Goal: Transaction & Acquisition: Purchase product/service

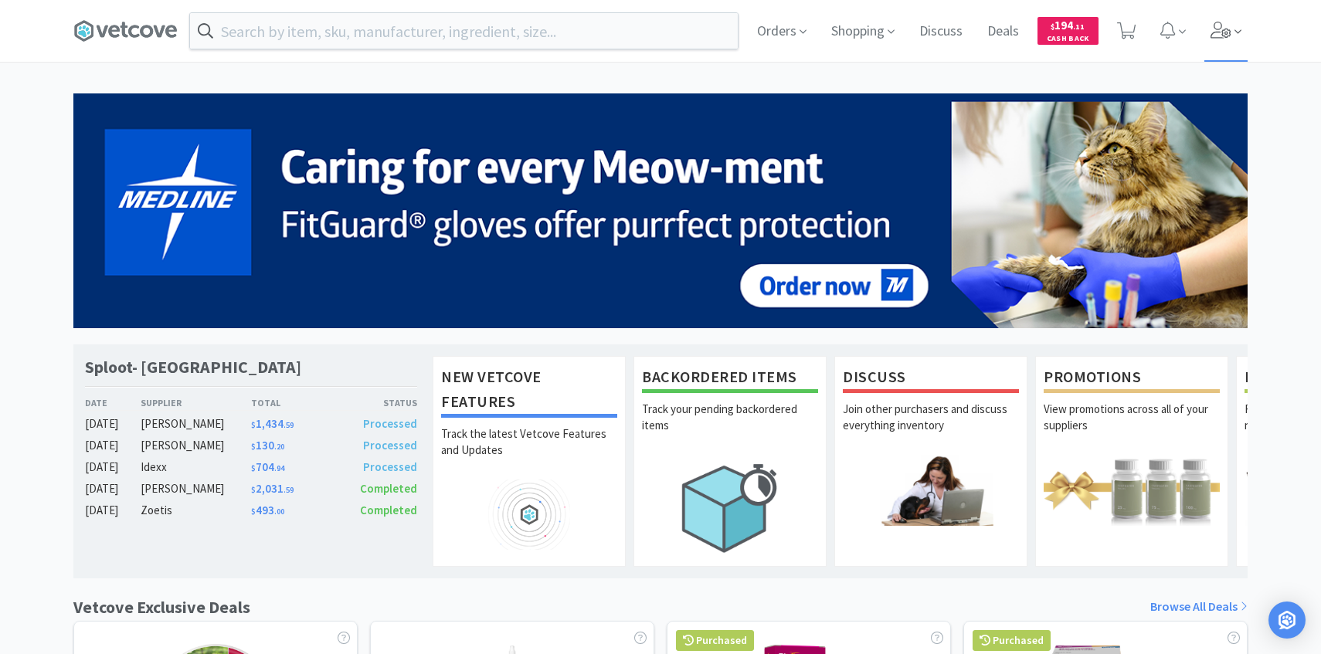
click at [1212, 42] on span at bounding box center [1226, 31] width 44 height 62
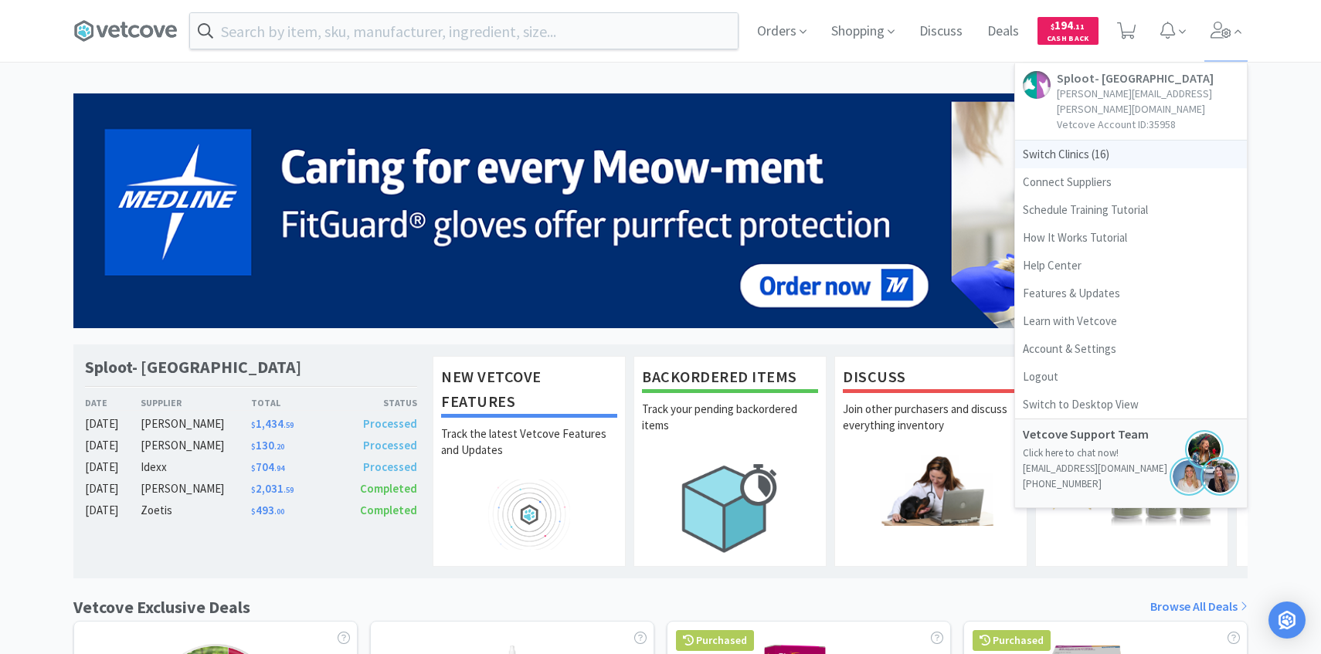
click at [1143, 141] on span "Switch Clinics ( 16 )" at bounding box center [1131, 155] width 232 height 28
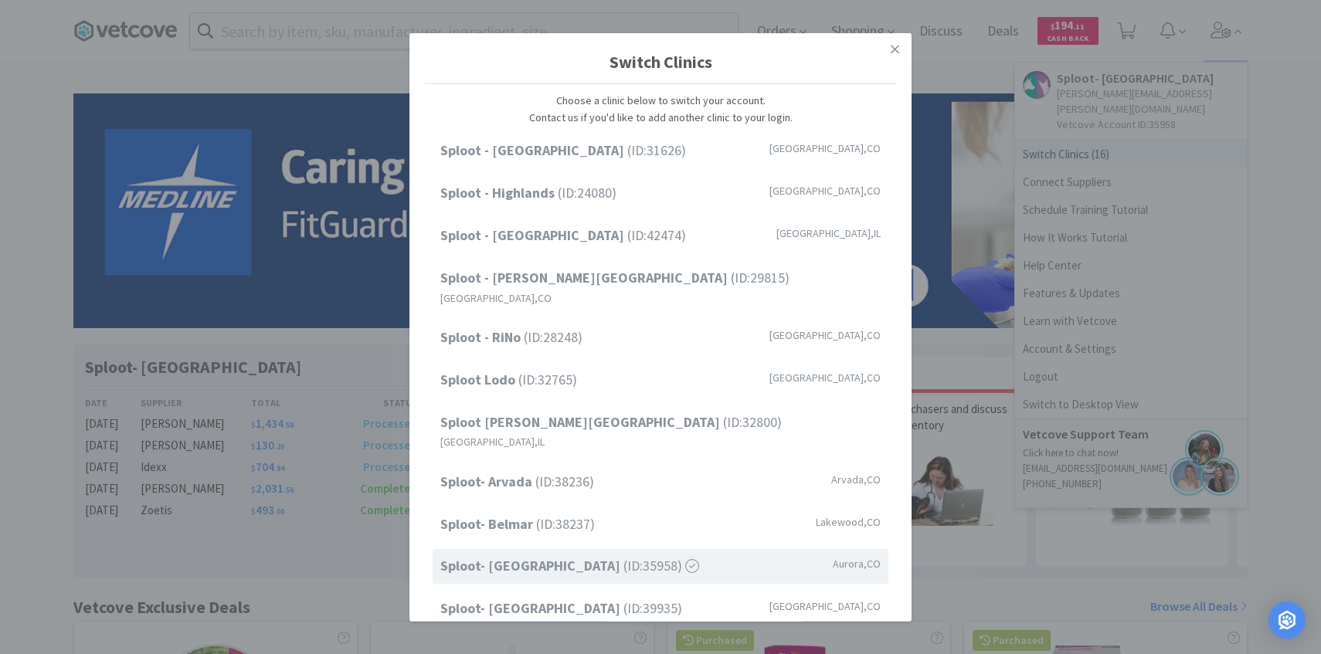
scroll to position [197, 0]
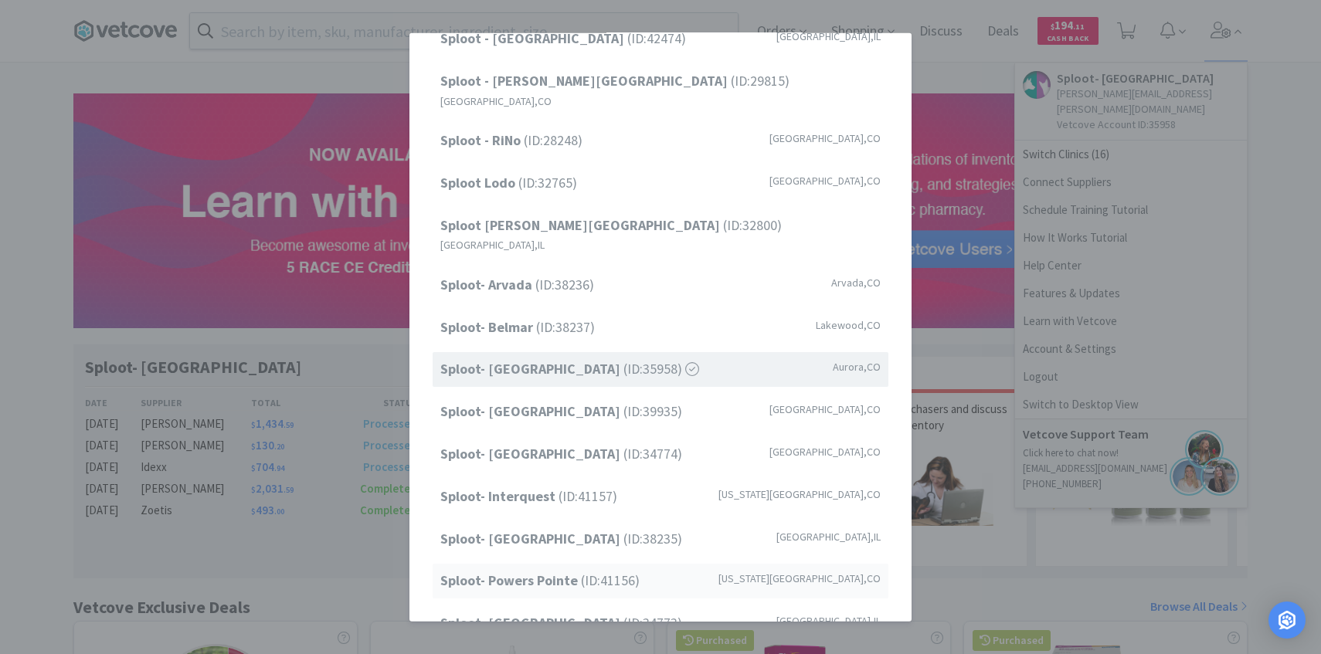
click at [596, 570] on span "Sploot- Powers Pointe (ID: 41156 )" at bounding box center [539, 581] width 199 height 22
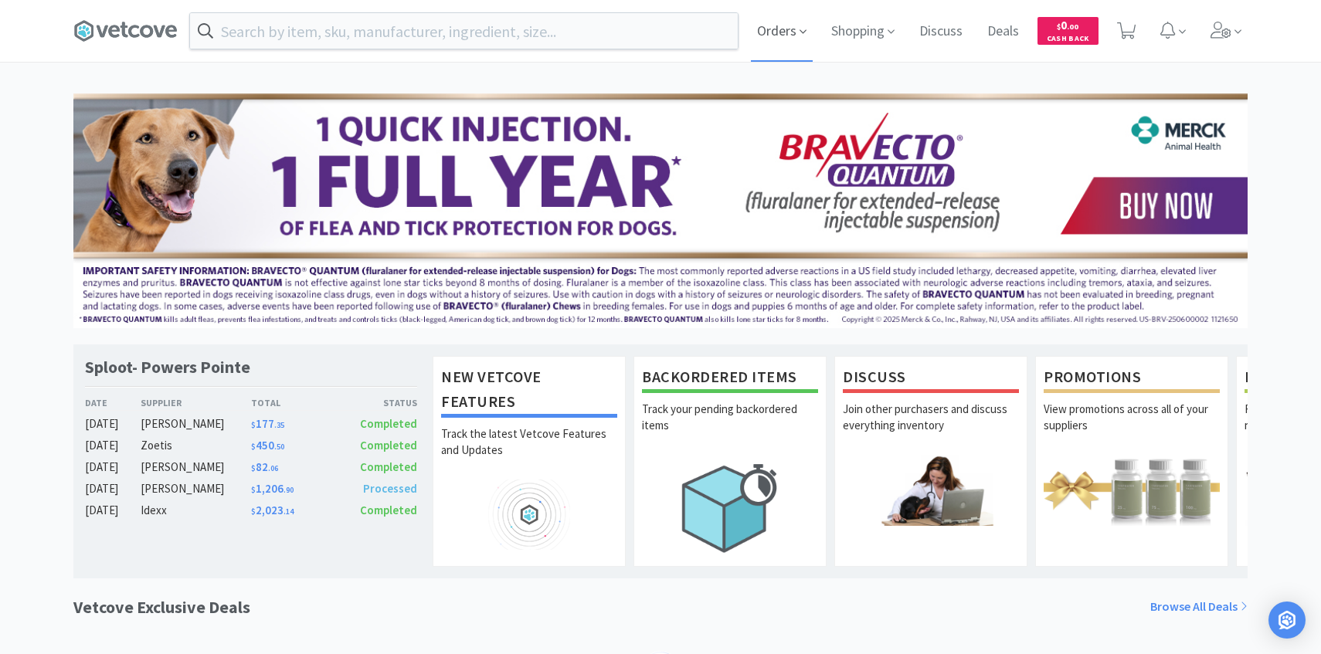
click at [775, 19] on span "Orders" at bounding box center [782, 31] width 62 height 62
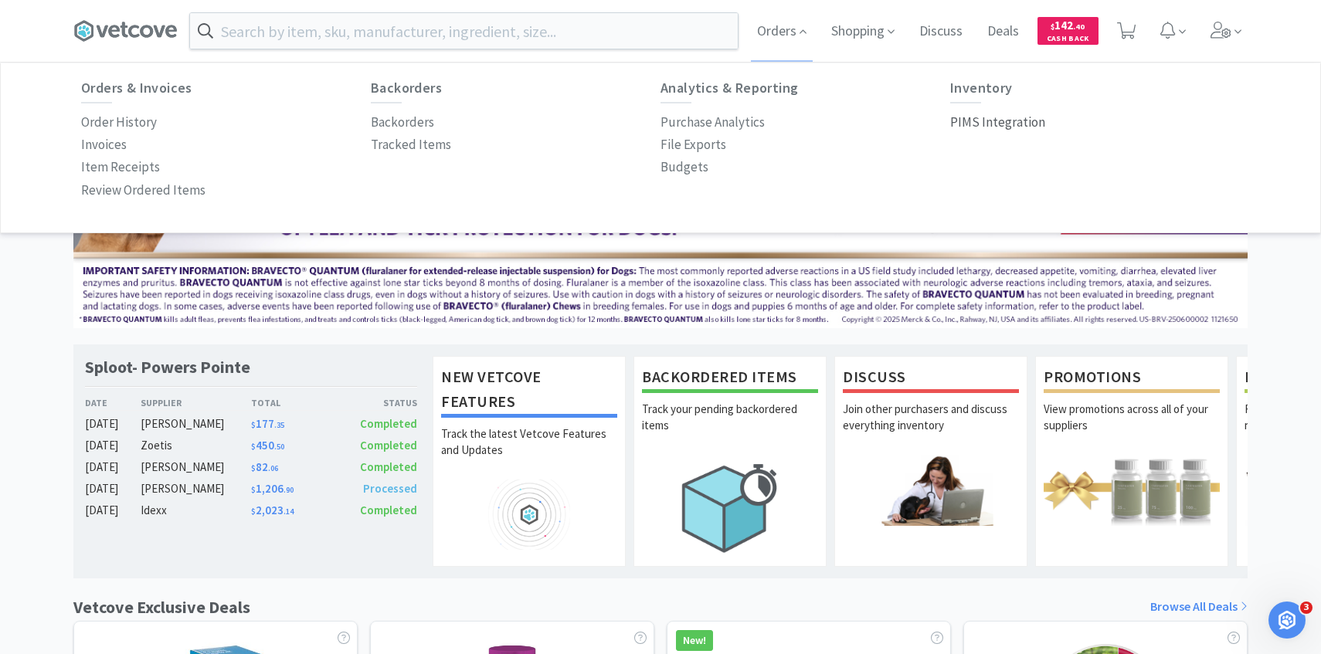
click at [968, 115] on p "PIMS Integration" at bounding box center [997, 122] width 95 height 21
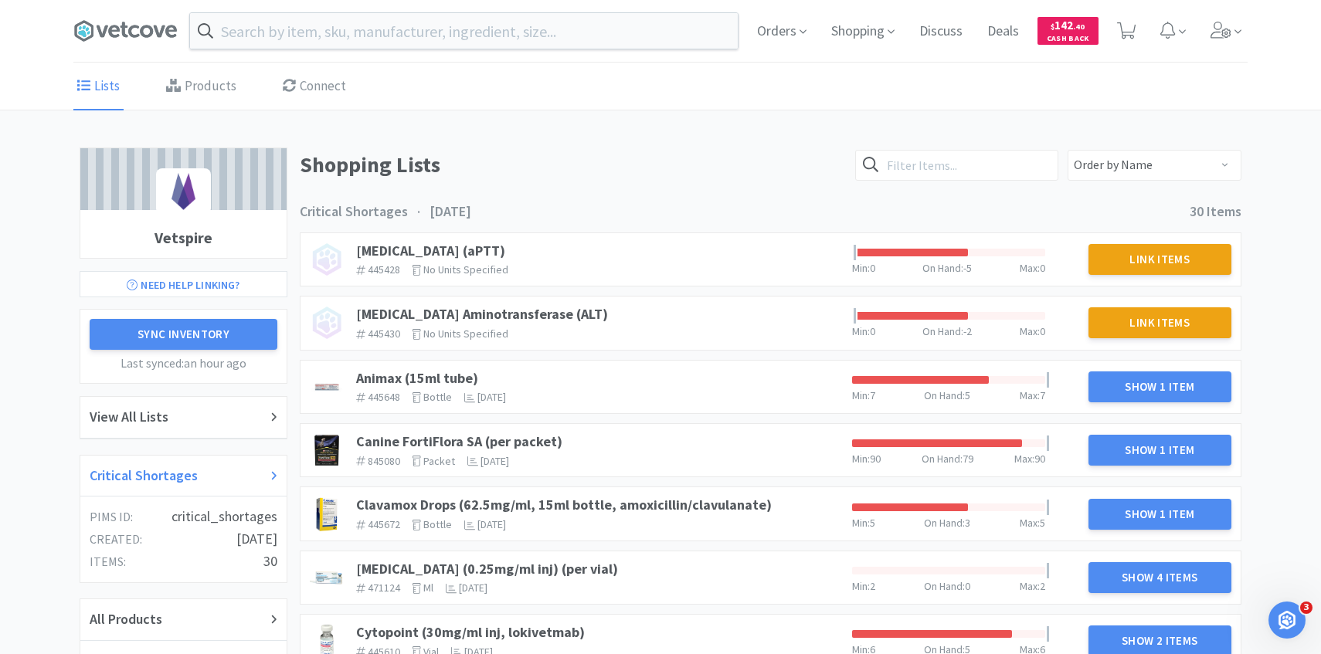
click at [211, 467] on div "Critical Shortages" at bounding box center [184, 476] width 188 height 22
click at [452, 373] on link "Animax (15ml tube)" at bounding box center [417, 378] width 122 height 18
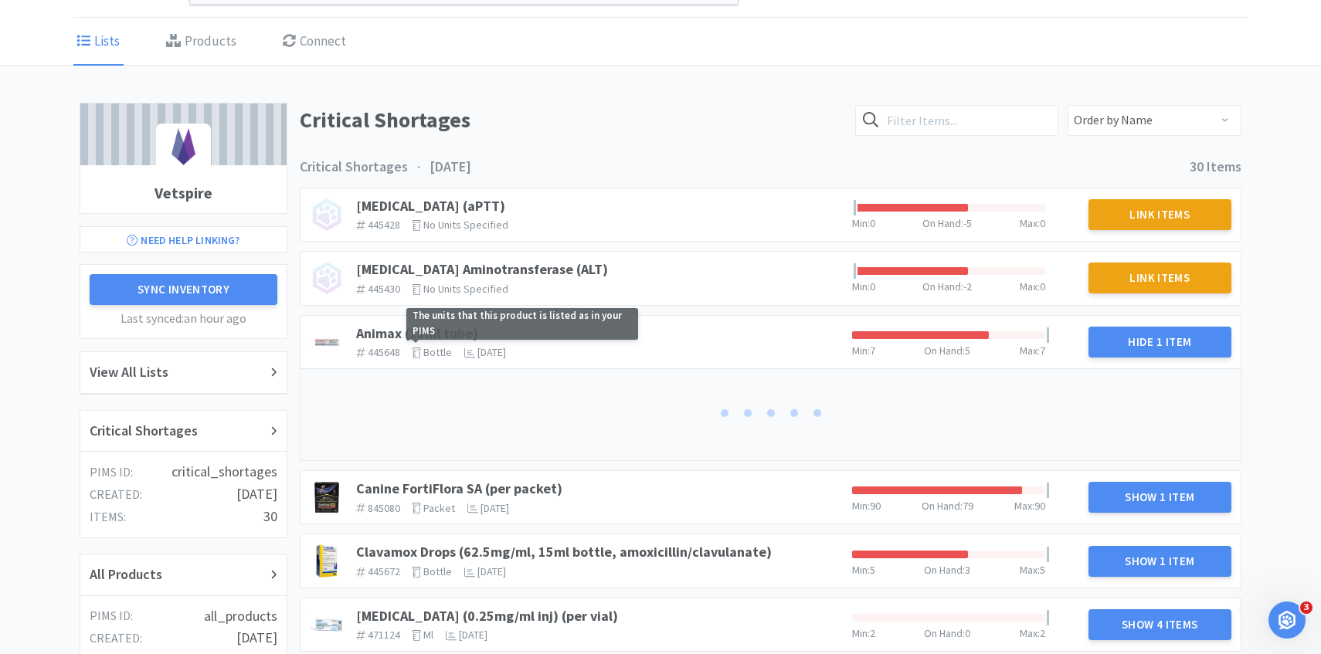
scroll to position [140, 0]
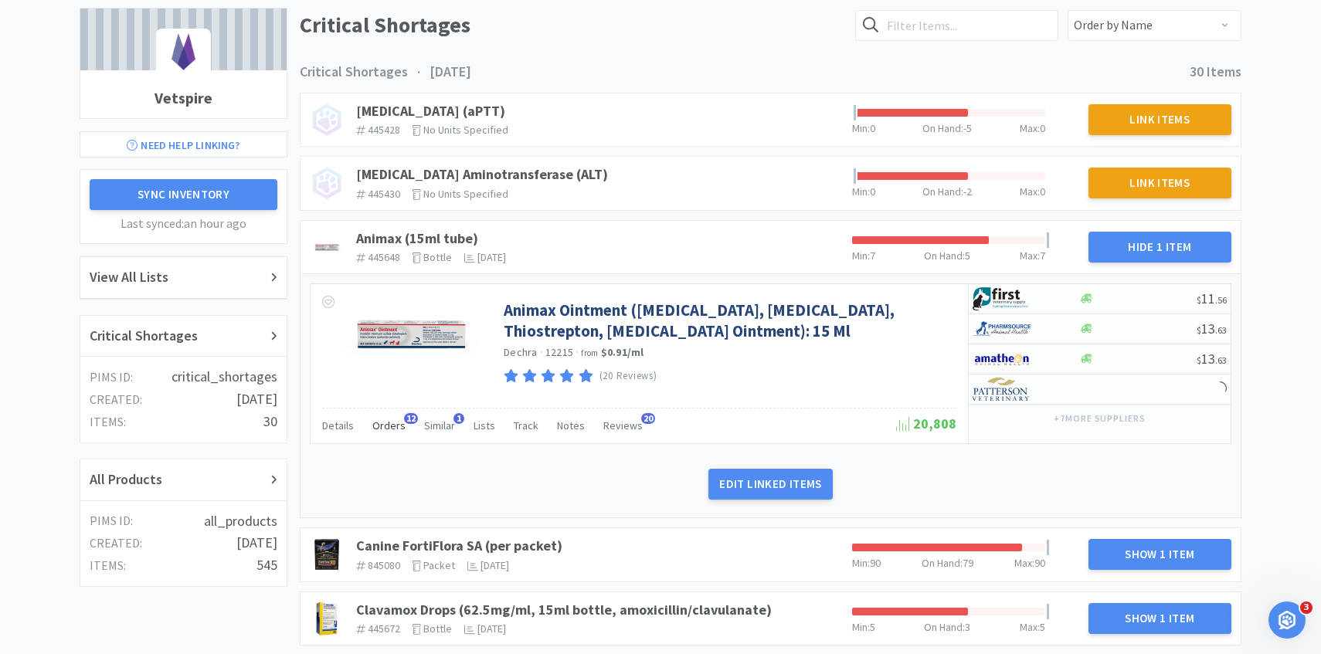
click at [398, 432] on span "Orders" at bounding box center [388, 426] width 33 height 14
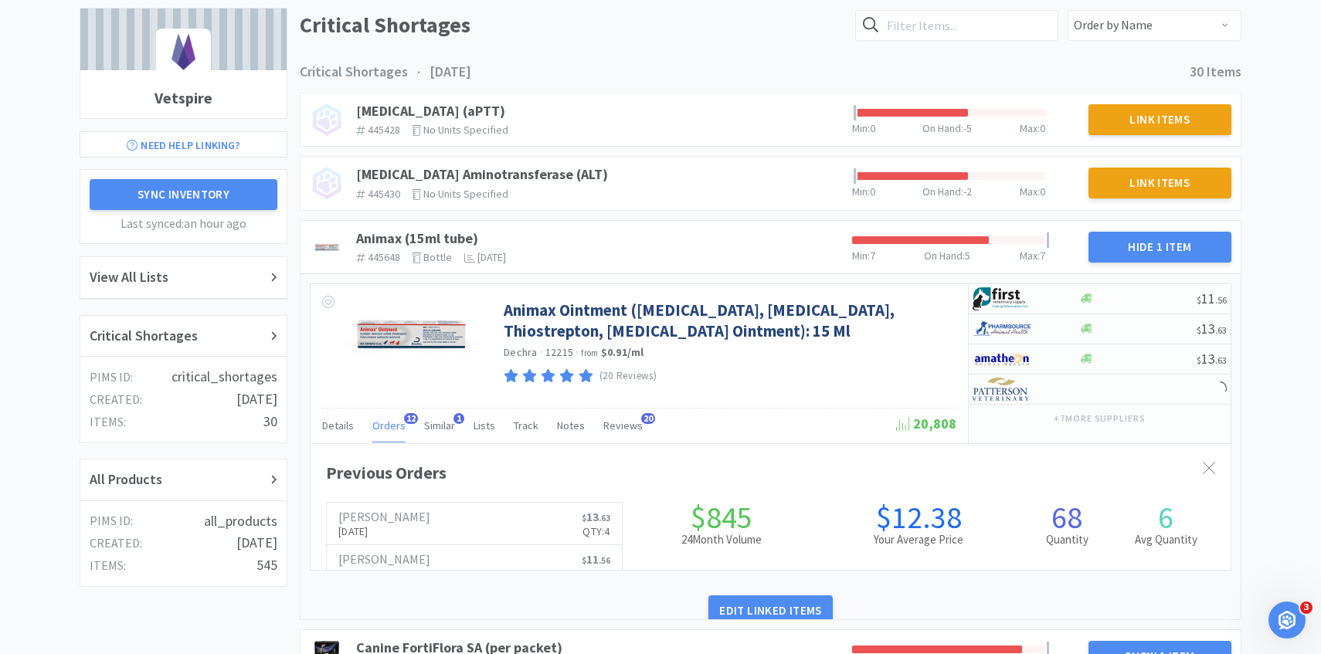
scroll to position [423, 920]
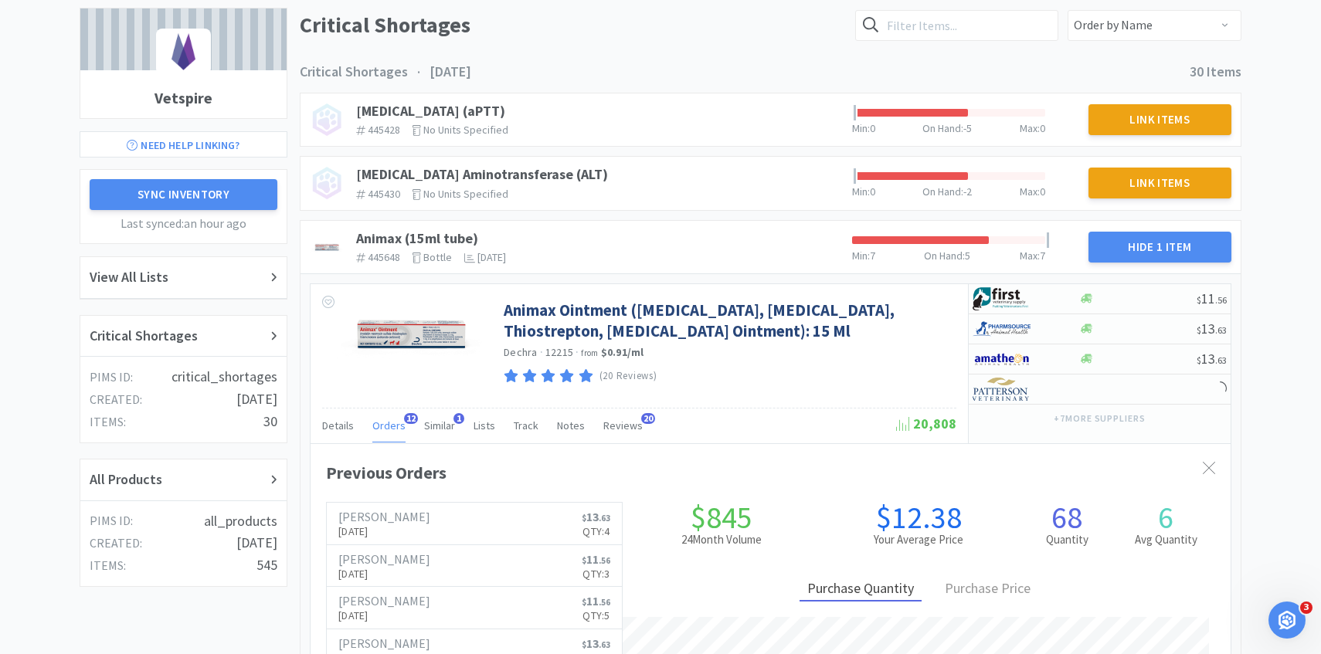
click at [398, 432] on span "Orders" at bounding box center [388, 426] width 33 height 14
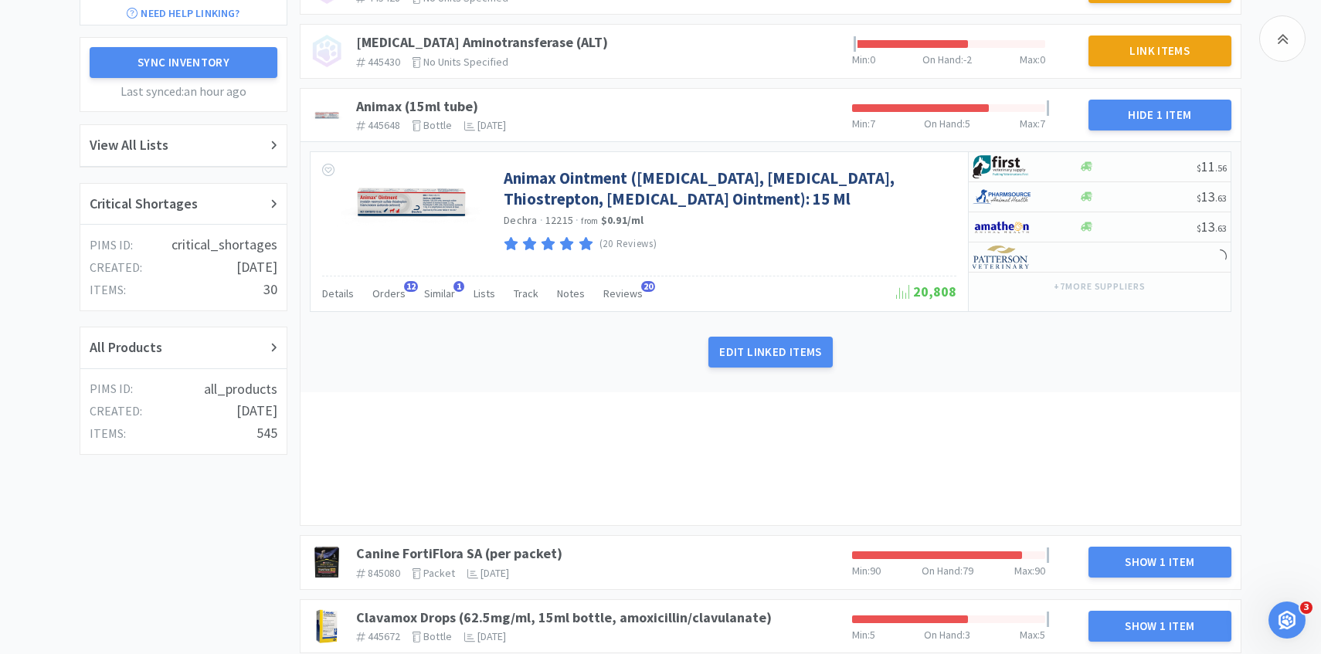
scroll to position [273, 0]
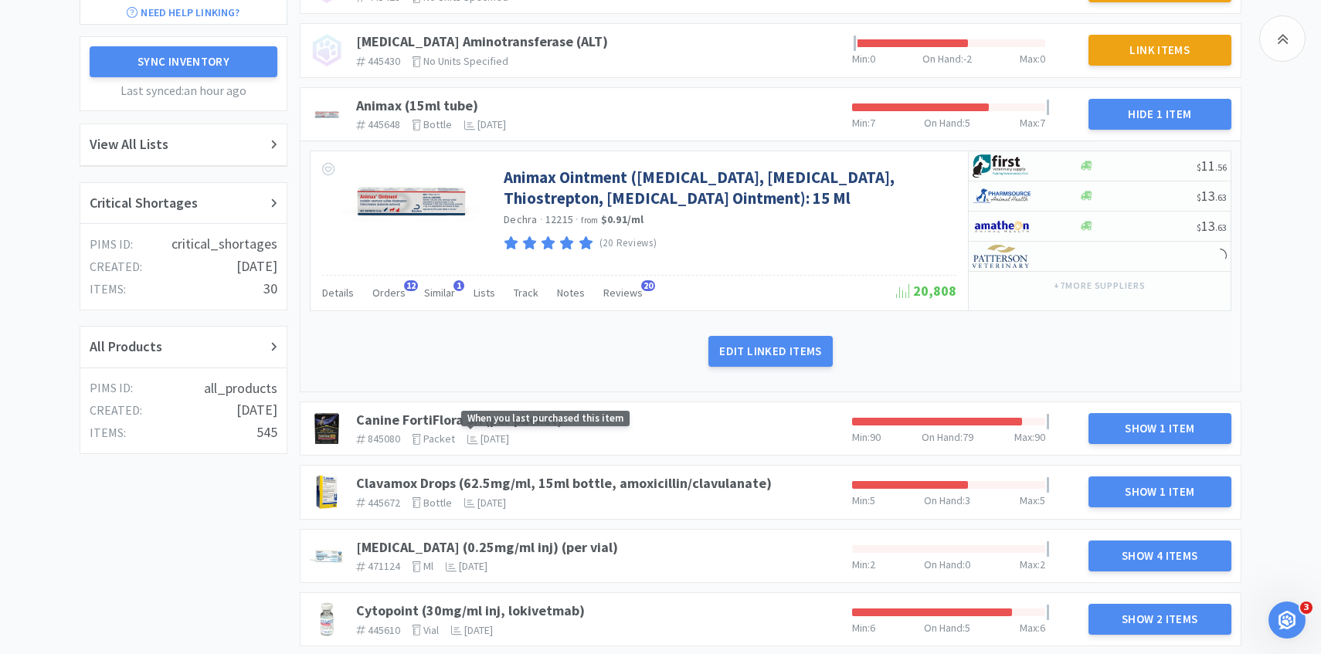
click at [531, 416] on span "When you last purchased this item" at bounding box center [545, 419] width 168 height 16
click at [443, 419] on link "Canine FortiFlora SA (per packet)" at bounding box center [459, 420] width 206 height 18
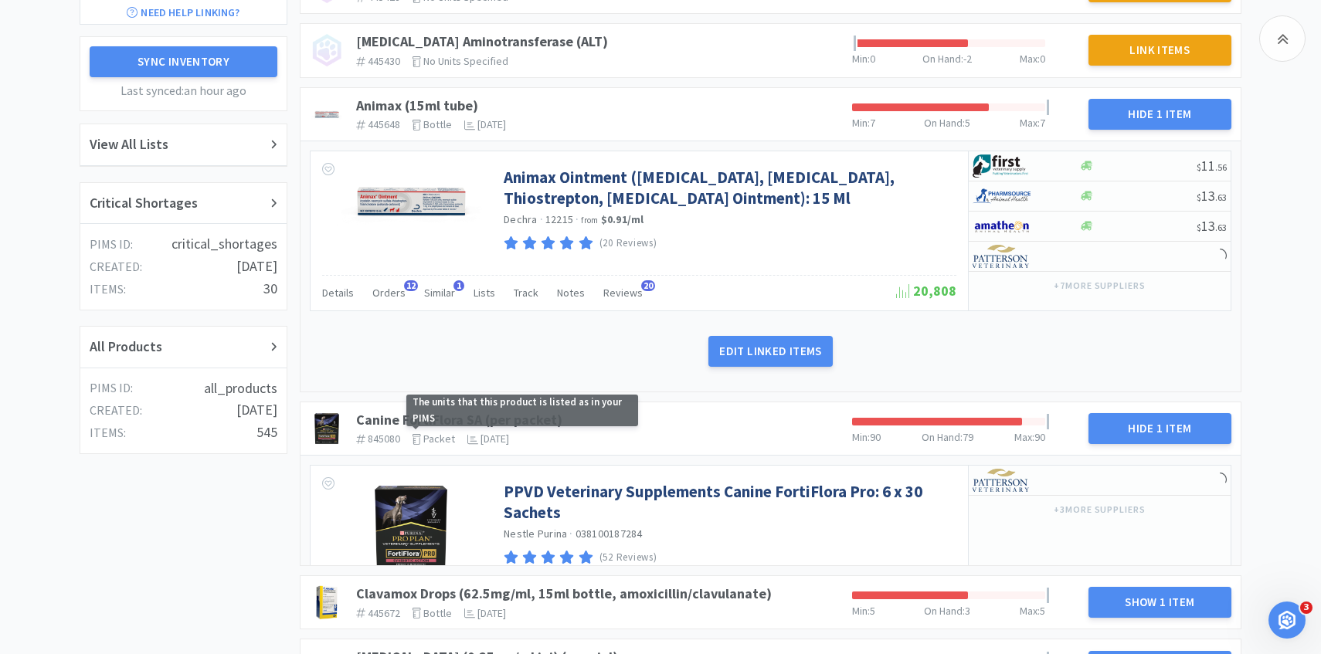
scroll to position [407, 0]
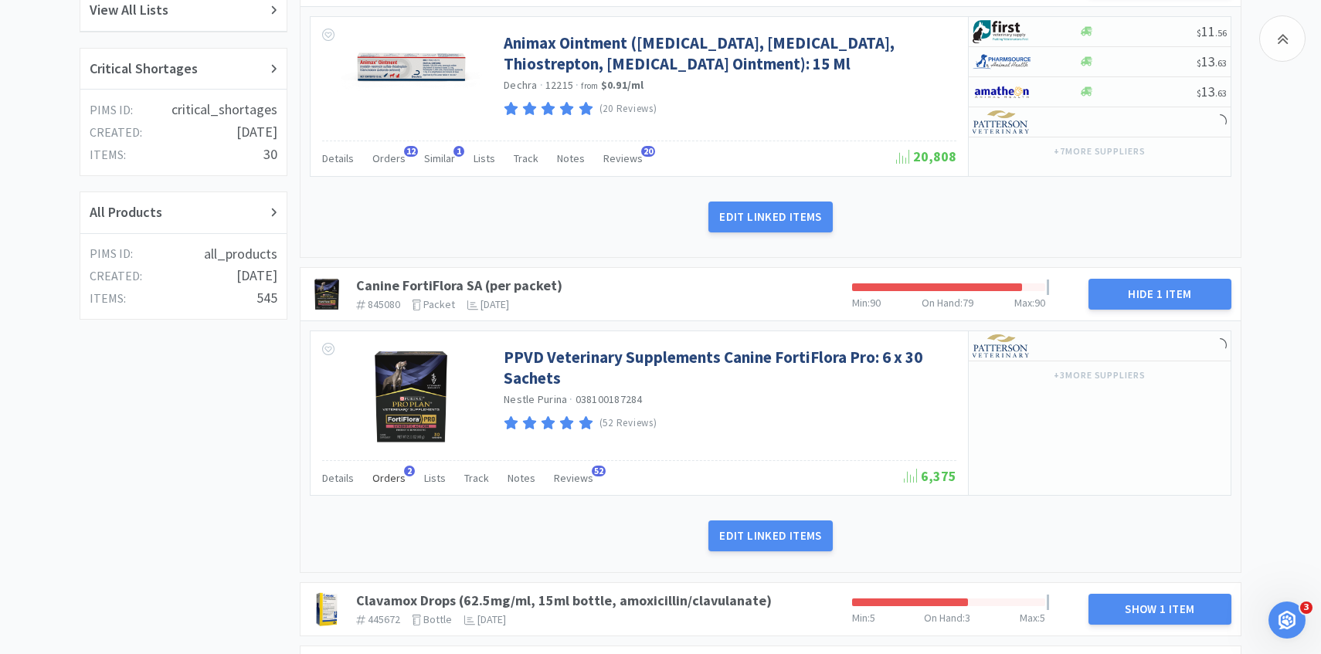
click at [398, 483] on span "Orders" at bounding box center [388, 478] width 33 height 14
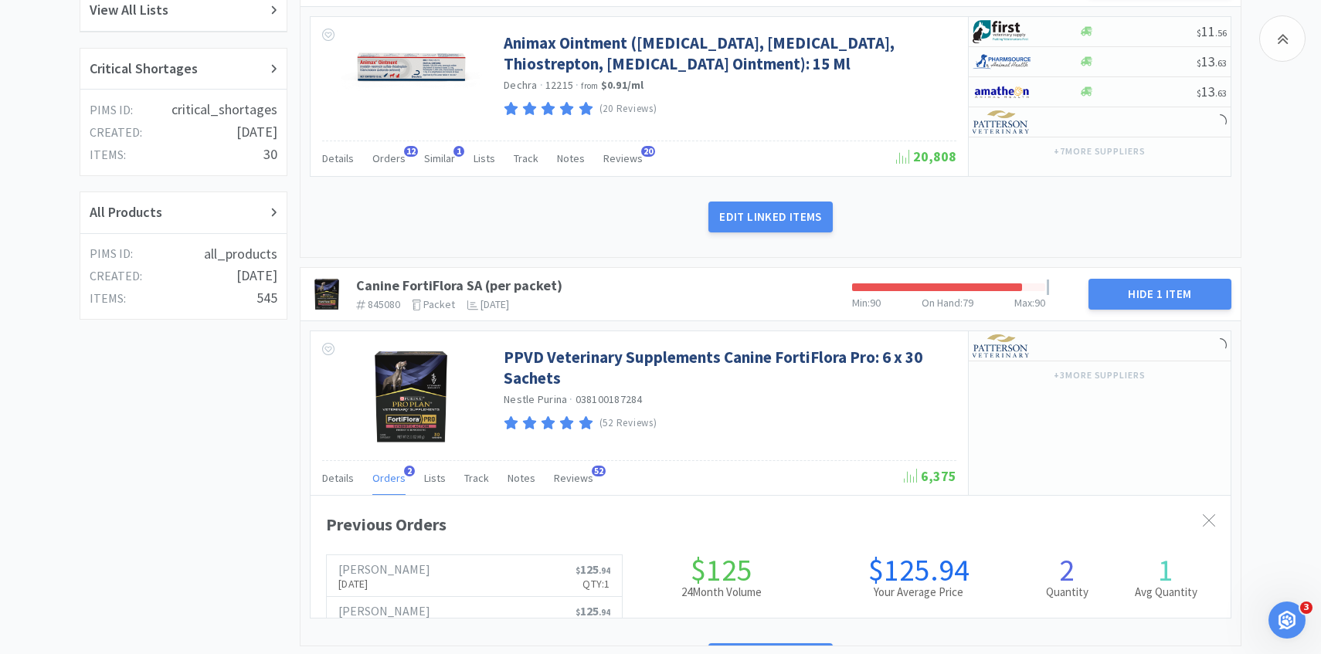
scroll to position [423, 920]
click at [408, 576] on p "Sep 15th, 2025" at bounding box center [384, 583] width 92 height 17
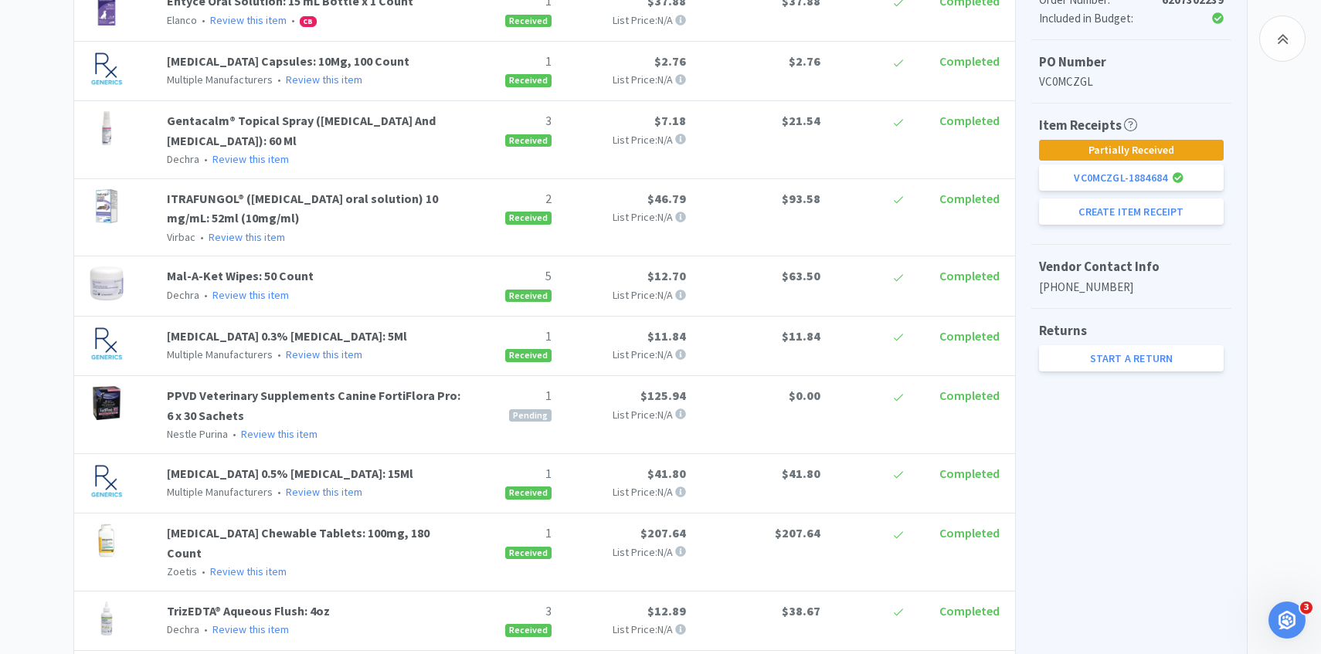
scroll to position [417, 0]
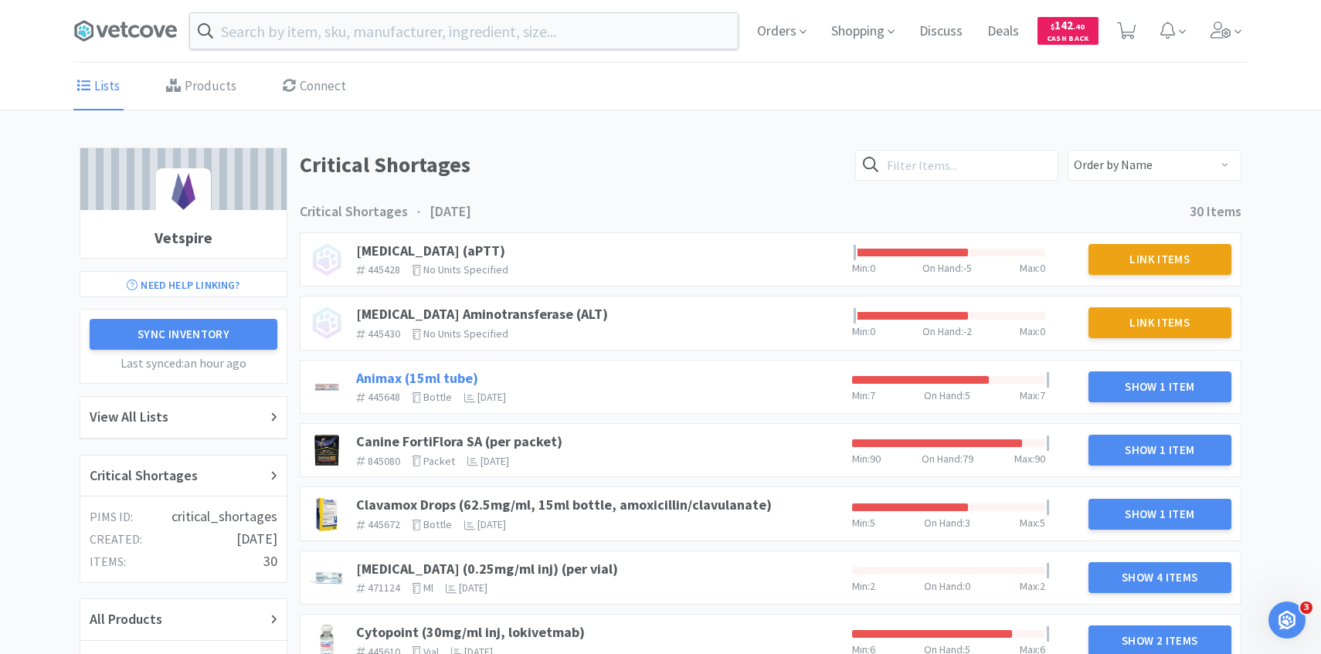
click at [439, 378] on link "Animax (15ml tube)" at bounding box center [417, 378] width 122 height 18
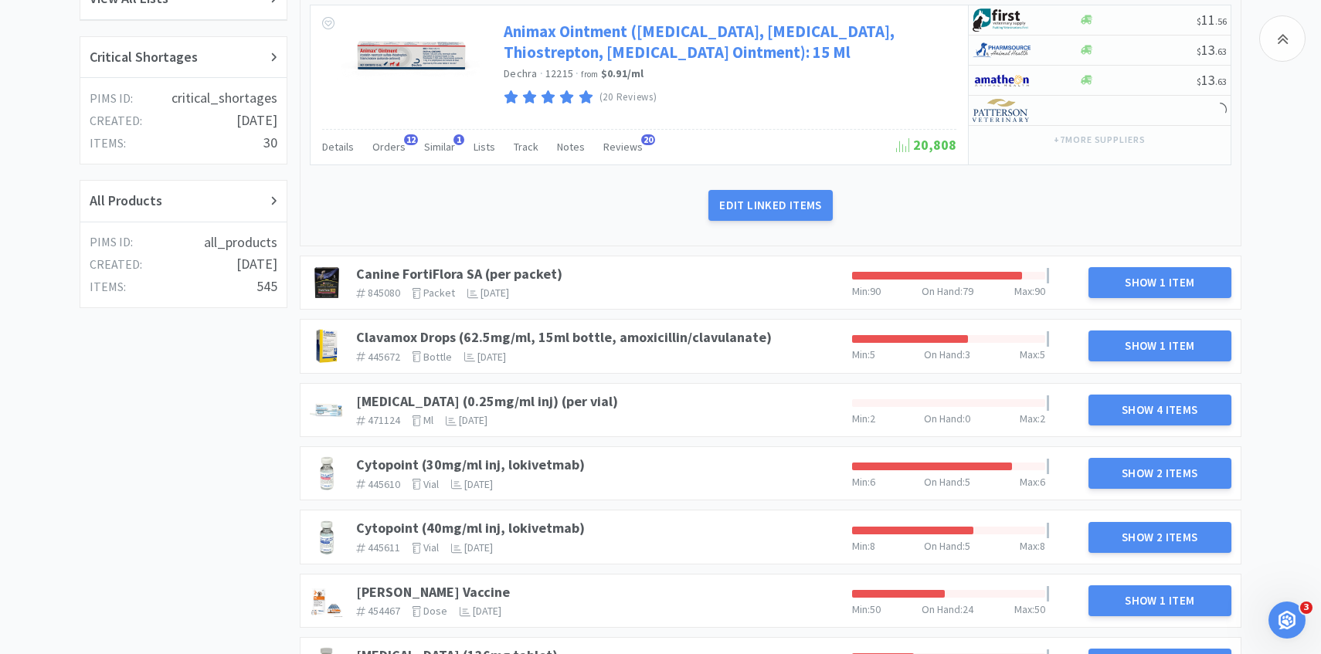
scroll to position [420, 0]
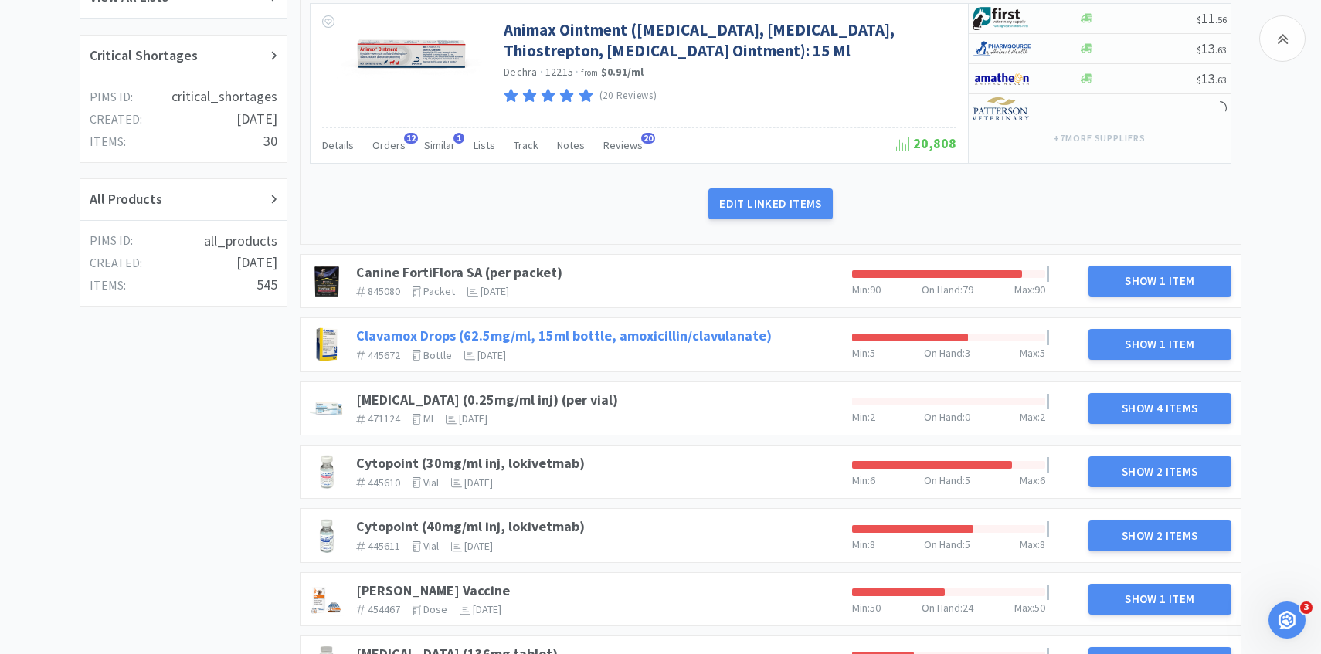
click at [646, 331] on link "Clavamox Drops (62.5mg/ml, 15ml bottle, amoxicillin/clavulanate)" at bounding box center [563, 336] width 415 height 18
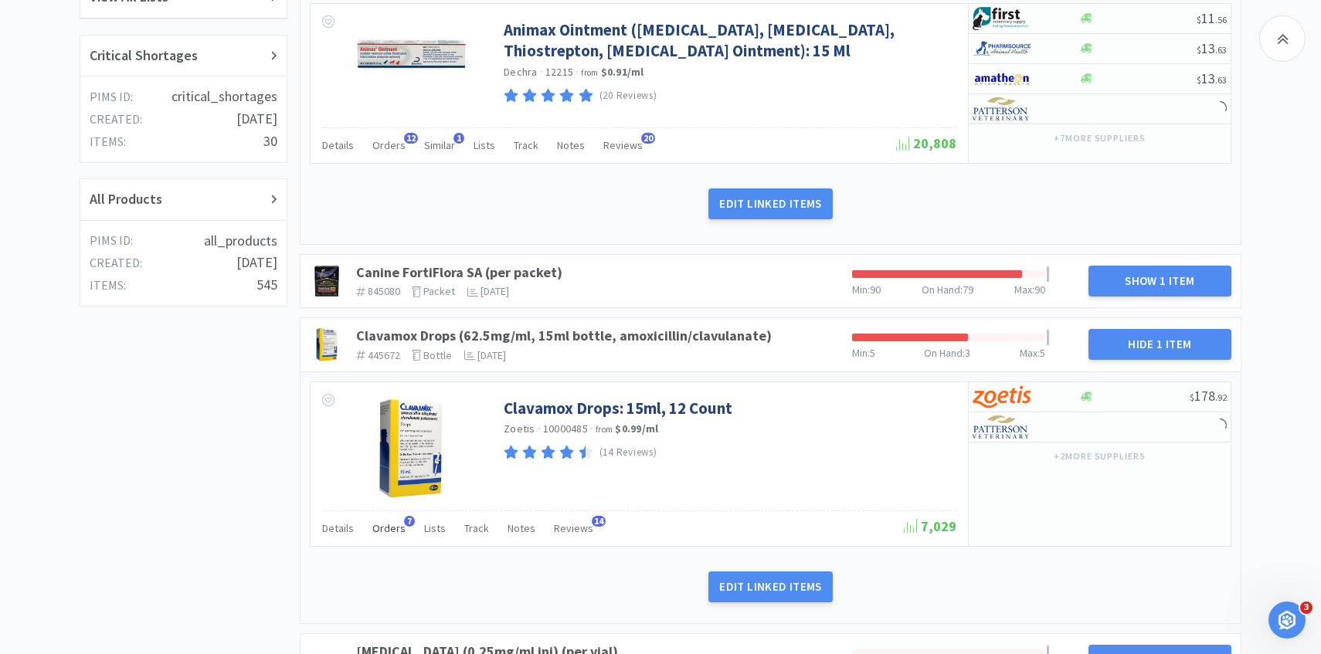
click at [392, 534] on span "Orders" at bounding box center [388, 528] width 33 height 14
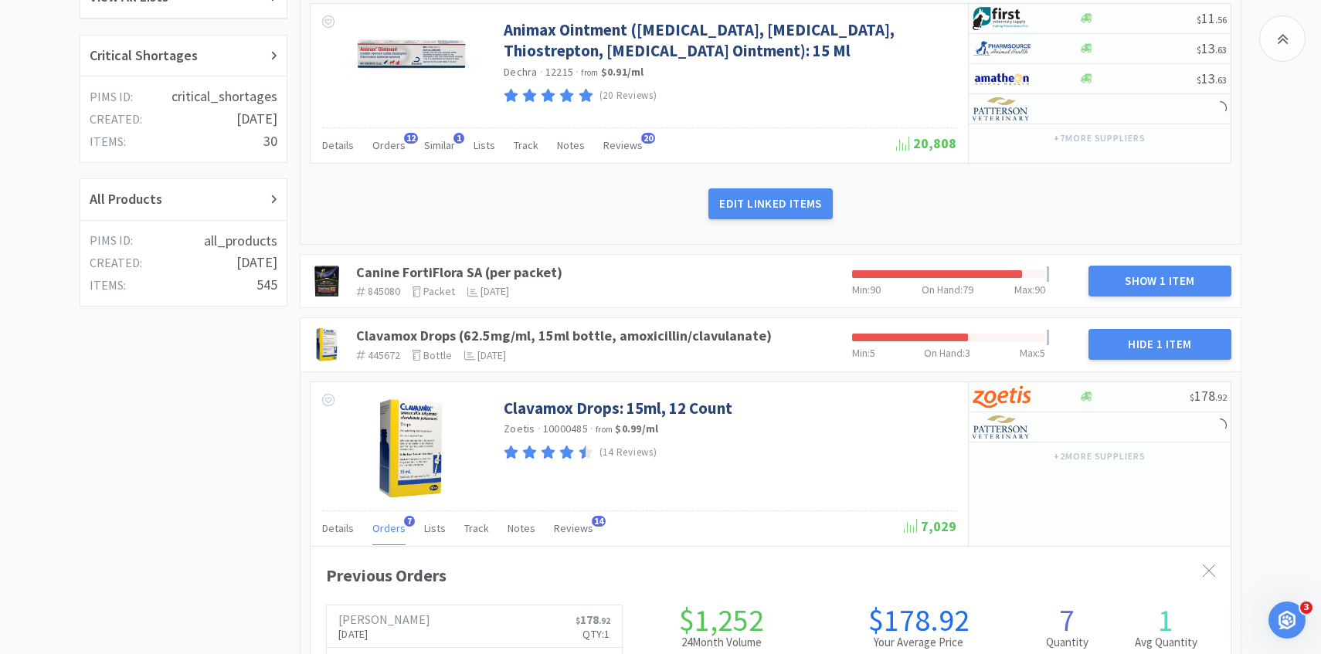
scroll to position [423, 920]
click at [392, 534] on span "Orders" at bounding box center [388, 528] width 33 height 14
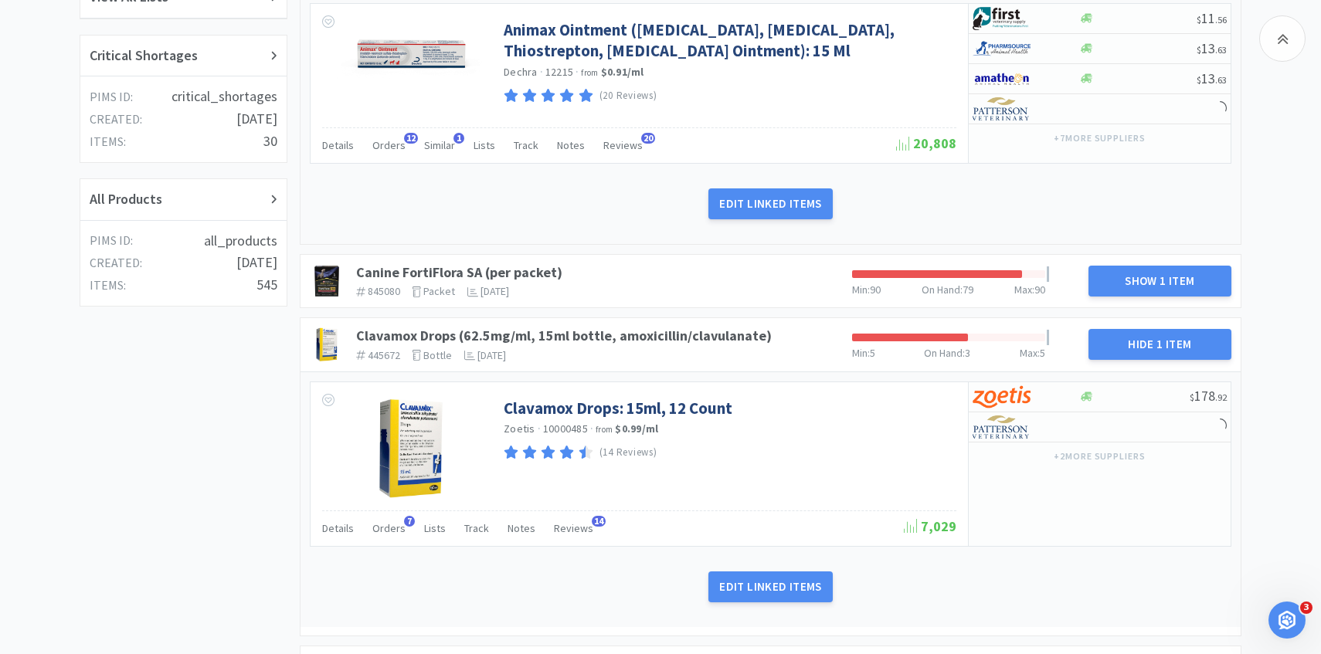
scroll to position [406, 0]
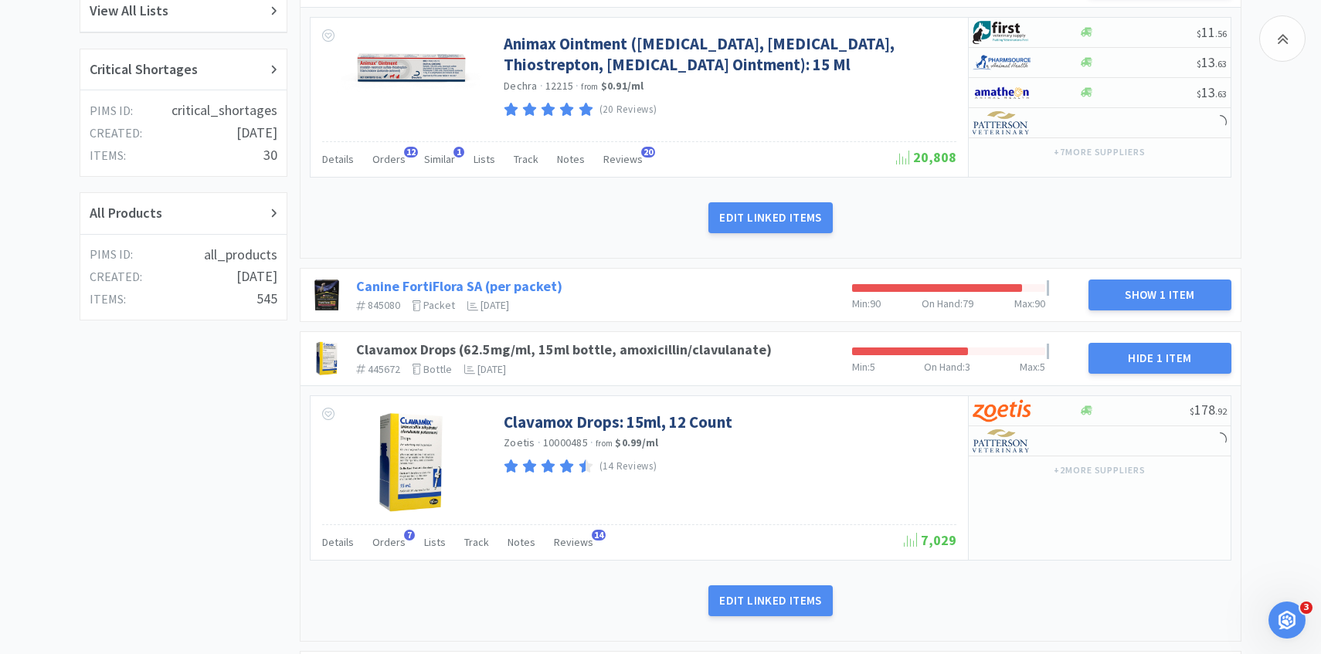
click at [549, 283] on link "Canine FortiFlora SA (per packet)" at bounding box center [459, 286] width 206 height 18
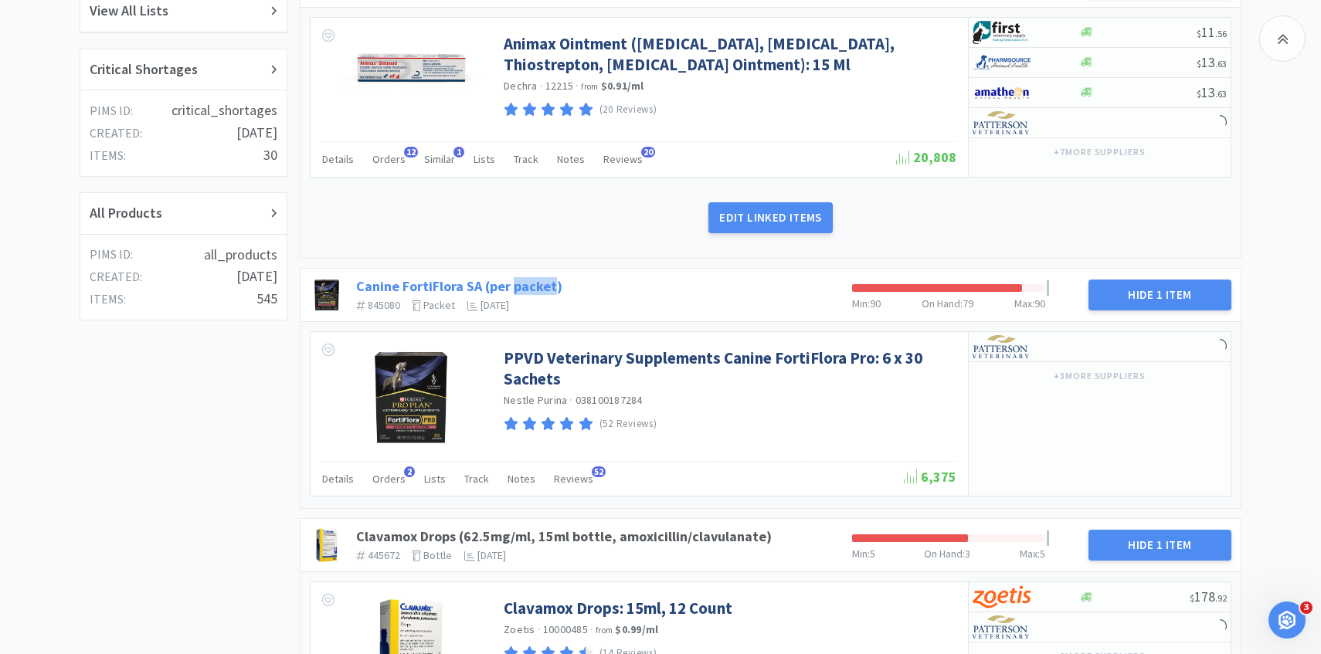
click at [549, 283] on link "Canine FortiFlora SA (per packet)" at bounding box center [459, 286] width 206 height 18
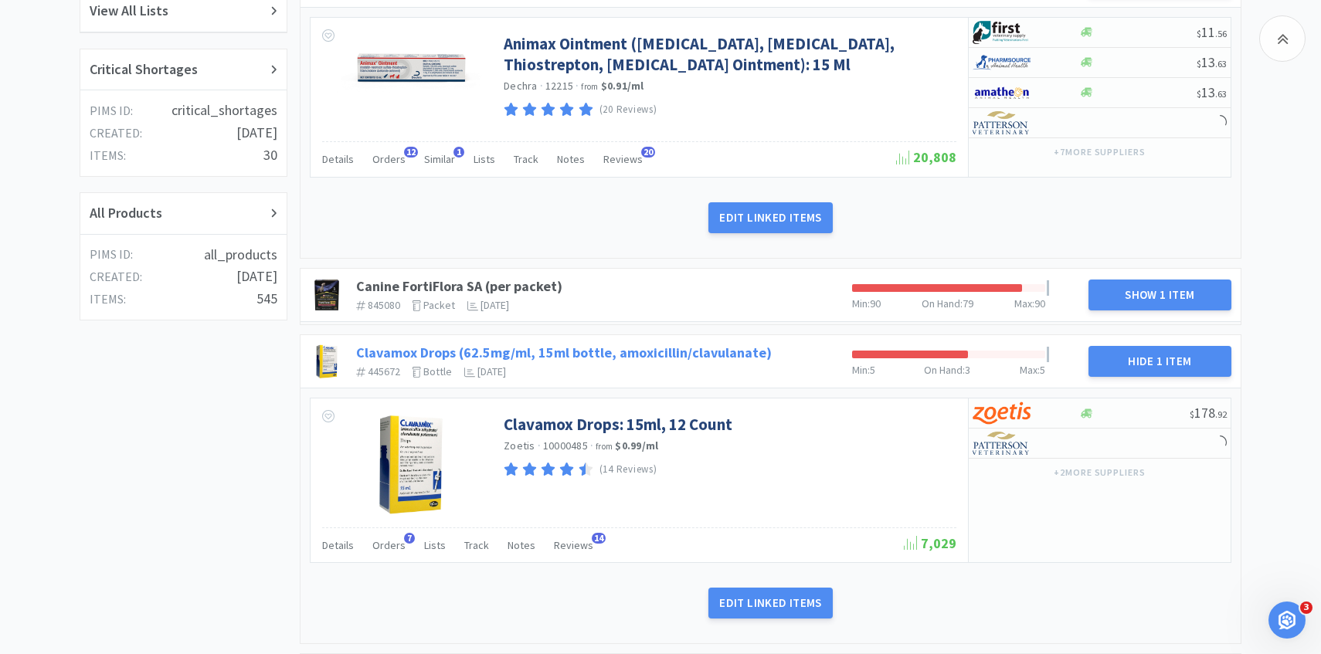
click at [618, 350] on link "Clavamox Drops (62.5mg/ml, 15ml bottle, amoxicillin/clavulanate)" at bounding box center [563, 353] width 415 height 18
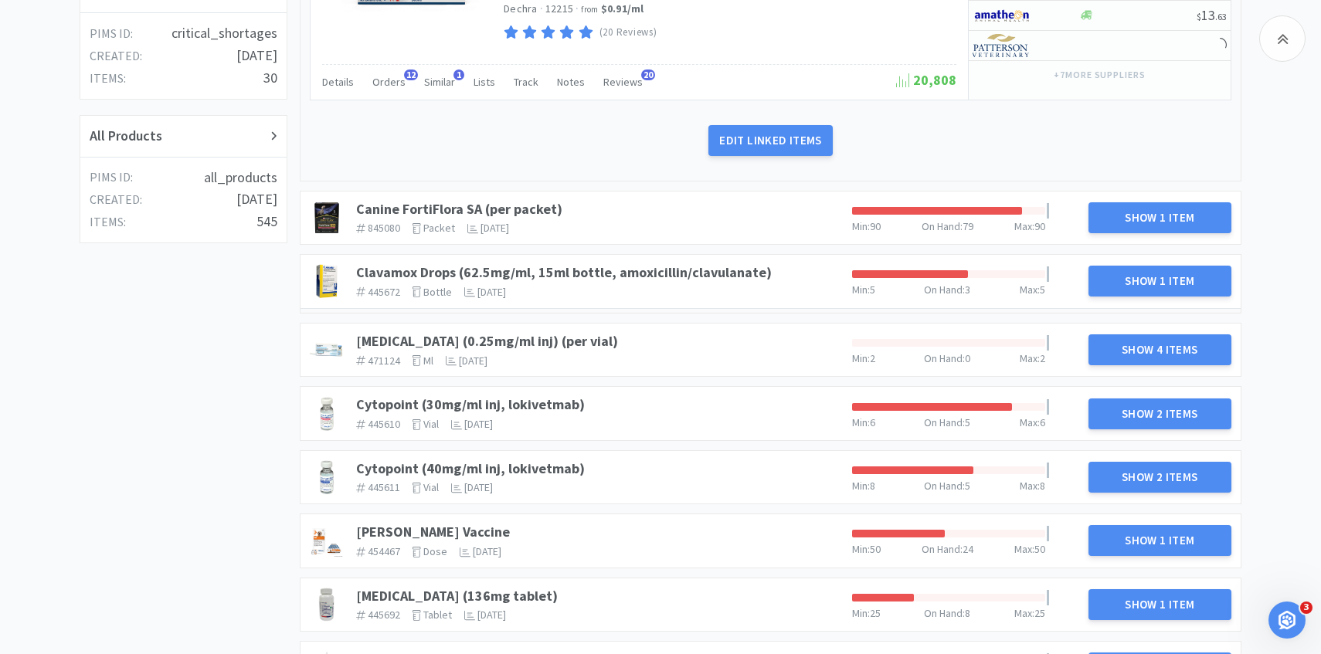
scroll to position [564, 0]
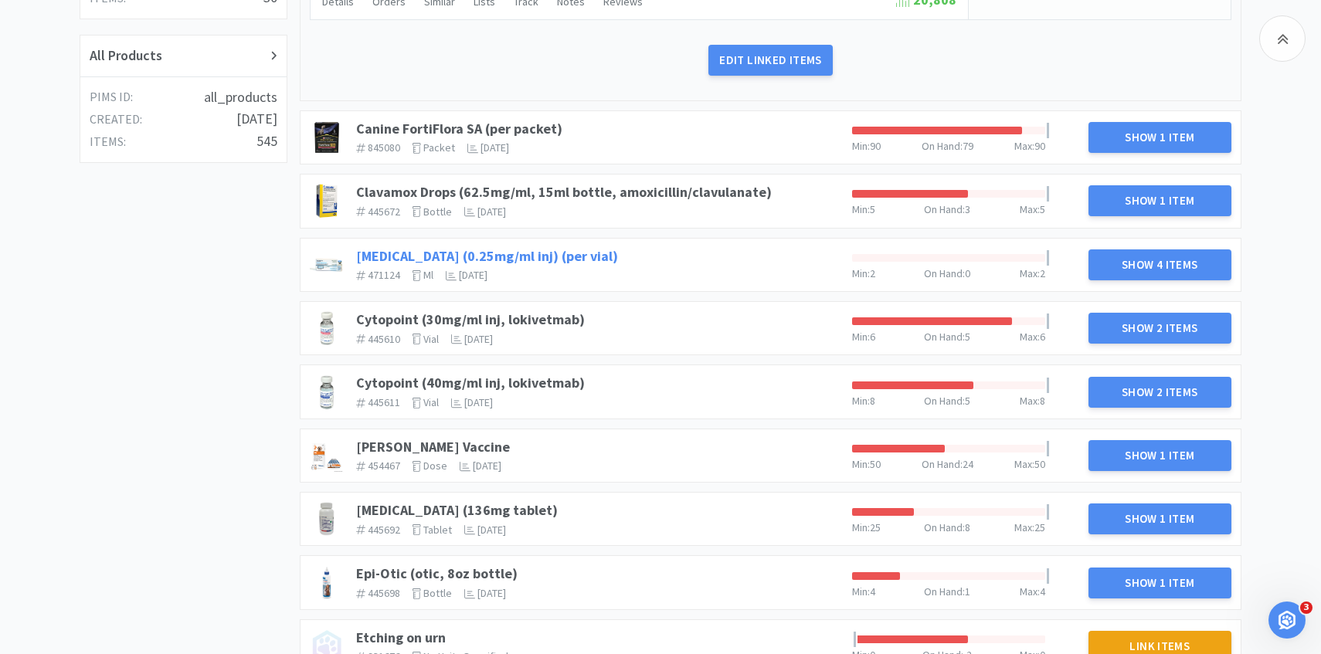
click at [531, 258] on link "Cosyntropin (0.25mg/ml inj) (per vial)" at bounding box center [487, 256] width 262 height 18
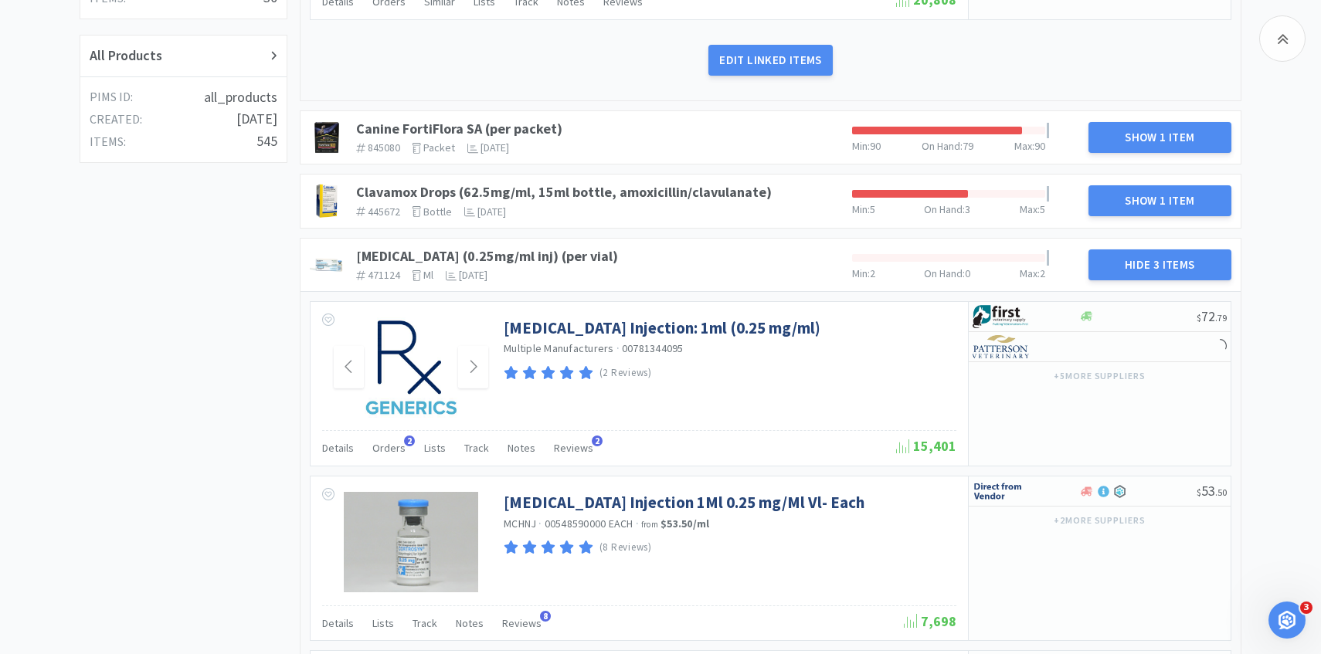
scroll to position [579, 0]
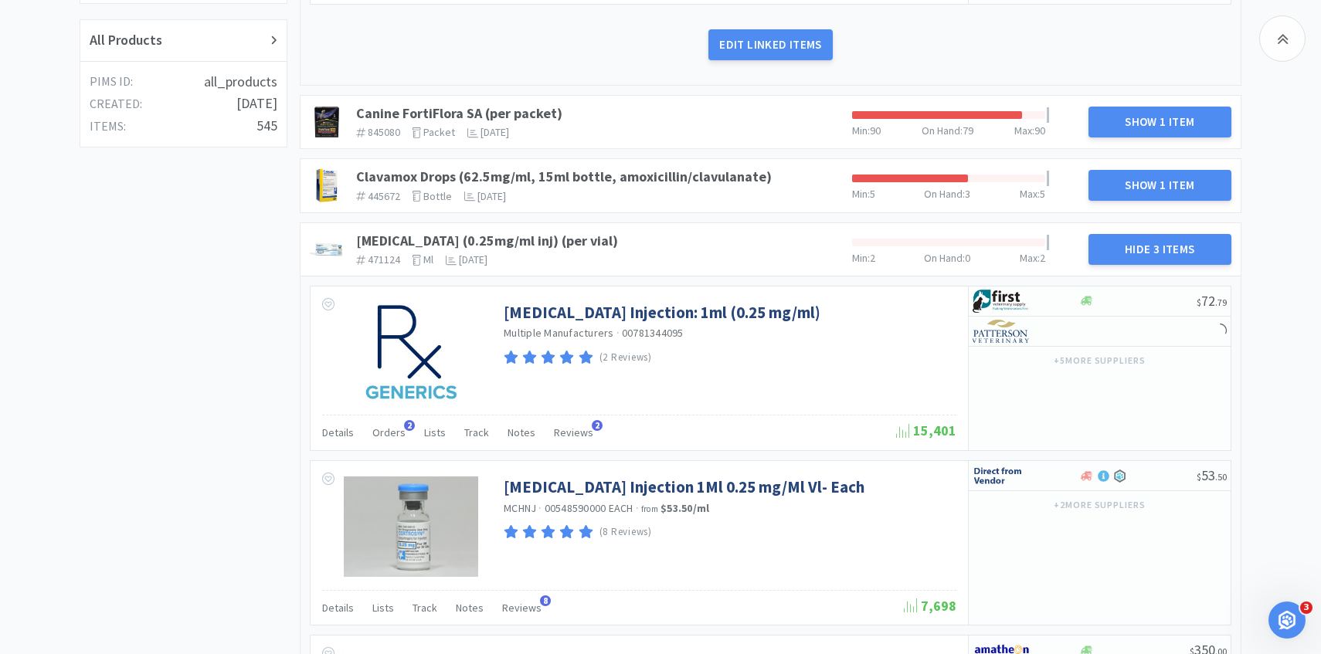
click at [376, 418] on div "Details Orders 2 Lists Track Notes Reviews 2 15,401" at bounding box center [639, 433] width 634 height 36
click at [375, 427] on span "Orders" at bounding box center [388, 433] width 33 height 14
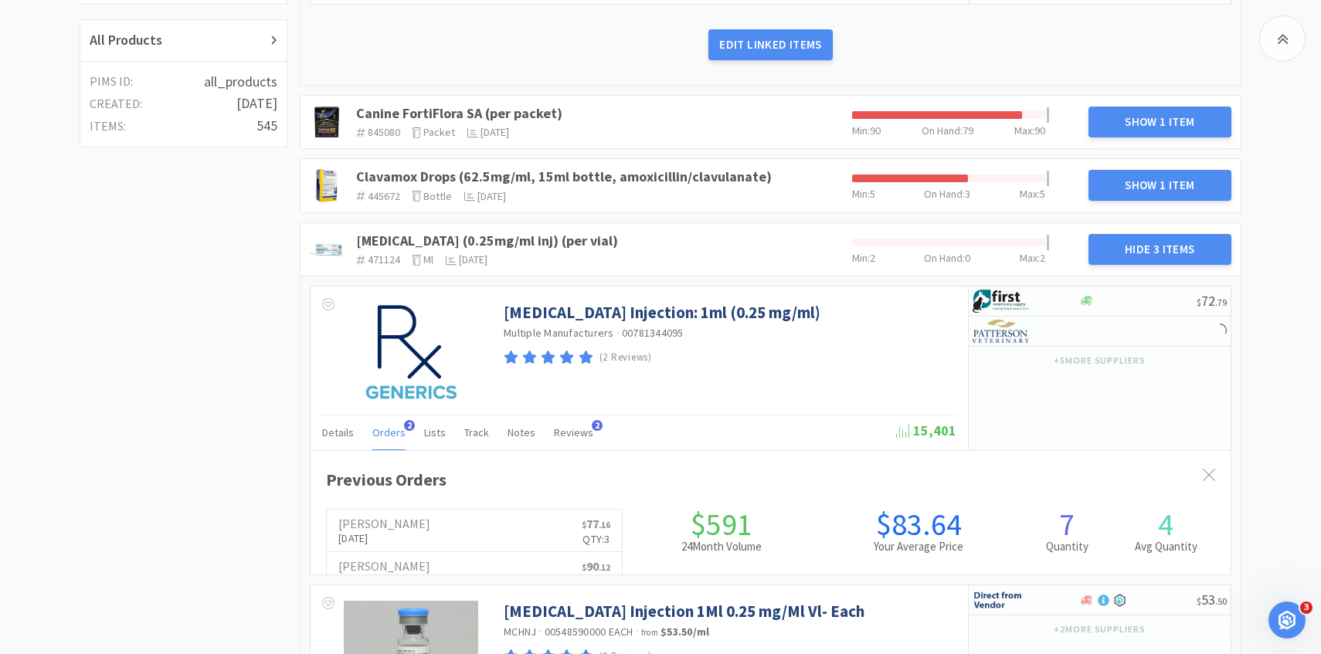
scroll to position [423, 920]
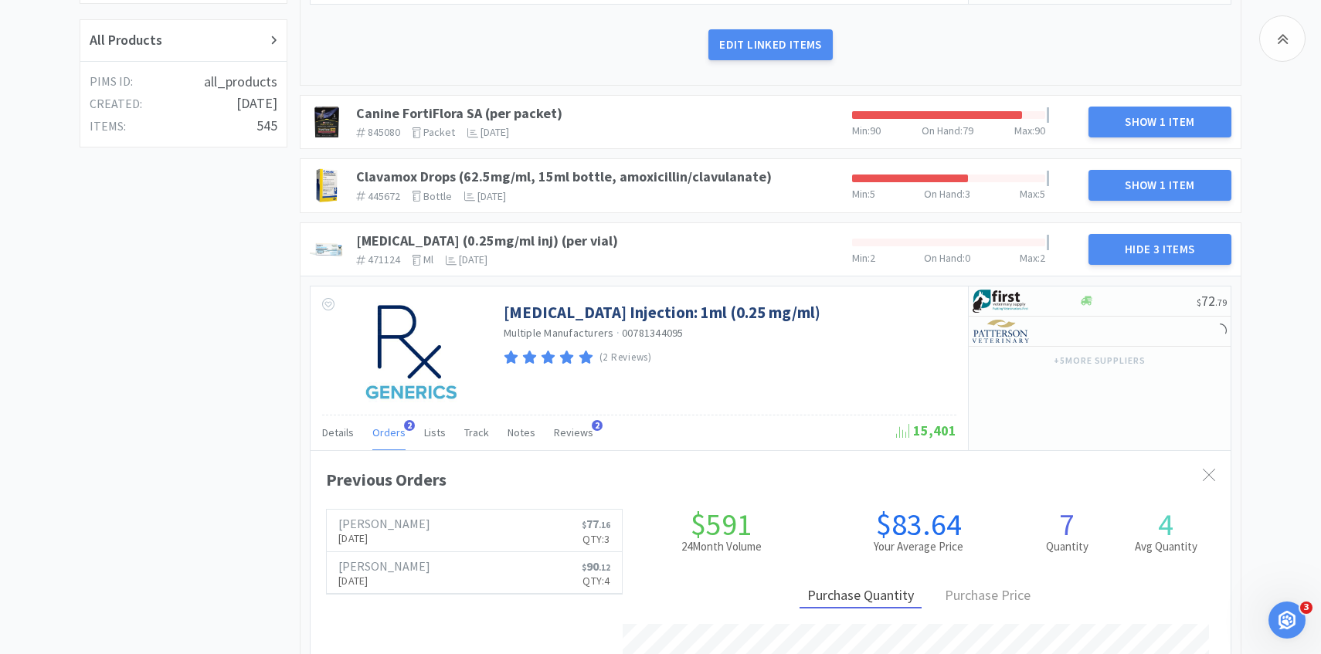
click at [378, 427] on span "Orders" at bounding box center [388, 433] width 33 height 14
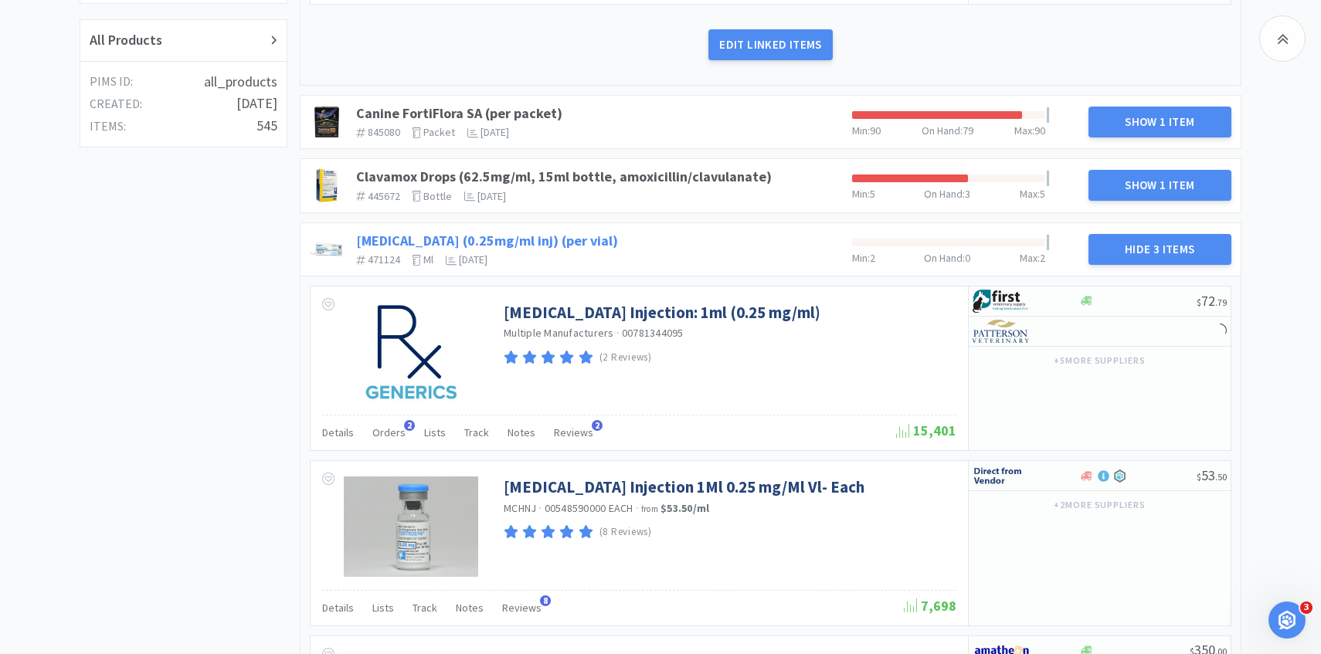
click at [560, 238] on link "Cosyntropin (0.25mg/ml inj) (per vial)" at bounding box center [487, 241] width 262 height 18
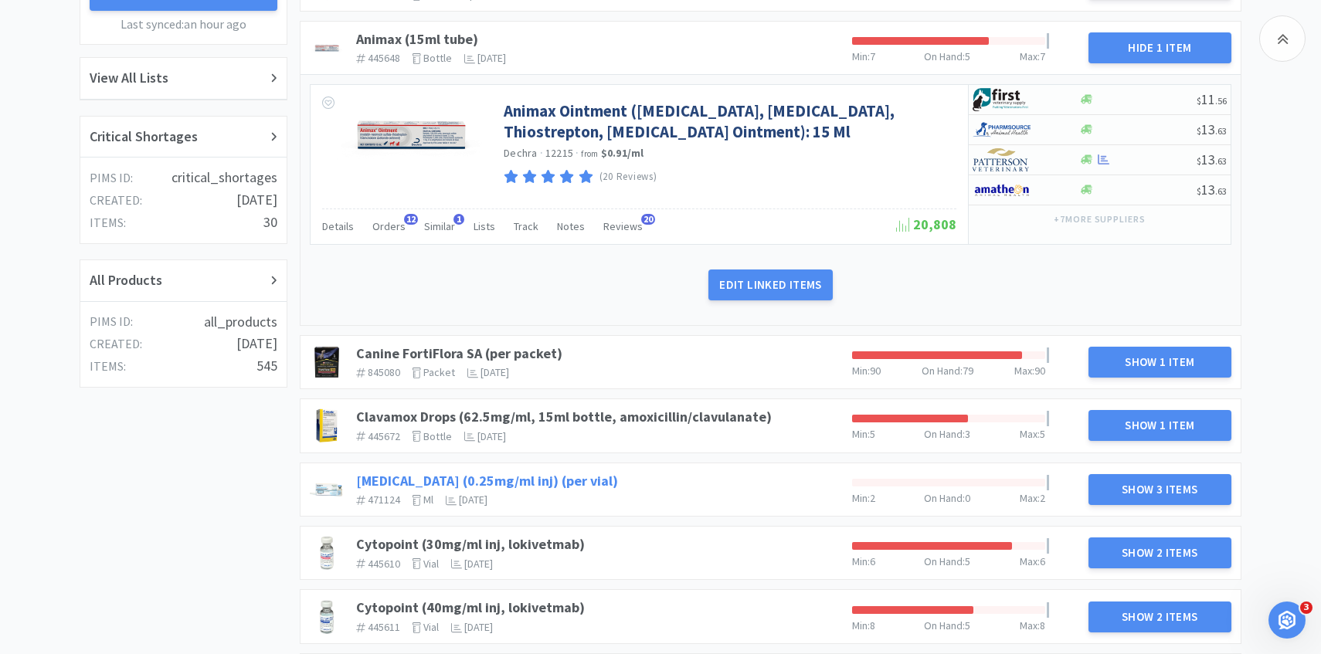
scroll to position [347, 0]
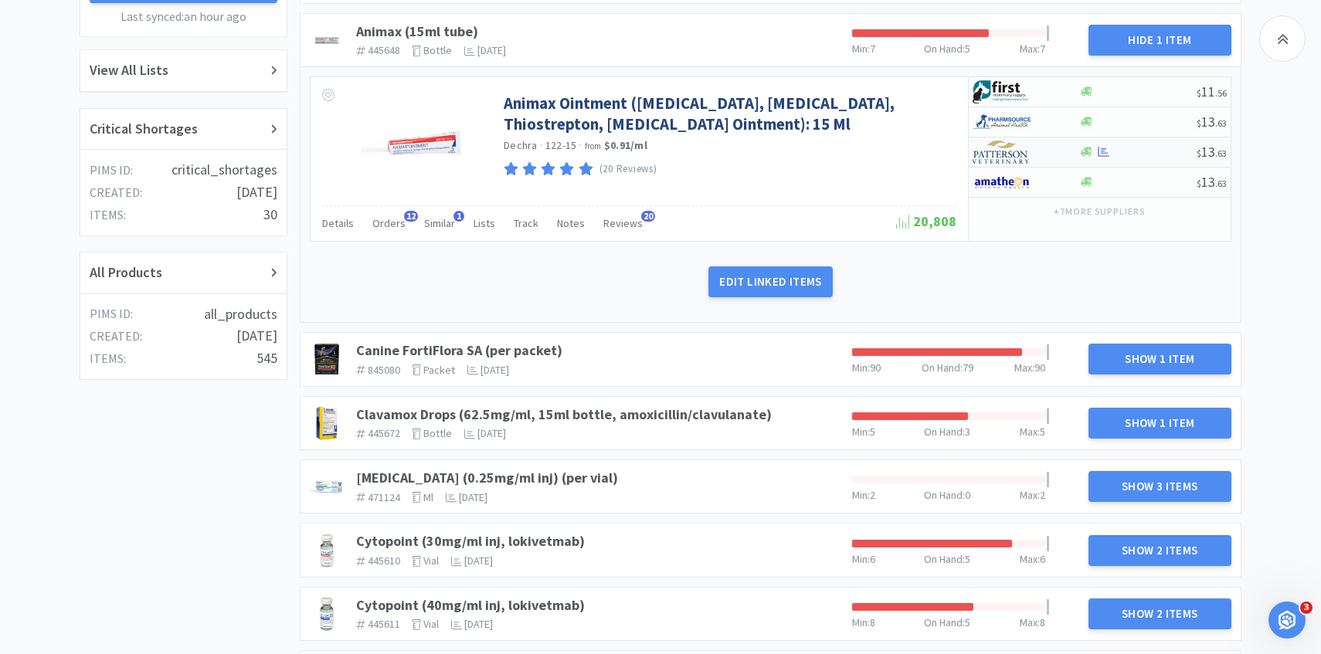
click at [1038, 153] on div at bounding box center [1014, 152] width 85 height 26
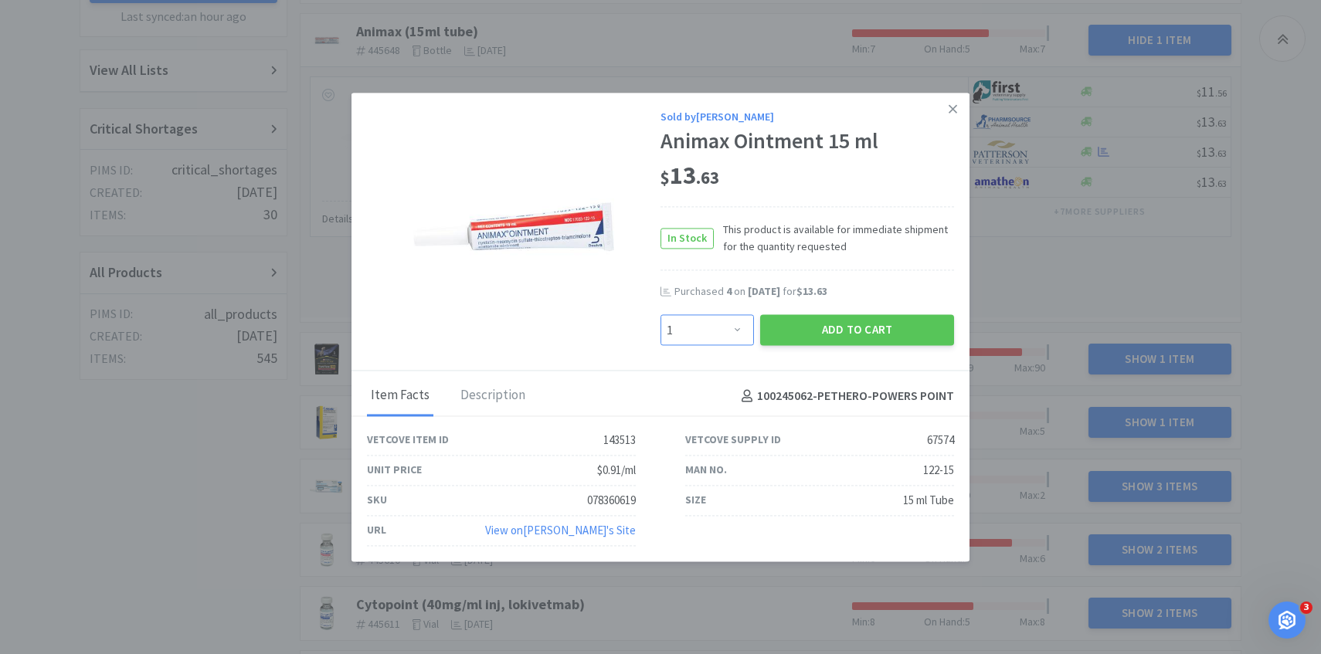
click at [741, 320] on select "Enter Quantity 1 2 3 4 5 6 7 8 9 10 11 12 13 14 15 16 17 18 19 20 Enter Quantity" at bounding box center [706, 330] width 93 height 31
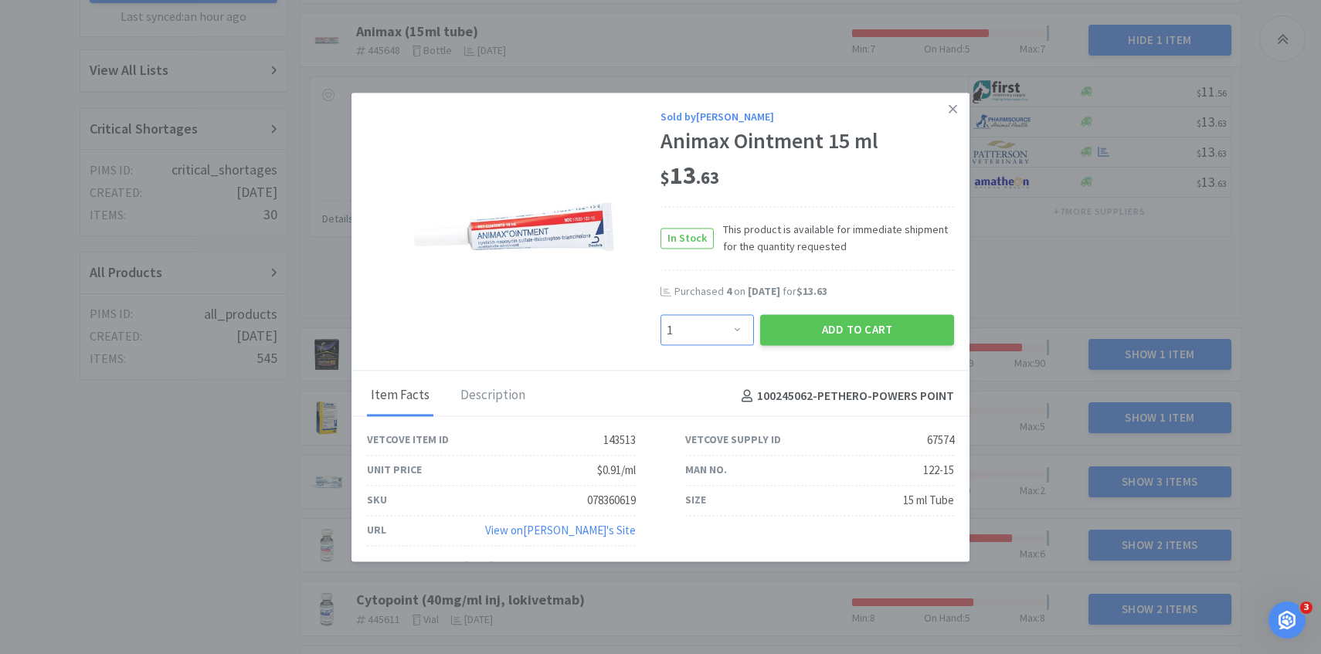
select select "5"
click at [660, 315] on select "Enter Quantity 1 2 3 4 5 6 7 8 9 10 11 12 13 14 15 16 17 18 19 20 Enter Quantity" at bounding box center [706, 330] width 93 height 31
click at [807, 337] on button "Add to Cart" at bounding box center [857, 330] width 194 height 31
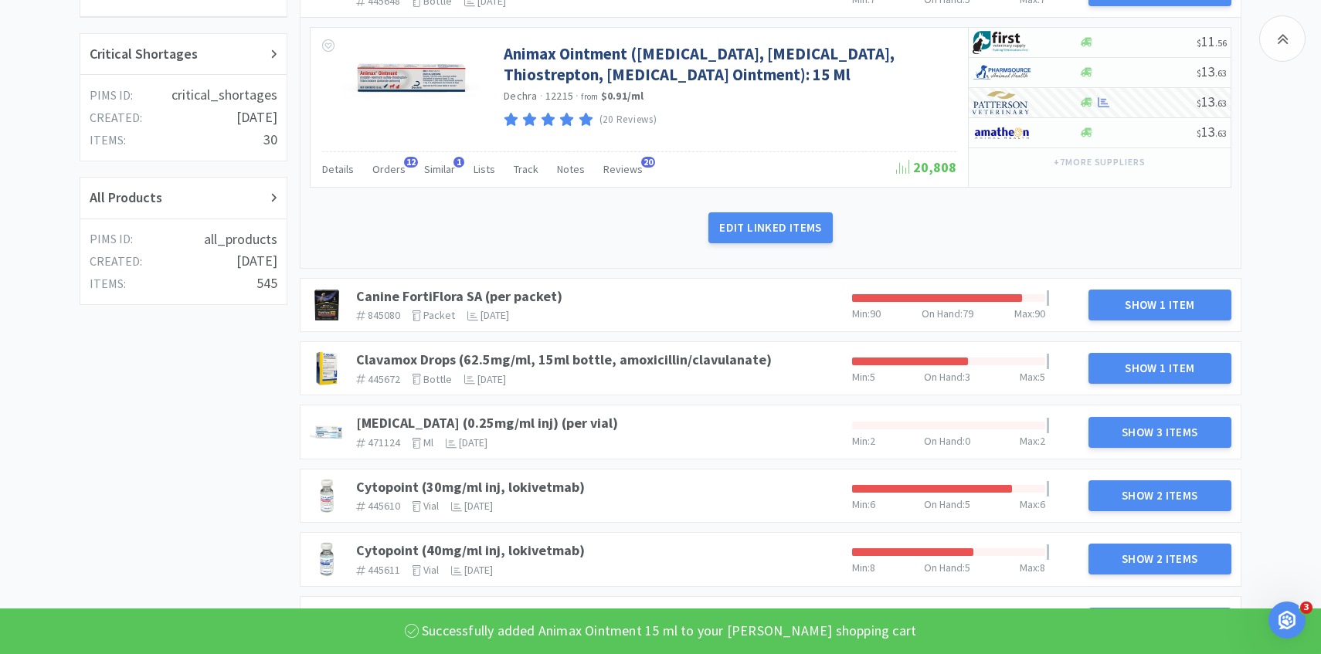
scroll to position [580, 0]
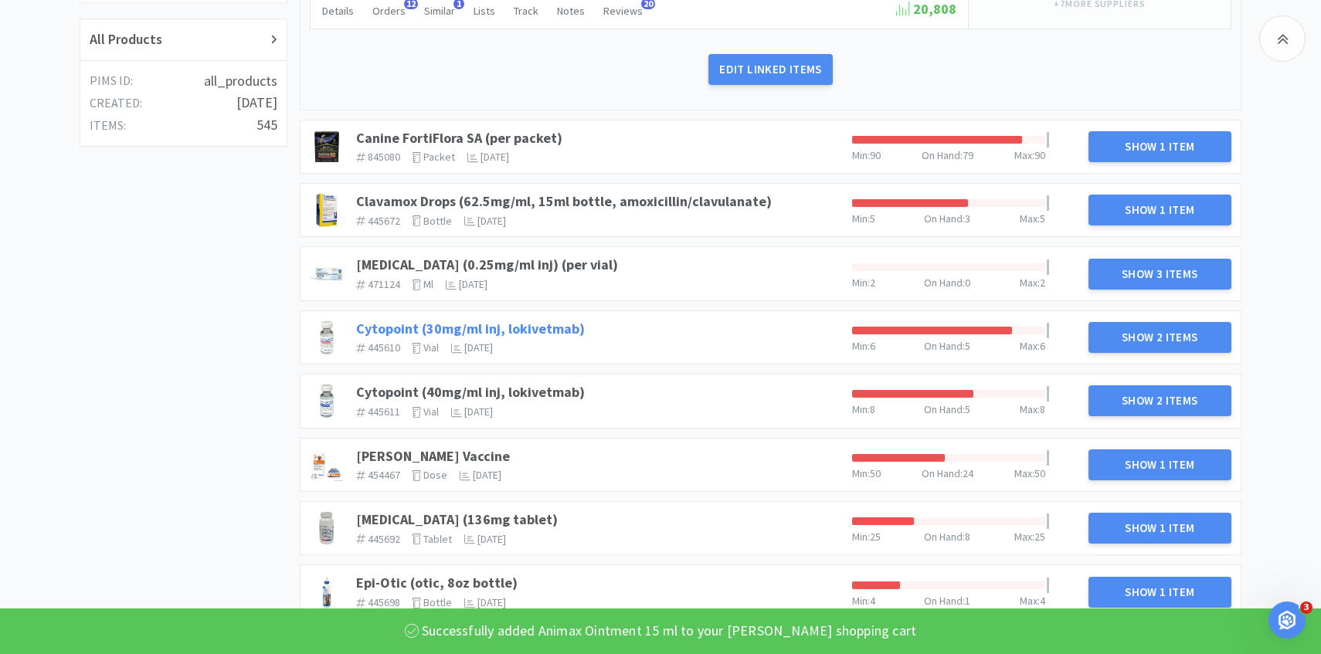
click at [541, 327] on link "Cytopoint (30mg/ml inj, lokivetmab)" at bounding box center [470, 329] width 229 height 18
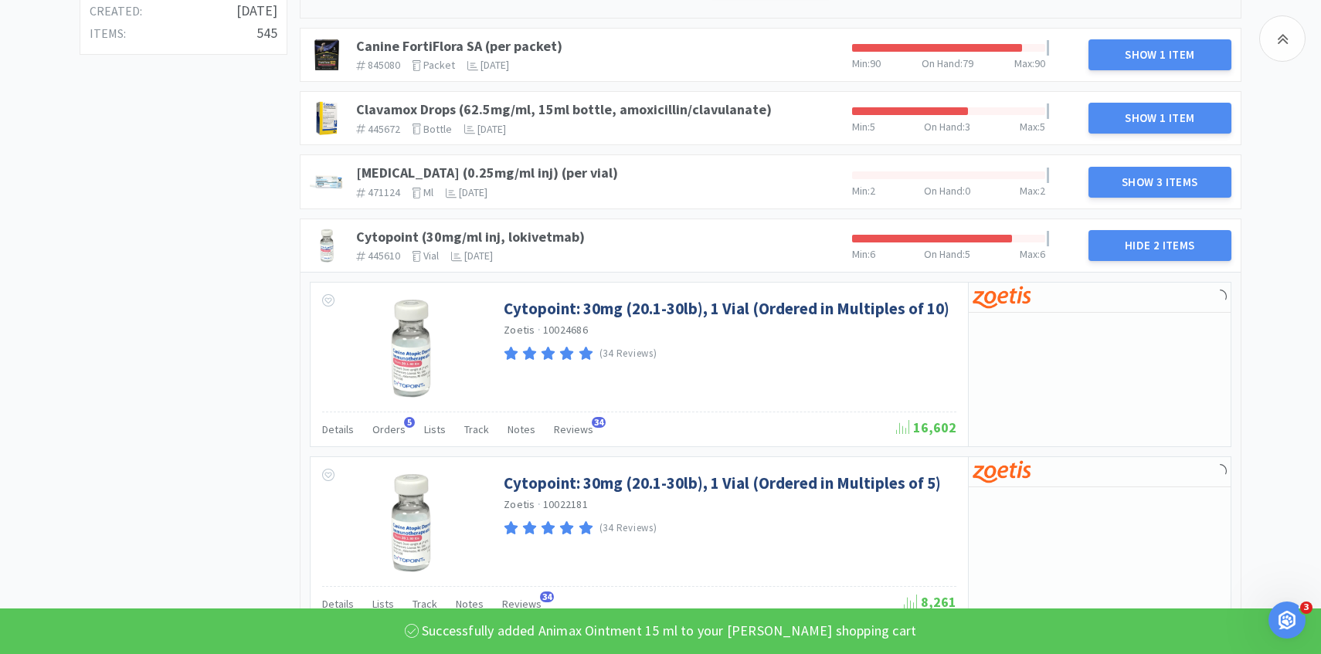
scroll to position [679, 0]
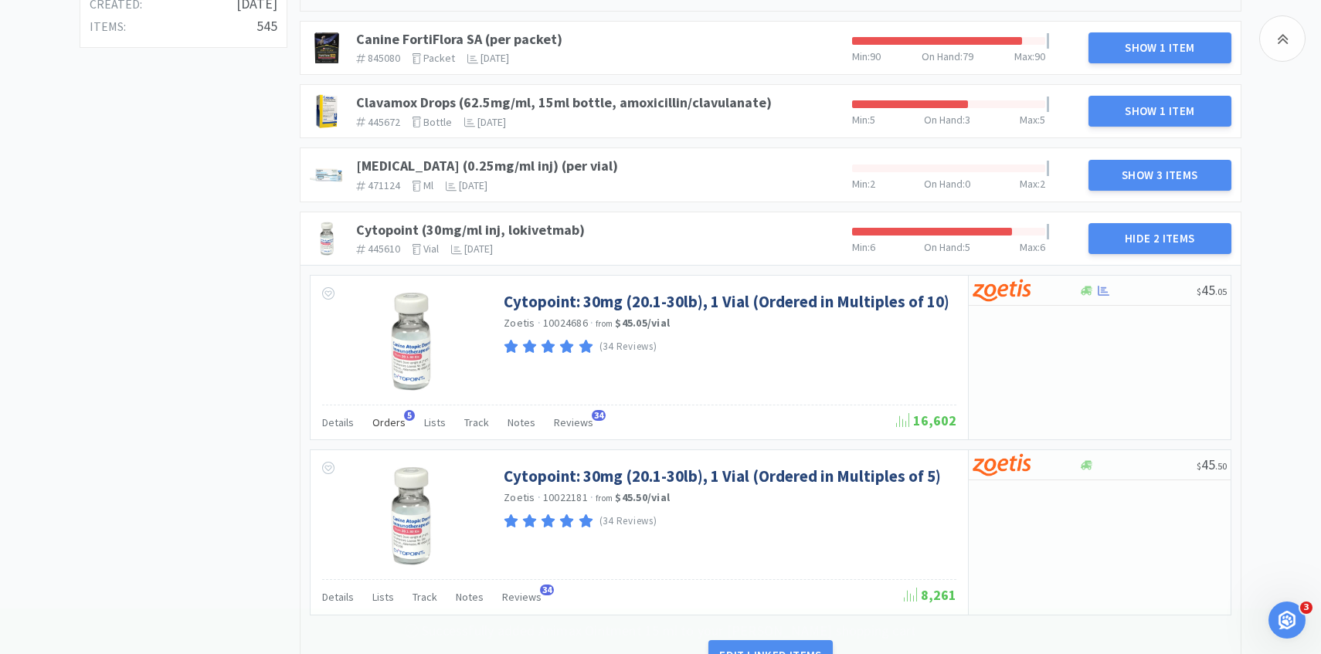
click at [383, 436] on div "Orders 5" at bounding box center [388, 424] width 33 height 29
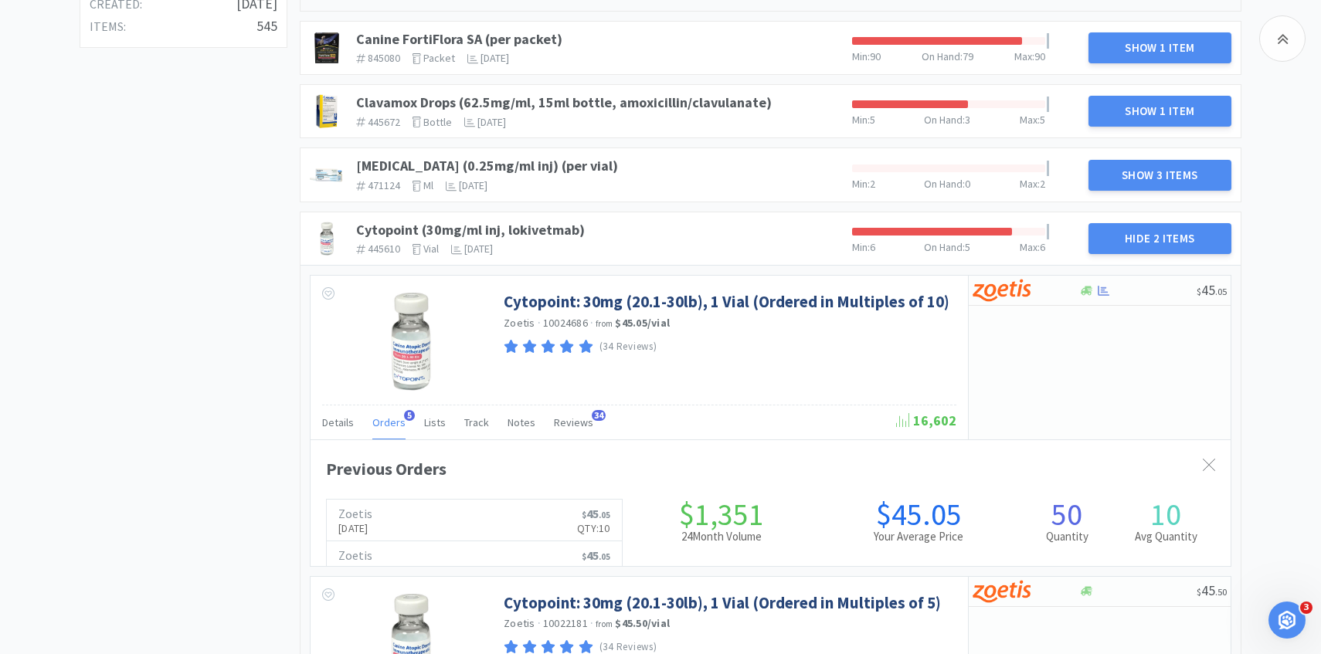
scroll to position [423, 920]
click at [383, 435] on div "Orders 5" at bounding box center [388, 424] width 33 height 29
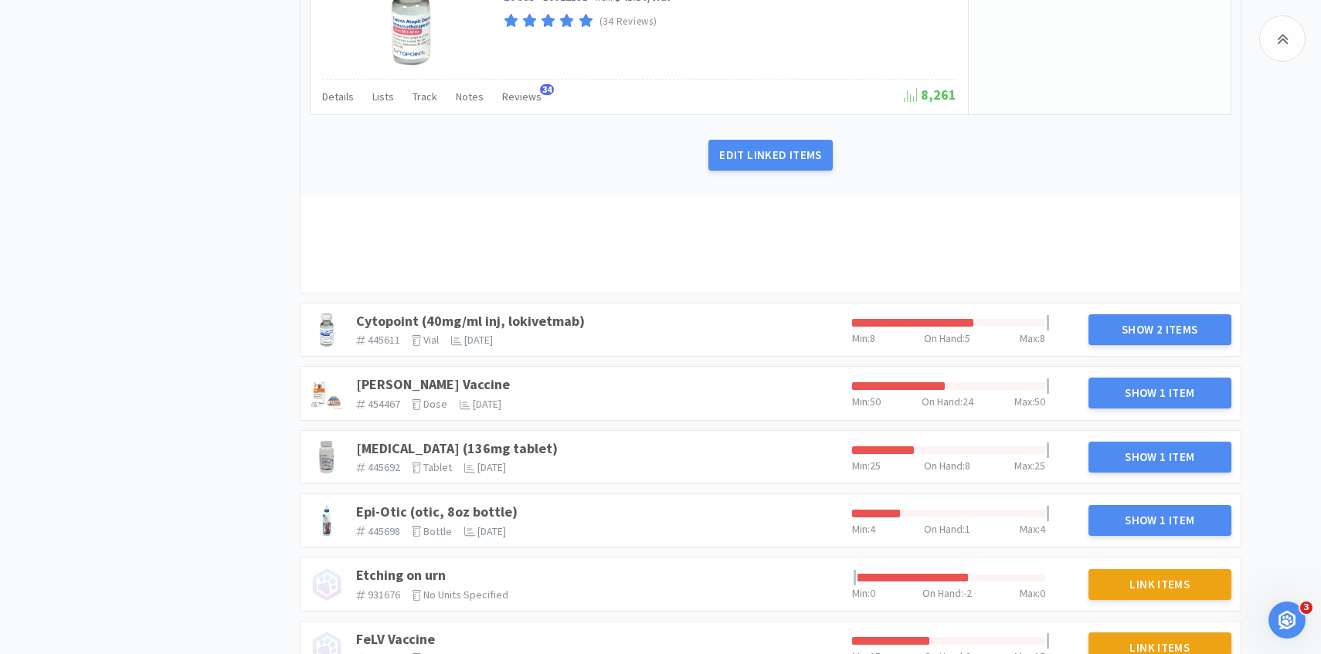
scroll to position [1318, 0]
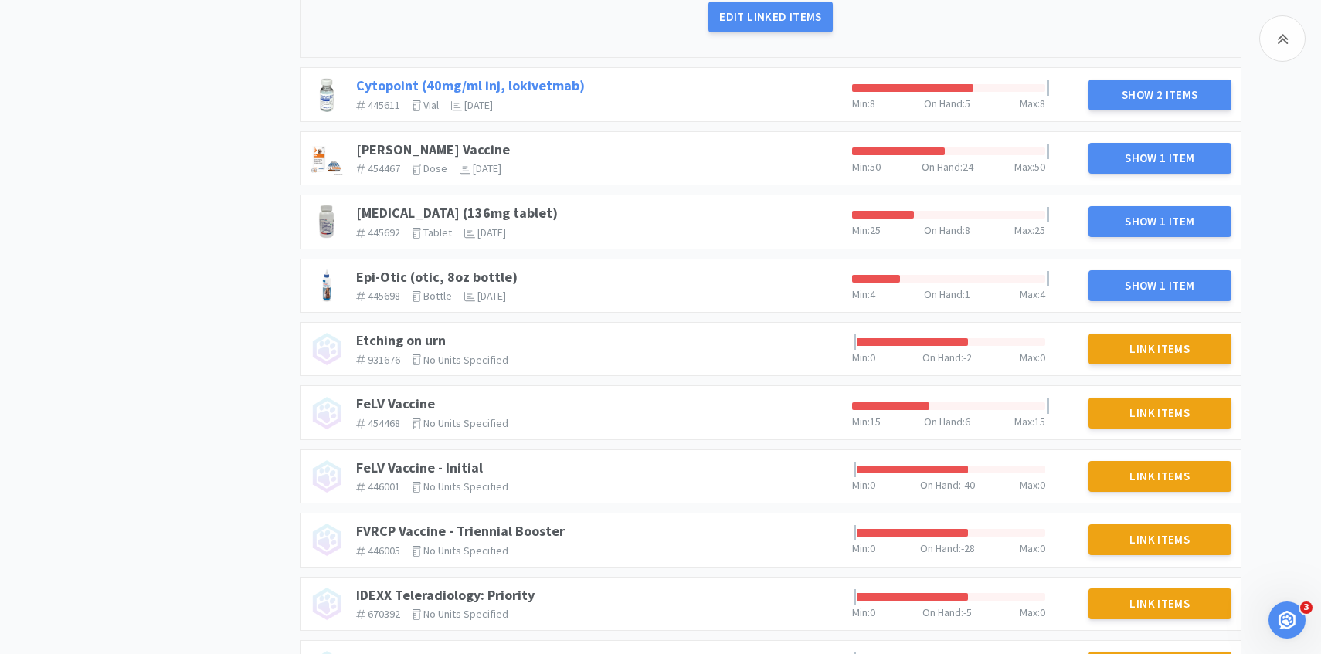
click at [550, 80] on link "Cytopoint (40mg/ml inj, lokivetmab)" at bounding box center [470, 85] width 229 height 18
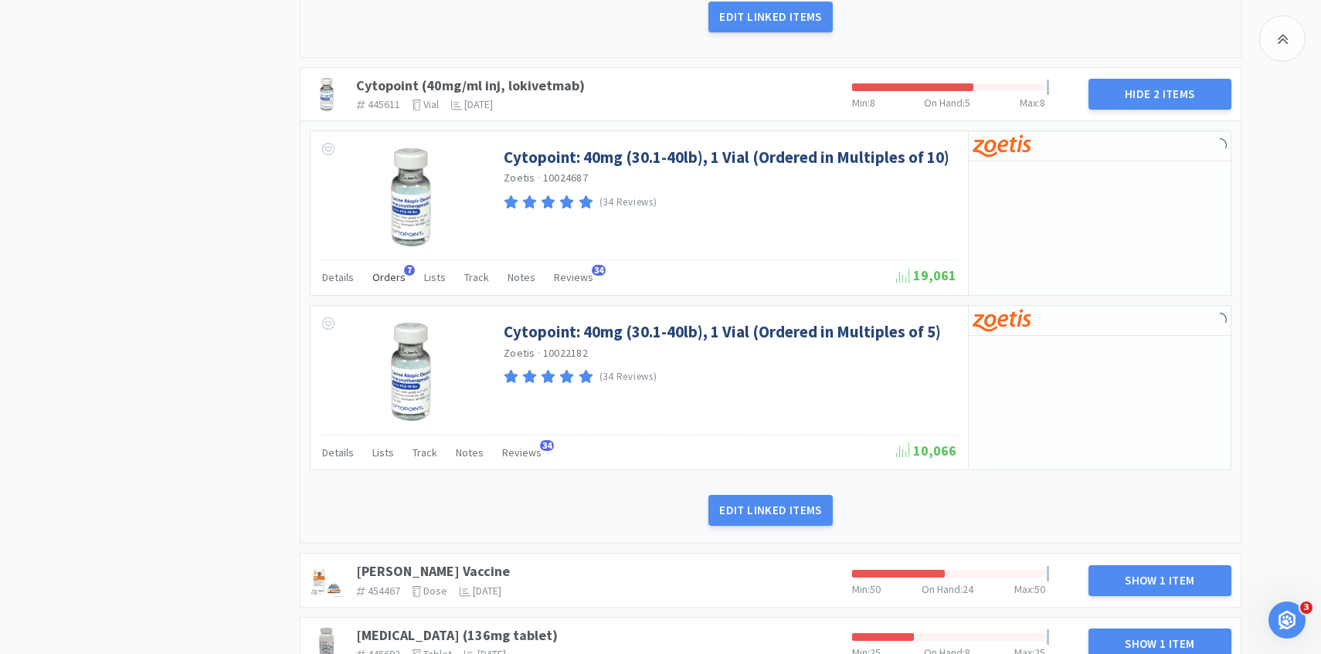
click at [398, 282] on span "Orders" at bounding box center [388, 277] width 33 height 14
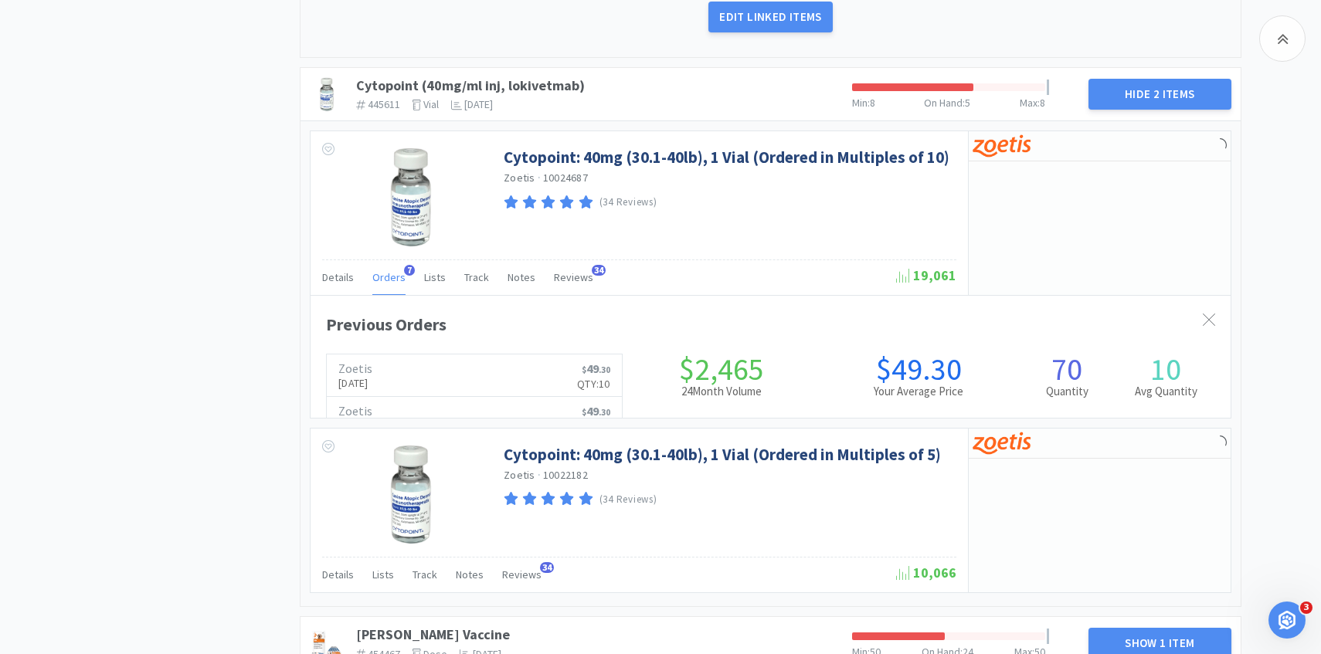
scroll to position [423, 920]
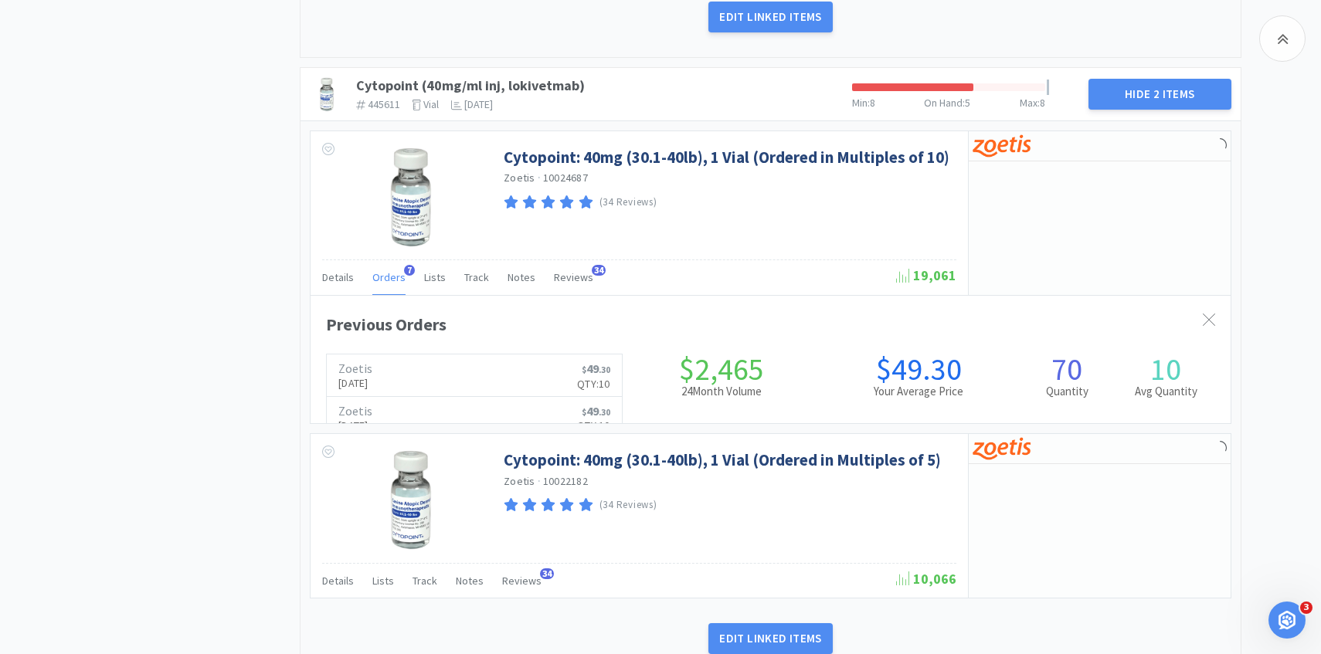
click at [398, 282] on span "Orders" at bounding box center [388, 277] width 33 height 14
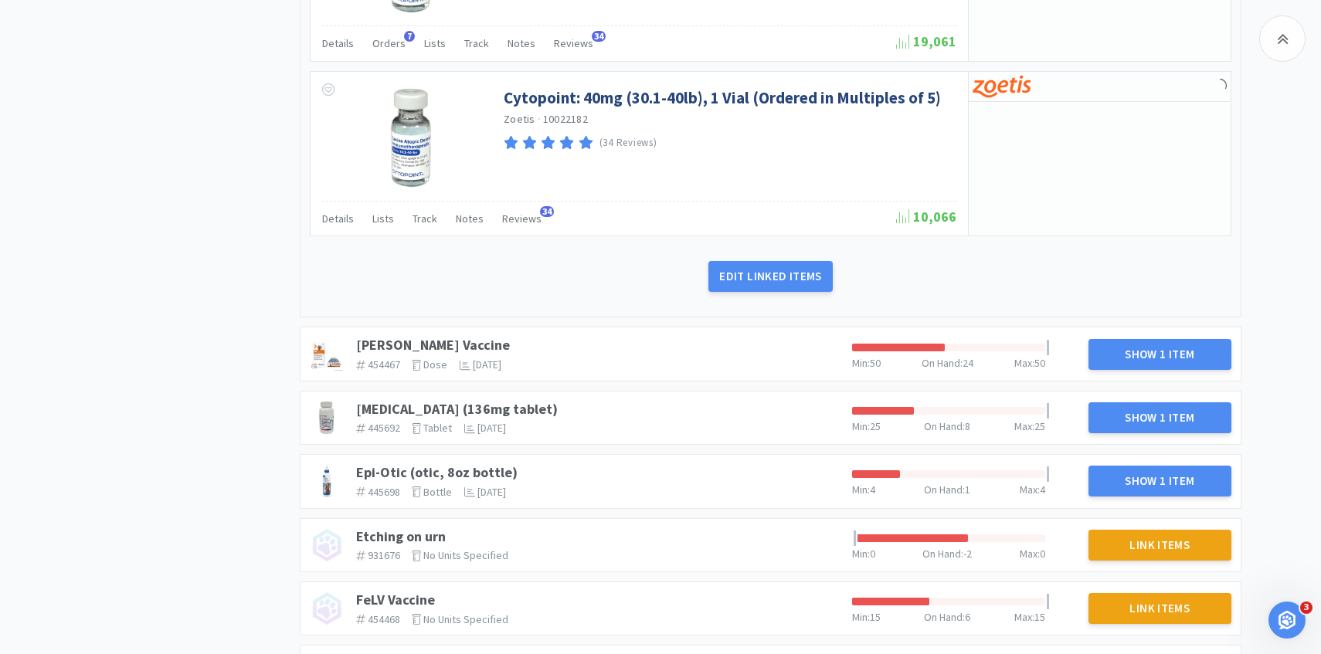
scroll to position [0, 0]
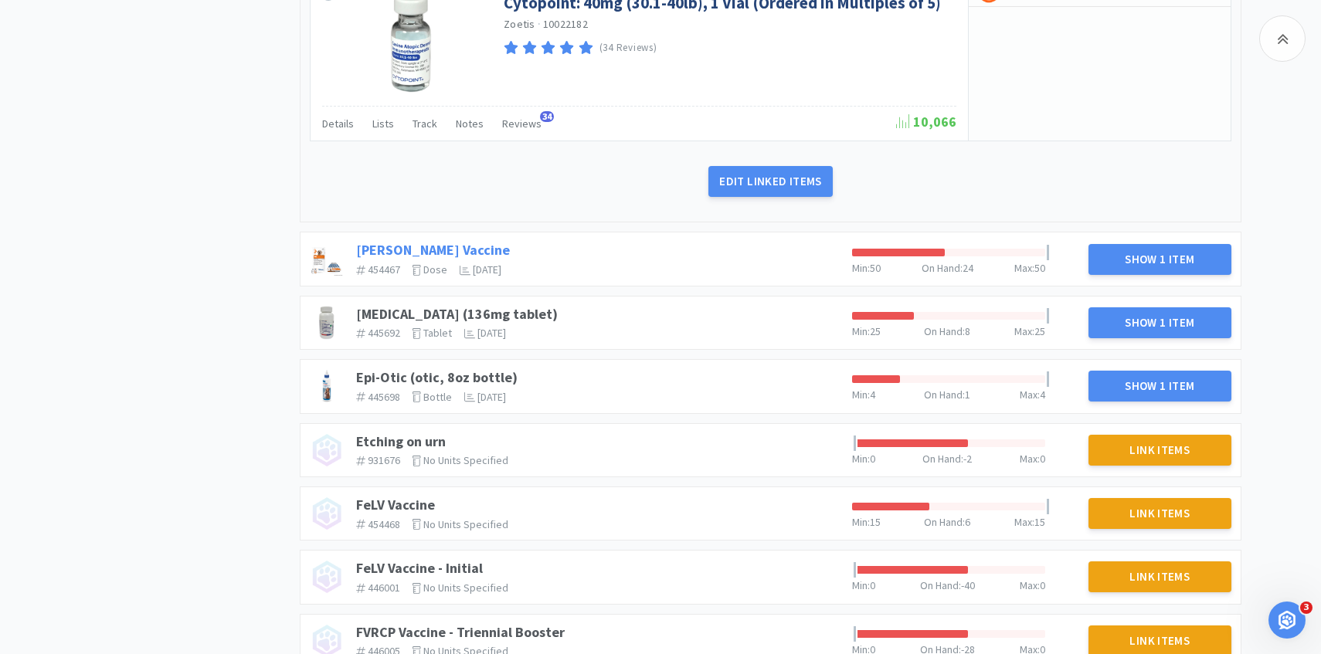
click at [394, 248] on link "DAPP Vaccine" at bounding box center [433, 250] width 154 height 18
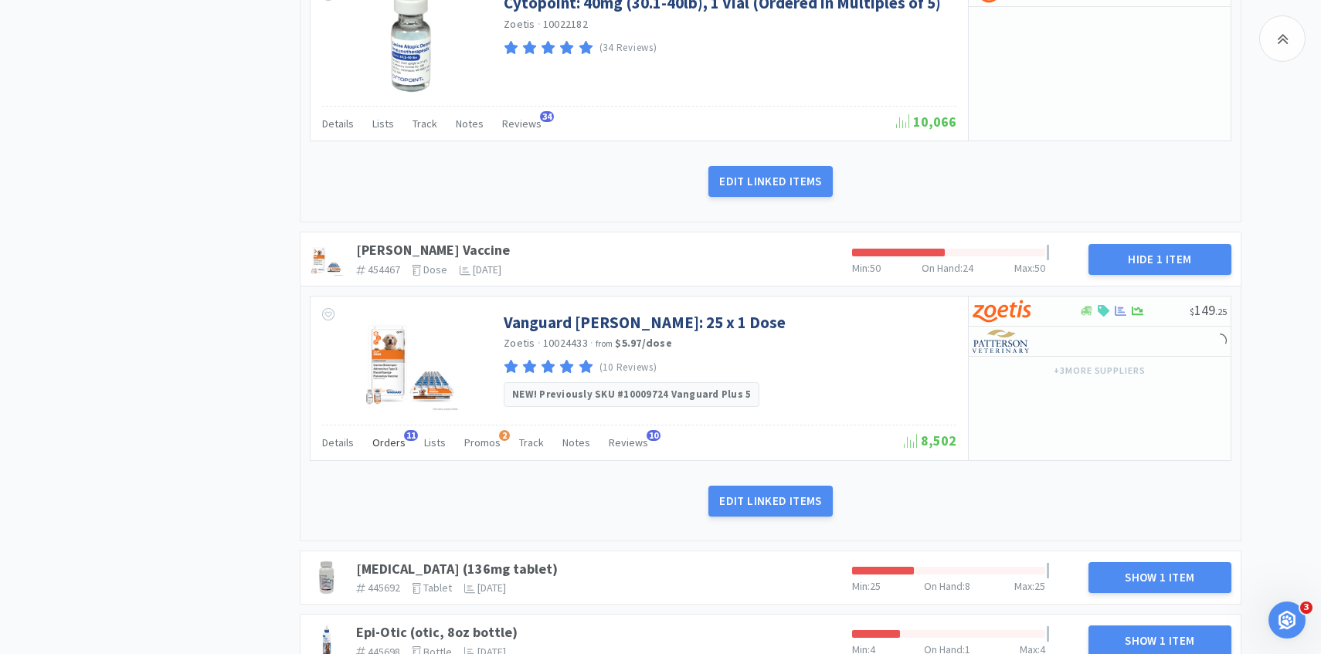
click at [388, 446] on span "Orders" at bounding box center [388, 443] width 33 height 14
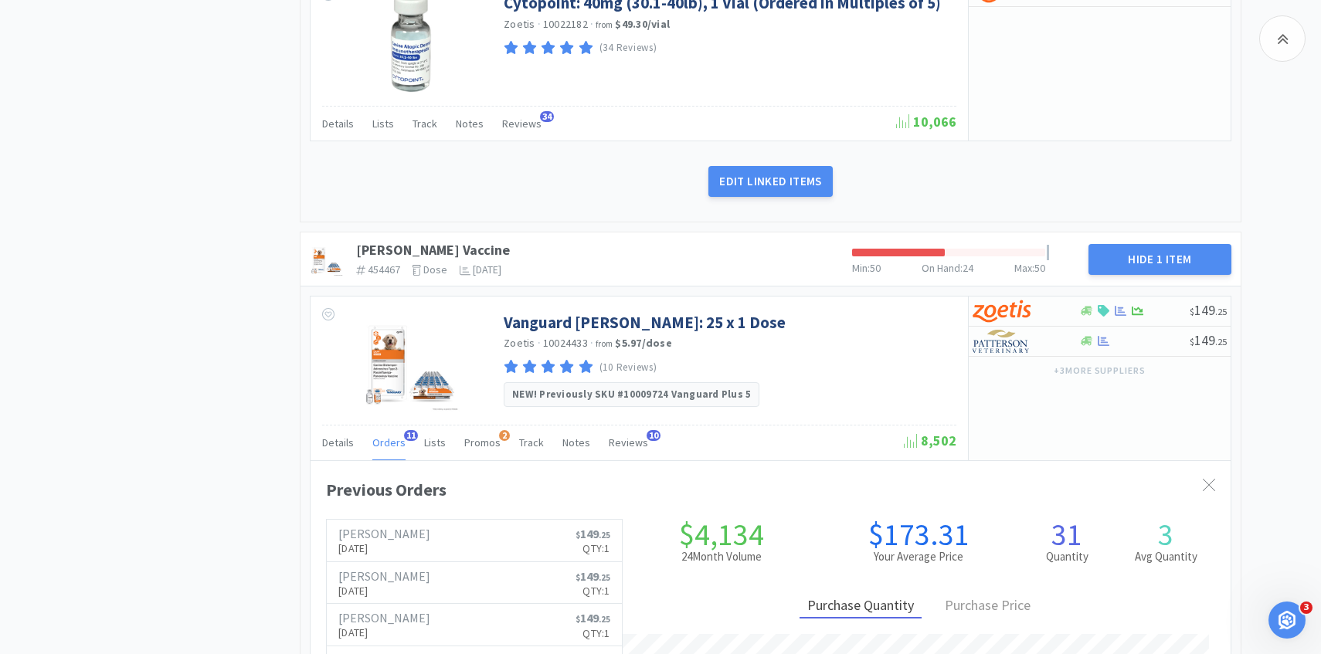
click at [388, 446] on span "Orders" at bounding box center [388, 443] width 33 height 14
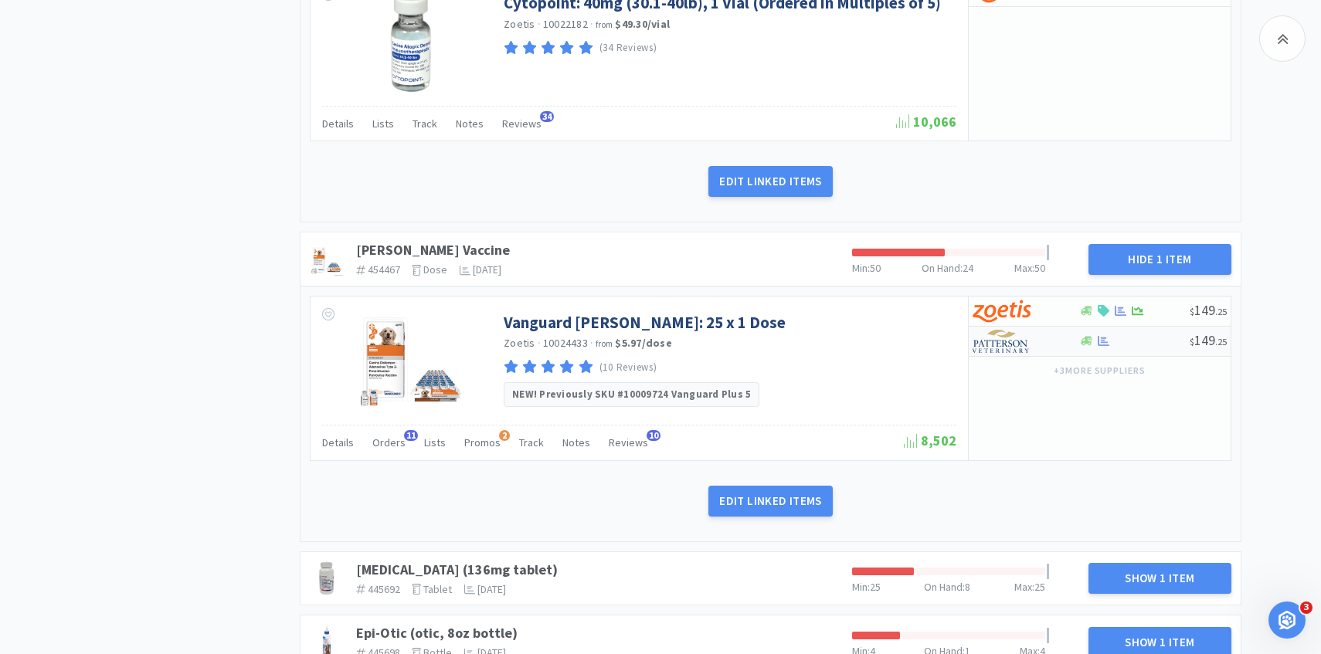
click at [1008, 341] on img at bounding box center [1001, 341] width 58 height 23
select select "1"
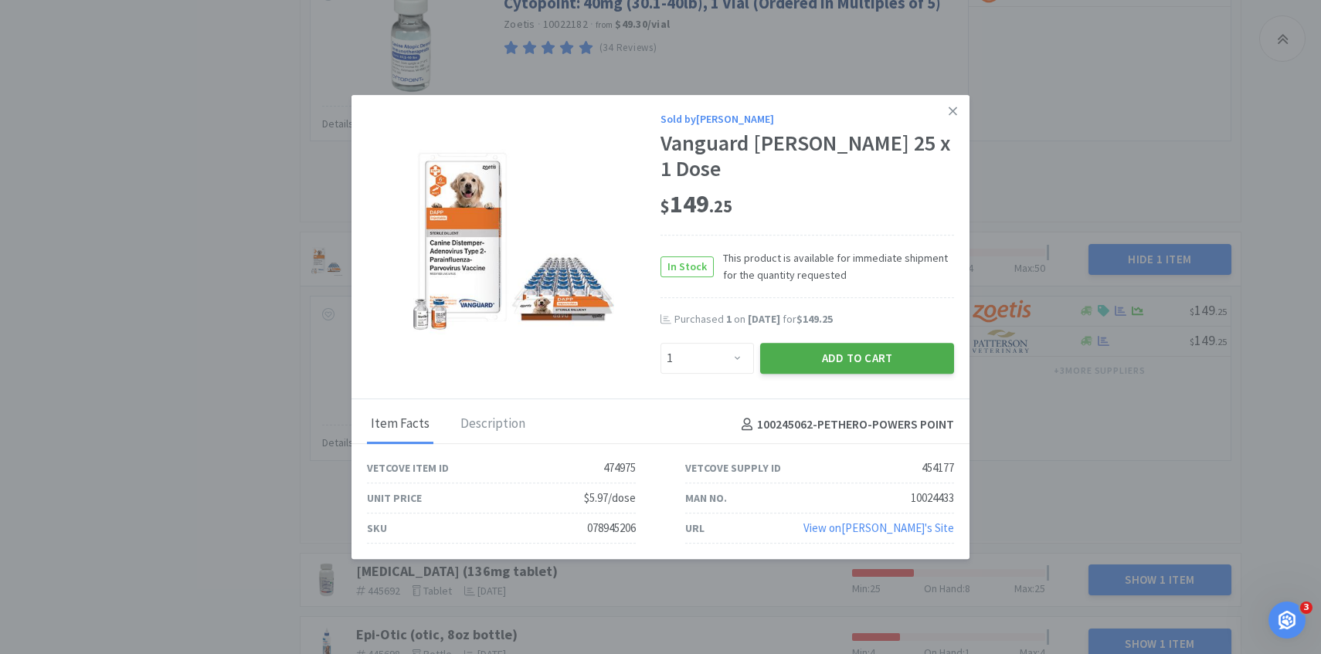
click at [890, 343] on button "Add to Cart" at bounding box center [857, 358] width 194 height 31
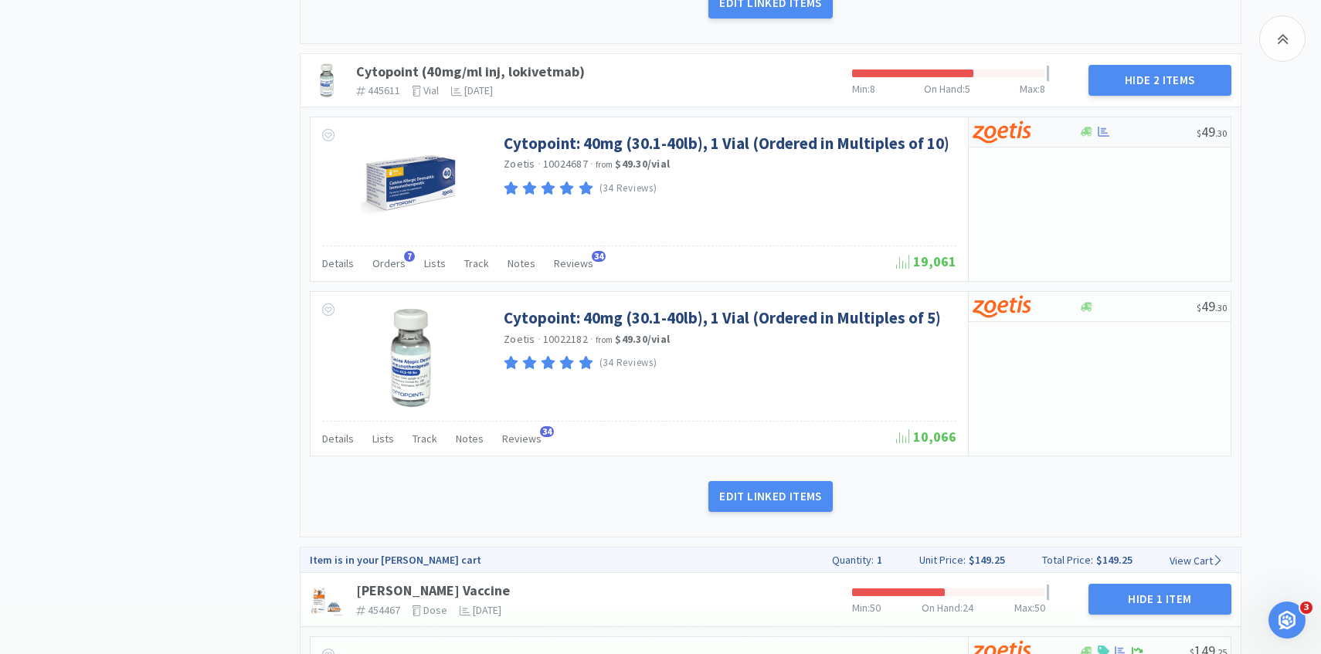
click at [1032, 131] on div at bounding box center [1014, 132] width 85 height 26
select select "10"
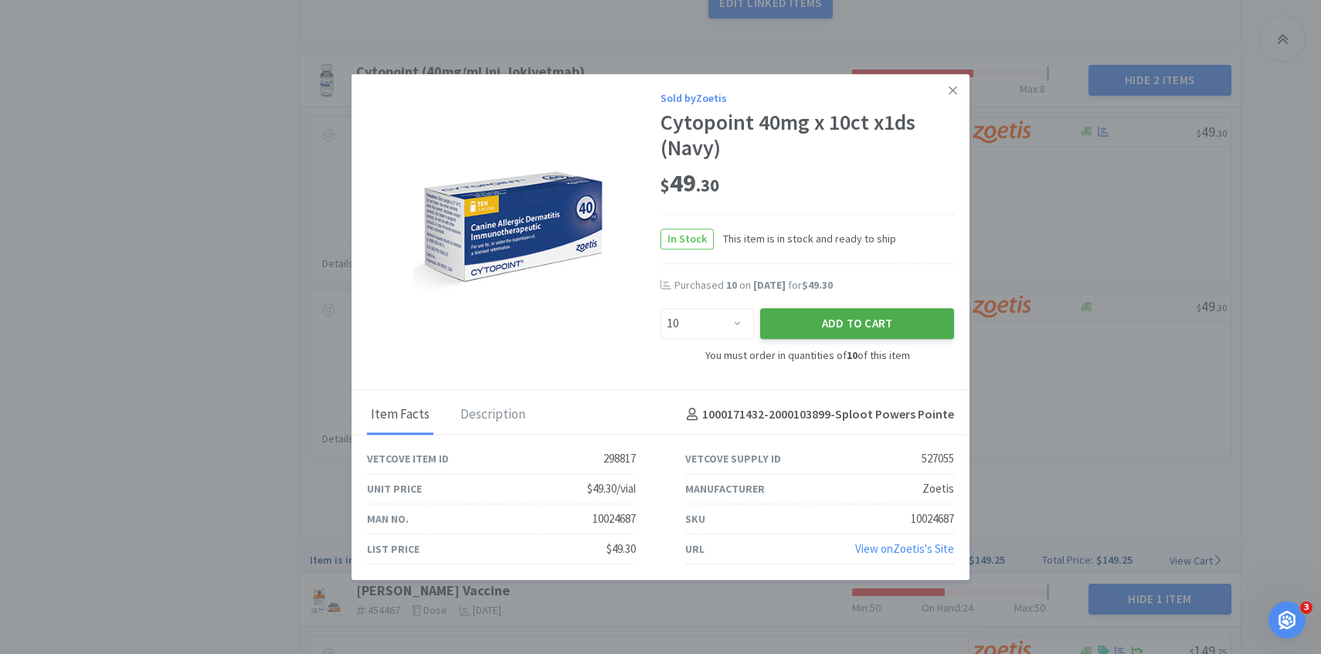
click at [882, 335] on button "Add to Cart" at bounding box center [857, 324] width 194 height 31
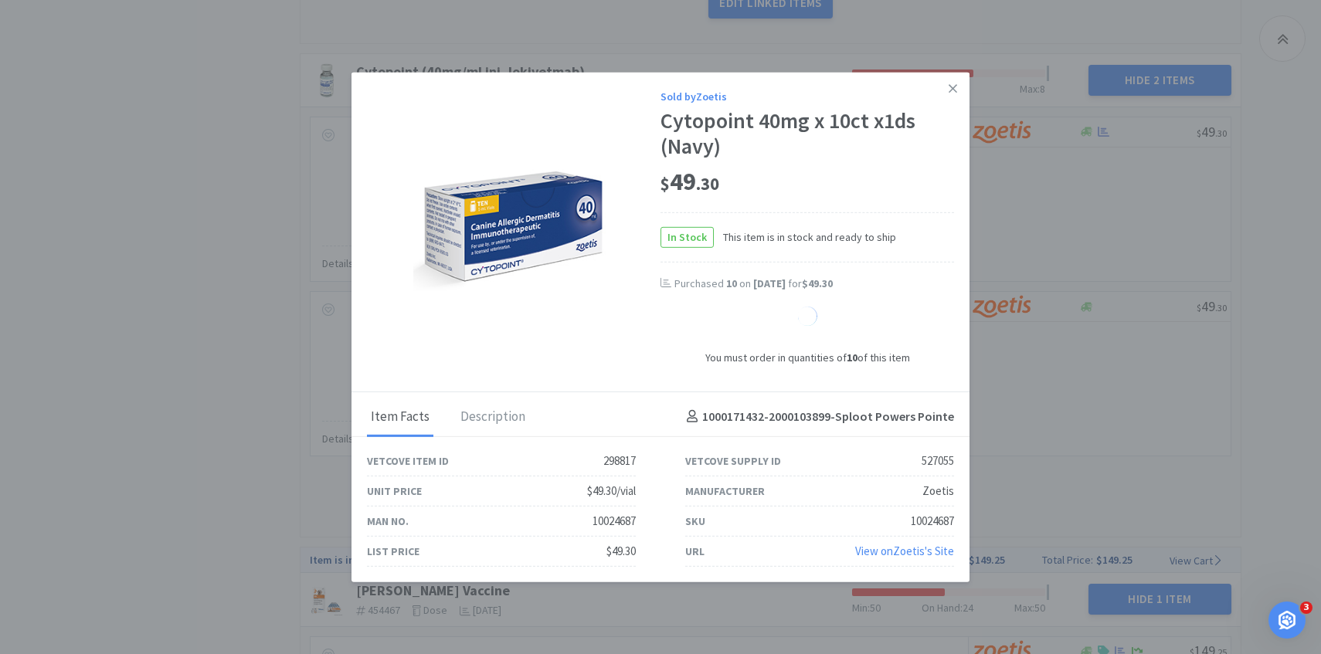
select select "1"
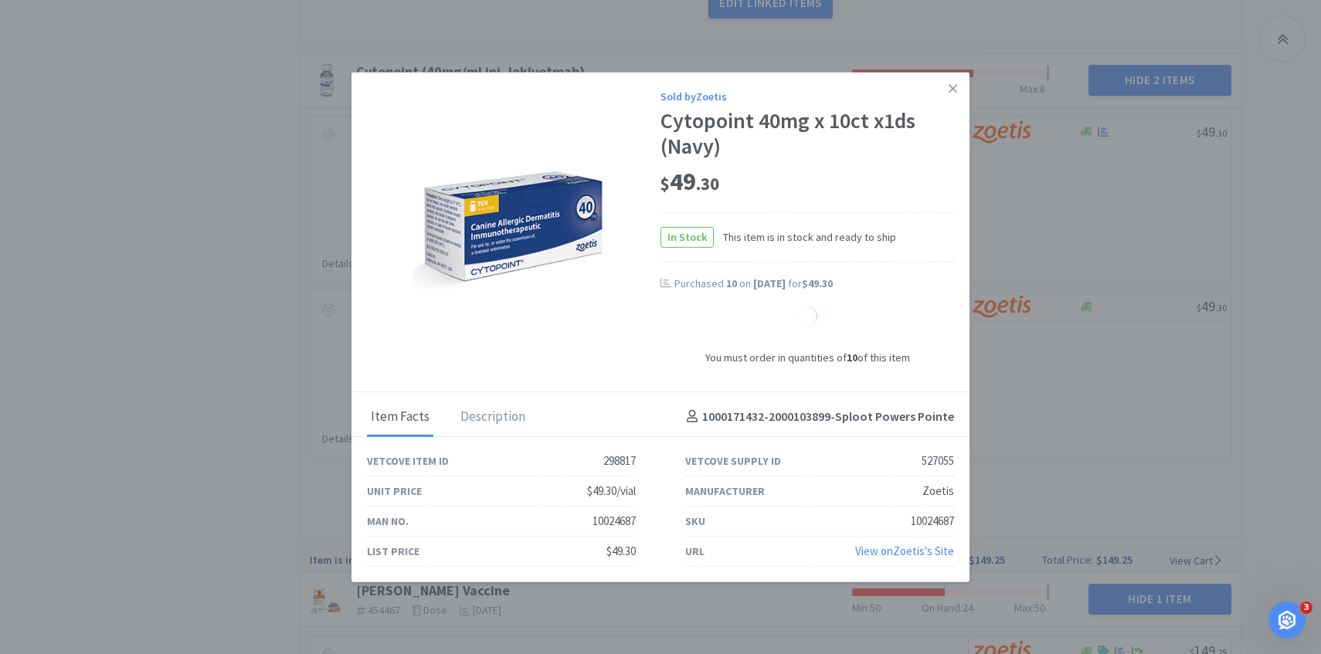
select select "1"
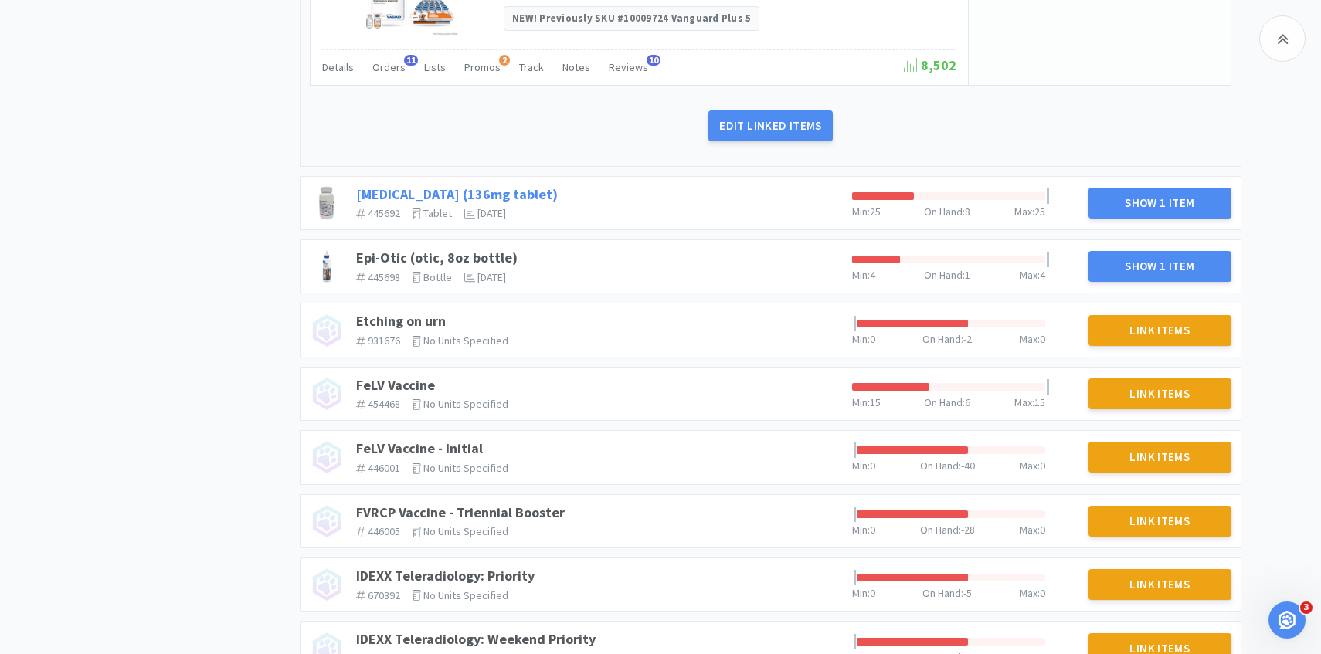
click at [508, 188] on link "Enrofloxacin (136mg tablet)" at bounding box center [457, 194] width 202 height 18
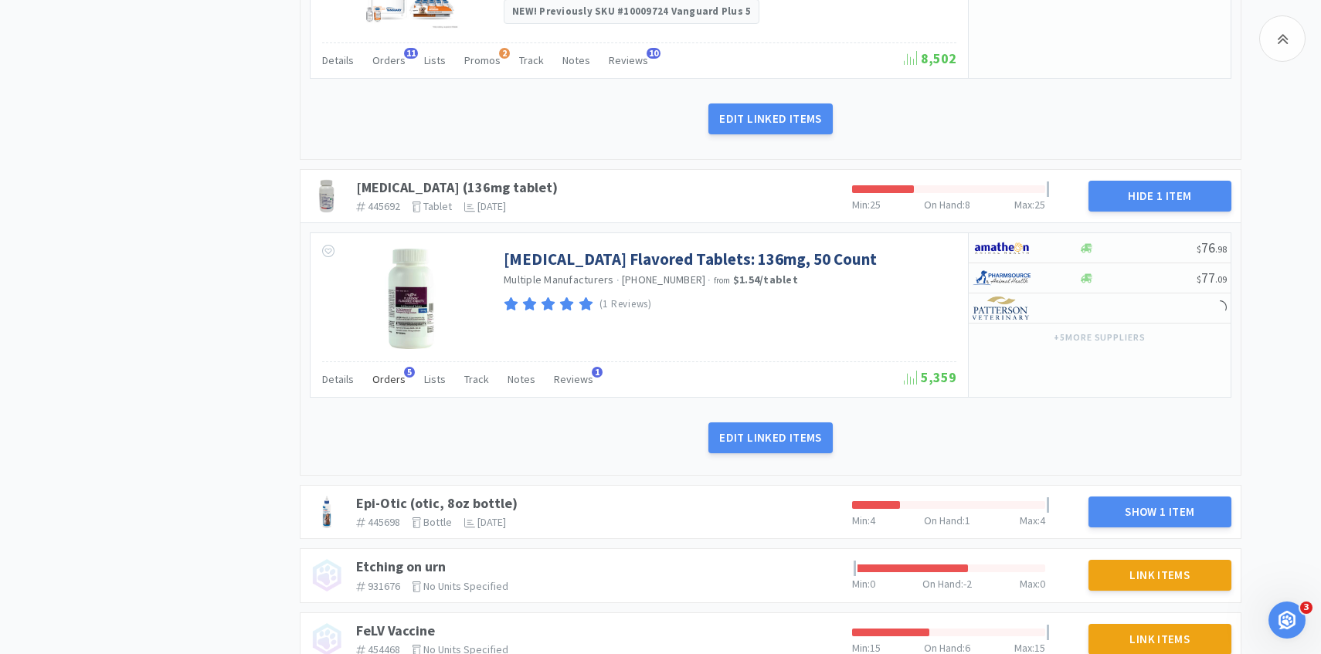
click at [385, 396] on div "Orders 5" at bounding box center [388, 381] width 33 height 29
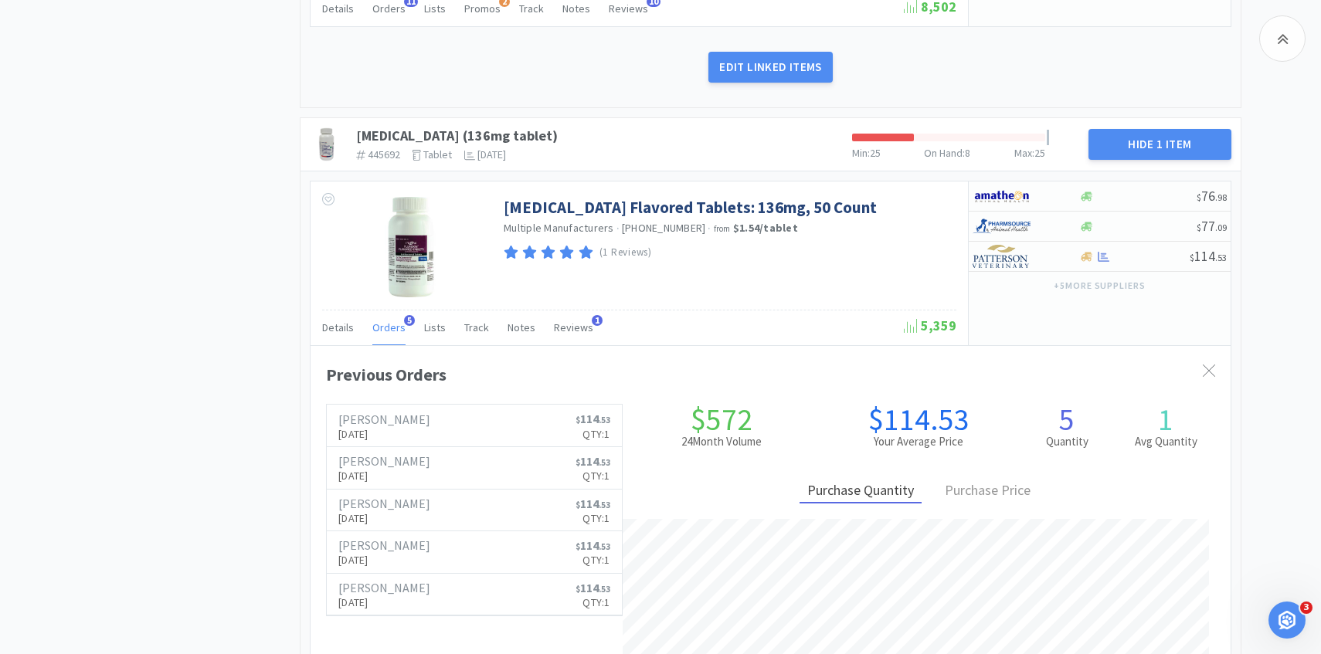
click at [395, 330] on span "Orders" at bounding box center [388, 327] width 33 height 14
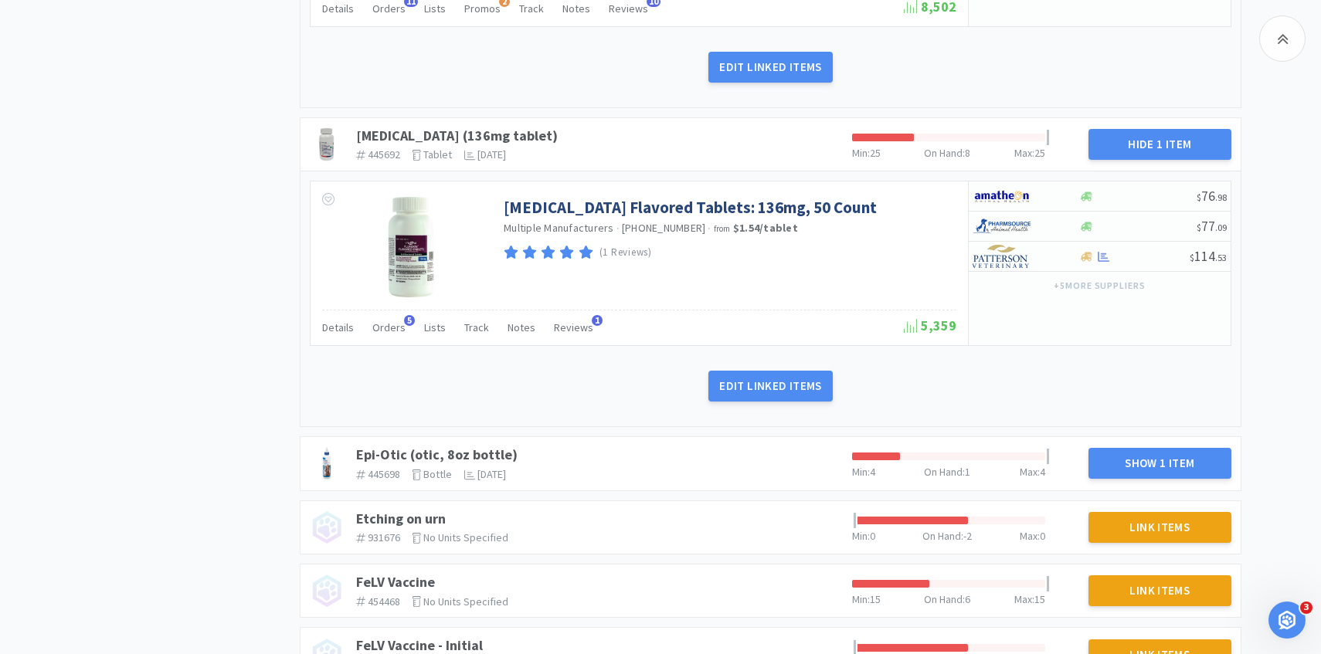
click at [405, 314] on div "Details Orders 5 Lists Track Notes Reviews 1 5,359" at bounding box center [639, 328] width 634 height 36
click at [392, 327] on span "Orders" at bounding box center [388, 327] width 33 height 14
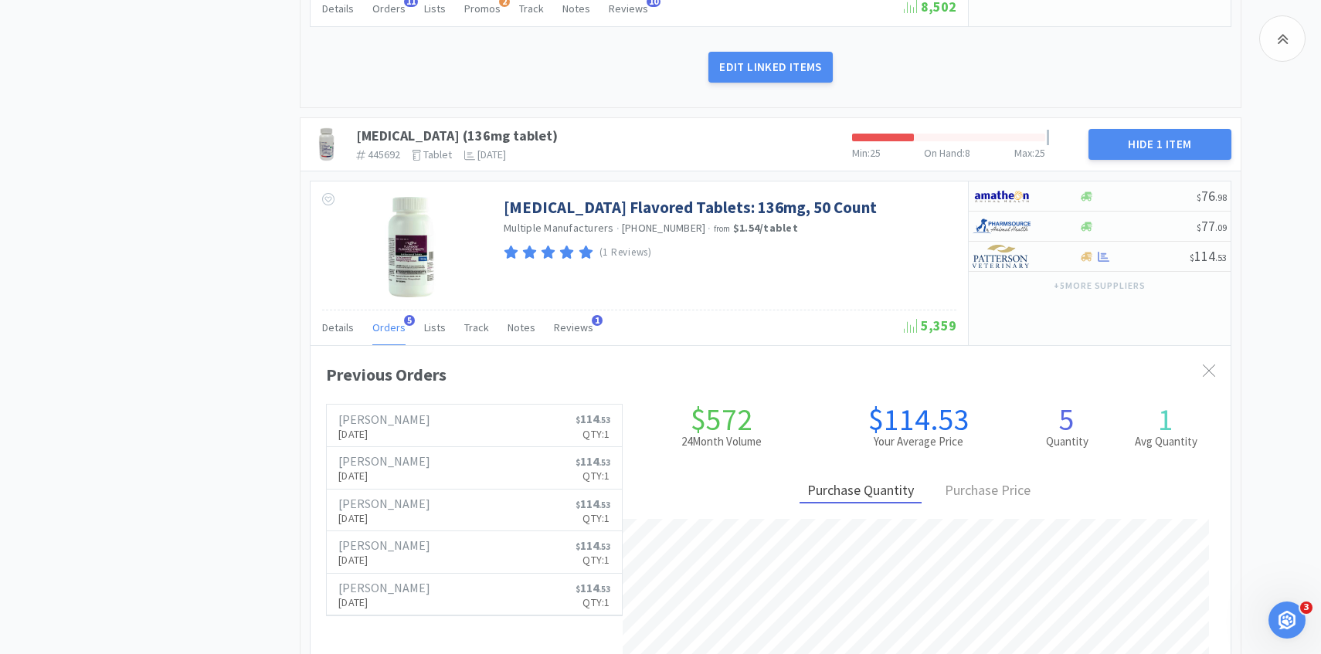
click at [388, 326] on span "Orders" at bounding box center [388, 327] width 33 height 14
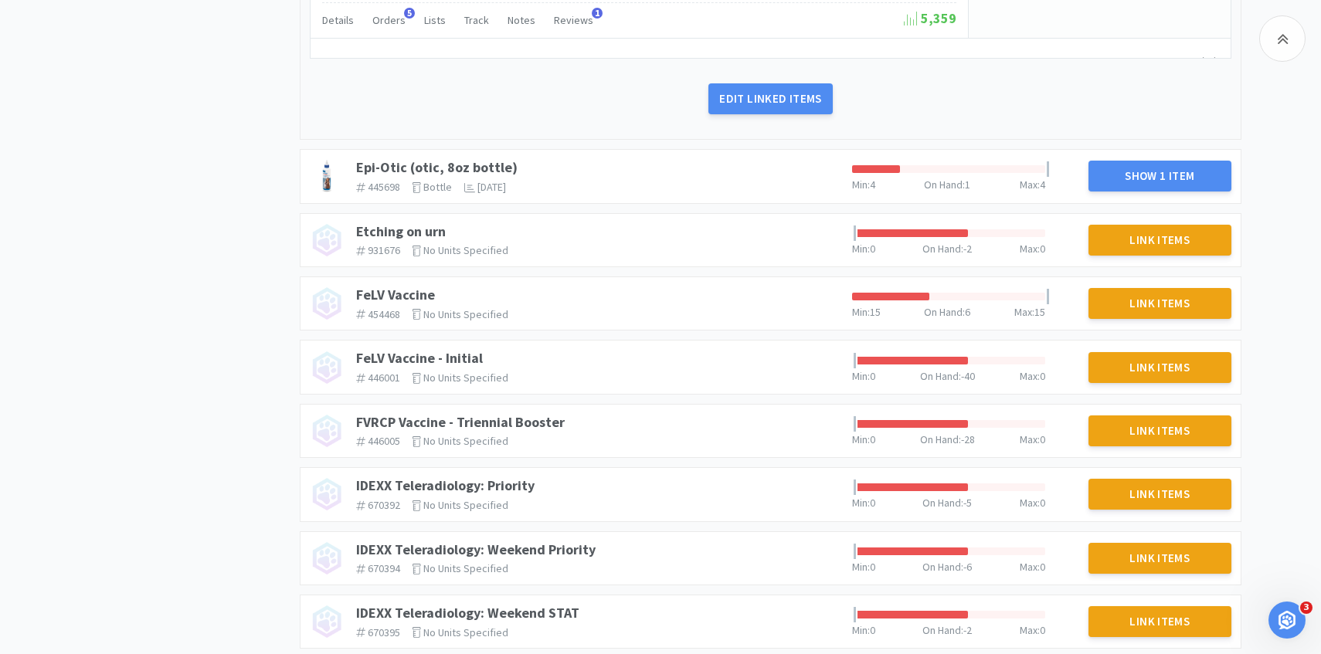
scroll to position [2467, 0]
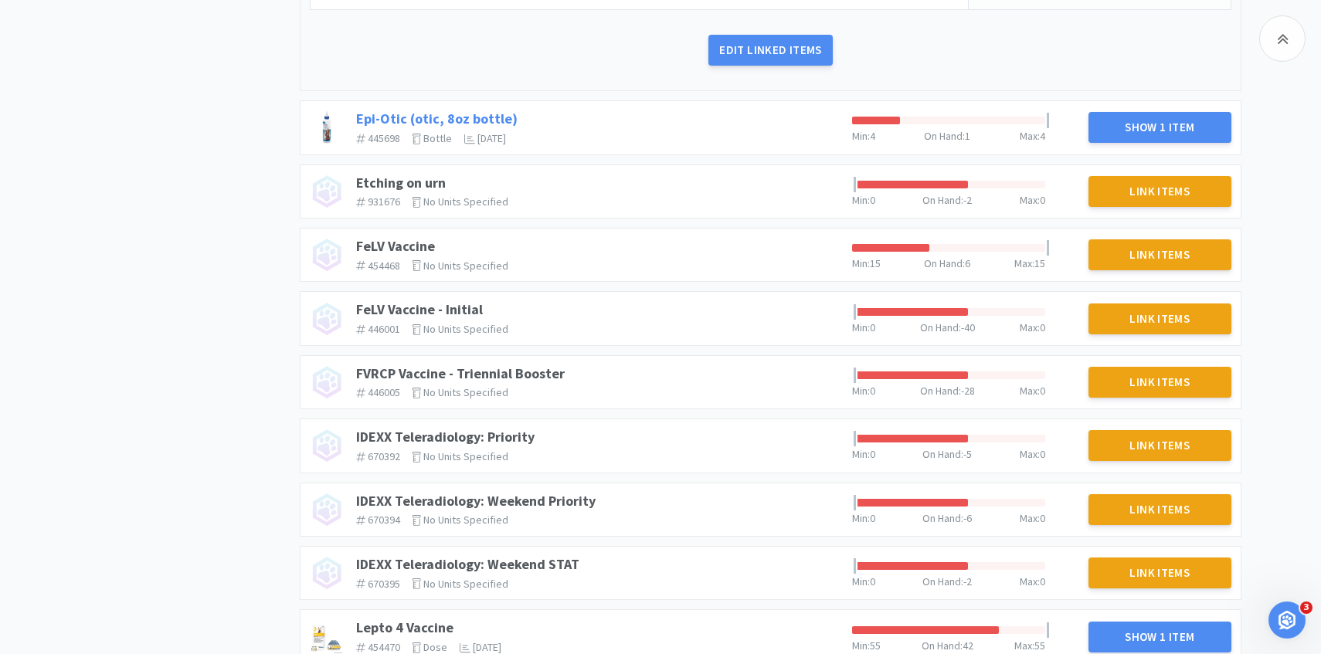
click at [437, 120] on link "Epi-Otic (otic, 8oz bottle)" at bounding box center [436, 119] width 161 height 18
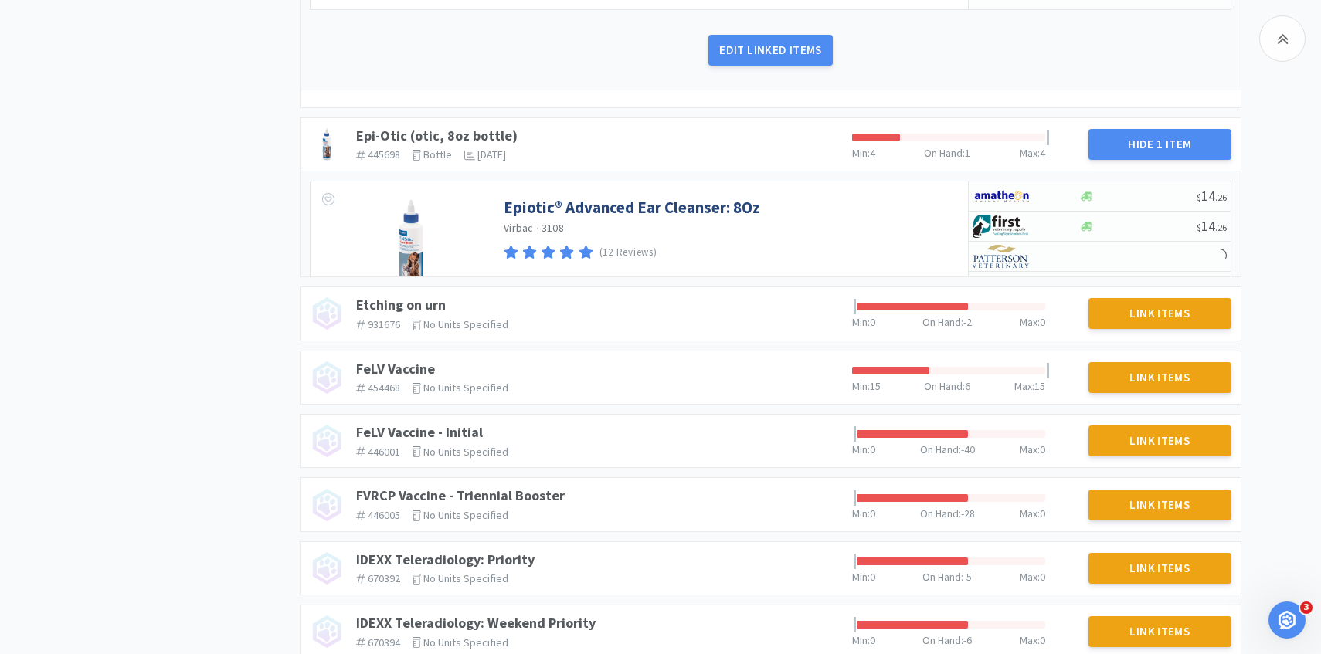
scroll to position [2511, 0]
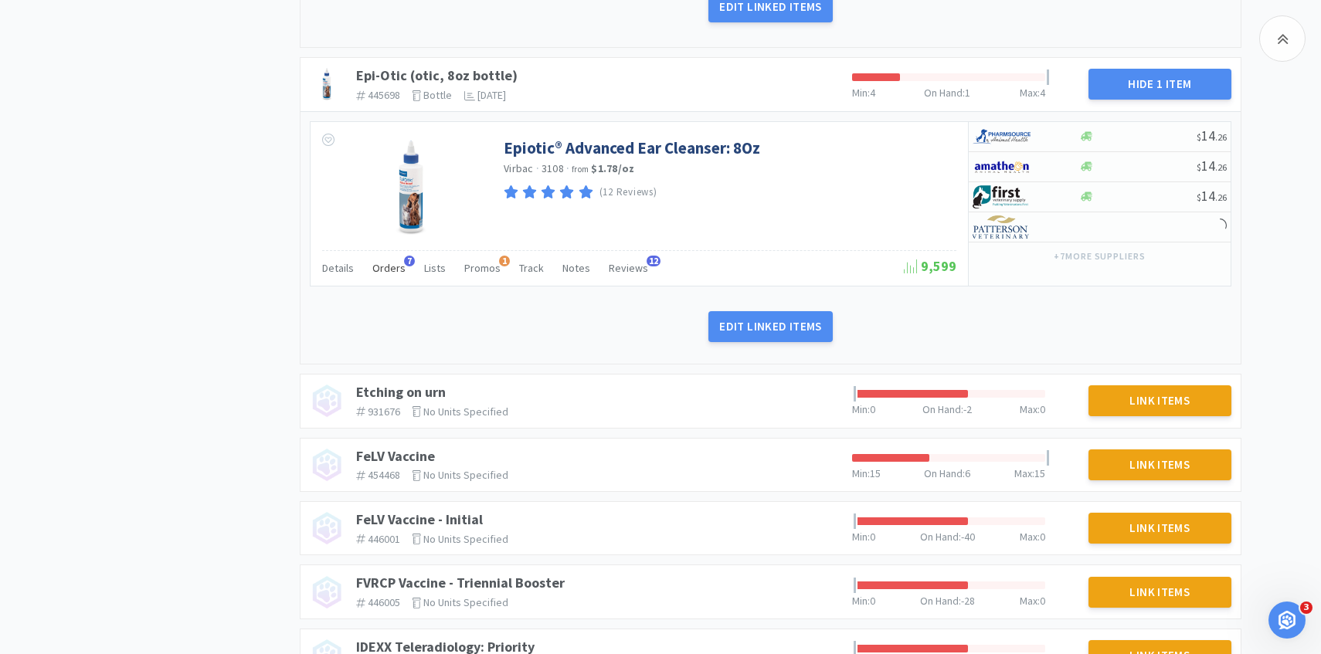
click at [388, 275] on div "Orders 7" at bounding box center [388, 270] width 33 height 29
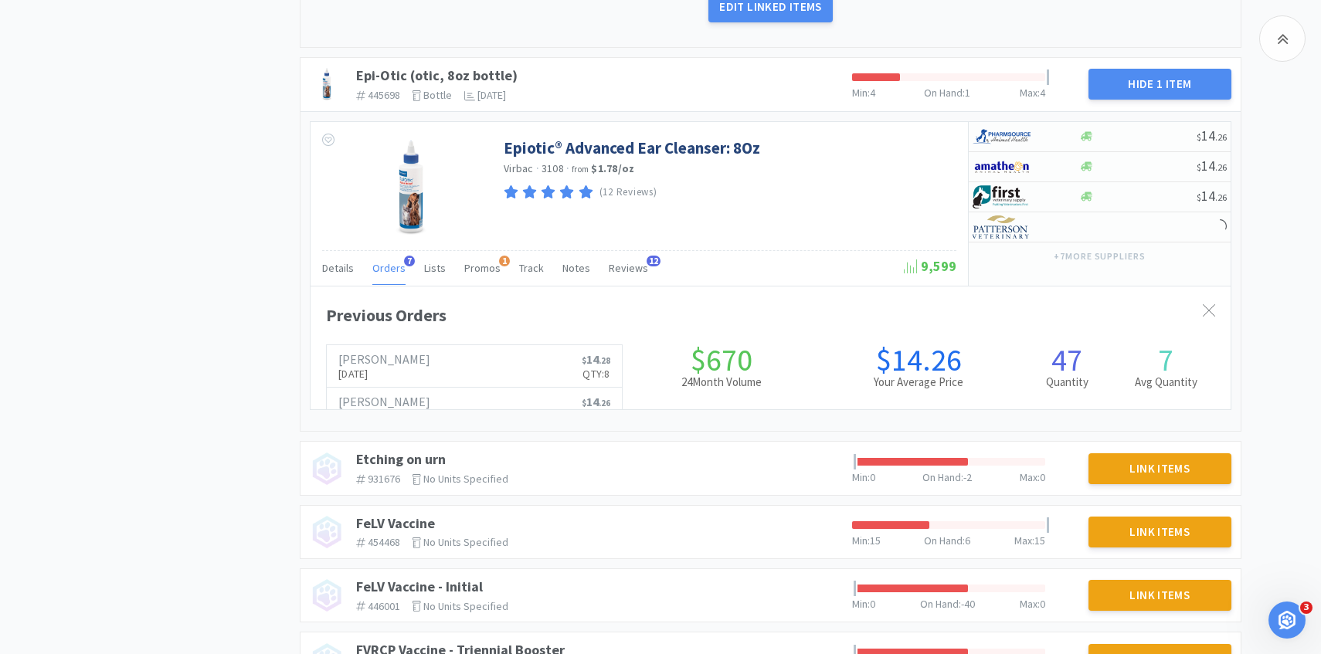
scroll to position [771859, 771362]
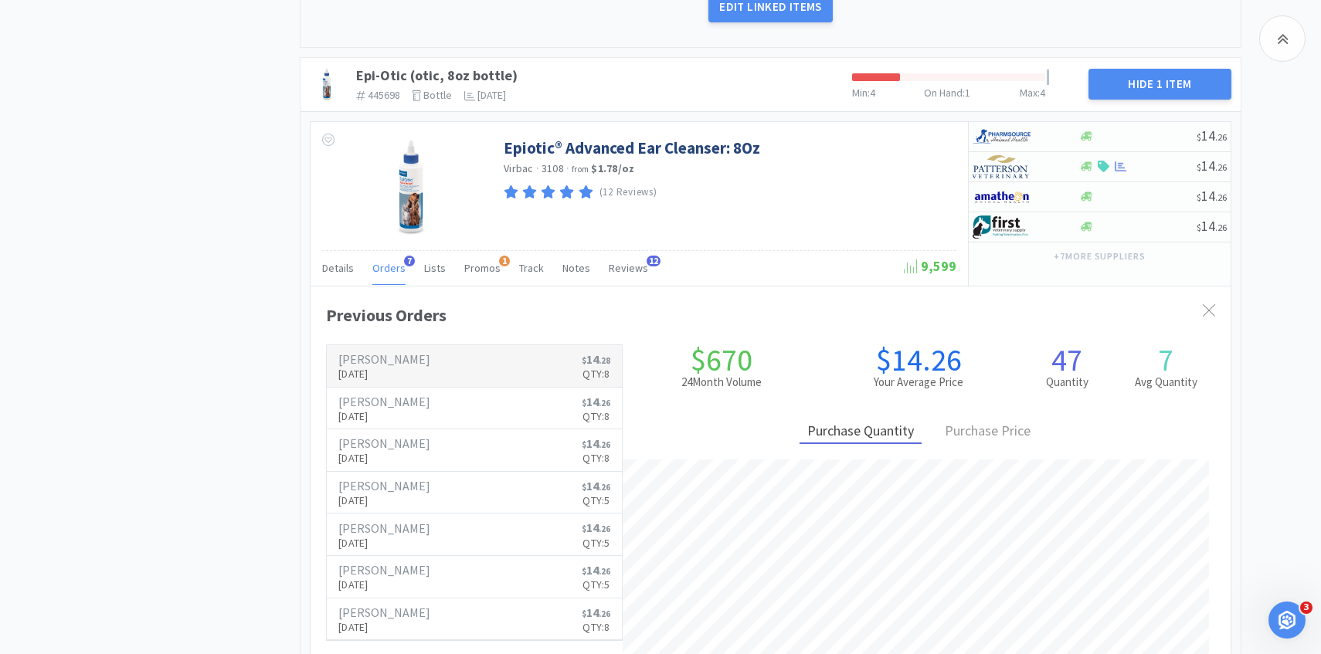
click at [578, 361] on link "Patterson Sep 2nd, 2025 $ 14 . 28 Qty: 8" at bounding box center [474, 366] width 295 height 42
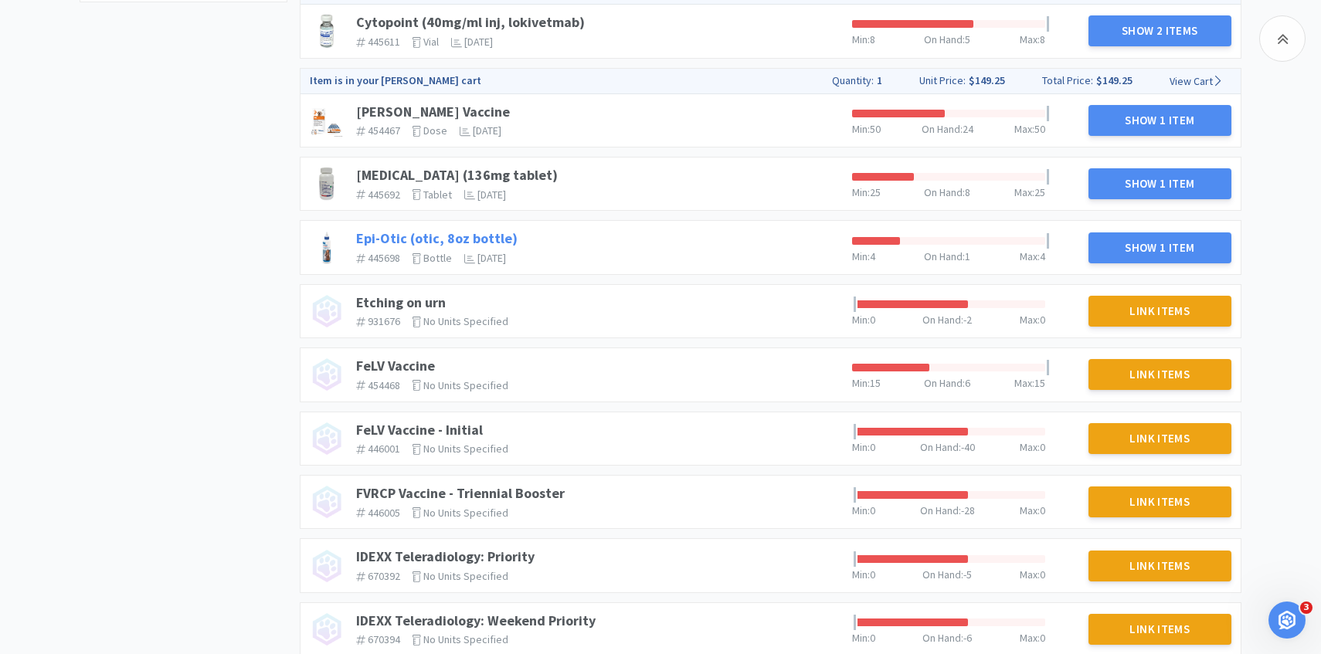
click at [492, 231] on link "Epi-Otic (otic, 8oz bottle)" at bounding box center [436, 238] width 161 height 18
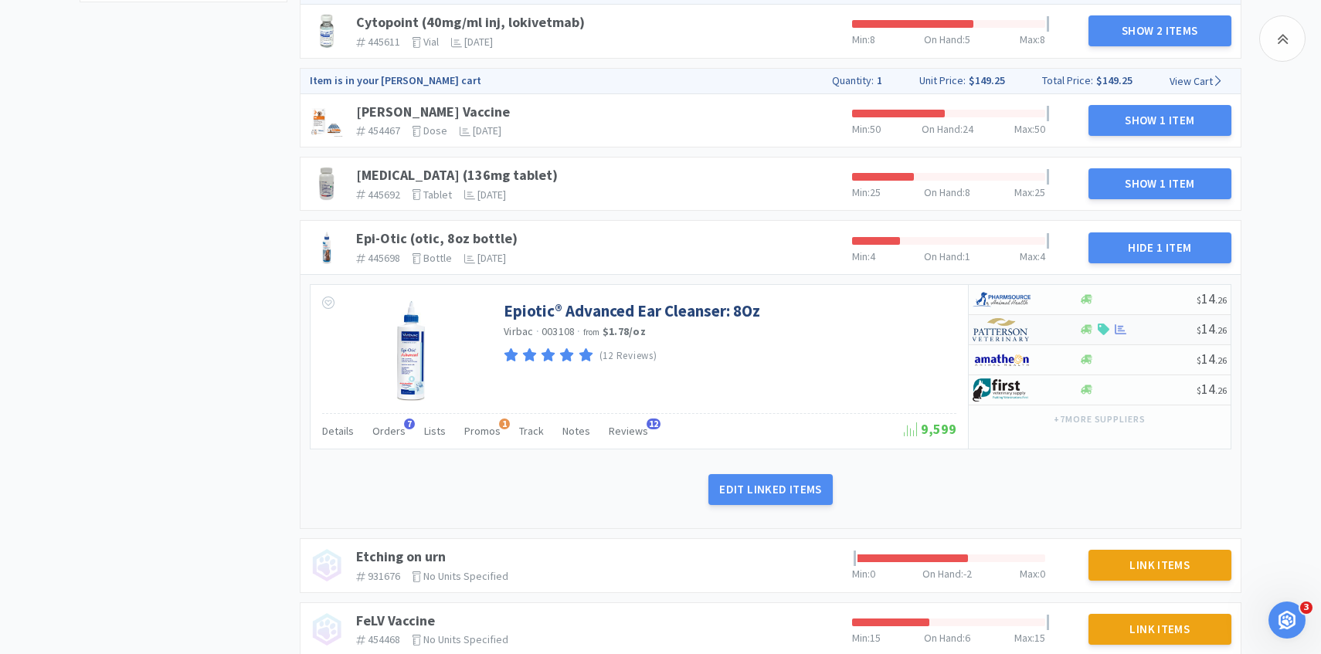
click at [988, 320] on img at bounding box center [1001, 329] width 58 height 23
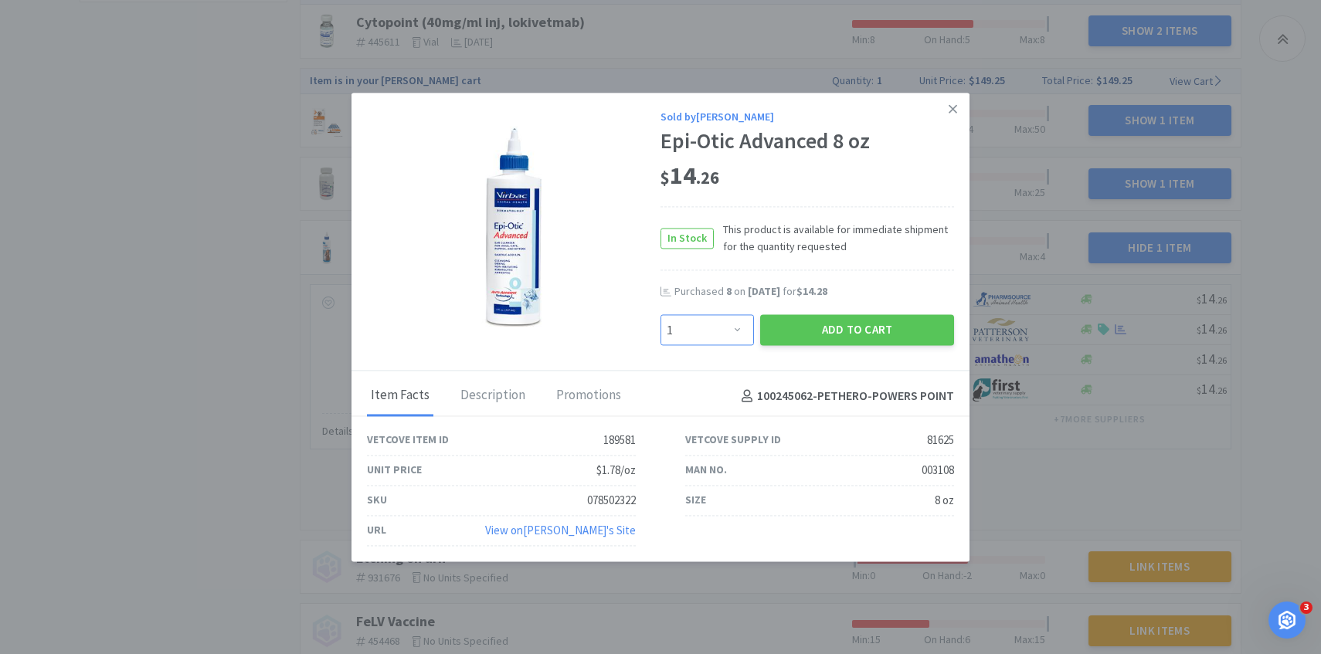
click at [733, 324] on select "Enter Quantity 1 2 3 4 5 6 7 8 9 10 11 12 13 14 15 16 17 18 19 20 Enter Quantity" at bounding box center [706, 330] width 93 height 31
select select "8"
click at [660, 315] on select "Enter Quantity 1 2 3 4 5 6 7 8 9 10 11 12 13 14 15 16 17 18 19 20 Enter Quantity" at bounding box center [706, 330] width 93 height 31
click at [825, 345] on button "Add to Cart" at bounding box center [857, 330] width 194 height 31
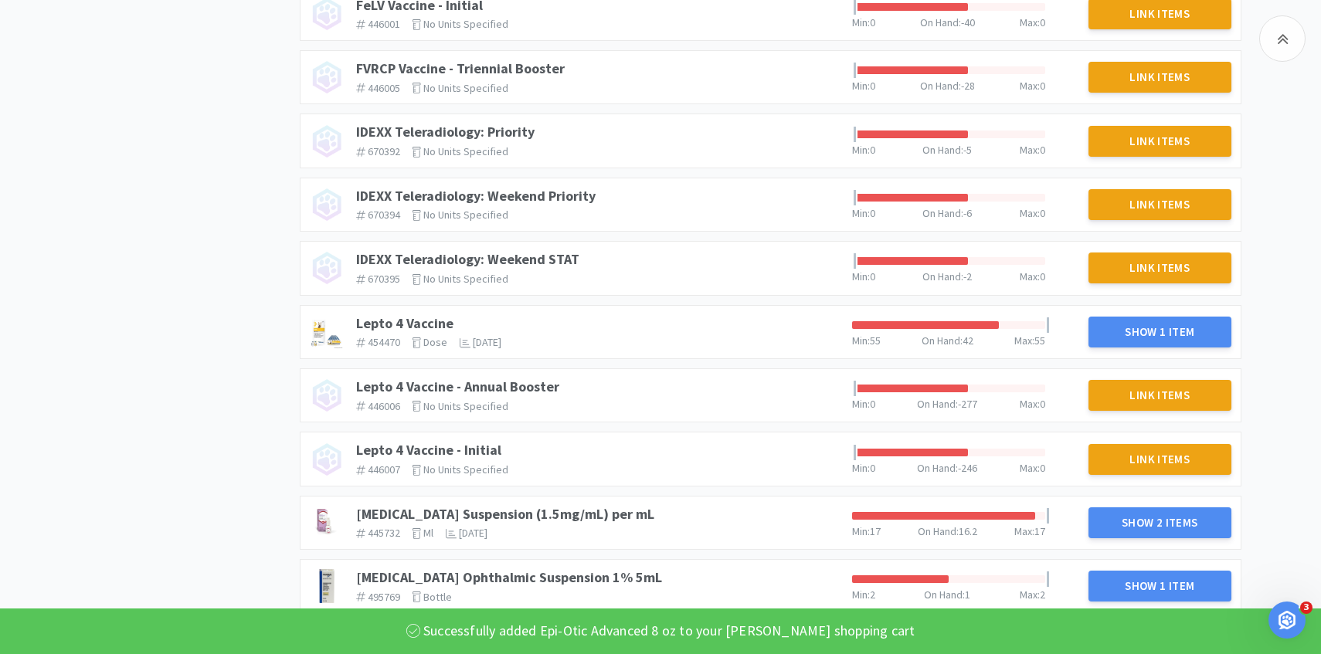
scroll to position [1444, 0]
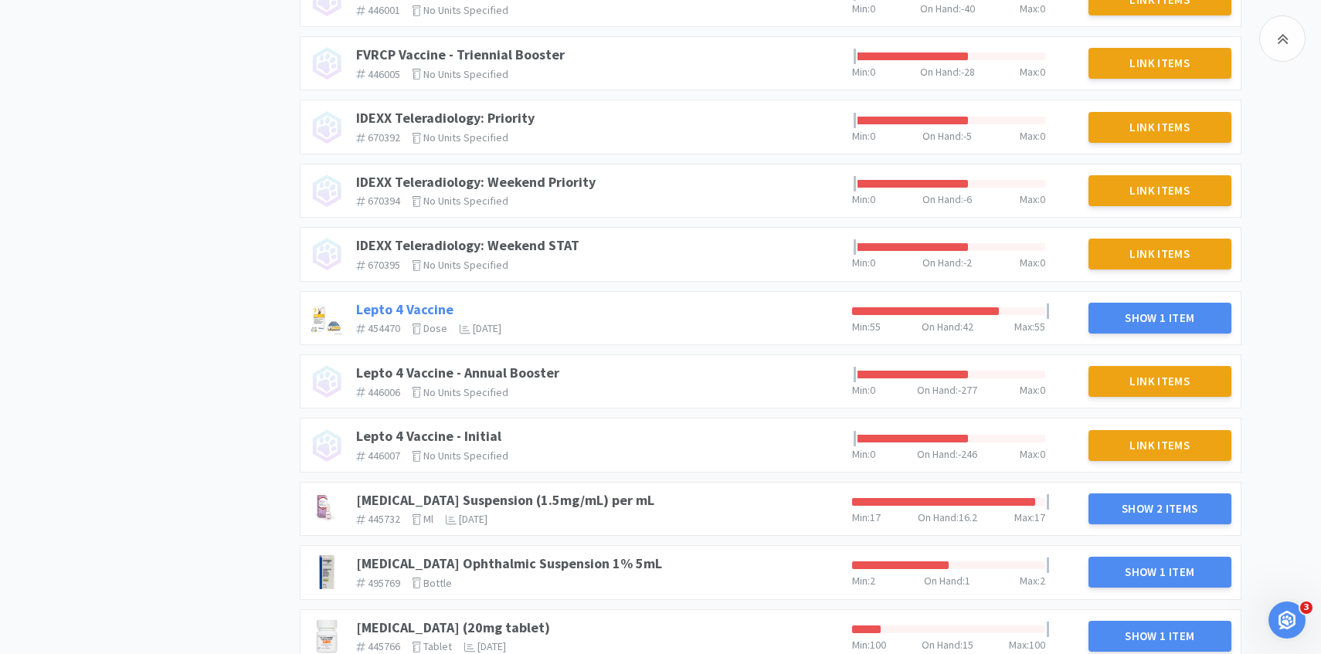
click at [423, 308] on link "Lepto 4 Vaccine" at bounding box center [404, 309] width 97 height 18
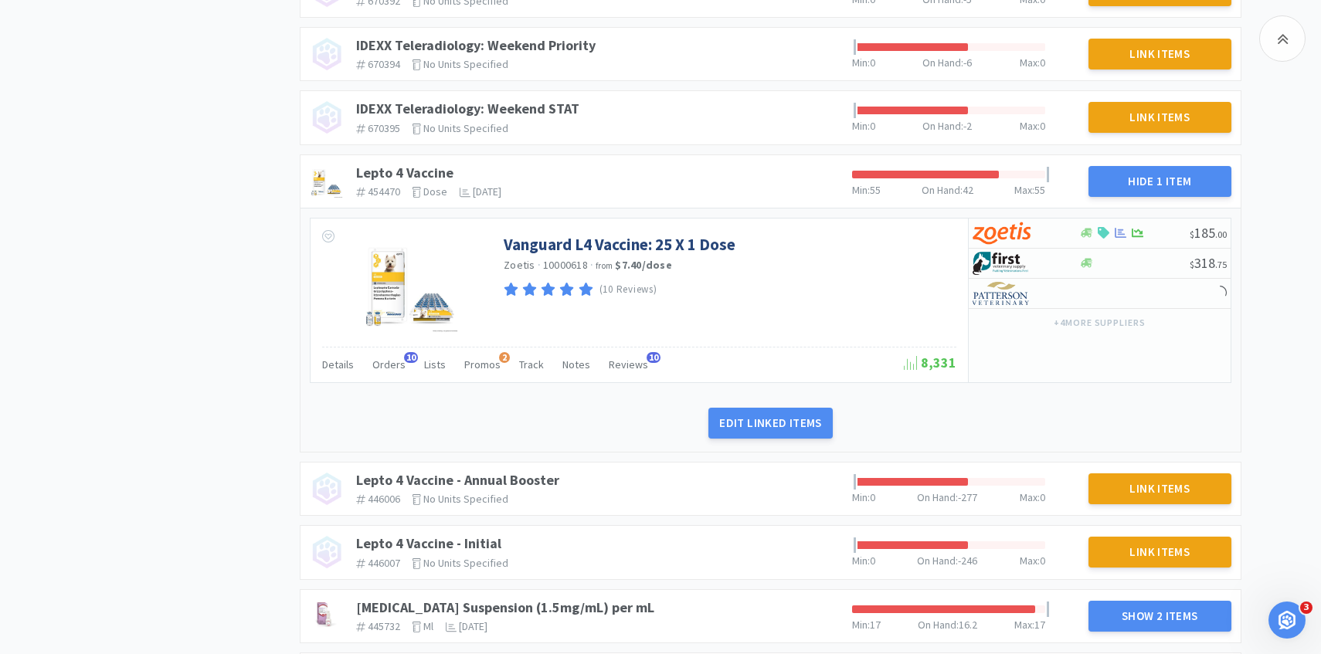
scroll to position [1630, 0]
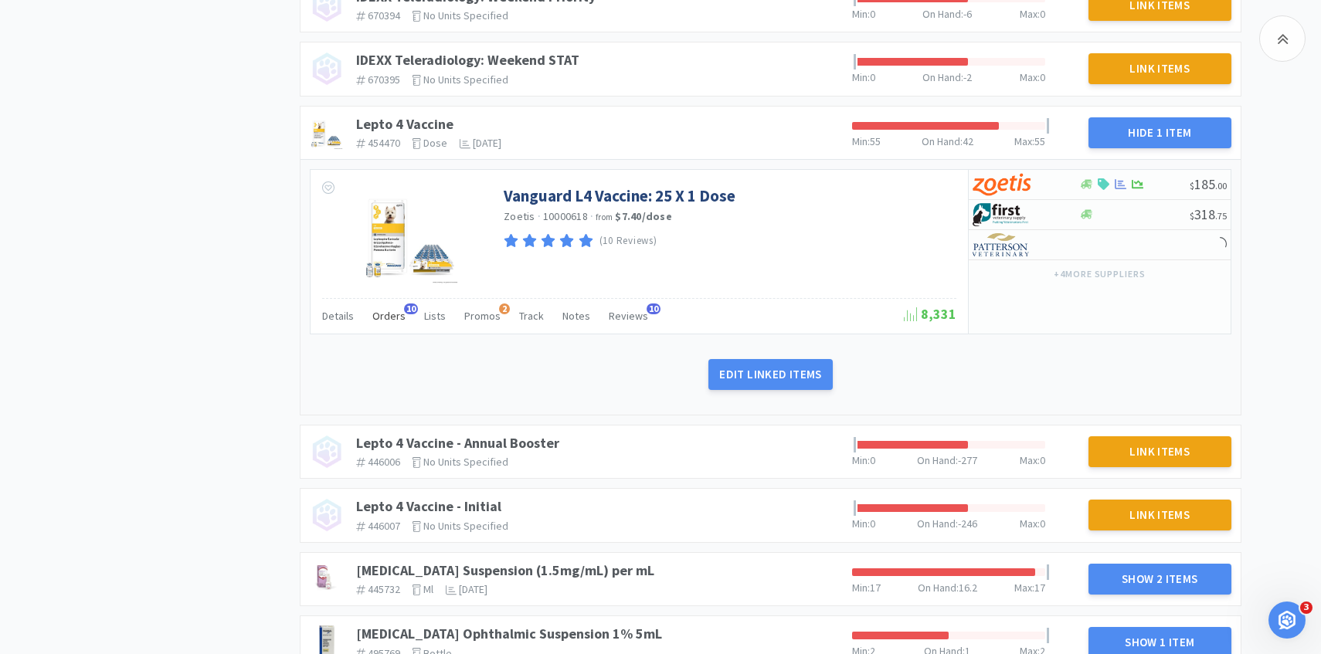
click at [385, 315] on span "Orders" at bounding box center [388, 316] width 33 height 14
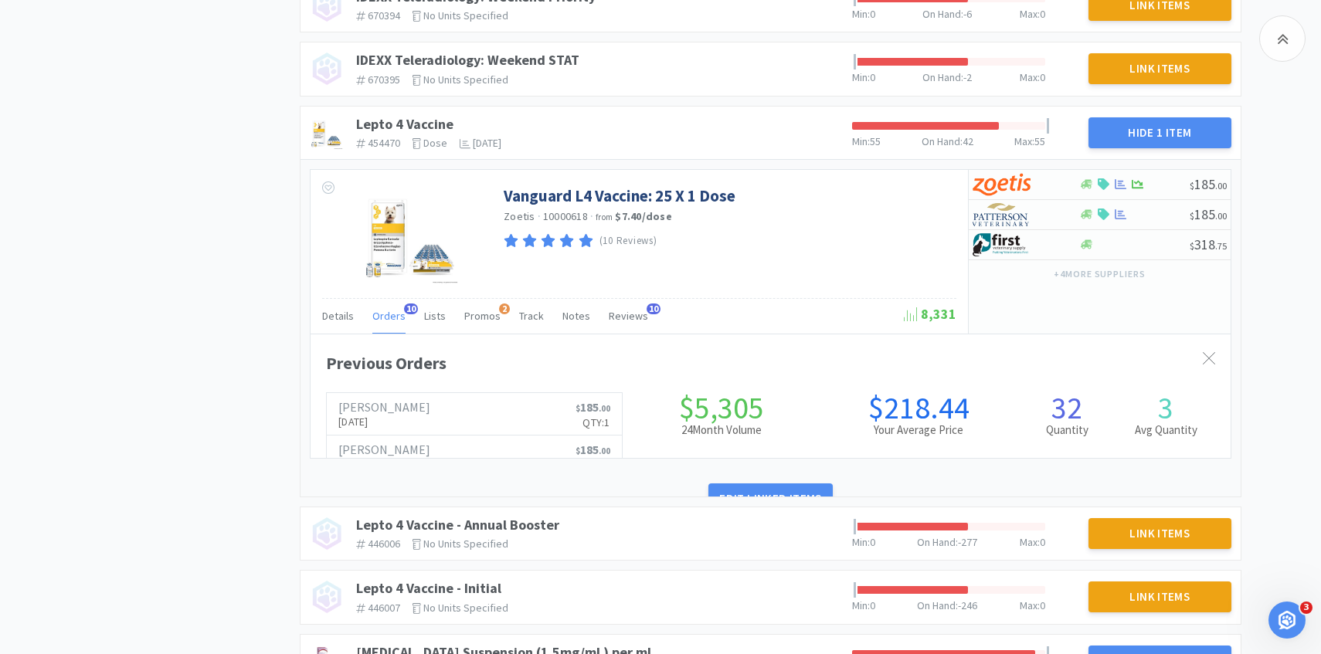
scroll to position [423, 920]
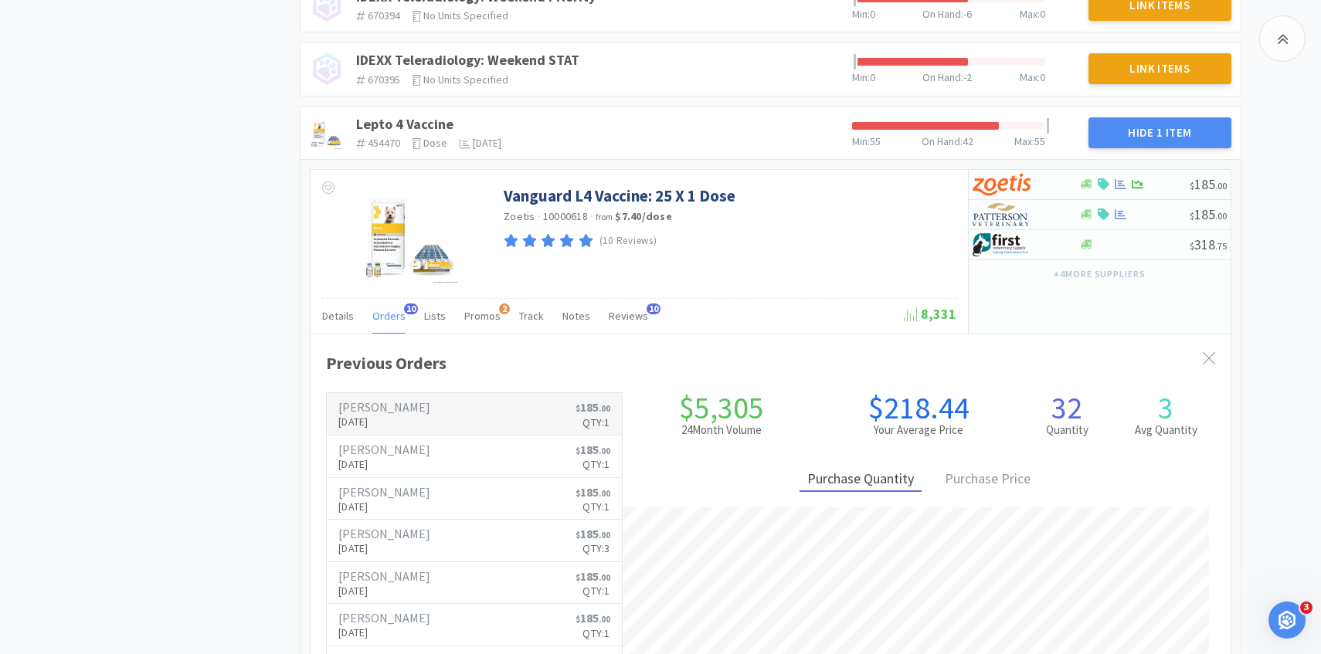
click at [376, 431] on link "Patterson Sep 15th, 2025 $ 185 . 00 Qty: 1" at bounding box center [474, 414] width 295 height 42
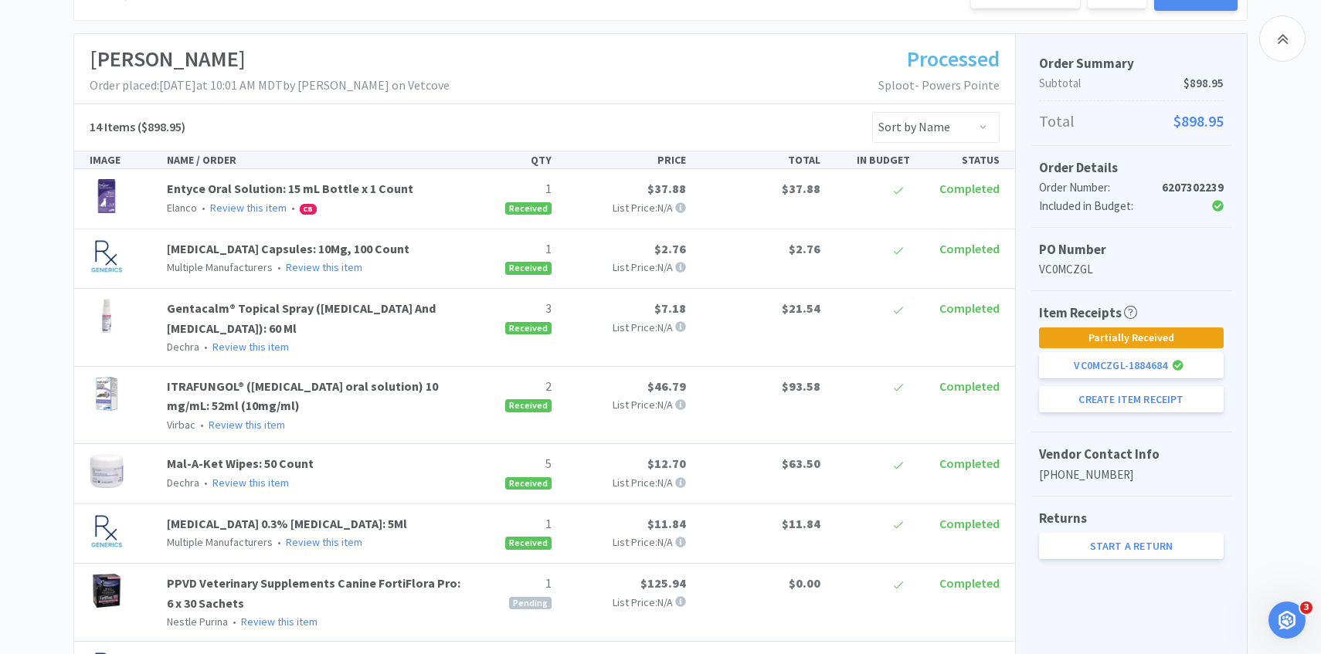
scroll to position [218, 0]
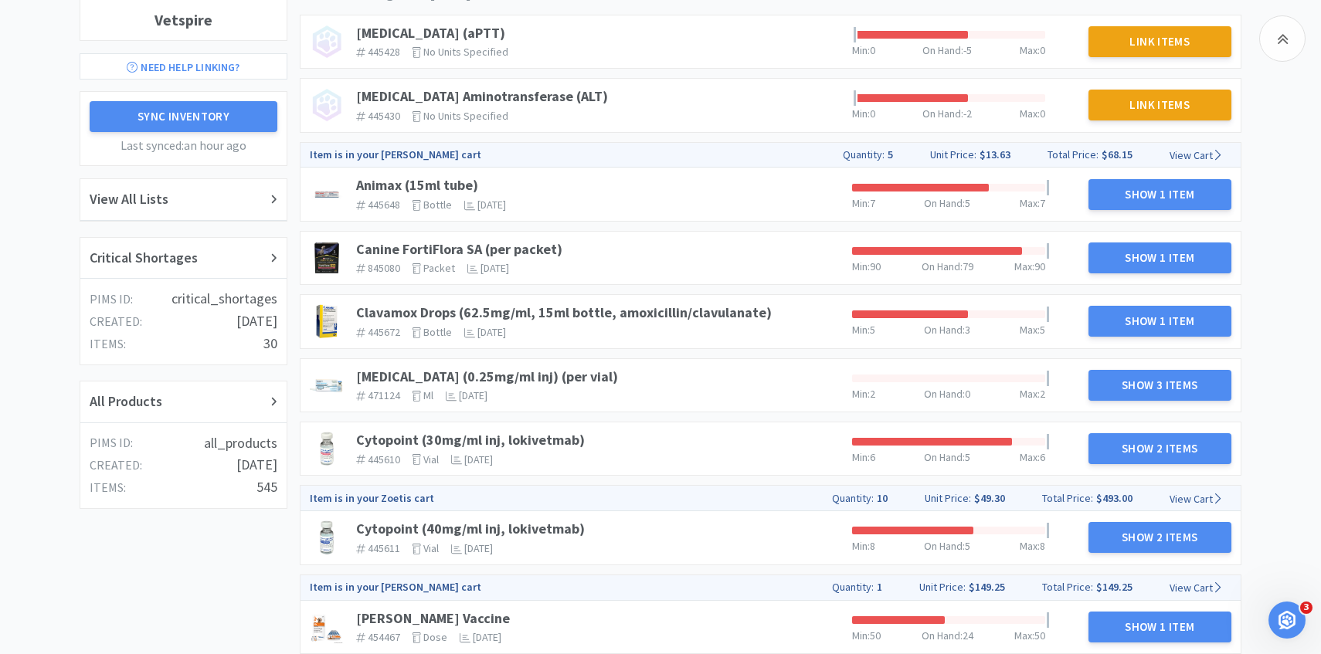
scroll to position [1329, 0]
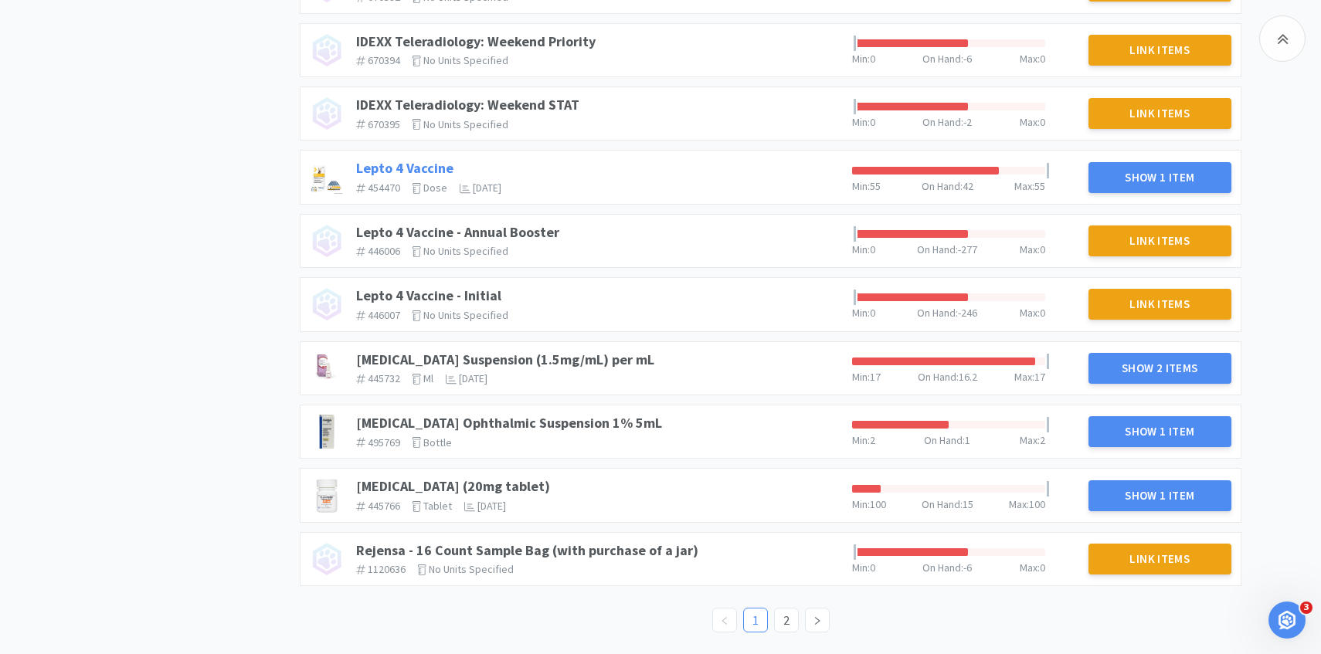
click at [419, 165] on link "Lepto 4 Vaccine" at bounding box center [404, 168] width 97 height 18
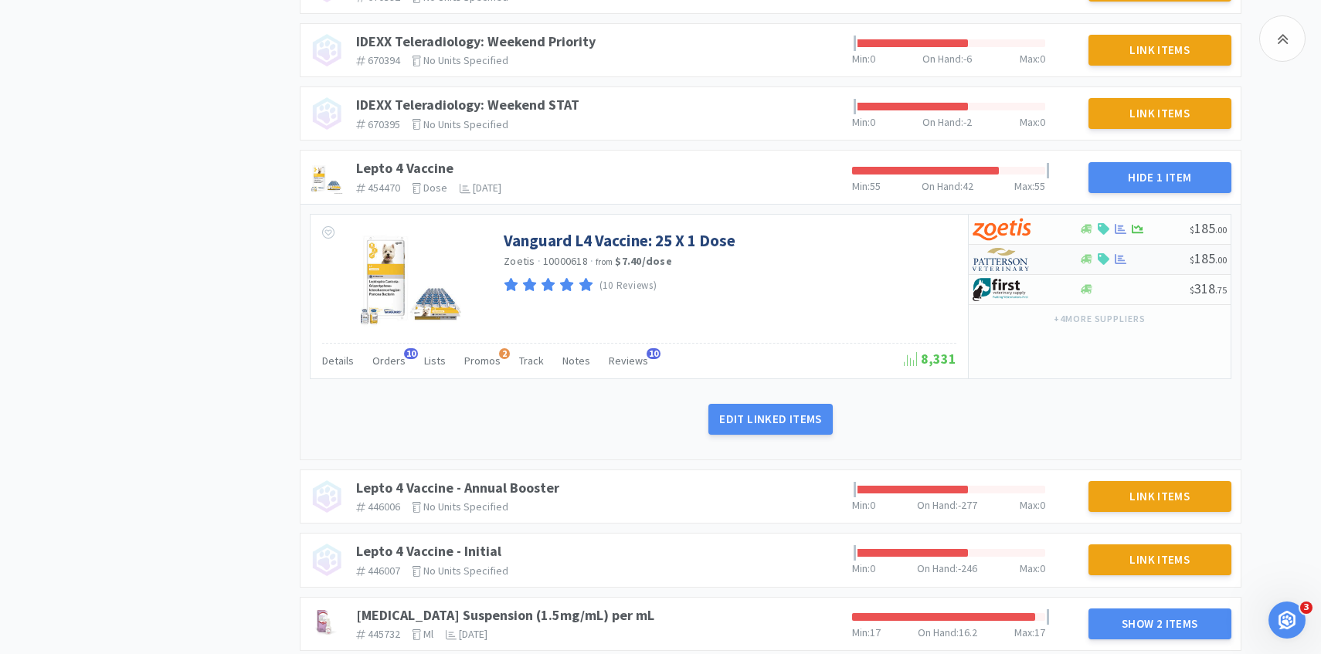
click at [1046, 262] on div at bounding box center [1014, 259] width 85 height 26
select select "1"
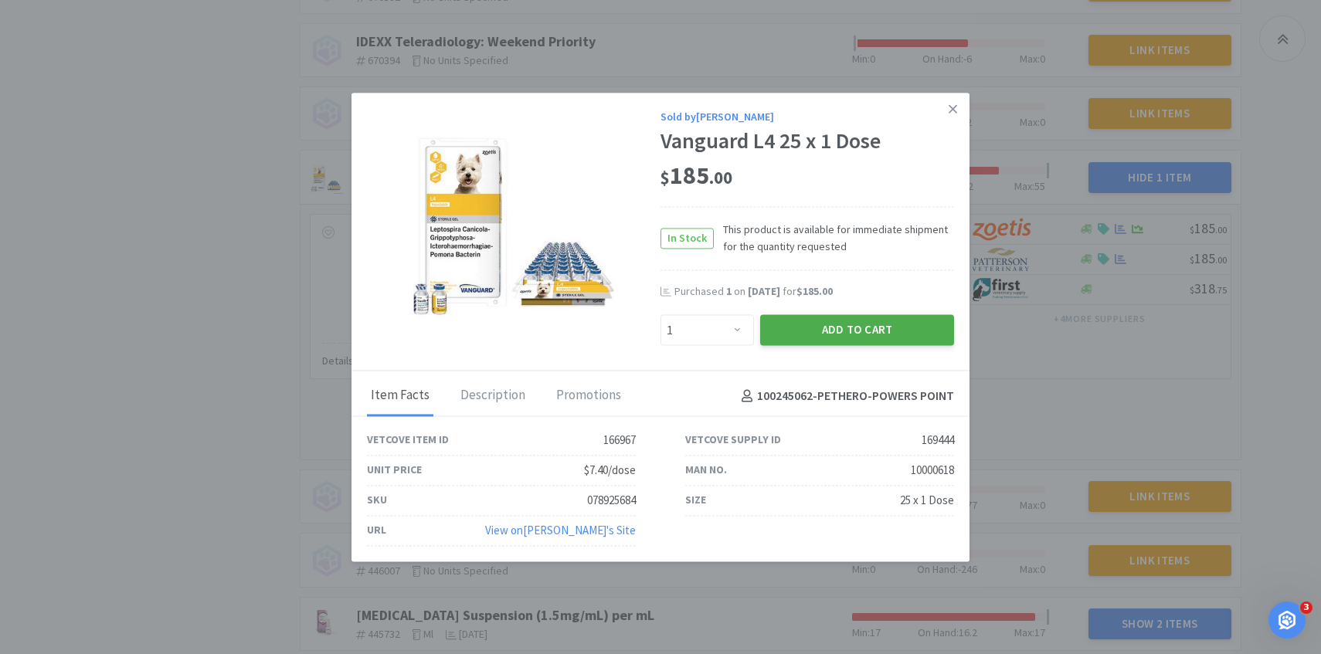
click at [842, 335] on button "Add to Cart" at bounding box center [857, 330] width 194 height 31
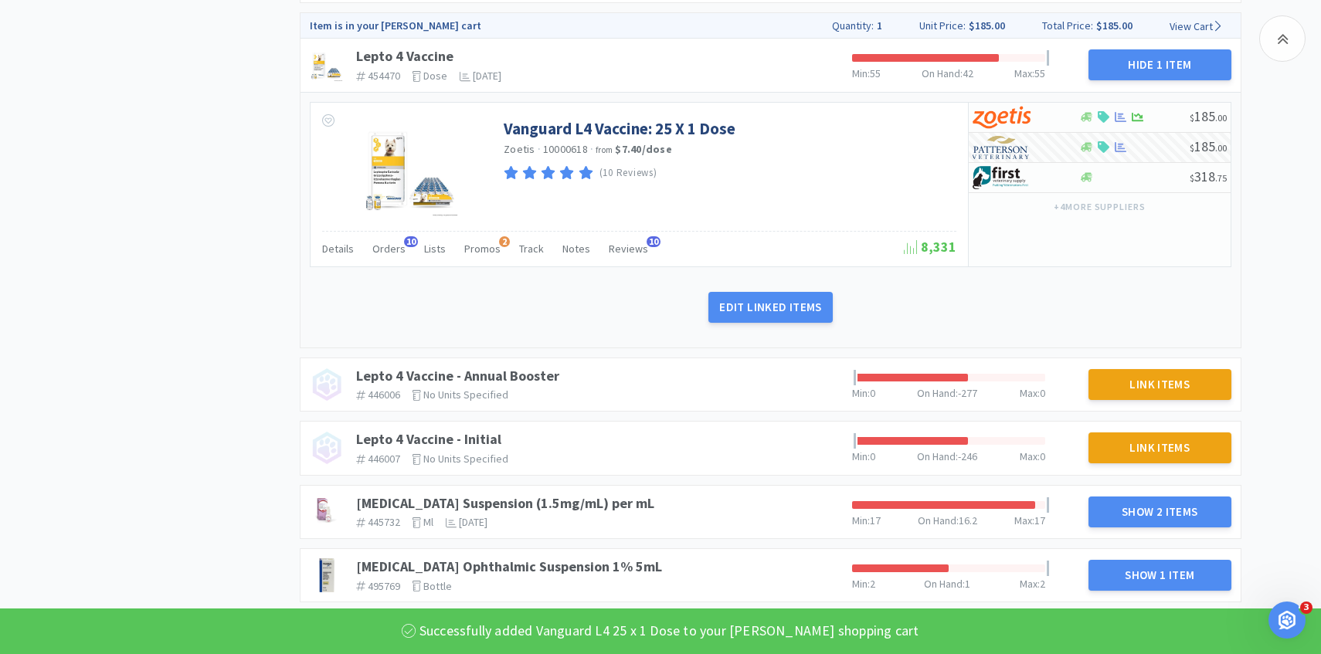
scroll to position [1610, 0]
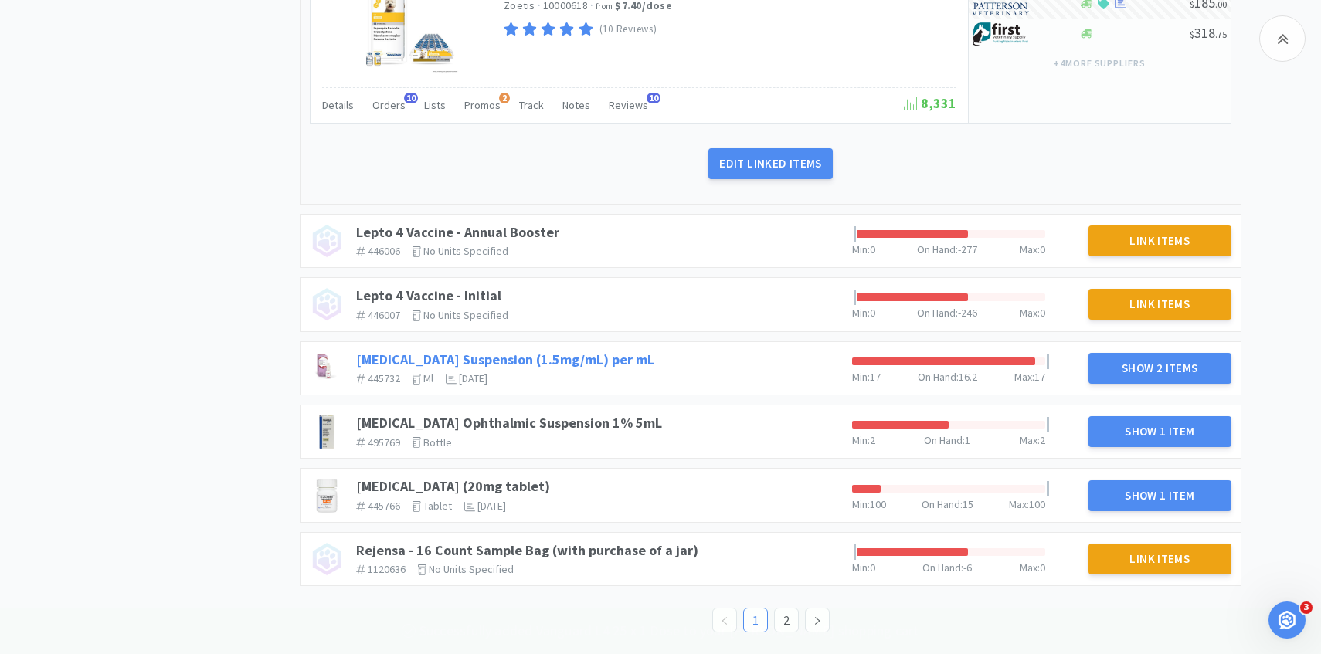
click at [598, 354] on link "Meloxicam Suspension (1.5mg/mL) per mL" at bounding box center [505, 360] width 298 height 18
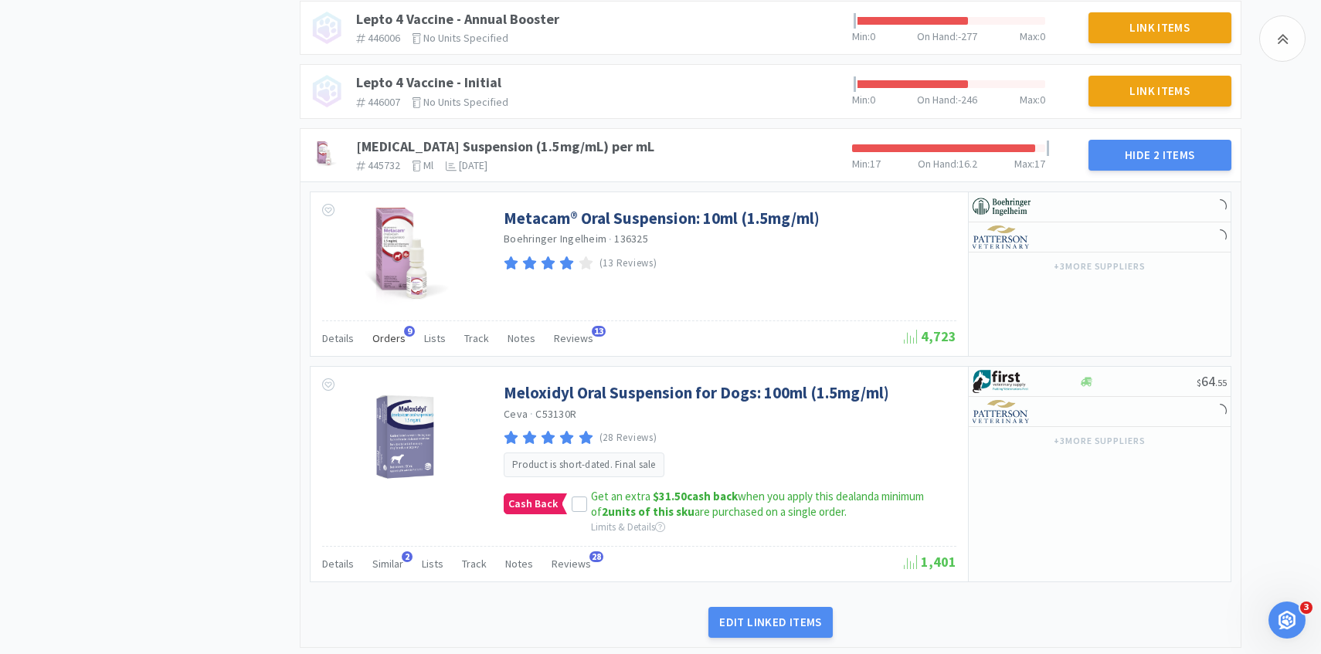
scroll to position [1825, 0]
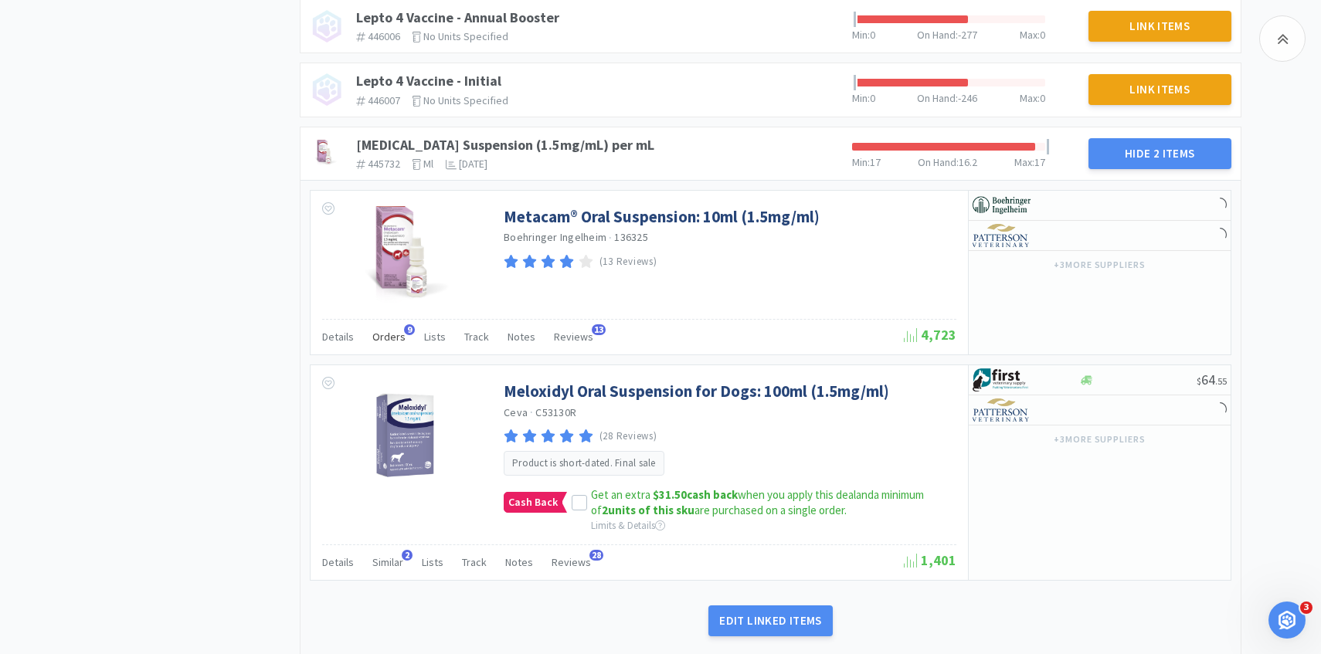
click at [386, 337] on span "Orders" at bounding box center [388, 337] width 33 height 14
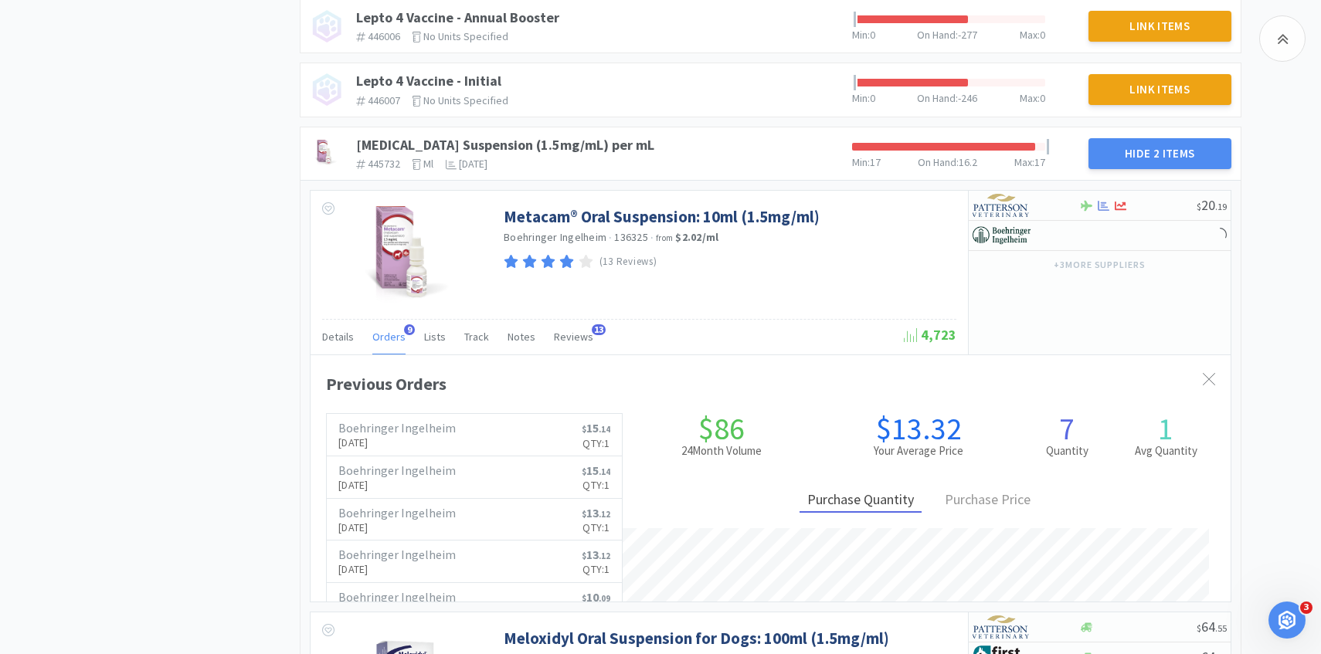
scroll to position [423, 920]
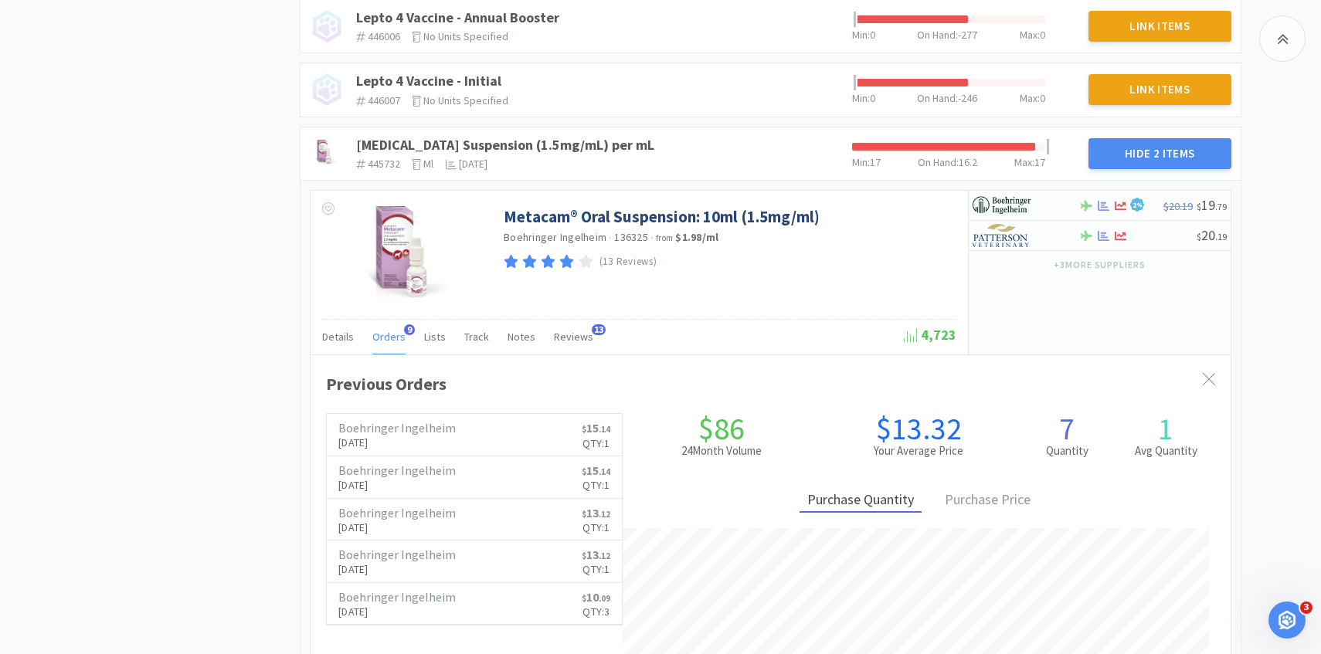
click at [386, 337] on span "Orders" at bounding box center [388, 337] width 33 height 14
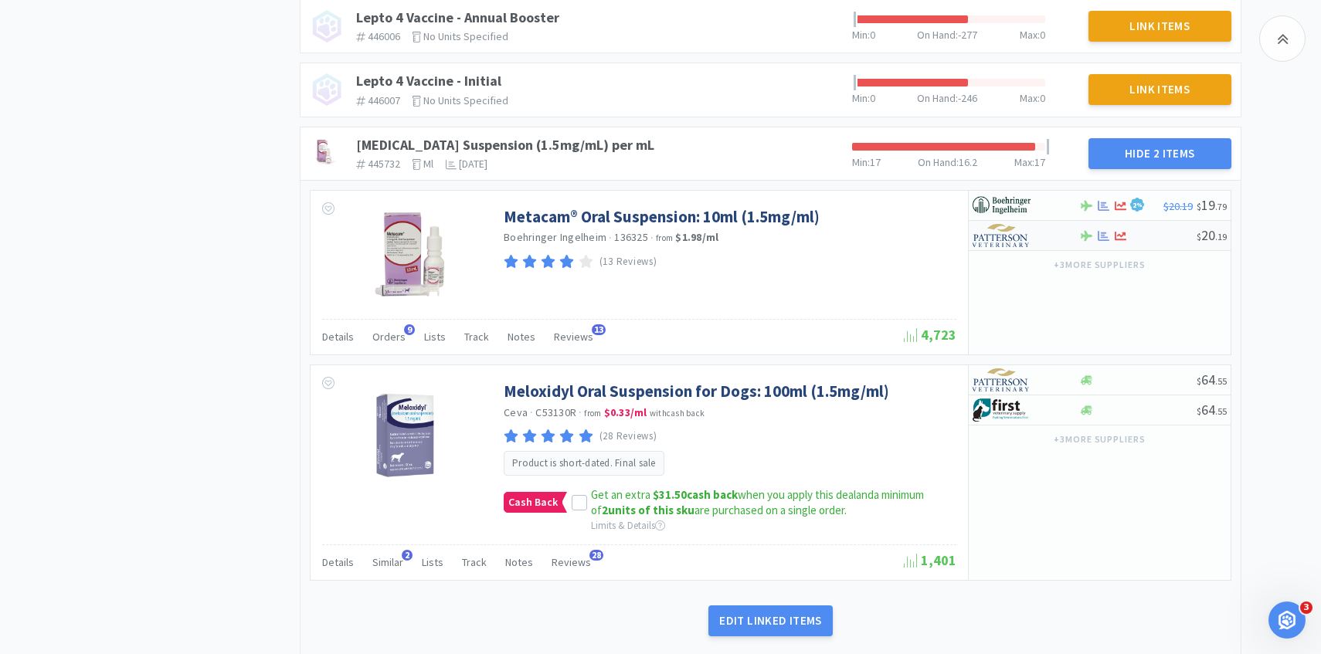
click at [1042, 233] on div at bounding box center [1014, 235] width 85 height 26
select select "1"
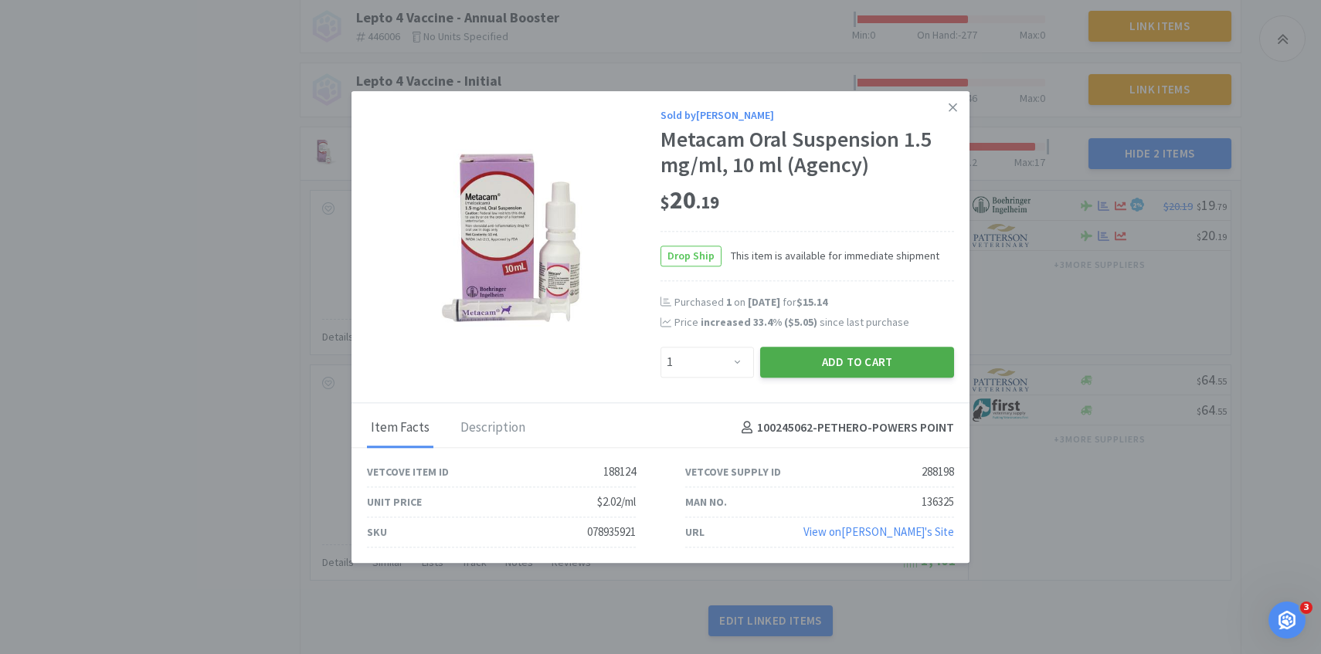
click at [887, 350] on button "Add to Cart" at bounding box center [857, 362] width 194 height 31
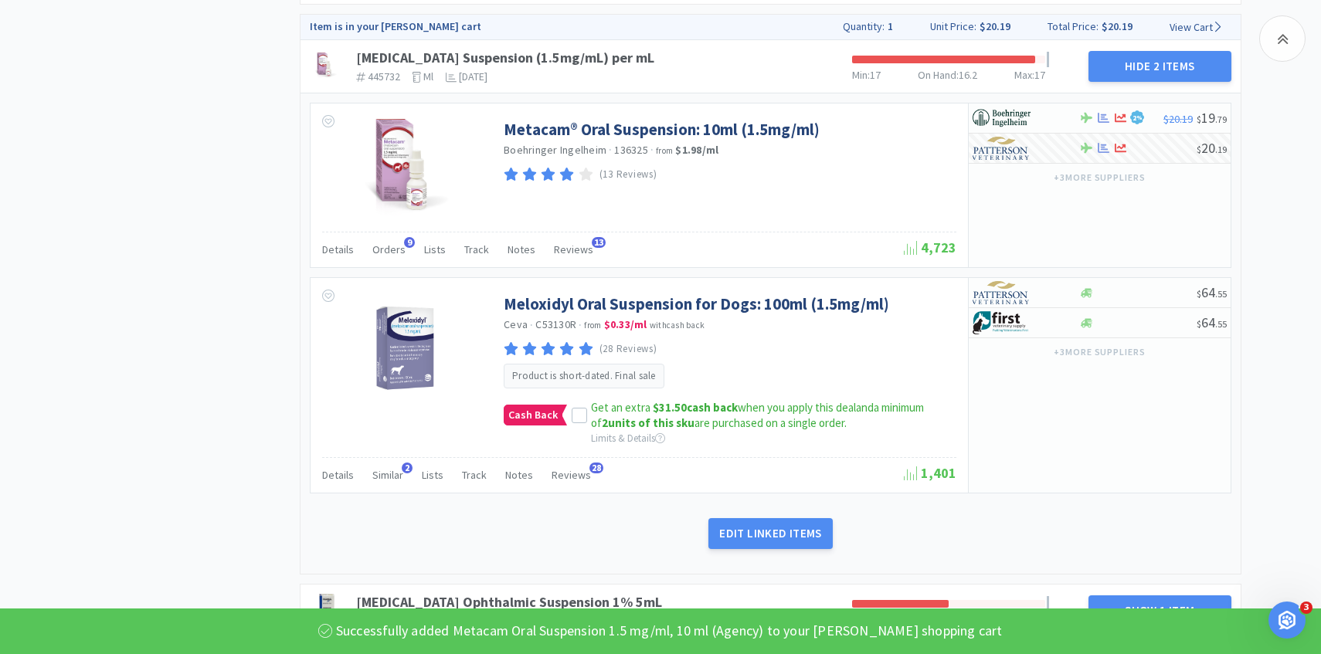
scroll to position [2117, 0]
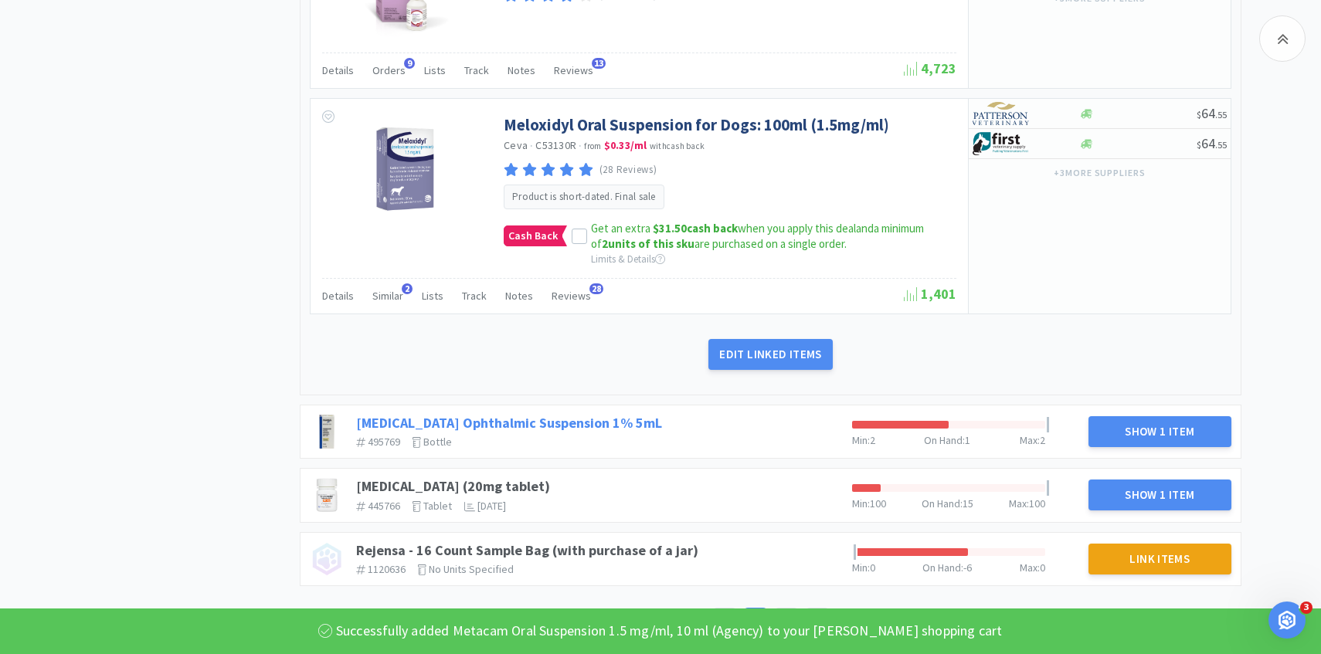
click at [564, 427] on link "Prednisolone Acetate Ophthalmic Suspension 1% 5mL" at bounding box center [509, 423] width 306 height 18
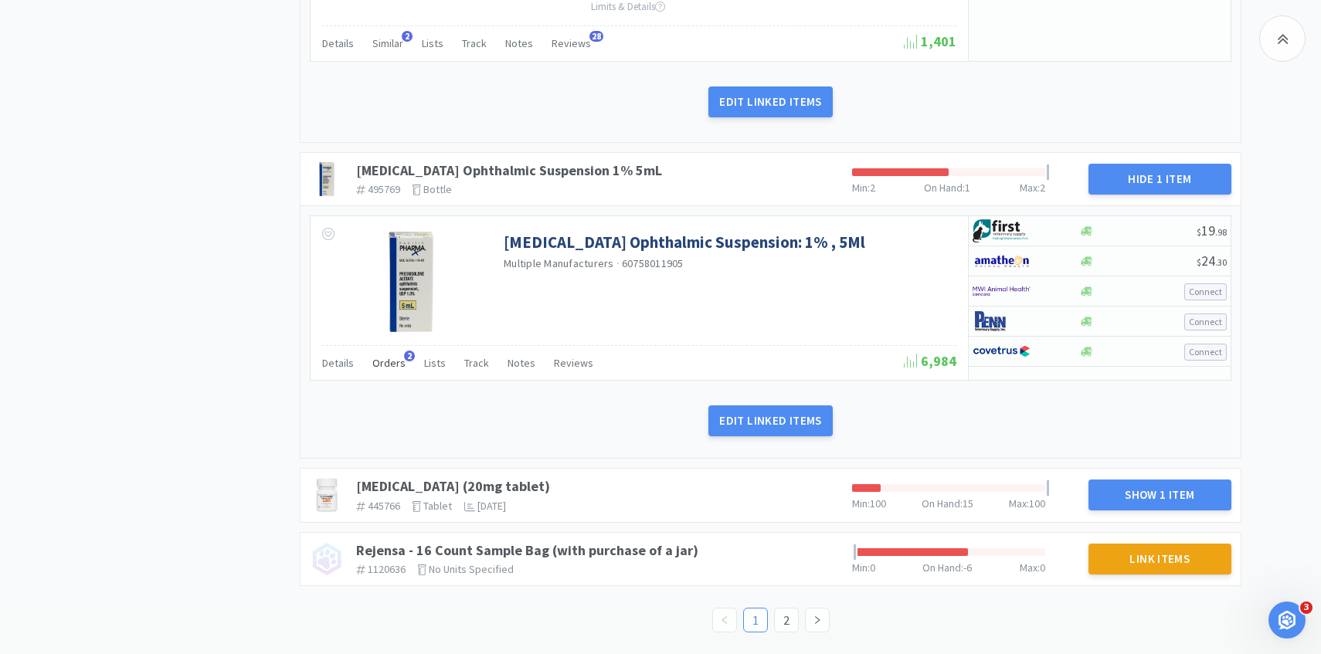
scroll to position [2371, 0]
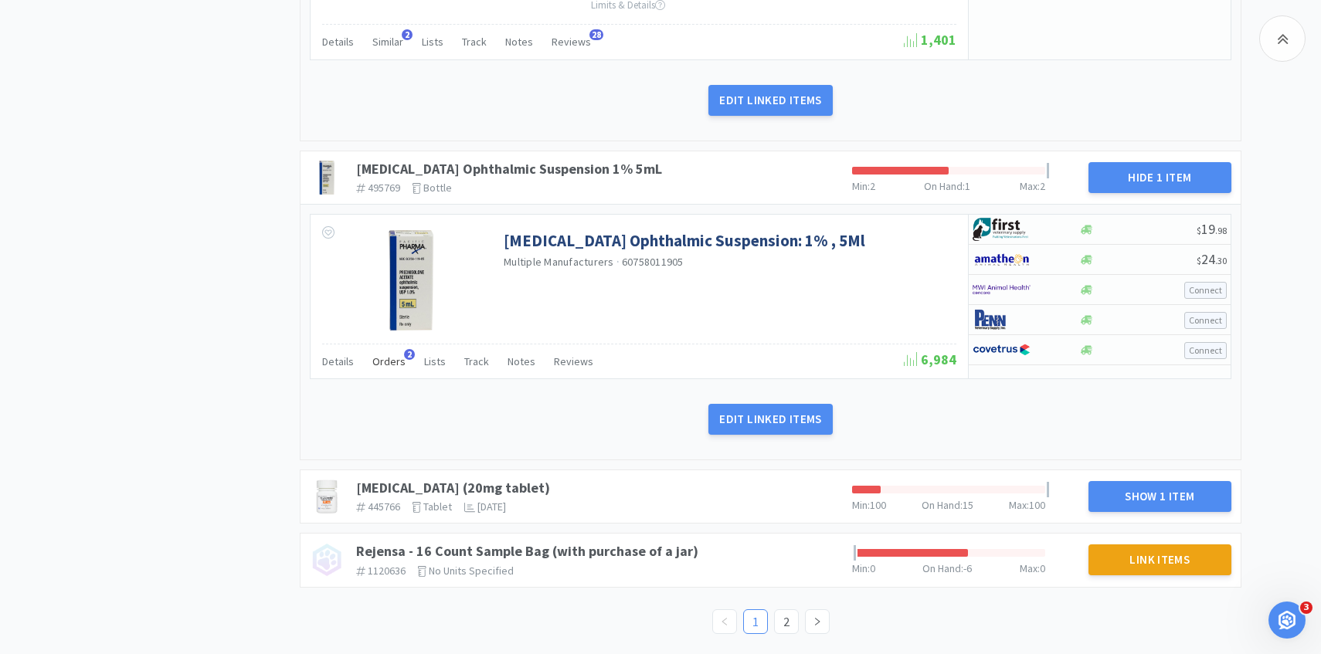
click at [374, 368] on div "Orders 2" at bounding box center [388, 363] width 33 height 29
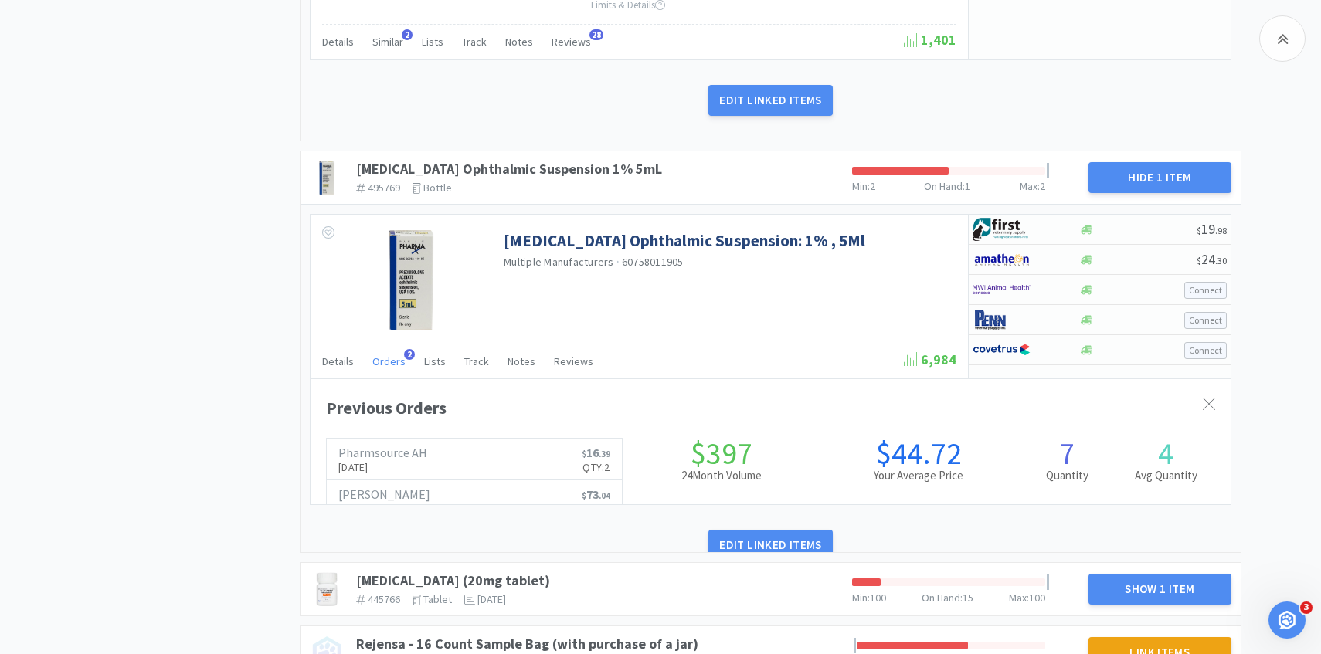
scroll to position [423, 920]
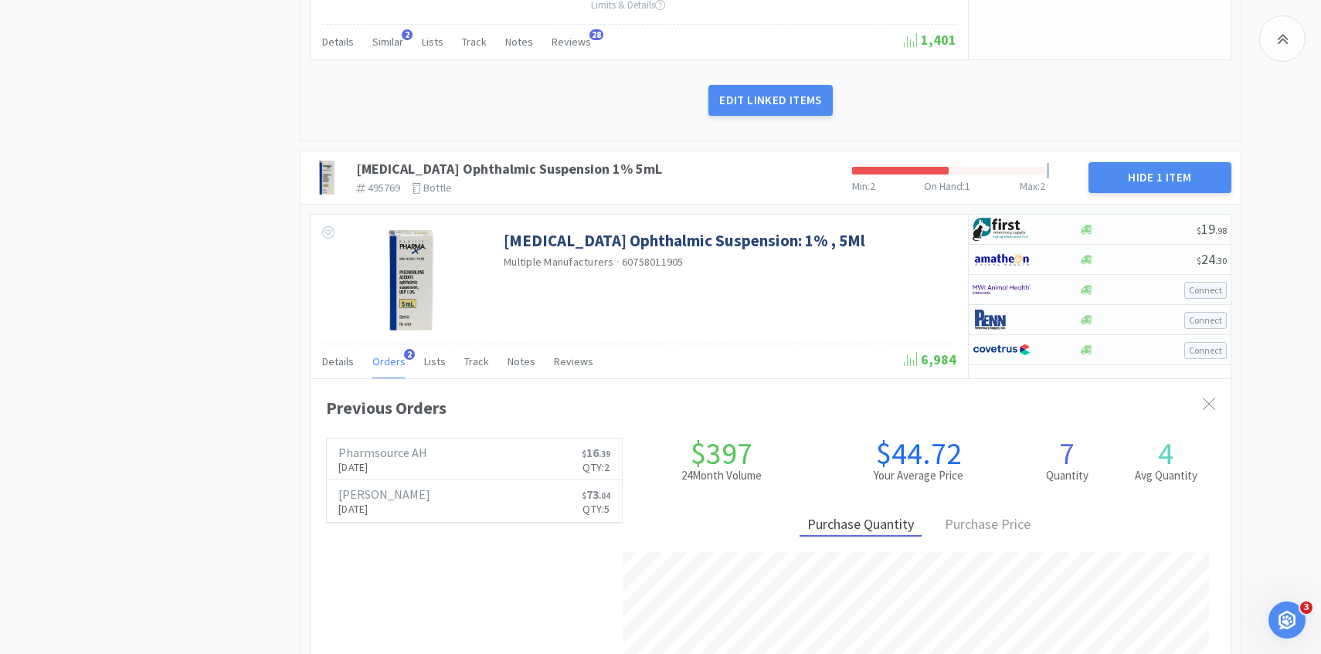
click at [374, 368] on div "Orders 2" at bounding box center [388, 363] width 33 height 29
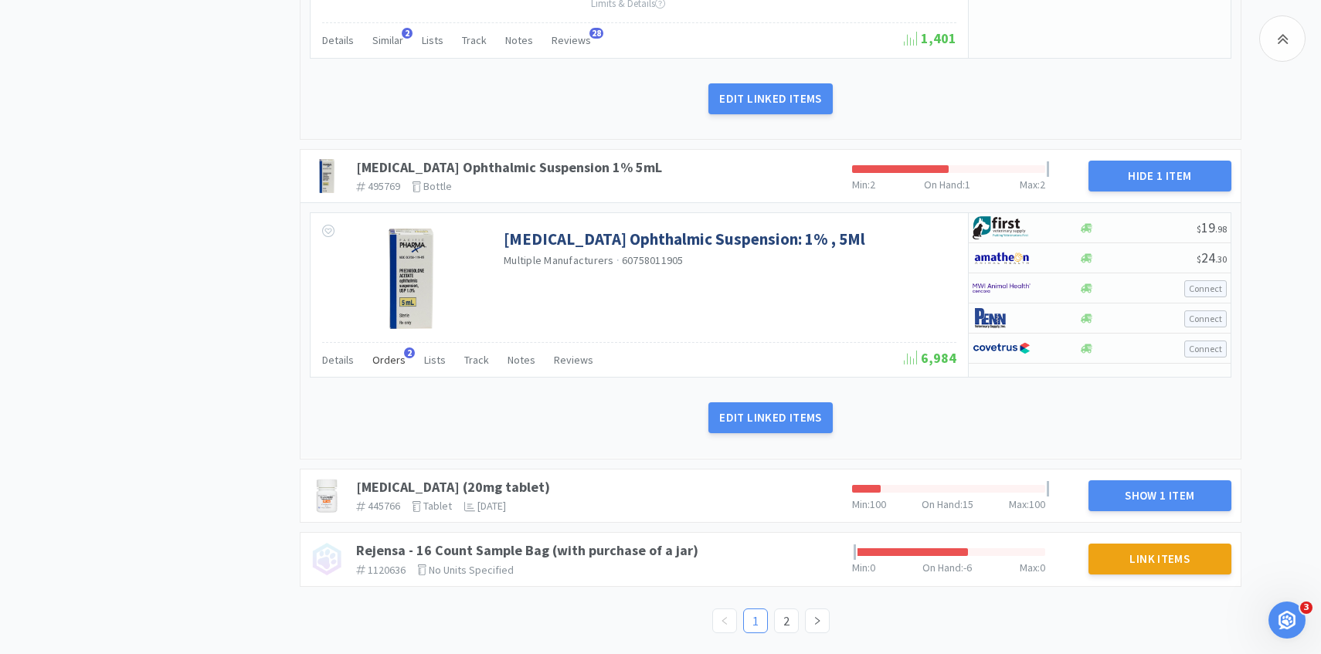
click at [392, 355] on span "Orders" at bounding box center [388, 360] width 33 height 14
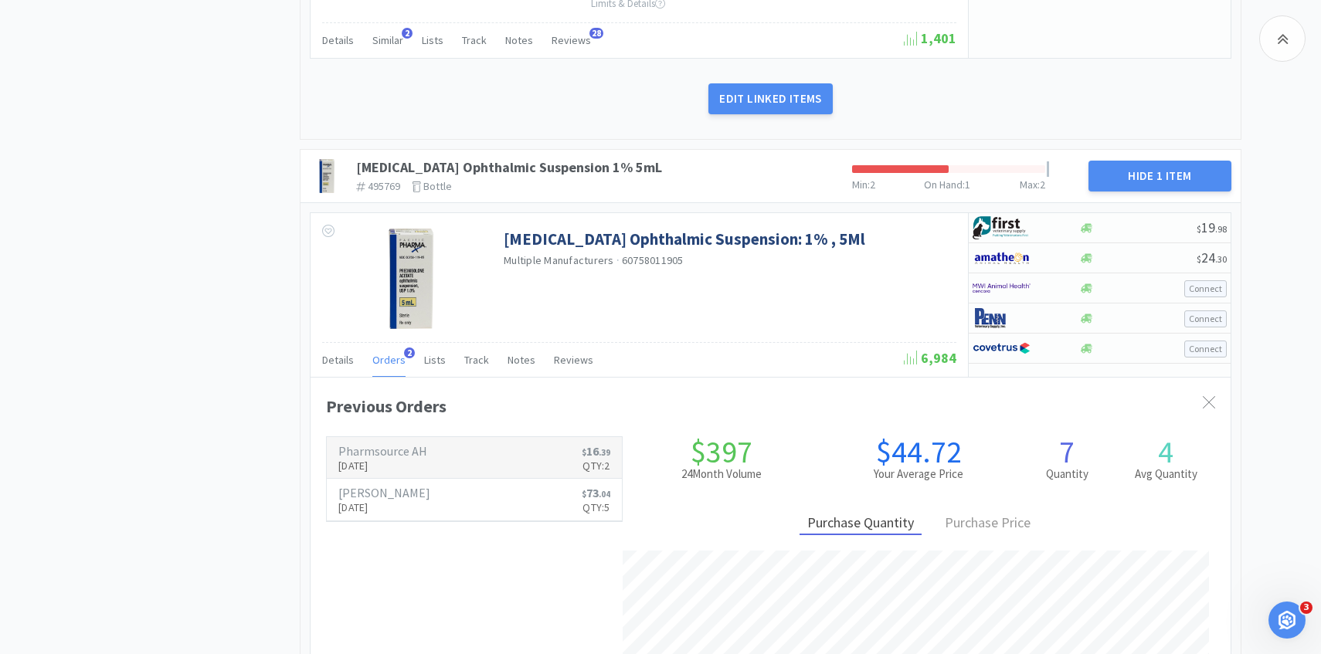
click at [398, 447] on h6 "Pharmsource AH" at bounding box center [382, 451] width 89 height 12
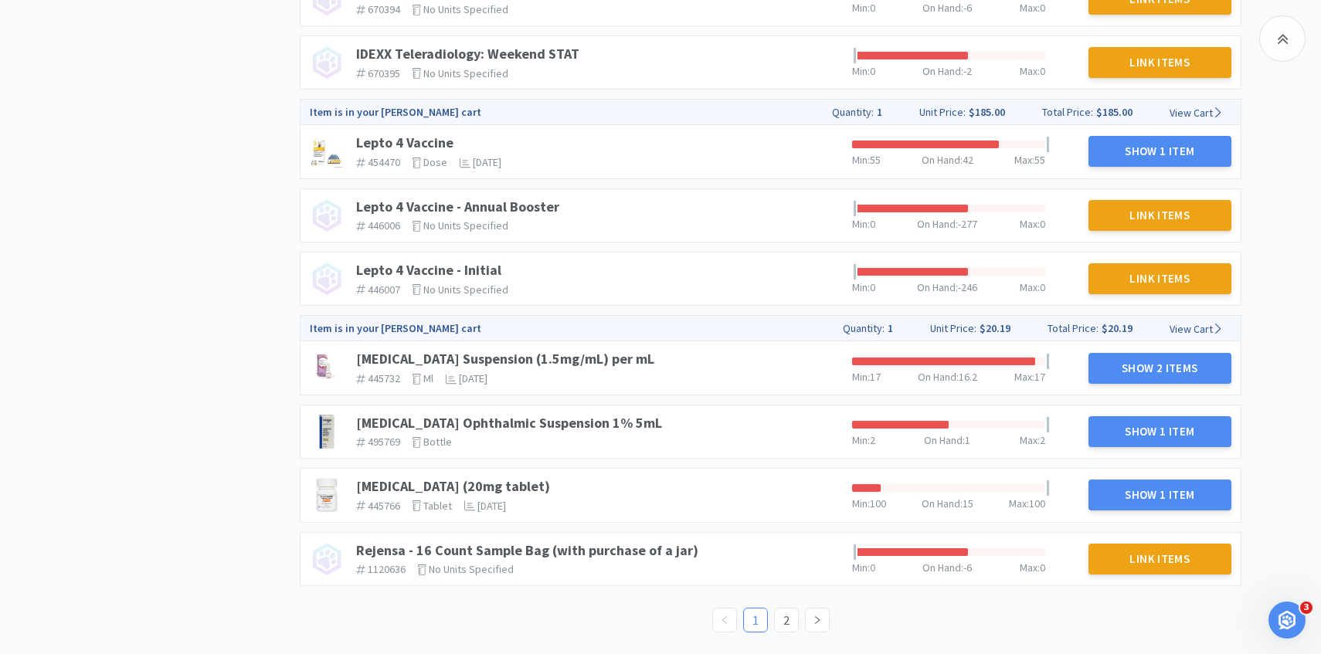
click at [455, 476] on div "Prednisone (20mg tablet) 445766 The identifier of the item in your PIMS tablet …" at bounding box center [598, 495] width 496 height 46
click at [452, 481] on link "Prednisone (20mg tablet)" at bounding box center [453, 486] width 194 height 18
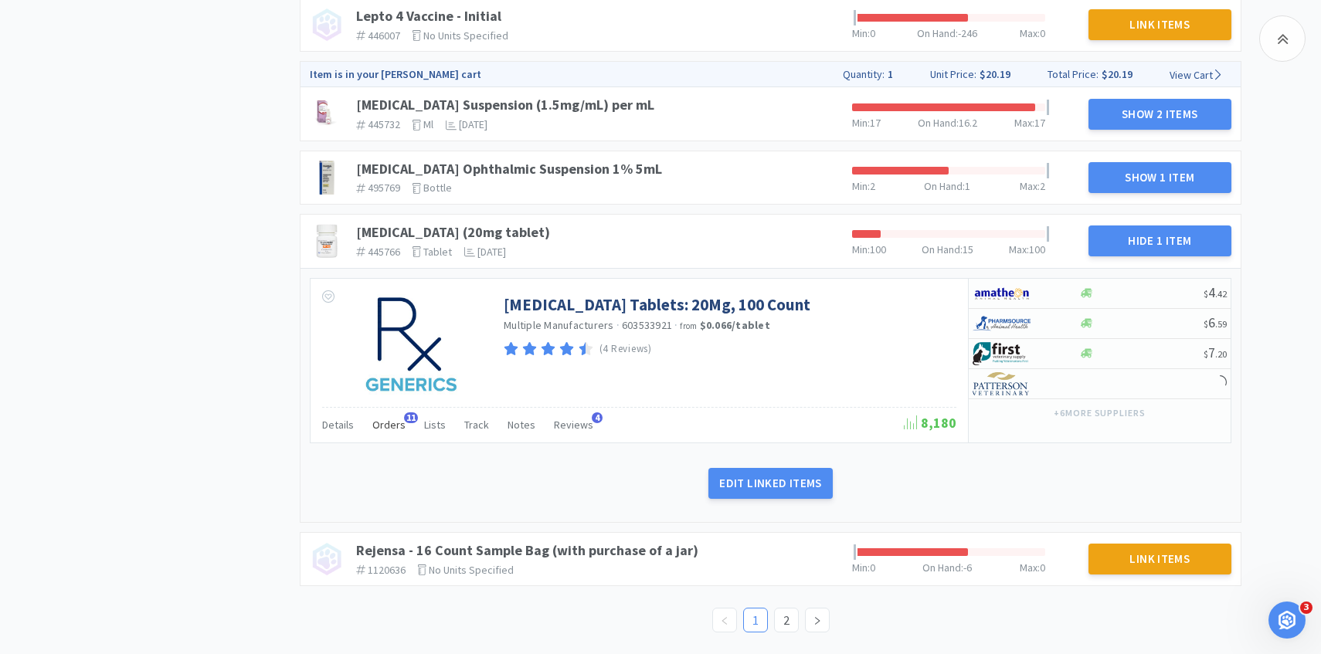
click at [390, 439] on div "Orders 11" at bounding box center [388, 426] width 33 height 29
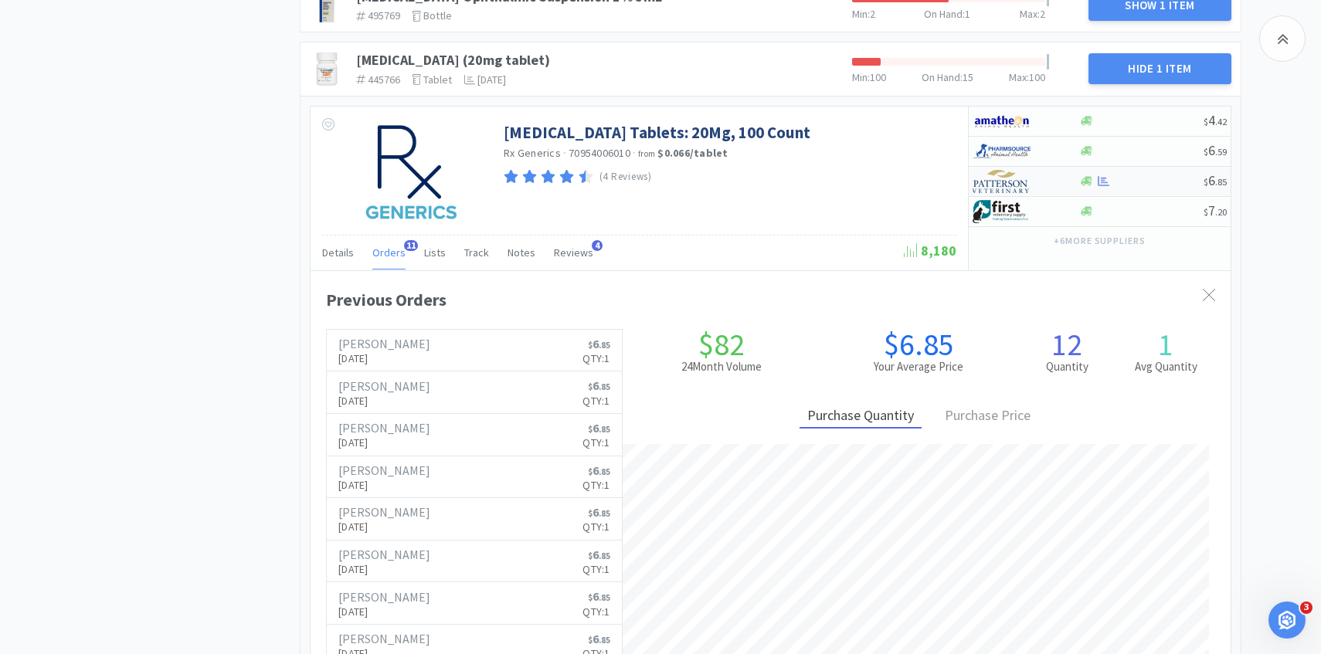
click at [1016, 182] on img at bounding box center [1001, 181] width 58 height 23
select select "1"
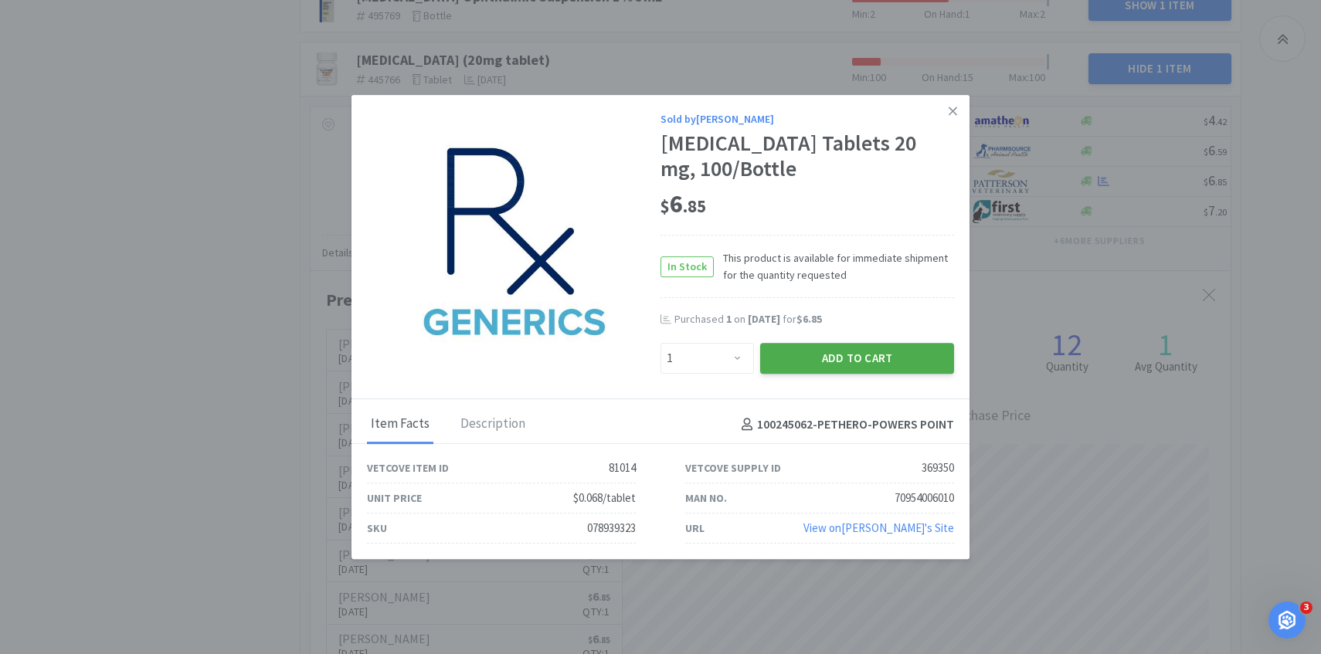
click at [781, 367] on button "Add to Cart" at bounding box center [857, 358] width 194 height 31
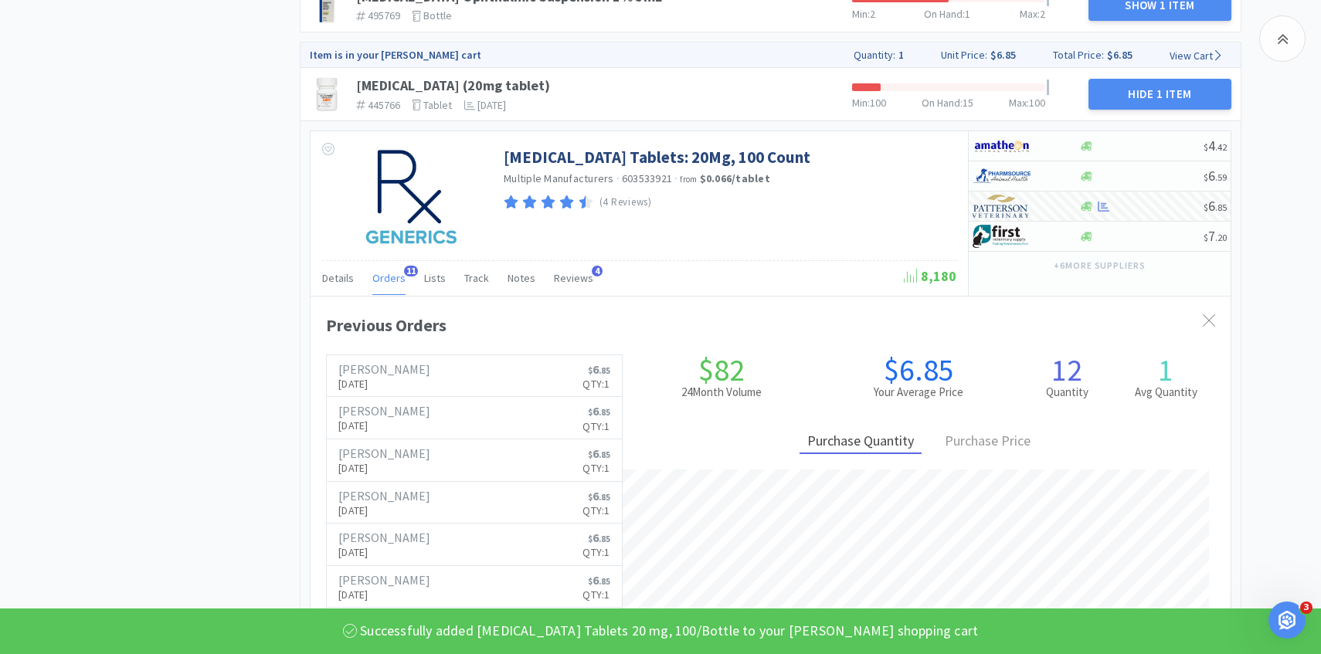
scroll to position [2084, 0]
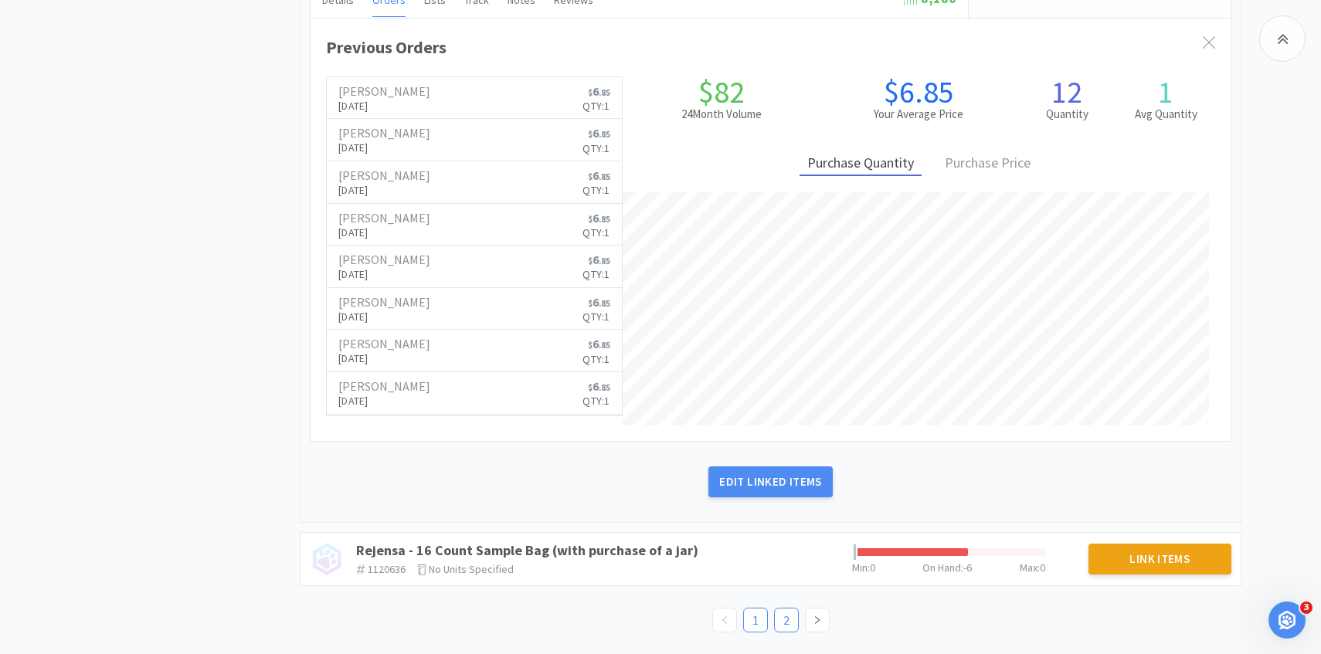
click at [787, 622] on link "2" at bounding box center [786, 620] width 23 height 23
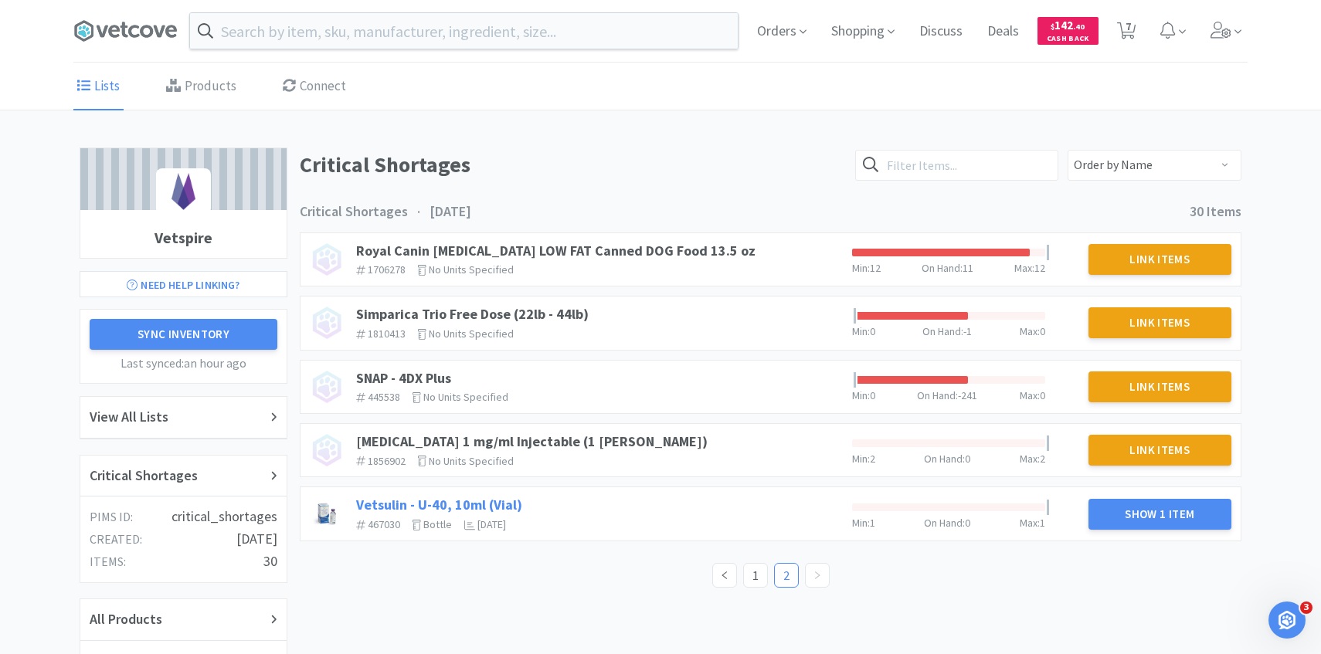
click at [484, 497] on link "Vetsulin - U-40, 10ml (Vial)" at bounding box center [439, 505] width 166 height 18
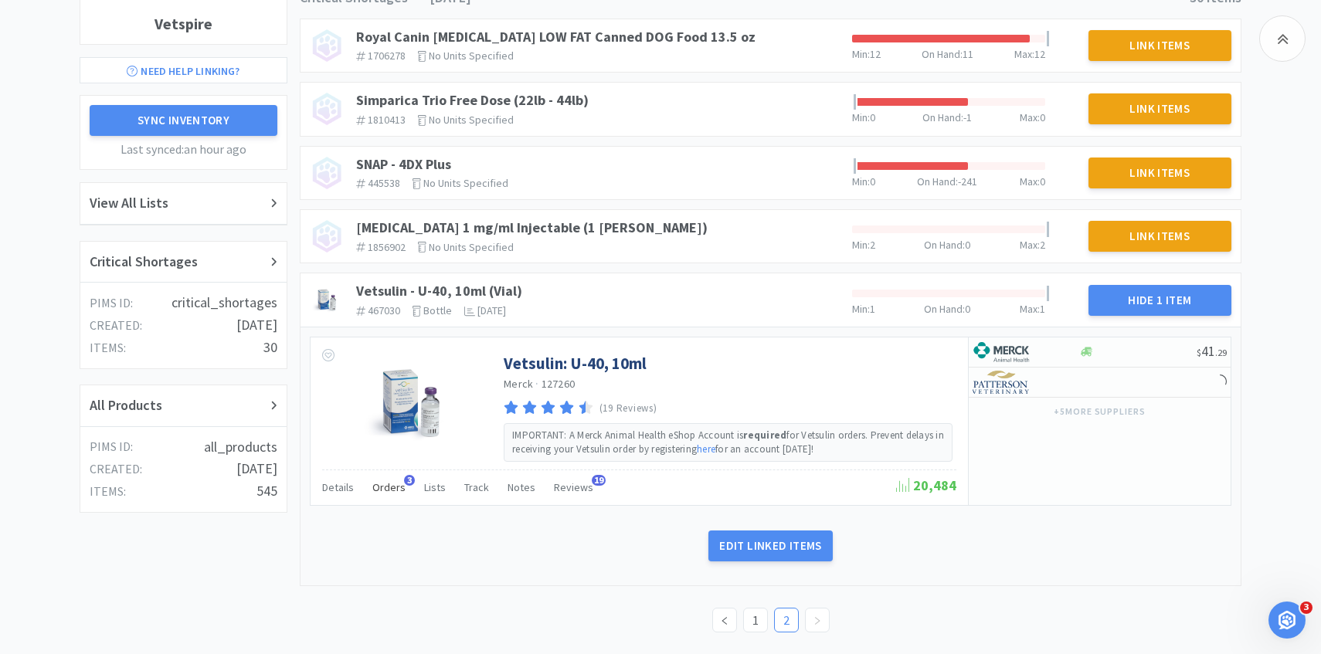
scroll to position [214, 0]
click at [381, 496] on div "Orders 3" at bounding box center [388, 489] width 33 height 29
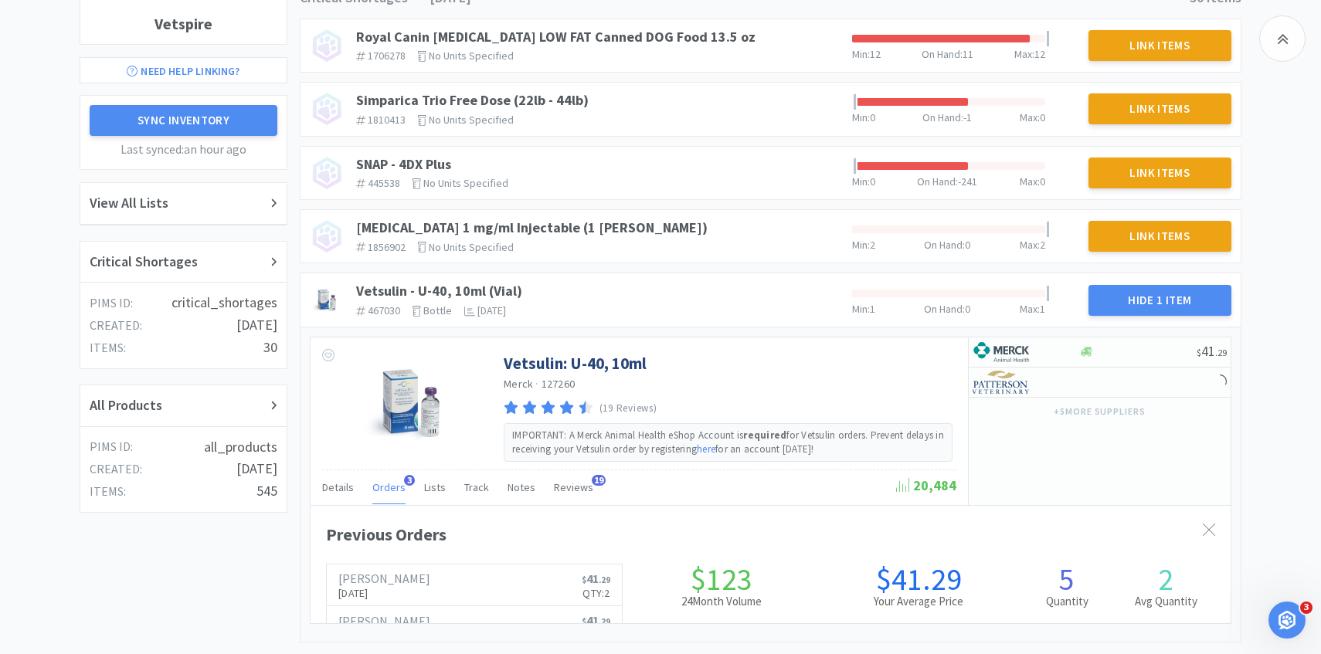
scroll to position [423, 920]
click at [384, 487] on span "Orders" at bounding box center [388, 487] width 33 height 14
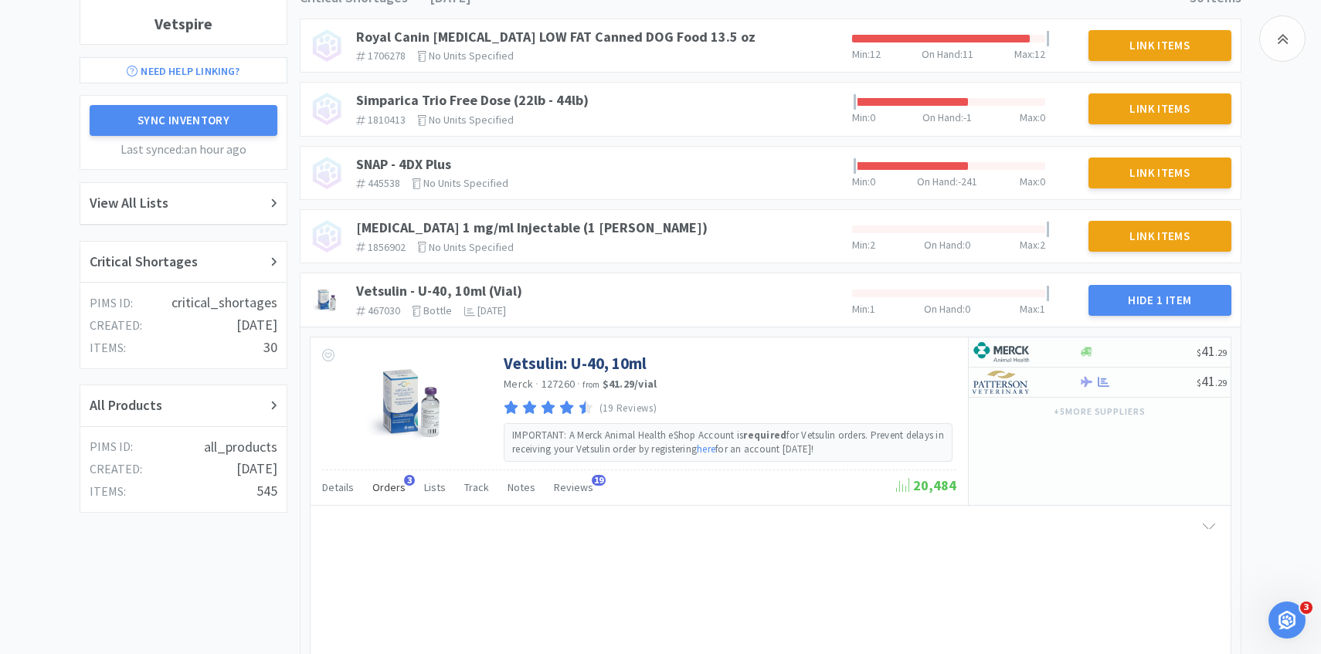
scroll to position [0, 0]
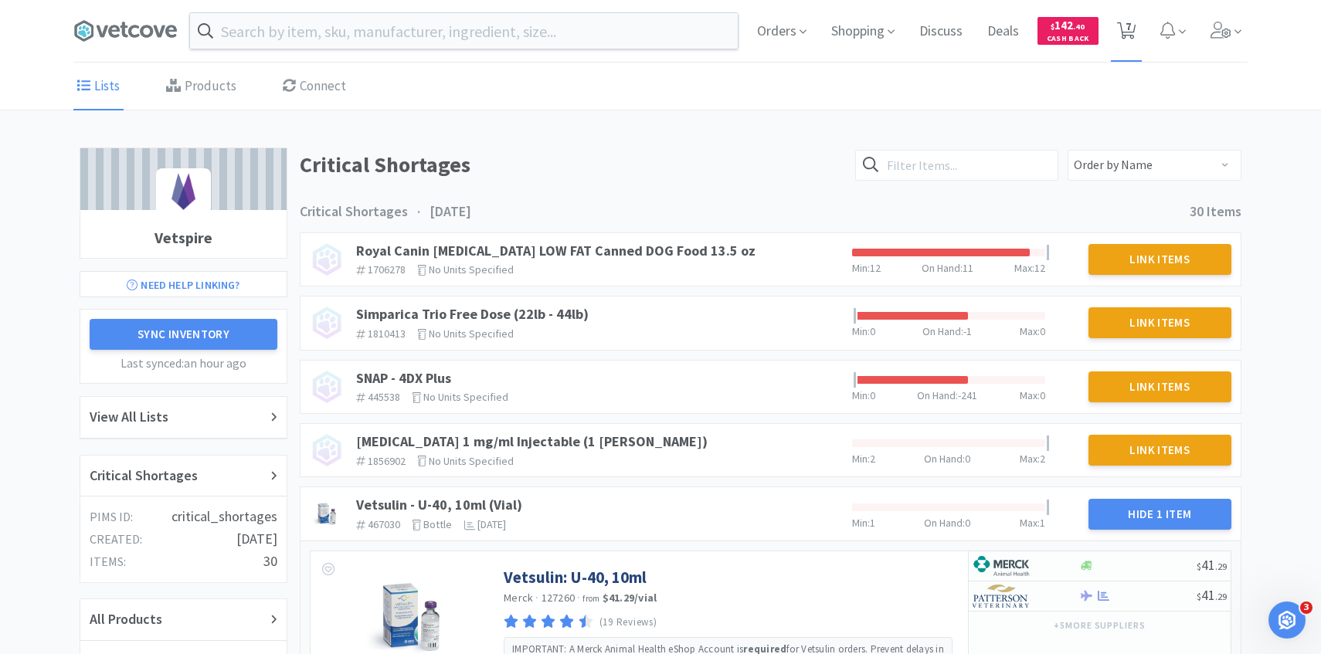
click at [1121, 32] on icon at bounding box center [1126, 30] width 19 height 17
select select "10"
select select "5"
select select "8"
select select "1"
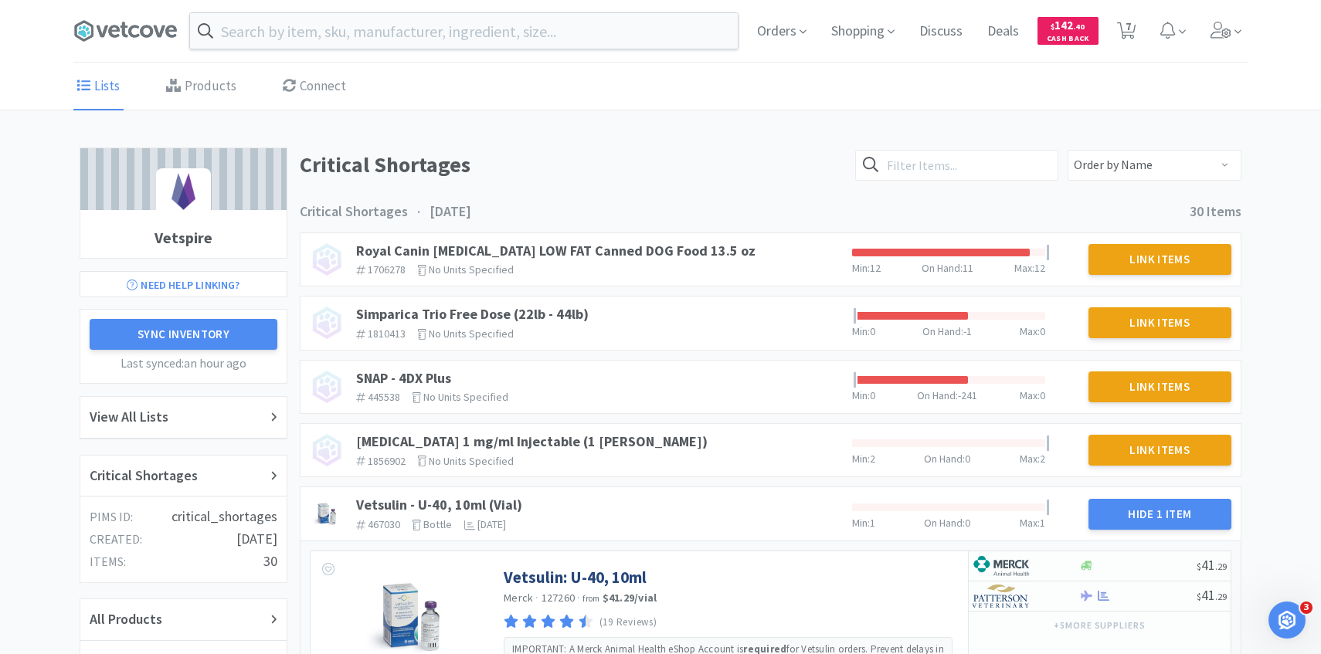
select select "1"
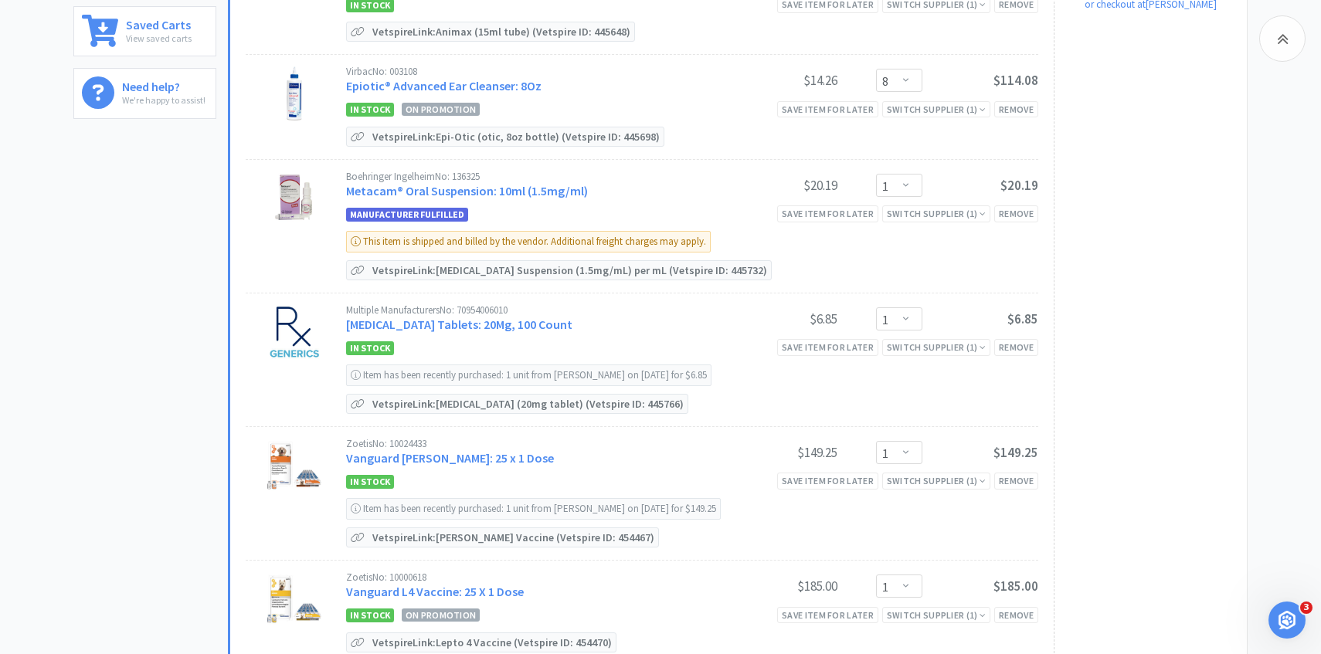
scroll to position [492, 0]
click at [896, 315] on select "Enter Quantity 1 2 3 4 5 6 7 8 9 10 11 12 13 14 15 16 17 18 19 20 Enter Quantity" at bounding box center [899, 317] width 46 height 23
click at [876, 306] on select "Enter Quantity 1 2 3 4 5 6 7 8 9 10 11 12 13 14 15 16 17 18 19 20 Enter Quantity" at bounding box center [899, 317] width 46 height 23
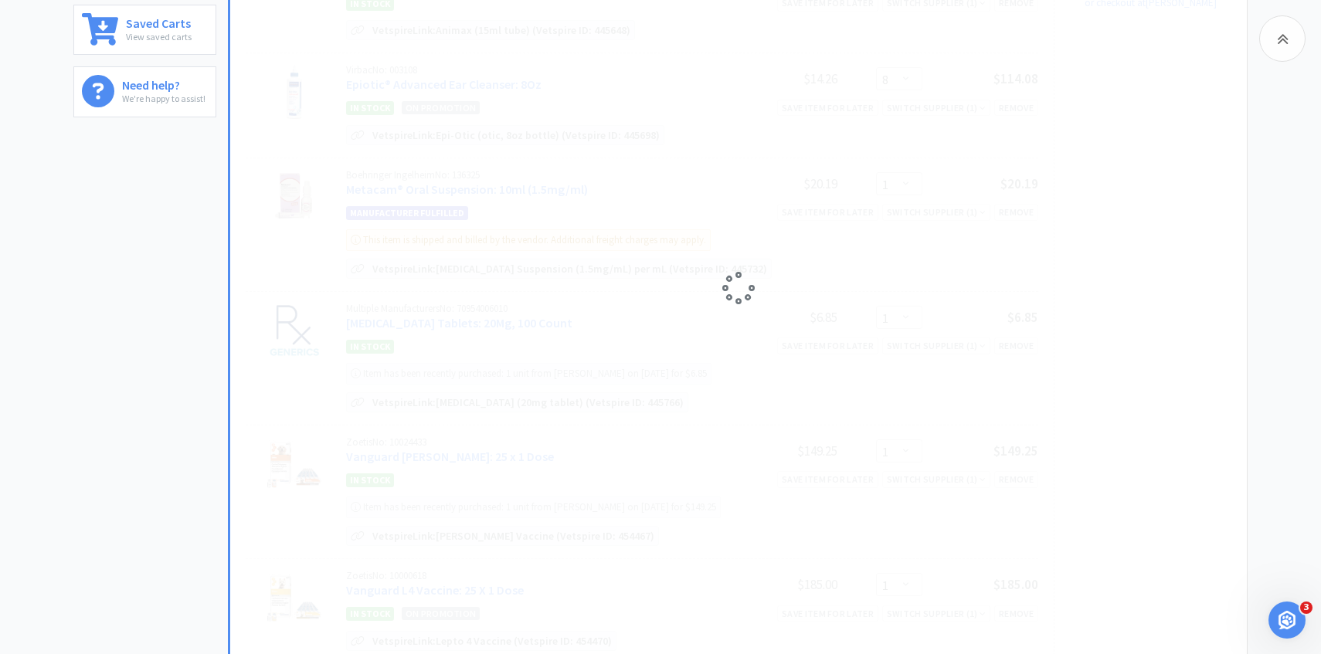
select select "2"
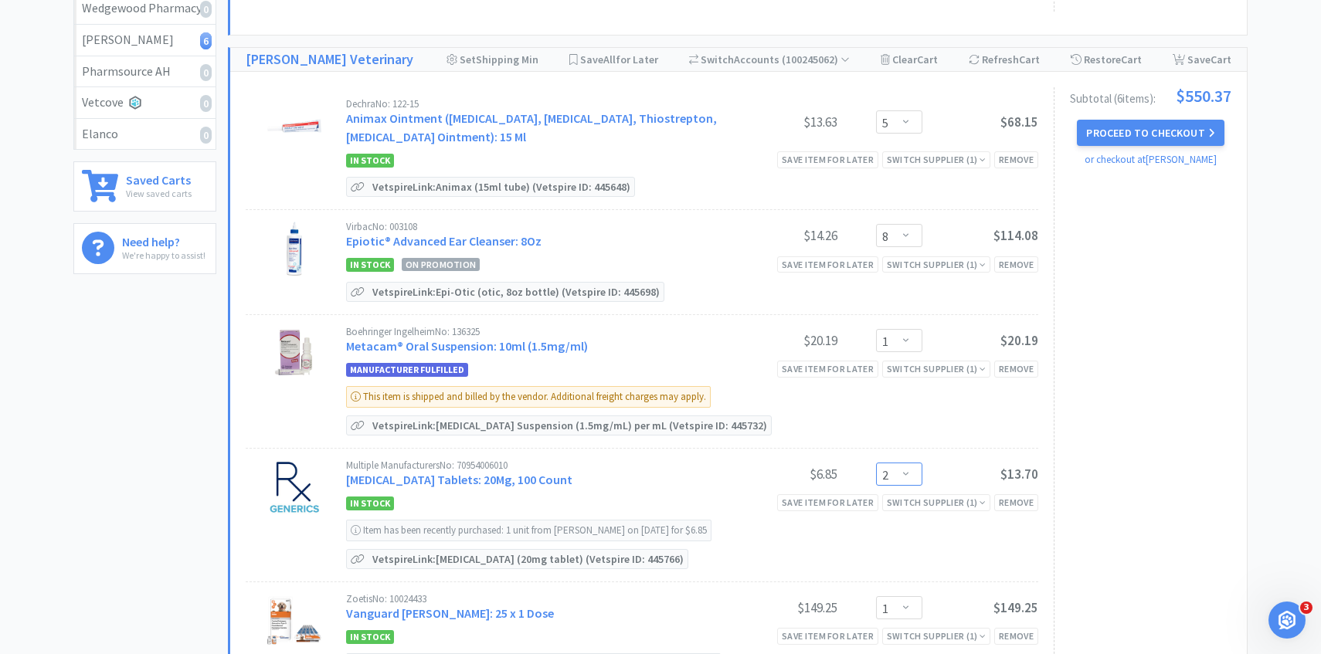
scroll to position [0, 0]
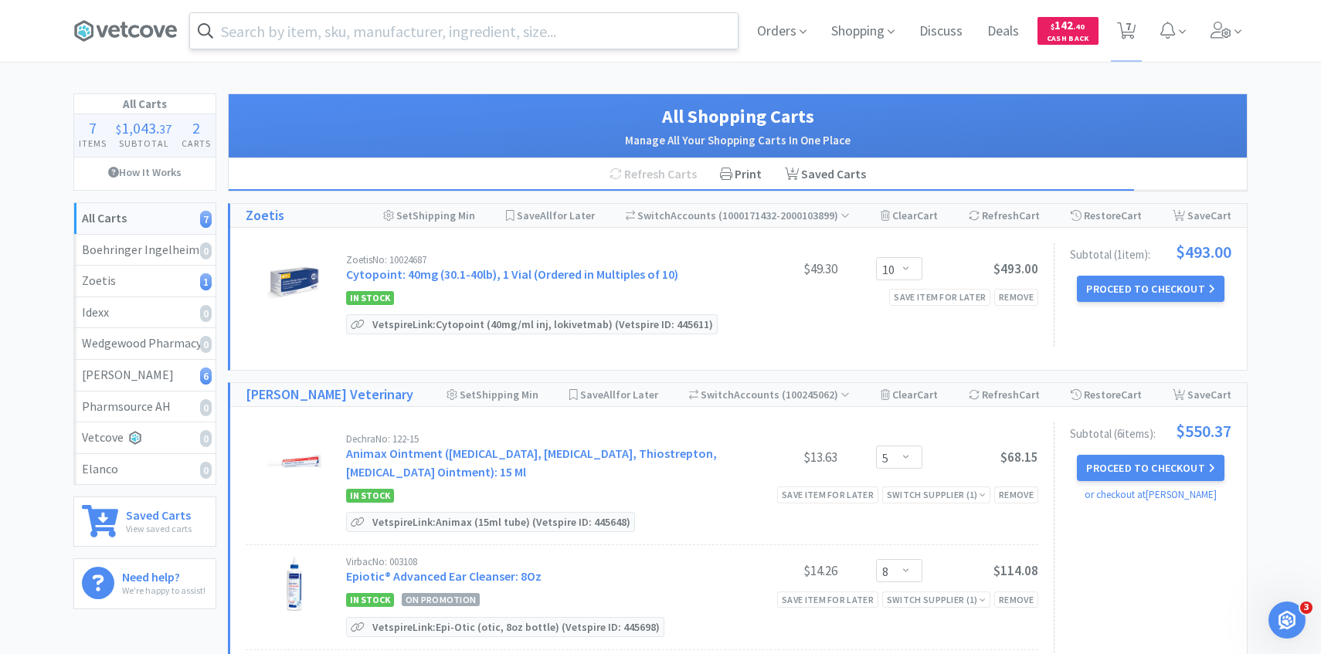
click at [326, 42] on input "text" at bounding box center [464, 31] width 548 height 36
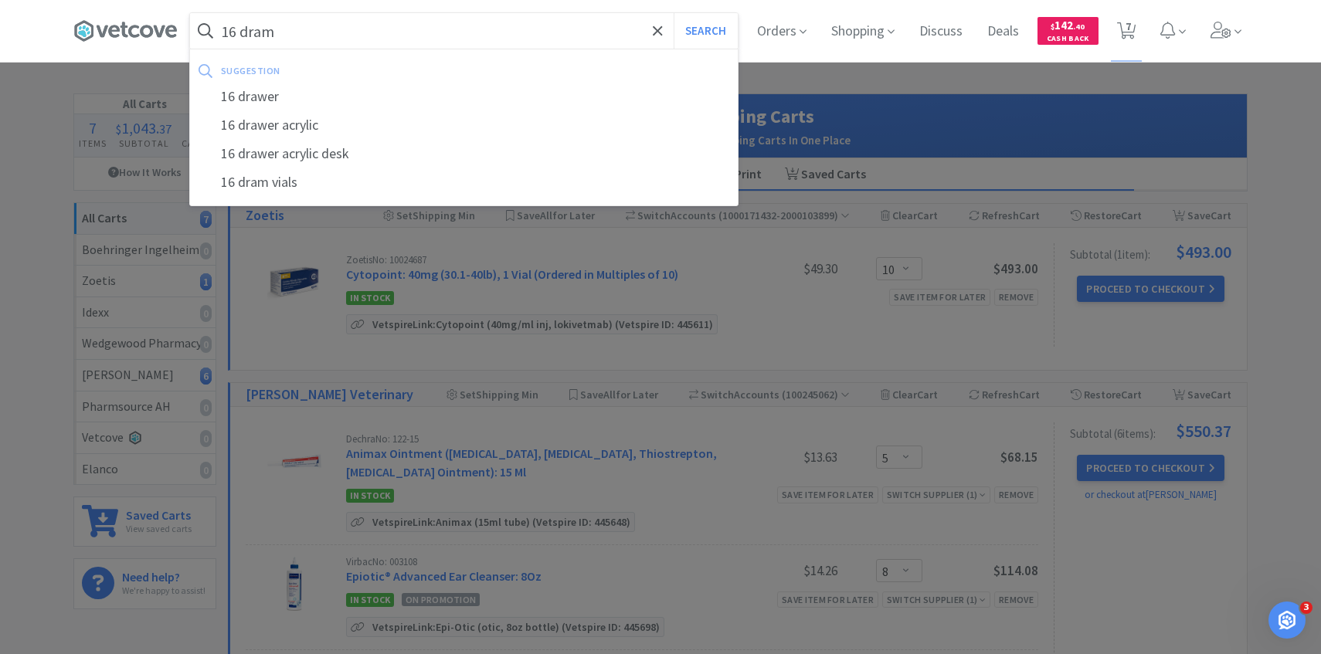
type input "16 dram"
click at [673, 13] on button "Search" at bounding box center [705, 31] width 64 height 36
select select "5"
select select "8"
select select "1"
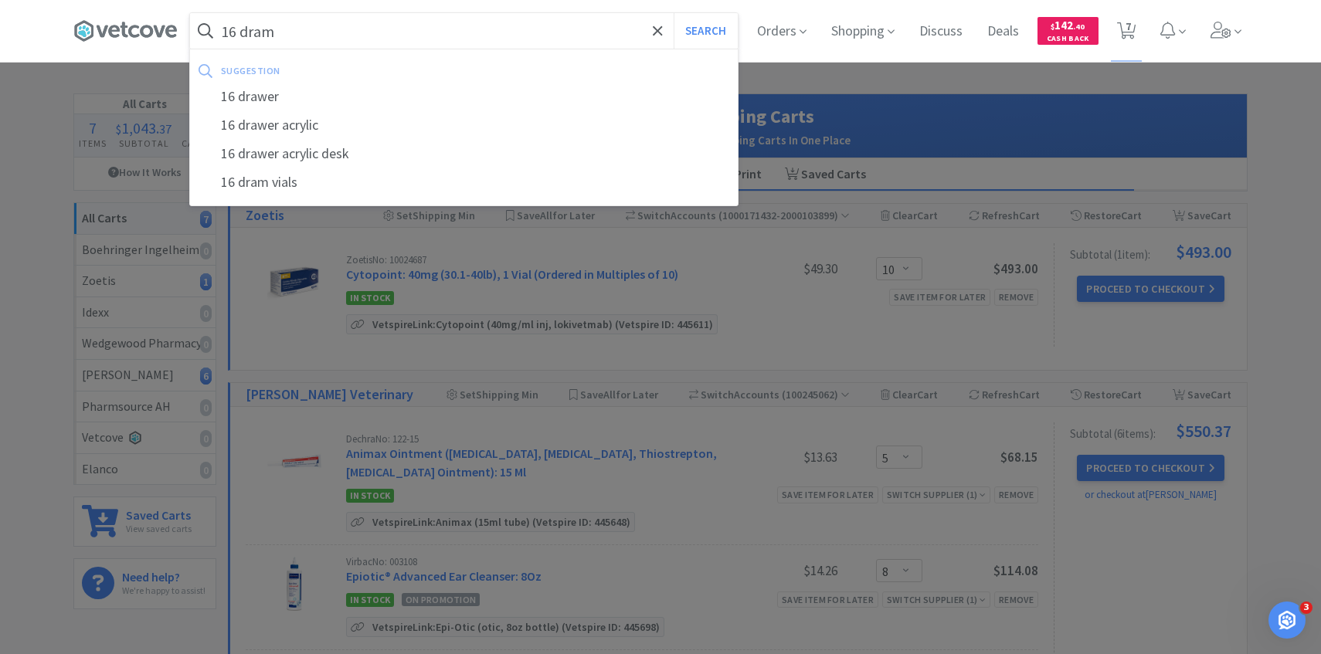
select select "2"
select select "1"
select select "10"
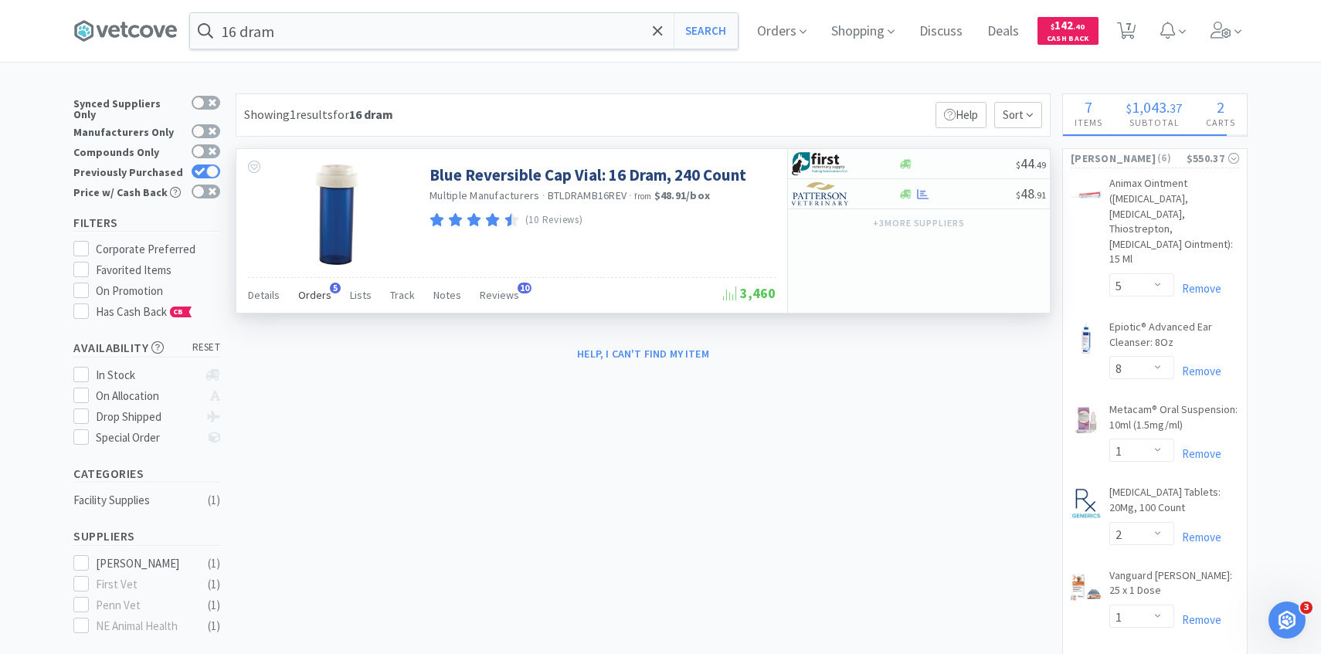
click at [301, 292] on span "Orders" at bounding box center [314, 295] width 33 height 14
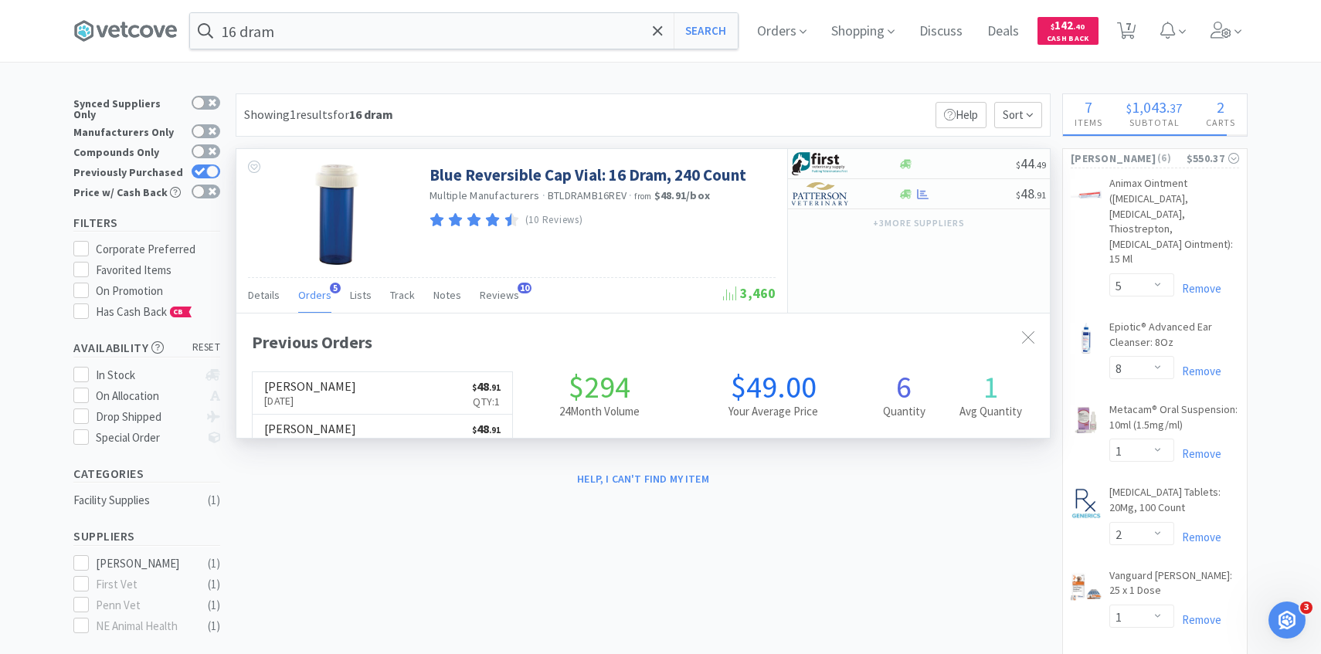
scroll to position [400, 813]
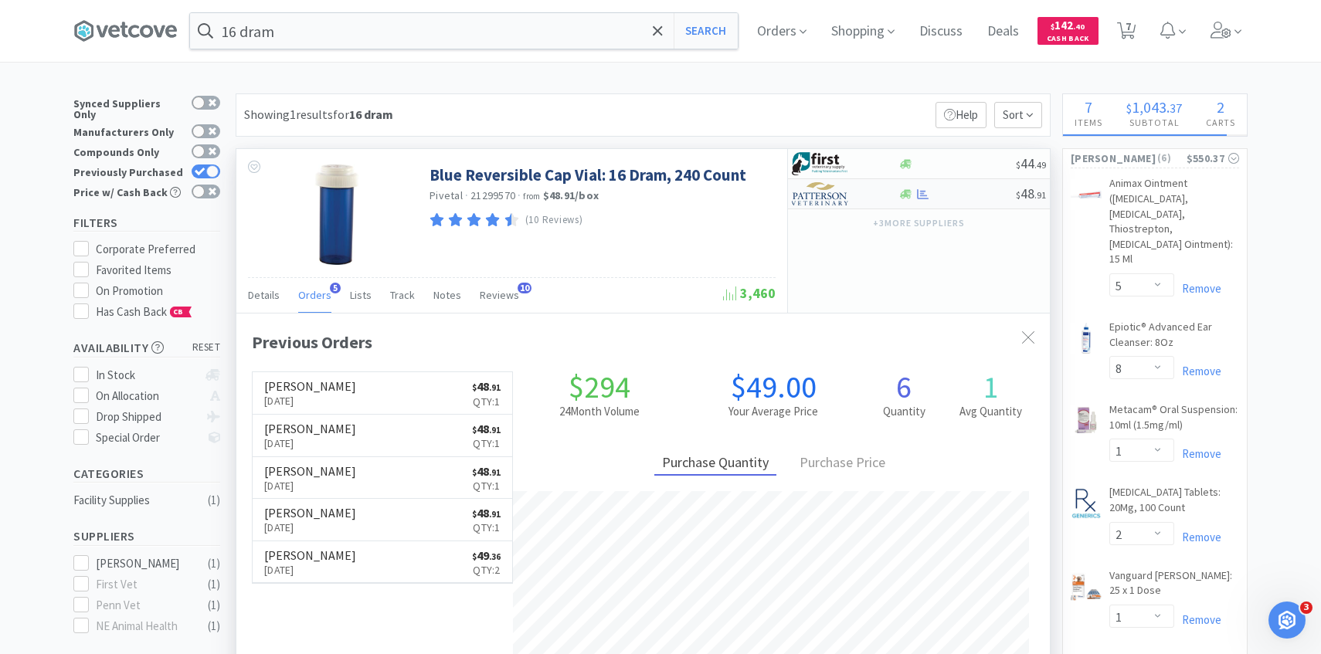
click at [837, 192] on img at bounding box center [821, 193] width 58 height 23
select select "1"
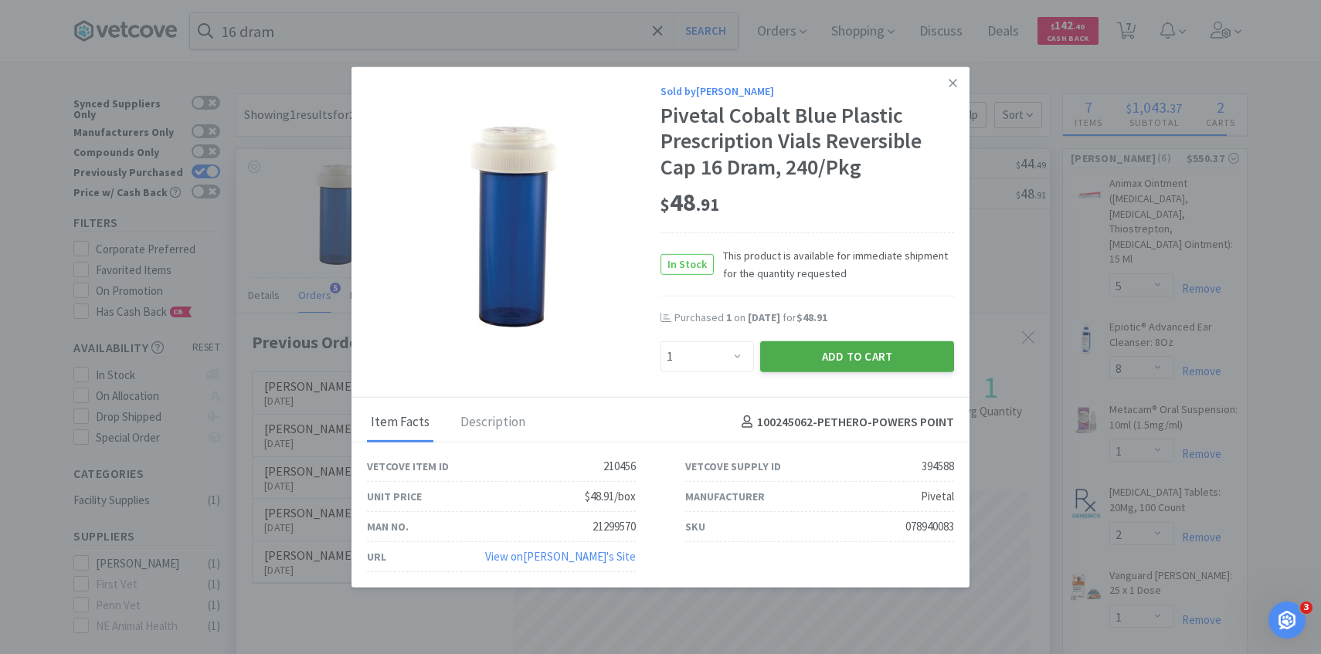
click at [782, 361] on button "Add to Cart" at bounding box center [857, 356] width 194 height 31
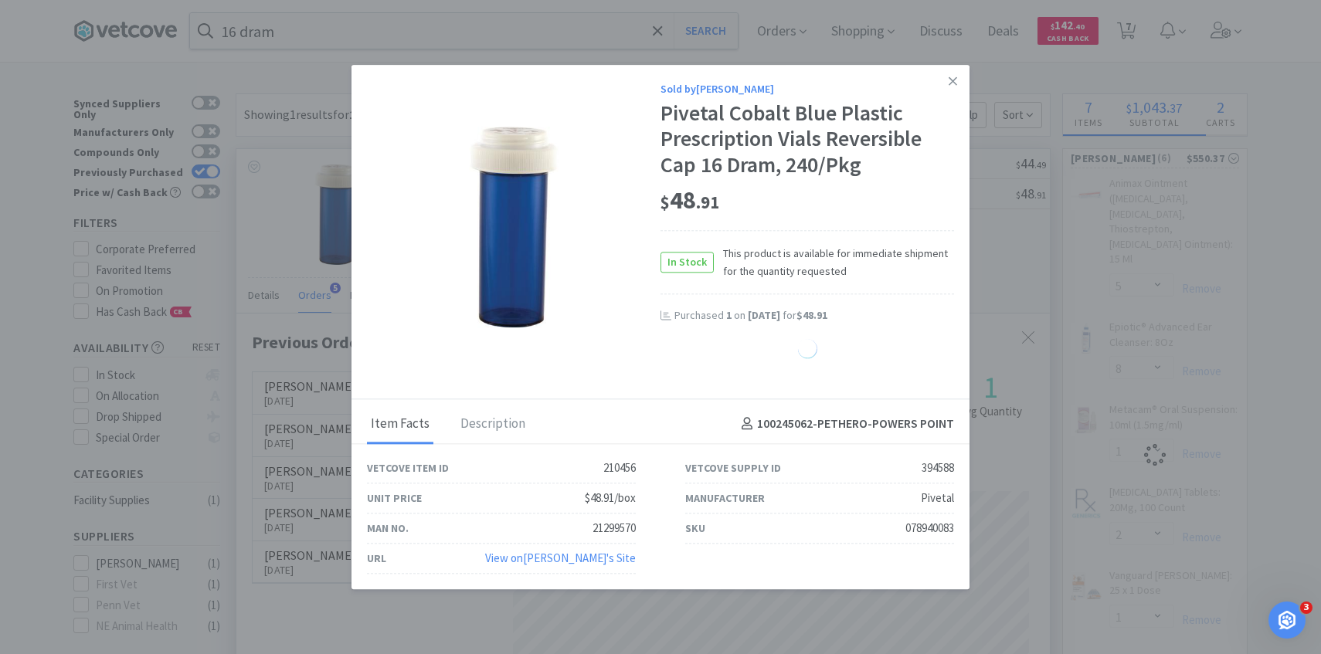
select select "1"
select select "8"
select select "1"
select select "2"
select select "1"
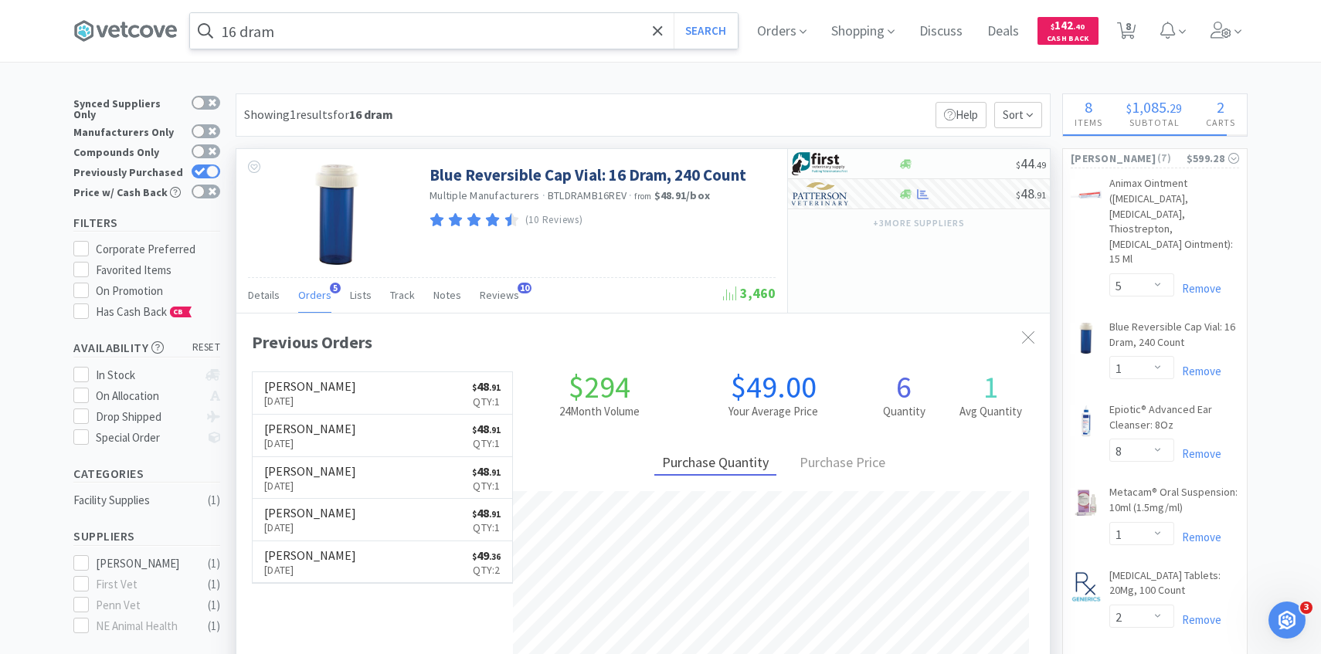
click at [401, 28] on input "16 dram" at bounding box center [464, 31] width 548 height 36
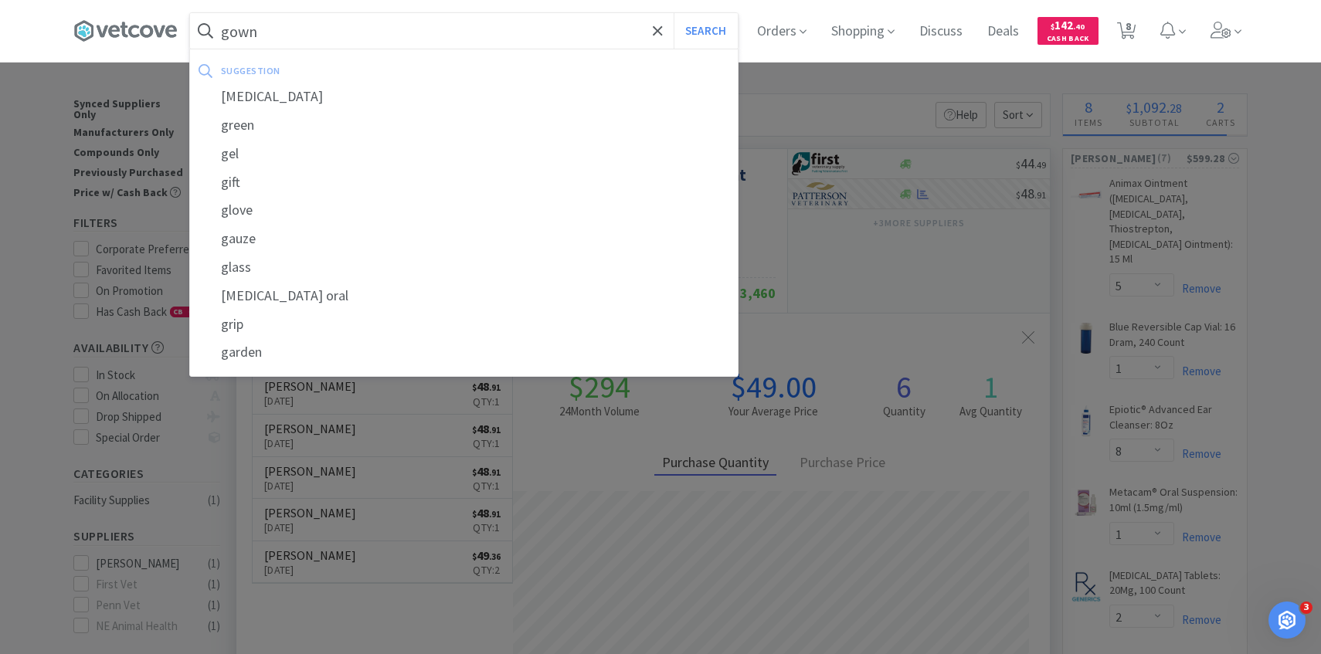
type input "gown"
click at [673, 13] on button "Search" at bounding box center [705, 31] width 64 height 36
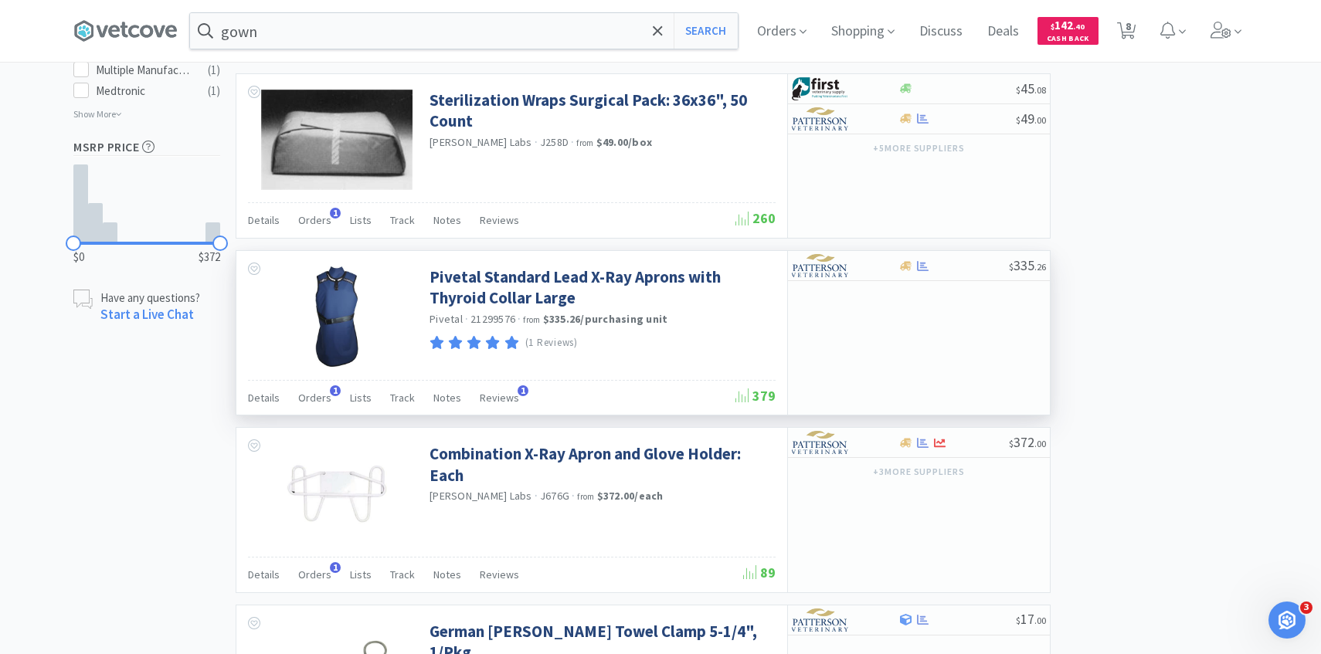
scroll to position [939, 0]
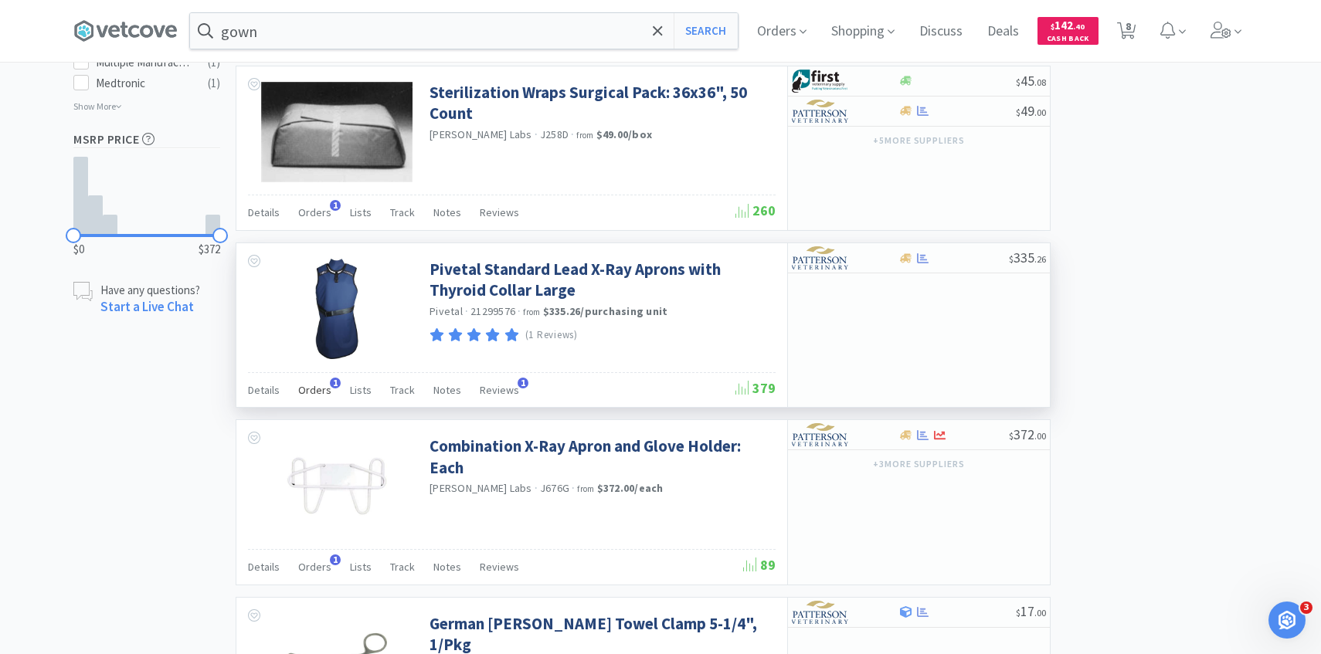
click at [314, 395] on span "Orders" at bounding box center [314, 390] width 33 height 14
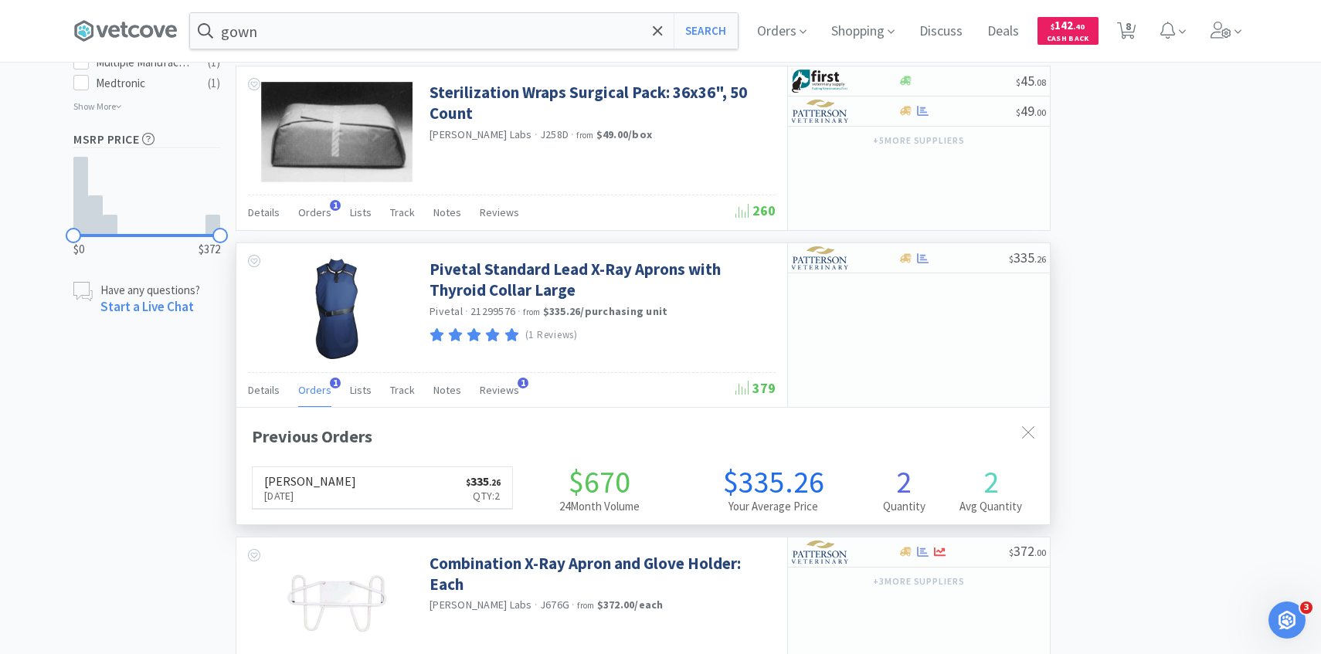
scroll to position [400, 813]
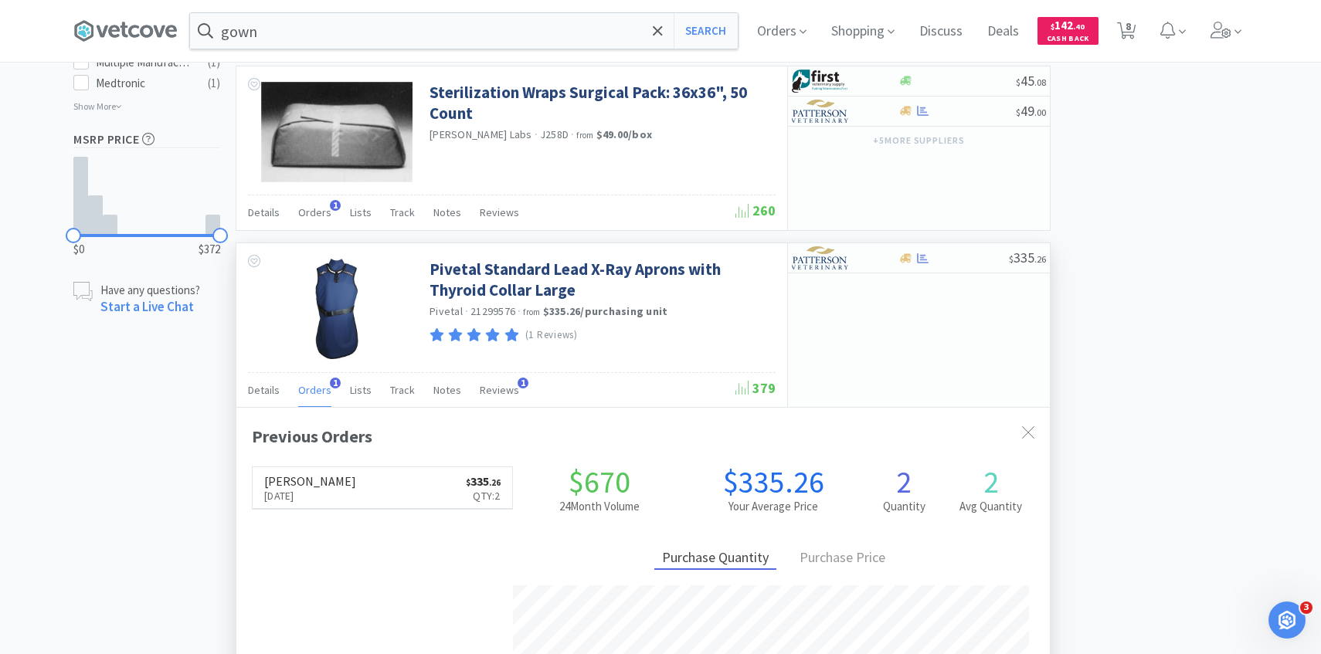
click at [312, 391] on span "Orders" at bounding box center [314, 390] width 33 height 14
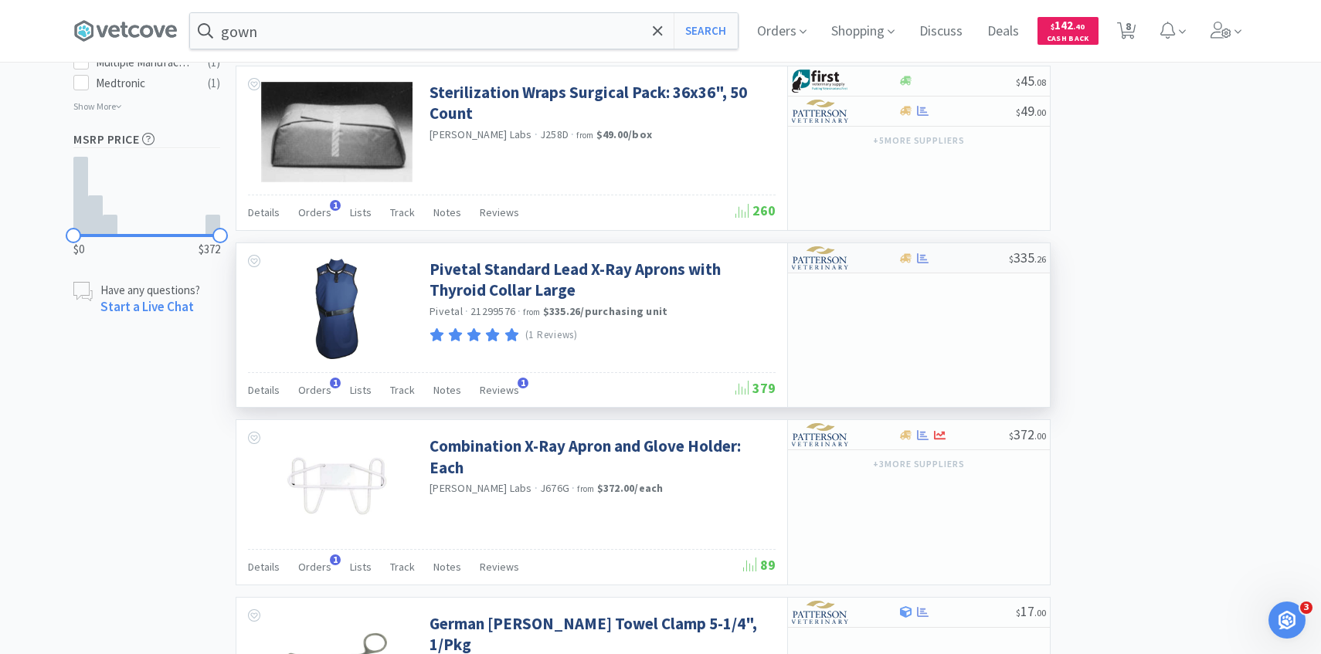
click at [836, 265] on img at bounding box center [821, 257] width 58 height 23
select select "1"
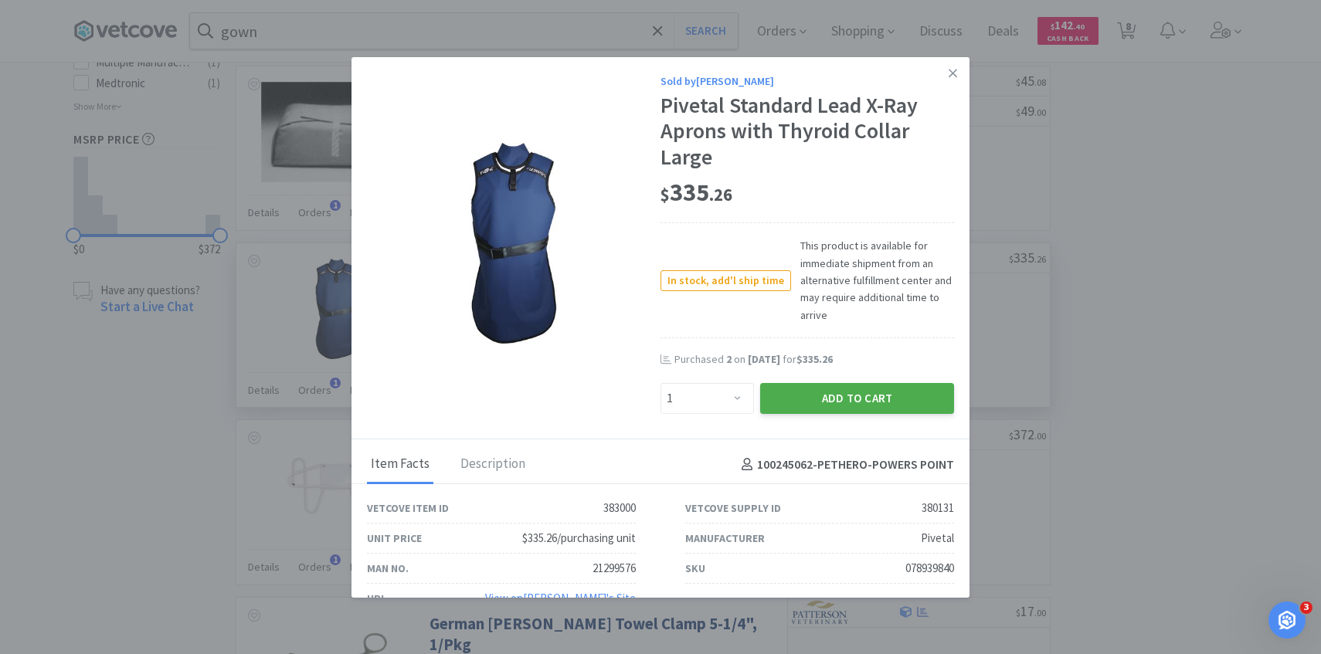
click at [821, 404] on button "Add to Cart" at bounding box center [857, 398] width 194 height 31
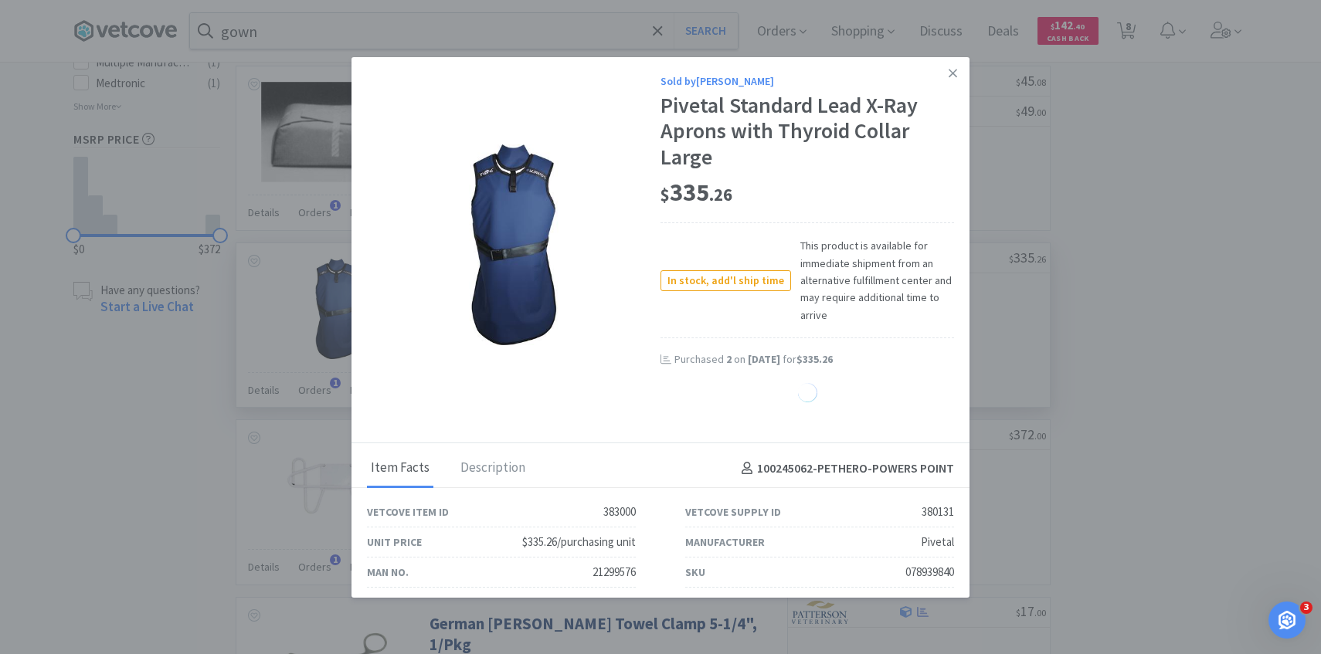
select select "1"
select select "2"
select select "1"
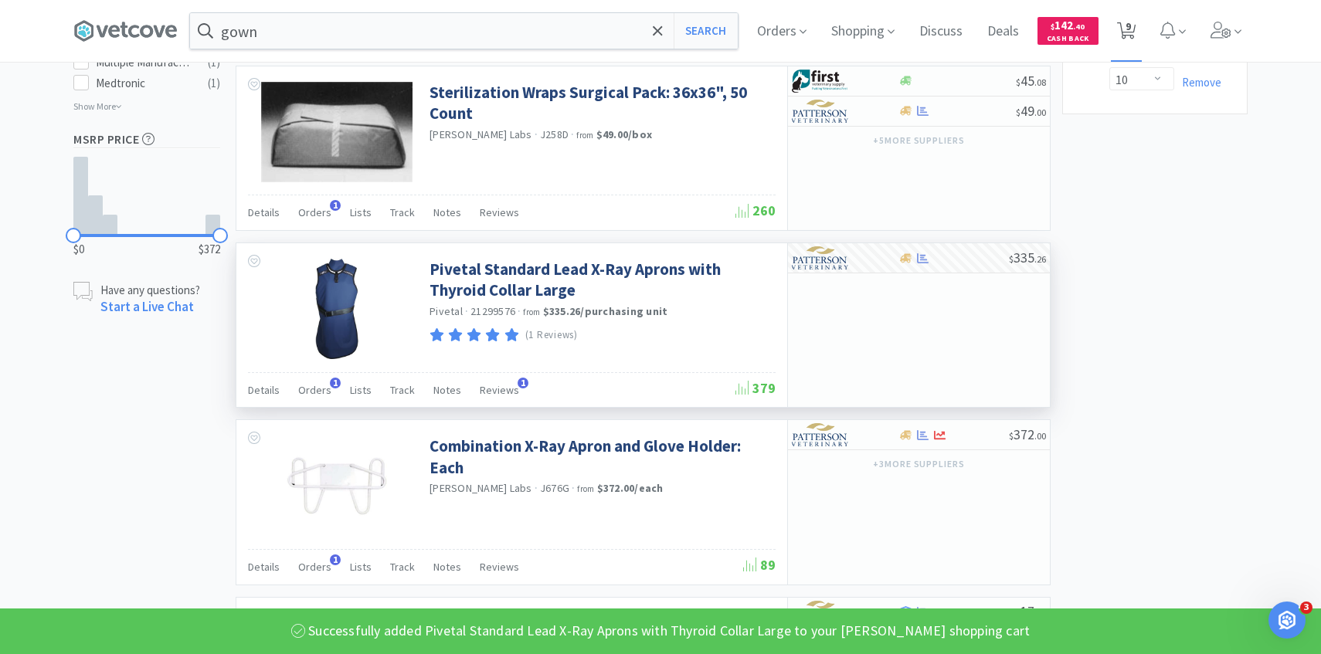
click at [1131, 38] on icon at bounding box center [1126, 30] width 19 height 17
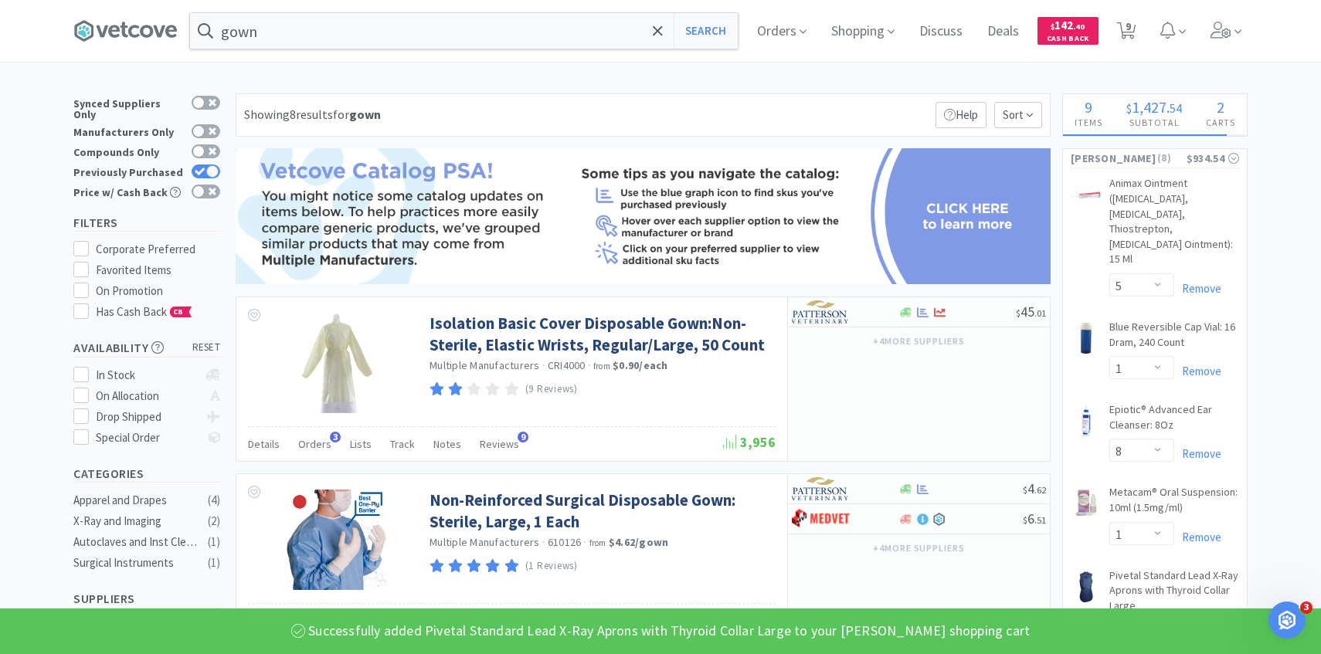
select select "10"
select select "5"
select select "1"
select select "8"
select select "1"
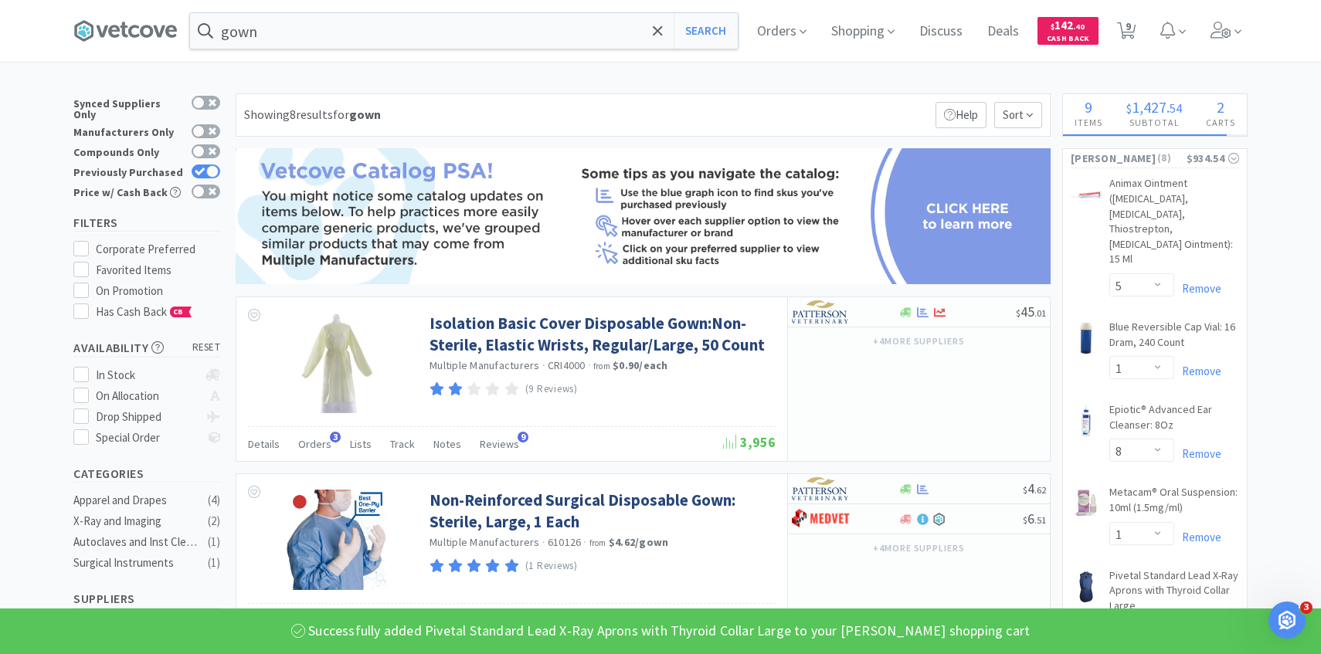
select select "1"
select select "2"
select select "1"
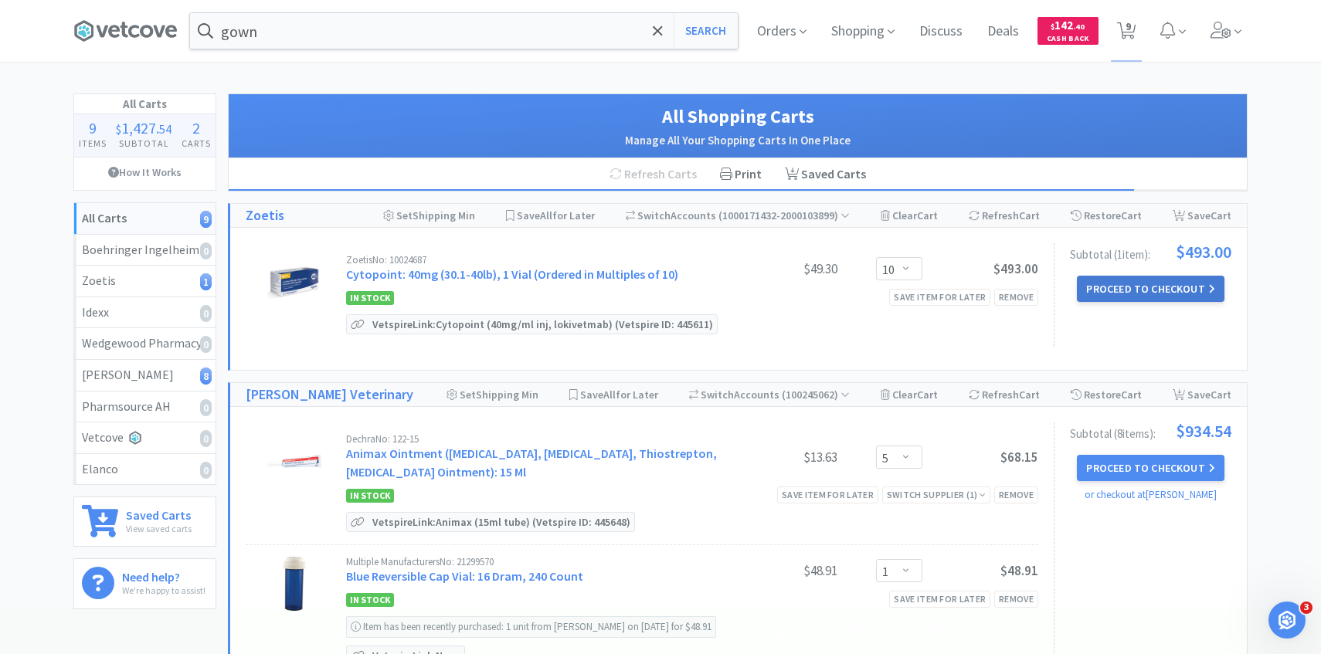
click at [1103, 280] on button "Proceed to Checkout" at bounding box center [1150, 289] width 147 height 26
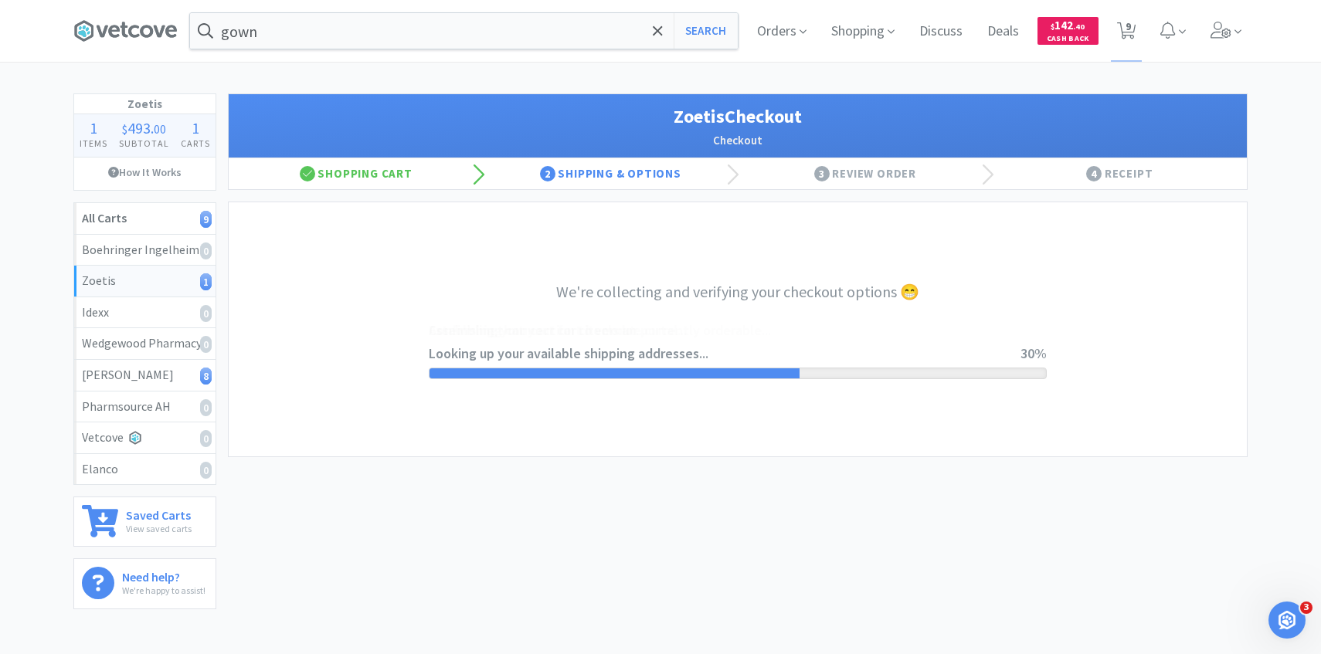
select select "invoice"
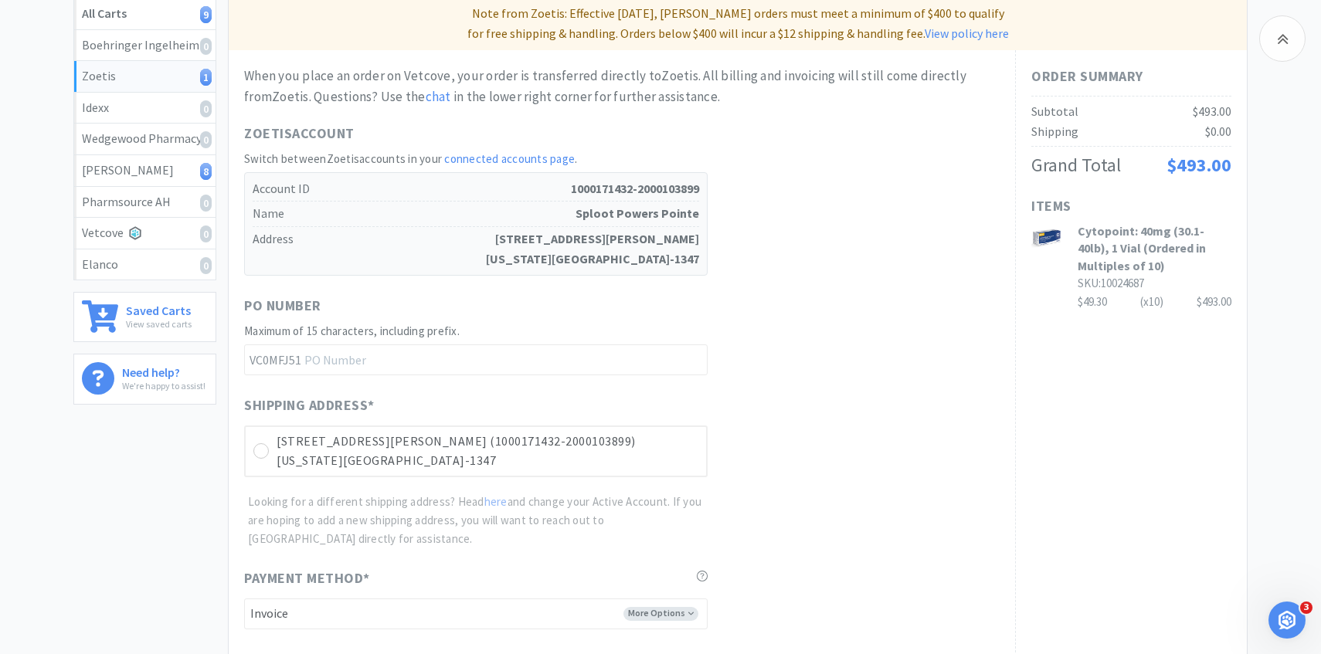
scroll to position [436, 0]
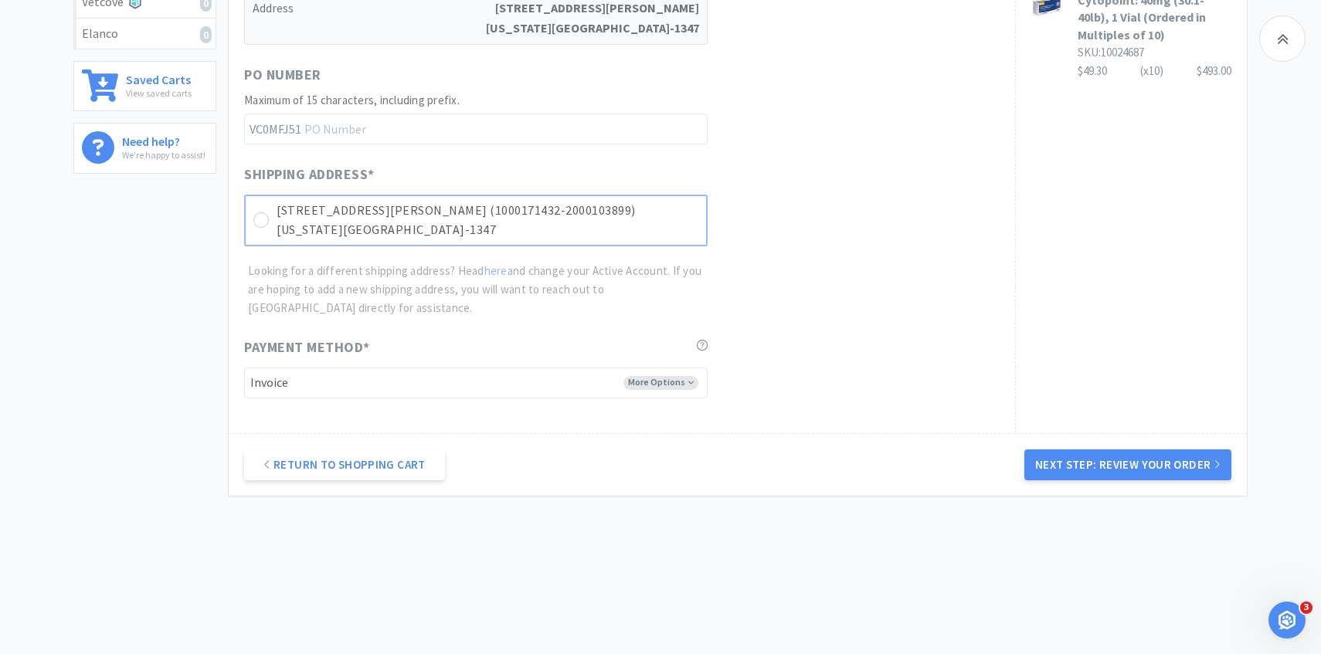
click at [653, 204] on p "5687 Barnes Rd Ste 100 (1000171432-2000103899)" at bounding box center [487, 211] width 422 height 20
click at [1070, 453] on button "Next Step: Review Your Order" at bounding box center [1127, 464] width 207 height 31
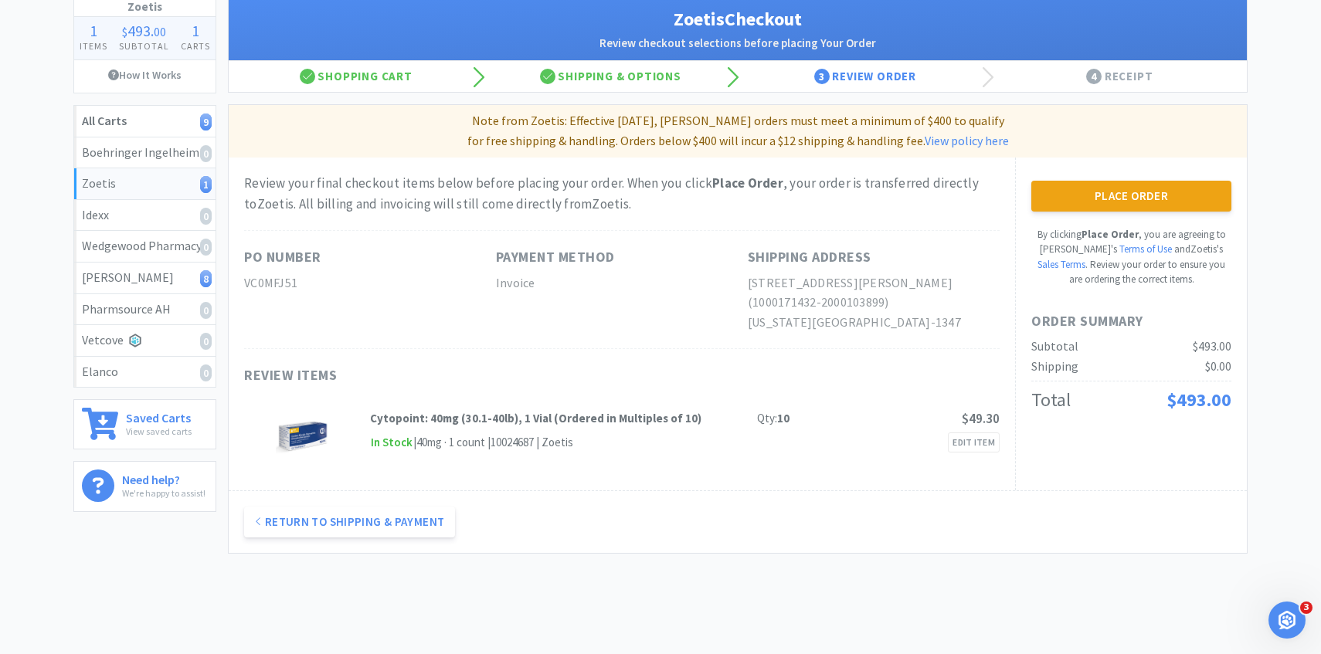
scroll to position [0, 0]
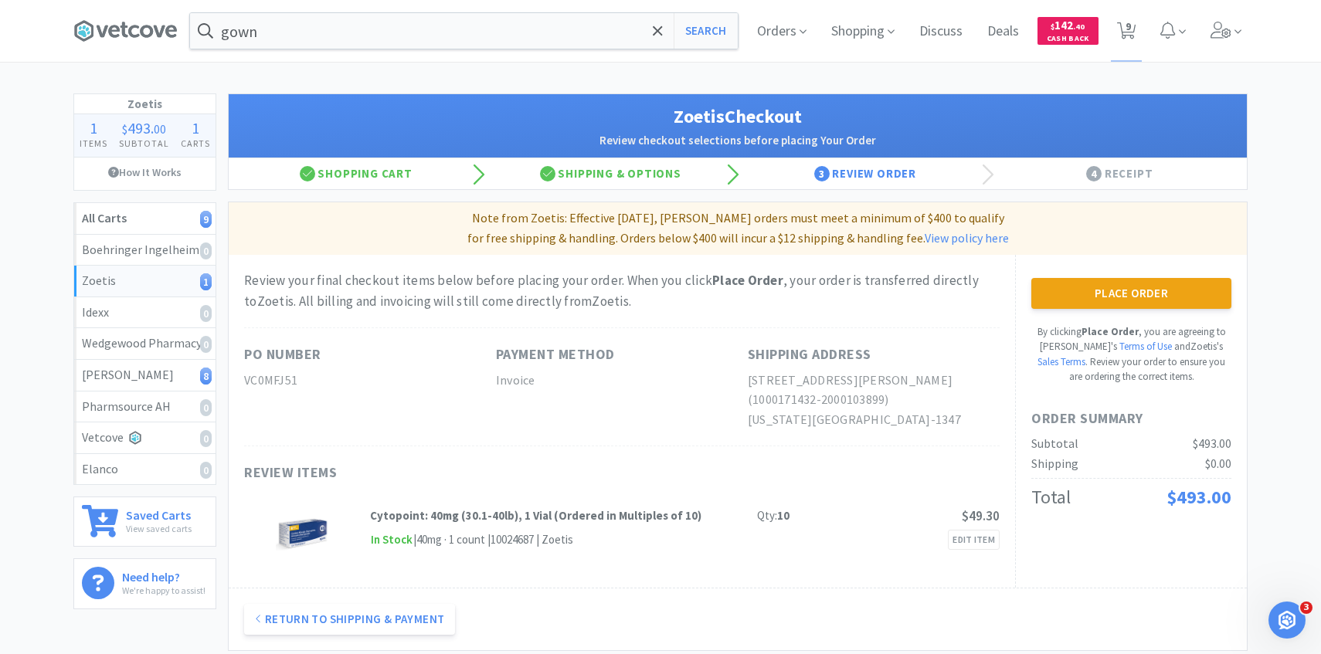
click at [1116, 310] on div "Place Order By clicking Place Order , you are agreeing to Vetcove's Terms of Us…" at bounding box center [1131, 331] width 200 height 107
click at [1053, 273] on div "Place Order By clicking Place Order , you are agreeing to Vetcove's Terms of Us…" at bounding box center [1131, 422] width 232 height 334
click at [1091, 282] on button "Place Order" at bounding box center [1131, 293] width 200 height 31
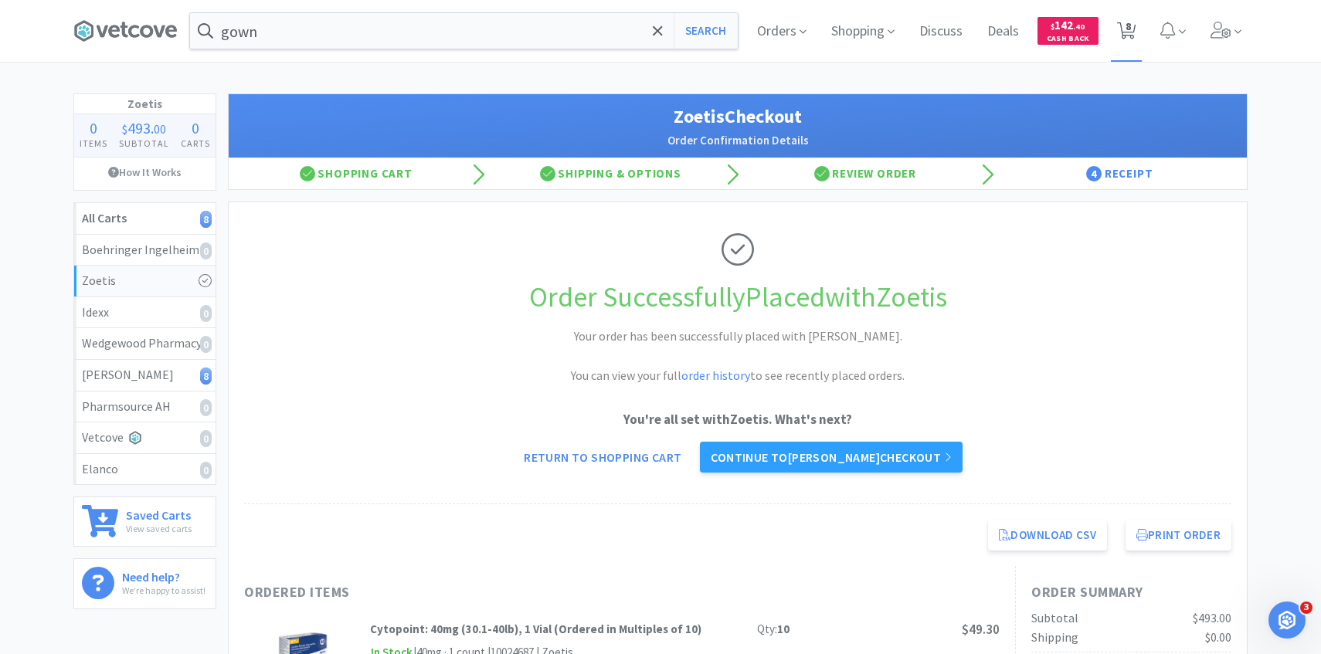
click at [1122, 36] on icon at bounding box center [1126, 30] width 19 height 17
select select "5"
select select "1"
select select "8"
select select "1"
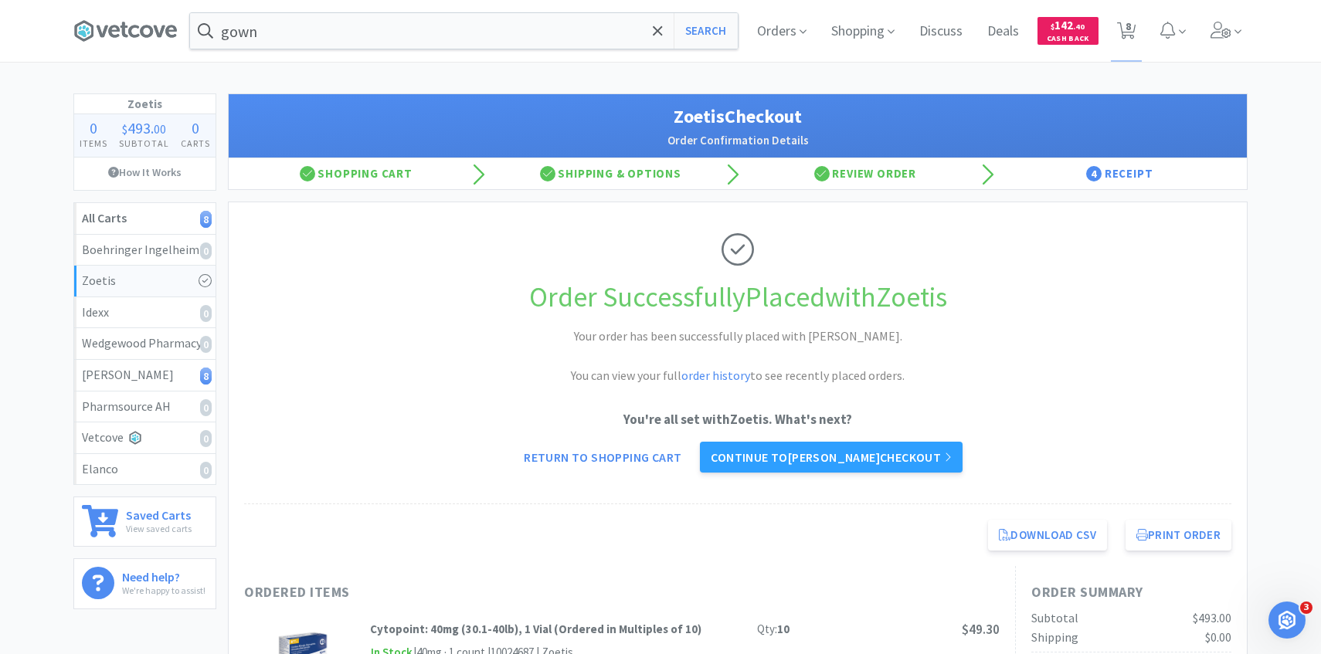
select select "1"
select select "2"
select select "1"
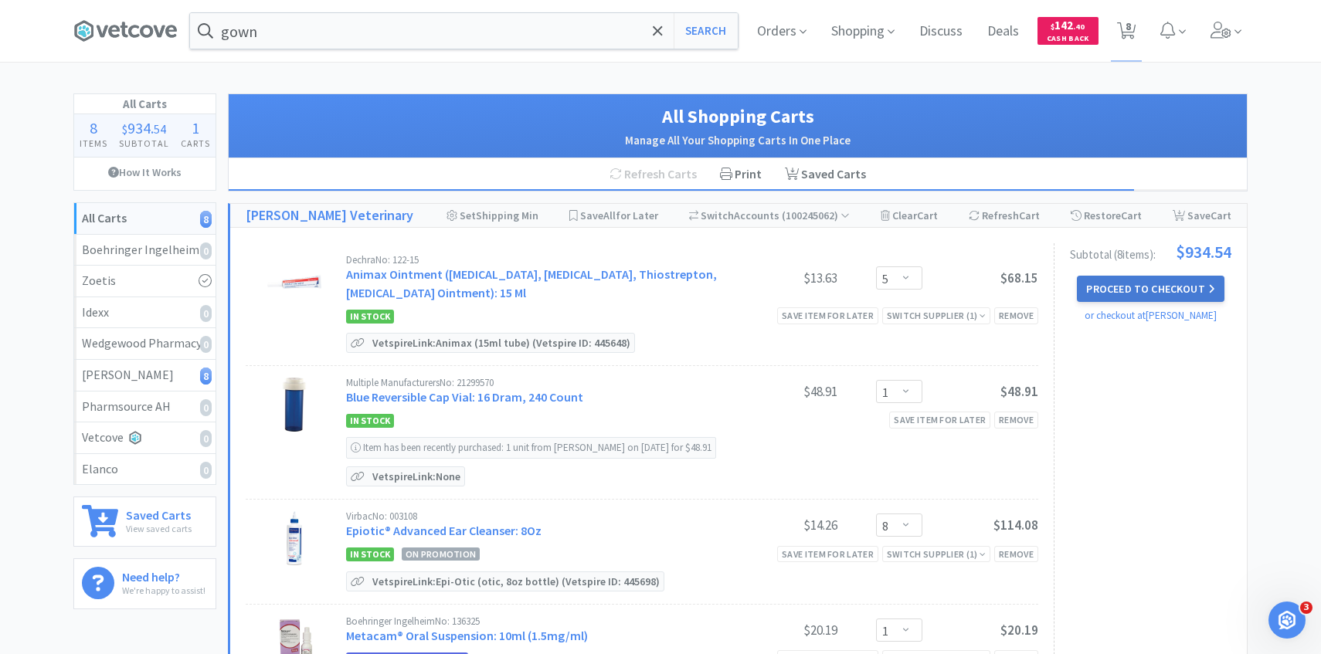
click at [1195, 276] on button "Proceed to Checkout" at bounding box center [1150, 289] width 147 height 26
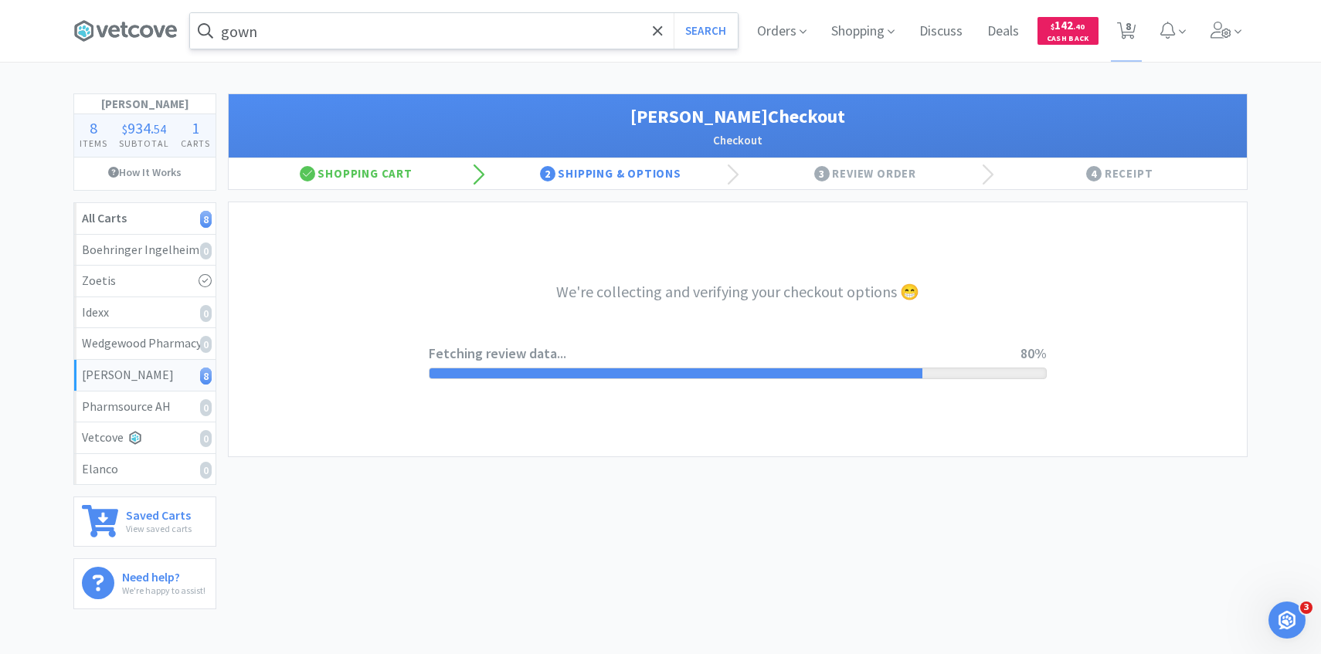
select select "1"
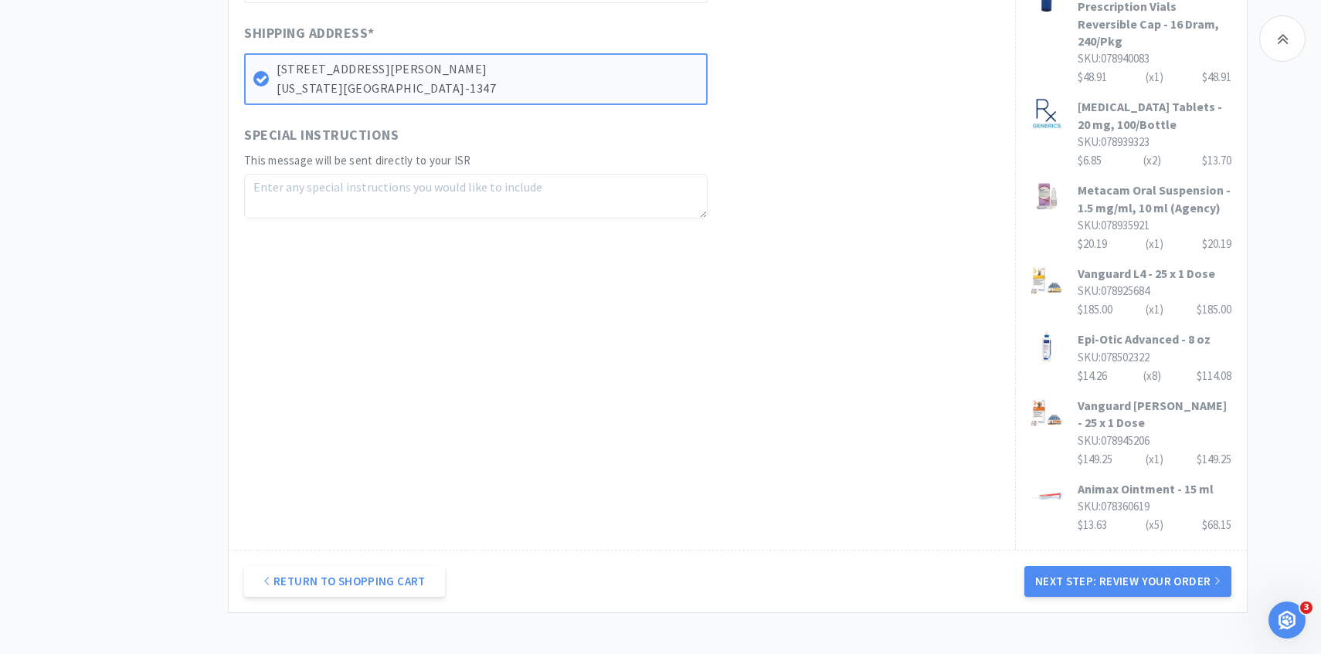
scroll to position [763, 0]
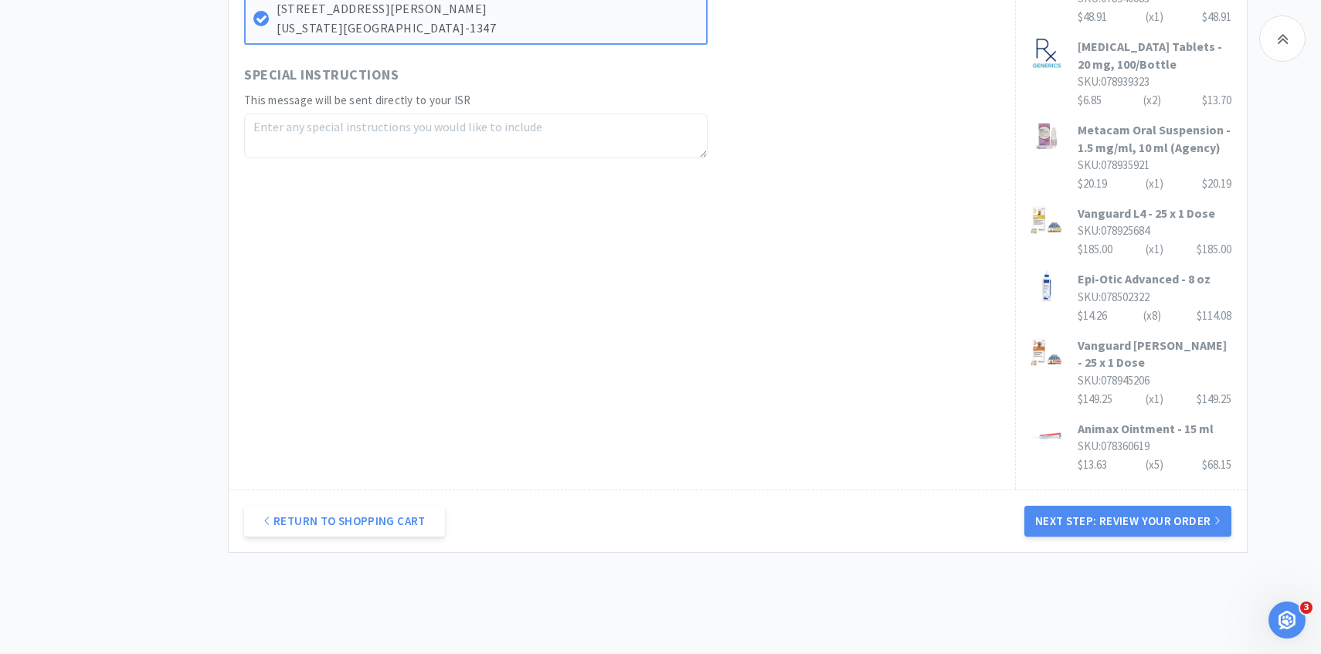
click at [1081, 490] on div "Return to Shopping Cart Next Step: Review Your Order" at bounding box center [738, 521] width 1018 height 63
click at [1080, 506] on button "Next Step: Review Your Order" at bounding box center [1127, 521] width 207 height 31
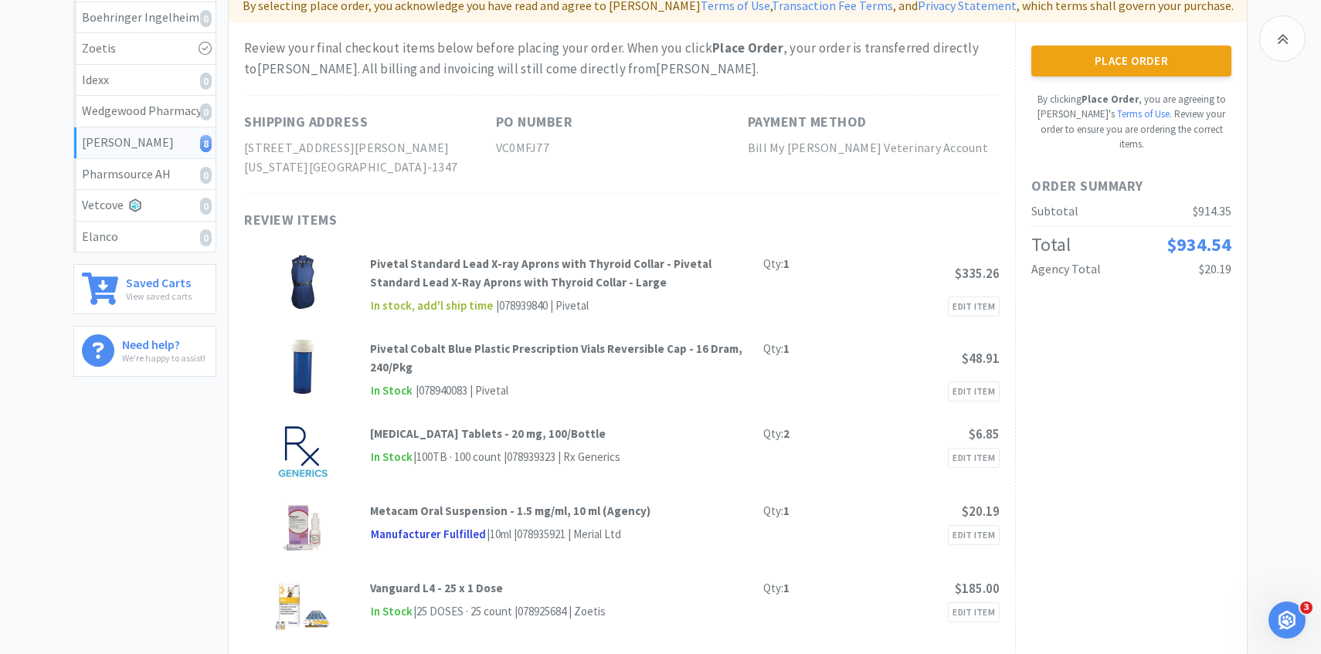
scroll to position [24, 0]
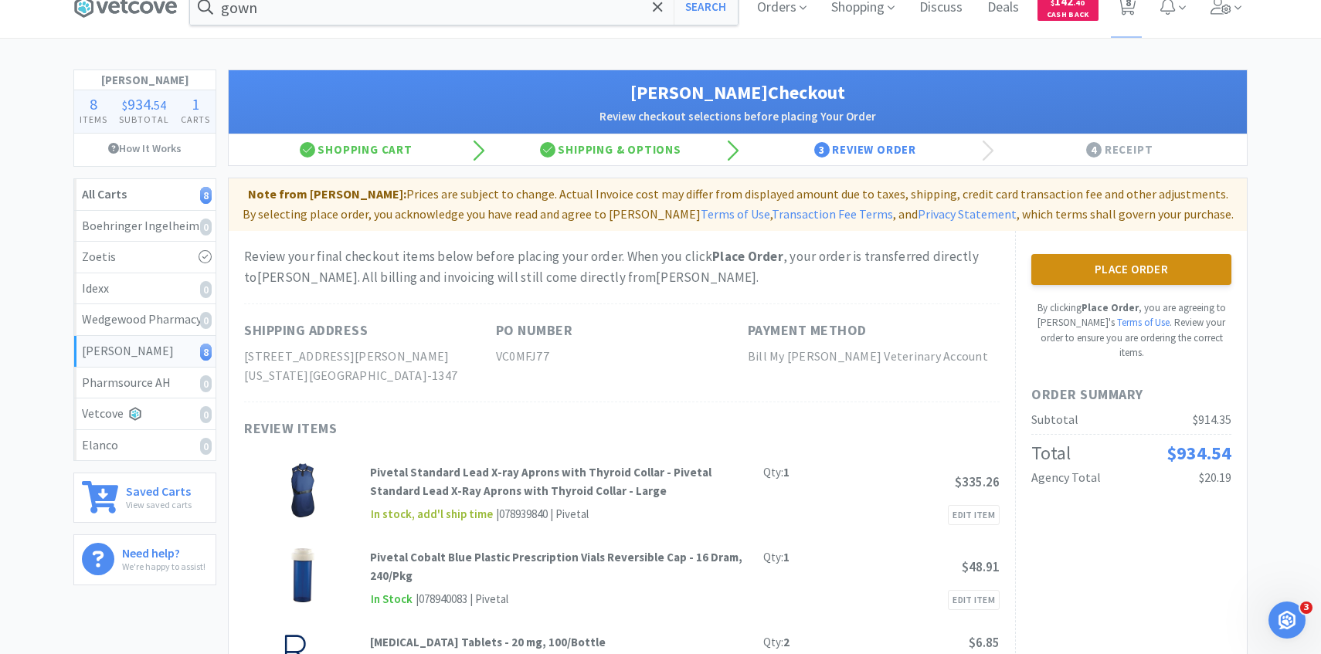
click at [1092, 256] on button "Place Order" at bounding box center [1131, 269] width 200 height 31
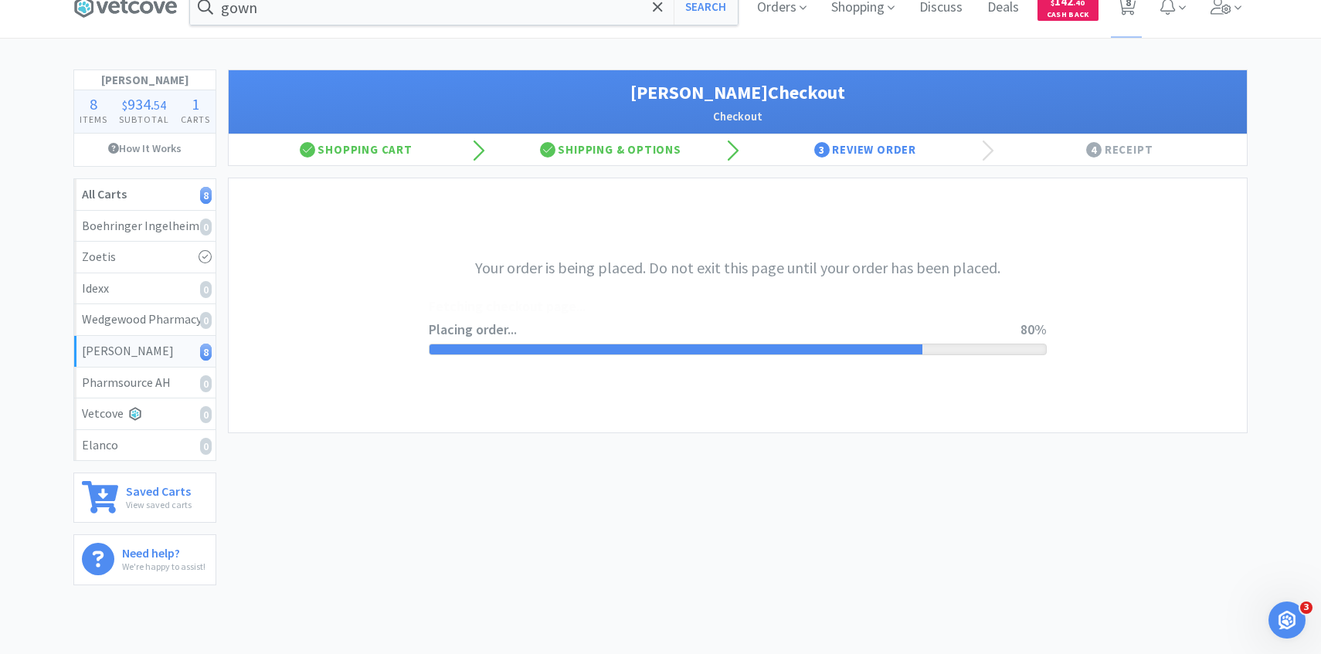
scroll to position [0, 0]
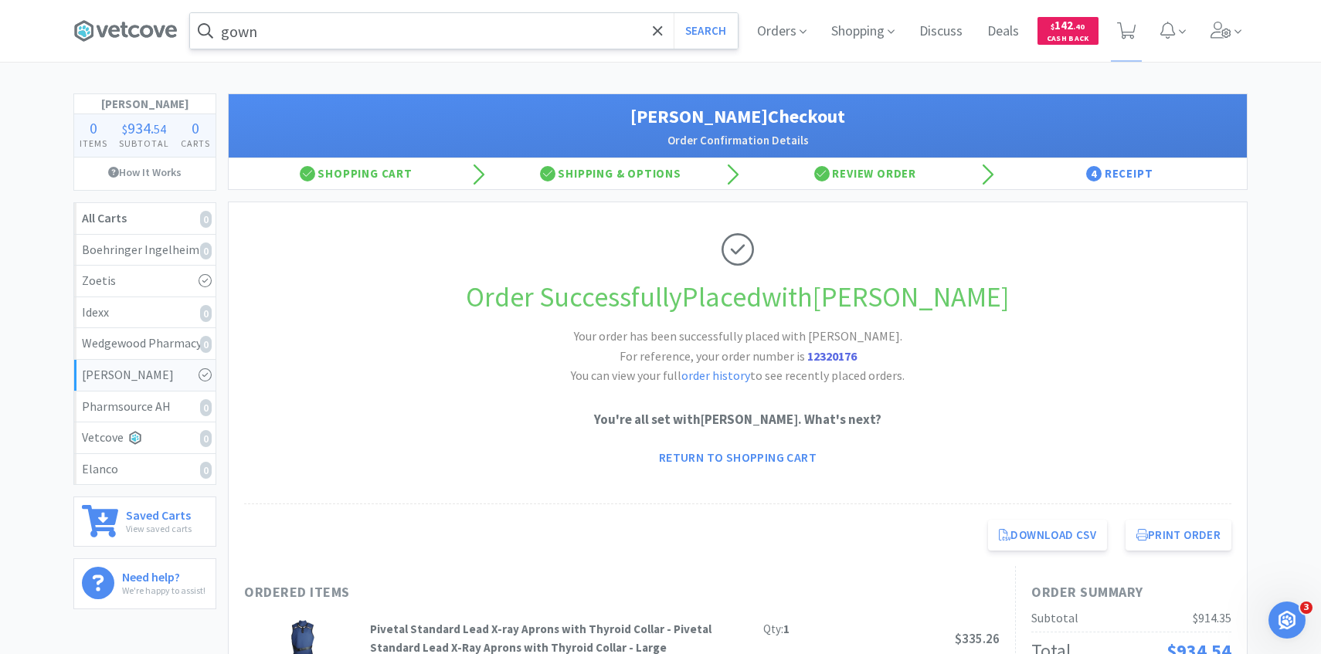
drag, startPoint x: 446, startPoint y: 39, endPoint x: 449, endPoint y: 29, distance: 10.3
click at [446, 39] on input "gown" at bounding box center [464, 31] width 548 height 36
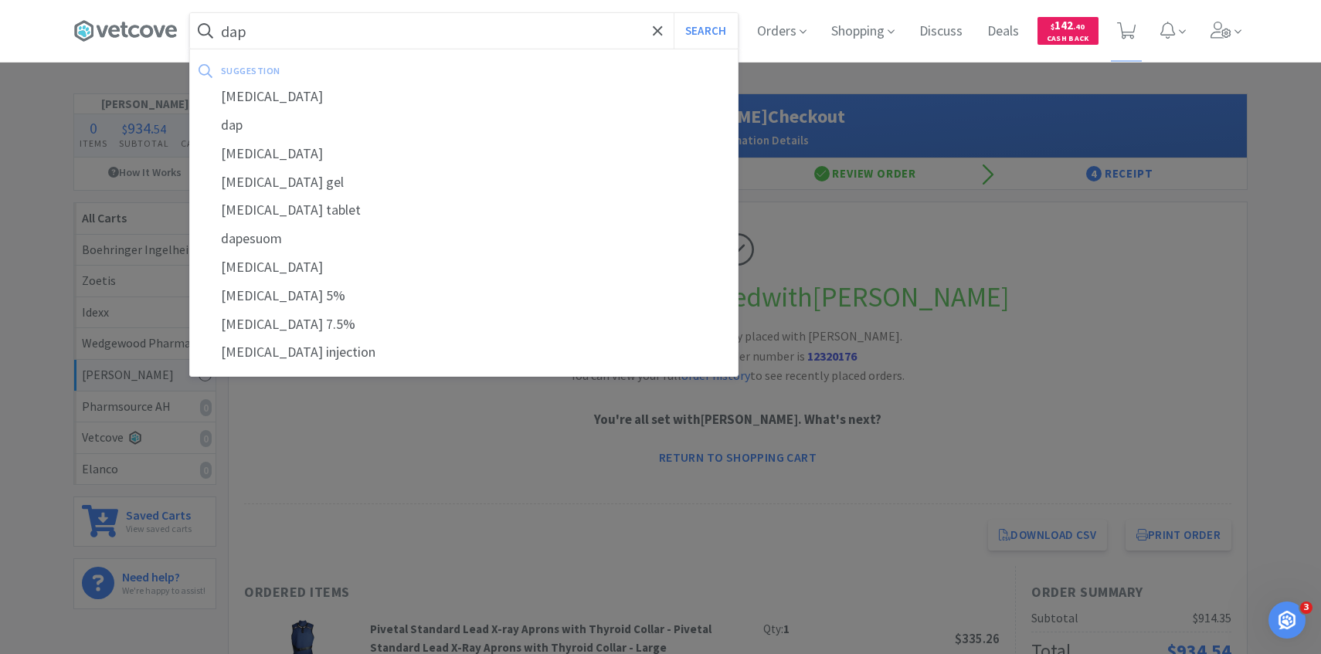
type input "dap"
click at [673, 13] on button "Search" at bounding box center [705, 31] width 64 height 36
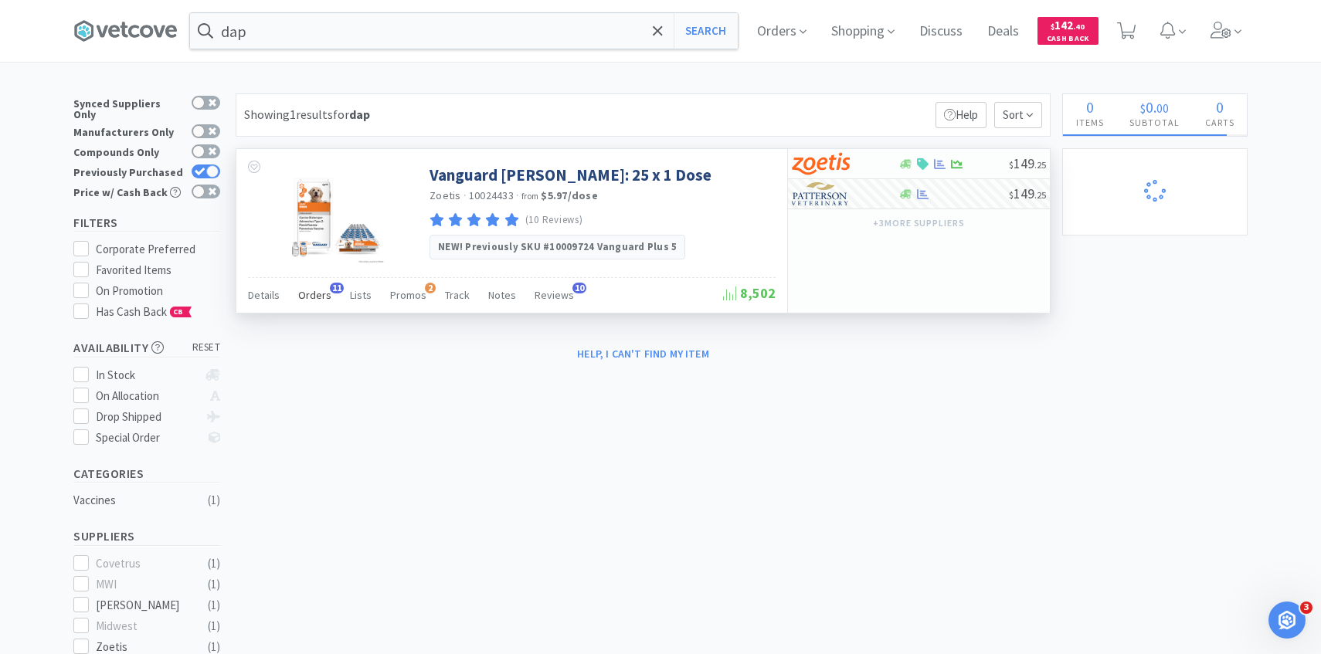
click at [310, 303] on div "Orders 11" at bounding box center [314, 297] width 33 height 29
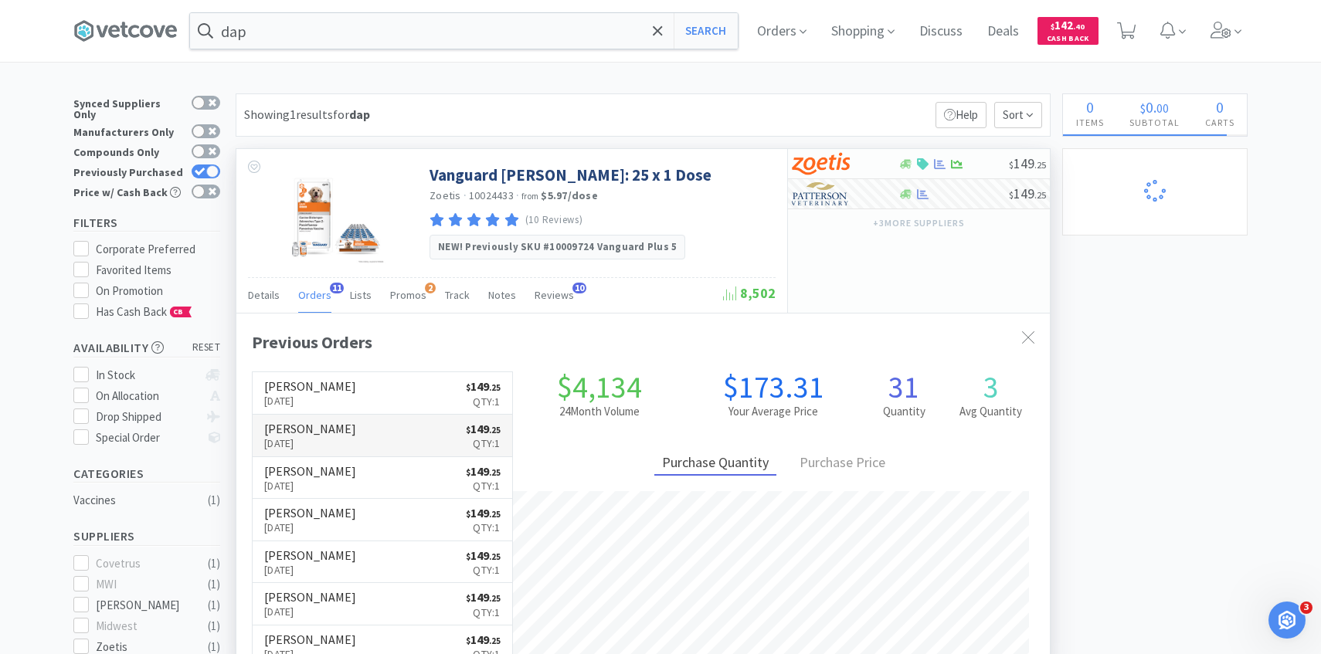
scroll to position [414, 813]
click at [1215, 38] on icon at bounding box center [1220, 30] width 21 height 17
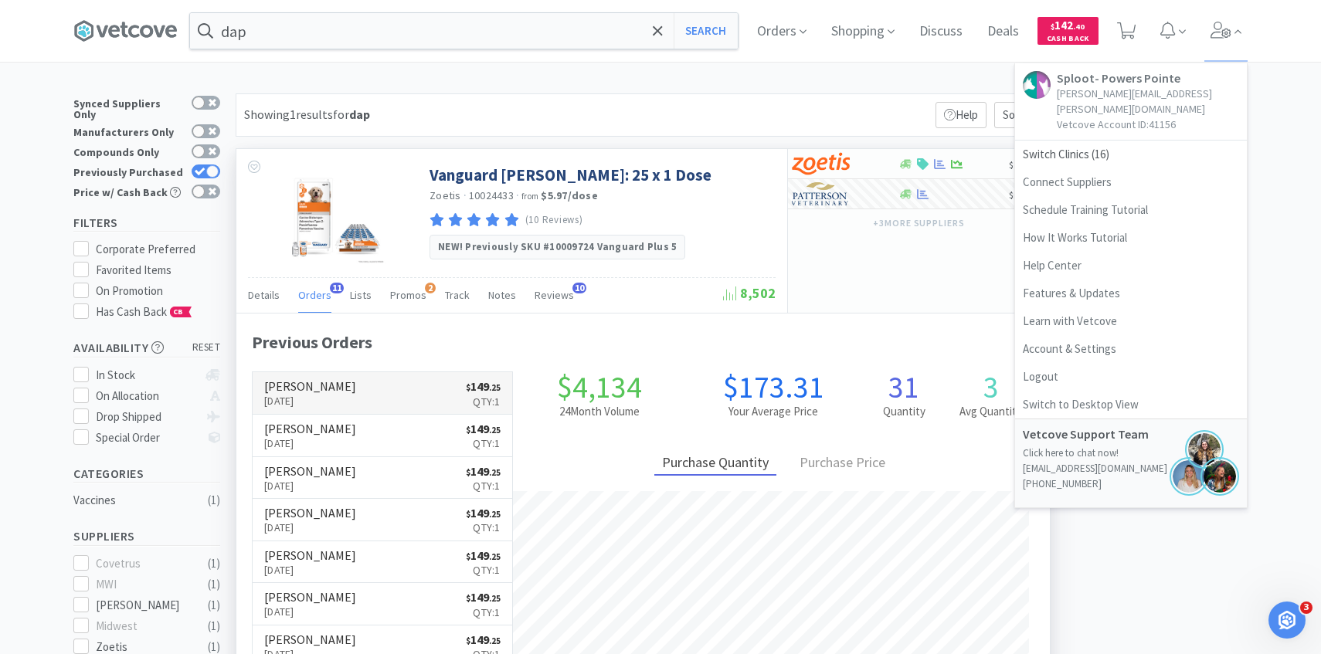
click at [391, 385] on link "Patterson Sep 18th, 2025 $ 149 . 25 Qty: 1" at bounding box center [382, 393] width 259 height 42
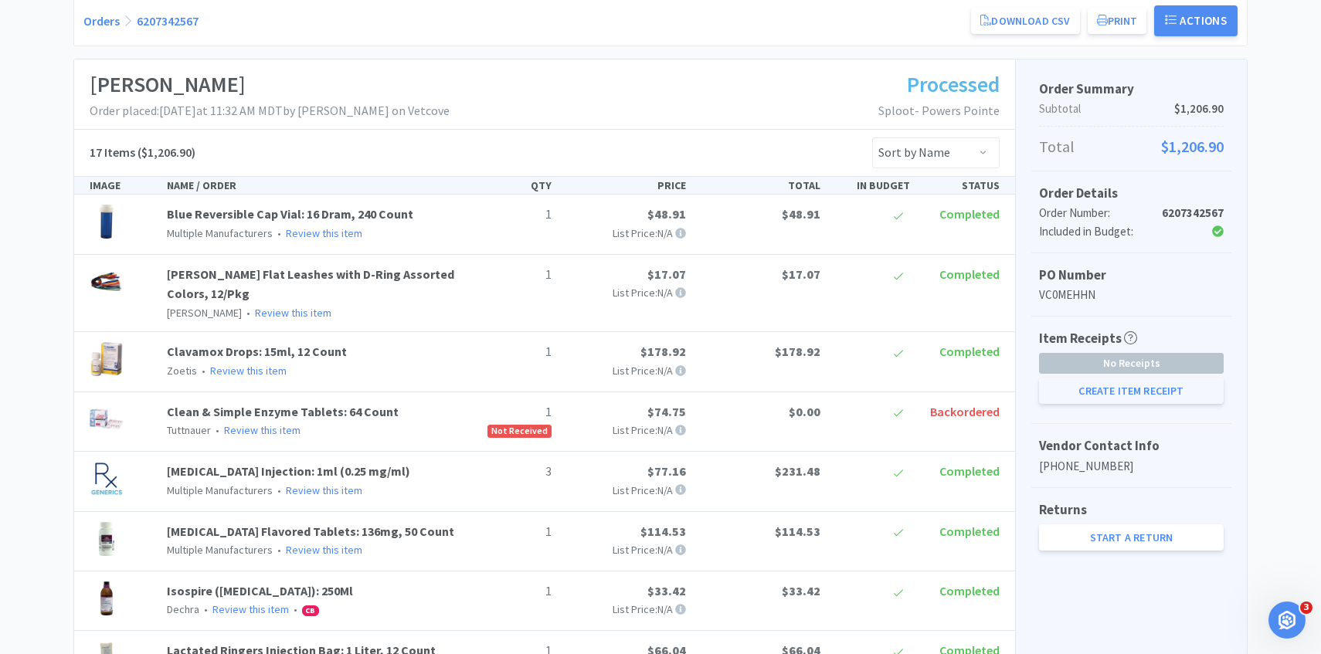
scroll to position [219, 0]
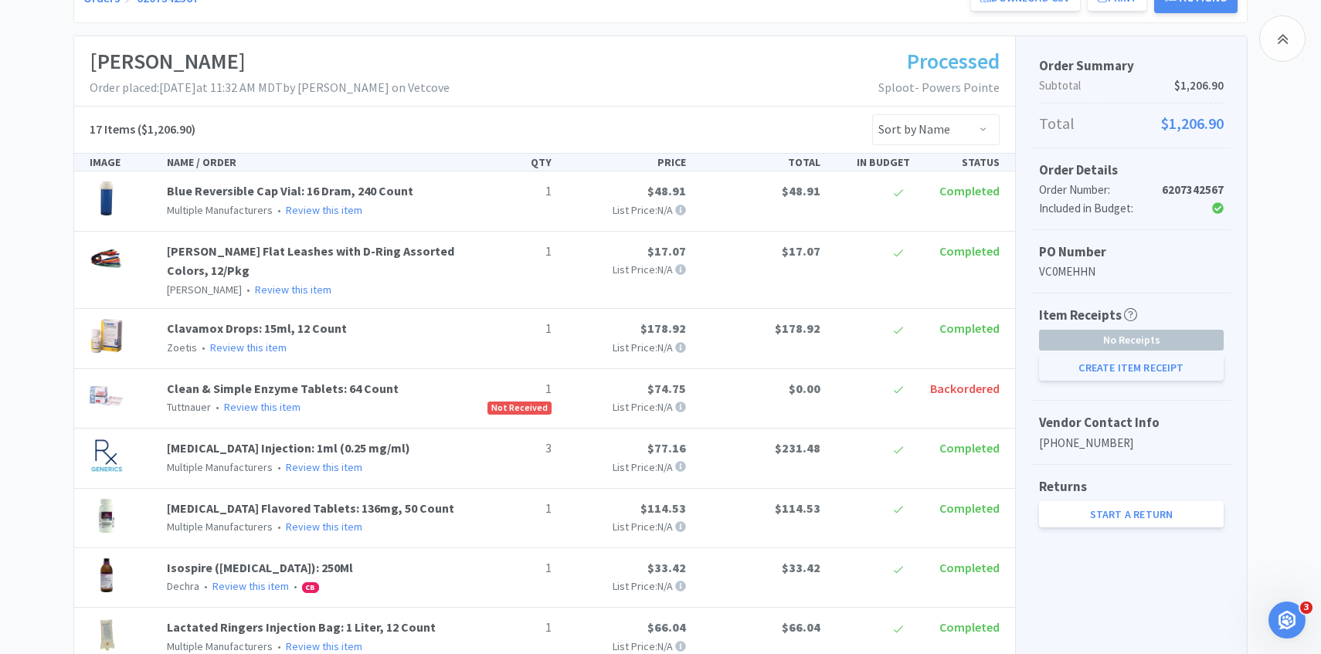
click at [1098, 372] on button "Create Item Receipt" at bounding box center [1131, 367] width 185 height 26
select select "2"
select select "1"
select select "3"
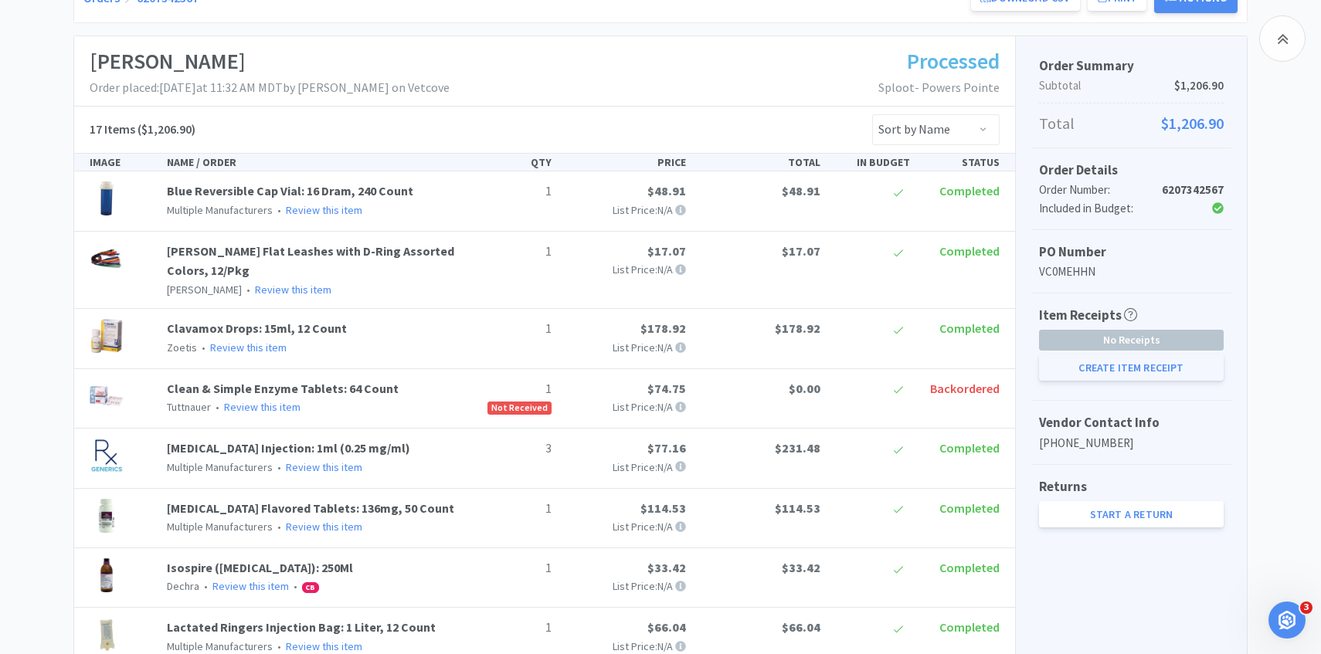
select select "1"
select select "3"
select select "1"
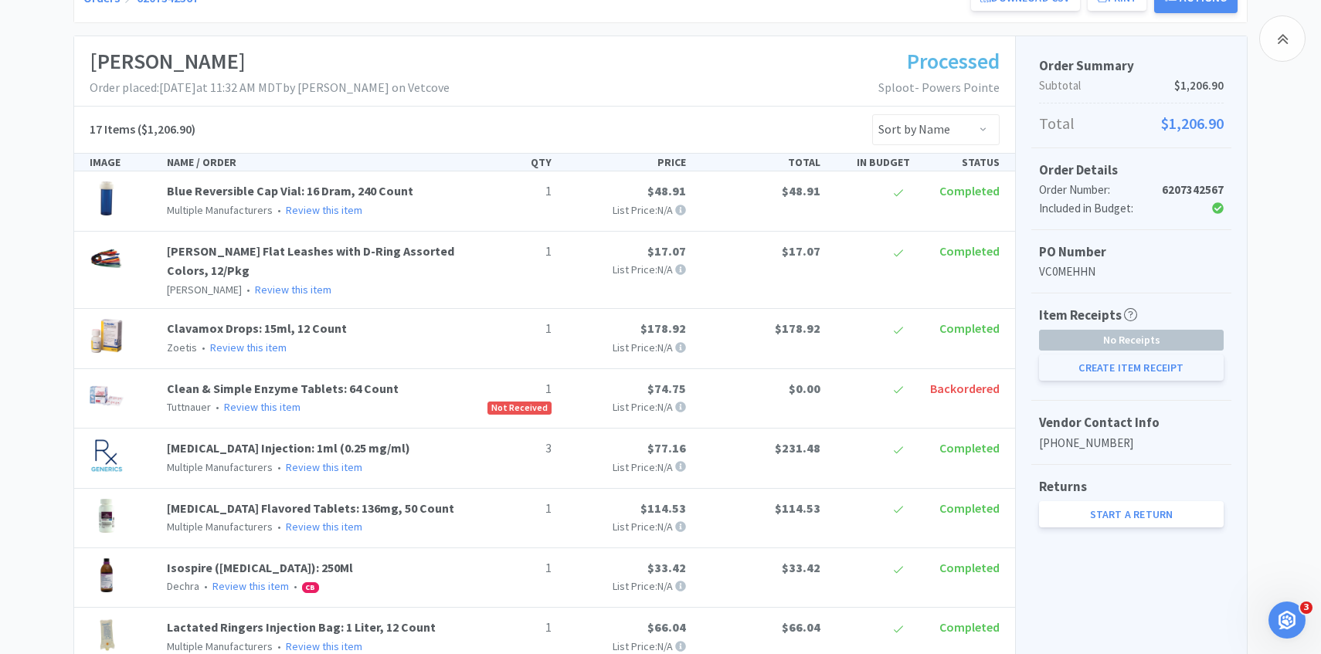
select select "1"
select select "6"
select select "1"
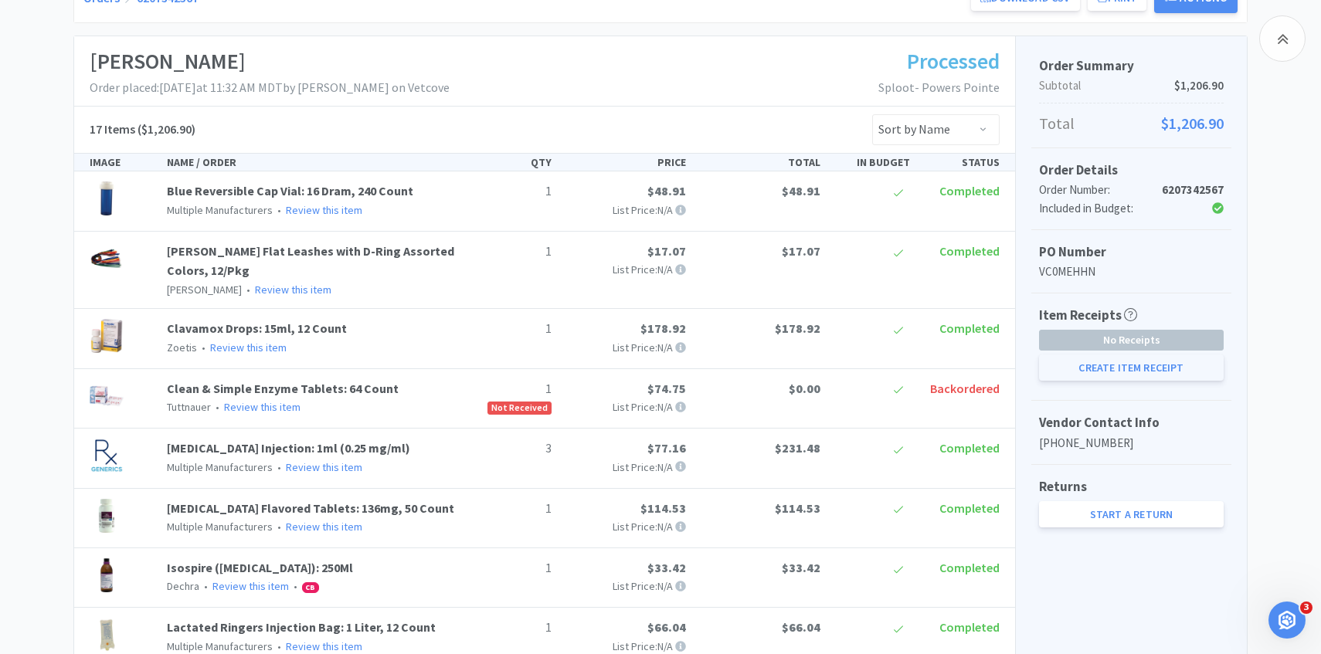
select select "50"
select select "1"
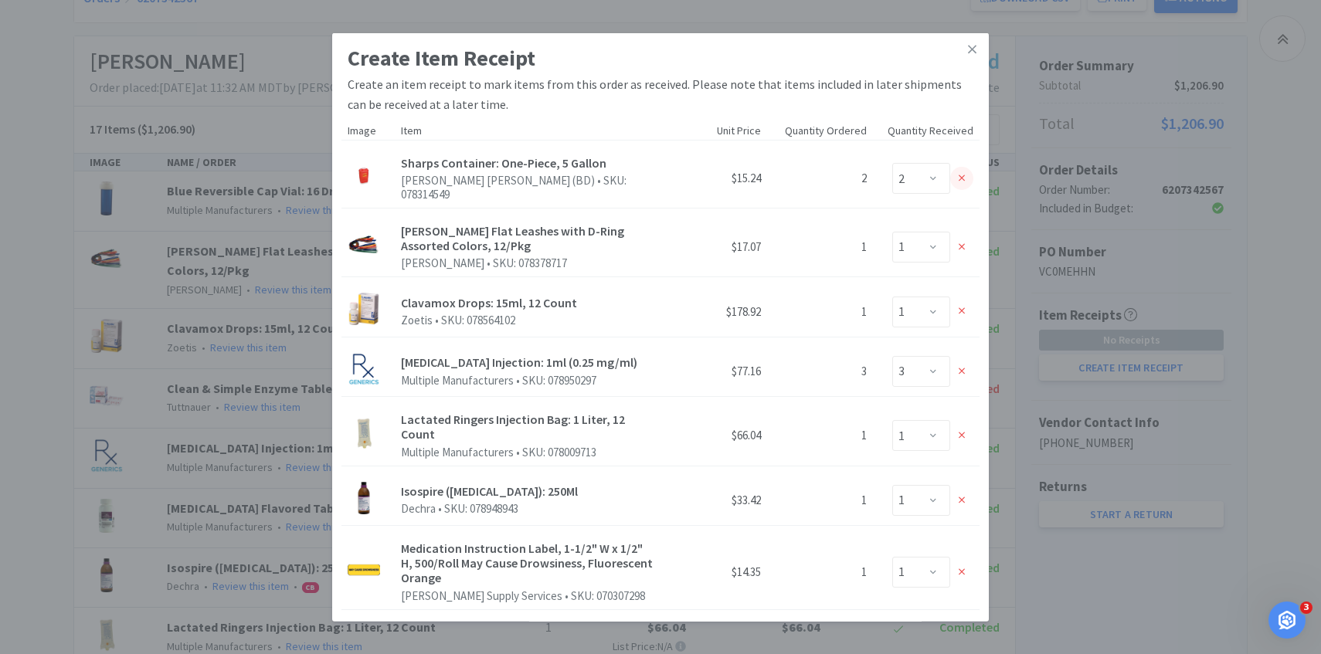
click at [964, 167] on div at bounding box center [961, 178] width 23 height 23
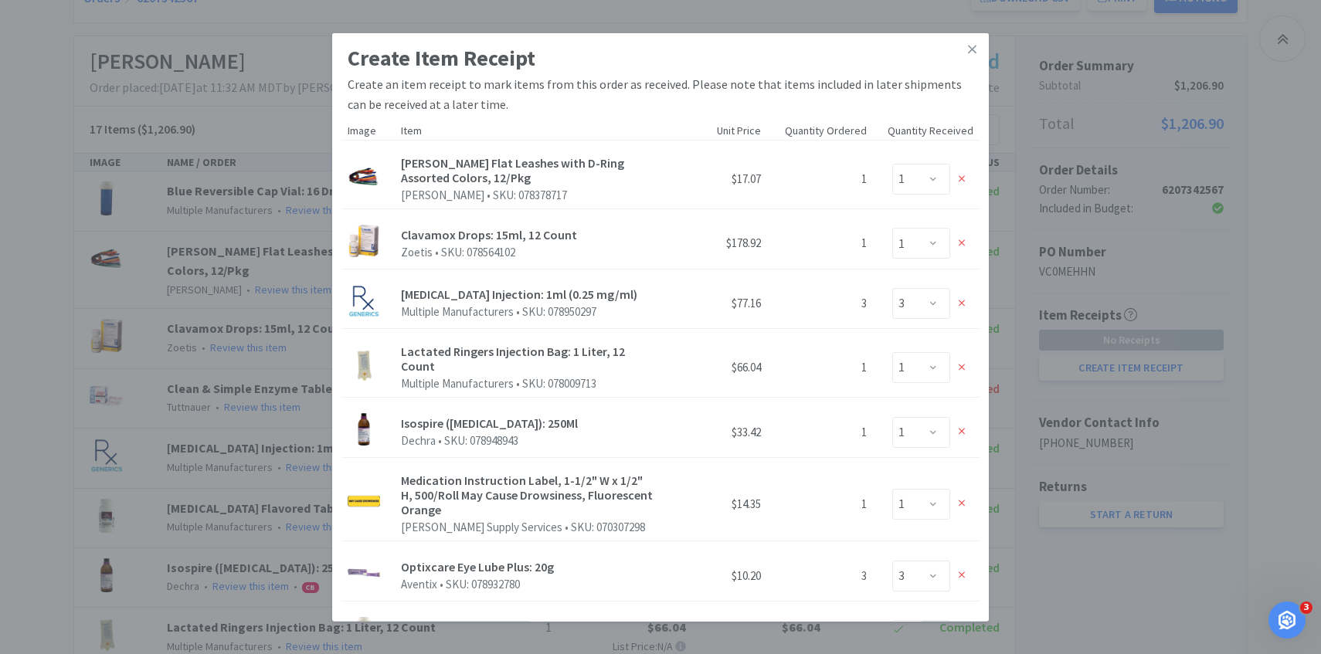
click at [964, 167] on div "Enter Qty 0 1" at bounding box center [926, 179] width 94 height 31
click at [961, 175] on icon at bounding box center [961, 179] width 7 height 11
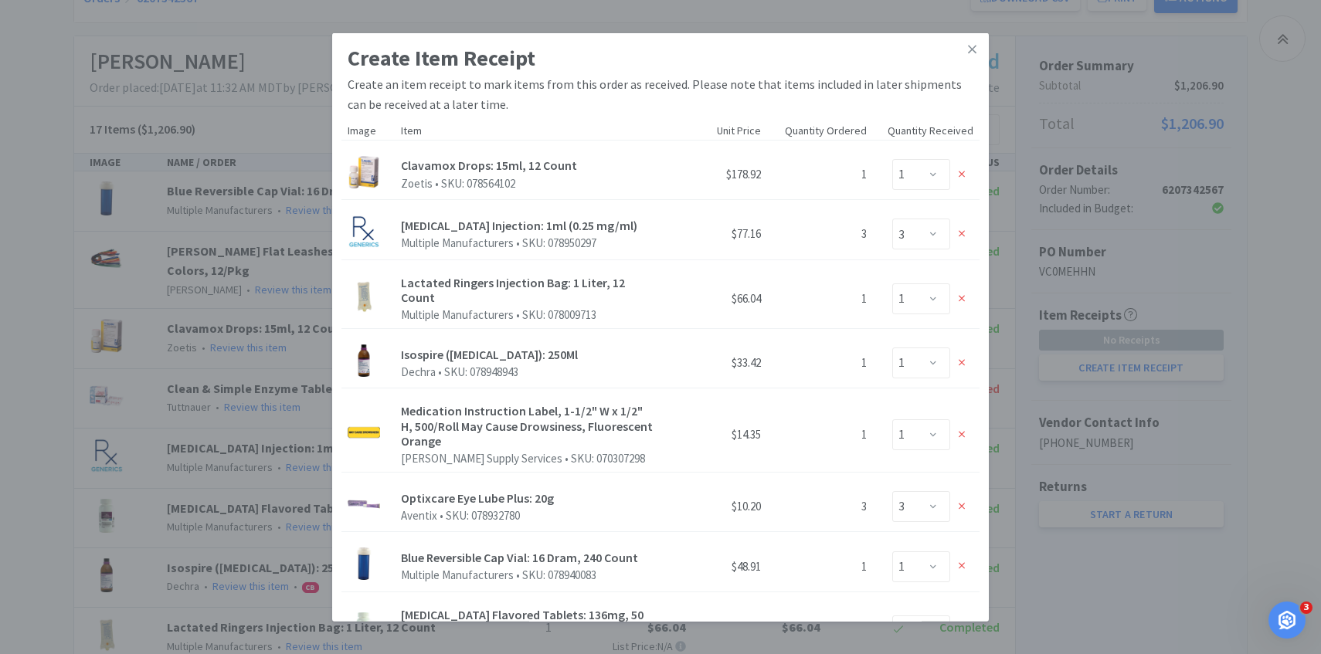
click at [961, 175] on icon at bounding box center [961, 174] width 7 height 7
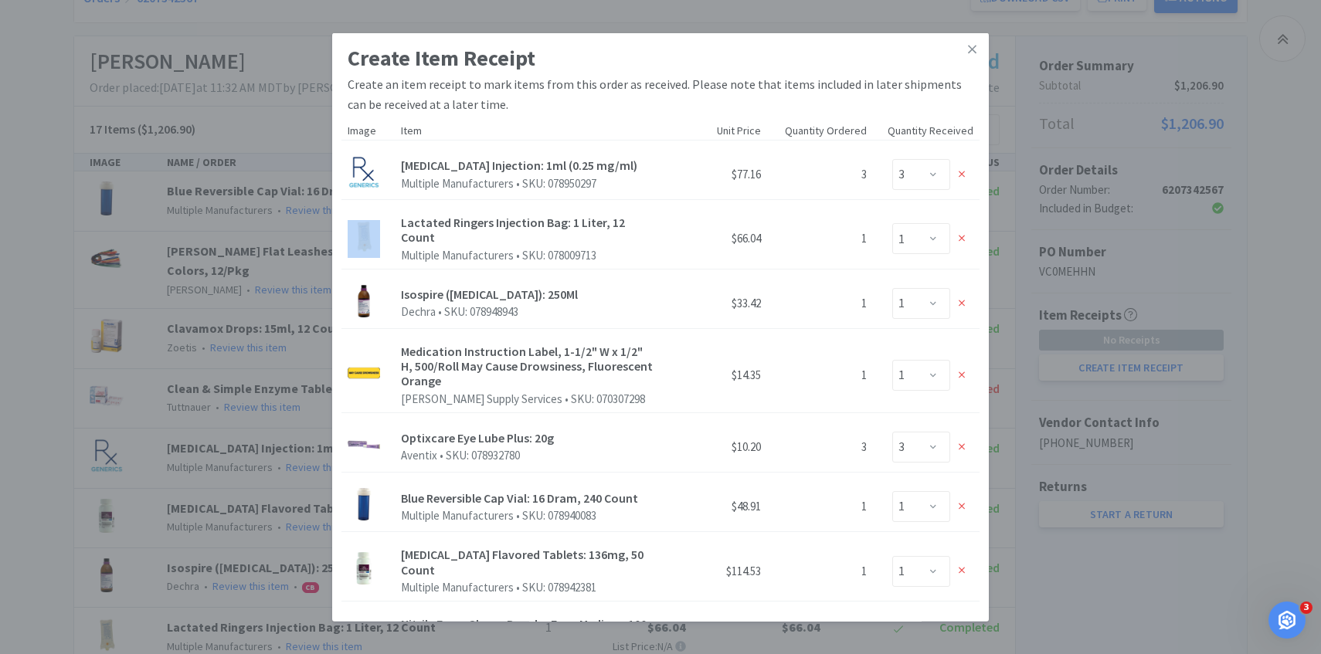
click at [961, 175] on icon at bounding box center [961, 174] width 7 height 7
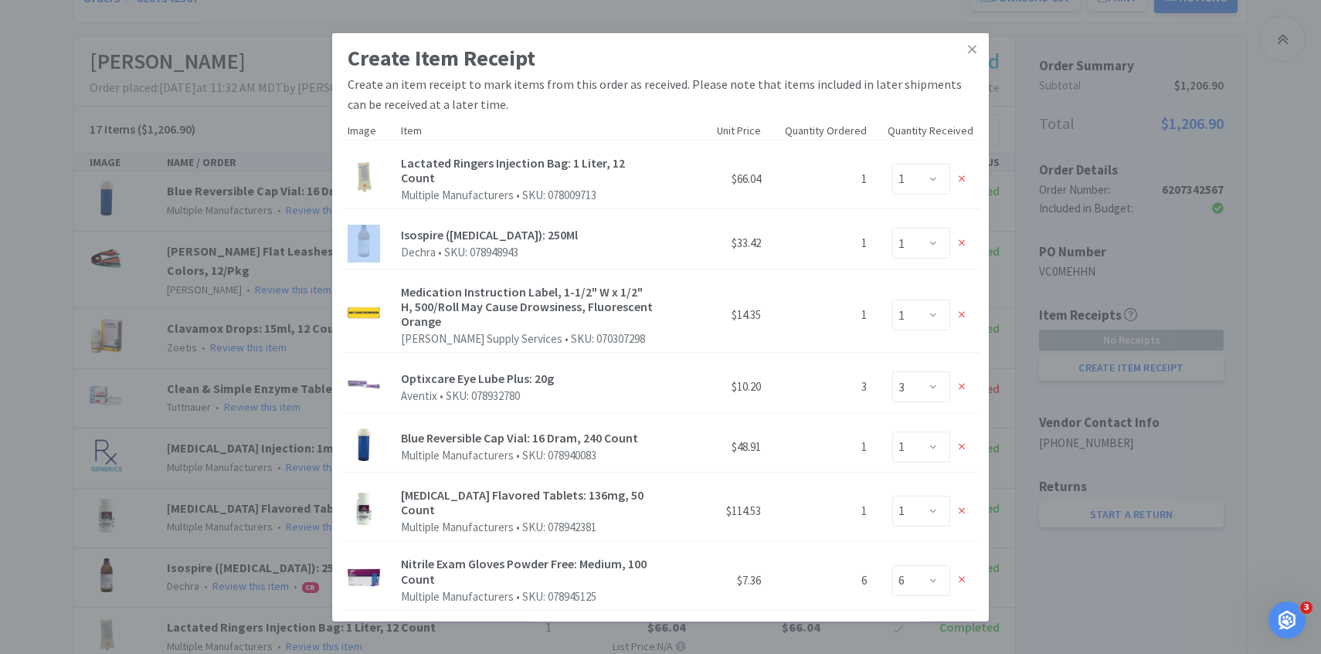
click at [961, 175] on icon at bounding box center [961, 178] width 7 height 7
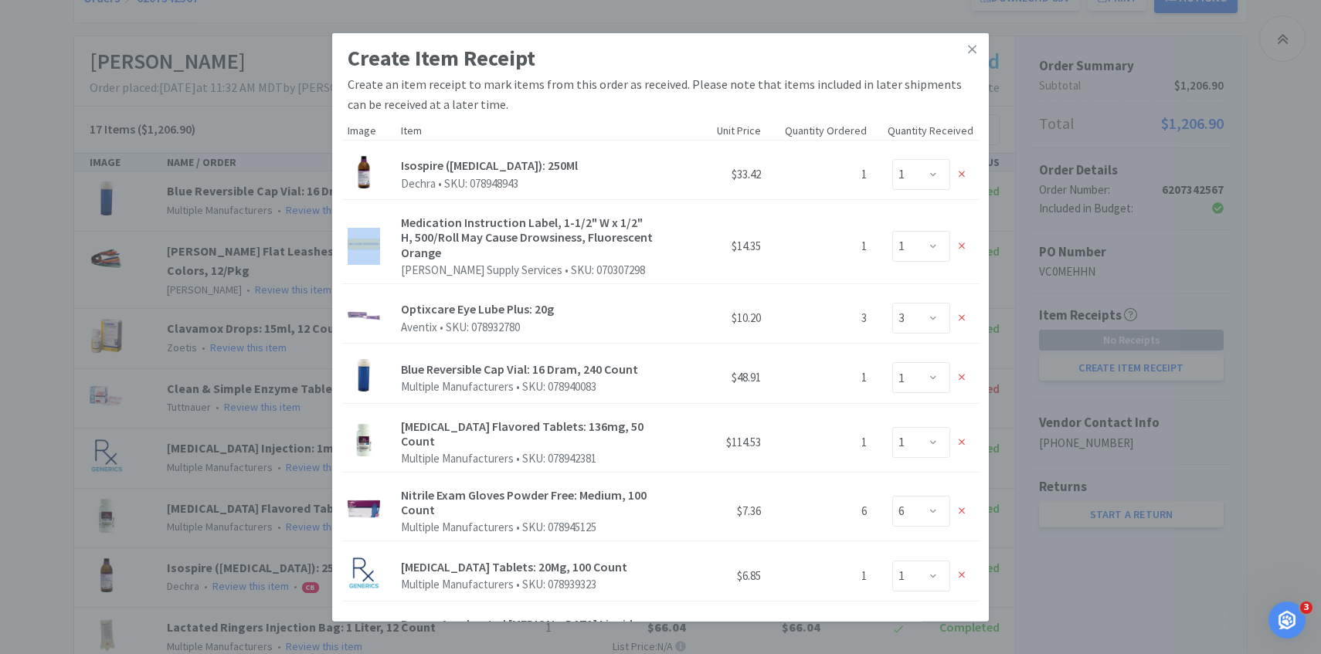
click at [961, 175] on icon at bounding box center [961, 174] width 7 height 7
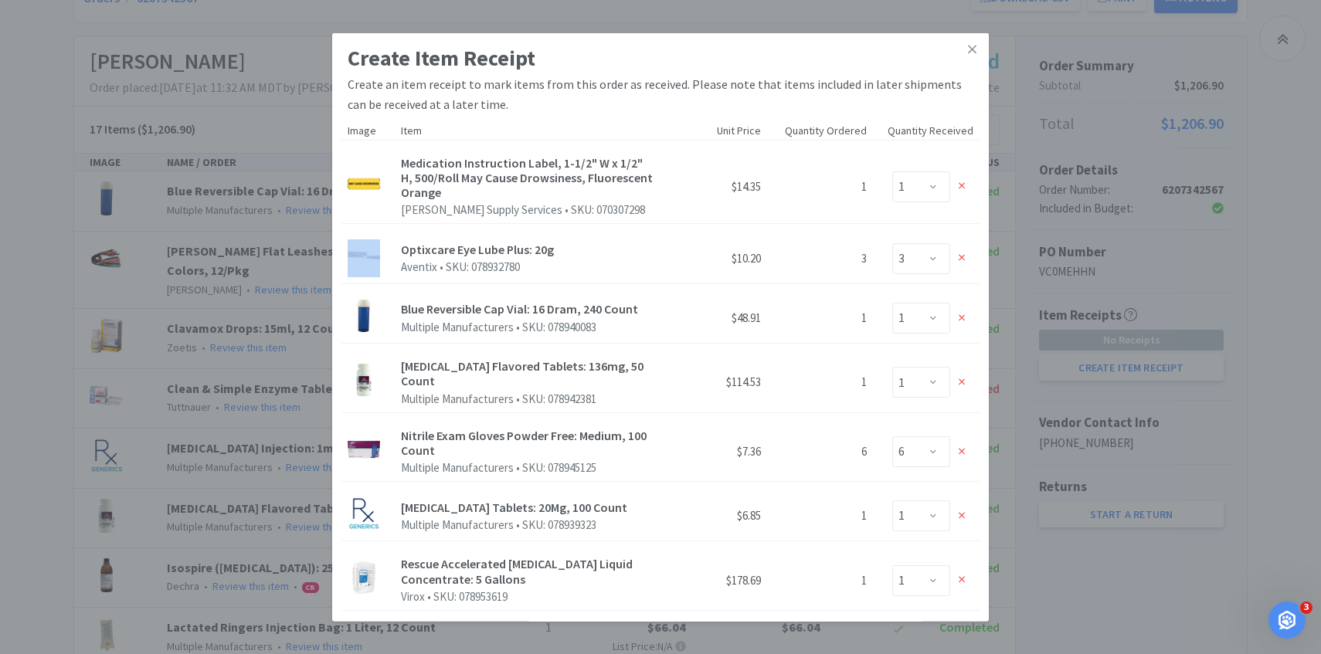
click at [961, 175] on div at bounding box center [961, 186] width 23 height 23
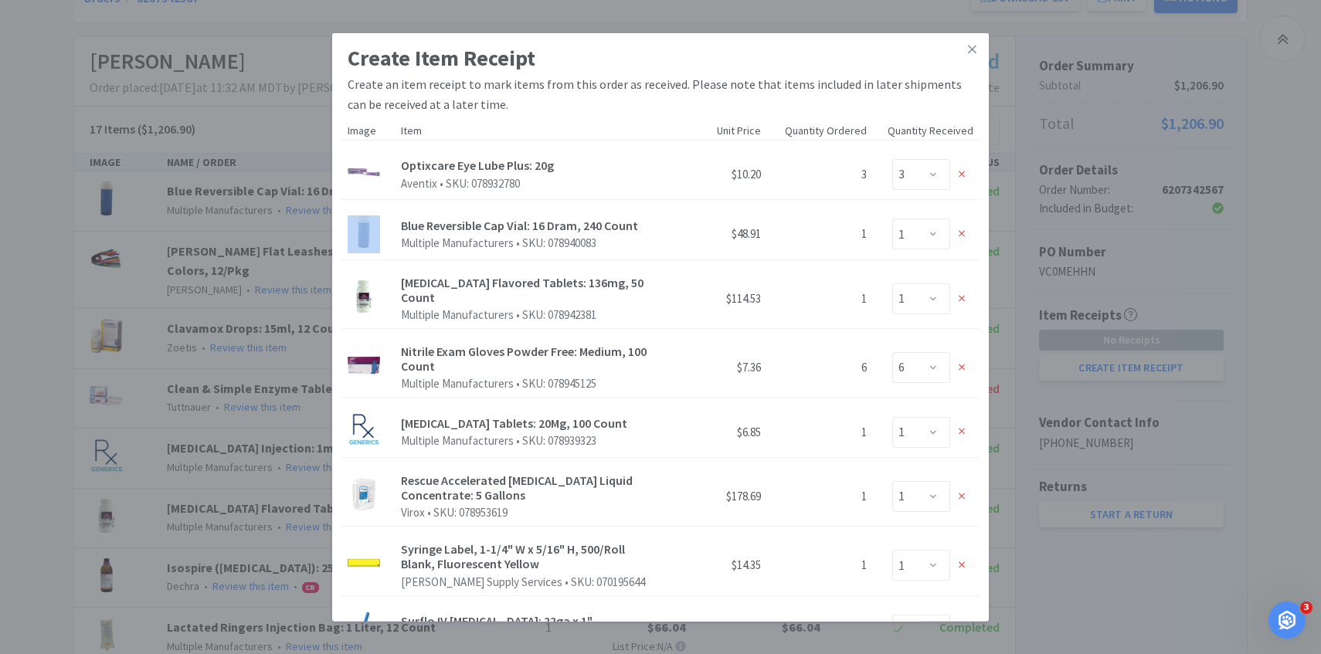
click at [961, 175] on icon at bounding box center [961, 174] width 7 height 7
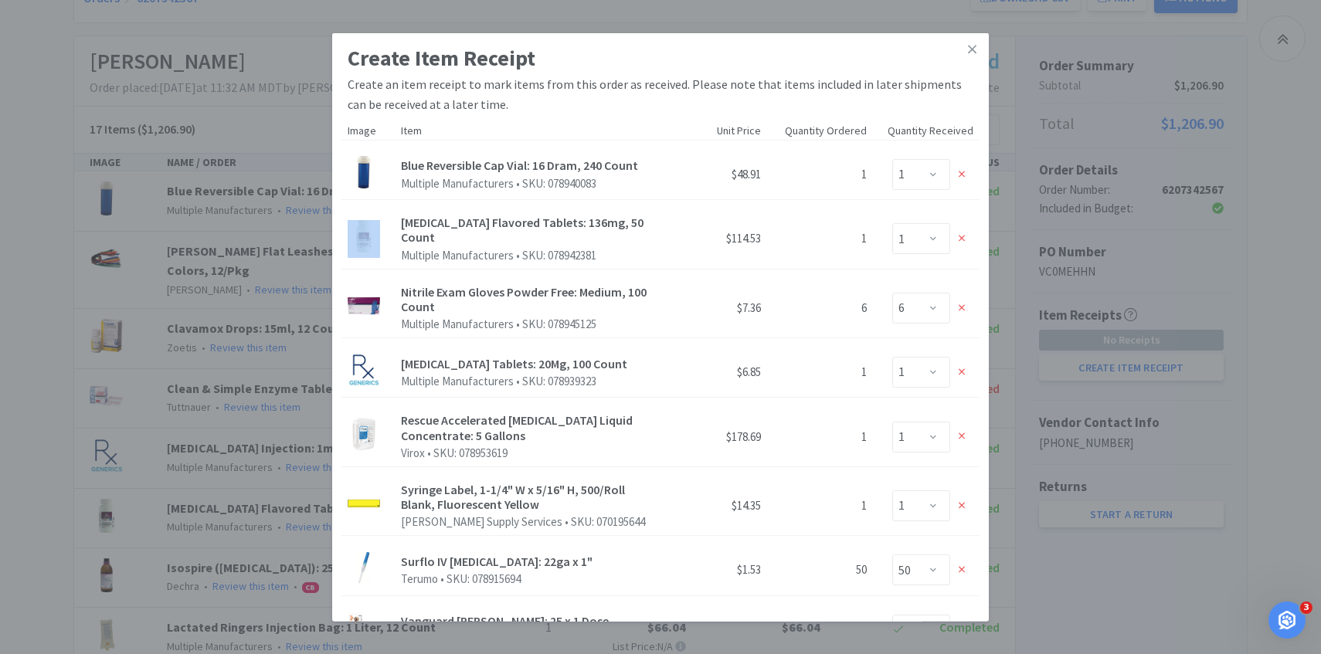
click at [961, 175] on icon at bounding box center [961, 174] width 7 height 7
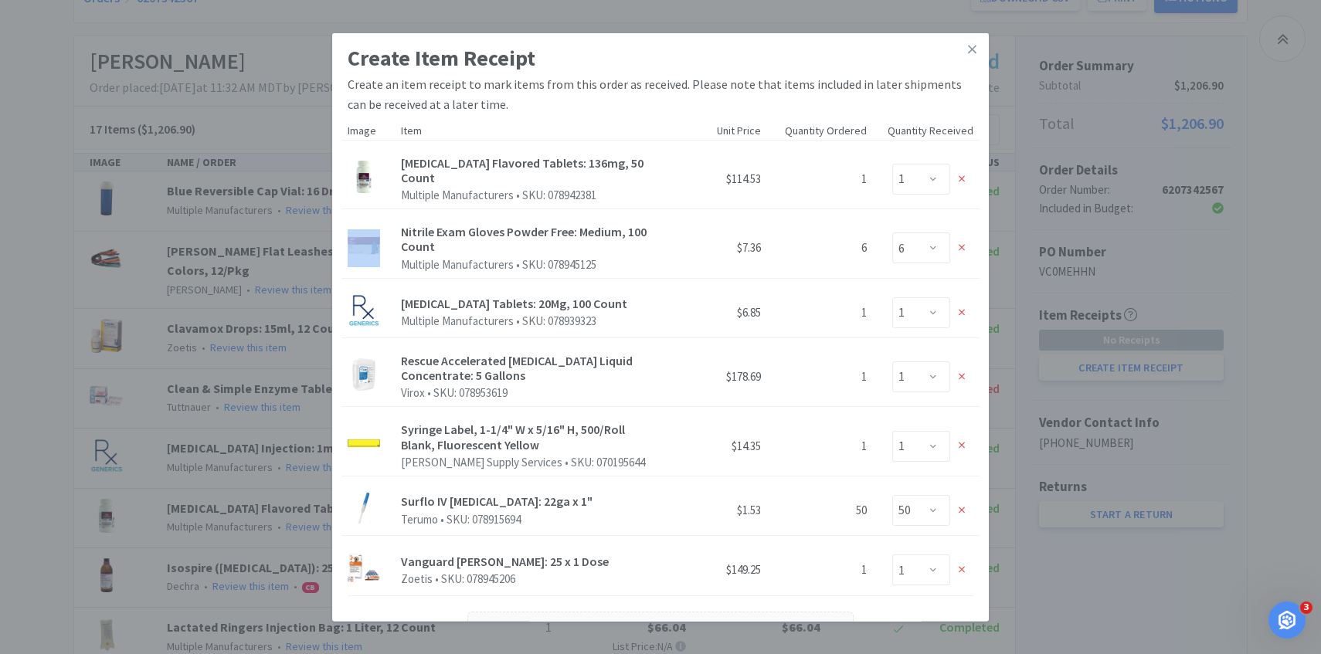
click at [961, 175] on icon at bounding box center [961, 178] width 7 height 7
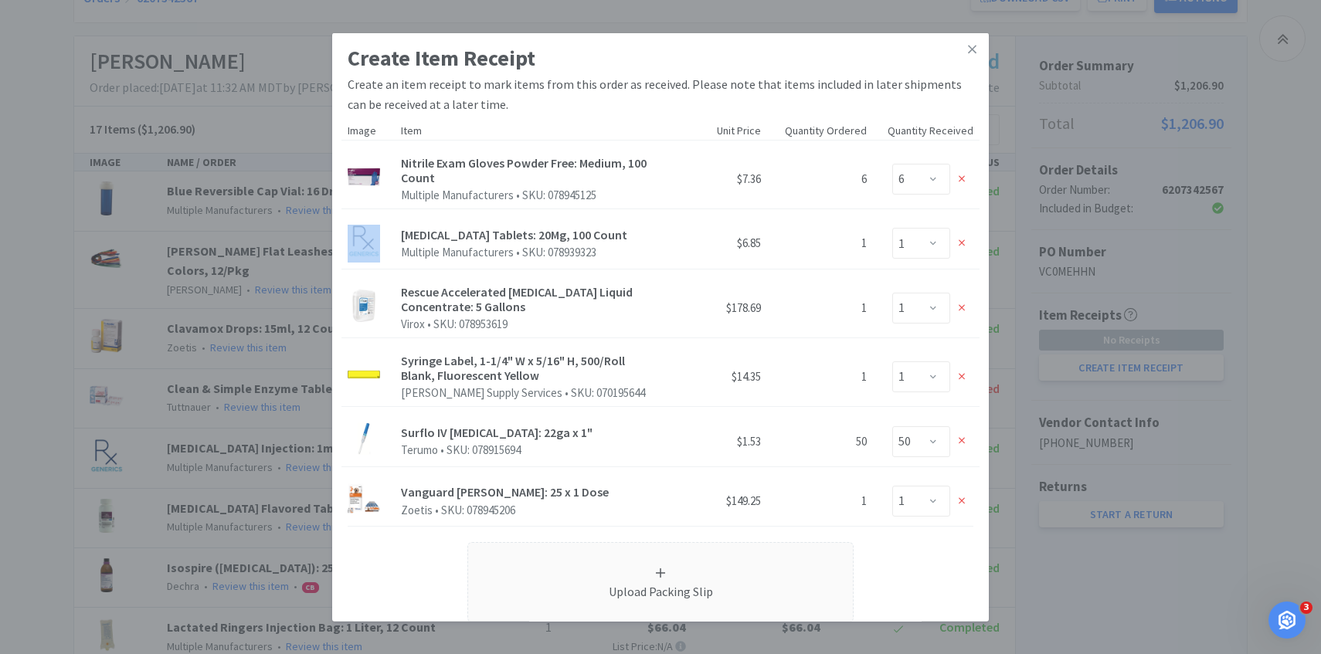
click at [961, 175] on icon at bounding box center [961, 179] width 7 height 11
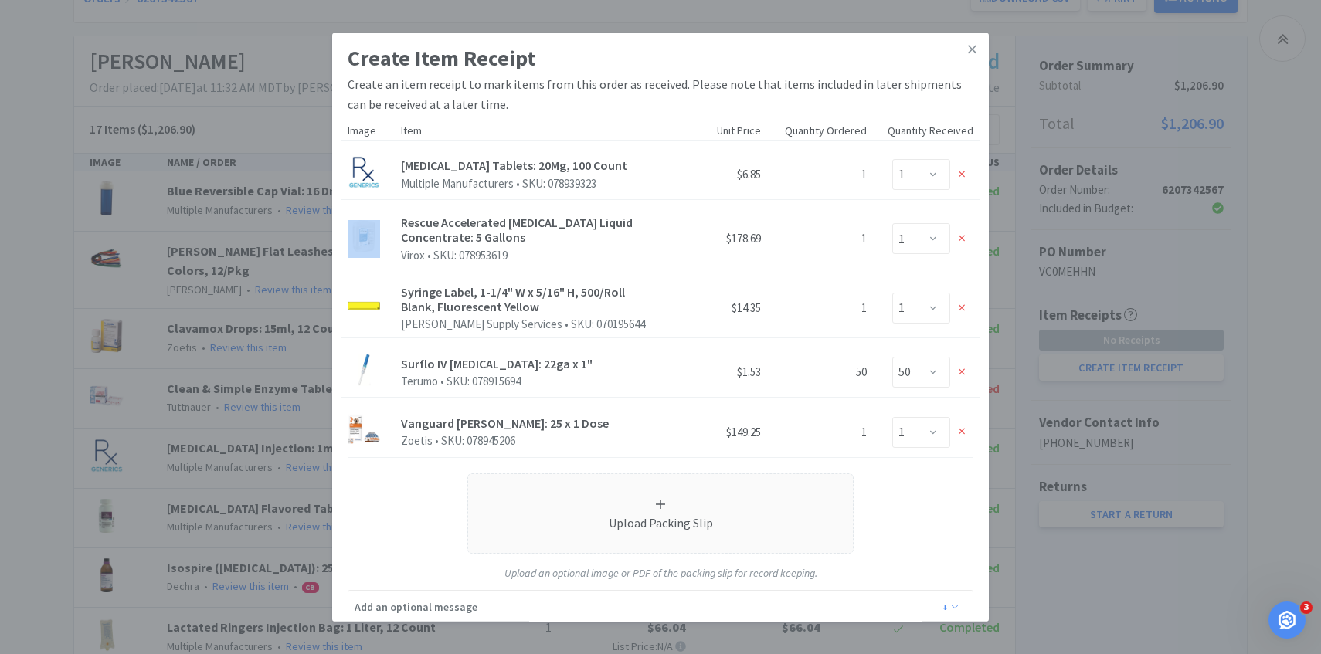
click at [961, 175] on icon at bounding box center [961, 174] width 7 height 7
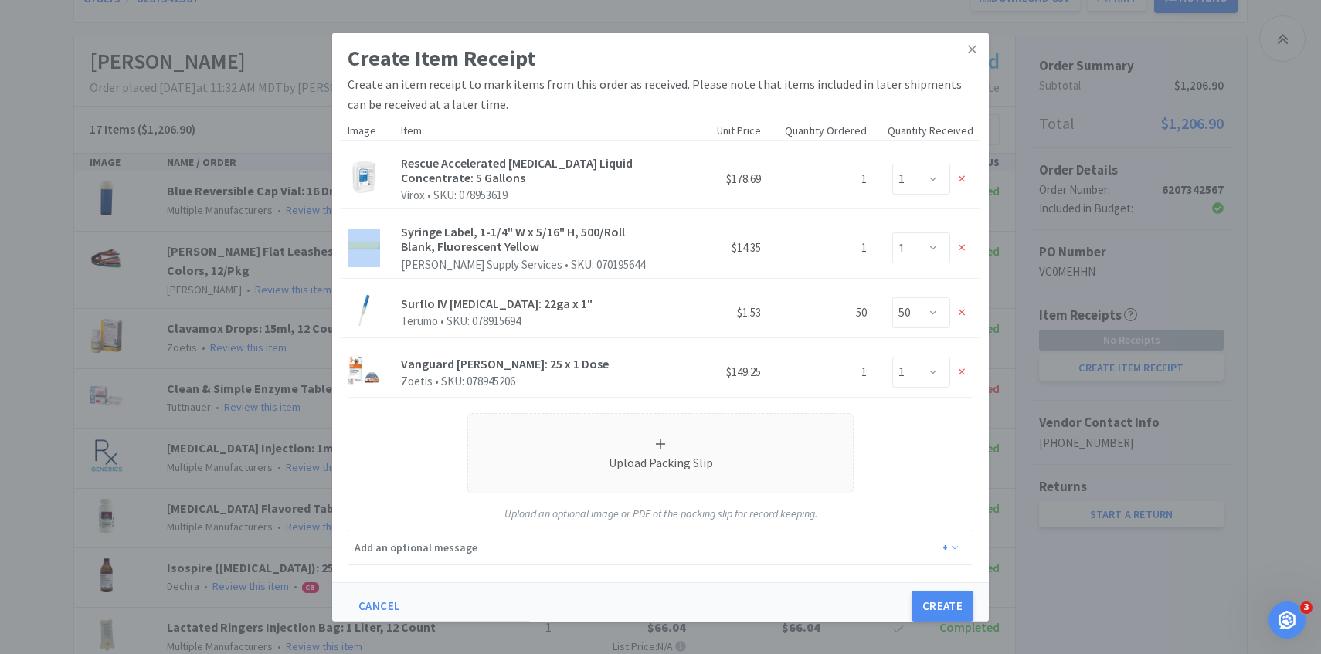
click at [961, 175] on icon at bounding box center [961, 179] width 7 height 11
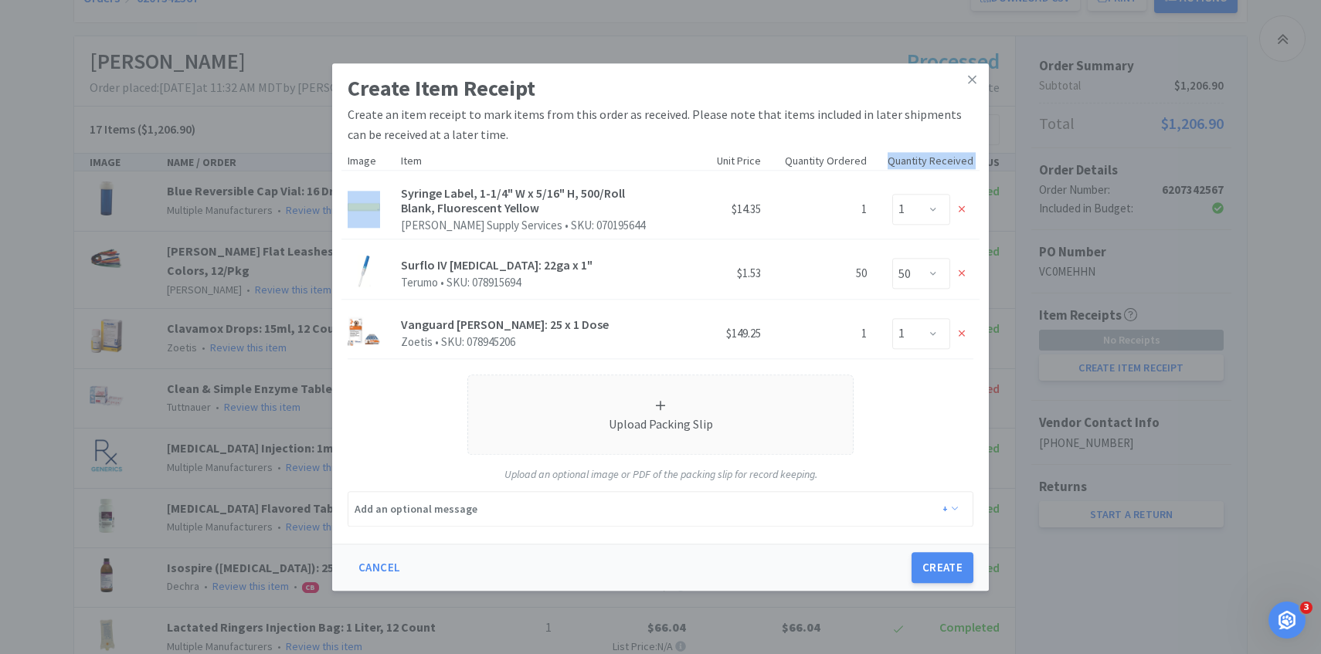
click at [961, 175] on div "Quantity Received" at bounding box center [926, 161] width 107 height 29
click at [961, 202] on div at bounding box center [961, 209] width 23 height 23
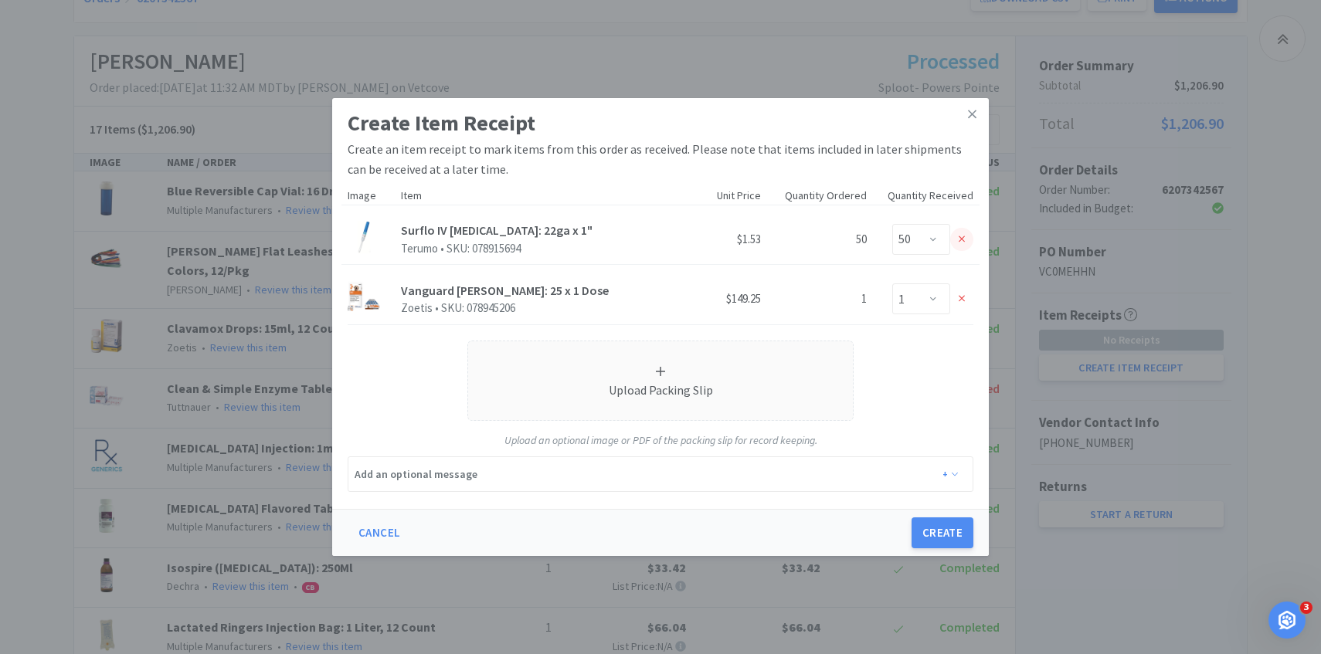
click at [961, 235] on icon at bounding box center [961, 239] width 7 height 11
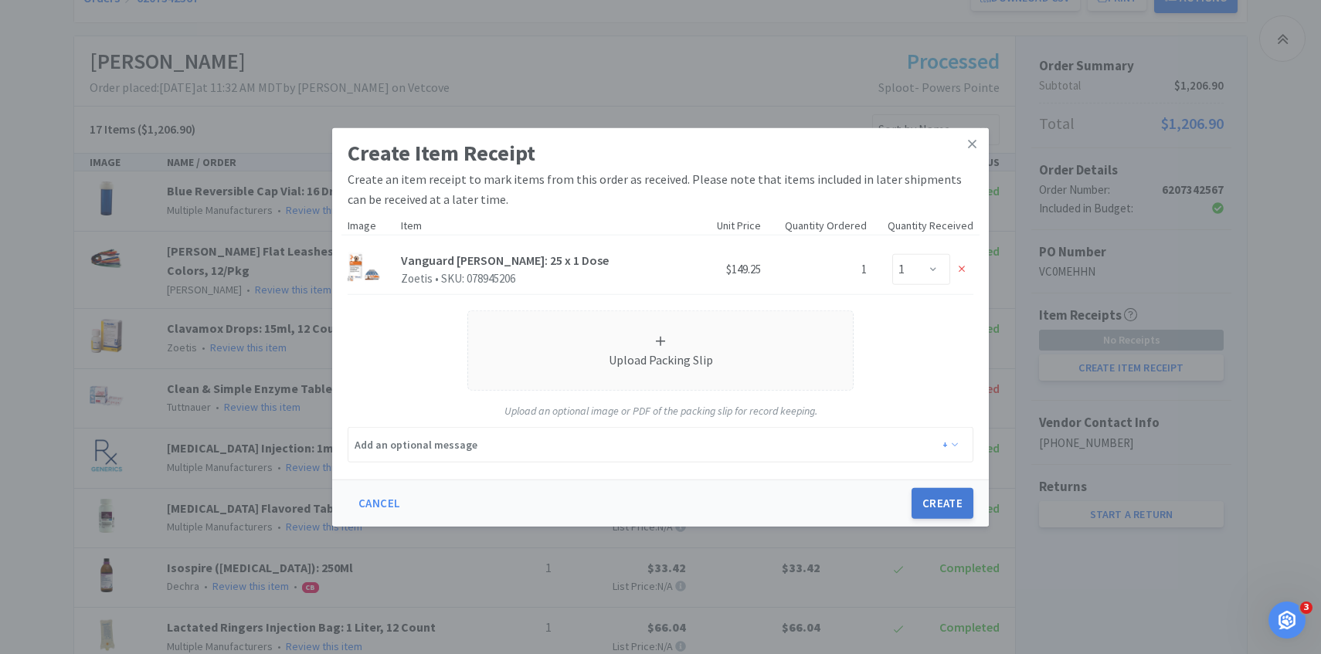
click at [941, 509] on button "Create" at bounding box center [942, 503] width 62 height 31
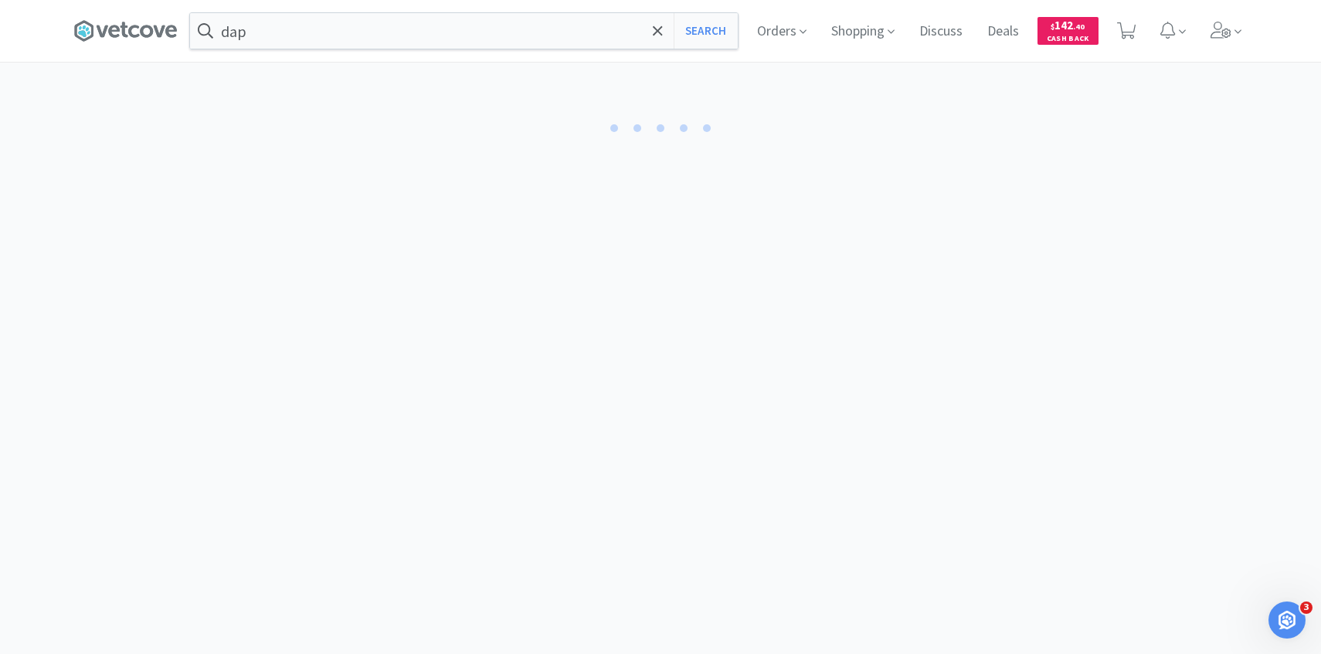
select select "1"
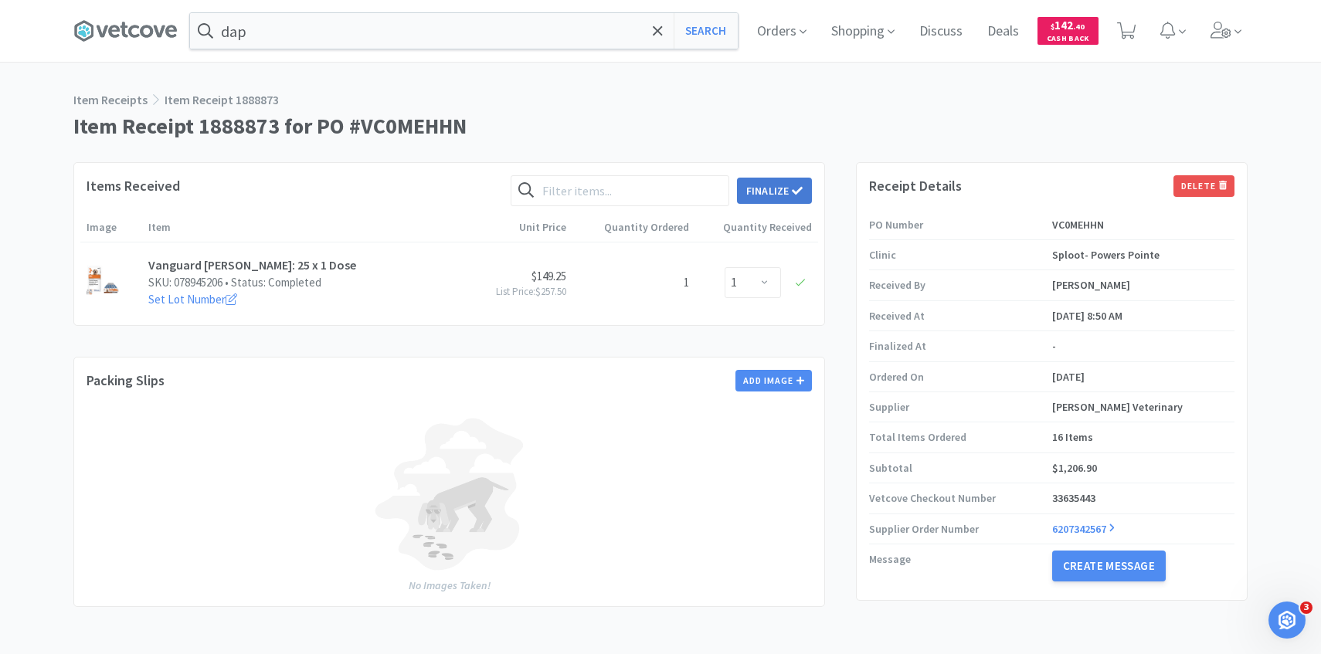
click at [759, 191] on button "Finalize" at bounding box center [774, 191] width 75 height 26
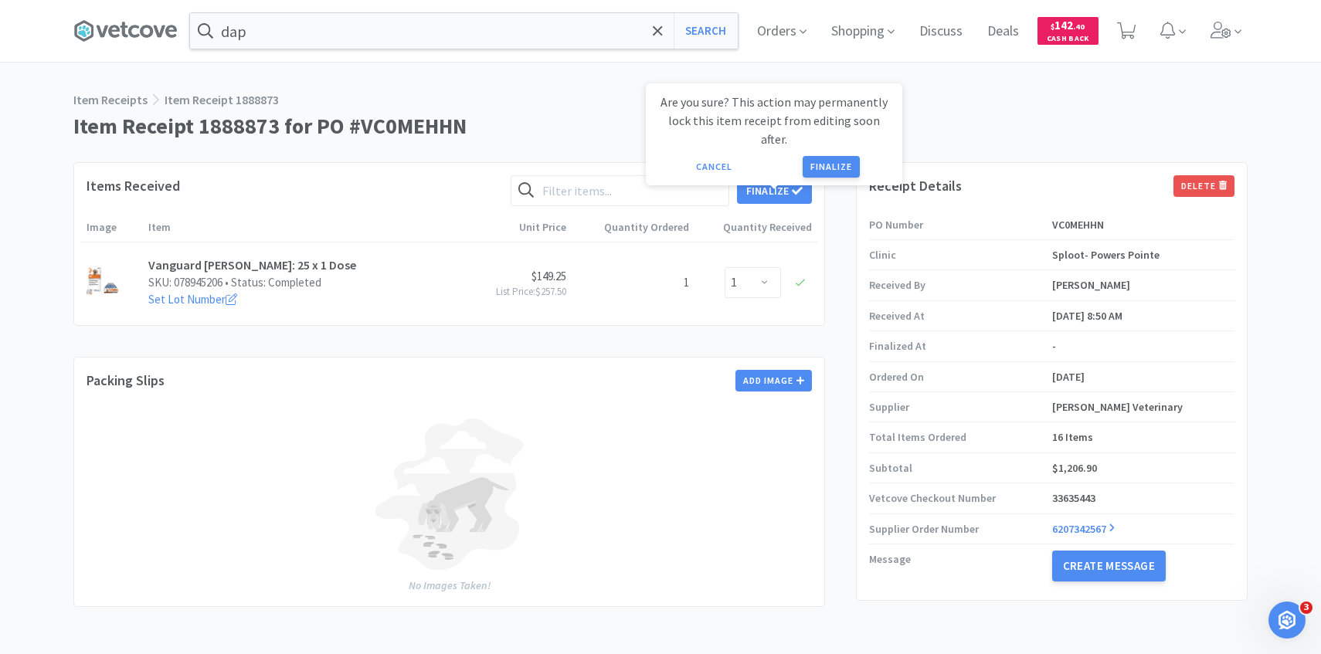
click at [788, 171] on div "Are you sure? This action may permanently lock this item receipt from editing s…" at bounding box center [774, 138] width 256 height 110
click at [809, 156] on button "Finalize" at bounding box center [830, 167] width 57 height 22
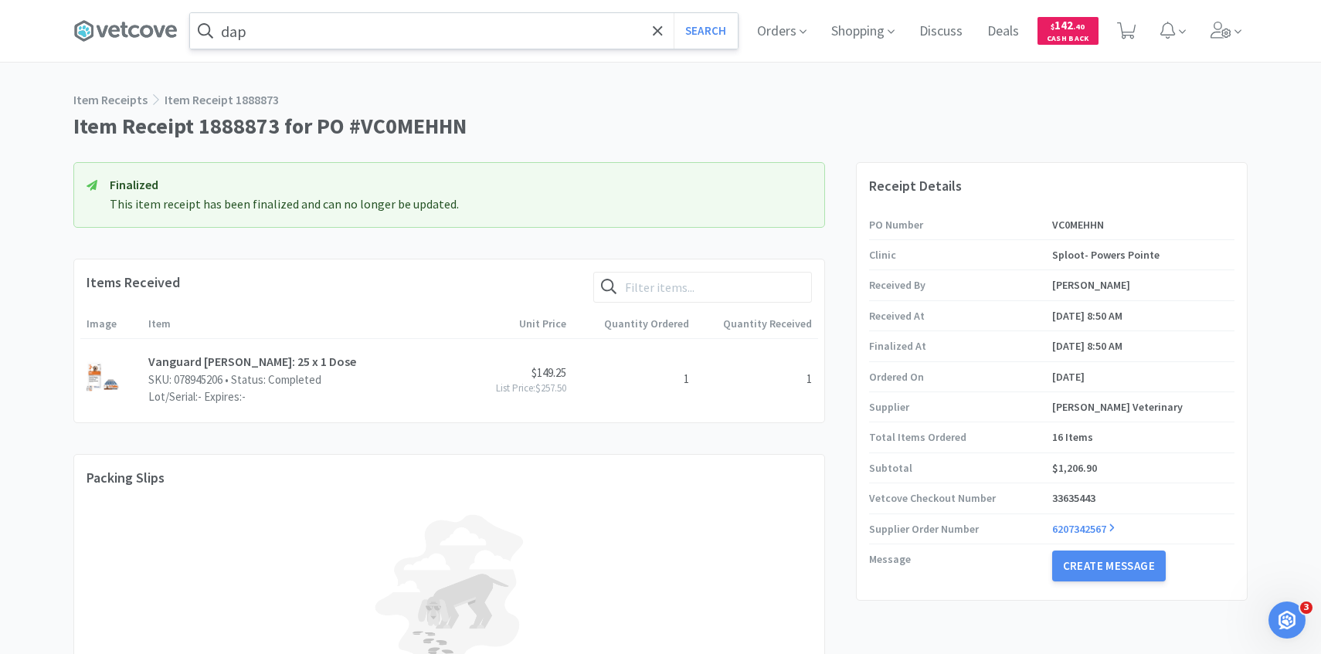
click at [372, 32] on input "dap" at bounding box center [464, 31] width 548 height 36
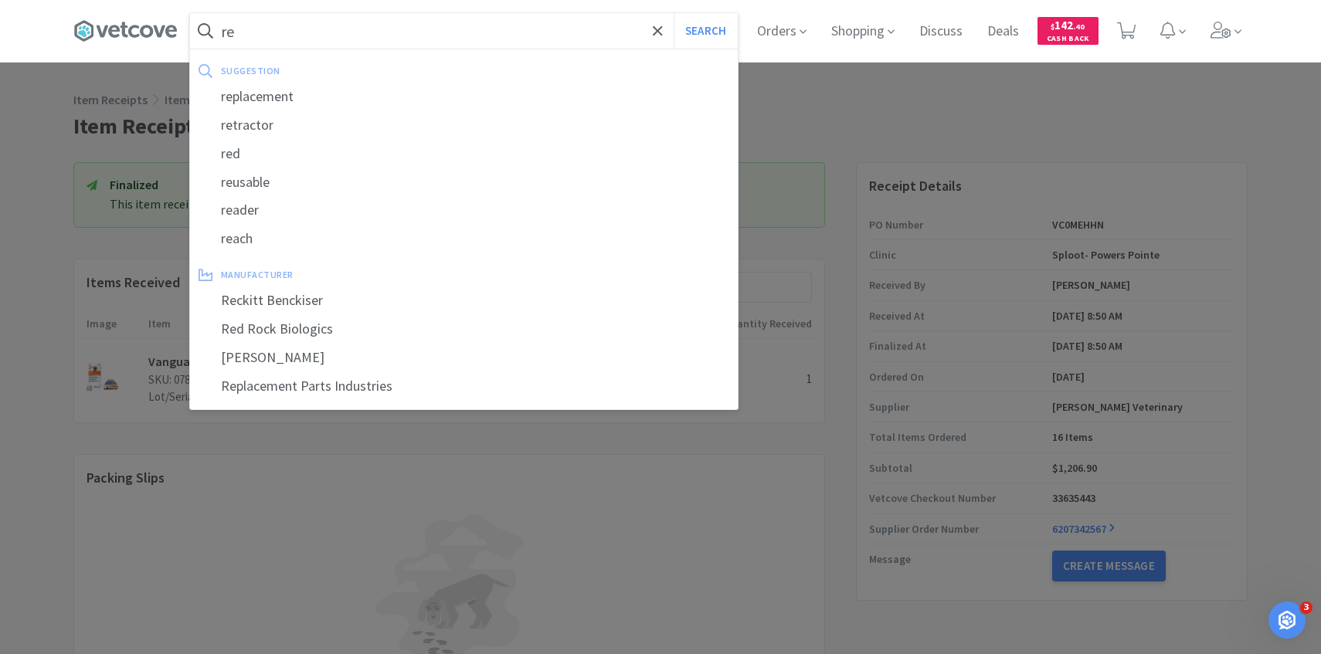
type input "r"
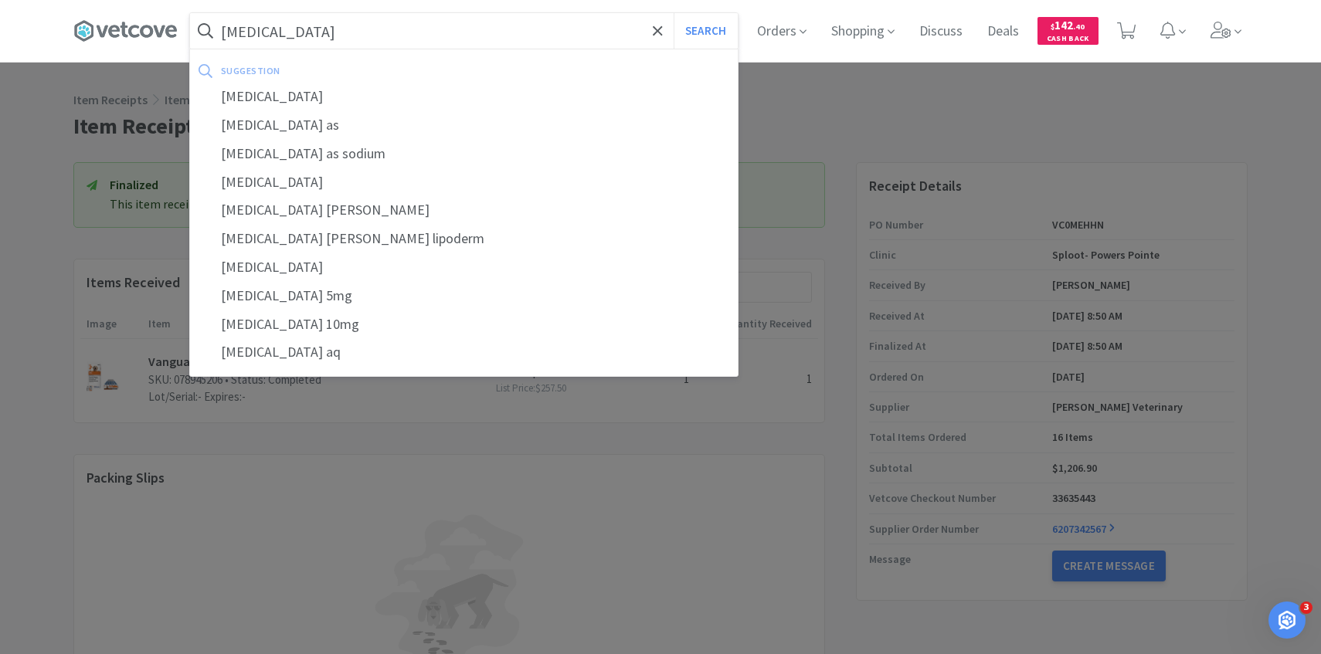
type input "prednisone"
click at [673, 13] on button "Search" at bounding box center [705, 31] width 64 height 36
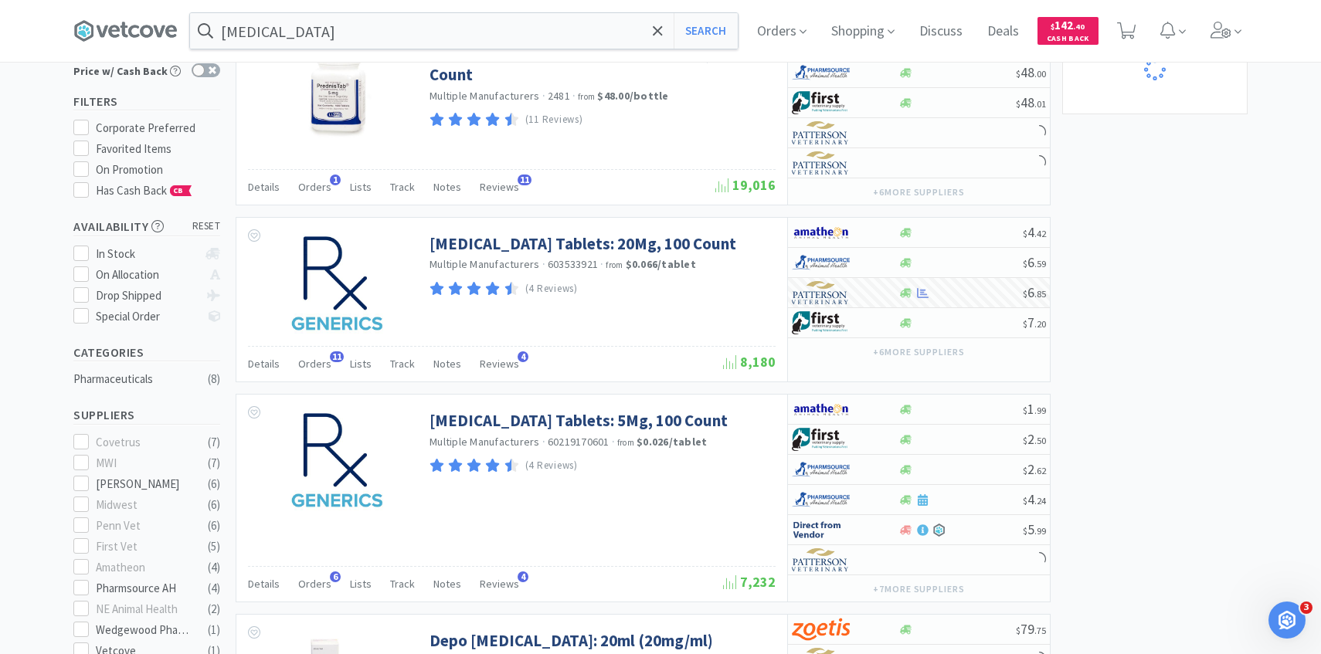
scroll to position [239, 0]
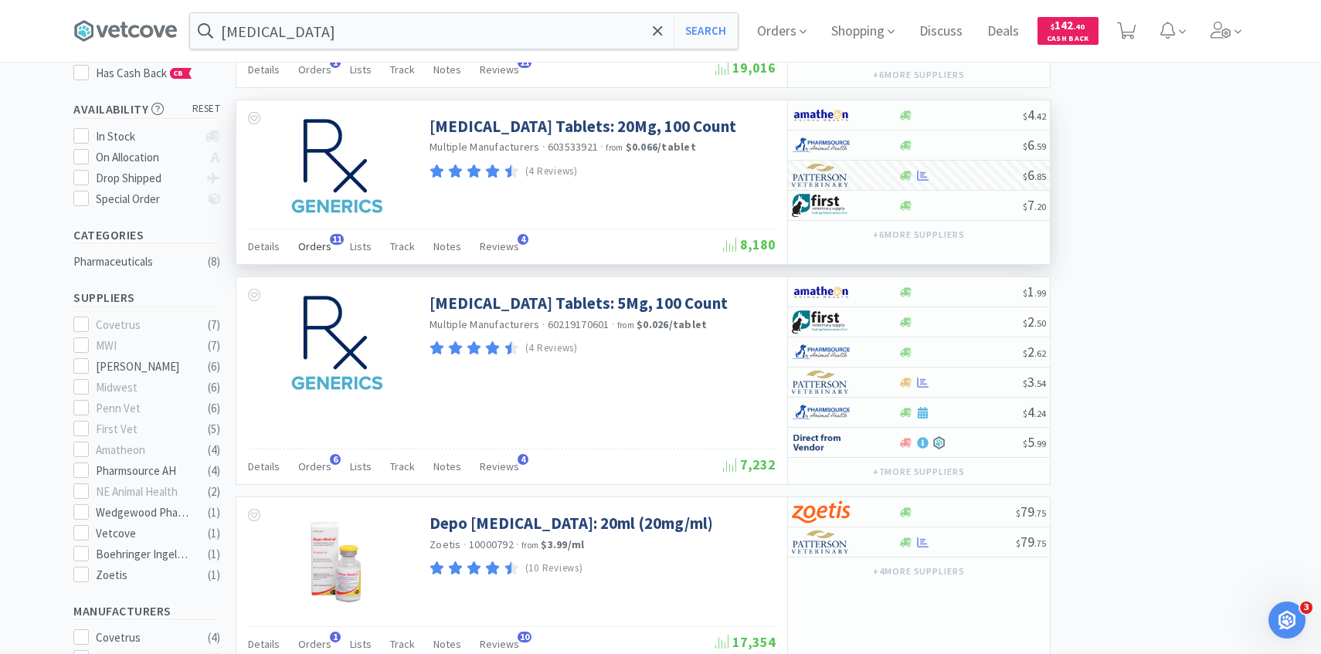
click at [320, 256] on div "Orders 11" at bounding box center [314, 248] width 33 height 29
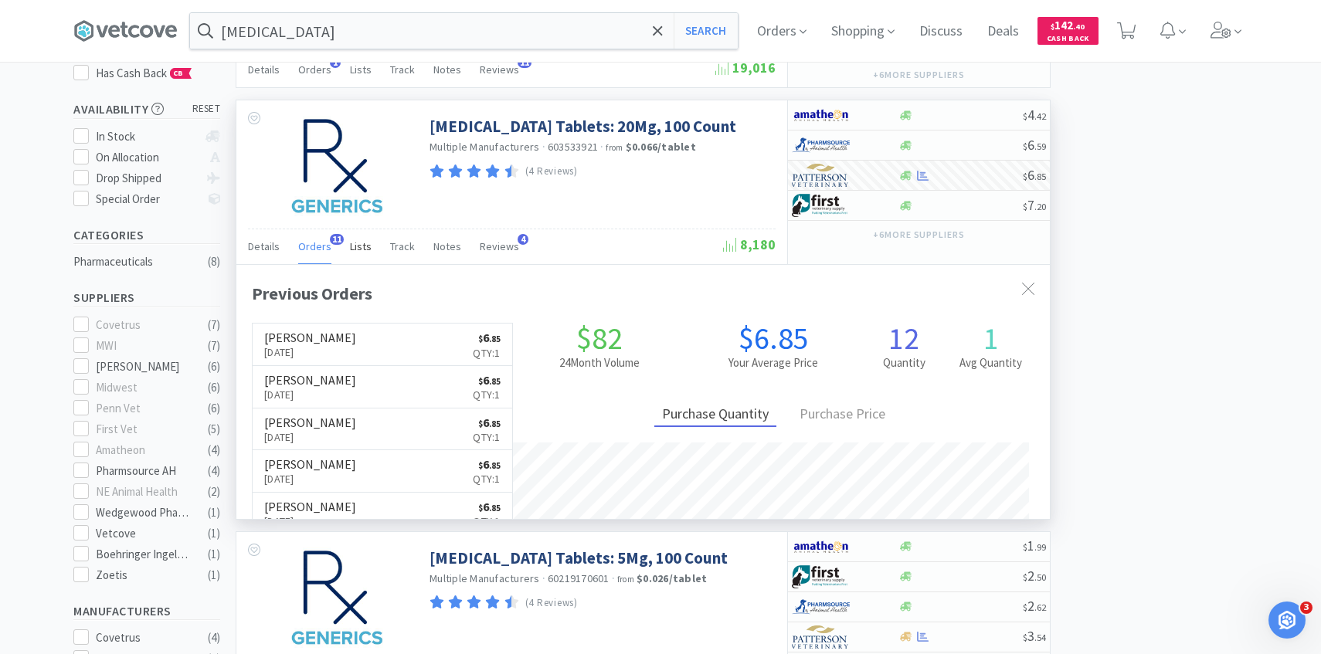
scroll to position [414, 813]
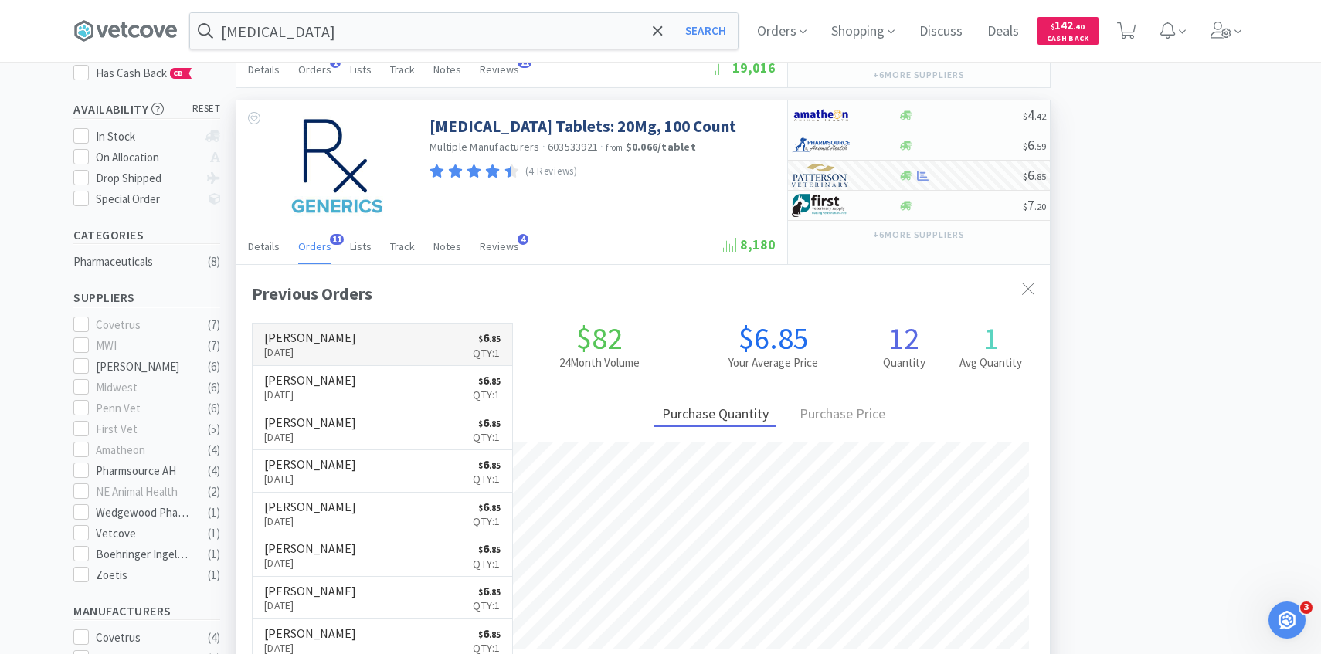
click at [362, 349] on link "Patterson Sep 18th, 2025 $ 6 . 85 Qty: 1" at bounding box center [382, 345] width 259 height 42
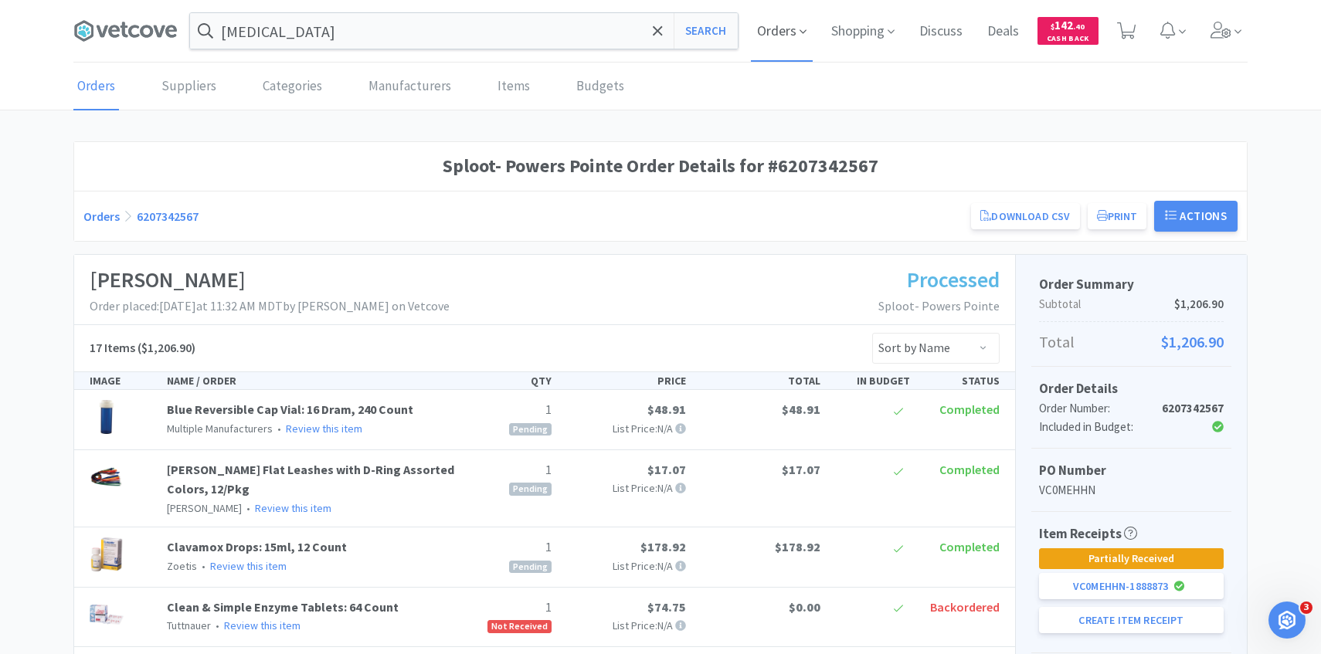
click at [779, 41] on span "Orders" at bounding box center [782, 31] width 62 height 62
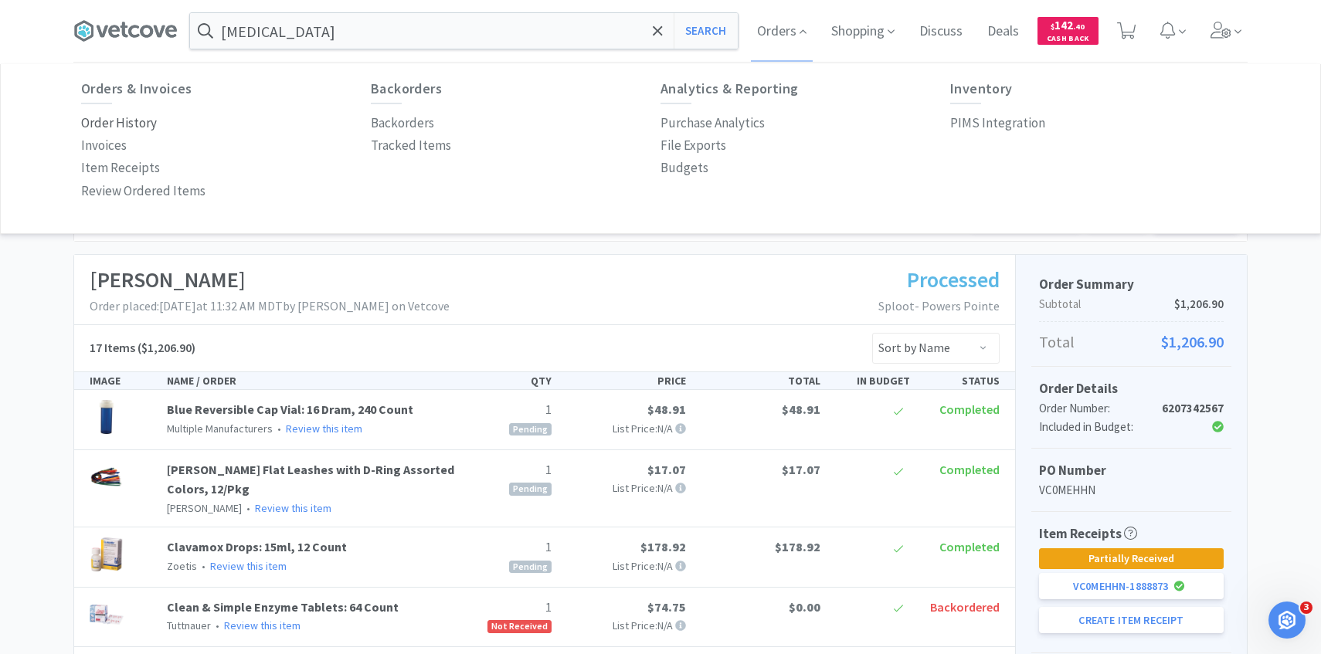
click at [141, 122] on p "Order History" at bounding box center [119, 123] width 76 height 21
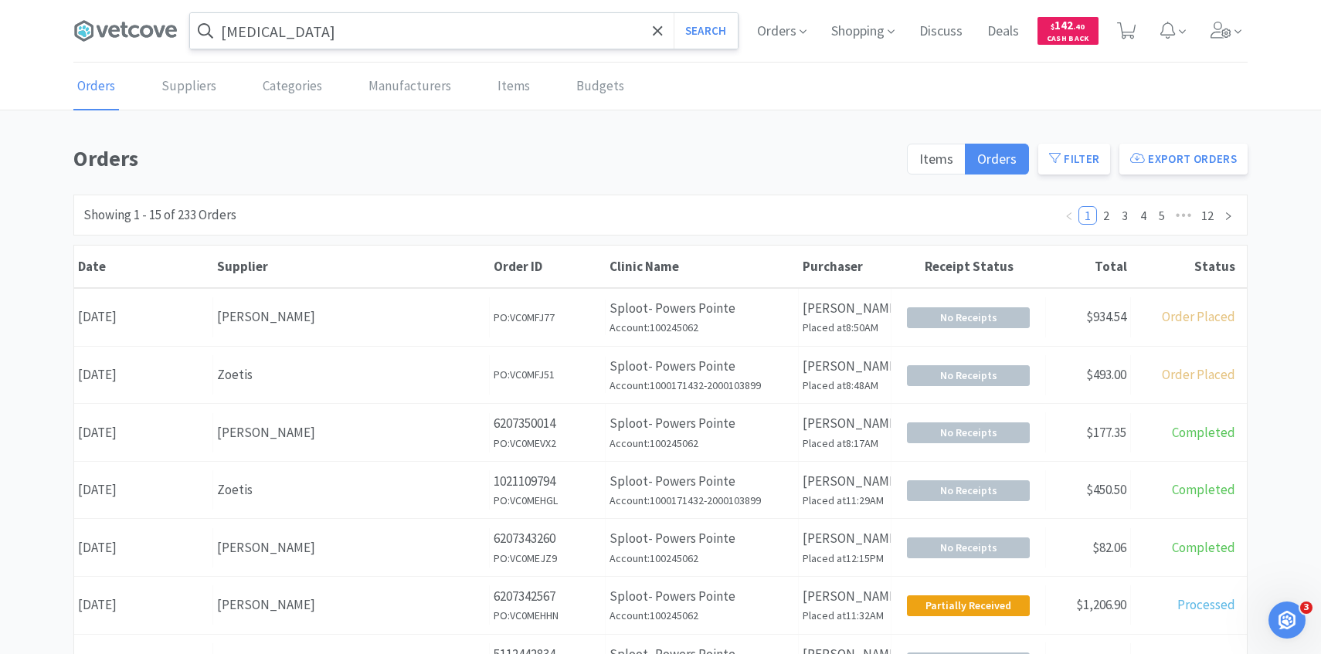
click at [331, 18] on input "prednisone" at bounding box center [464, 31] width 548 height 36
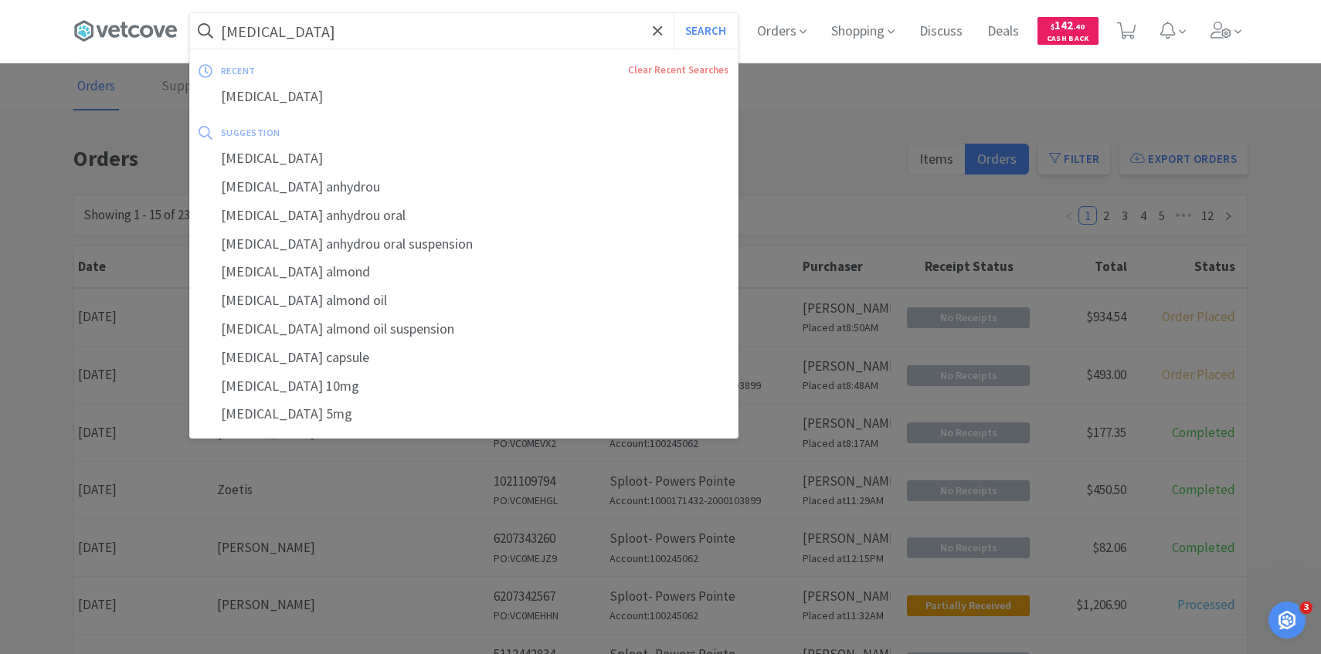
click at [673, 13] on button "Search" at bounding box center [705, 31] width 64 height 36
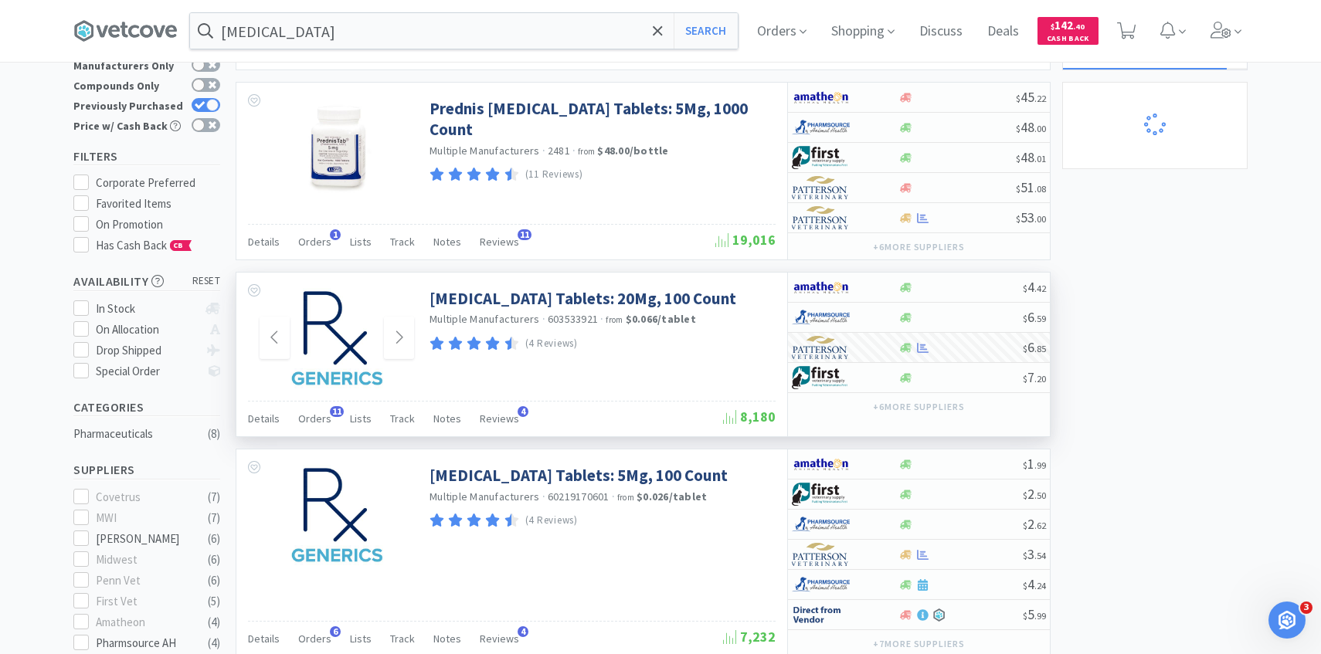
scroll to position [131, 0]
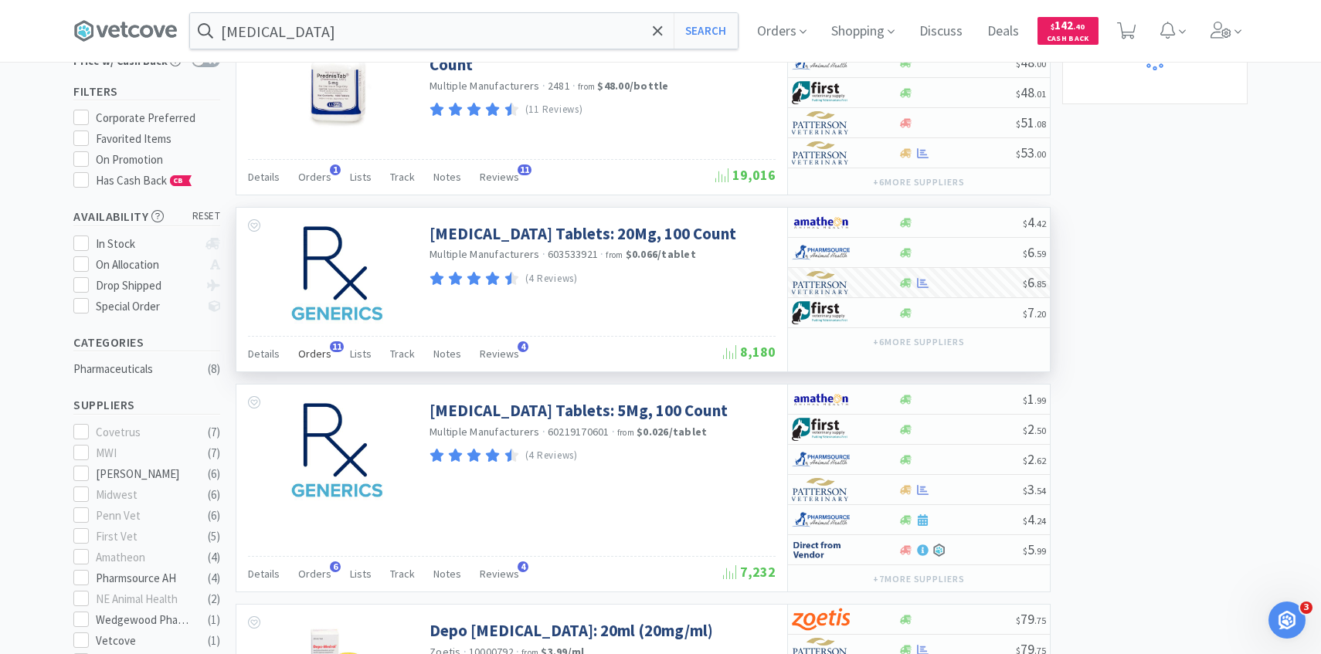
click at [322, 365] on div "Orders 11" at bounding box center [314, 355] width 33 height 29
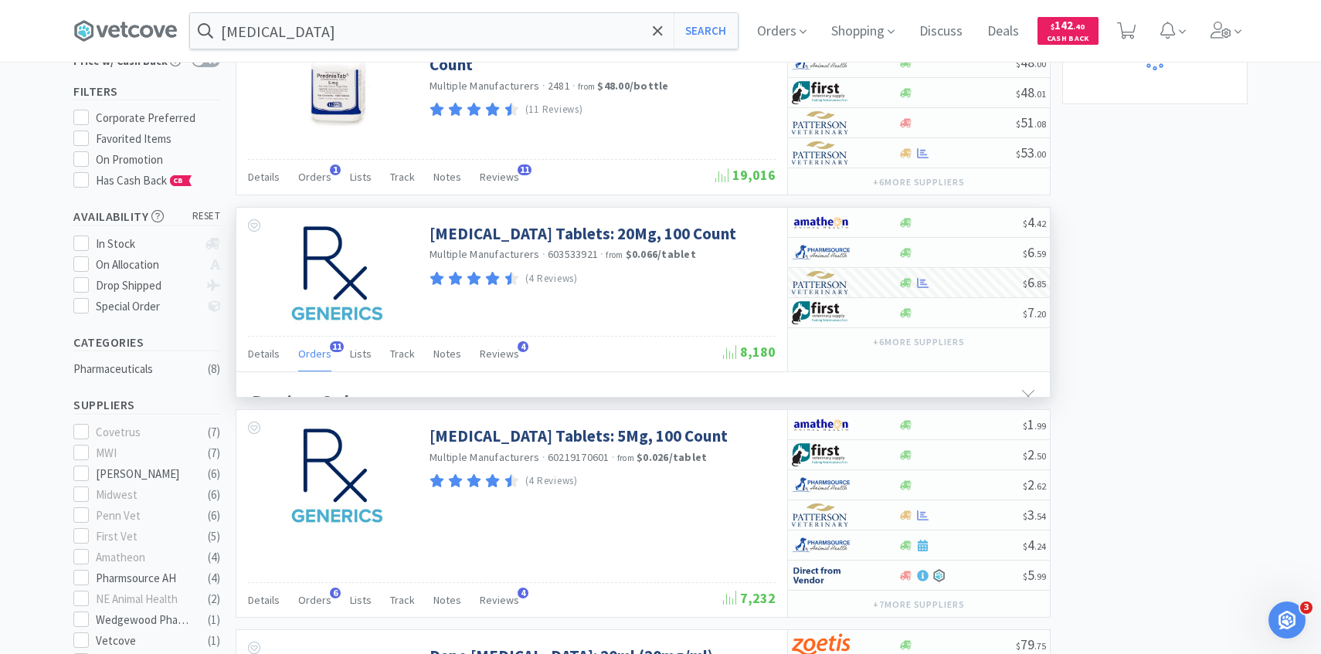
scroll to position [414, 813]
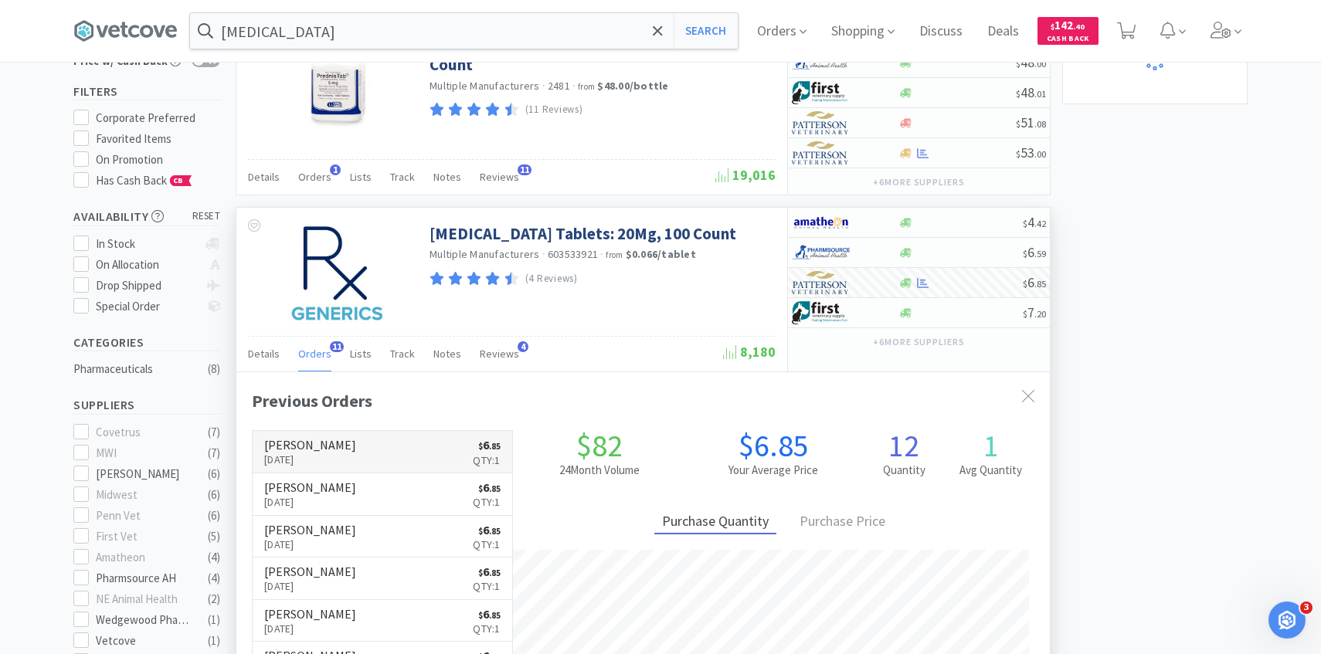
click at [340, 446] on link "Patterson Sep 18th, 2025 $ 6 . 85 Qty: 1" at bounding box center [382, 452] width 259 height 42
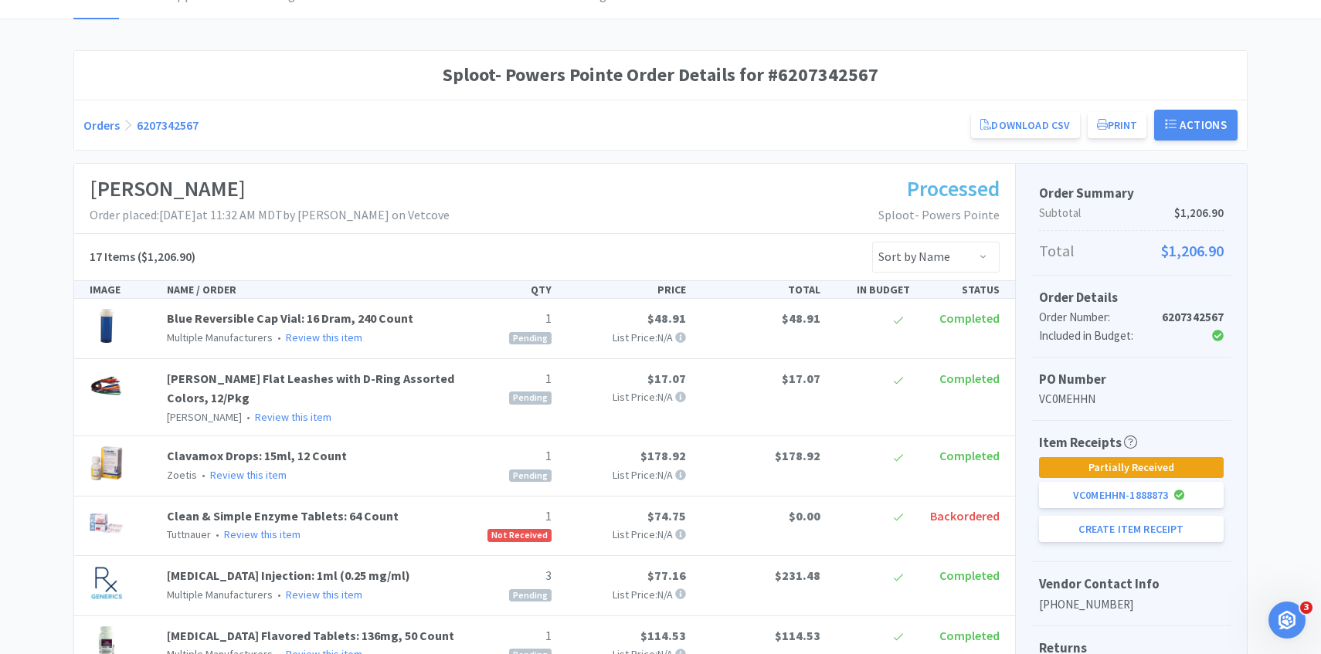
scroll to position [256, 0]
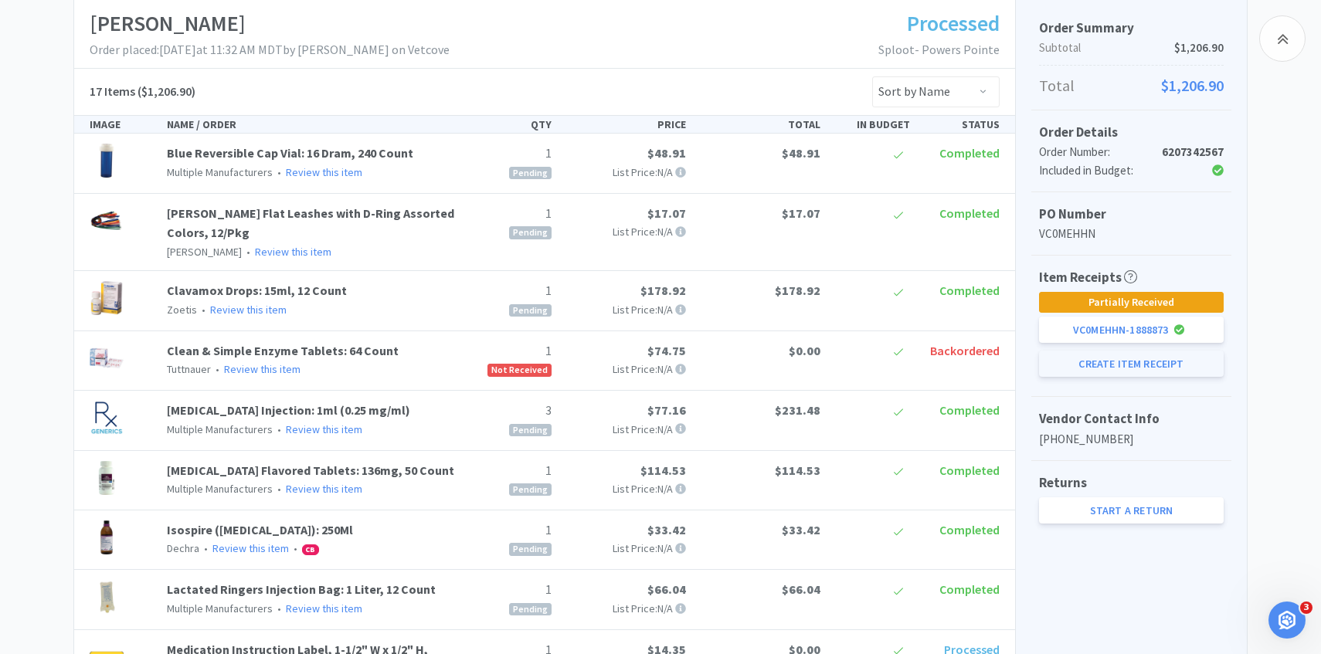
click at [1090, 359] on button "Create Item Receipt" at bounding box center [1131, 364] width 185 height 26
select select "2"
select select "1"
select select "3"
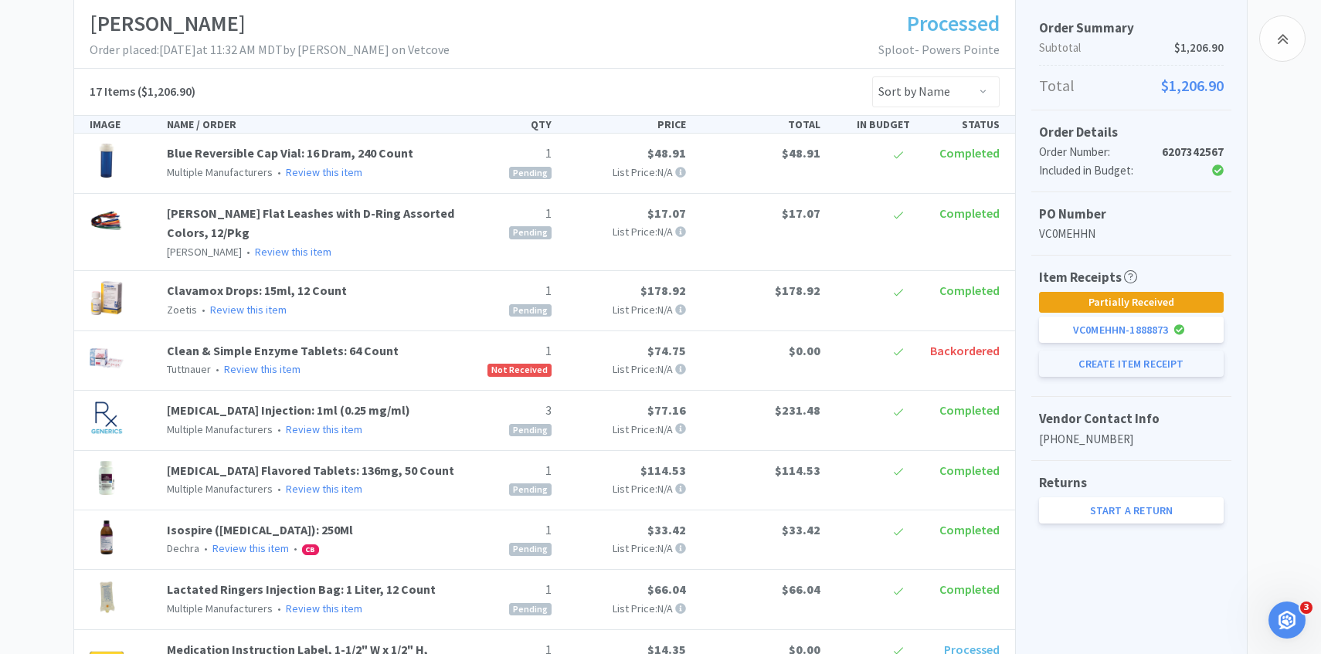
select select "1"
select select "3"
select select "1"
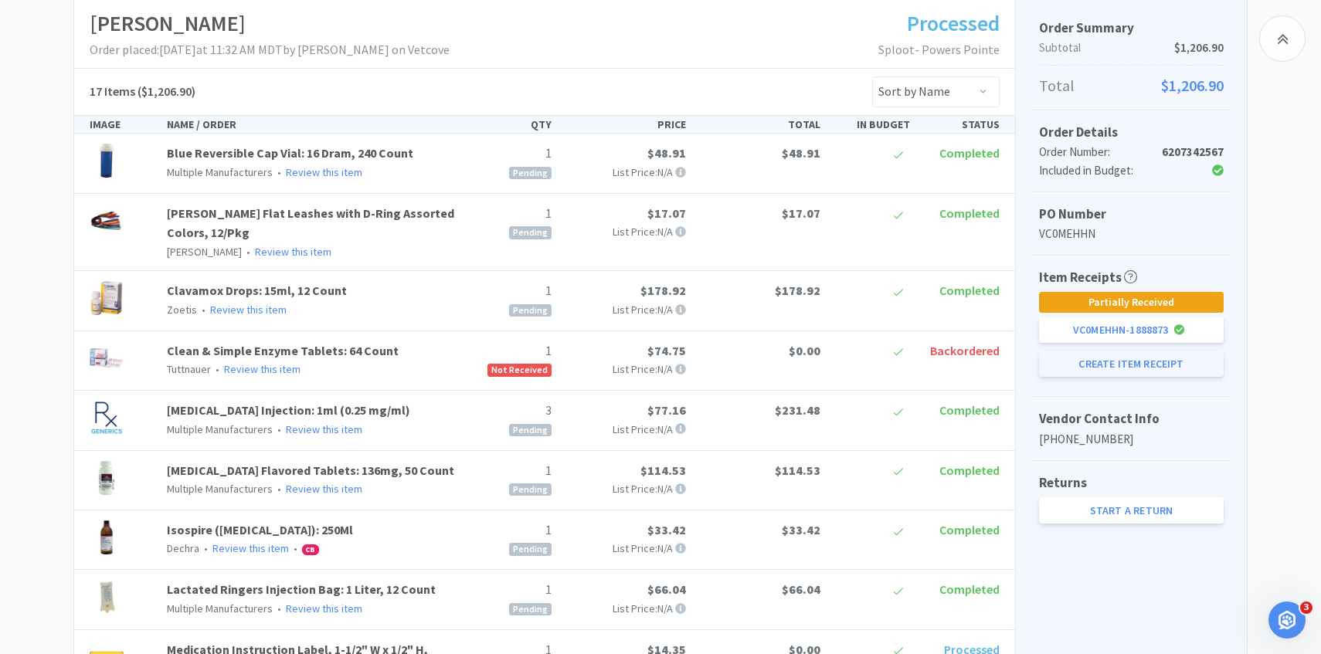
select select "1"
select select "6"
select select "1"
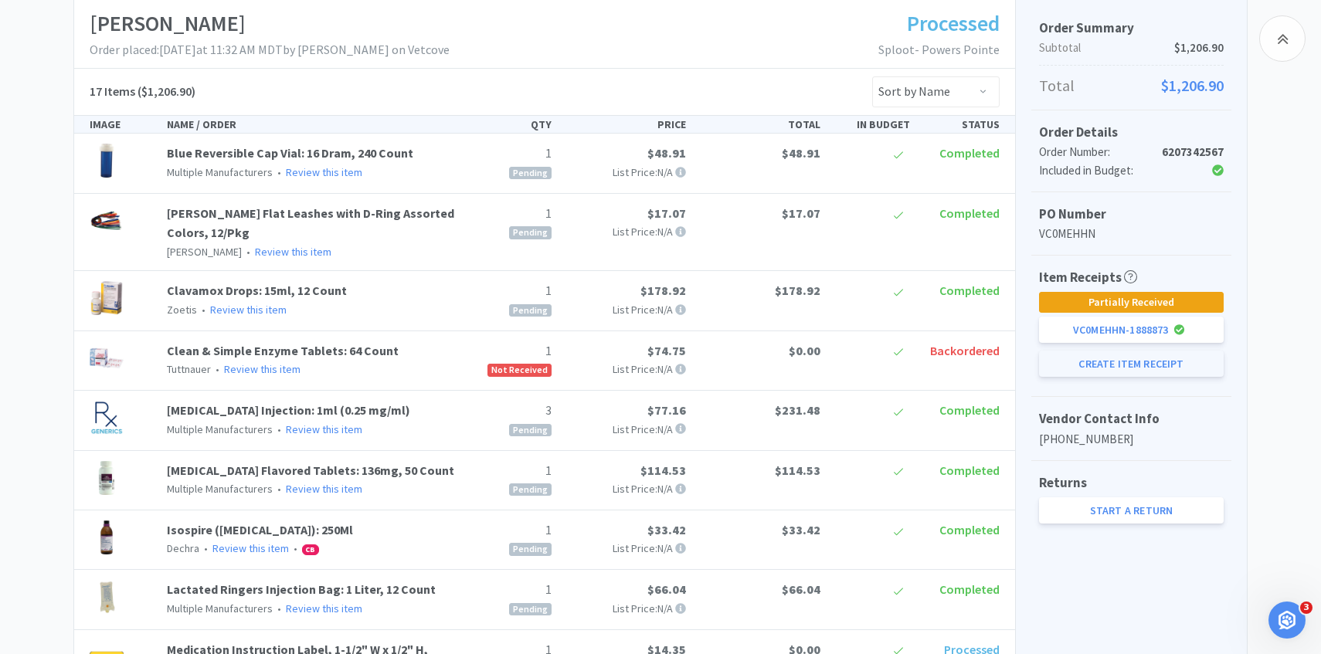
select select "50"
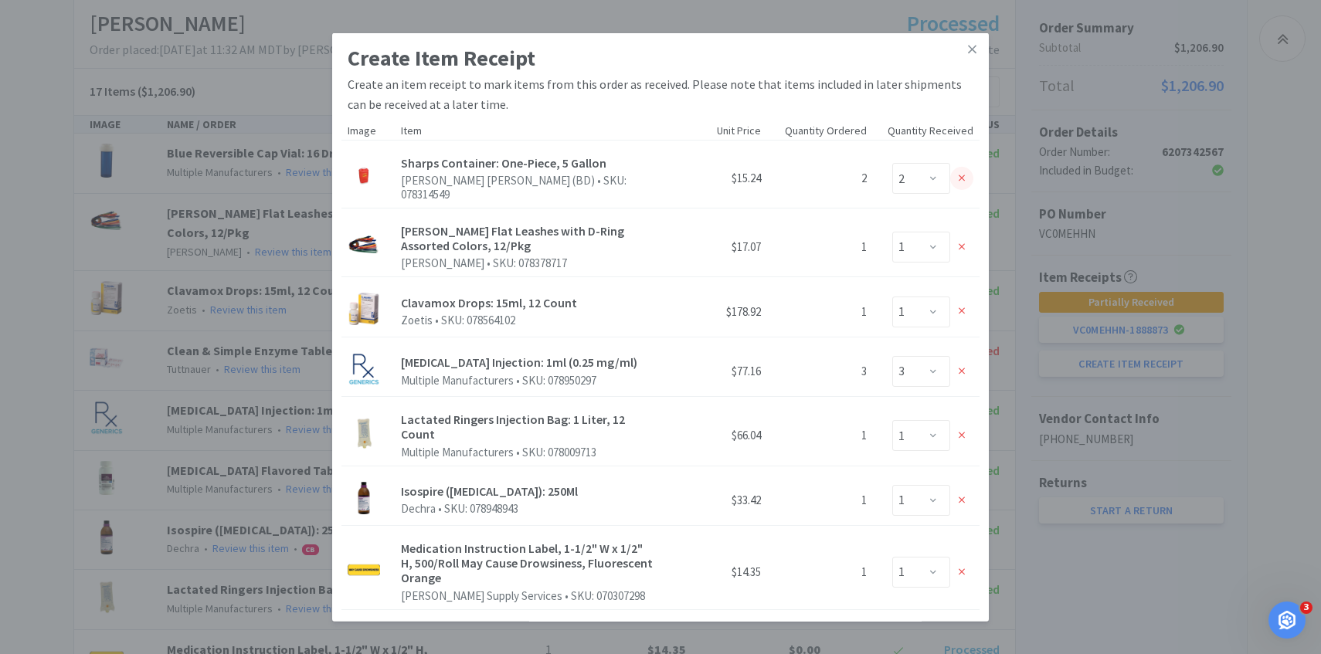
click at [968, 174] on div at bounding box center [961, 178] width 23 height 23
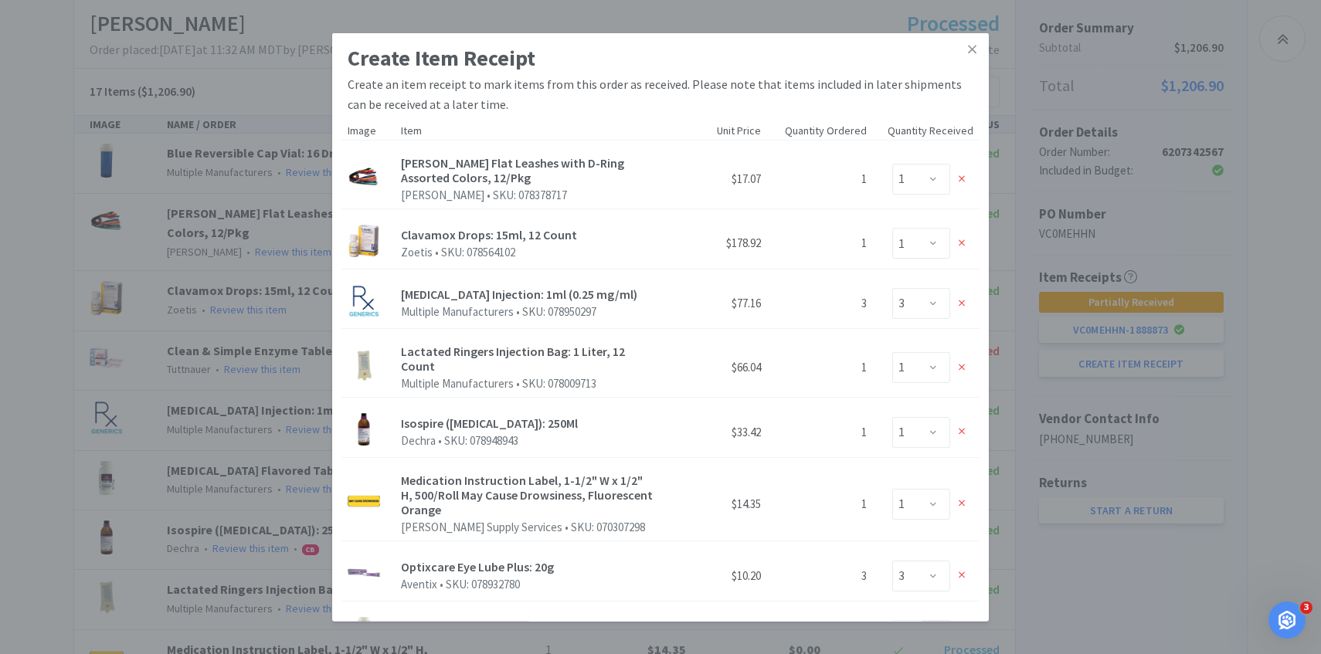
click at [968, 174] on div at bounding box center [961, 179] width 23 height 23
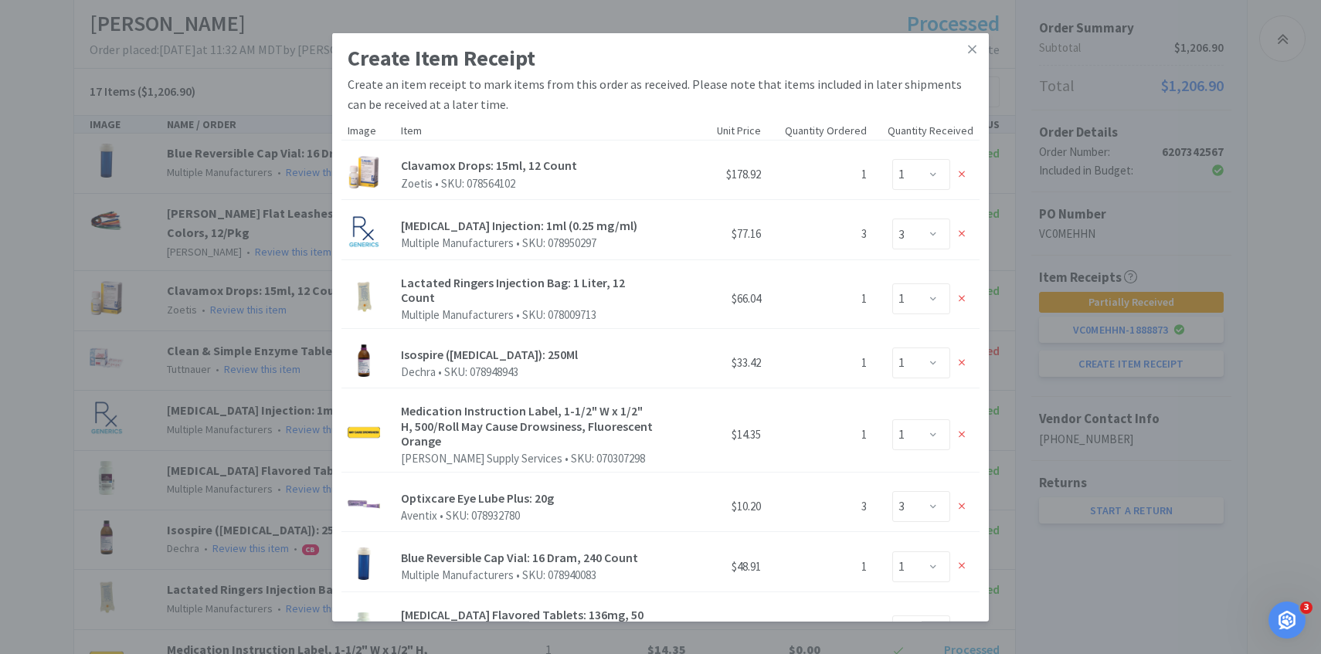
click at [968, 174] on div at bounding box center [961, 174] width 23 height 23
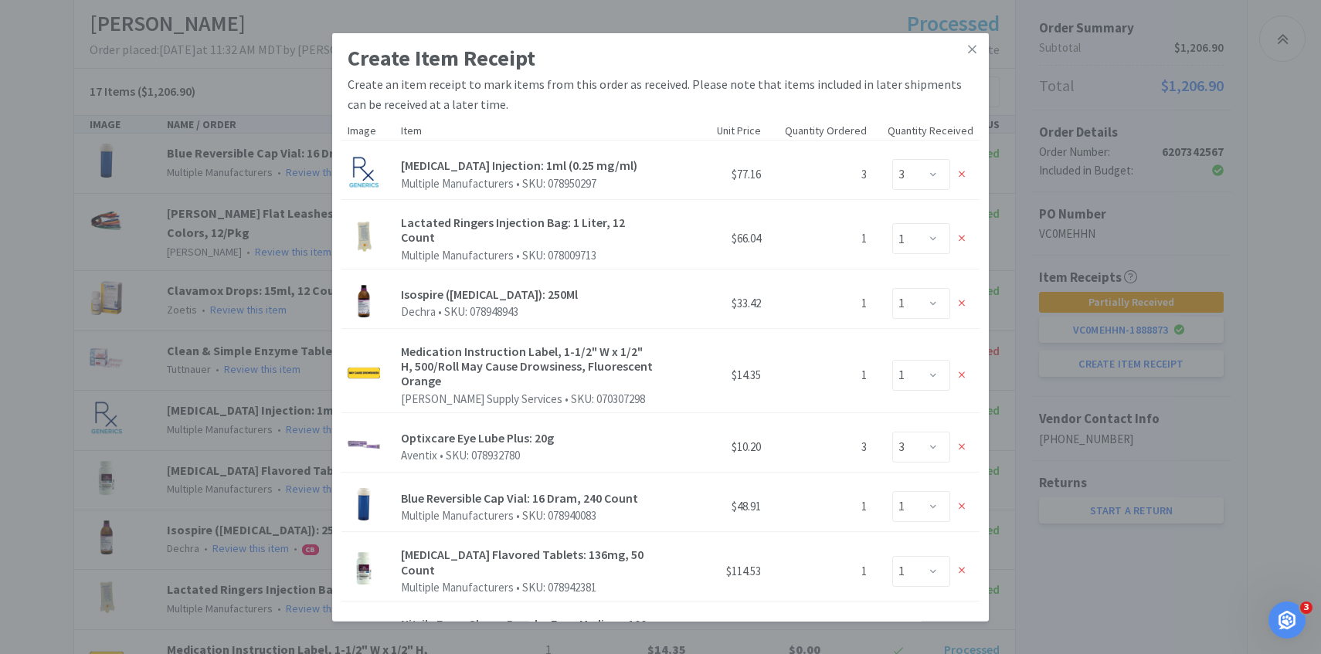
click at [968, 174] on div at bounding box center [961, 174] width 23 height 23
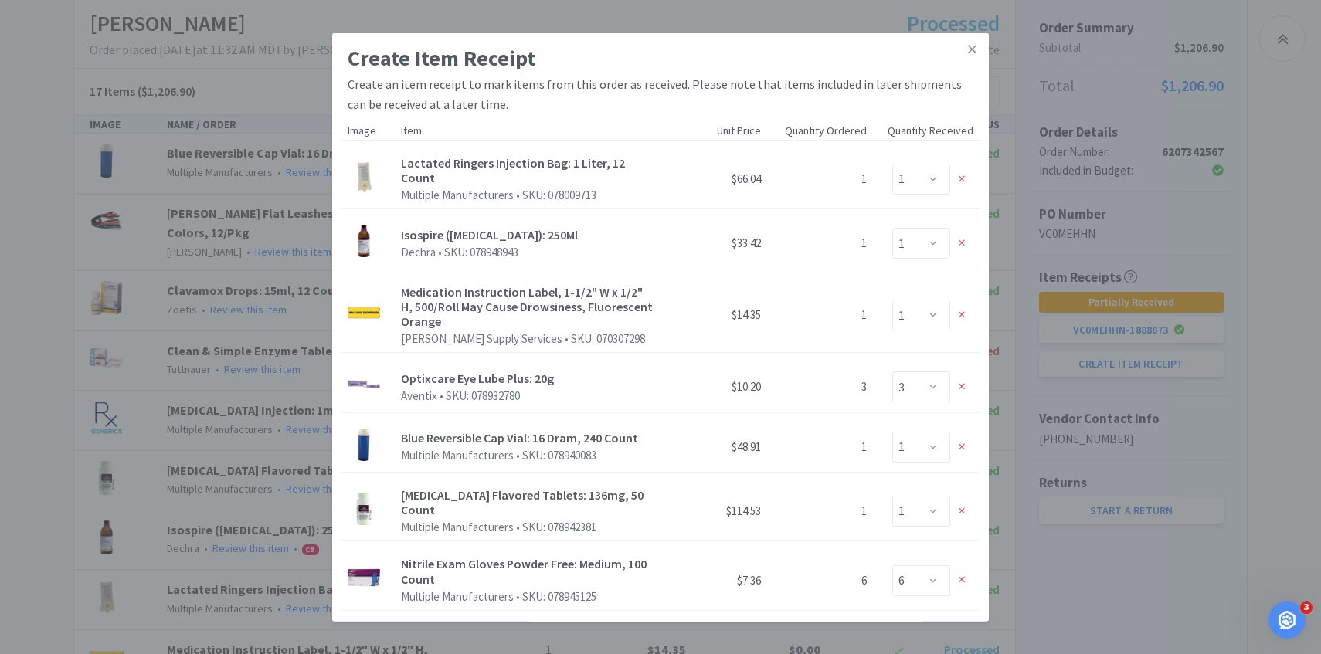
click at [968, 174] on div at bounding box center [961, 179] width 23 height 23
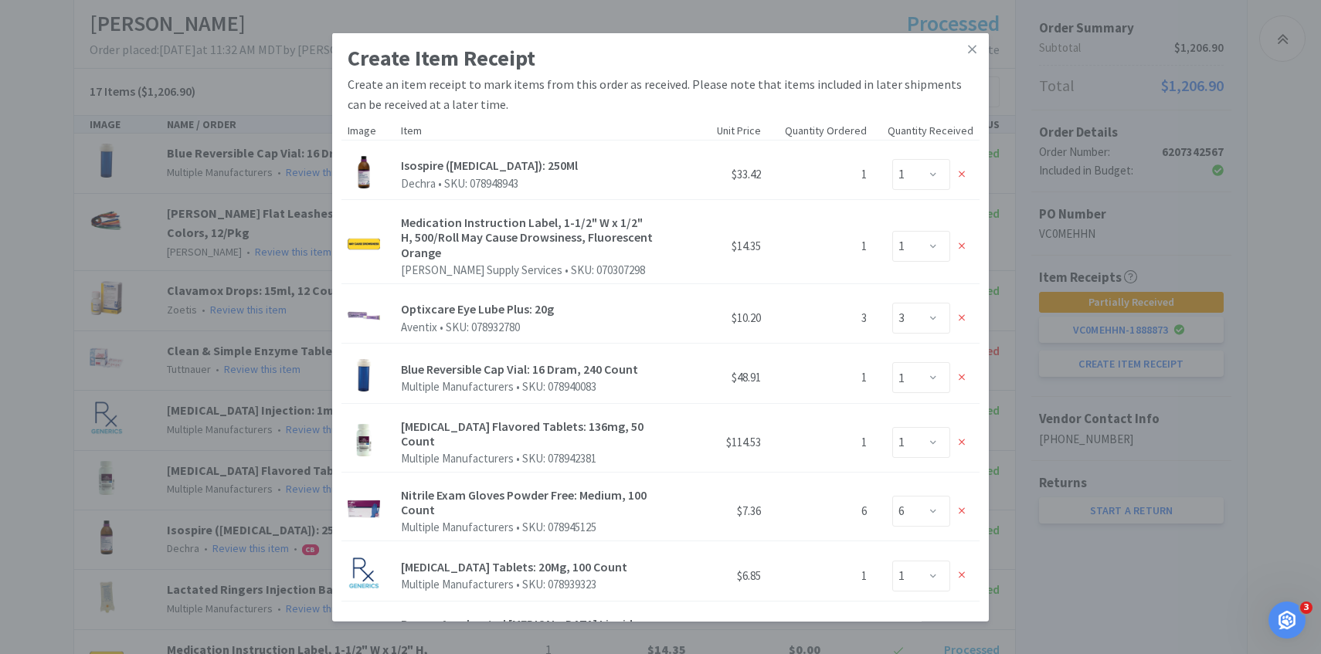
click at [968, 174] on div at bounding box center [961, 174] width 23 height 23
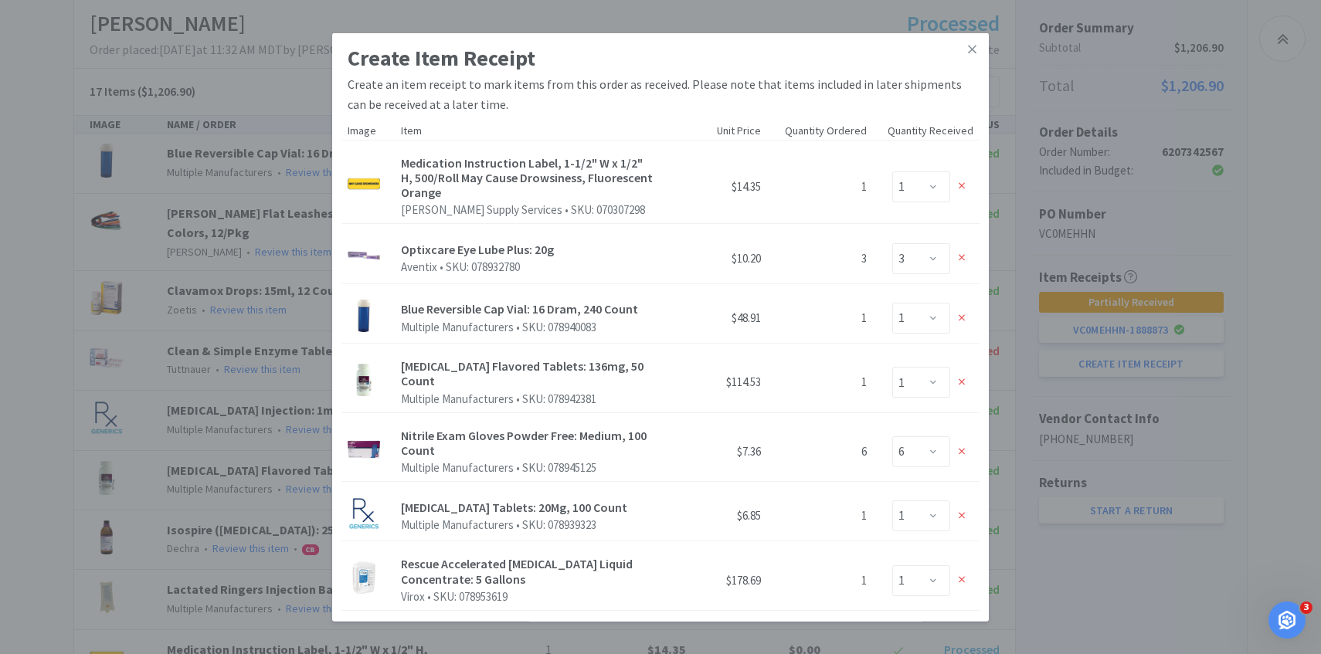
click at [968, 174] on div "Enter Qty 0 1" at bounding box center [926, 186] width 94 height 31
click at [964, 179] on div at bounding box center [961, 186] width 23 height 23
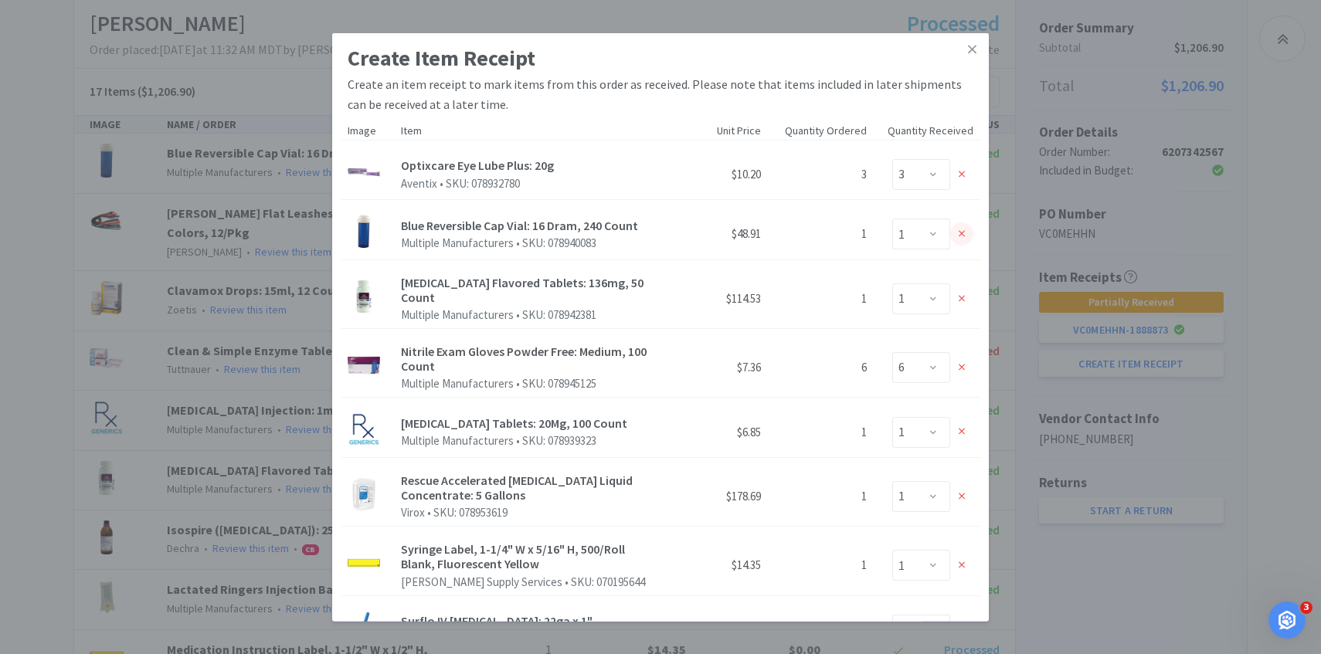
click at [962, 236] on icon at bounding box center [961, 234] width 7 height 7
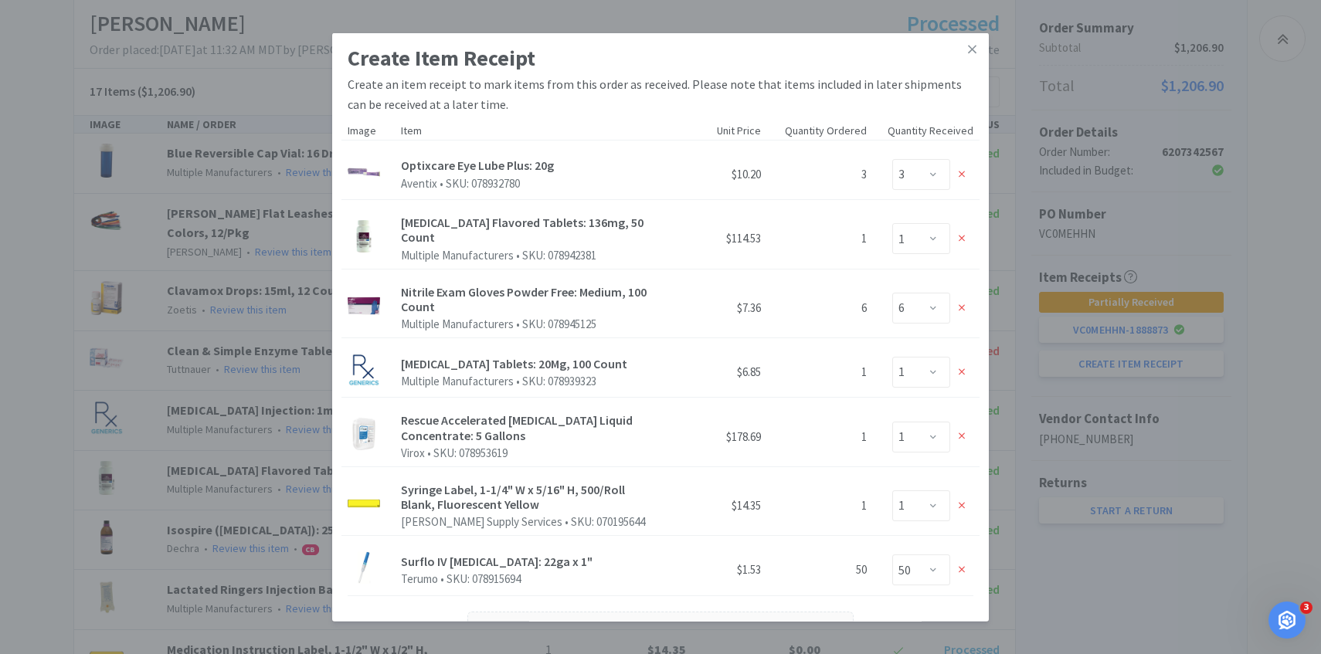
click at [962, 236] on icon at bounding box center [961, 239] width 7 height 7
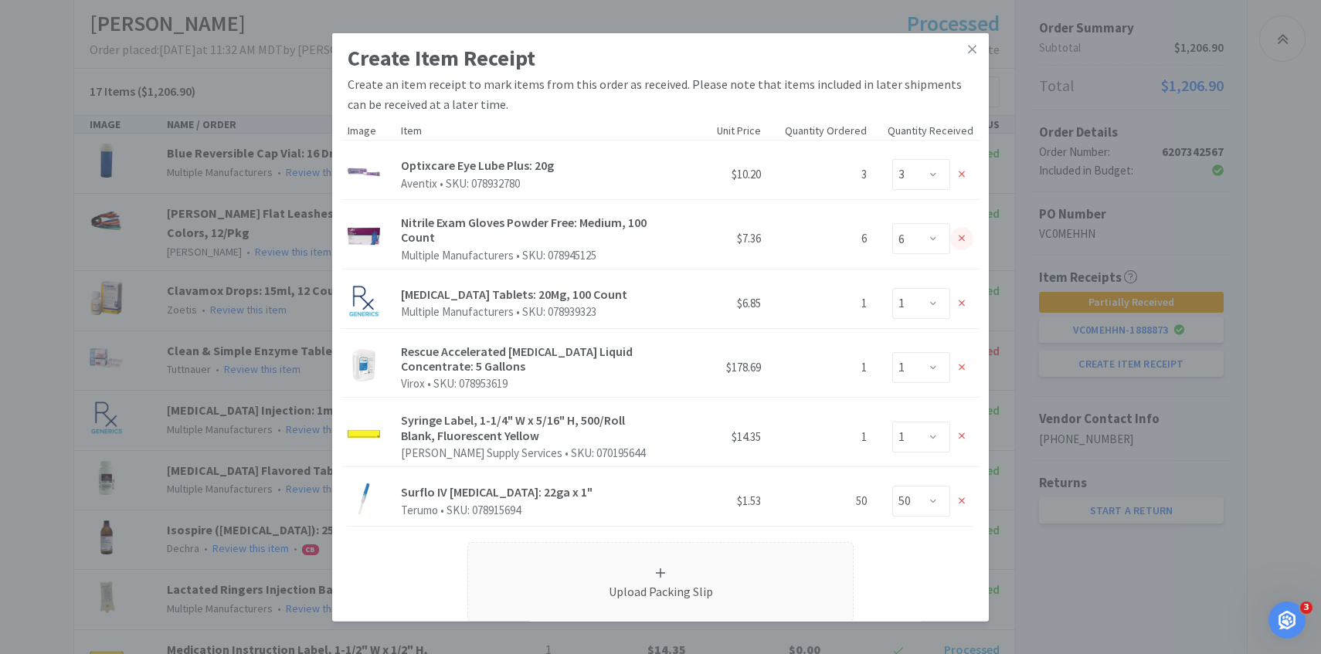
click at [958, 239] on icon at bounding box center [961, 238] width 7 height 11
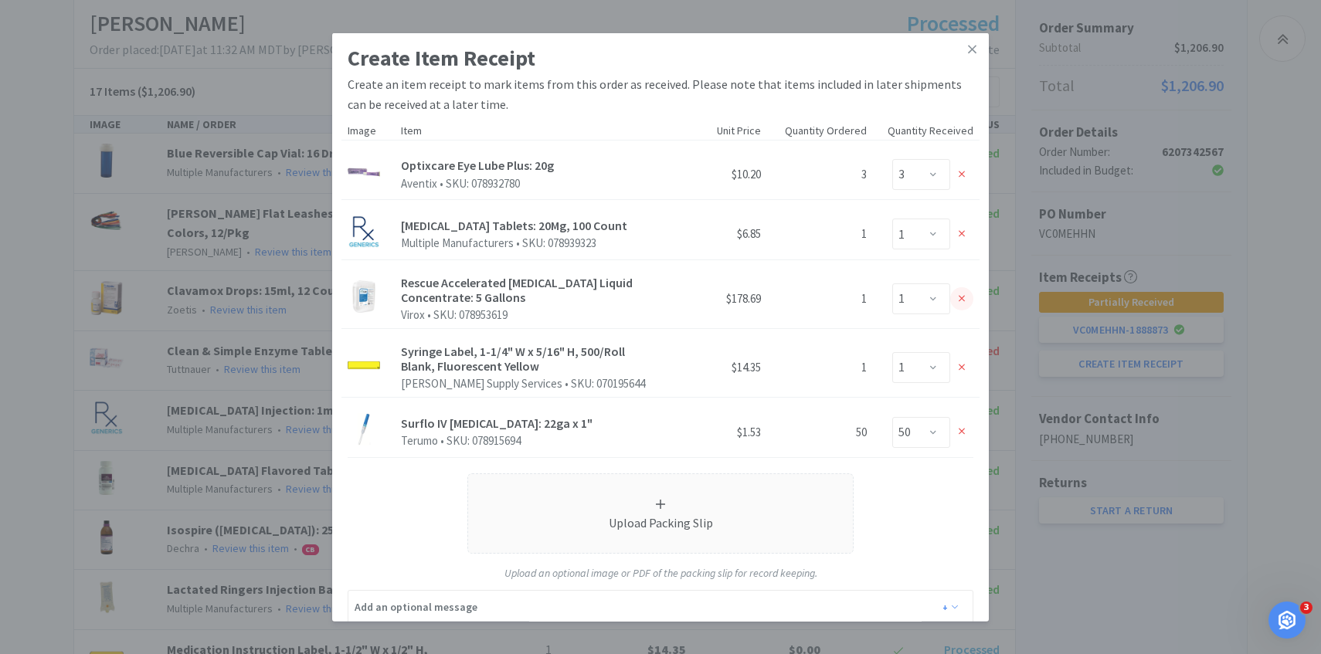
click at [962, 305] on div at bounding box center [961, 298] width 23 height 23
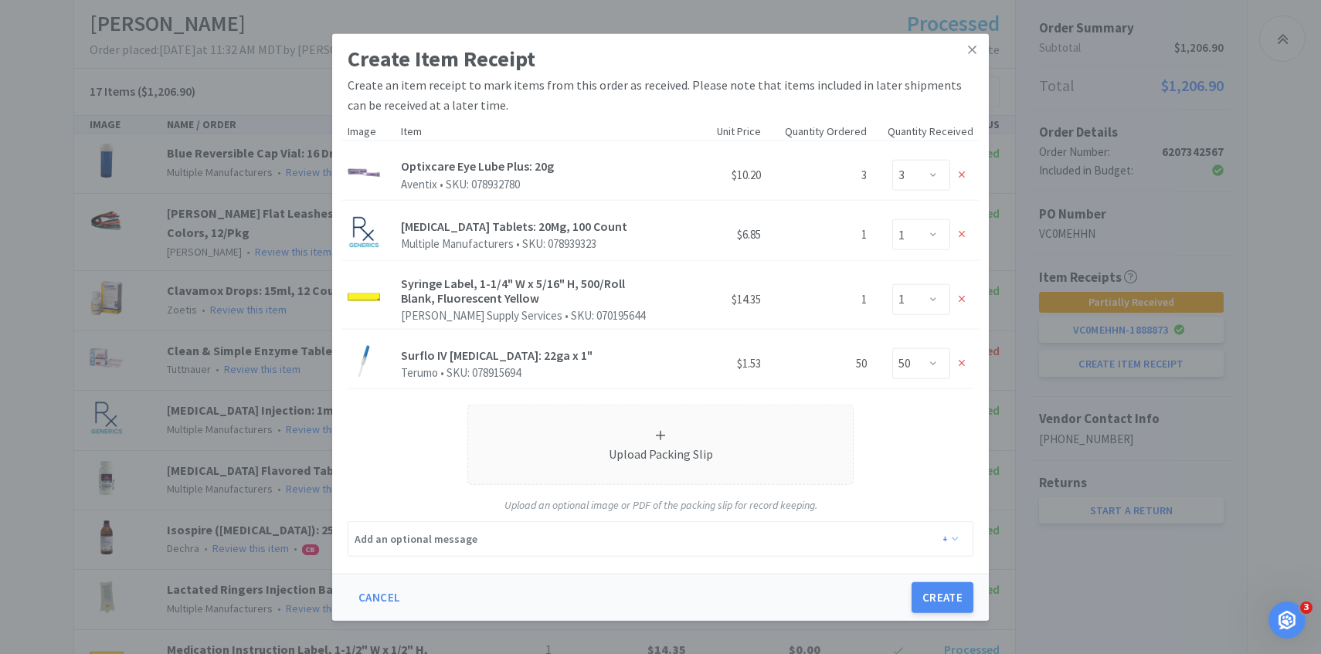
click at [962, 305] on div at bounding box center [961, 298] width 23 height 23
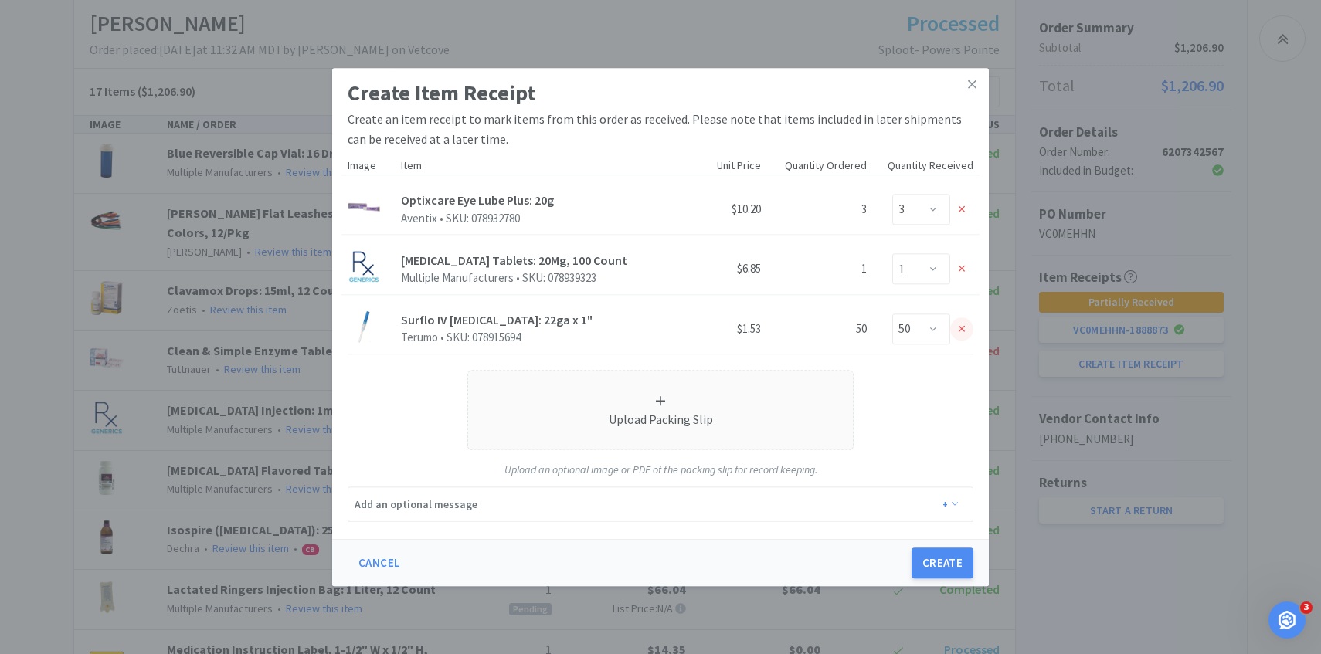
click at [964, 338] on div at bounding box center [961, 328] width 23 height 23
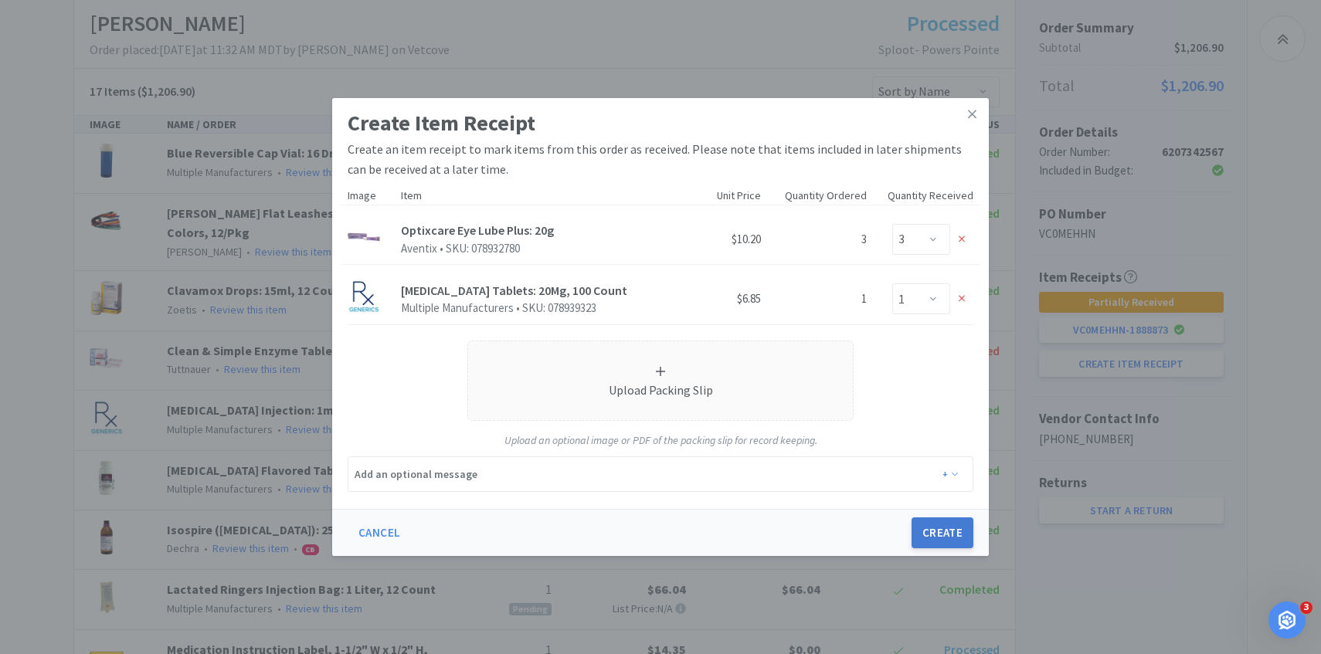
click at [937, 540] on button "Create" at bounding box center [942, 532] width 62 height 31
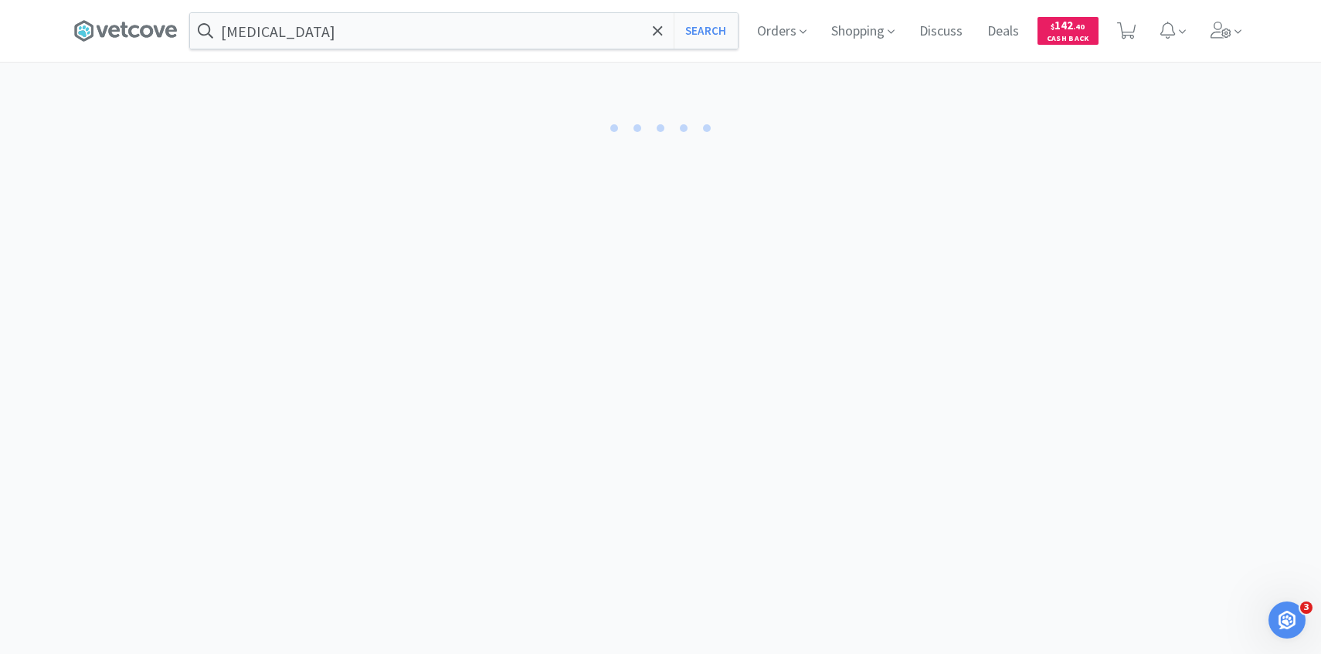
select select "3"
select select "1"
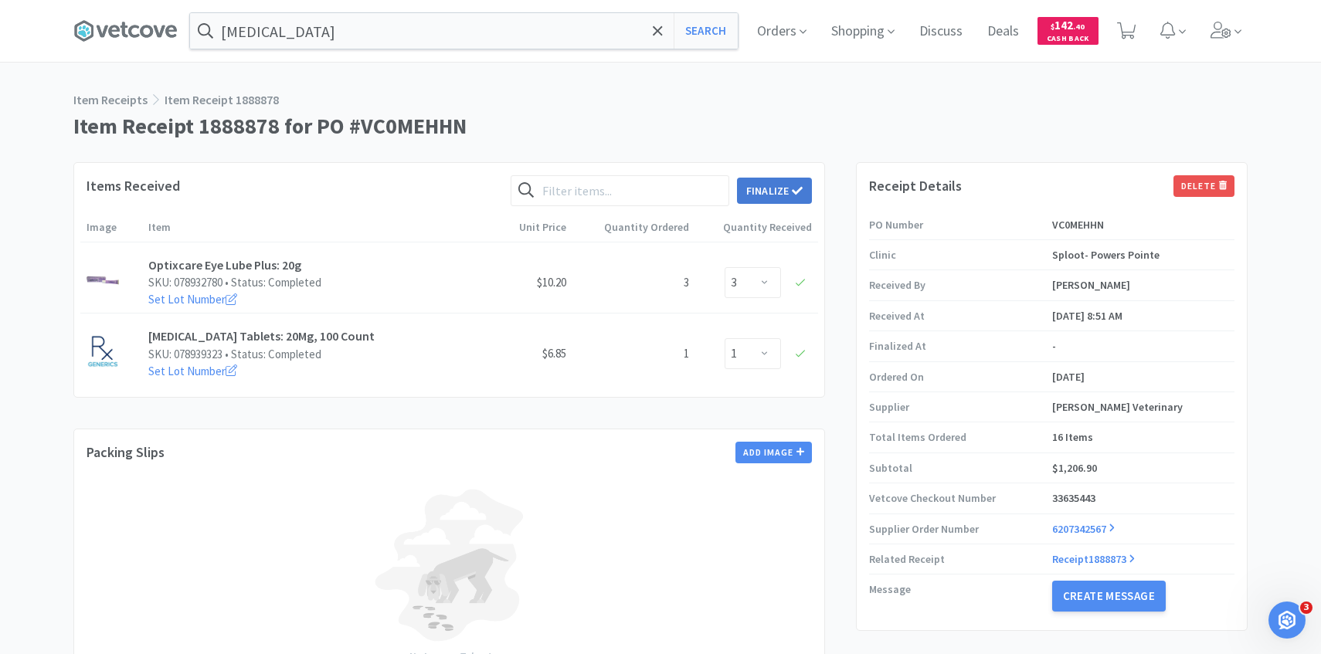
click at [751, 192] on button "Finalize" at bounding box center [774, 191] width 75 height 26
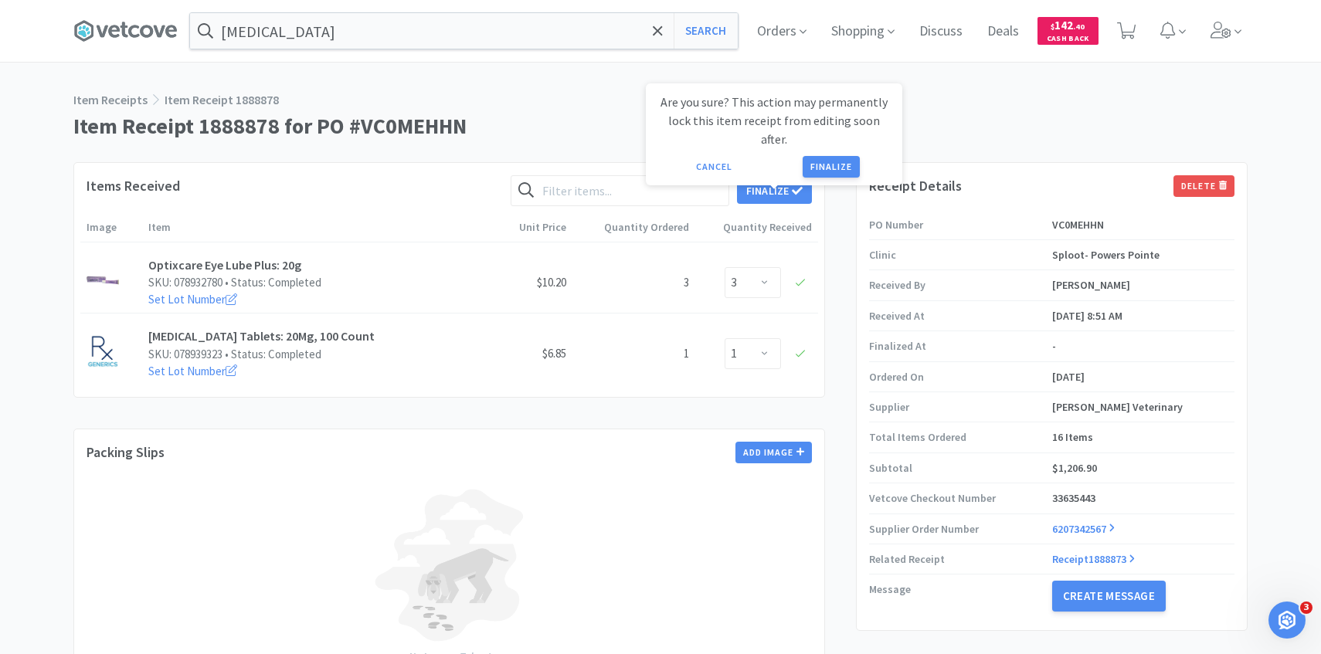
click at [775, 156] on div "Cancel Finalize" at bounding box center [773, 167] width 235 height 22
click at [818, 156] on button "Finalize" at bounding box center [830, 167] width 57 height 22
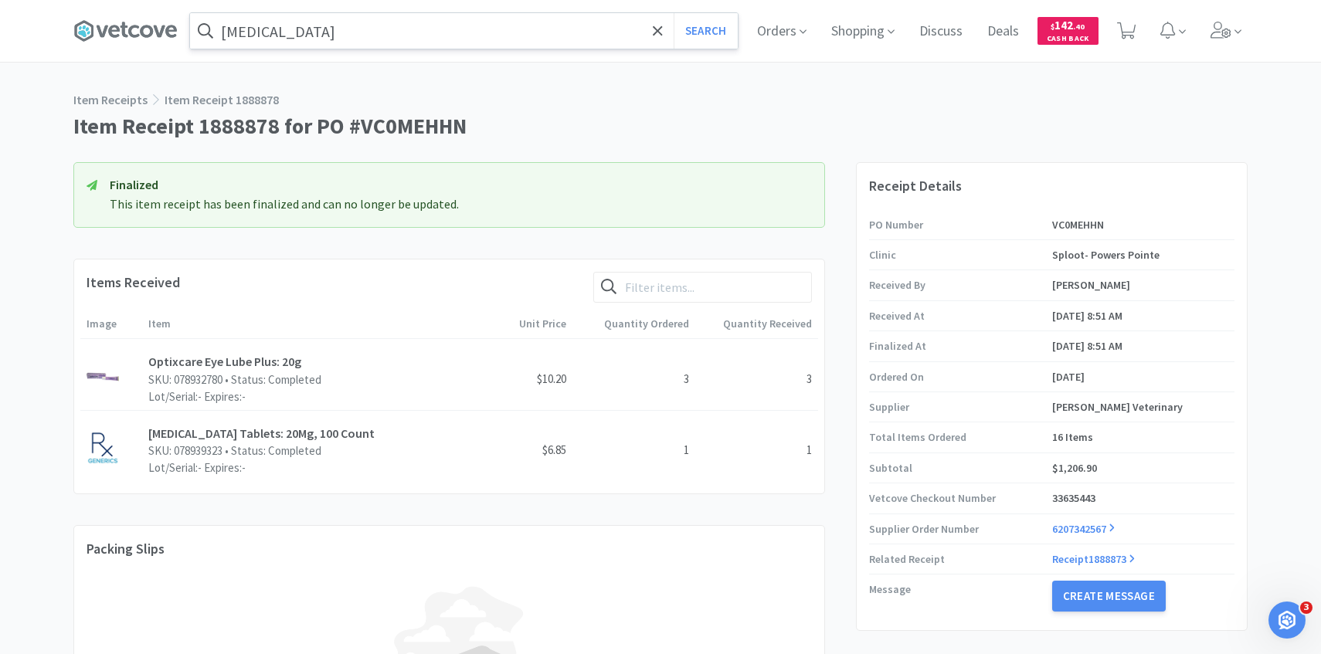
click at [464, 29] on input "prednisone" at bounding box center [464, 31] width 548 height 36
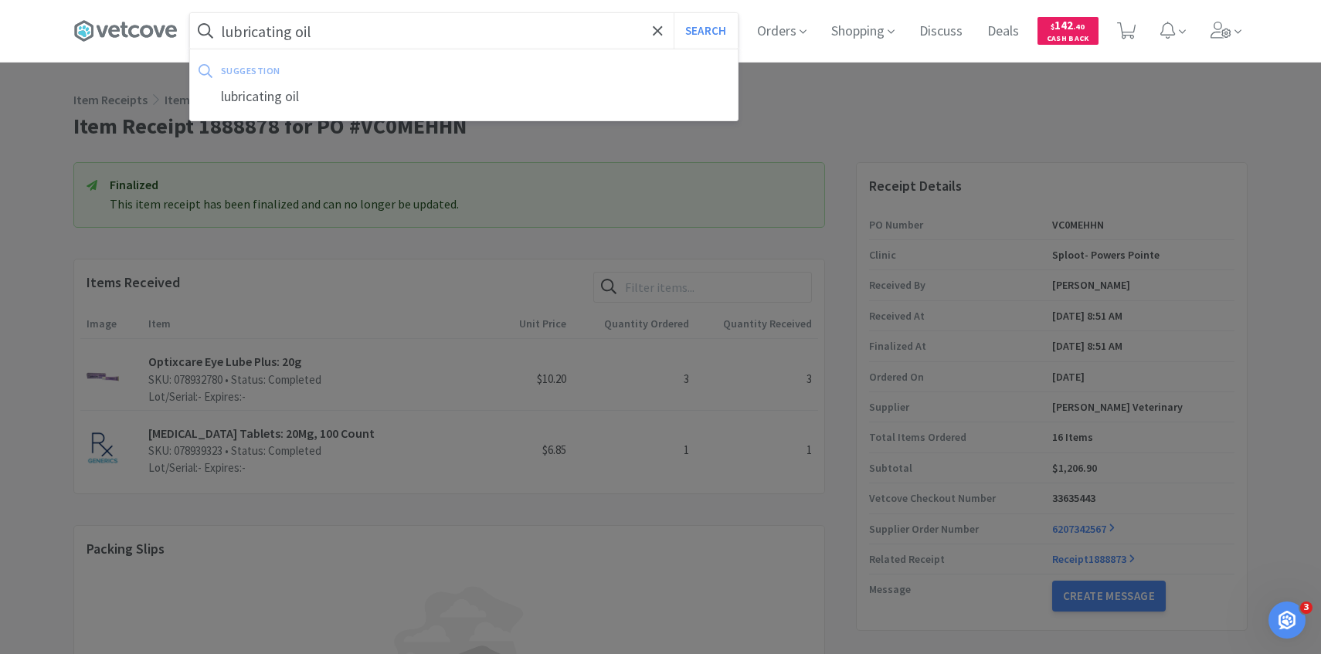
click at [673, 13] on button "Search" at bounding box center [705, 31] width 64 height 36
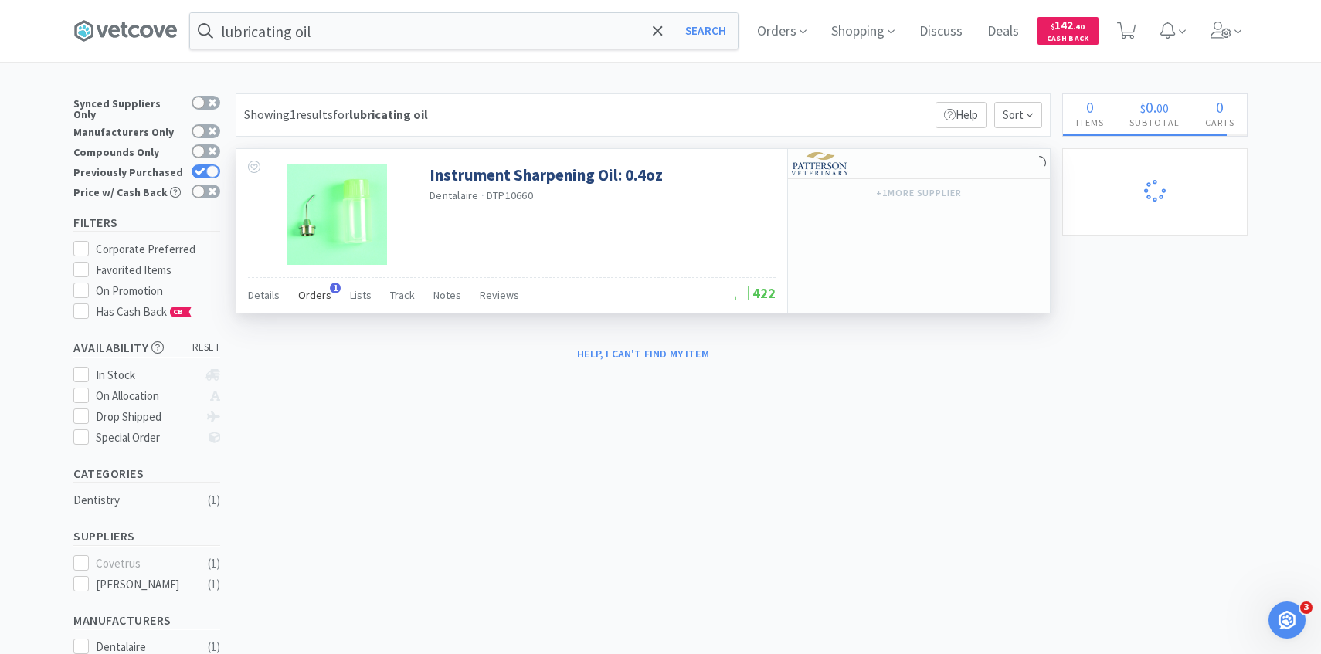
click at [305, 304] on div "Orders 1" at bounding box center [314, 297] width 33 height 29
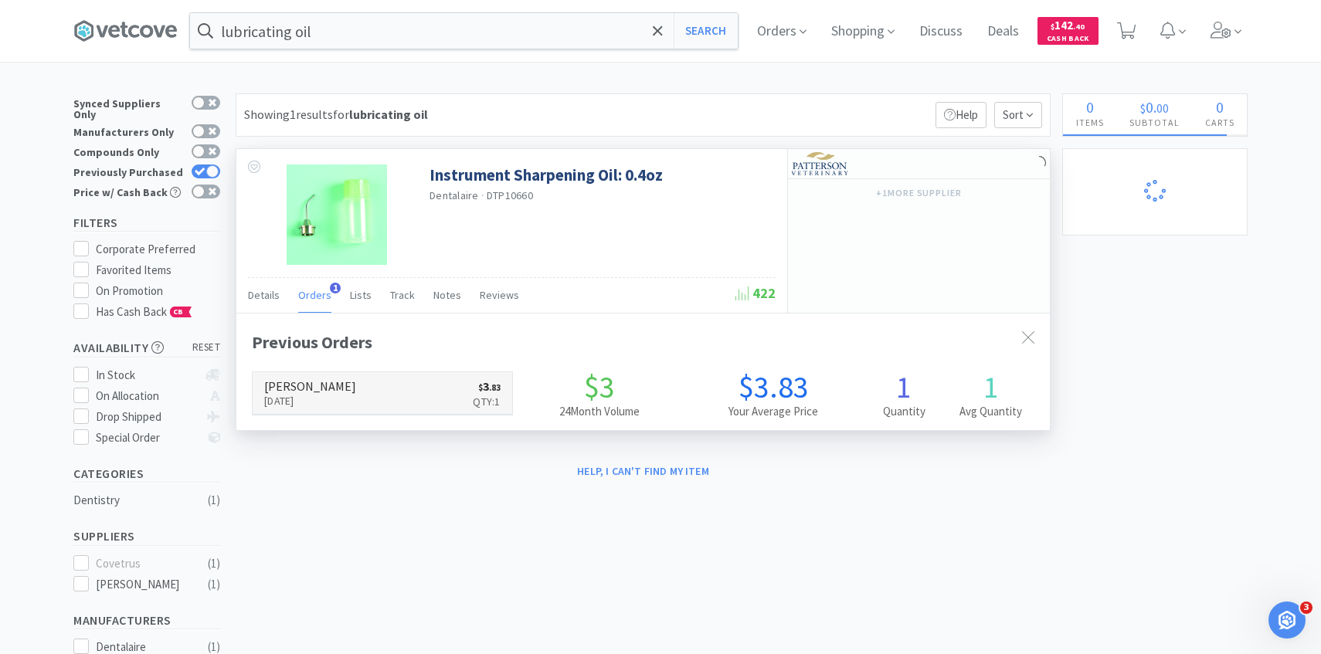
scroll to position [400, 813]
click at [360, 381] on link "Patterson Sep 18th, 2025 $ 3 . 83 Qty: 1" at bounding box center [382, 393] width 259 height 42
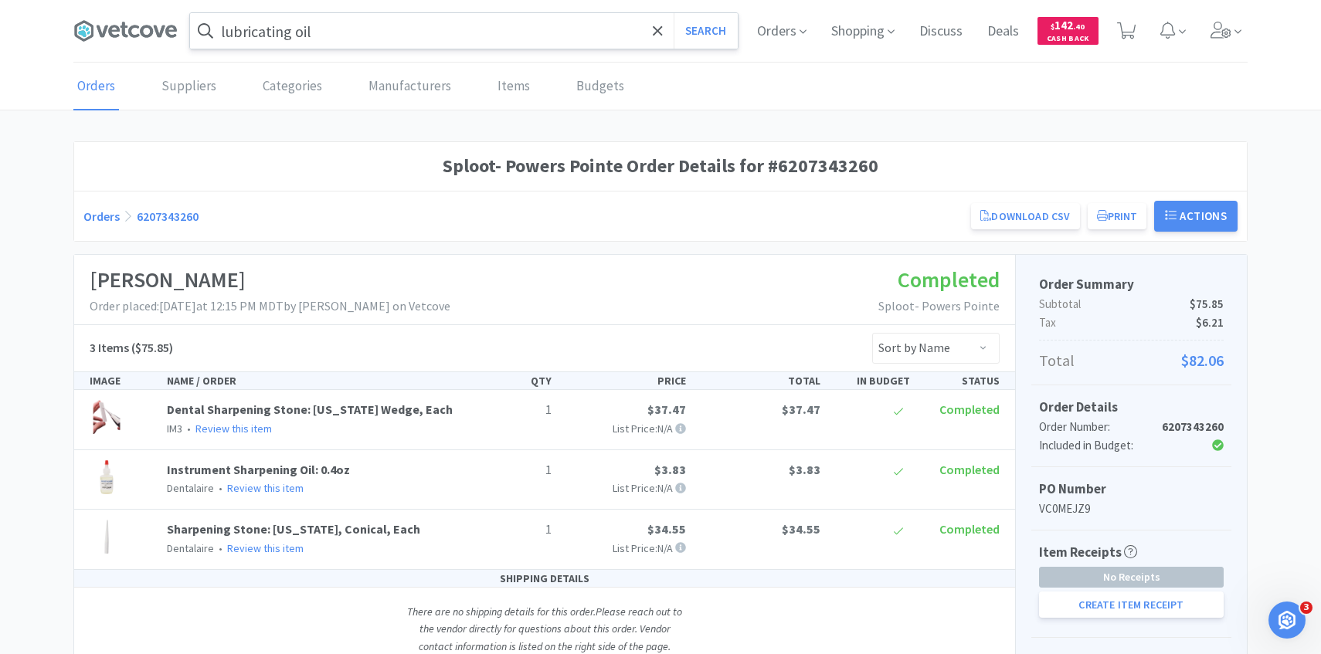
click at [319, 49] on div "lubricating oil Search" at bounding box center [464, 31] width 548 height 36
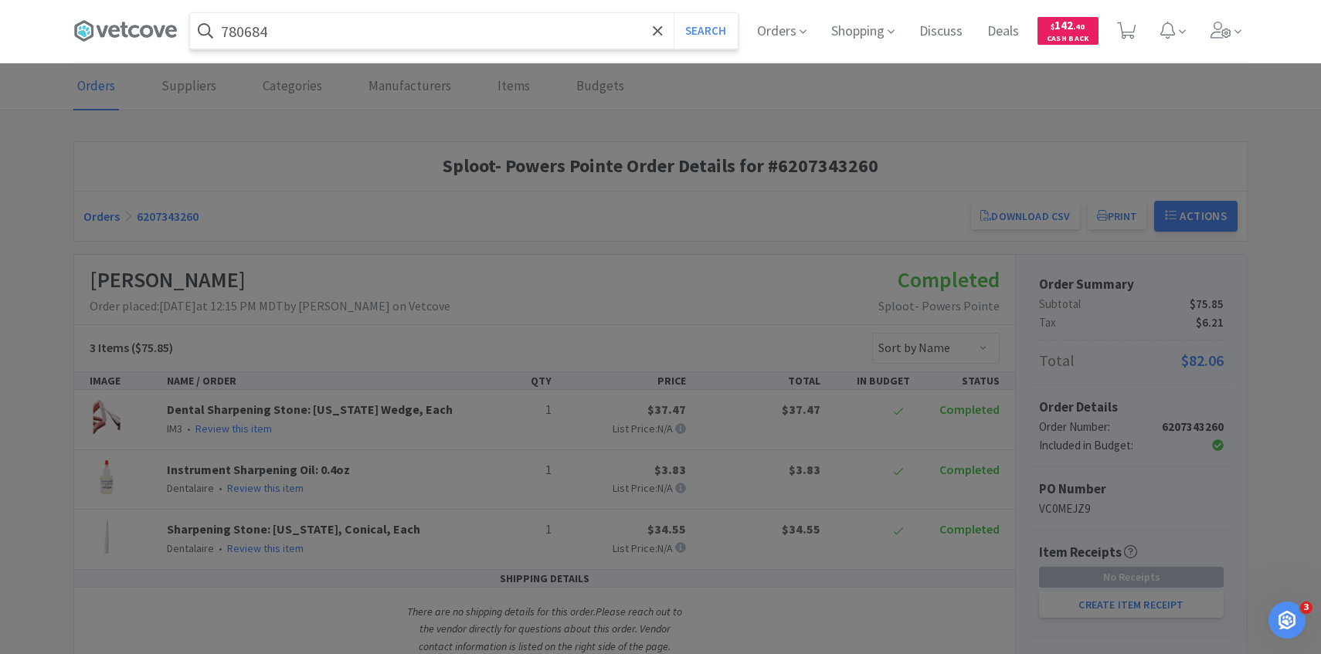
click at [316, 31] on input "780684" at bounding box center [464, 31] width 548 height 36
type input "78068436"
click at [673, 13] on button "Search" at bounding box center [705, 31] width 64 height 36
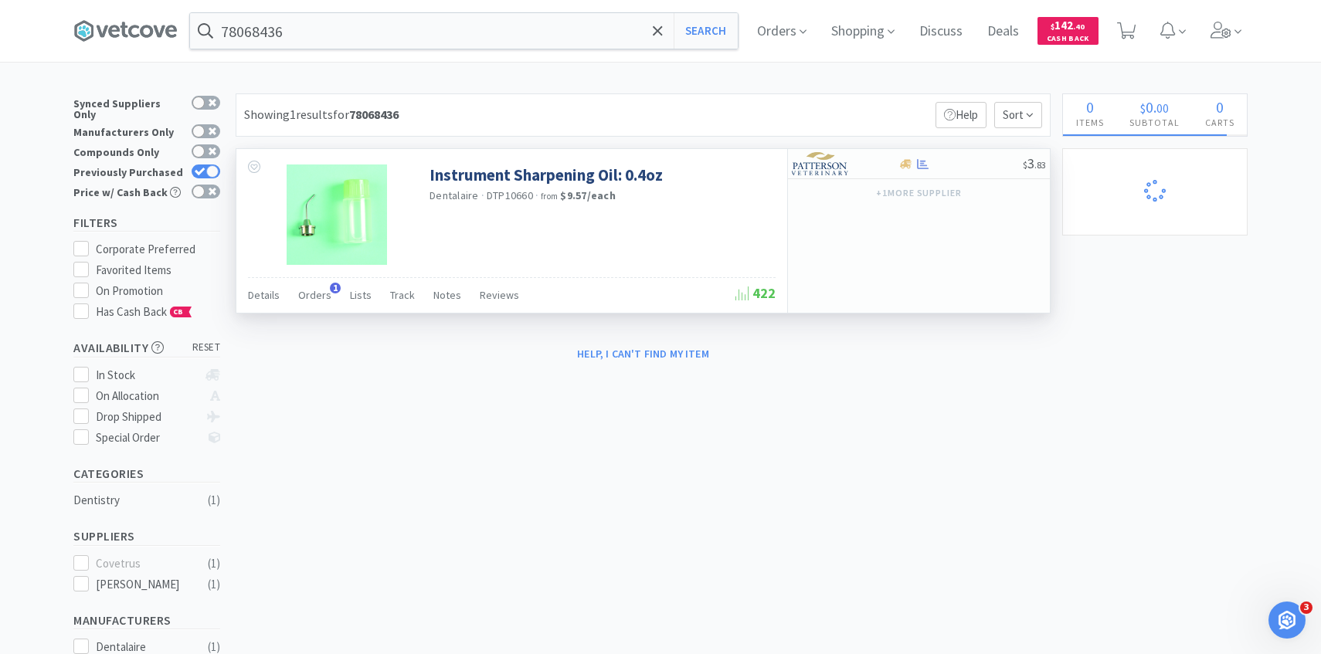
click at [292, 298] on div "Details Orders 1 Lists Track Notes Reviews" at bounding box center [491, 297] width 487 height 29
click at [309, 272] on div at bounding box center [332, 213] width 193 height 128
click at [309, 286] on div "Orders 1" at bounding box center [314, 297] width 33 height 29
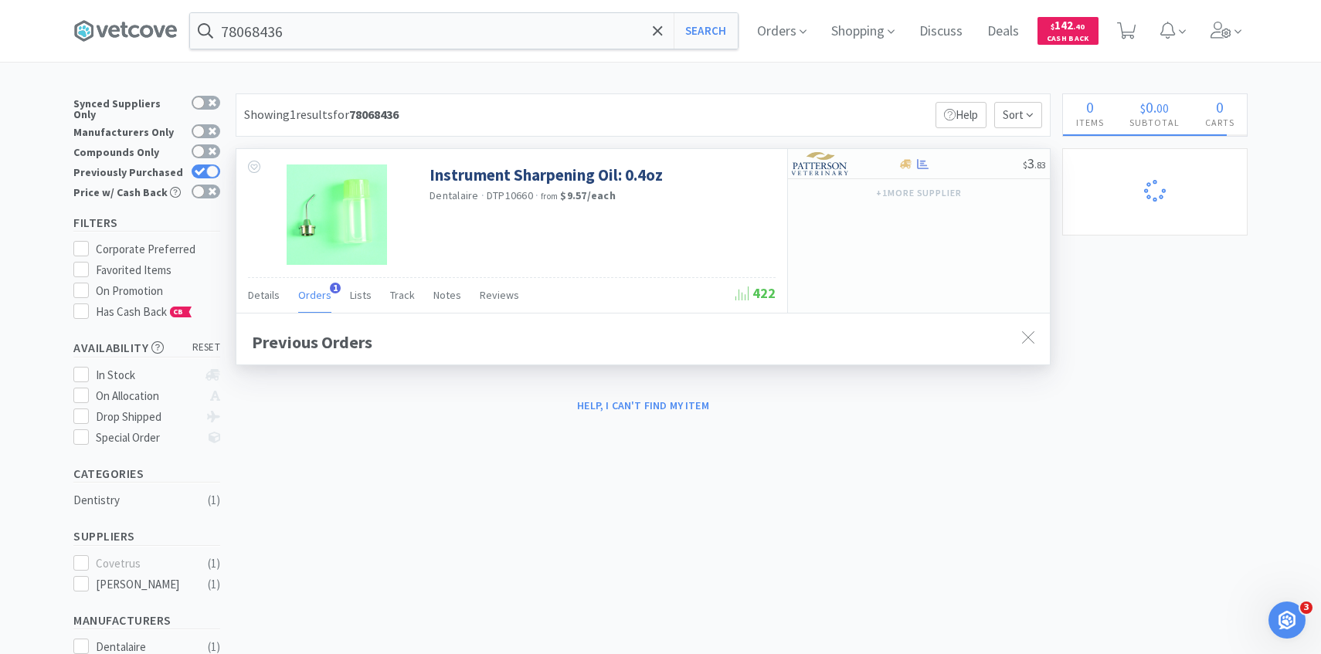
scroll to position [400, 813]
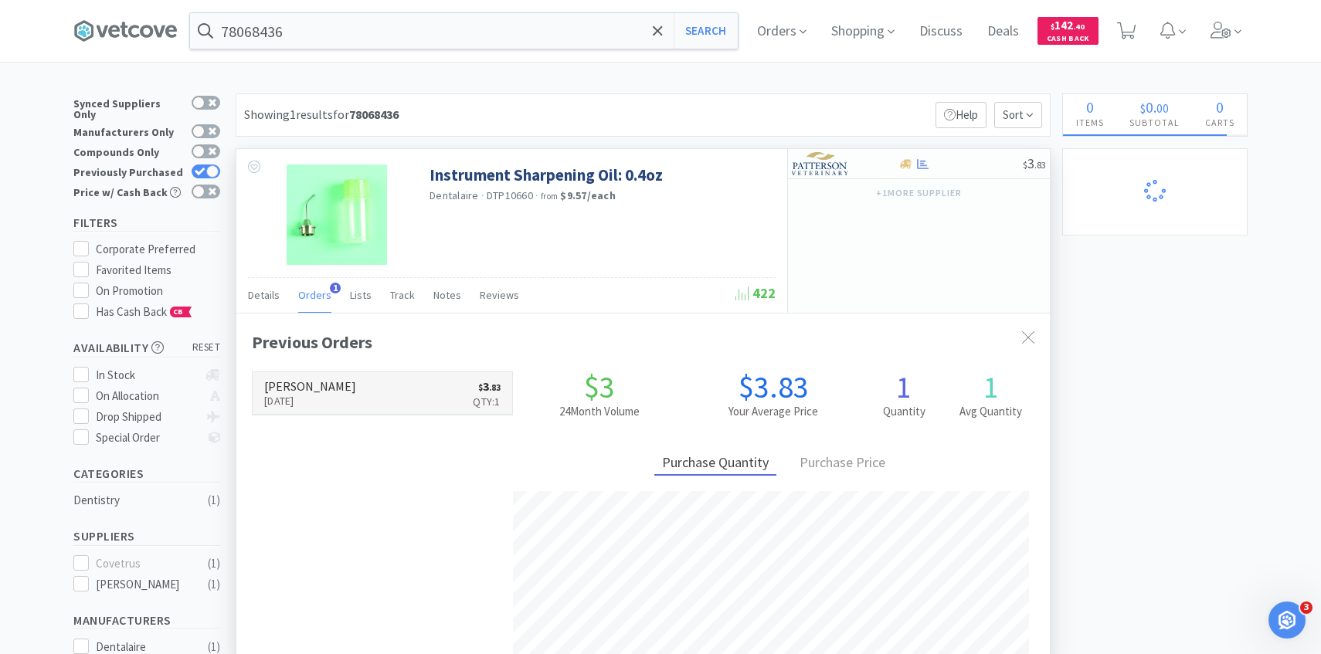
click at [347, 385] on link "Patterson Sep 18th, 2025 $ 3 . 83 Qty: 1" at bounding box center [382, 393] width 259 height 42
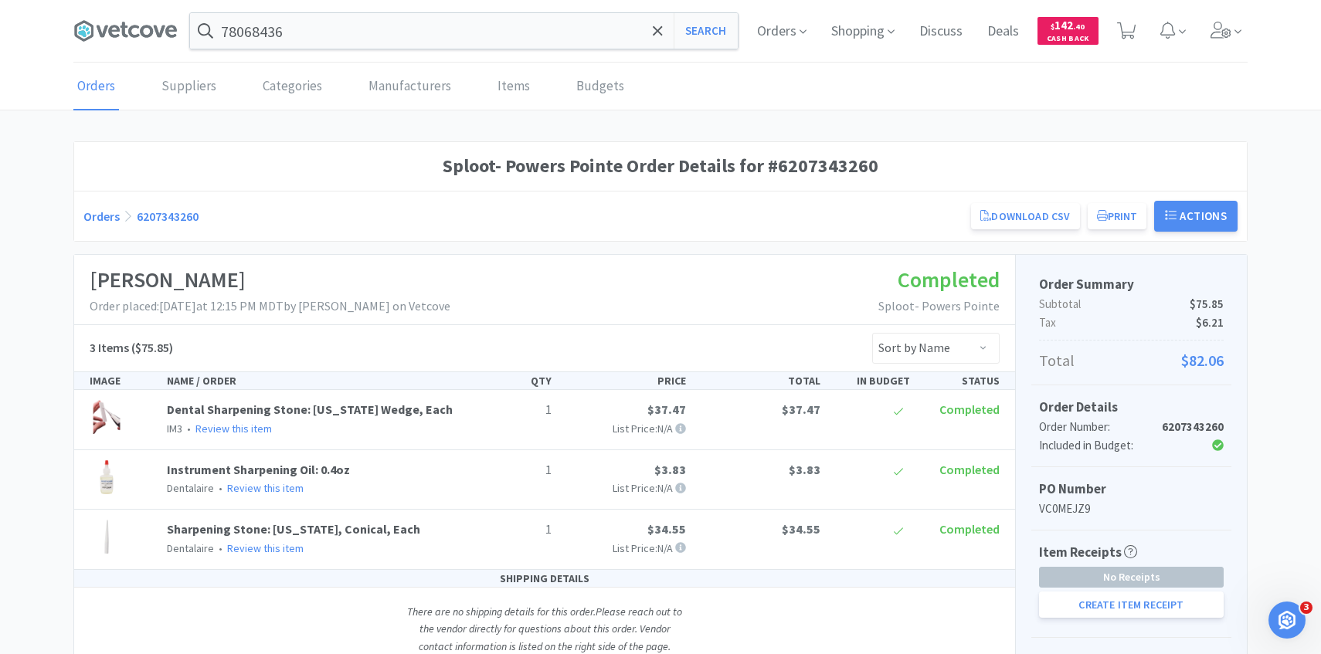
scroll to position [74, 0]
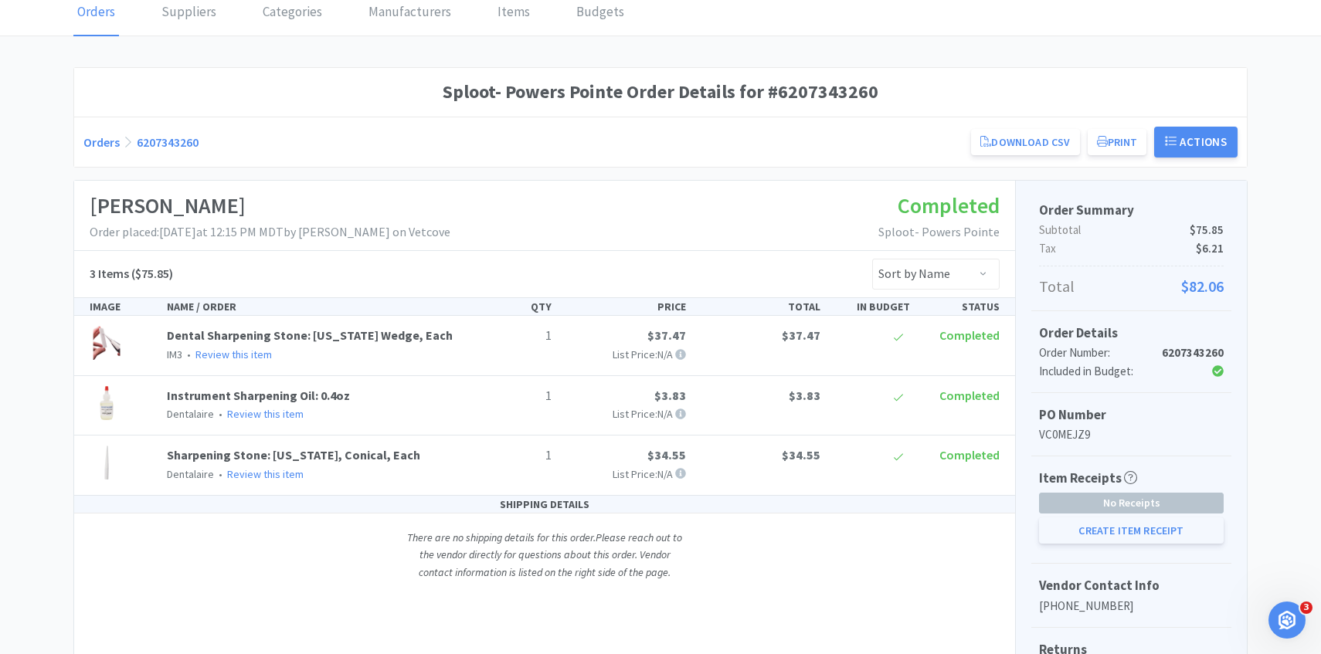
click at [1101, 543] on button "Create Item Receipt" at bounding box center [1131, 530] width 185 height 26
select select "1"
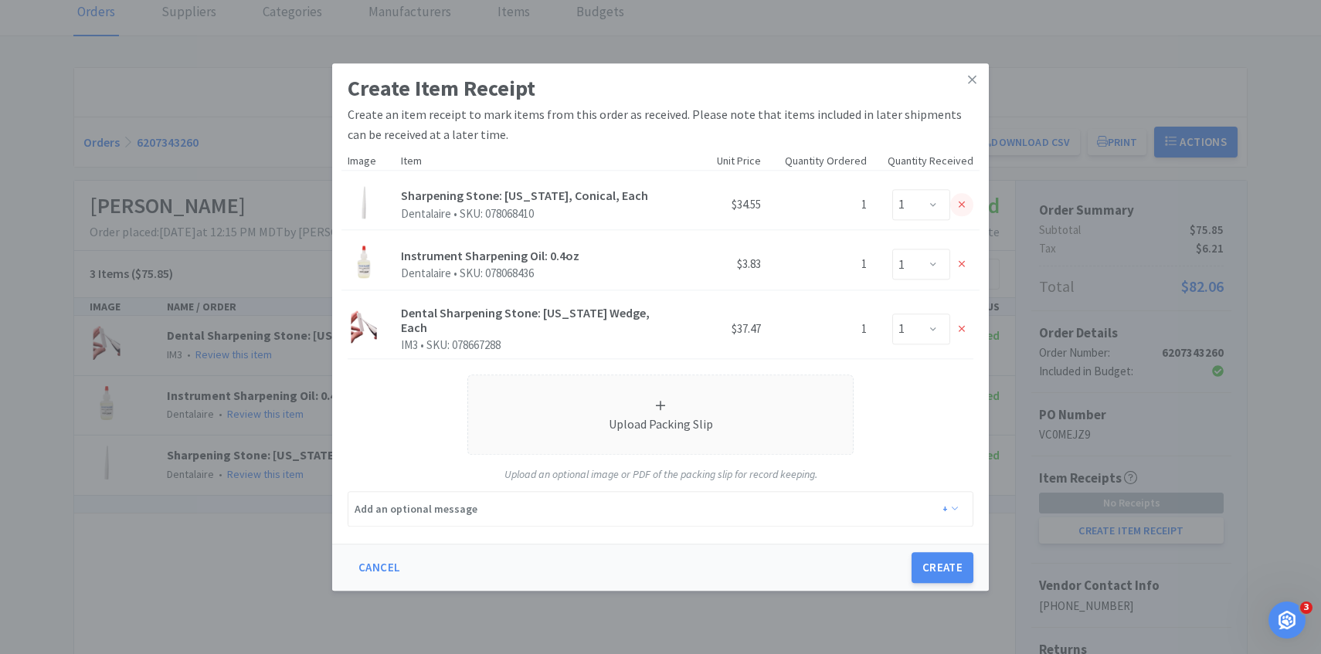
click at [965, 202] on icon at bounding box center [961, 204] width 7 height 11
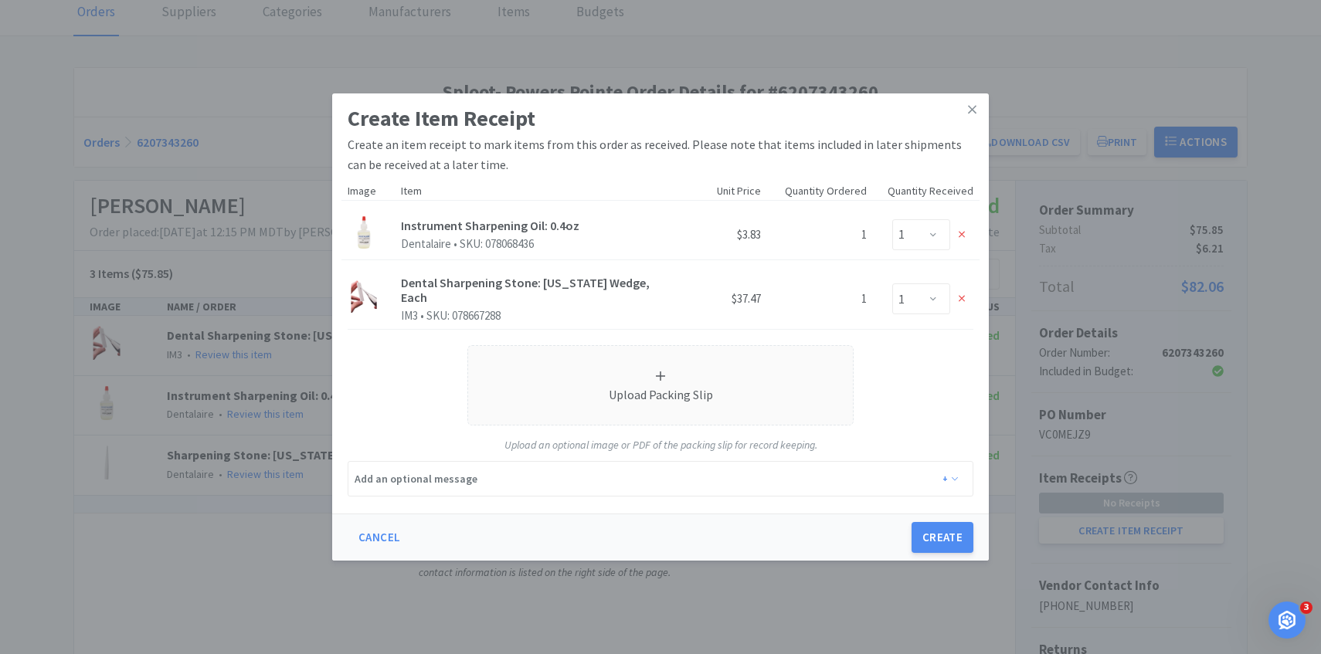
click at [962, 296] on icon at bounding box center [961, 298] width 7 height 11
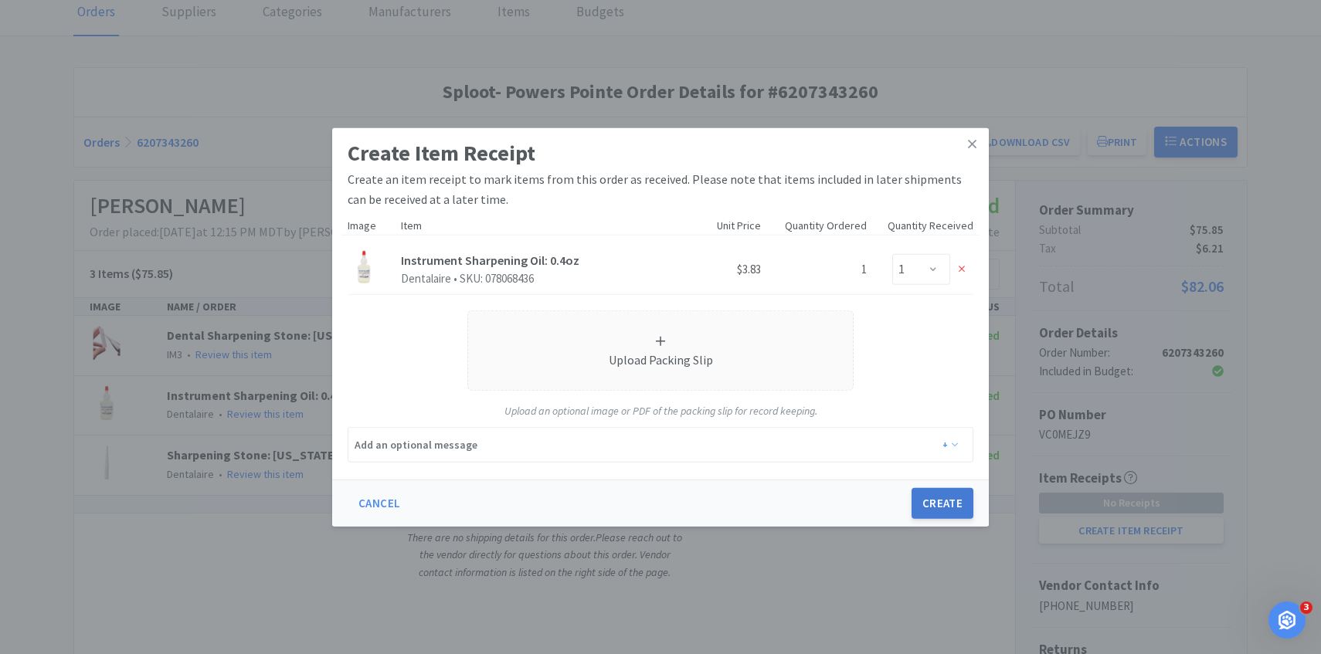
click at [943, 504] on button "Create" at bounding box center [942, 503] width 62 height 31
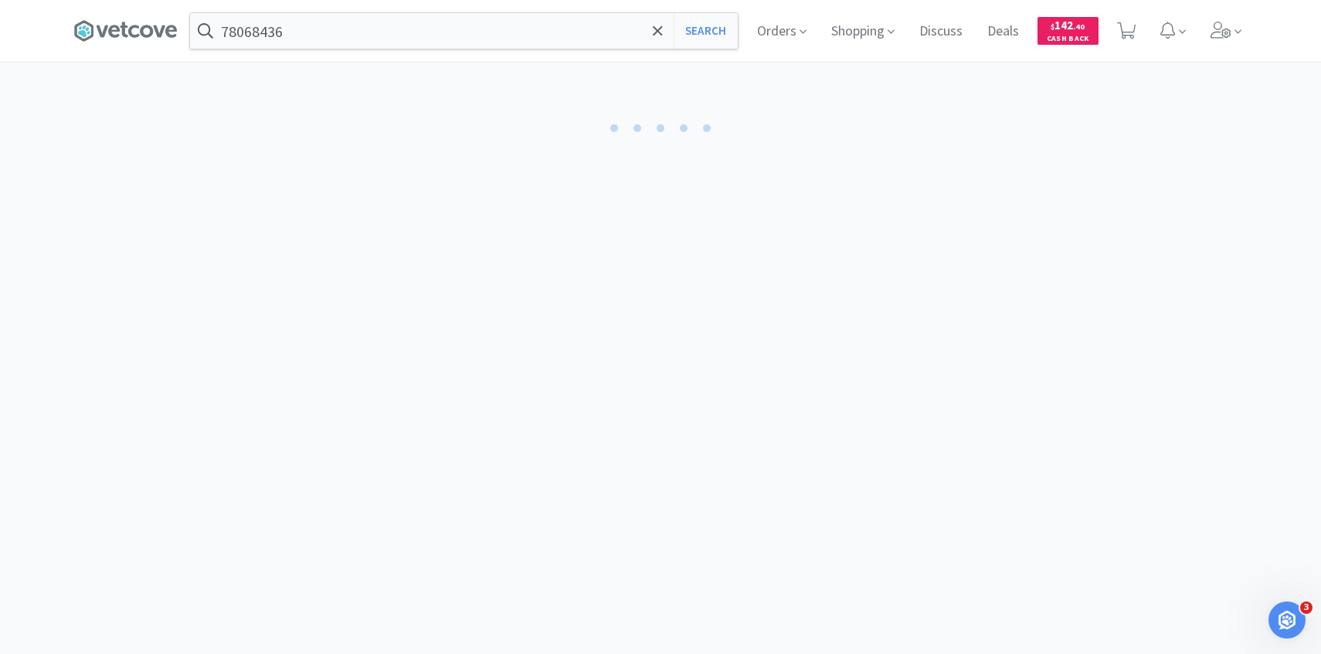
select select "1"
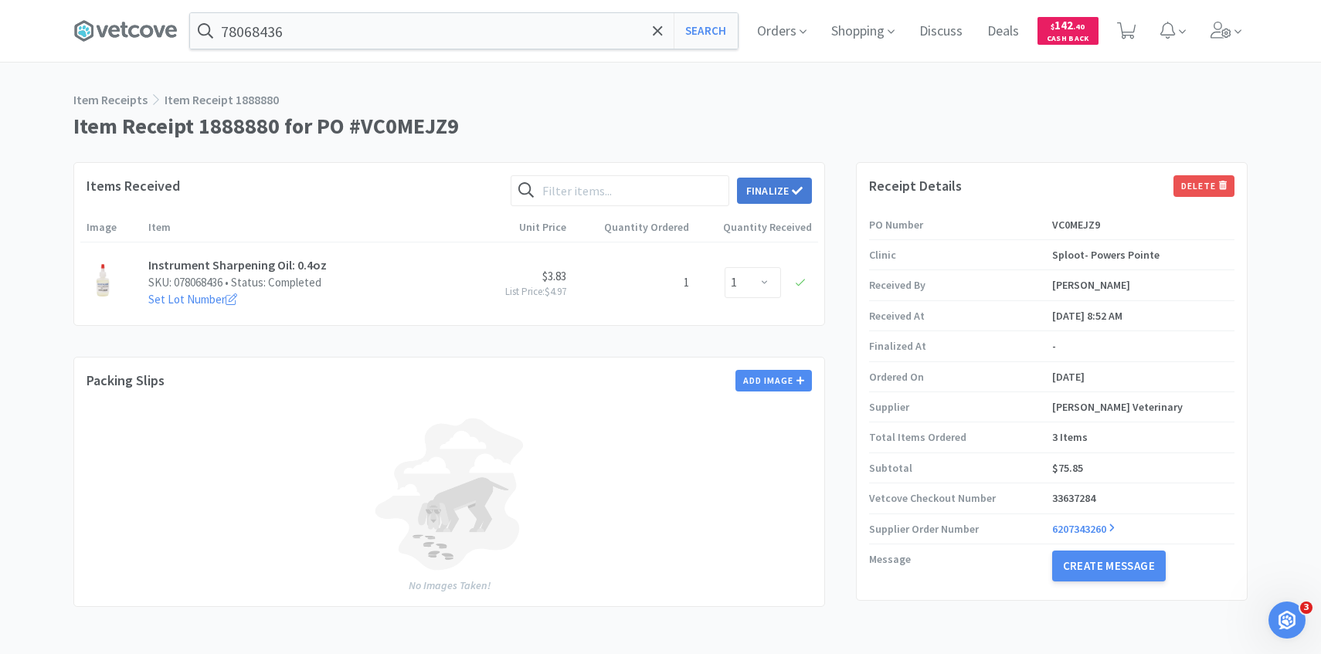
click at [793, 180] on button "Finalize" at bounding box center [774, 191] width 75 height 26
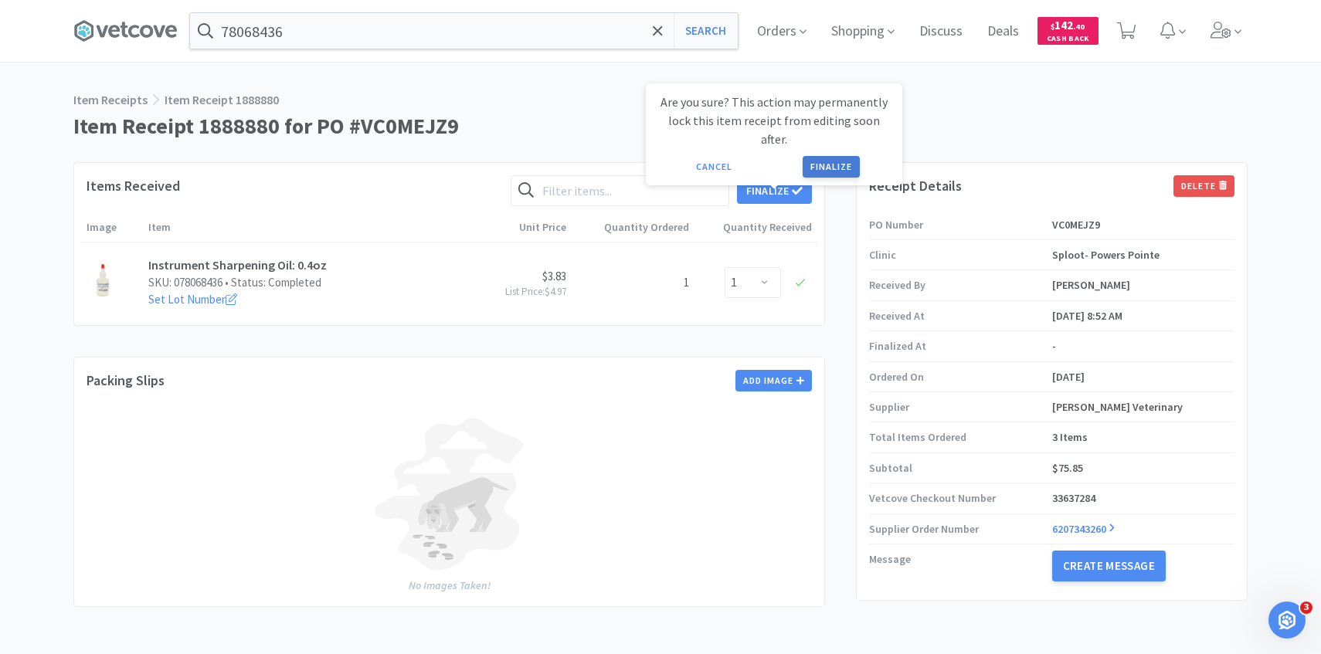
click at [827, 156] on button "Finalize" at bounding box center [830, 167] width 57 height 22
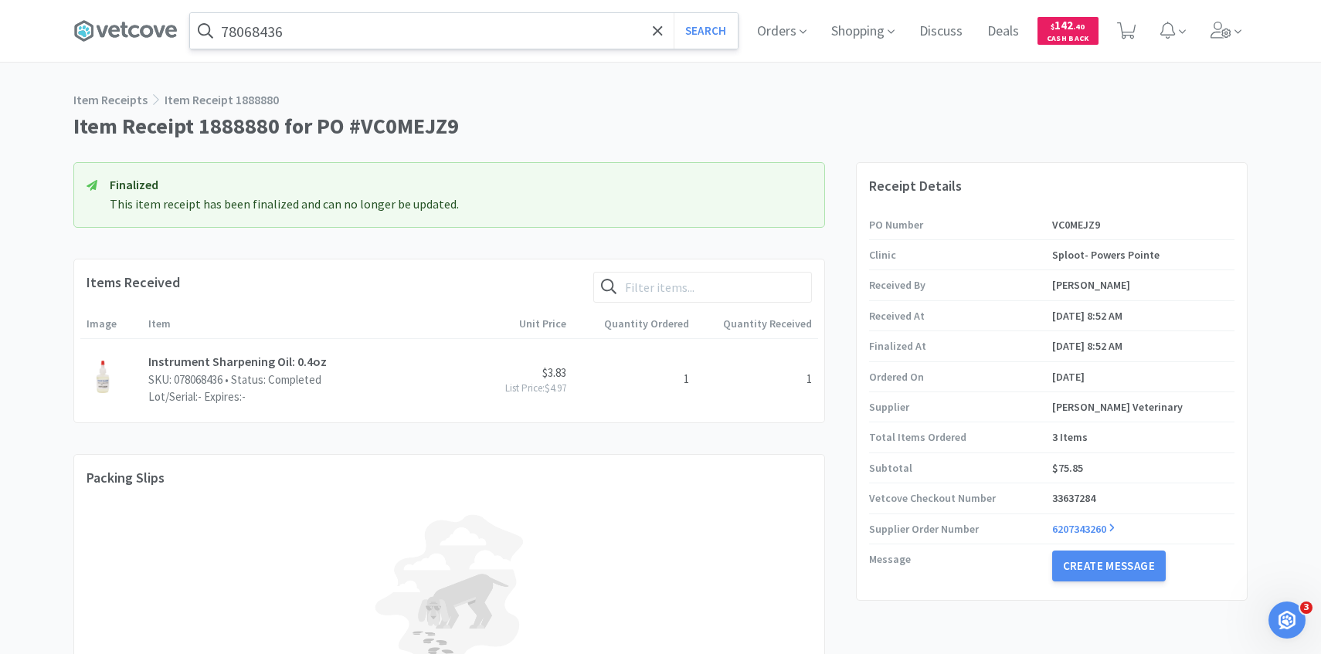
click at [358, 44] on input "78068436" at bounding box center [464, 31] width 548 height 36
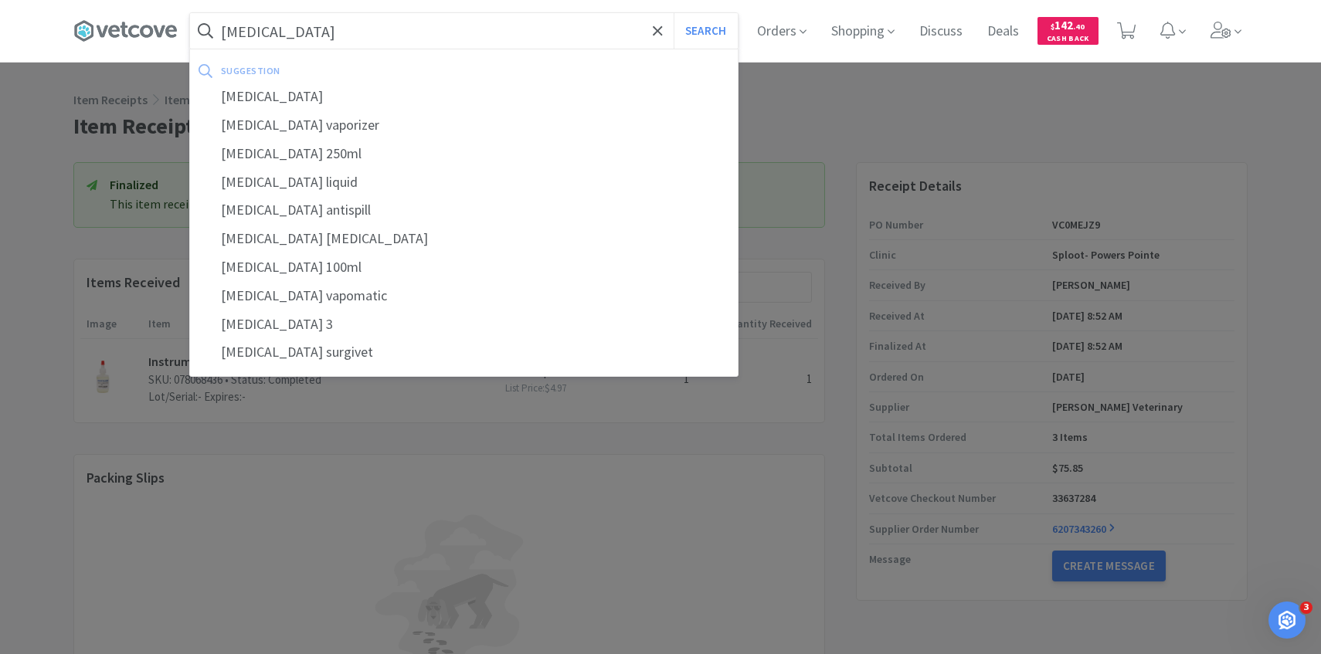
type input "isoflurane"
click at [673, 13] on button "Search" at bounding box center [705, 31] width 64 height 36
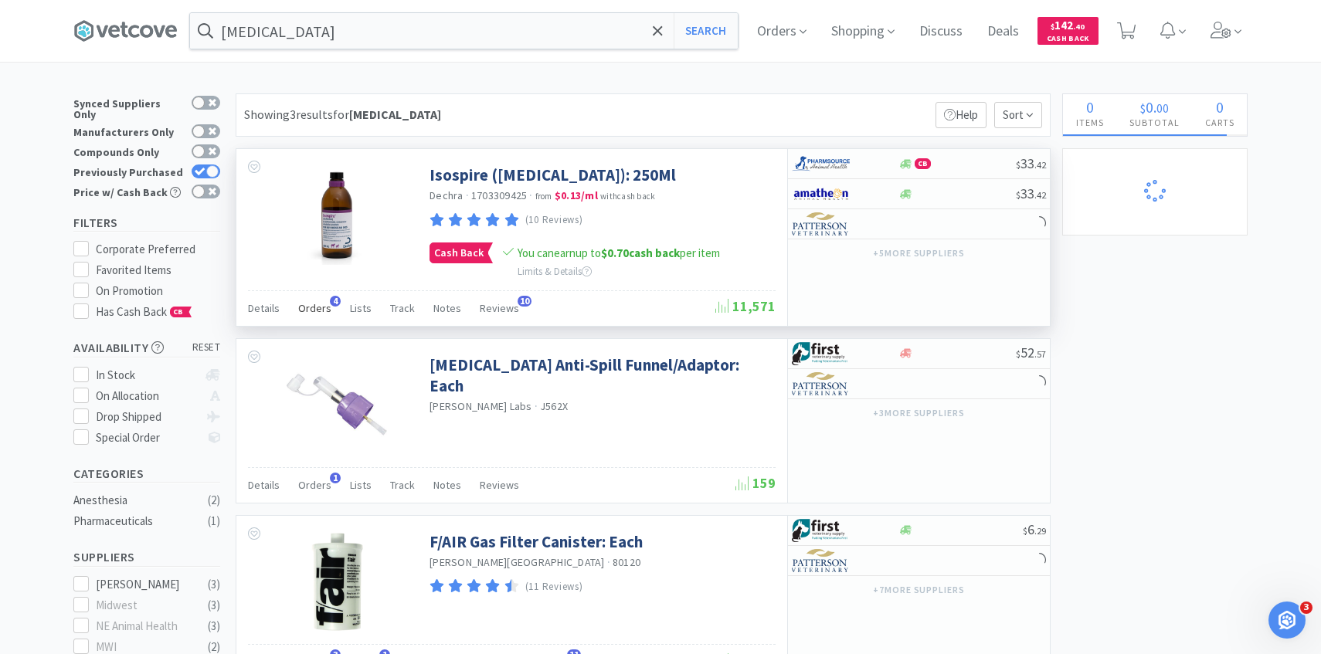
click at [307, 303] on span "Orders" at bounding box center [314, 308] width 33 height 14
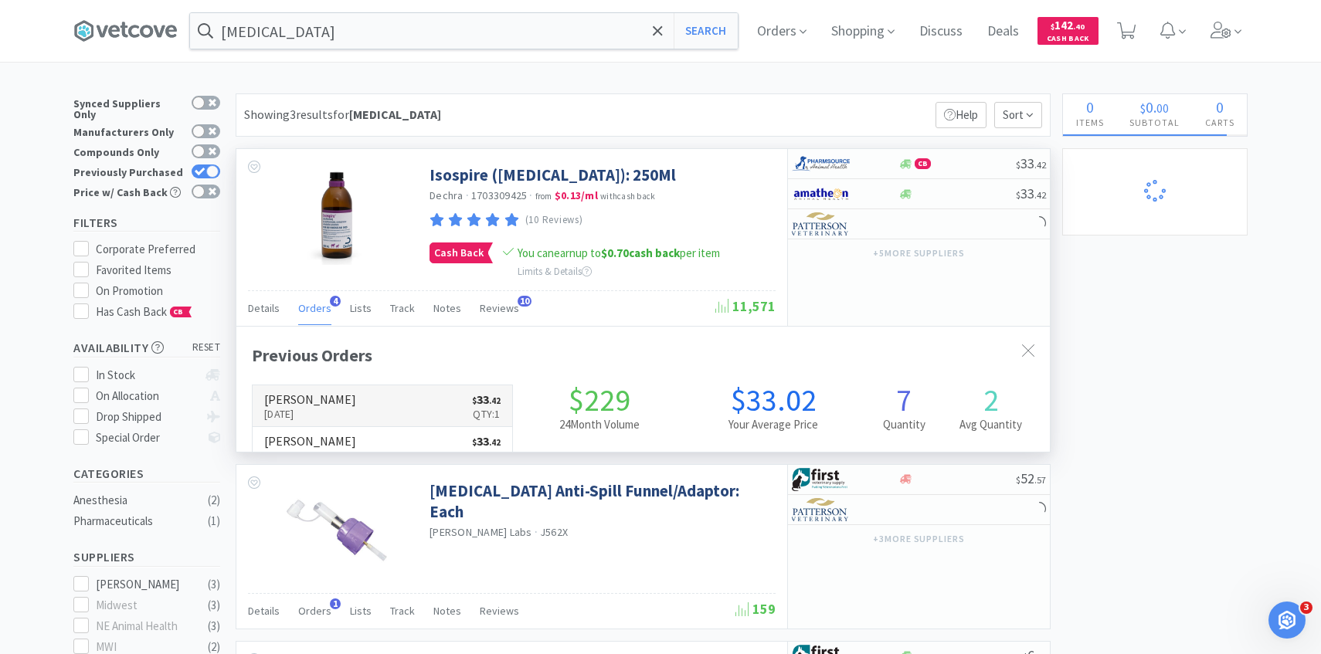
scroll to position [400, 813]
click at [324, 390] on link "Patterson Sep 18th, 2025 $ 33 . 42 Qty: 1" at bounding box center [382, 406] width 259 height 42
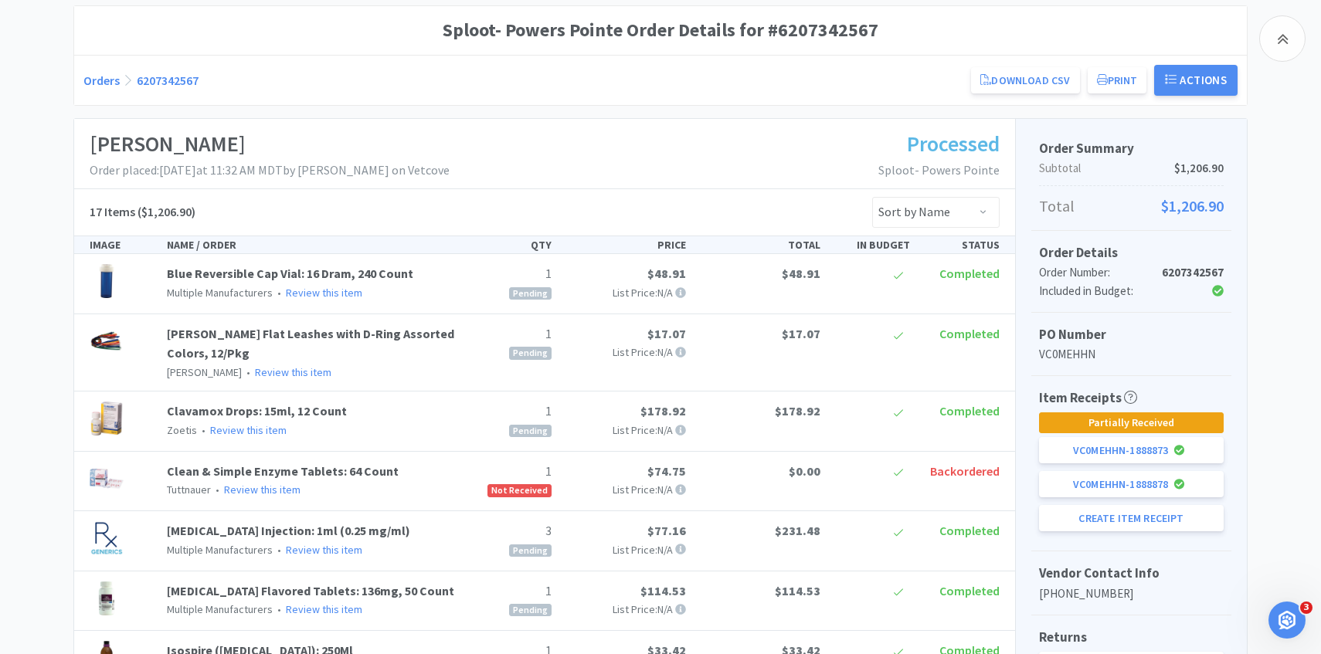
scroll to position [364, 0]
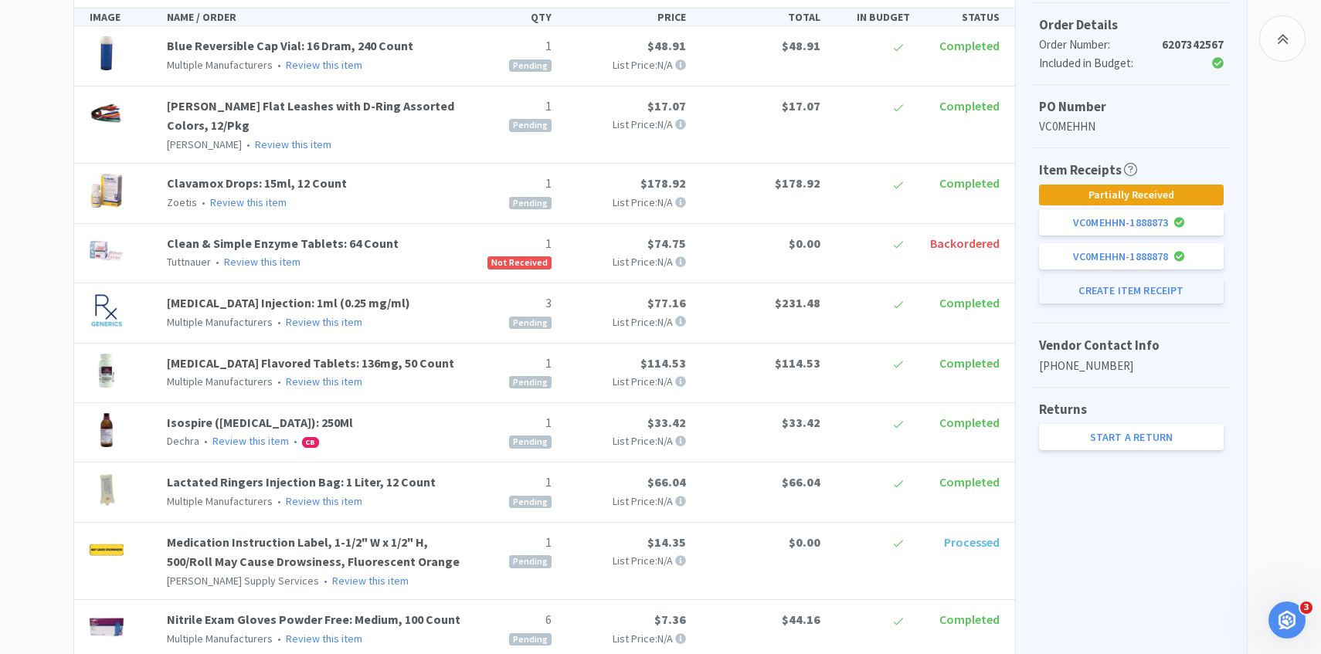
click at [1168, 288] on button "Create Item Receipt" at bounding box center [1131, 290] width 185 height 26
select select "2"
select select "1"
select select "3"
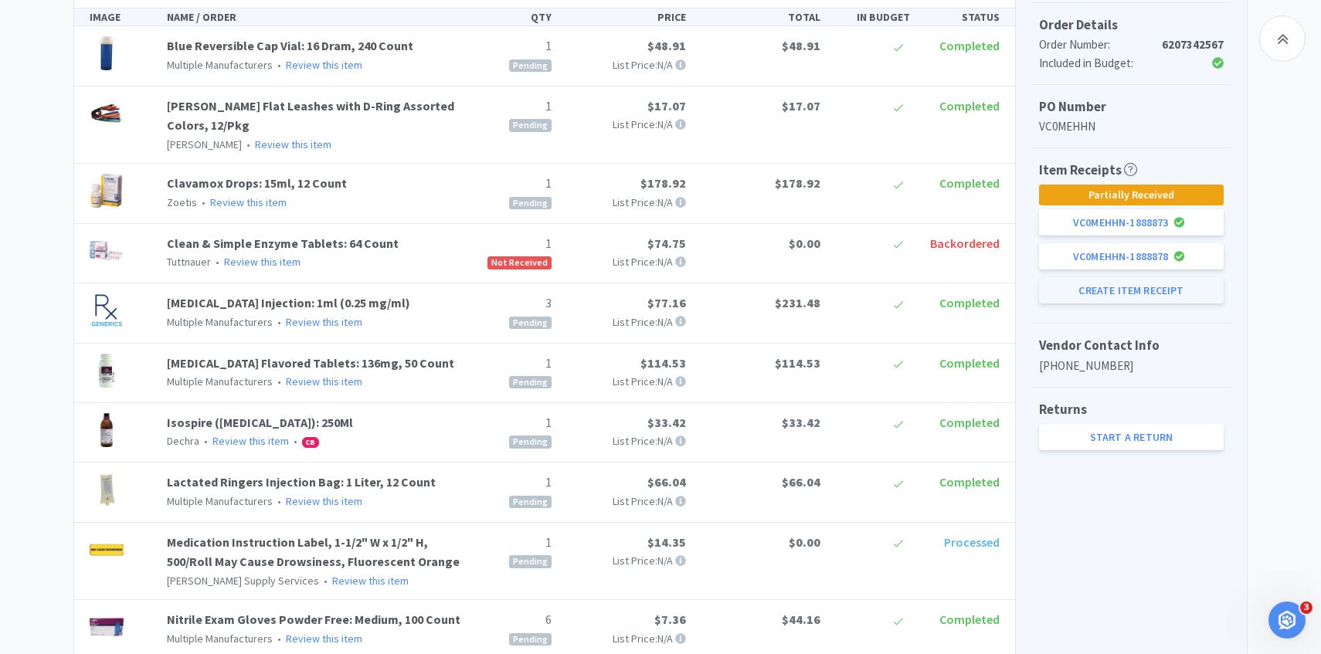
select select "1"
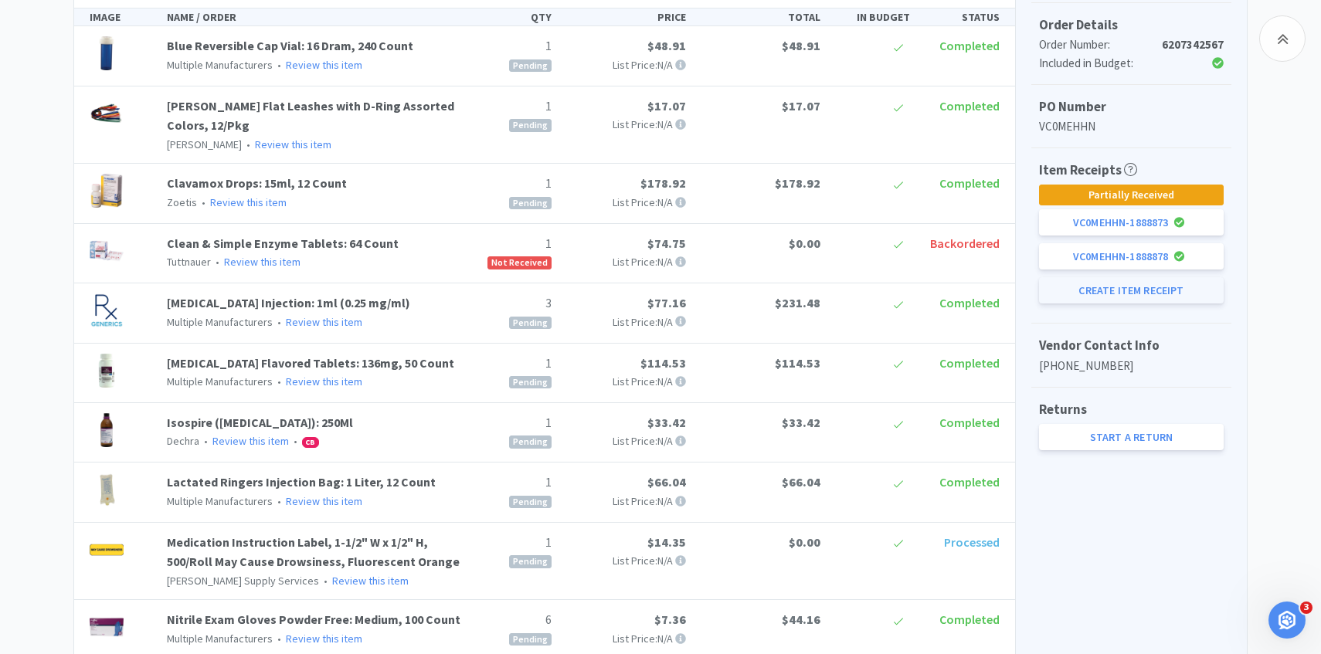
select select "6"
select select "1"
select select "50"
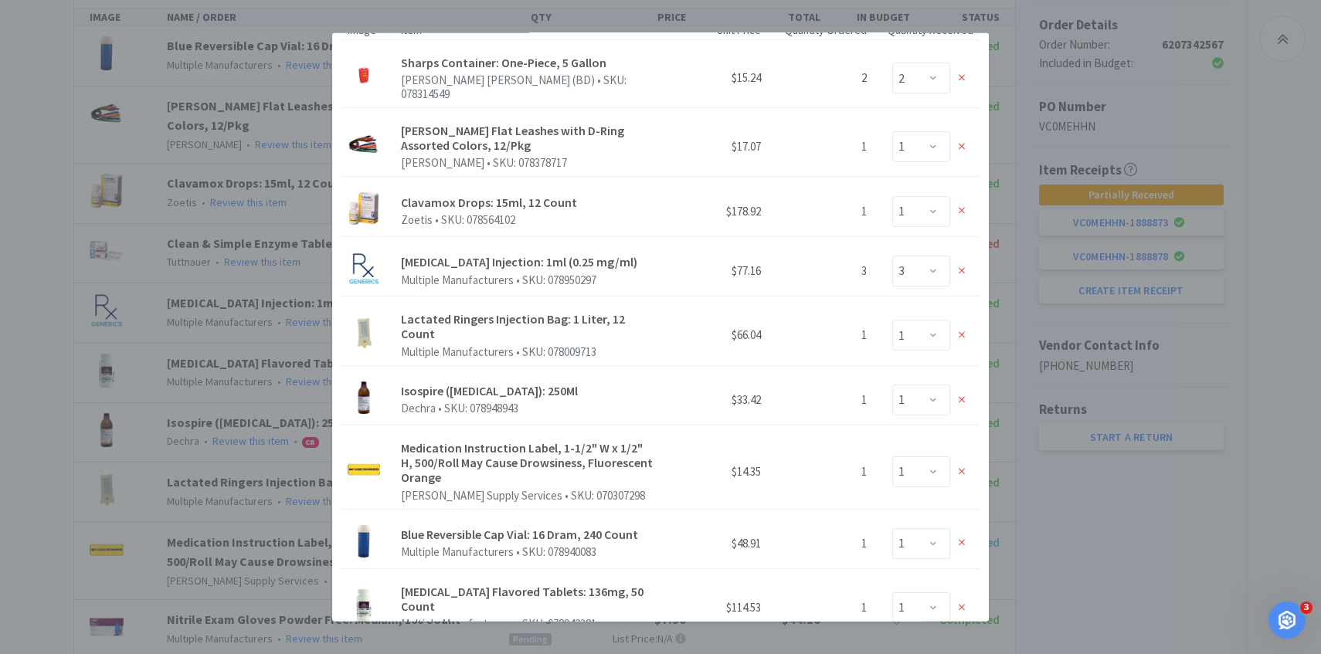
scroll to position [103, 0]
click at [968, 458] on div at bounding box center [961, 469] width 23 height 23
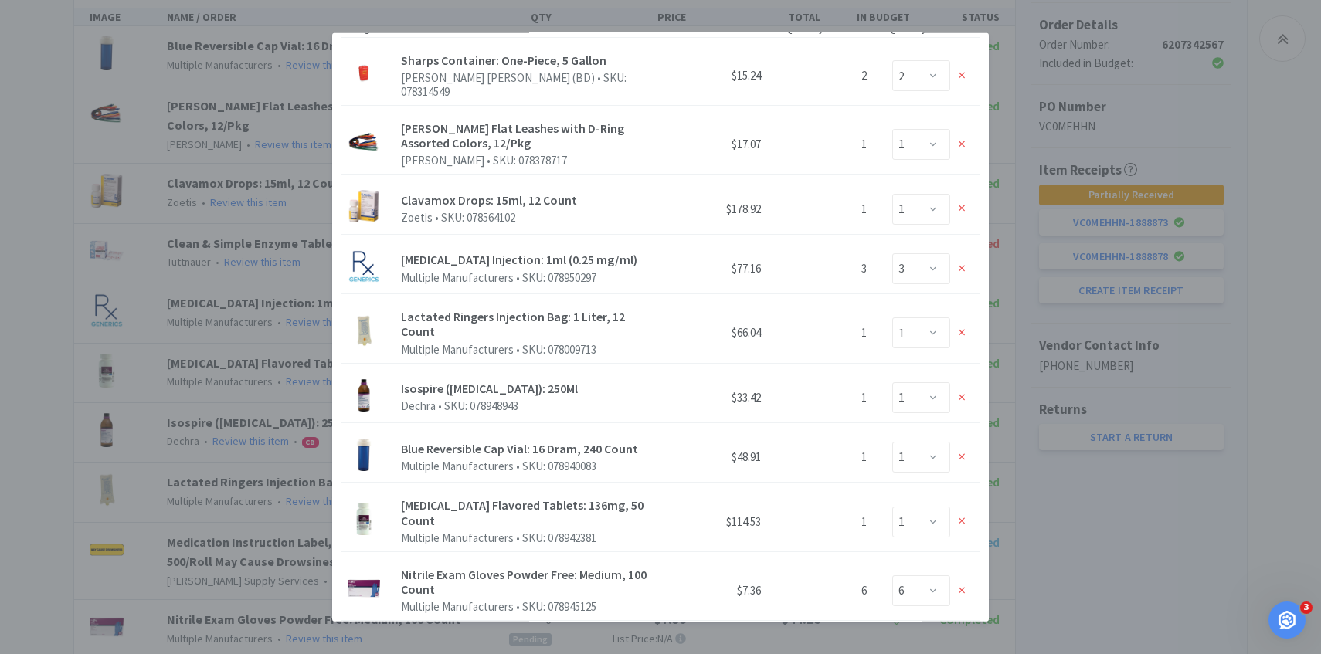
scroll to position [268, 0]
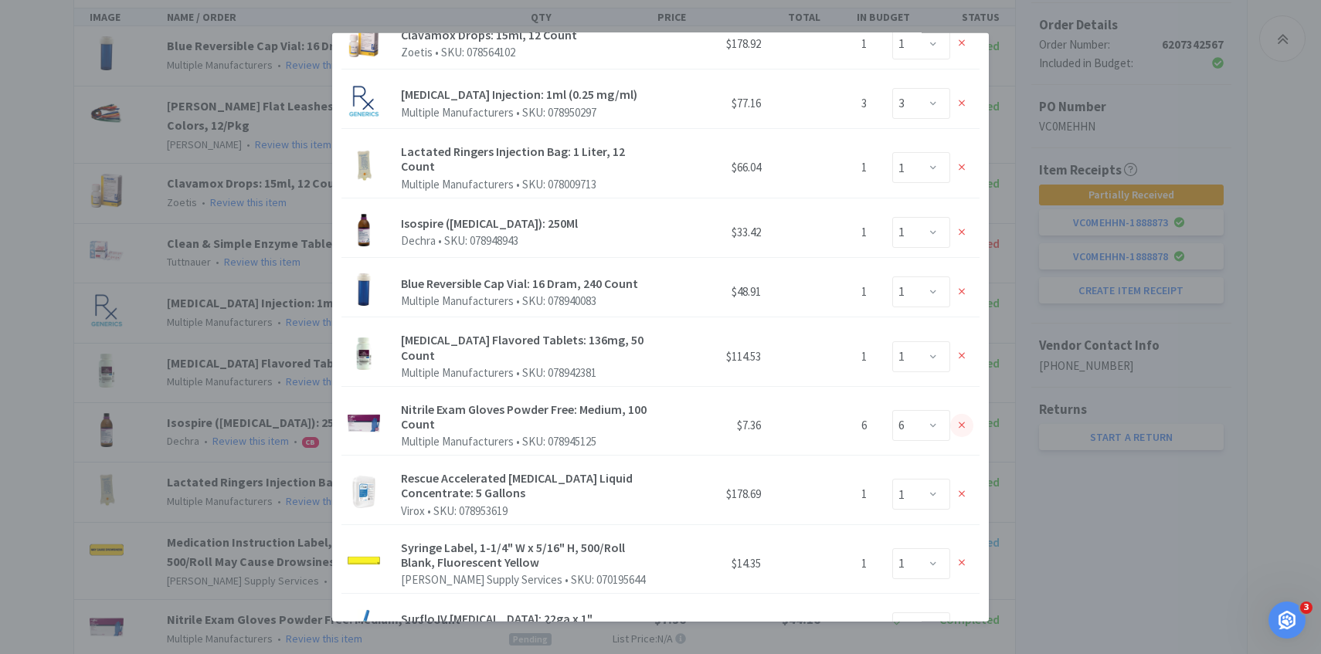
click at [961, 351] on icon at bounding box center [961, 356] width 7 height 11
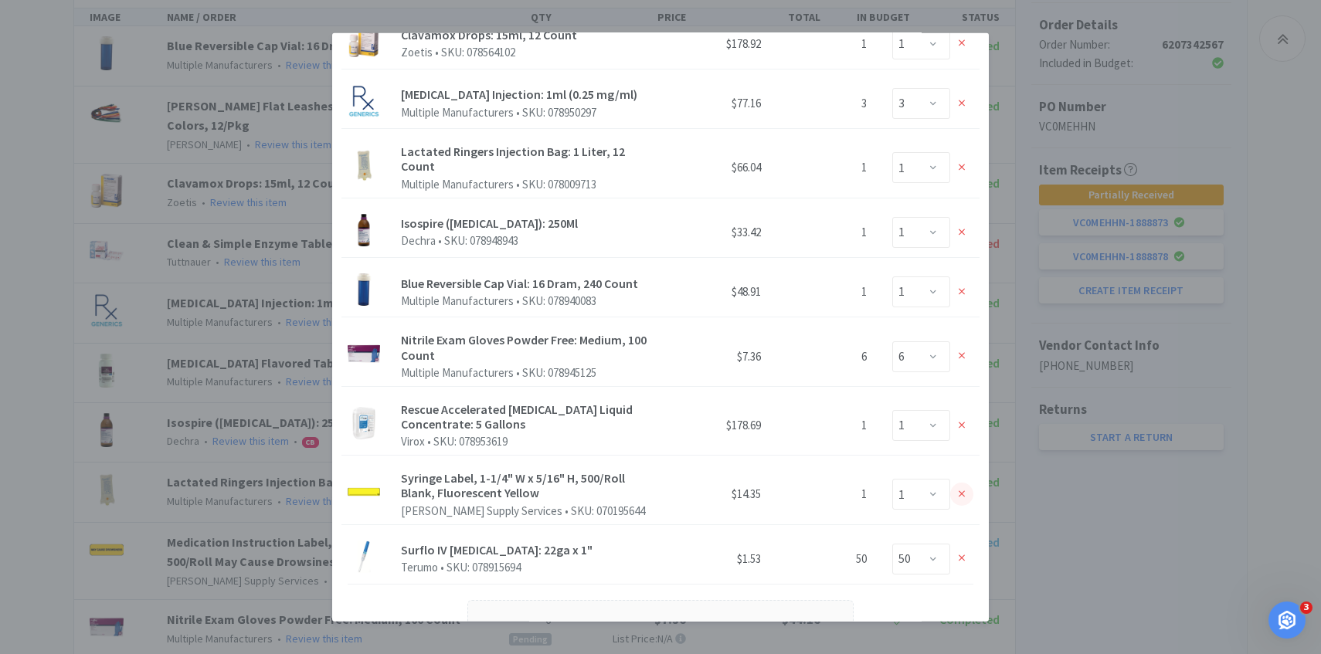
click at [965, 483] on div at bounding box center [961, 494] width 23 height 23
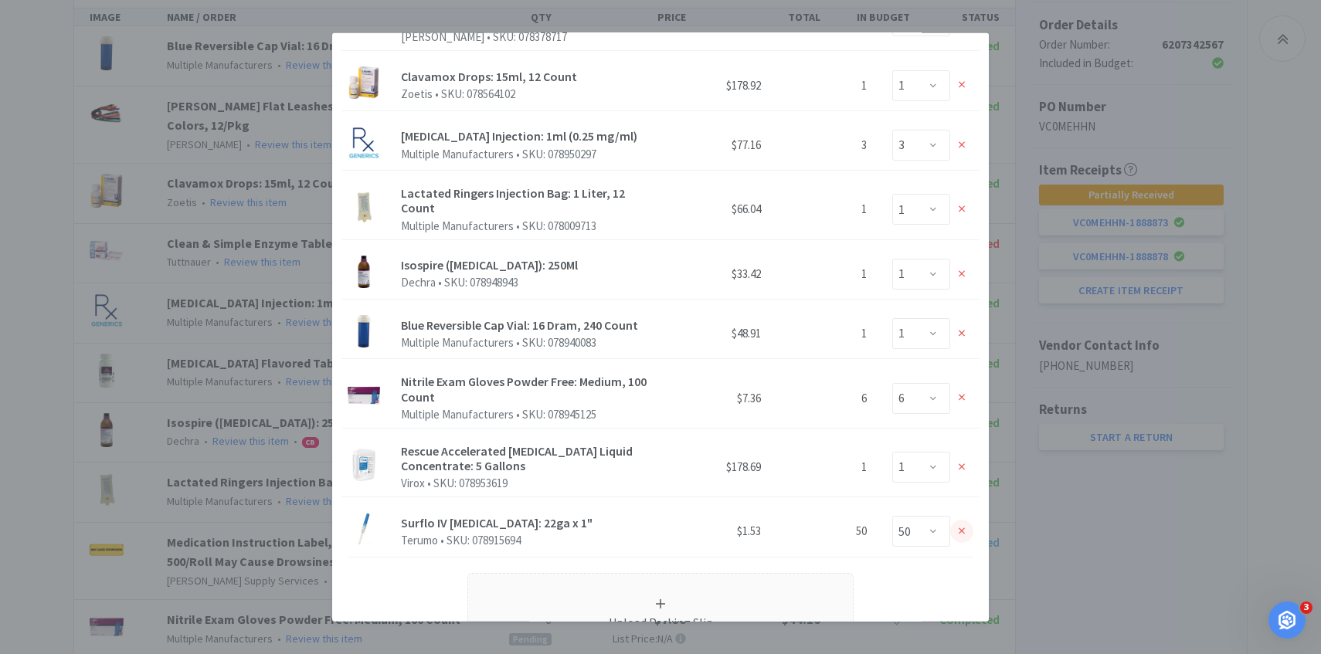
scroll to position [375, 0]
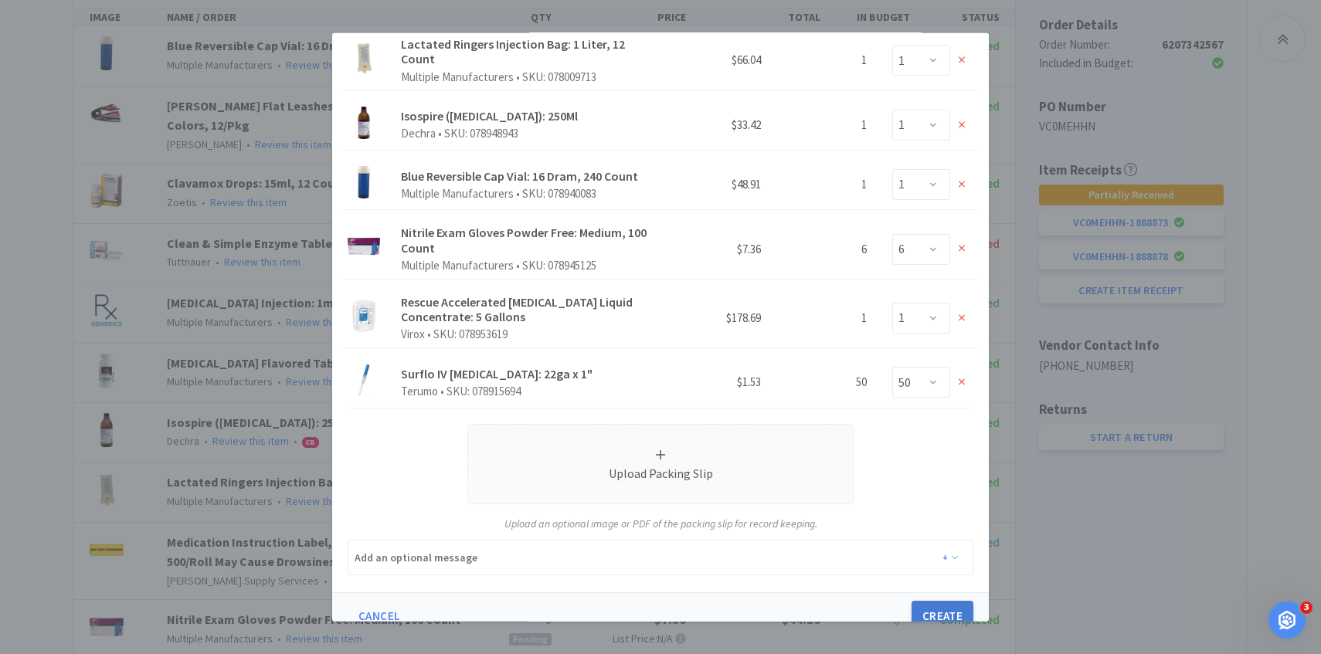
click at [941, 601] on button "Create" at bounding box center [942, 616] width 62 height 31
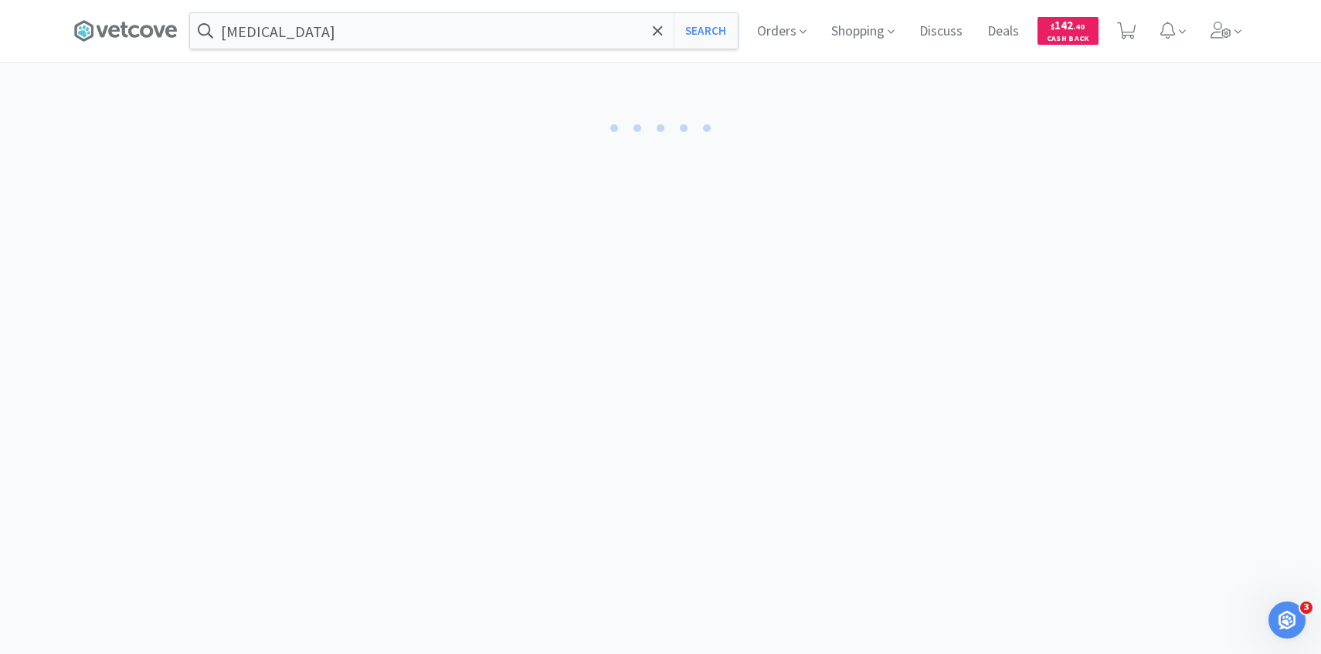
select select "1"
select select "3"
select select "1"
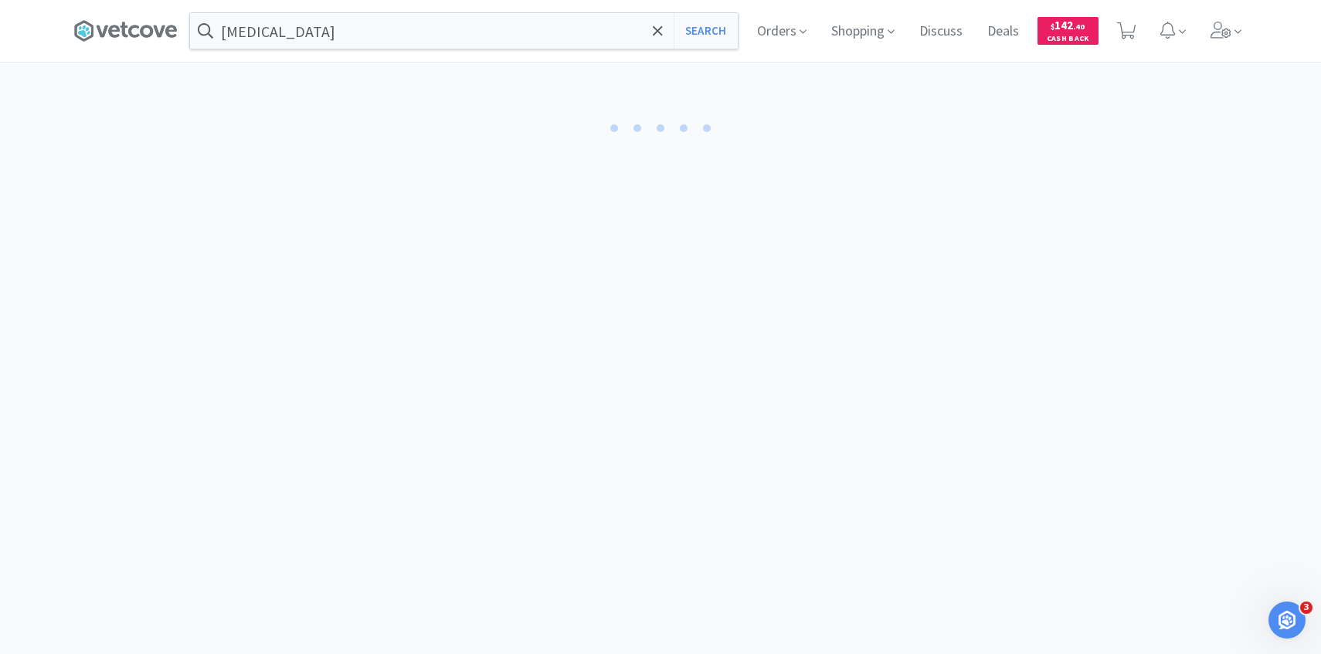
select select "1"
select select "6"
select select "1"
select select "2"
select select "50"
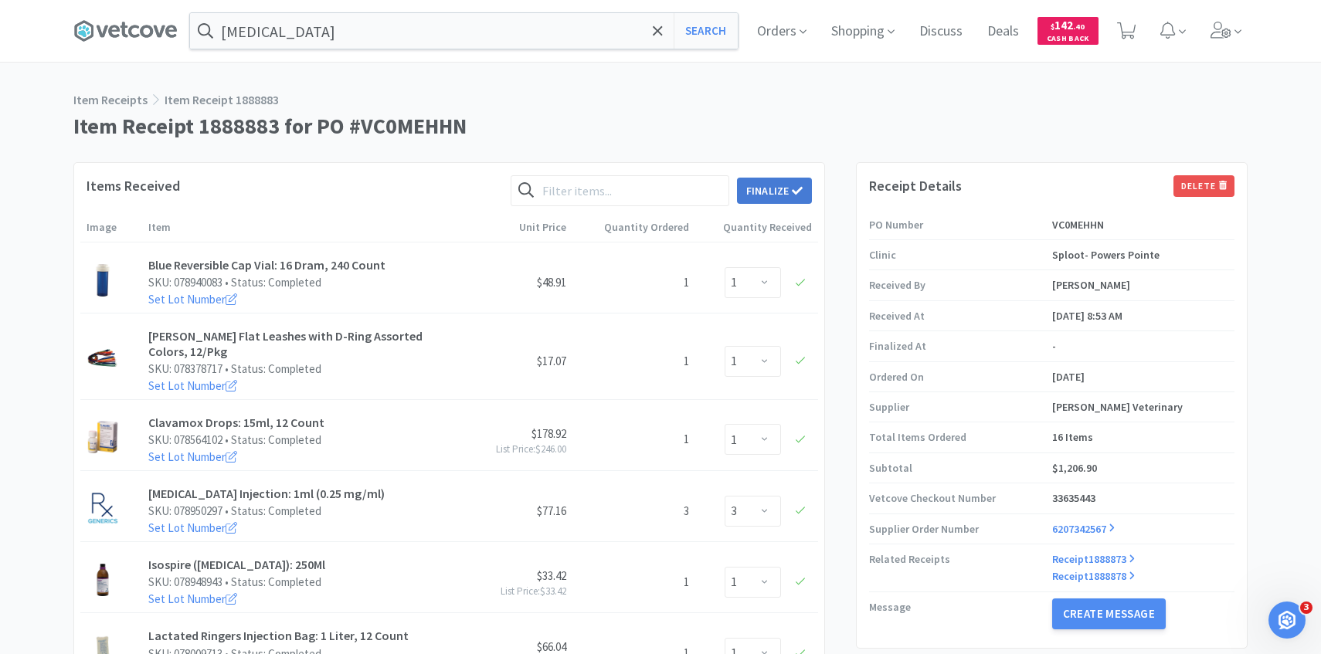
click at [774, 181] on button "Finalize" at bounding box center [774, 191] width 75 height 26
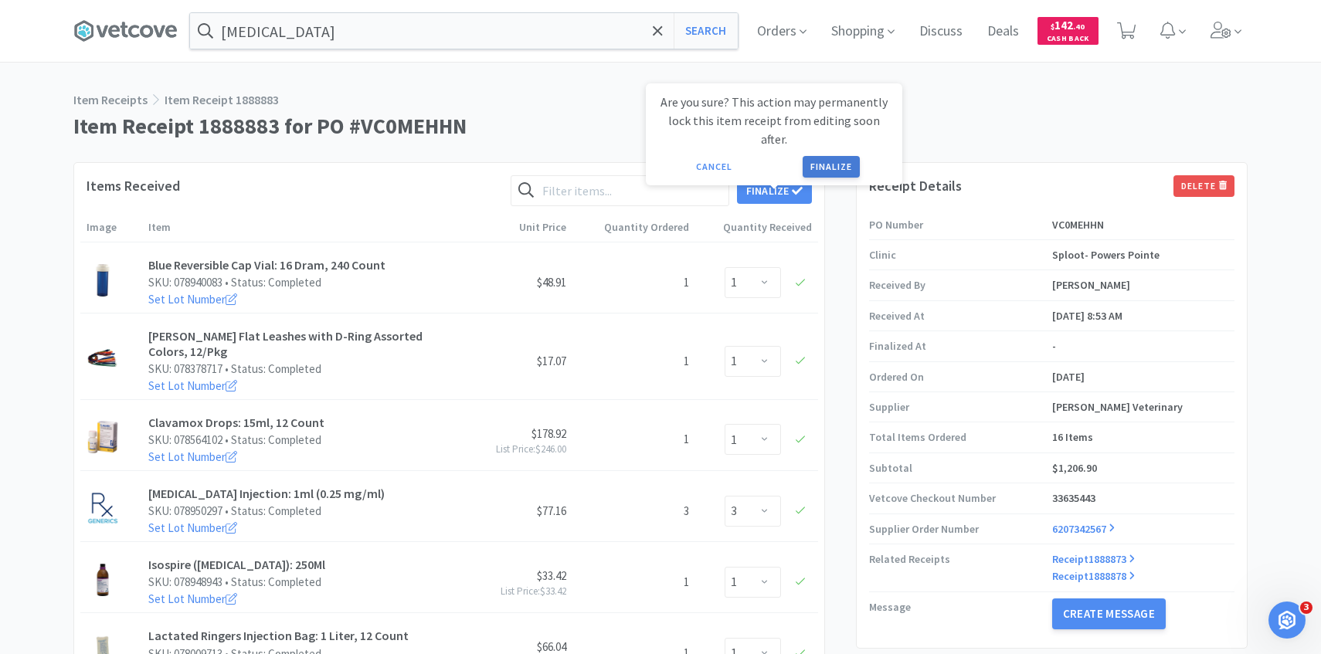
click at [814, 158] on button "Finalize" at bounding box center [830, 167] width 57 height 22
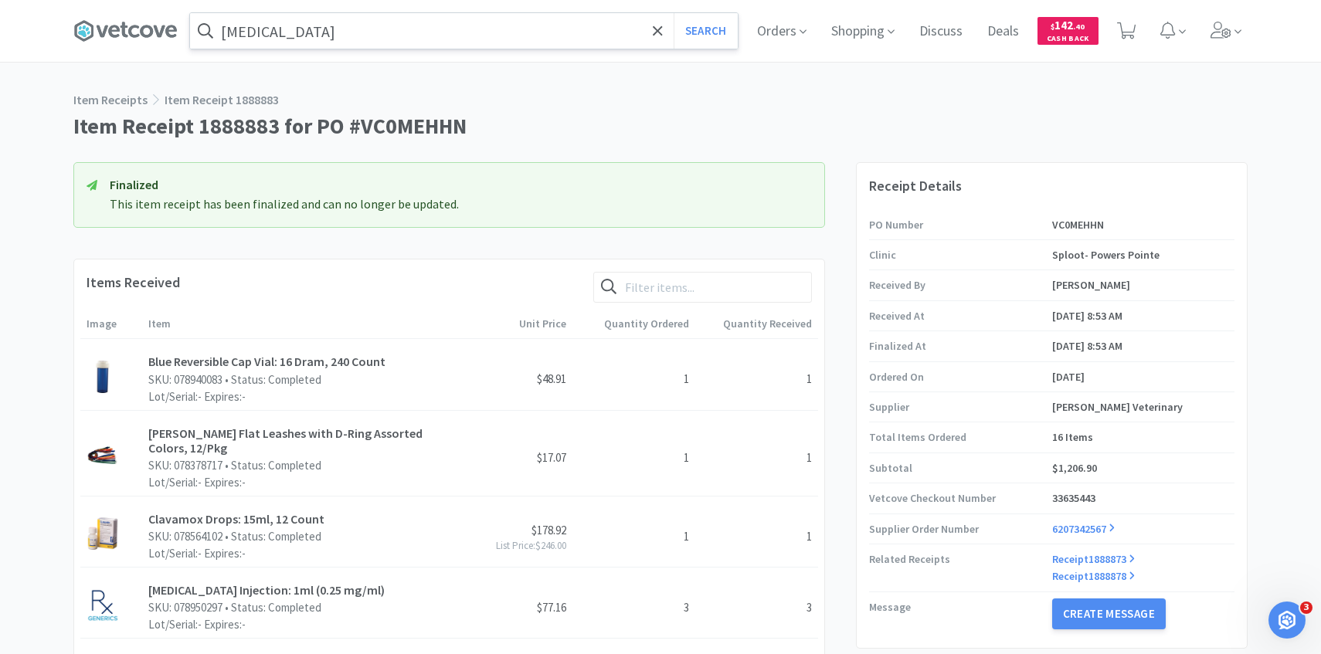
click at [341, 28] on input "isoflurane" at bounding box center [464, 31] width 548 height 36
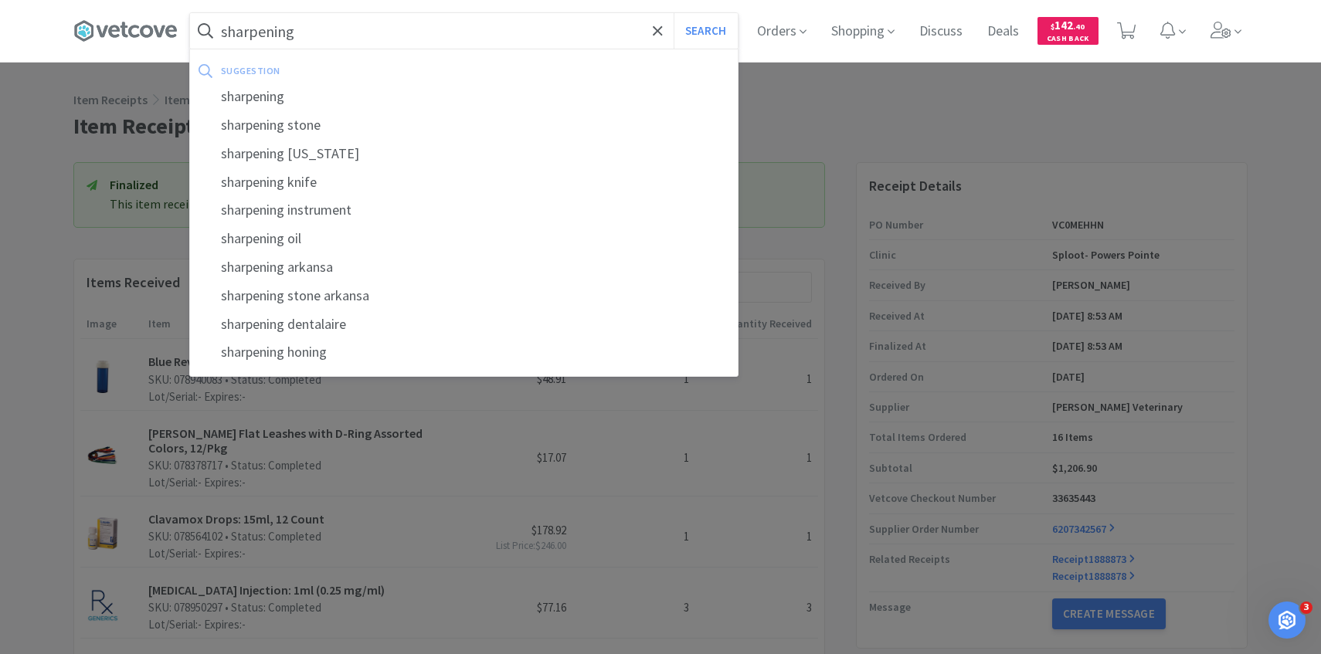
type input "sharpening"
click at [673, 13] on button "Search" at bounding box center [705, 31] width 64 height 36
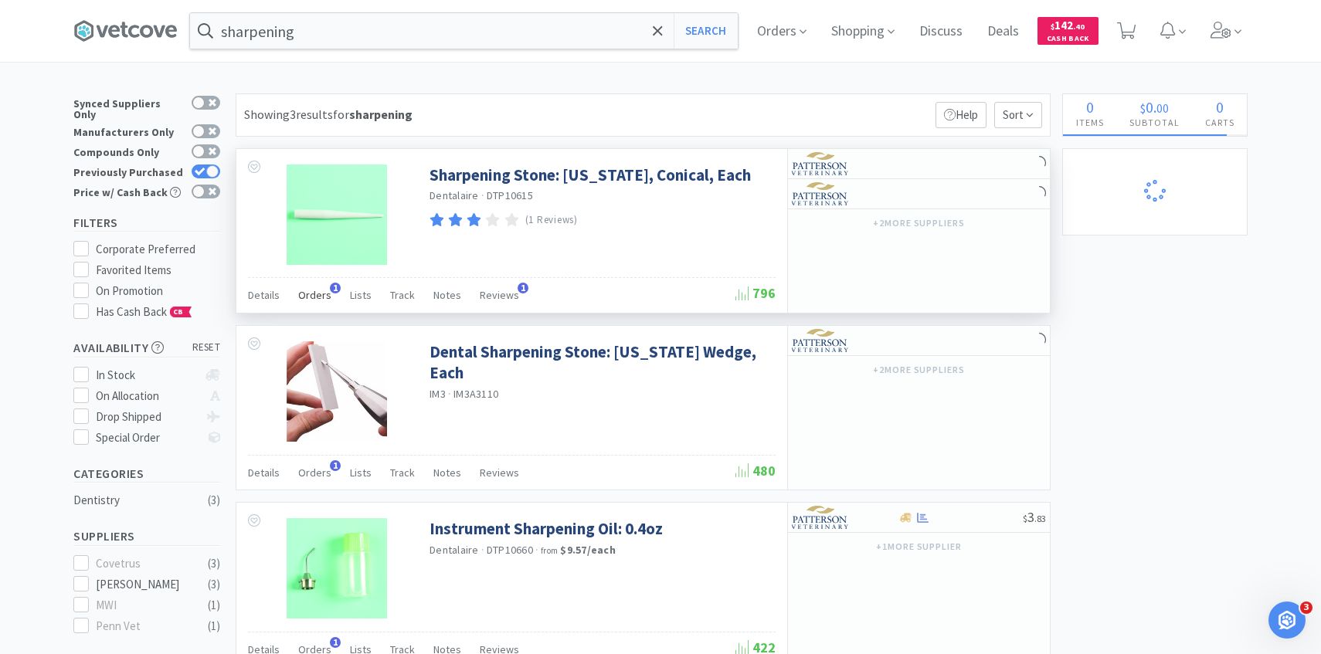
click at [316, 290] on span "Orders" at bounding box center [314, 295] width 33 height 14
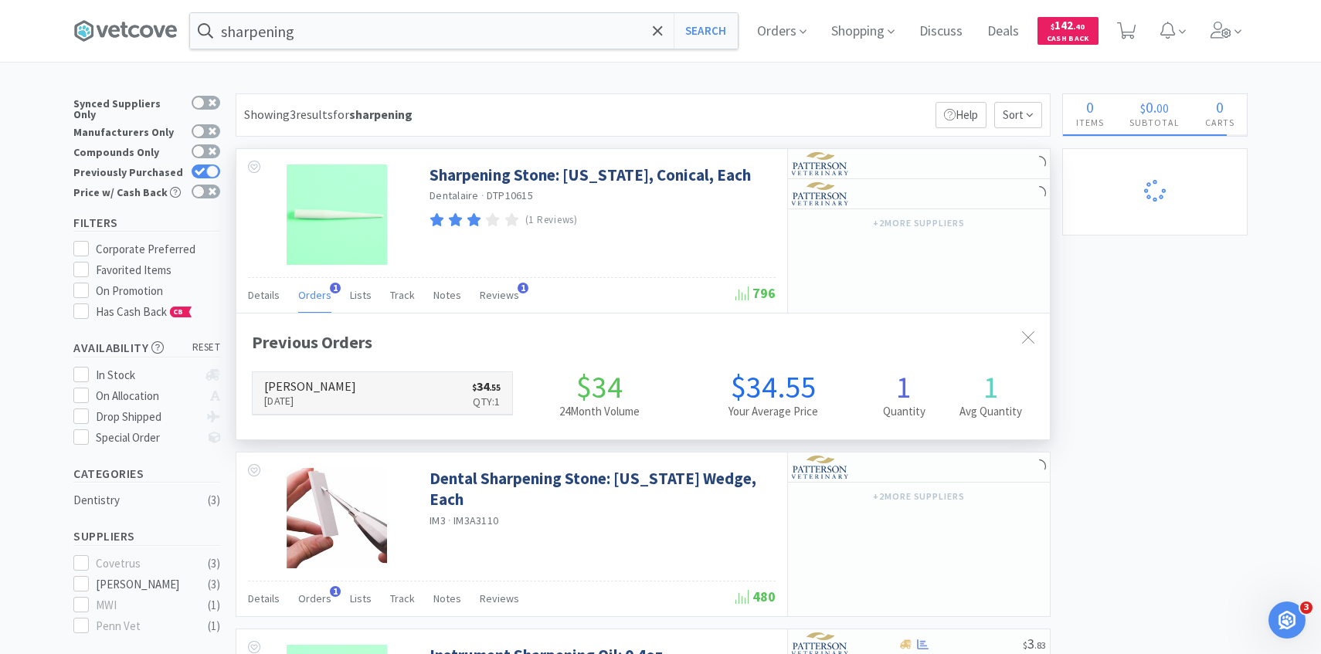
scroll to position [400, 813]
click at [331, 391] on h6 "[PERSON_NAME]" at bounding box center [310, 386] width 92 height 12
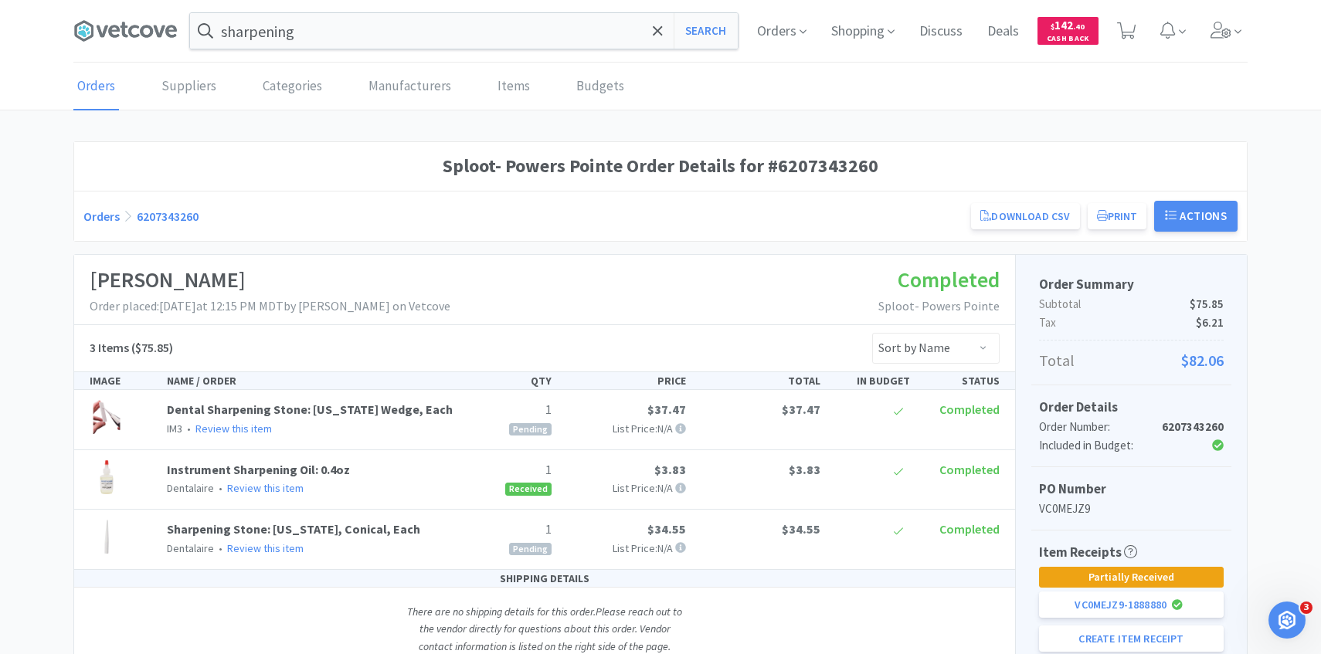
scroll to position [219, 0]
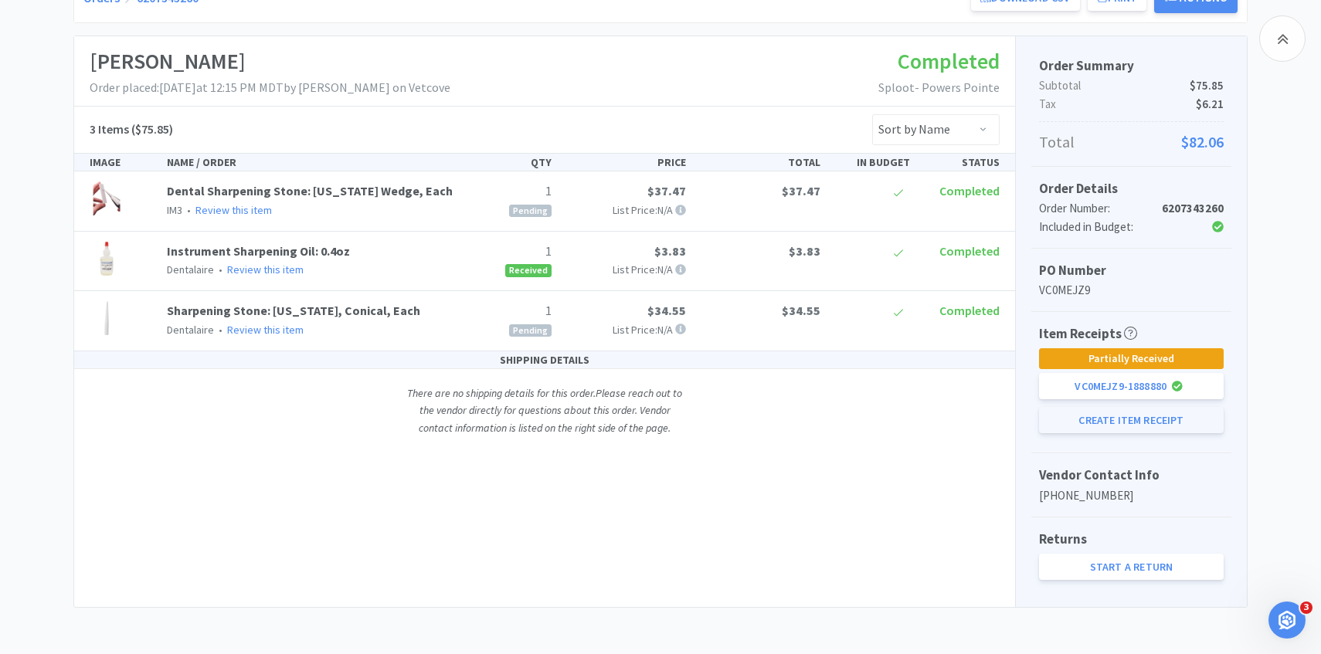
click at [1107, 419] on button "Create Item Receipt" at bounding box center [1131, 420] width 185 height 26
select select "1"
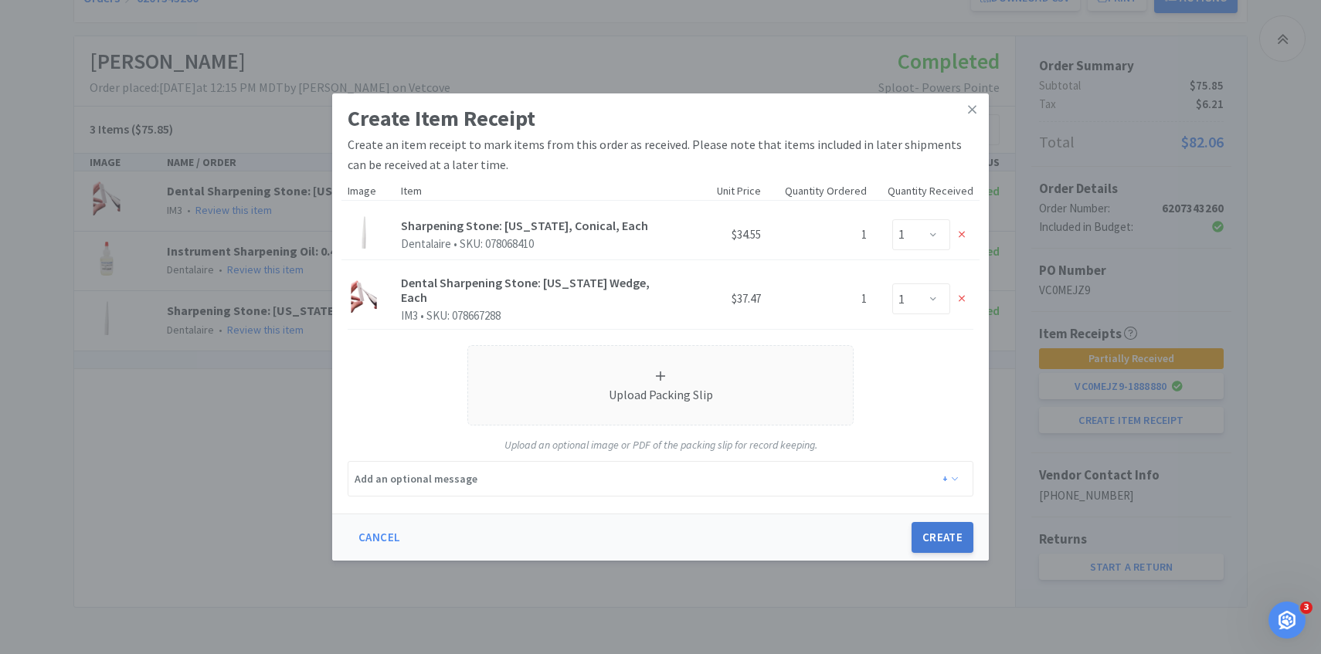
click at [939, 553] on button "Create" at bounding box center [942, 537] width 62 height 31
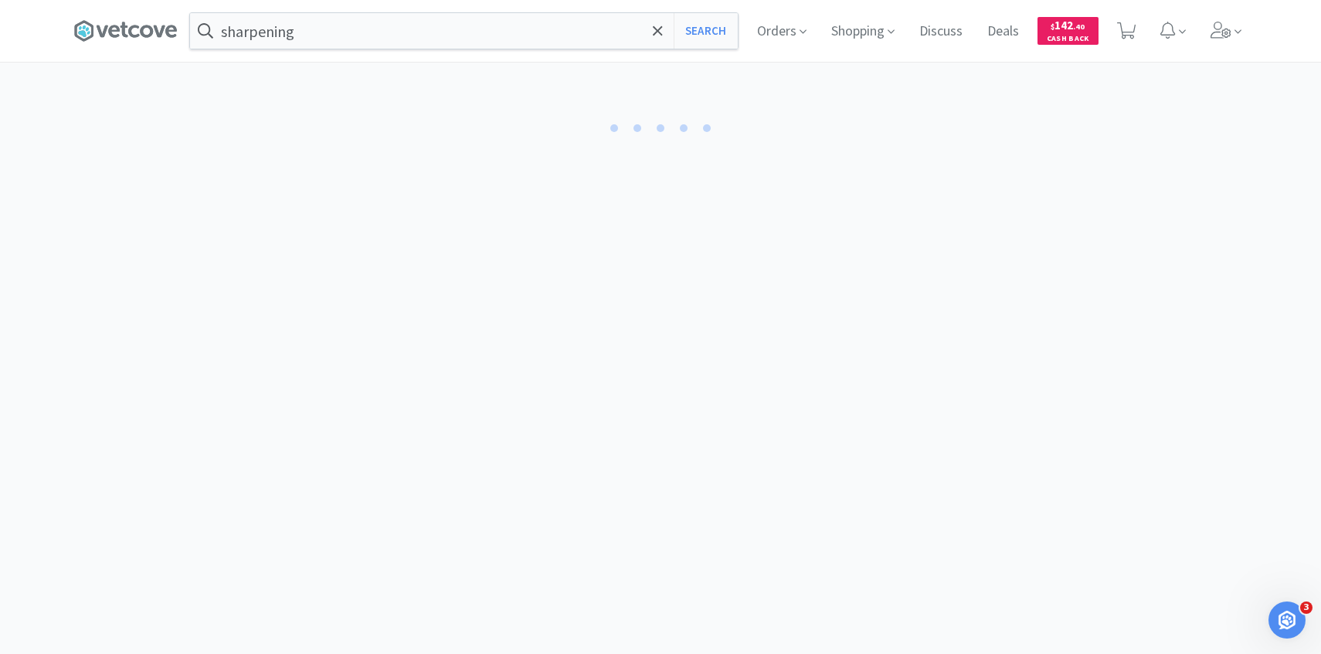
select select "1"
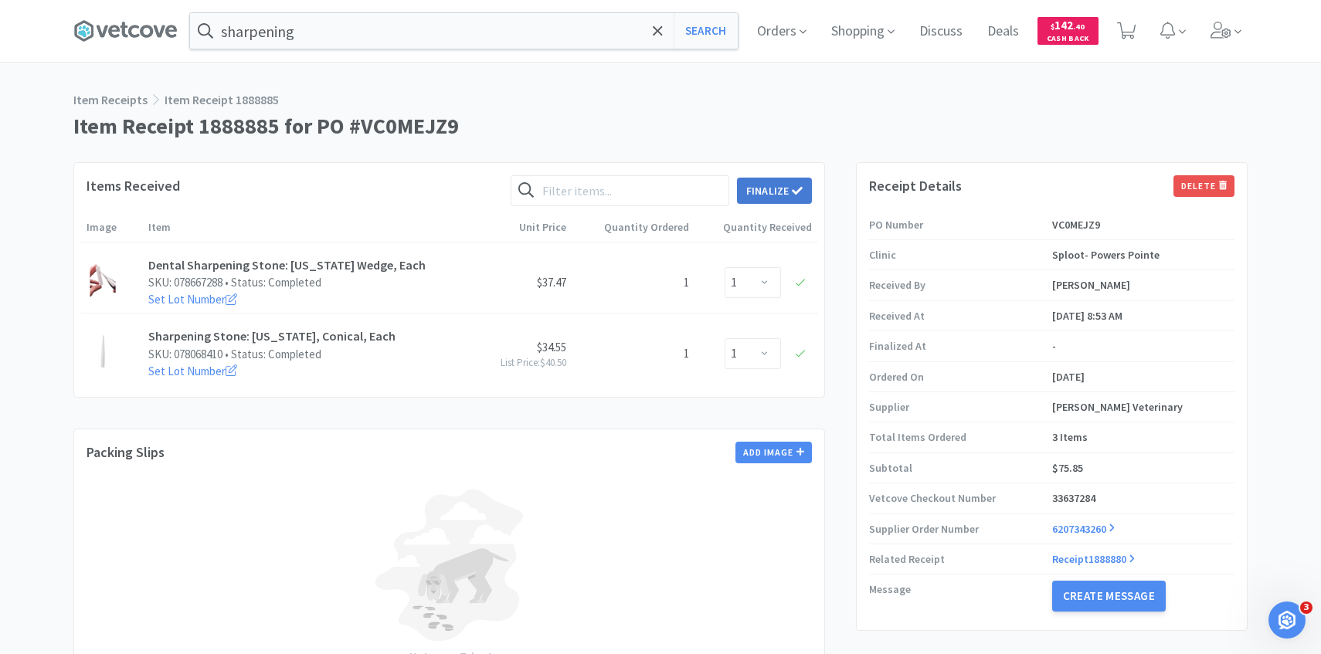
click at [783, 191] on button "Finalize" at bounding box center [774, 191] width 75 height 26
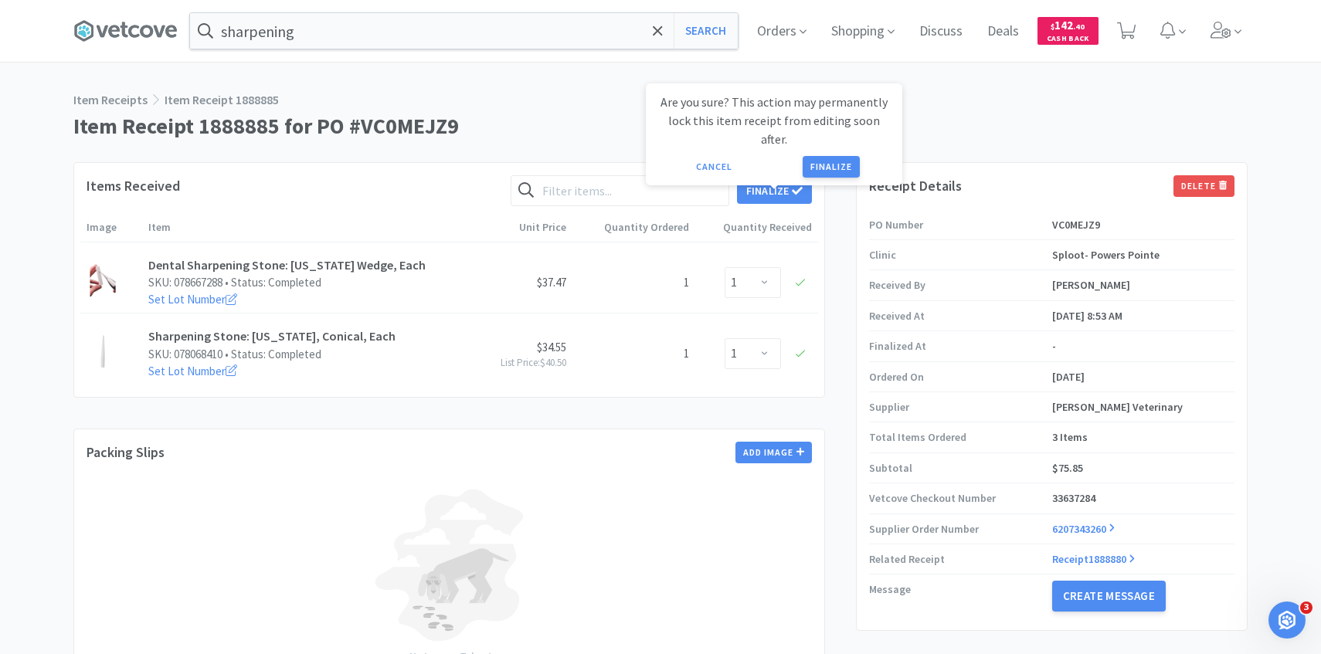
click at [818, 160] on div "Are you sure? This action may permanently lock this item receipt from editing s…" at bounding box center [774, 134] width 256 height 102
click at [818, 156] on button "Finalize" at bounding box center [830, 167] width 57 height 22
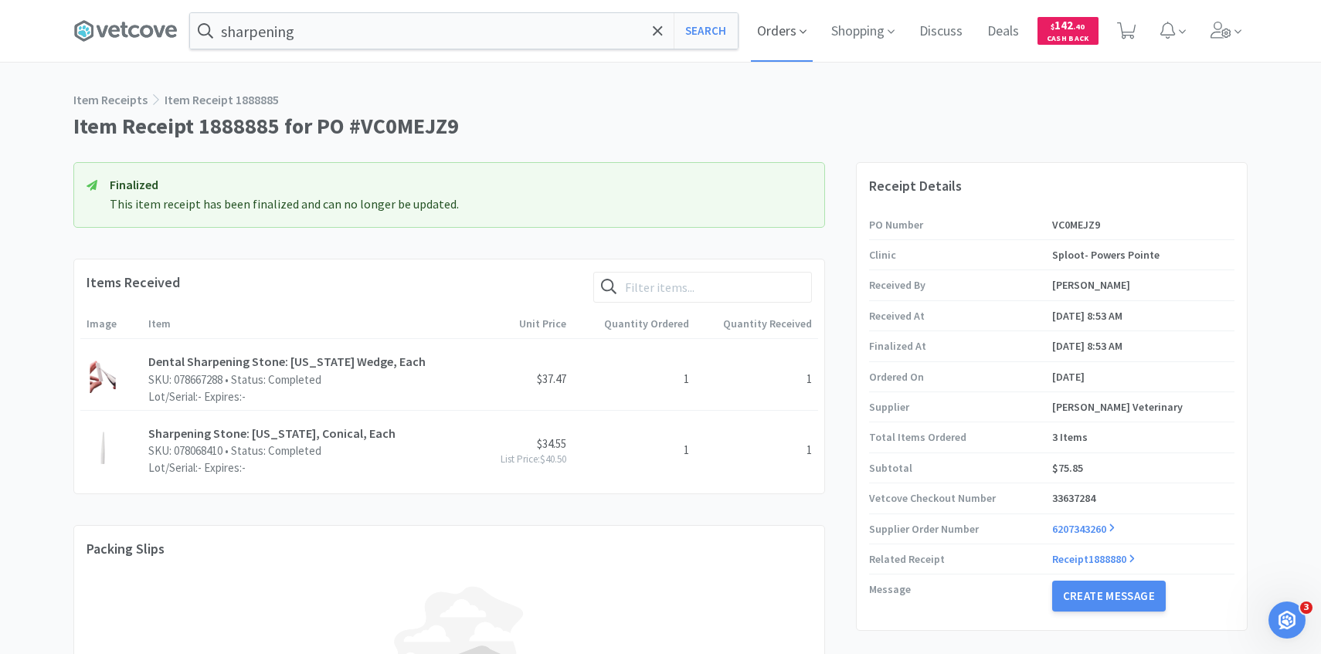
click at [791, 35] on span "Orders" at bounding box center [782, 31] width 62 height 62
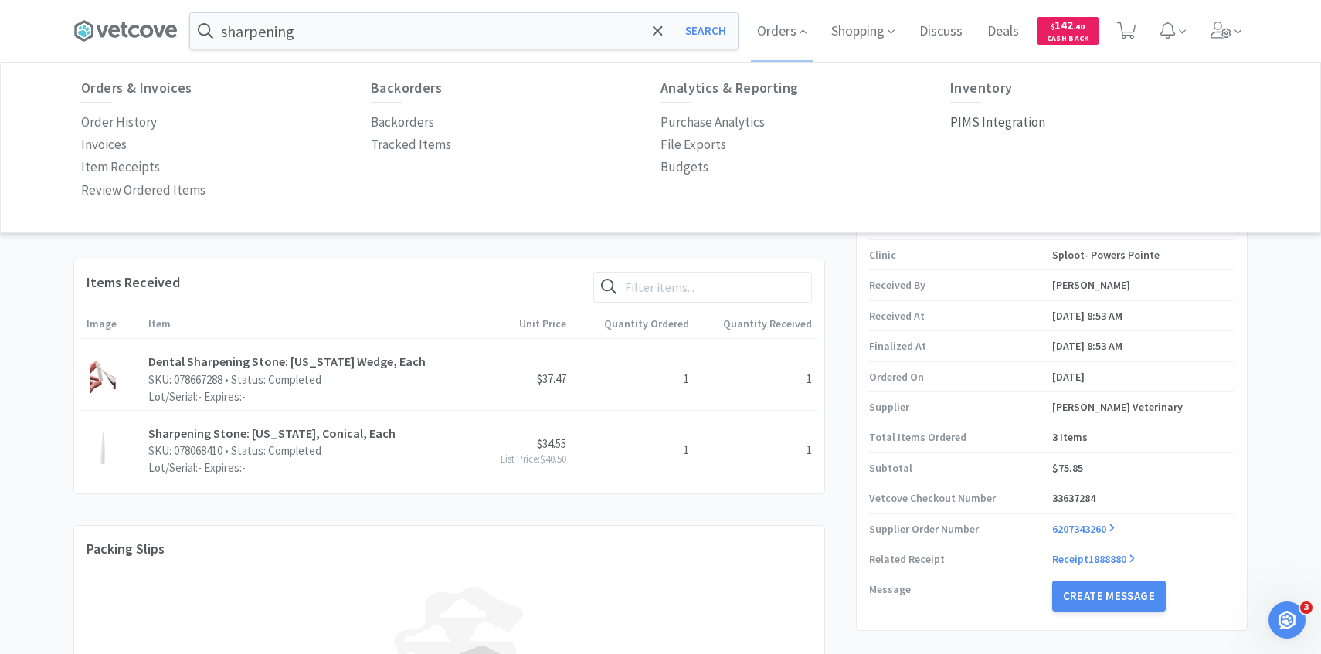
click at [1000, 120] on p "PIMS Integration" at bounding box center [997, 122] width 95 height 21
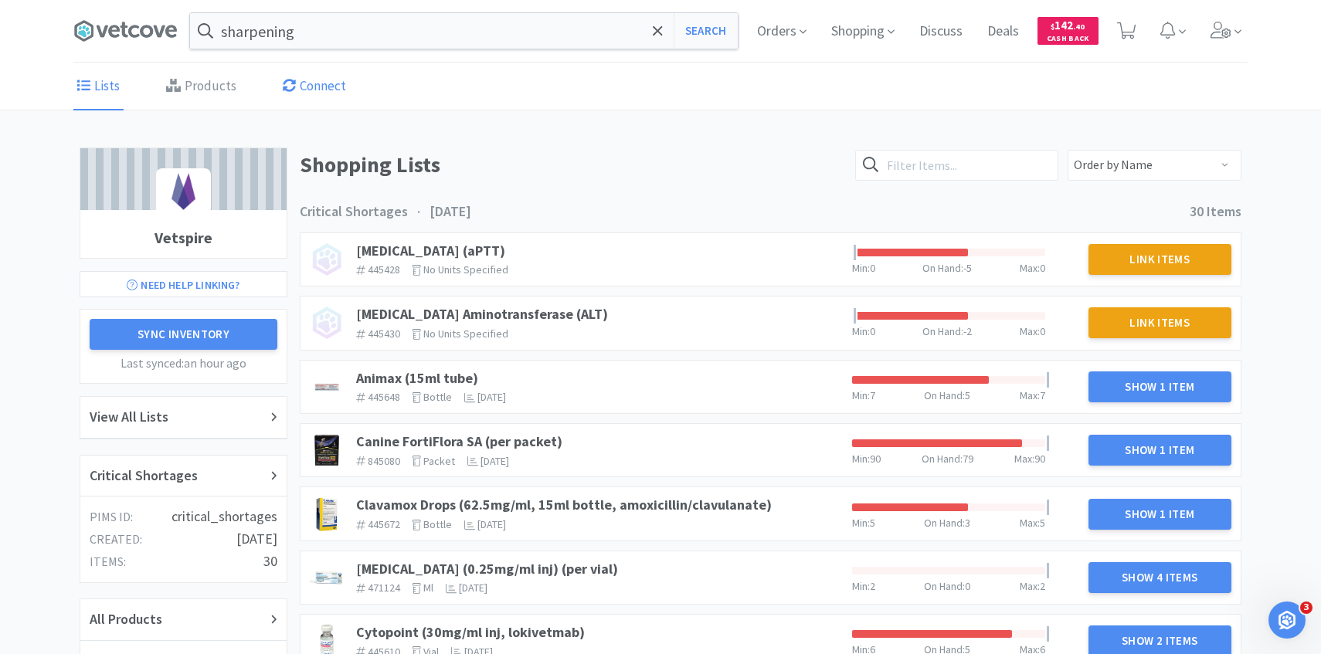
click at [185, 83] on link "Products" at bounding box center [201, 86] width 78 height 47
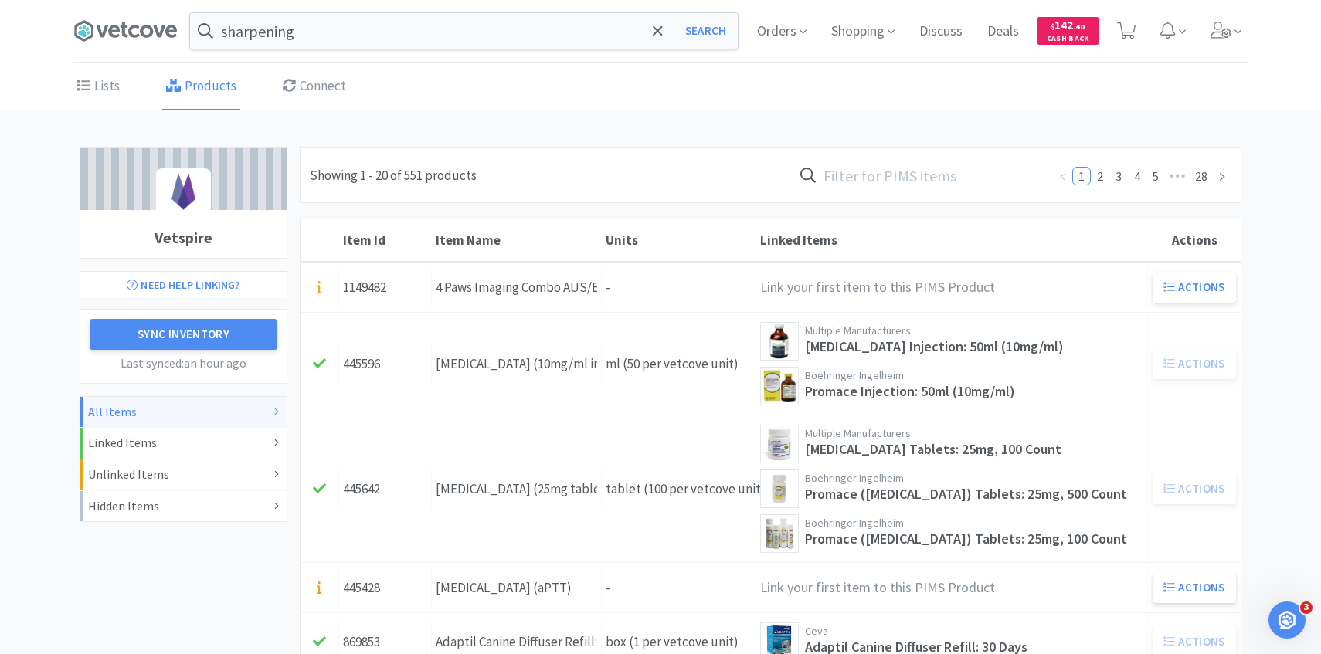
click at [943, 171] on input "text" at bounding box center [919, 176] width 255 height 36
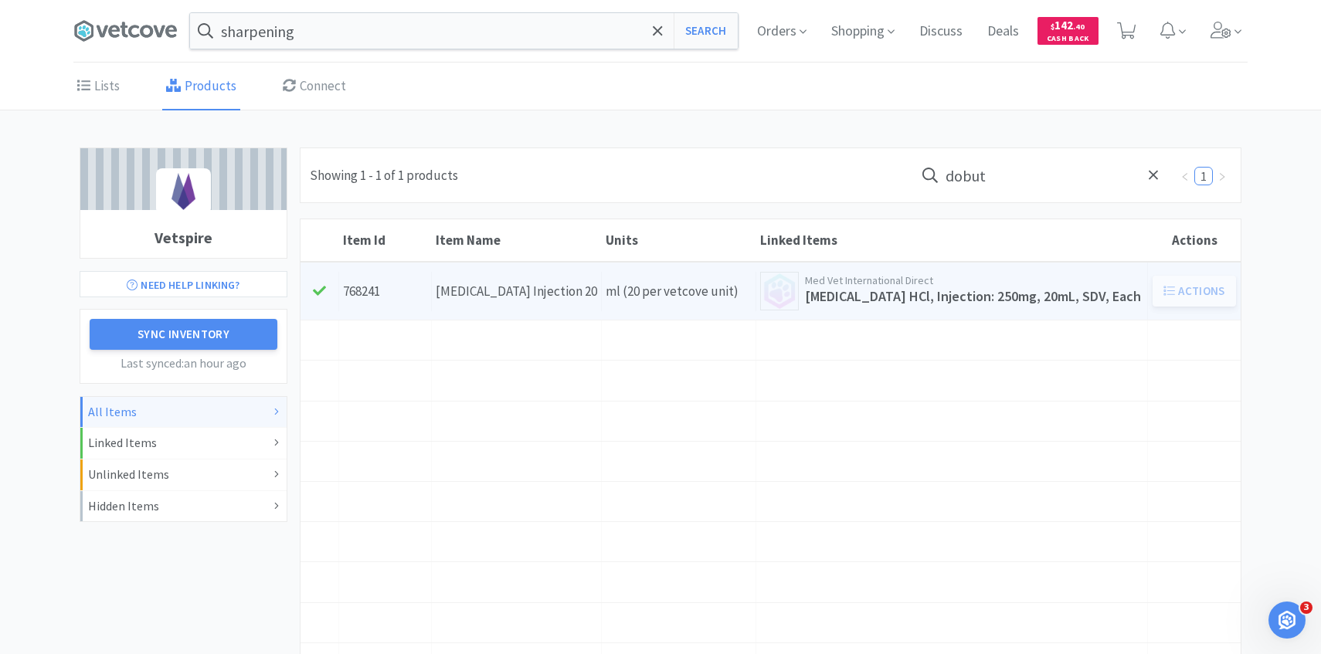
type input "dobut"
click at [667, 282] on div "Units ml (20 per vetcove unit)" at bounding box center [679, 291] width 154 height 39
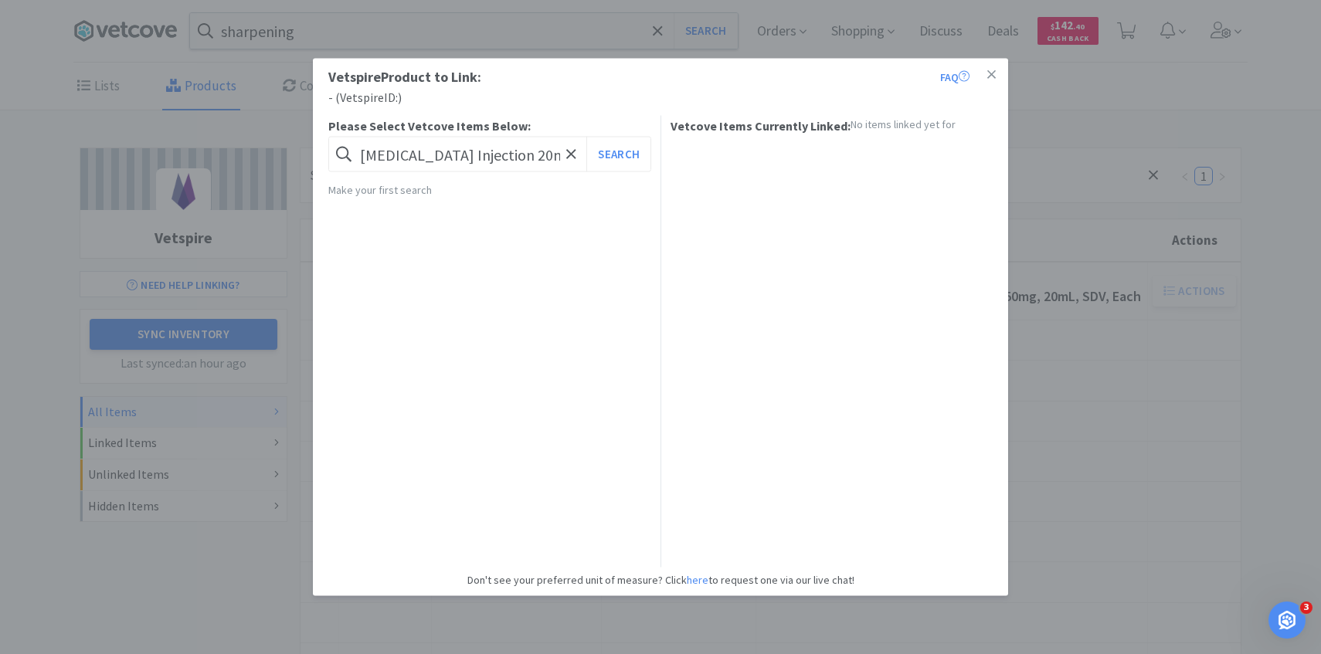
drag, startPoint x: 1079, startPoint y: 292, endPoint x: 529, endPoint y: 77, distance: 590.3
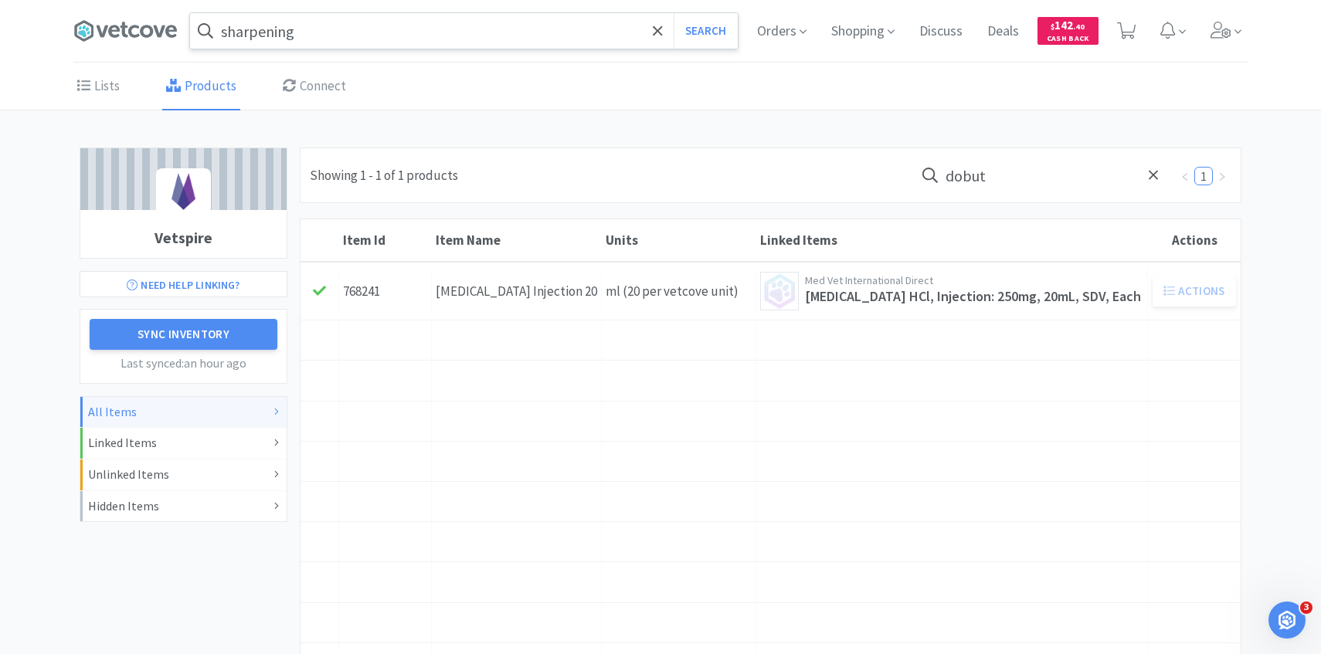
click at [463, 33] on input "sharpening" at bounding box center [464, 31] width 548 height 36
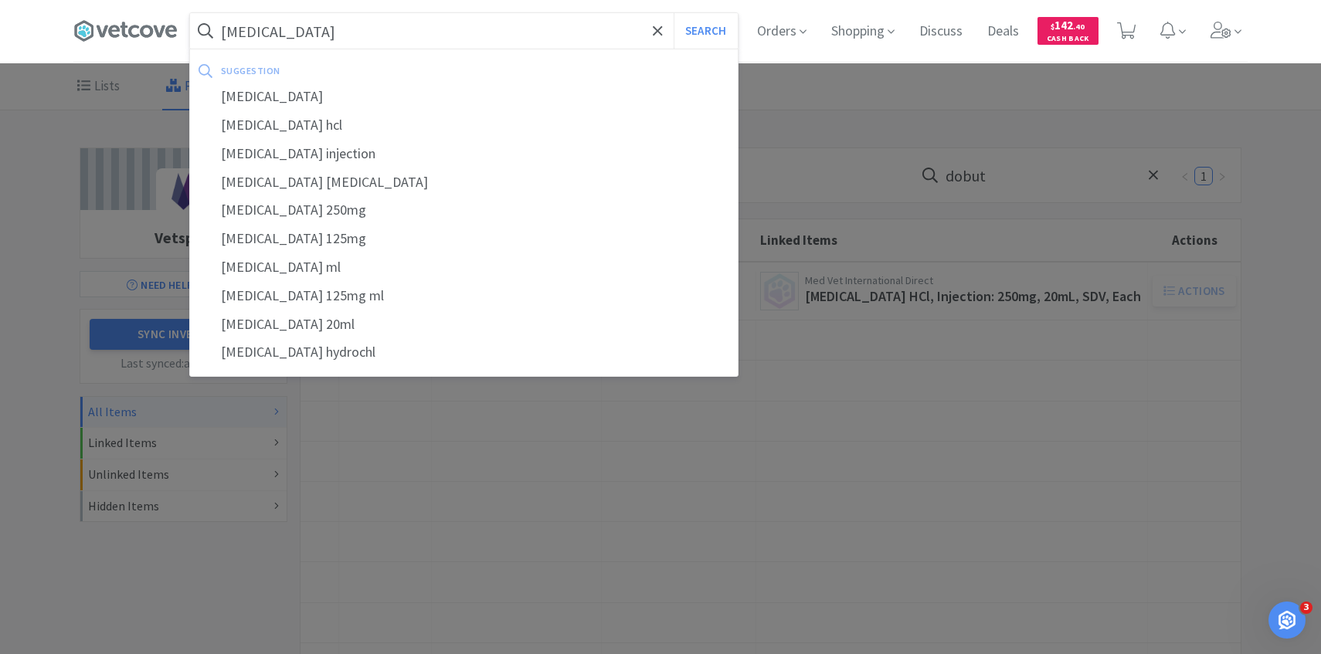
type input "dobutamine"
click at [673, 13] on button "Search" at bounding box center [705, 31] width 64 height 36
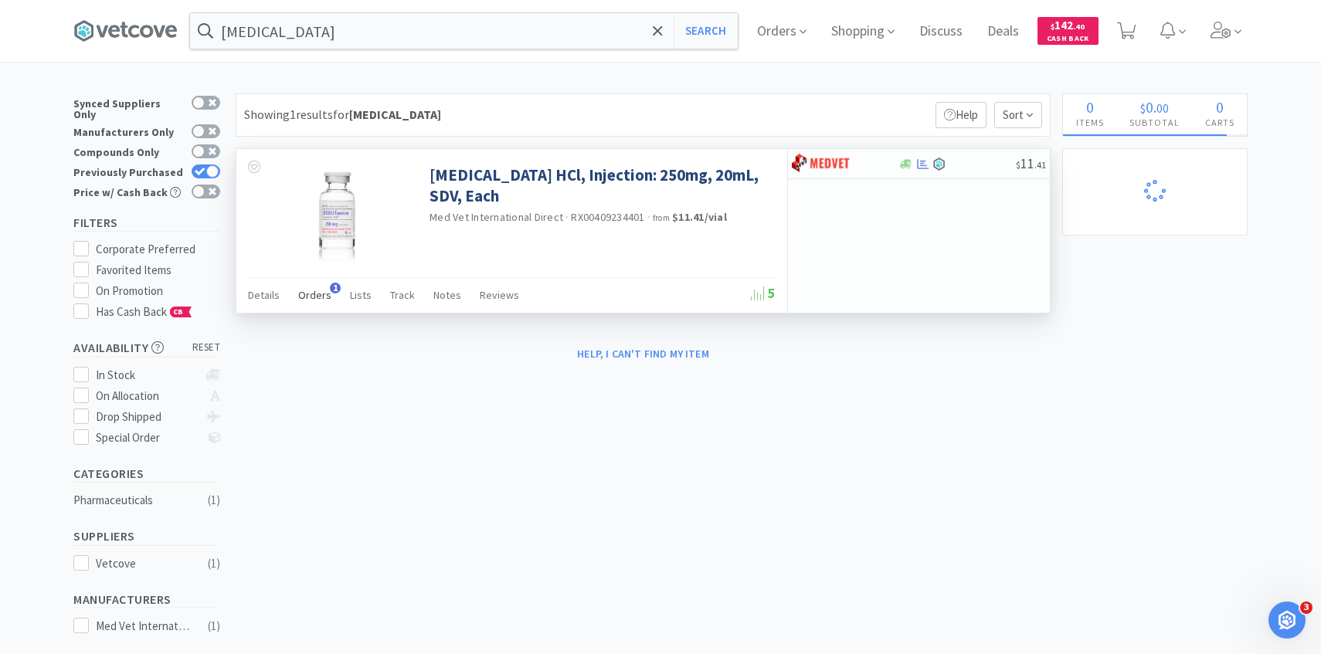
click at [308, 300] on span "Orders" at bounding box center [314, 295] width 33 height 14
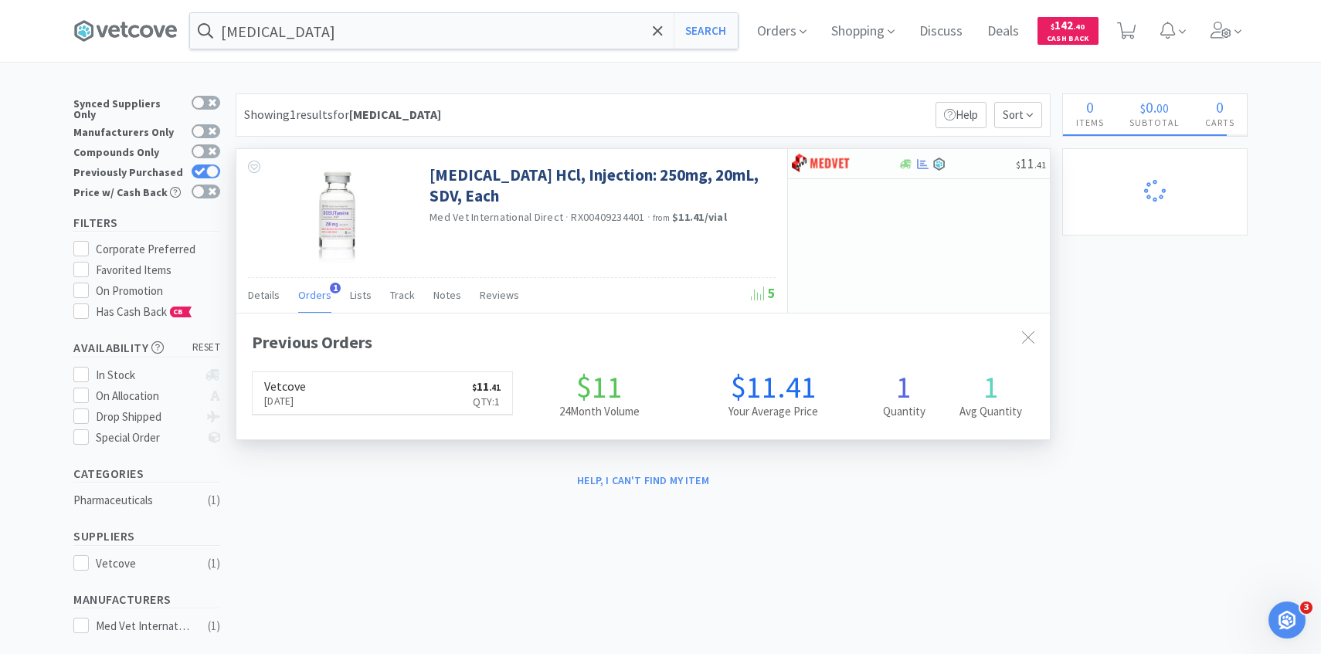
click at [321, 368] on div "Previous Orders Vetcove Sep 5th, 2025 $ 11 . 41 Qty: 1 $11 24 Month Volume $11.…" at bounding box center [643, 513] width 782 height 368
click at [320, 378] on link "Vetcove Sep 5th, 2025 $ 11 . 41 Qty: 1" at bounding box center [382, 393] width 259 height 42
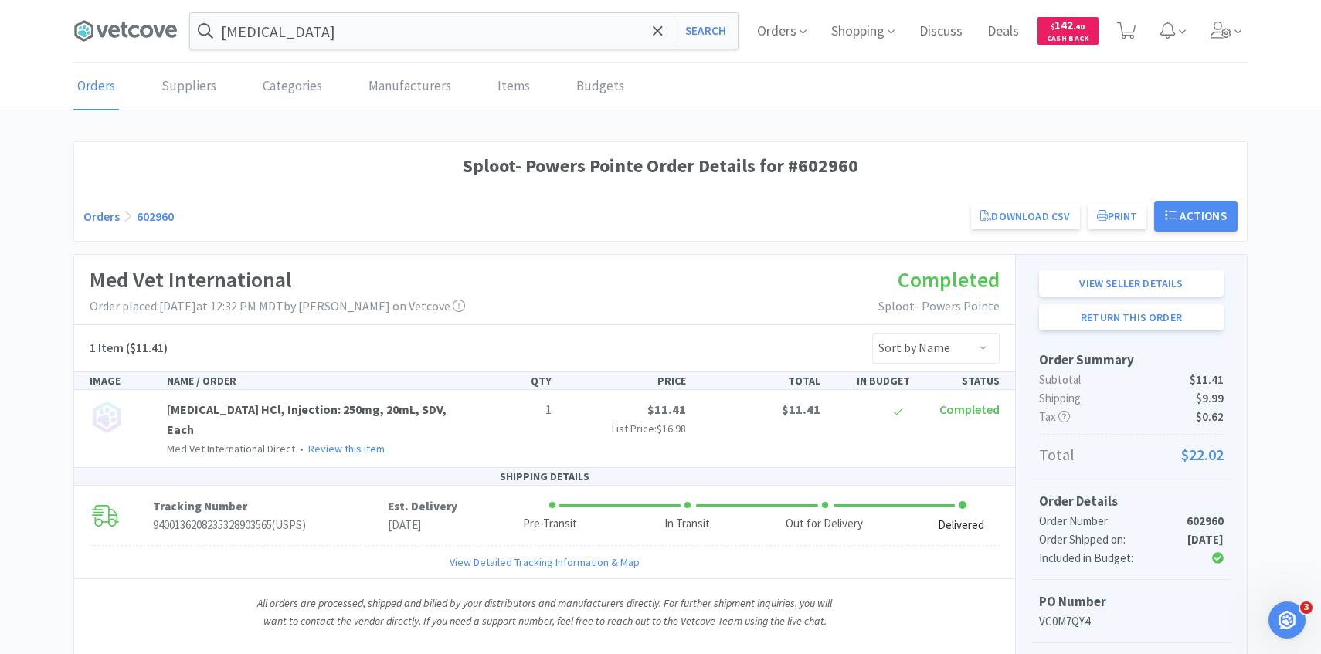
scroll to position [232, 0]
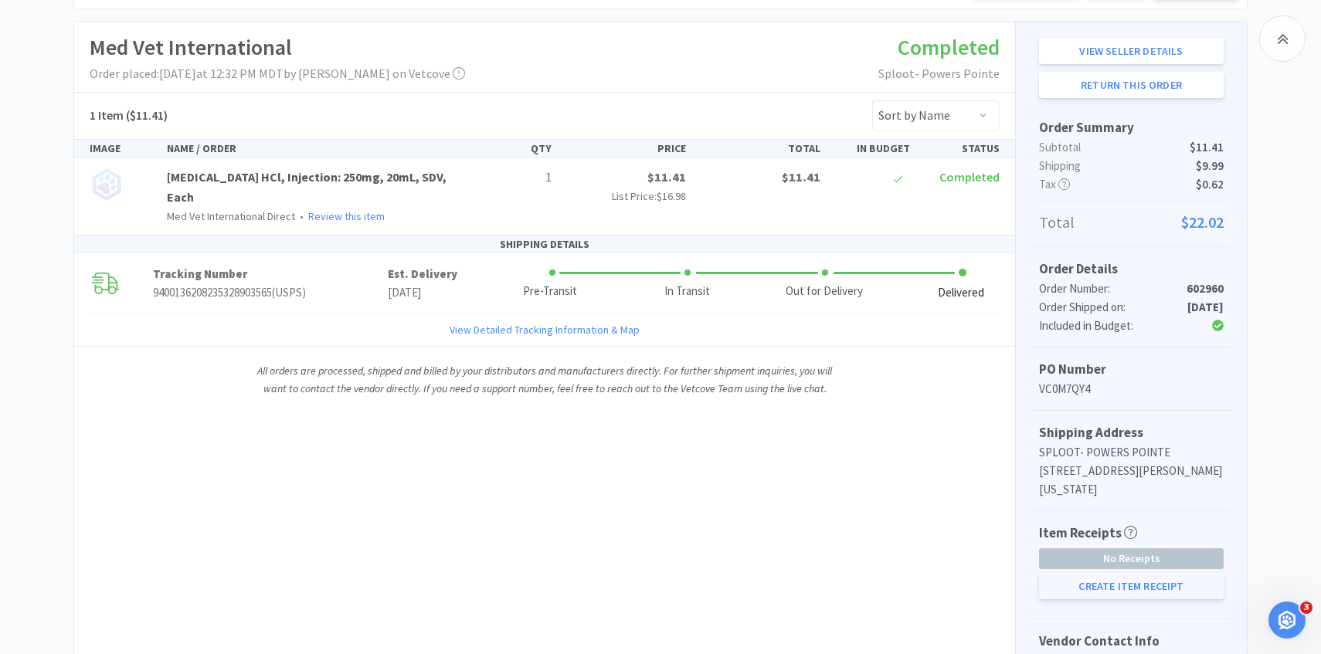
click at [1114, 575] on button "Create Item Receipt" at bounding box center [1131, 586] width 185 height 26
select select "1"
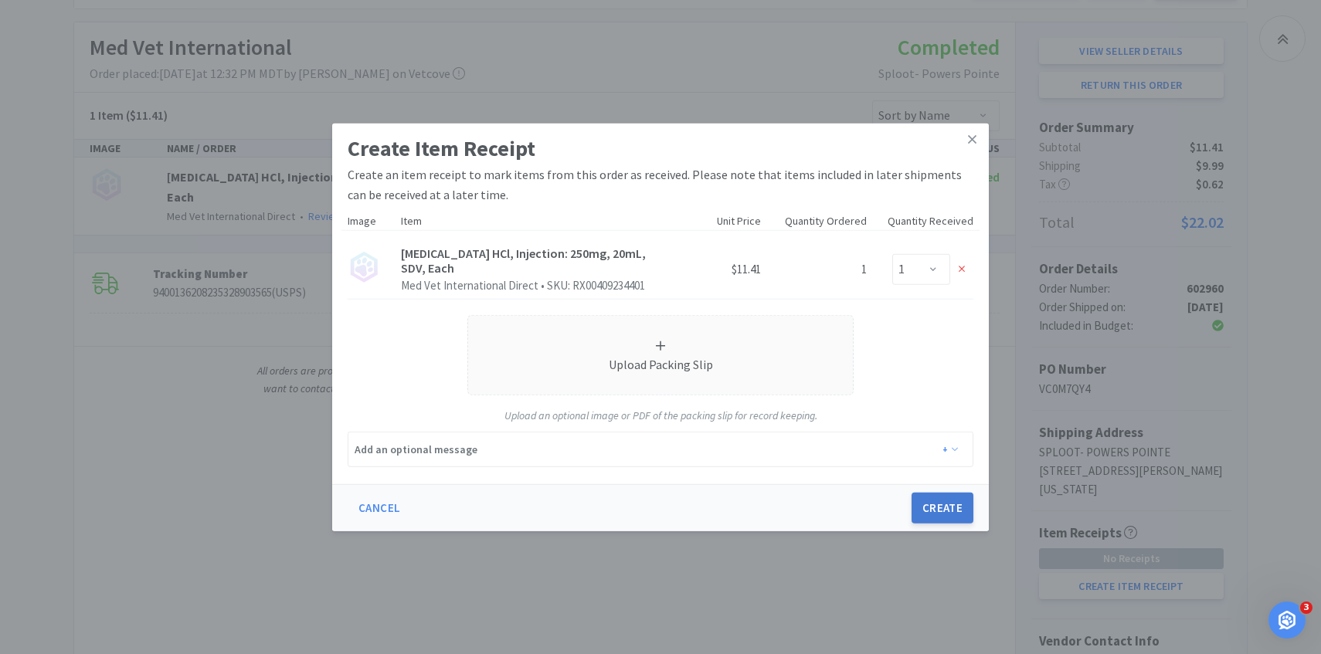
click at [943, 502] on button "Create" at bounding box center [942, 508] width 62 height 31
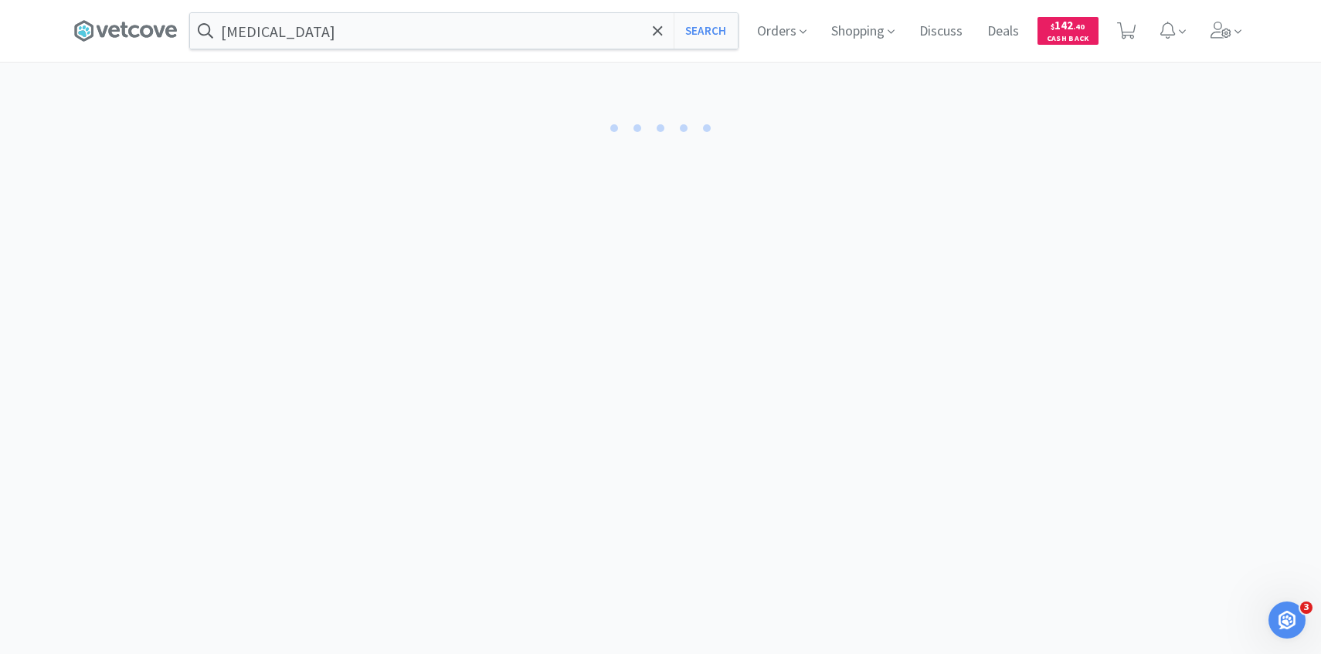
select select "1"
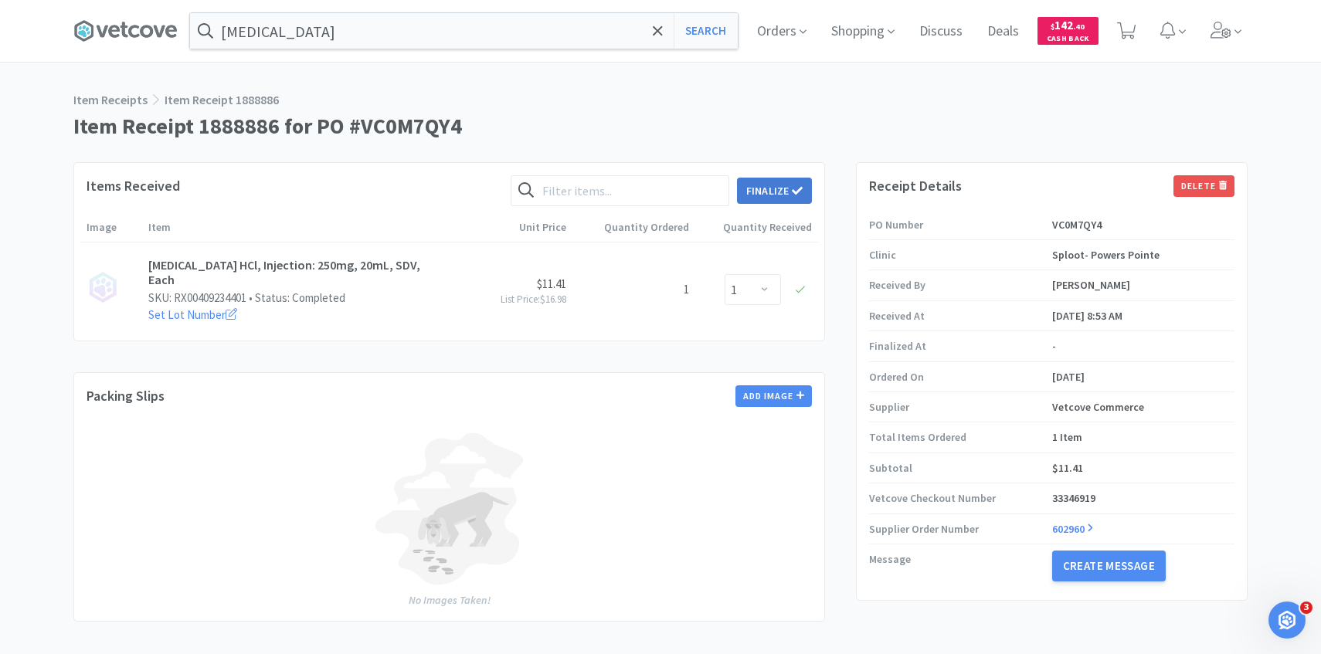
click at [789, 185] on button "Finalize" at bounding box center [774, 191] width 75 height 26
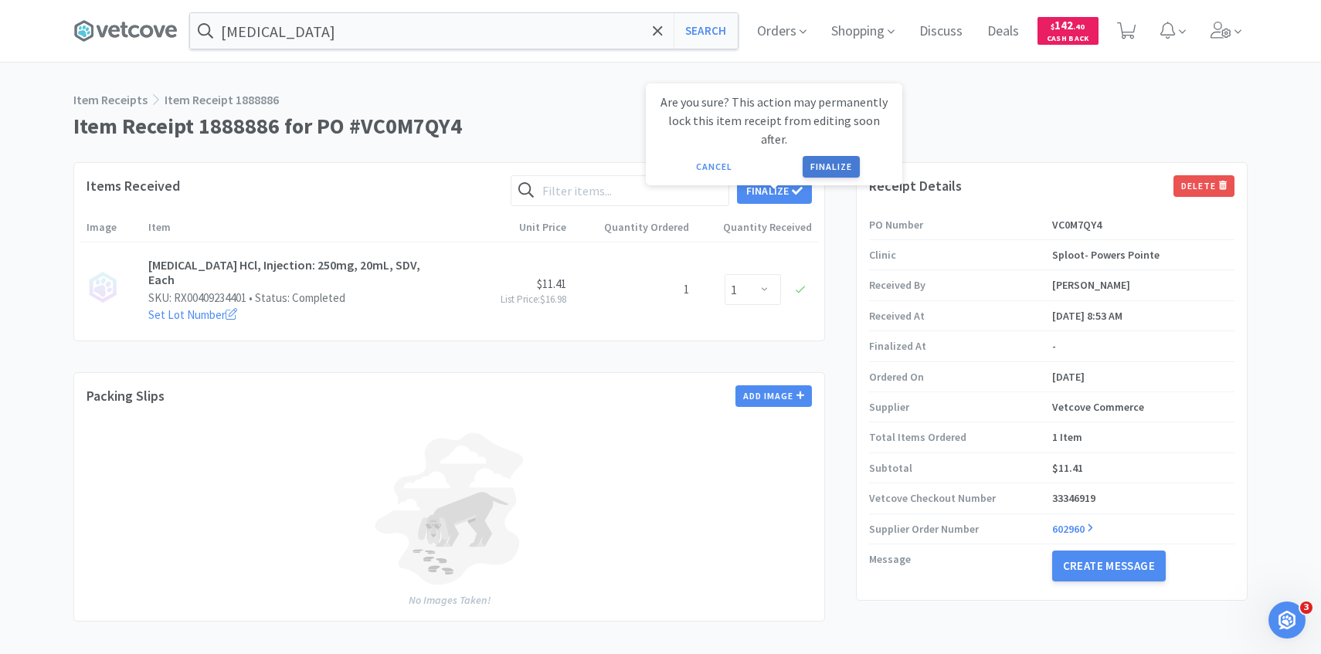
click at [816, 157] on button "Finalize" at bounding box center [830, 167] width 57 height 22
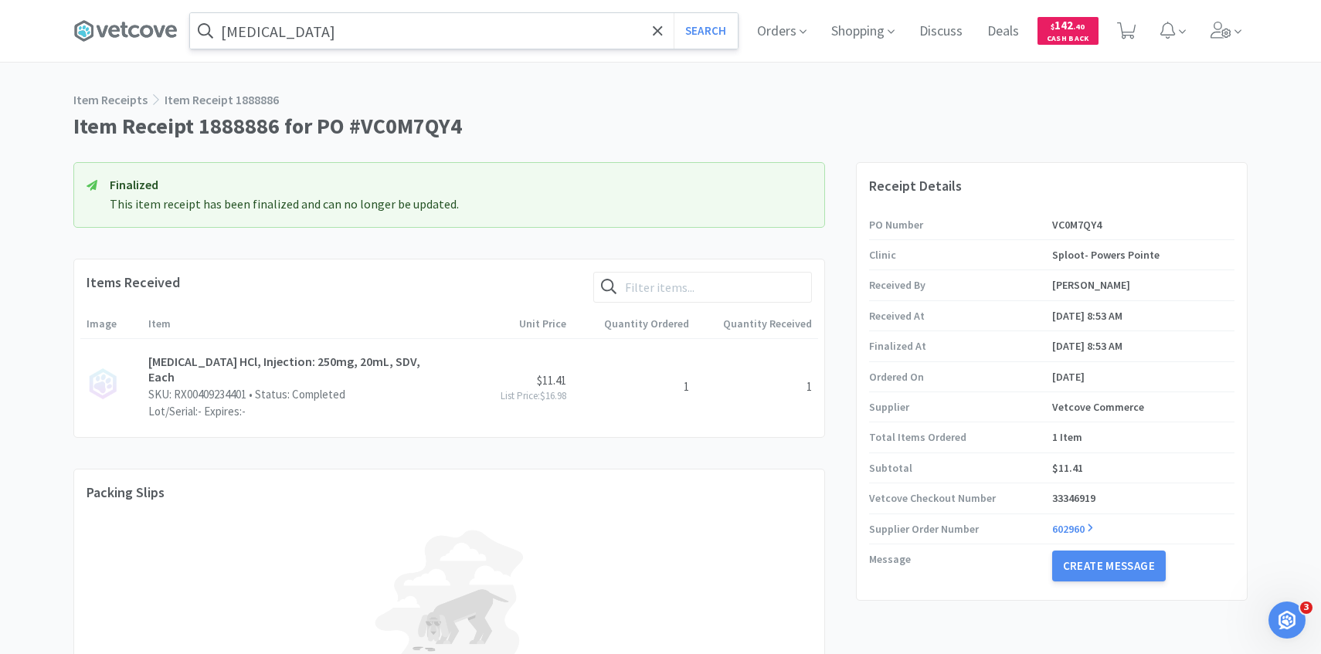
click at [307, 29] on input "dobutamine" at bounding box center [464, 31] width 548 height 36
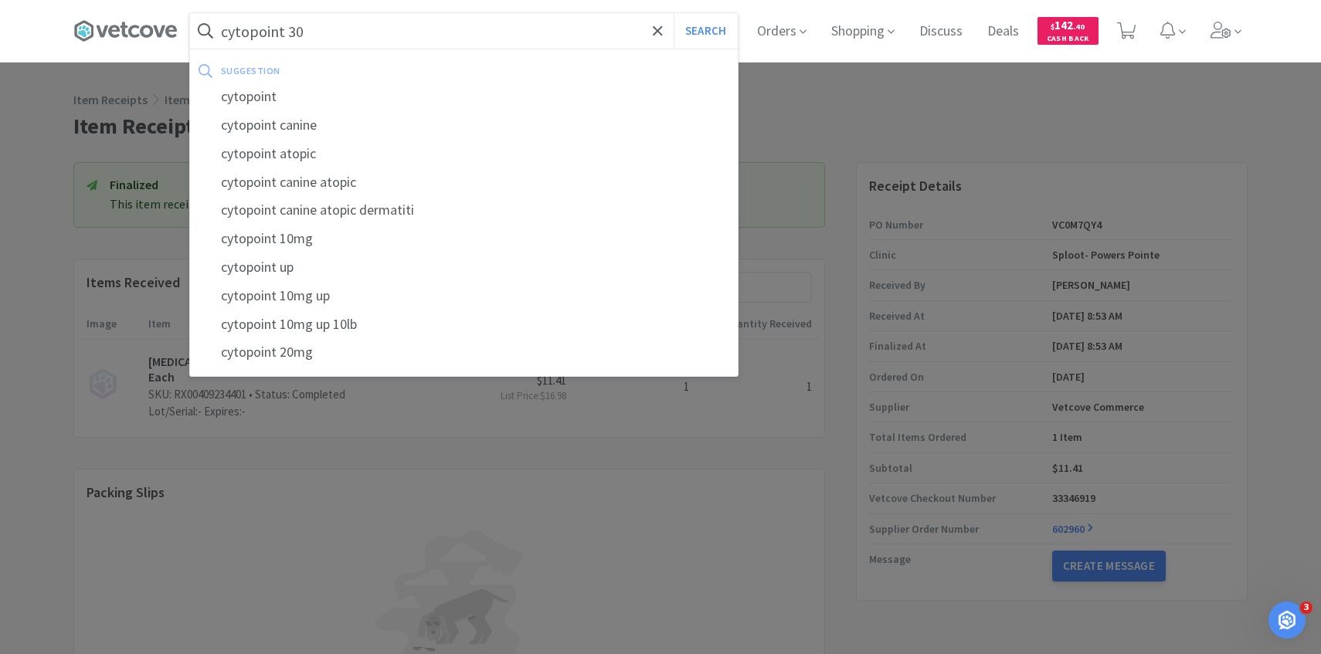
type input "cytopoint 30"
click at [673, 13] on button "Search" at bounding box center [705, 31] width 64 height 36
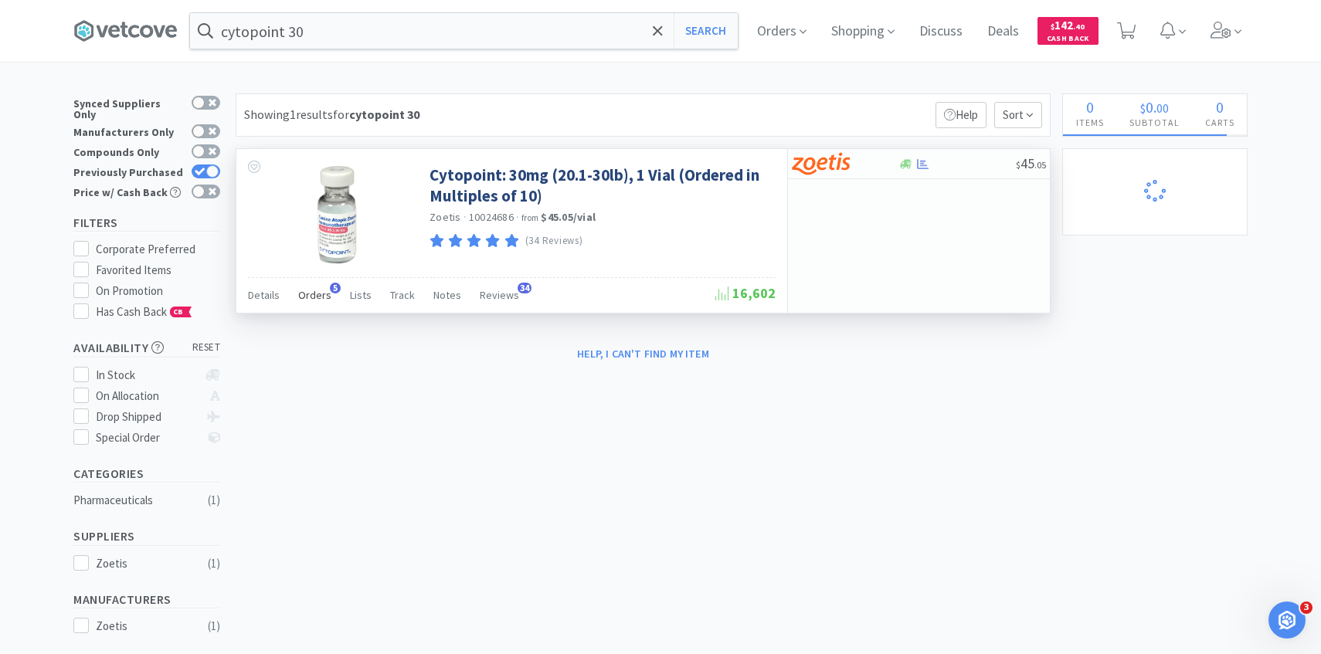
click at [303, 302] on div "Orders 5" at bounding box center [314, 297] width 33 height 29
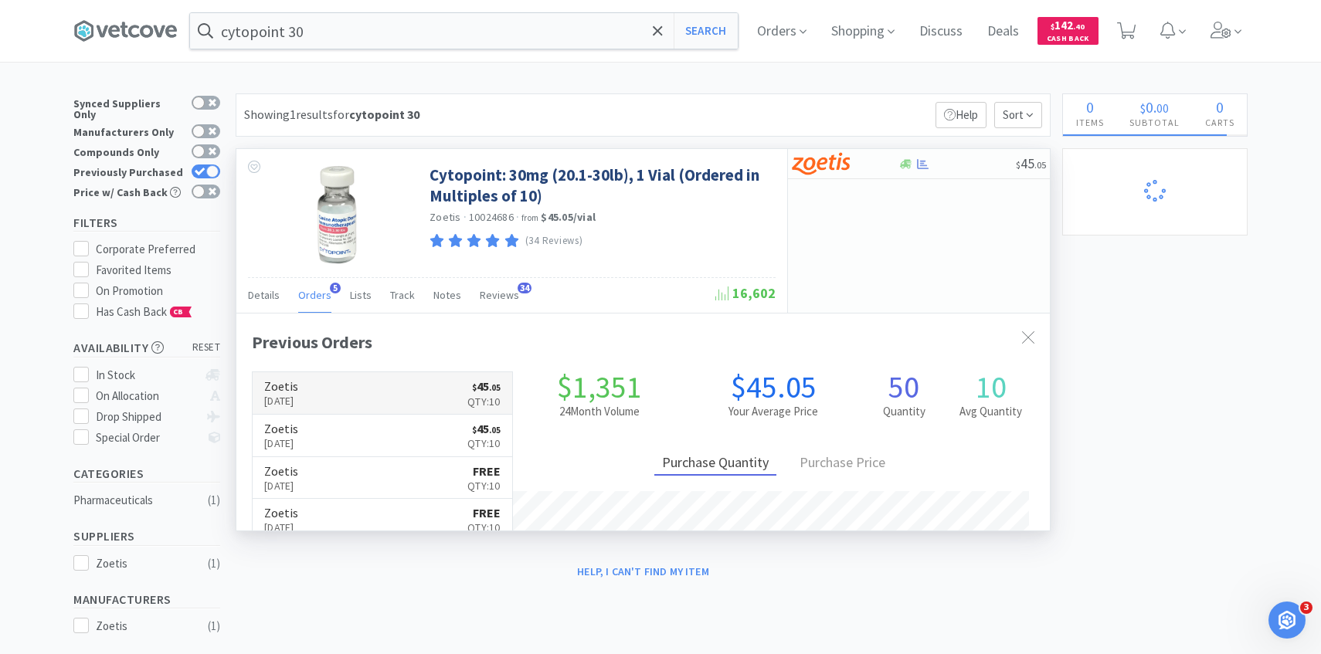
scroll to position [400, 813]
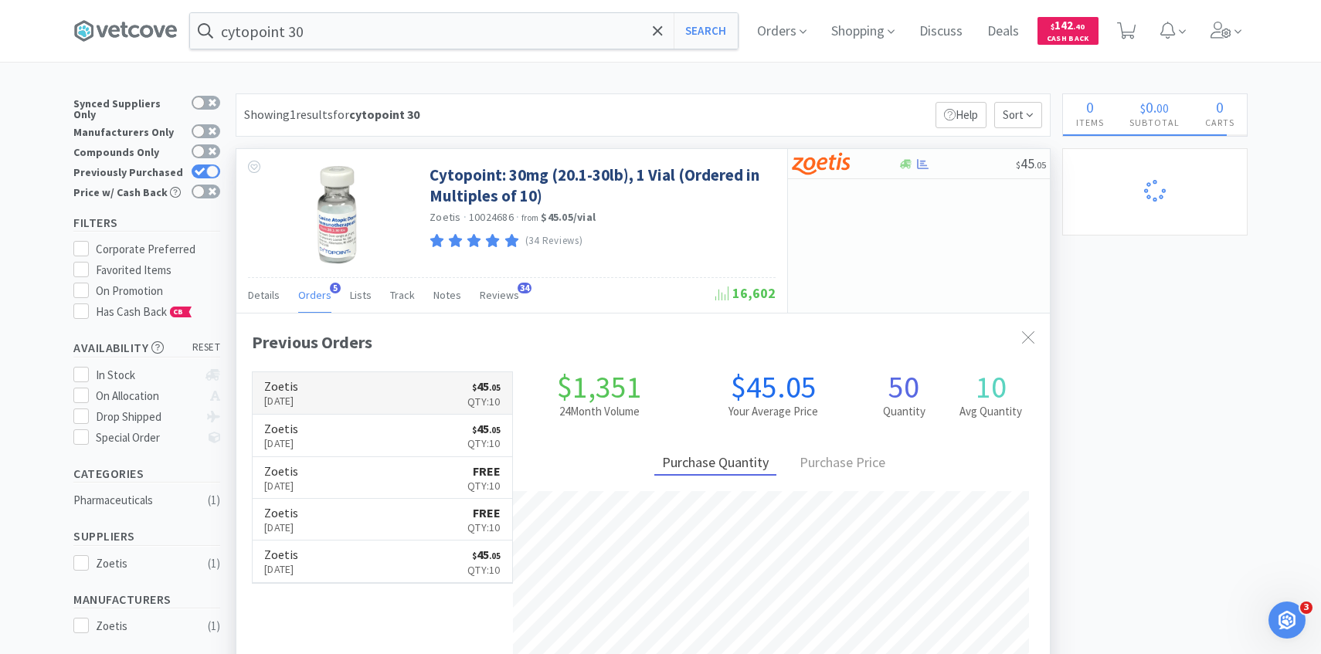
click at [400, 378] on link "Zoetis Sep 18th, 2025 $ 45 . 05 Qty: 10" at bounding box center [382, 393] width 259 height 42
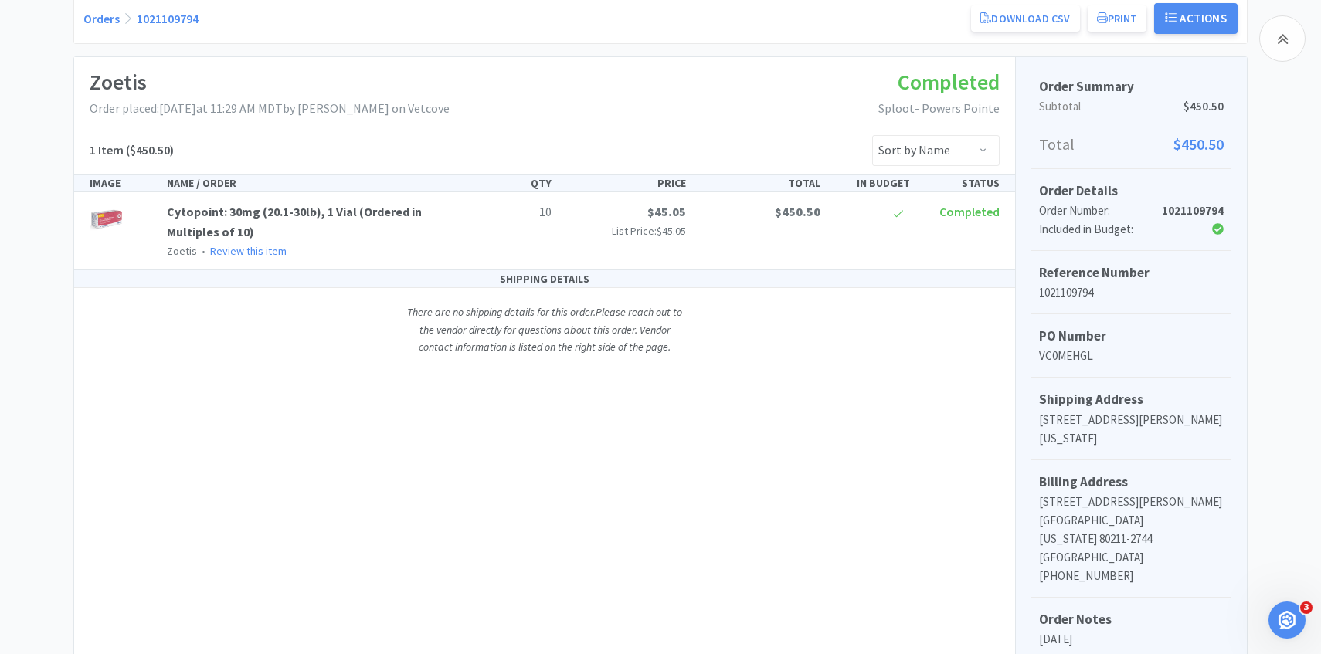
scroll to position [527, 0]
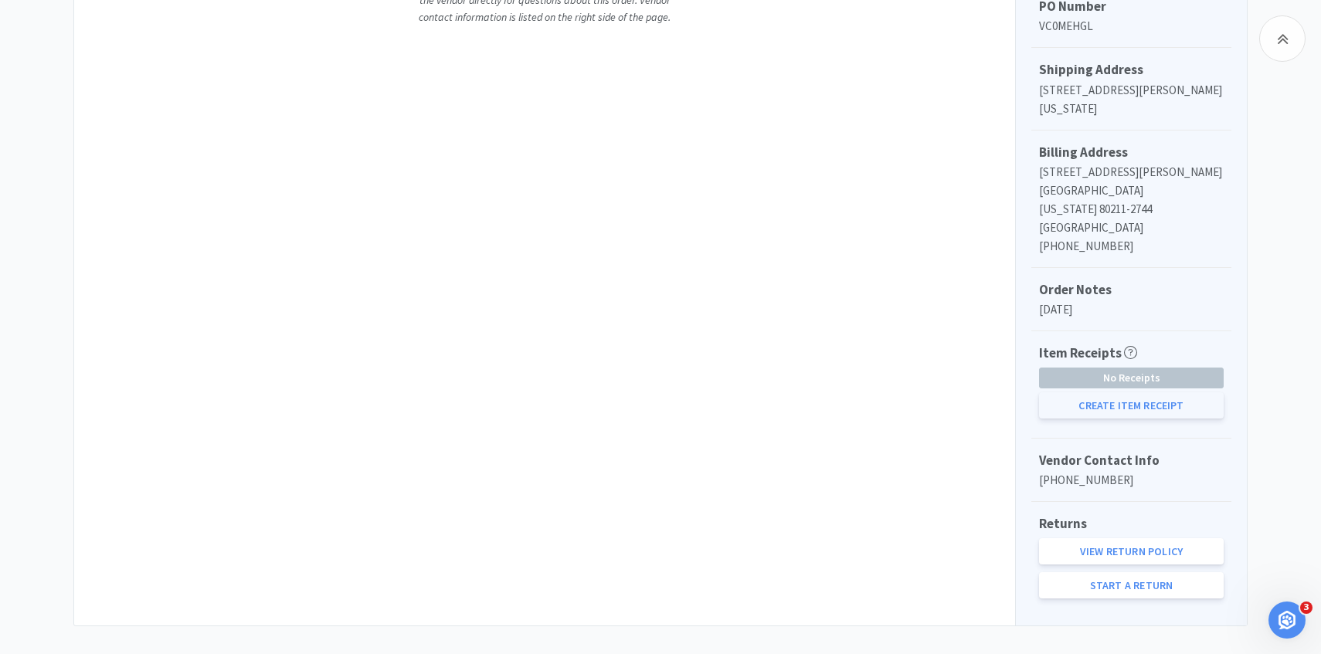
click at [1115, 397] on button "Create Item Receipt" at bounding box center [1131, 405] width 185 height 26
select select "10"
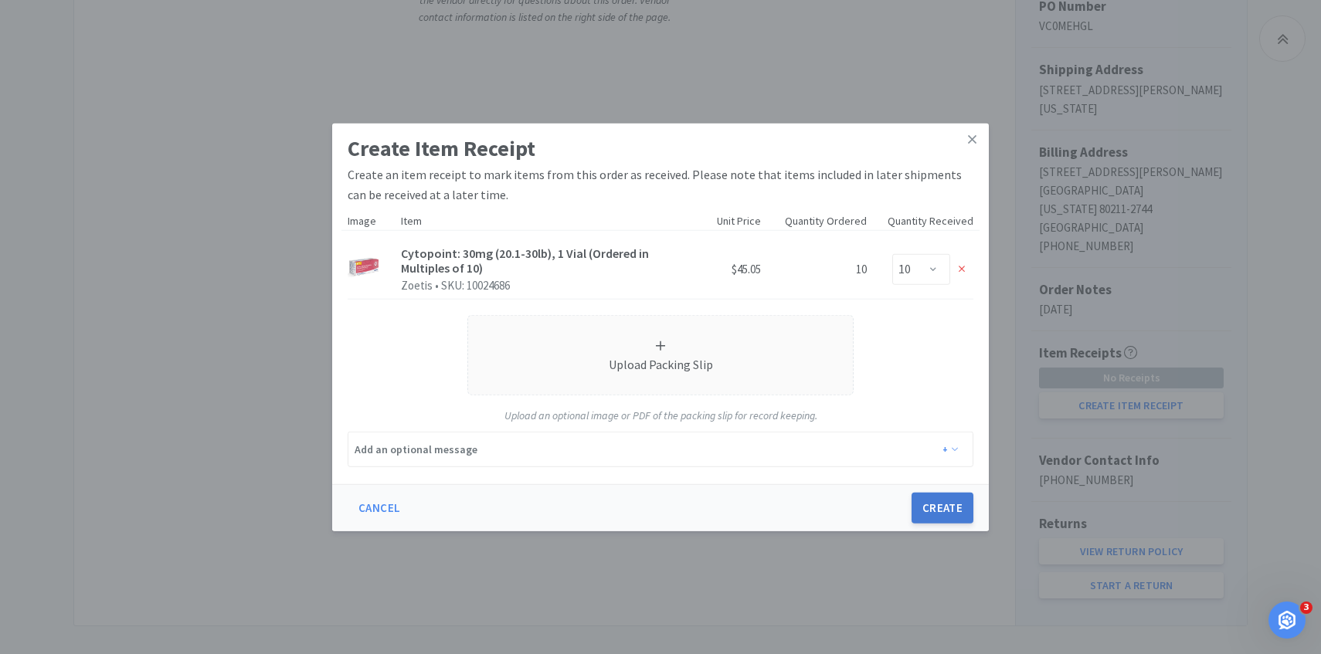
click at [932, 494] on button "Create" at bounding box center [942, 508] width 62 height 31
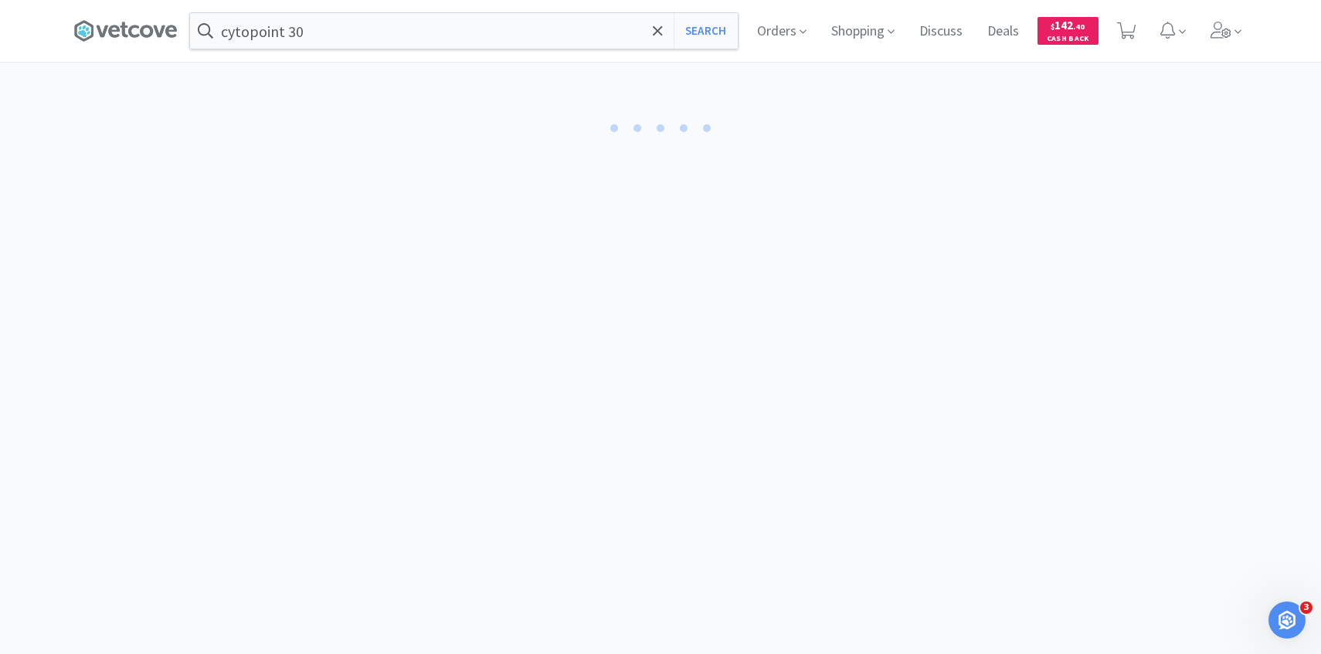
select select "10"
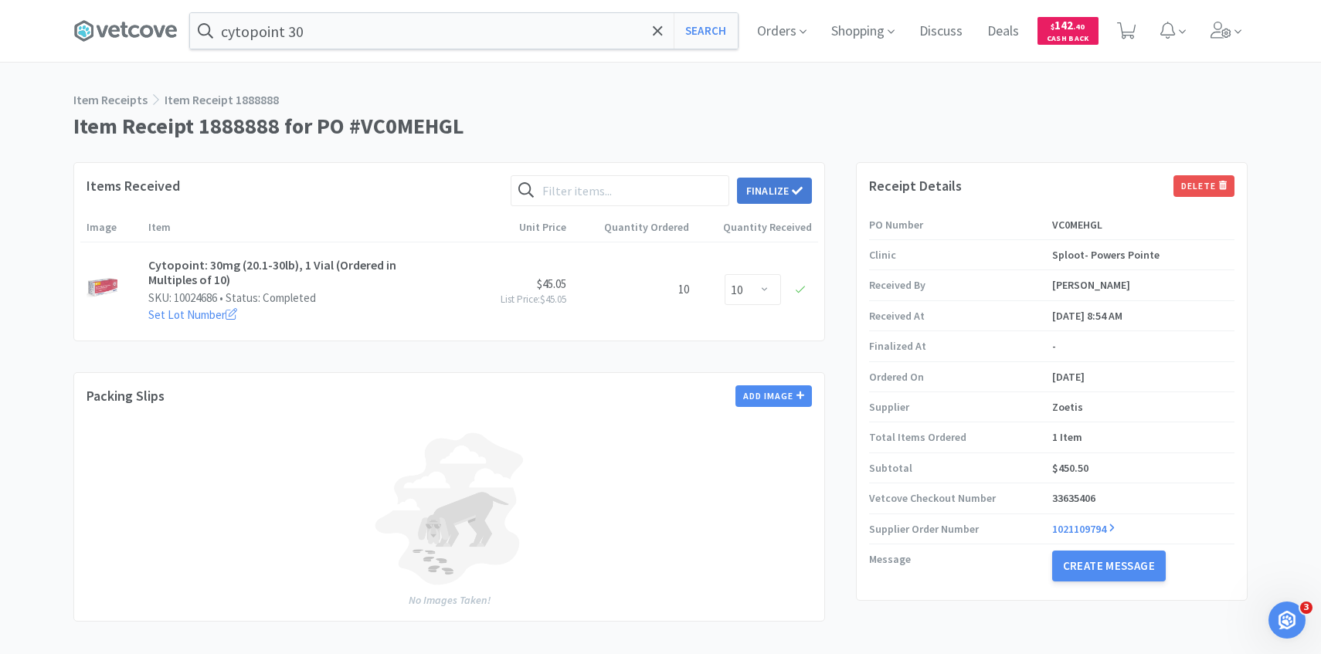
click at [788, 191] on button "Finalize" at bounding box center [774, 191] width 75 height 26
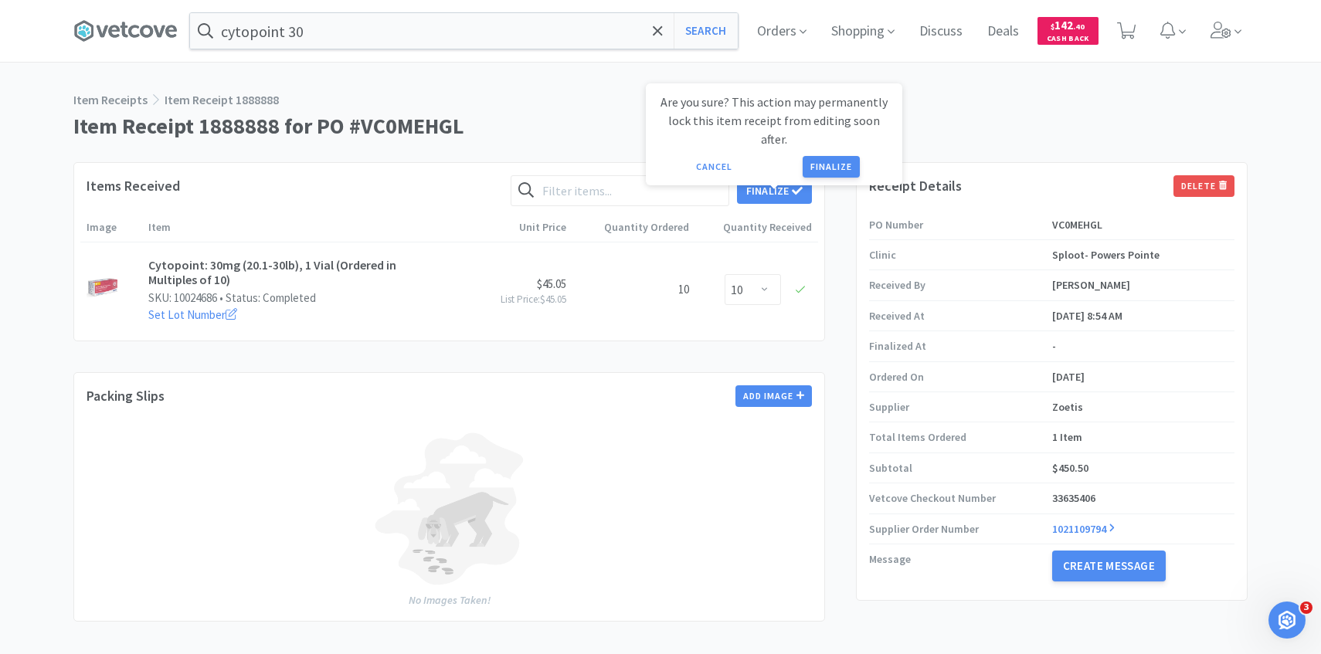
click at [836, 134] on div "Are you sure? This action may permanently lock this item receipt from editing s…" at bounding box center [774, 135] width 232 height 85
click at [831, 156] on button "Finalize" at bounding box center [830, 167] width 57 height 22
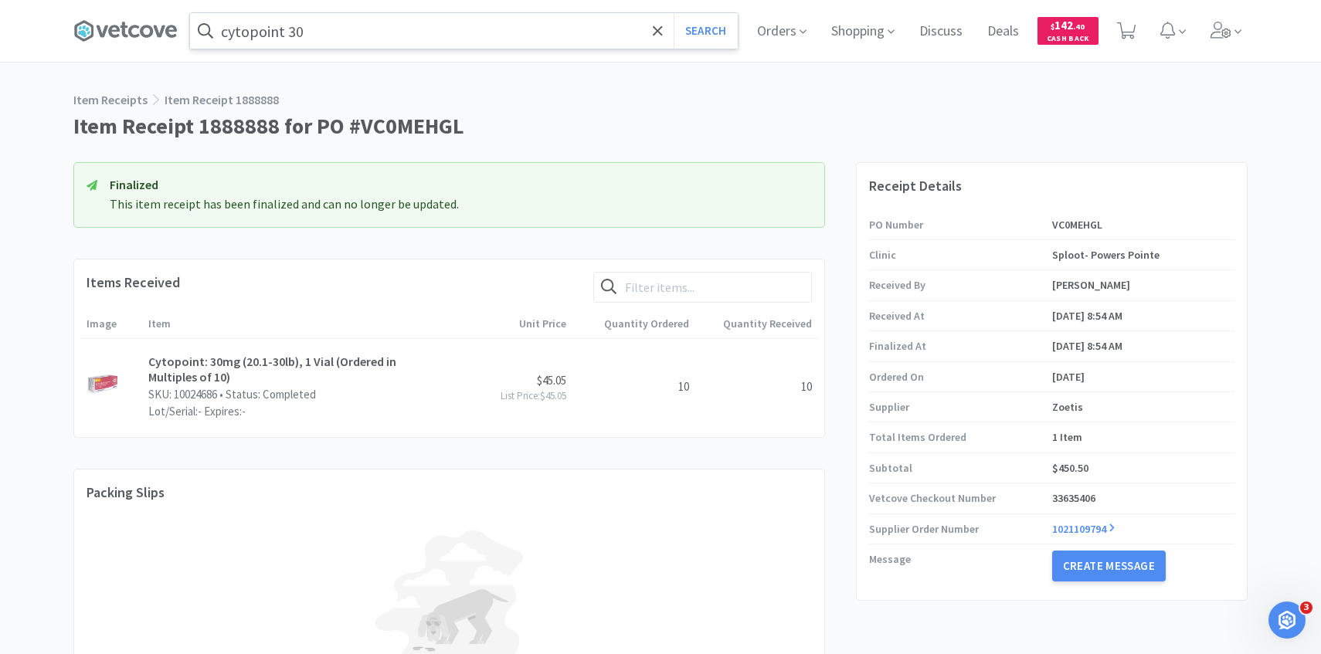
click at [338, 36] on input "cytopoint 30" at bounding box center [464, 31] width 548 height 36
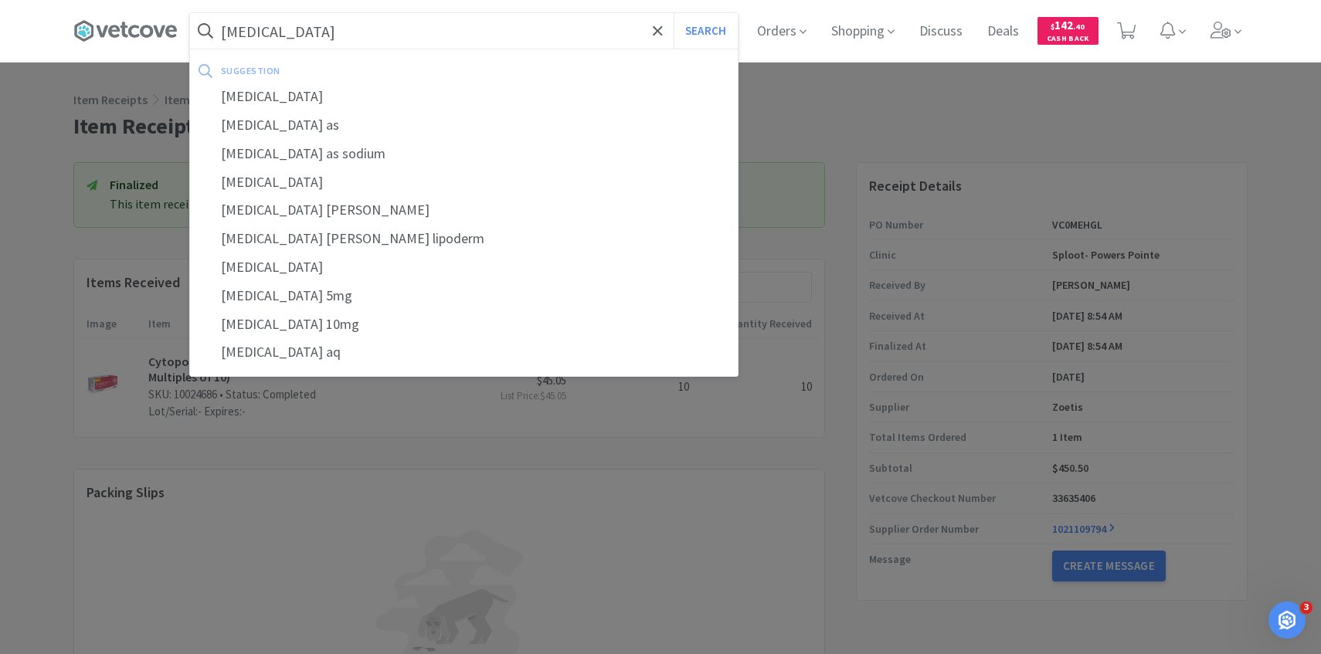
type input "prednisolone"
click at [673, 13] on button "Search" at bounding box center [705, 31] width 64 height 36
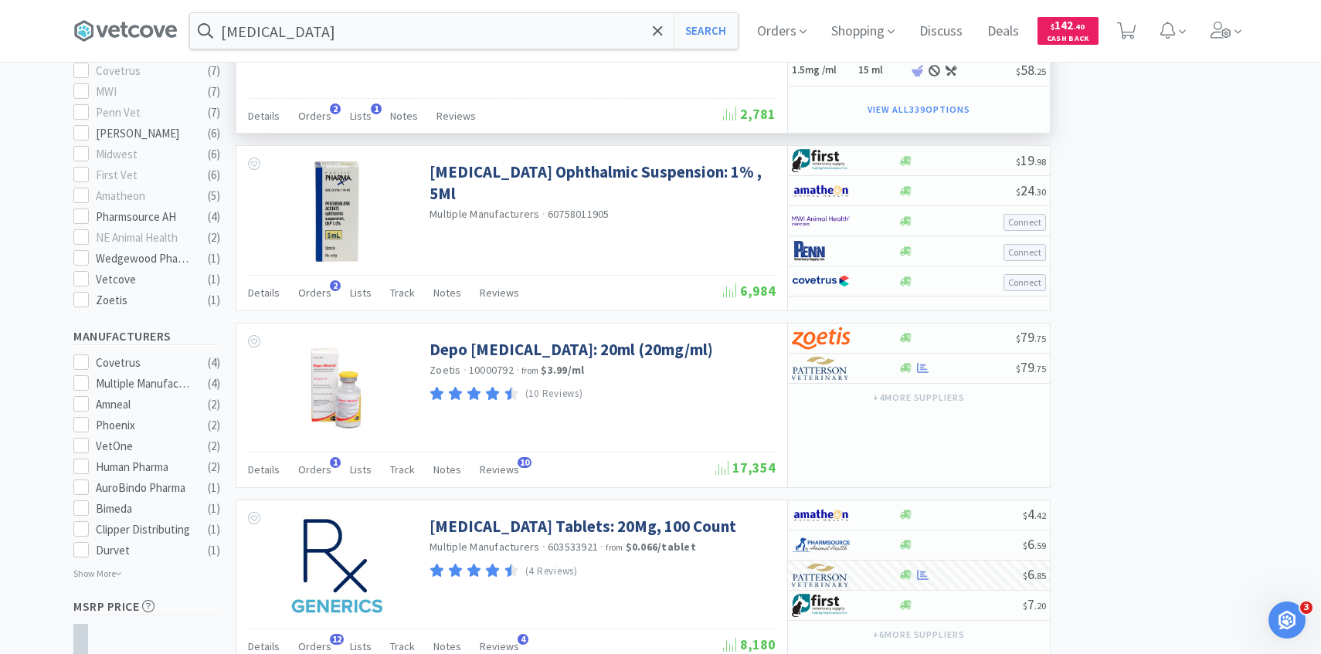
scroll to position [495, 0]
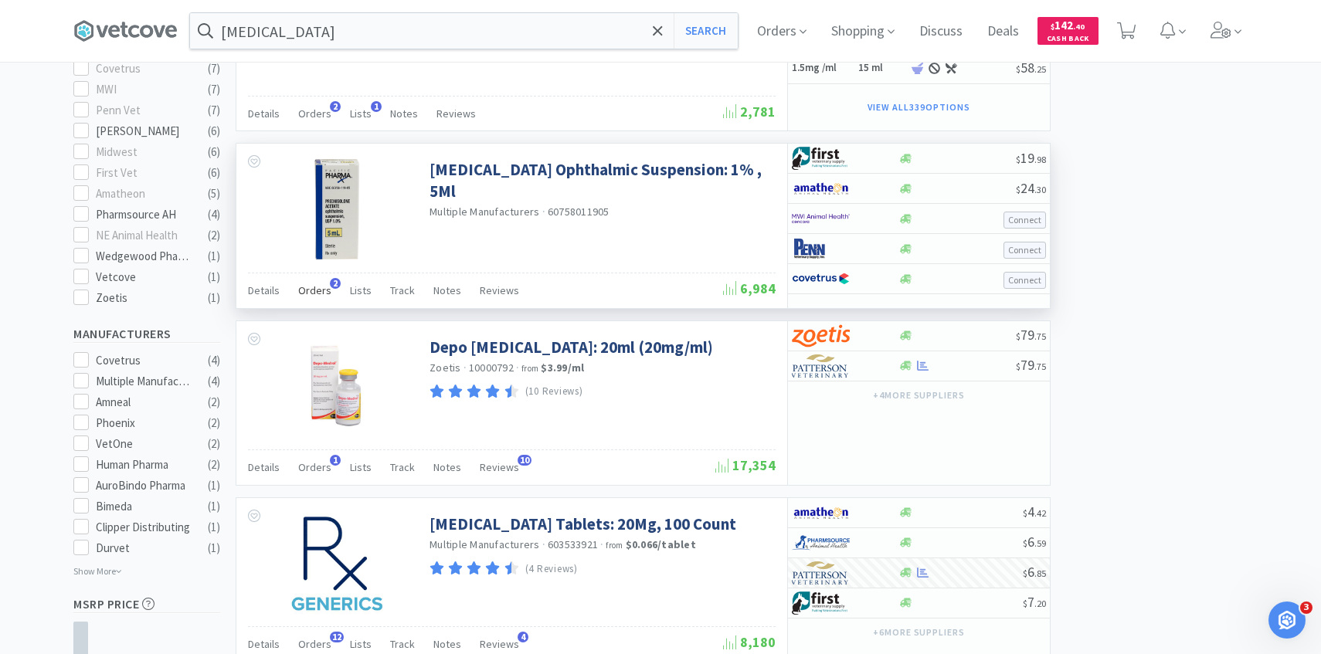
click at [320, 299] on div "Orders 2" at bounding box center [314, 292] width 33 height 29
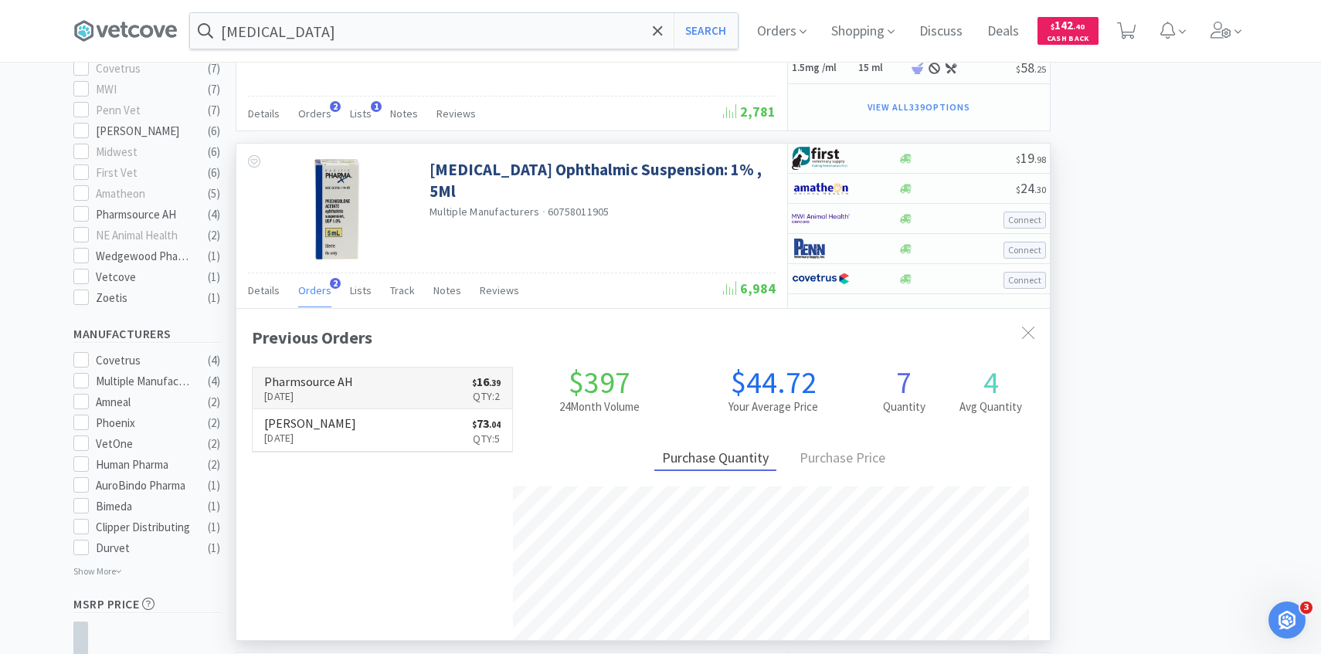
scroll to position [400, 813]
click at [365, 390] on link "Pharmsource AH Sep 15th, 2025 $ 16 . 39 Qty: 2" at bounding box center [382, 389] width 259 height 42
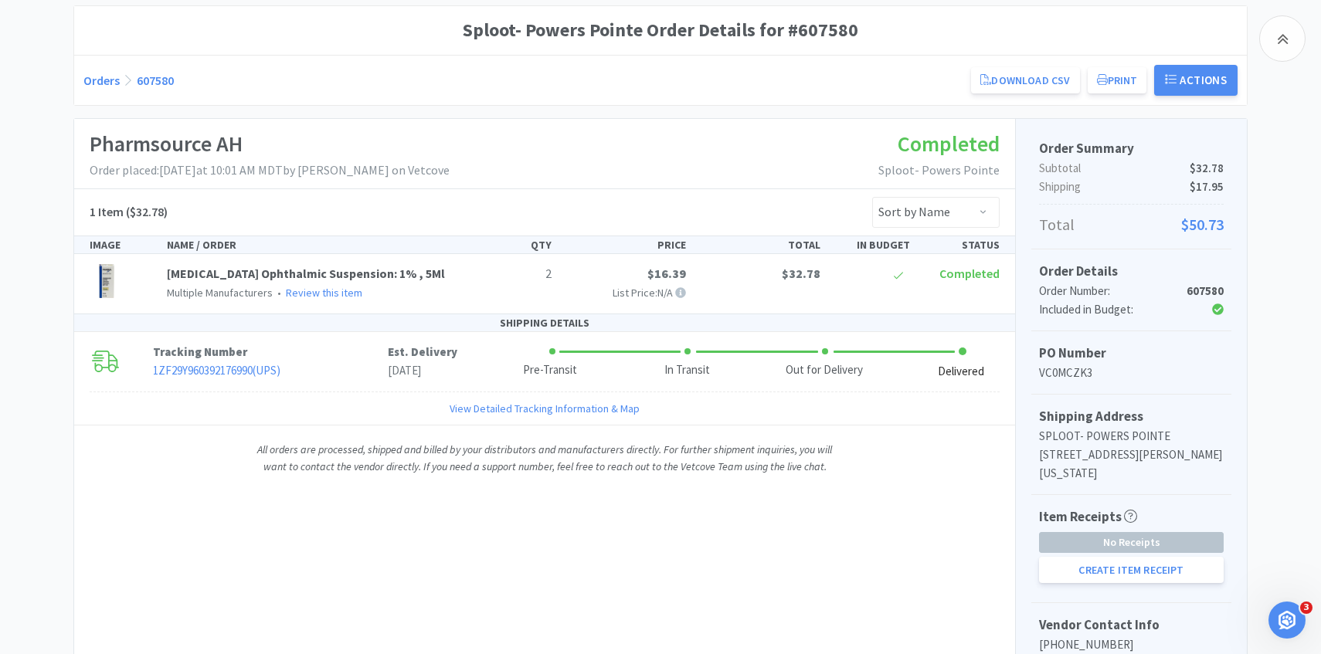
scroll to position [202, 0]
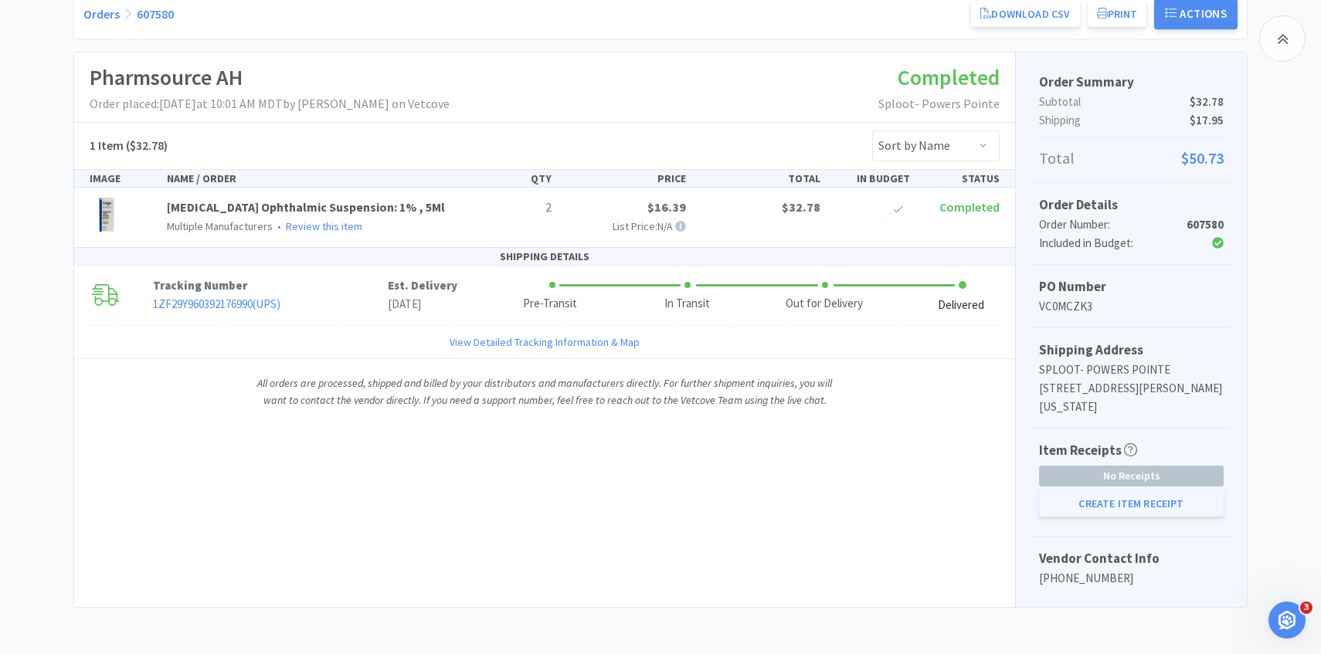
click at [1137, 493] on button "Create Item Receipt" at bounding box center [1131, 503] width 185 height 26
select select "2"
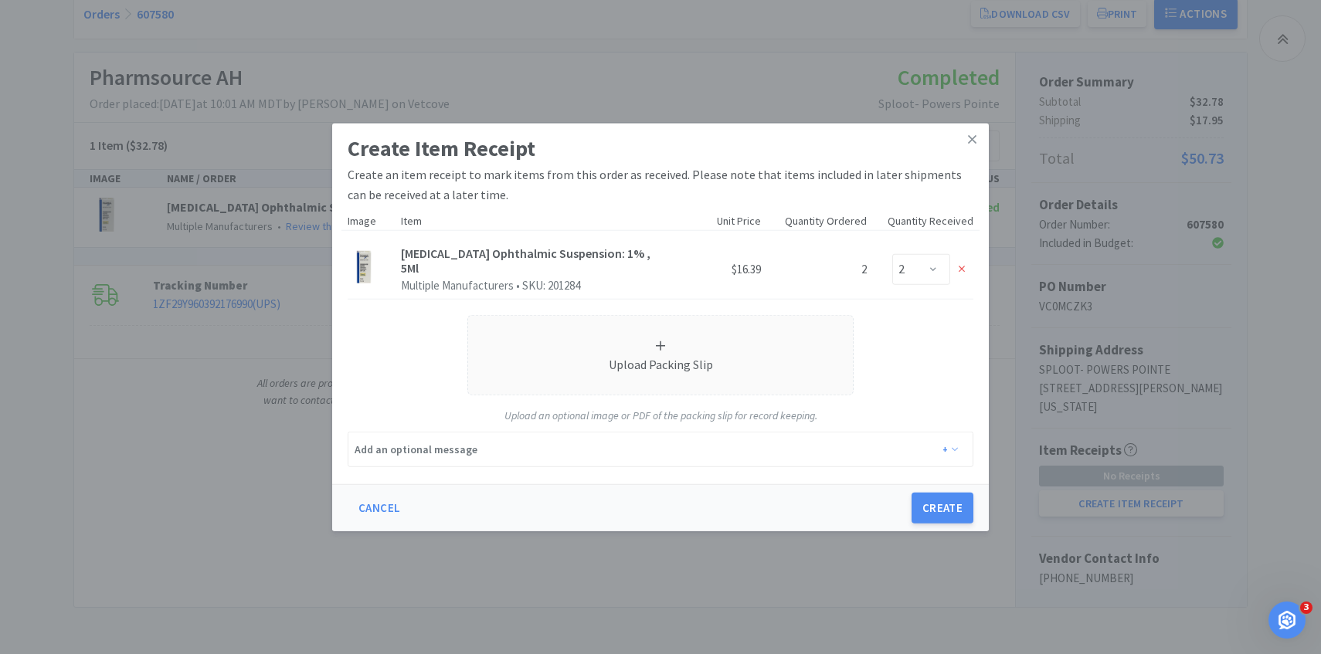
click at [926, 492] on div "Cancel Create" at bounding box center [660, 507] width 656 height 47
click at [917, 497] on button "Create" at bounding box center [942, 508] width 62 height 31
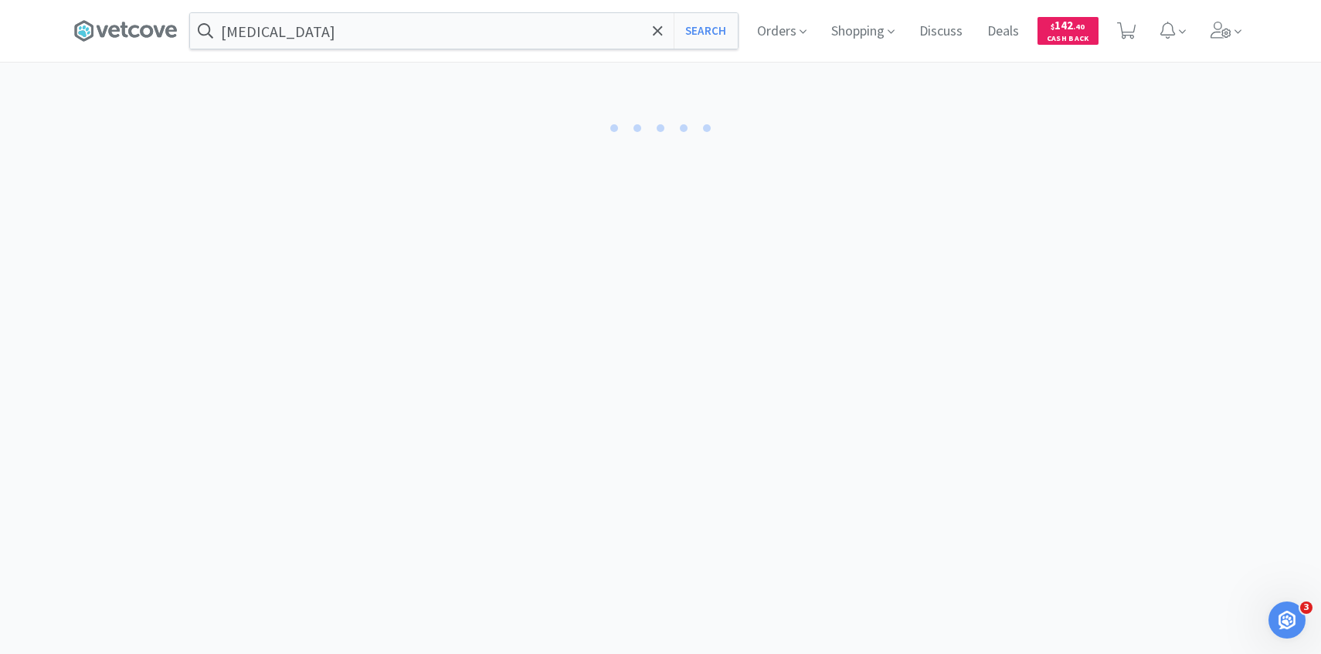
select select "2"
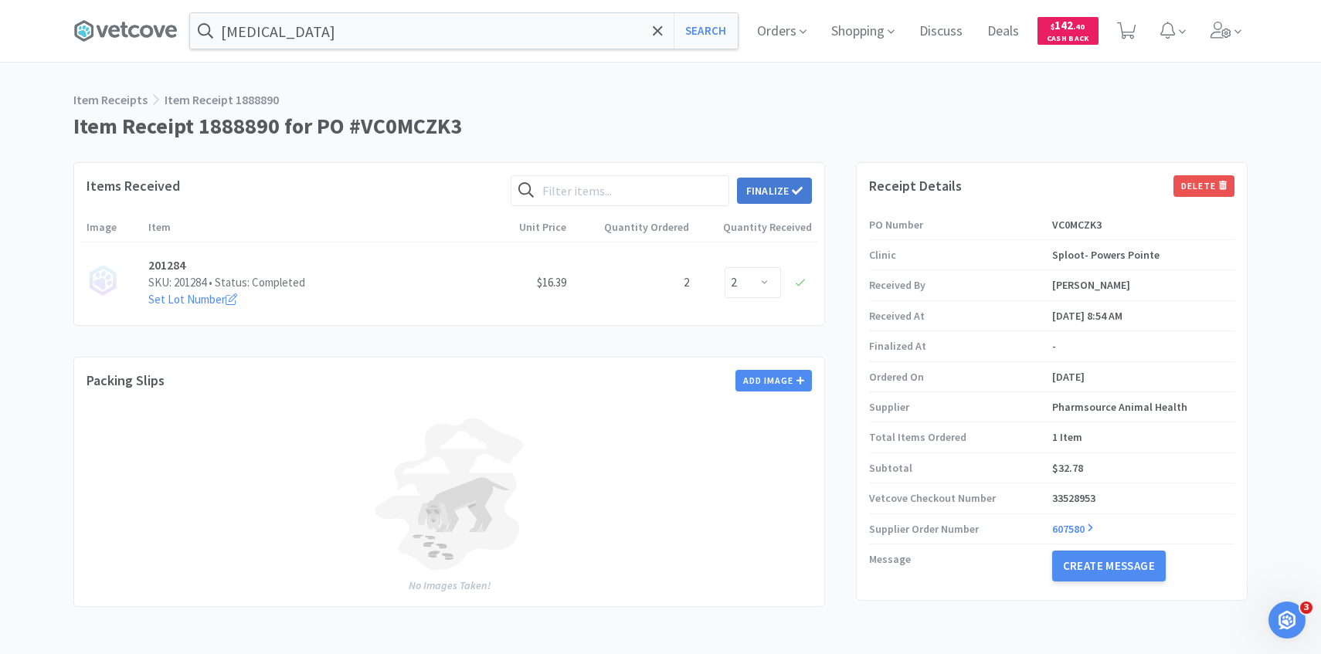
click at [778, 184] on button "Finalize" at bounding box center [774, 191] width 75 height 26
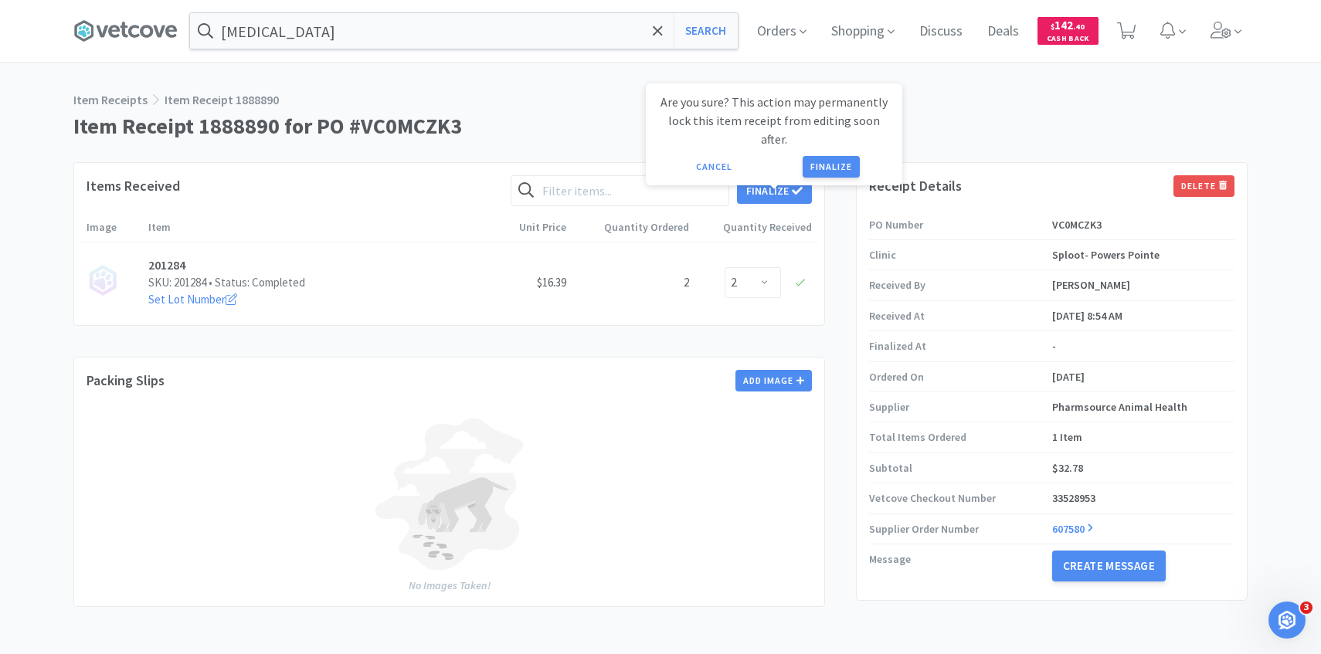
click at [813, 156] on button "Finalize" at bounding box center [830, 167] width 57 height 22
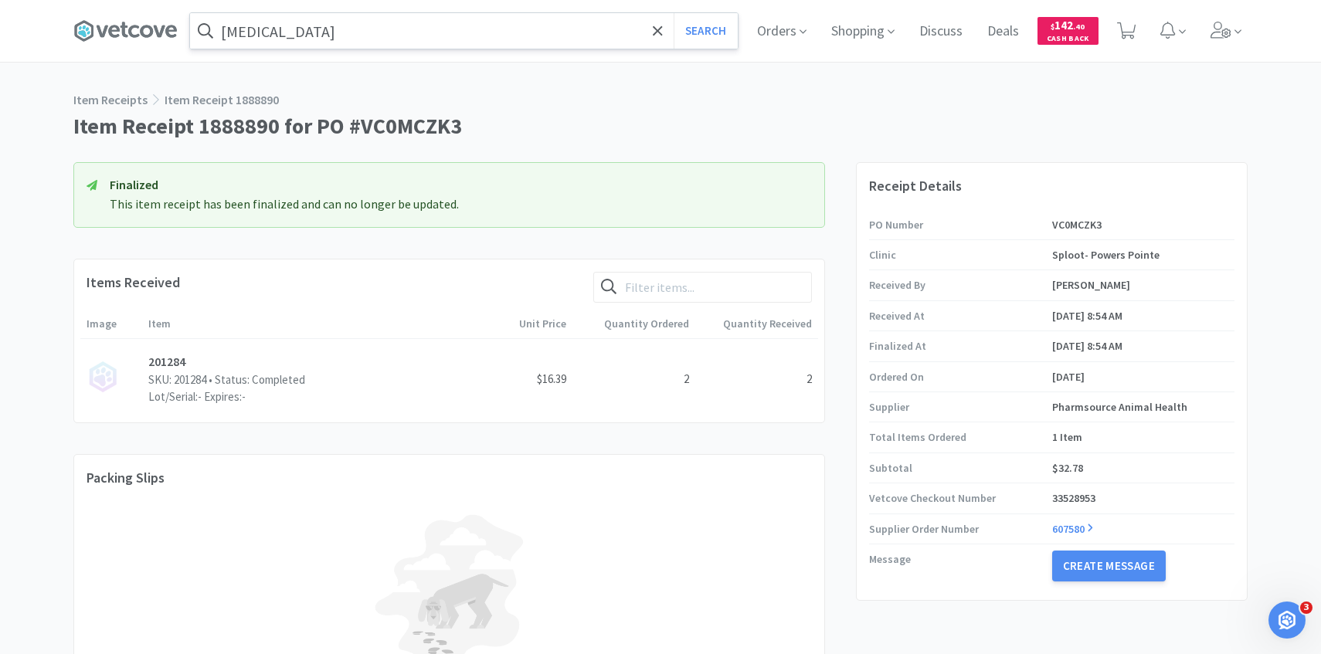
click at [327, 41] on input "prednisolone" at bounding box center [464, 31] width 548 height 36
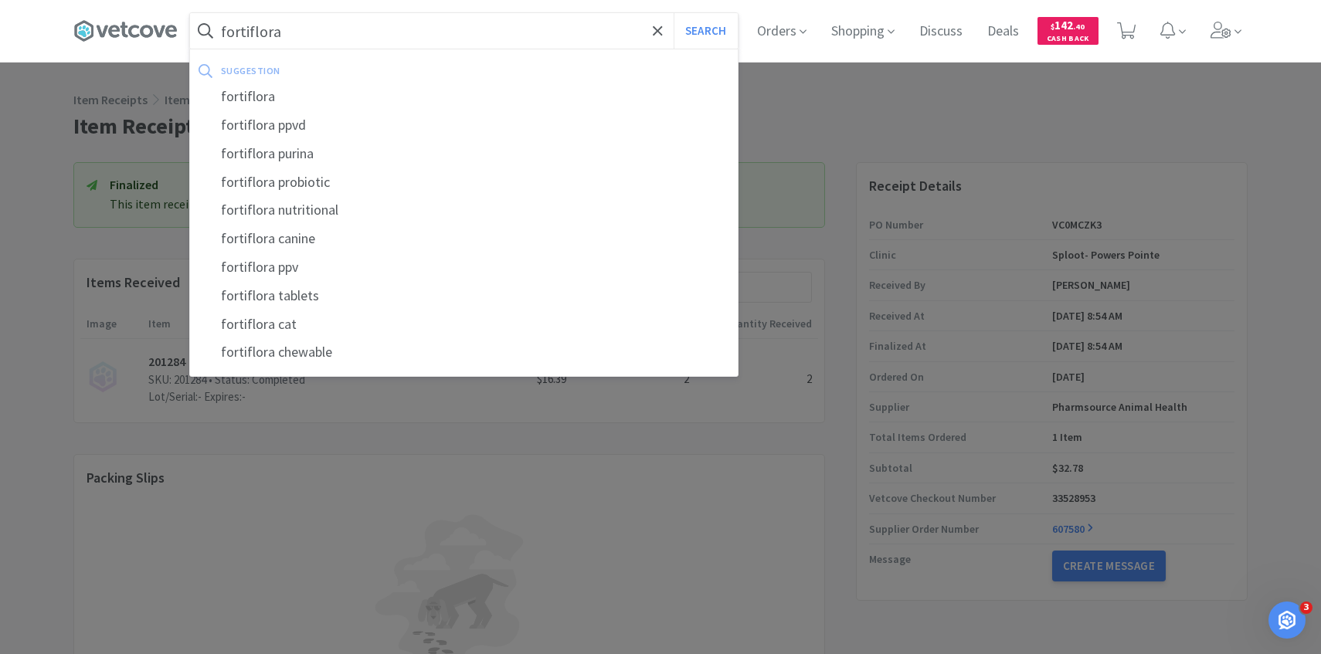
type input "fortiflora"
click at [673, 13] on button "Search" at bounding box center [705, 31] width 64 height 36
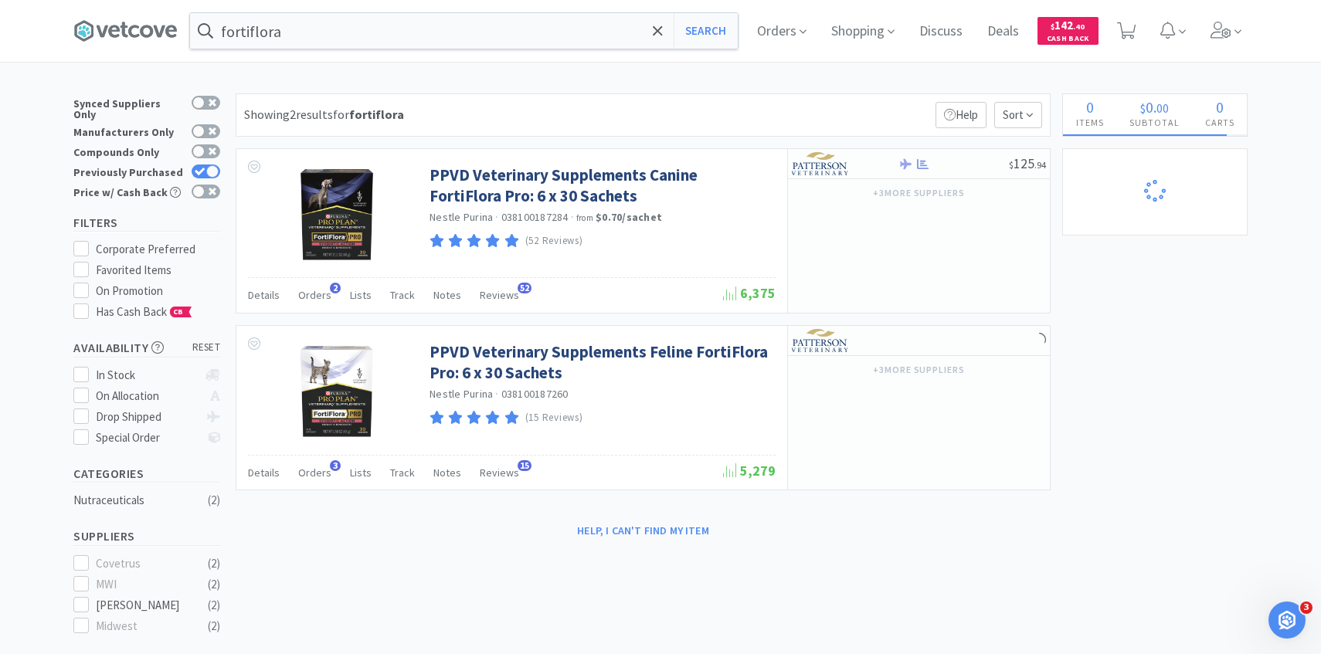
click at [304, 317] on div "Showing 2 results for fortiflora Filters Help Sort PPVD Veterinary Supplements …" at bounding box center [639, 318] width 822 height 450
click at [312, 294] on span "Orders" at bounding box center [314, 295] width 33 height 14
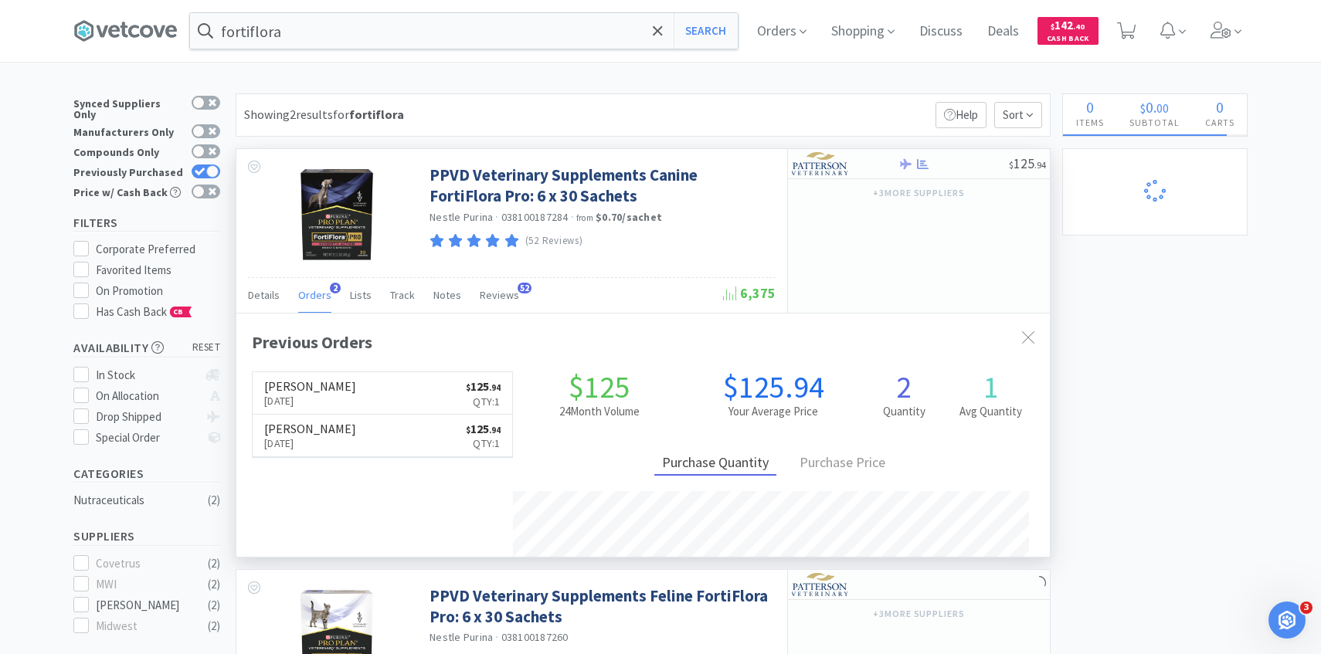
scroll to position [400, 813]
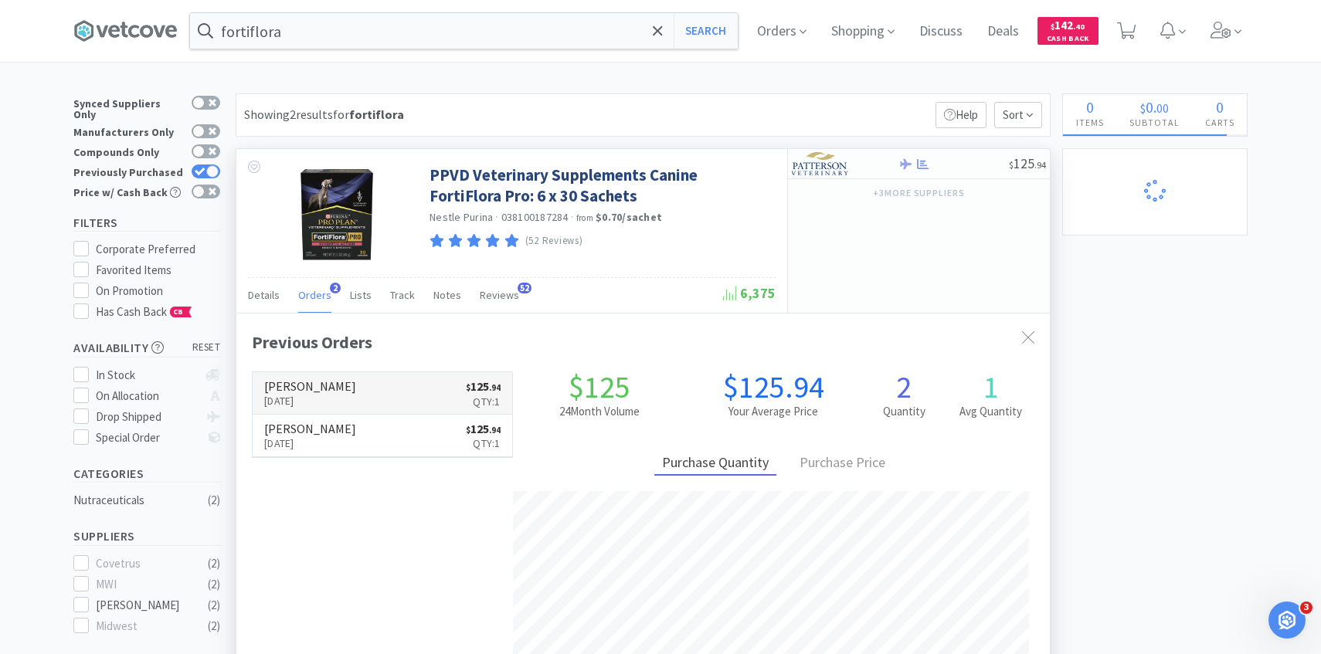
click at [388, 378] on link "Patterson Sep 15th, 2025 $ 125 . 94 Qty: 1" at bounding box center [382, 393] width 259 height 42
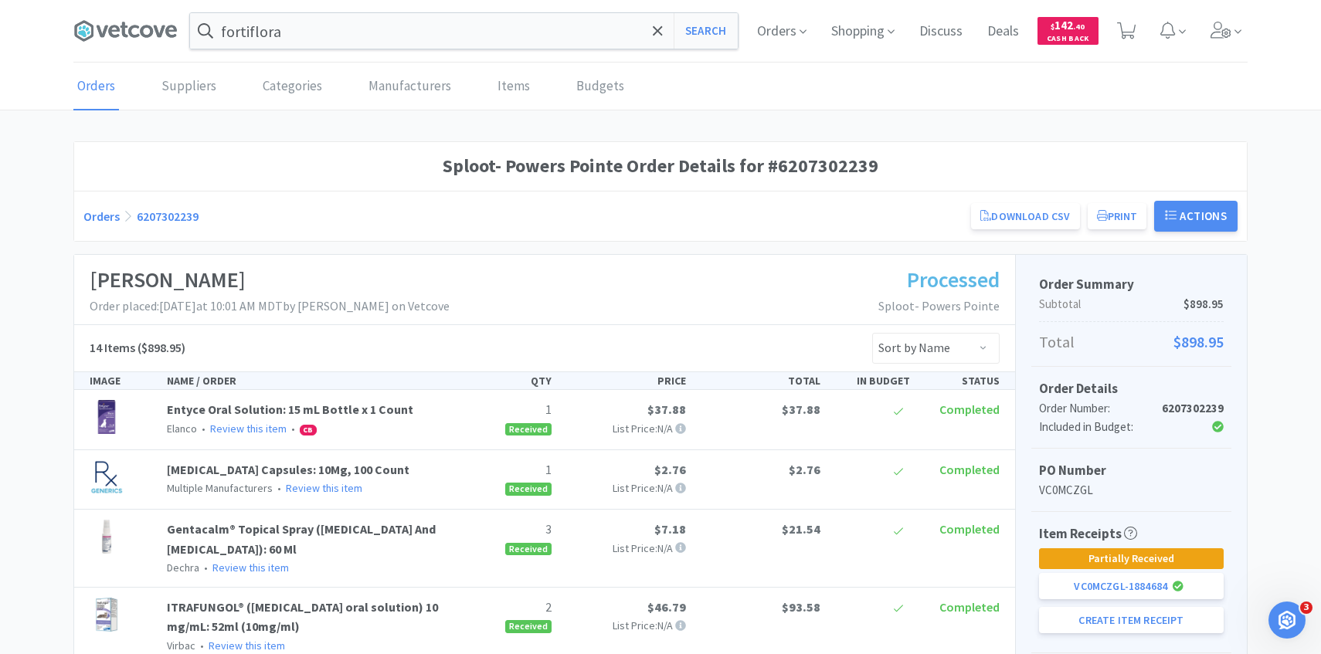
scroll to position [386, 0]
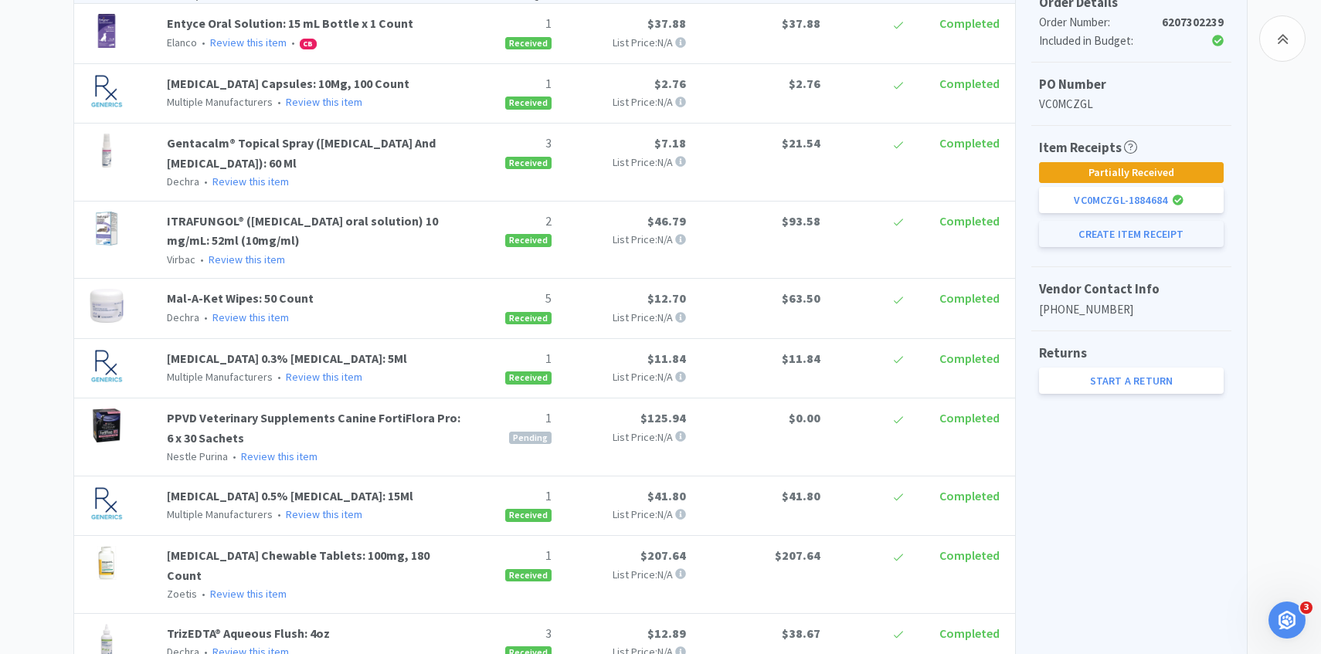
click at [1139, 236] on button "Create Item Receipt" at bounding box center [1131, 234] width 185 height 26
select select "1"
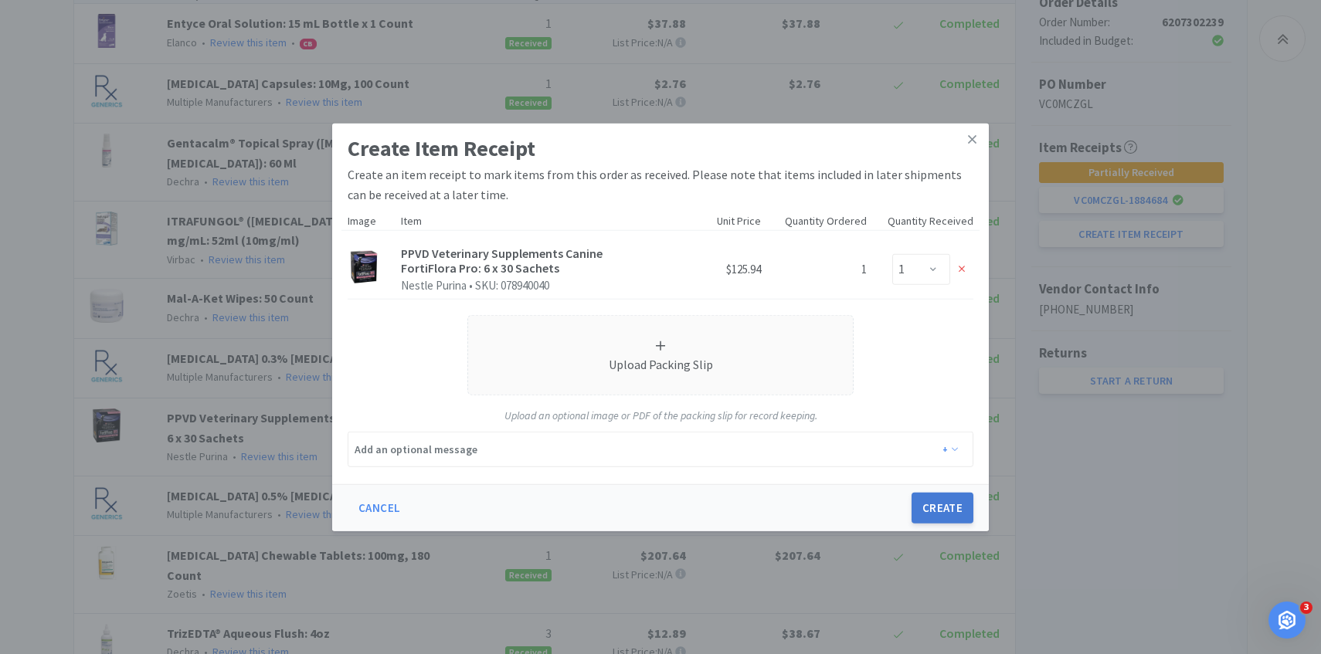
click at [937, 496] on button "Create" at bounding box center [942, 508] width 62 height 31
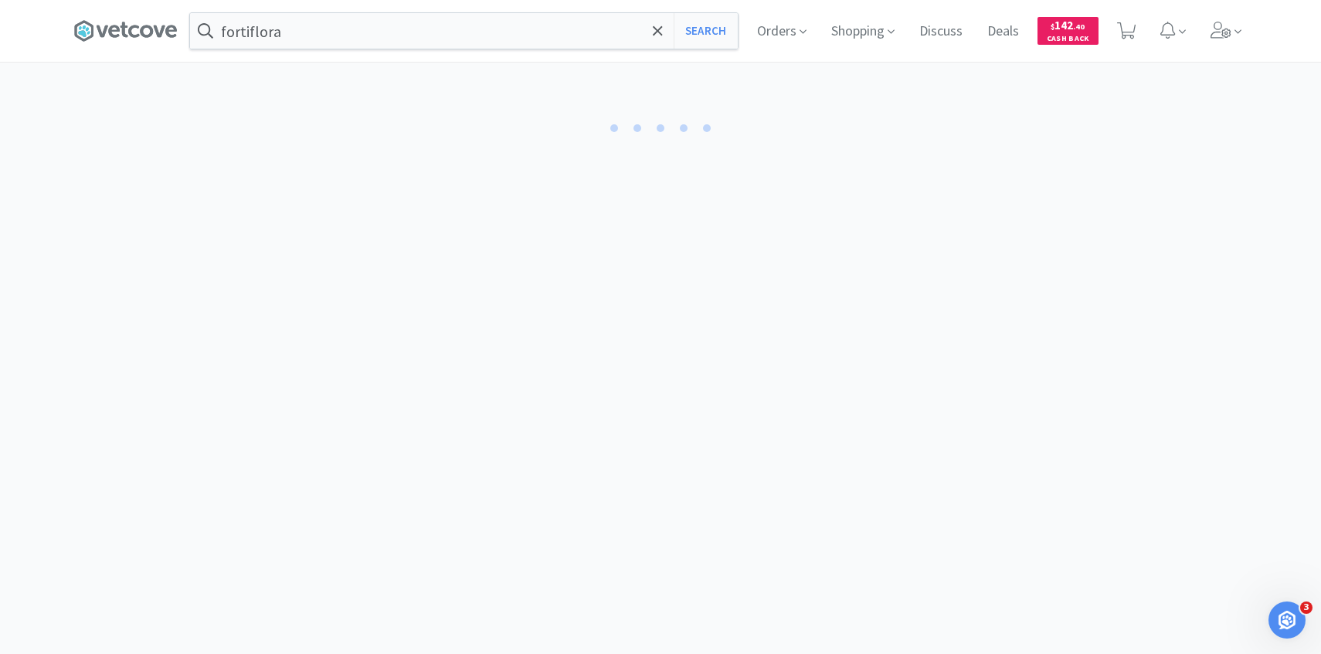
select select "1"
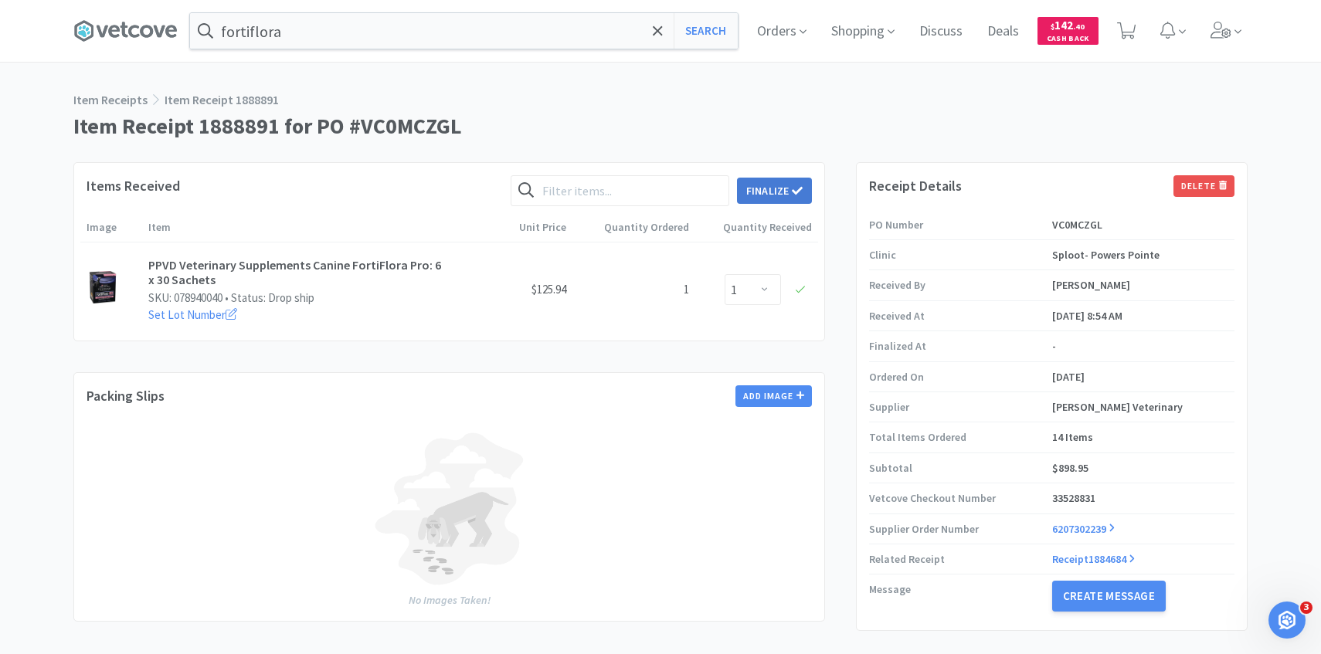
click at [789, 198] on button "Finalize" at bounding box center [774, 191] width 75 height 26
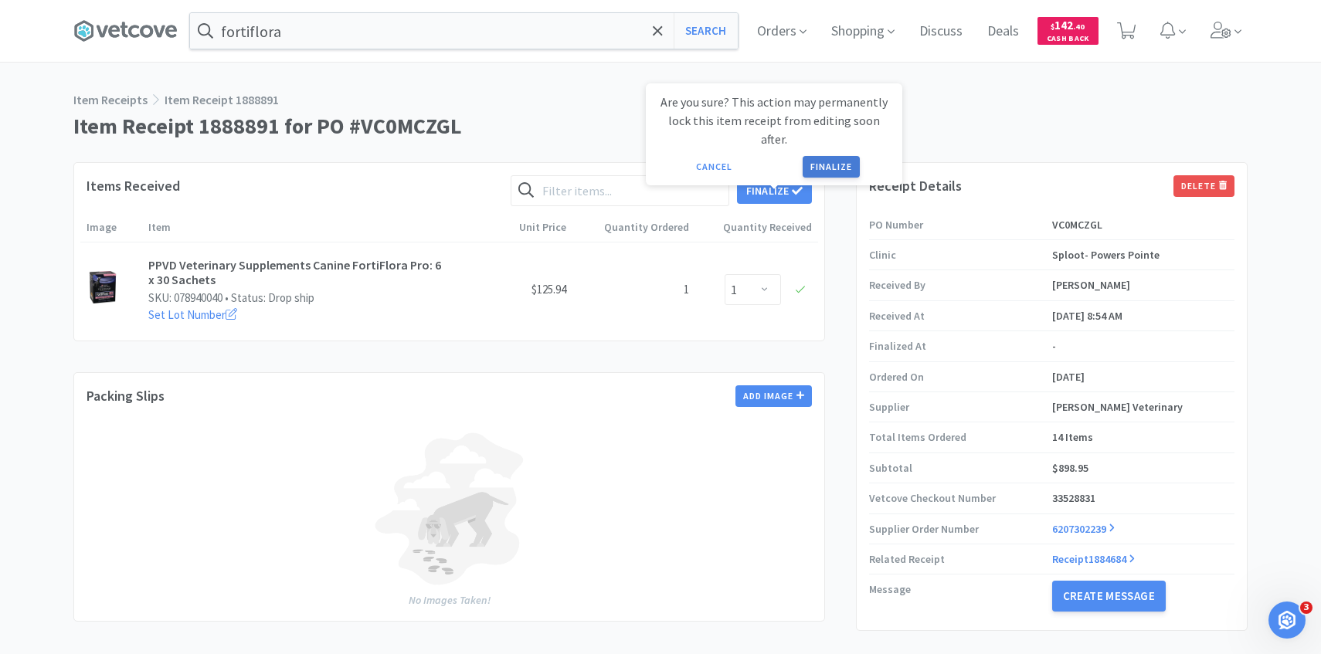
click at [846, 156] on button "Finalize" at bounding box center [830, 167] width 57 height 22
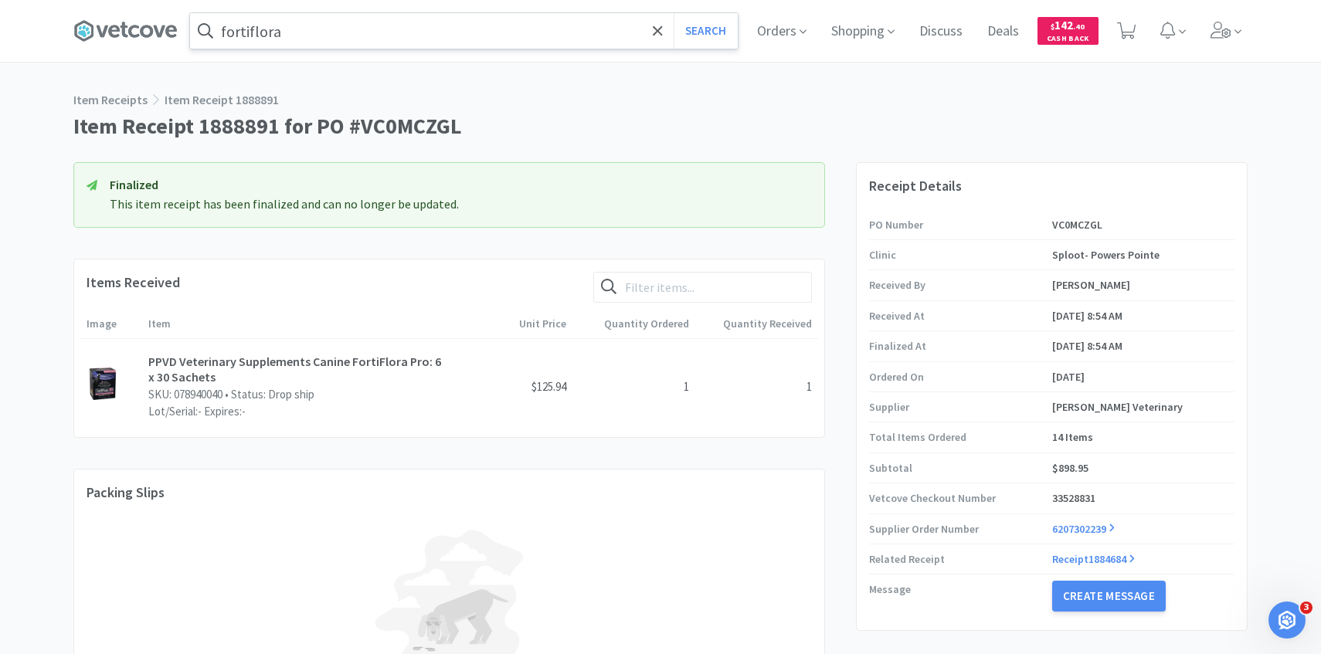
click at [335, 25] on input "fortiflora" at bounding box center [464, 31] width 548 height 36
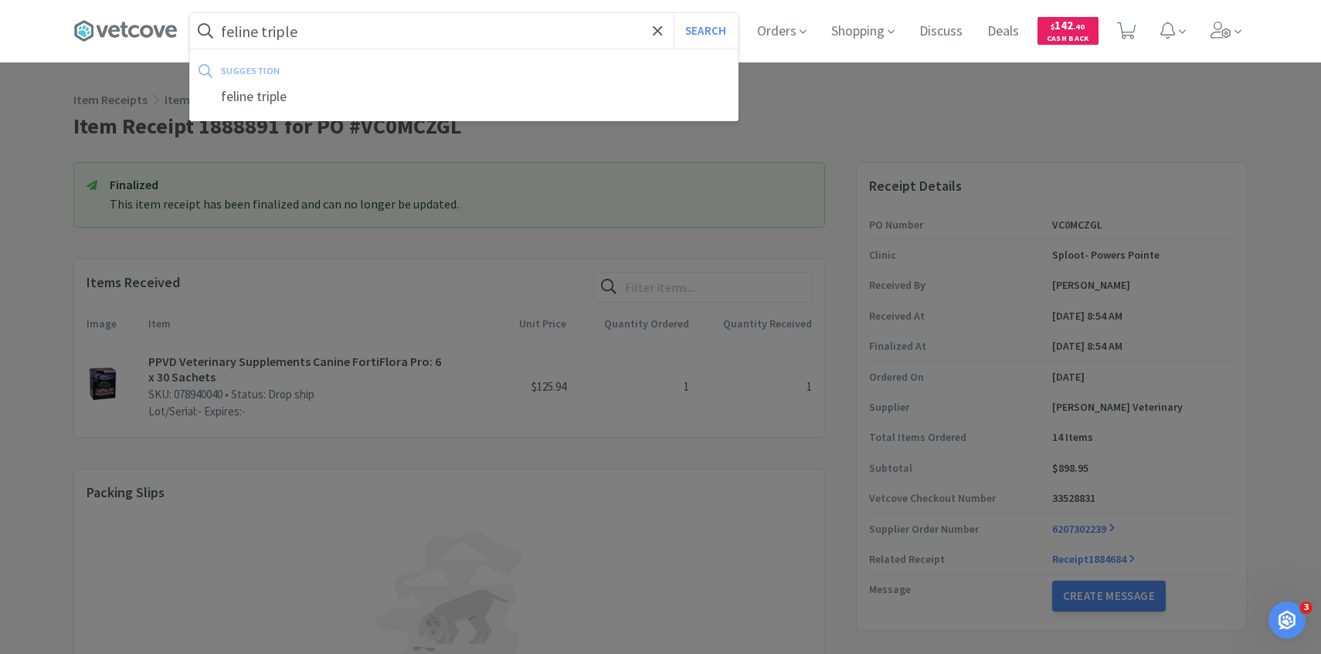
type input "feline triple"
click at [673, 13] on button "Search" at bounding box center [705, 31] width 64 height 36
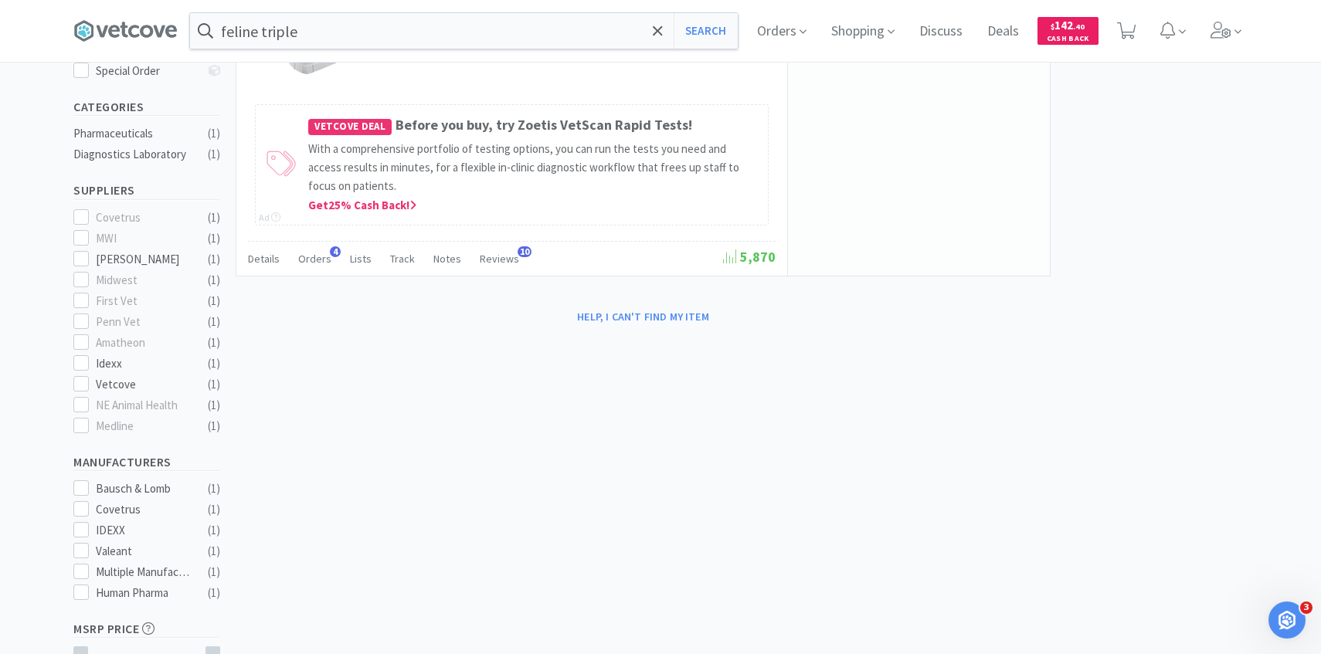
scroll to position [416, 0]
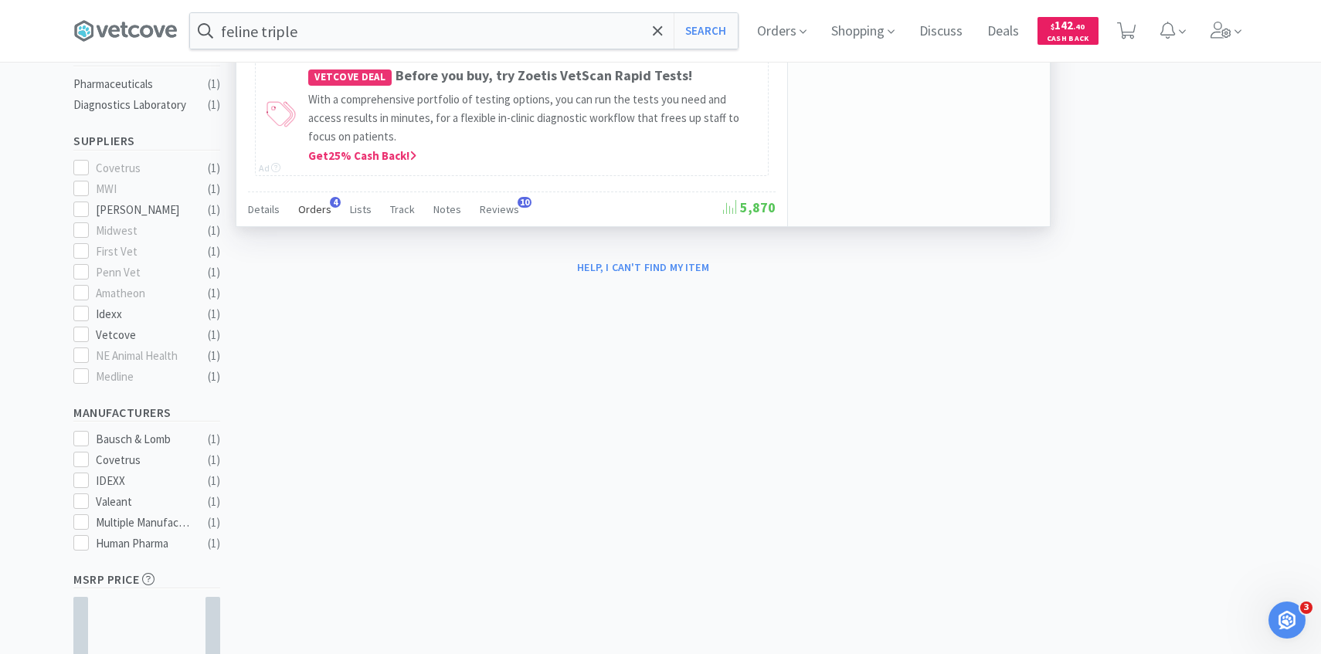
click at [314, 218] on div "Orders 4" at bounding box center [314, 211] width 33 height 29
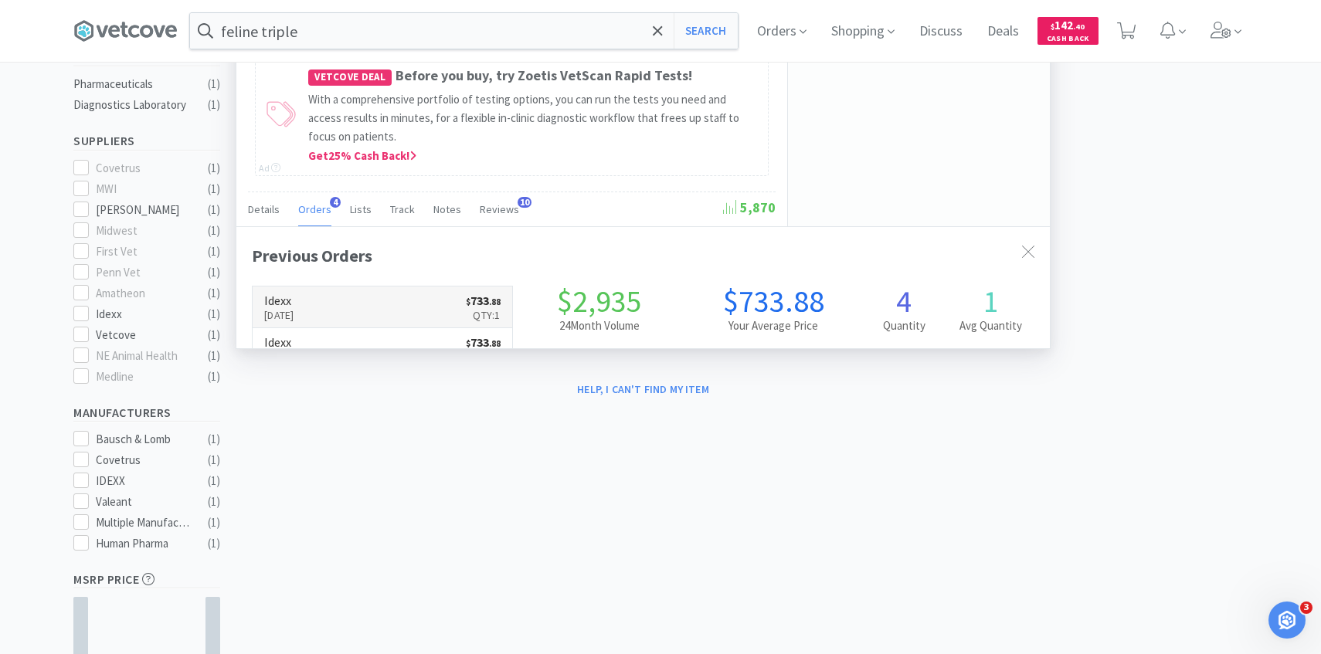
scroll to position [400, 813]
click at [294, 305] on h6 "Idexx" at bounding box center [279, 300] width 30 height 12
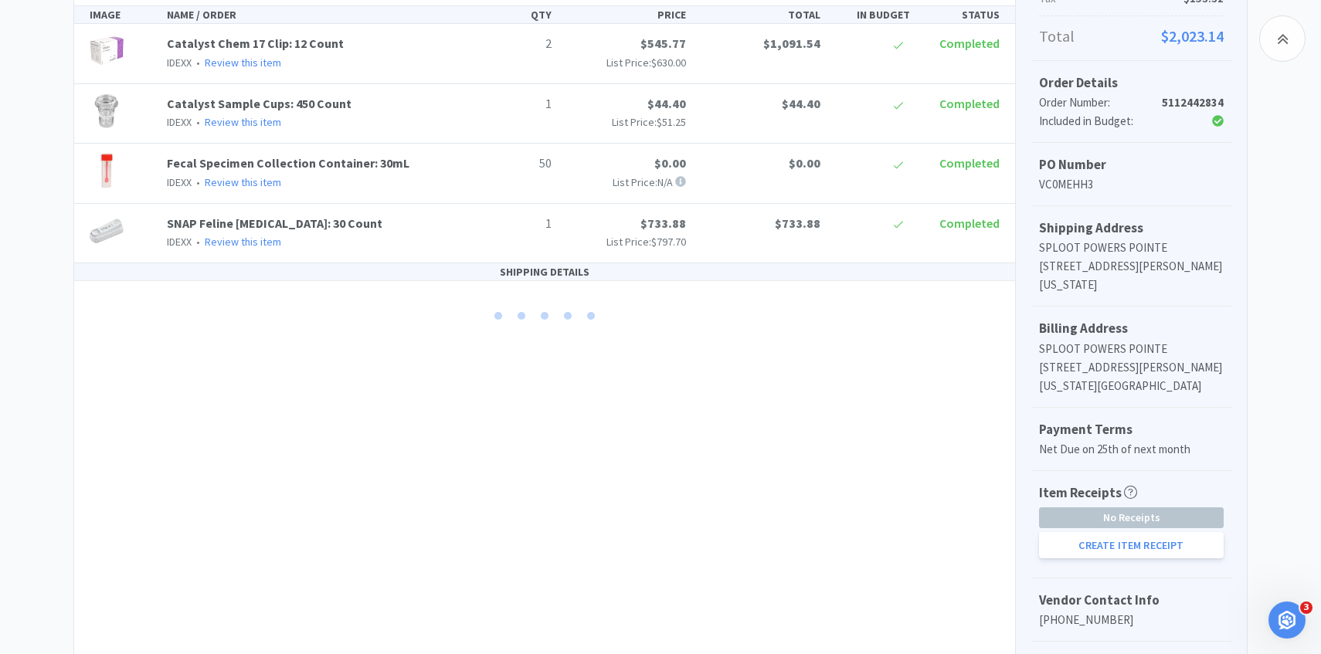
scroll to position [415, 0]
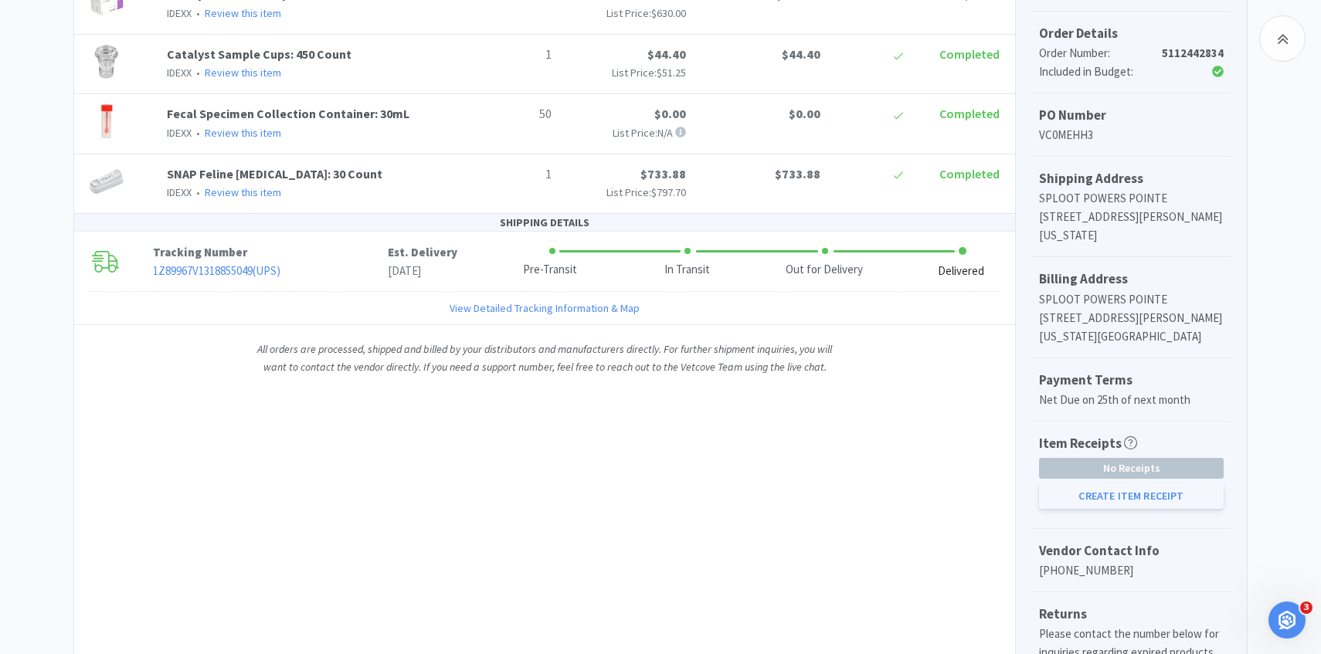
click at [1092, 487] on button "Create Item Receipt" at bounding box center [1131, 496] width 185 height 26
select select "2"
select select "1"
select select "50"
select select "1"
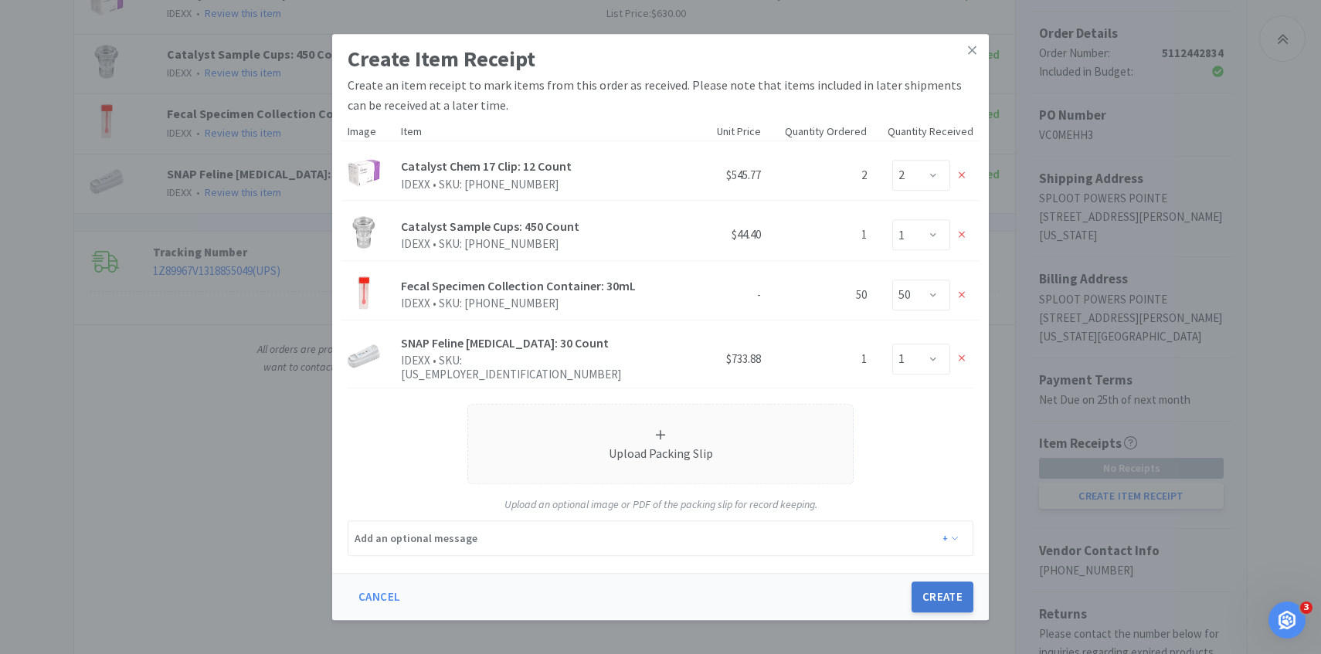
click at [934, 586] on button "Create" at bounding box center [942, 597] width 62 height 31
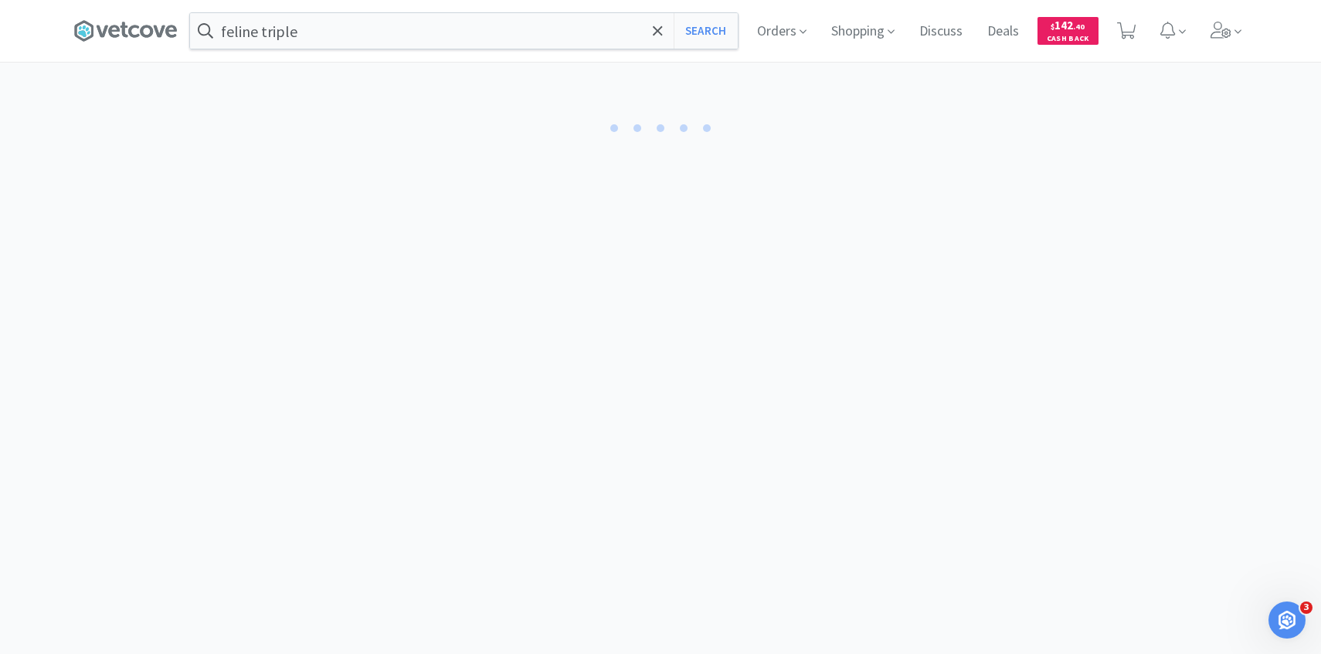
select select "2"
select select "1"
select select "50"
select select "1"
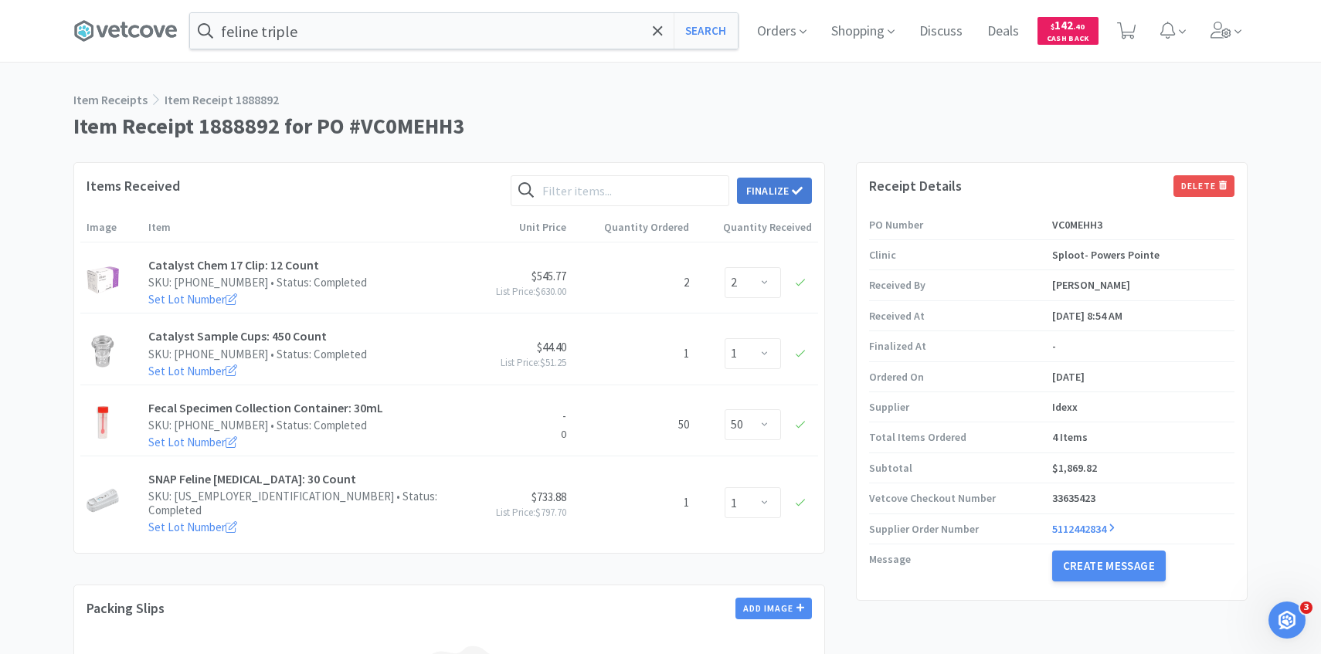
click at [766, 188] on button "Finalize" at bounding box center [774, 191] width 75 height 26
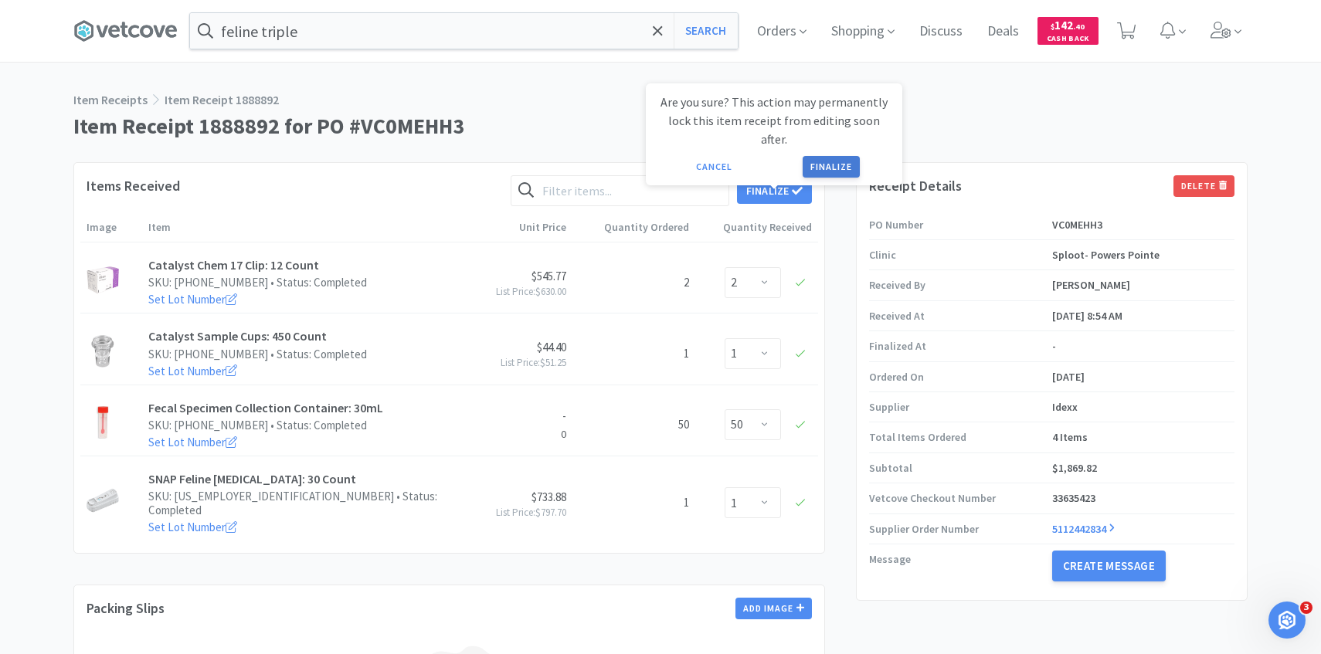
click at [824, 156] on button "Finalize" at bounding box center [830, 167] width 57 height 22
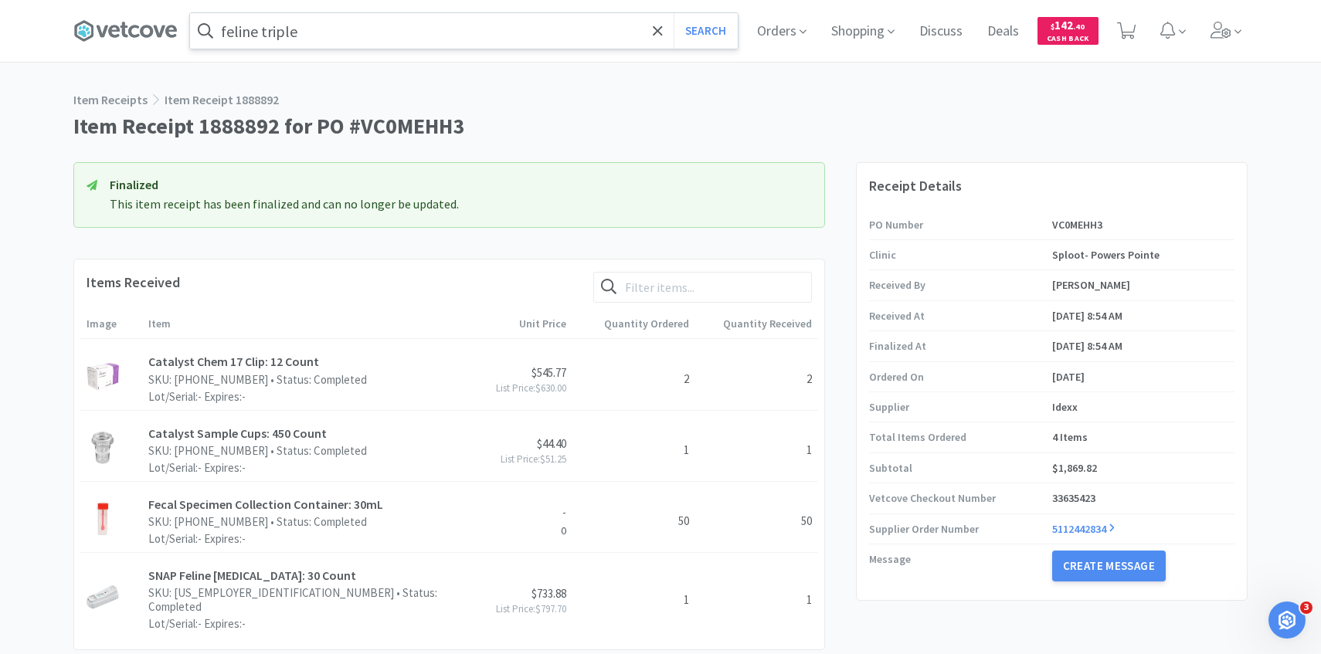
click at [337, 31] on input "feline triple" at bounding box center [464, 31] width 548 height 36
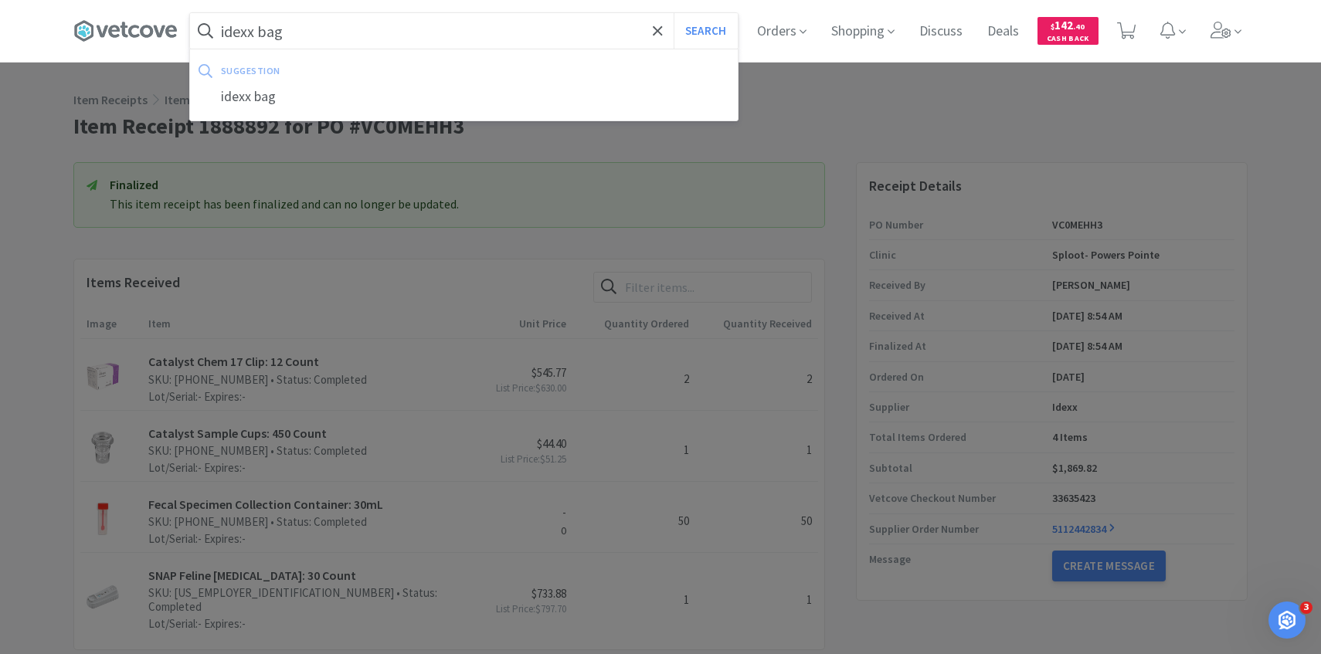
click at [673, 13] on button "Search" at bounding box center [705, 31] width 64 height 36
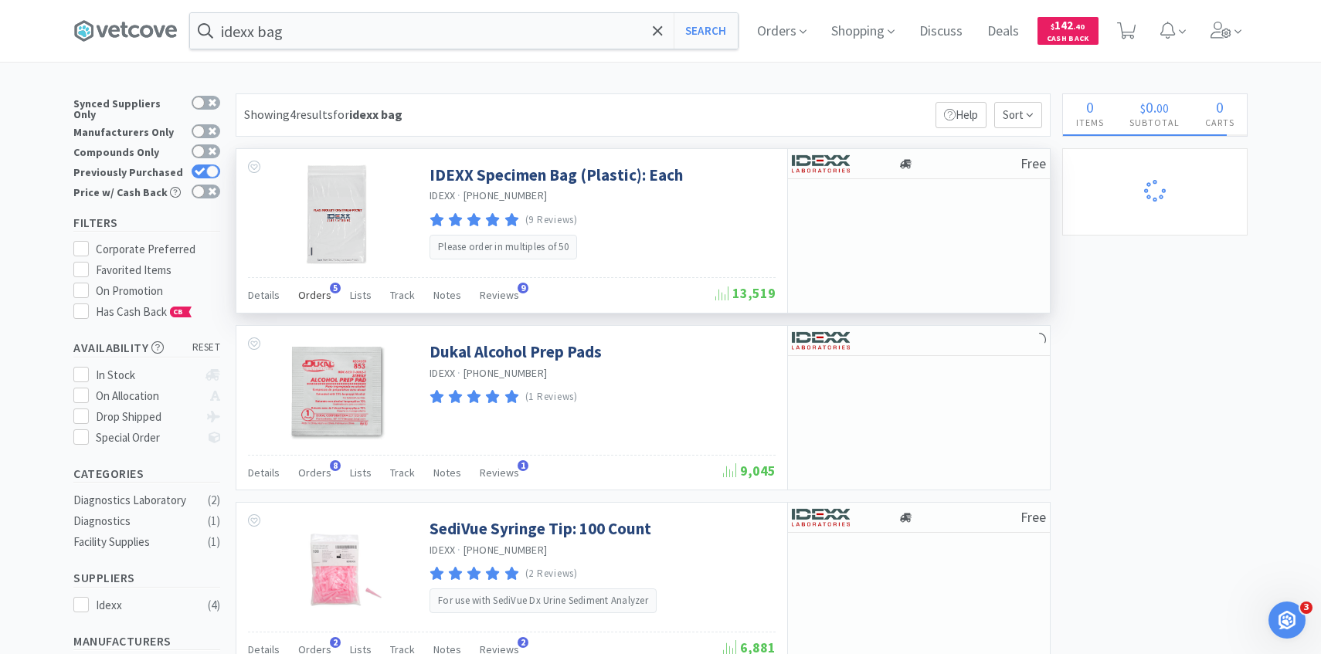
click at [310, 287] on div "Orders 5" at bounding box center [314, 297] width 33 height 29
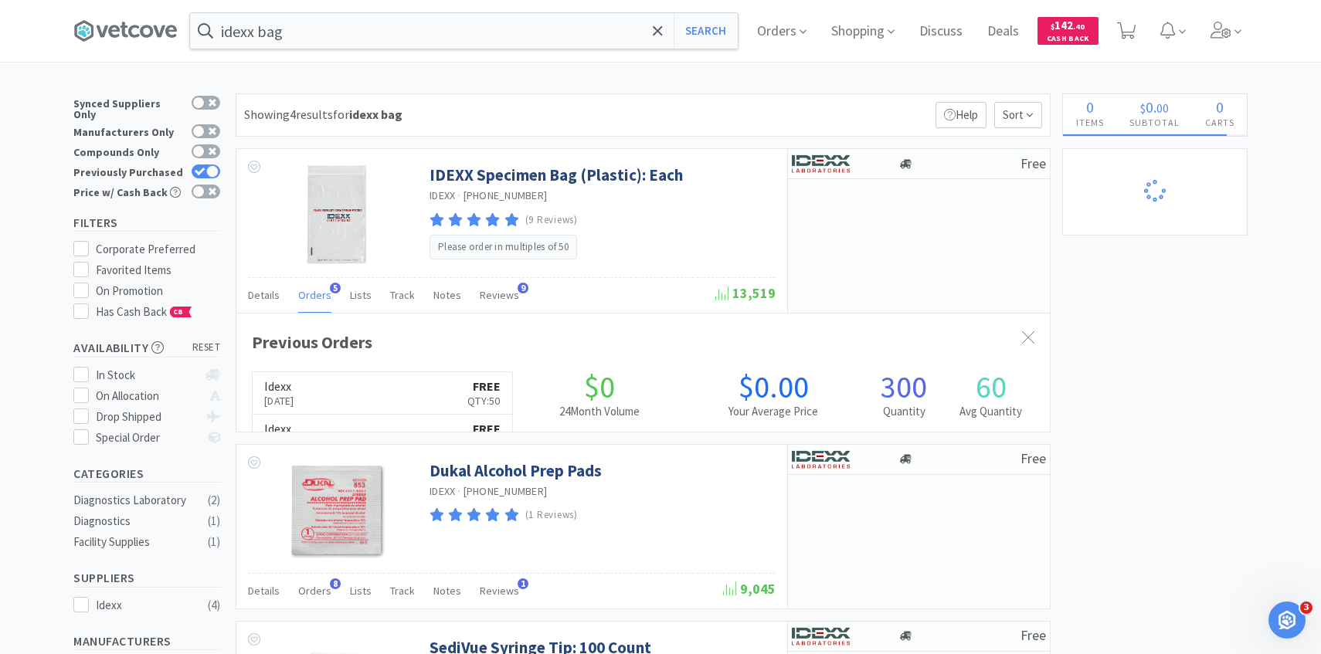
scroll to position [400, 813]
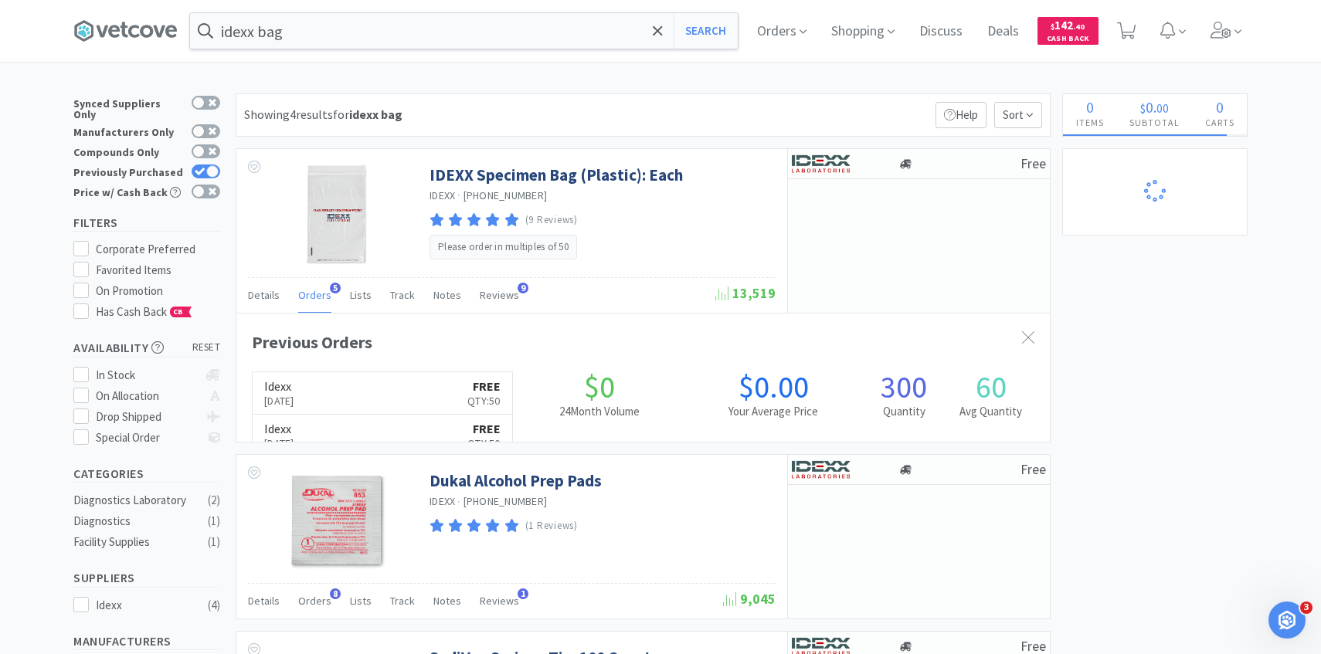
click at [424, 385] on link "Idexx Sep 15th, 2025 FREE Qty: 50" at bounding box center [382, 393] width 259 height 42
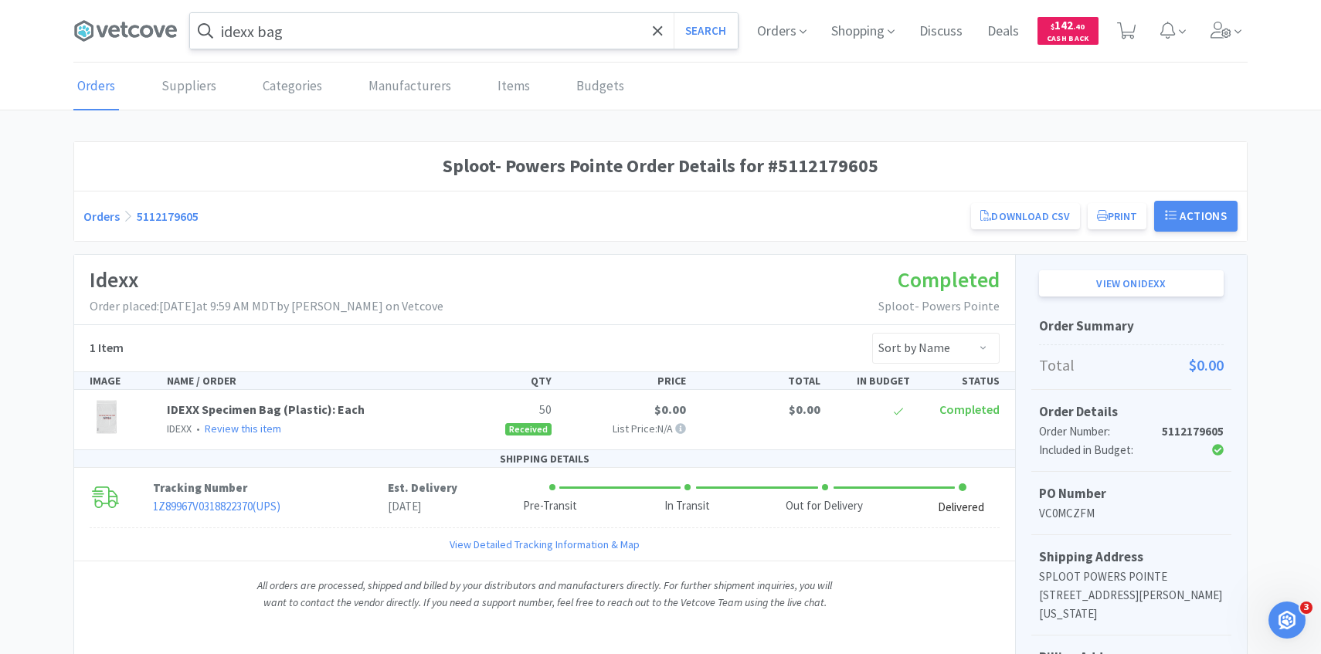
click at [317, 26] on input "idexx bag" at bounding box center [464, 31] width 548 height 36
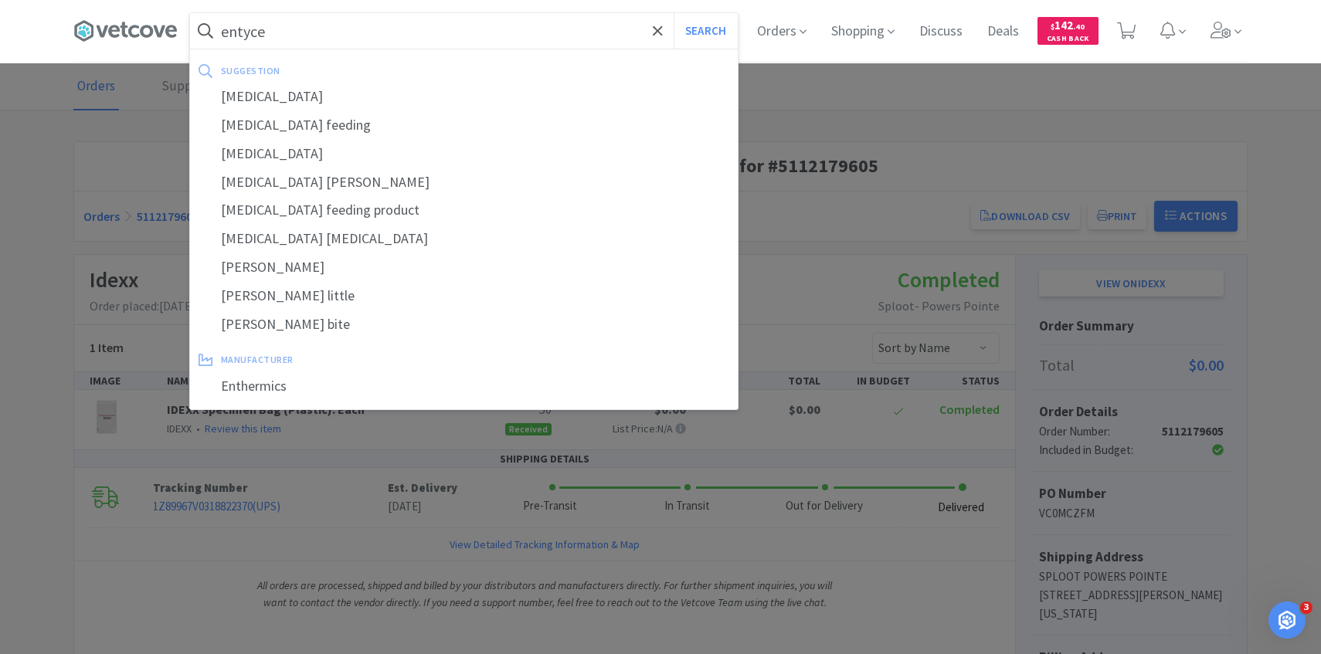
type input "entyce"
click at [673, 13] on button "Search" at bounding box center [705, 31] width 64 height 36
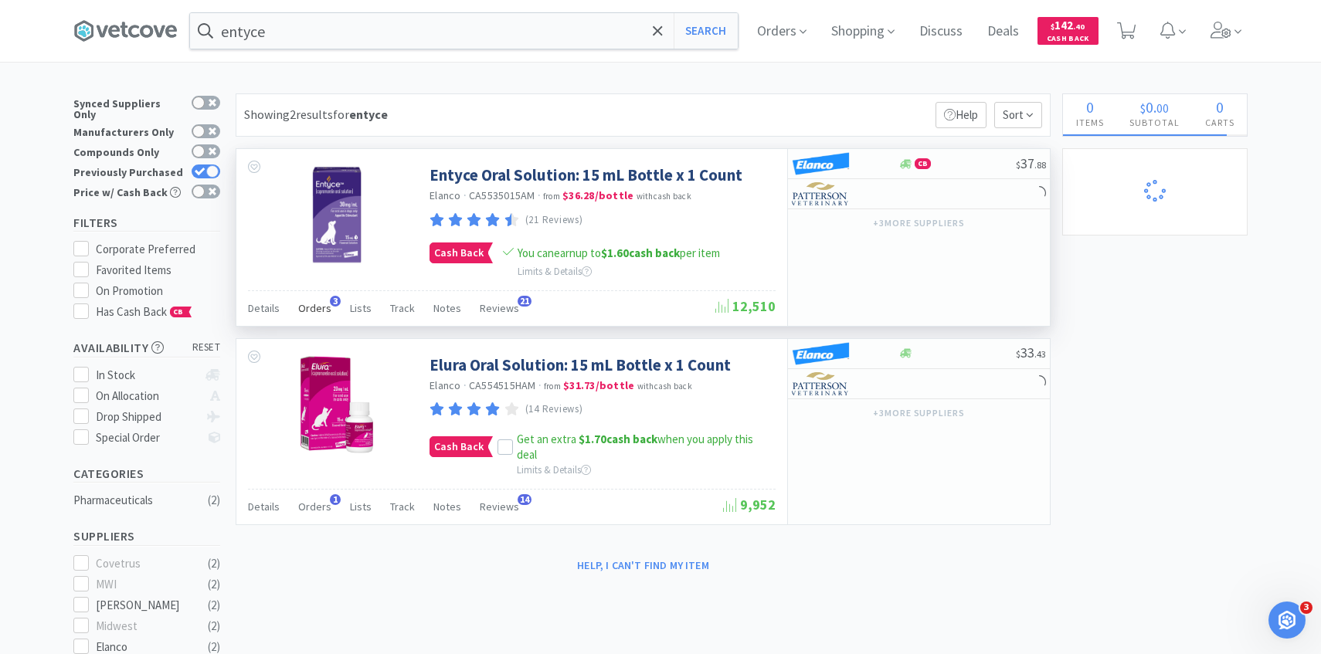
click at [325, 305] on span "Orders" at bounding box center [314, 308] width 33 height 14
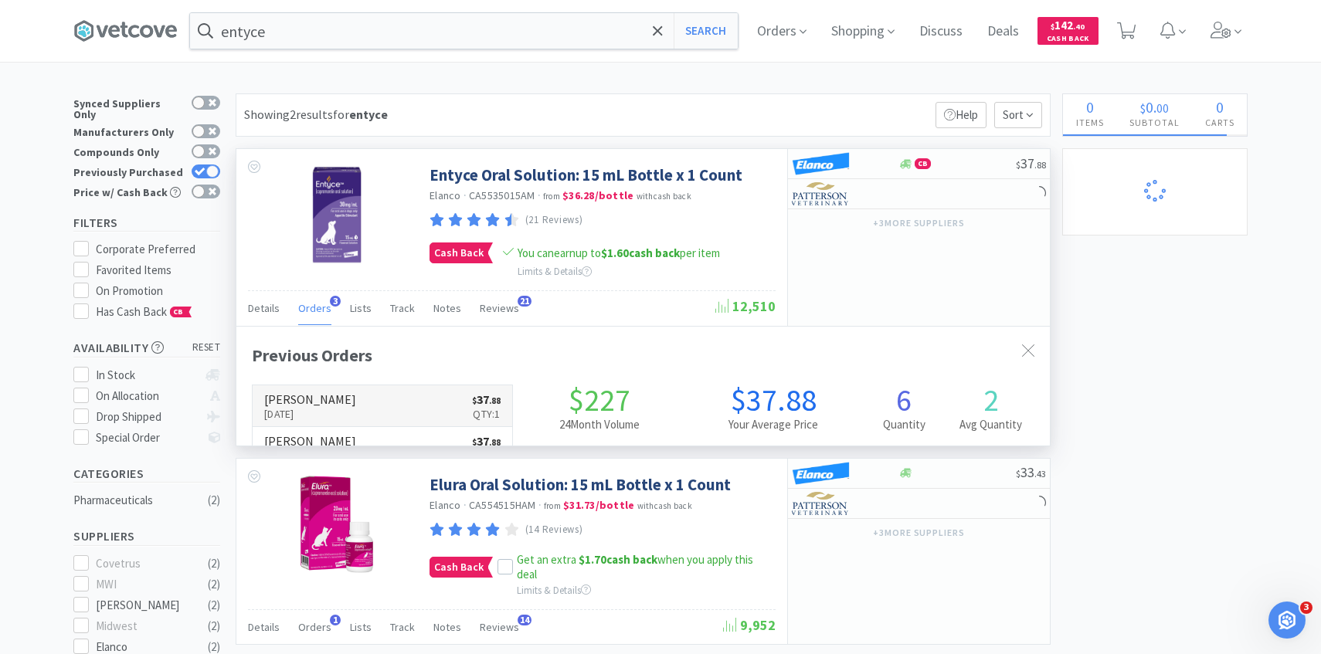
scroll to position [400, 813]
click at [357, 400] on link "Patterson Sep 15th, 2025 $ 37 . 88 Qty: 1" at bounding box center [382, 406] width 259 height 42
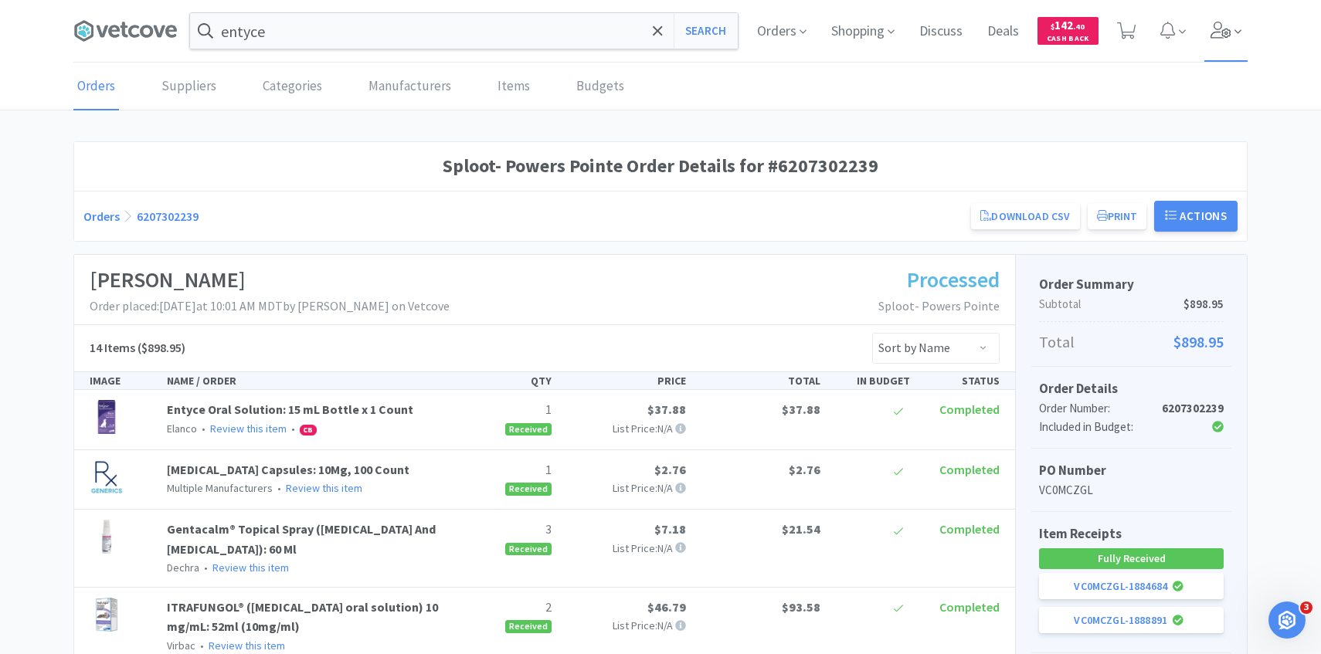
click at [1213, 42] on span at bounding box center [1226, 31] width 44 height 62
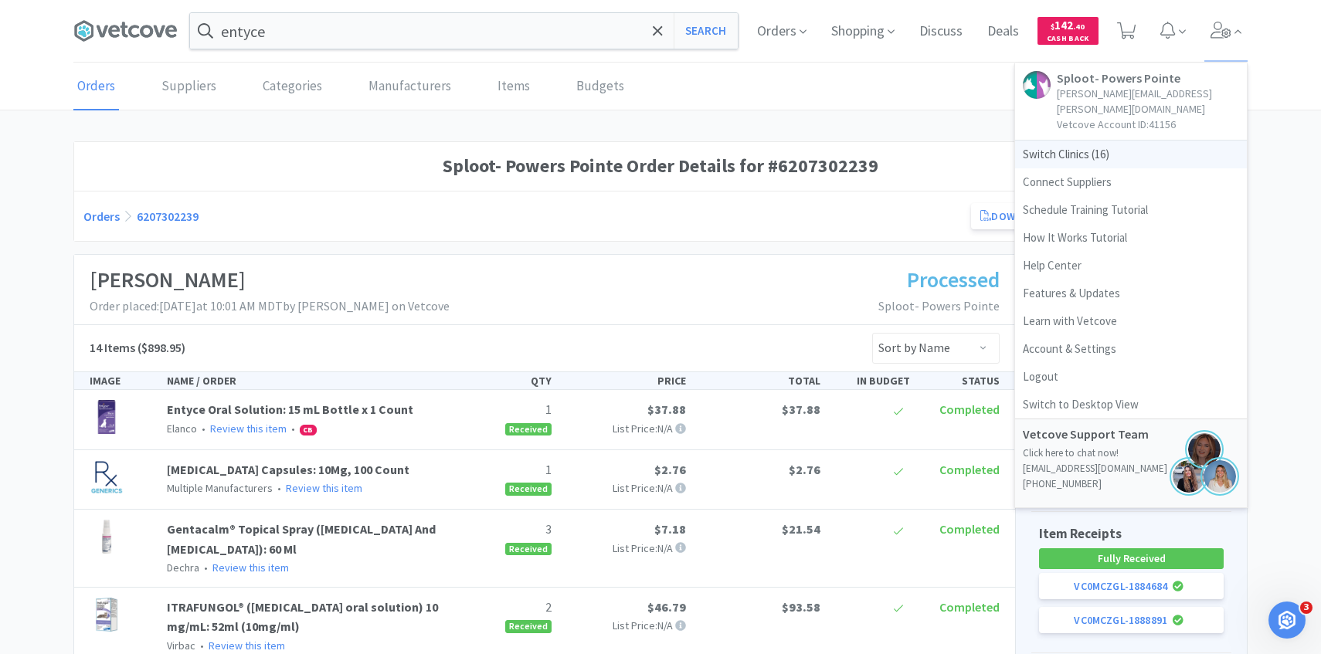
click at [1158, 141] on span "Switch Clinics ( 16 )" at bounding box center [1131, 155] width 232 height 28
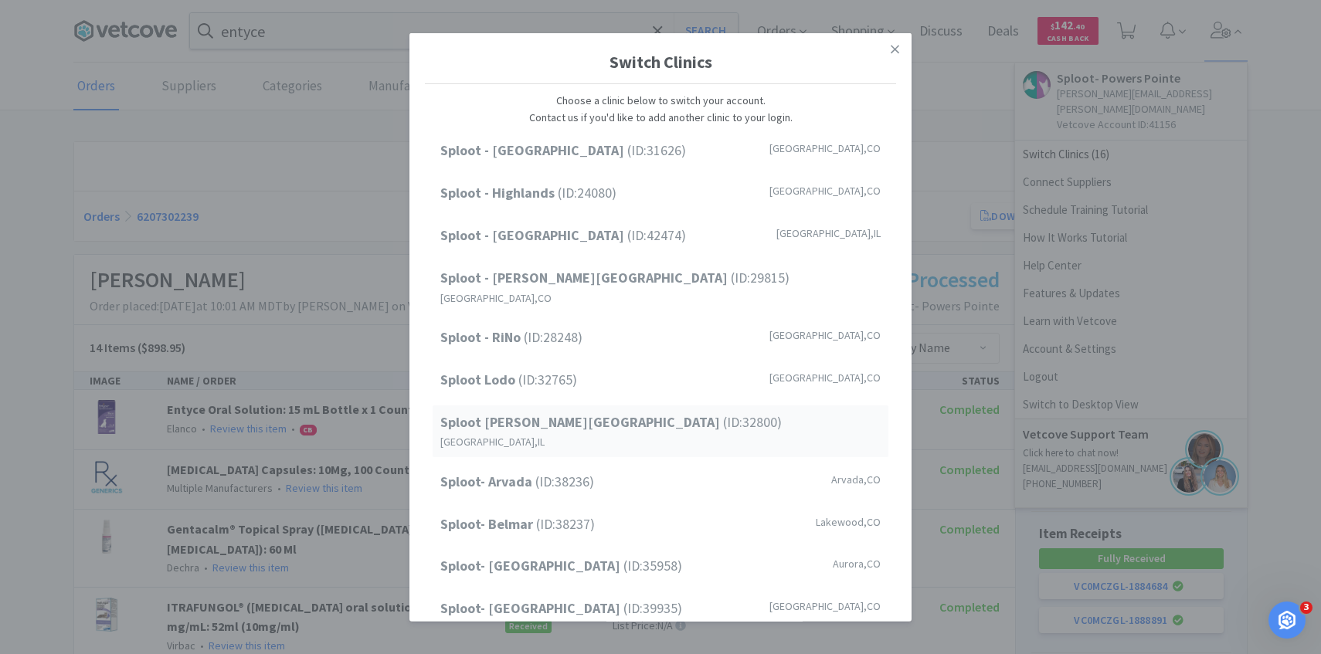
scroll to position [197, 0]
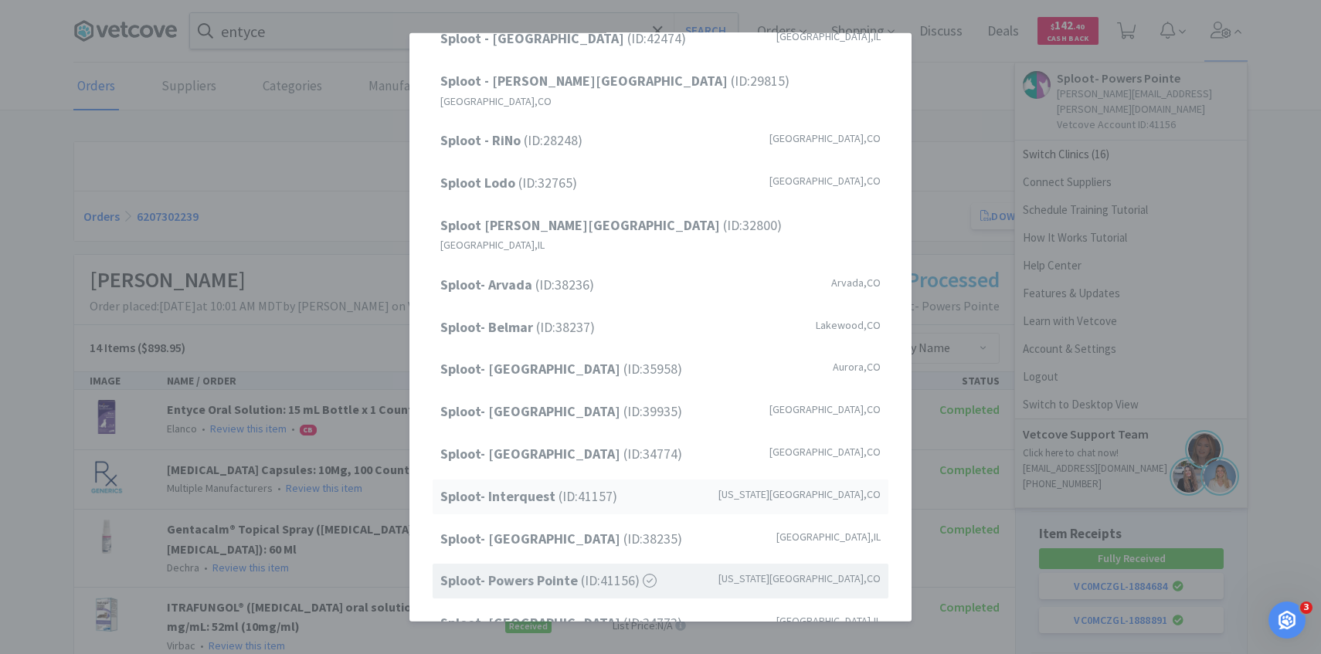
click at [635, 480] on div "Sploot- Interquest (ID: 41157 ) Colorado Springs , CO" at bounding box center [660, 497] width 456 height 35
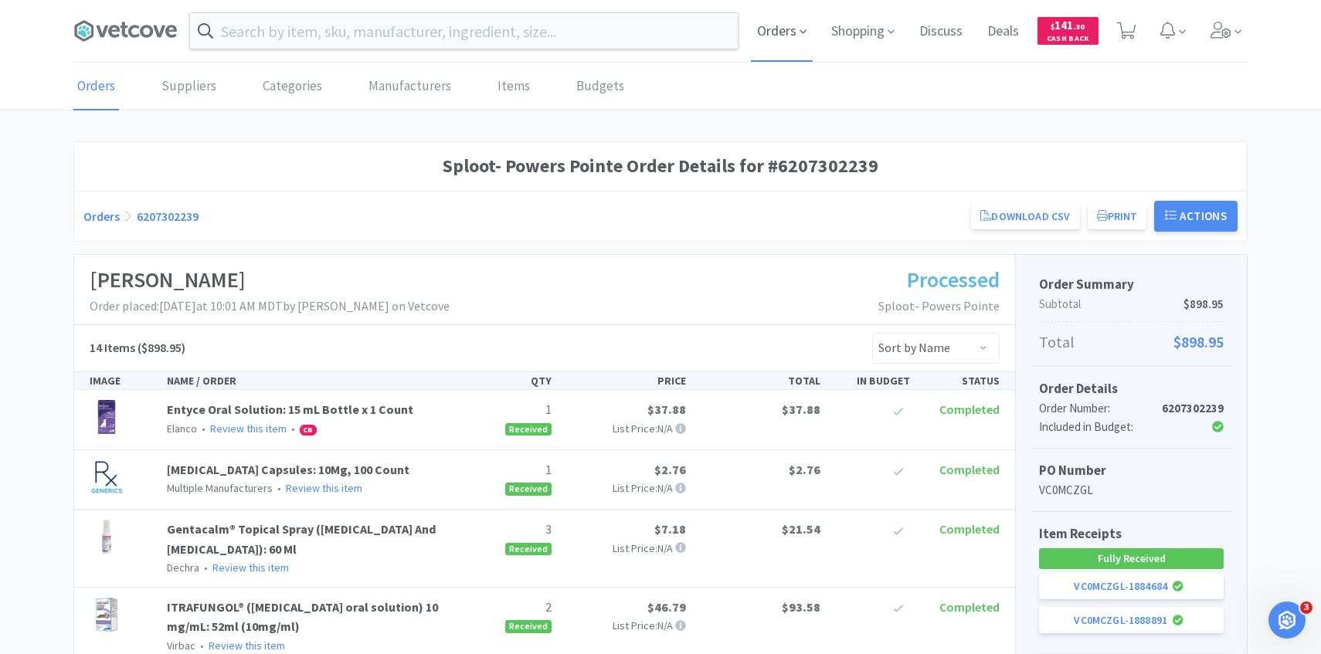
click at [766, 32] on span "Orders" at bounding box center [782, 31] width 62 height 62
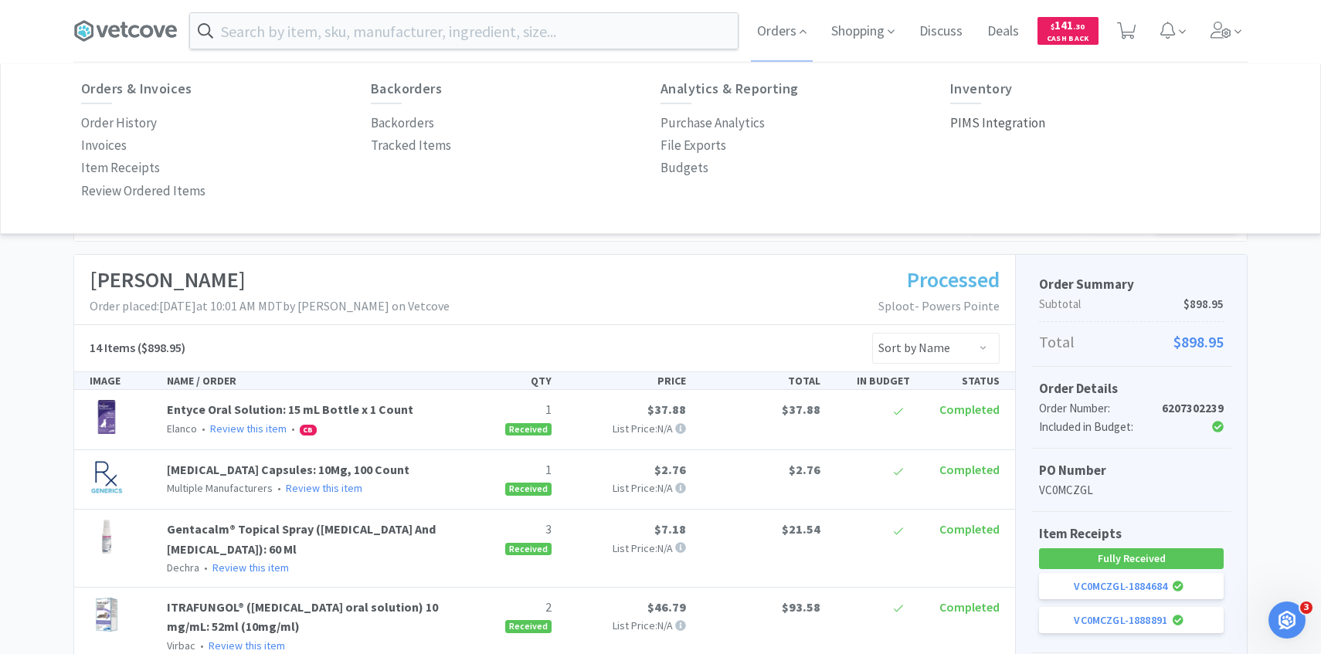
click at [999, 129] on p "PIMS Integration" at bounding box center [997, 123] width 95 height 21
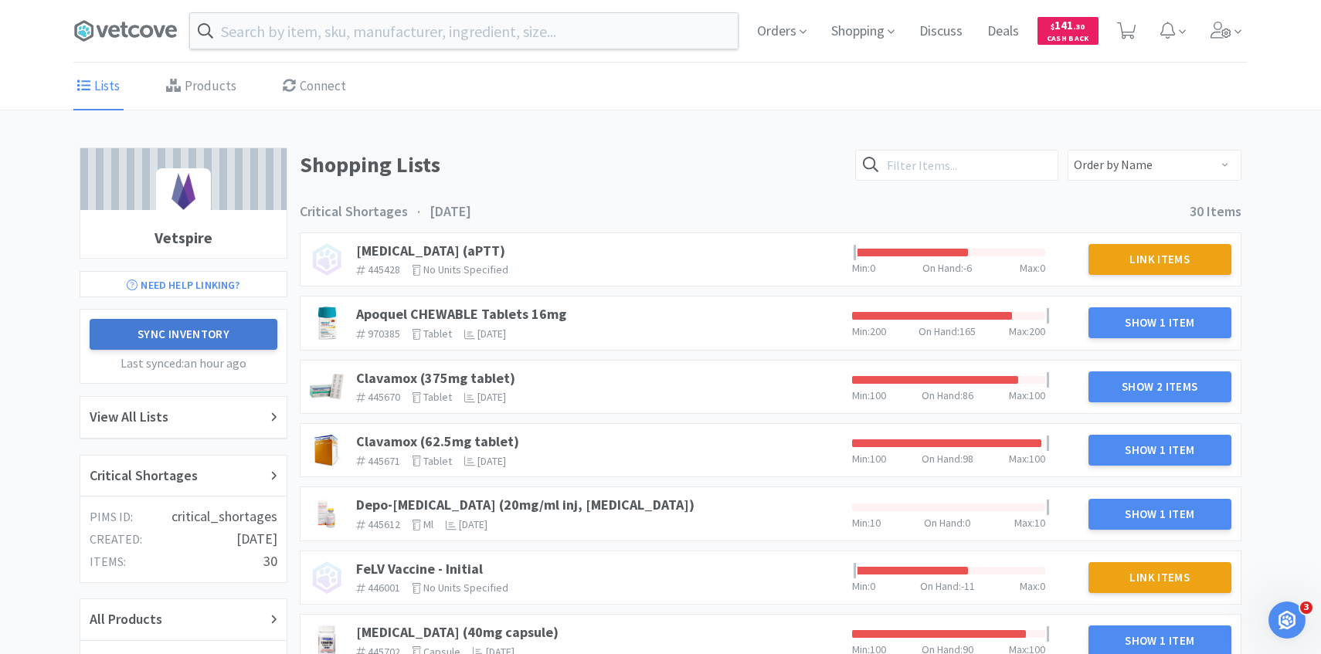
click at [211, 338] on button "Sync Inventory" at bounding box center [184, 334] width 188 height 31
click at [201, 480] on div "Critical Shortages" at bounding box center [184, 476] width 188 height 22
click at [536, 303] on div "Apoquel CHEWABLE Tablets 16mg 970385 The identifier of the item in your PIMS ta…" at bounding box center [598, 323] width 496 height 46
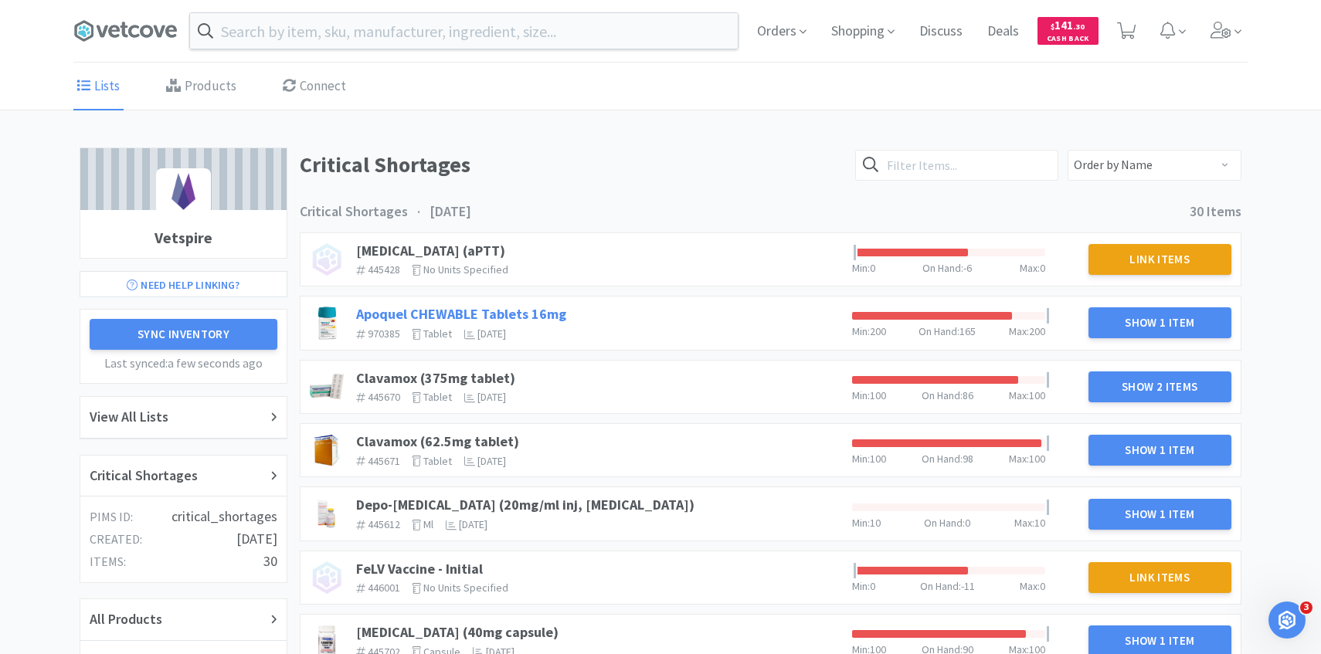
click at [507, 309] on link "Apoquel CHEWABLE Tablets 16mg" at bounding box center [461, 314] width 210 height 18
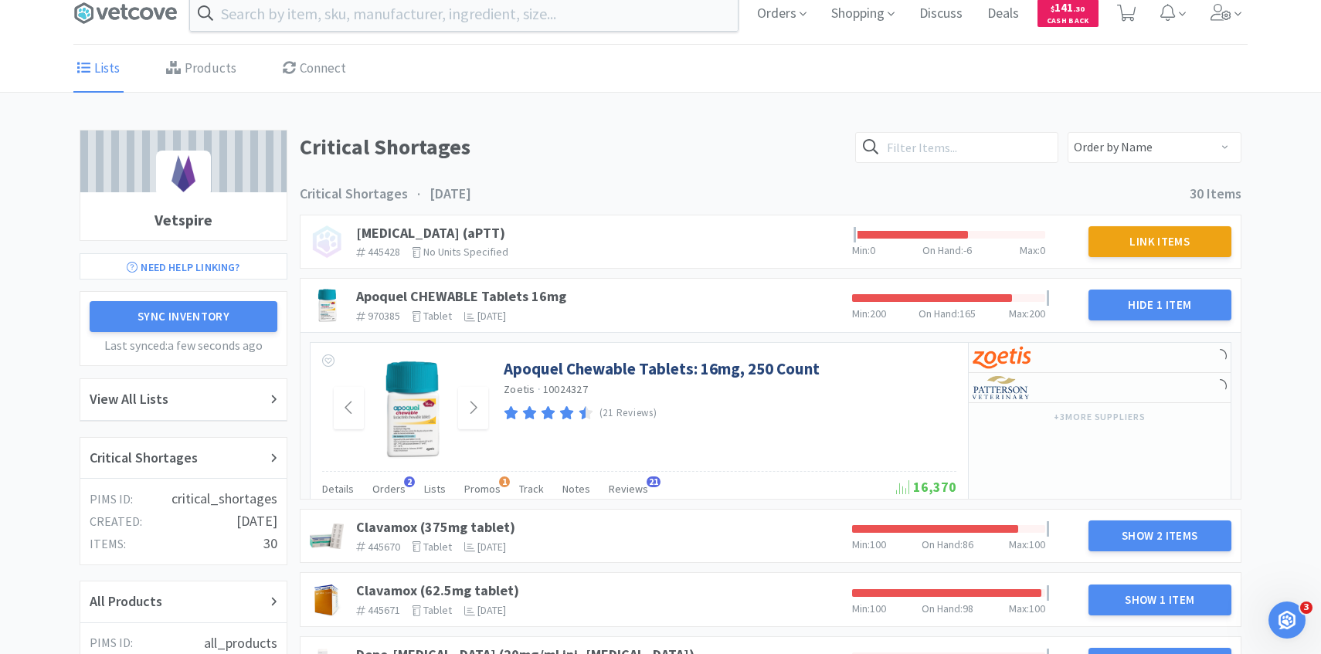
scroll to position [30, 0]
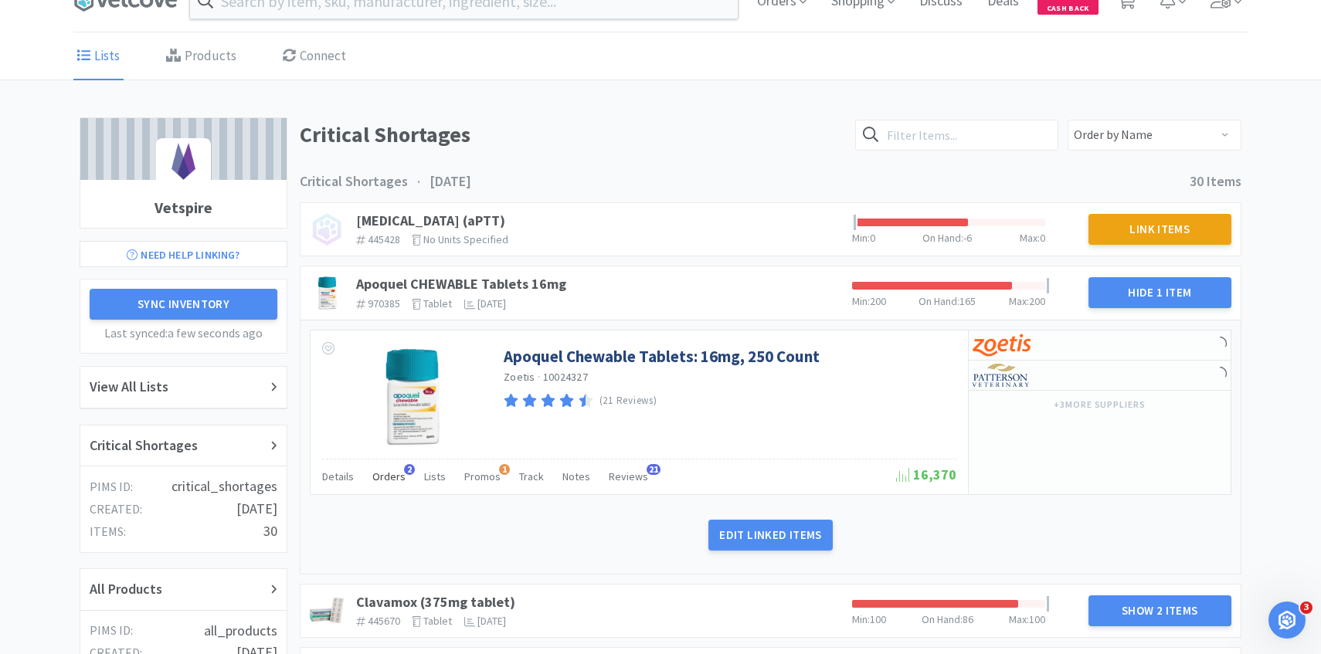
click at [392, 473] on span "Orders" at bounding box center [388, 477] width 33 height 14
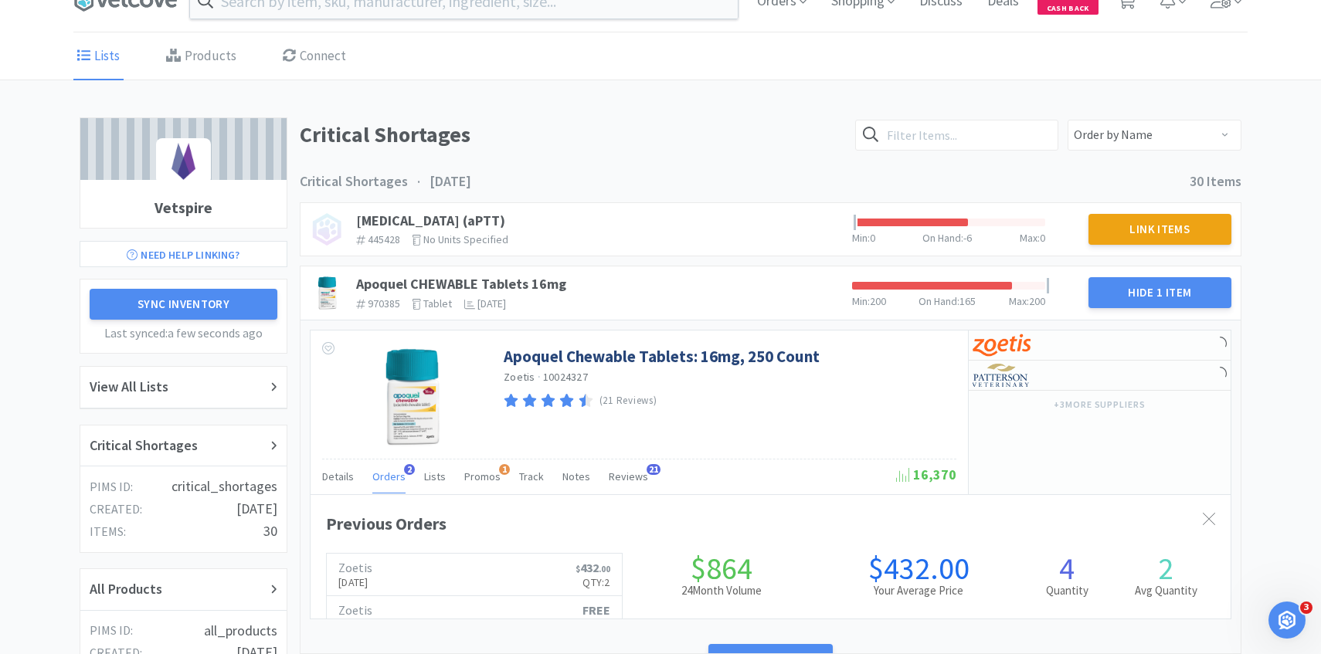
scroll to position [423, 920]
click at [389, 473] on span "Orders" at bounding box center [388, 477] width 33 height 14
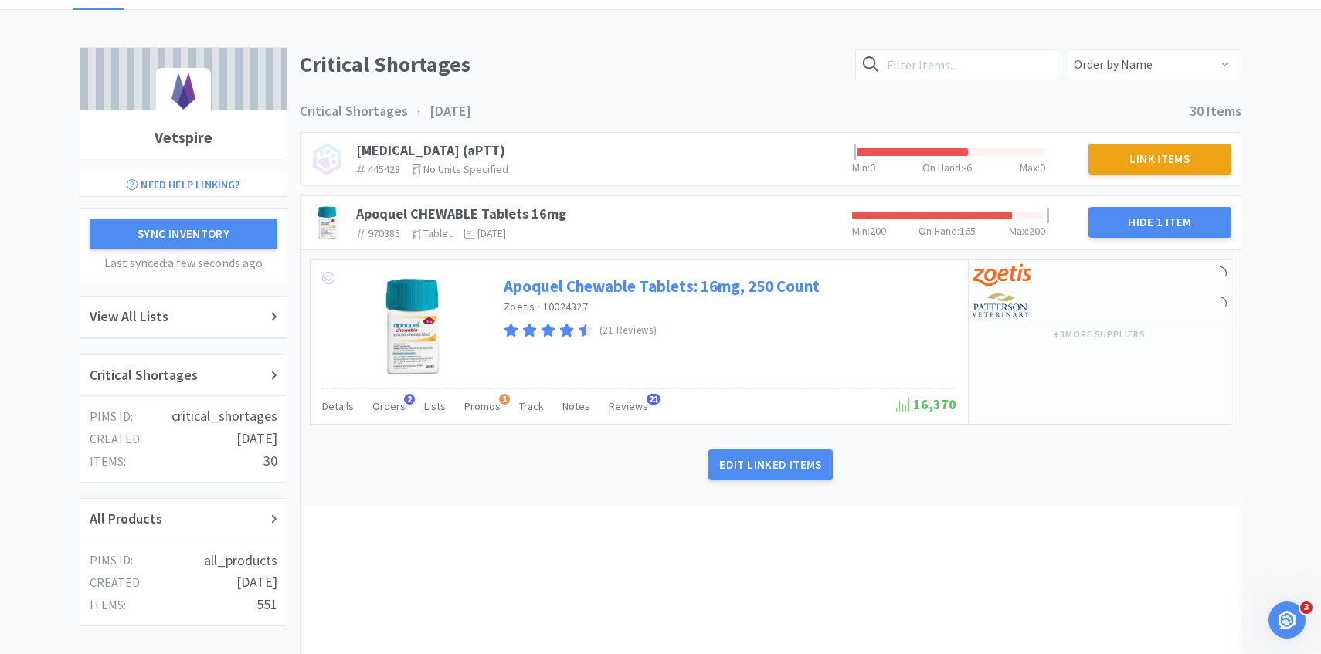
scroll to position [101, 0]
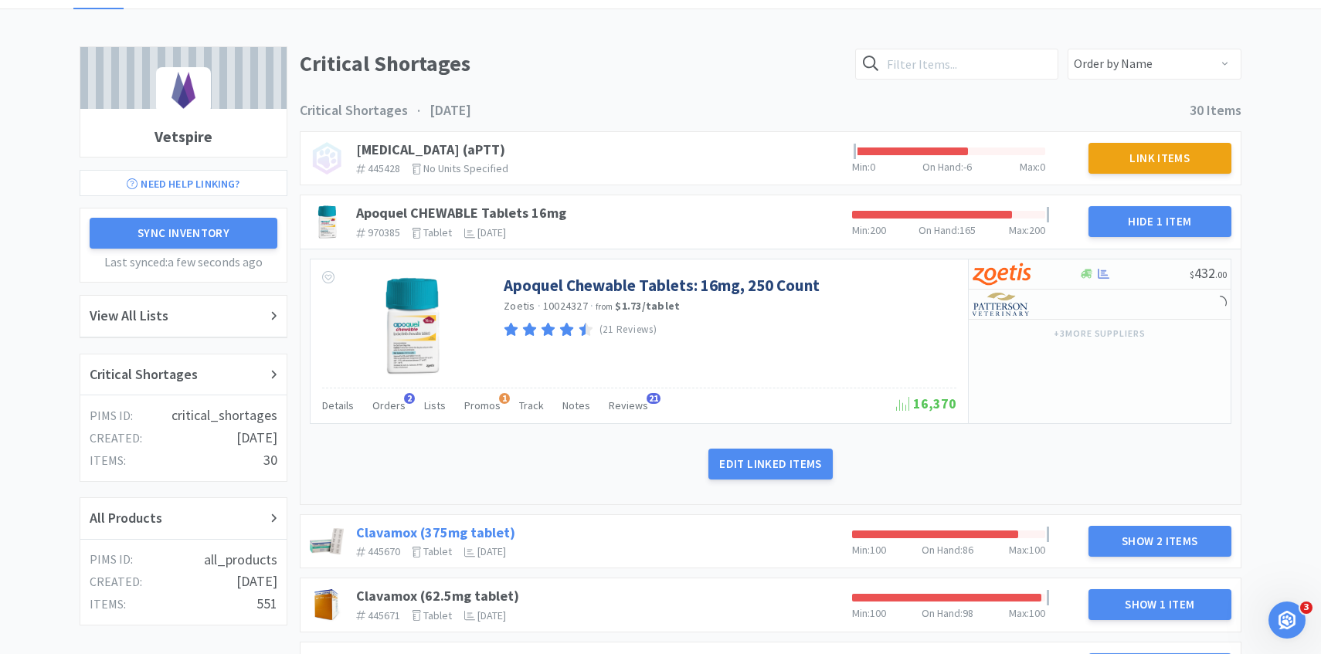
click at [472, 531] on link "Clavamox (375mg tablet)" at bounding box center [435, 533] width 159 height 18
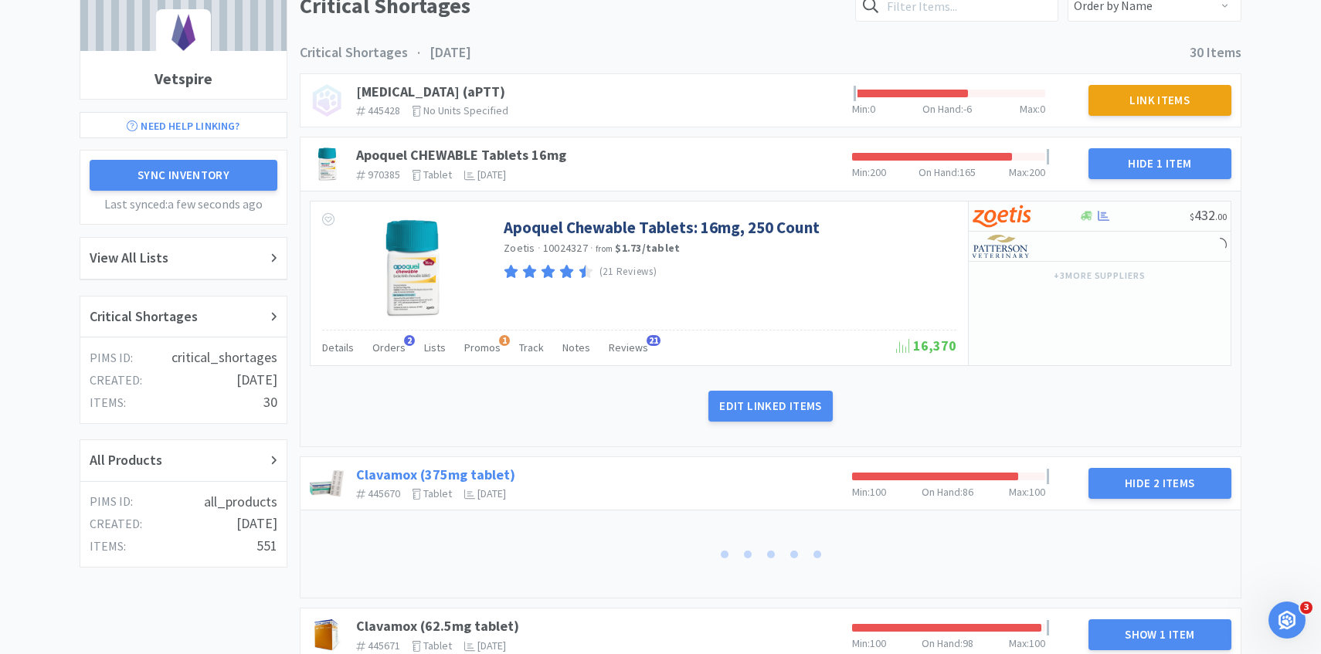
scroll to position [291, 0]
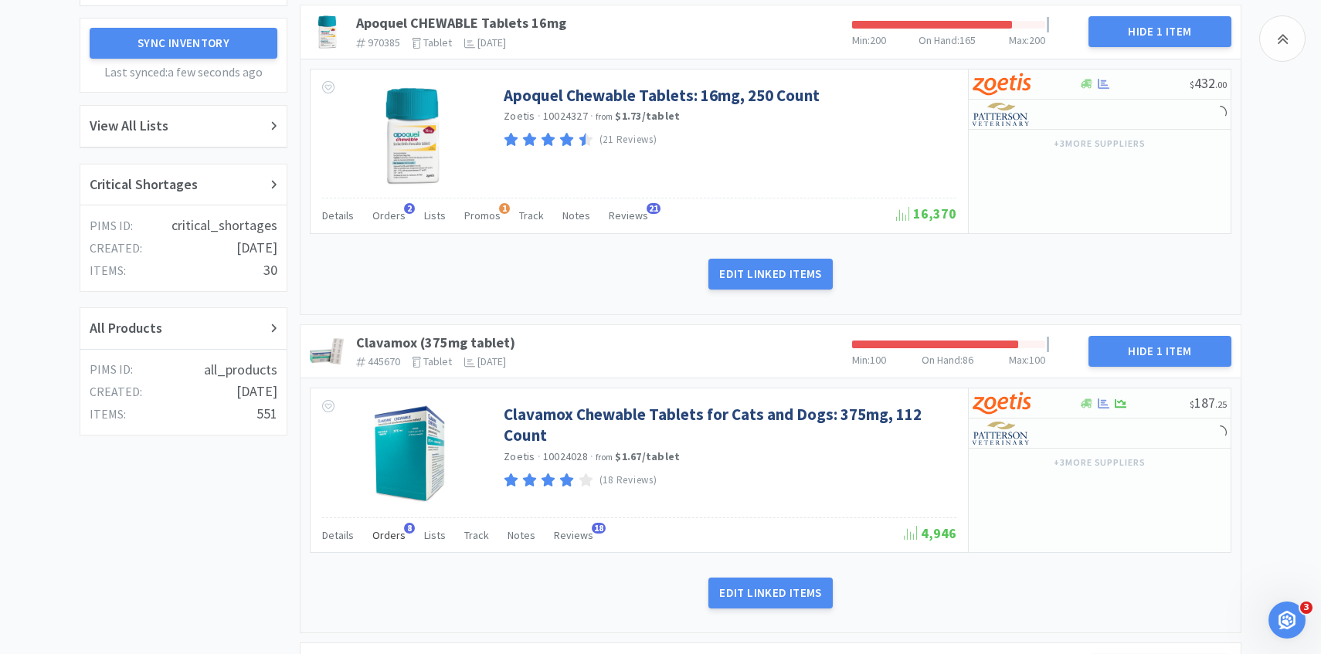
click at [395, 542] on div "Orders 8" at bounding box center [388, 537] width 33 height 29
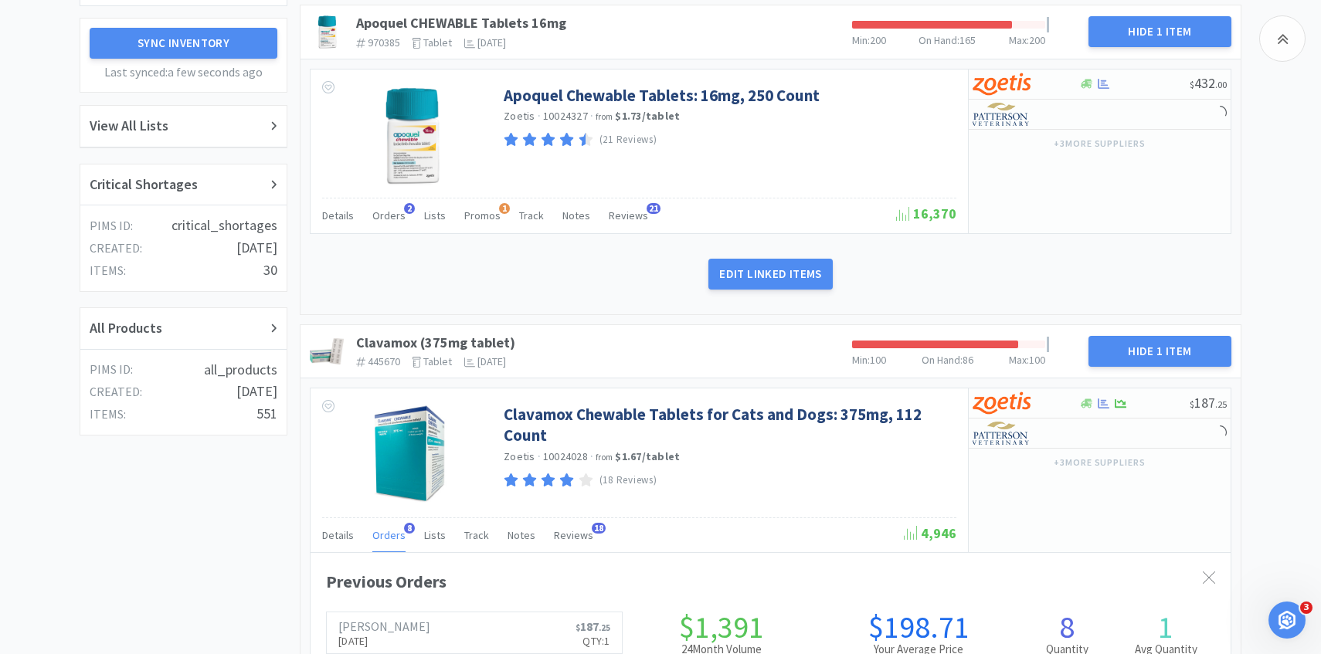
scroll to position [423, 920]
click at [394, 541] on div "Orders 8" at bounding box center [388, 537] width 33 height 29
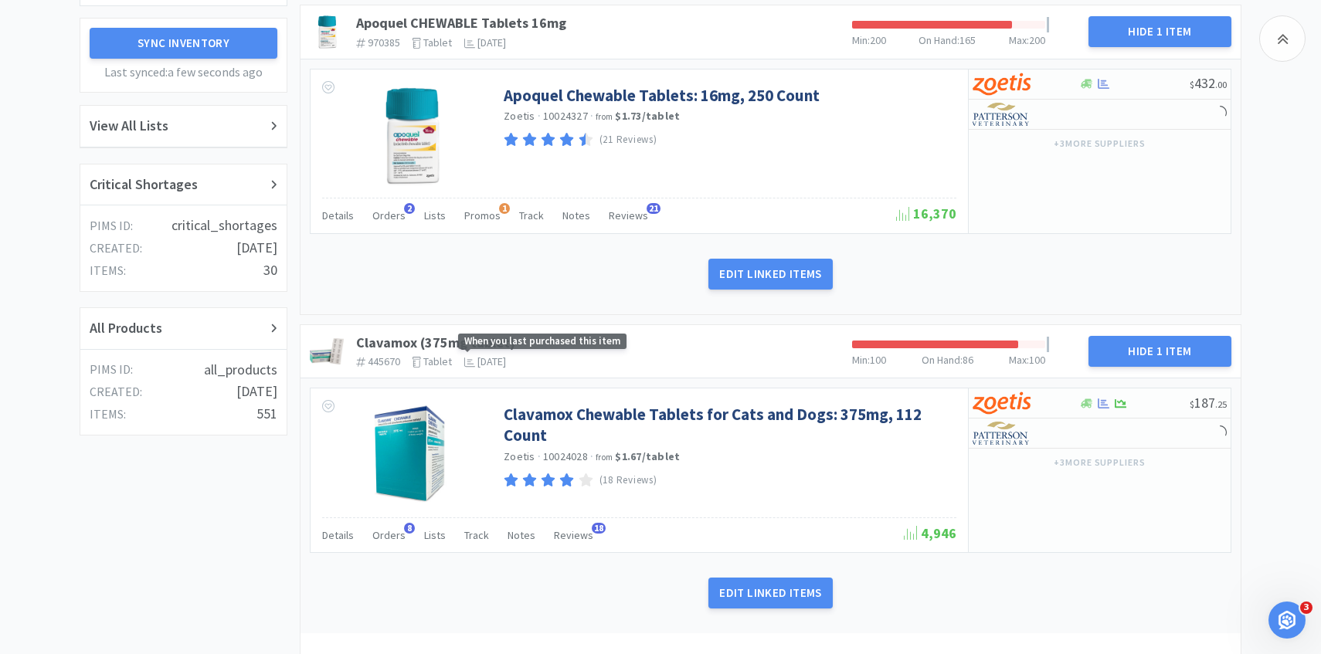
click at [499, 341] on span "When you last purchased this item" at bounding box center [542, 342] width 168 height 16
click at [439, 349] on link "Clavamox (375mg tablet)" at bounding box center [435, 343] width 159 height 18
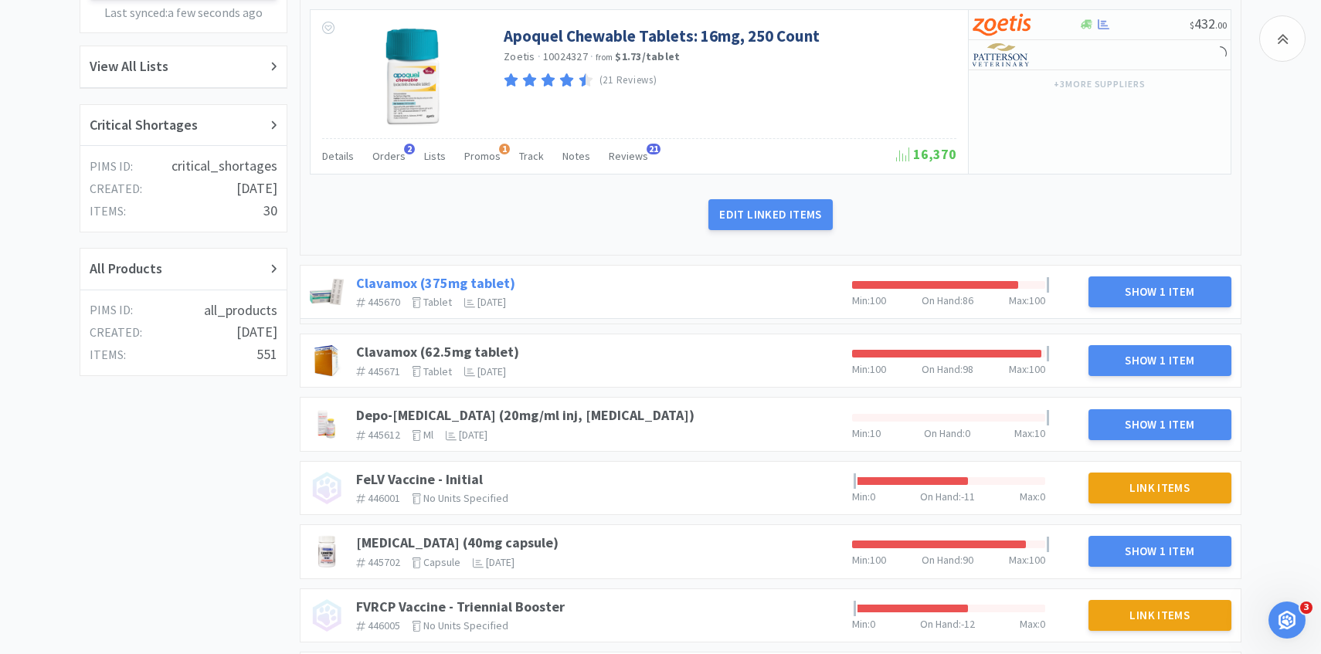
scroll to position [401, 0]
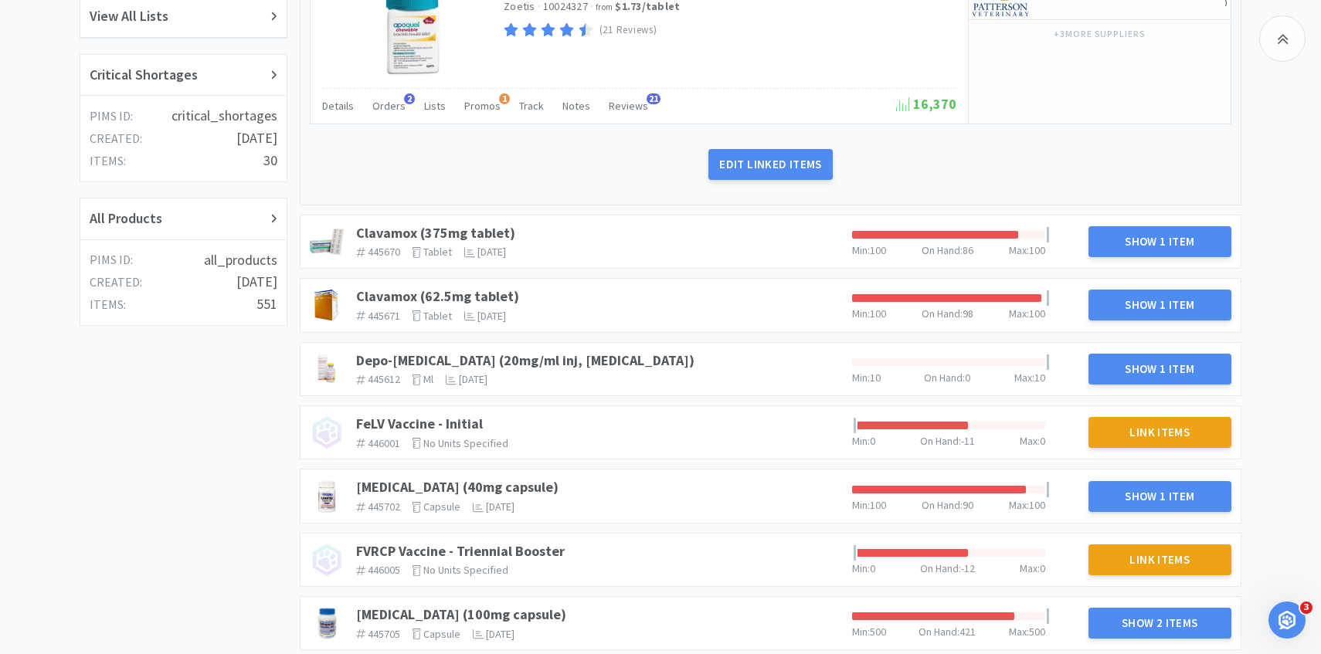
click at [480, 287] on div "Clavamox (62.5mg tablet) 445671 The identifier of the item in your PIMS tablet …" at bounding box center [598, 305] width 496 height 46
click at [480, 290] on link "Clavamox (62.5mg tablet)" at bounding box center [437, 296] width 163 height 18
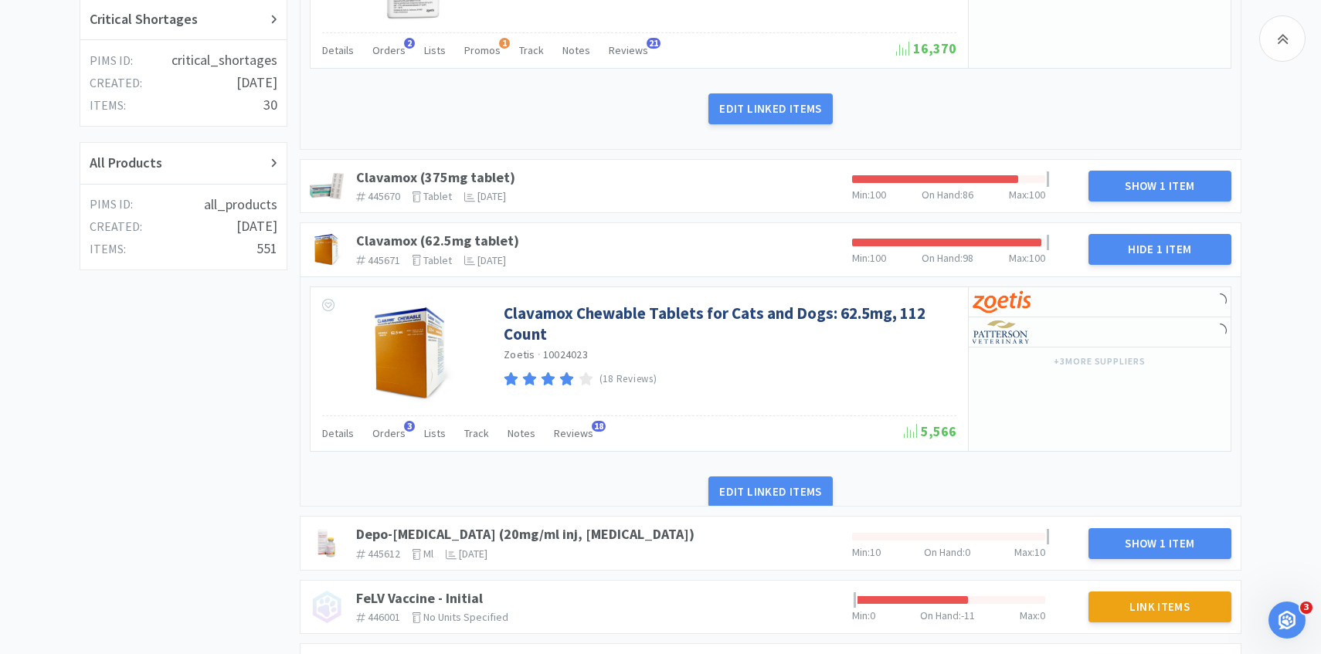
scroll to position [470, 0]
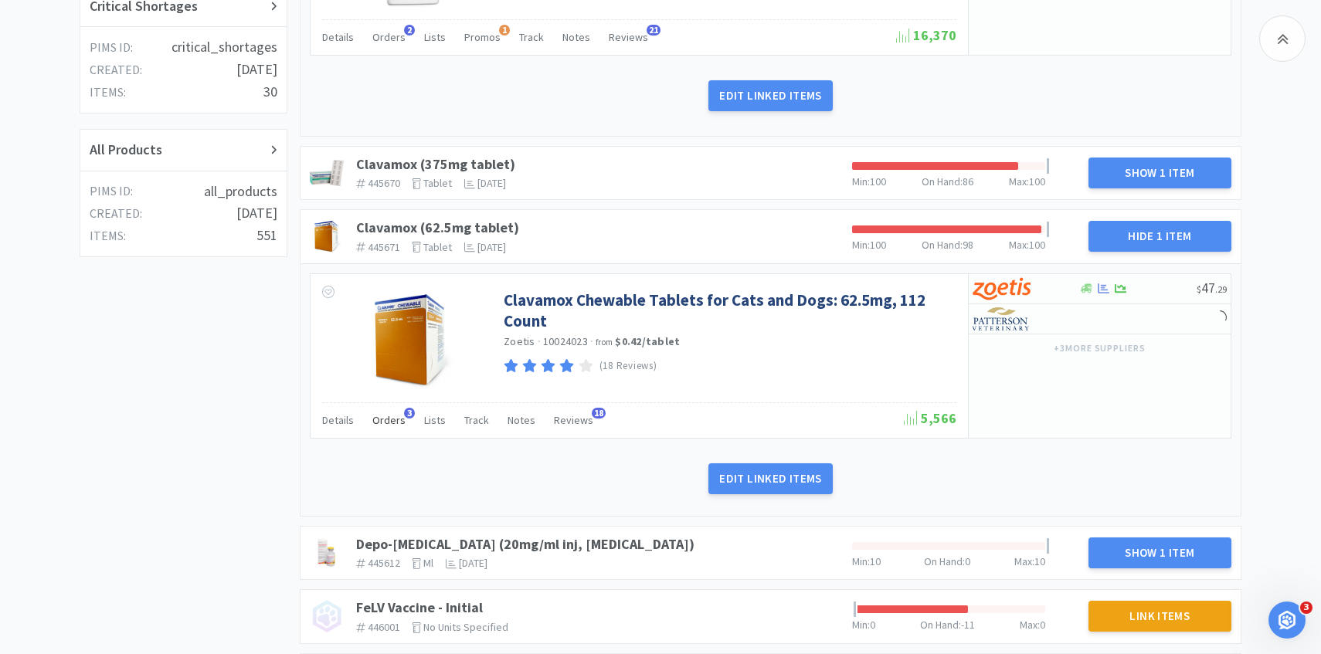
click at [398, 417] on span "Orders" at bounding box center [388, 420] width 33 height 14
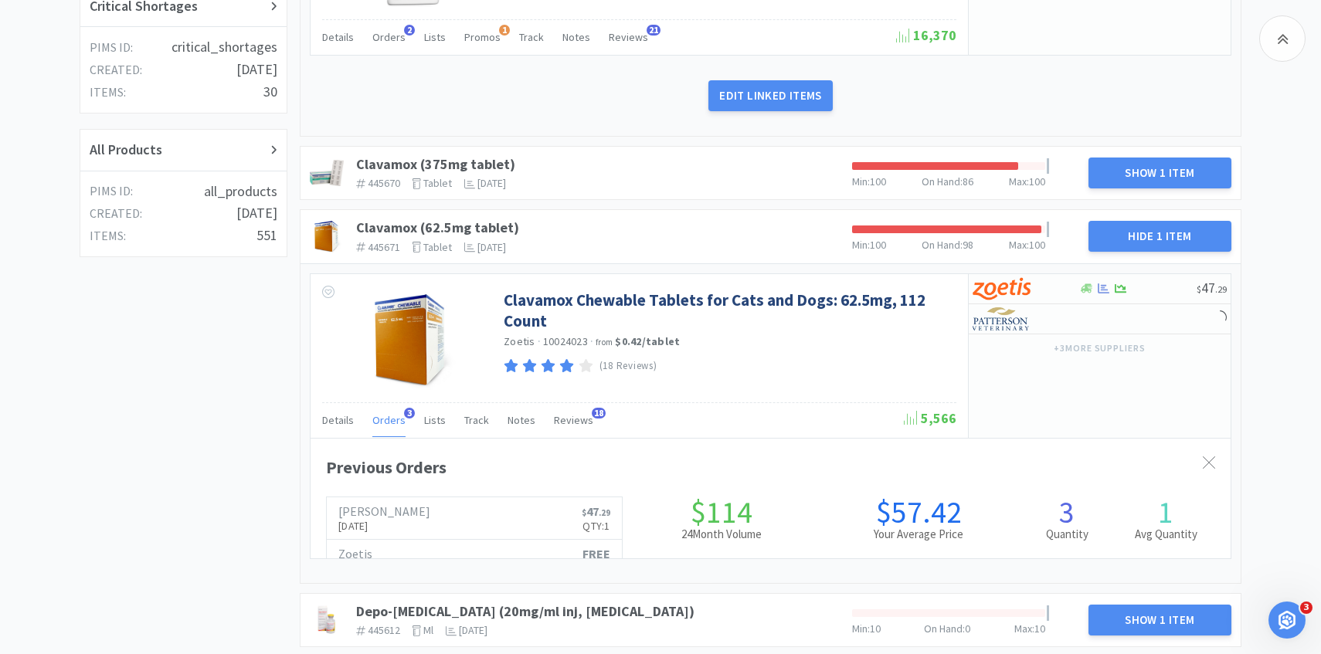
scroll to position [423, 920]
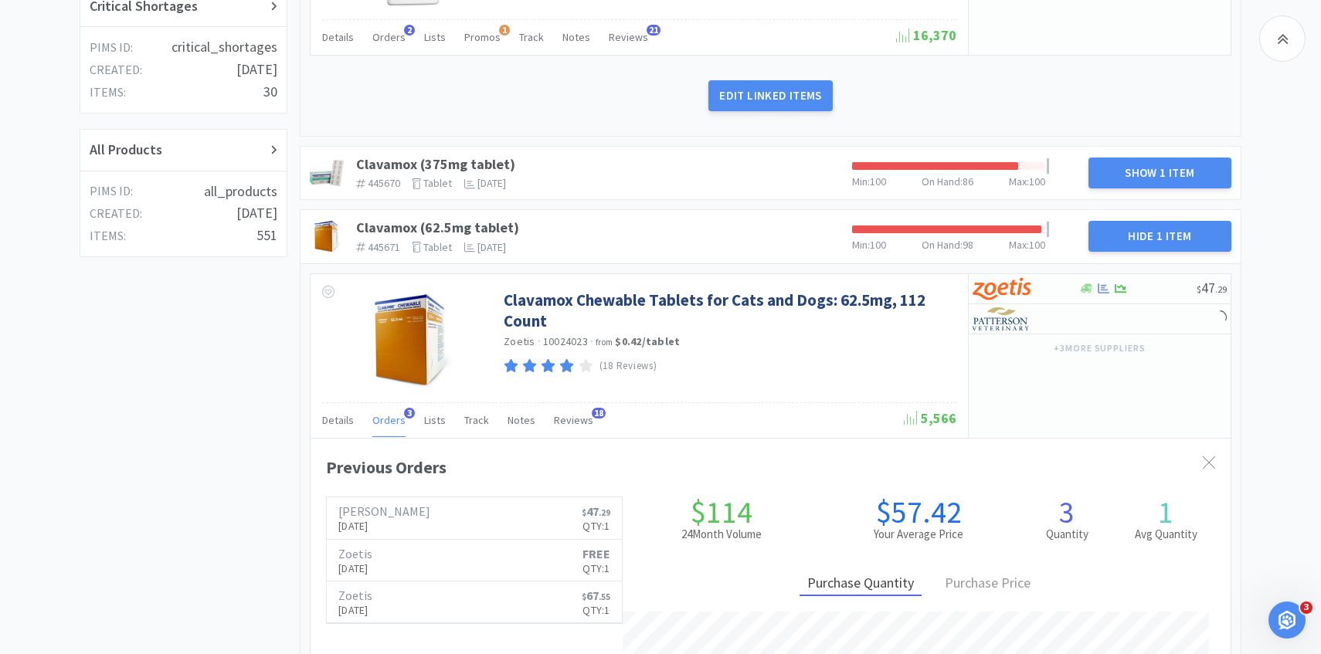
click at [392, 419] on span "Orders" at bounding box center [388, 420] width 33 height 14
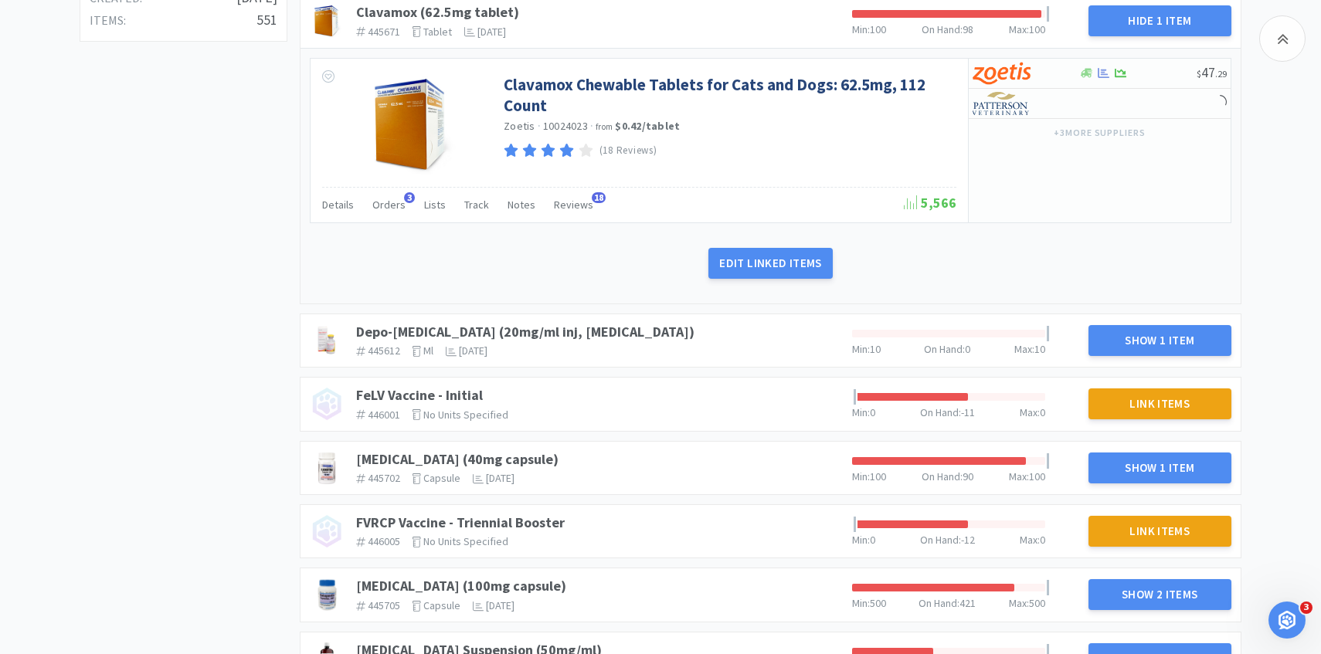
scroll to position [782, 0]
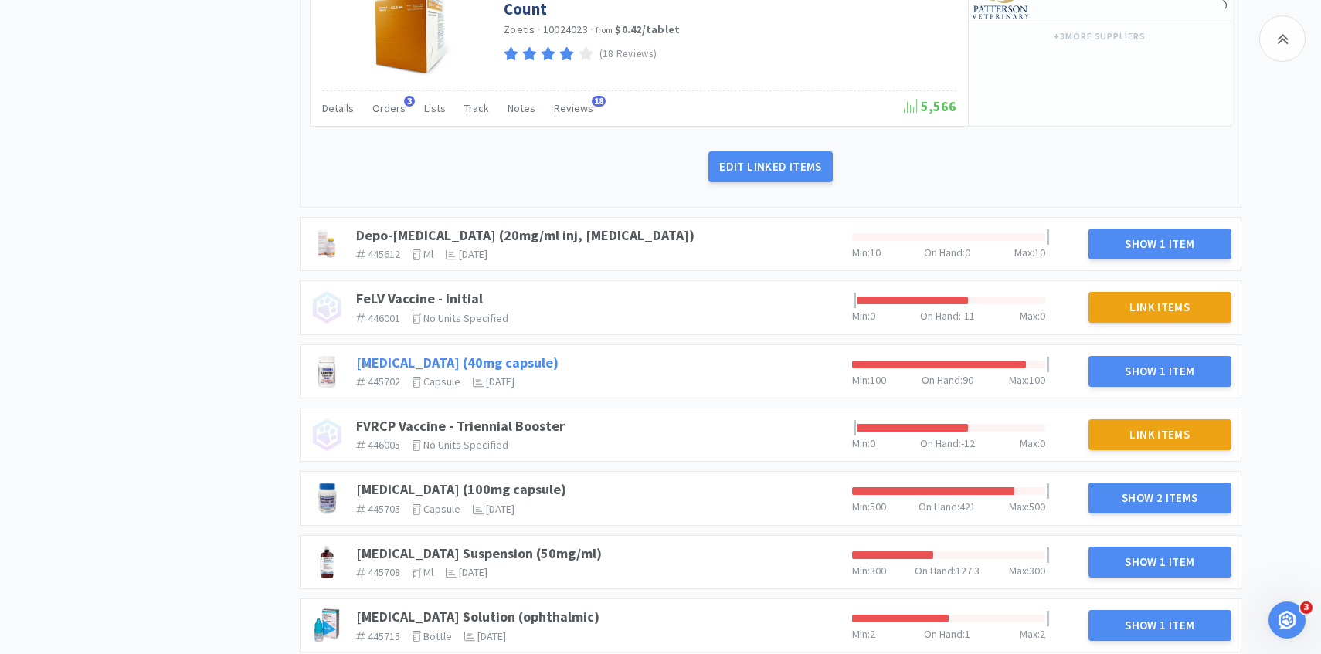
click at [471, 357] on link "Fluoxetine (40mg capsule)" at bounding box center [457, 363] width 202 height 18
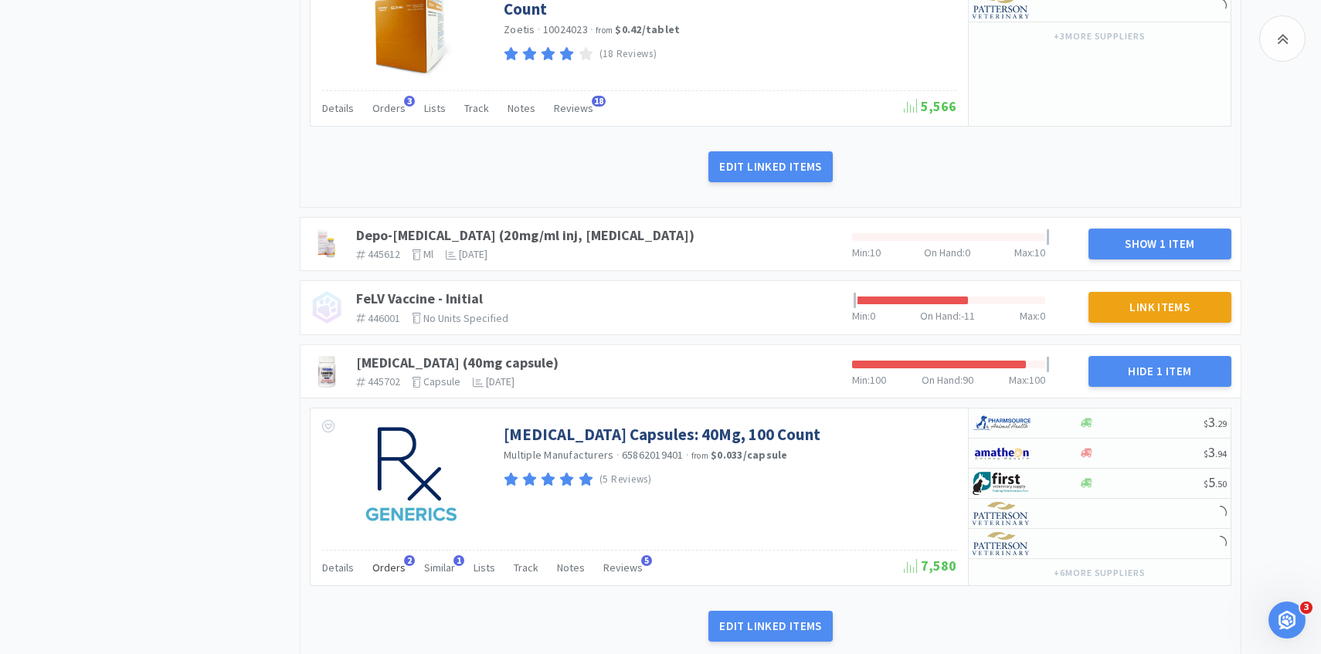
click at [392, 568] on span "Orders" at bounding box center [388, 568] width 33 height 14
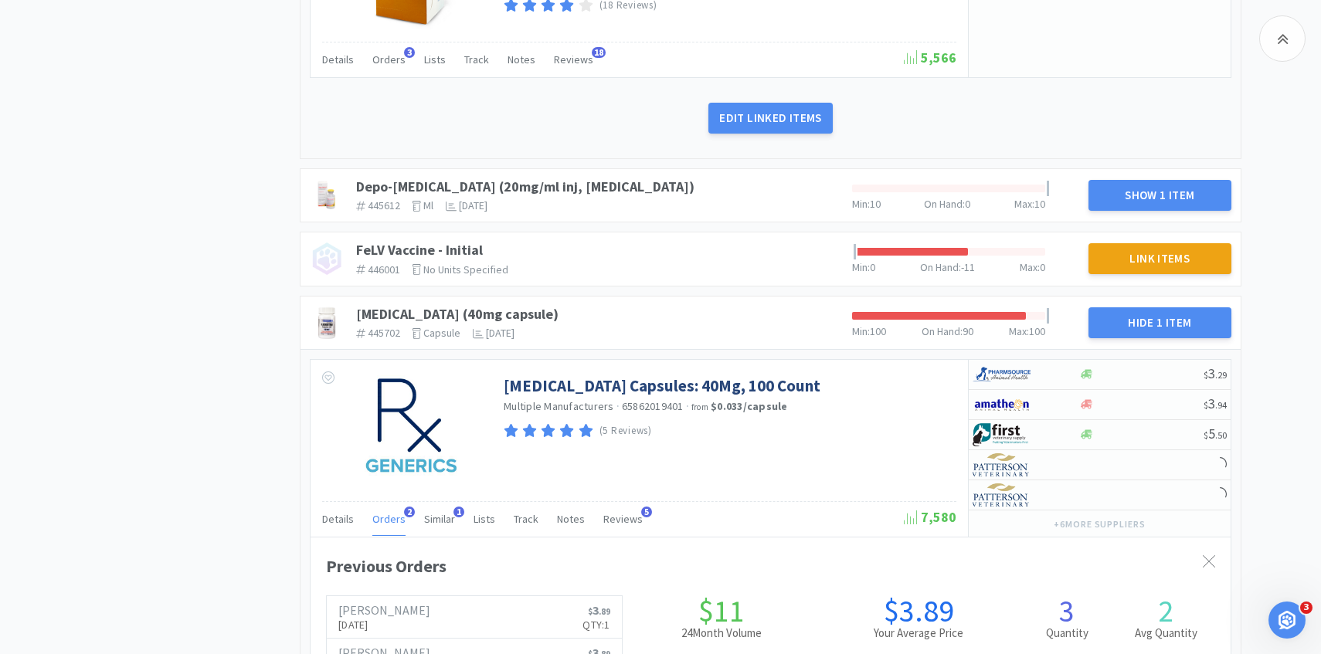
scroll to position [847, 0]
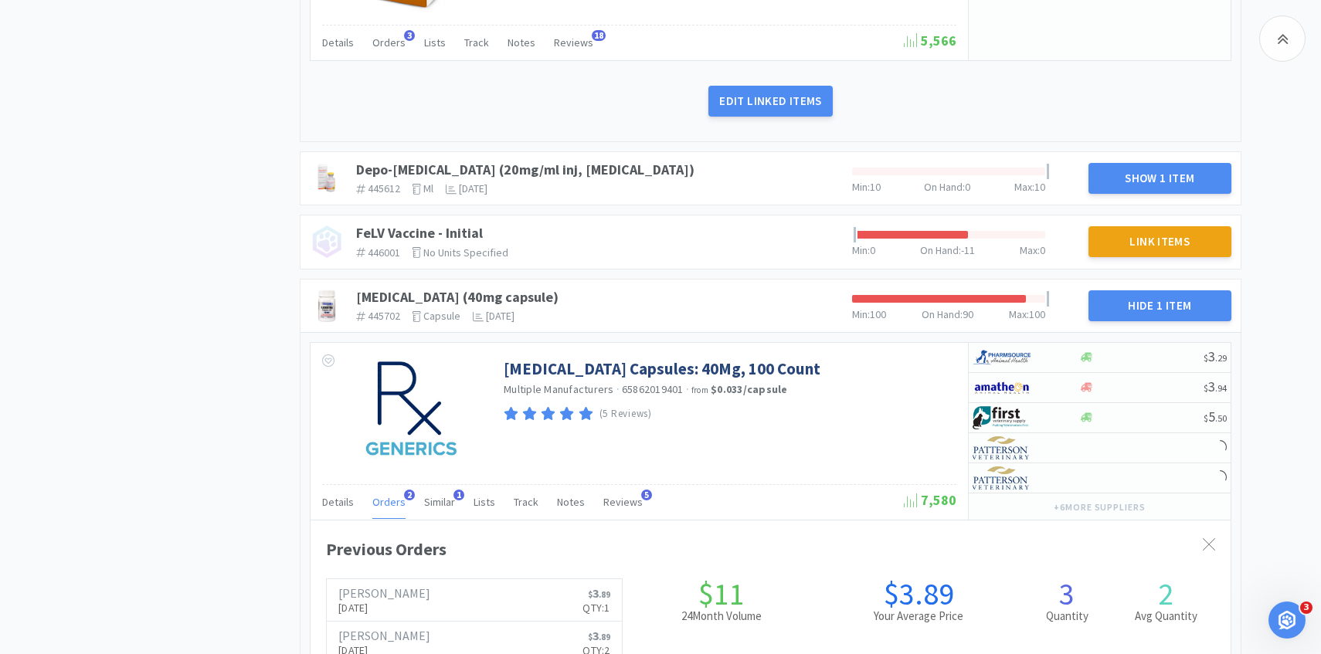
click at [394, 499] on span "Orders" at bounding box center [388, 502] width 33 height 14
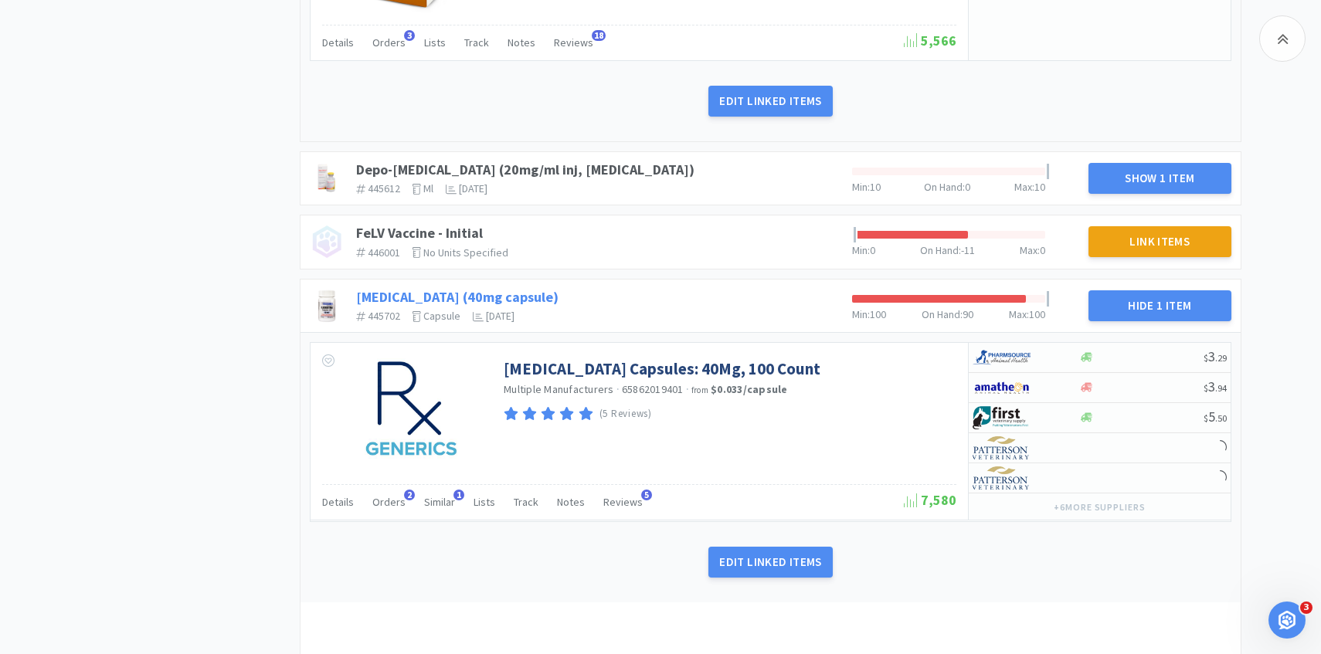
click at [493, 292] on link "Fluoxetine (40mg capsule)" at bounding box center [457, 297] width 202 height 18
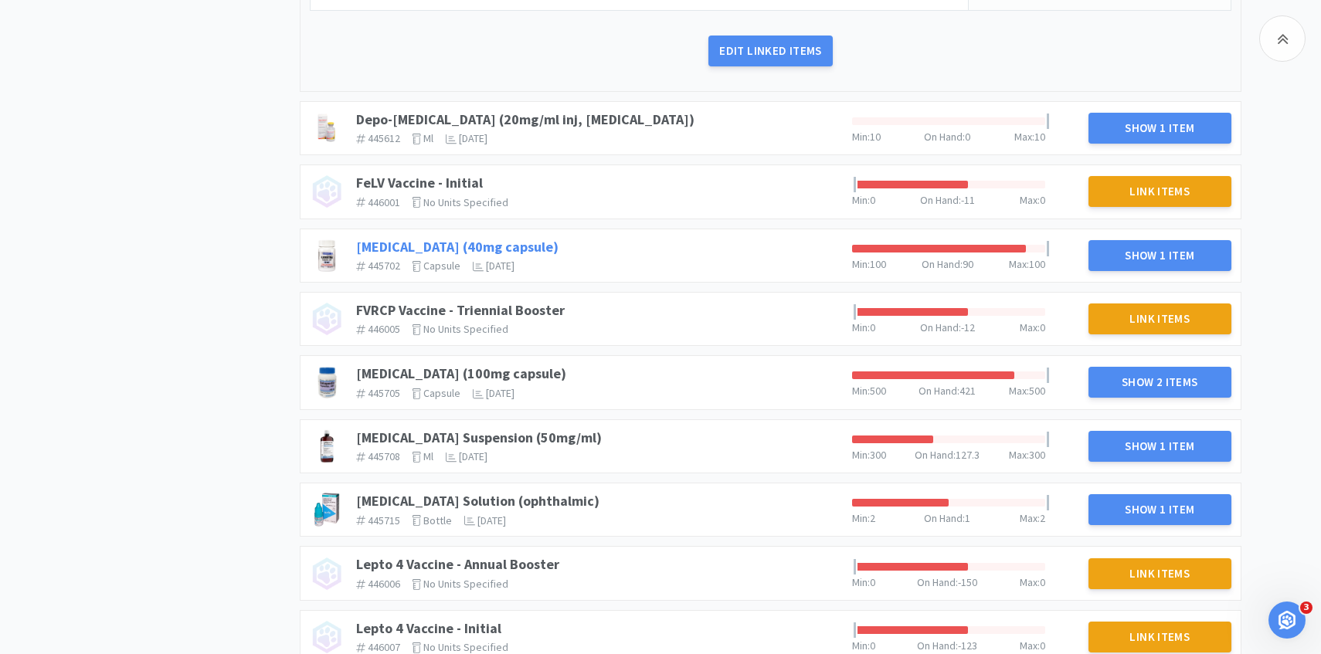
scroll to position [897, 0]
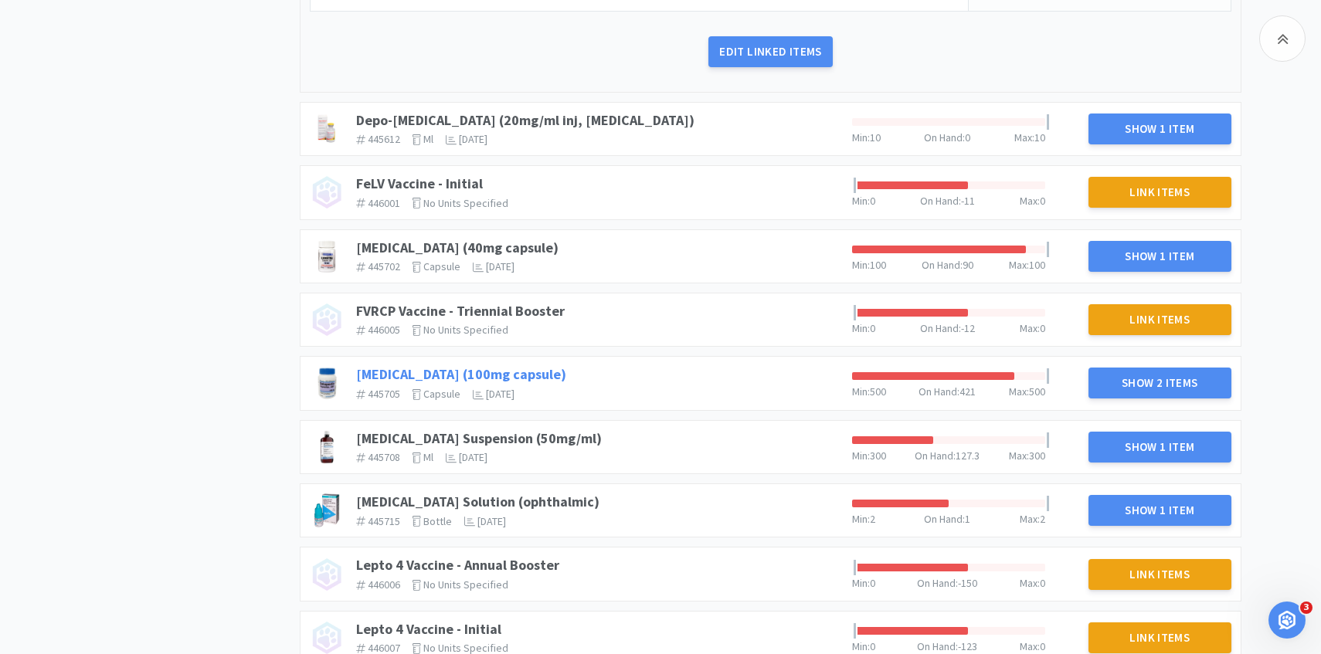
click at [469, 369] on link "Gabapentin (100mg capsule)" at bounding box center [461, 374] width 210 height 18
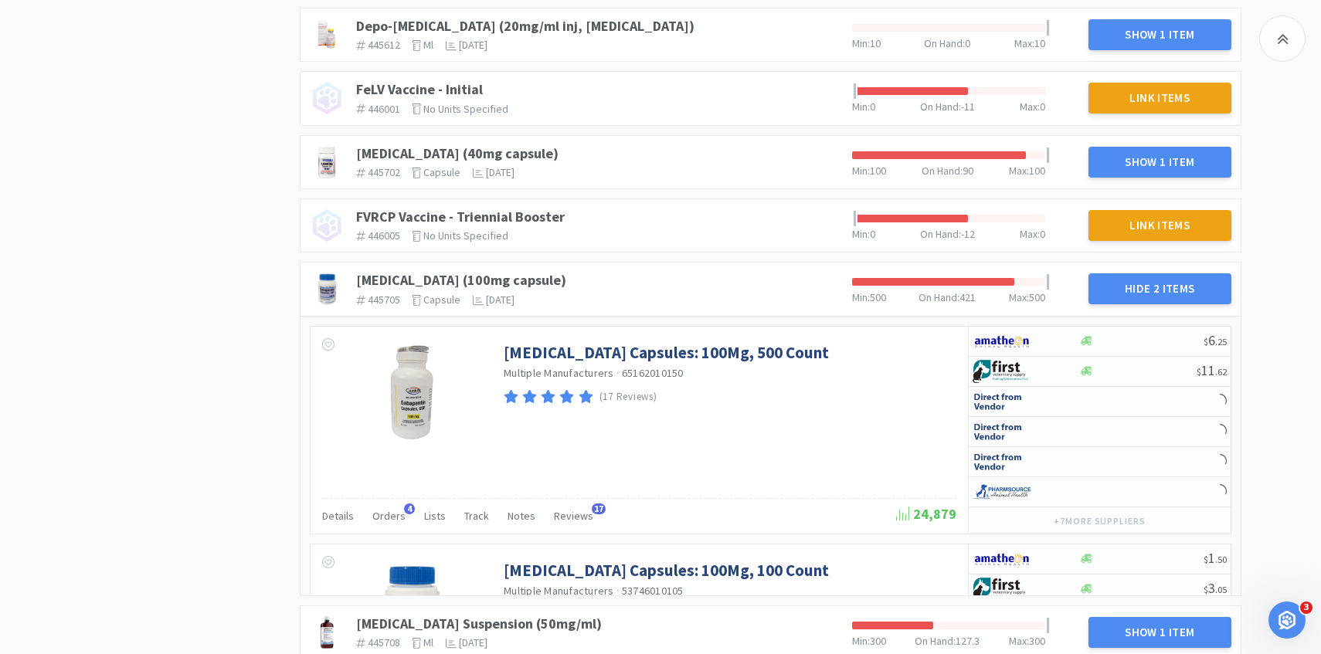
scroll to position [1027, 0]
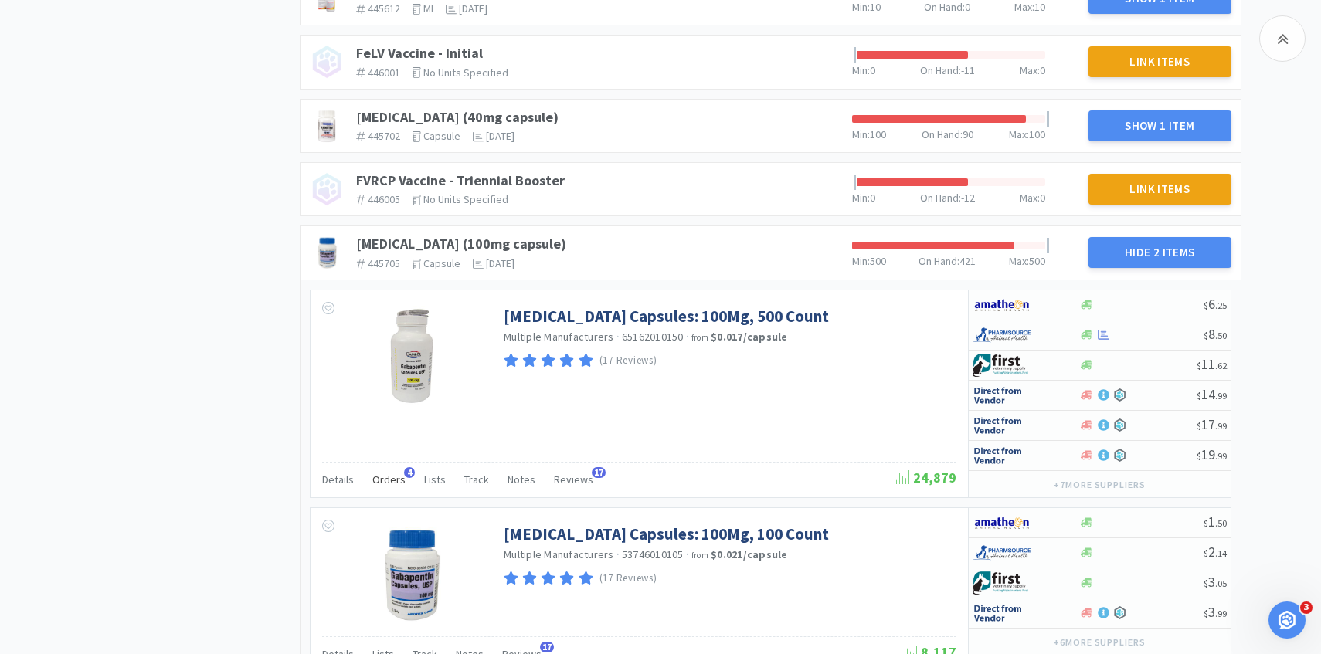
click at [388, 477] on span "Orders" at bounding box center [388, 480] width 33 height 14
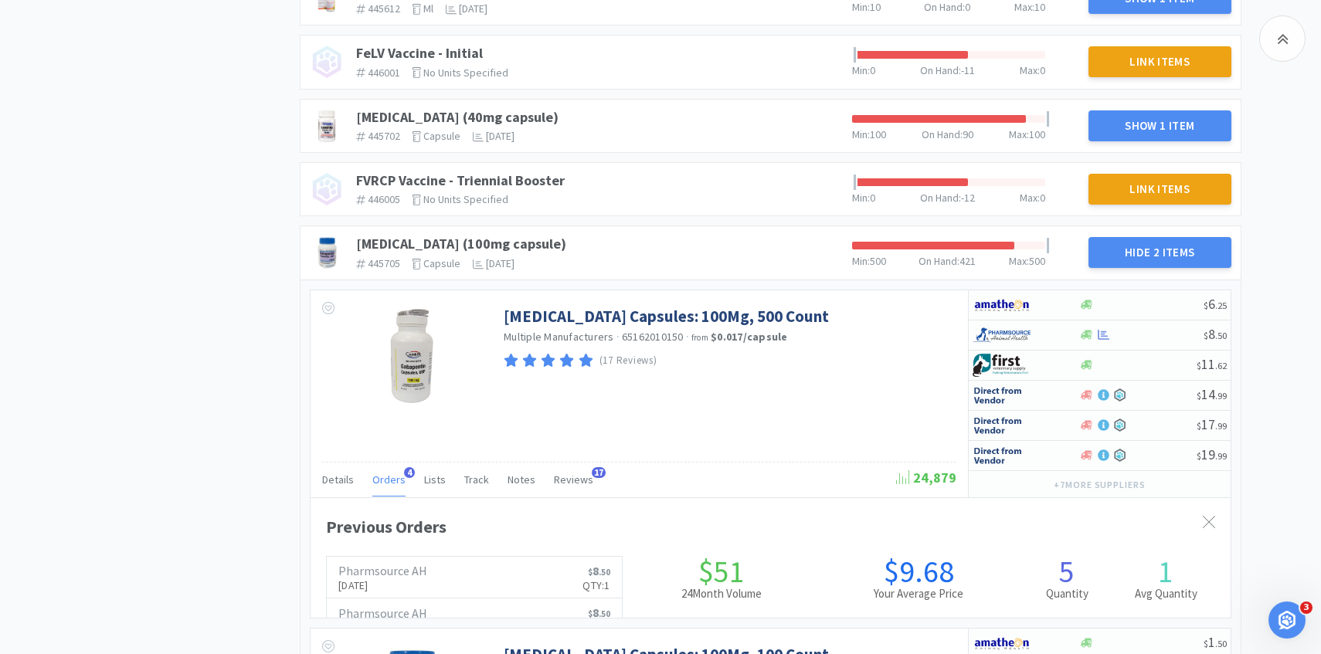
scroll to position [423, 920]
click at [388, 477] on span "Orders" at bounding box center [388, 480] width 33 height 14
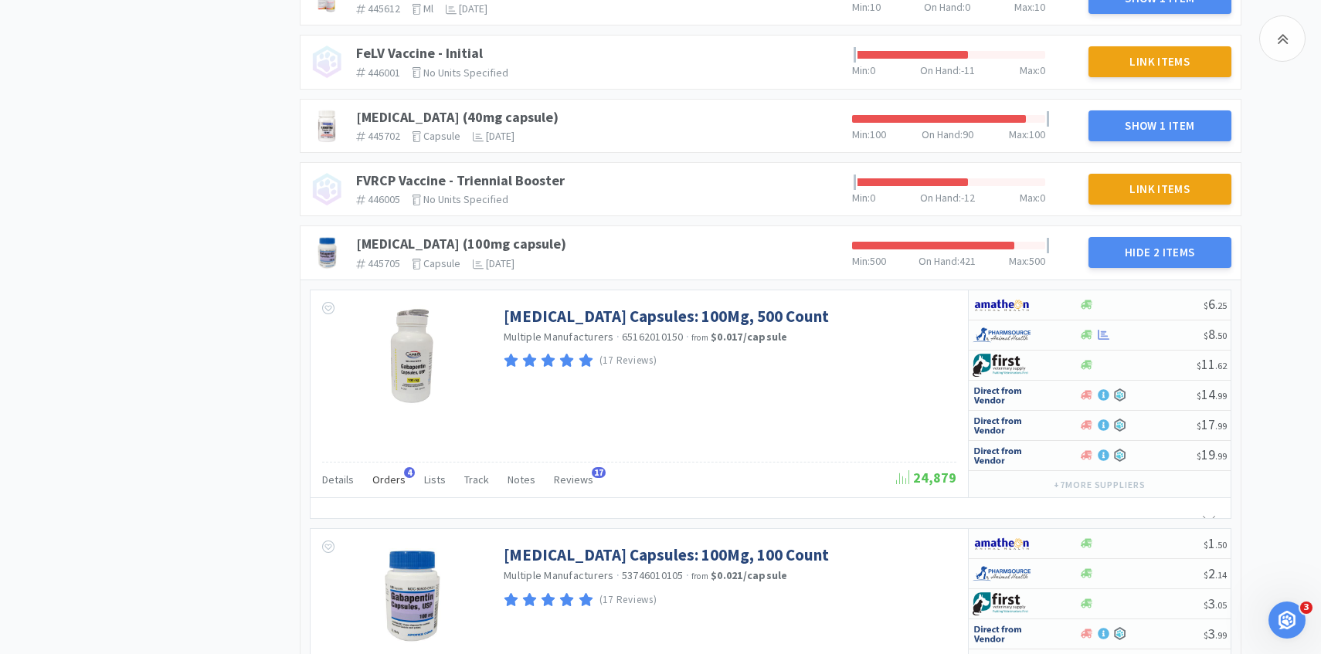
scroll to position [1478, 0]
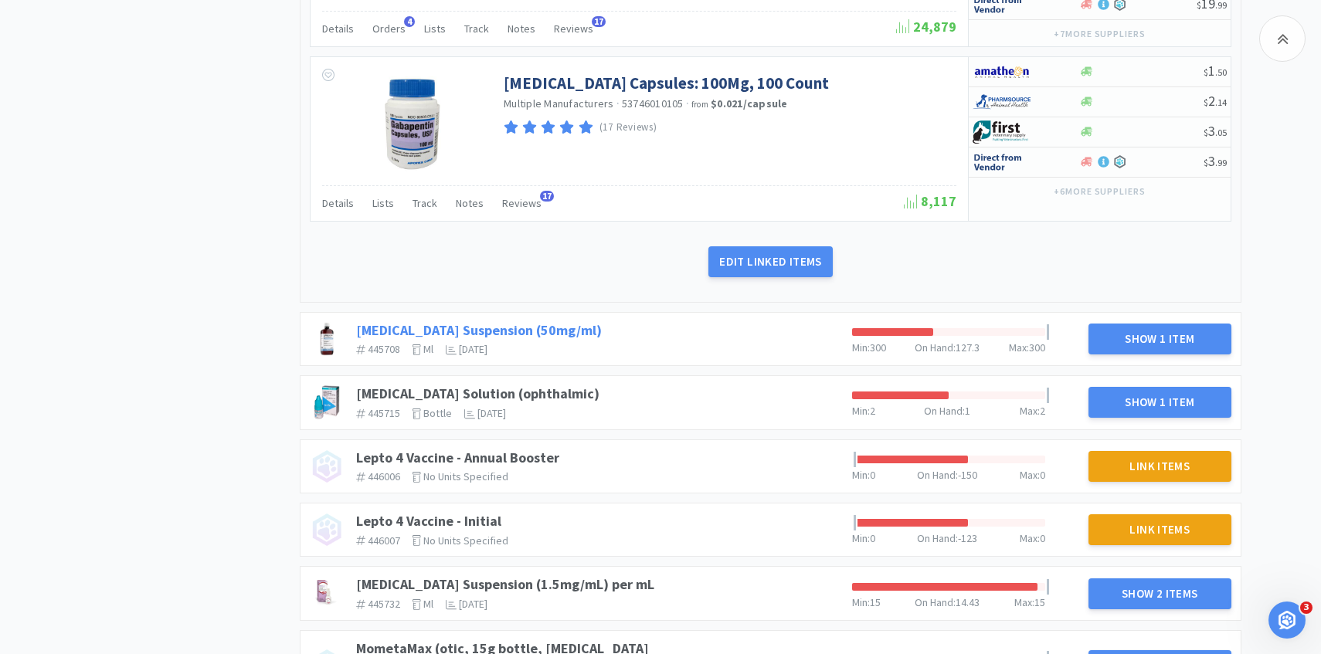
click at [541, 331] on link "Gabapentin Suspension (50mg/ml)" at bounding box center [479, 330] width 246 height 18
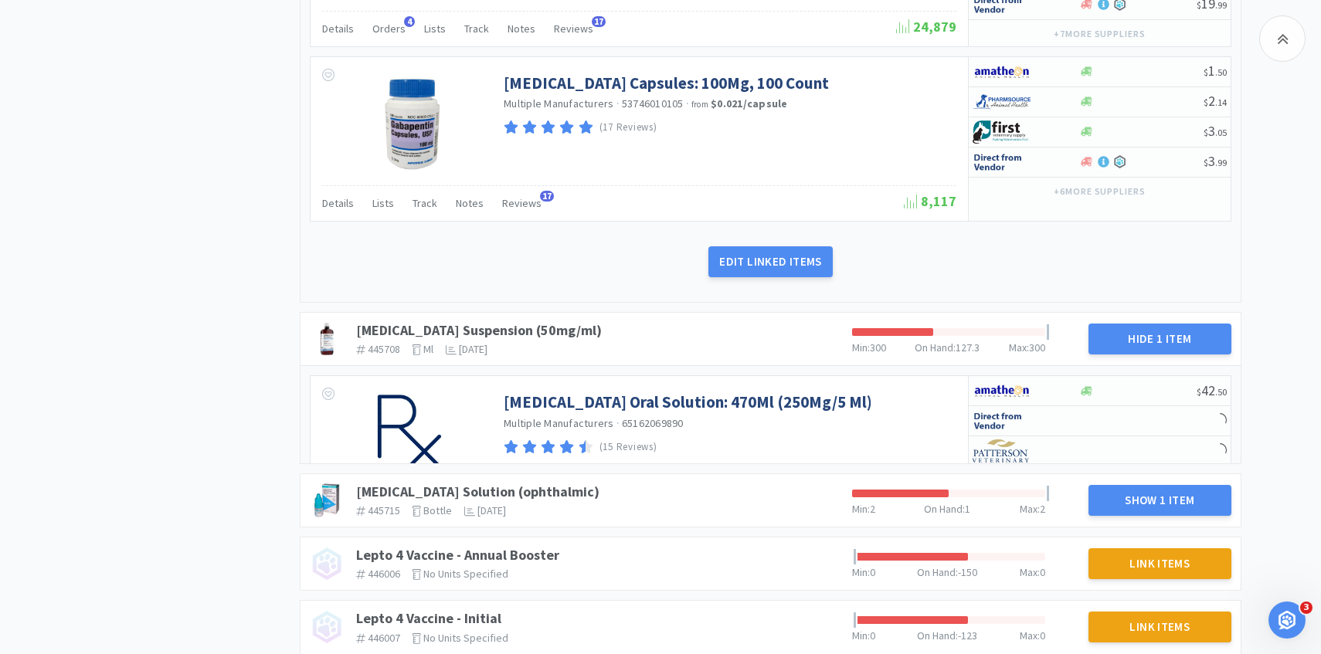
scroll to position [1573, 0]
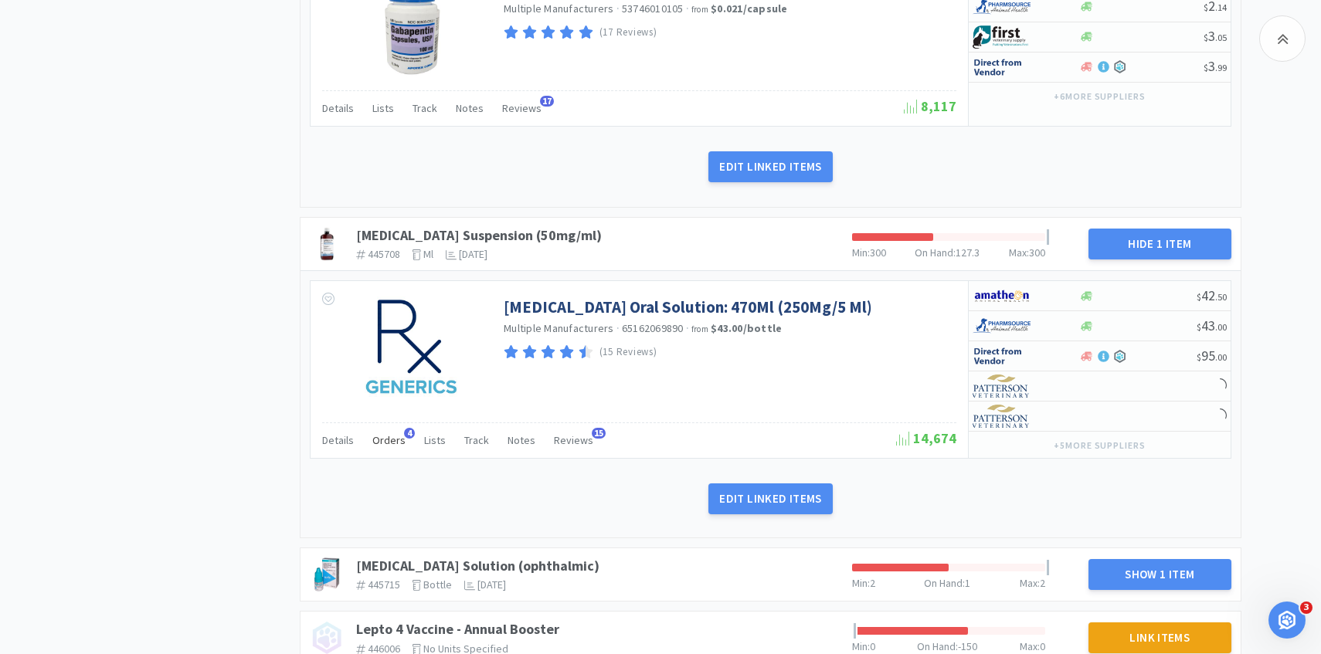
click at [392, 438] on span "Orders" at bounding box center [388, 440] width 33 height 14
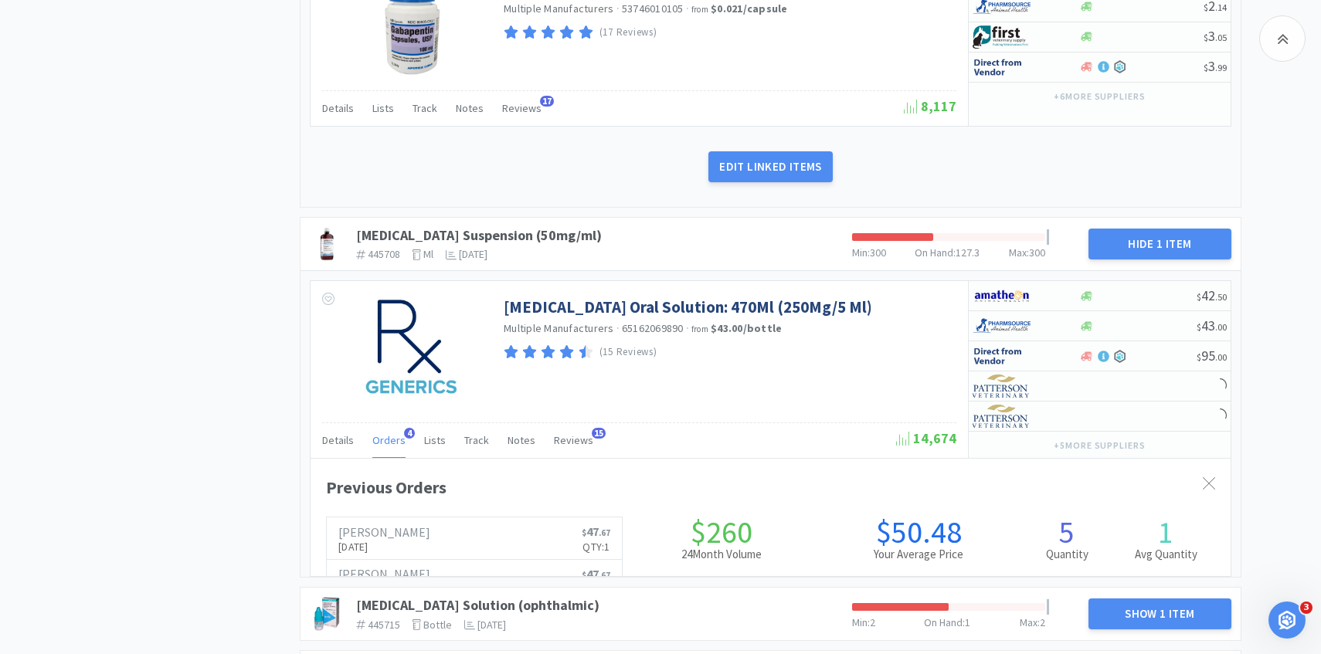
scroll to position [423, 920]
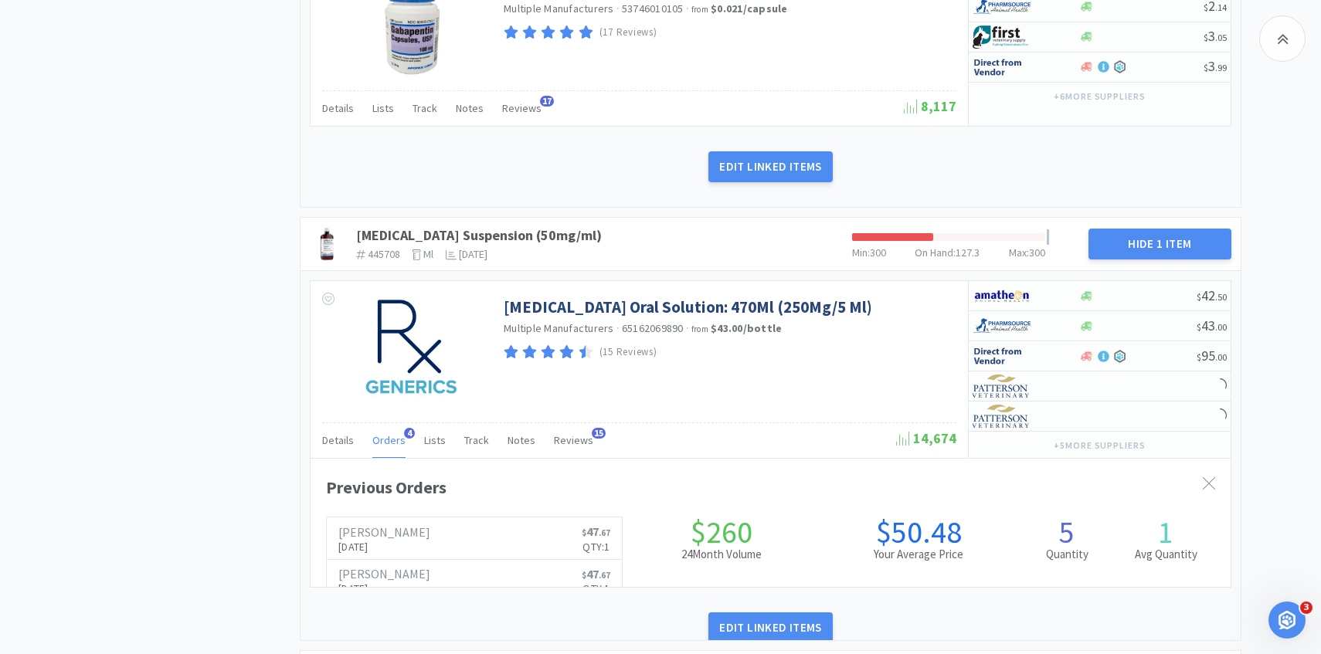
click at [392, 438] on span "Orders" at bounding box center [388, 440] width 33 height 14
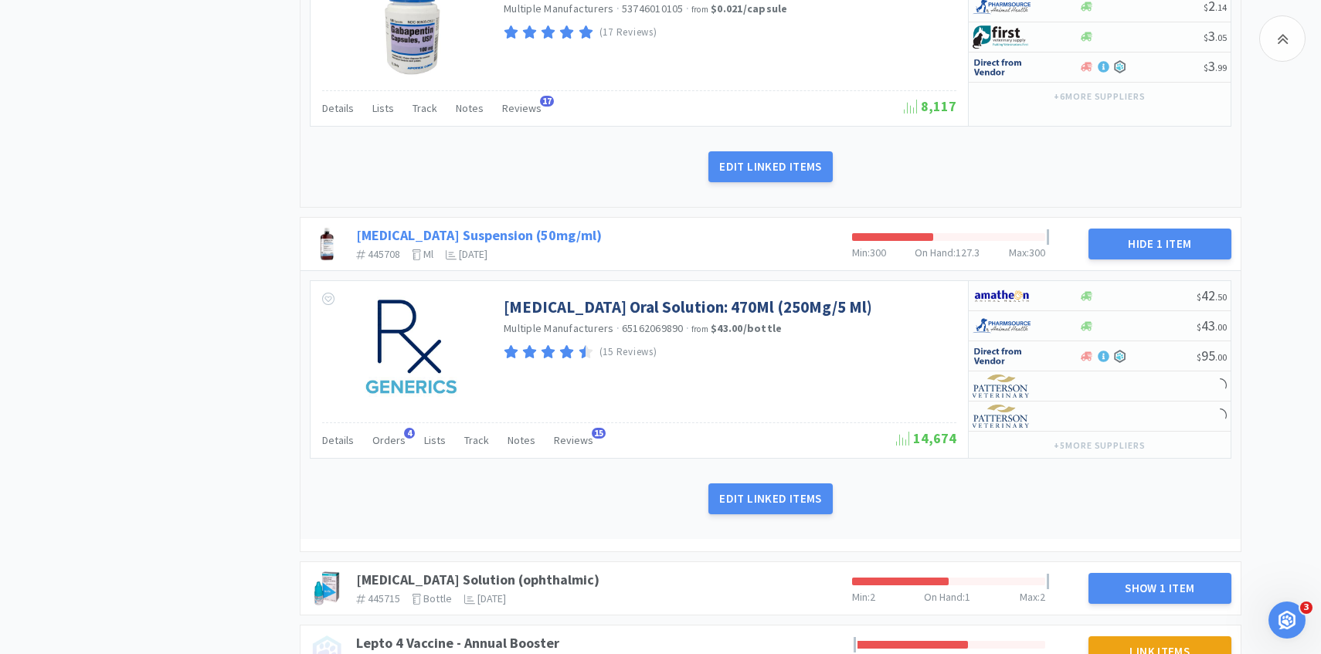
click at [542, 230] on link "Gabapentin Suspension (50mg/ml)" at bounding box center [479, 235] width 246 height 18
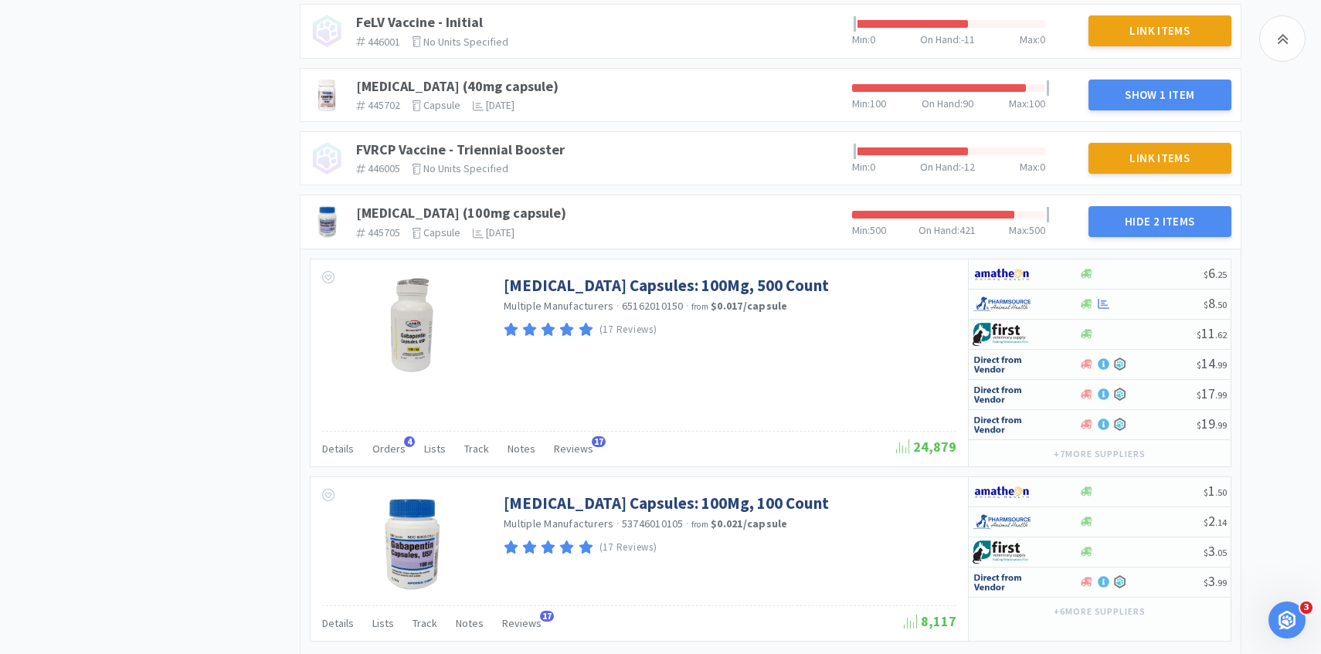
scroll to position [1036, 0]
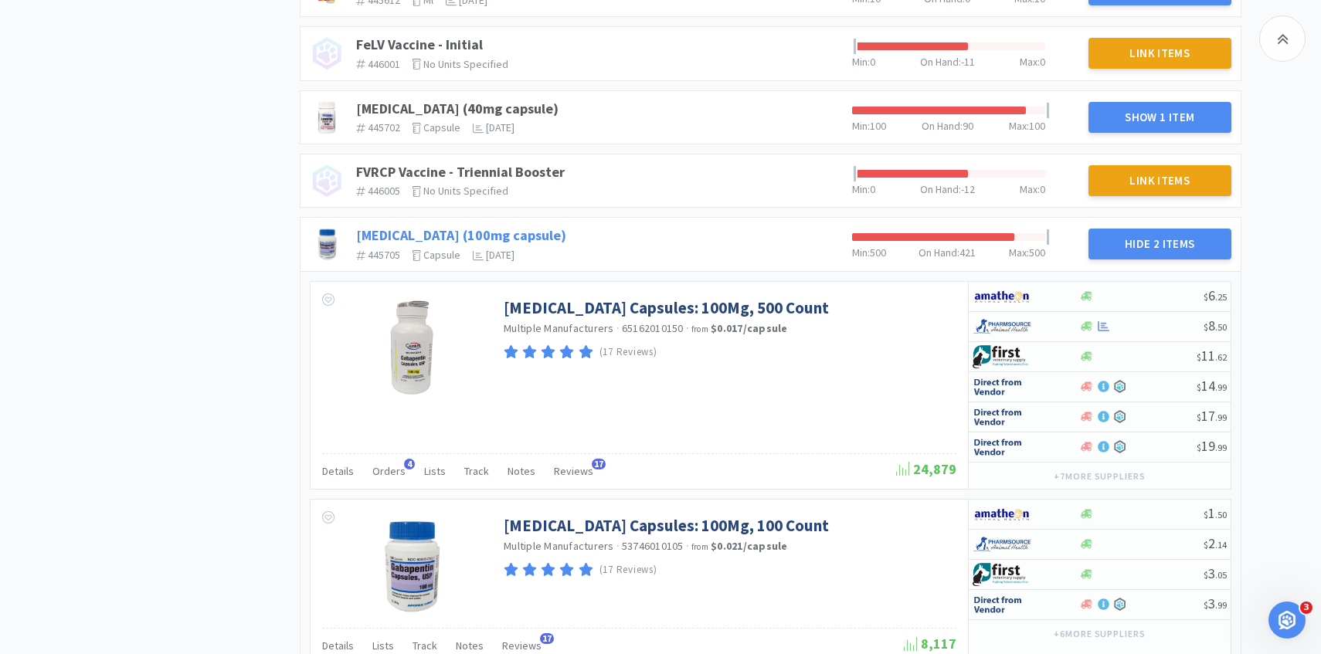
click at [521, 227] on link "Gabapentin (100mg capsule)" at bounding box center [461, 235] width 210 height 18
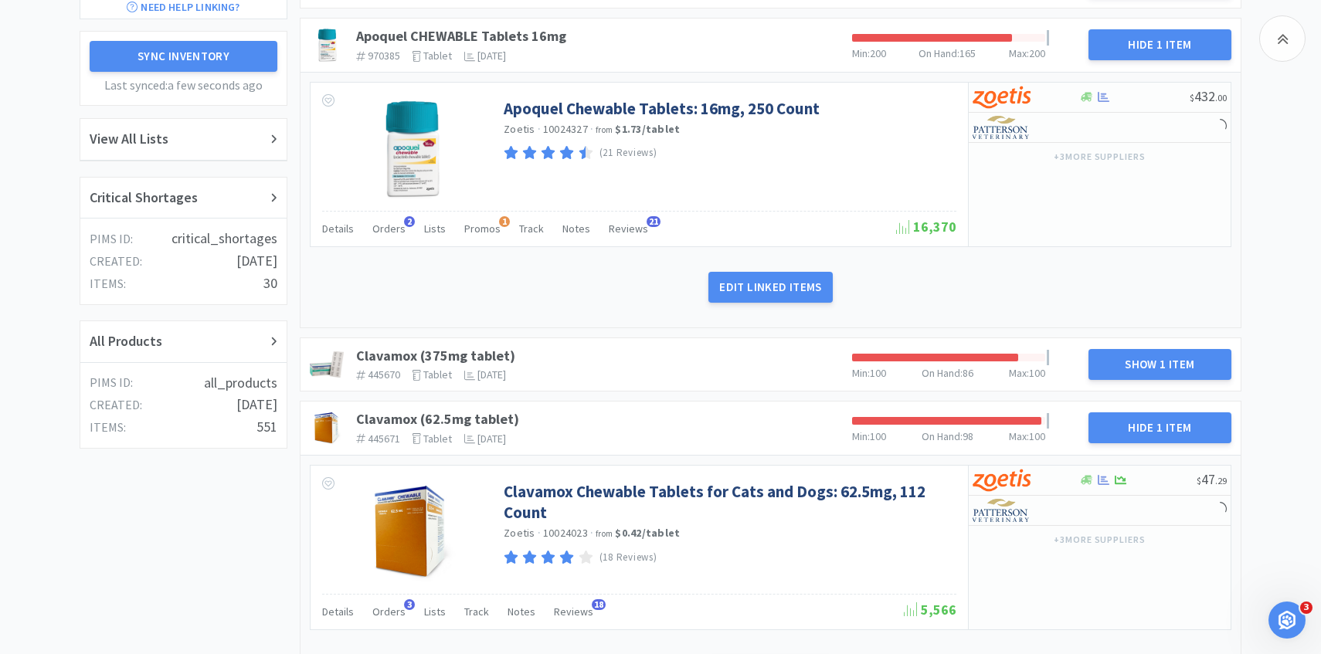
scroll to position [280, 0]
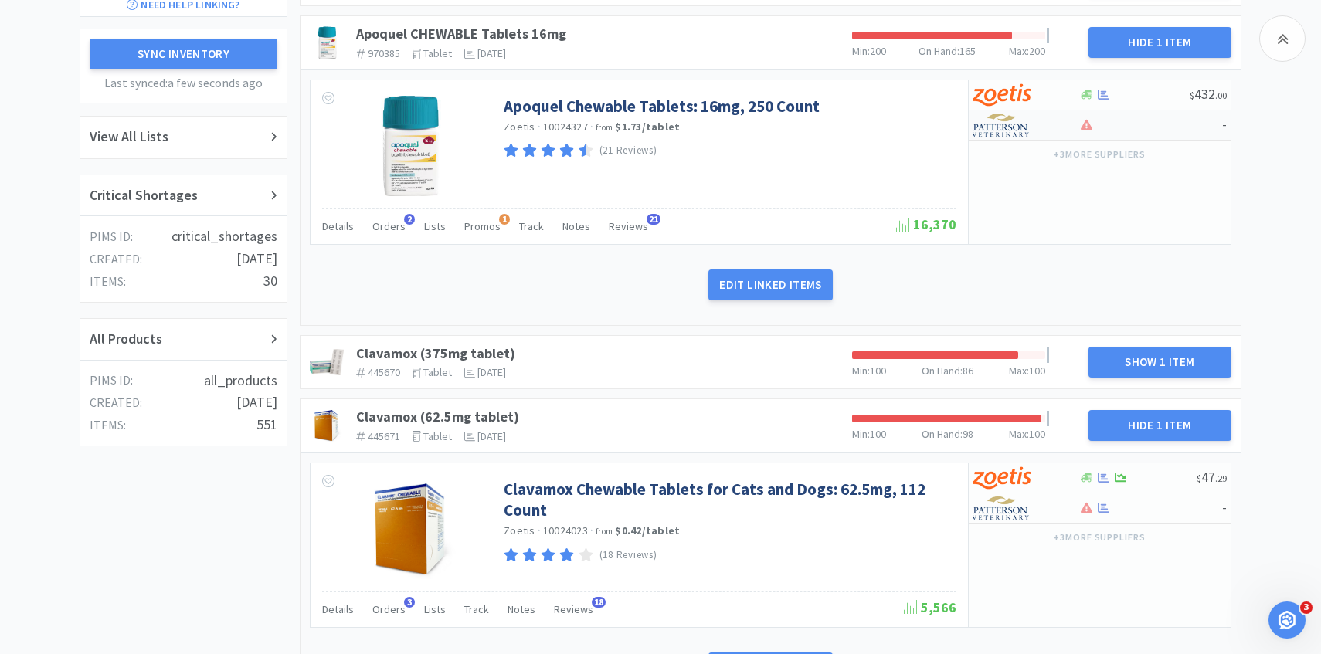
click at [1020, 122] on img at bounding box center [1001, 125] width 58 height 23
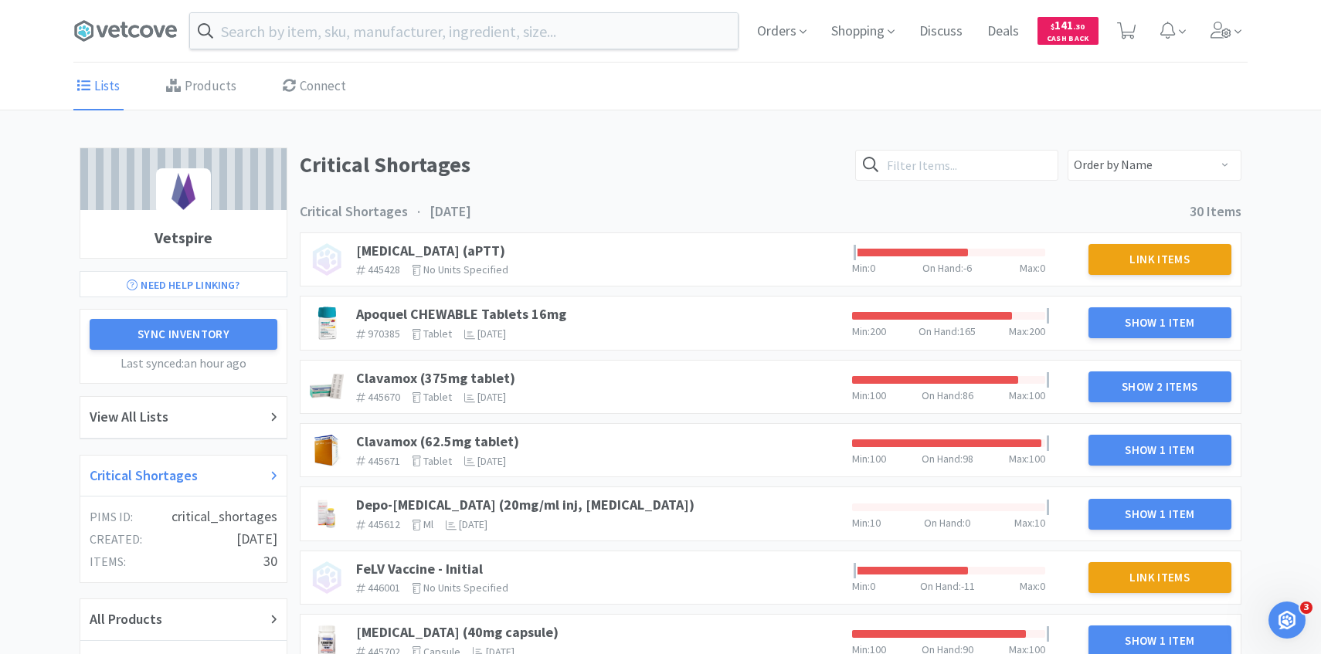
click at [215, 463] on div "Critical Shortages" at bounding box center [183, 477] width 206 height 42
click at [482, 379] on link "Clavamox (375mg tablet)" at bounding box center [435, 378] width 159 height 18
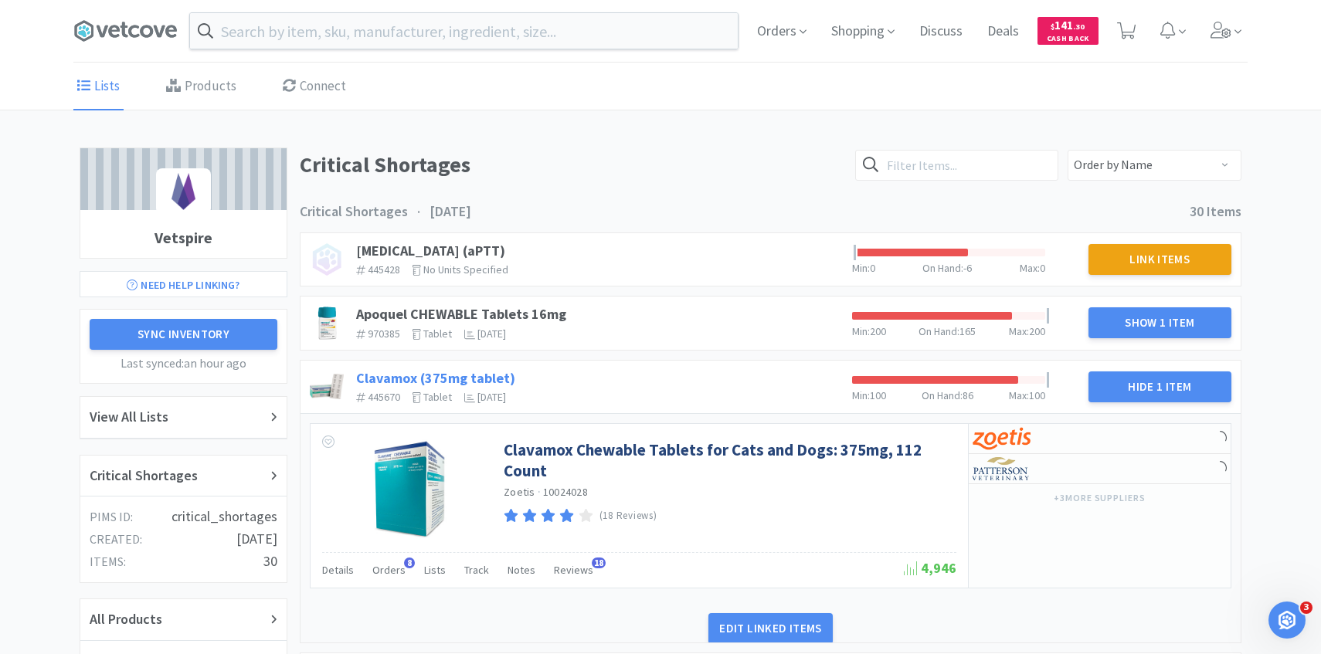
click at [482, 379] on link "Clavamox (375mg tablet)" at bounding box center [435, 378] width 159 height 18
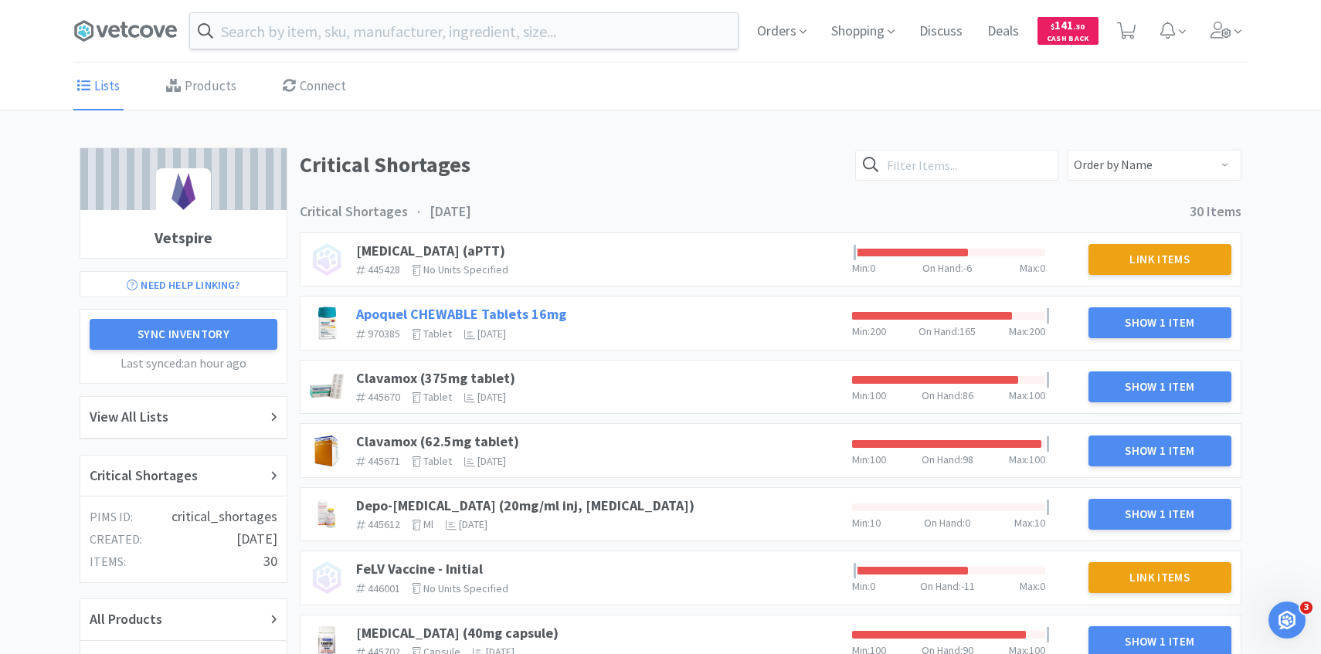
click at [541, 307] on link "Apoquel CHEWABLE Tablets 16mg" at bounding box center [461, 314] width 210 height 18
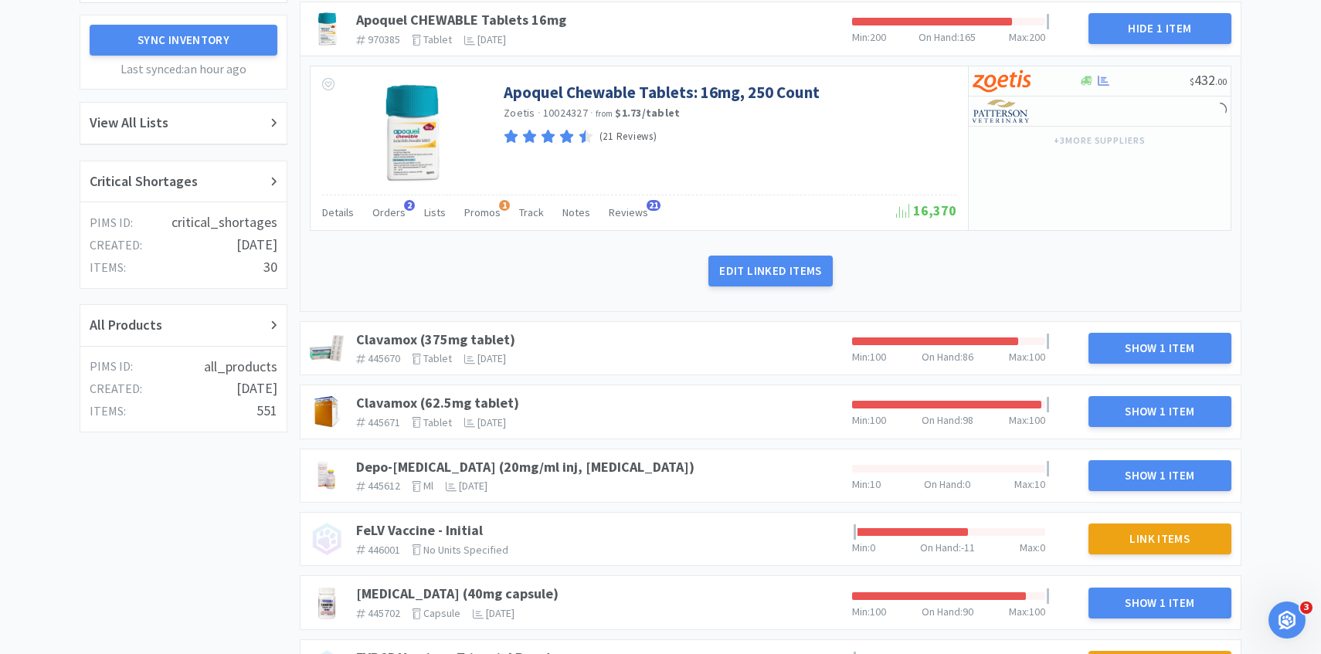
scroll to position [300, 0]
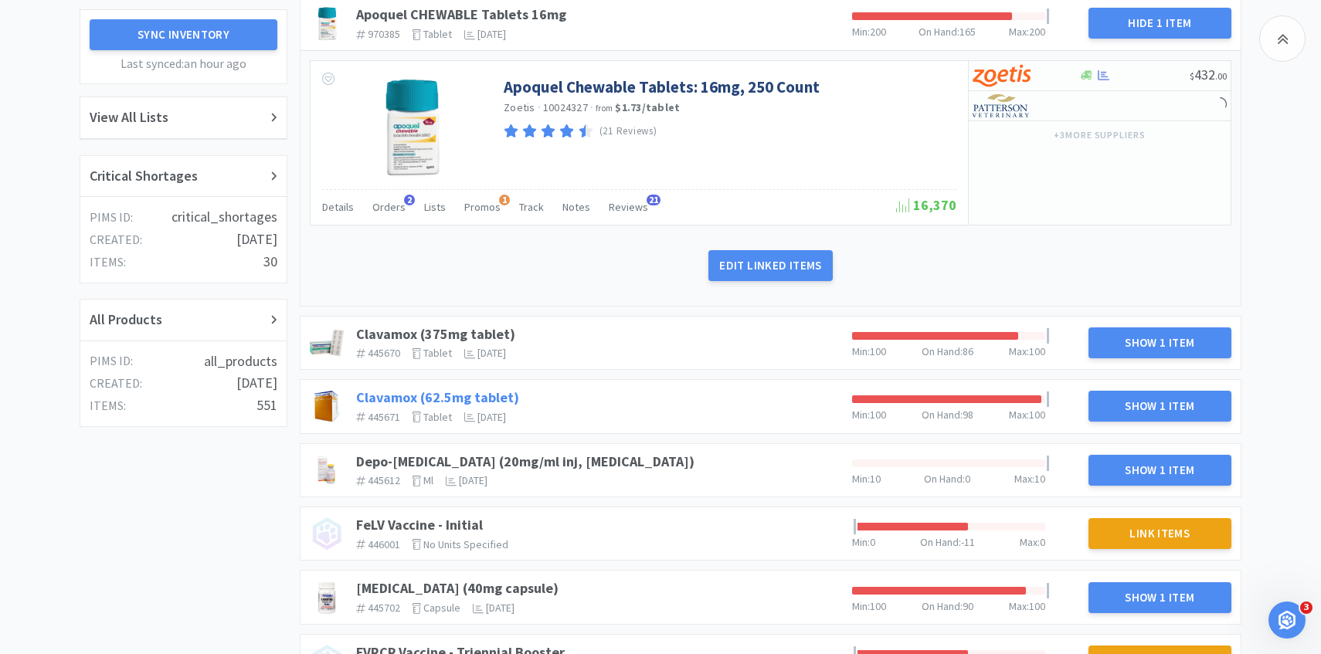
click at [481, 401] on link "Clavamox (62.5mg tablet)" at bounding box center [437, 397] width 163 height 18
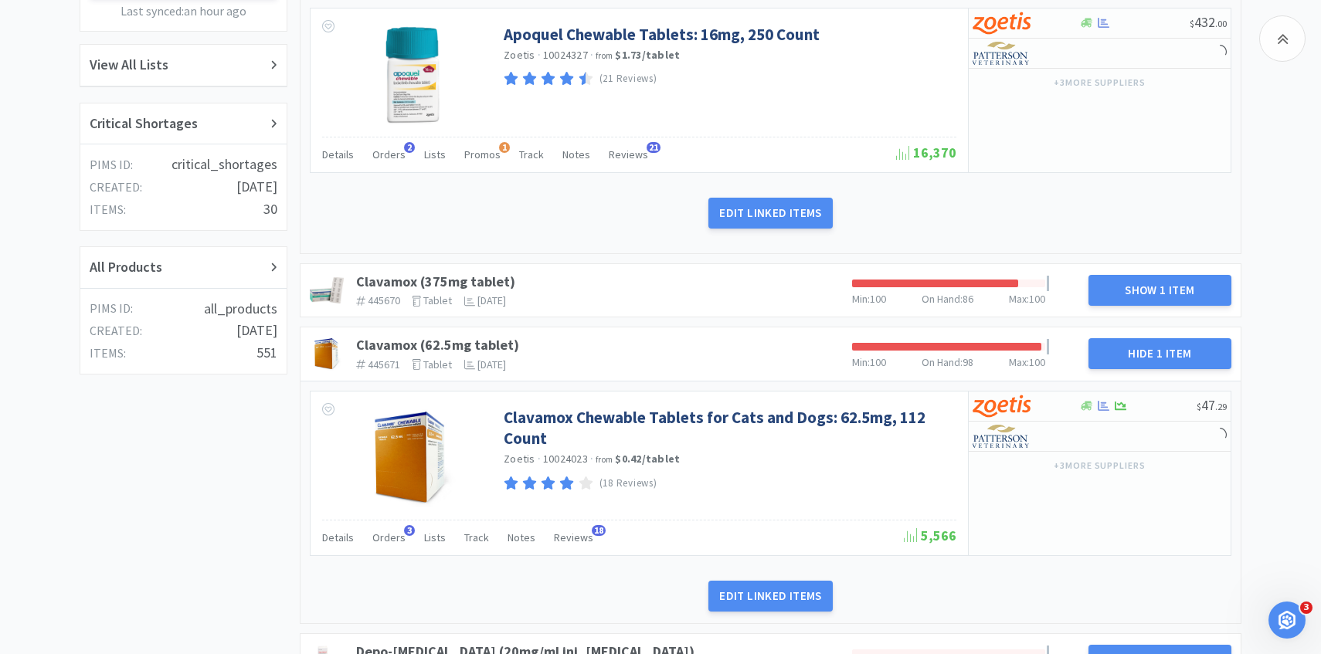
scroll to position [353, 0]
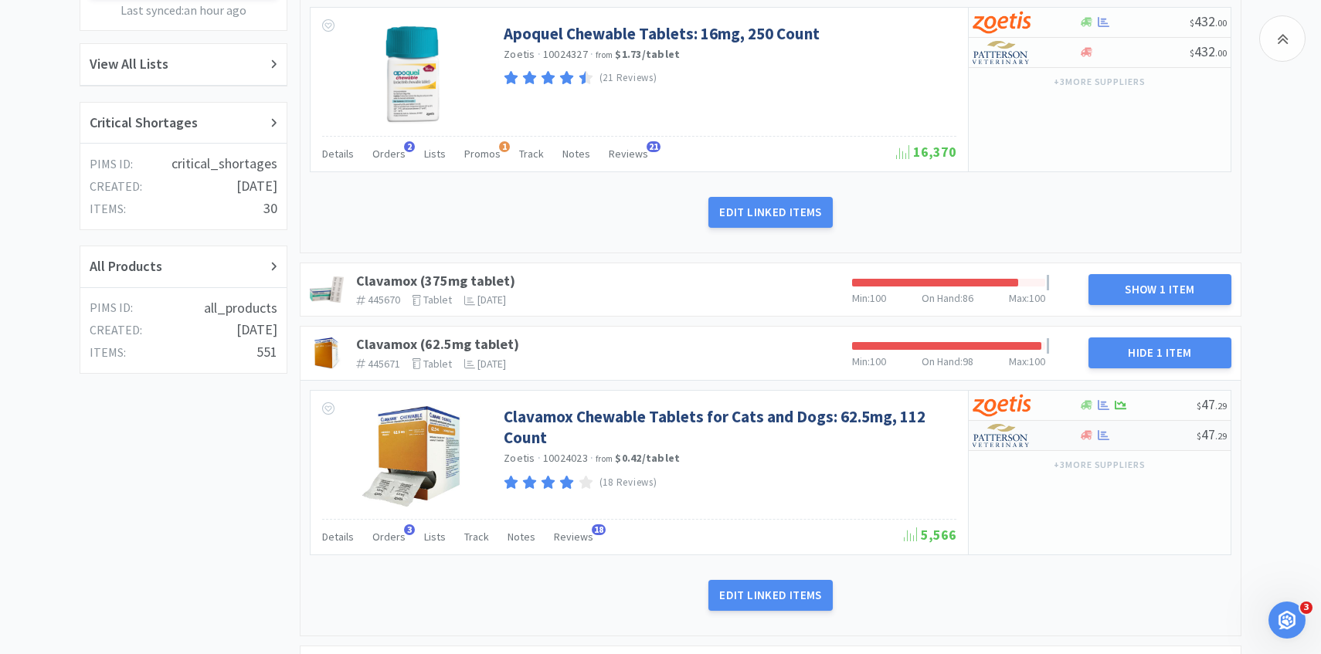
click at [1030, 446] on div at bounding box center [1014, 435] width 85 height 26
select select "1"
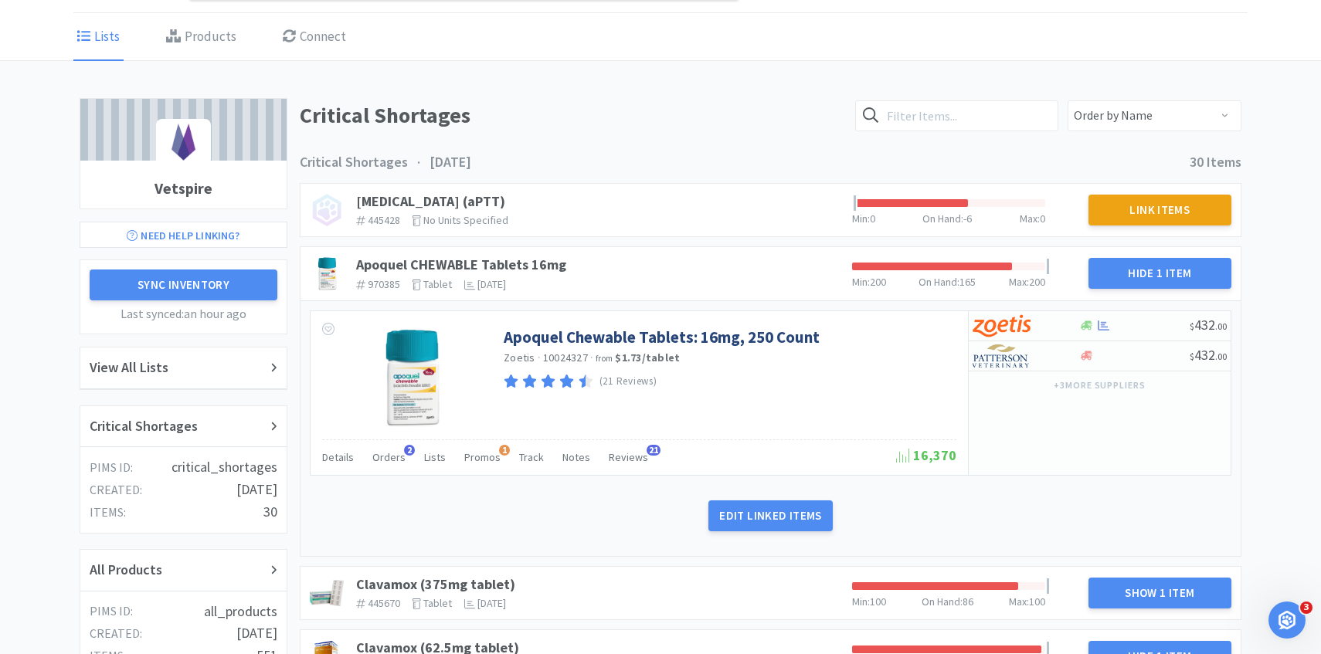
scroll to position [0, 0]
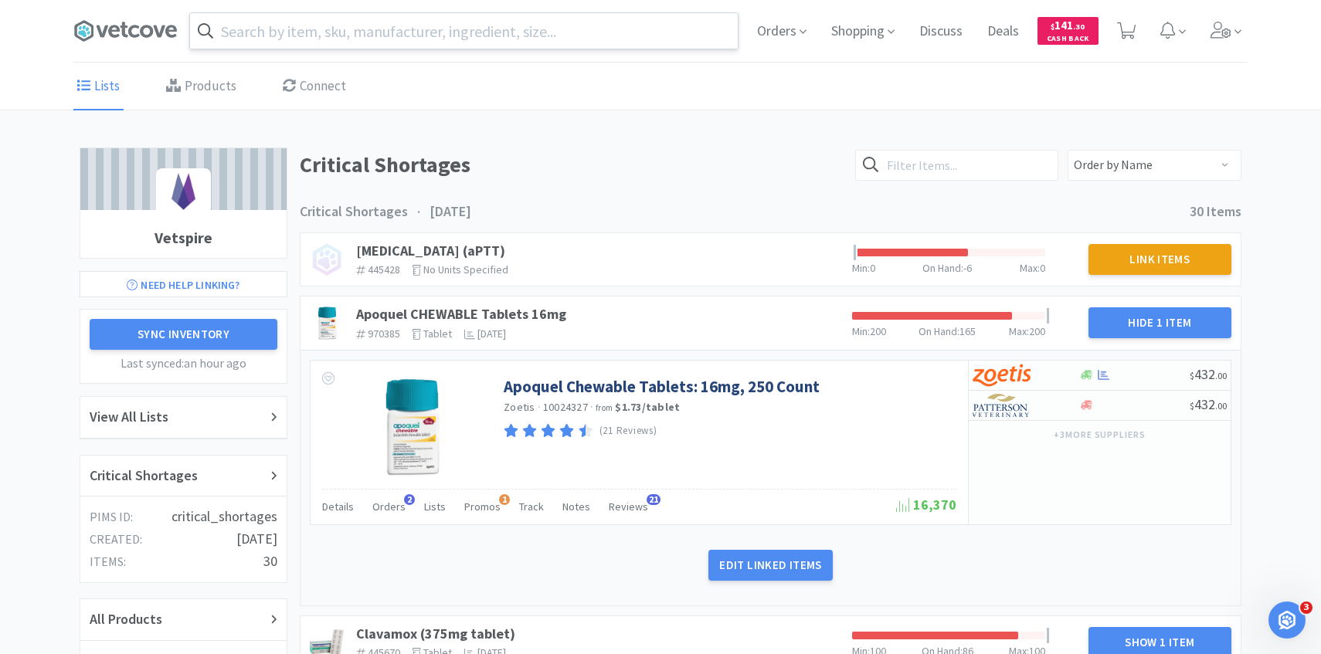
click at [327, 31] on input "text" at bounding box center [464, 31] width 548 height 36
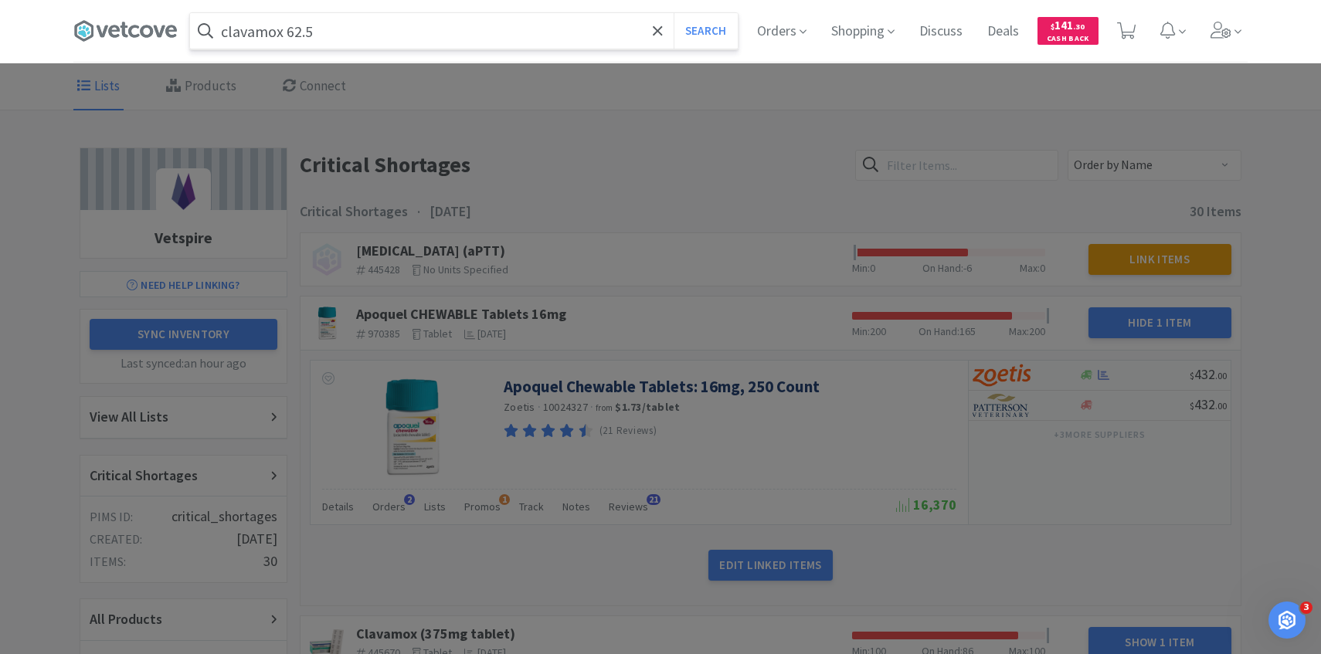
type input "clavamox 62.5"
click at [673, 13] on button "Search" at bounding box center [705, 31] width 64 height 36
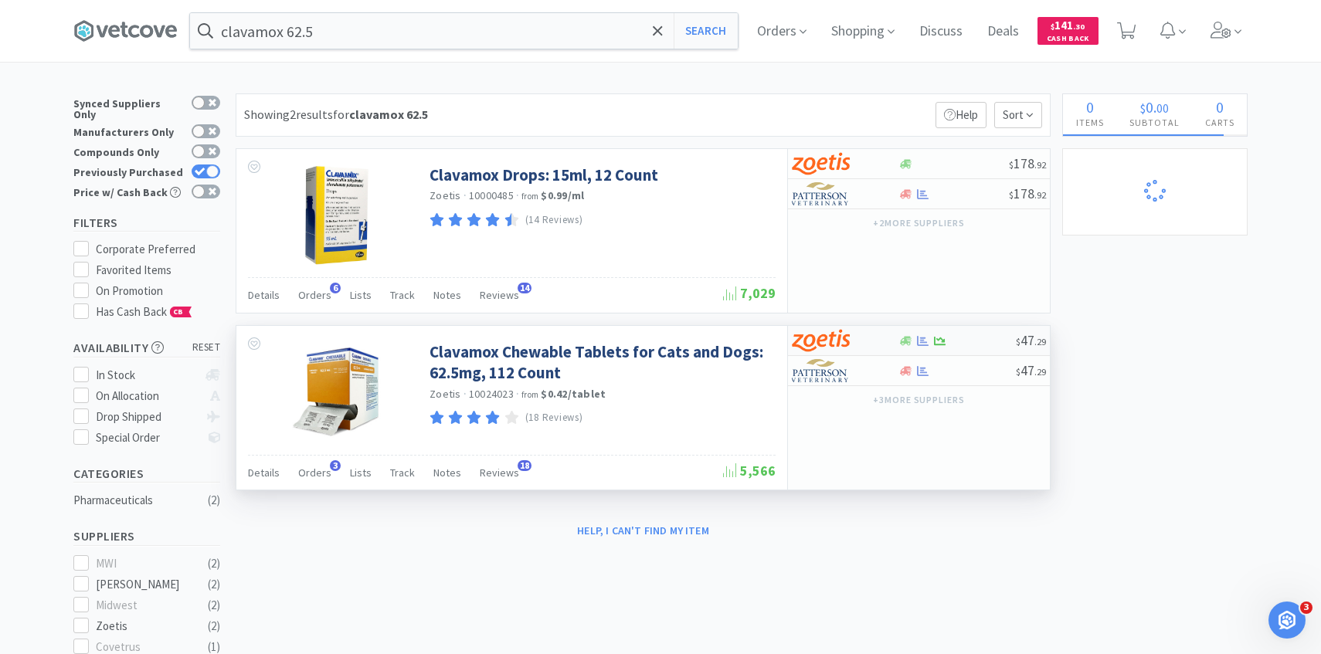
click at [846, 343] on img at bounding box center [821, 340] width 58 height 23
select select "1"
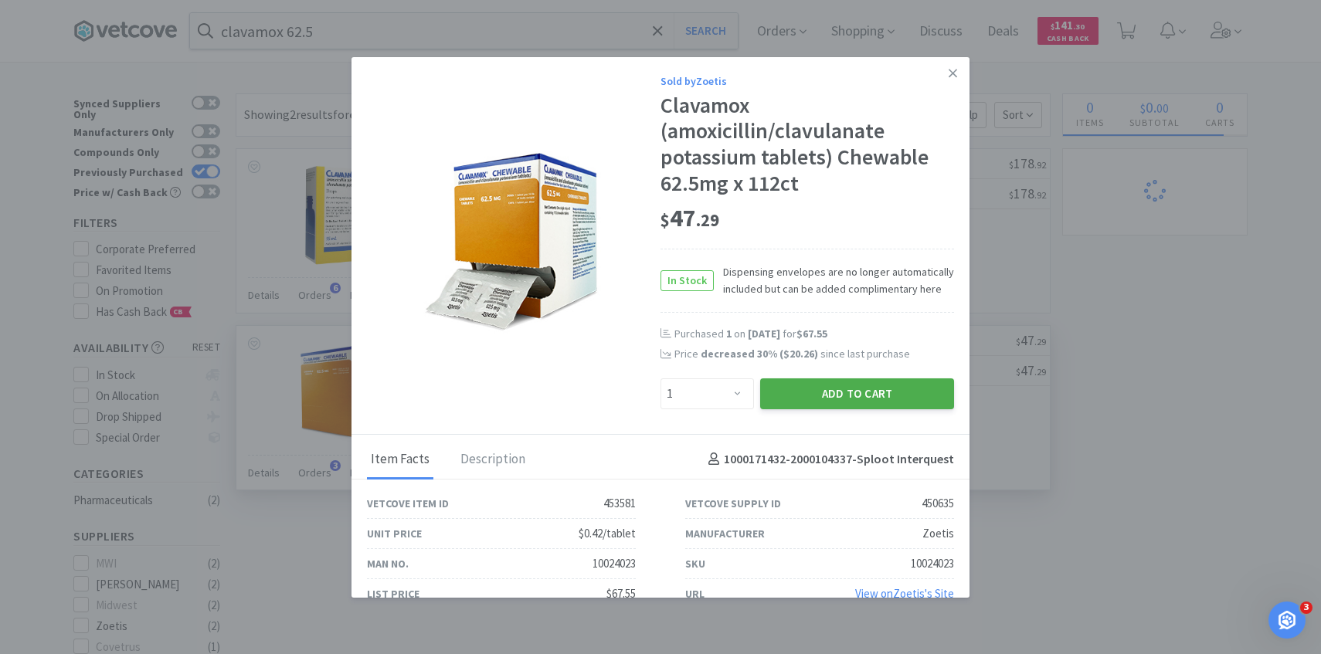
click at [827, 397] on button "Add to Cart" at bounding box center [857, 393] width 194 height 31
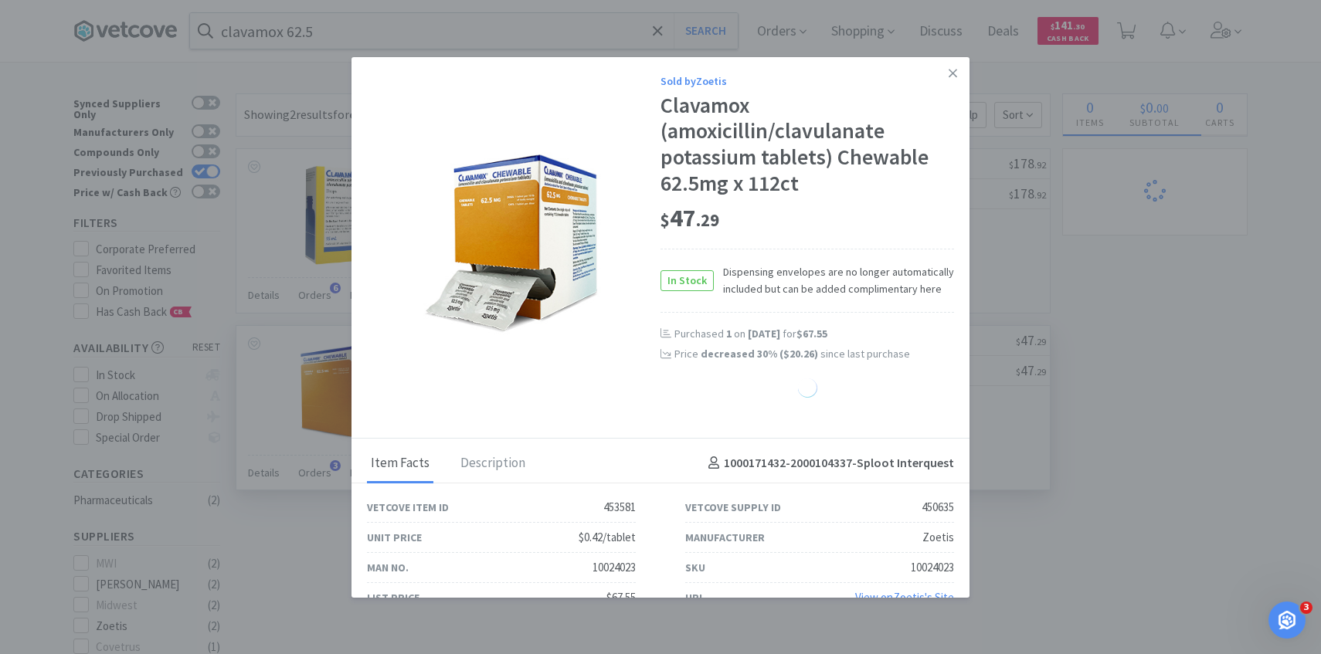
select select "1"
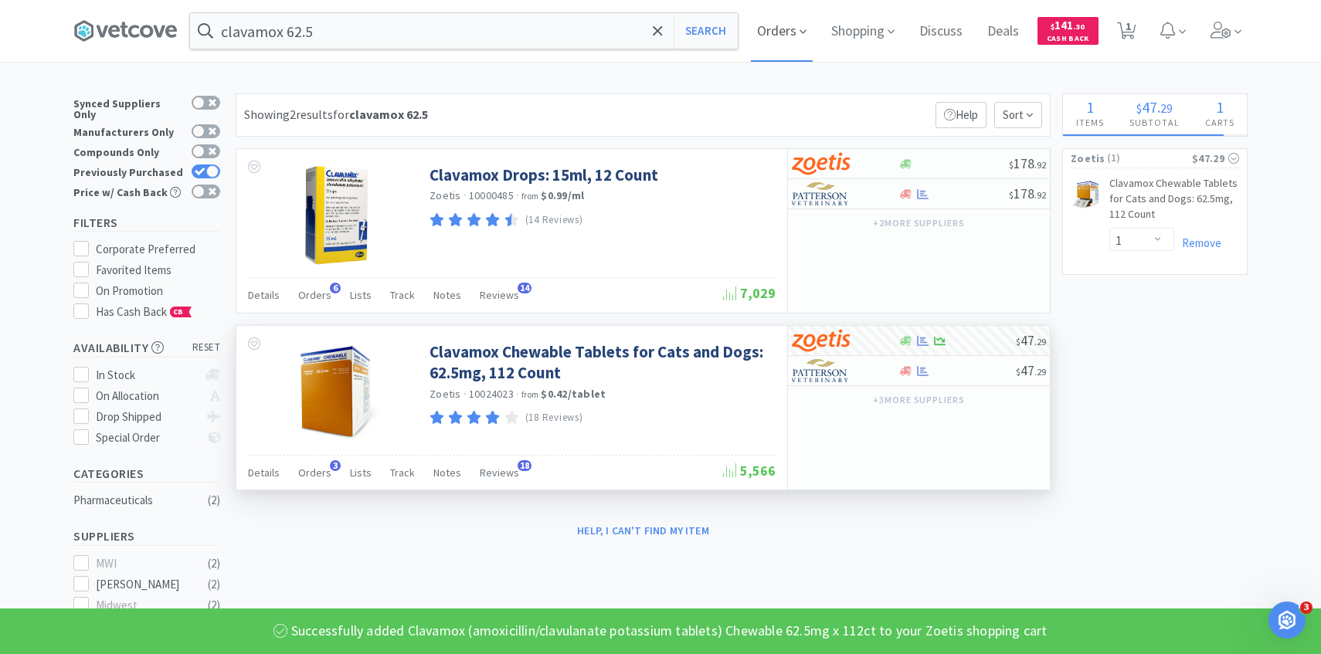
click at [795, 27] on span "Orders" at bounding box center [782, 31] width 62 height 62
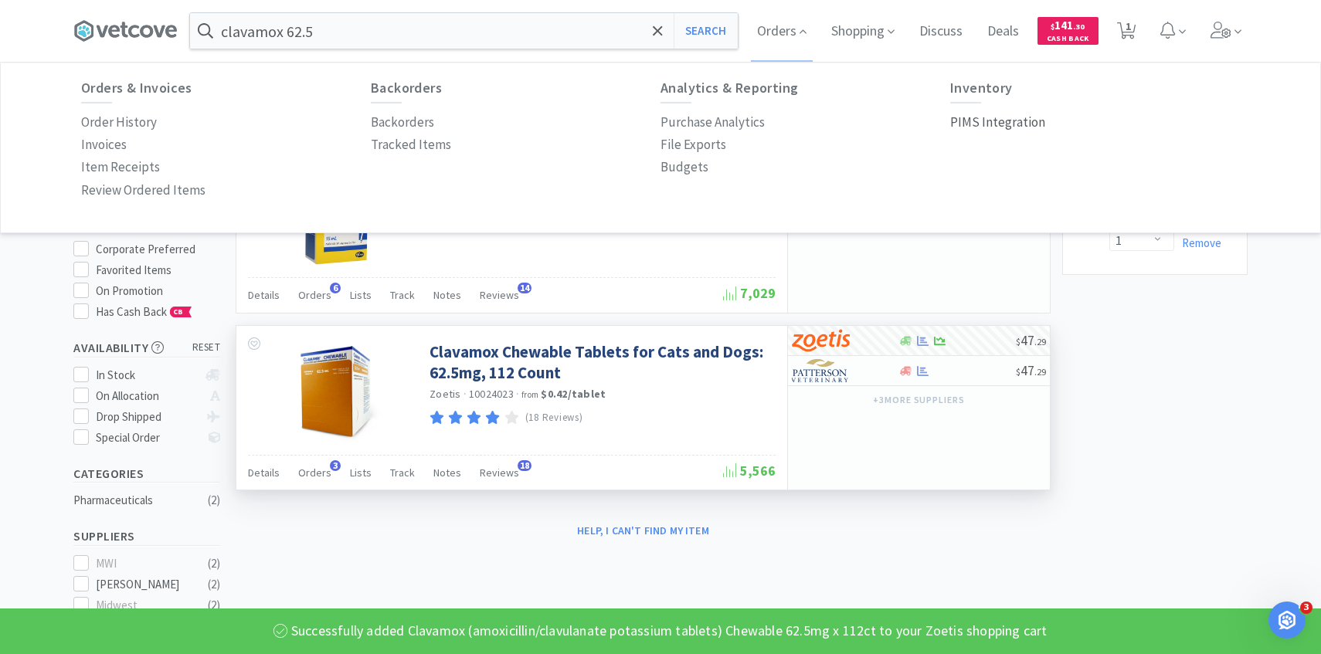
click at [972, 123] on p "PIMS Integration" at bounding box center [997, 122] width 95 height 21
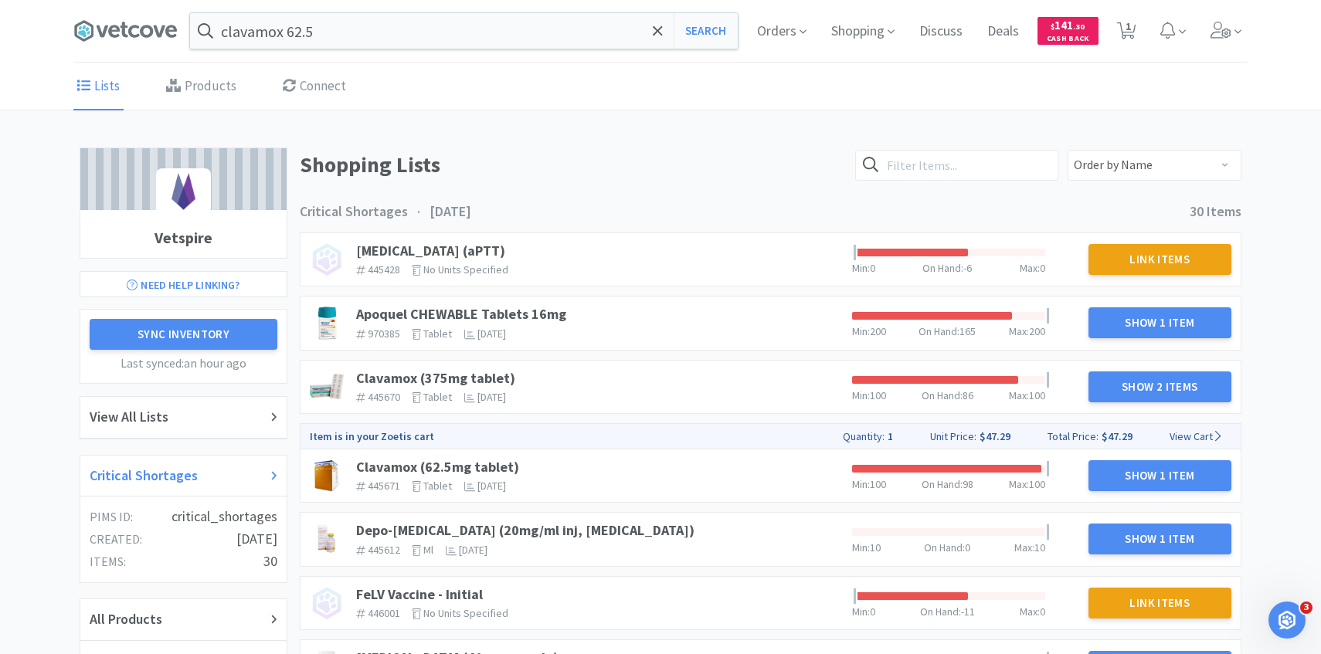
click at [200, 472] on div "Critical Shortages" at bounding box center [184, 476] width 188 height 22
click at [472, 309] on span "When you last purchased this item" at bounding box center [542, 313] width 168 height 16
click at [422, 314] on link "Apoquel CHEWABLE Tablets 16mg" at bounding box center [461, 314] width 210 height 18
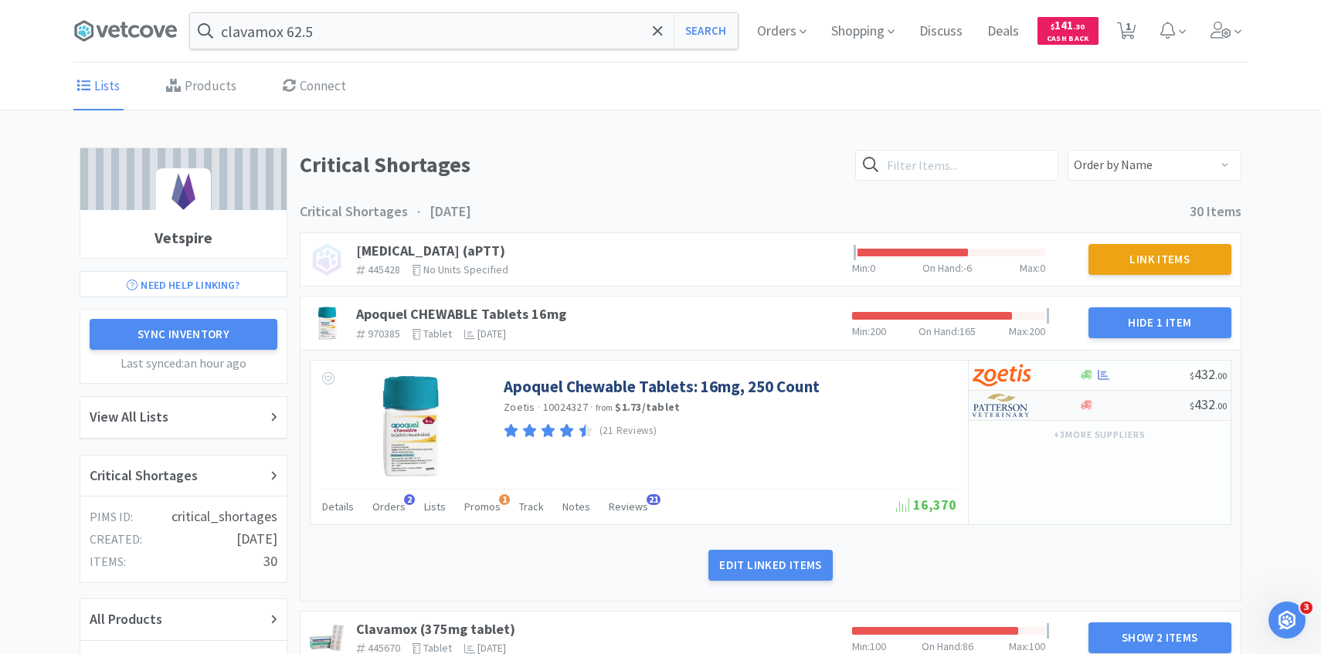
click at [1033, 403] on div at bounding box center [1014, 405] width 85 height 26
select select "1"
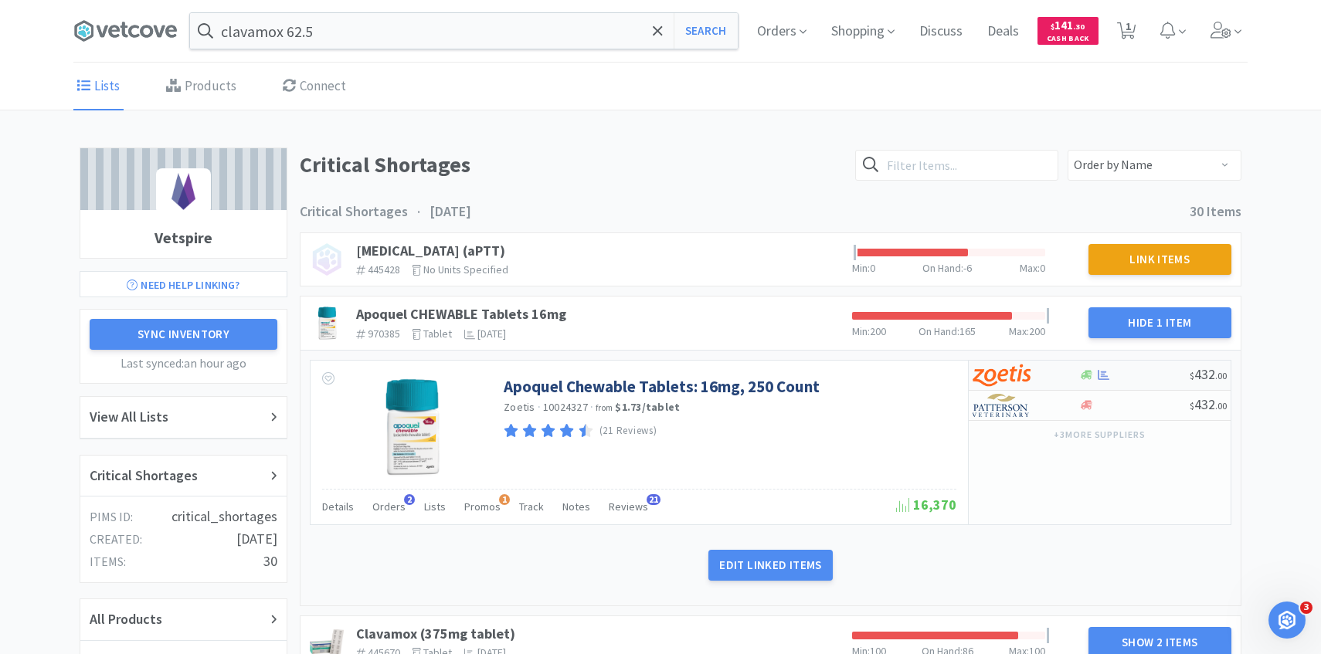
click at [1039, 371] on div at bounding box center [1014, 375] width 85 height 26
select select "1"
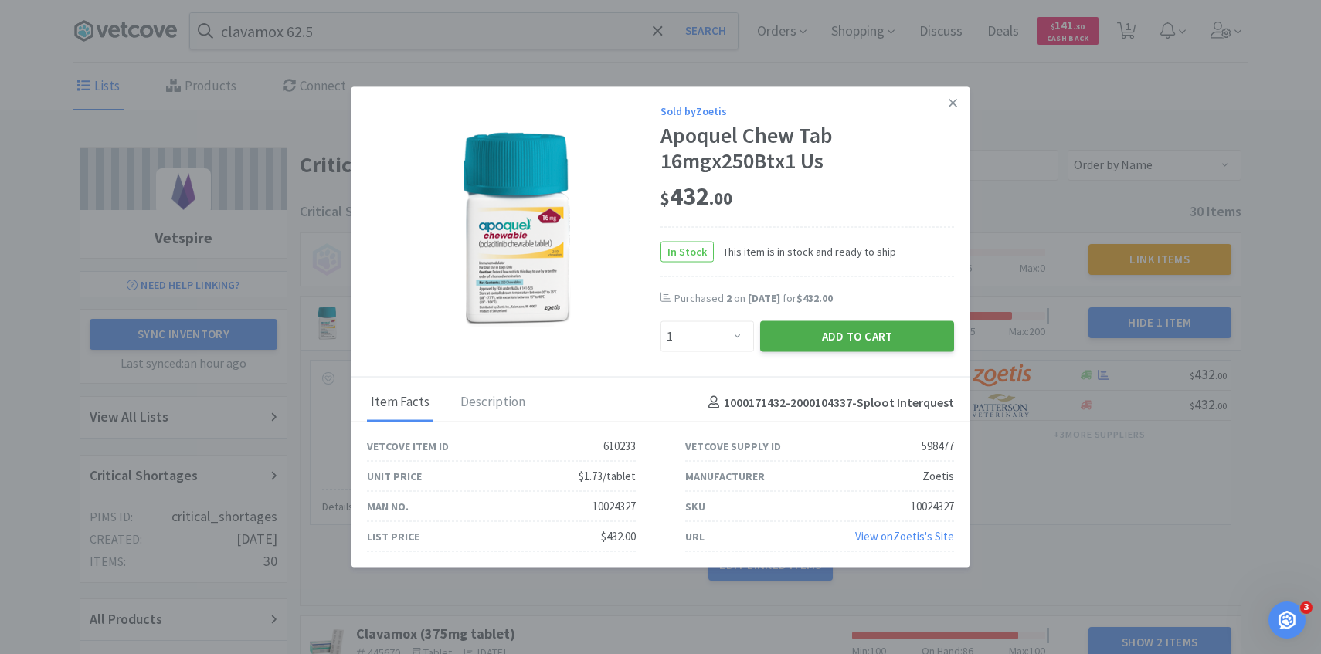
click at [873, 337] on button "Add to Cart" at bounding box center [857, 336] width 194 height 31
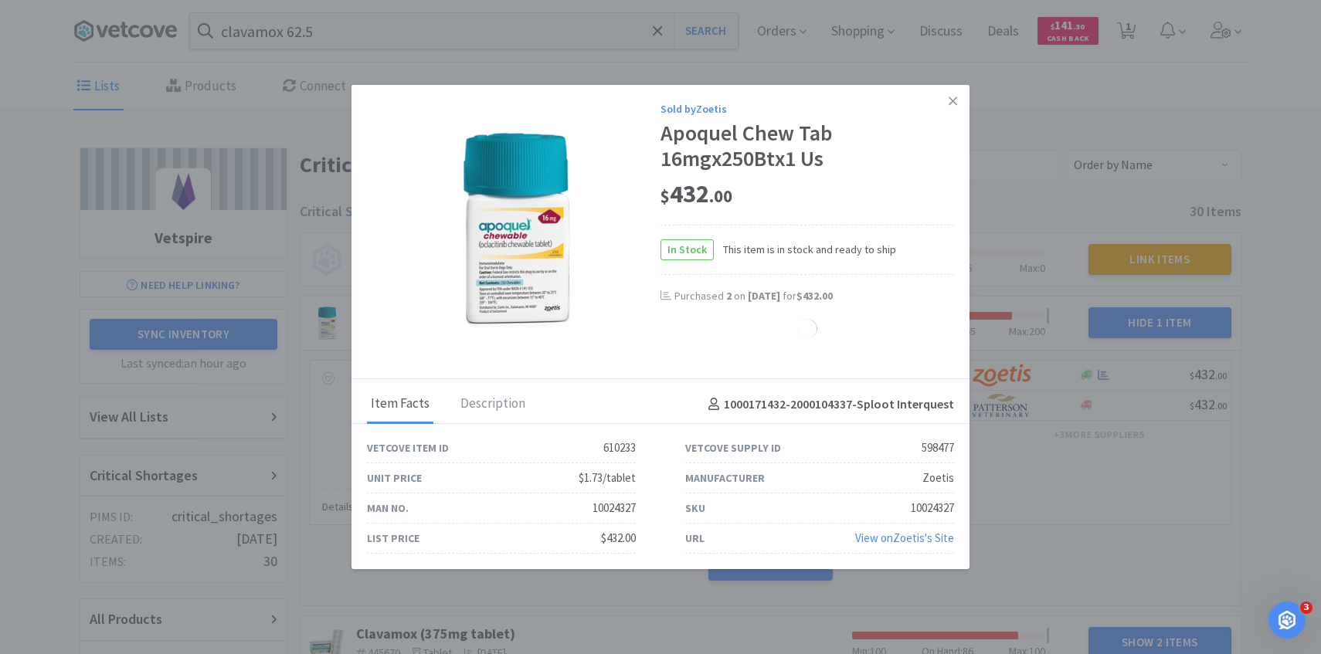
select select "1"
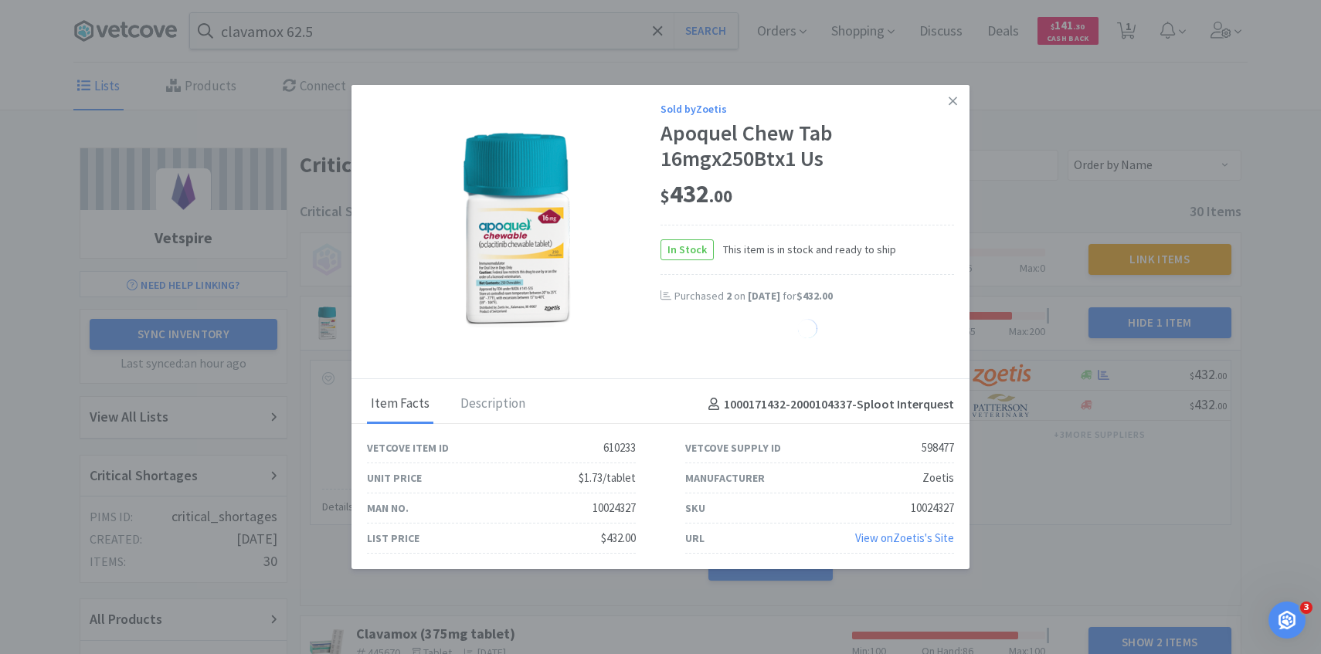
select select "1"
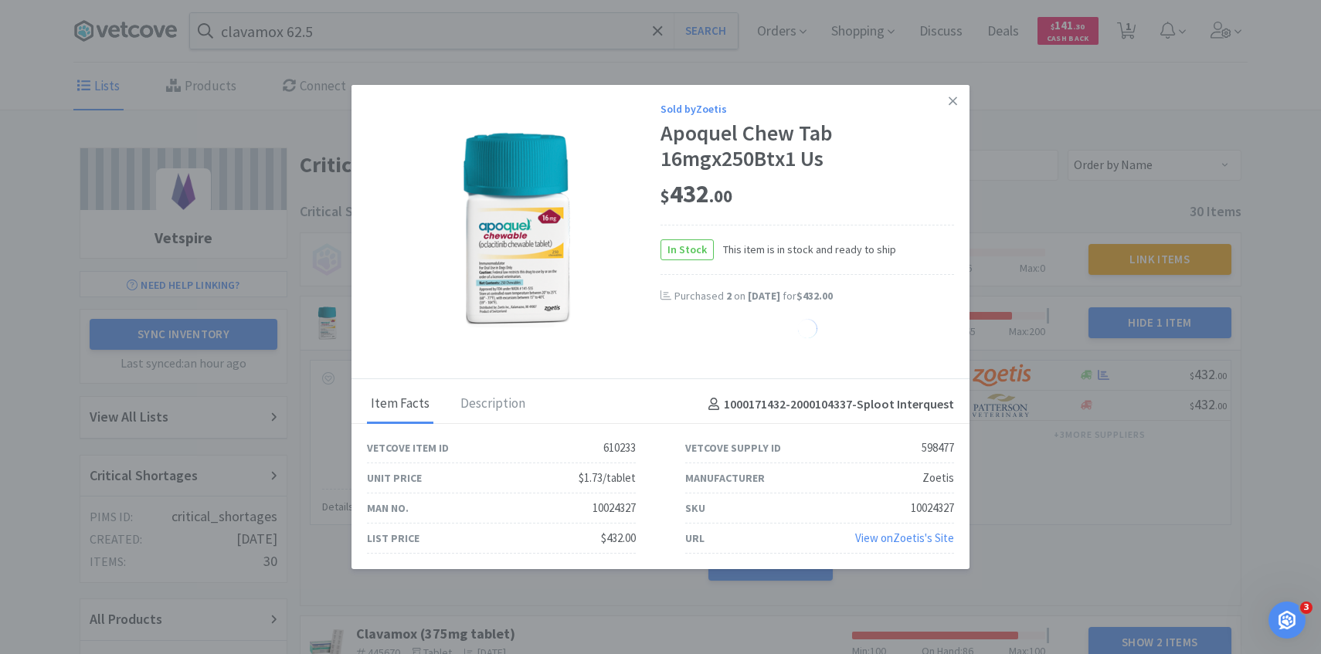
select select "1"
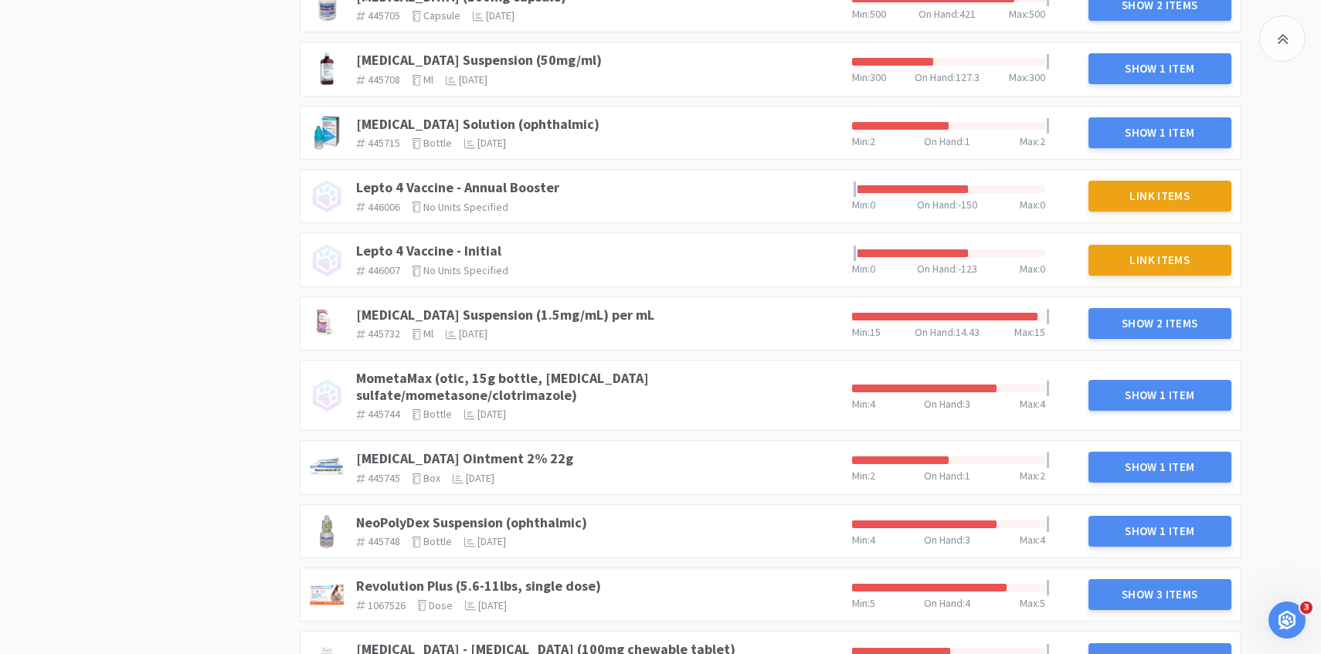
scroll to position [1088, 0]
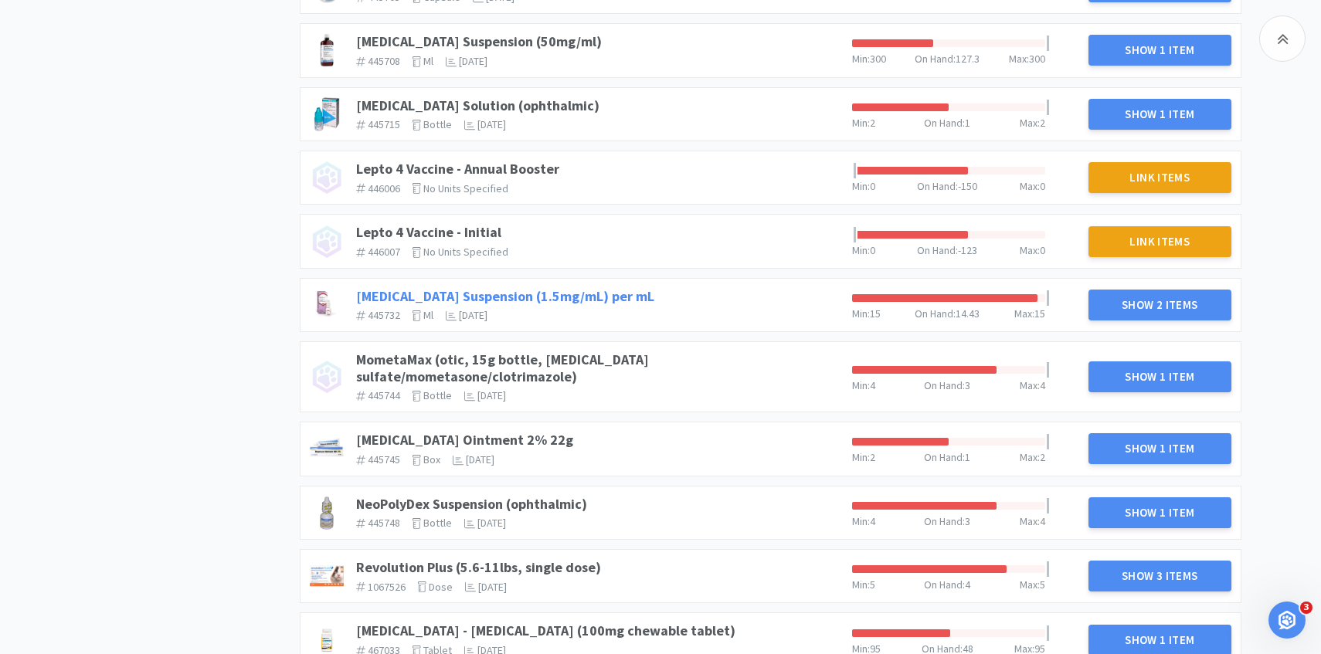
click at [583, 295] on link "Meloxicam Suspension (1.5mg/mL) per mL" at bounding box center [505, 296] width 298 height 18
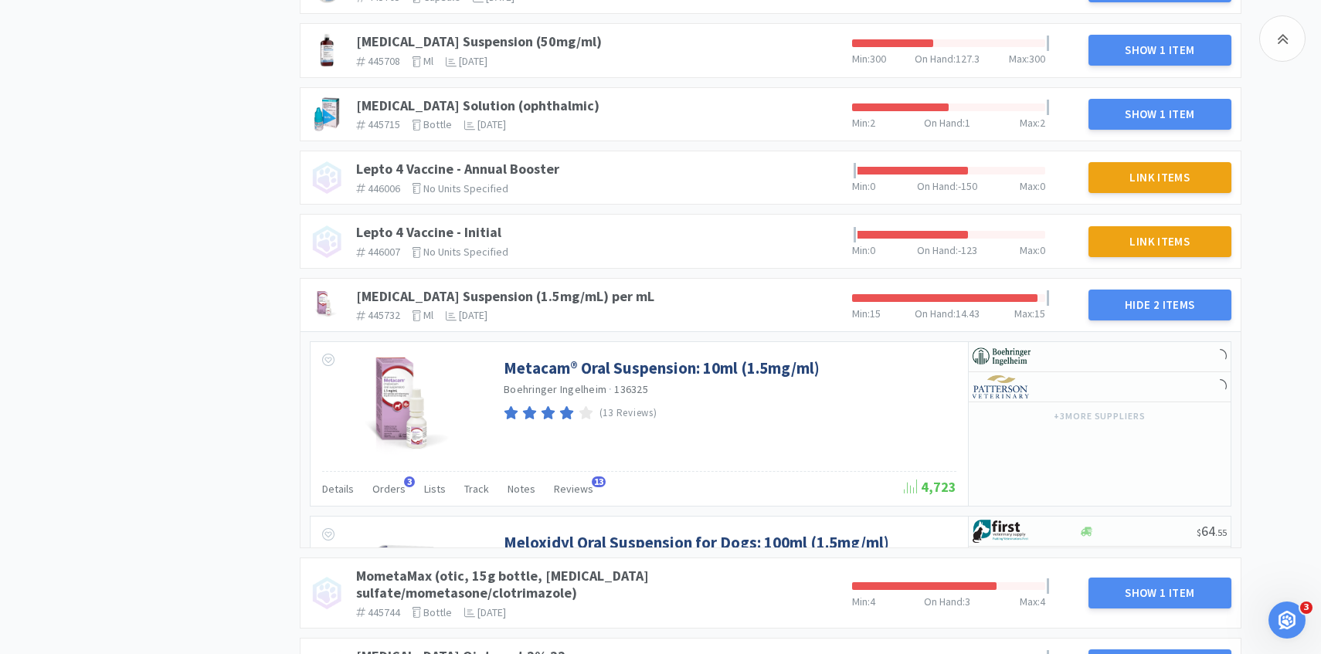
scroll to position [1233, 0]
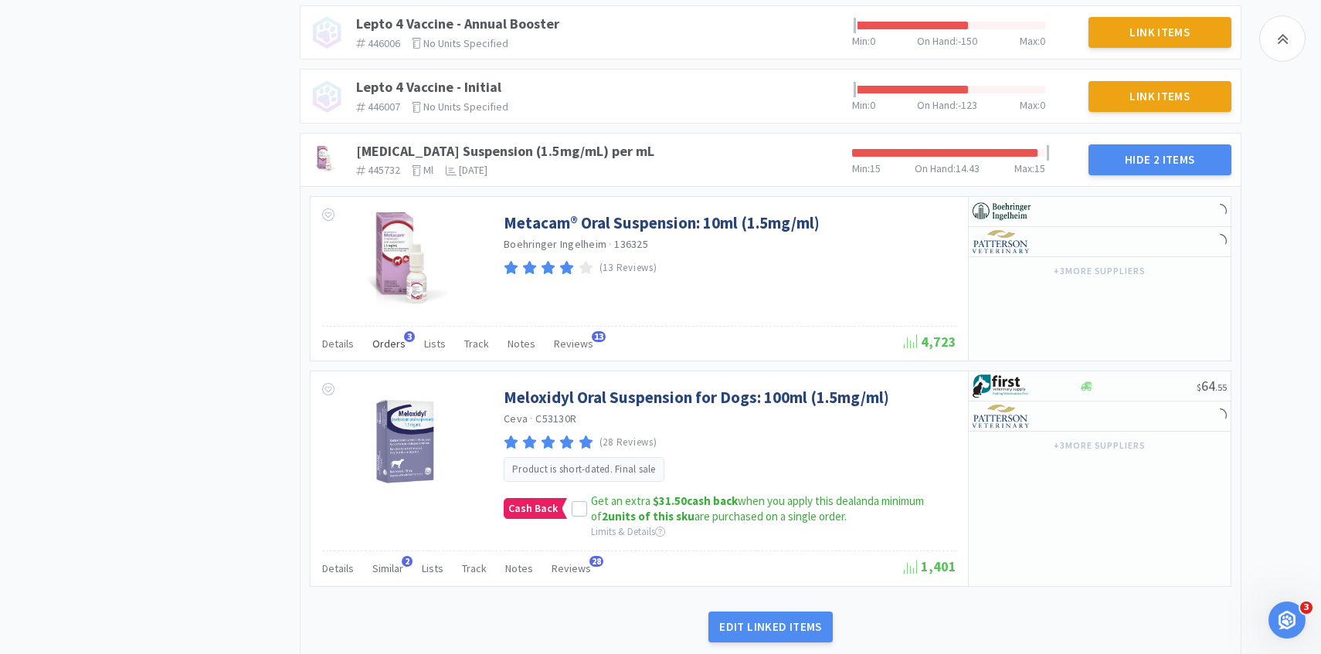
click at [392, 337] on span "Orders" at bounding box center [388, 344] width 33 height 14
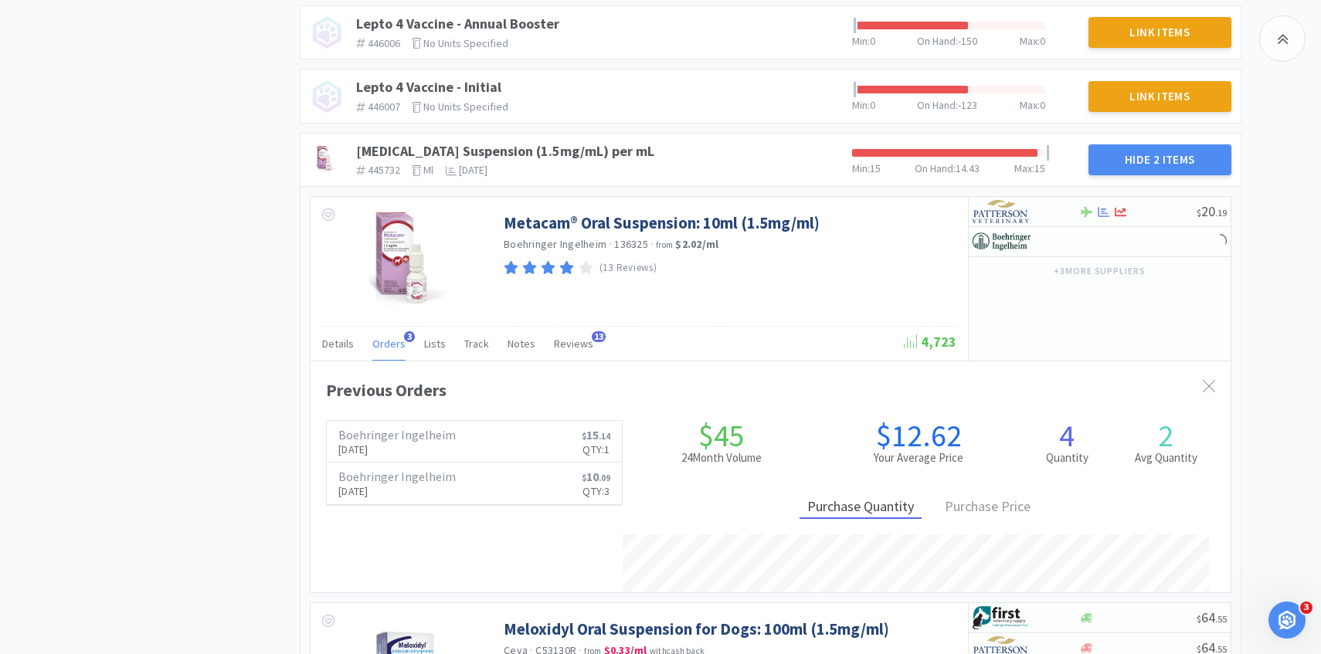
scroll to position [423, 920]
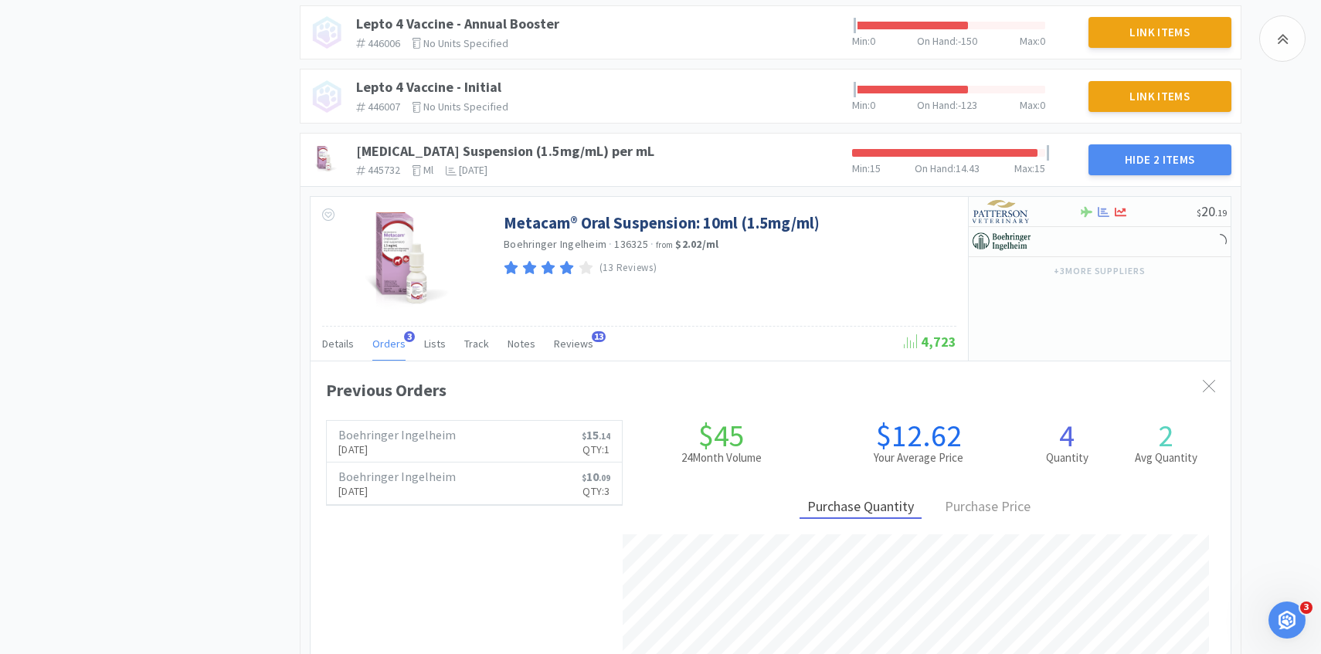
click at [387, 339] on span "Orders" at bounding box center [388, 344] width 33 height 14
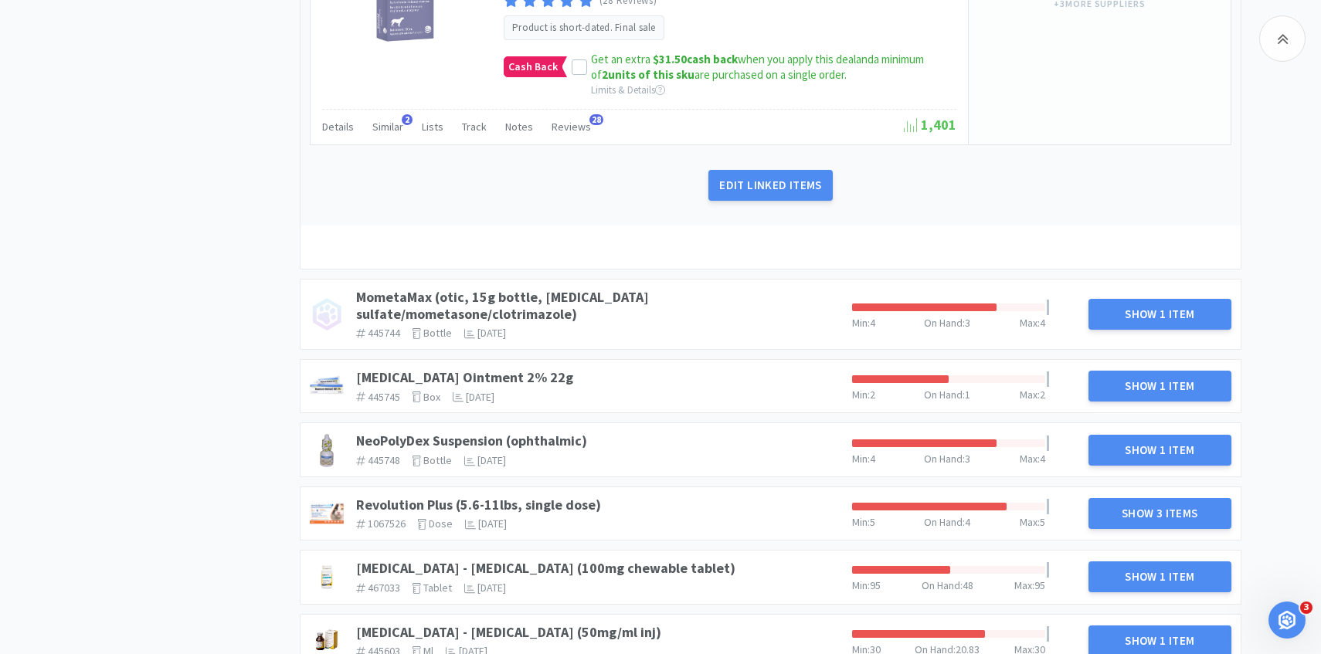
scroll to position [1705, 0]
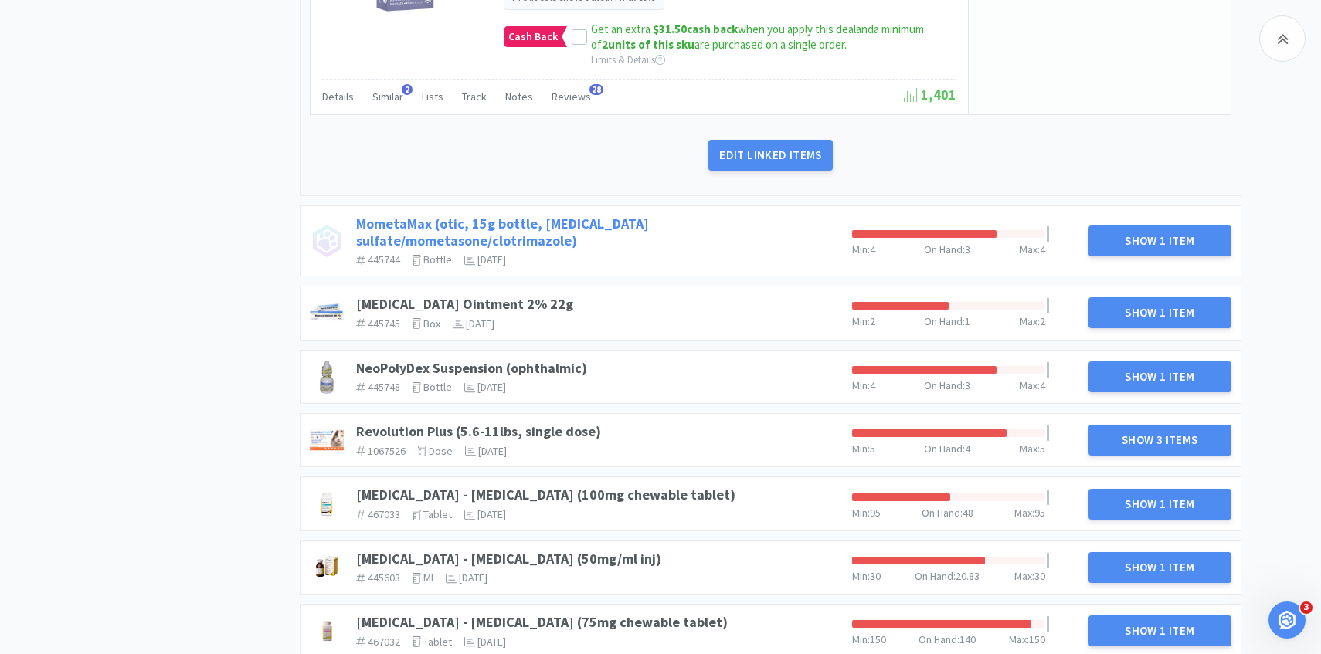
click at [644, 224] on link "MometaMax (otic, 15g bottle, gentamicin sulfate/mometasone/clotrimazole)" at bounding box center [502, 232] width 293 height 35
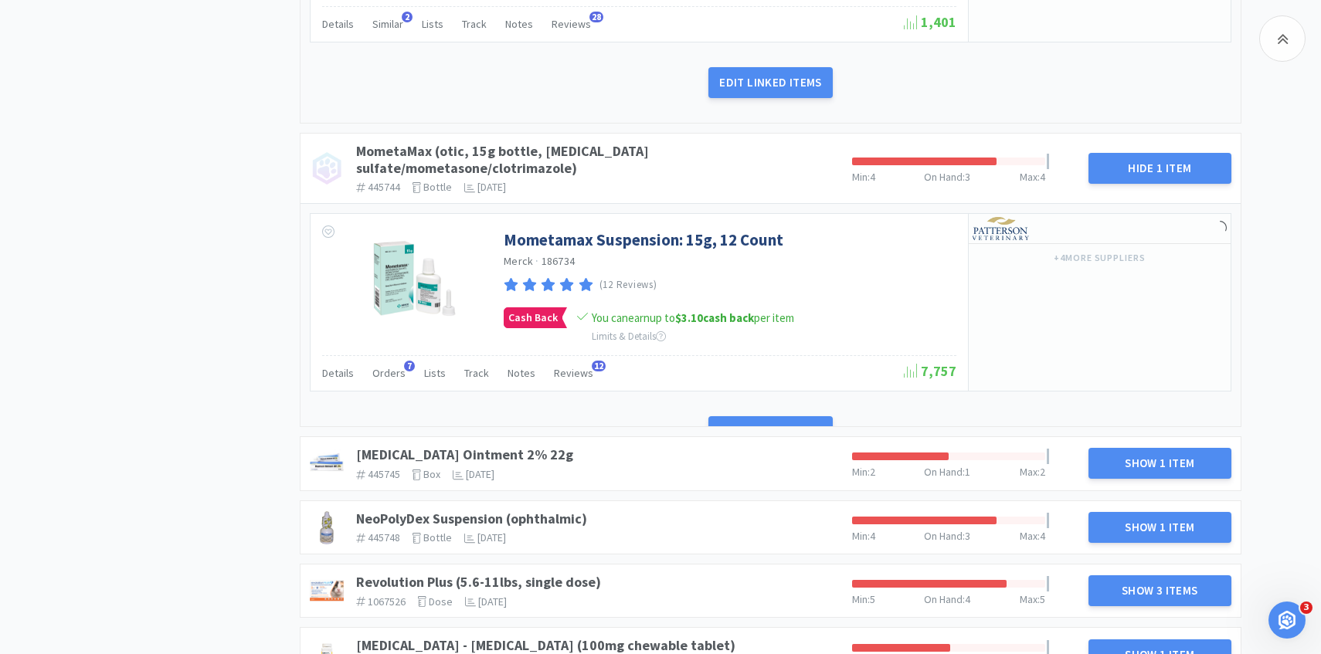
scroll to position [1805, 0]
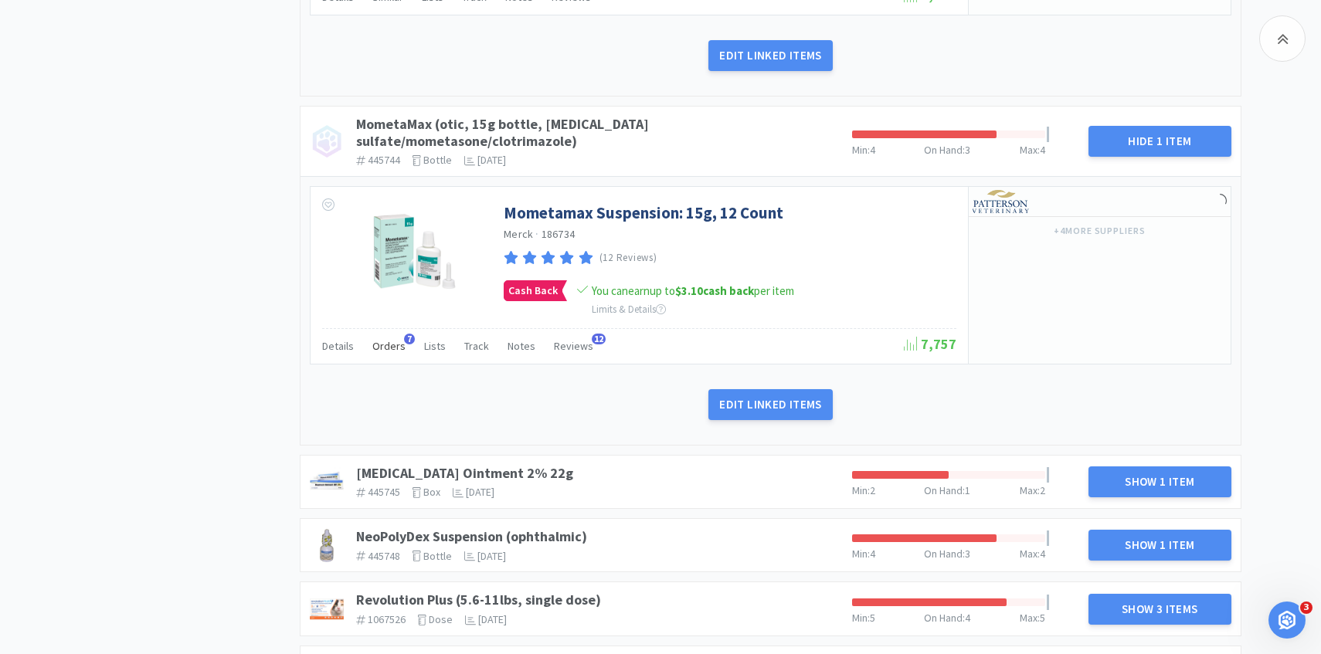
click at [392, 339] on span "Orders" at bounding box center [388, 346] width 33 height 14
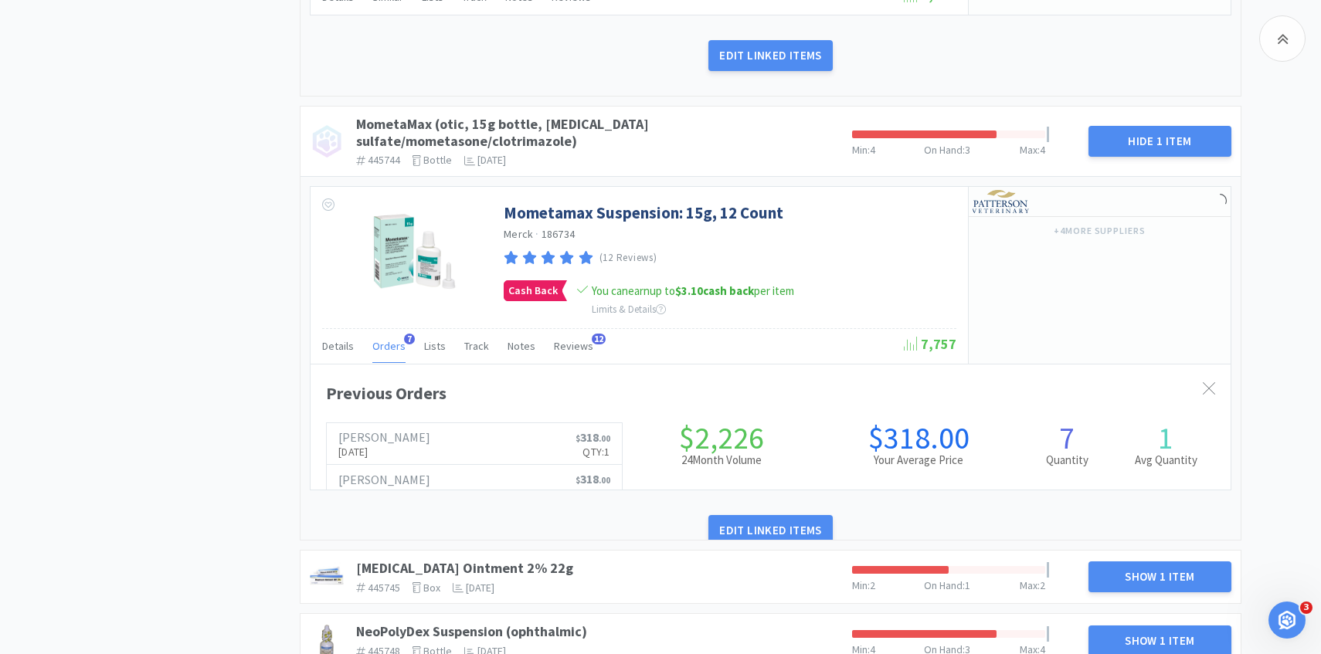
scroll to position [423, 920]
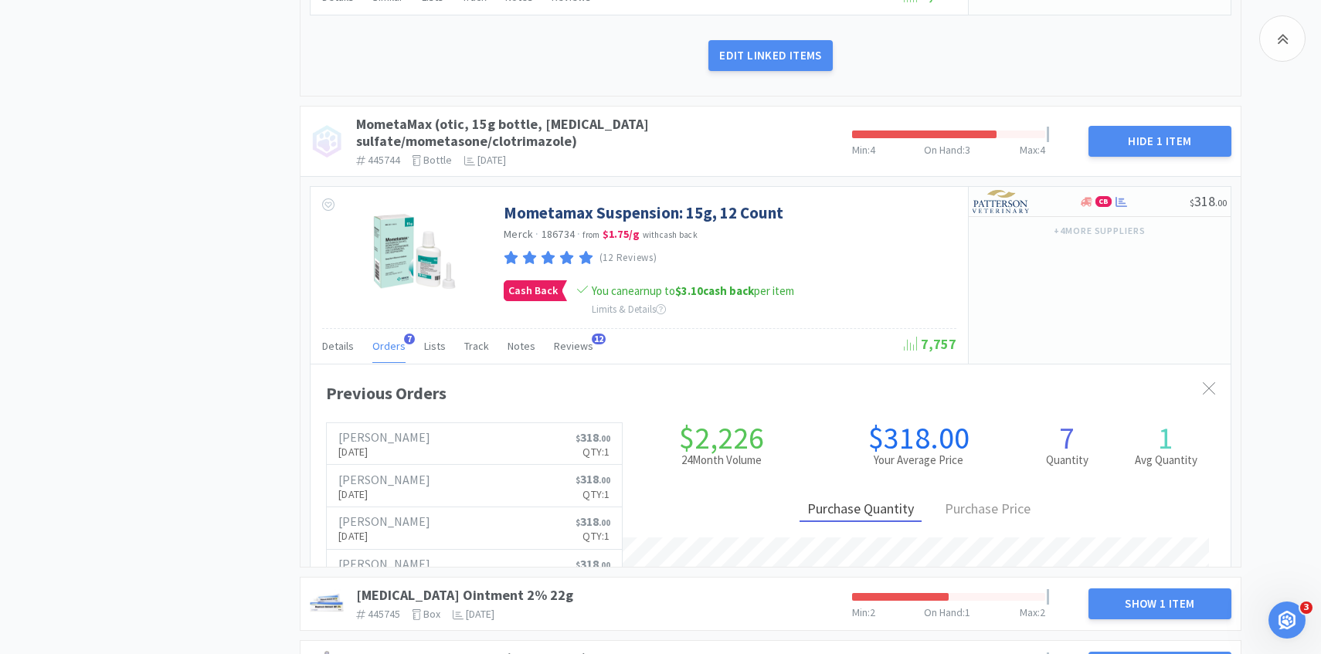
click at [392, 339] on span "Orders" at bounding box center [388, 346] width 33 height 14
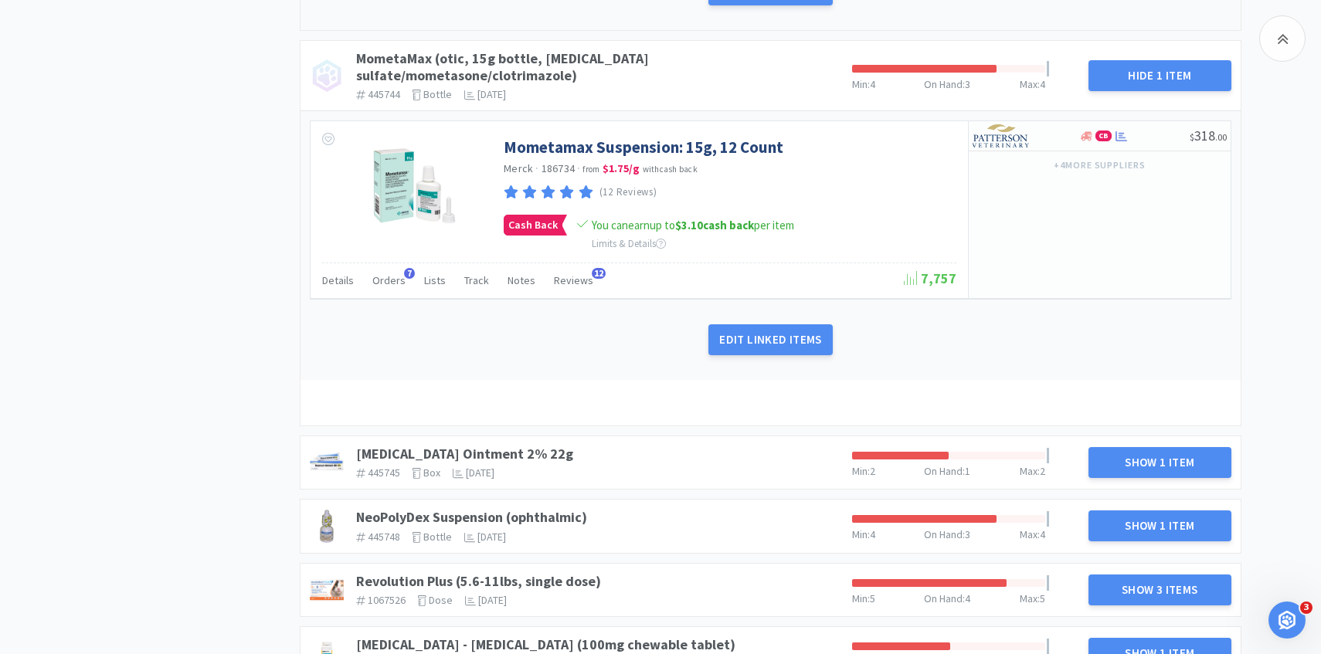
scroll to position [1957, 0]
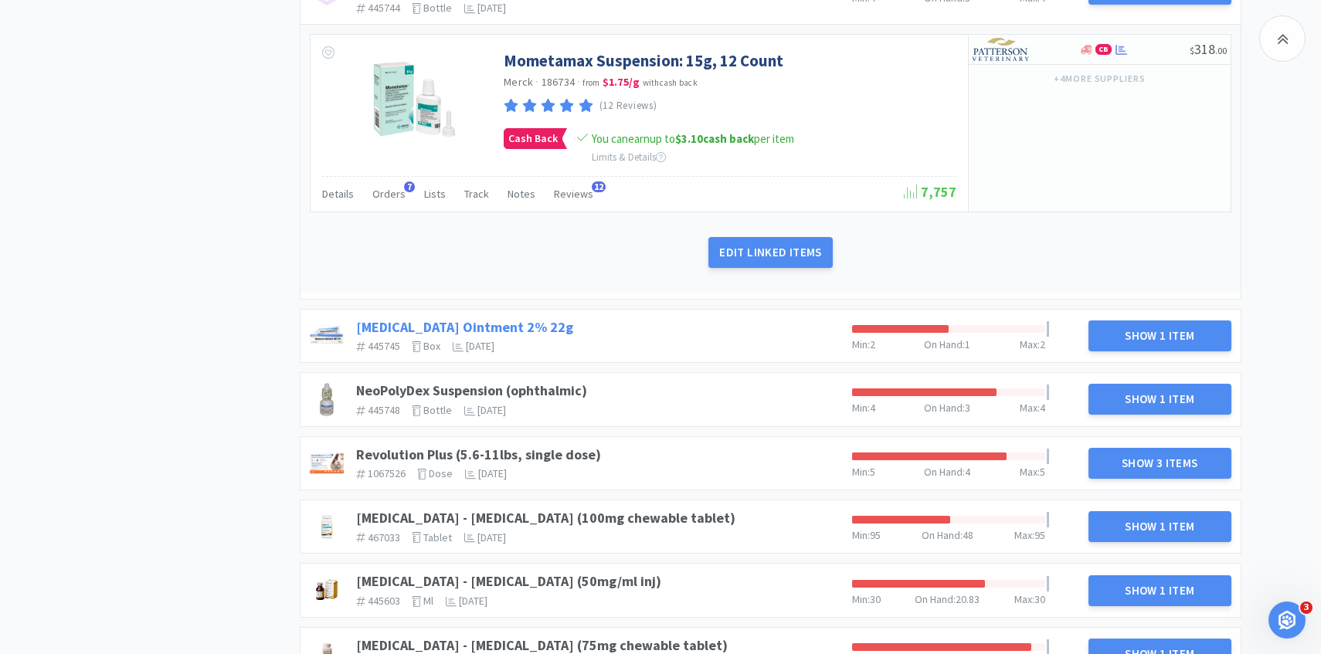
click at [496, 318] on link "Mupirocin Ointment 2% 22g" at bounding box center [464, 327] width 217 height 18
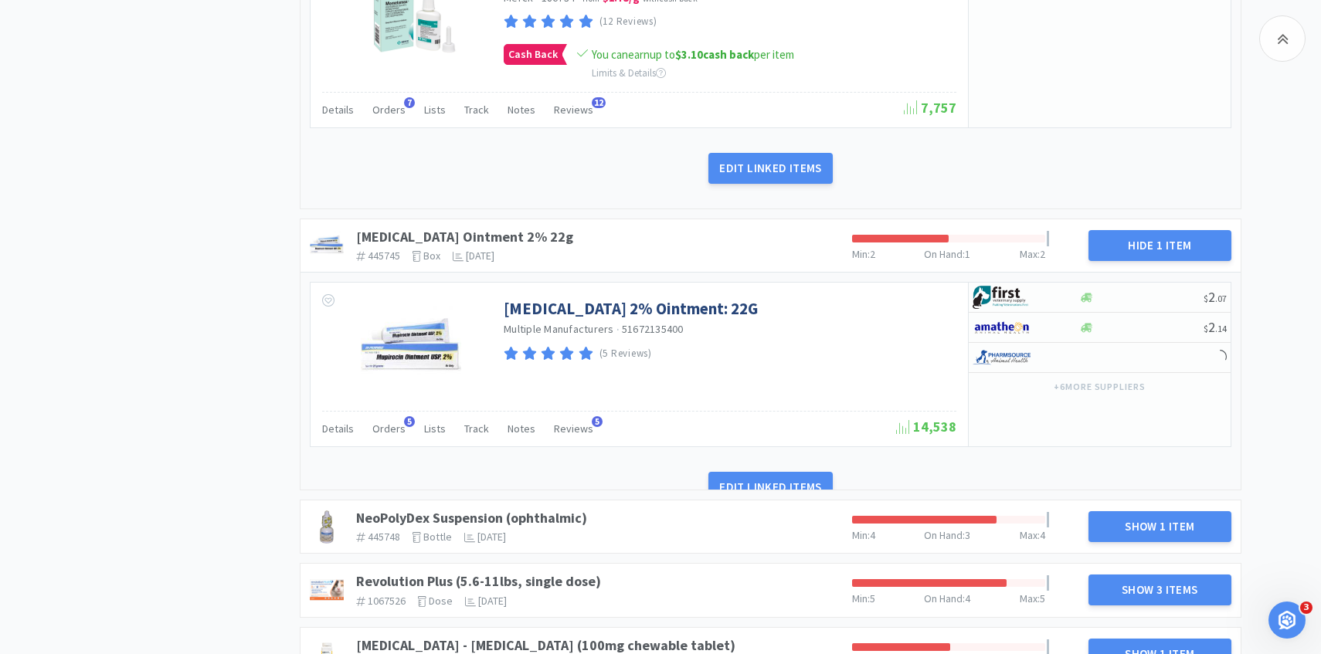
scroll to position [2091, 0]
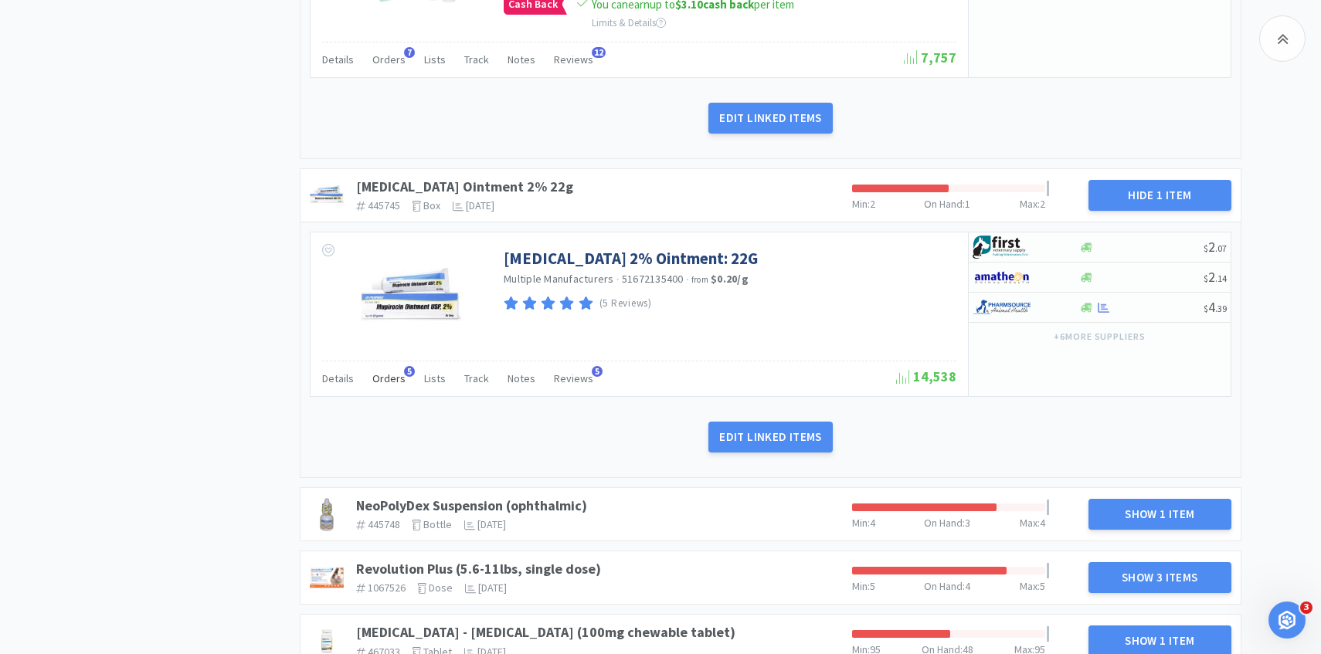
click at [372, 371] on span "Orders" at bounding box center [388, 378] width 33 height 14
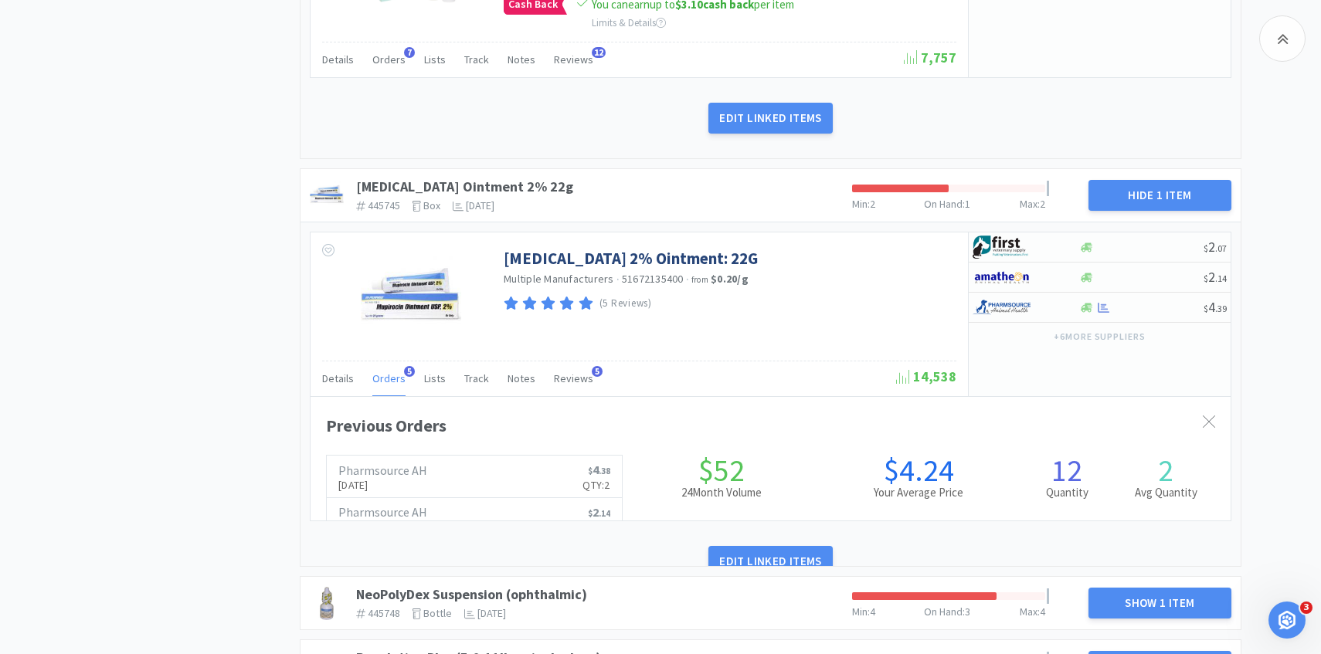
scroll to position [423, 920]
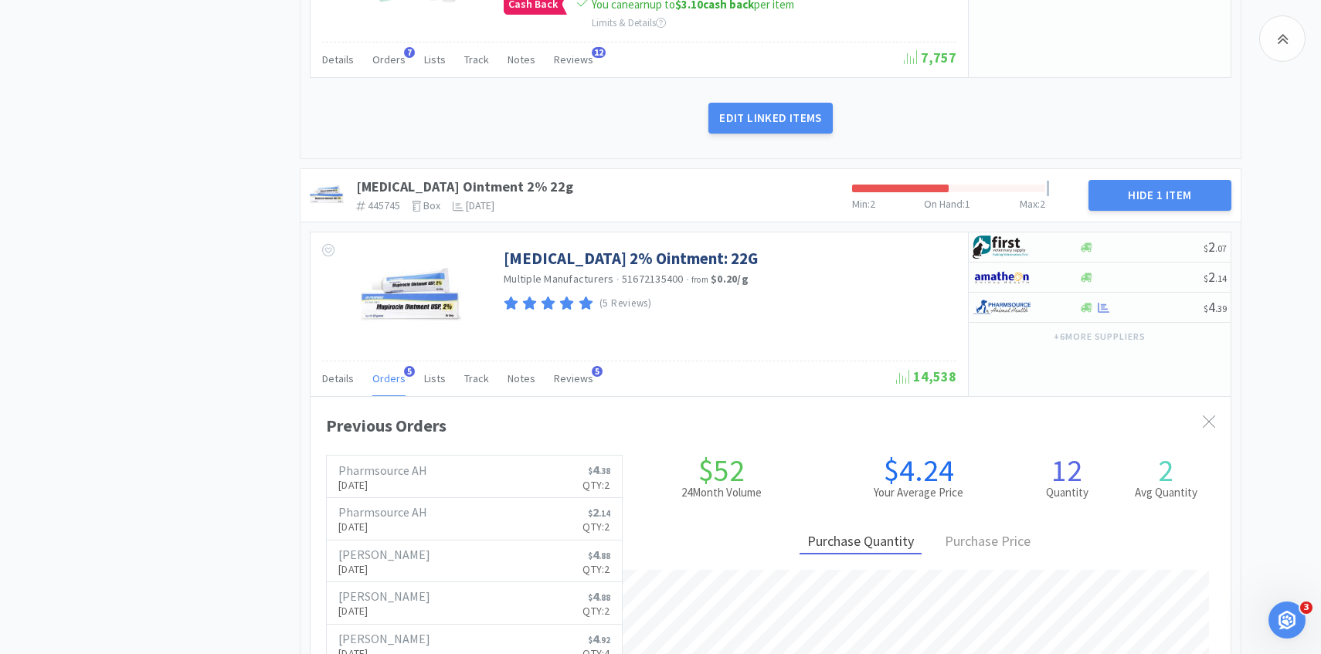
click at [373, 371] on span "Orders" at bounding box center [388, 378] width 33 height 14
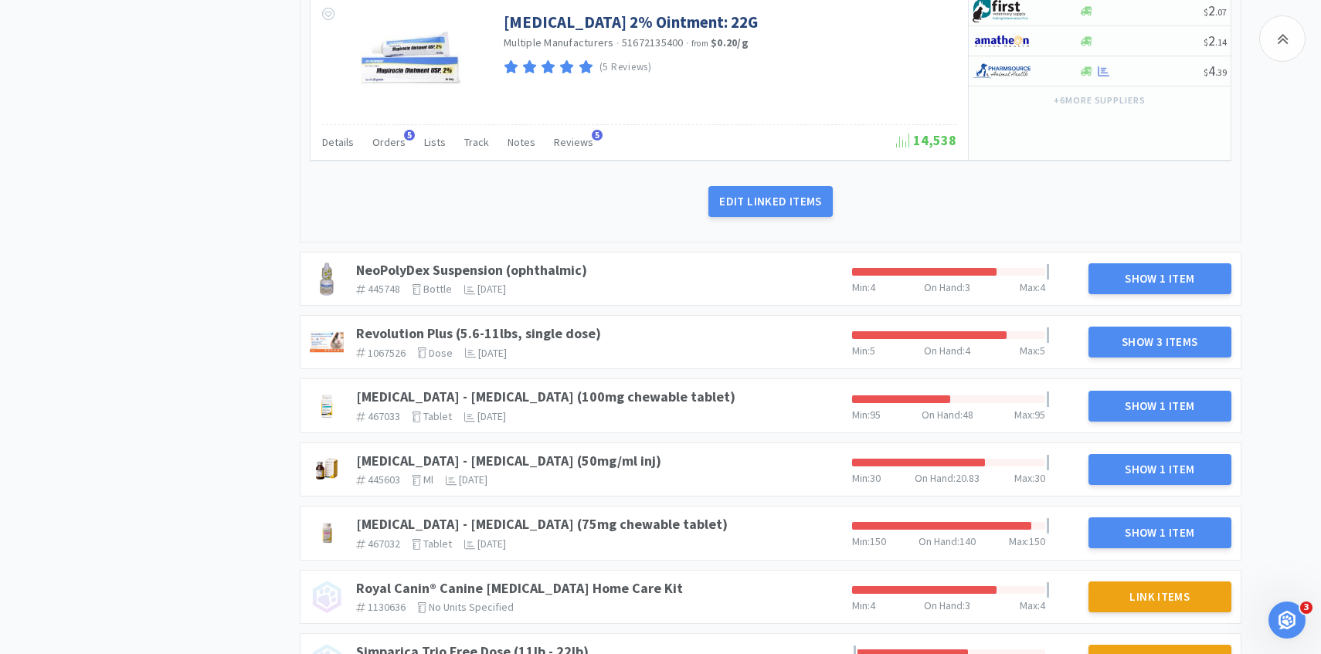
scroll to position [2339, 0]
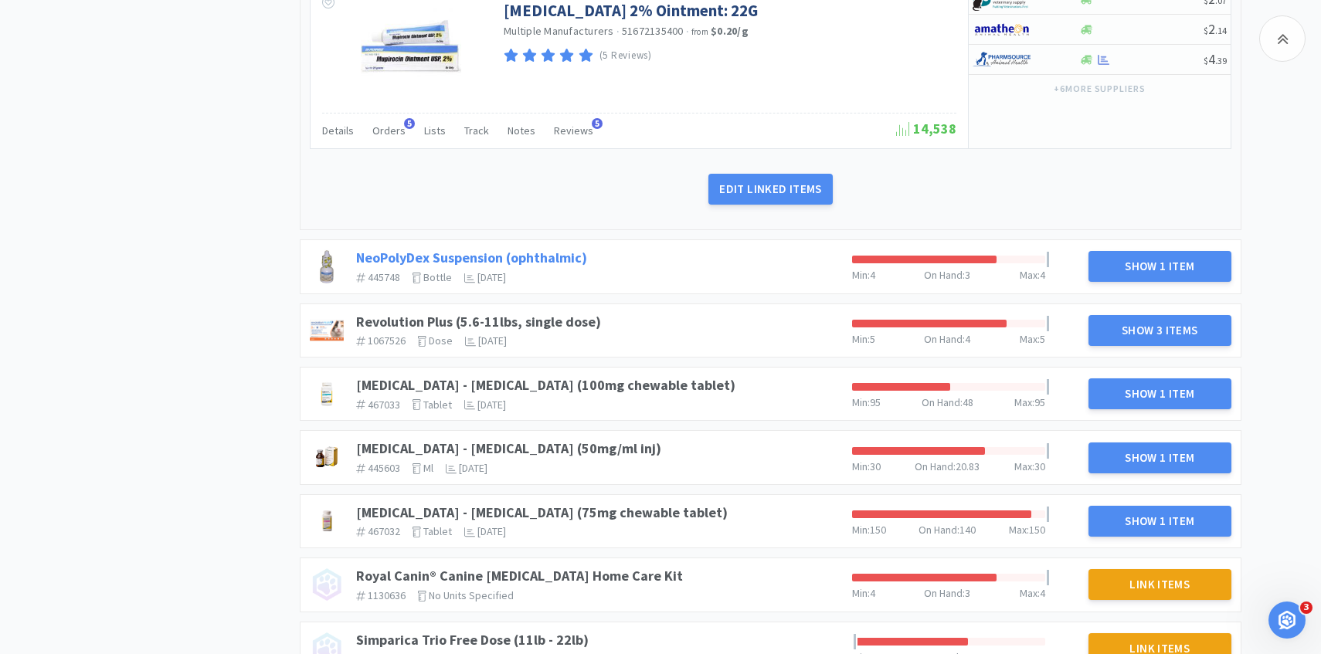
click at [568, 249] on link "NeoPolyDex Suspension (ophthalmic)" at bounding box center [471, 258] width 231 height 18
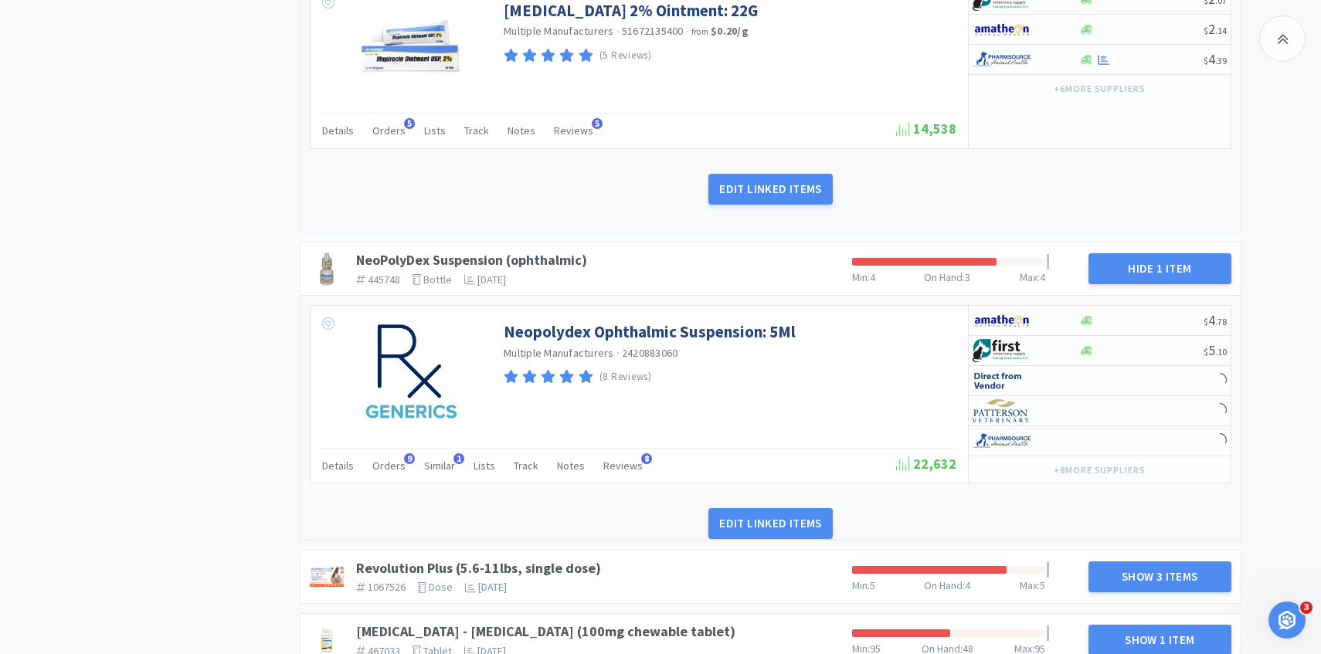
scroll to position [2372, 0]
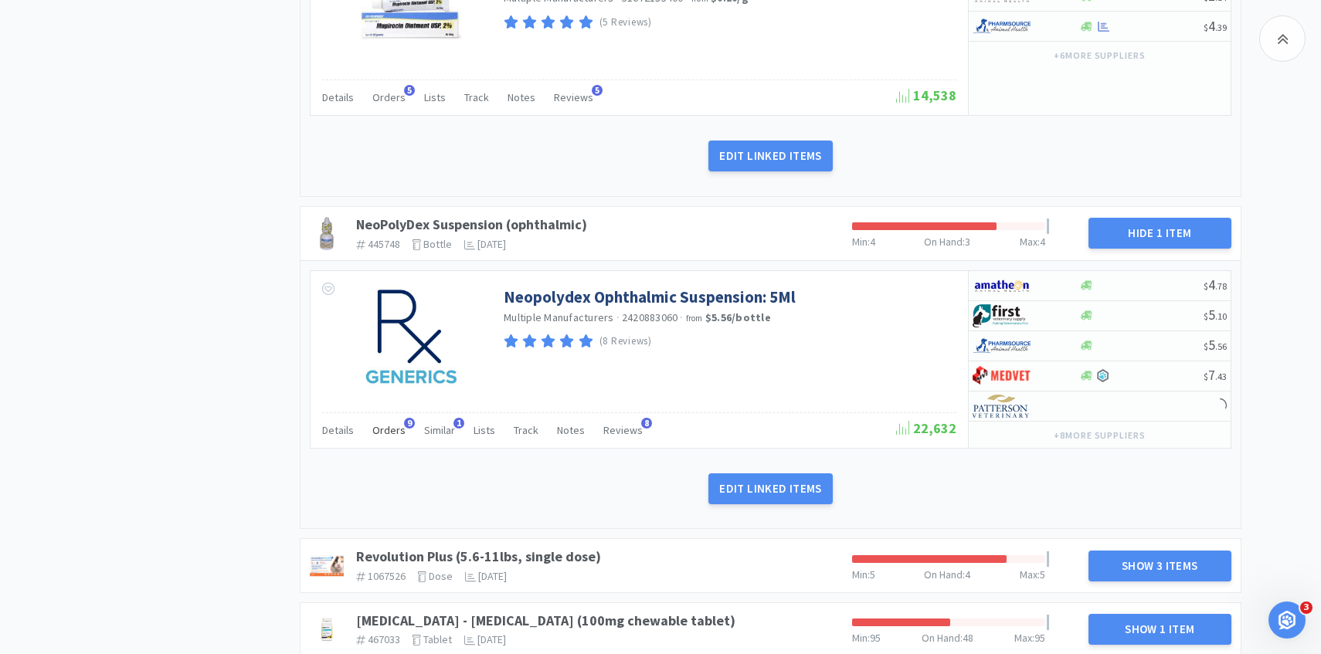
click at [388, 418] on div "Orders 9" at bounding box center [388, 432] width 33 height 29
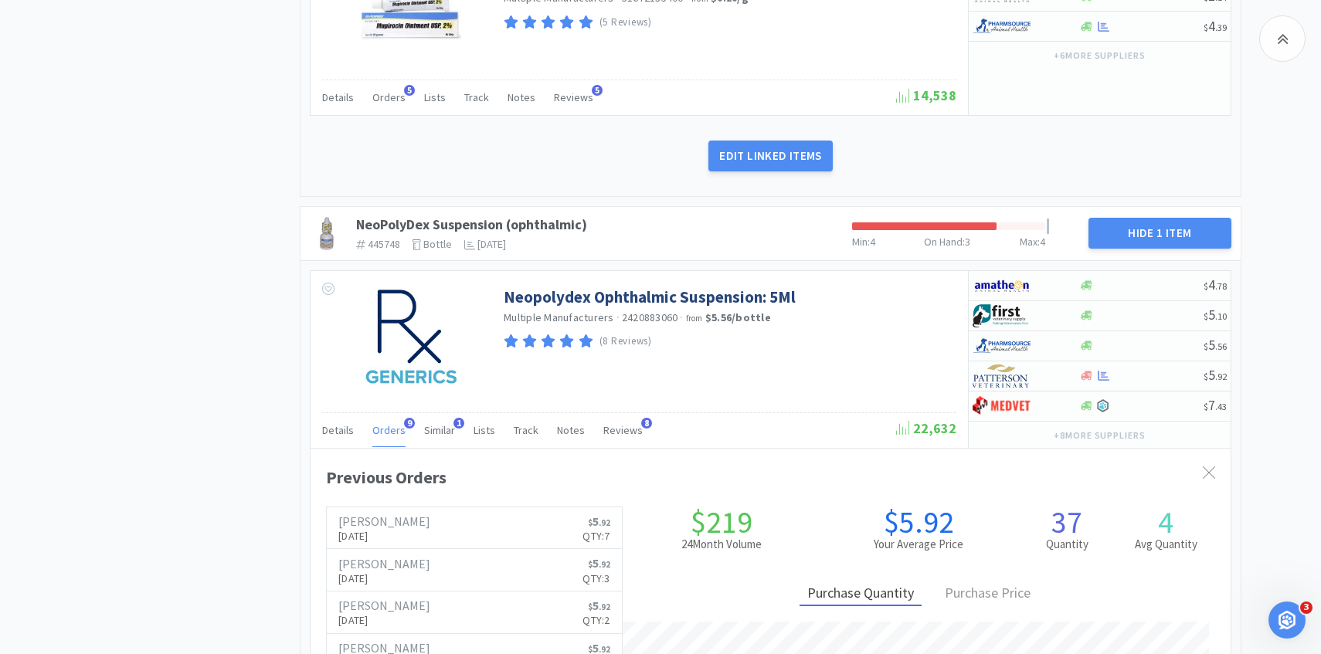
scroll to position [423, 920]
click at [388, 418] on div "Orders 9" at bounding box center [388, 432] width 33 height 29
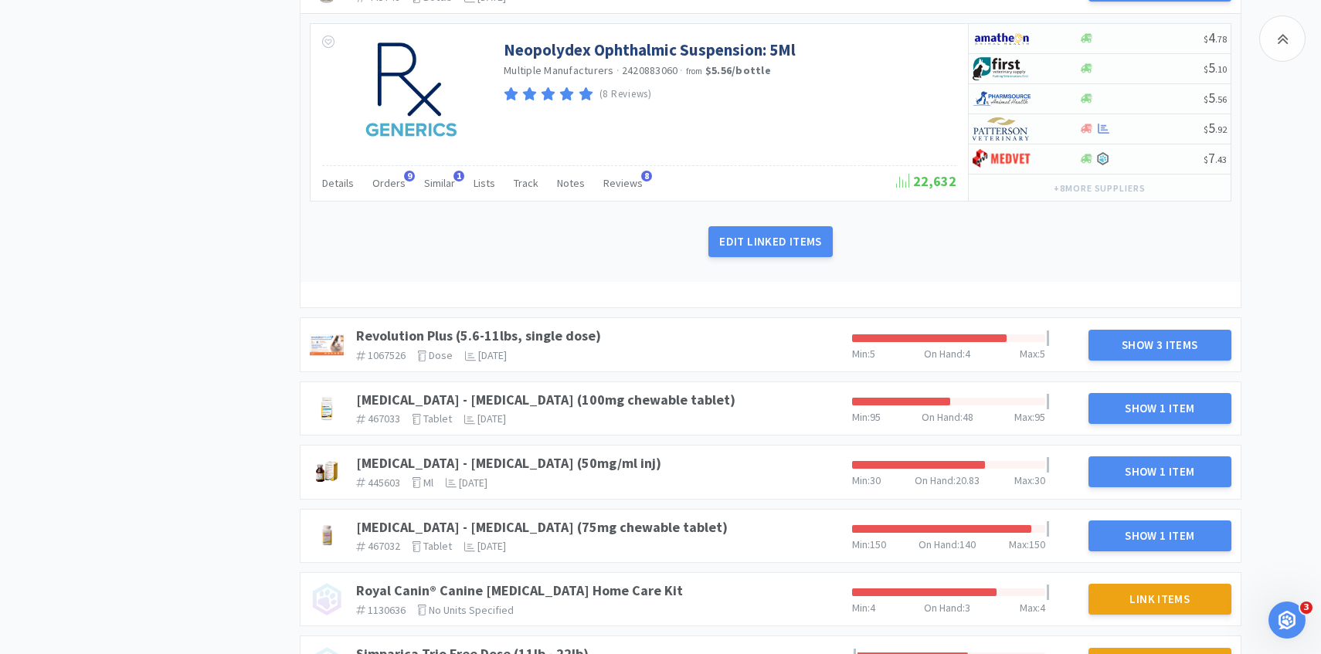
scroll to position [2690, 0]
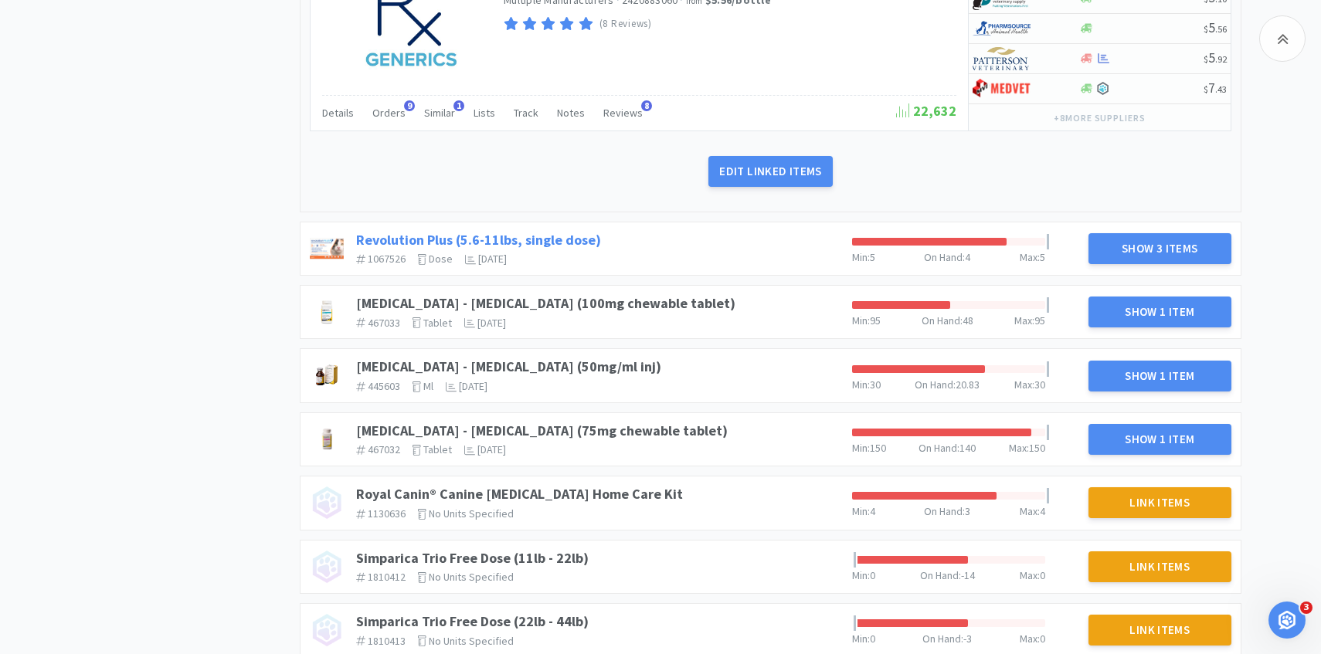
click at [571, 231] on link "Revolution Plus (5.6-11lbs, single dose)" at bounding box center [478, 240] width 245 height 18
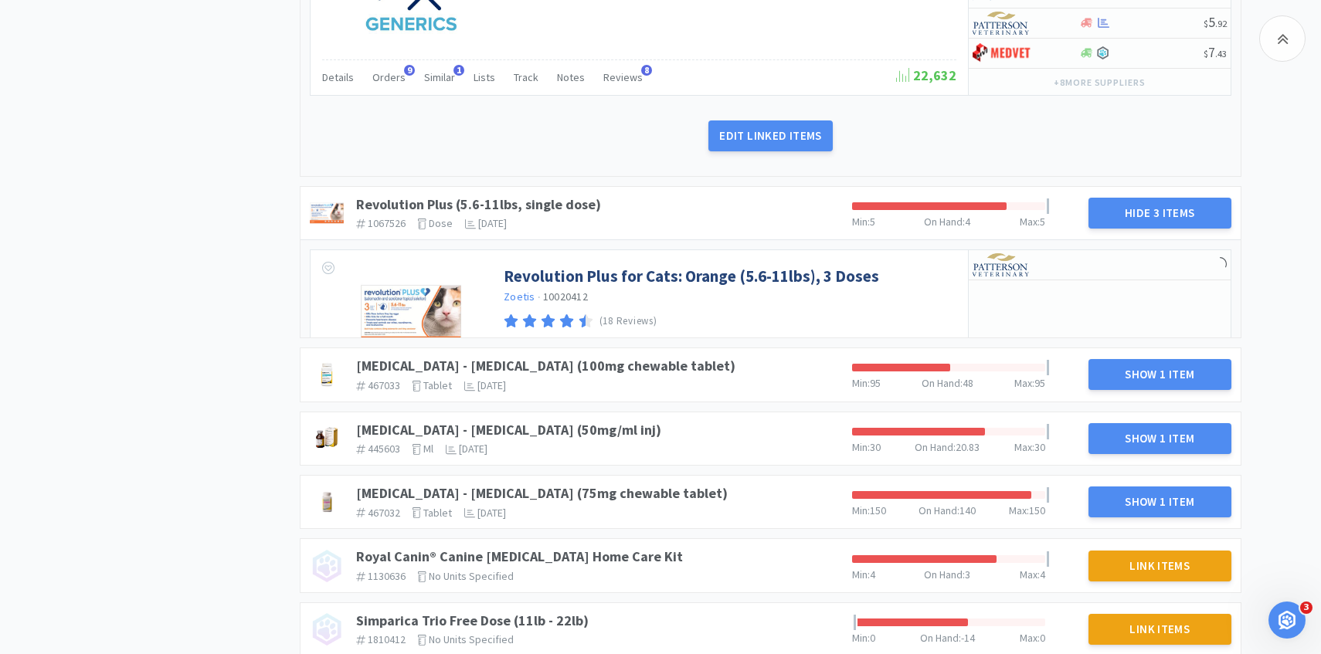
scroll to position [2758, 0]
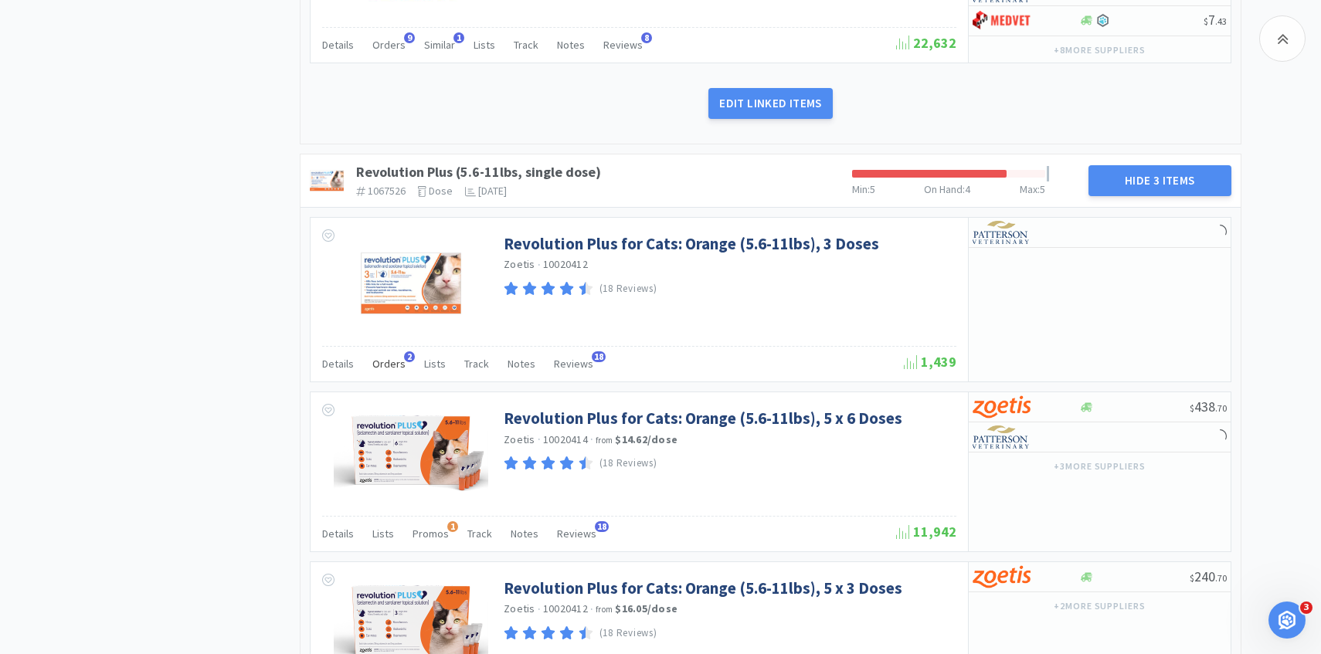
click at [386, 357] on span "Orders" at bounding box center [388, 364] width 33 height 14
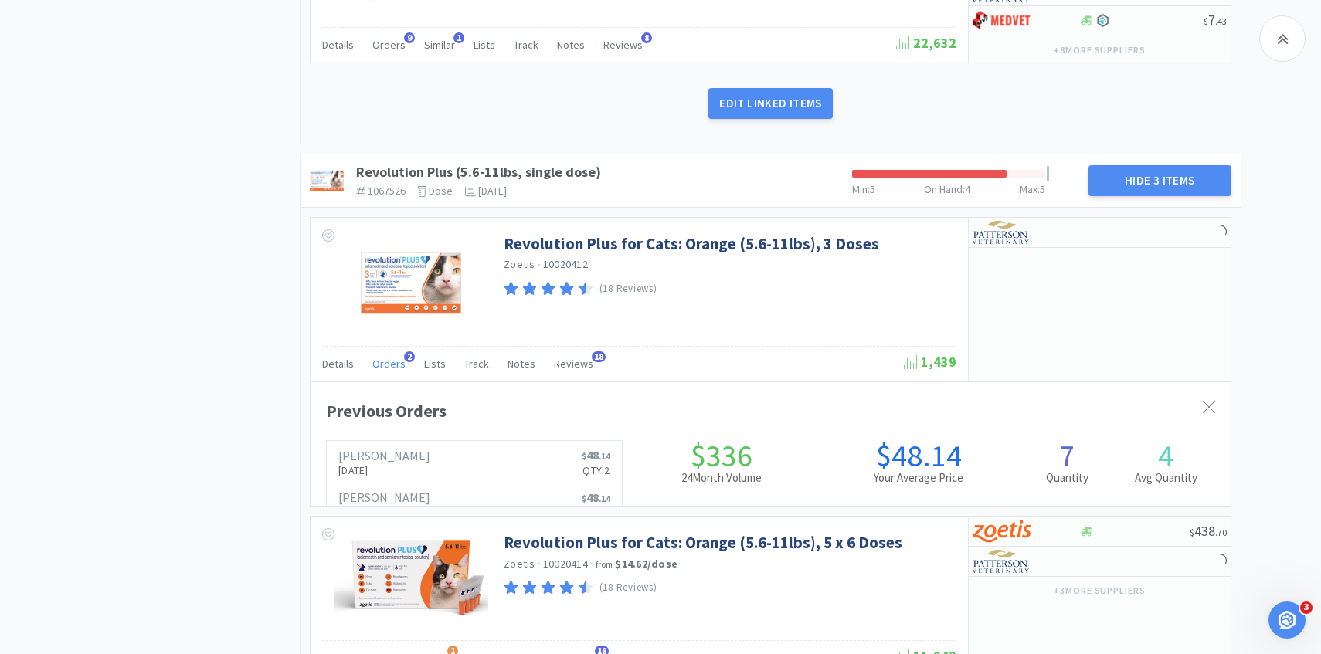
scroll to position [423, 920]
click at [386, 357] on span "Orders" at bounding box center [388, 364] width 33 height 14
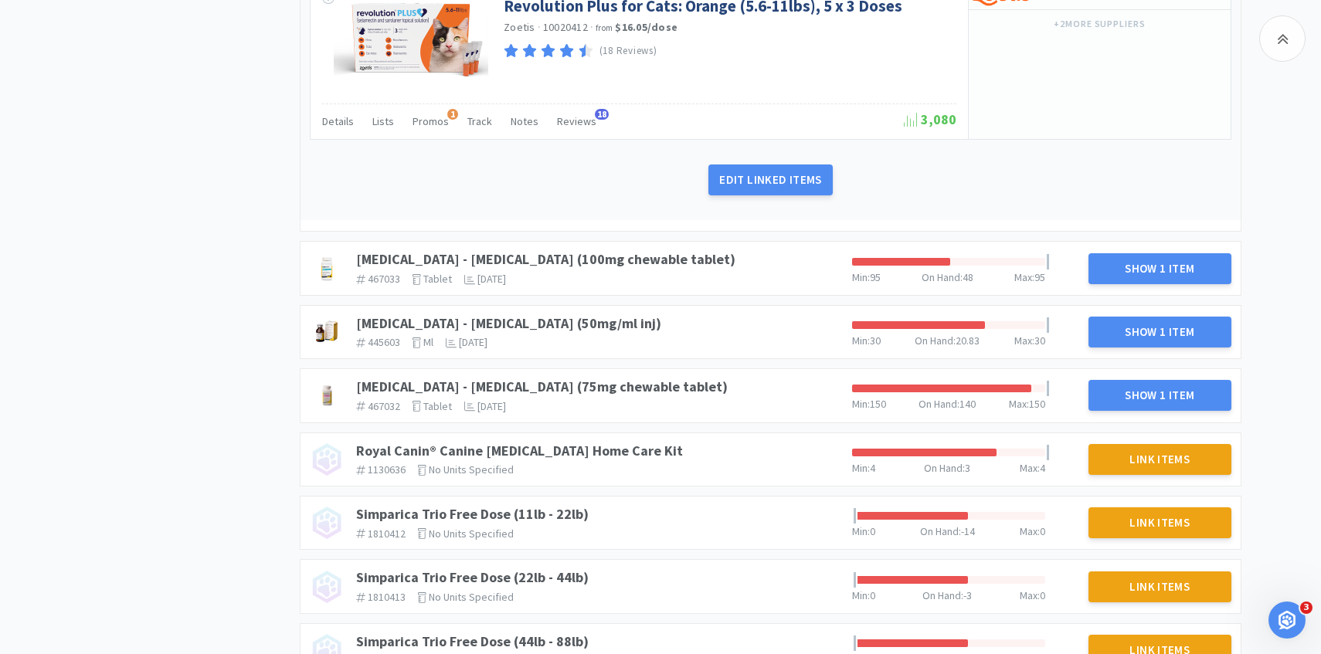
scroll to position [3369, 0]
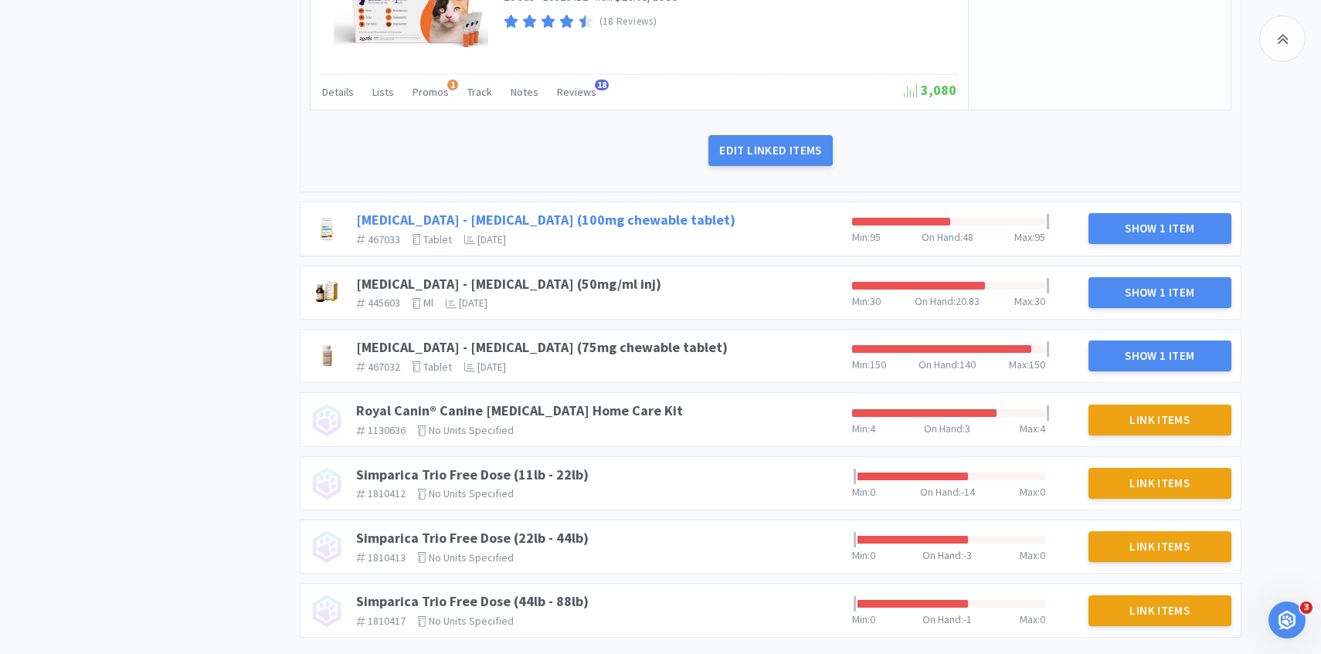
click at [571, 211] on link "Rimadyl - Carprofen (100mg chewable tablet)" at bounding box center [545, 220] width 379 height 18
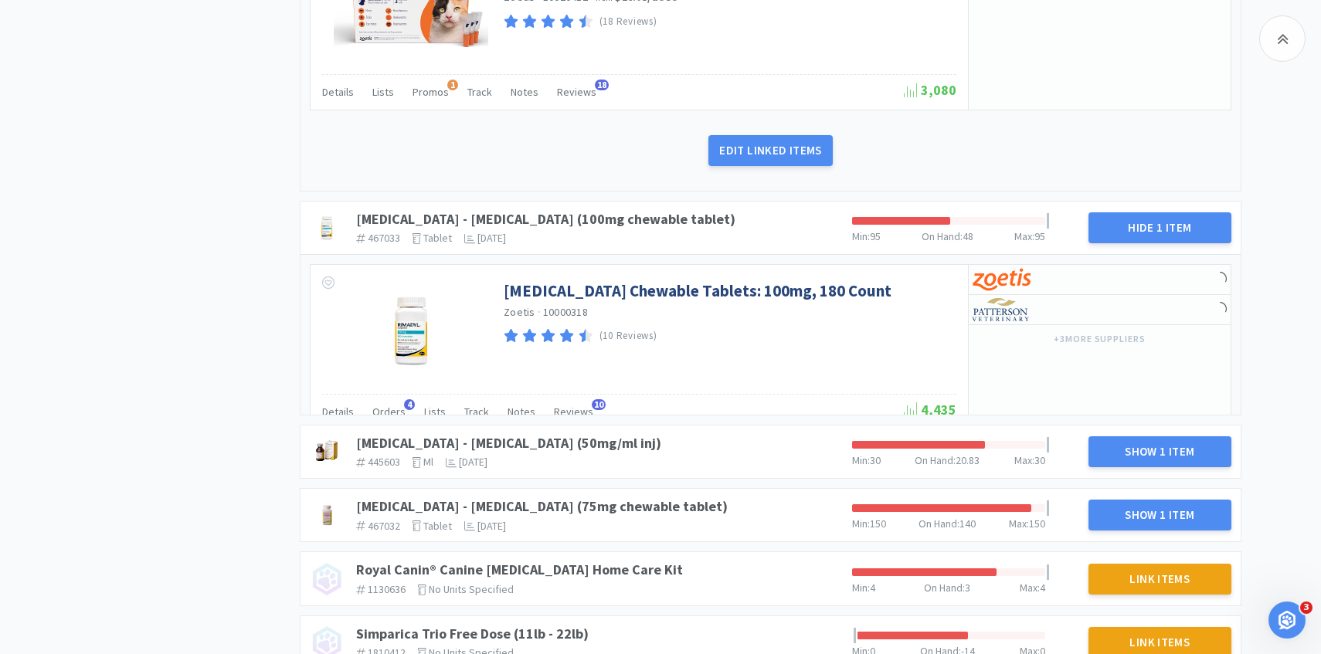
scroll to position [0, 0]
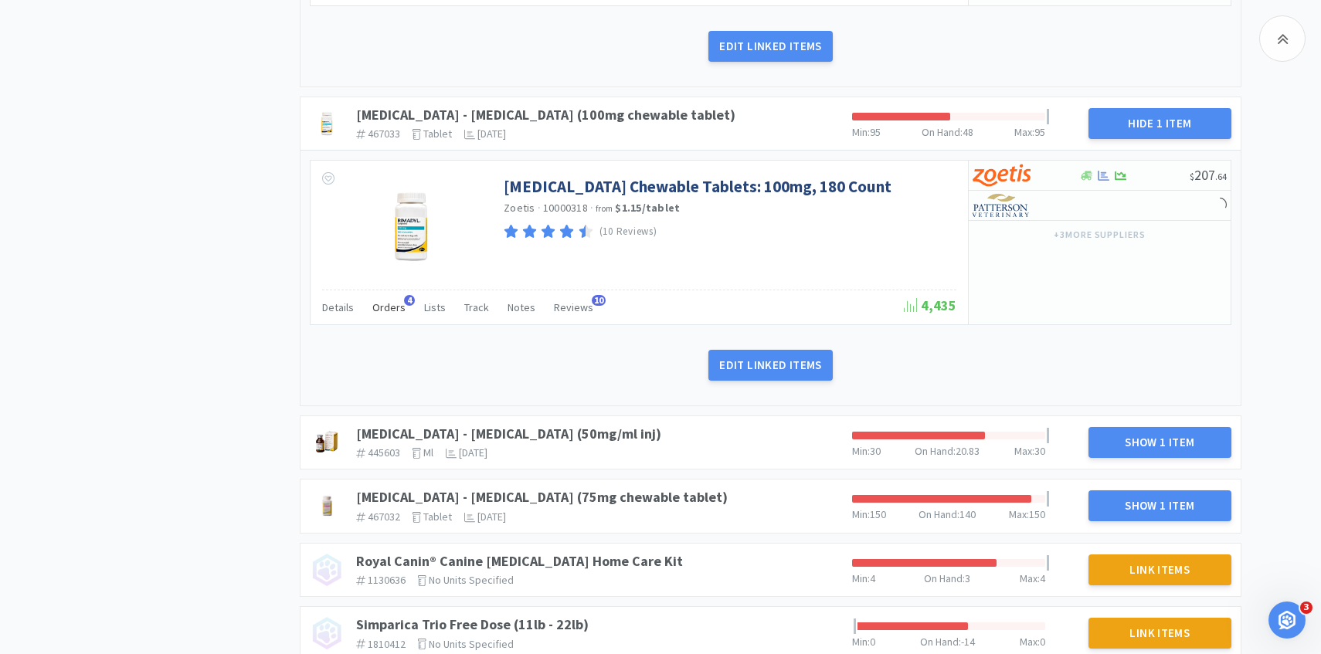
click at [383, 300] on span "Orders" at bounding box center [388, 307] width 33 height 14
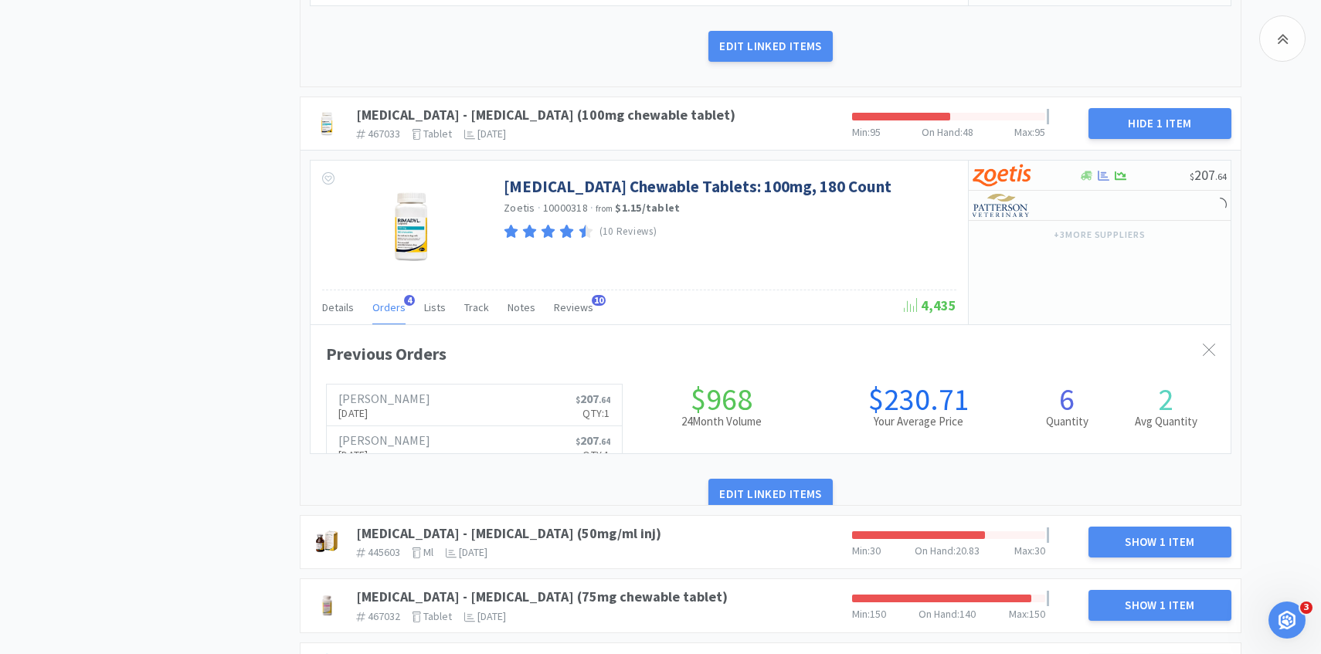
click at [383, 300] on span "Orders" at bounding box center [388, 307] width 33 height 14
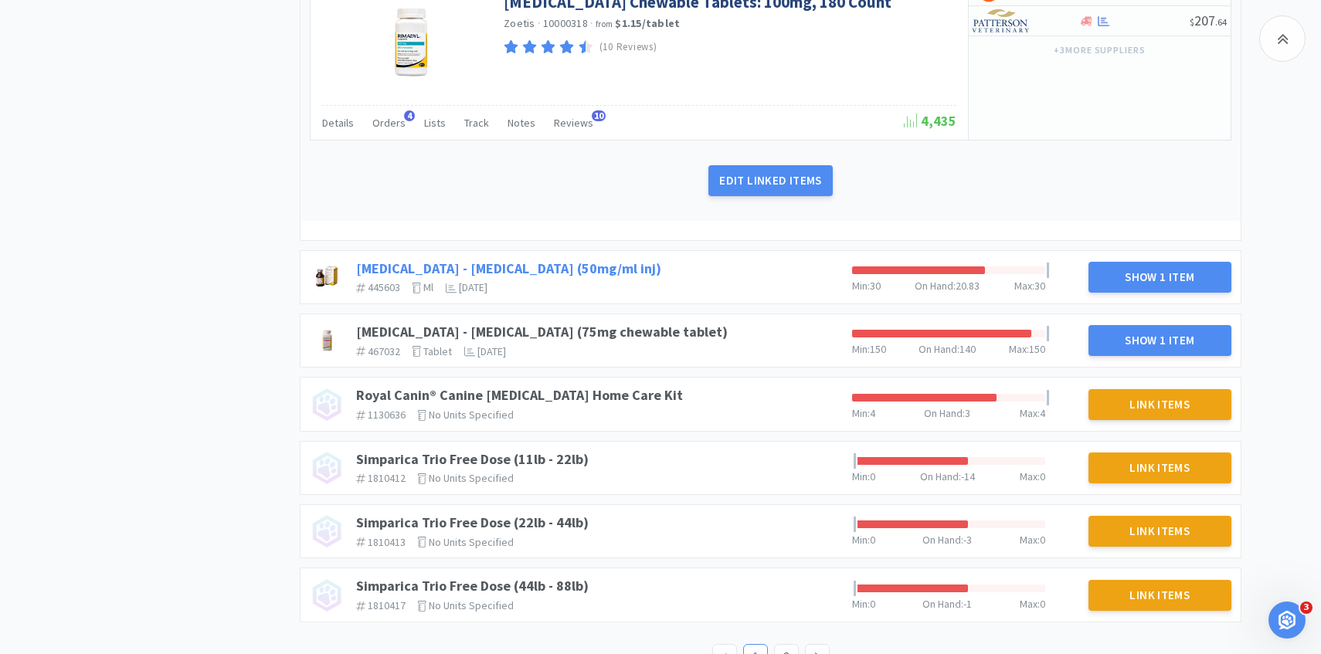
click at [552, 259] on link "Rimadyl - Carprofen (50mg/ml inj)" at bounding box center [508, 268] width 305 height 18
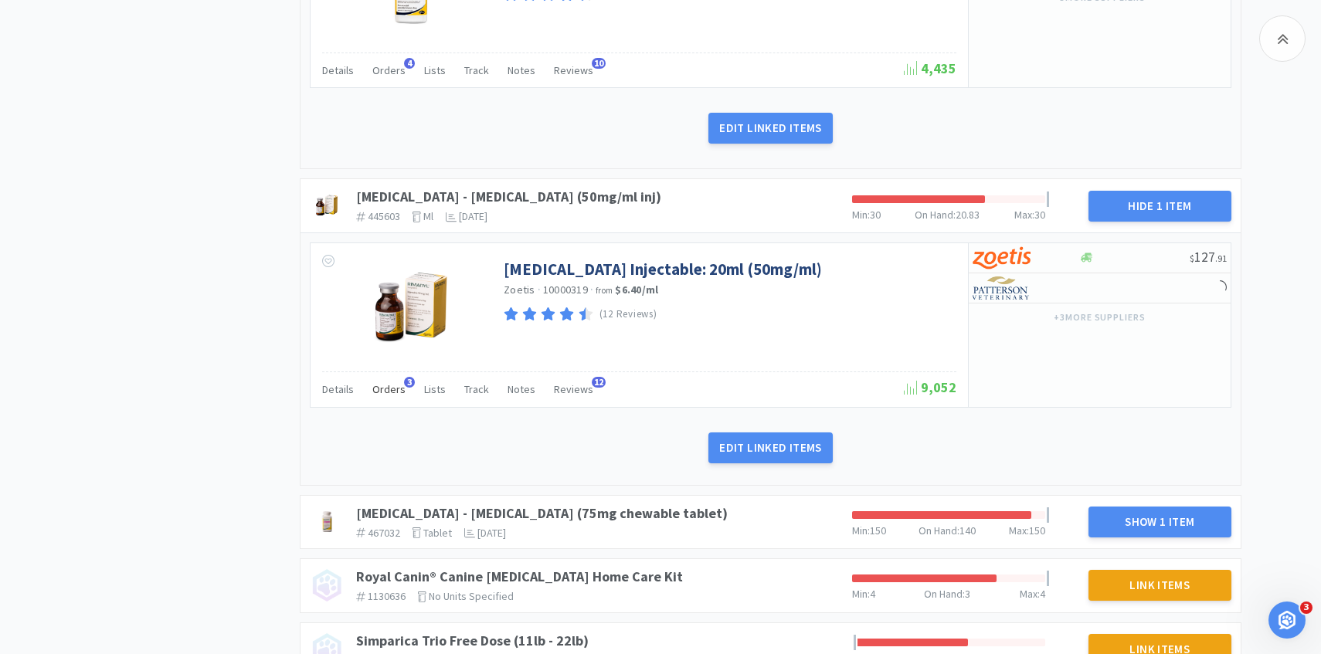
click at [390, 382] on span "Orders" at bounding box center [388, 389] width 33 height 14
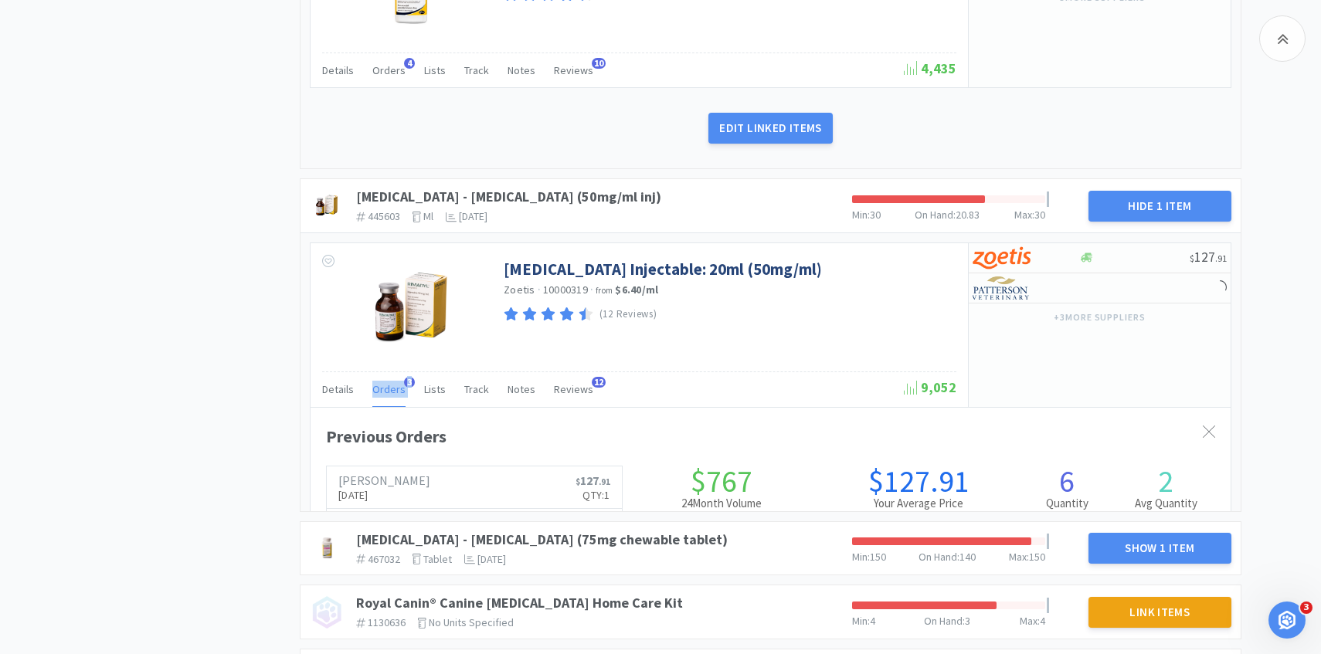
click at [390, 382] on span "Orders" at bounding box center [388, 389] width 33 height 14
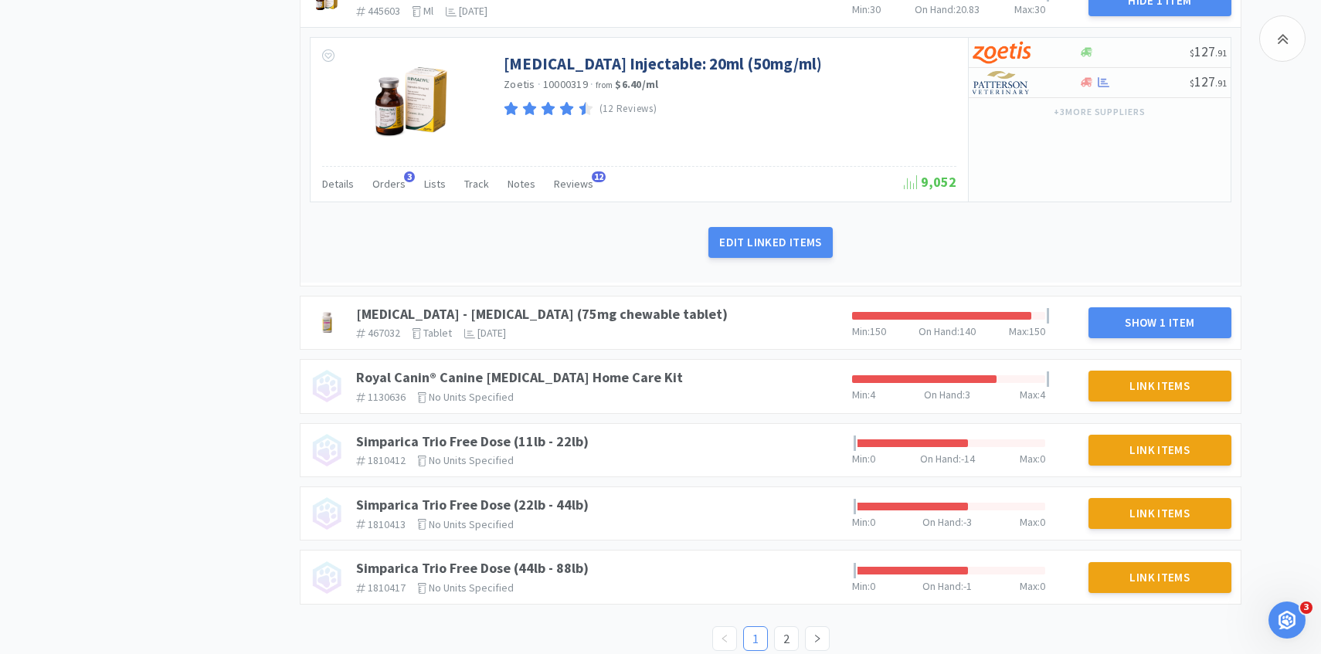
click at [588, 297] on div "Rimadyl - Carprofen (75mg chewable tablet) 467032 The identifier of the item in…" at bounding box center [770, 323] width 940 height 53
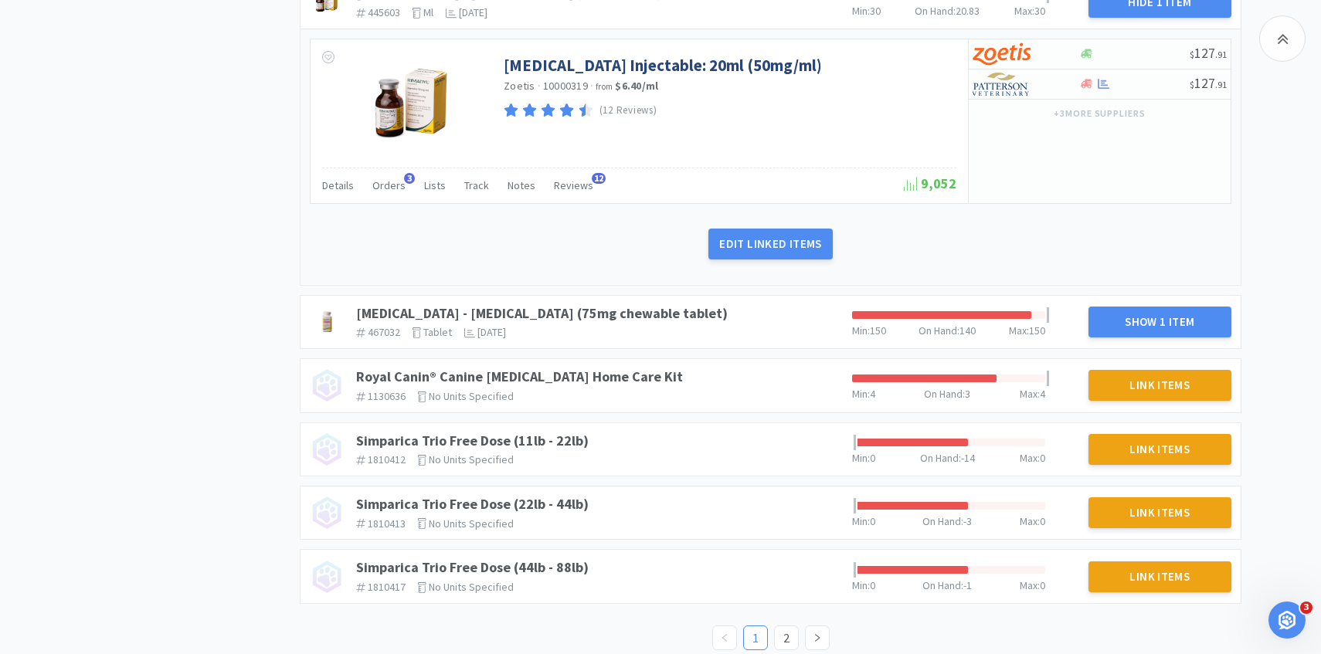
click at [588, 296] on div "Rimadyl - Carprofen (75mg chewable tablet) 467032 The identifier of the item in…" at bounding box center [770, 322] width 940 height 53
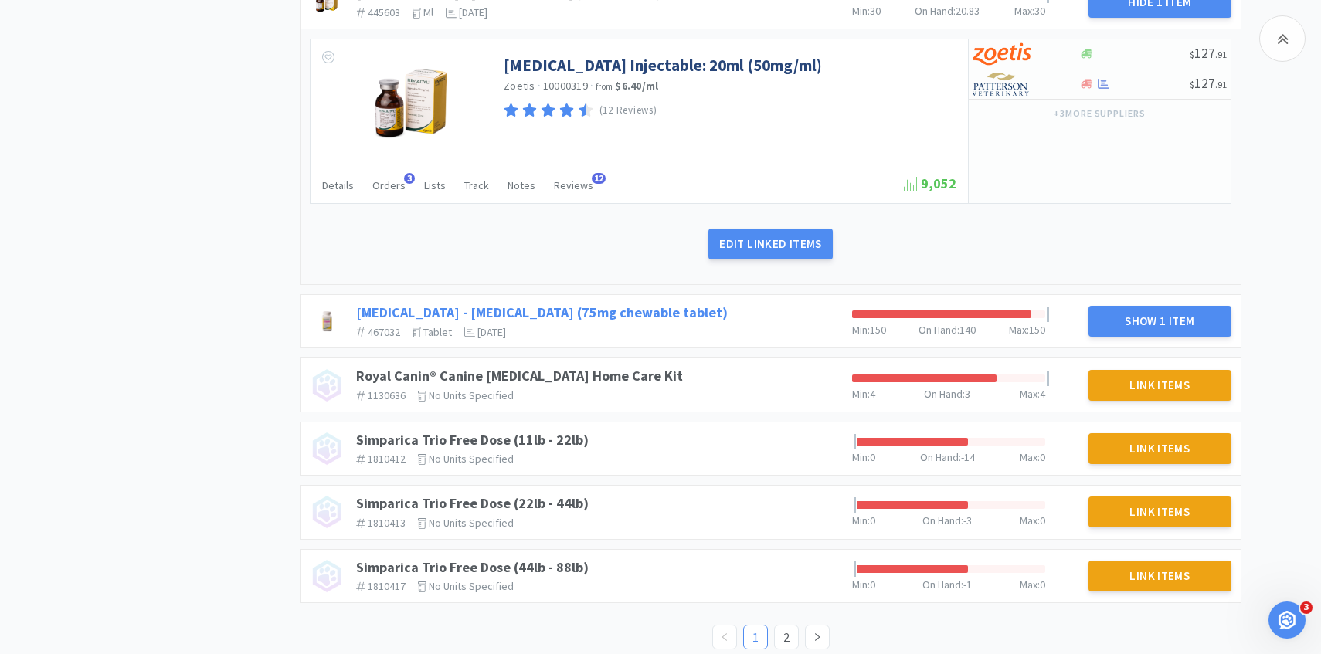
click at [588, 304] on link "Rimadyl - Carprofen (75mg chewable tablet)" at bounding box center [541, 313] width 371 height 18
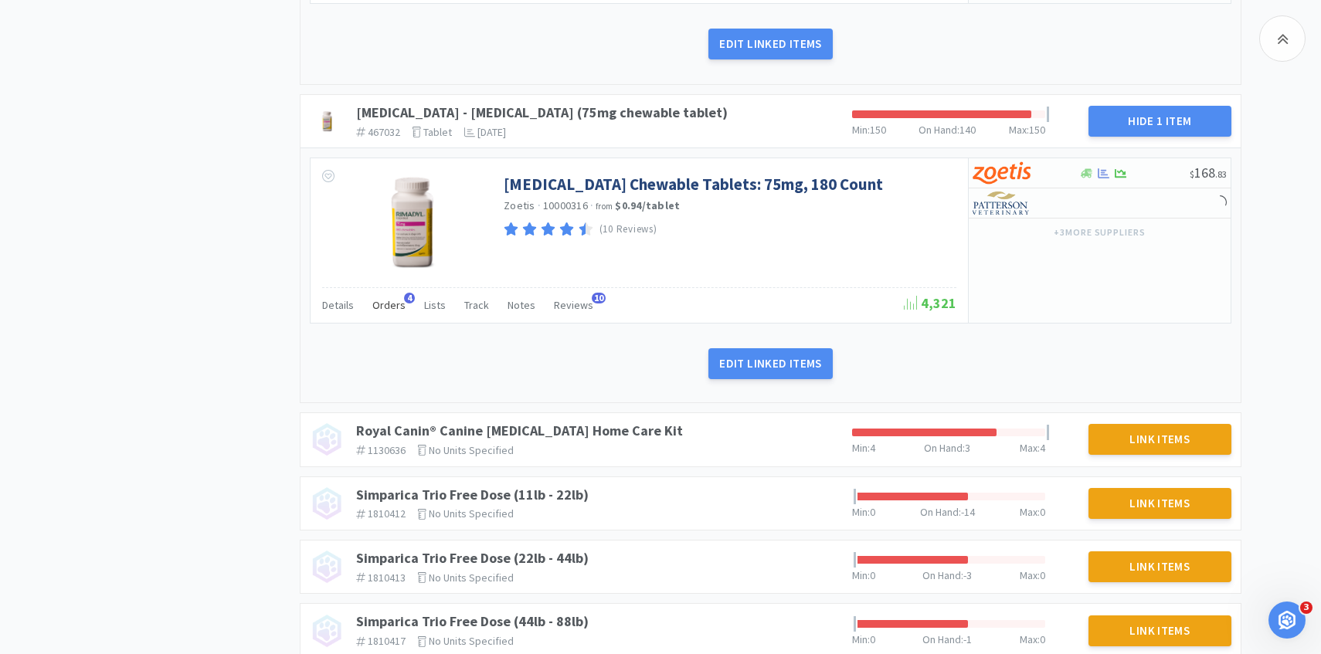
click at [395, 302] on div "Orders 4" at bounding box center [388, 307] width 33 height 29
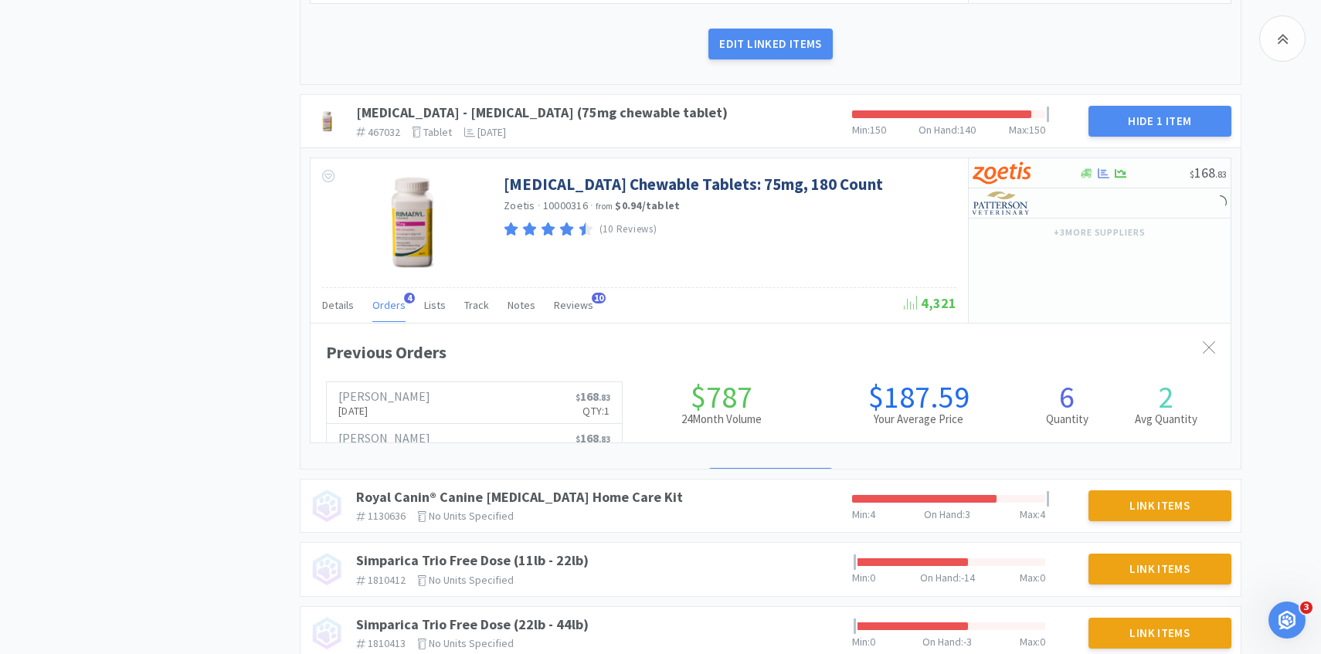
click at [395, 300] on div "Orders 4" at bounding box center [388, 307] width 33 height 29
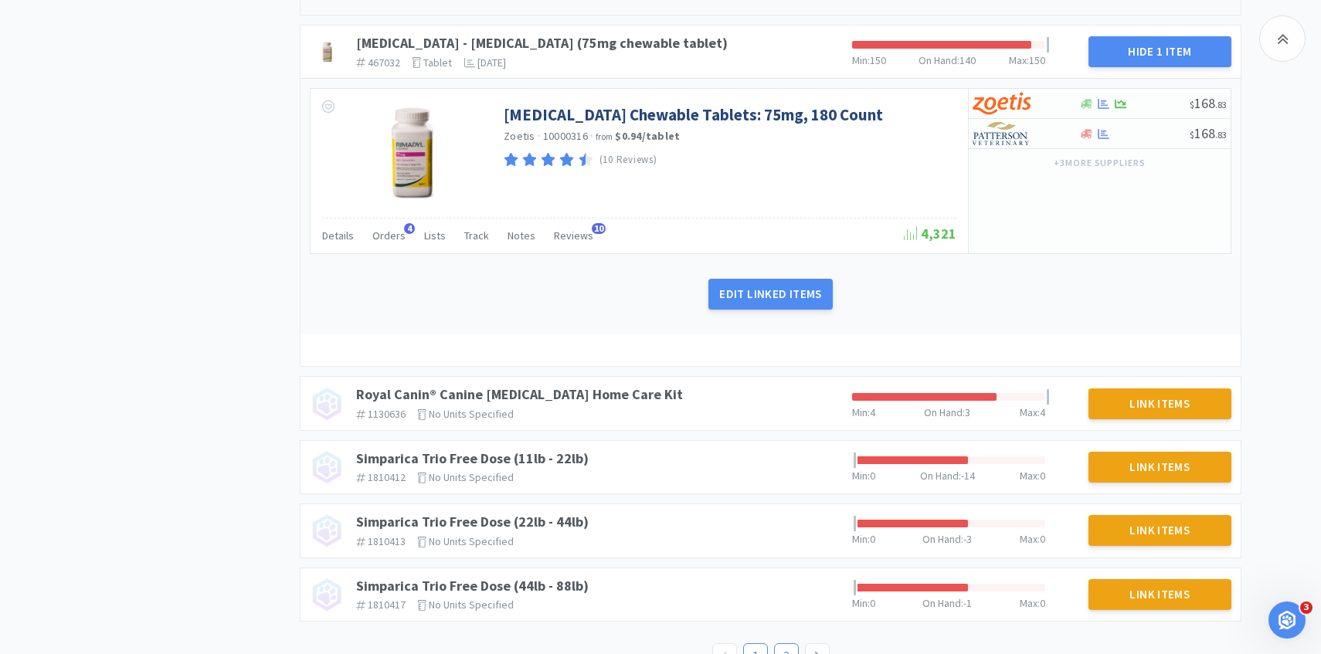
click at [787, 643] on li "2" at bounding box center [786, 655] width 25 height 25
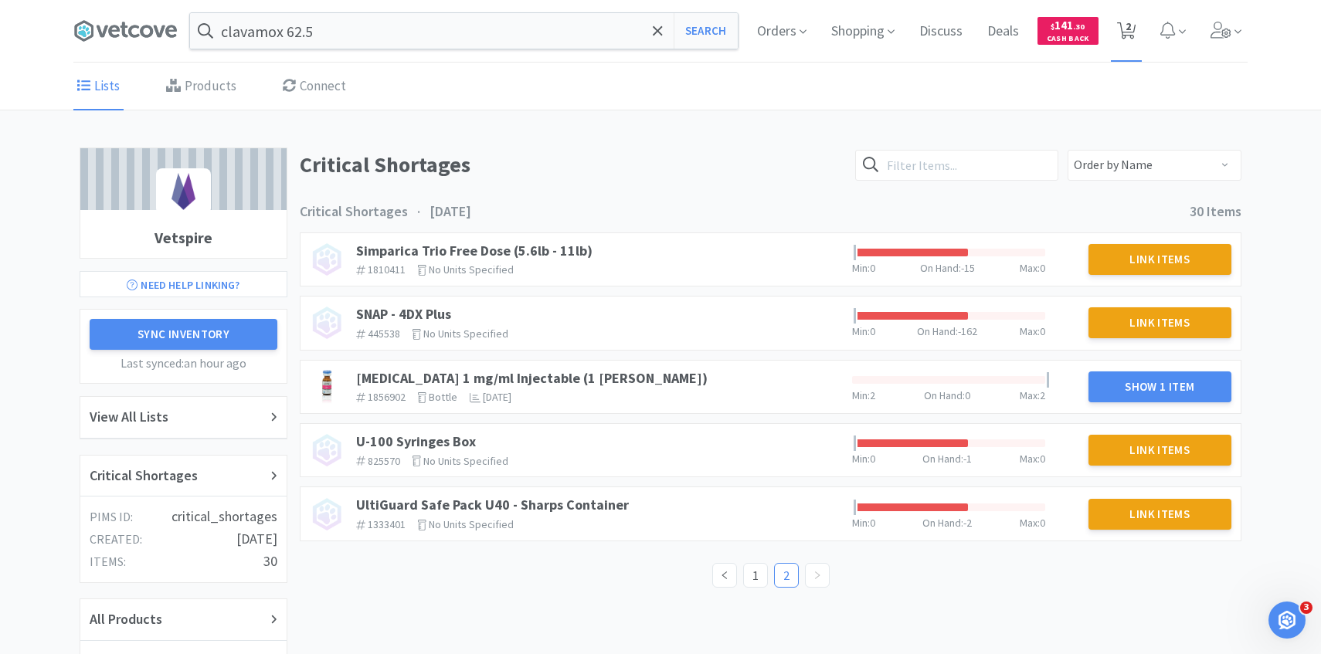
click at [1131, 20] on span "2" at bounding box center [1126, 31] width 19 height 22
select select "1"
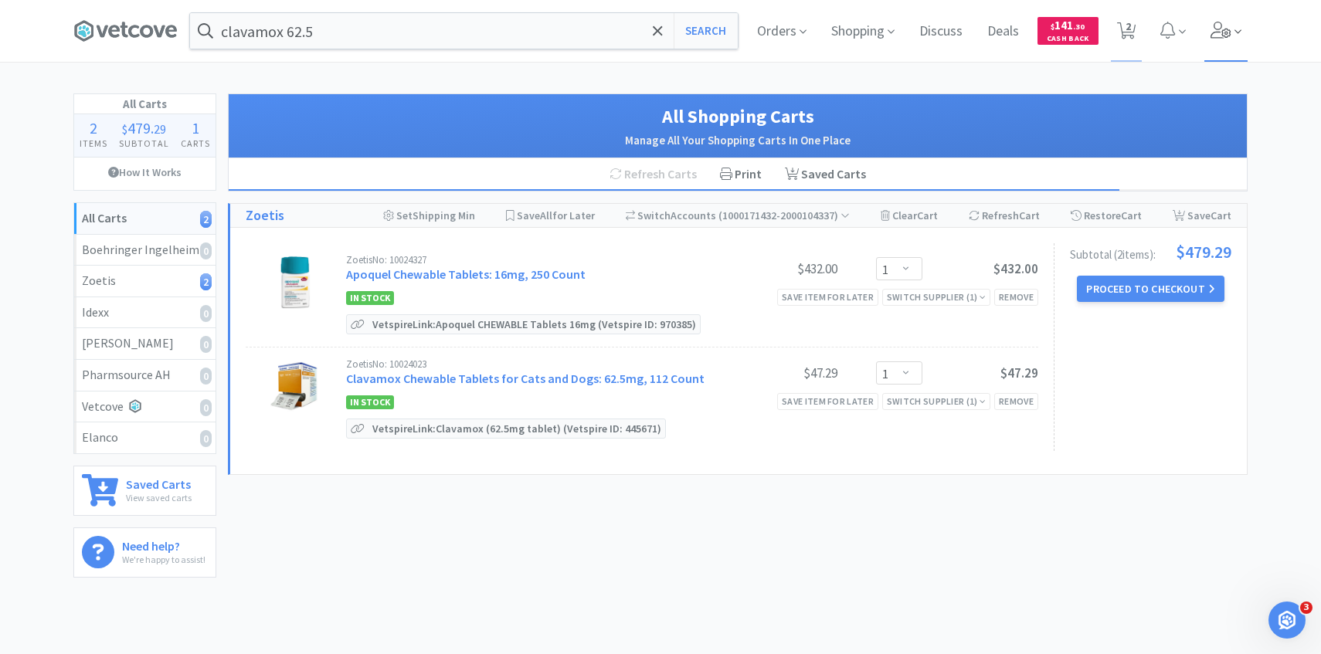
click at [1232, 20] on span at bounding box center [1226, 31] width 44 height 62
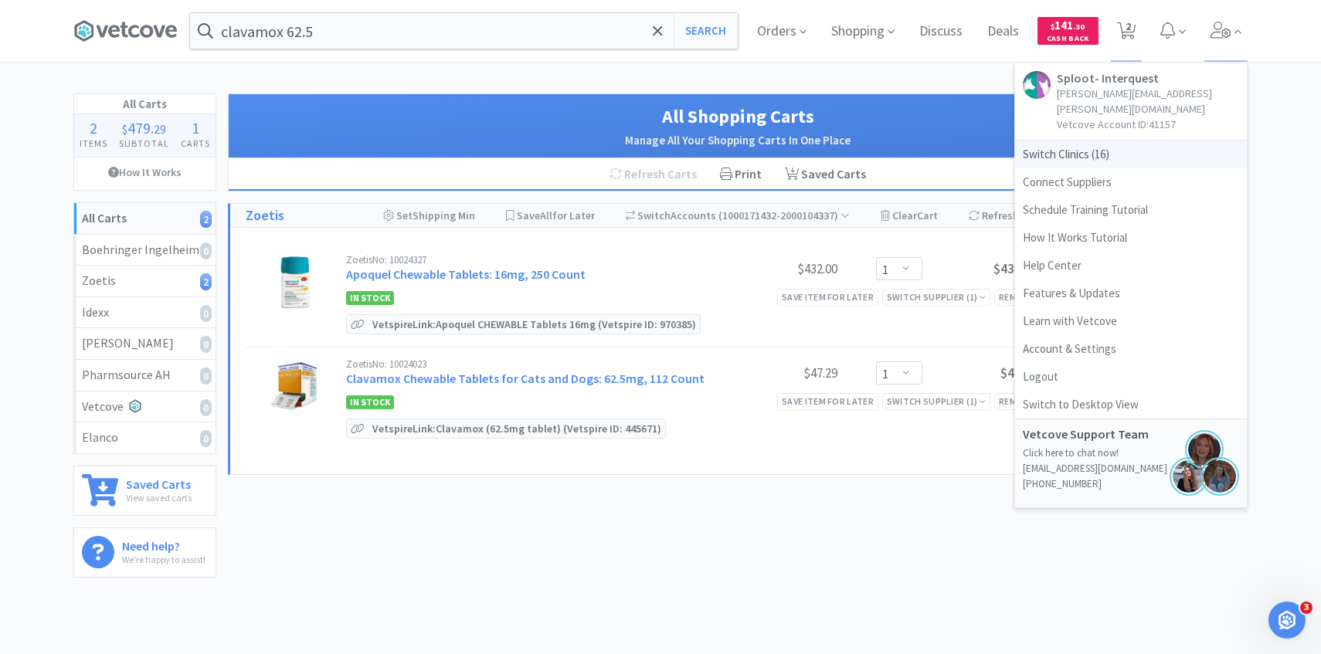
click at [1128, 141] on span "Switch Clinics ( 16 )" at bounding box center [1131, 155] width 232 height 28
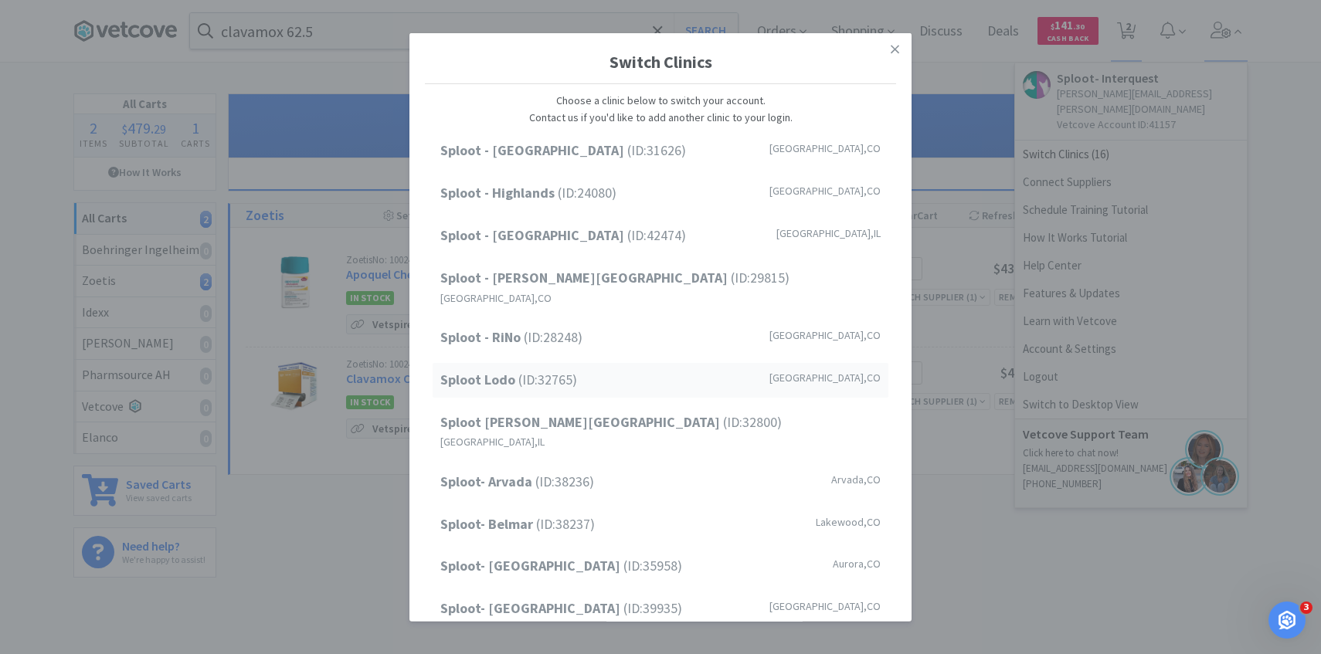
scroll to position [197, 0]
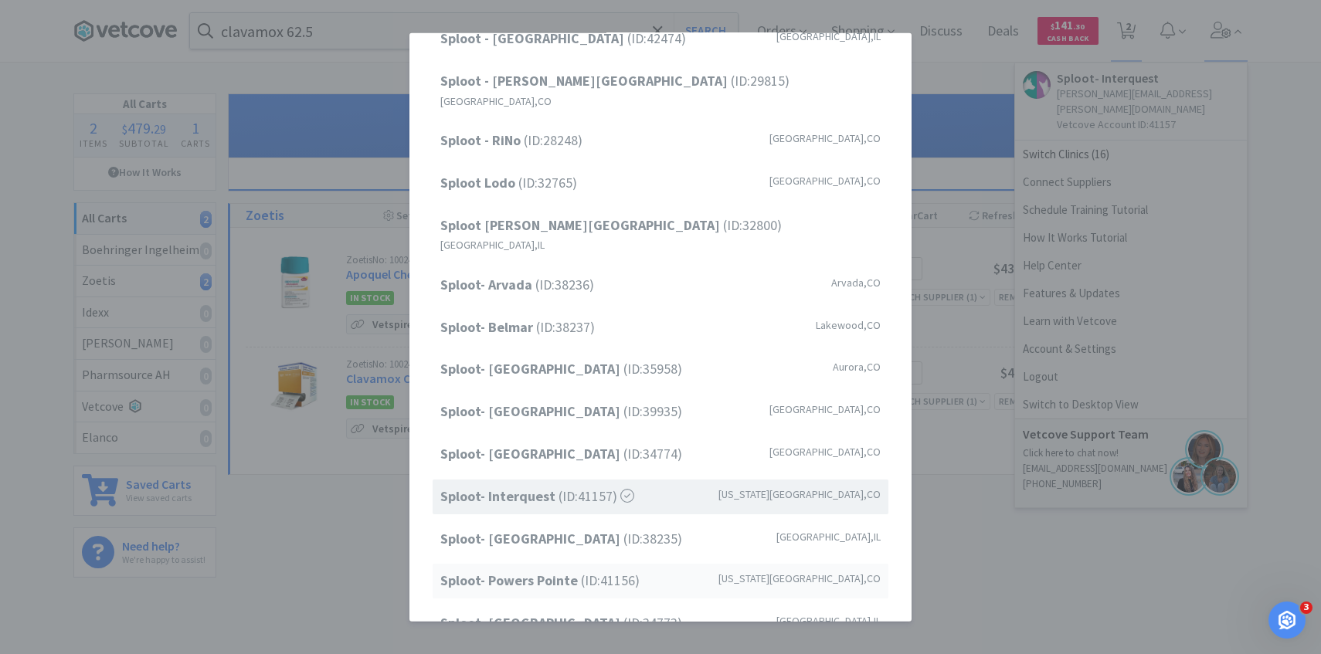
click at [554, 571] on strong "Sploot- Powers Pointe" at bounding box center [510, 580] width 141 height 18
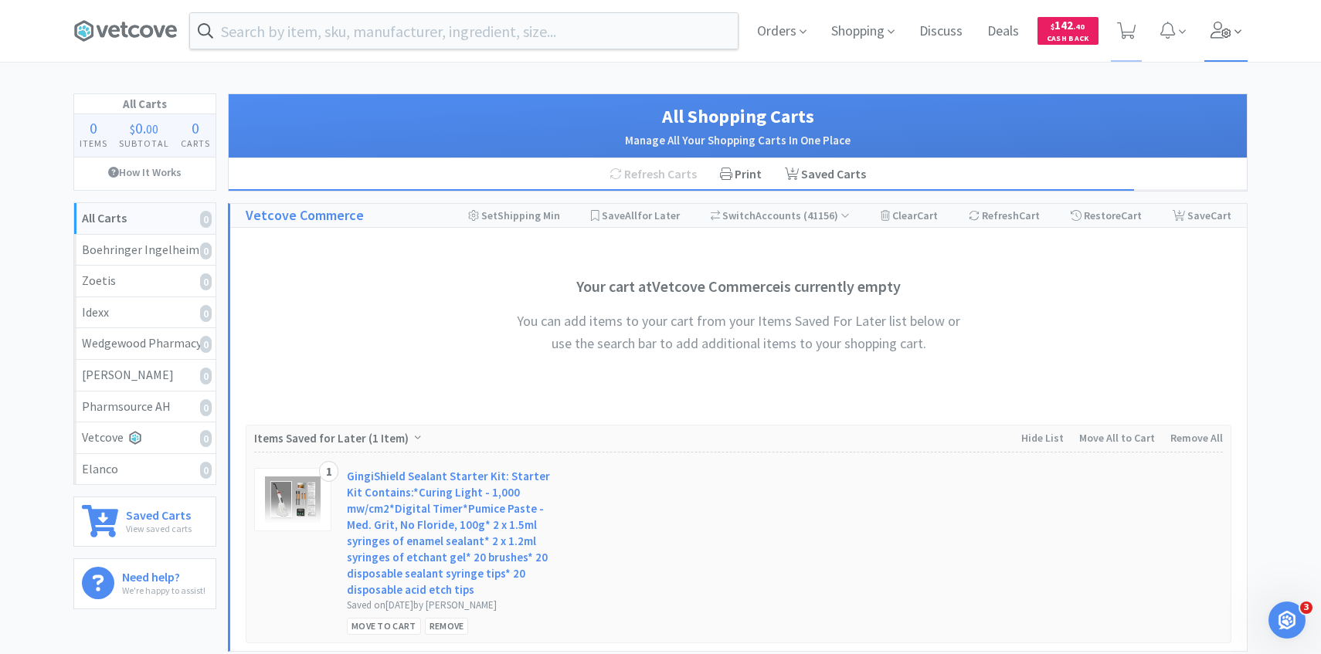
click at [1243, 32] on span at bounding box center [1226, 31] width 44 height 62
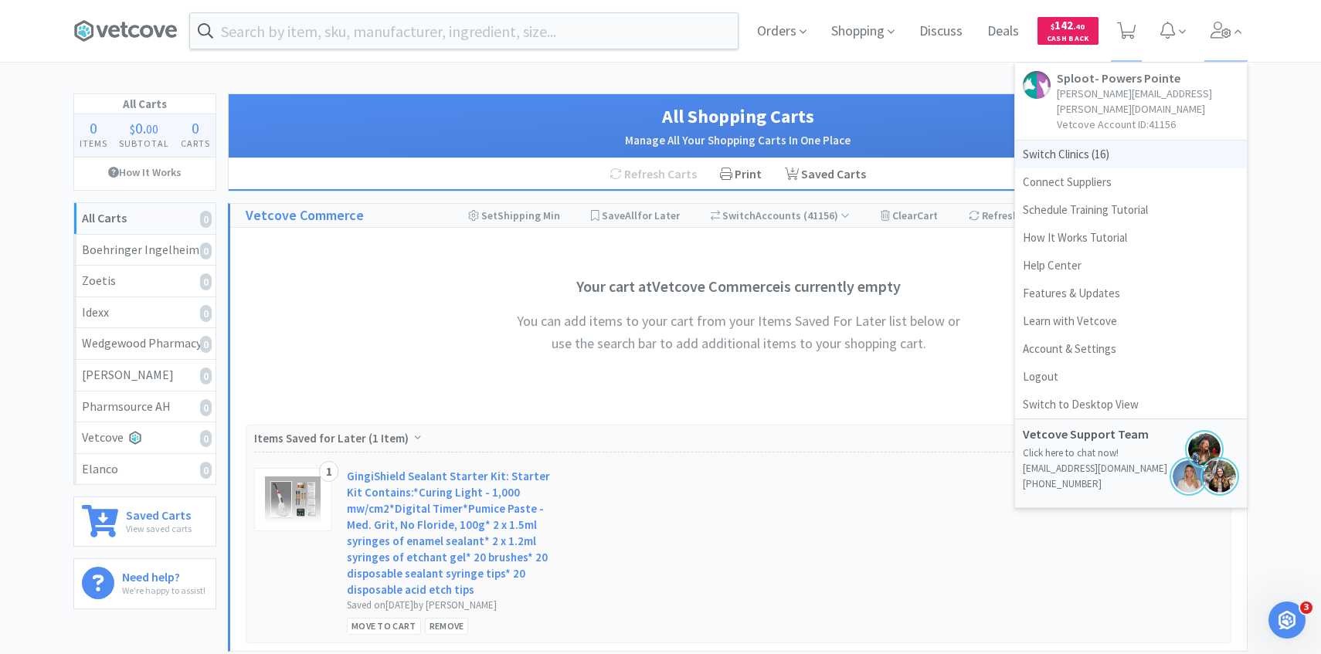
click at [1124, 141] on span "Switch Clinics ( 16 )" at bounding box center [1131, 155] width 232 height 28
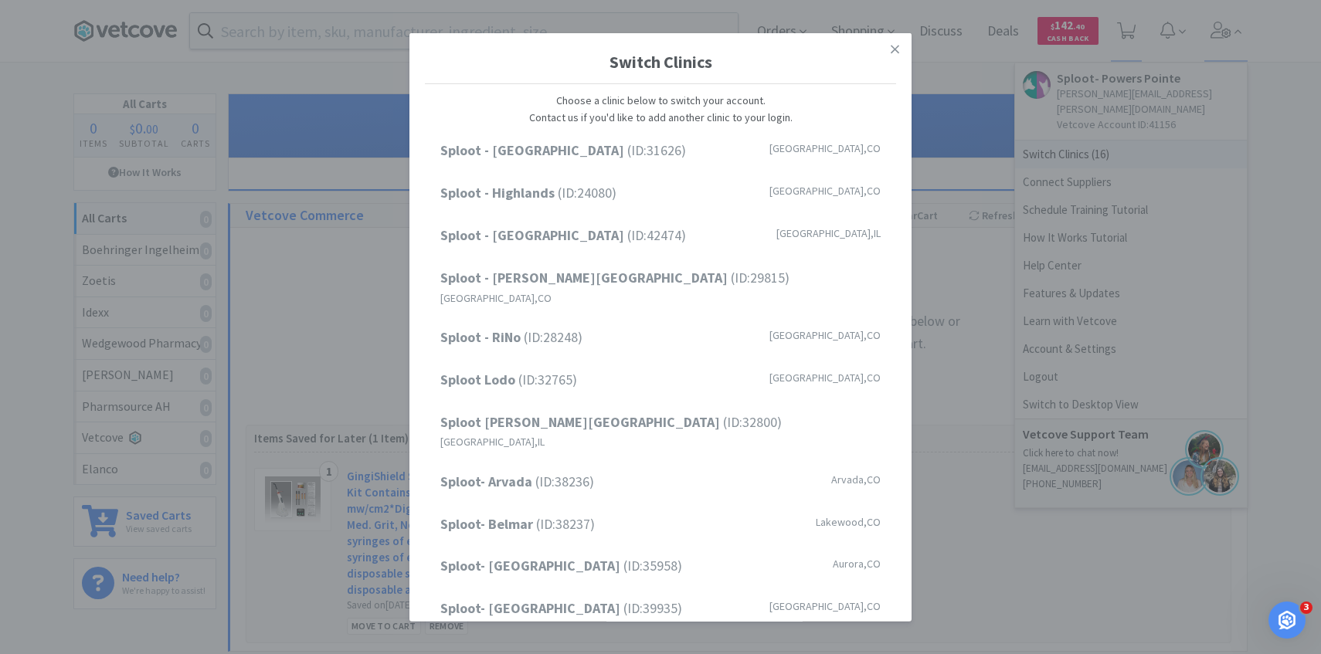
scroll to position [197, 0]
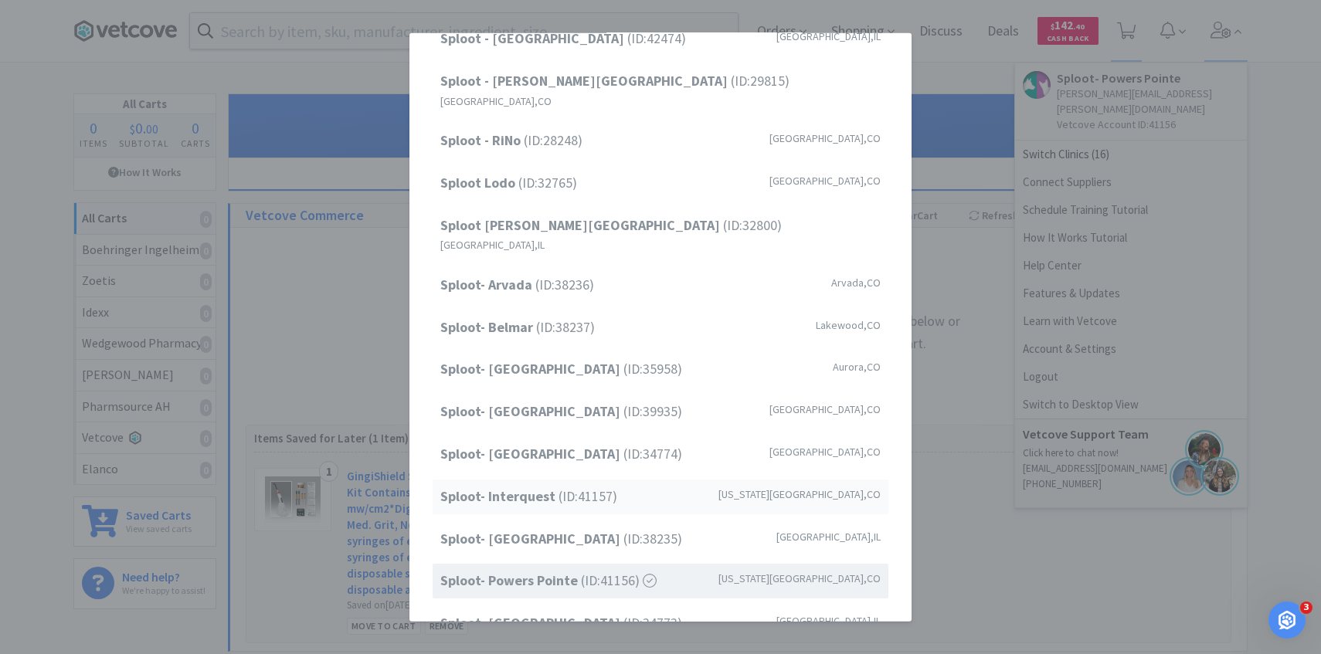
click at [597, 486] on span "Sploot- Interquest (ID: 41157 )" at bounding box center [528, 497] width 177 height 22
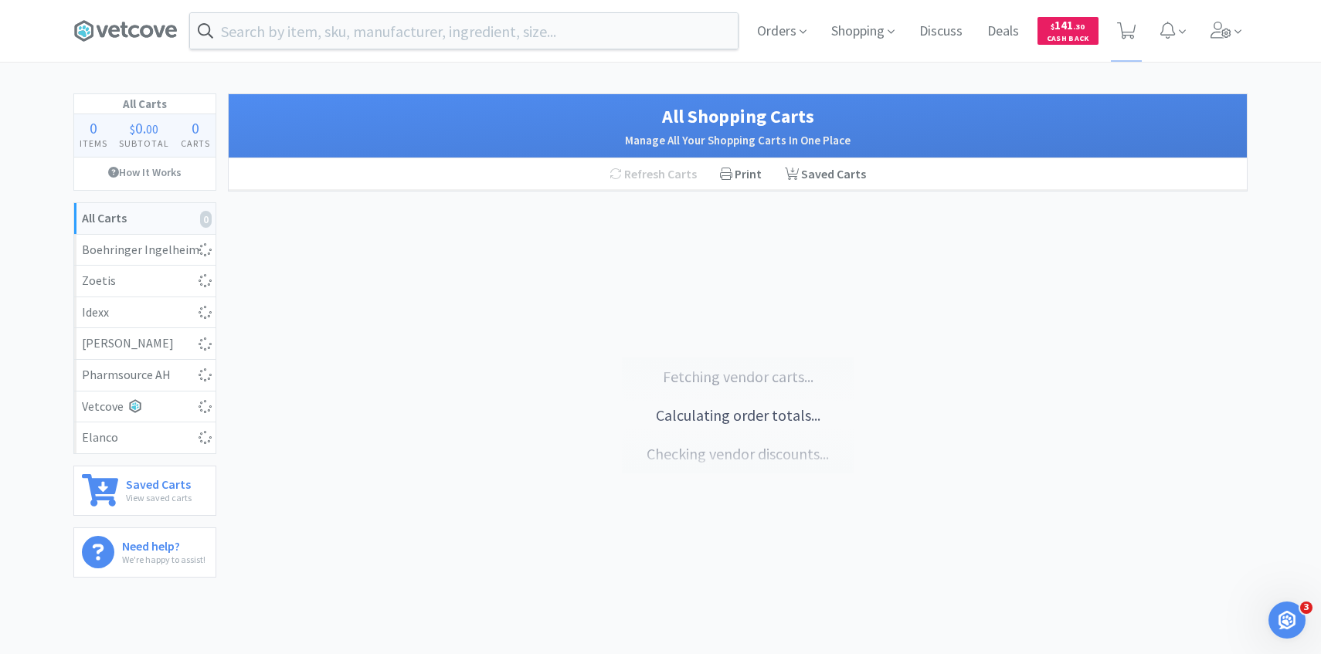
select select "1"
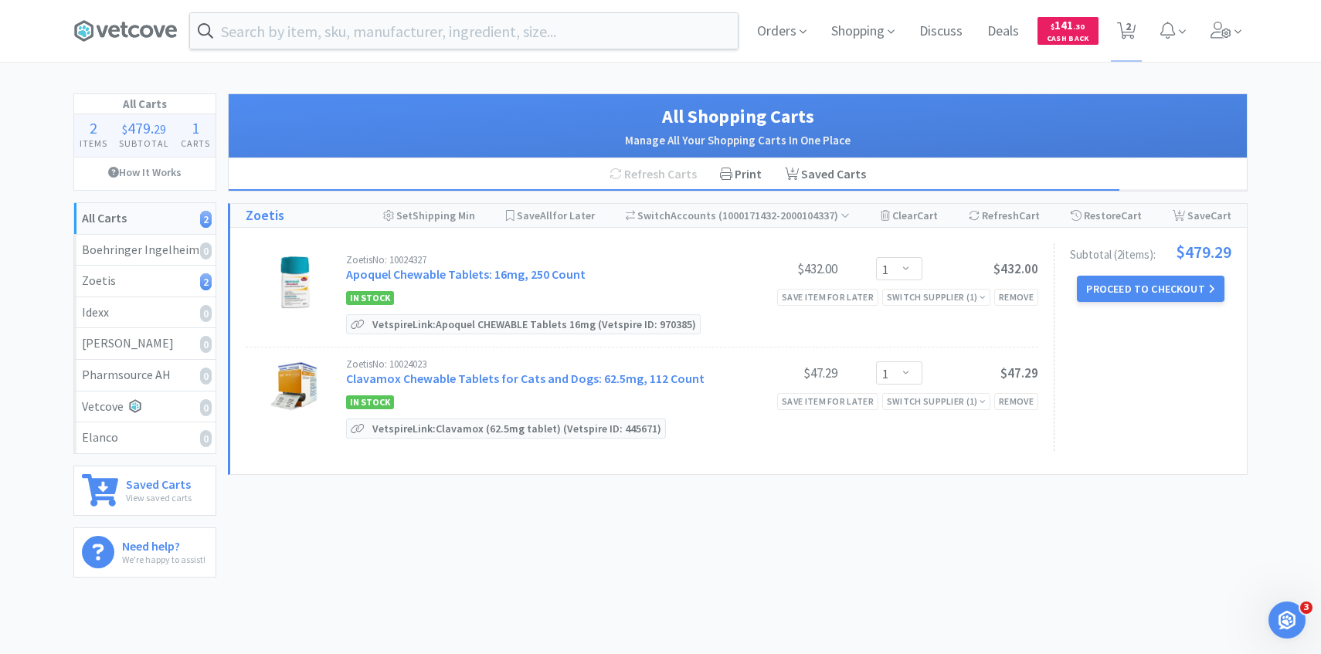
click at [1199, 40] on div "Orders Shopping Discuss Discuss Deals Deals $ 141 . 30 Cash Back 2 2" at bounding box center [995, 31] width 503 height 62
click at [1229, 55] on span at bounding box center [1226, 31] width 44 height 62
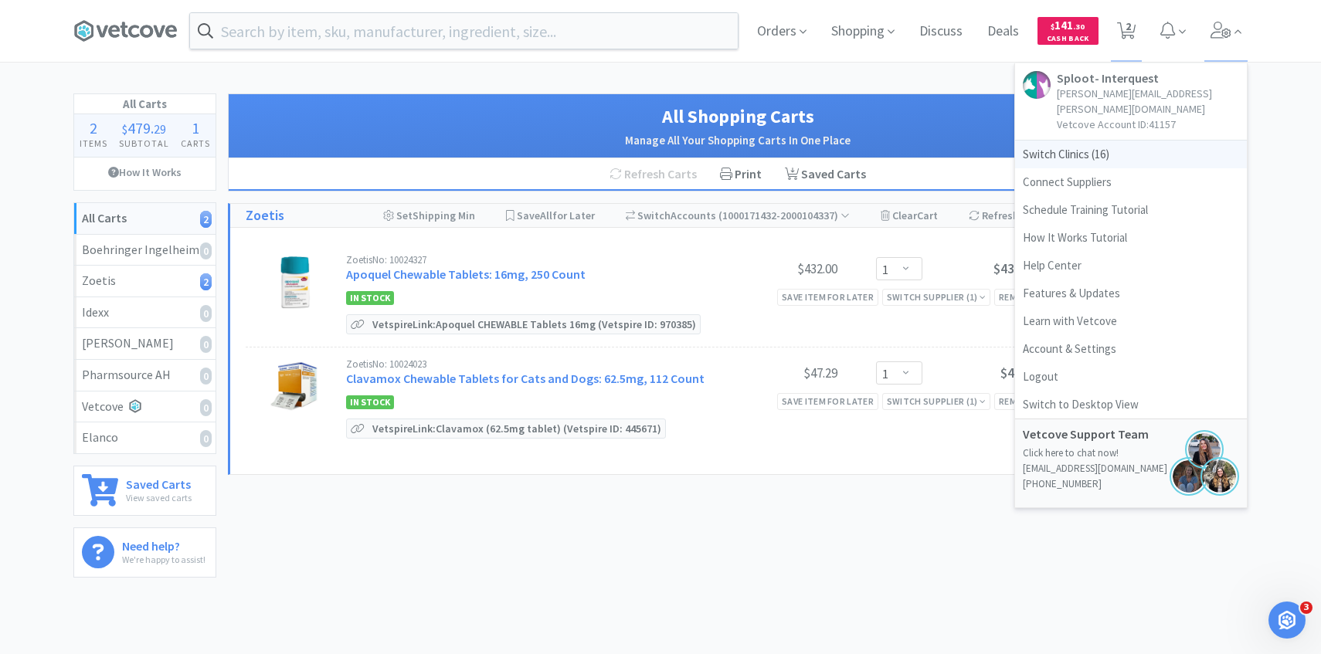
click at [1083, 141] on span "Switch Clinics ( 16 )" at bounding box center [1131, 155] width 232 height 28
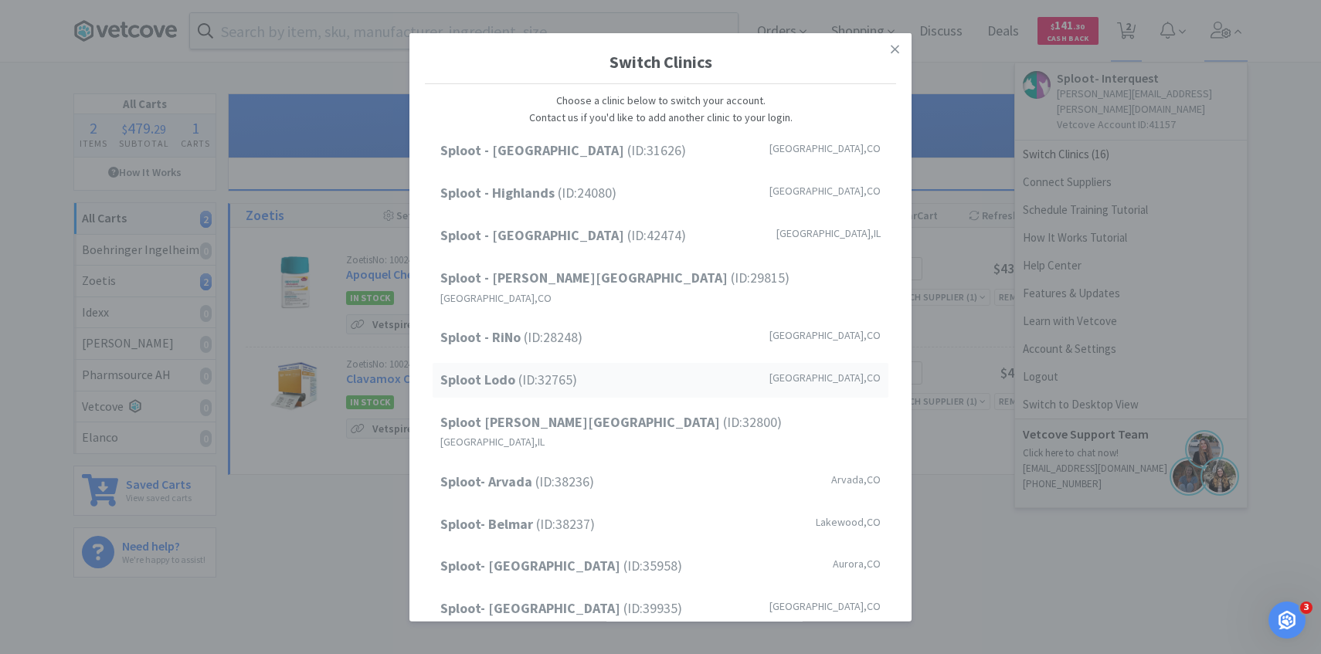
scroll to position [197, 0]
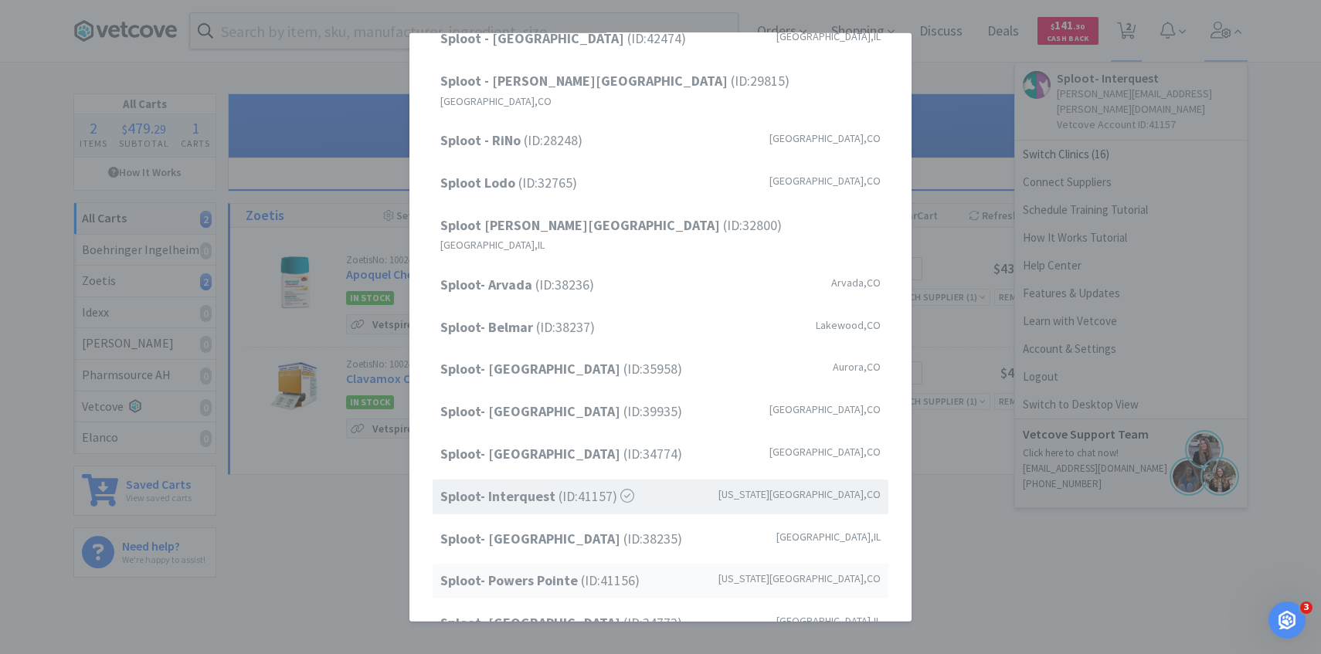
click at [579, 570] on span "Sploot- Powers Pointe (ID: 41156 )" at bounding box center [539, 581] width 199 height 22
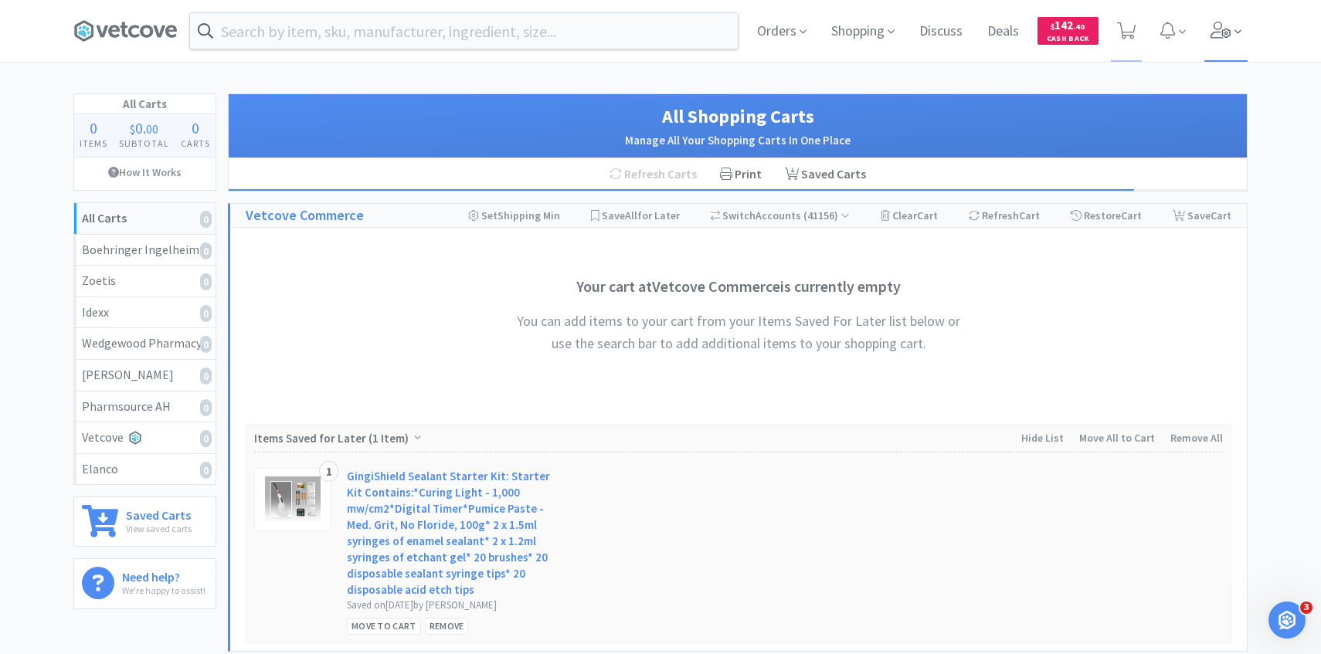
click at [1236, 43] on span at bounding box center [1226, 31] width 44 height 62
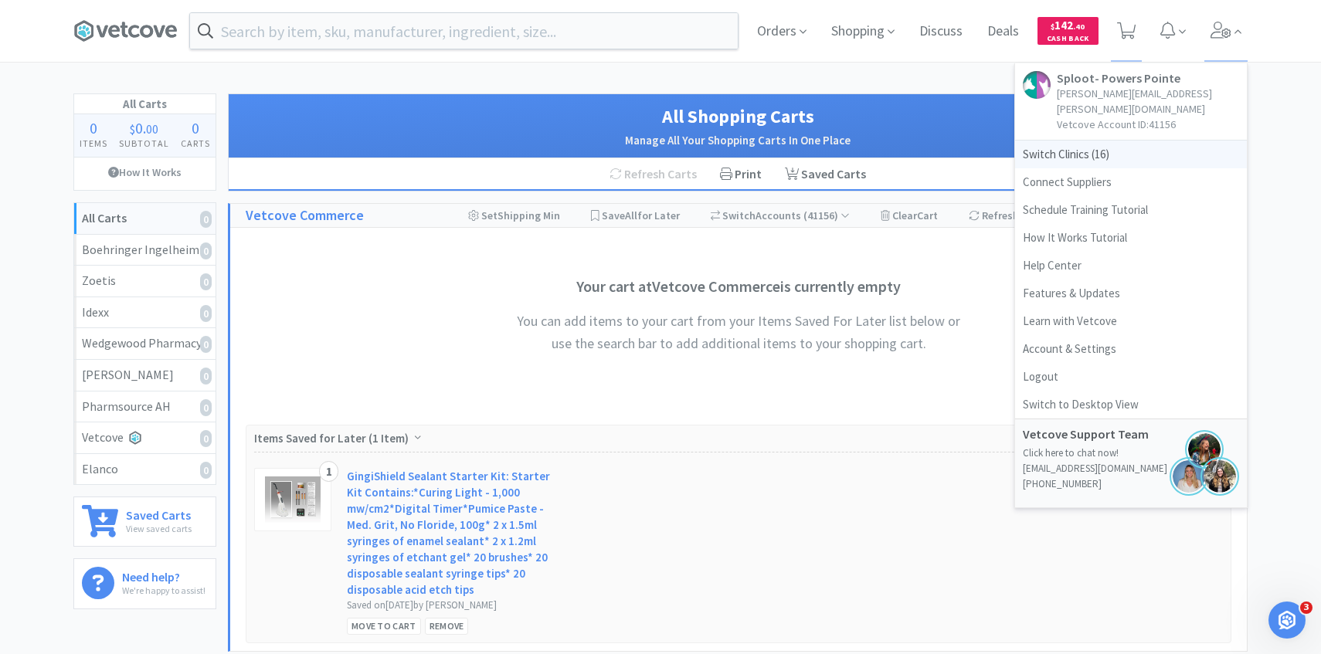
click at [1085, 141] on span "Switch Clinics ( 16 )" at bounding box center [1131, 155] width 232 height 28
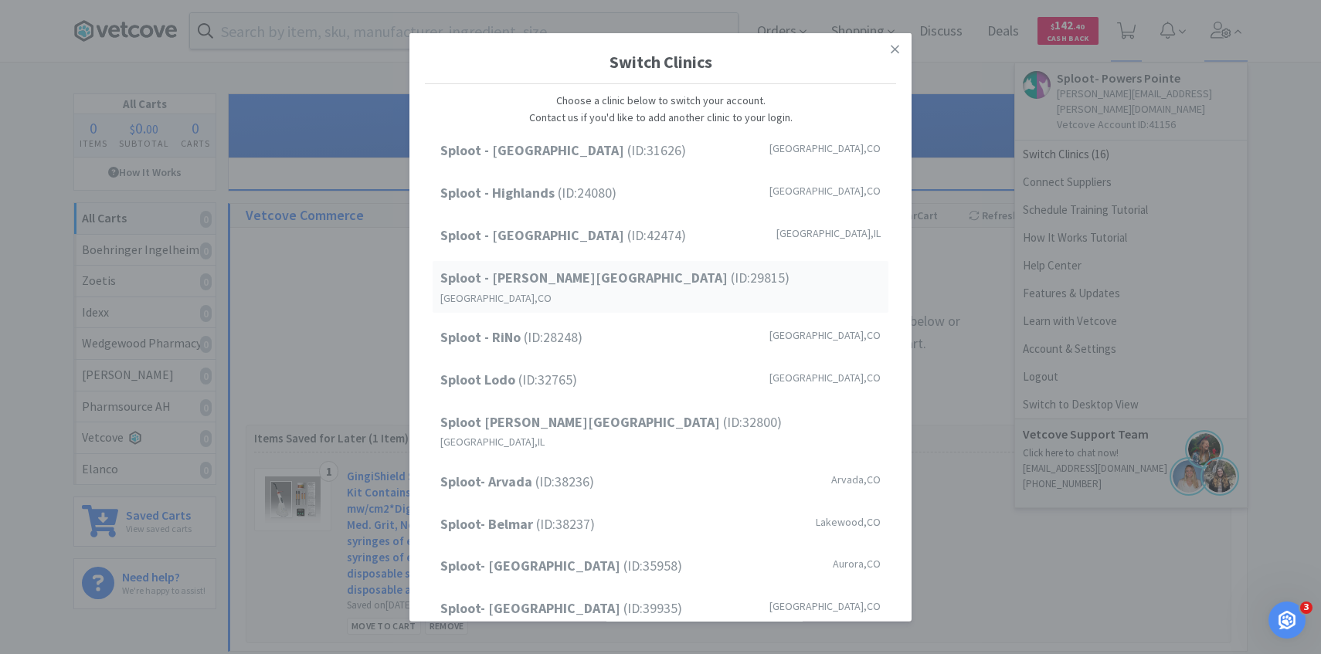
scroll to position [197, 0]
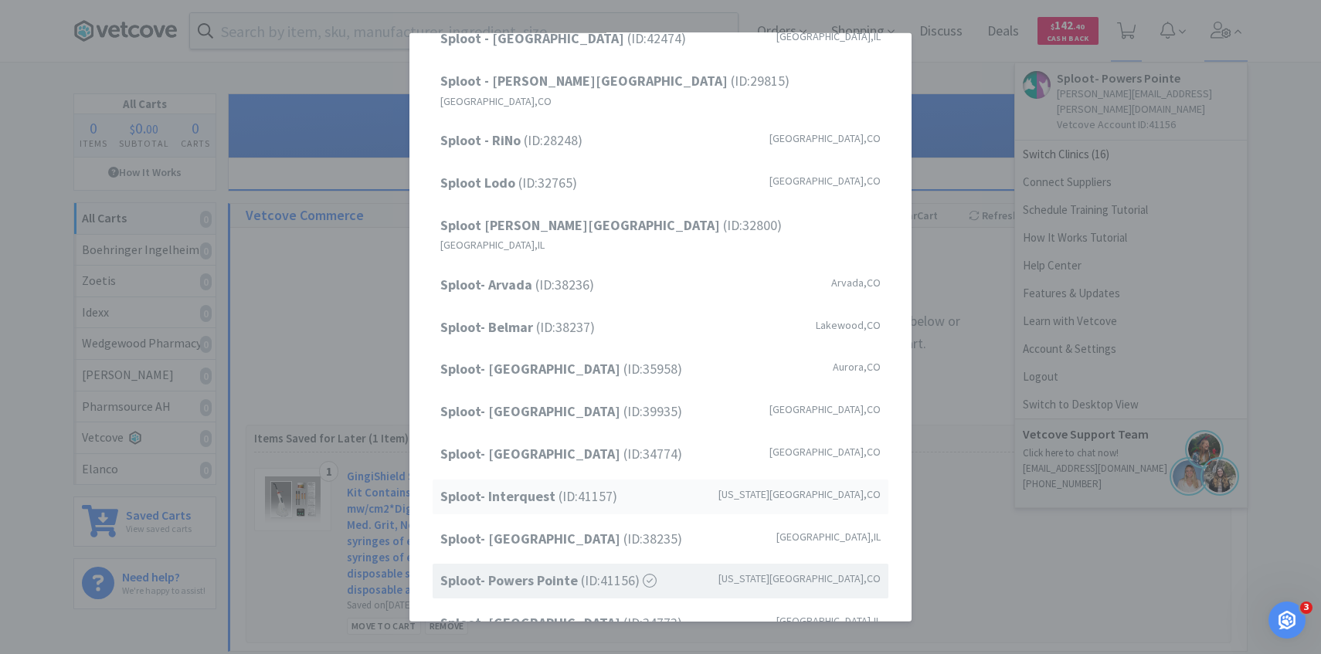
click at [587, 480] on div "Sploot- Interquest (ID: 41157 ) [US_STATE][GEOGRAPHIC_DATA] , [GEOGRAPHIC_DATA]" at bounding box center [660, 497] width 456 height 35
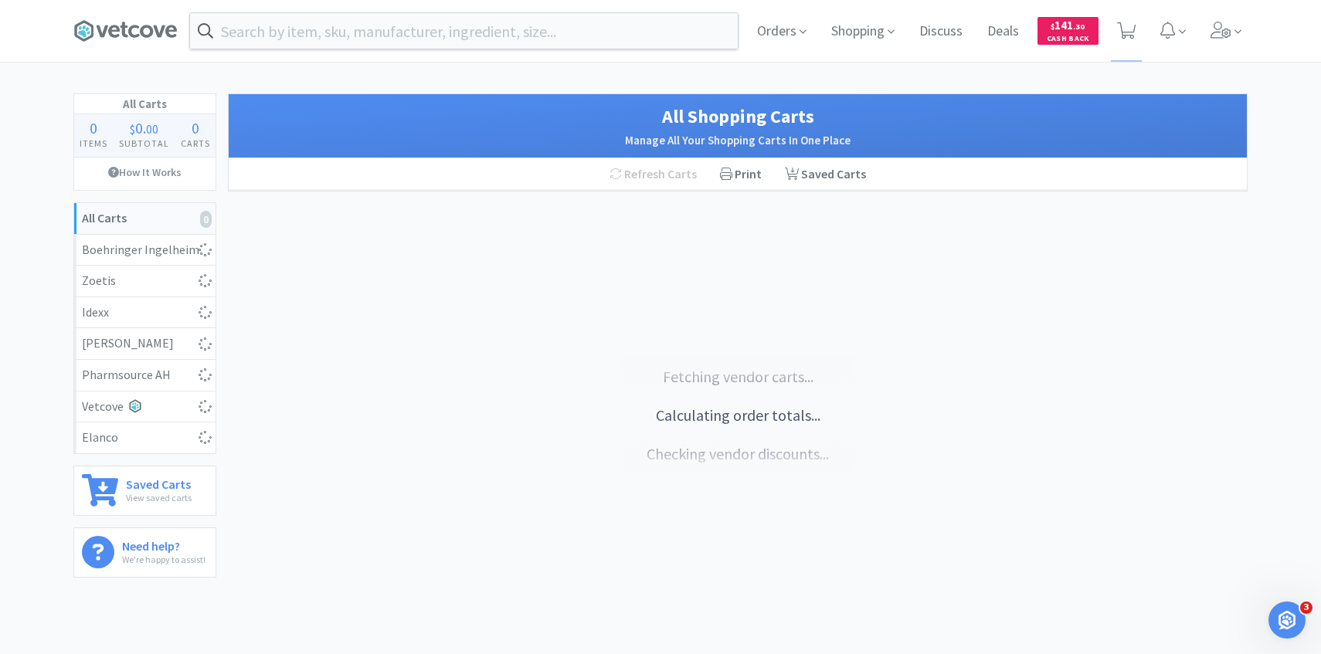
select select "1"
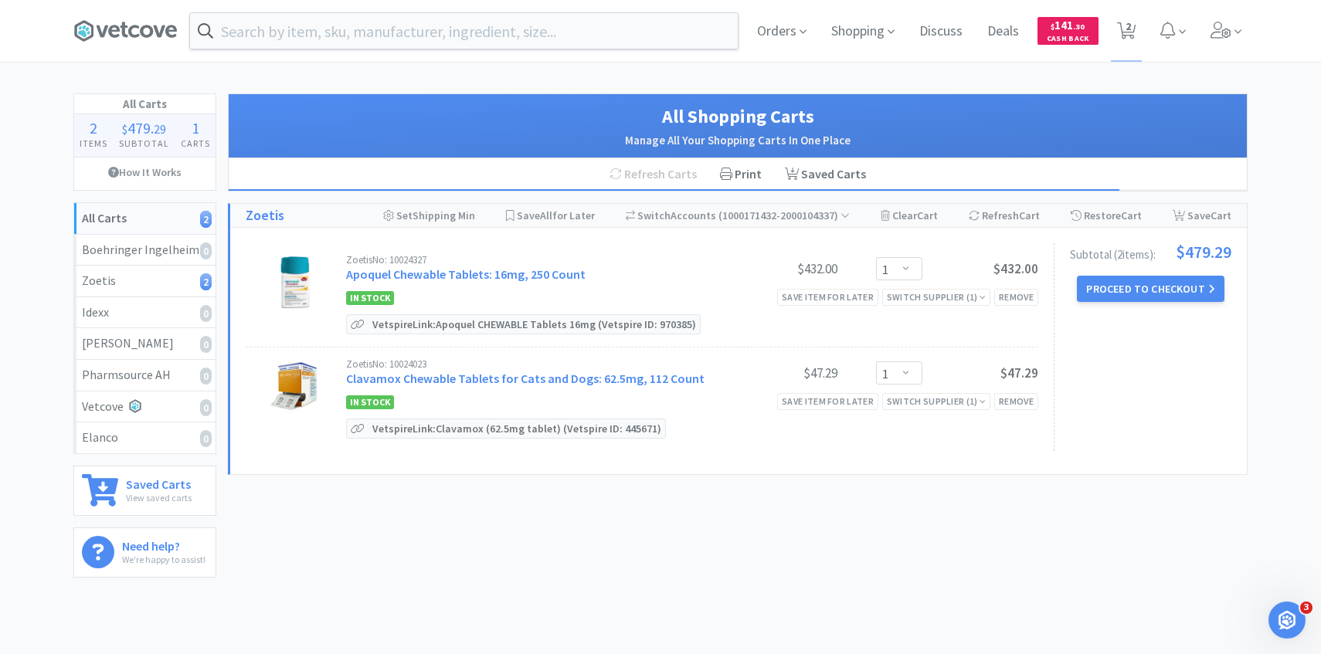
click at [1257, 40] on div "Orders Shopping Discuss Discuss Deals Deals $ 141 . 30 Cash Back 2 2" at bounding box center [660, 31] width 1321 height 62
click at [1255, 44] on div "Orders Shopping Discuss Discuss Deals Deals $ 141 . 30 Cash Back 2 2" at bounding box center [660, 31] width 1321 height 62
click at [1242, 44] on span at bounding box center [1226, 31] width 44 height 62
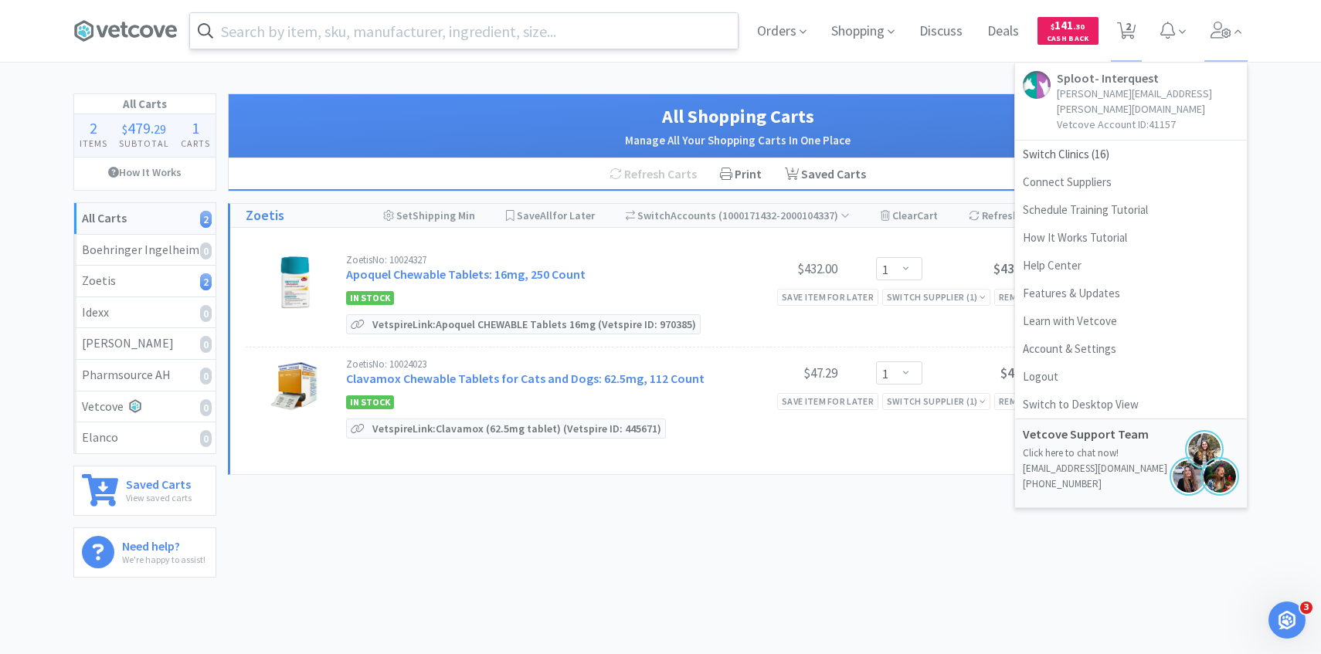
click at [398, 42] on input "text" at bounding box center [464, 31] width 548 height 36
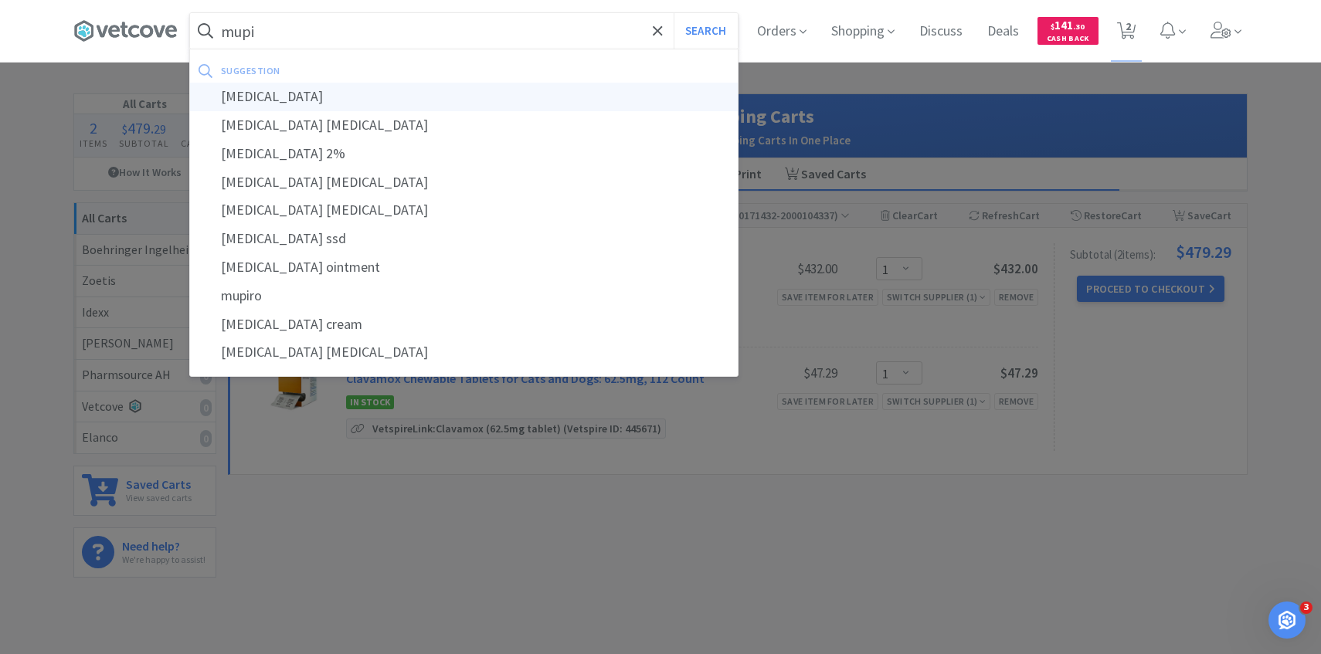
click at [394, 100] on div "[MEDICAL_DATA]" at bounding box center [464, 97] width 548 height 29
type input "[MEDICAL_DATA]"
select select "1"
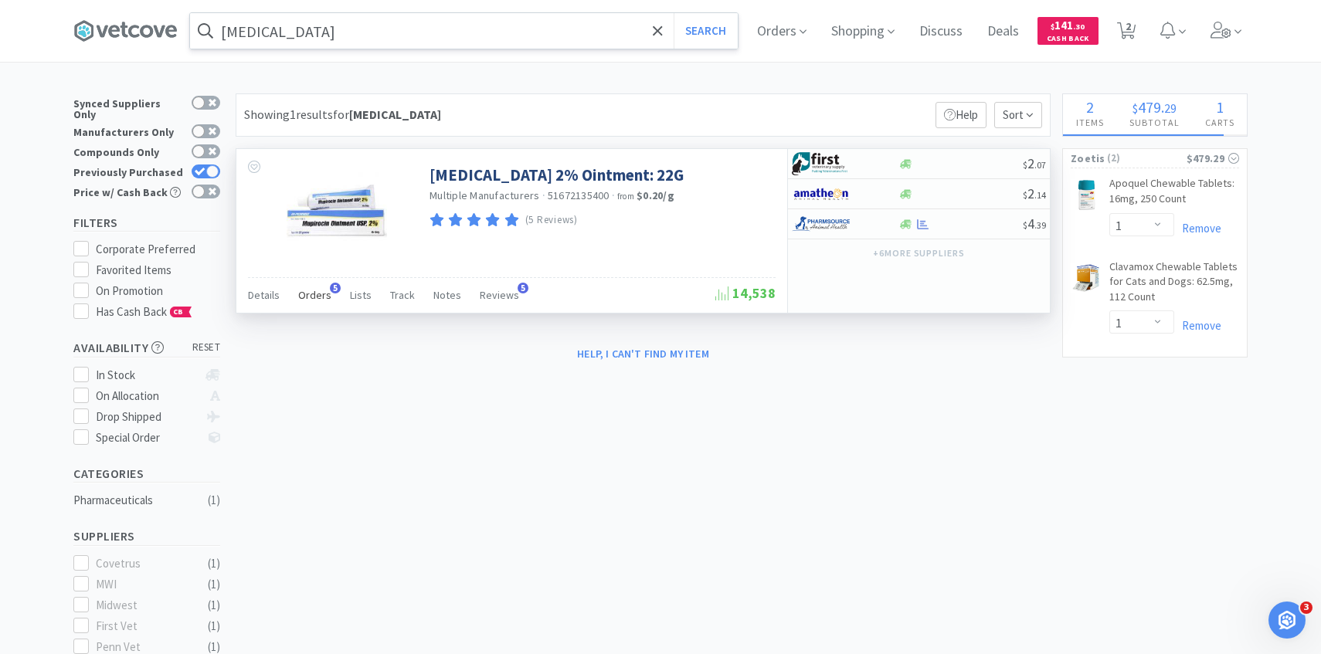
click at [316, 309] on div "Orders 5" at bounding box center [314, 297] width 33 height 29
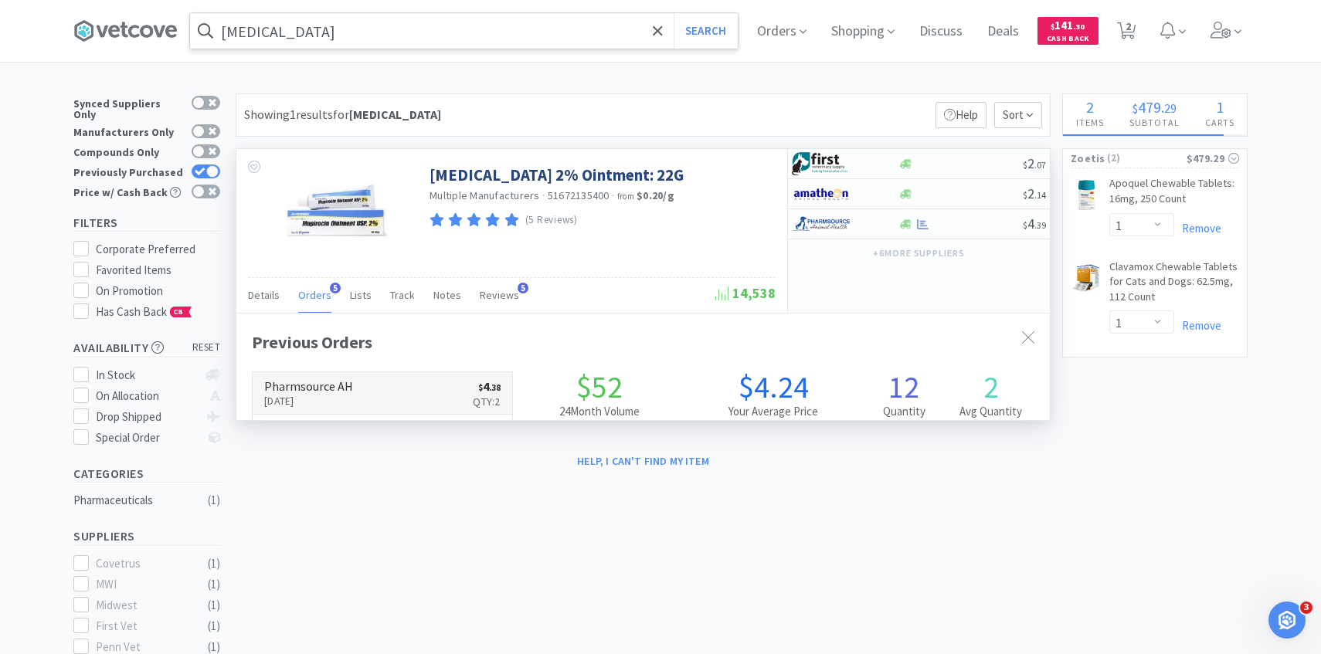
scroll to position [400, 813]
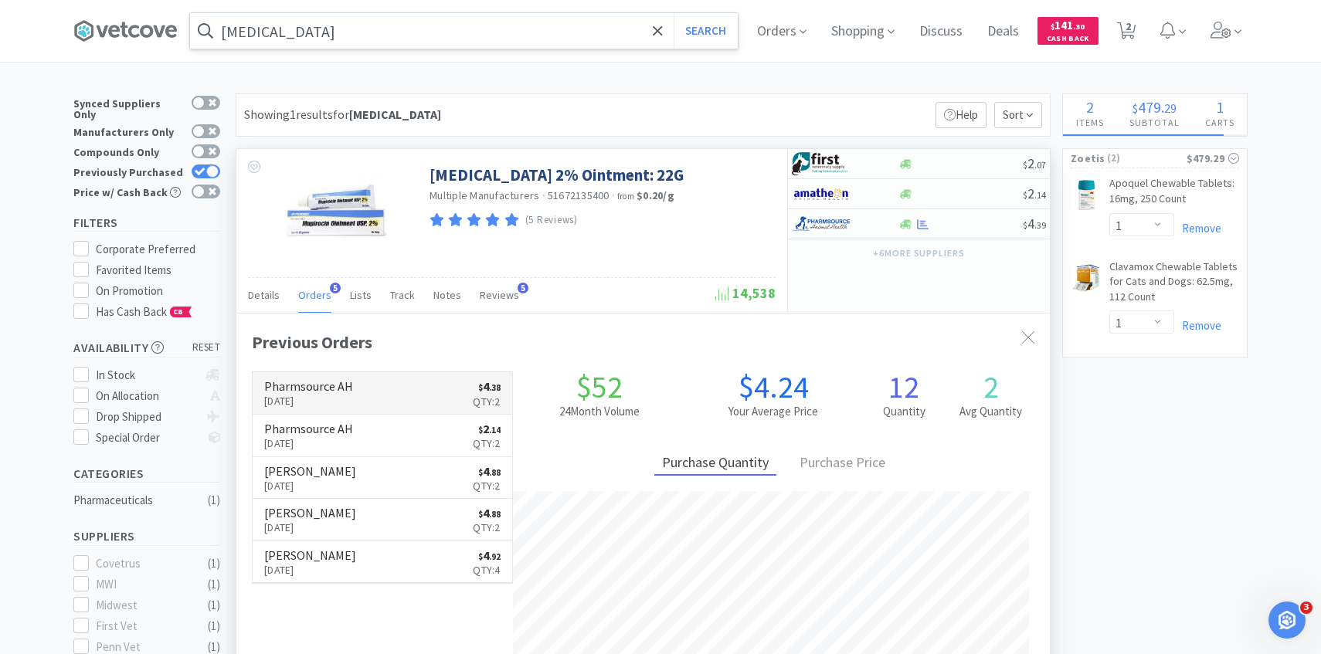
click at [339, 380] on h6 "Pharmsource AH" at bounding box center [308, 386] width 89 height 12
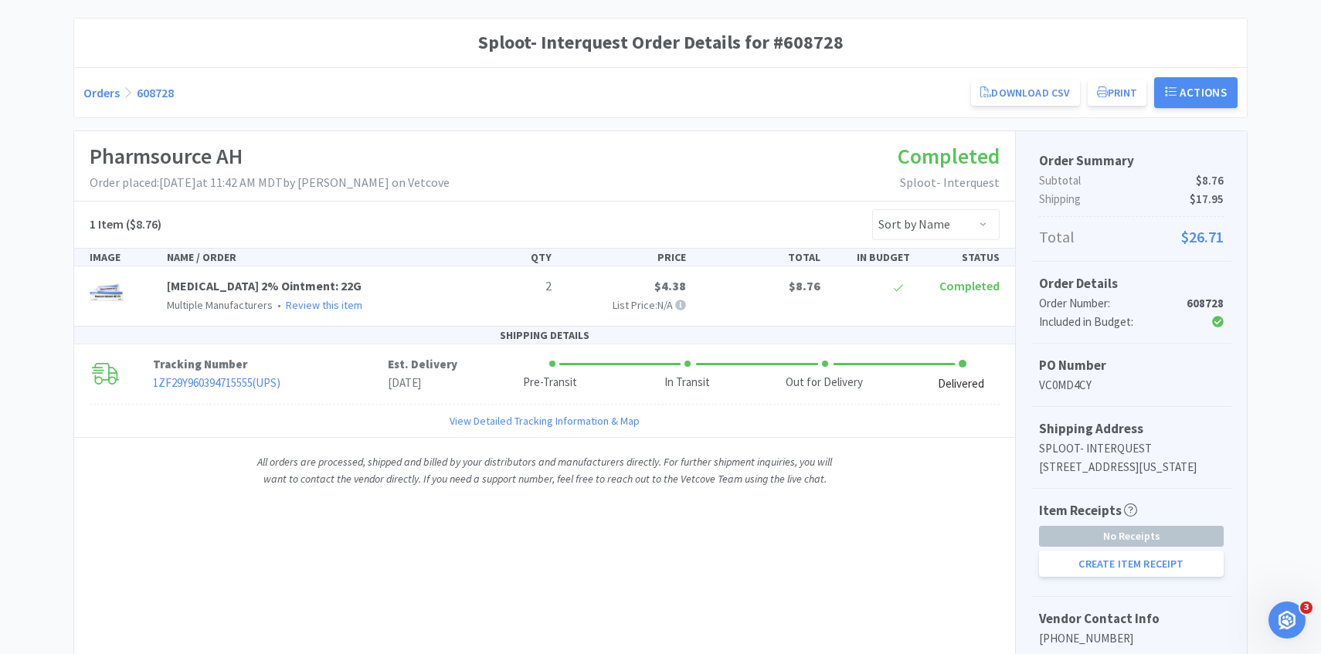
scroll to position [149, 0]
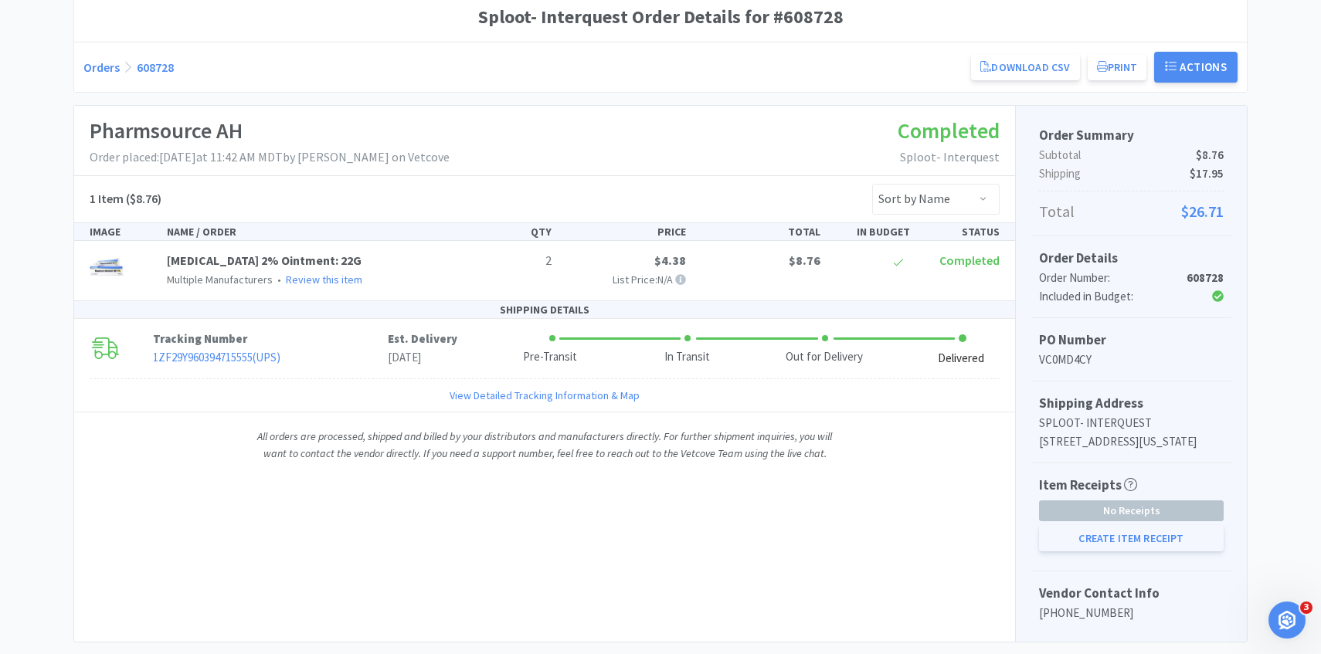
click at [1150, 551] on button "Create Item Receipt" at bounding box center [1131, 538] width 185 height 26
select select "2"
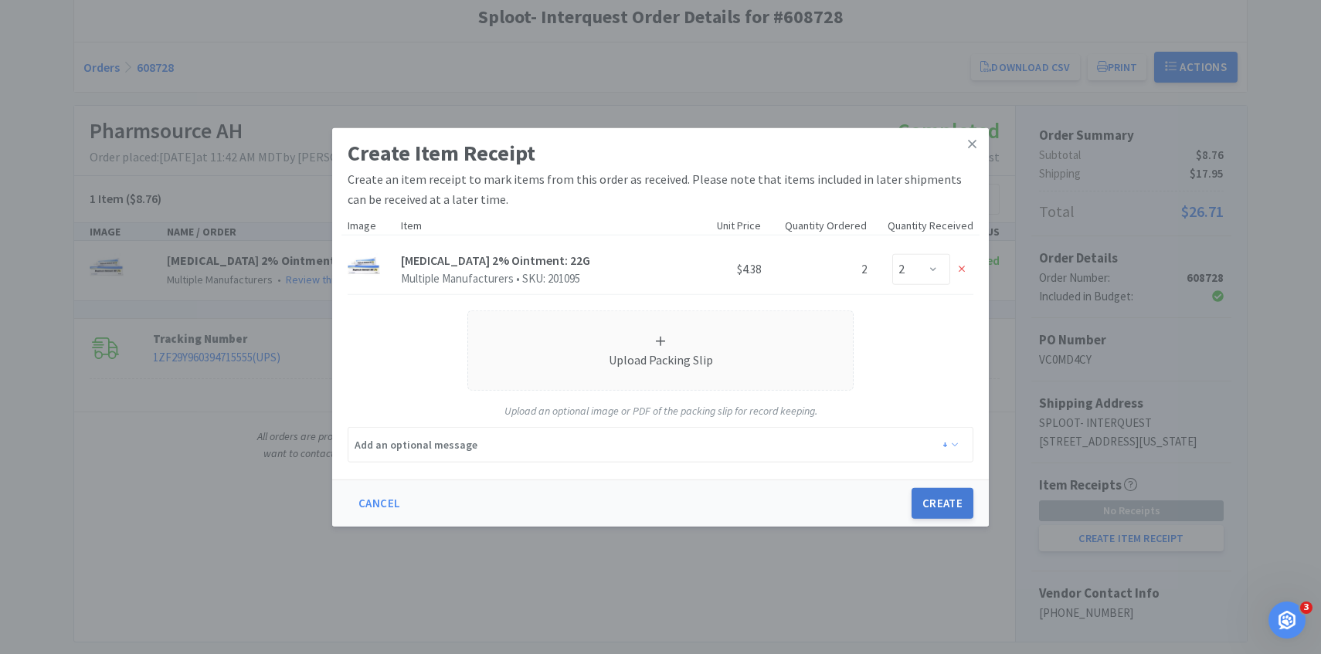
click at [958, 501] on button "Create" at bounding box center [942, 503] width 62 height 31
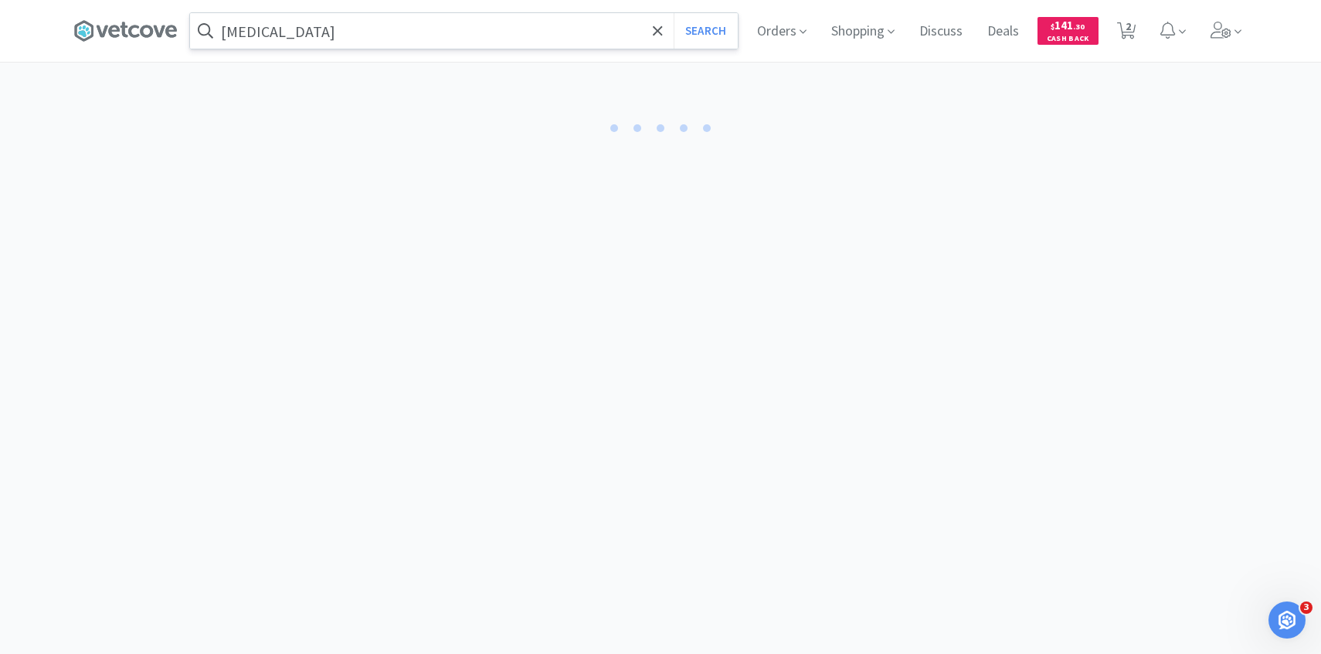
select select "2"
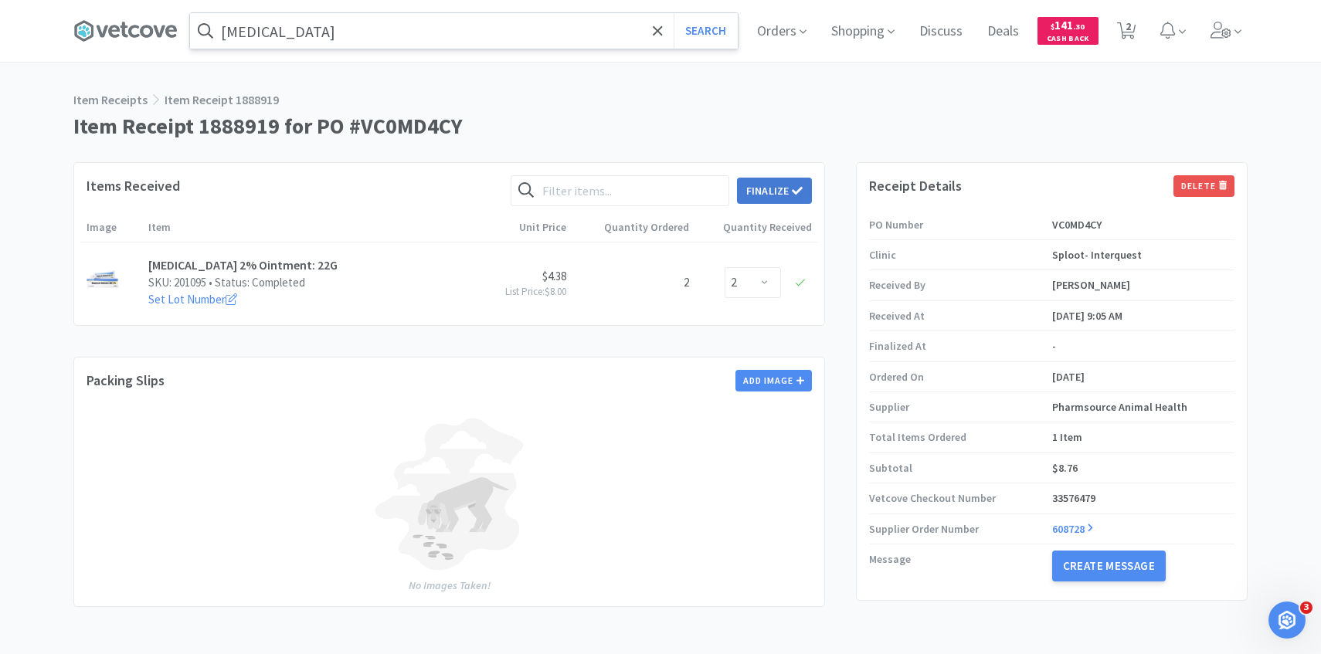
click at [797, 192] on icon at bounding box center [797, 190] width 11 height 8
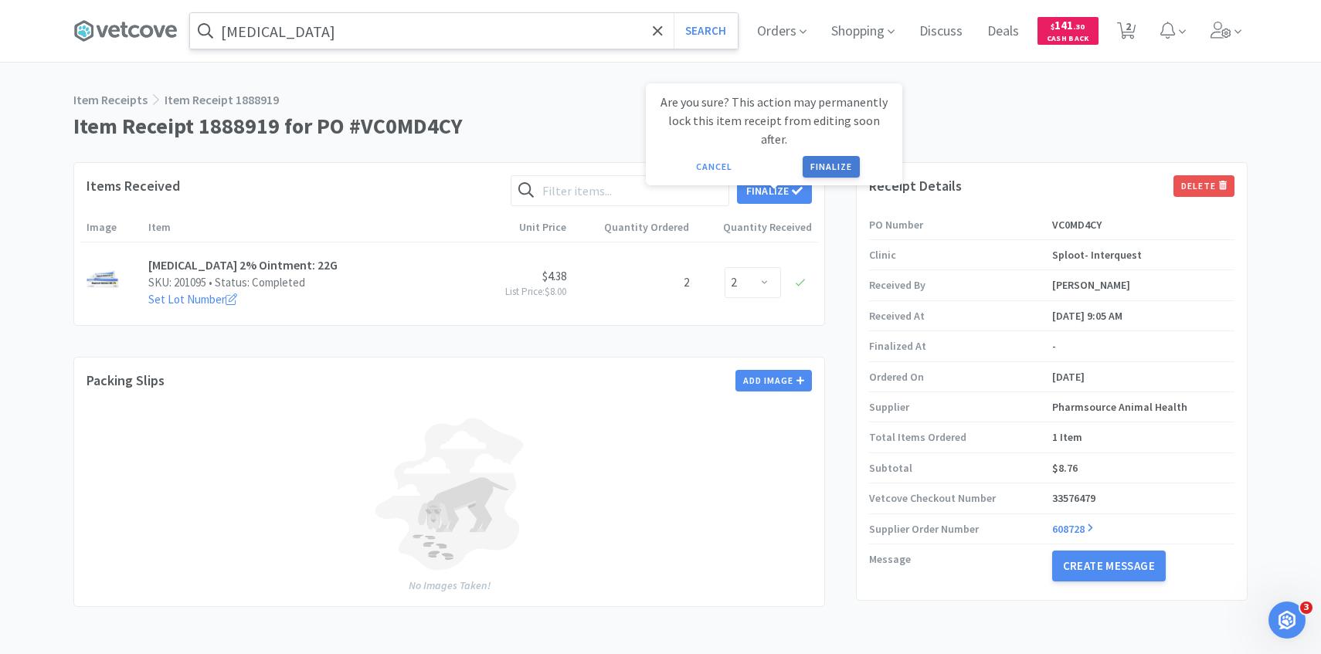
click at [816, 156] on button "Finalize" at bounding box center [830, 167] width 57 height 22
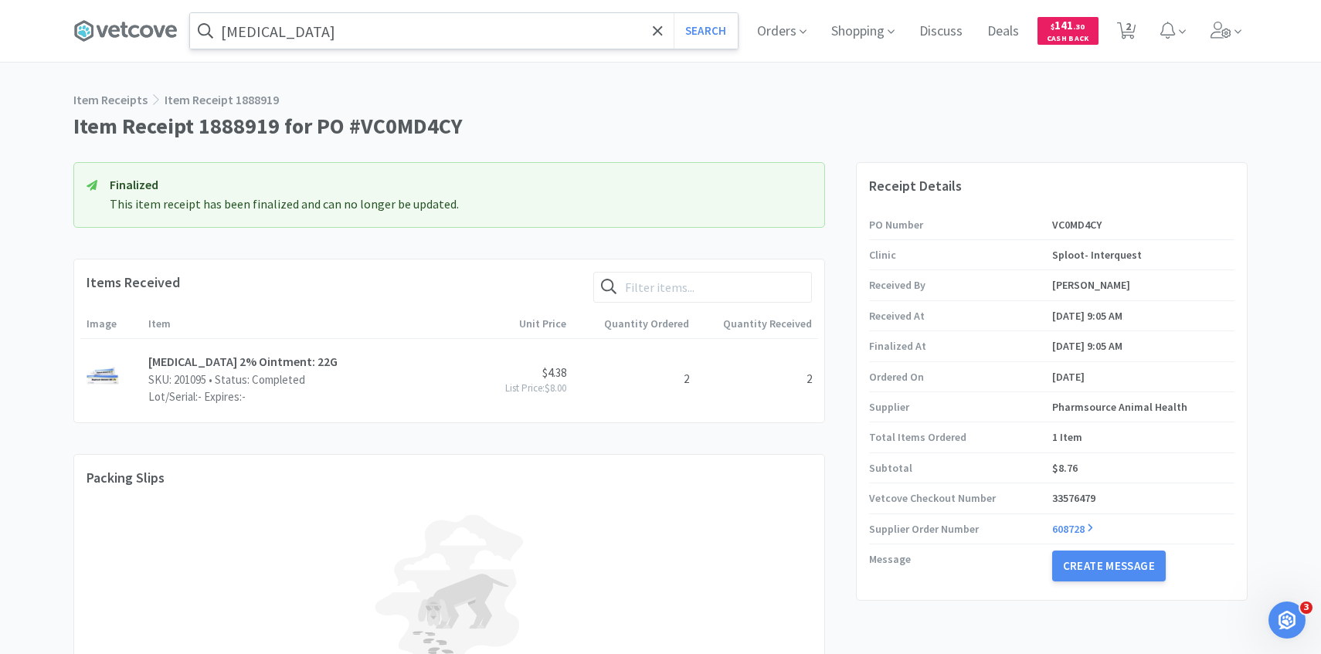
click at [435, 37] on input "[MEDICAL_DATA]" at bounding box center [464, 31] width 548 height 36
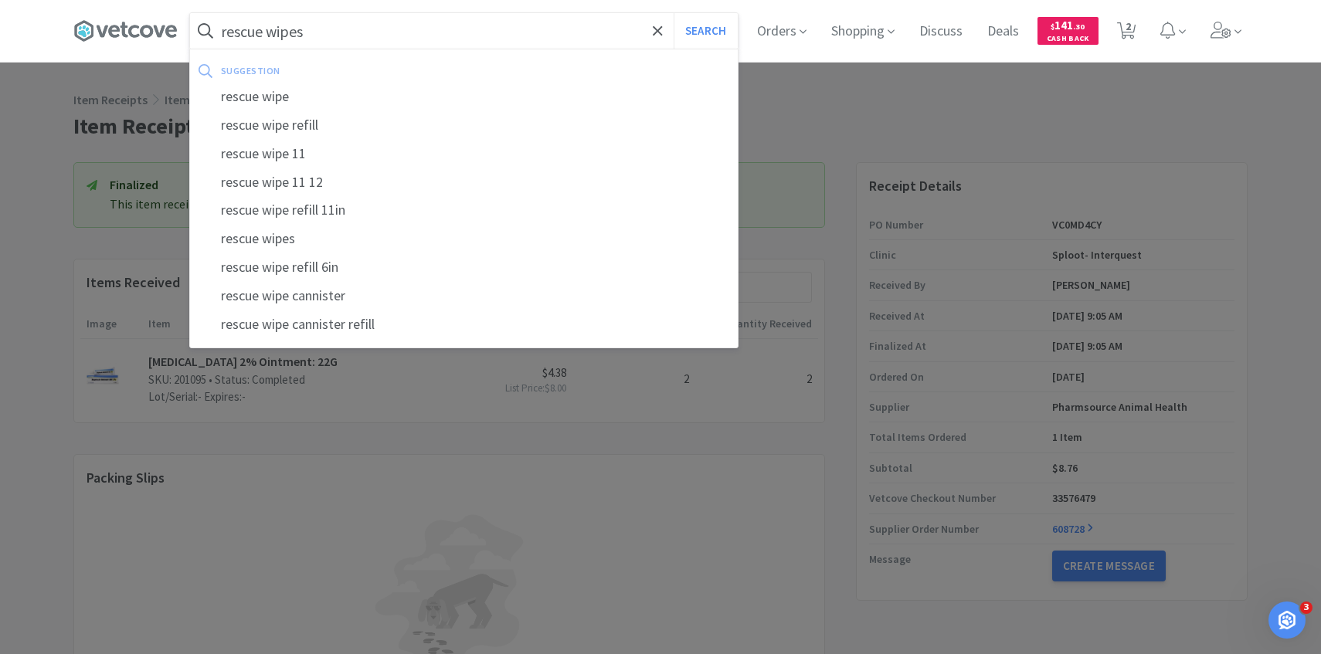
type input "rescue wipes"
click at [673, 13] on button "Search" at bounding box center [705, 31] width 64 height 36
select select "1"
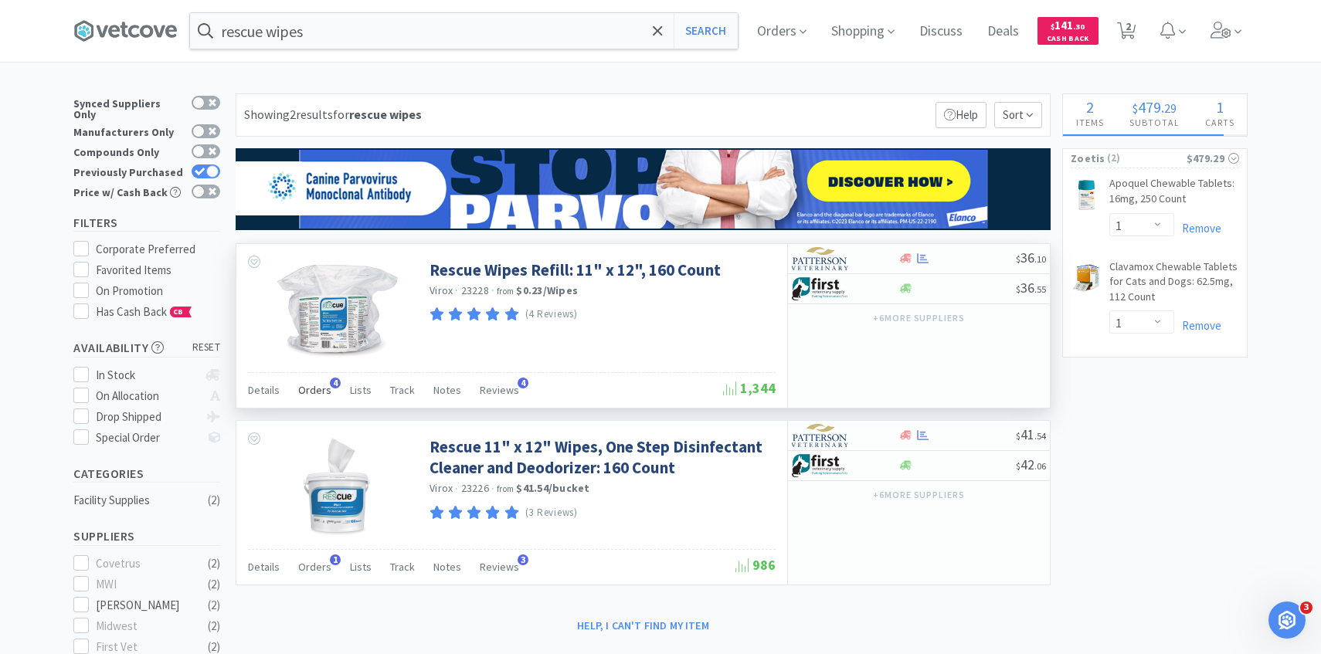
click at [317, 379] on div "Orders 4" at bounding box center [314, 392] width 33 height 29
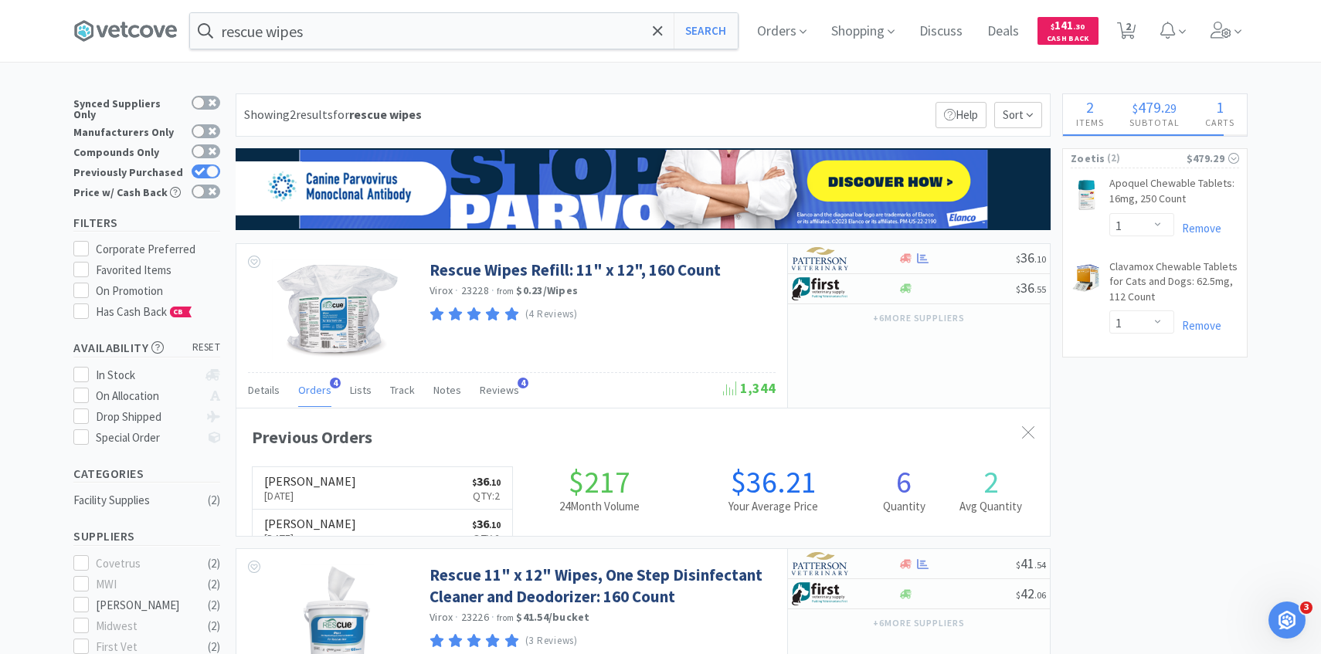
click at [365, 476] on link "[PERSON_NAME] [DATE] $ 36 . 10 Qty: 2" at bounding box center [382, 488] width 259 height 42
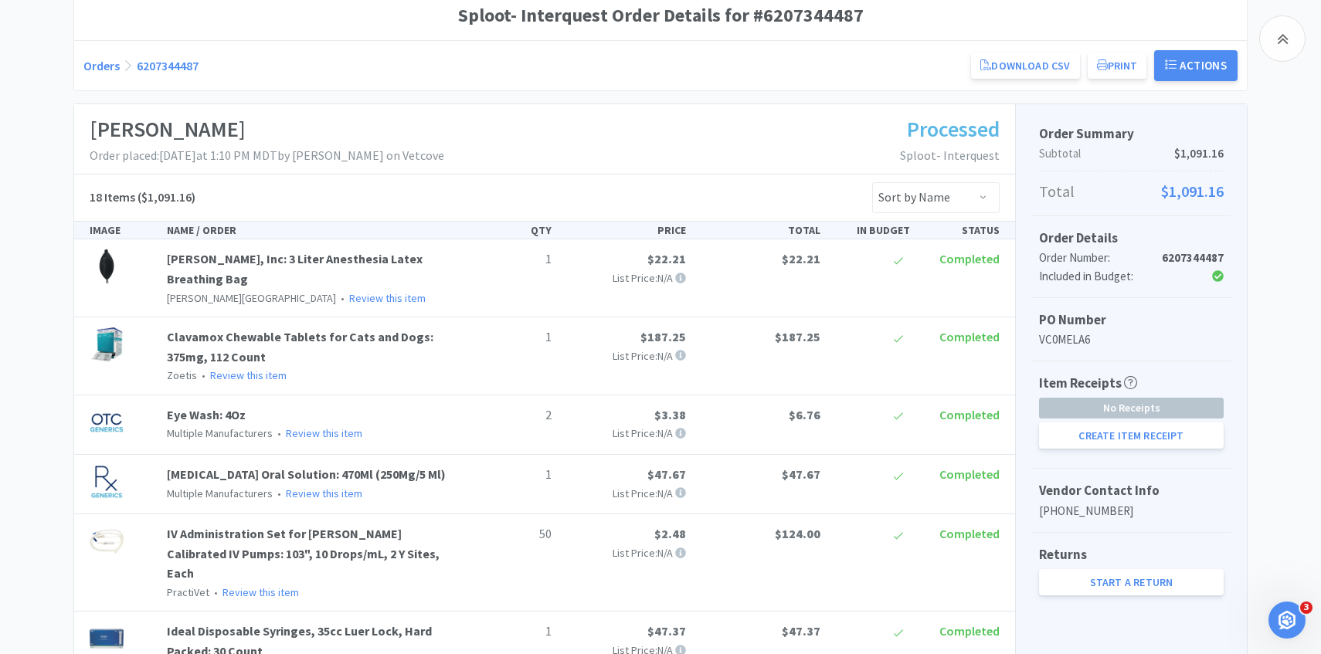
scroll to position [192, 0]
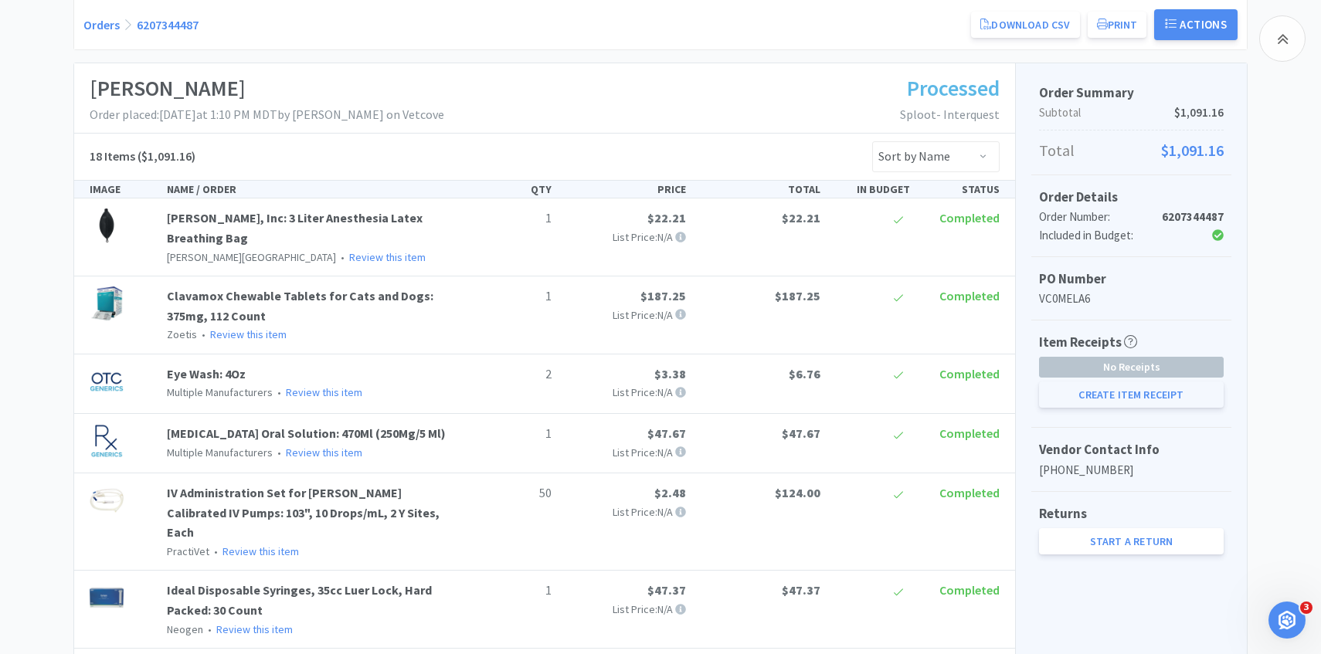
click at [1123, 395] on button "Create Item Receipt" at bounding box center [1131, 395] width 185 height 26
select select "1"
select select "2"
select select "1"
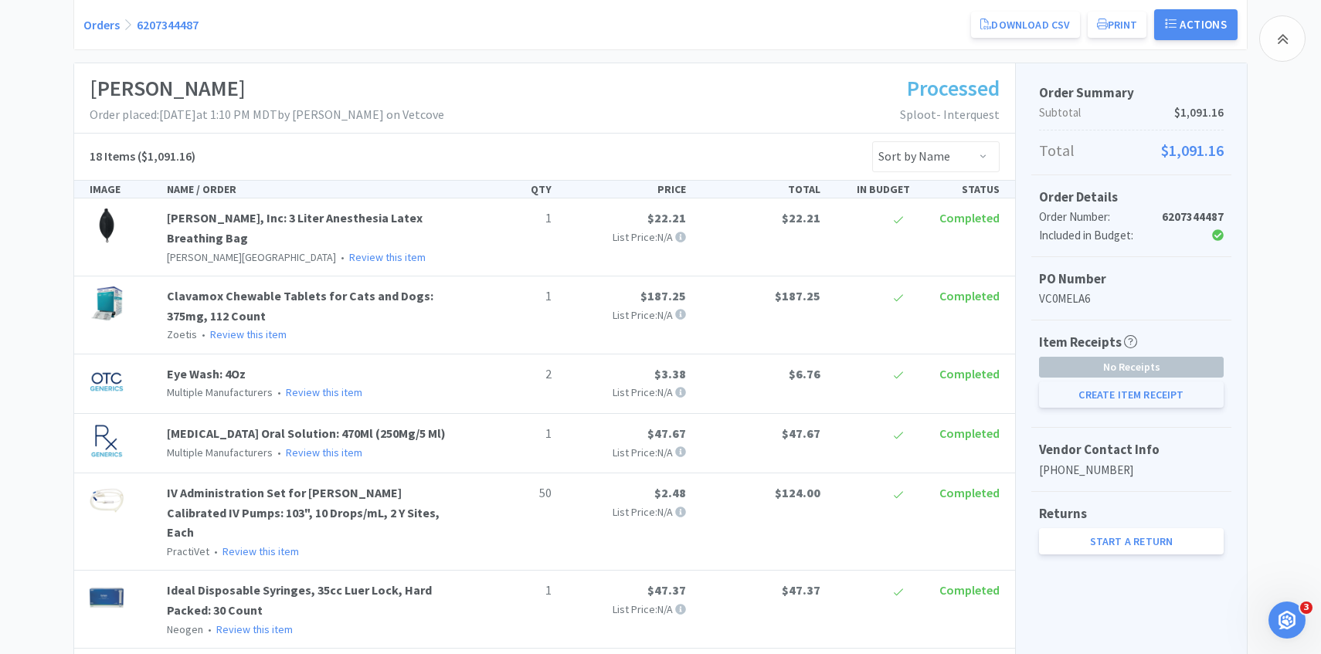
select select "50"
select select "2"
select select "1"
select select "3"
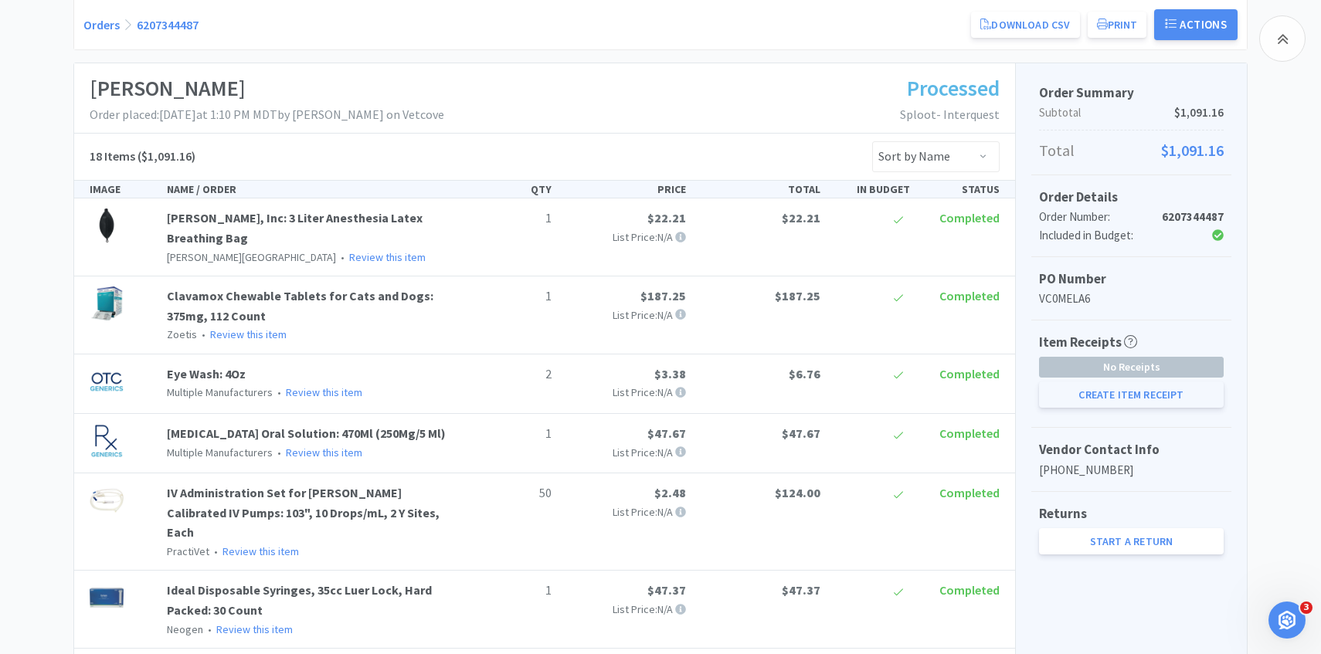
select select "1"
select select "10"
select select "2"
select select "50"
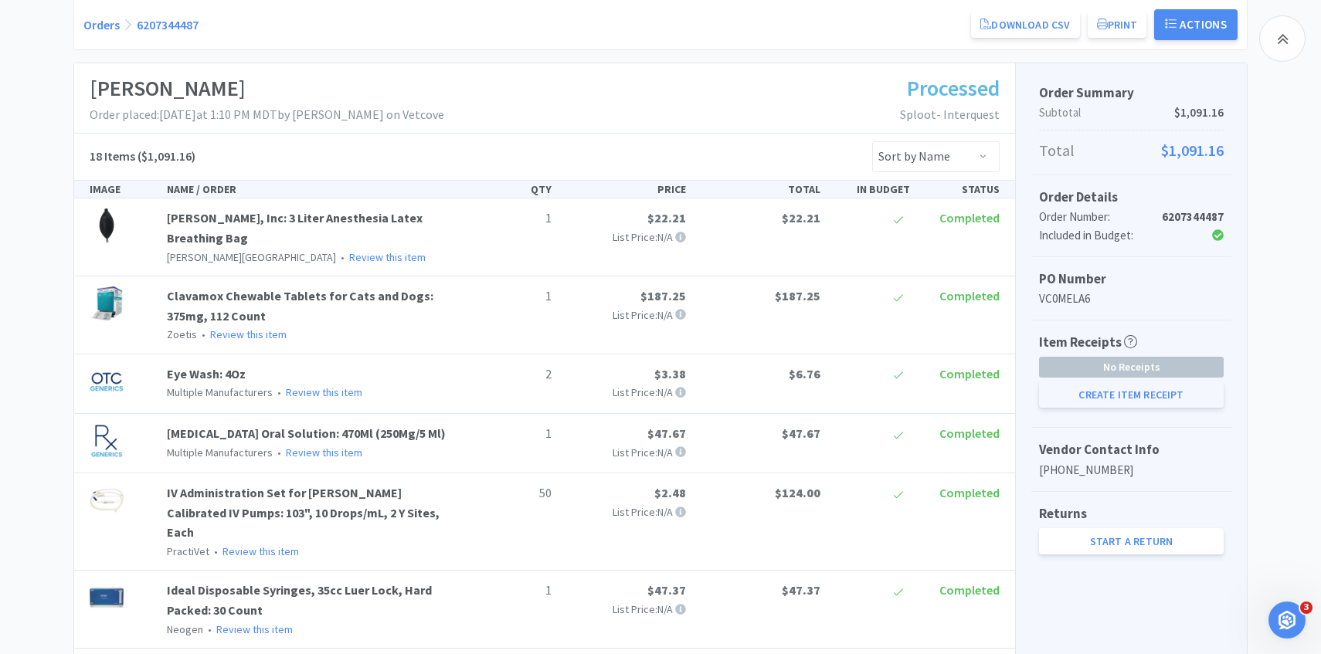
select select "1"
select select "30"
select select "2"
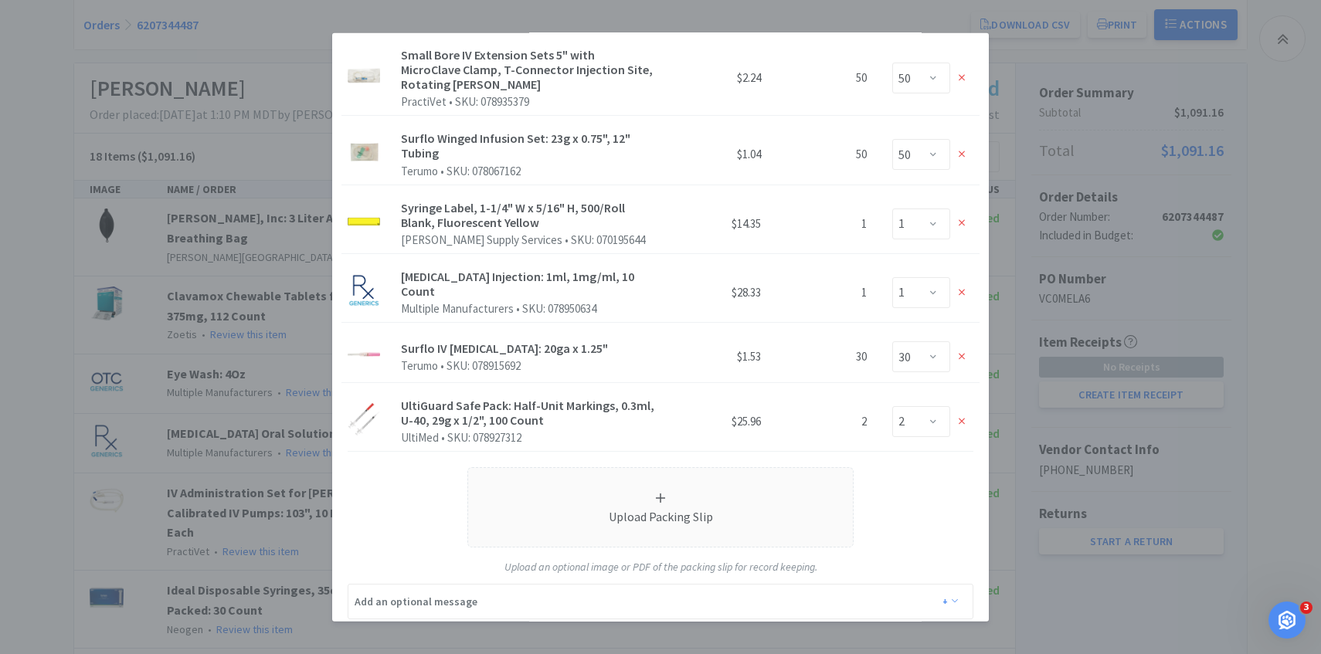
scroll to position [952, 0]
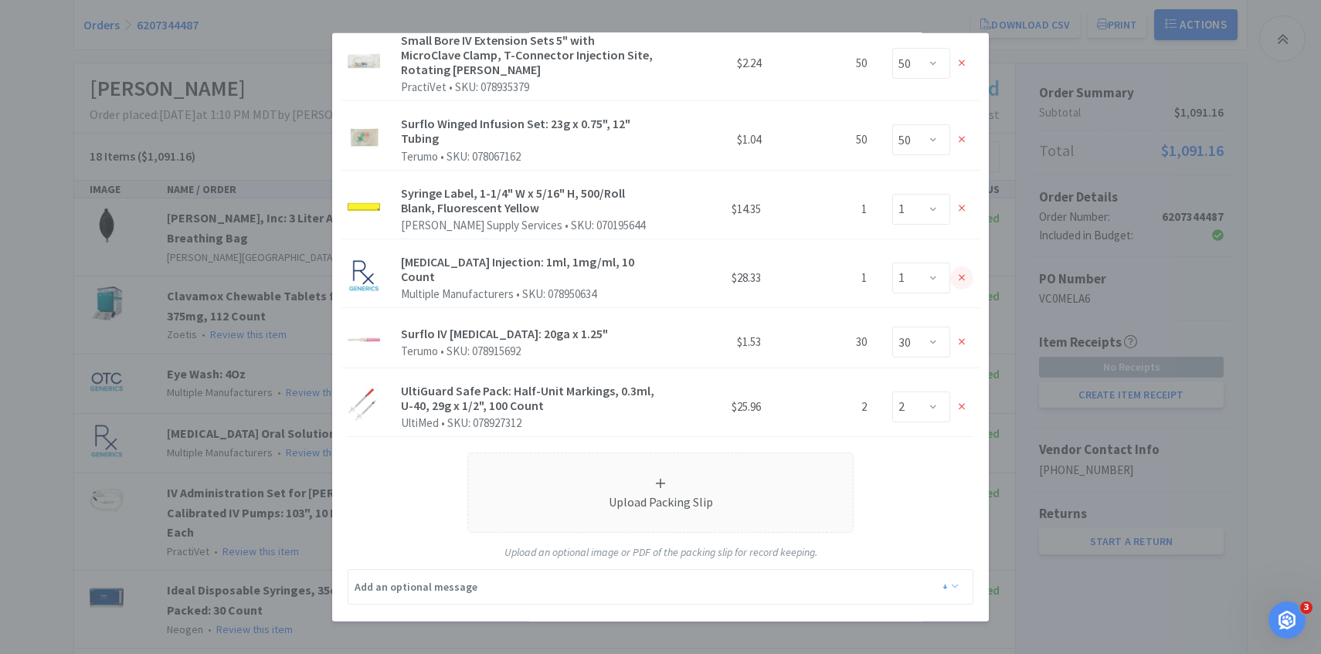
click at [964, 274] on icon at bounding box center [961, 277] width 7 height 7
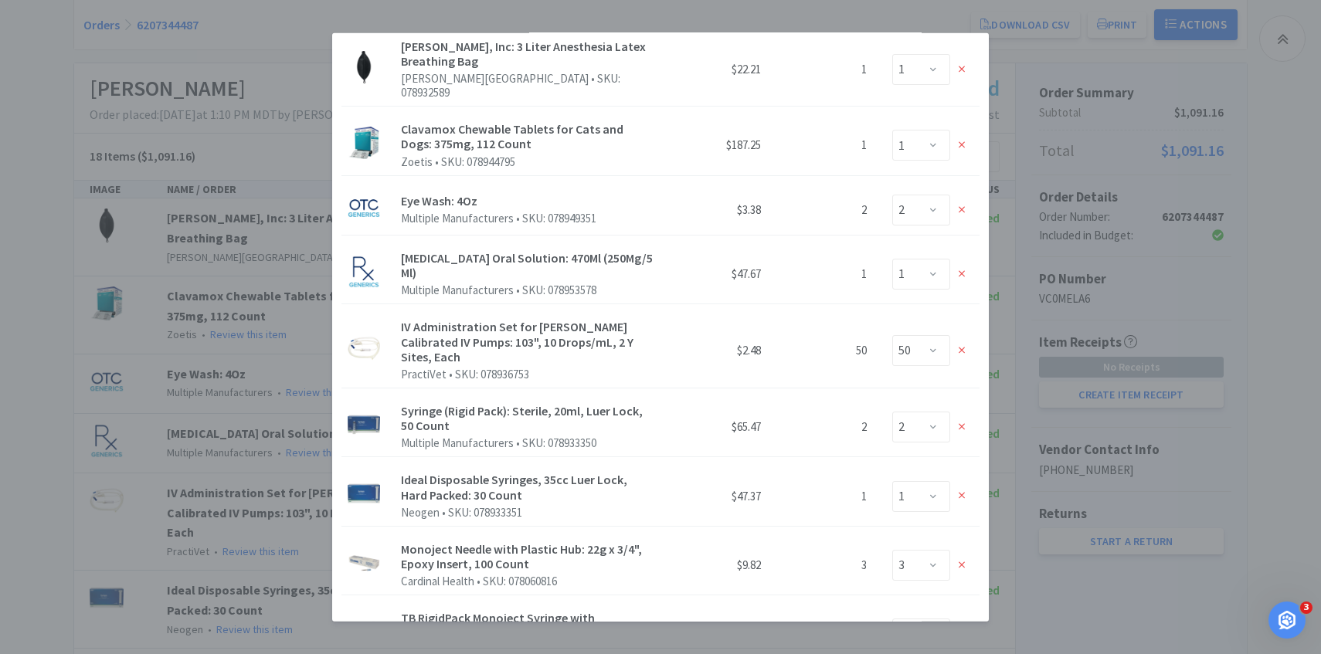
scroll to position [50, 0]
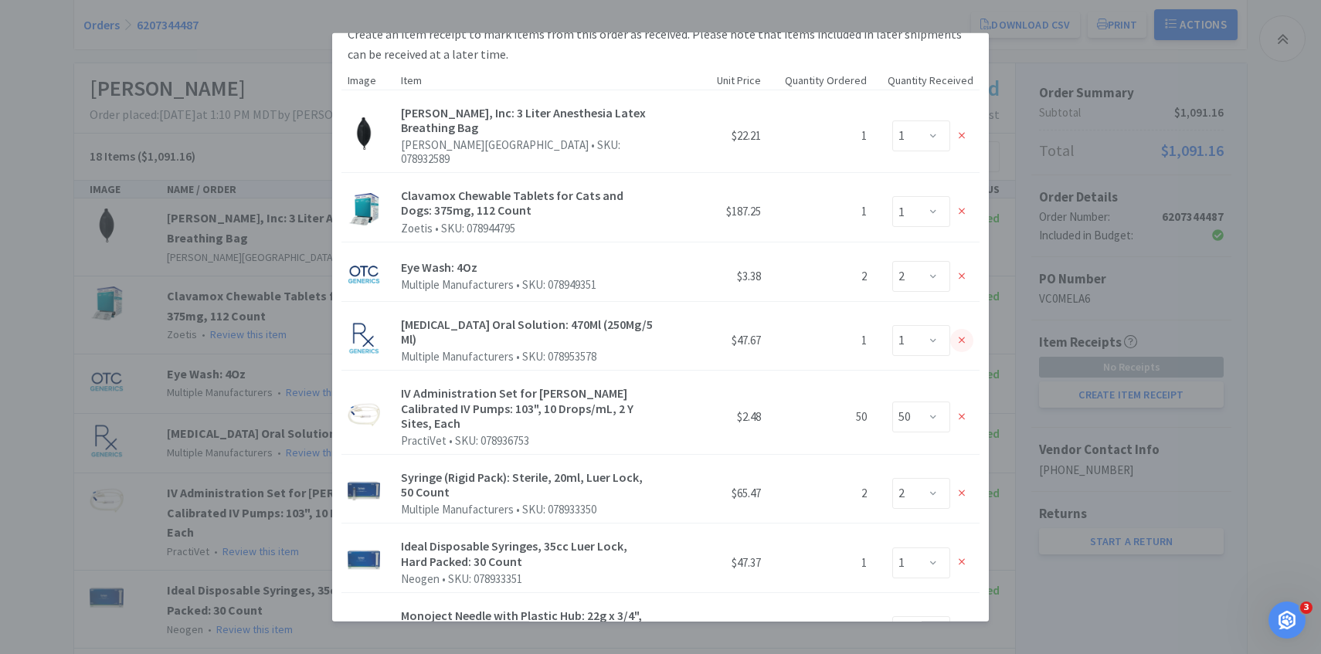
click at [964, 335] on icon at bounding box center [961, 340] width 7 height 11
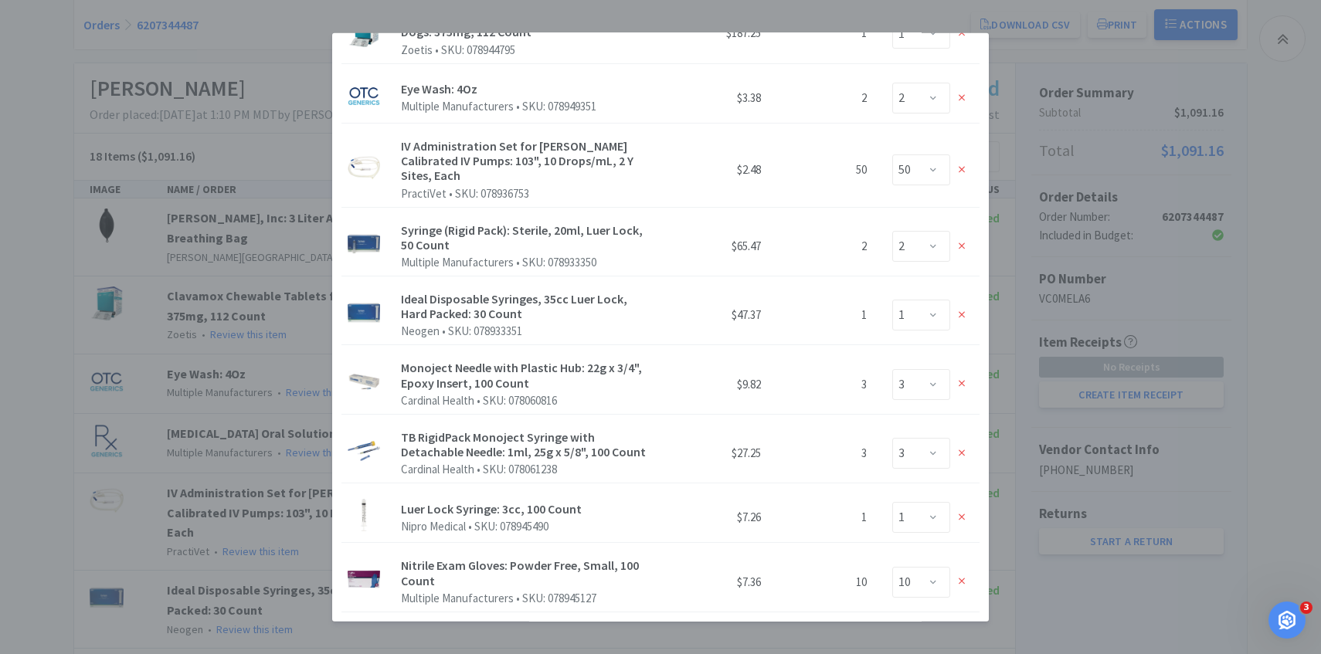
scroll to position [234, 0]
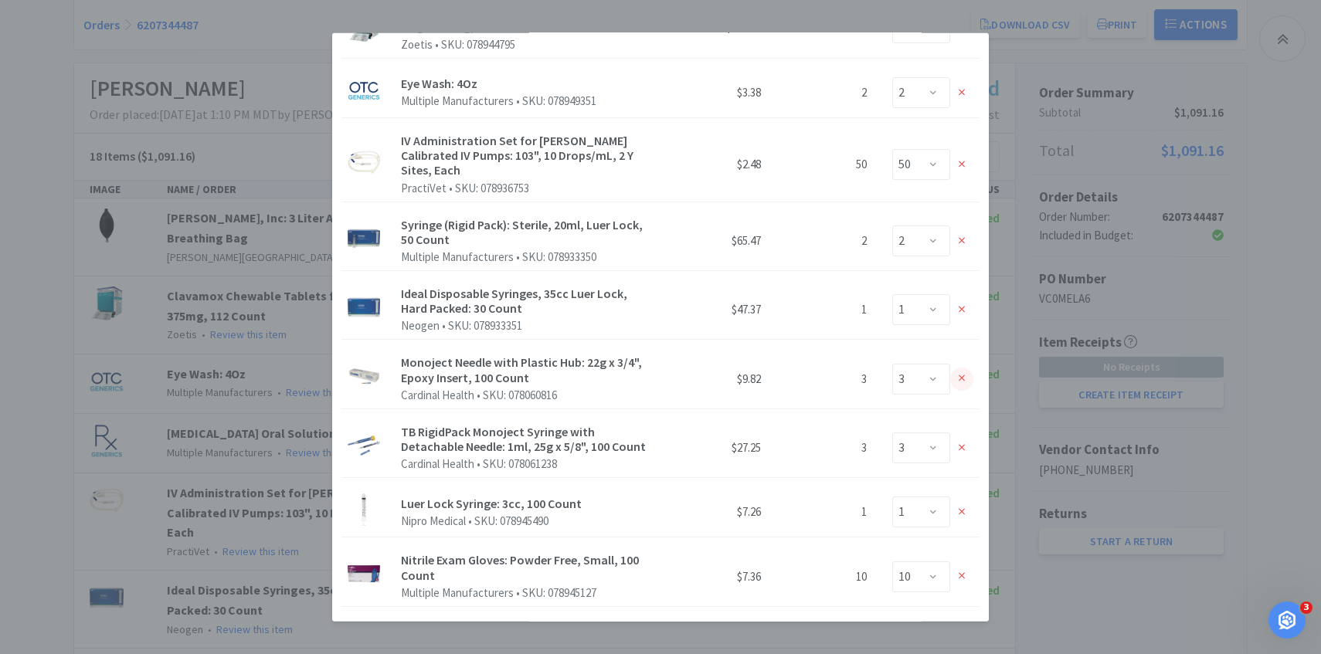
click at [970, 367] on div at bounding box center [961, 378] width 23 height 23
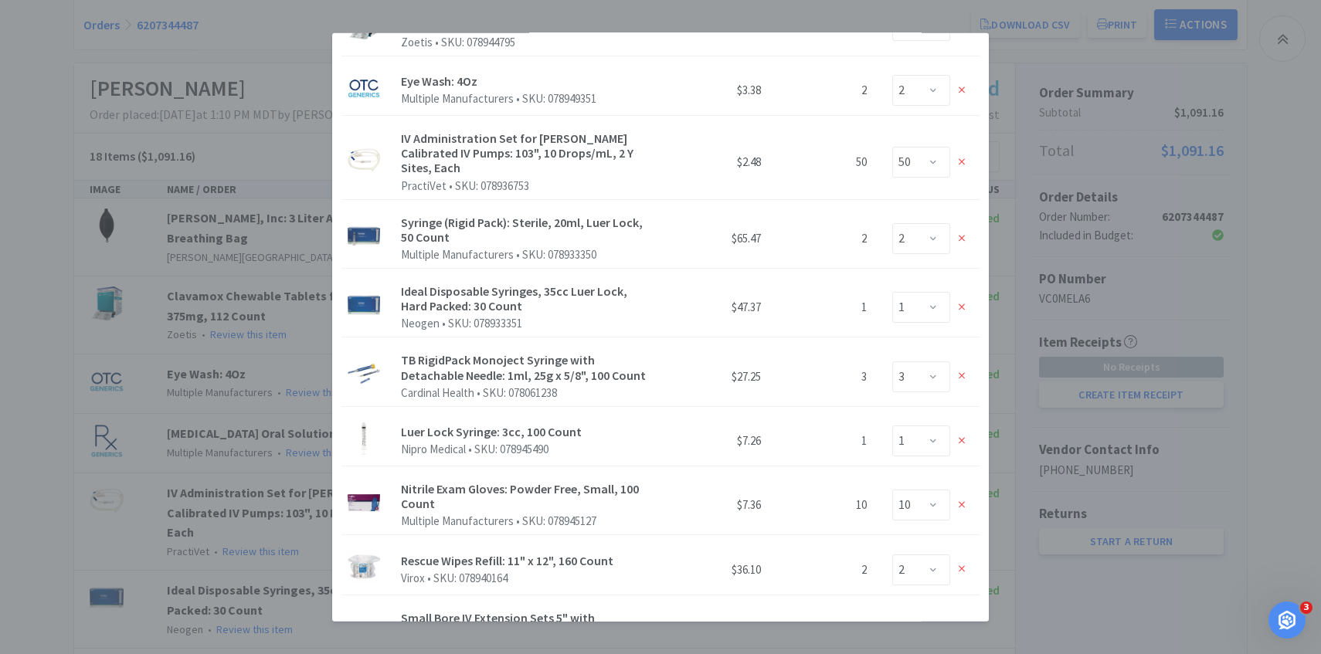
scroll to position [241, 0]
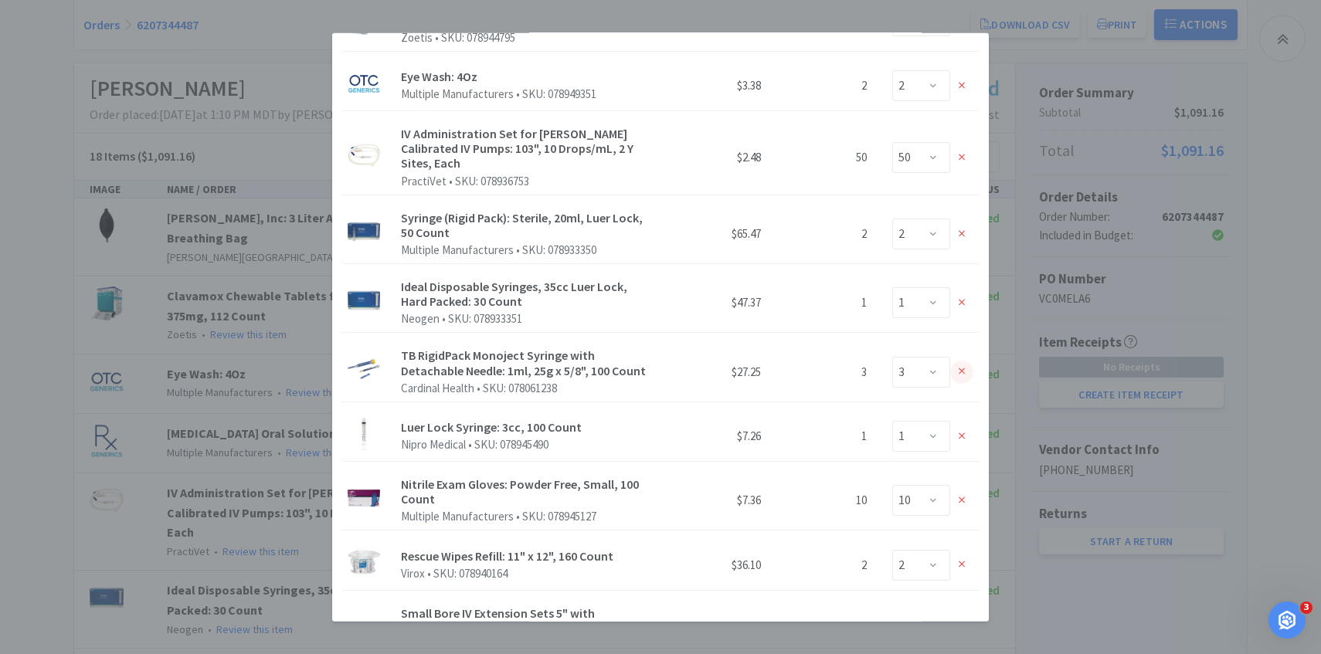
click at [963, 360] on div at bounding box center [961, 371] width 23 height 23
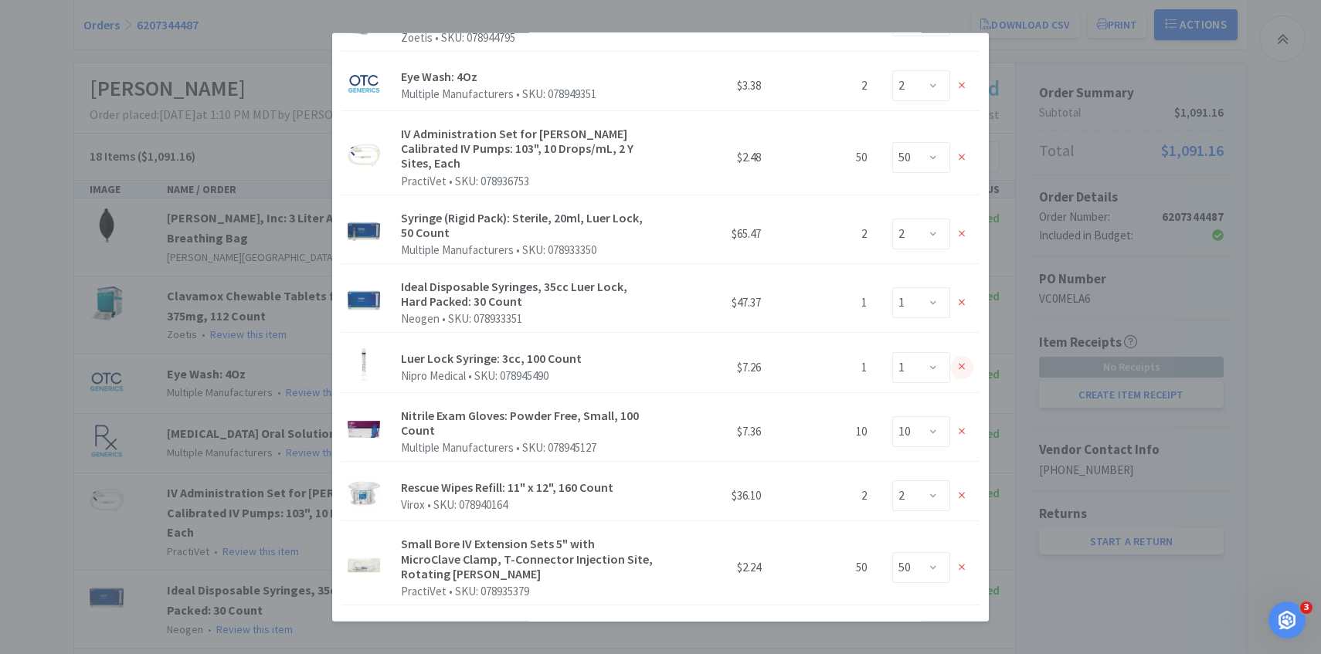
click at [965, 355] on div at bounding box center [961, 366] width 23 height 23
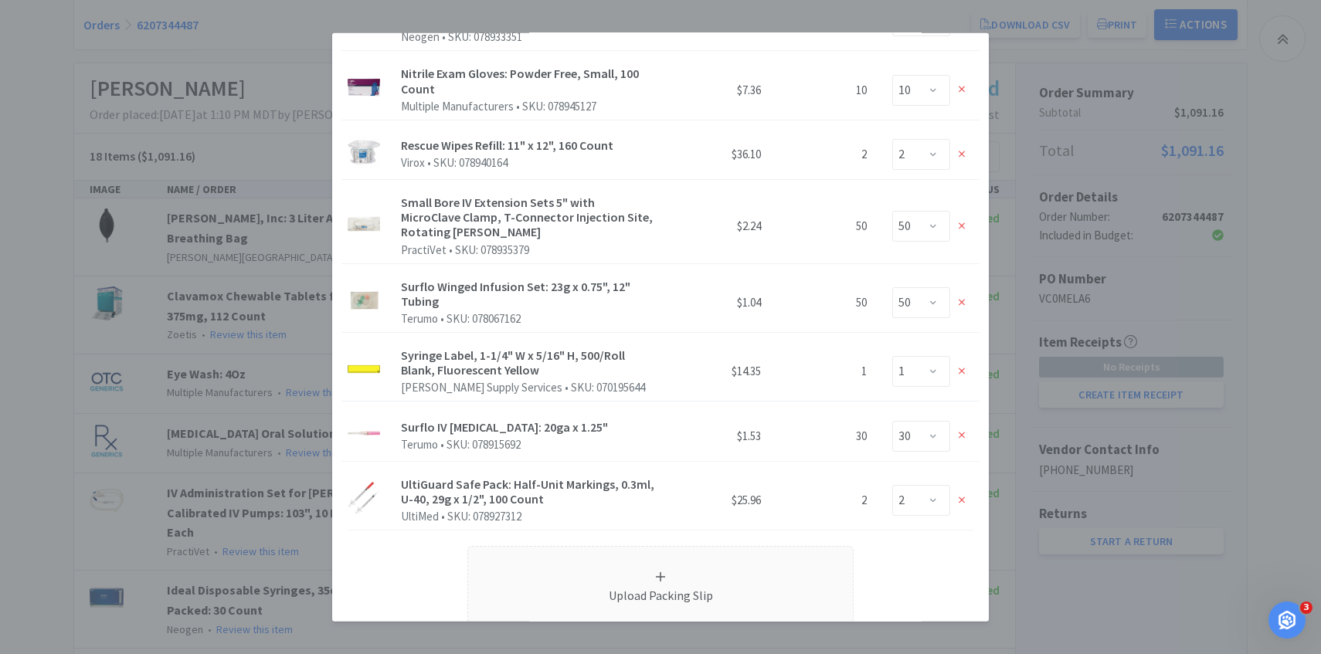
scroll to position [635, 0]
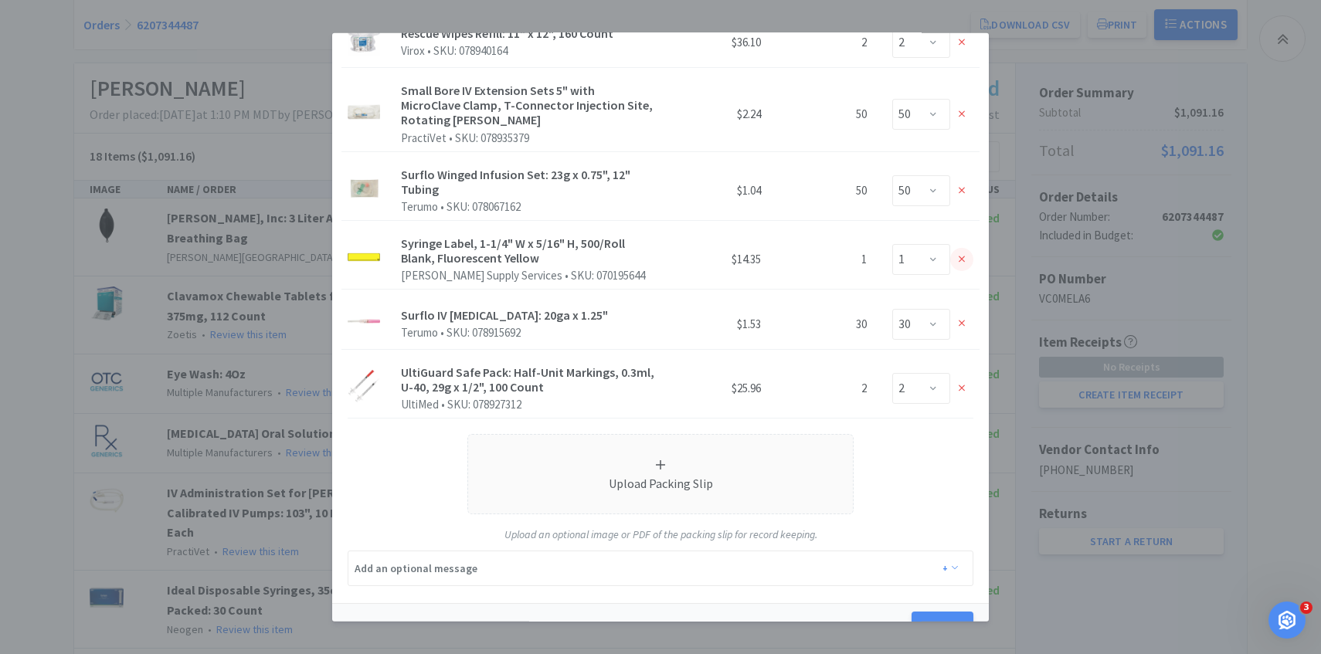
click at [963, 256] on icon at bounding box center [961, 259] width 7 height 7
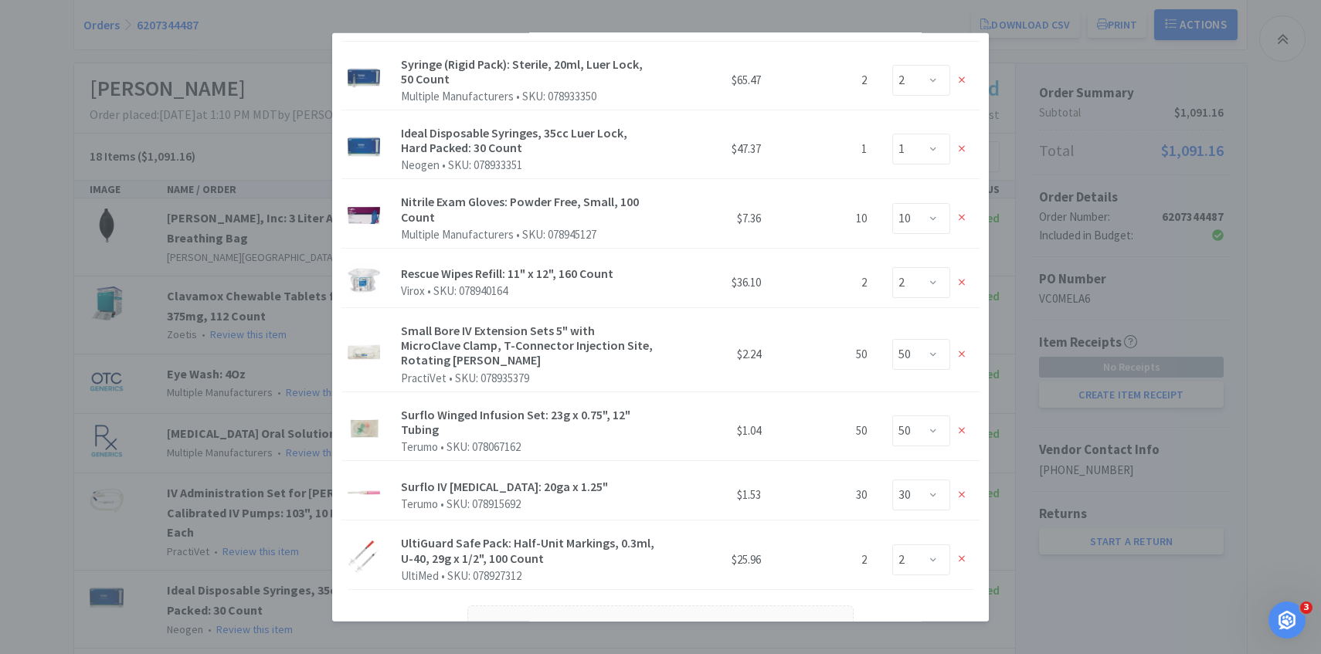
scroll to position [541, 0]
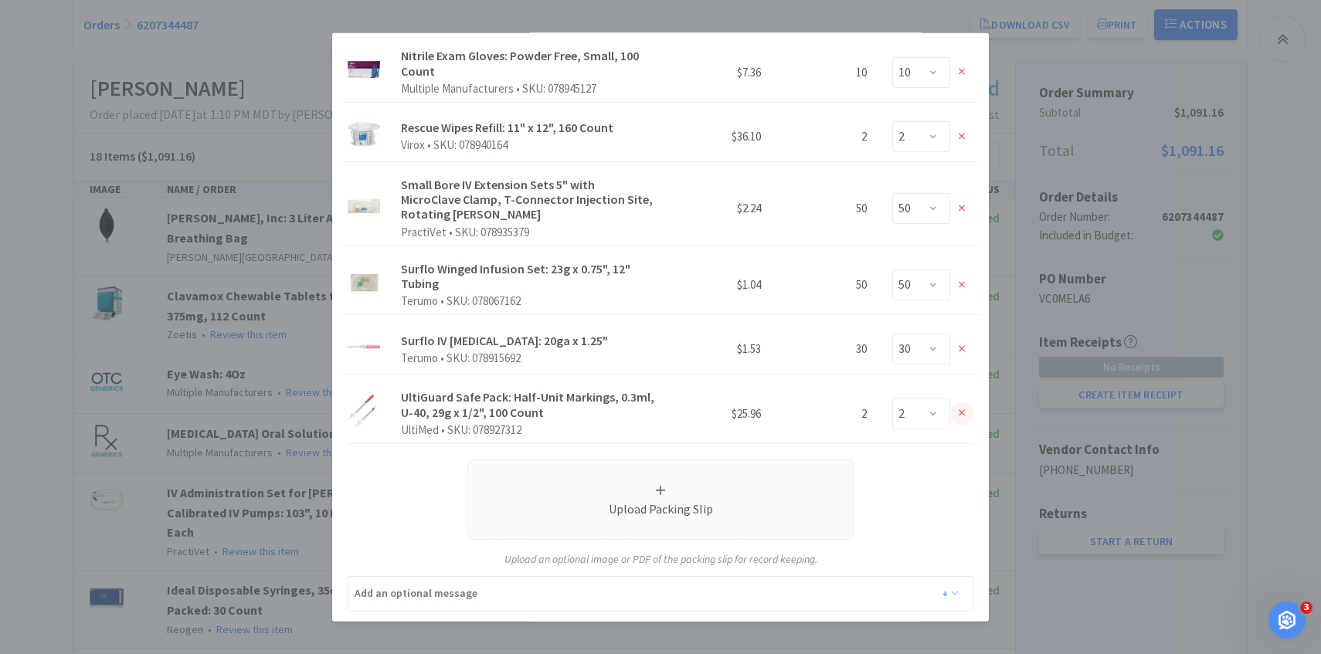
click at [961, 408] on icon at bounding box center [961, 413] width 7 height 11
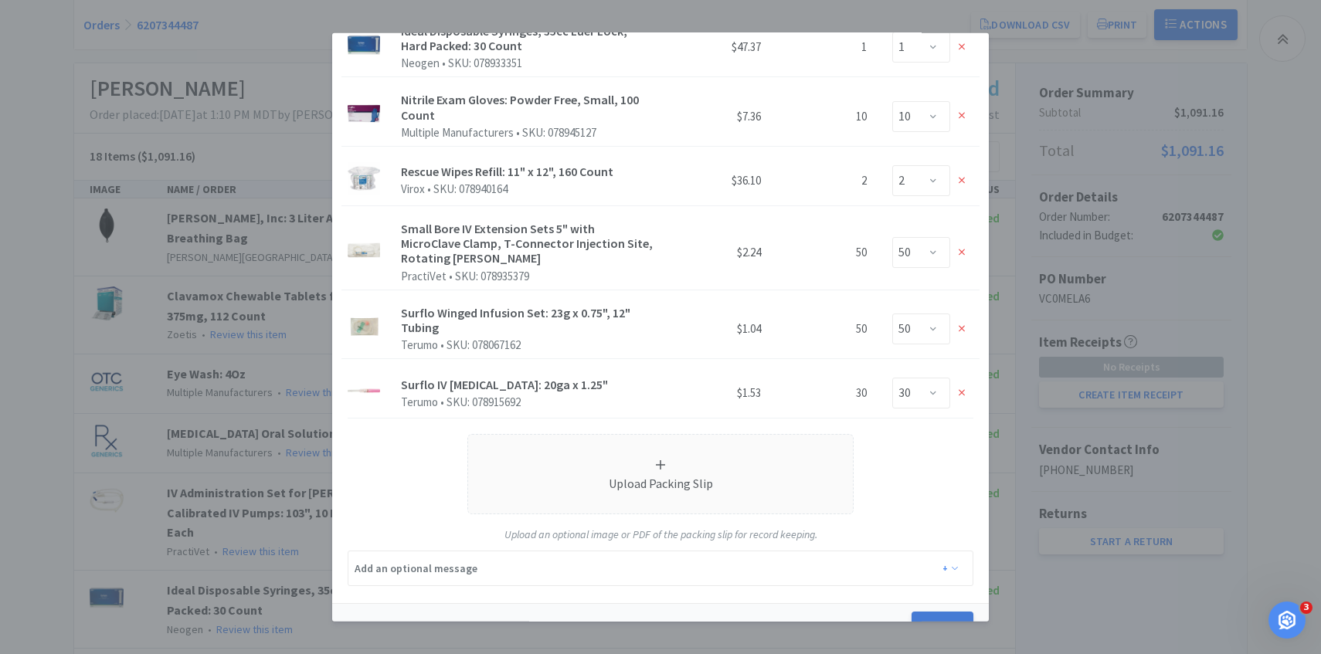
click at [941, 612] on button "Create" at bounding box center [942, 627] width 62 height 31
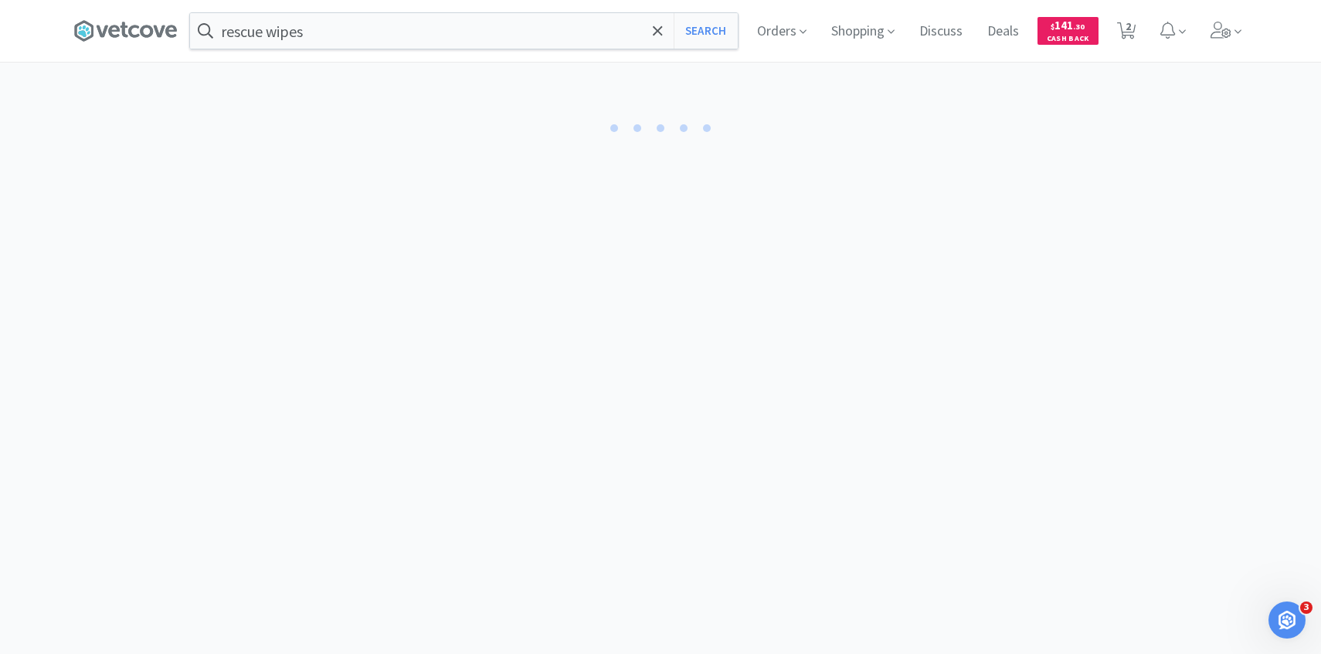
select select "1"
select select "2"
select select "50"
select select "1"
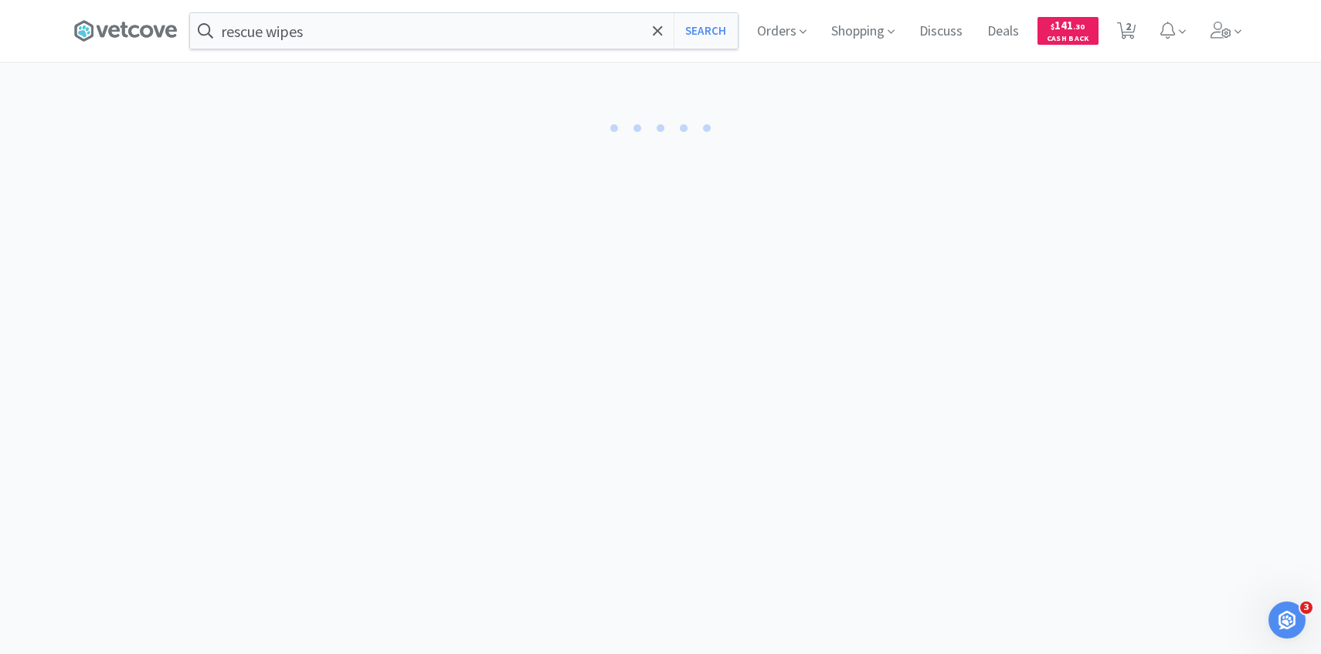
select select "10"
select select "2"
select select "50"
select select "30"
select select "50"
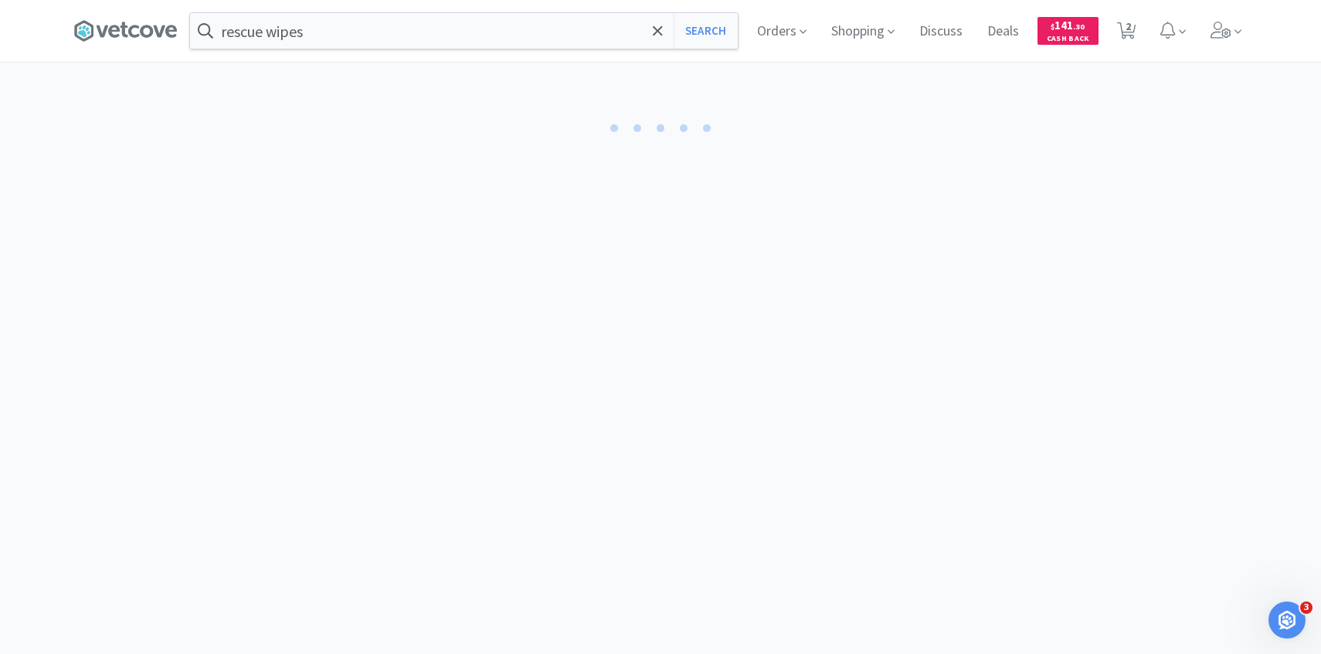
select select "2"
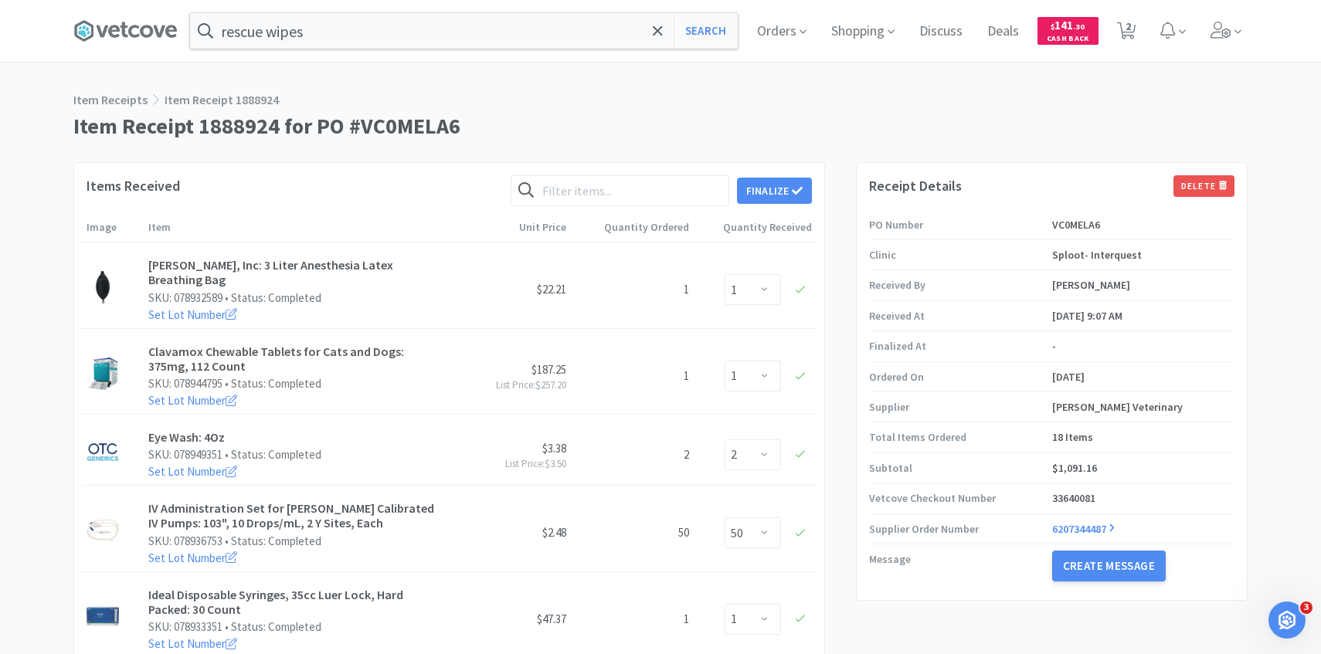
click at [780, 173] on div "Items Received Finalize Image Item Unit Price Quantity Ordered Quantity Receive…" at bounding box center [448, 644] width 751 height 965
click at [782, 190] on button "Finalize" at bounding box center [774, 191] width 75 height 26
click at [829, 156] on button "Finalize" at bounding box center [830, 167] width 57 height 22
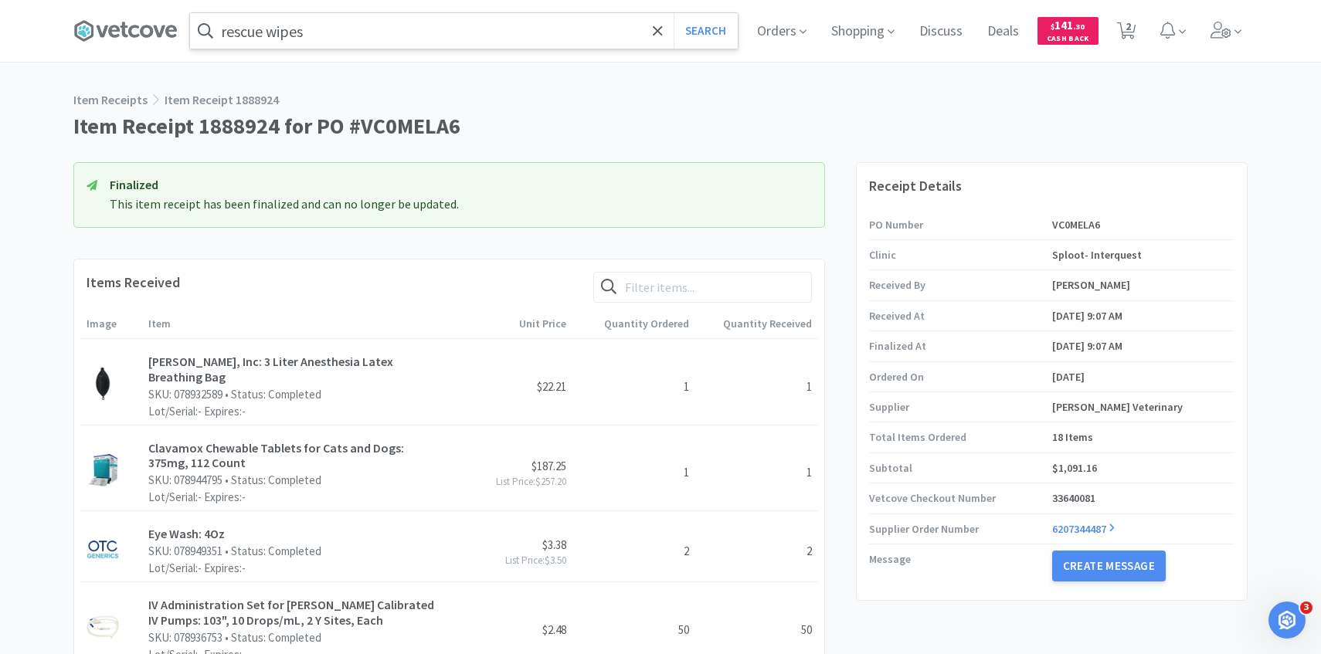
click at [460, 25] on input "rescue wipes" at bounding box center [464, 31] width 548 height 36
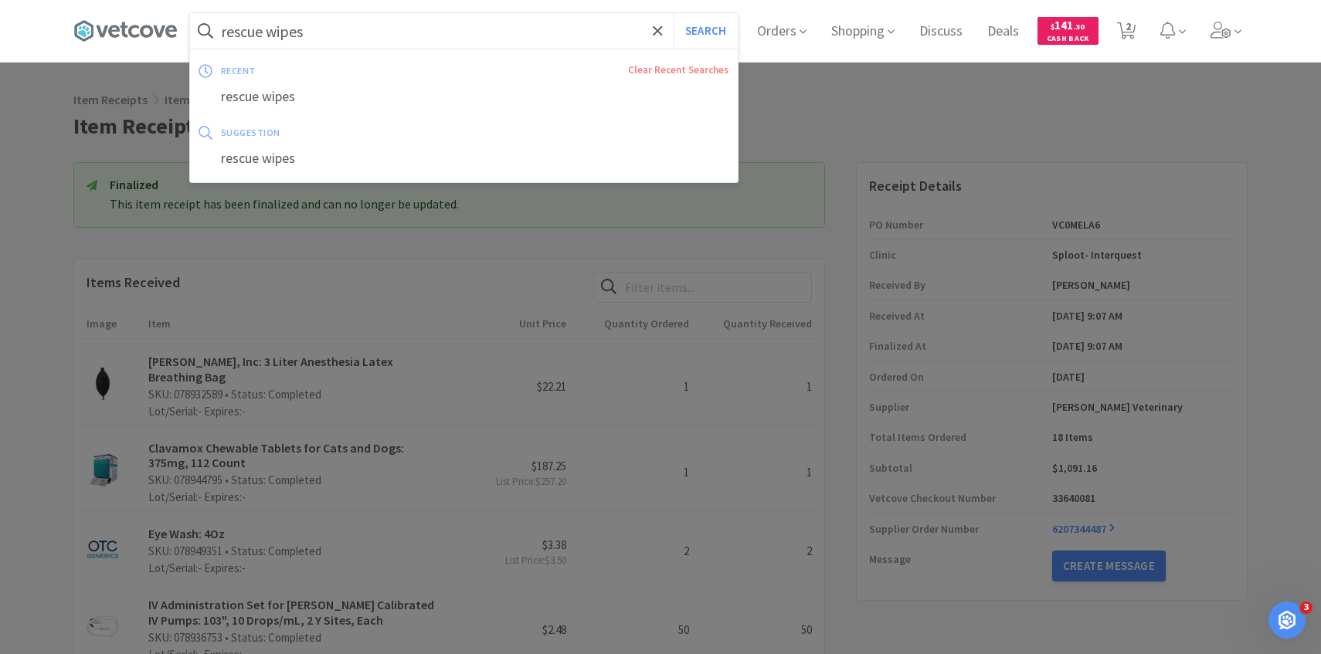
click at [673, 13] on button "Search" at bounding box center [705, 31] width 64 height 36
select select "1"
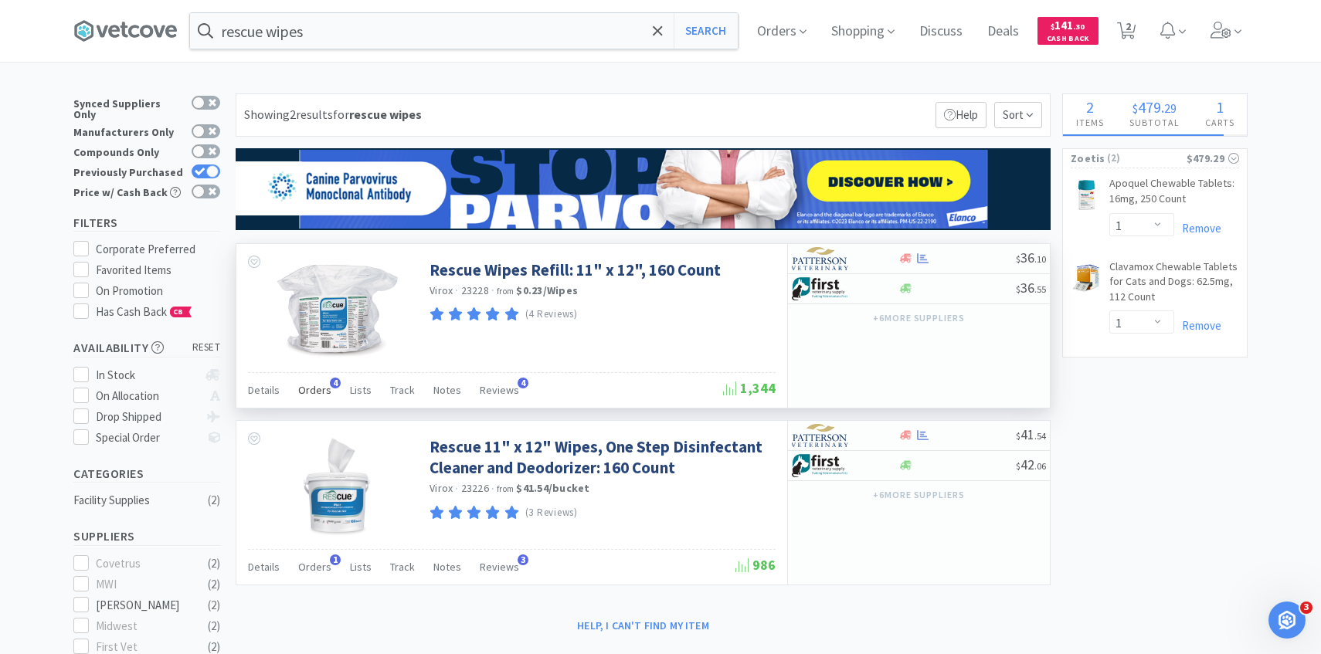
click at [326, 390] on span "Orders" at bounding box center [314, 390] width 33 height 14
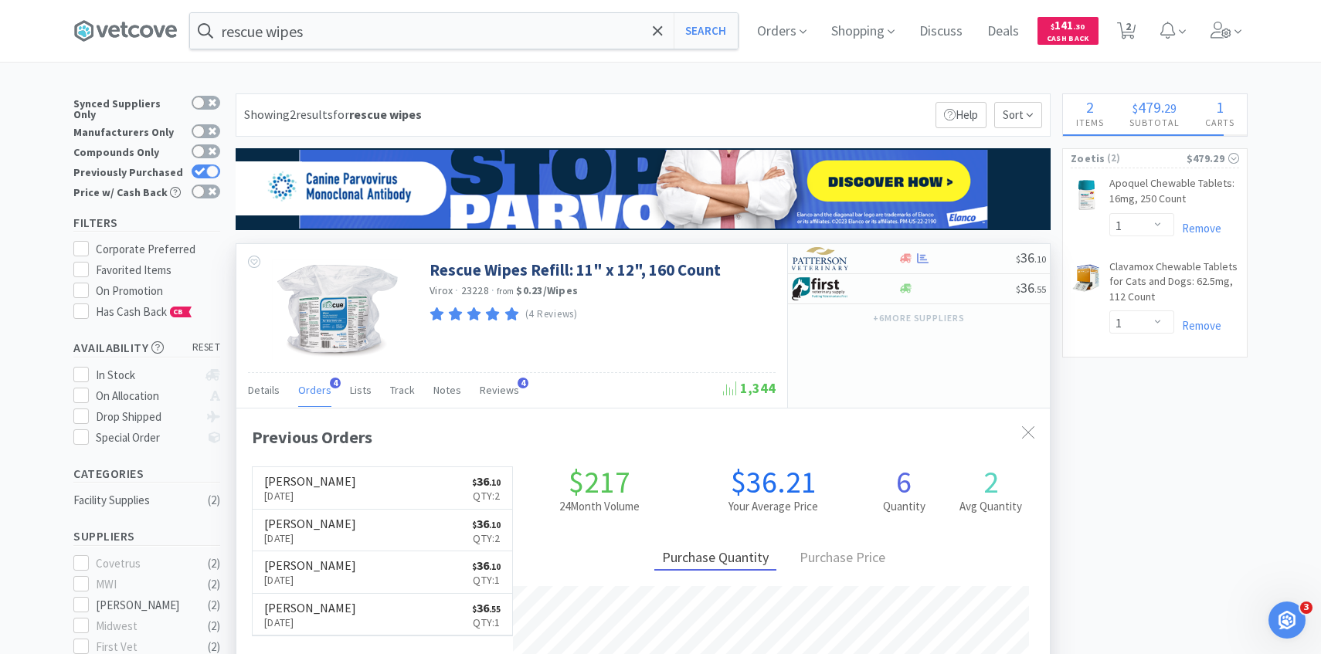
scroll to position [400, 813]
click at [327, 486] on h6 "[PERSON_NAME]" at bounding box center [310, 481] width 92 height 12
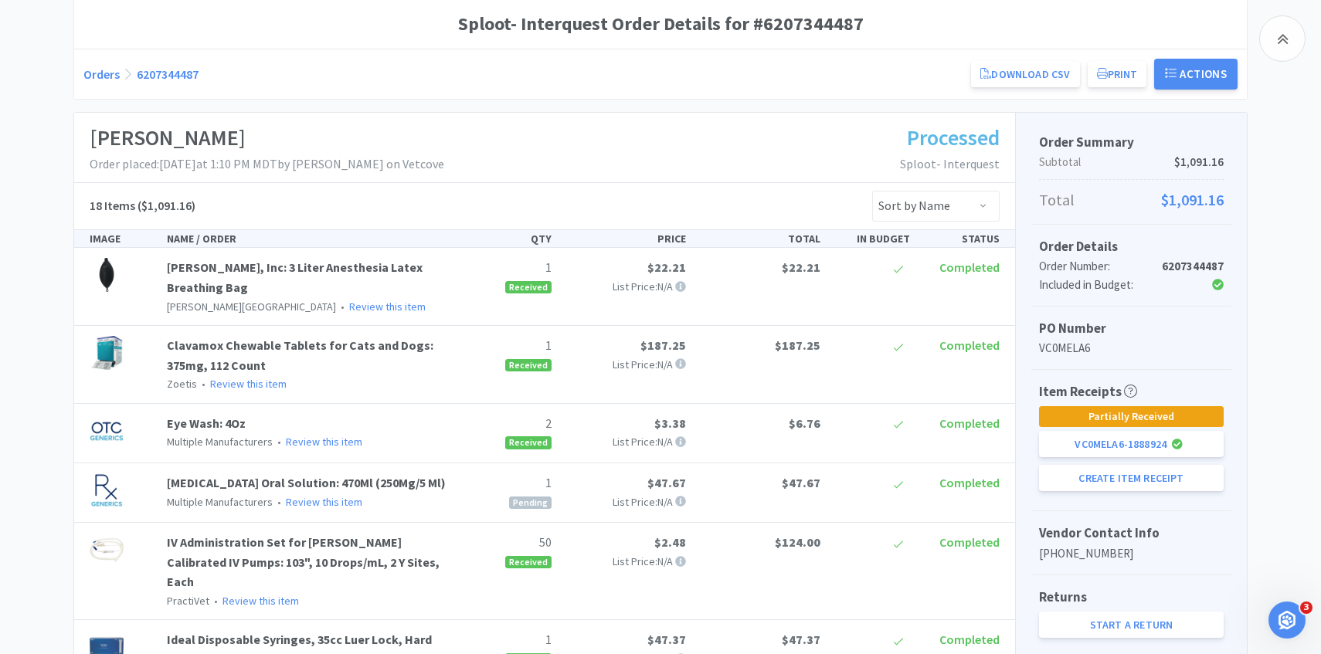
scroll to position [235, 0]
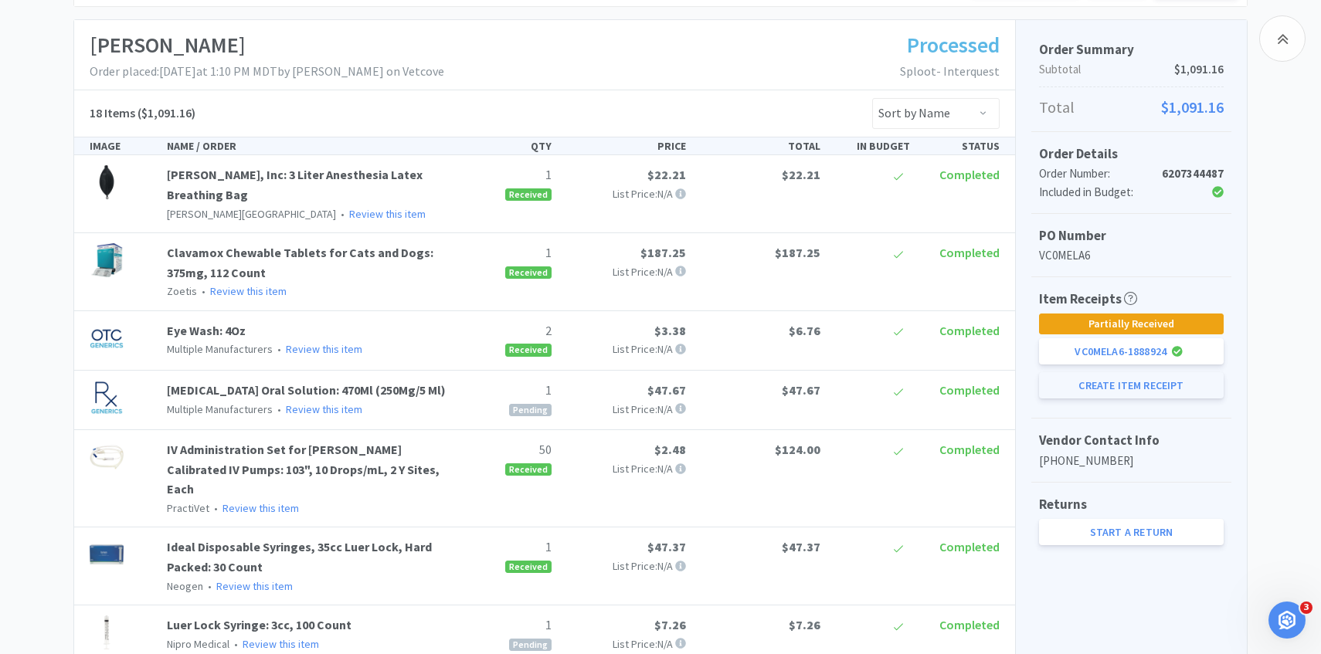
click at [1131, 378] on button "Create Item Receipt" at bounding box center [1131, 385] width 185 height 26
select select "1"
select select "3"
select select "1"
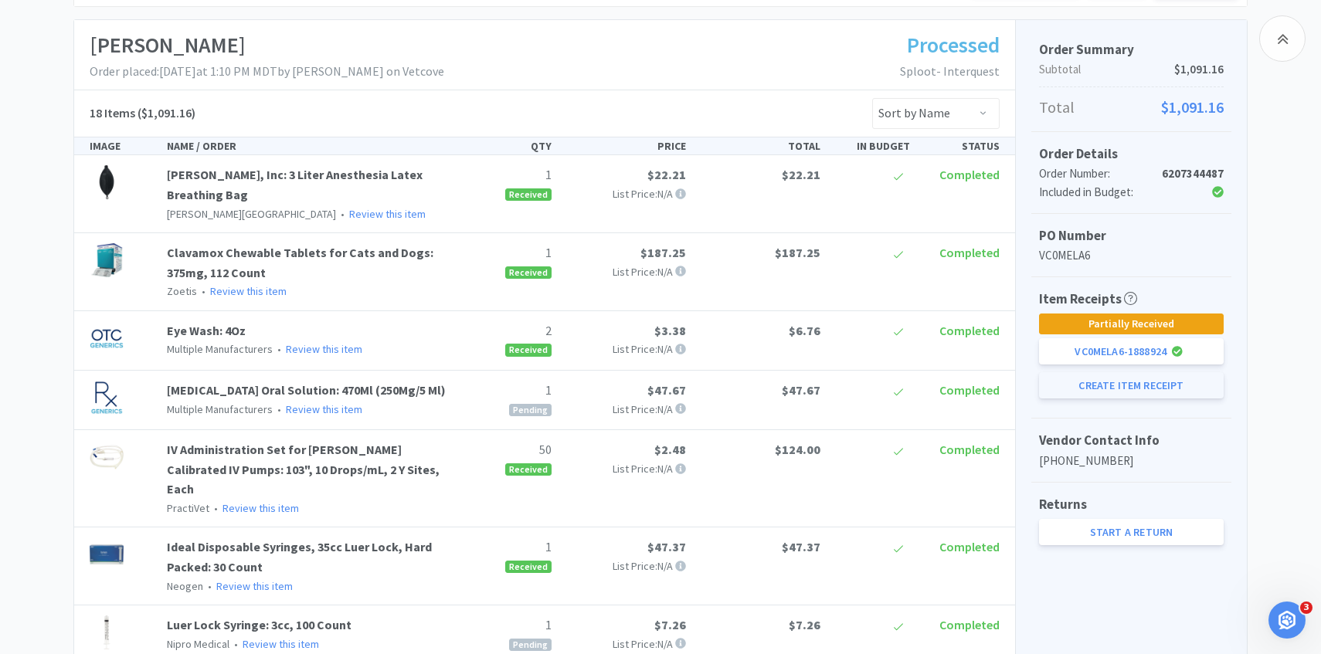
select select "1"
select select "2"
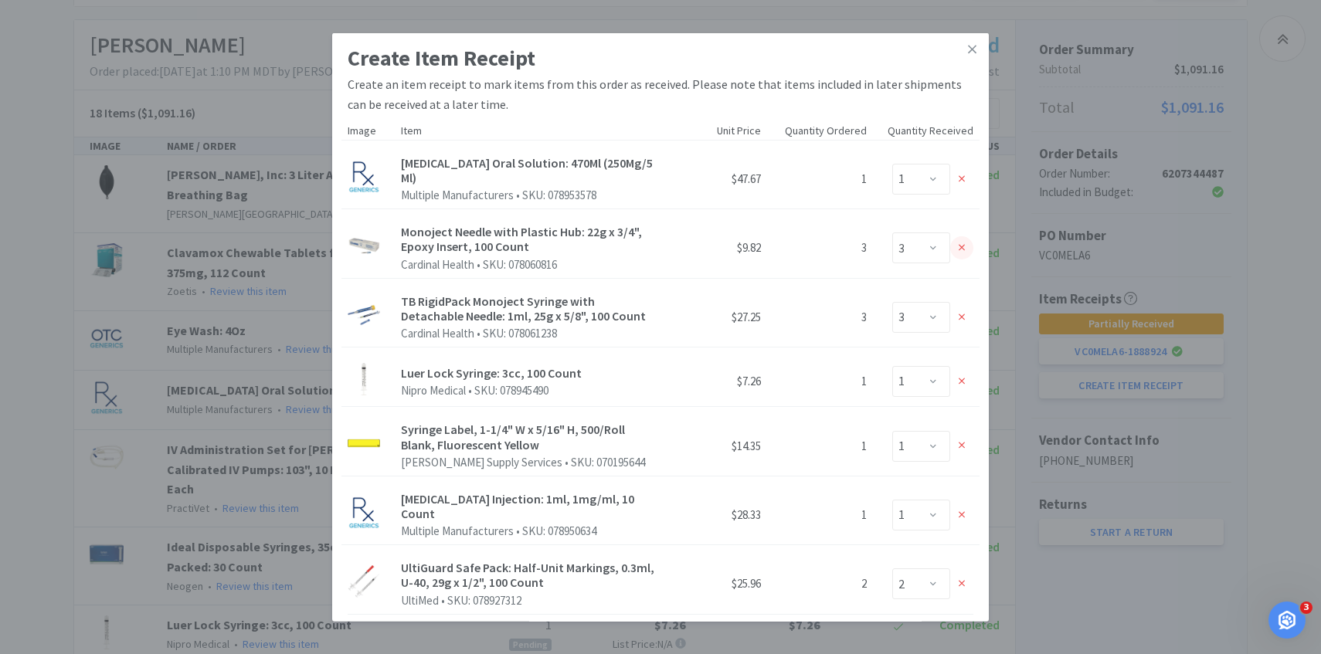
click at [960, 245] on icon at bounding box center [961, 248] width 7 height 7
click at [960, 314] on icon at bounding box center [961, 317] width 7 height 7
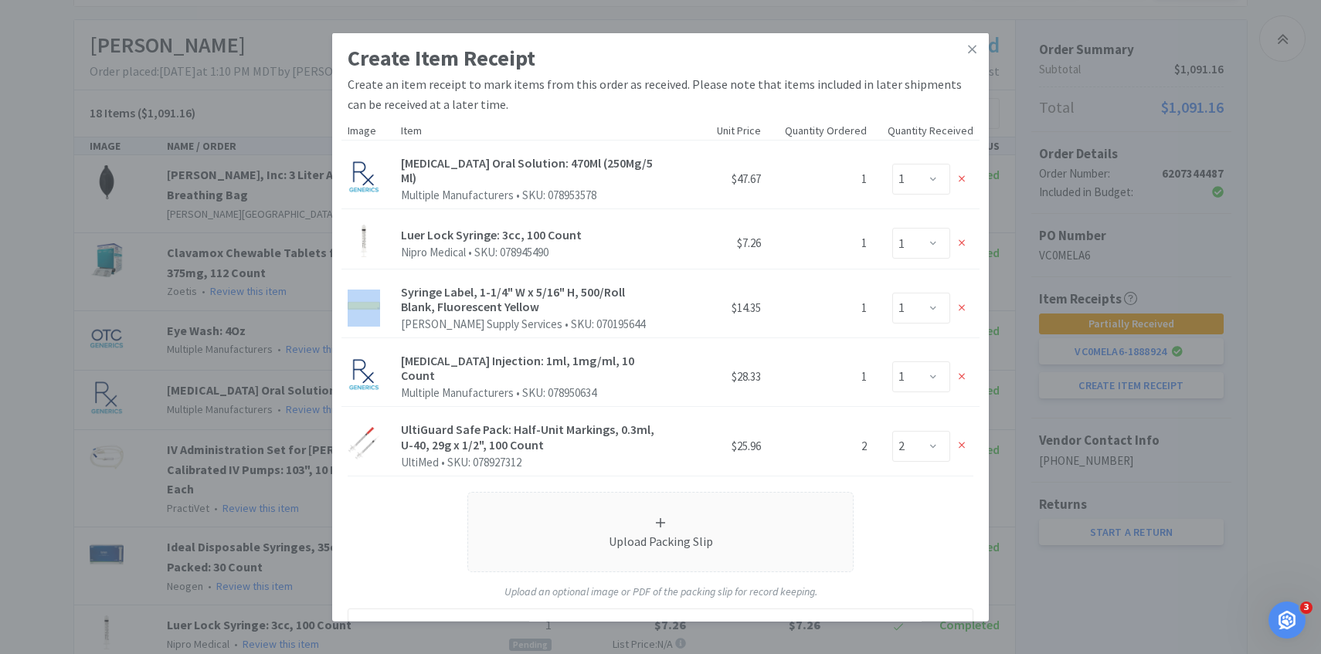
click at [960, 238] on icon at bounding box center [961, 243] width 7 height 11
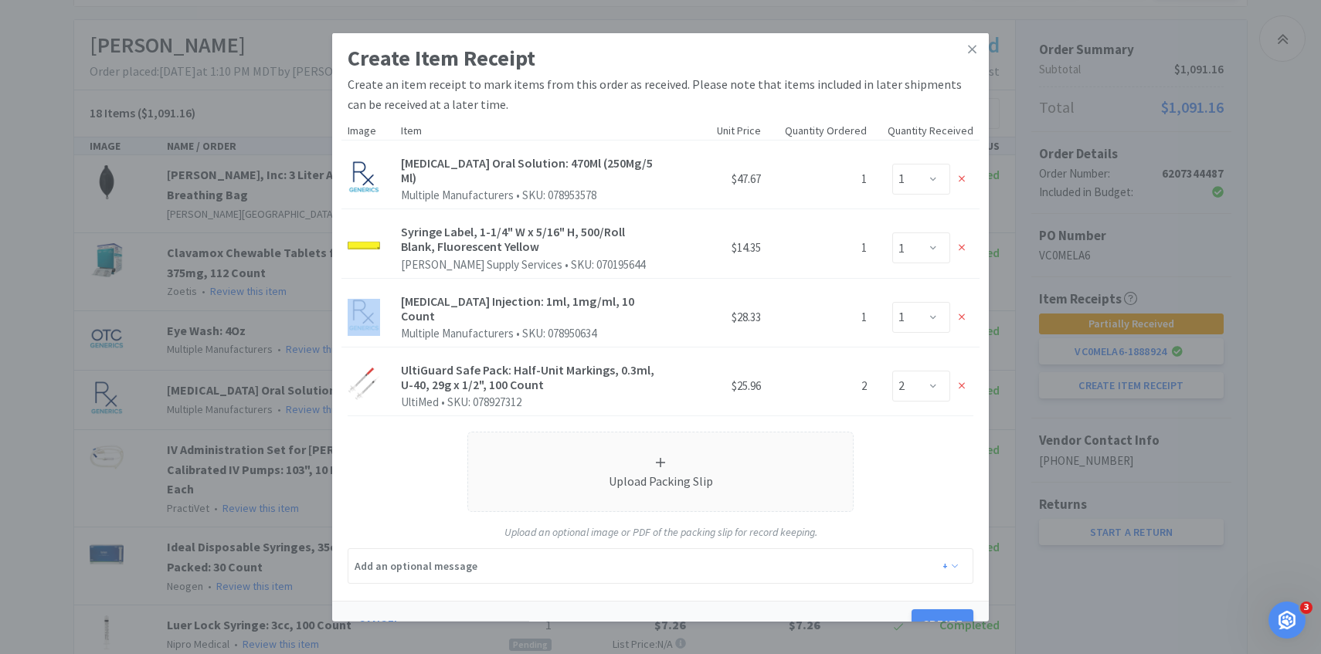
click at [960, 245] on icon at bounding box center [961, 248] width 7 height 7
click at [960, 277] on div "Terbutaline Injection: 1ml, 1mg/ml, 10 Count Multiple Manufacturers • SKU: 0789…" at bounding box center [660, 314] width 638 height 75
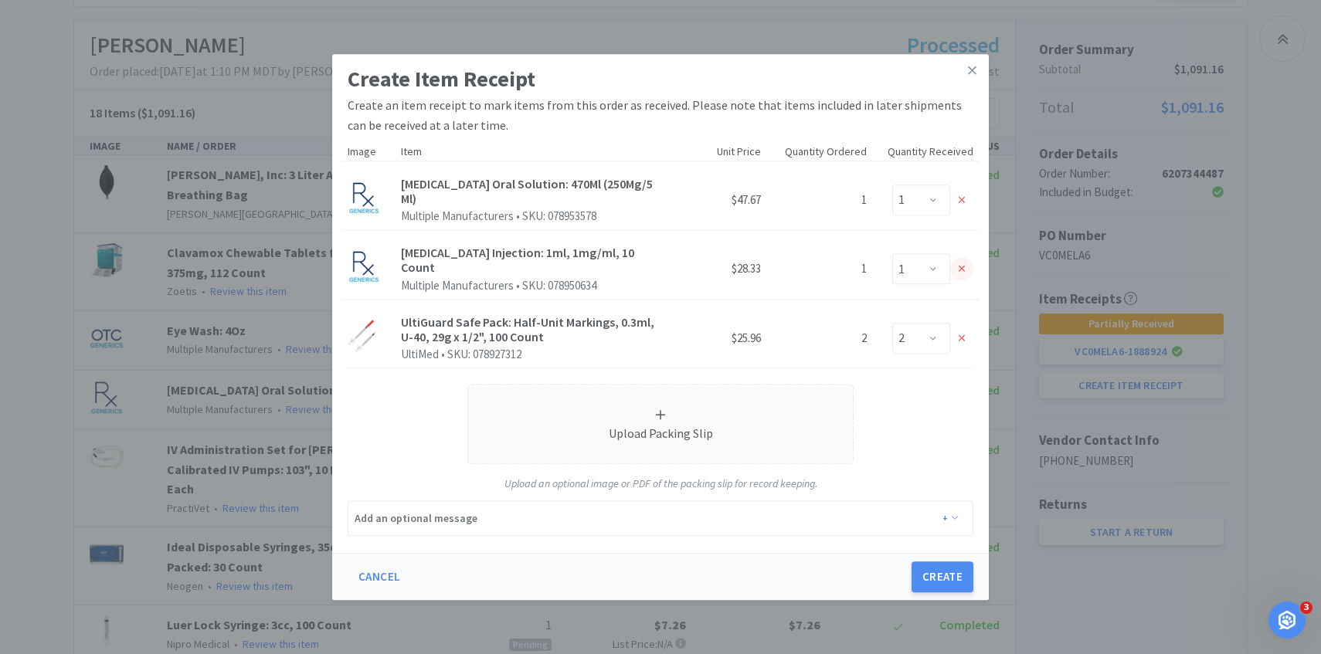
click at [960, 266] on icon at bounding box center [961, 269] width 7 height 11
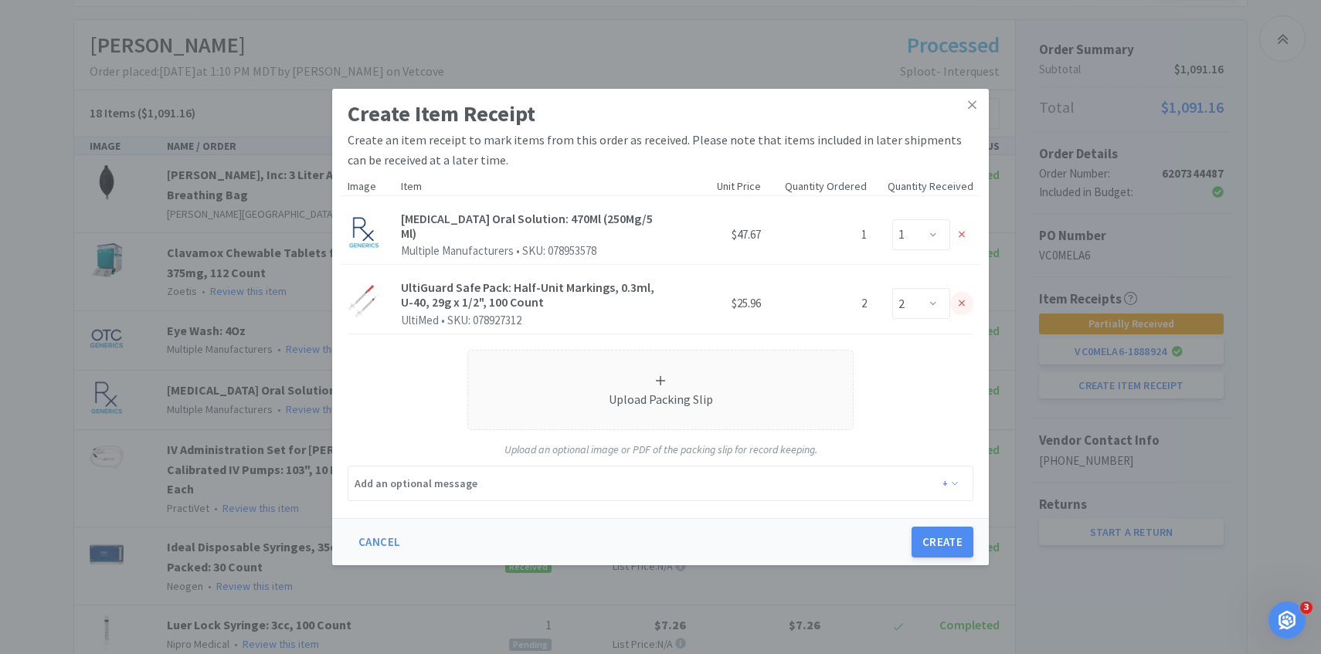
click at [961, 304] on div at bounding box center [961, 303] width 23 height 23
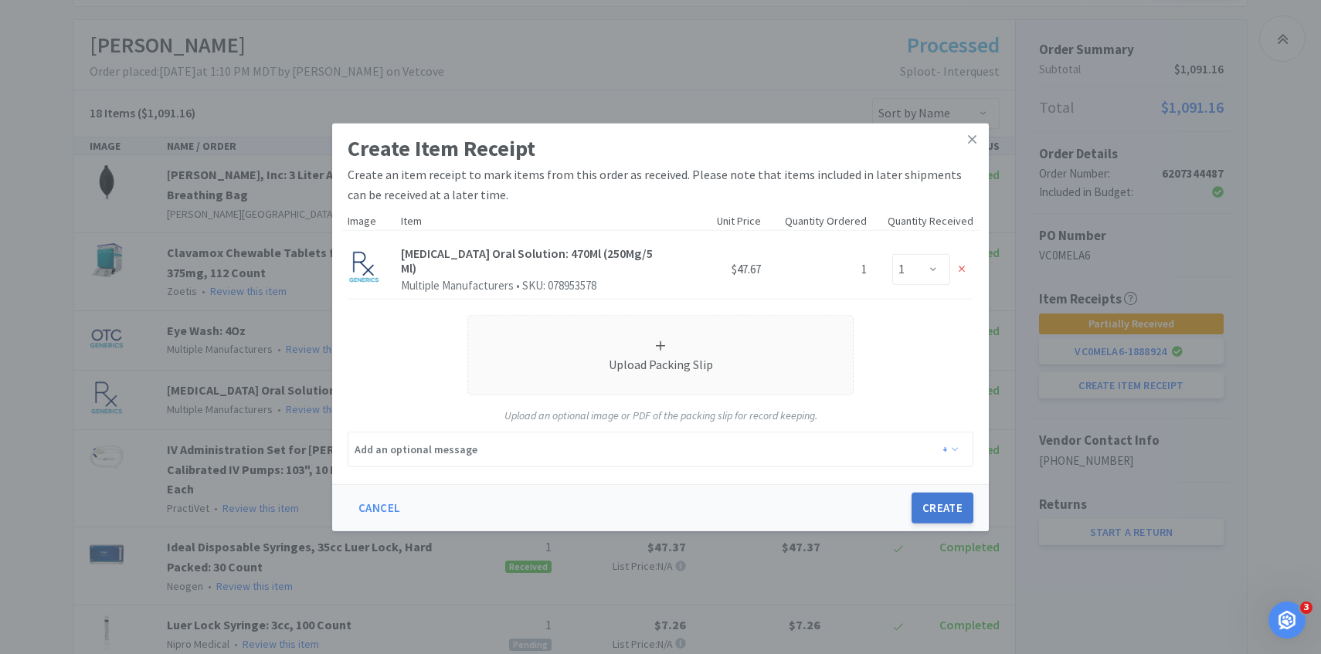
click at [953, 502] on button "Create" at bounding box center [942, 508] width 62 height 31
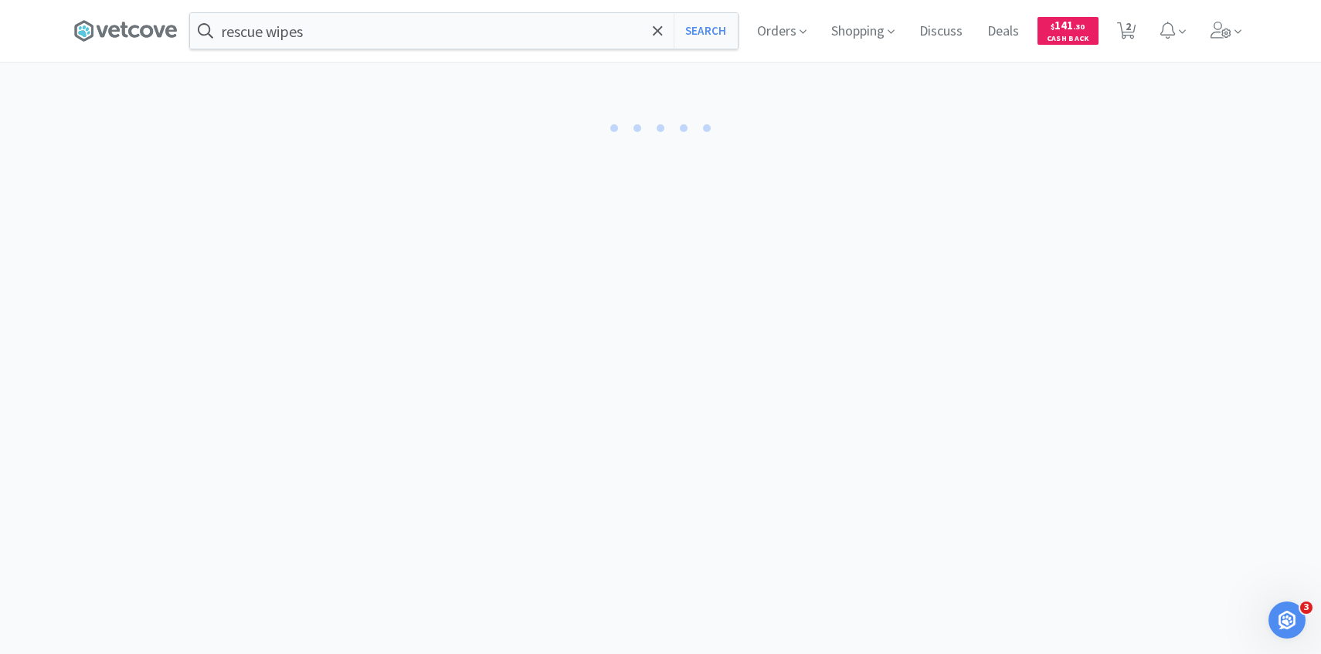
select select "1"
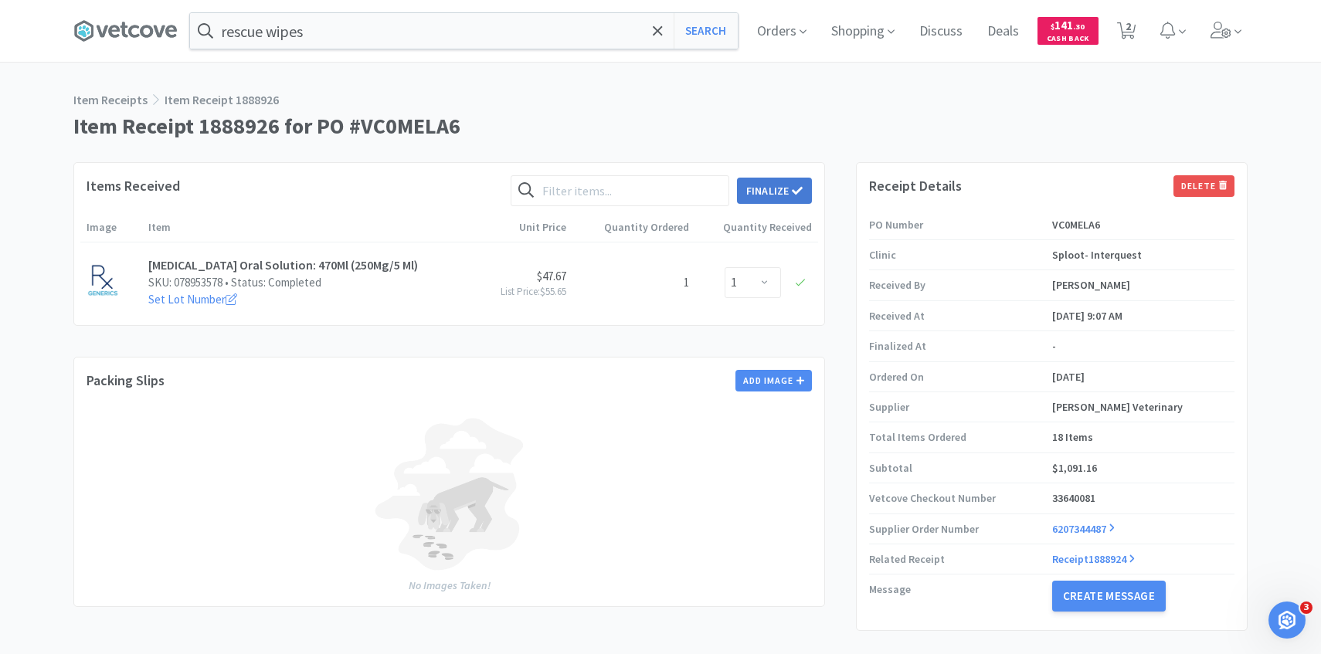
click at [778, 192] on button "Finalize" at bounding box center [774, 191] width 75 height 26
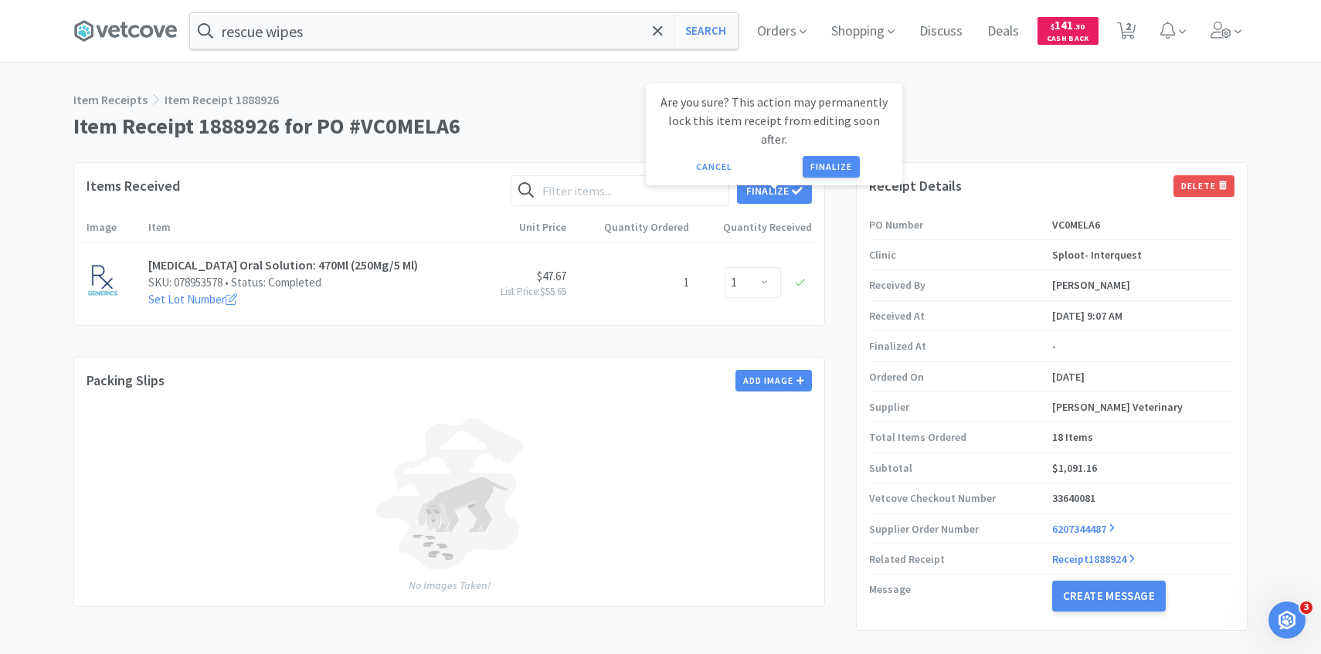
click at [835, 164] on div "Are you sure? This action may permanently lock this item receipt from editing s…" at bounding box center [774, 134] width 256 height 102
click at [832, 156] on button "Finalize" at bounding box center [830, 167] width 57 height 22
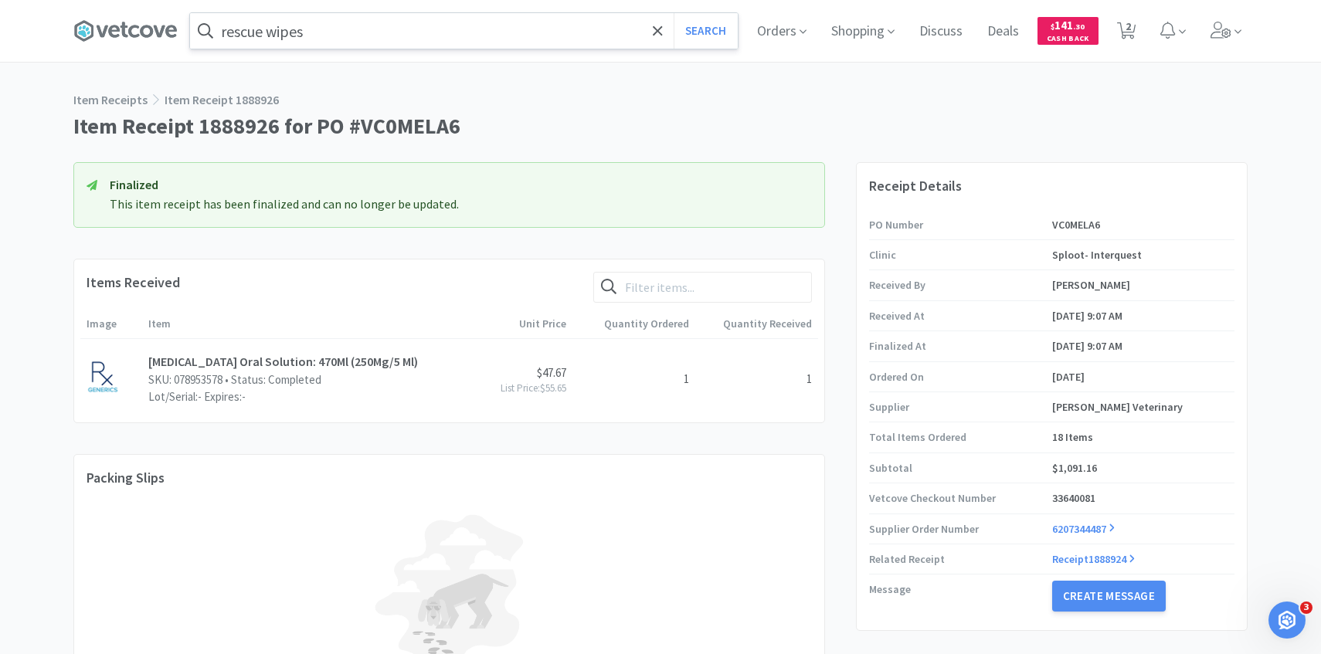
click at [428, 25] on input "rescue wipes" at bounding box center [464, 31] width 548 height 36
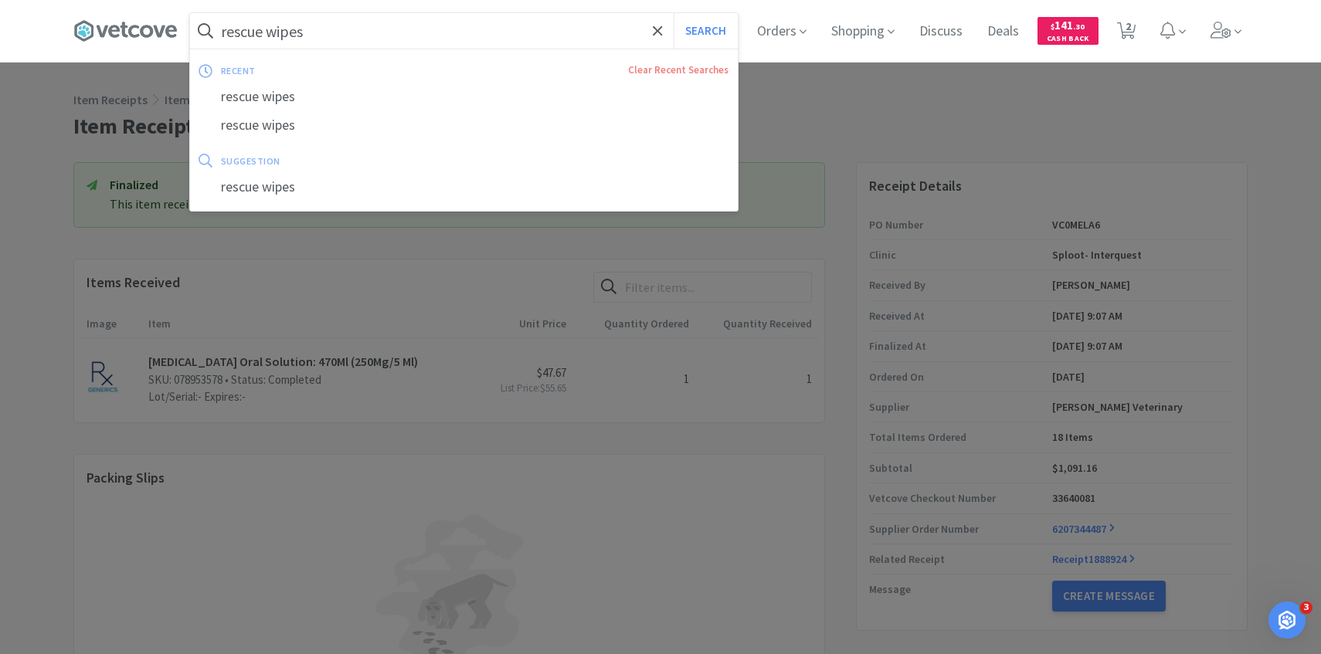
click at [673, 13] on button "Search" at bounding box center [705, 31] width 64 height 36
select select "1"
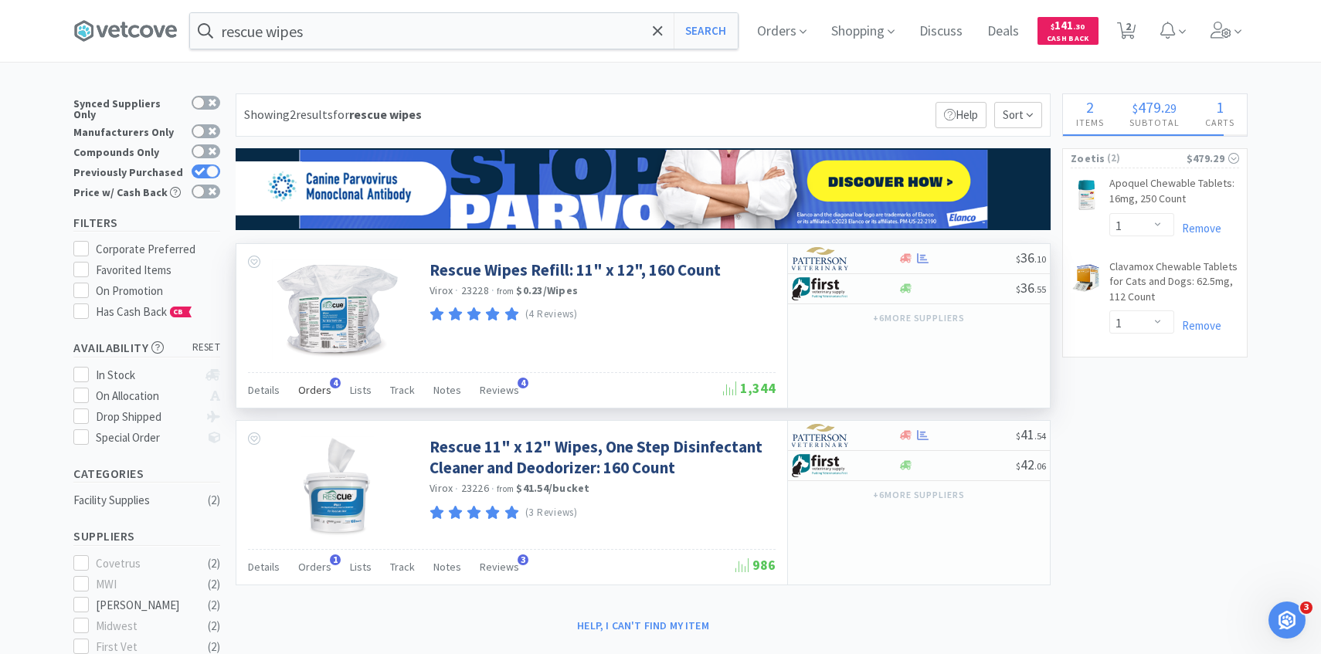
click at [304, 391] on span "Orders" at bounding box center [314, 390] width 33 height 14
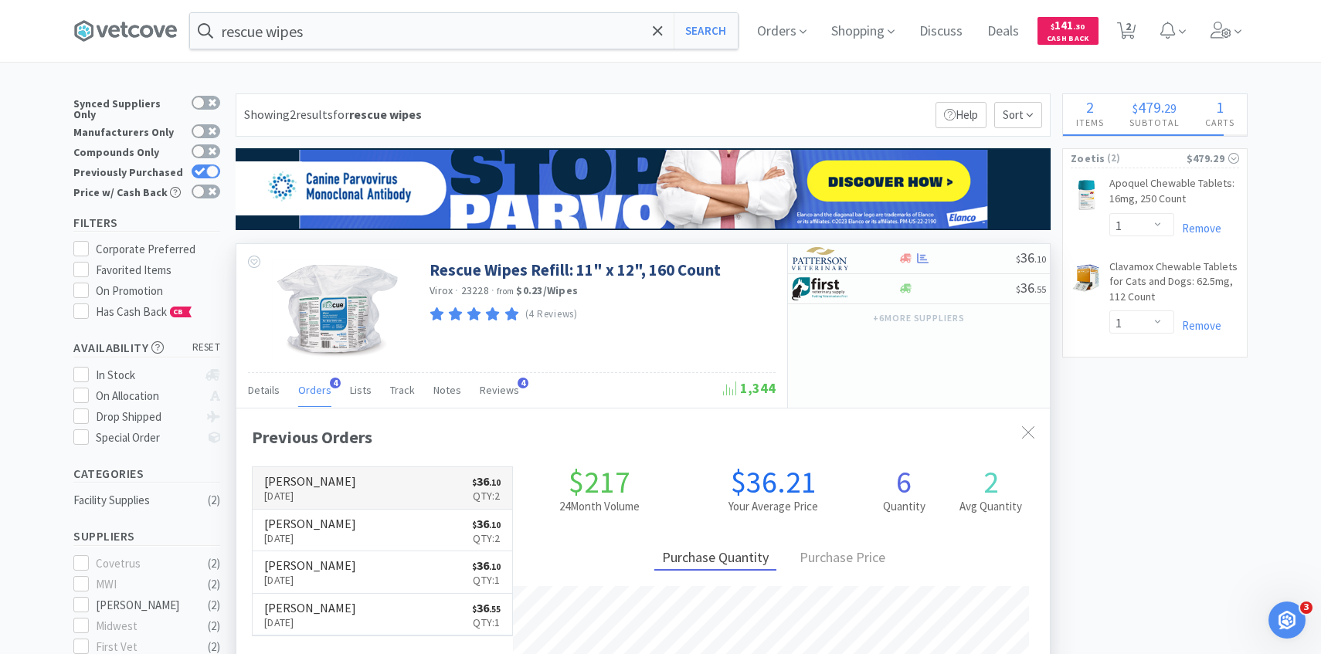
scroll to position [400, 813]
click at [355, 476] on link "Patterson Sep 18th, 2025 $ 36 . 10 Qty: 2" at bounding box center [382, 488] width 259 height 42
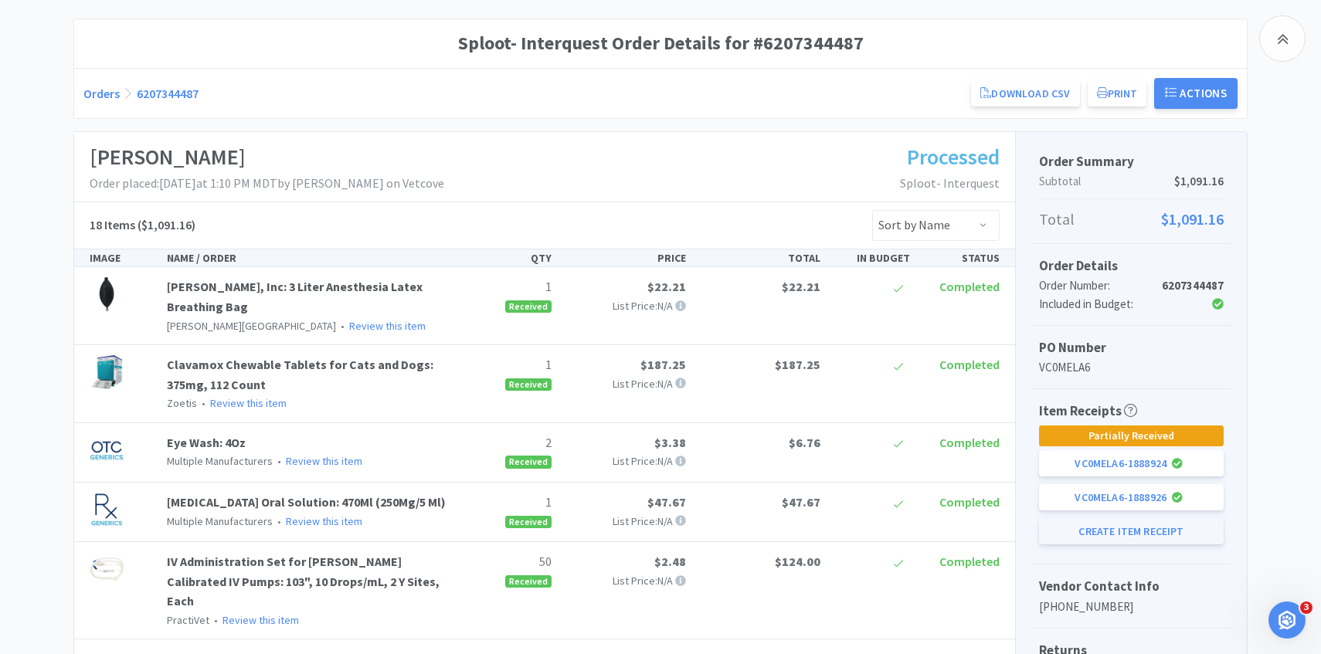
scroll to position [183, 0]
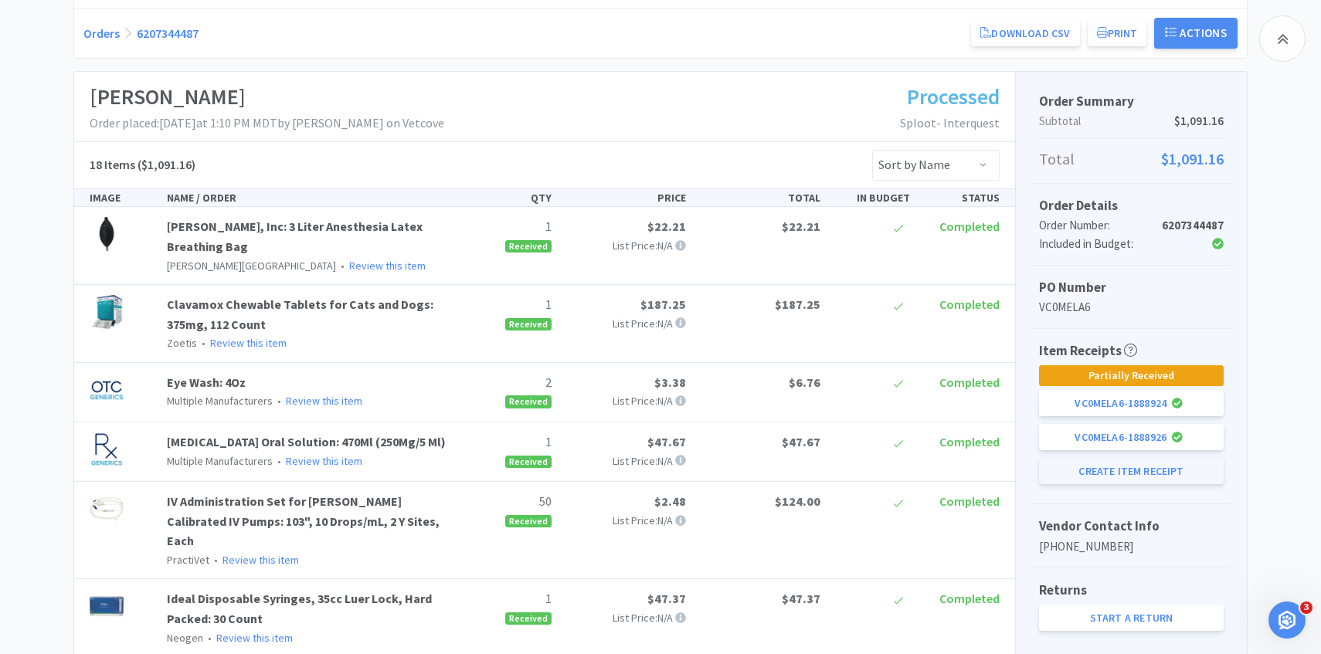
click at [1123, 480] on button "Create Item Receipt" at bounding box center [1131, 471] width 185 height 26
select select "3"
select select "1"
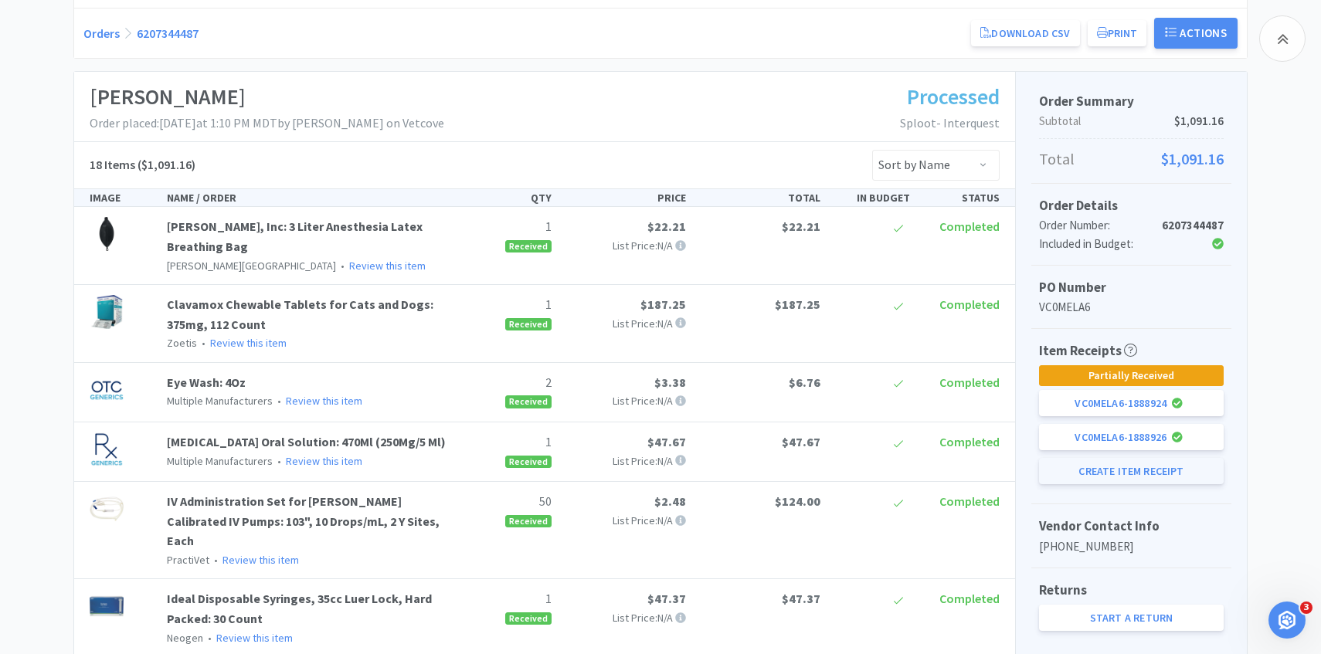
select select "1"
select select "2"
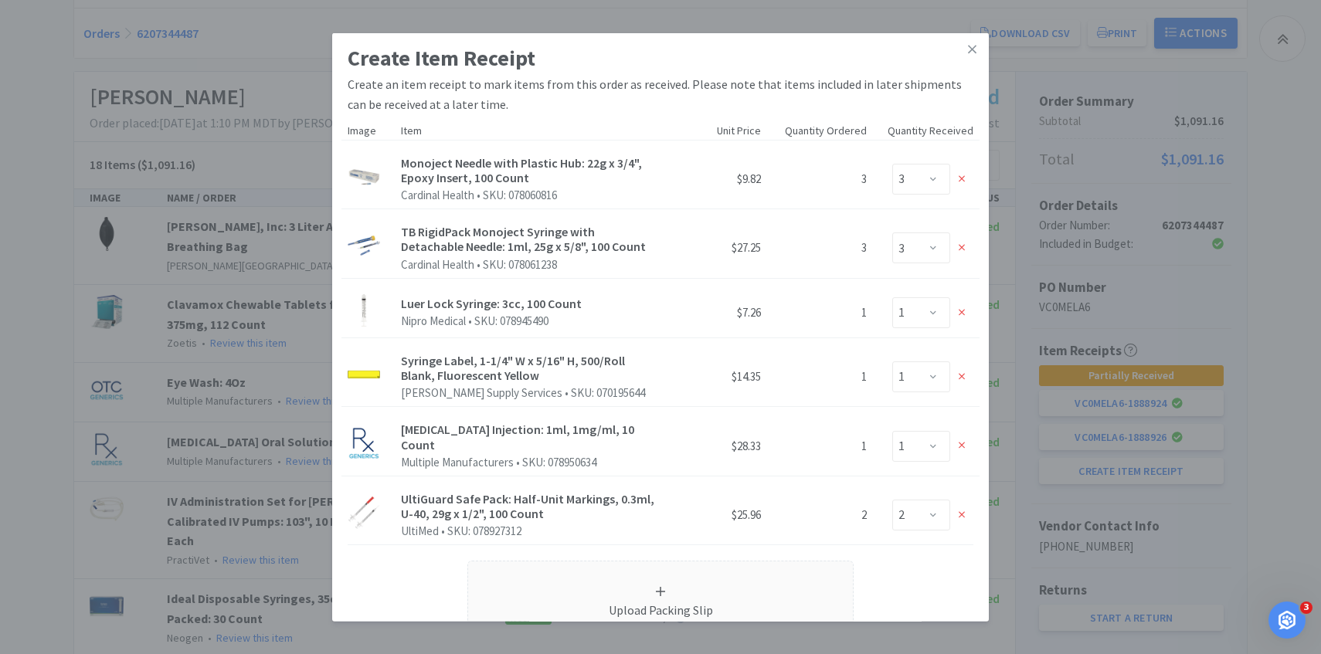
click at [289, 140] on div "Create Item Receipt Create an item receipt to mark items from this order as rec…" at bounding box center [660, 327] width 1321 height 654
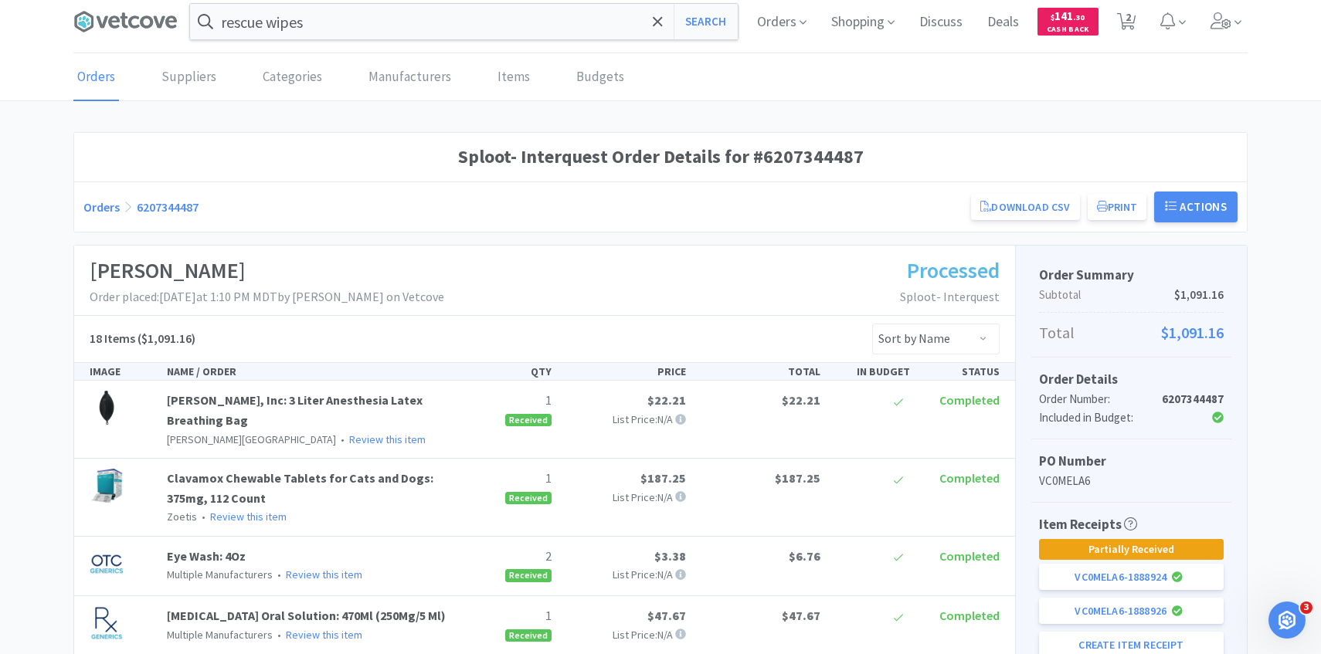
scroll to position [0, 0]
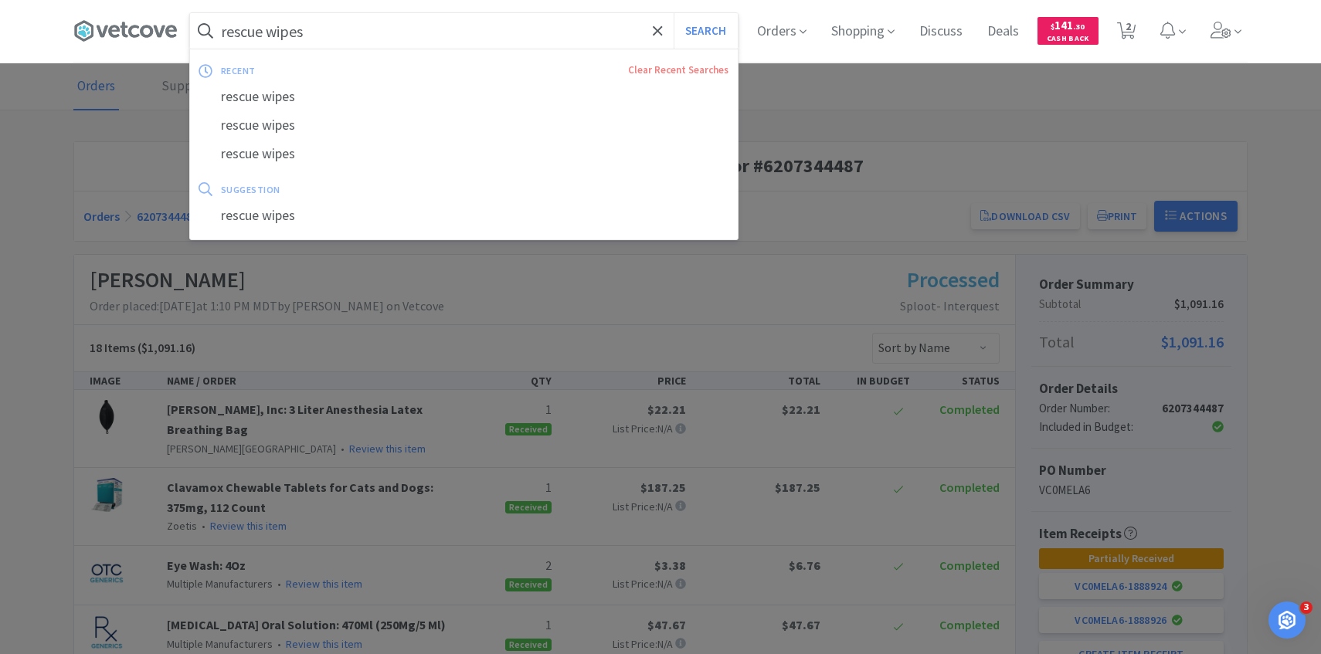
click at [334, 29] on input "rescue wipes" at bounding box center [464, 31] width 548 height 36
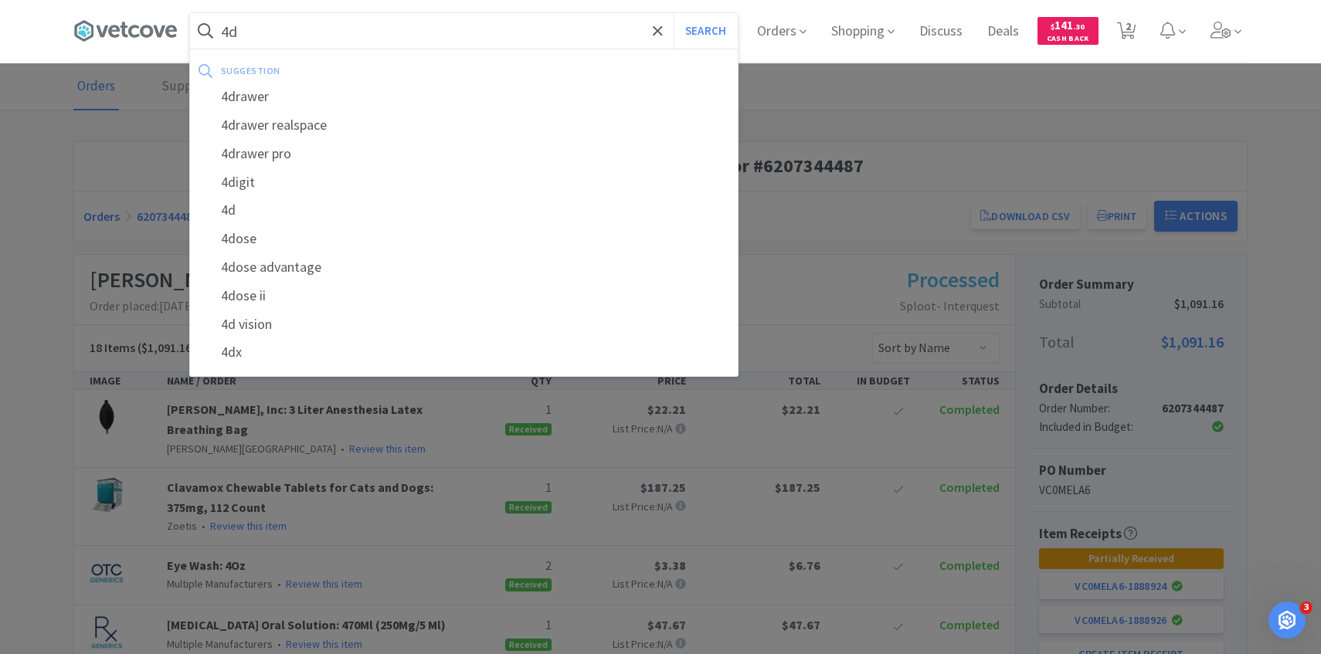
type input "4d"
click at [673, 13] on button "Search" at bounding box center [705, 31] width 64 height 36
select select "1"
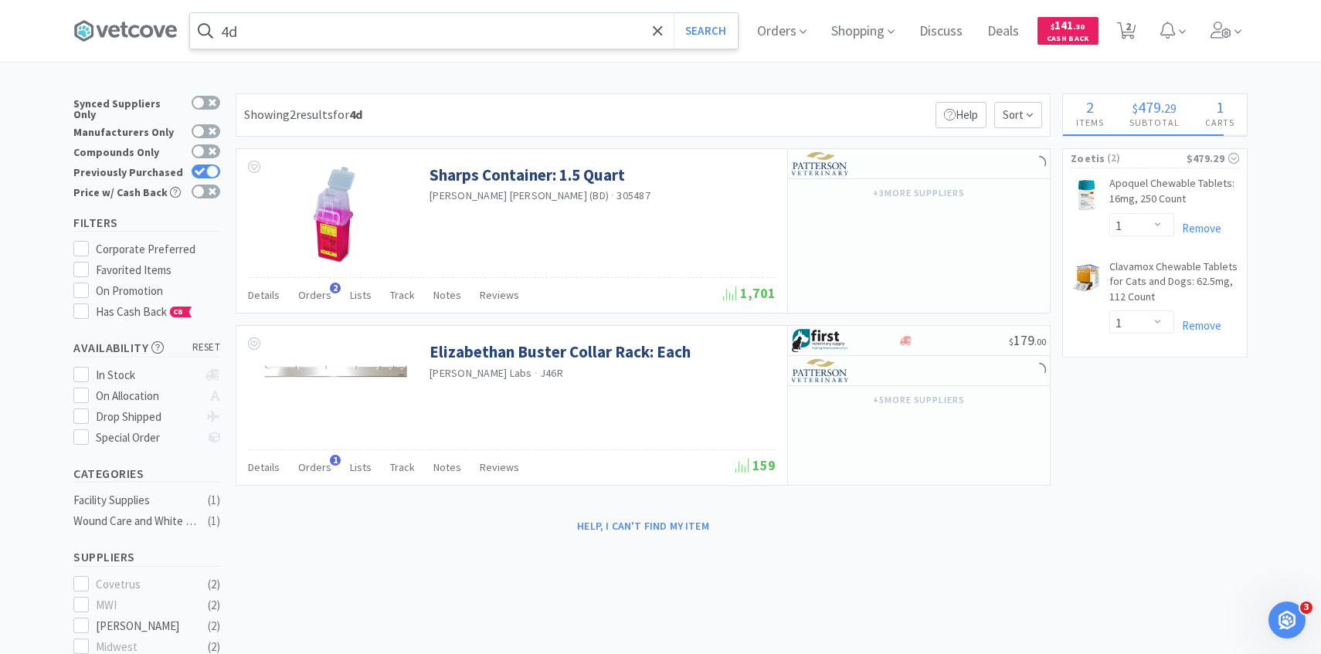
click at [322, 41] on input "4d" at bounding box center [464, 31] width 548 height 36
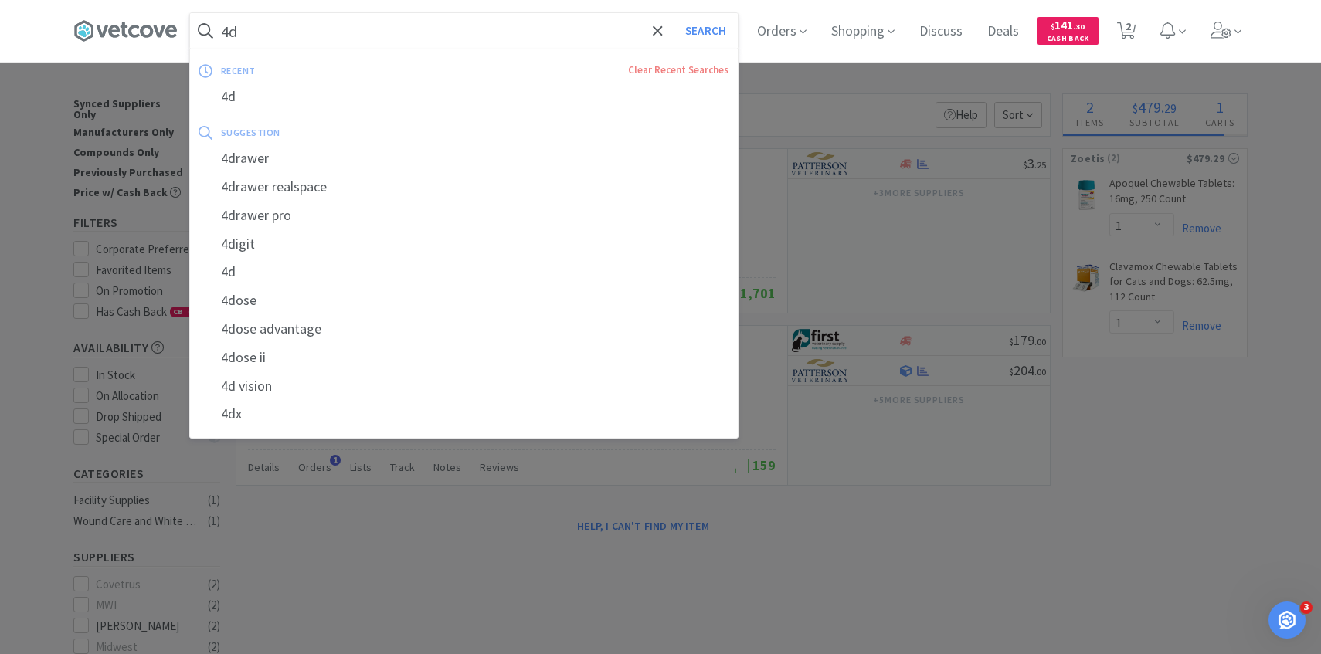
click at [283, 40] on input "4d" at bounding box center [464, 31] width 548 height 36
type input "4dx"
click at [673, 13] on button "Search" at bounding box center [705, 31] width 64 height 36
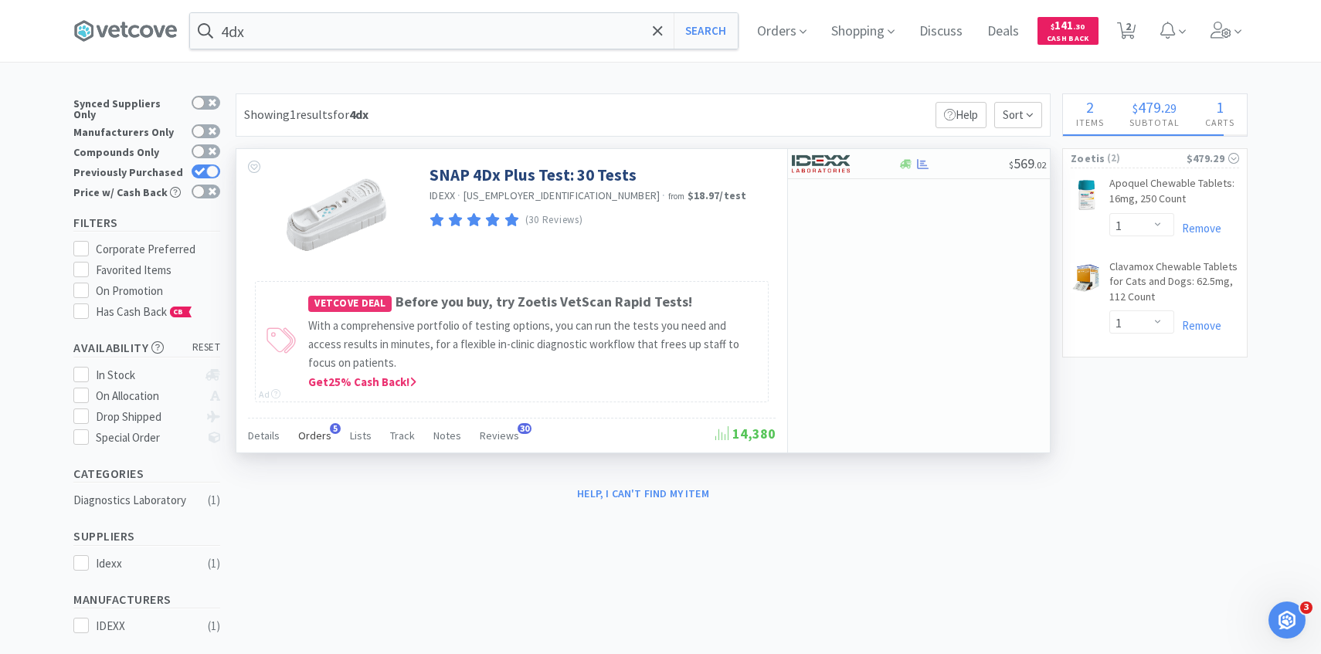
click at [323, 442] on div "Orders 5" at bounding box center [314, 437] width 33 height 29
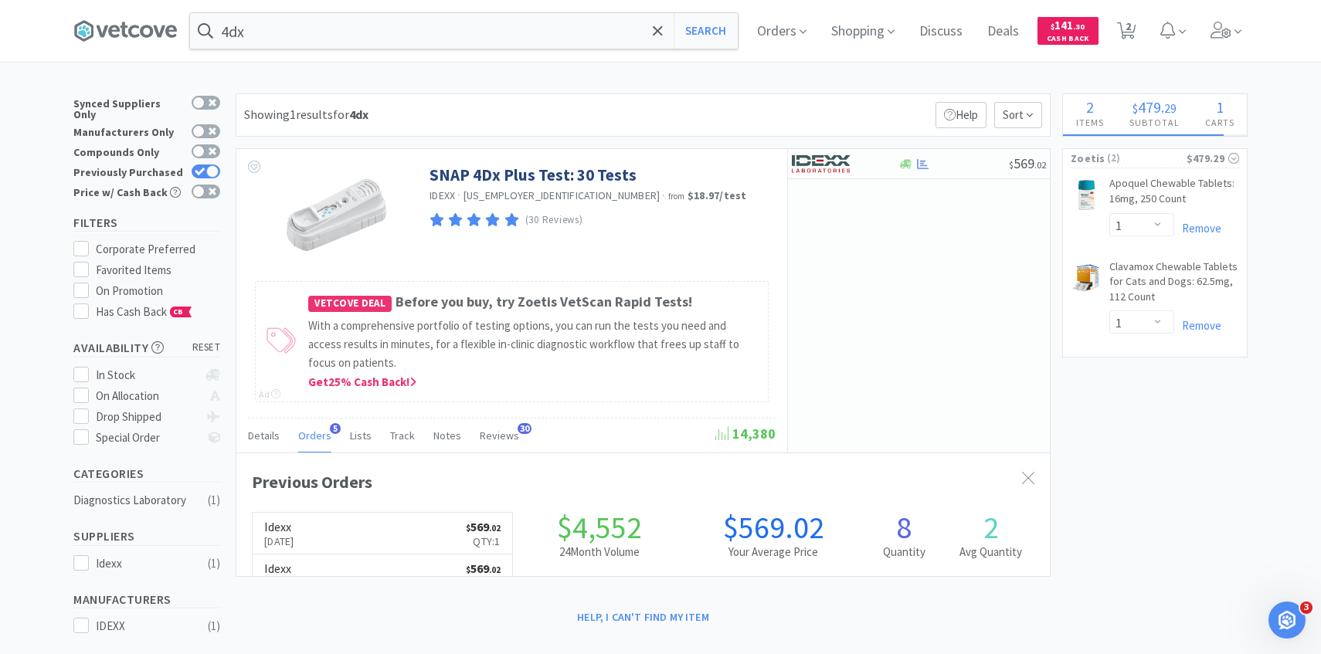
scroll to position [400, 813]
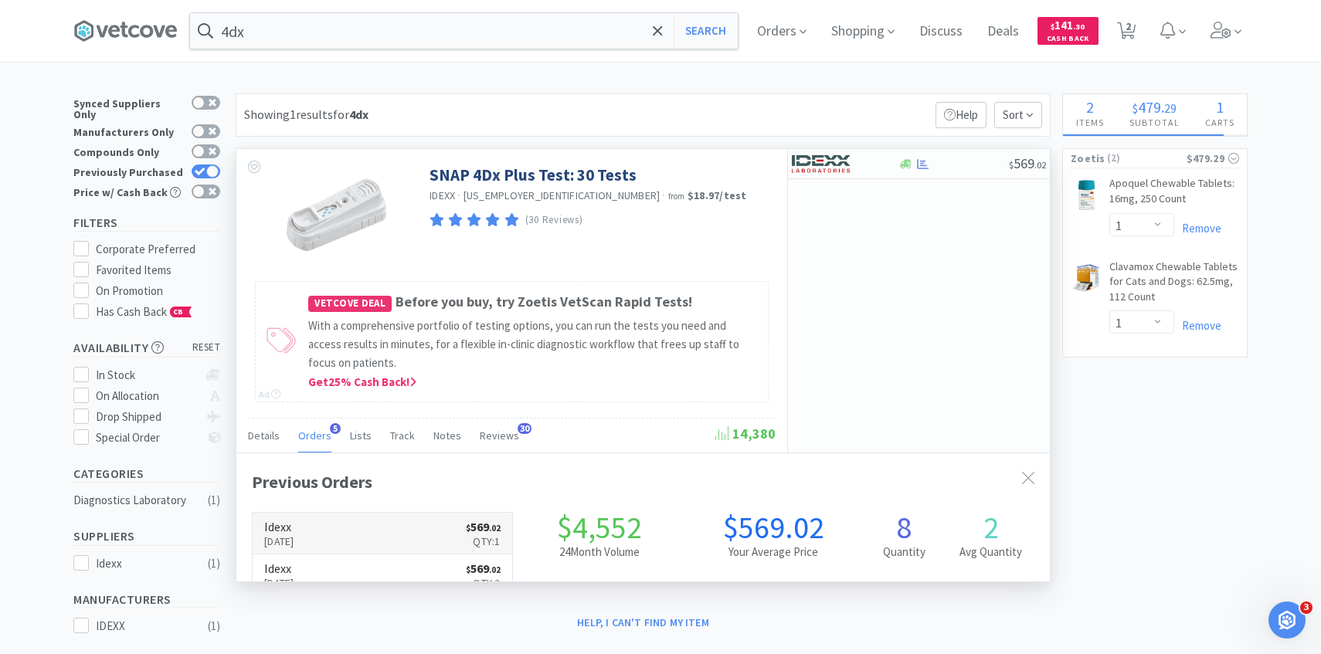
click at [342, 521] on link "Idexx Sep 18th, 2025 $ 569 . 02 Qty: 1" at bounding box center [382, 534] width 259 height 42
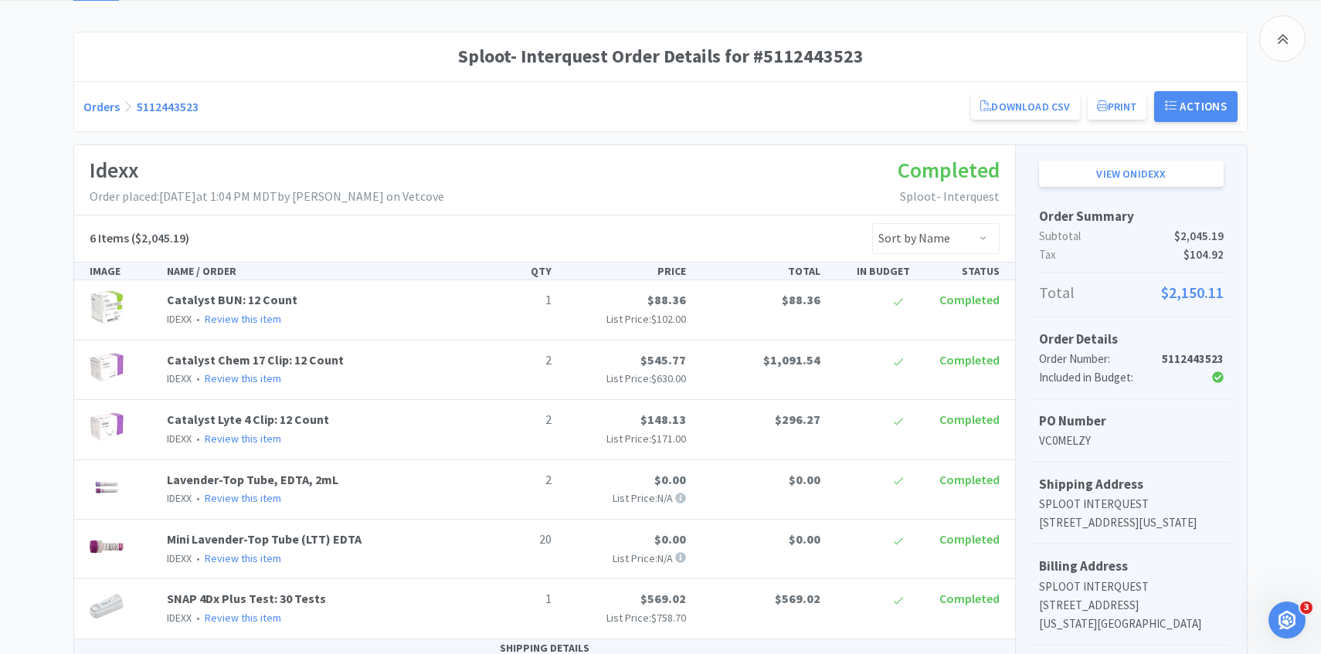
scroll to position [330, 0]
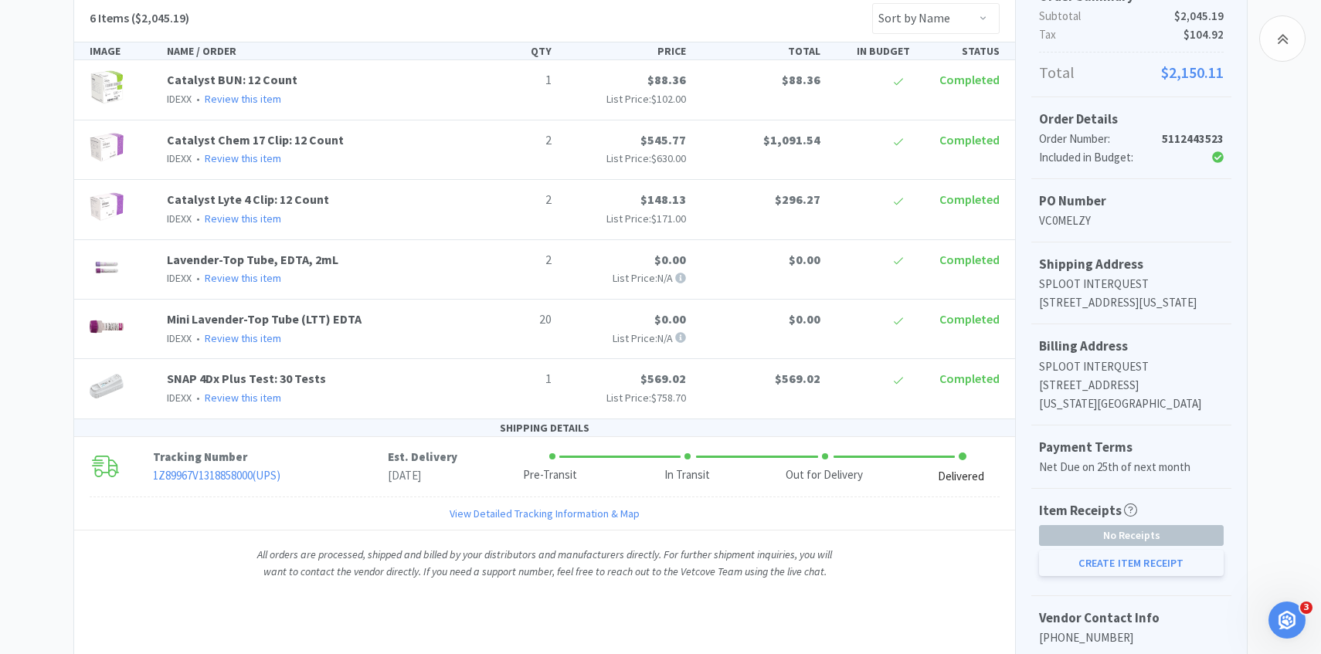
click at [1083, 576] on button "Create Item Receipt" at bounding box center [1131, 563] width 185 height 26
select select "1"
select select "2"
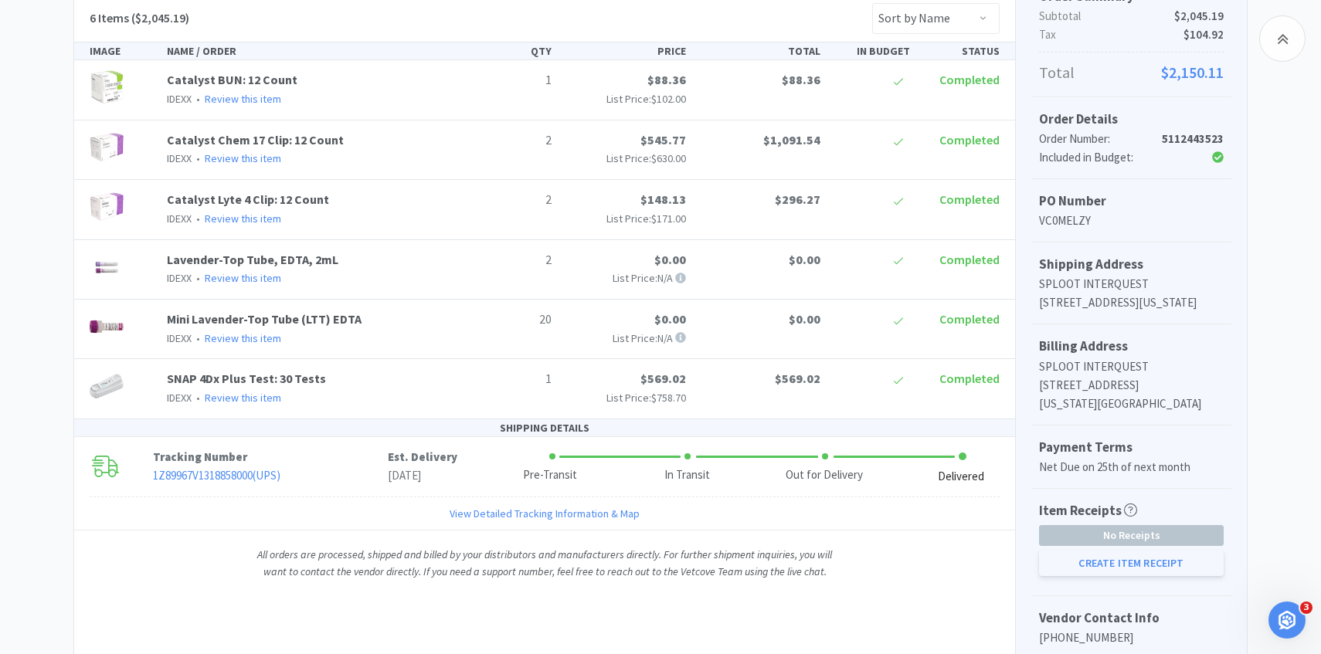
select select "20"
select select "1"
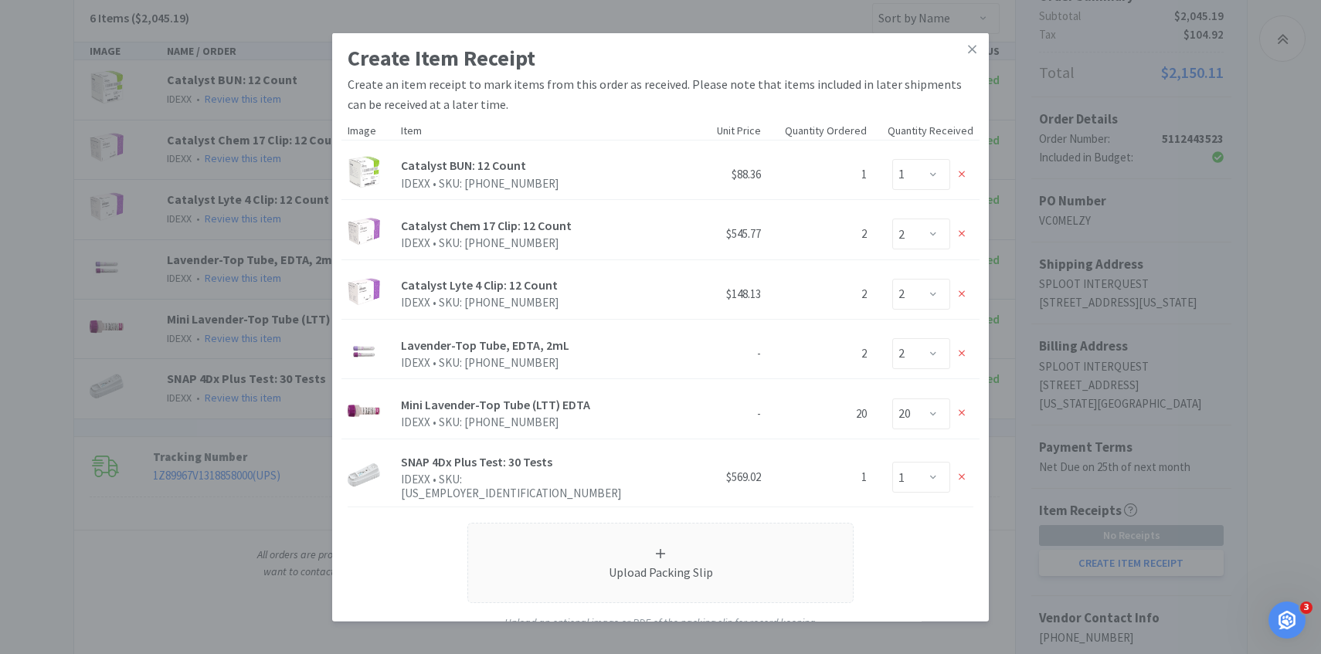
scroll to position [109, 0]
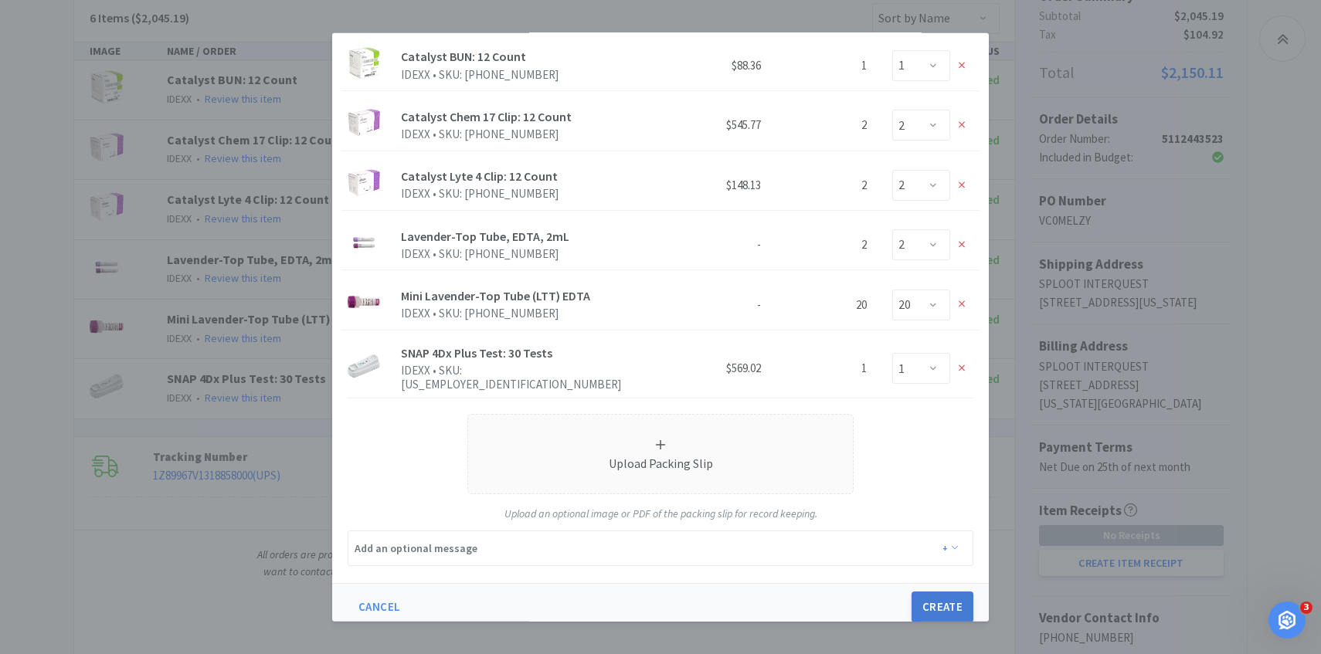
click at [955, 592] on button "Create" at bounding box center [942, 607] width 62 height 31
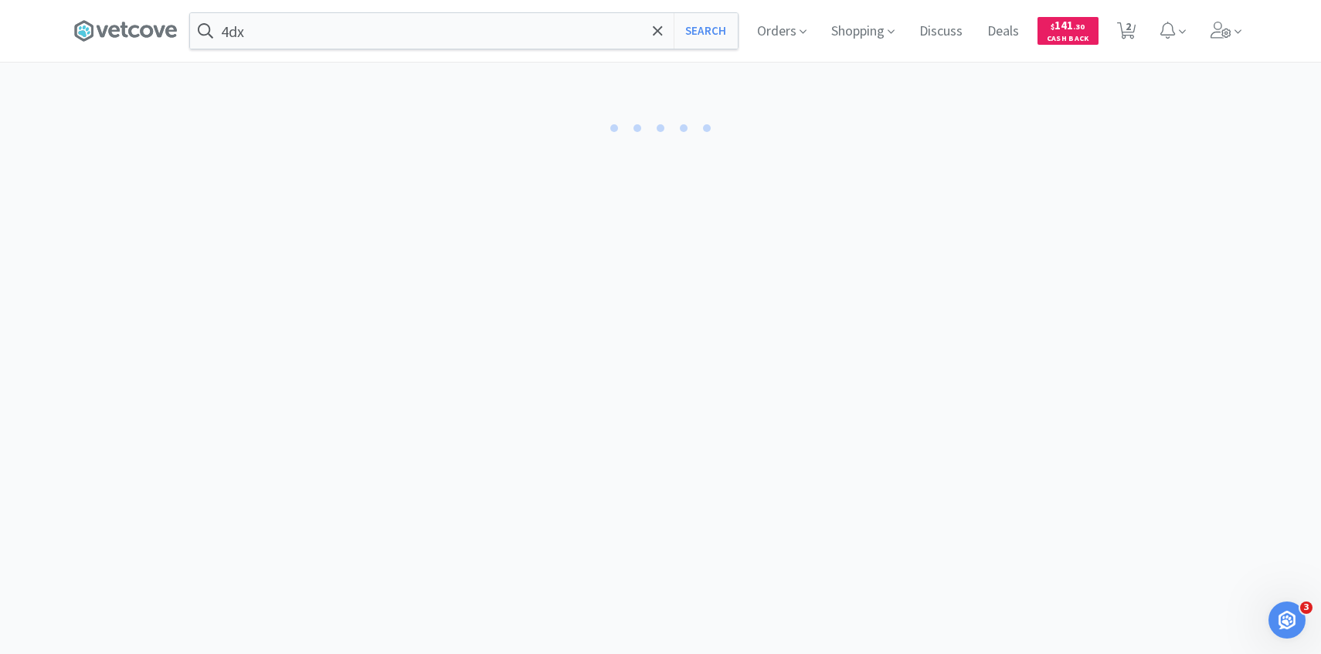
select select "1"
select select "2"
select select "20"
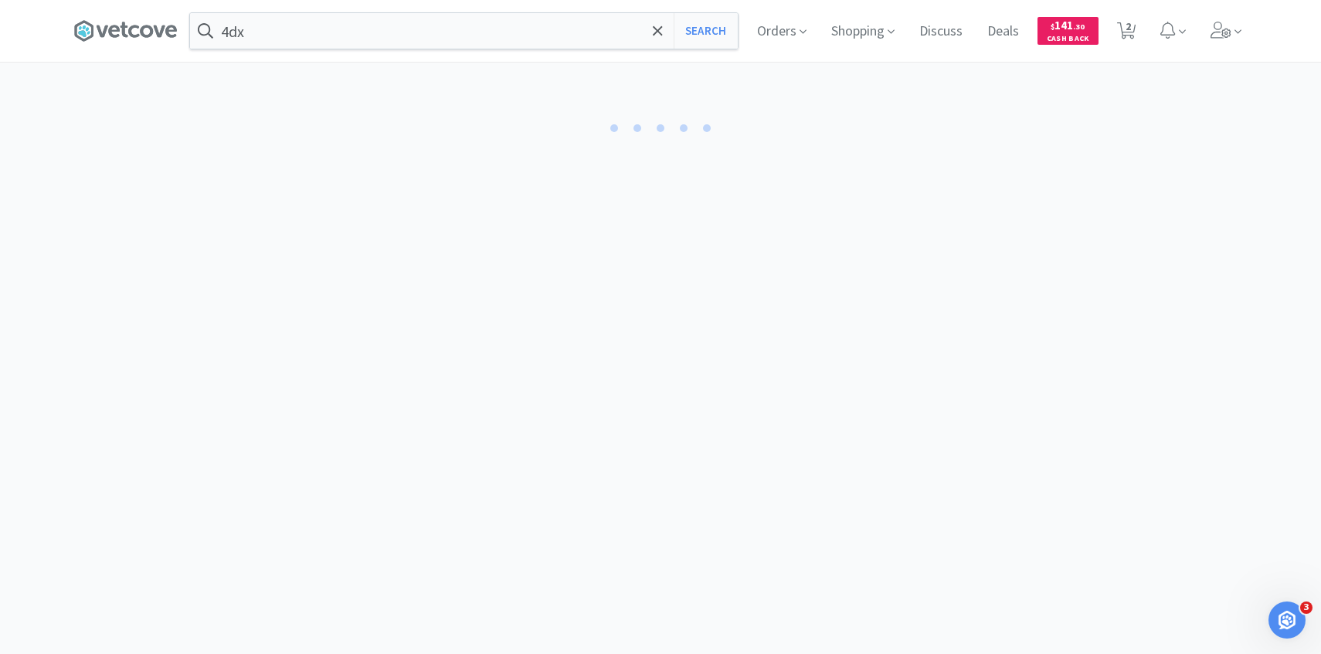
select select "1"
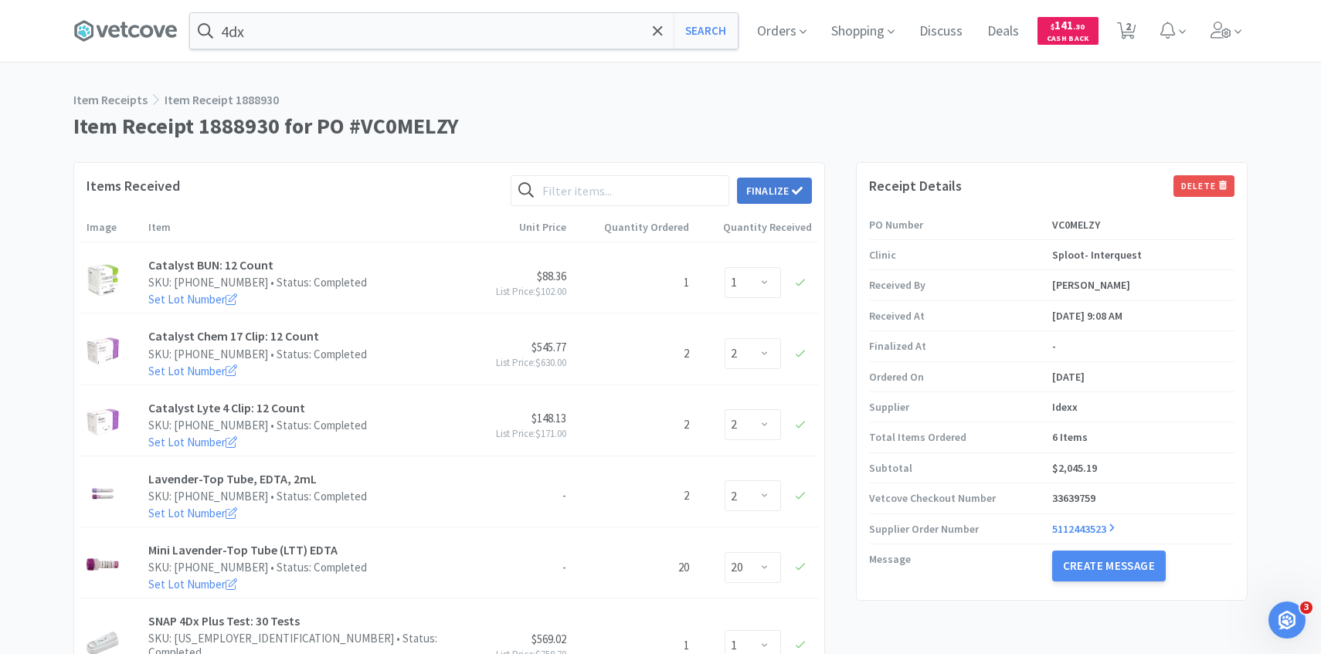
click at [792, 192] on icon at bounding box center [797, 190] width 11 height 11
click at [829, 156] on button "Finalize" at bounding box center [830, 167] width 57 height 22
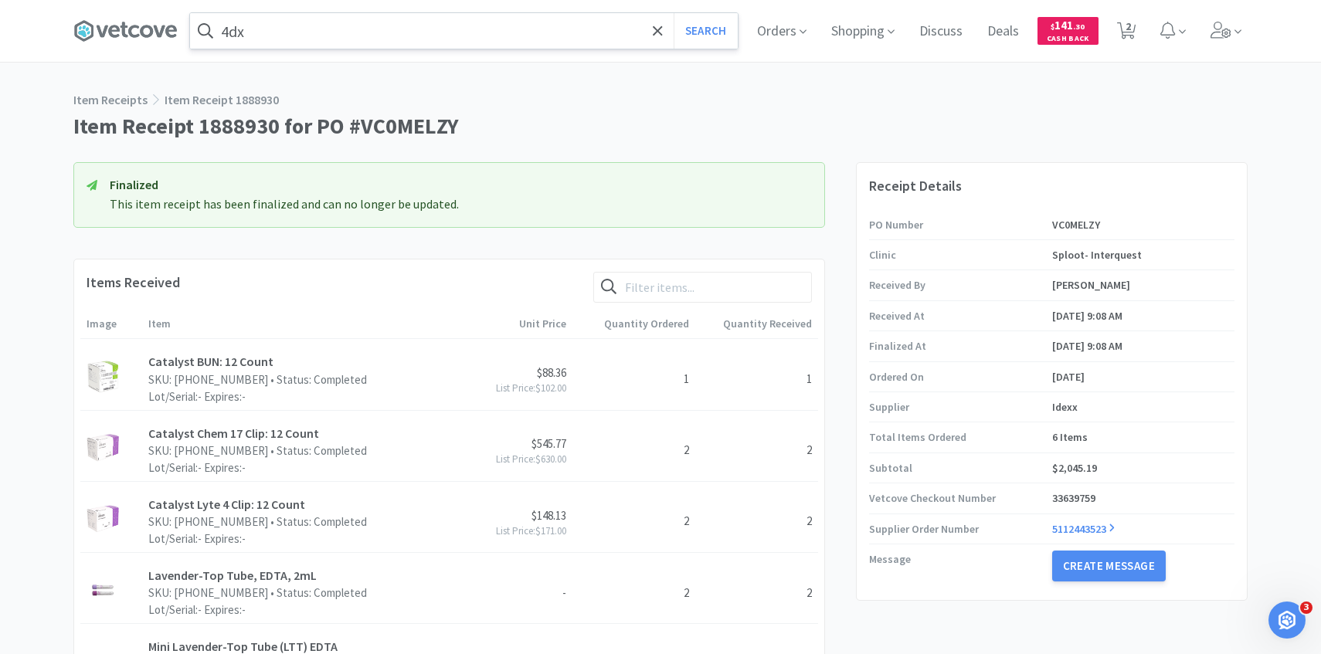
click at [429, 31] on input "4dx" at bounding box center [464, 31] width 548 height 36
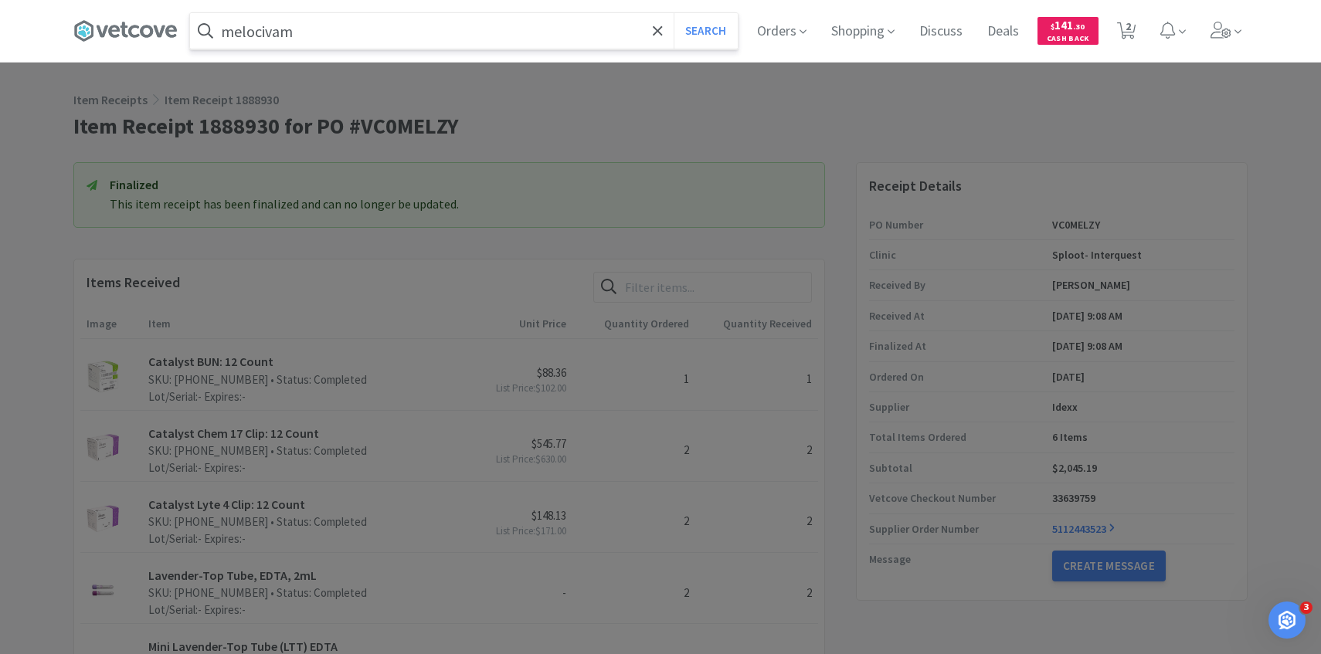
type input "melocivam"
click at [673, 13] on button "Search" at bounding box center [705, 31] width 64 height 36
select select "1"
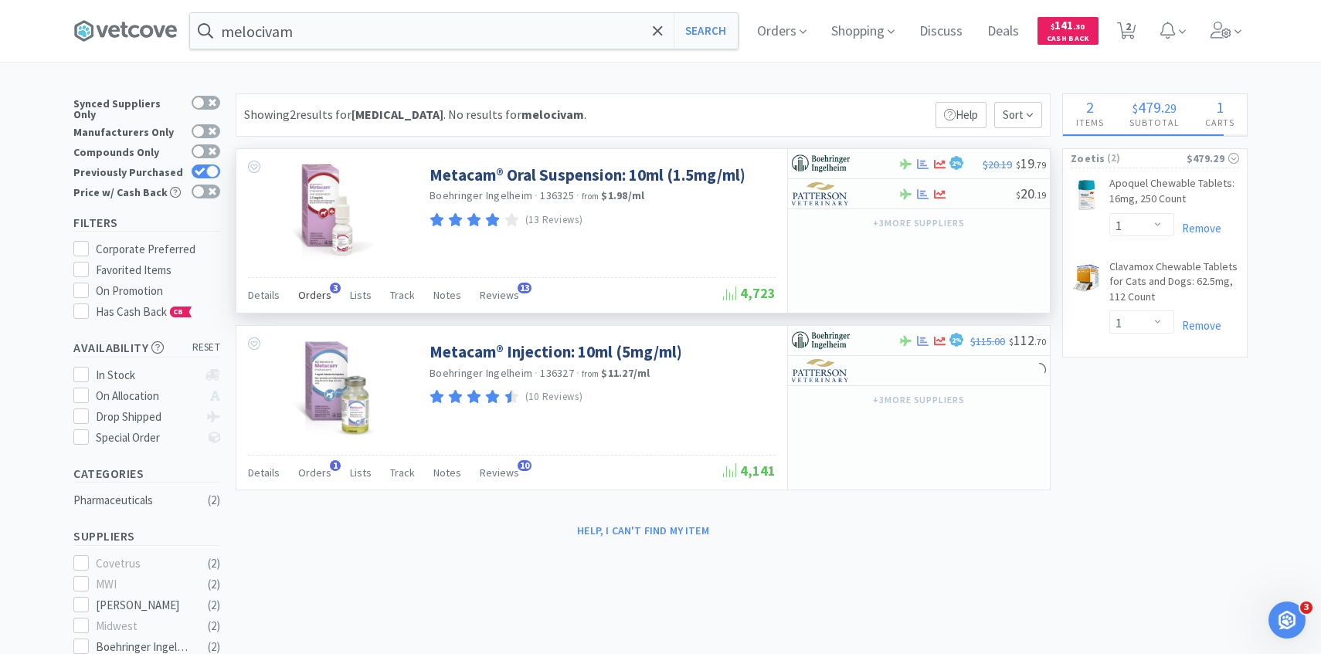
click at [310, 307] on div "Orders 3" at bounding box center [314, 297] width 33 height 29
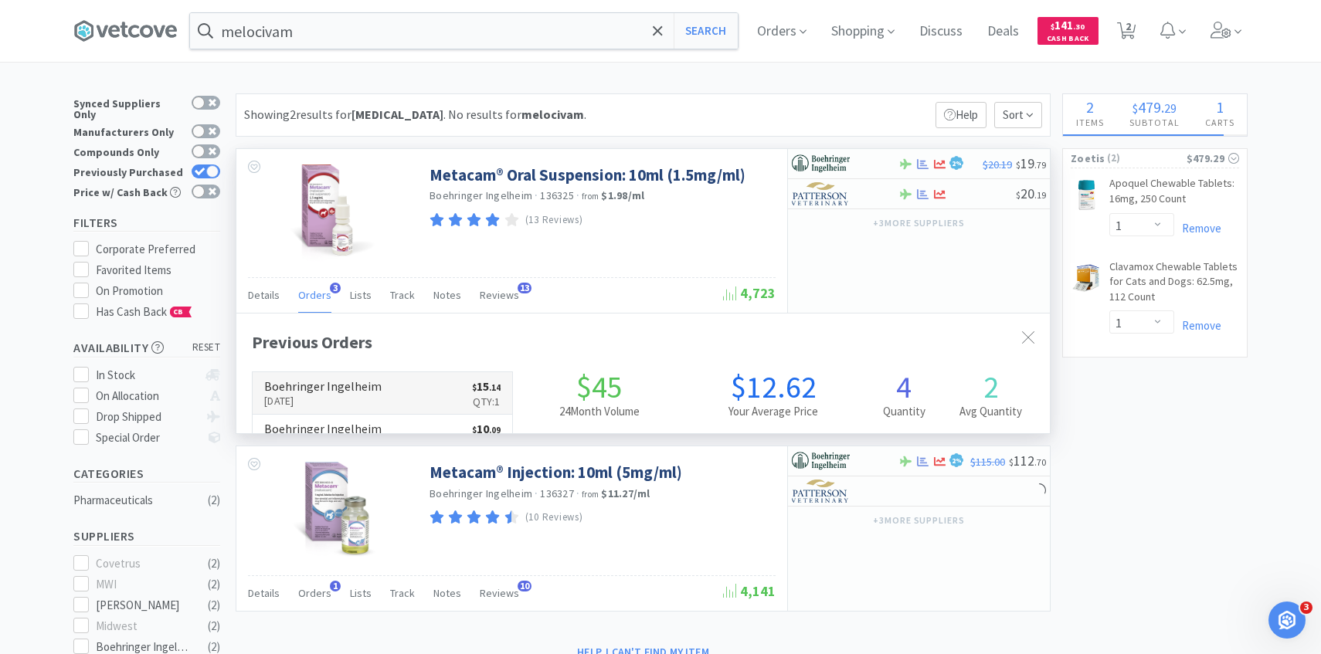
scroll to position [400, 813]
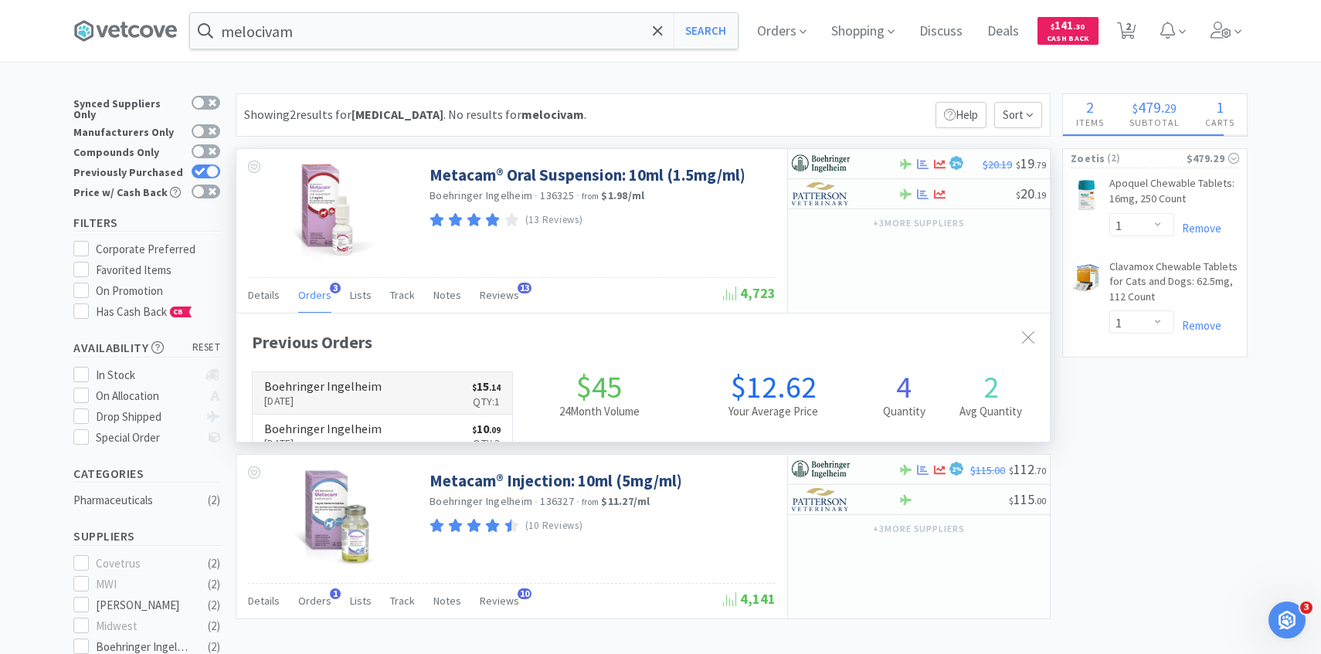
click at [375, 373] on link "Boehringer Ingelheim Sep 15th, 2025 $ 15 . 14 Qty: 1" at bounding box center [382, 393] width 259 height 42
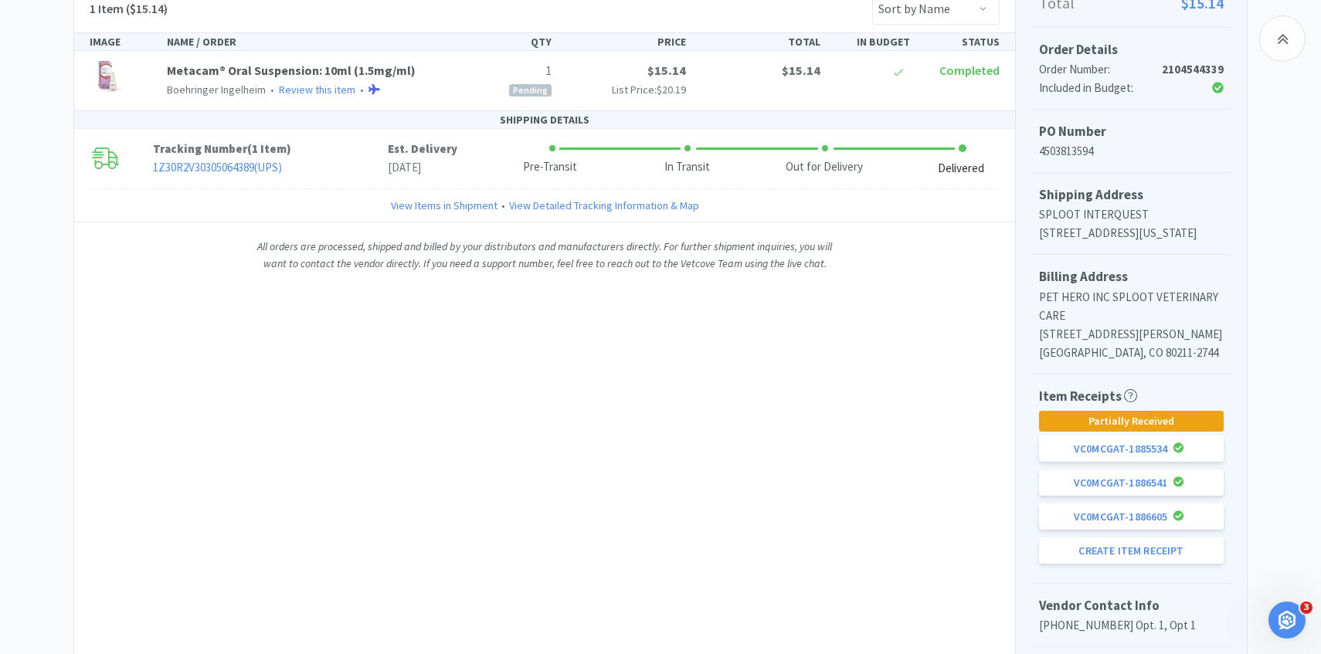
scroll to position [375, 0]
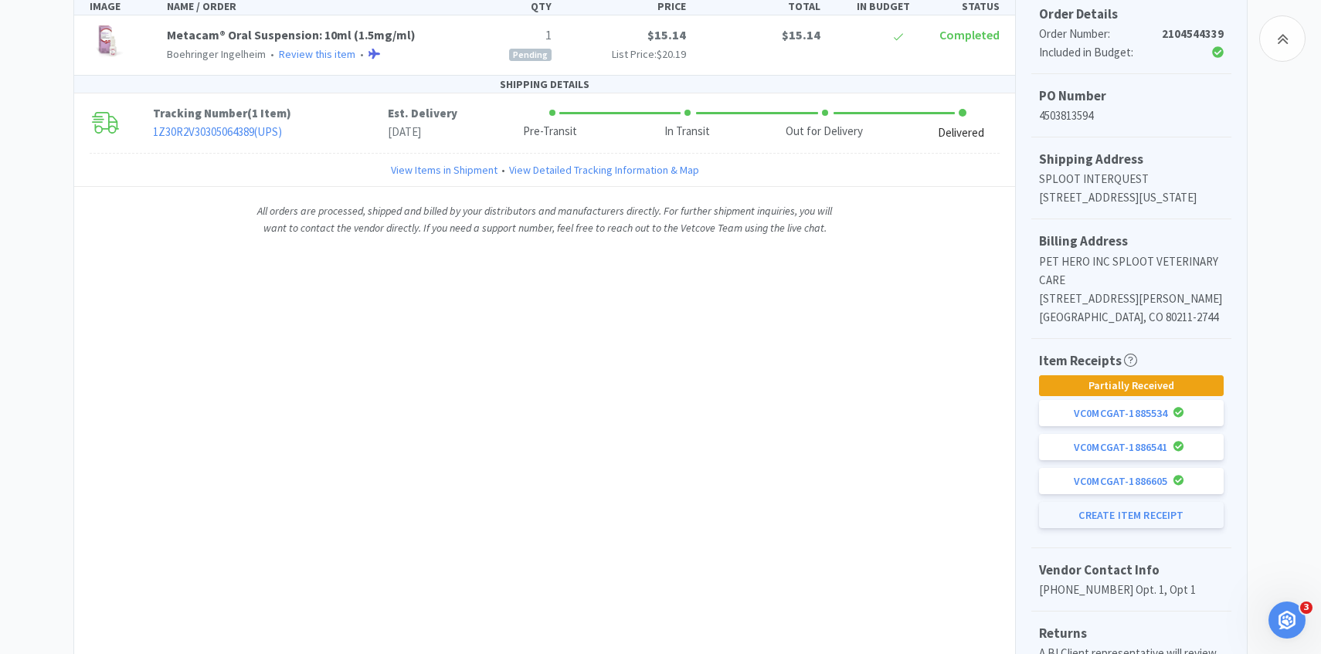
click at [1087, 527] on button "Create Item Receipt" at bounding box center [1131, 515] width 185 height 26
select select "1"
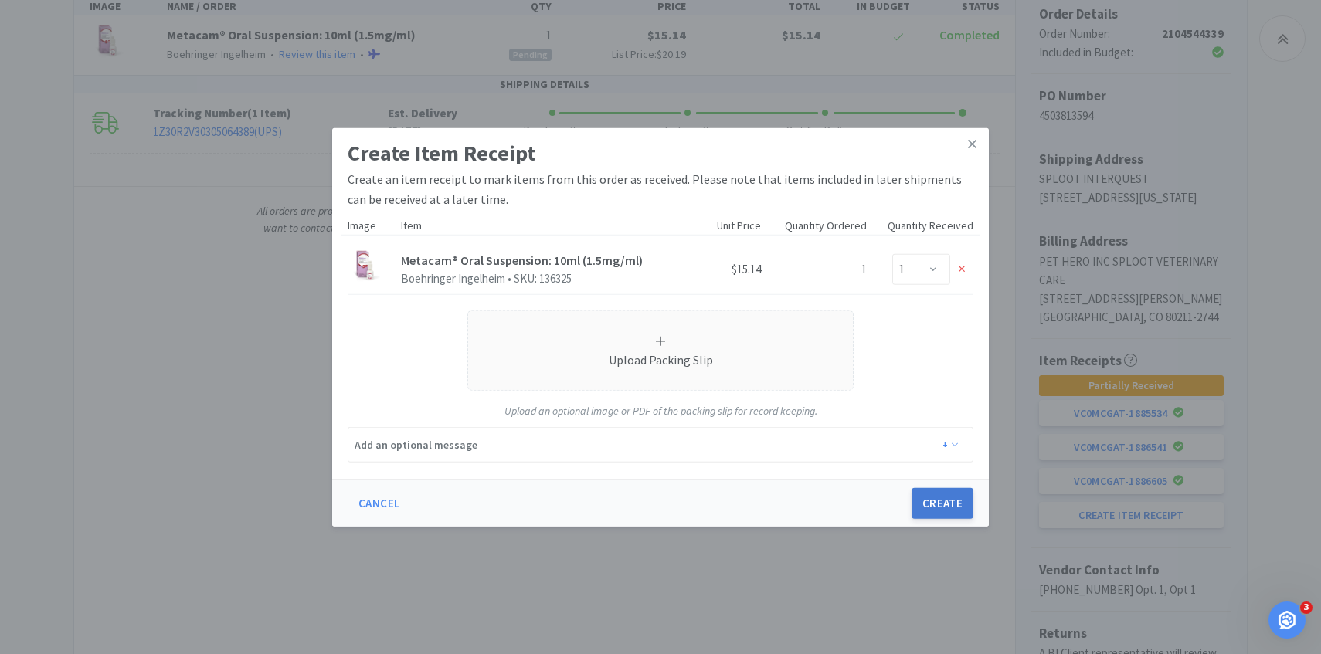
click at [946, 512] on button "Create" at bounding box center [942, 503] width 62 height 31
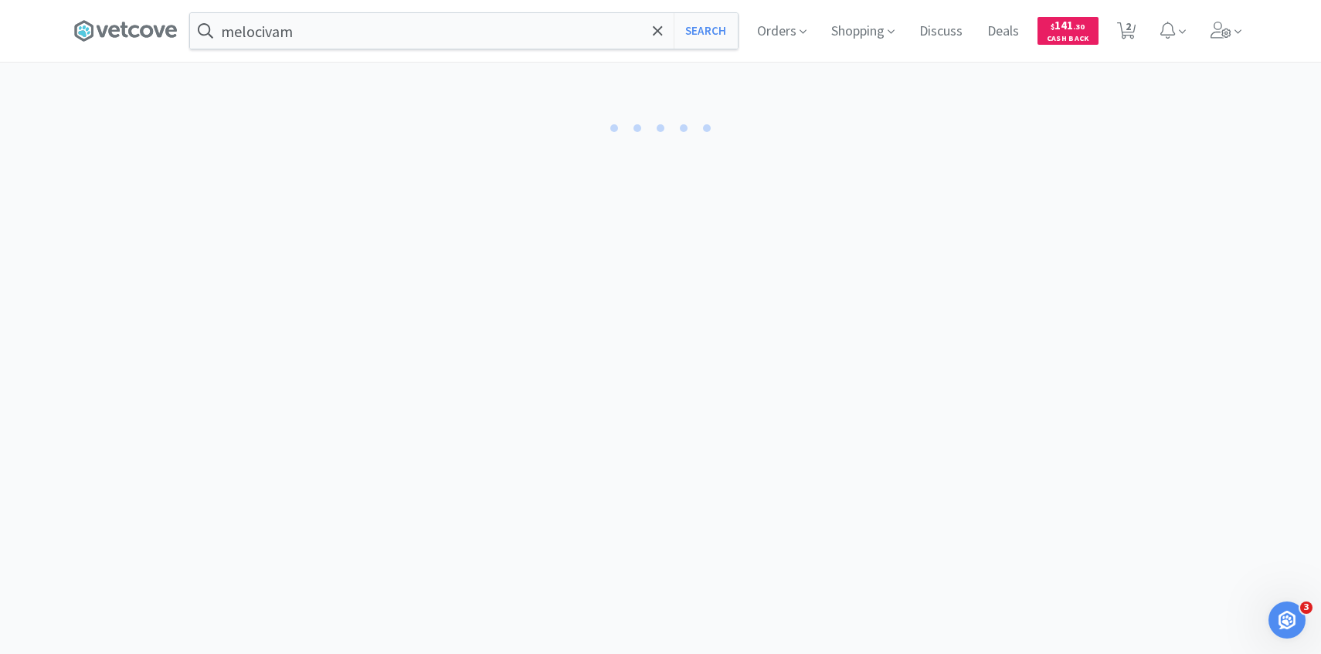
select select "1"
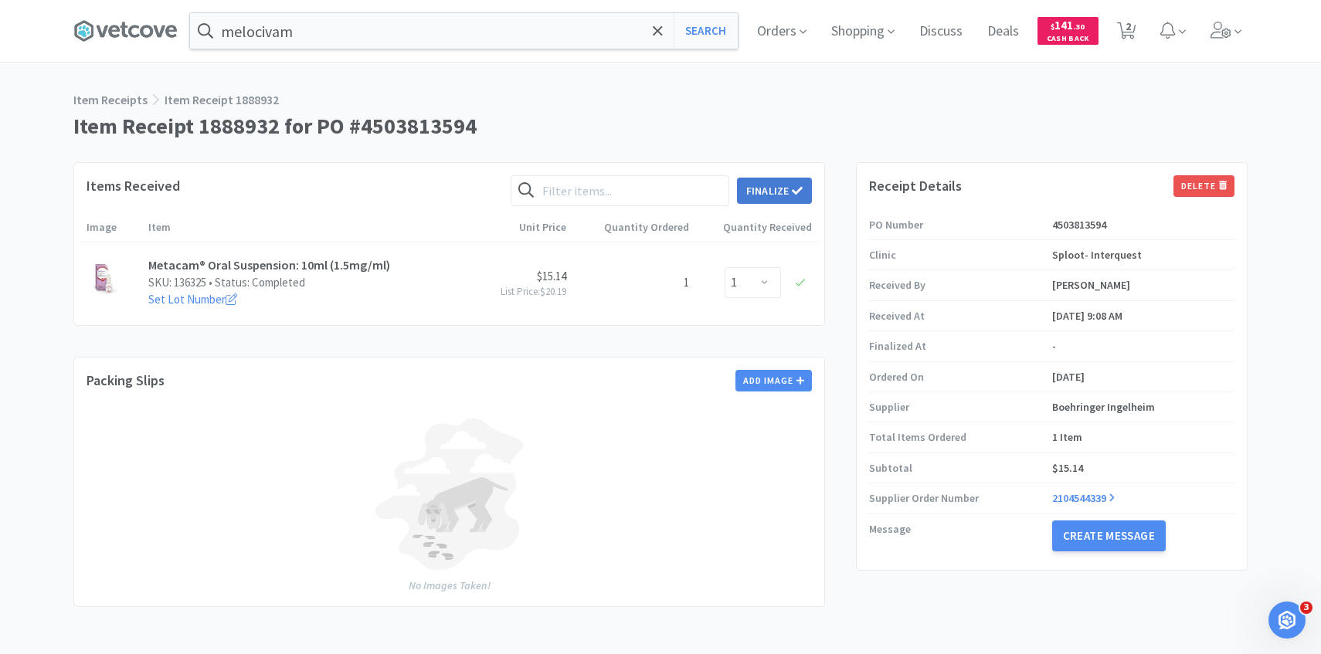
click at [783, 184] on button "Finalize" at bounding box center [774, 191] width 75 height 26
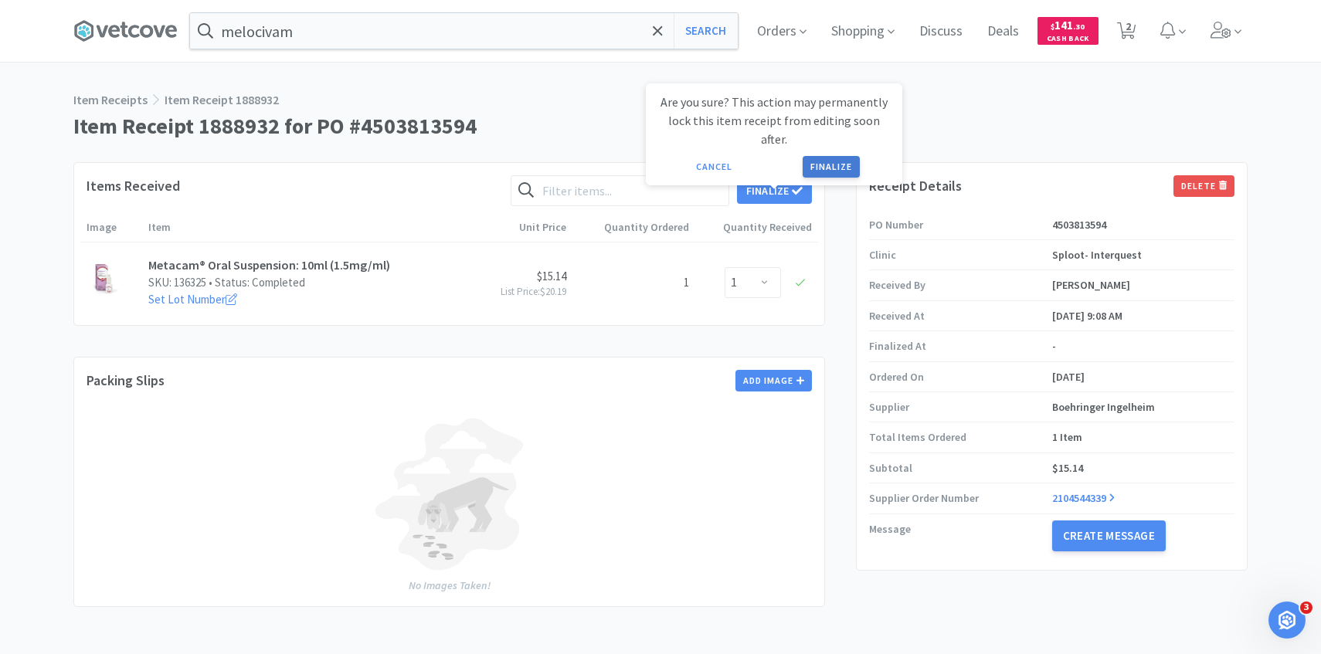
click at [818, 156] on button "Finalize" at bounding box center [830, 167] width 57 height 22
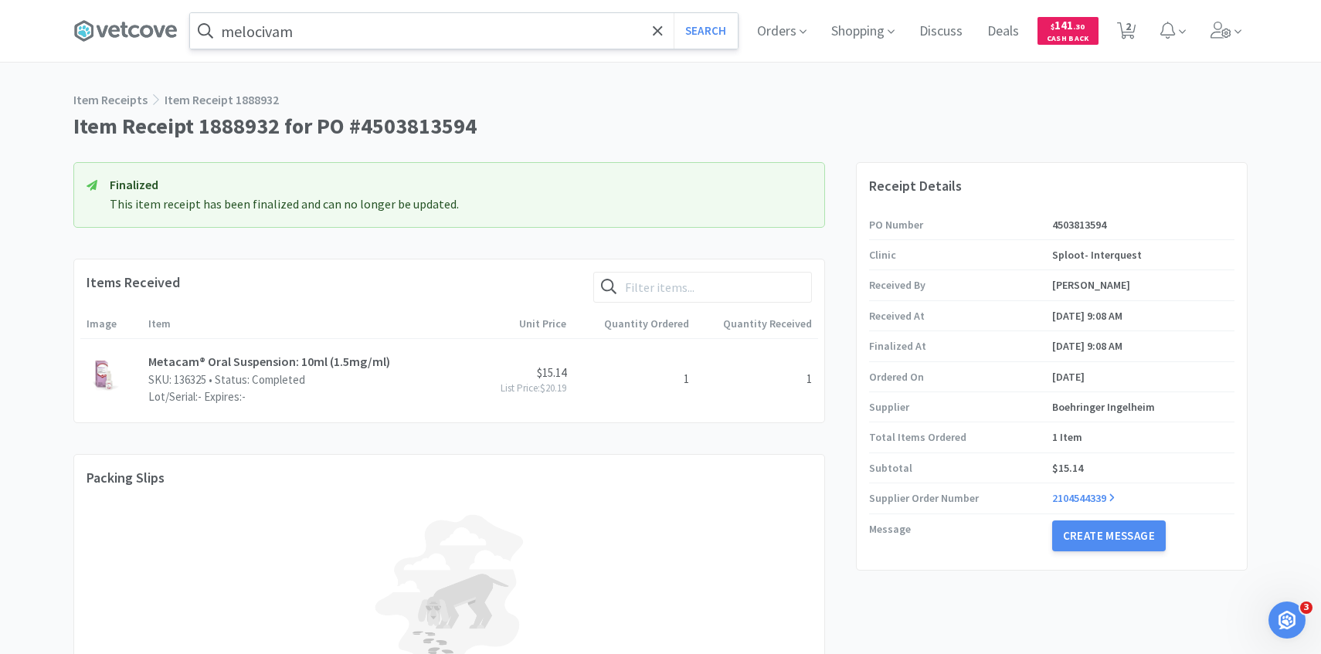
click at [402, 29] on input "melocivam" at bounding box center [464, 31] width 548 height 36
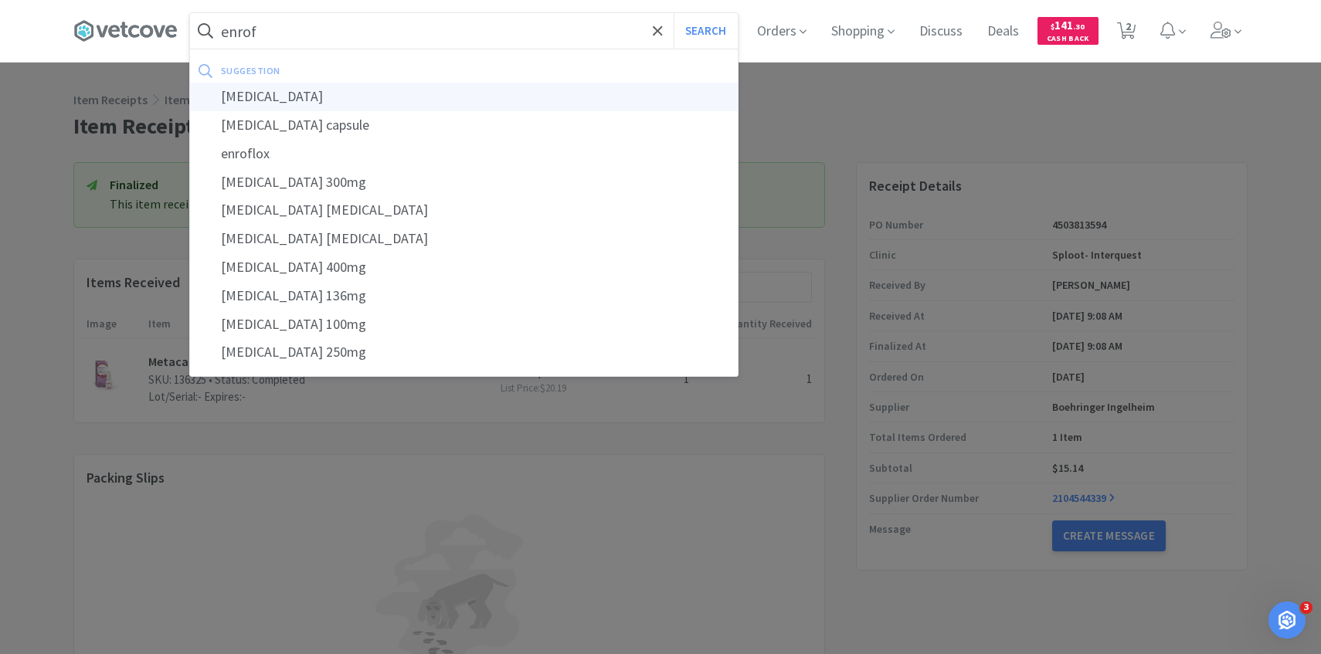
click at [403, 97] on div "enrofloxacin" at bounding box center [464, 97] width 548 height 29
type input "enrofloxacin"
select select "1"
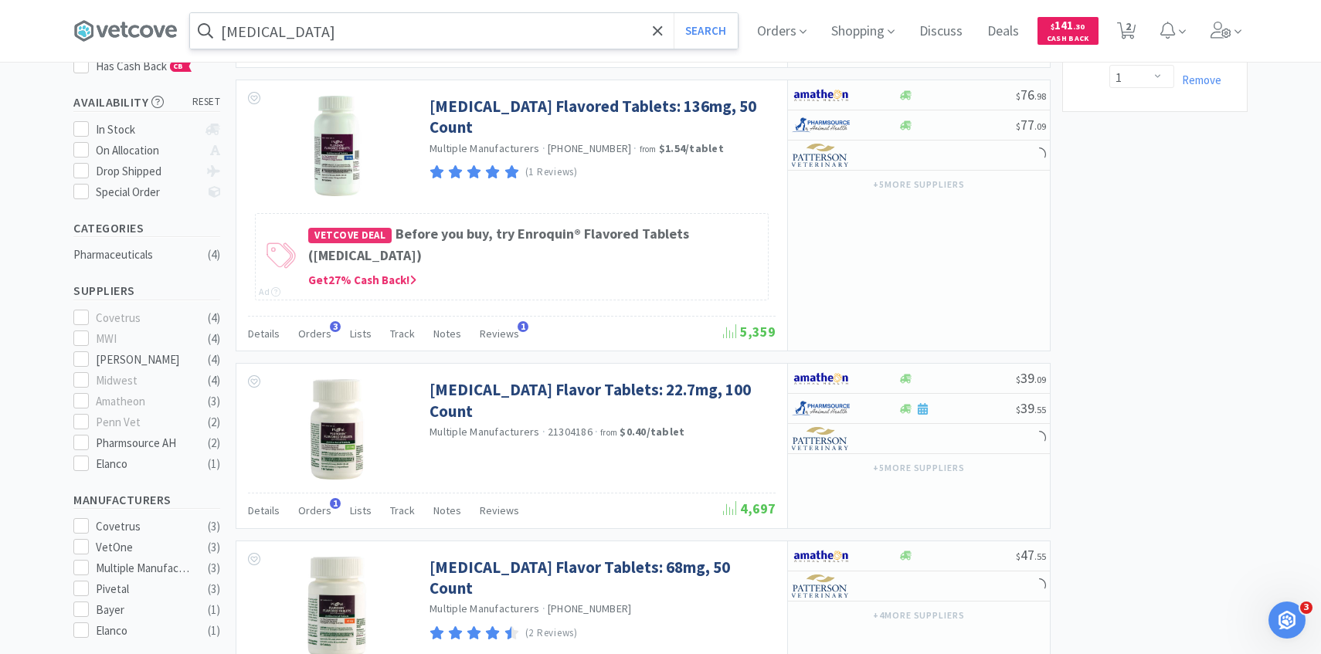
scroll to position [235, 0]
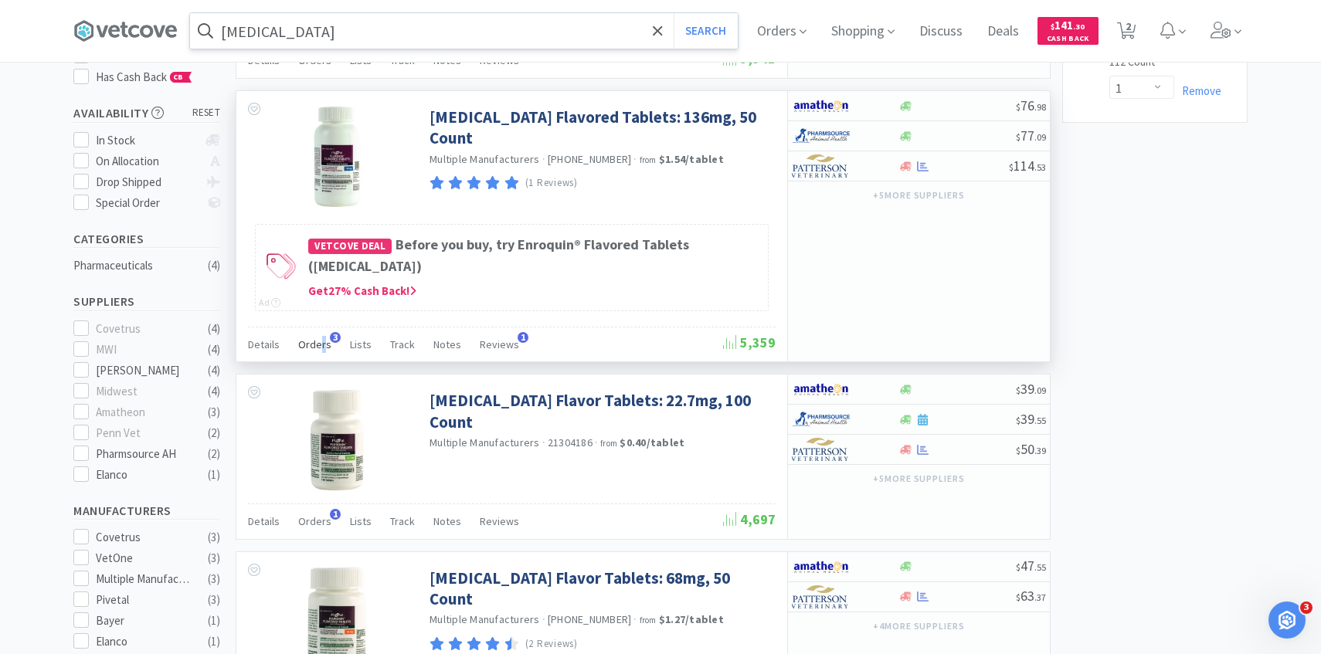
click at [320, 338] on span "Orders" at bounding box center [314, 344] width 33 height 14
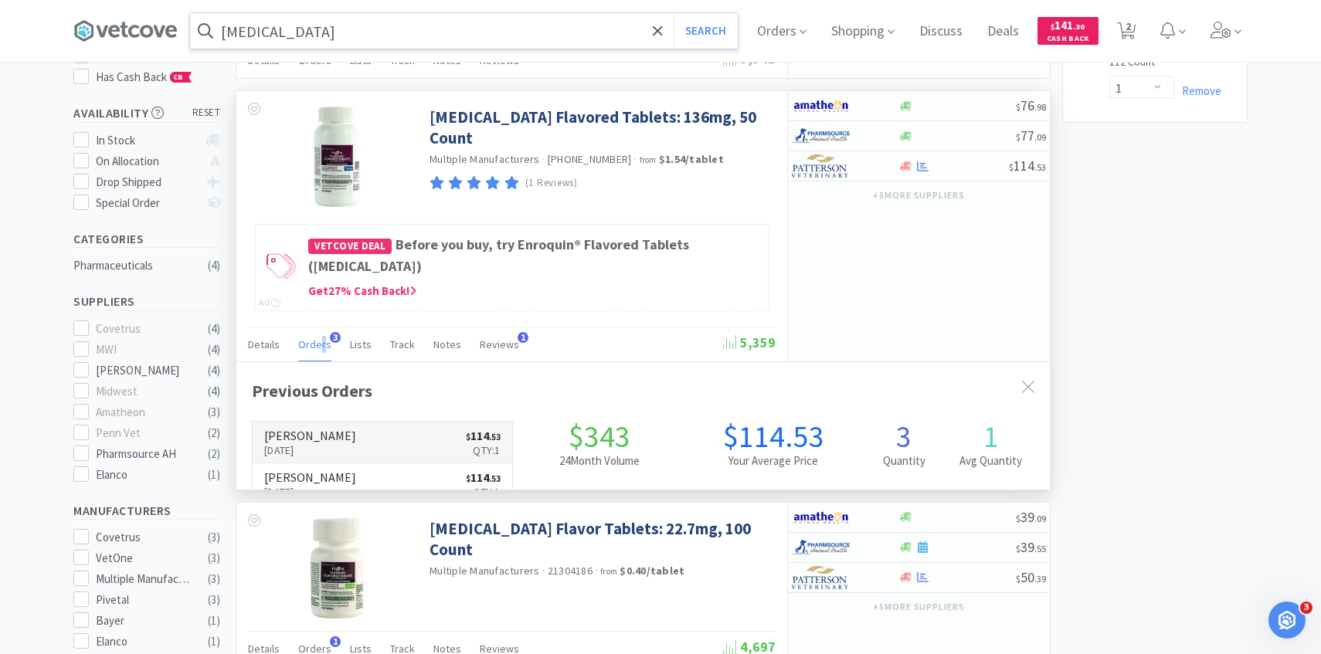
scroll to position [400, 813]
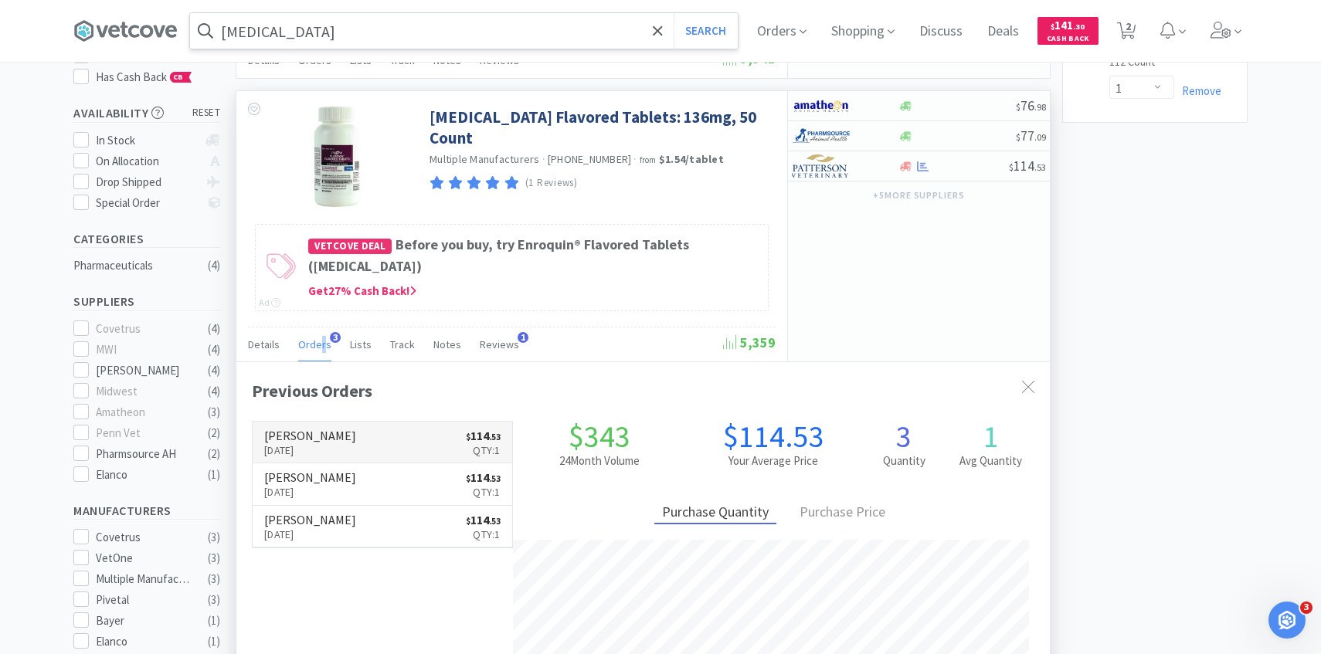
click at [408, 448] on link "Patterson Sep 15th, 2025 $ 114 . 53 Qty: 1" at bounding box center [382, 443] width 259 height 42
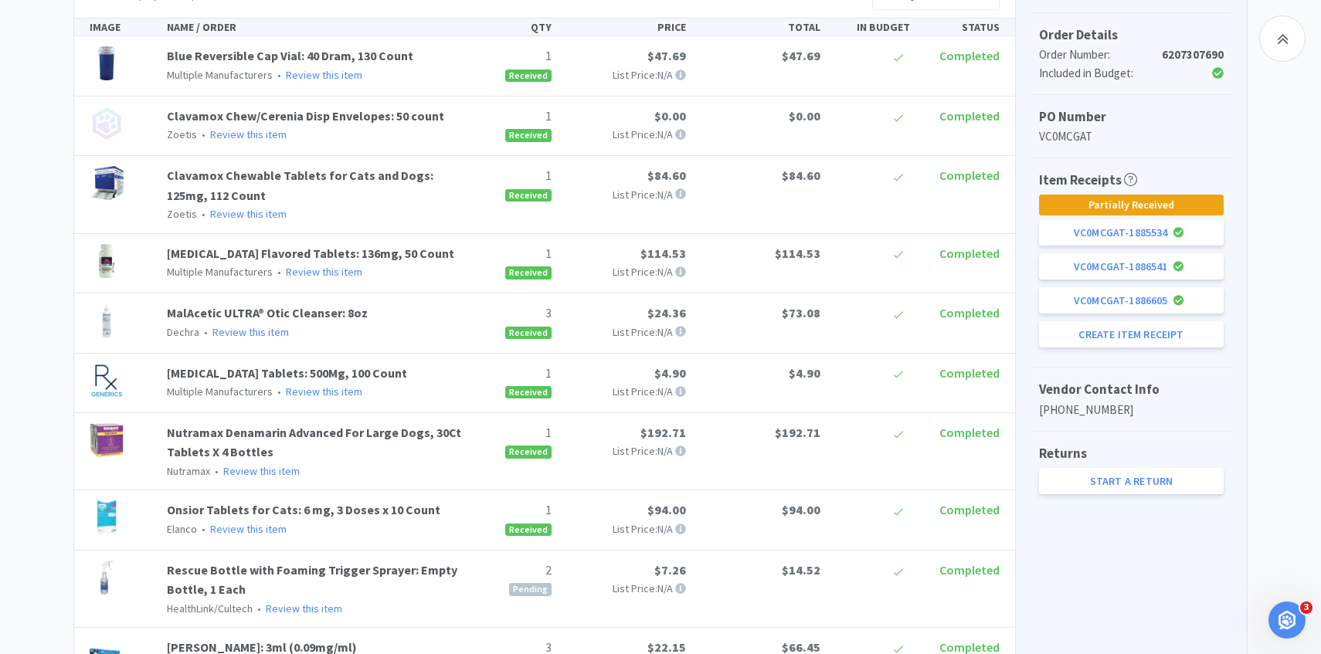
scroll to position [494, 0]
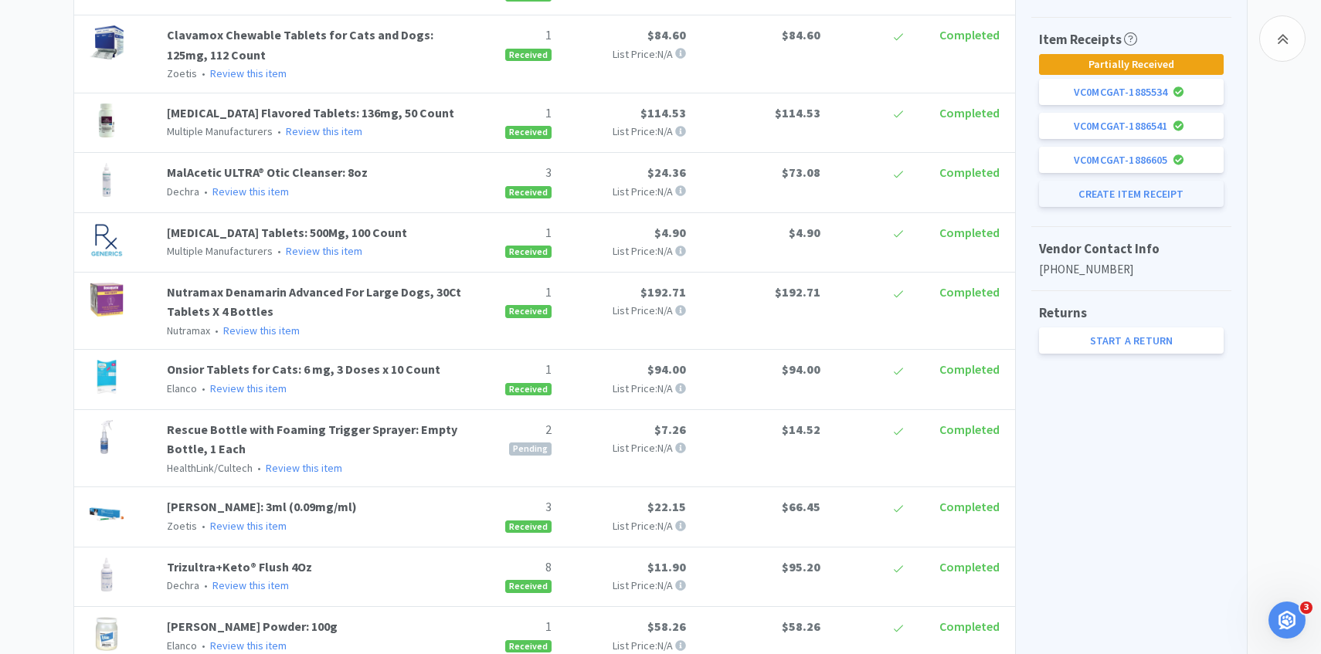
click at [1142, 201] on button "Create Item Receipt" at bounding box center [1131, 194] width 185 height 26
select select "2"
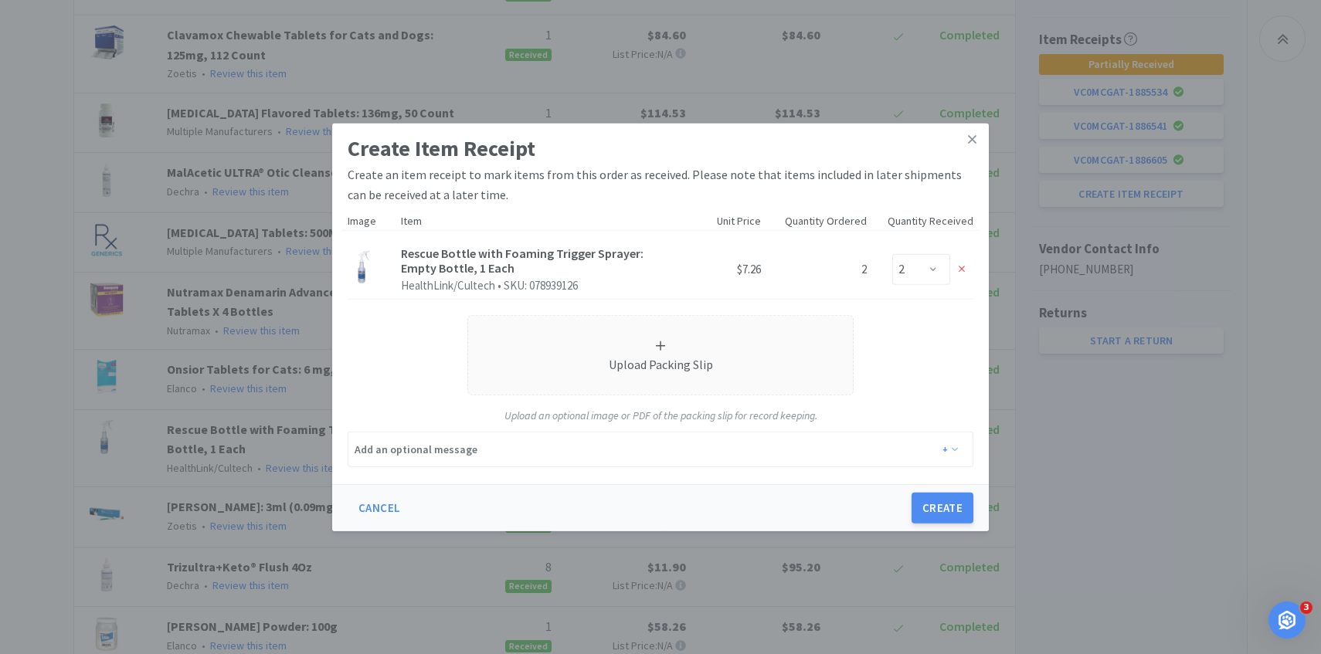
click at [252, 361] on div "Create Item Receipt Create an item receipt to mark items from this order as rec…" at bounding box center [660, 327] width 1321 height 654
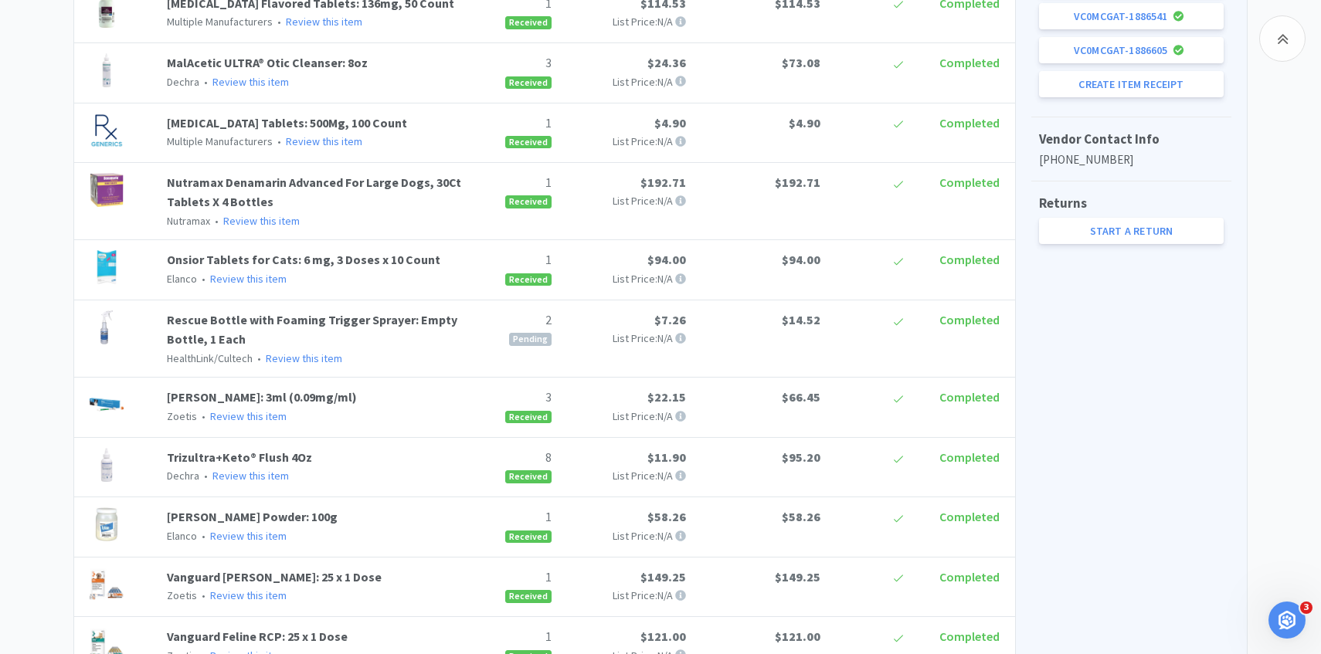
scroll to position [511, 0]
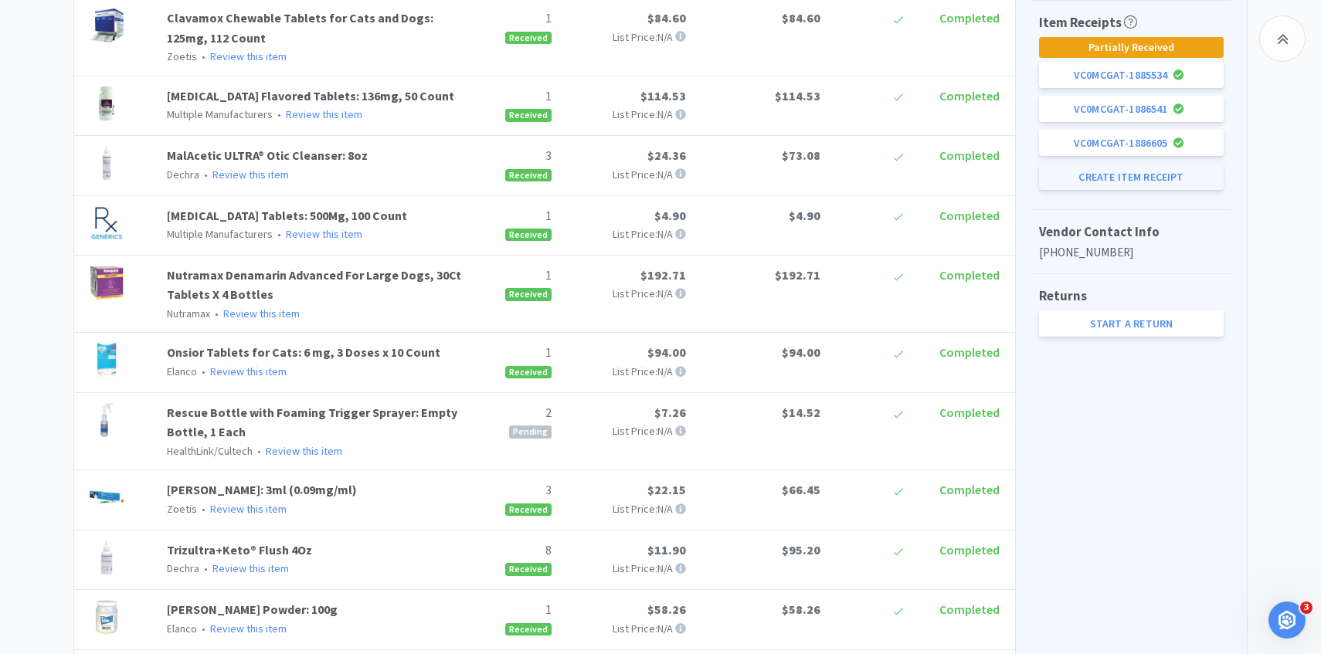
click at [1146, 177] on button "Create Item Receipt" at bounding box center [1131, 177] width 185 height 26
select select "2"
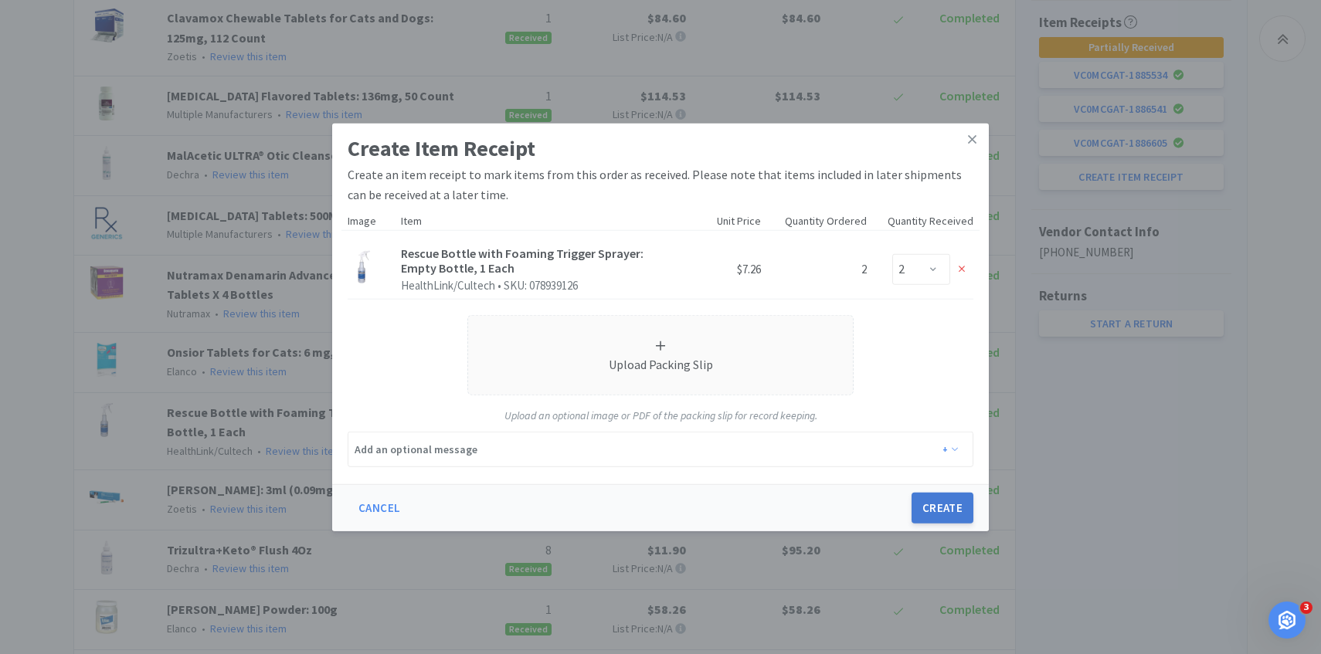
click at [968, 497] on button "Create" at bounding box center [942, 508] width 62 height 31
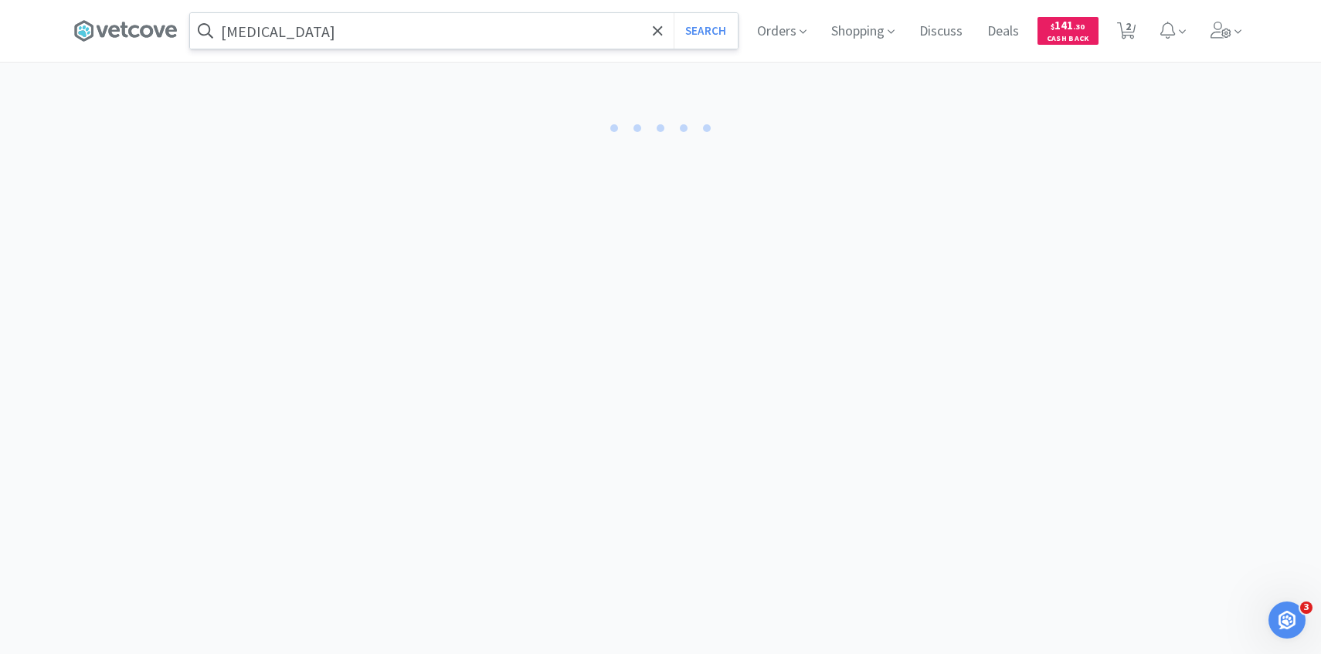
select select "2"
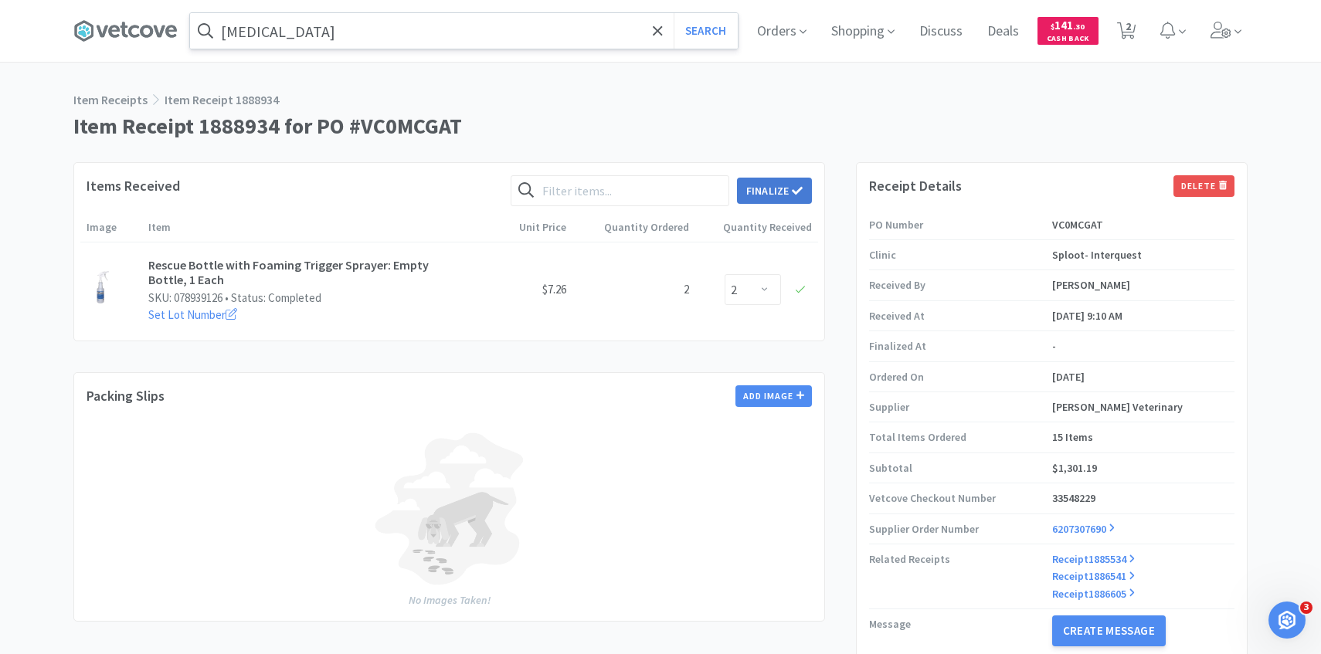
click at [802, 178] on button "Finalize" at bounding box center [774, 191] width 75 height 26
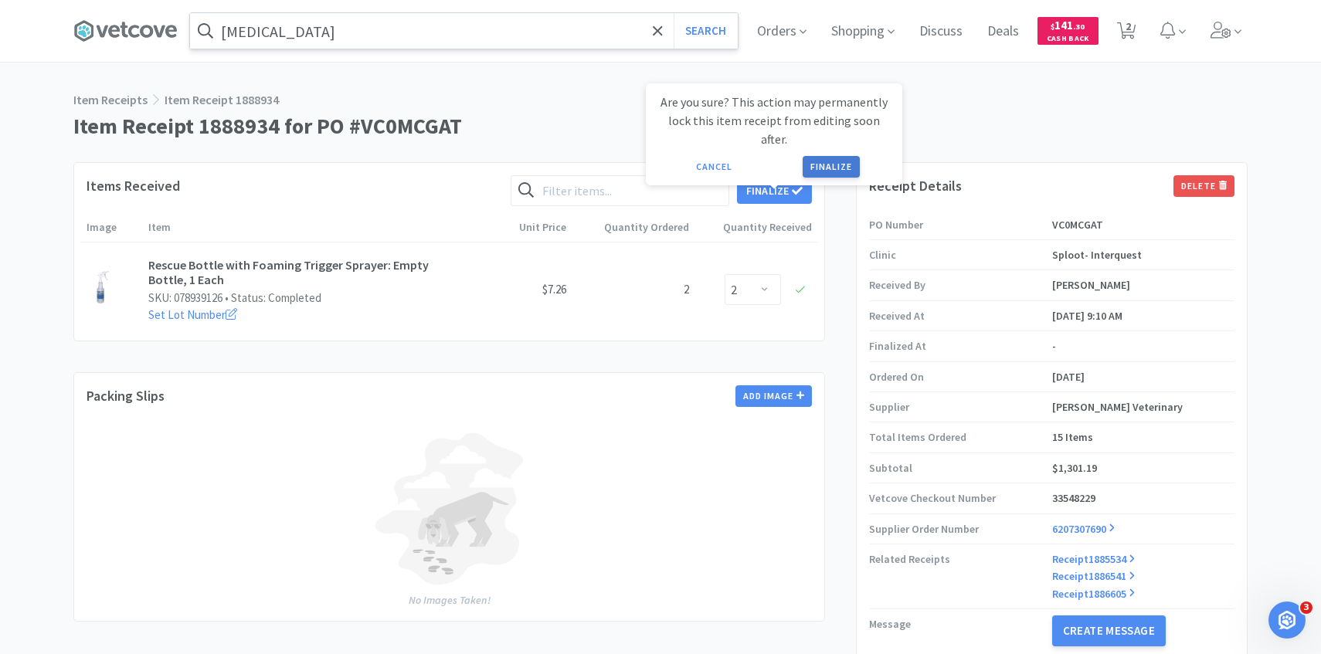
click at [834, 156] on button "Finalize" at bounding box center [830, 167] width 57 height 22
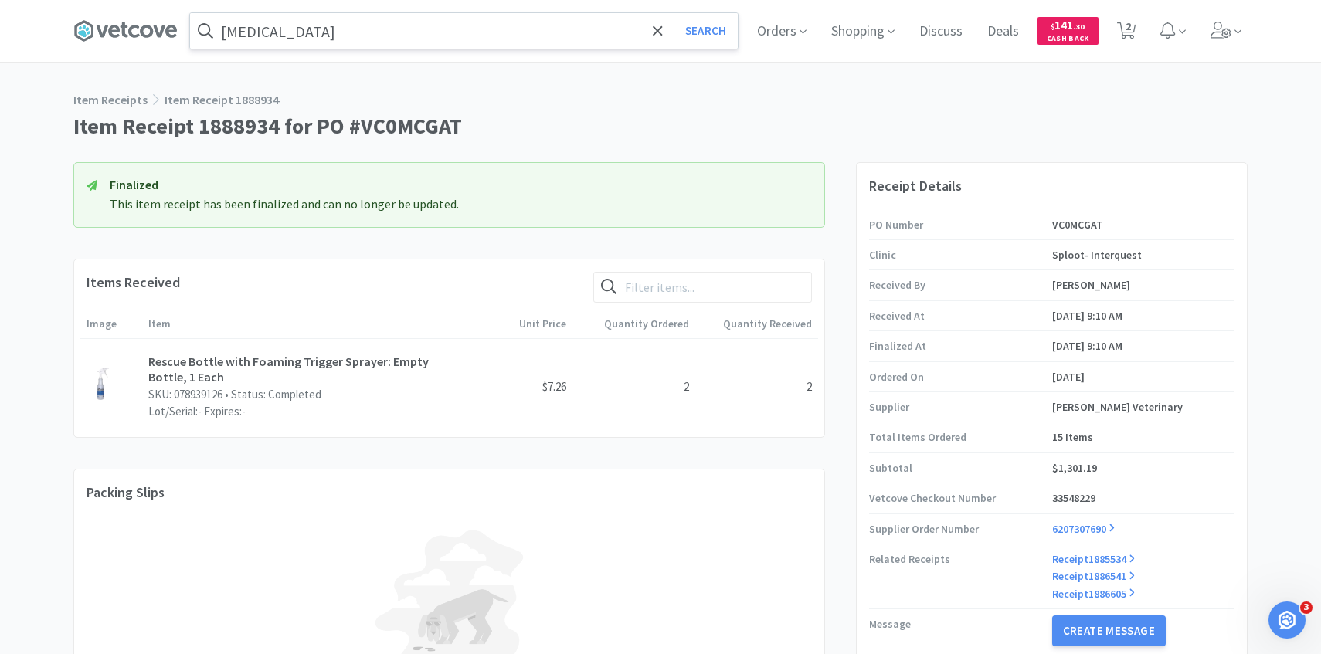
click at [412, 33] on input "enrofloxacin" at bounding box center [464, 31] width 548 height 36
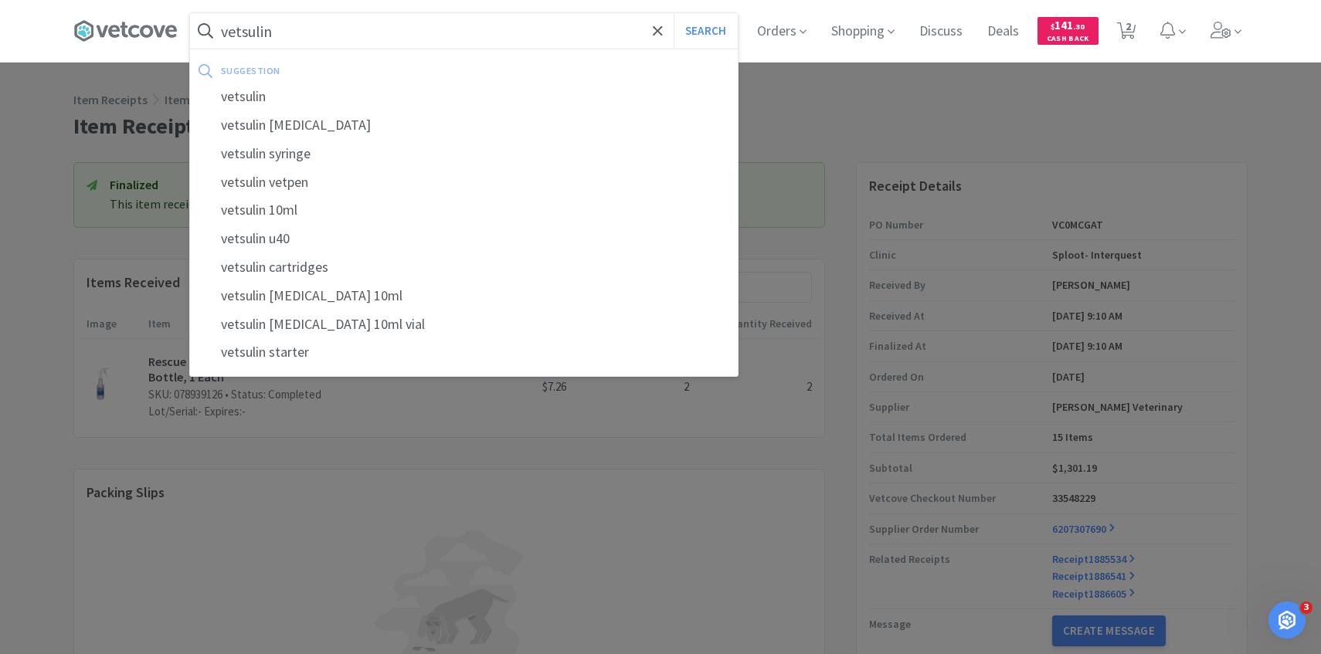
type input "vetsulin"
click at [673, 13] on button "Search" at bounding box center [705, 31] width 64 height 36
select select "1"
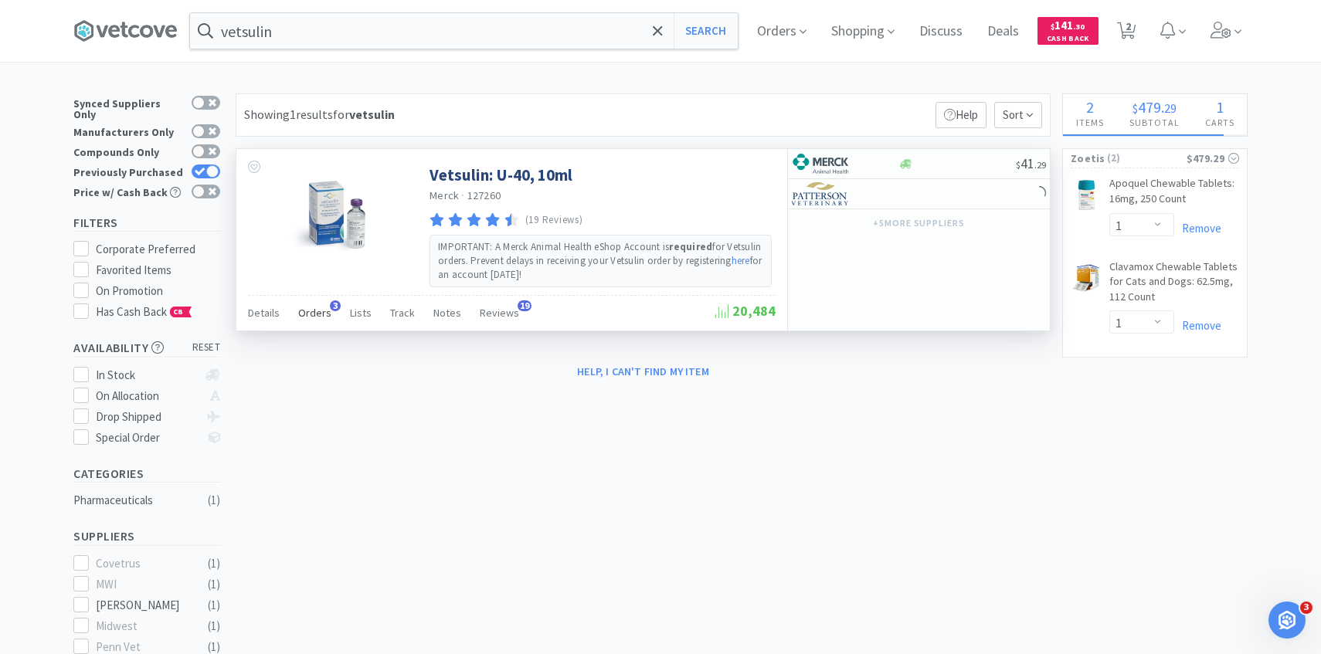
click at [320, 314] on span "Orders" at bounding box center [314, 313] width 33 height 14
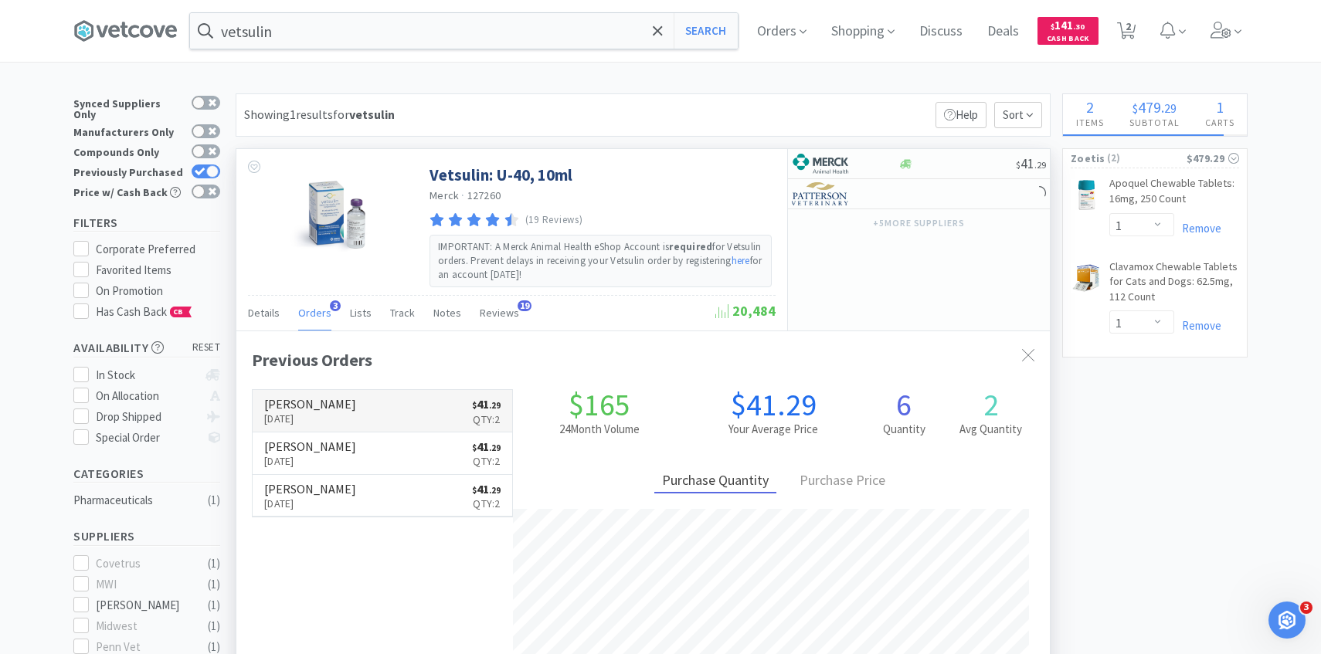
click at [355, 417] on link "Patterson Sep 15th, 2025 $ 41 . 29 Qty: 2" at bounding box center [382, 411] width 259 height 42
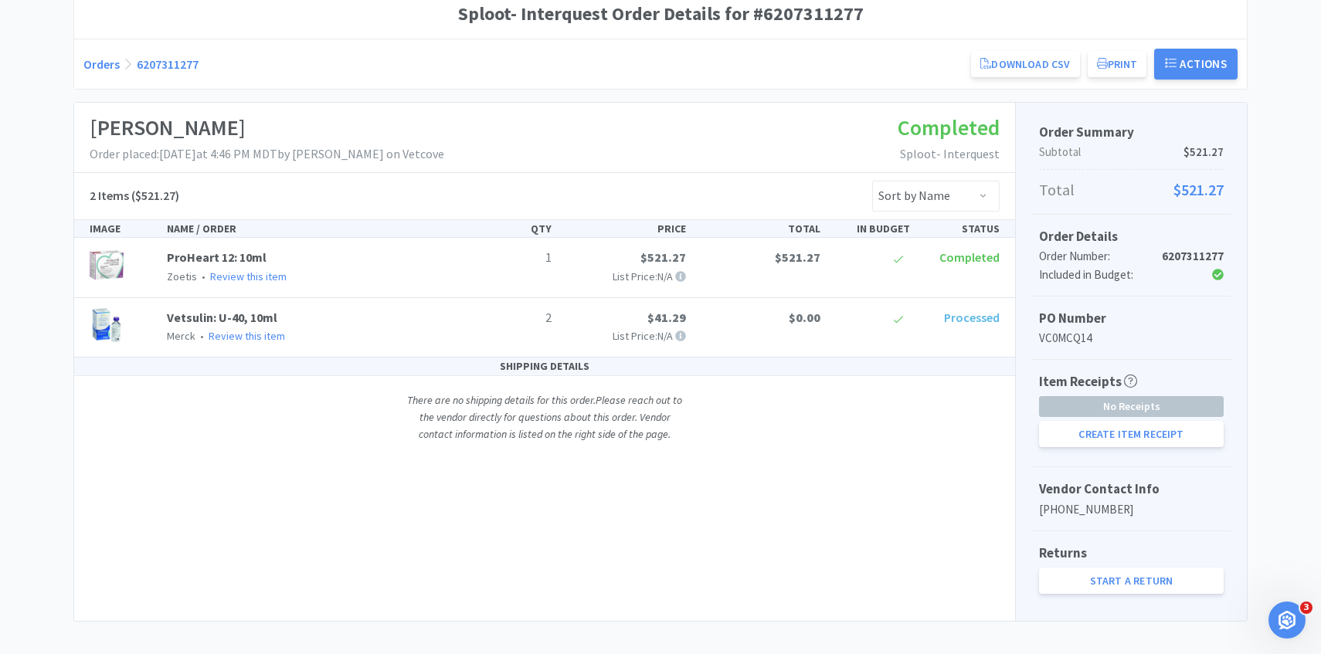
scroll to position [160, 0]
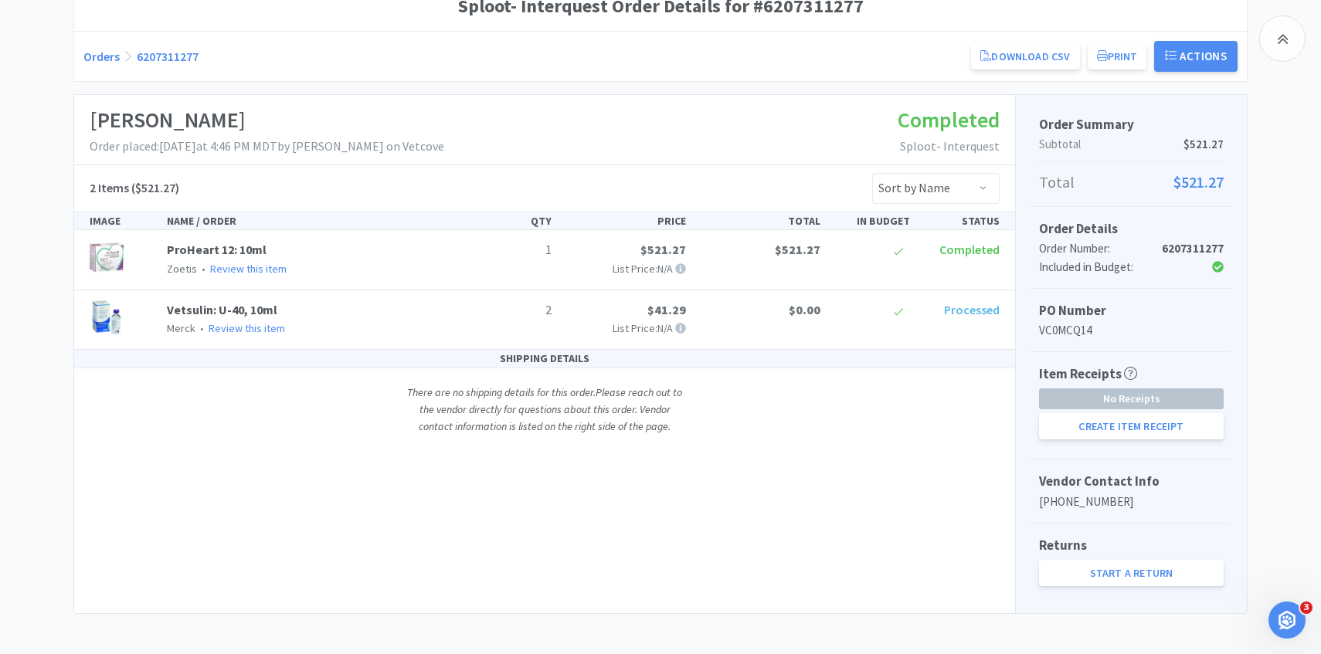
click at [1104, 441] on div "Item Receipts No Receipts Create Item Receipt" at bounding box center [1131, 405] width 200 height 107
click at [1098, 413] on button "Create Item Receipt" at bounding box center [1131, 426] width 185 height 26
select select "1"
select select "2"
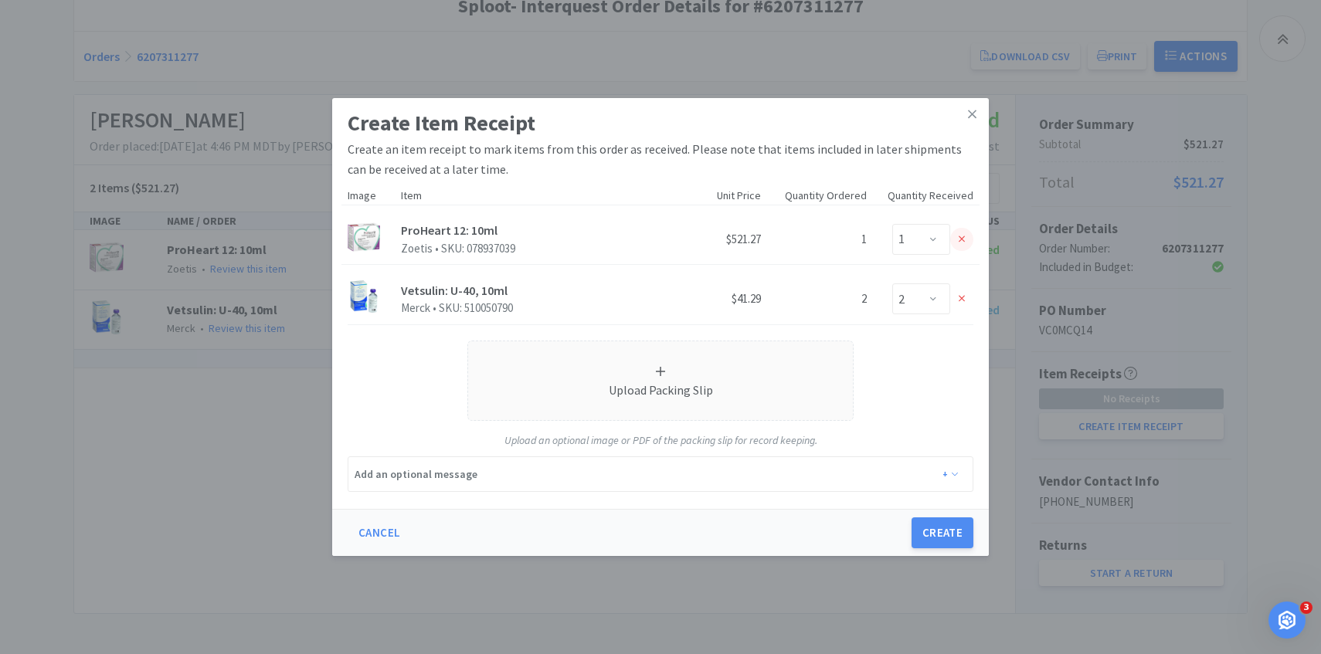
click at [967, 235] on div at bounding box center [961, 239] width 23 height 23
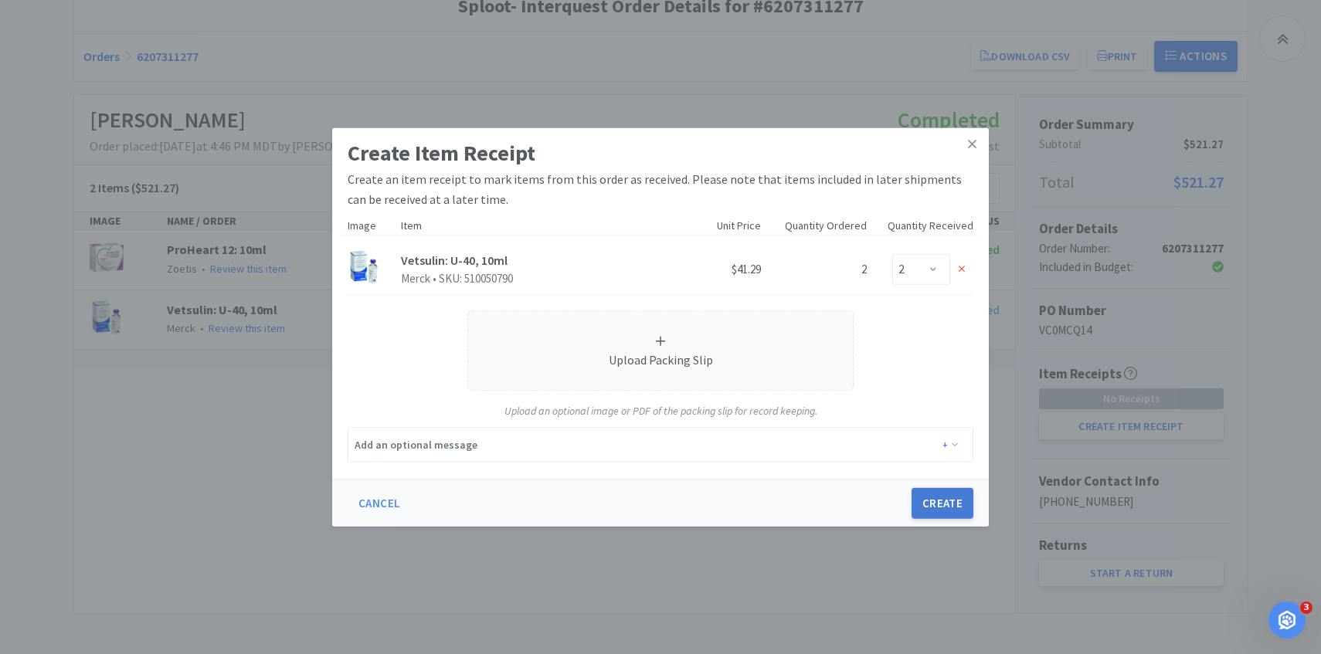
click at [958, 499] on button "Create" at bounding box center [942, 503] width 62 height 31
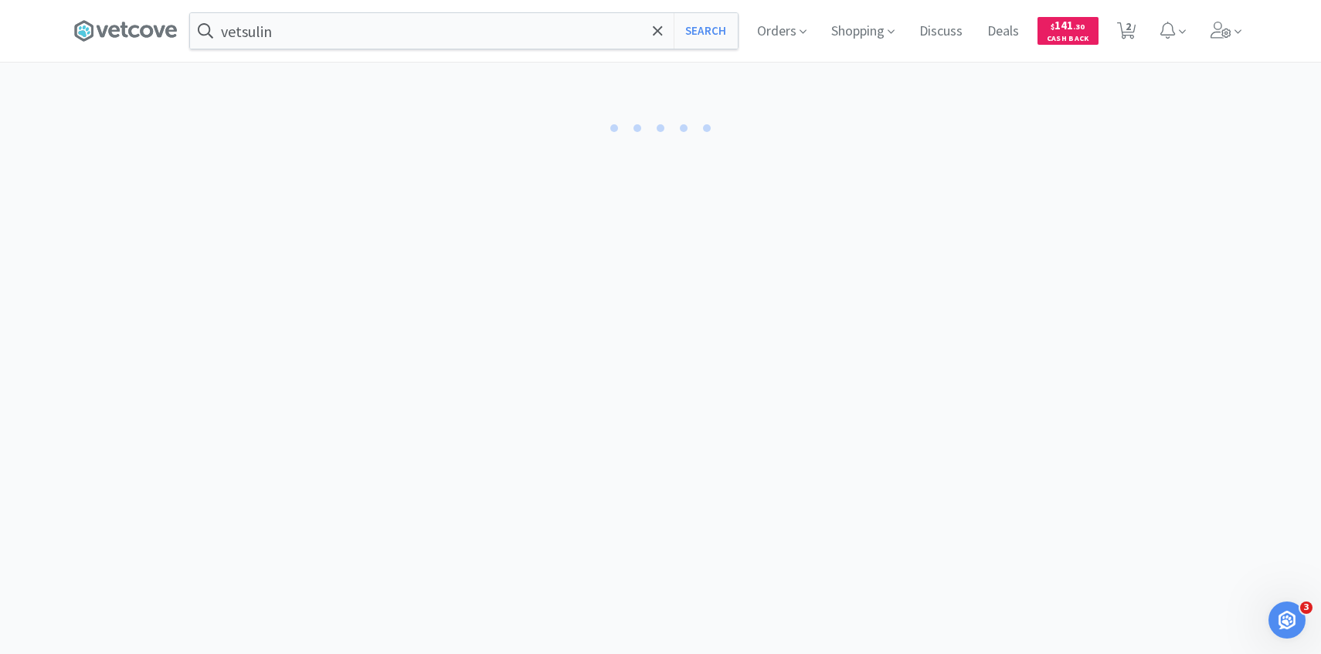
select select "2"
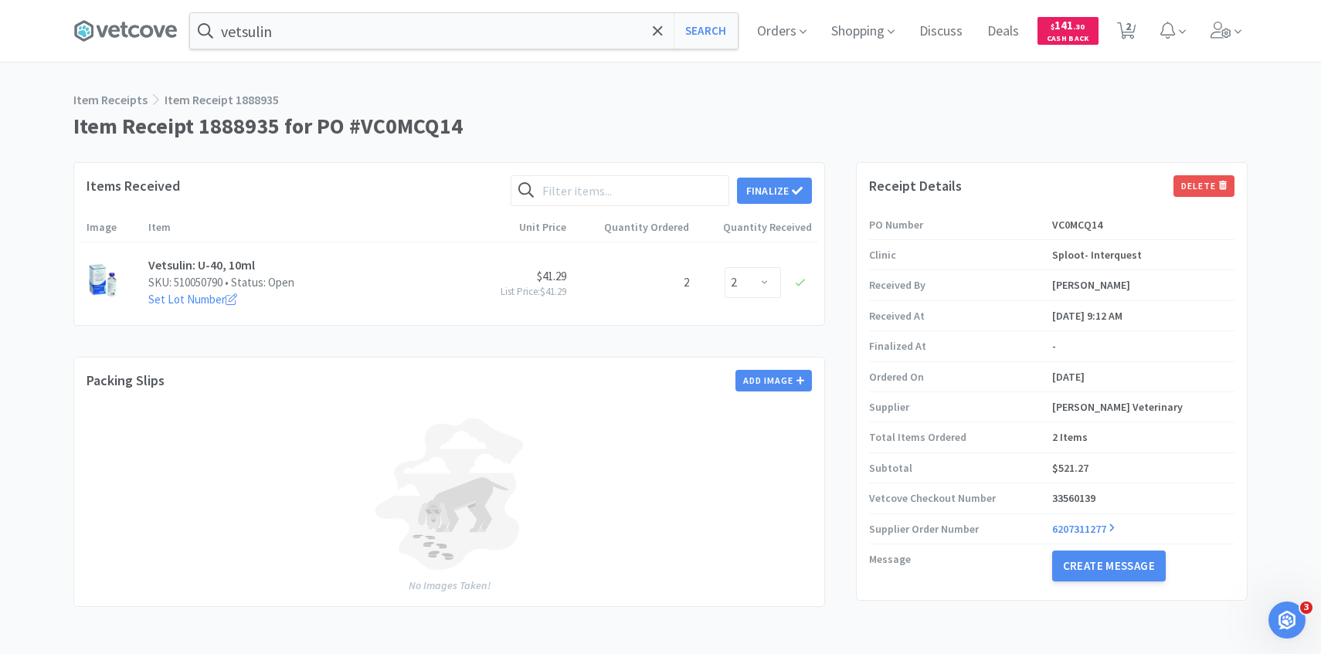
click at [801, 173] on div "Items Received Finalize Image Item Unit Price Quantity Ordered Quantity Receive…" at bounding box center [448, 244] width 751 height 164
click at [801, 182] on button "Finalize" at bounding box center [774, 191] width 75 height 26
click at [839, 156] on button "Finalize" at bounding box center [830, 167] width 57 height 22
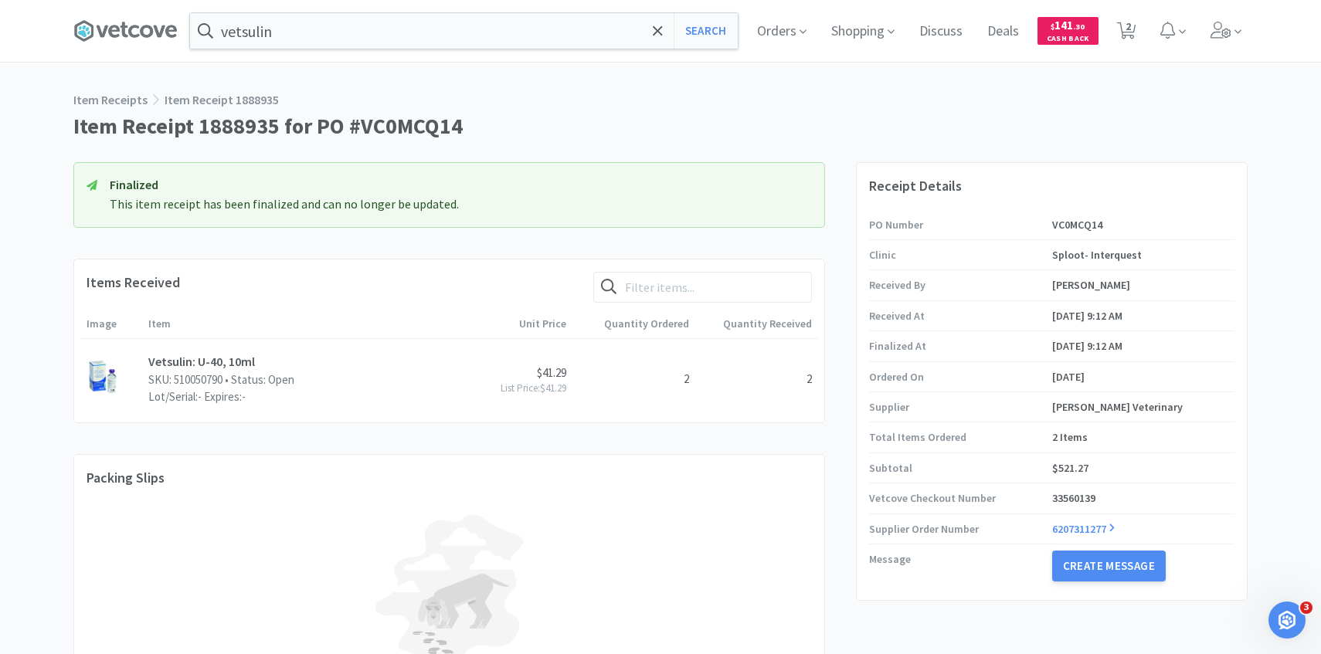
click at [423, 50] on div "vetsulin Search Orders Shopping Discuss Discuss Deals Deals $ 141 . 30 Cash Bac…" at bounding box center [660, 31] width 1174 height 62
click at [405, 34] on input "vetsulin" at bounding box center [464, 31] width 548 height 36
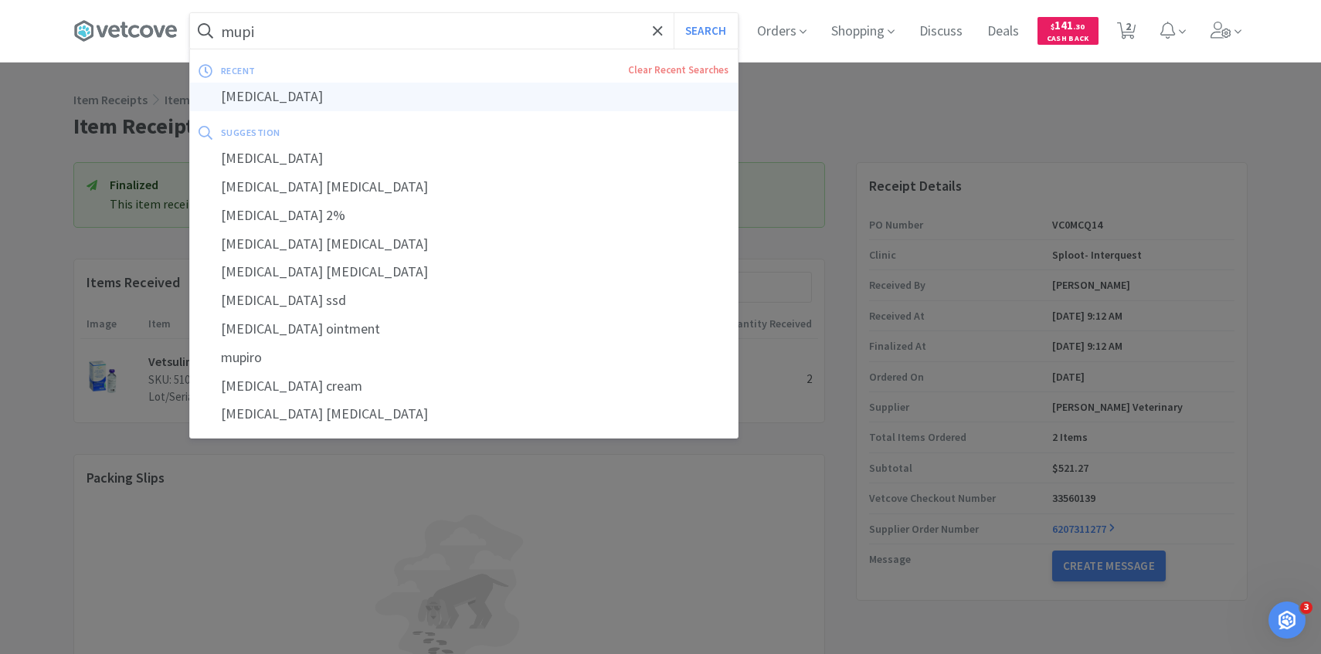
click at [399, 100] on div "mupirocin" at bounding box center [464, 97] width 548 height 29
type input "mupirocin"
select select "1"
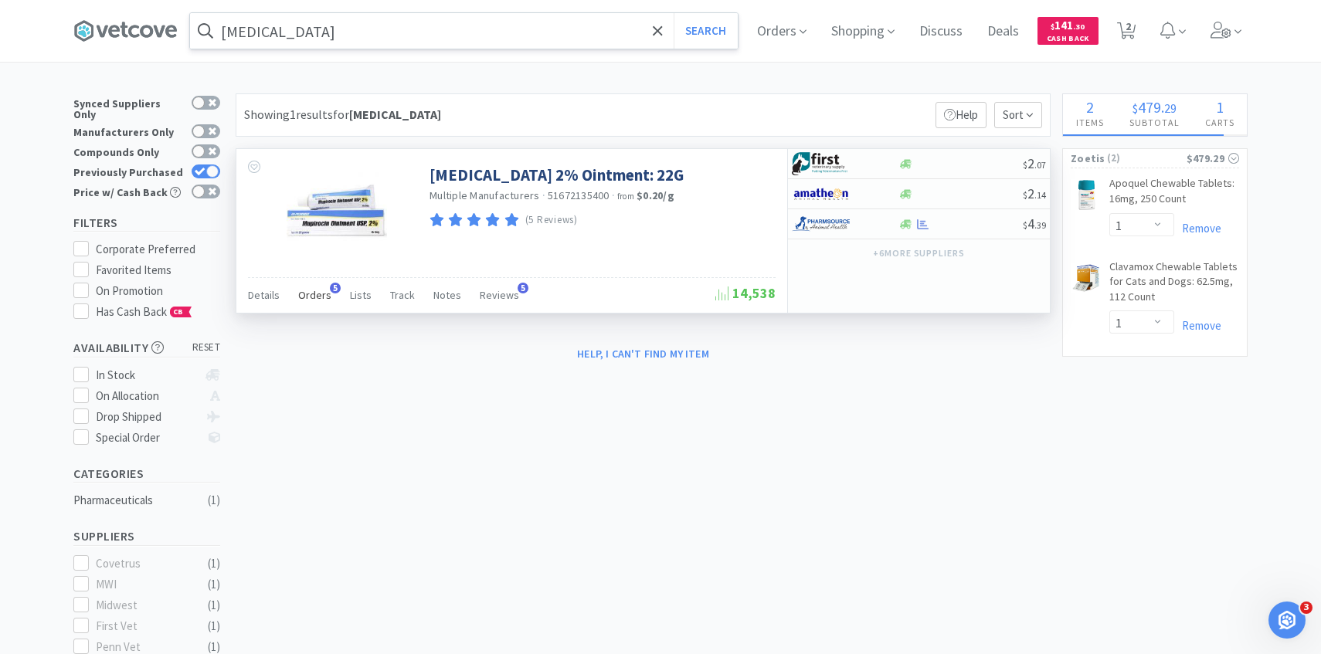
click at [320, 293] on span "Orders" at bounding box center [314, 295] width 33 height 14
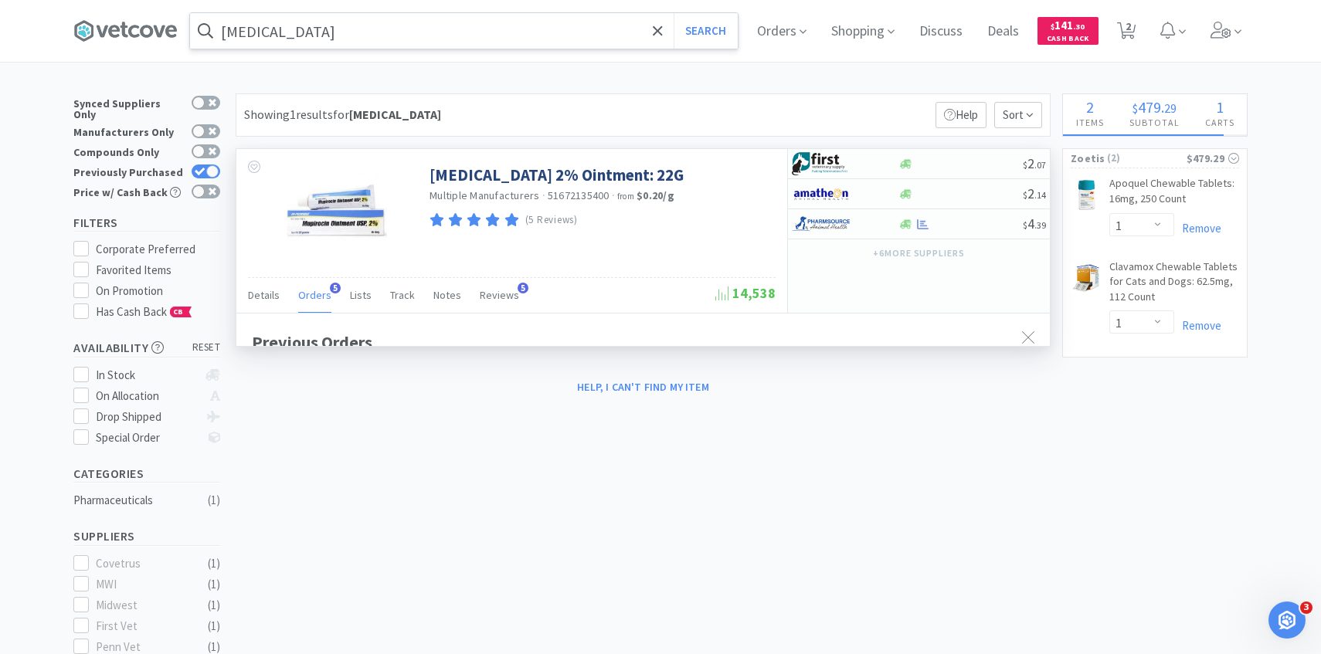
scroll to position [400, 813]
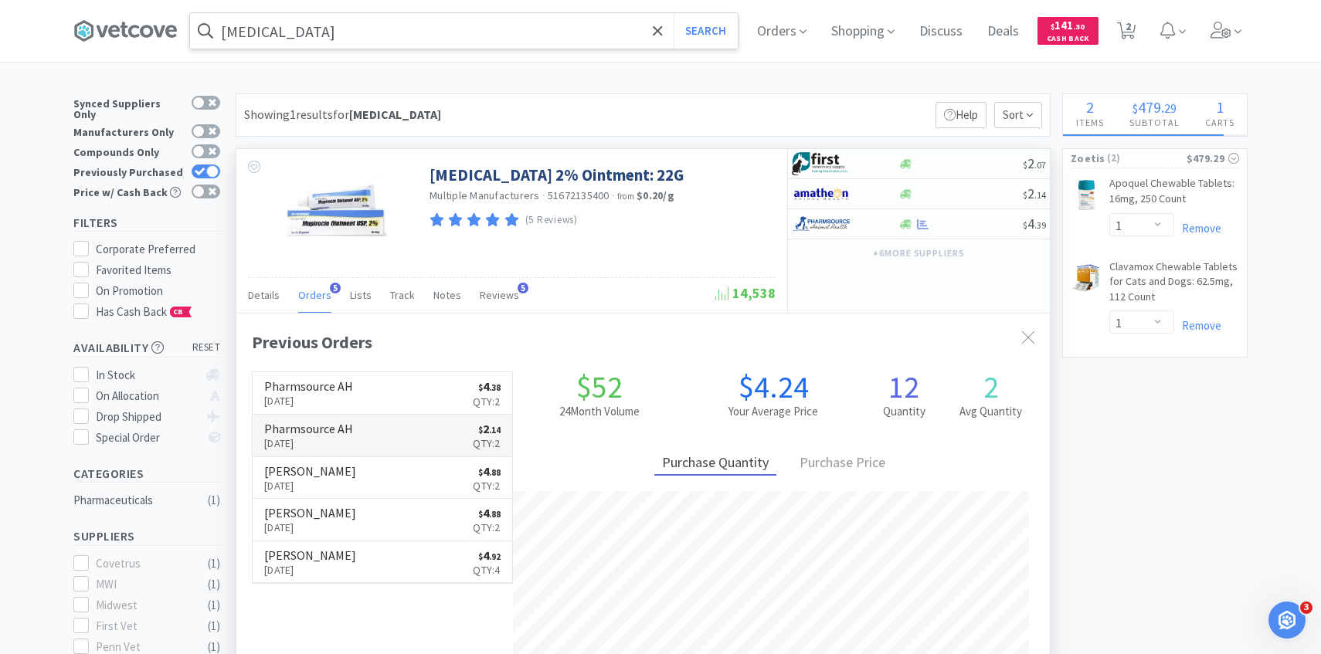
click at [357, 433] on link "Pharmsource AH Sep 10th, 2025 $ 2 . 14 Qty: 2" at bounding box center [382, 436] width 259 height 42
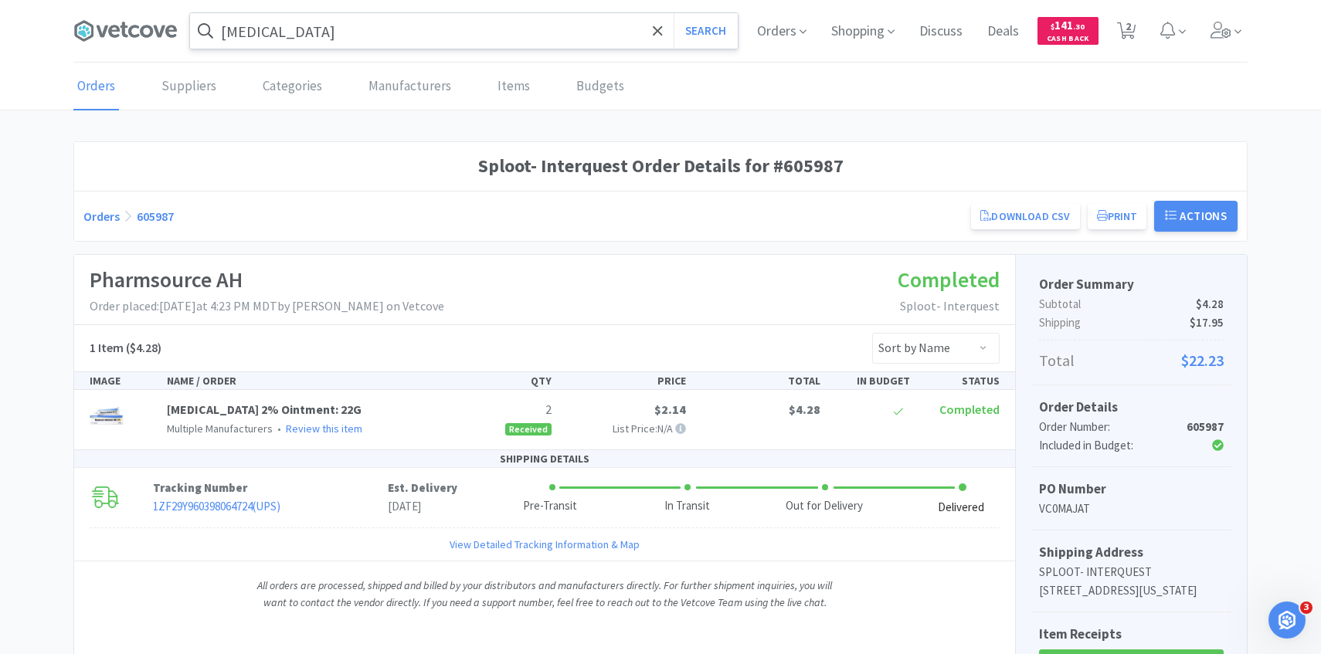
click at [377, 38] on input "mupirocin" at bounding box center [464, 31] width 548 height 36
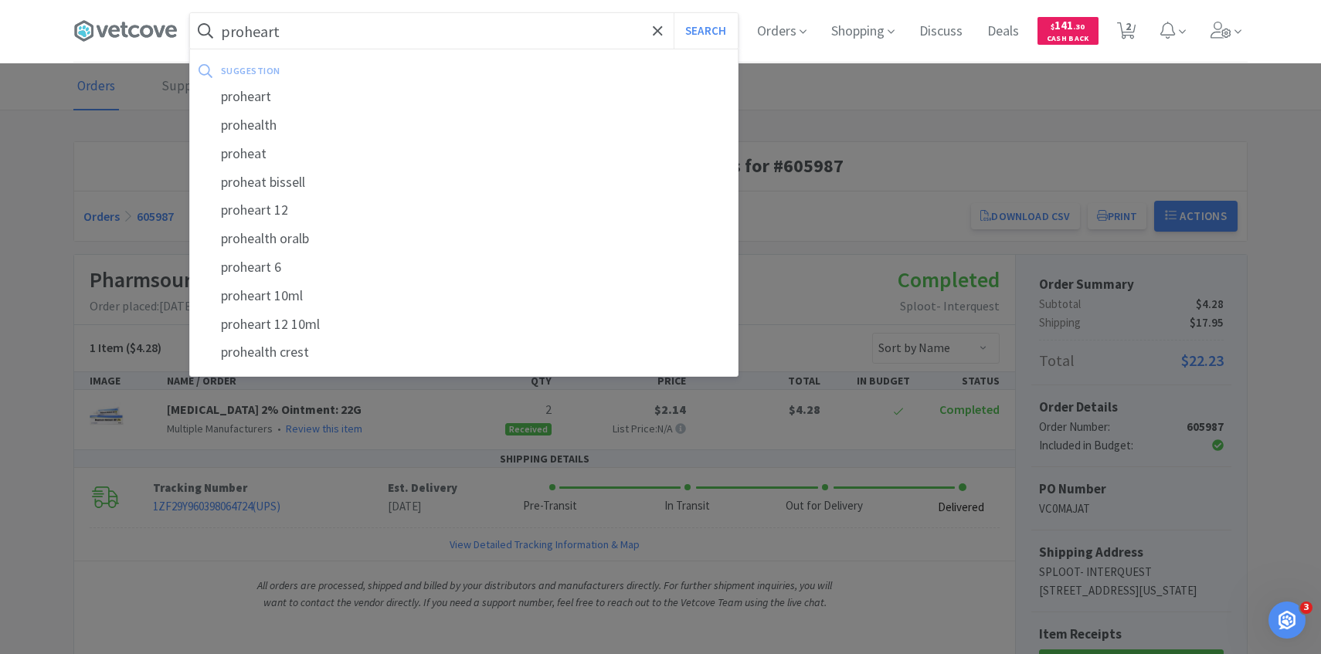
type input "proheart"
click at [673, 13] on button "Search" at bounding box center [705, 31] width 64 height 36
select select "1"
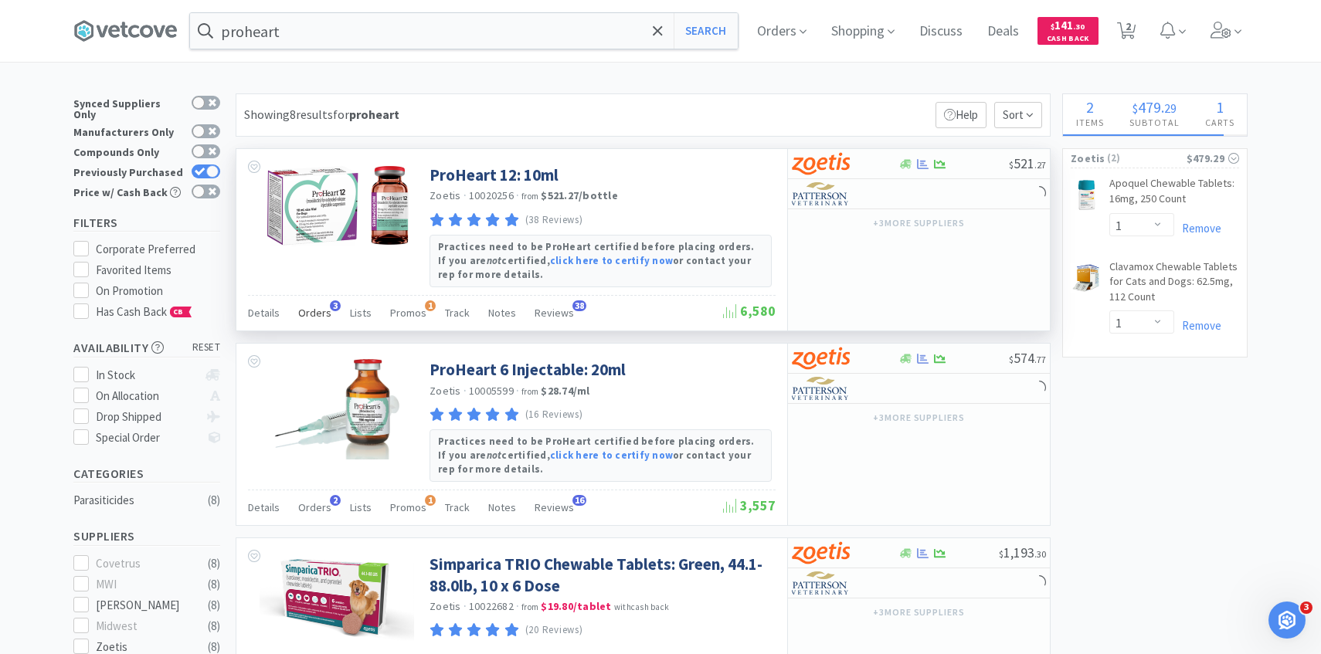
click at [307, 309] on span "Orders" at bounding box center [314, 313] width 33 height 14
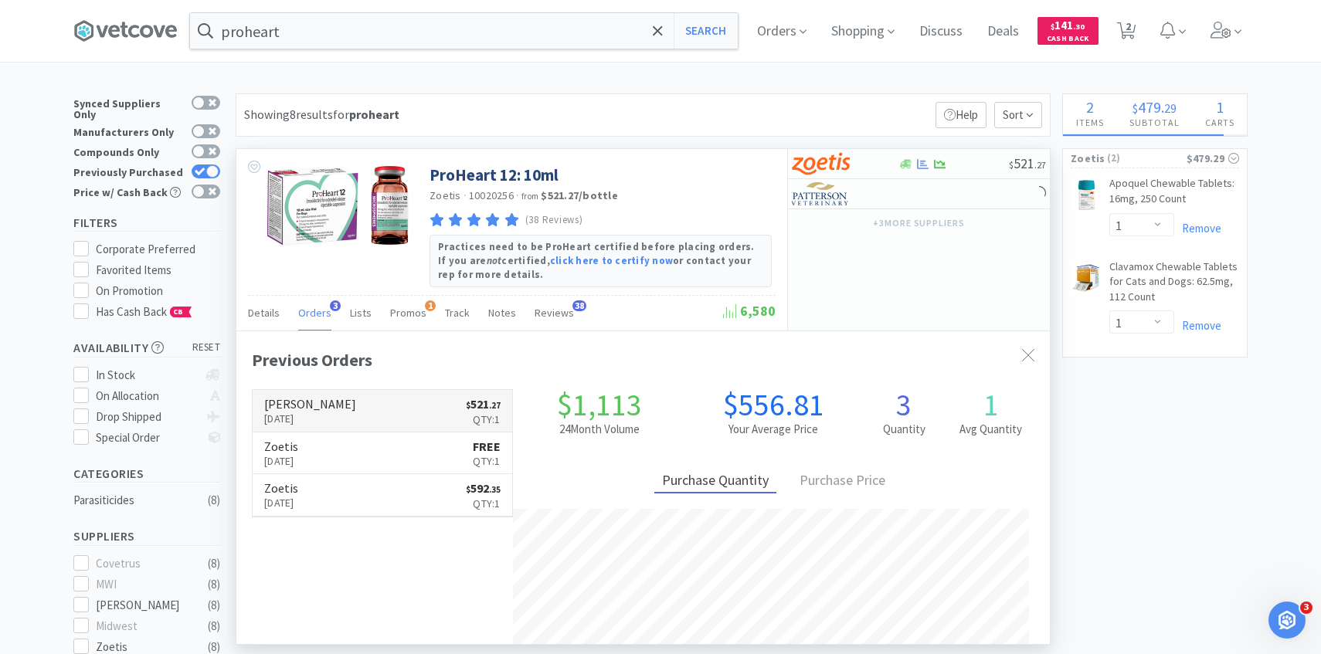
scroll to position [400, 813]
click at [355, 409] on link "Patterson Sep 15th, 2025 $ 521 . 27 Qty: 1" at bounding box center [382, 411] width 259 height 42
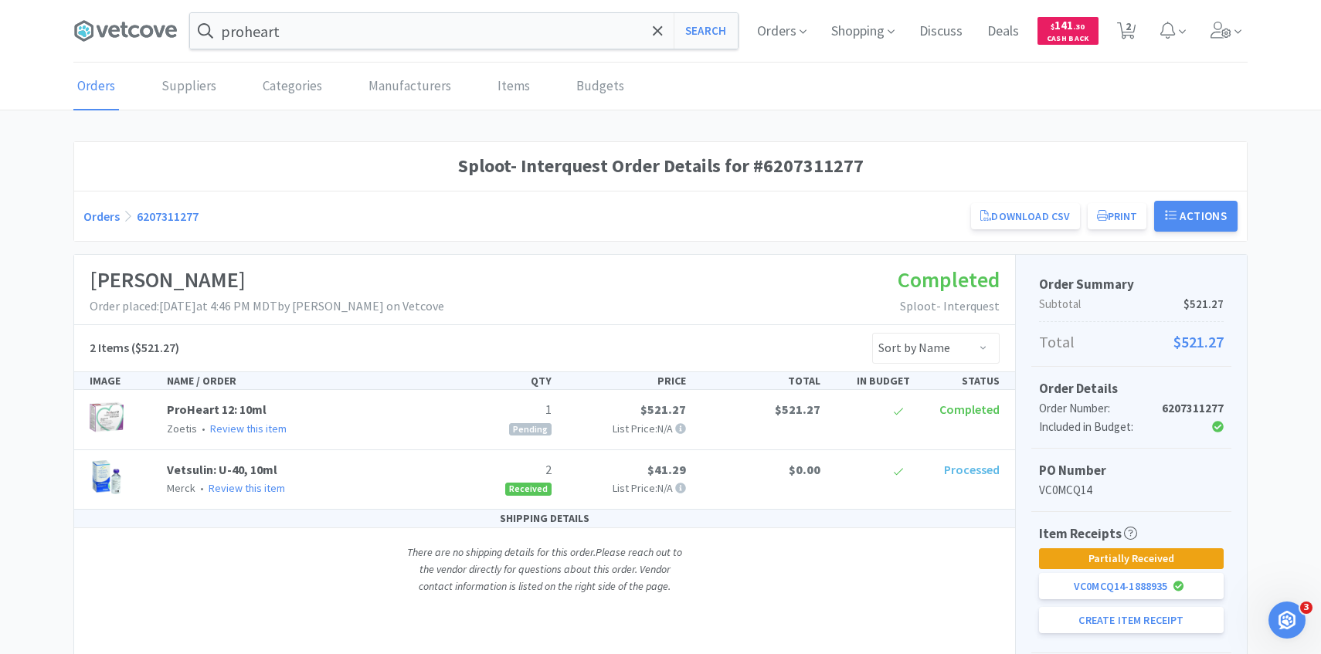
scroll to position [161, 0]
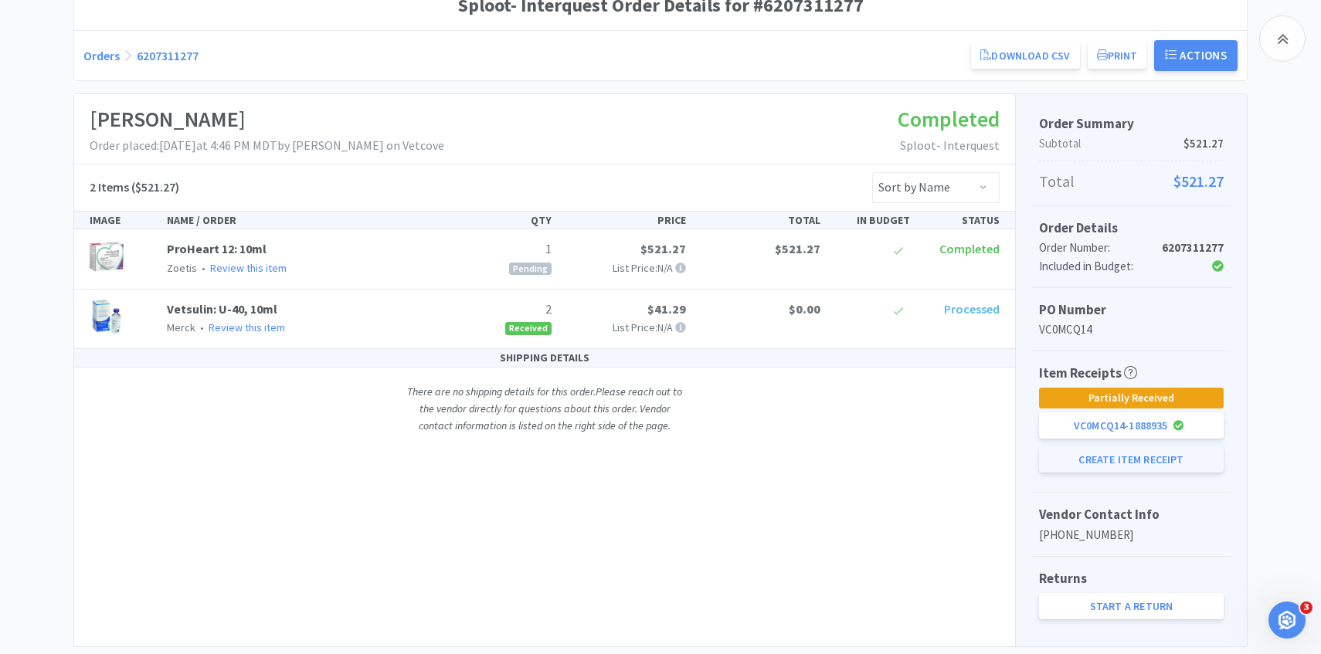
click at [1084, 453] on button "Create Item Receipt" at bounding box center [1131, 459] width 185 height 26
select select "1"
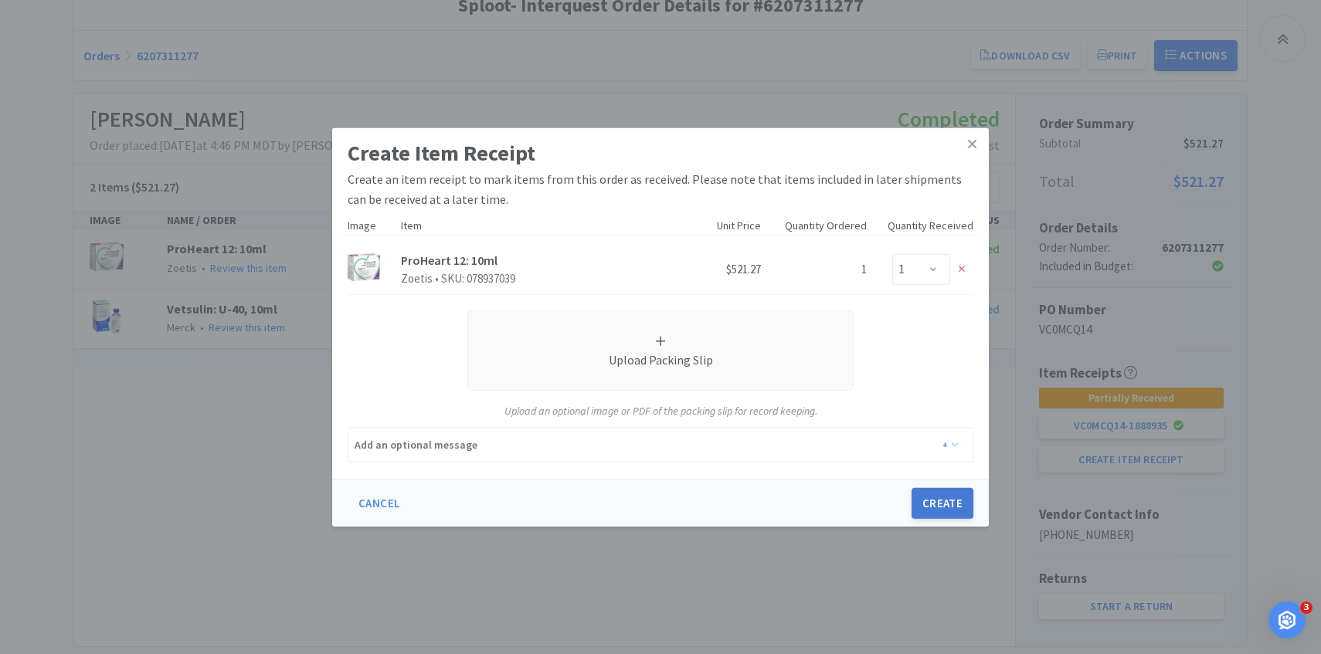
click at [937, 499] on button "Create" at bounding box center [942, 503] width 62 height 31
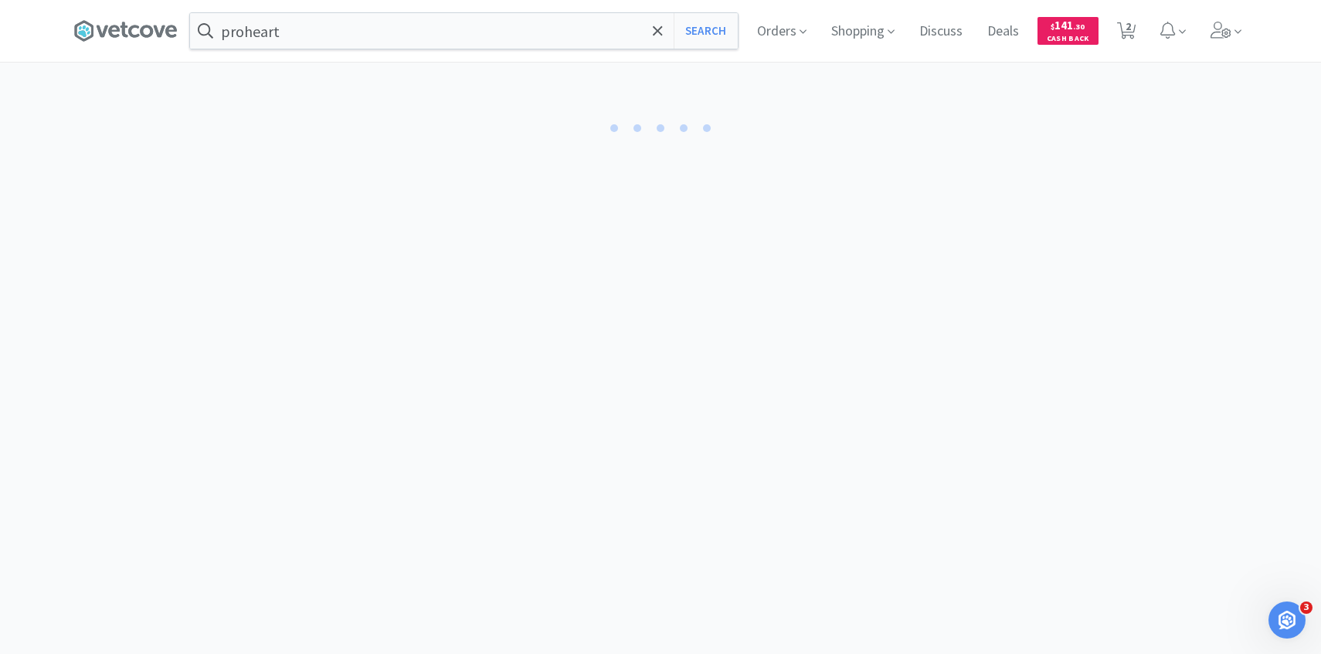
select select "1"
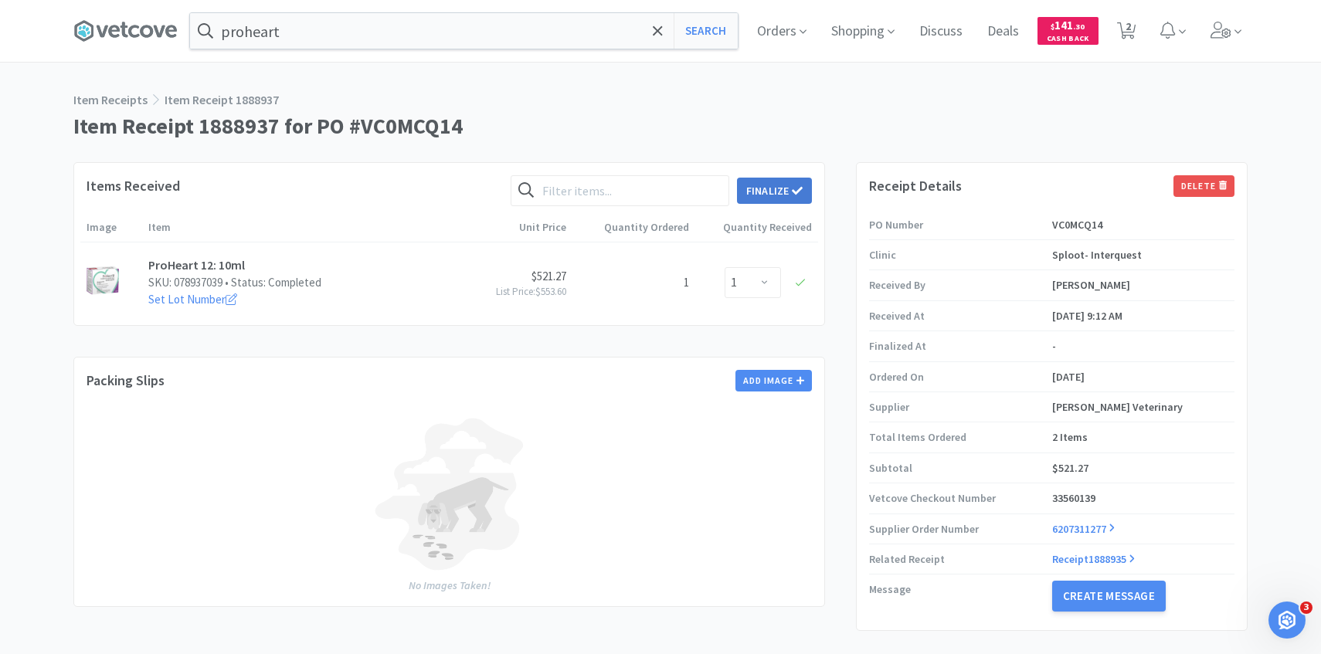
click at [760, 185] on button "Finalize" at bounding box center [774, 191] width 75 height 26
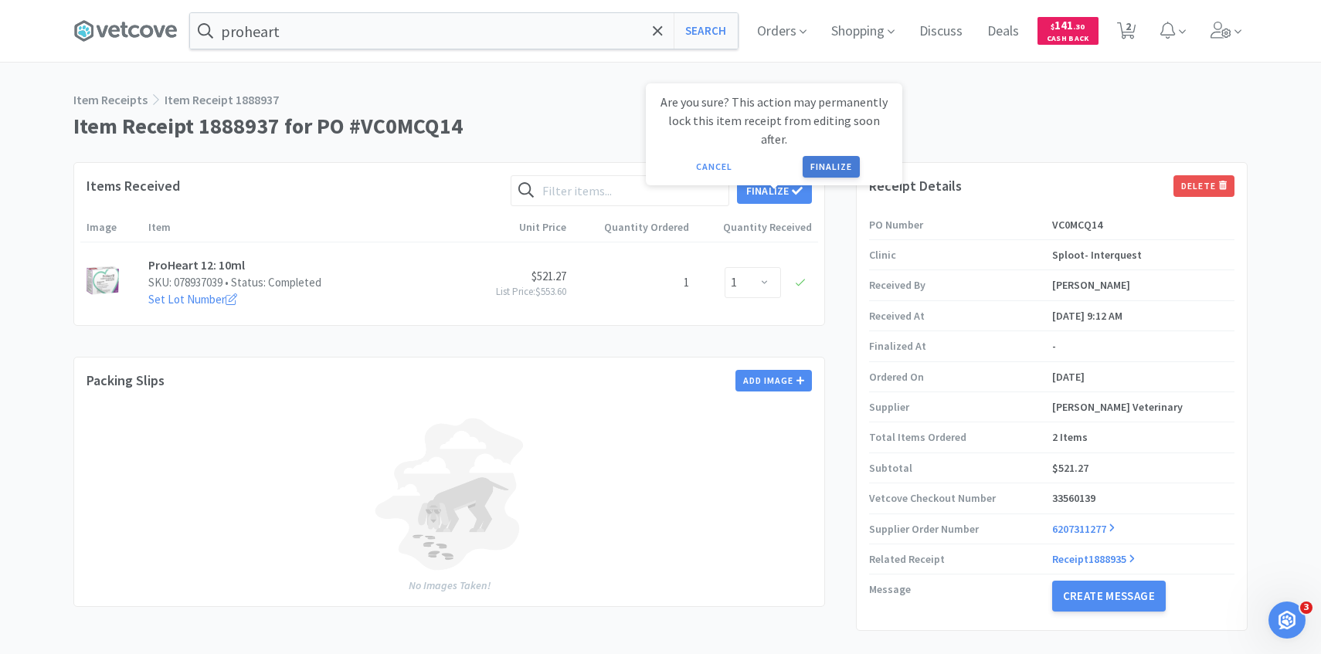
click at [846, 156] on button "Finalize" at bounding box center [830, 167] width 57 height 22
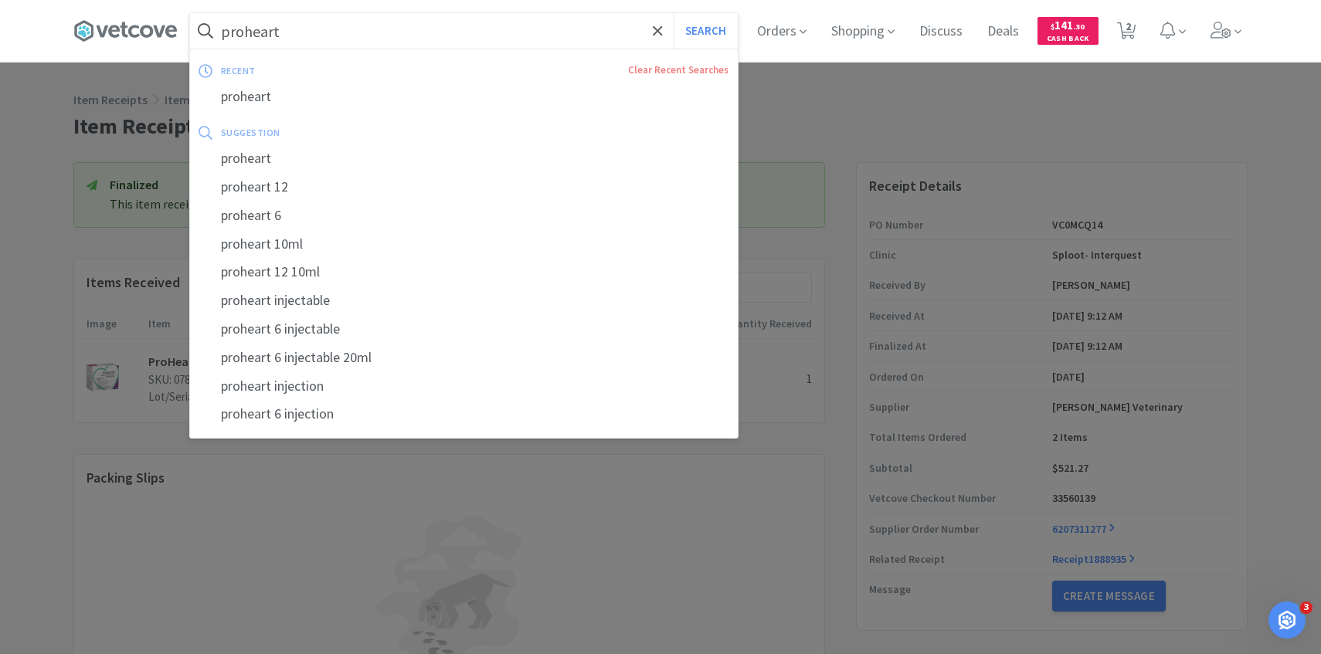
click at [377, 32] on input "proheart" at bounding box center [464, 31] width 548 height 36
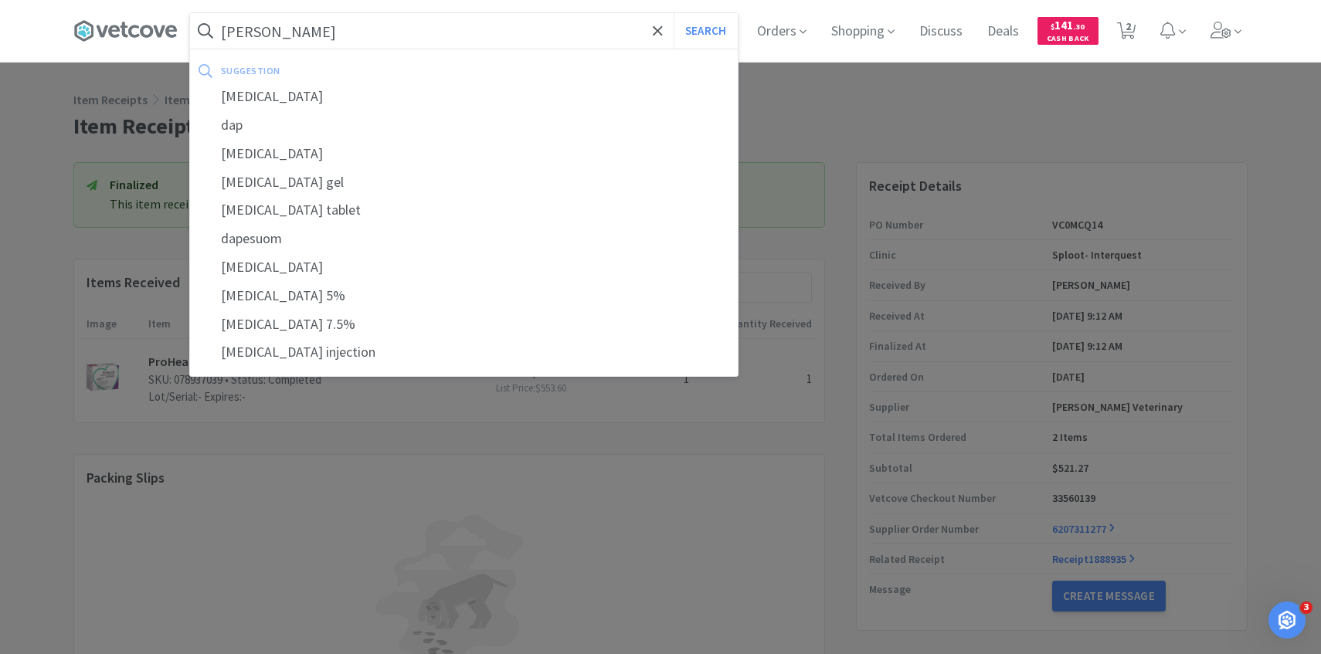
type input "dapp"
click at [673, 13] on button "Search" at bounding box center [705, 31] width 64 height 36
select select "1"
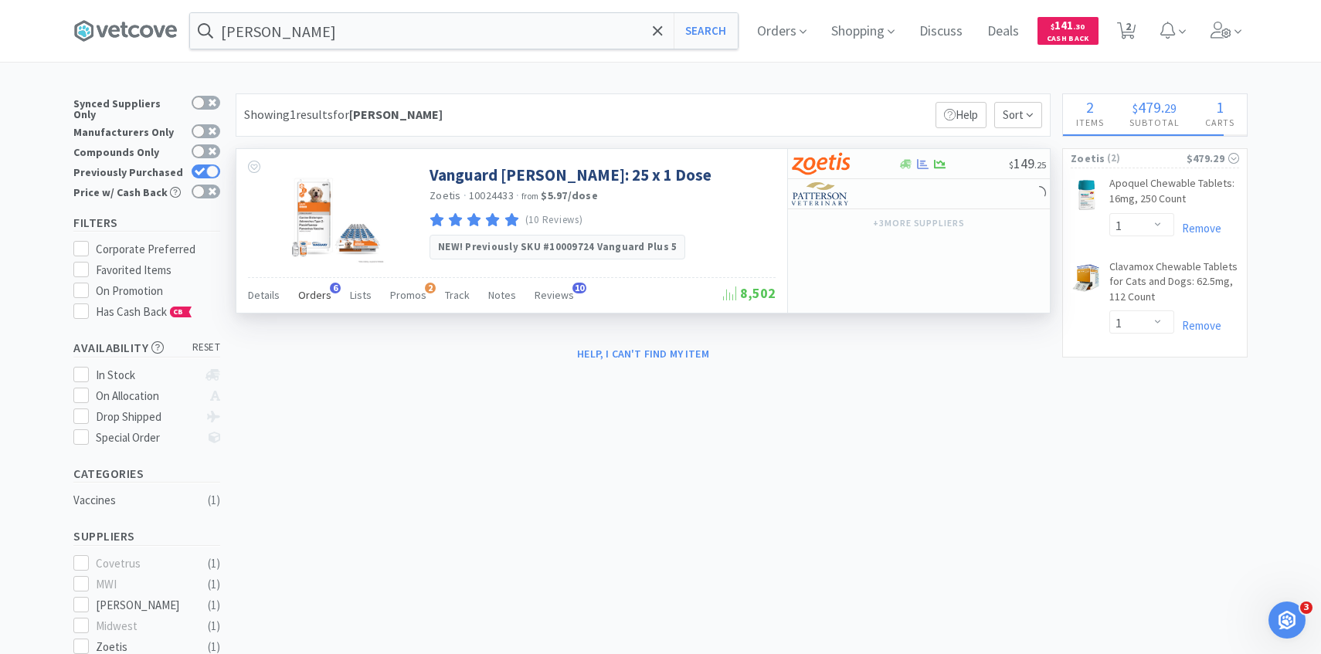
click at [318, 300] on span "Orders" at bounding box center [314, 295] width 33 height 14
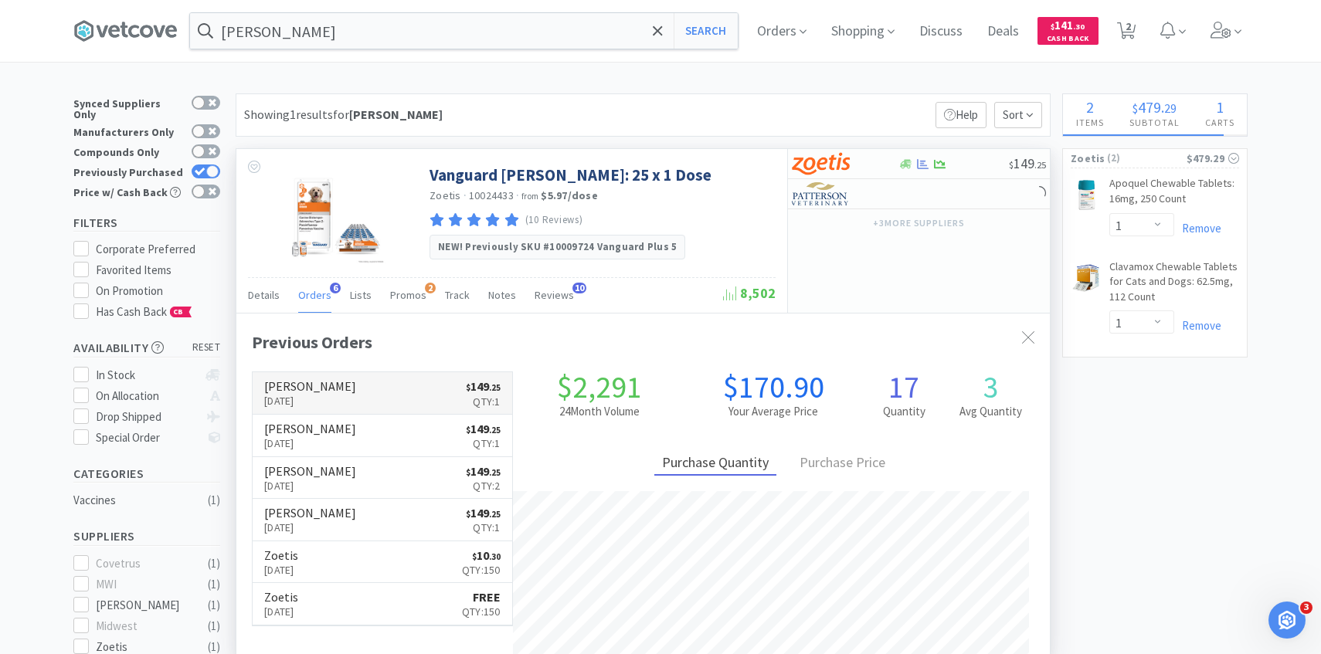
scroll to position [400, 813]
click at [344, 395] on link "Patterson Sep 15th, 2025 $ 149 . 25 Qty: 1" at bounding box center [382, 393] width 259 height 42
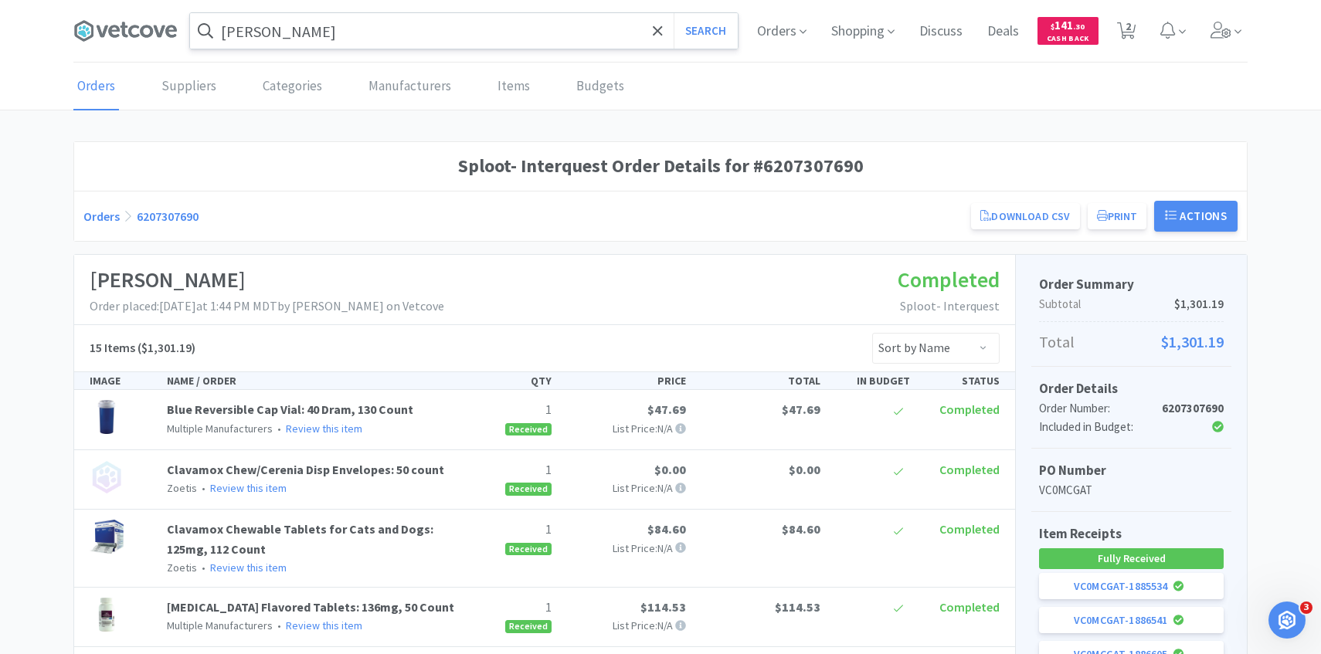
click at [392, 27] on input "dapp" at bounding box center [464, 31] width 548 height 36
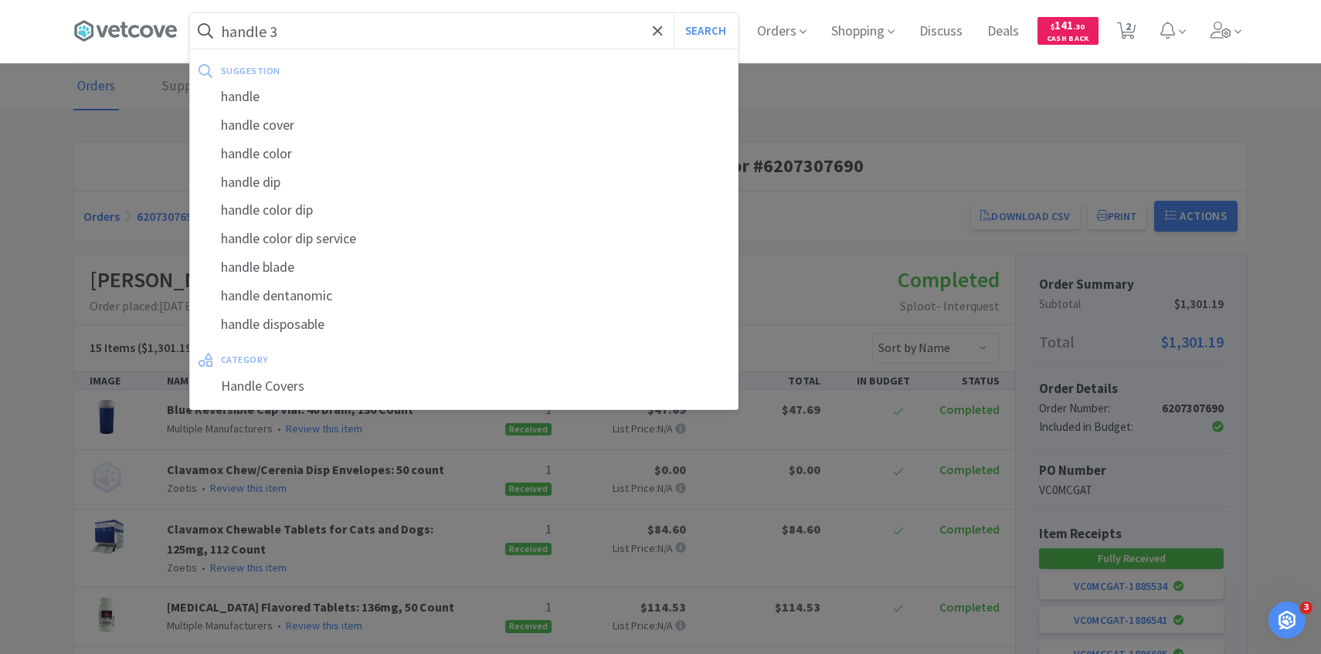
type input "handle 3"
click at [673, 13] on button "Search" at bounding box center [705, 31] width 64 height 36
select select "1"
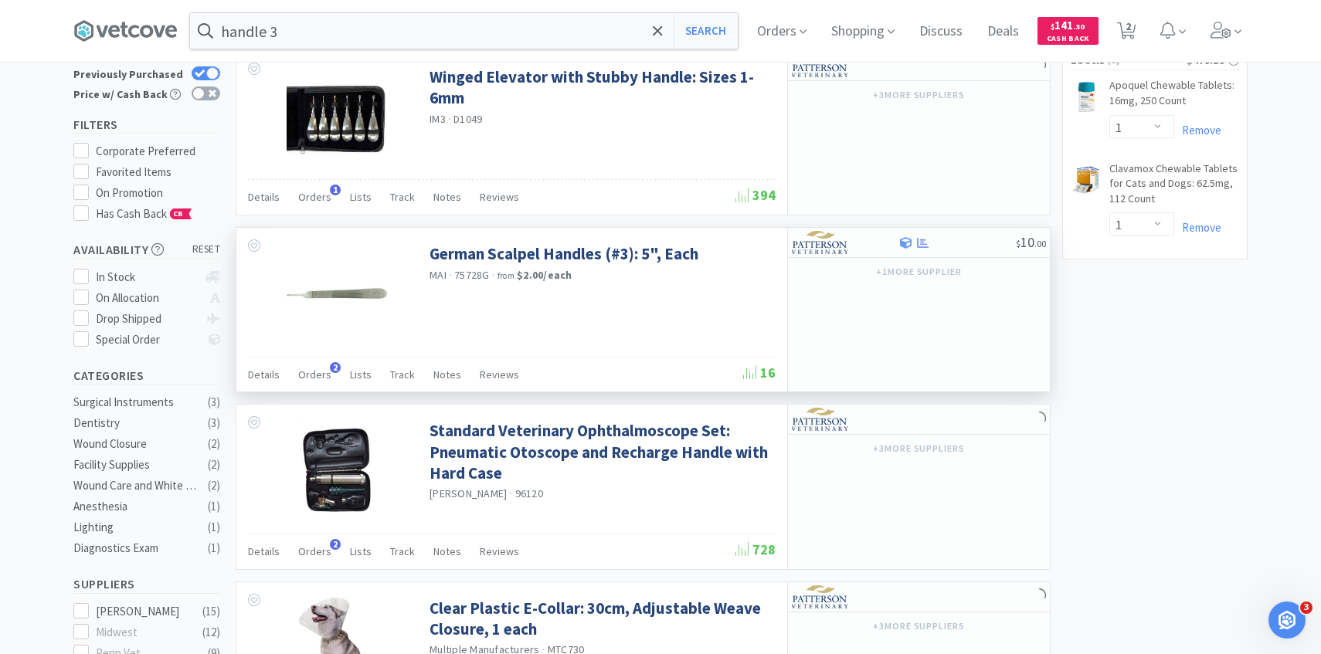
scroll to position [99, 0]
click at [324, 368] on span "Orders" at bounding box center [314, 374] width 33 height 14
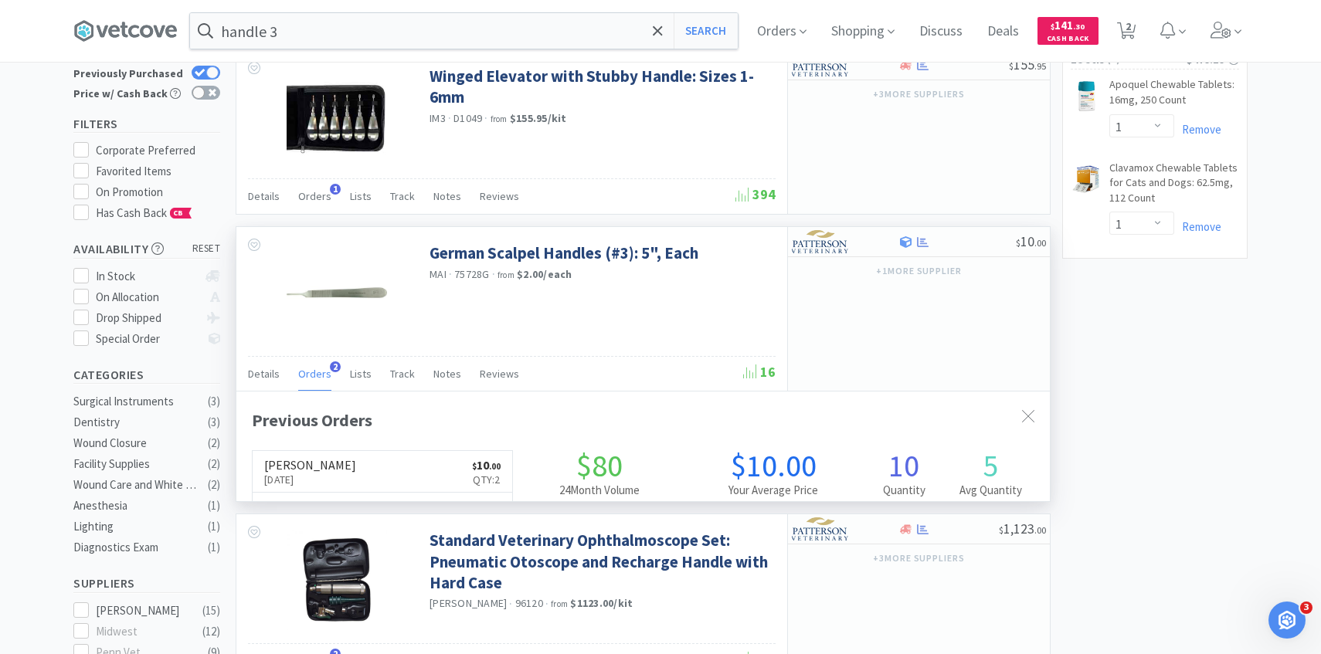
scroll to position [400, 813]
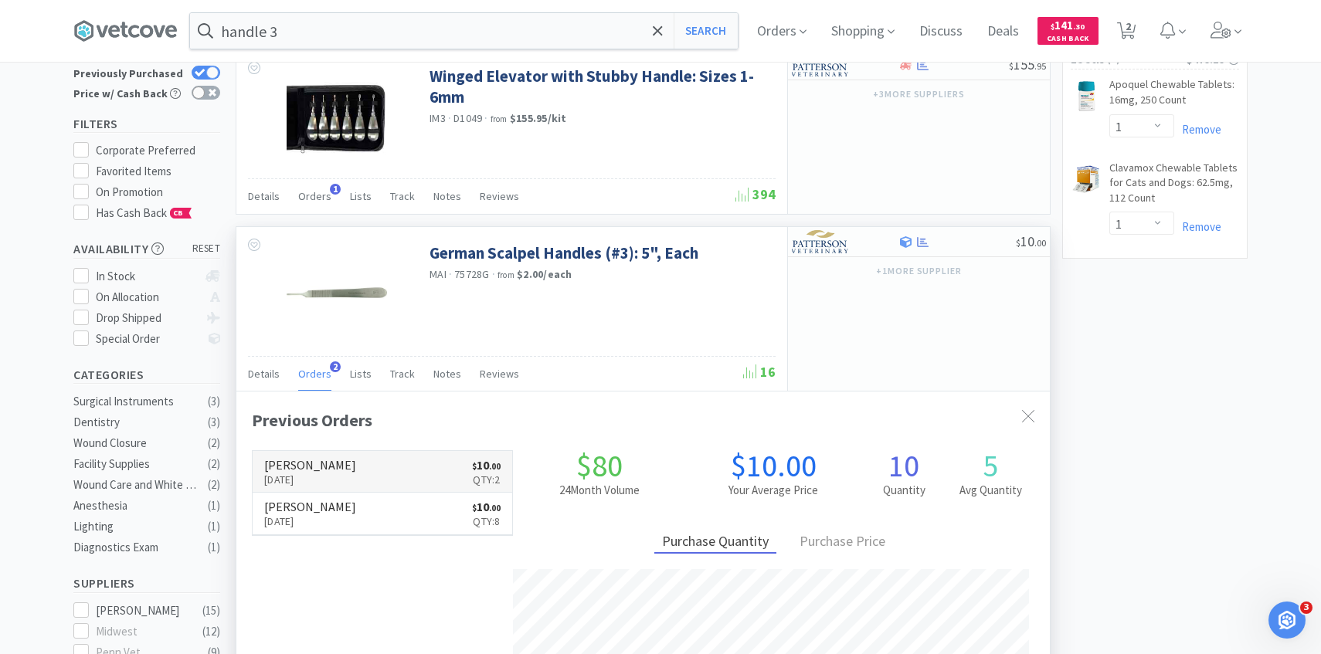
click at [352, 467] on link "Patterson Aug 15th, 2025 $ 10 . 00 Qty: 2" at bounding box center [382, 472] width 259 height 42
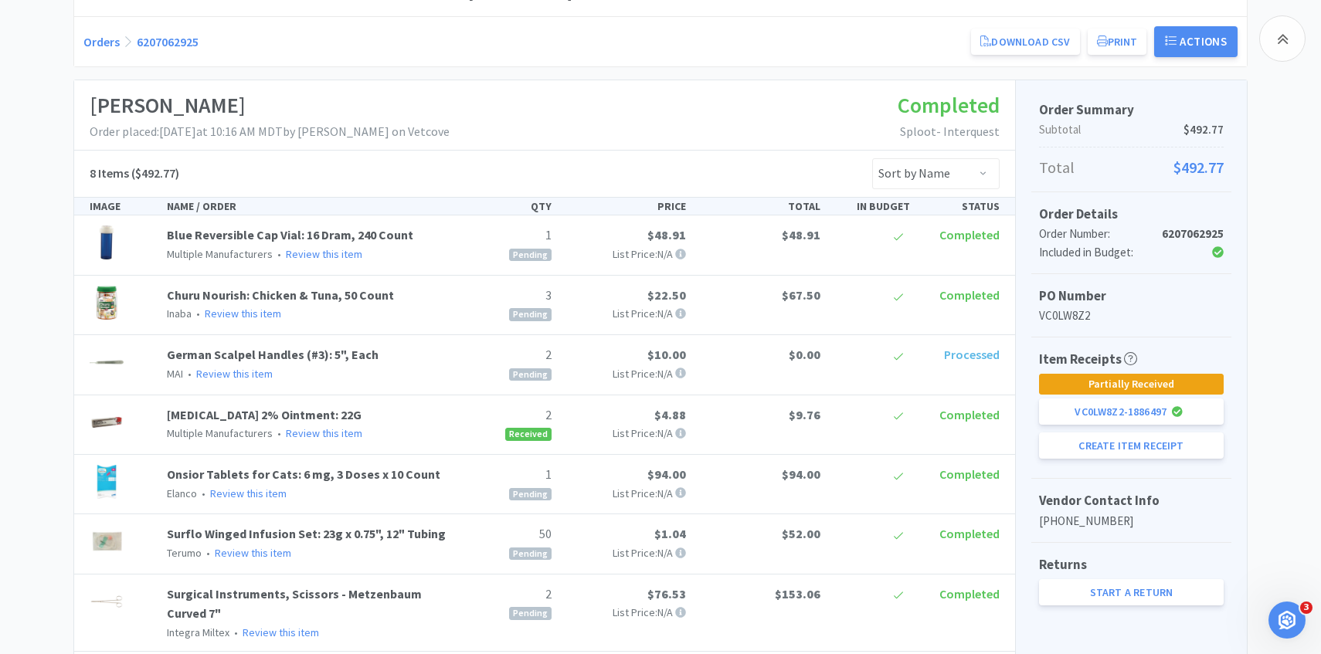
scroll to position [247, 0]
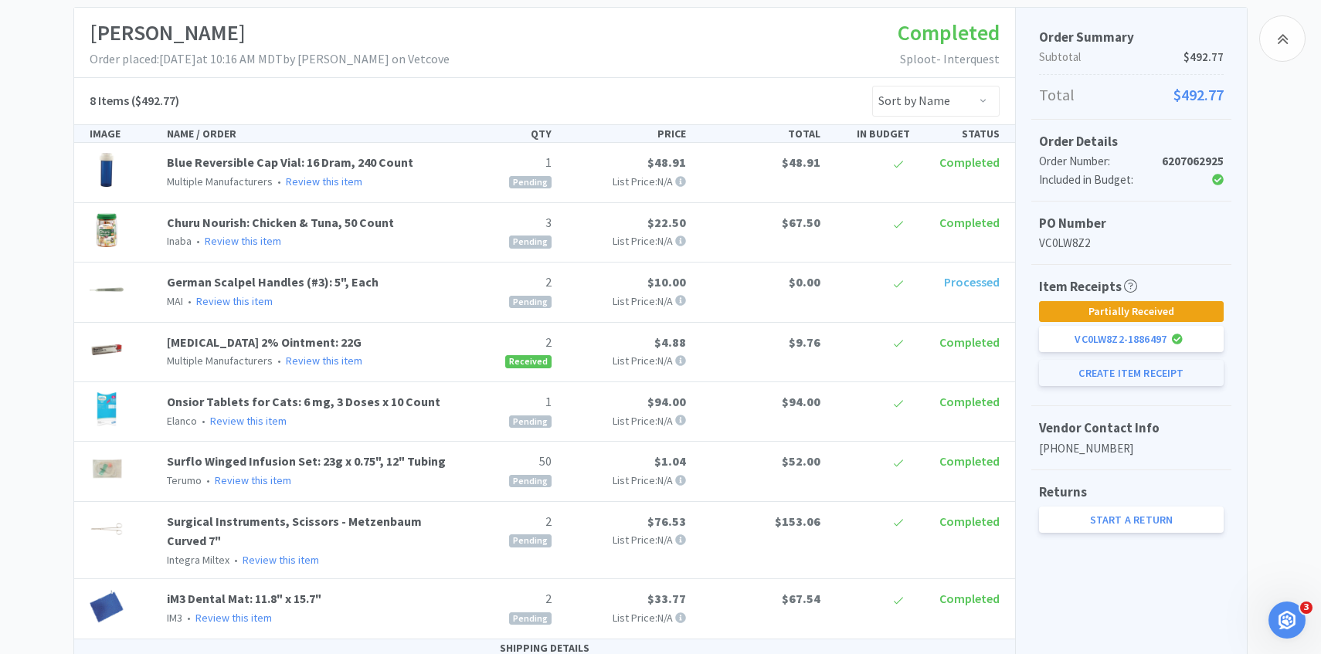
click at [1151, 365] on button "Create Item Receipt" at bounding box center [1131, 373] width 185 height 26
select select "3"
select select "2"
select select "1"
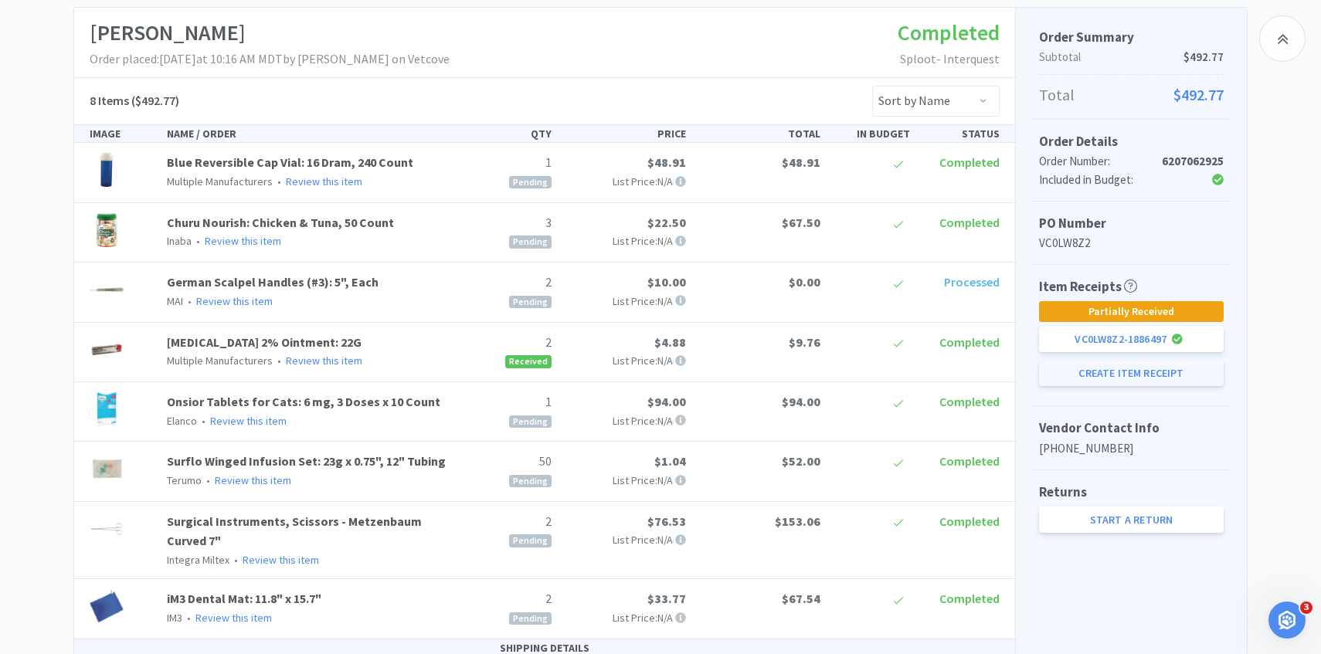
select select "1"
select select "50"
select select "2"
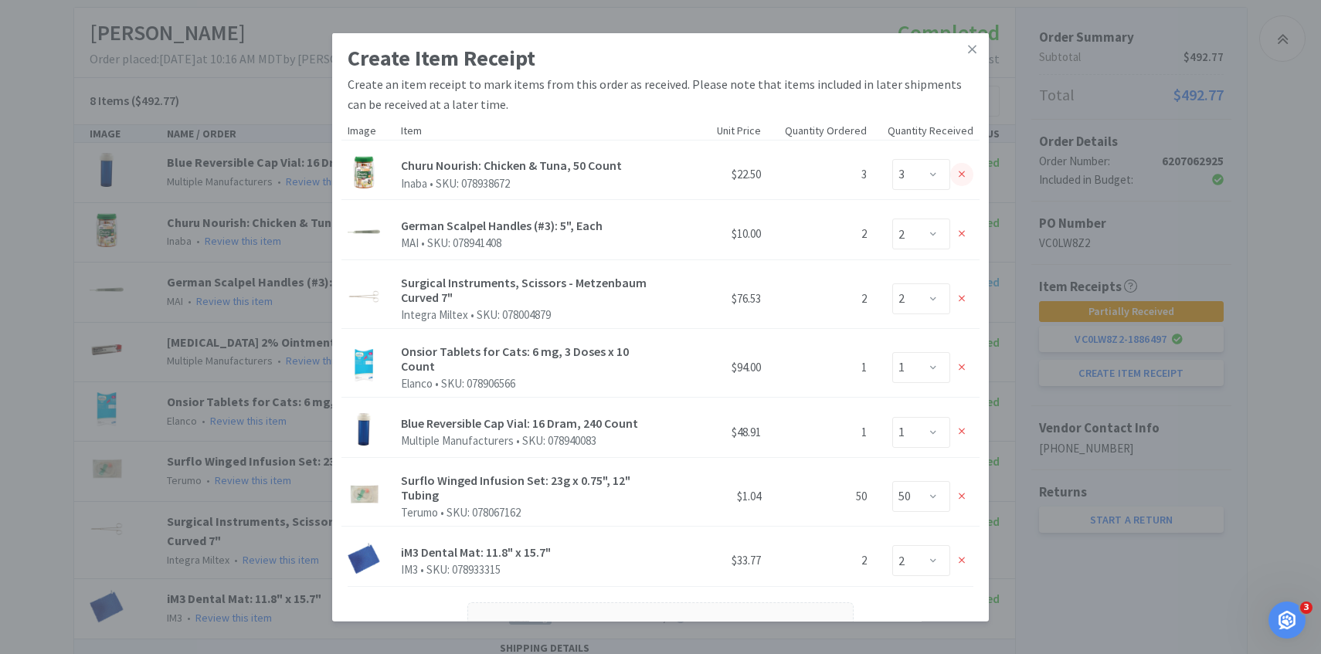
click at [966, 174] on div at bounding box center [961, 174] width 23 height 23
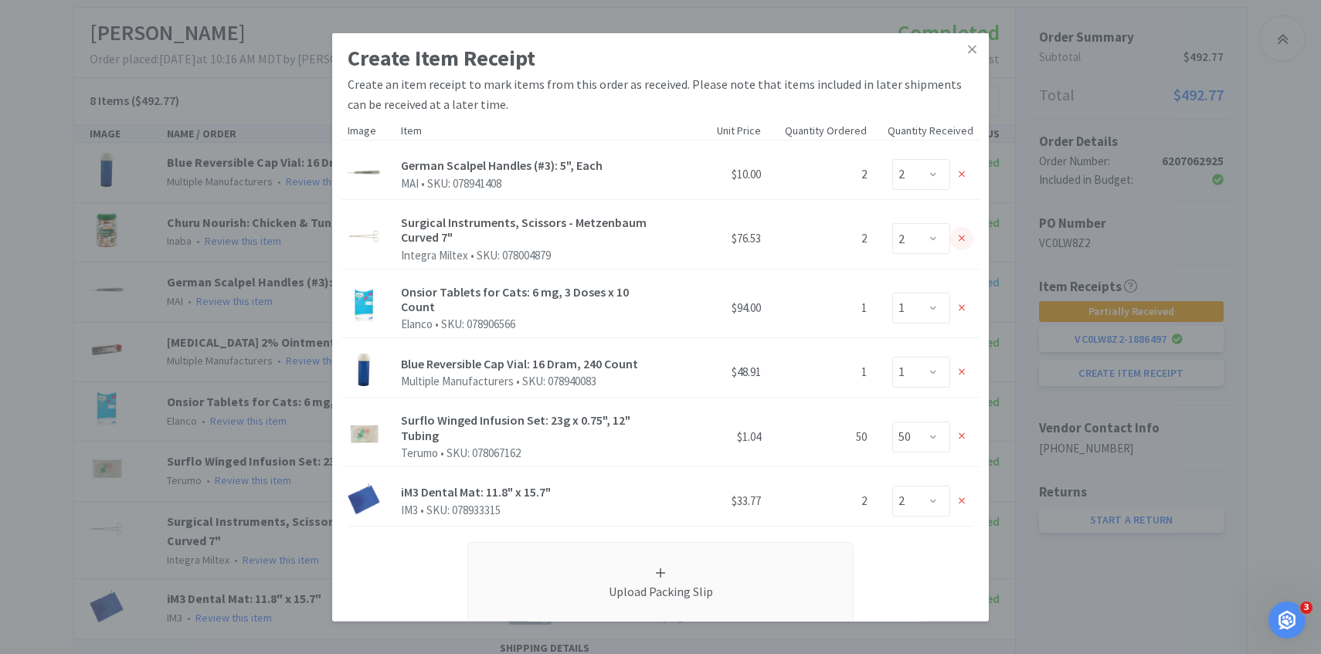
click at [963, 246] on div at bounding box center [961, 238] width 23 height 23
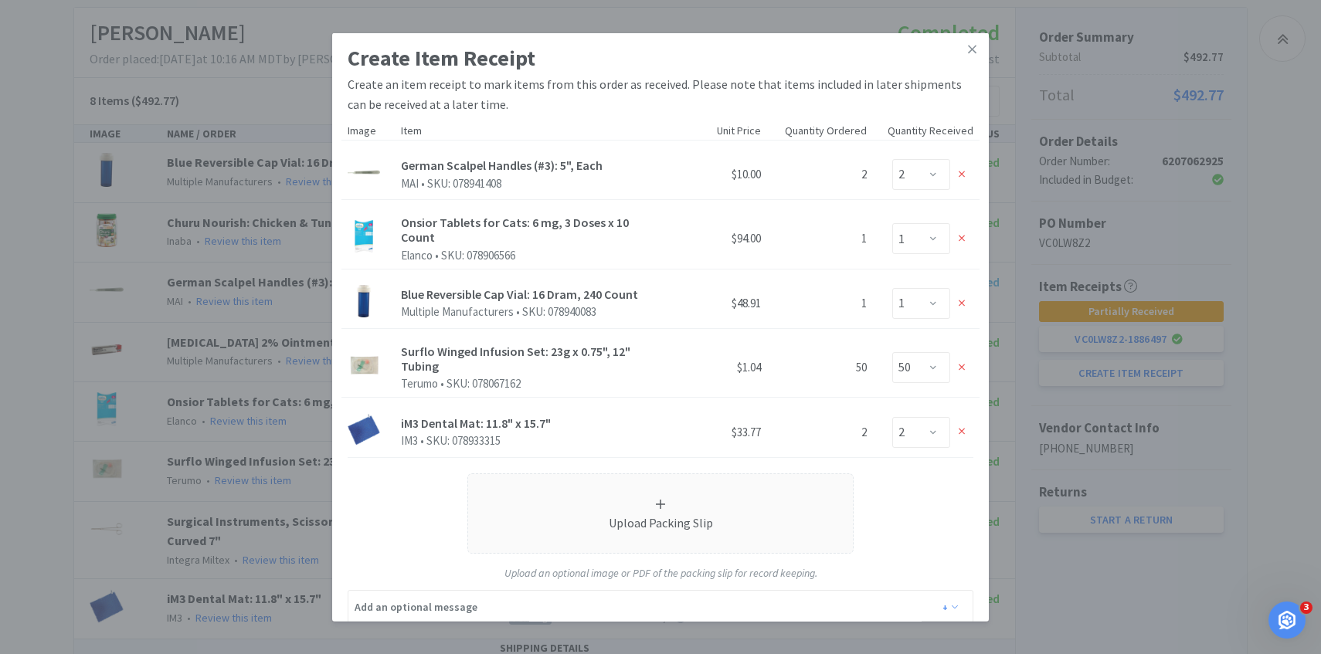
click at [963, 246] on div at bounding box center [961, 238] width 23 height 23
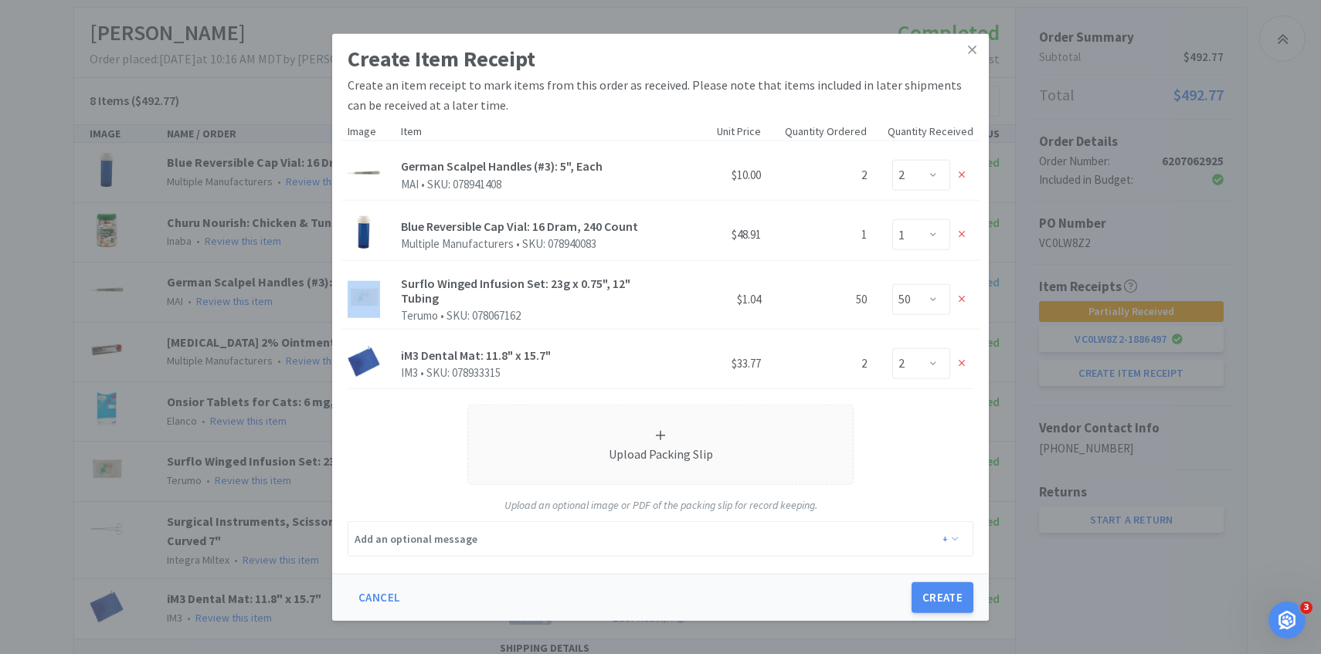
click at [963, 246] on div at bounding box center [961, 234] width 23 height 23
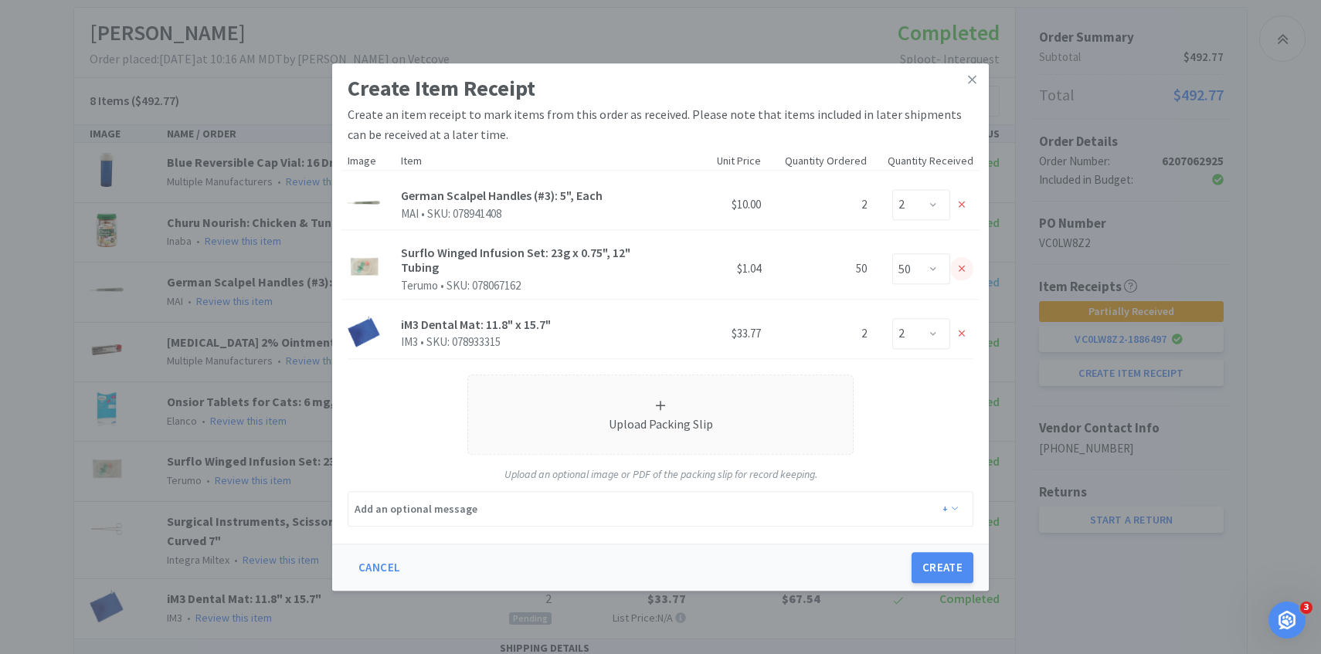
click at [963, 273] on icon at bounding box center [961, 269] width 7 height 11
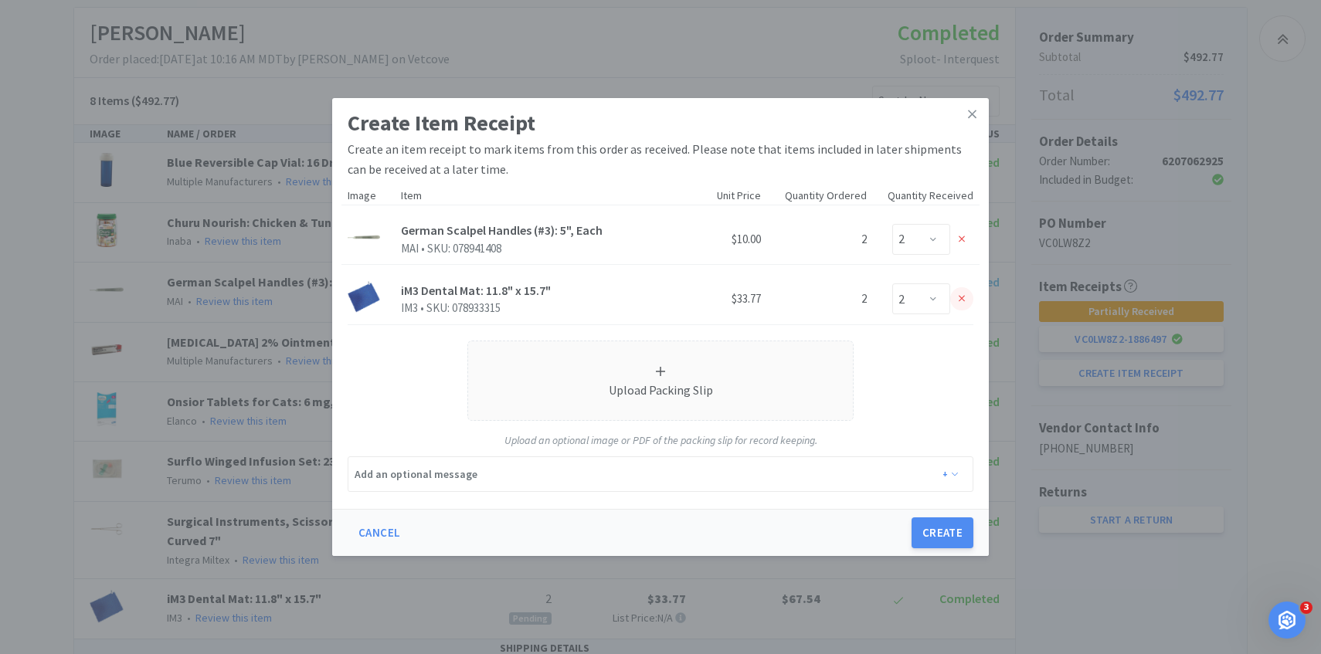
click at [961, 304] on div at bounding box center [961, 298] width 23 height 23
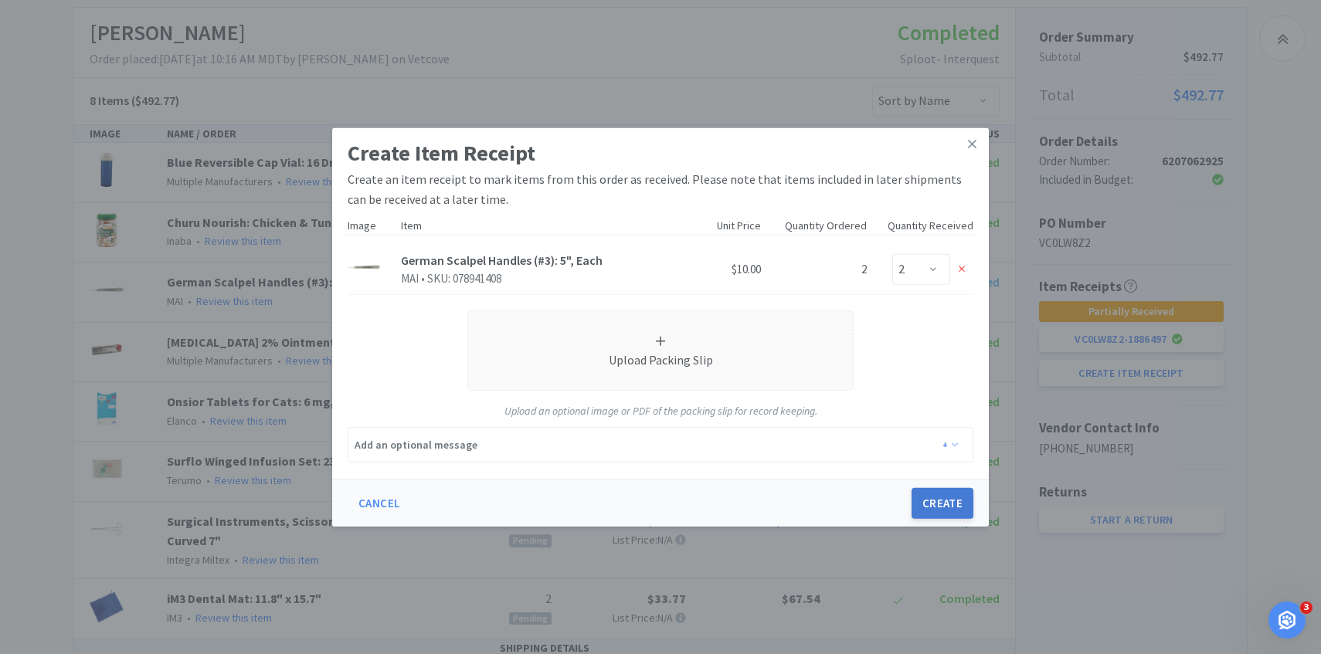
click at [938, 498] on button "Create" at bounding box center [942, 503] width 62 height 31
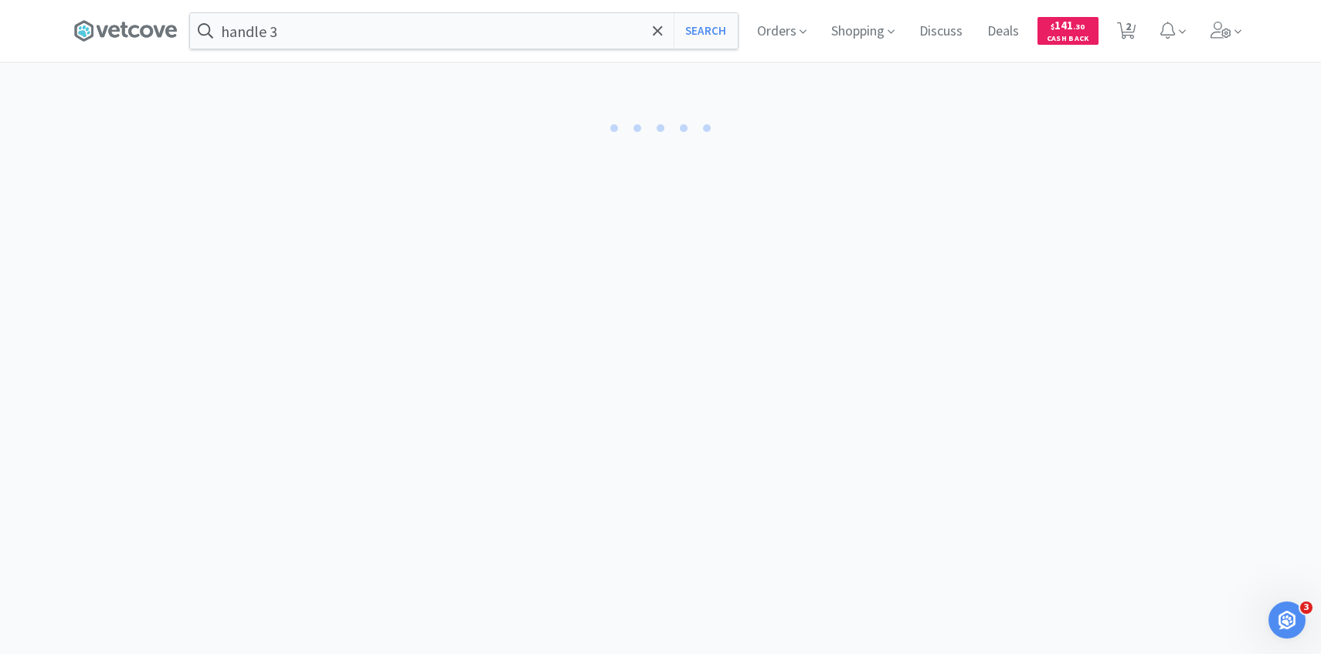
select select "2"
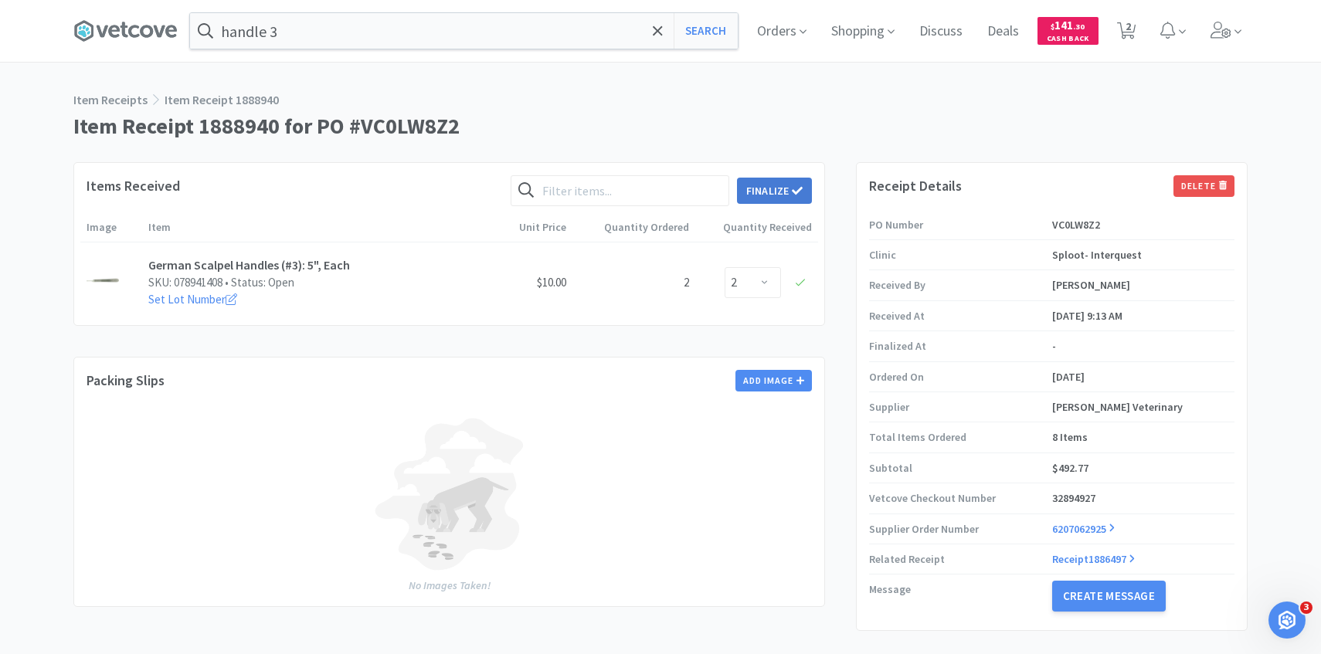
click at [764, 190] on button "Finalize" at bounding box center [774, 191] width 75 height 26
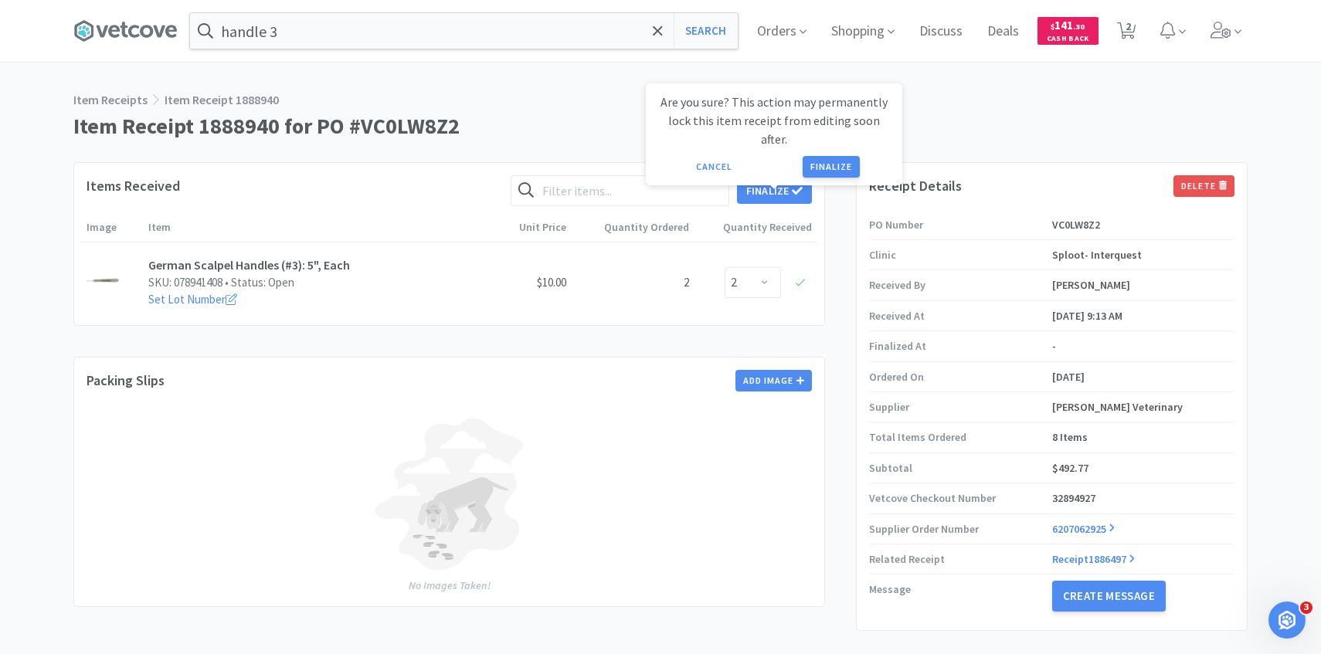
click at [822, 158] on button "Finalize" at bounding box center [830, 167] width 57 height 22
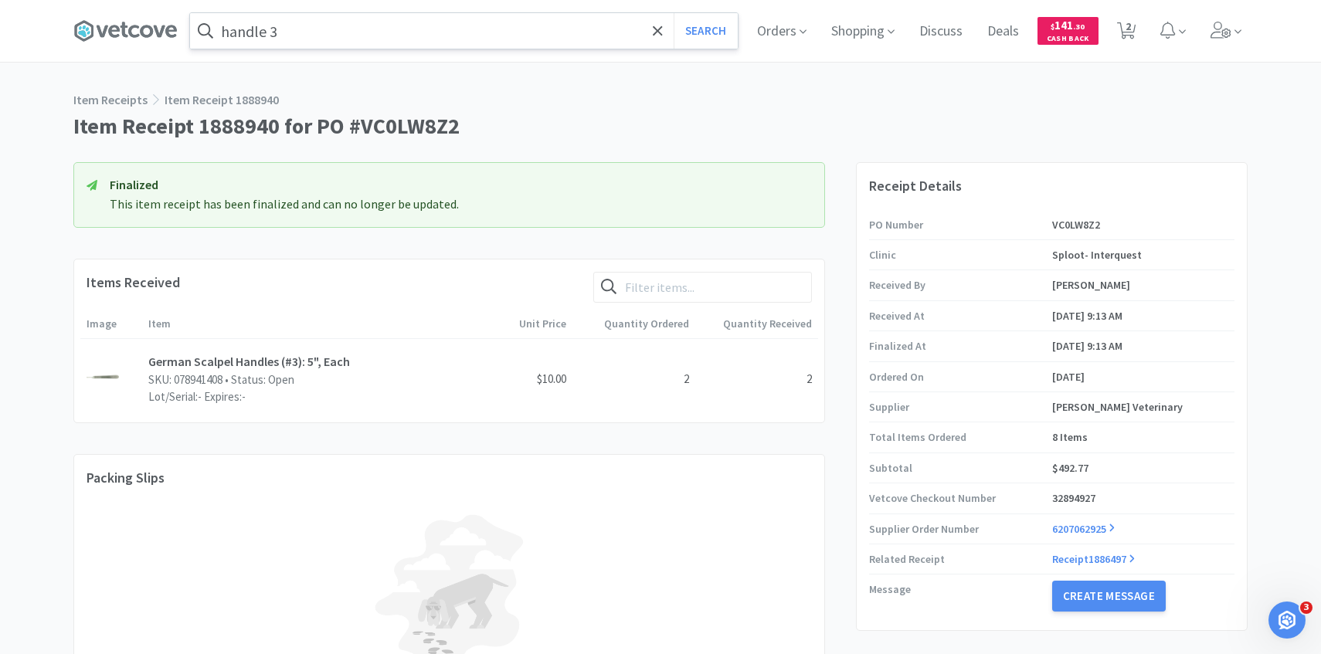
click at [383, 25] on input "handle 3" at bounding box center [464, 31] width 548 height 36
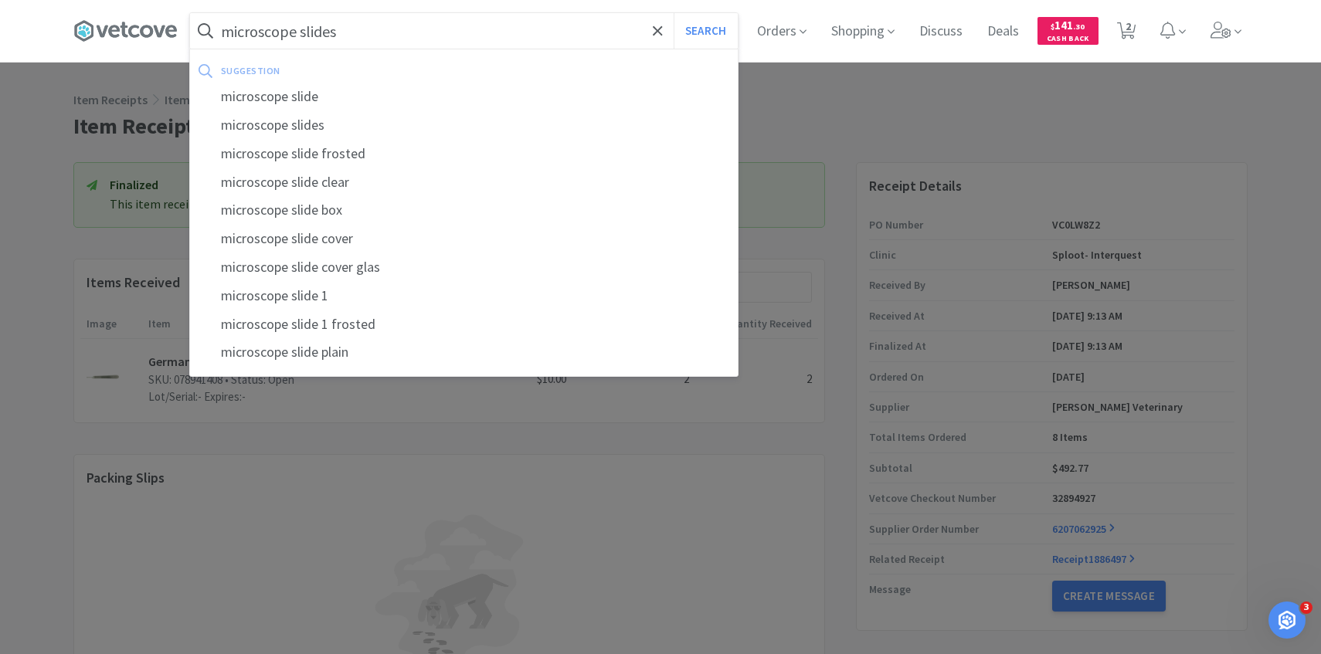
type input "microscope slides"
click at [673, 13] on button "Search" at bounding box center [705, 31] width 64 height 36
select select "1"
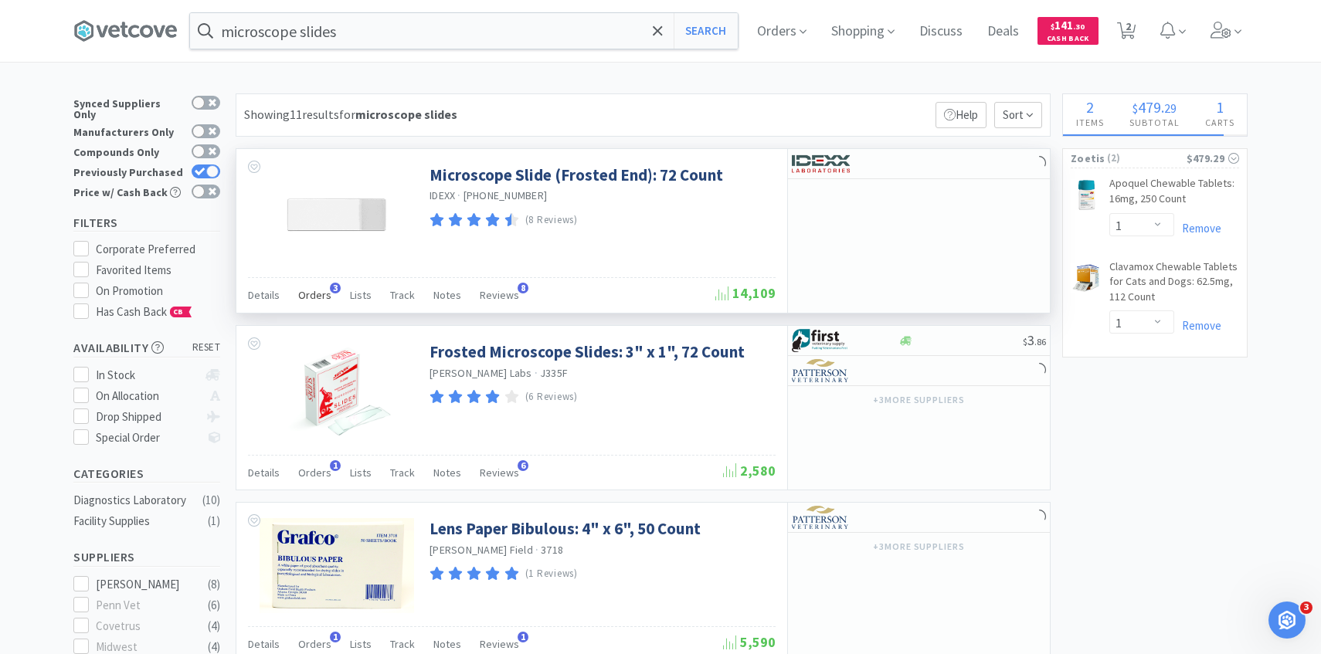
click at [316, 295] on span "Orders" at bounding box center [314, 295] width 33 height 14
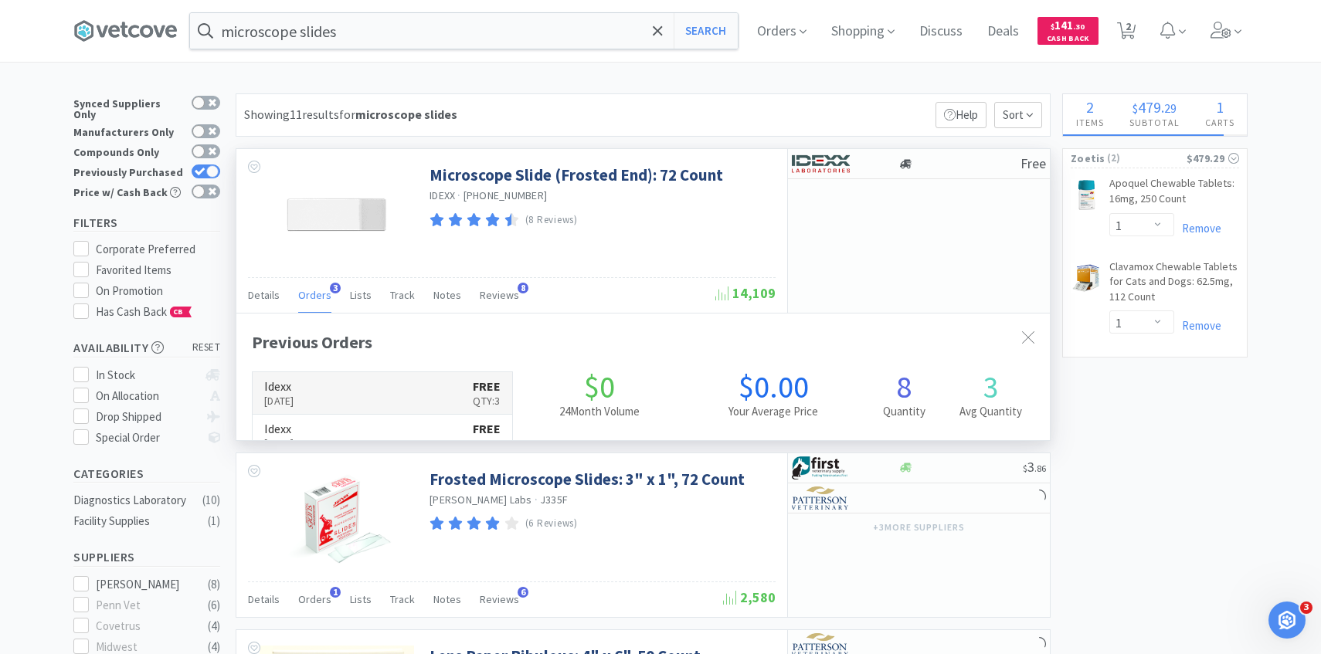
scroll to position [400, 813]
click at [356, 379] on link "Idexx Sep 10th, 2025 FREE Qty: 3" at bounding box center [382, 393] width 259 height 42
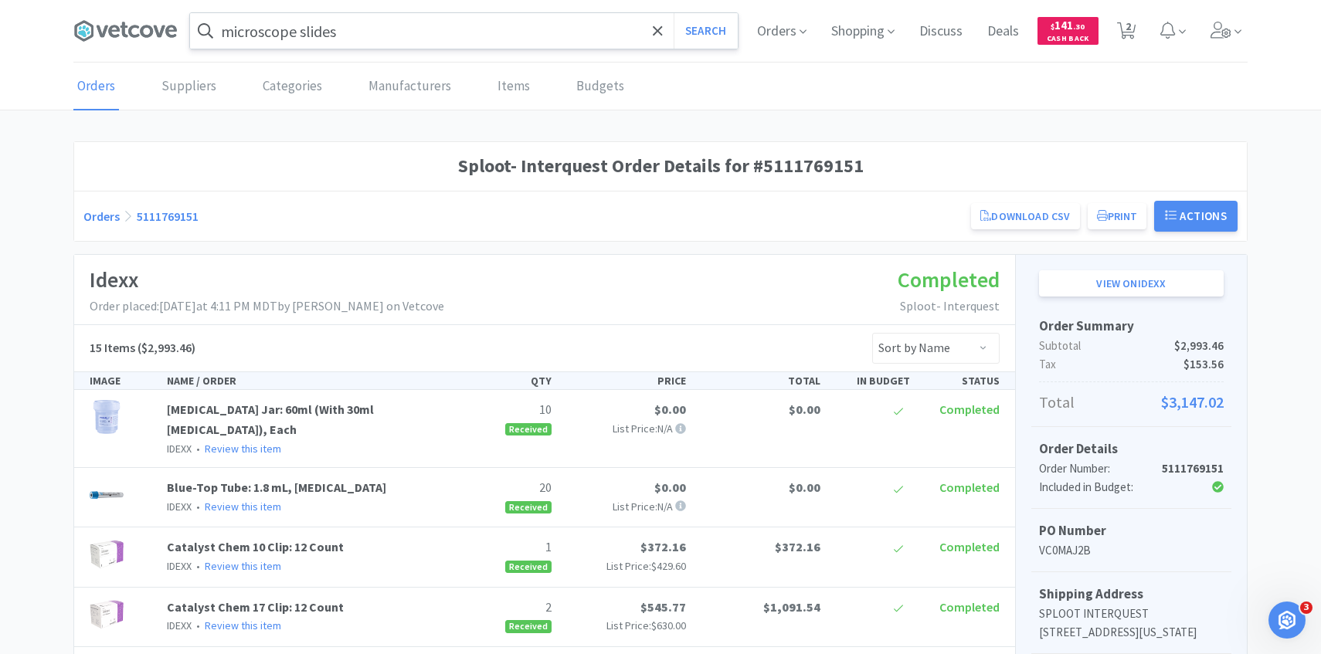
click at [363, 35] on input "microscope slides" at bounding box center [464, 31] width 548 height 36
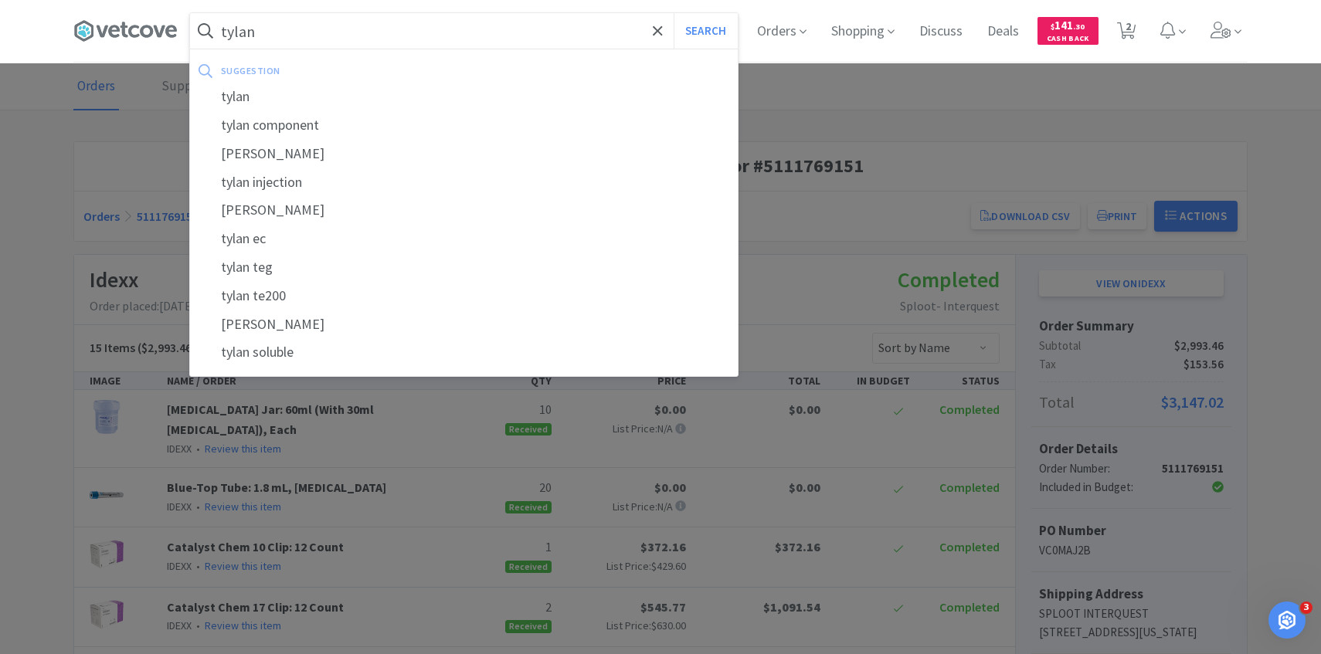
type input "tylan"
click at [673, 13] on button "Search" at bounding box center [705, 31] width 64 height 36
select select "1"
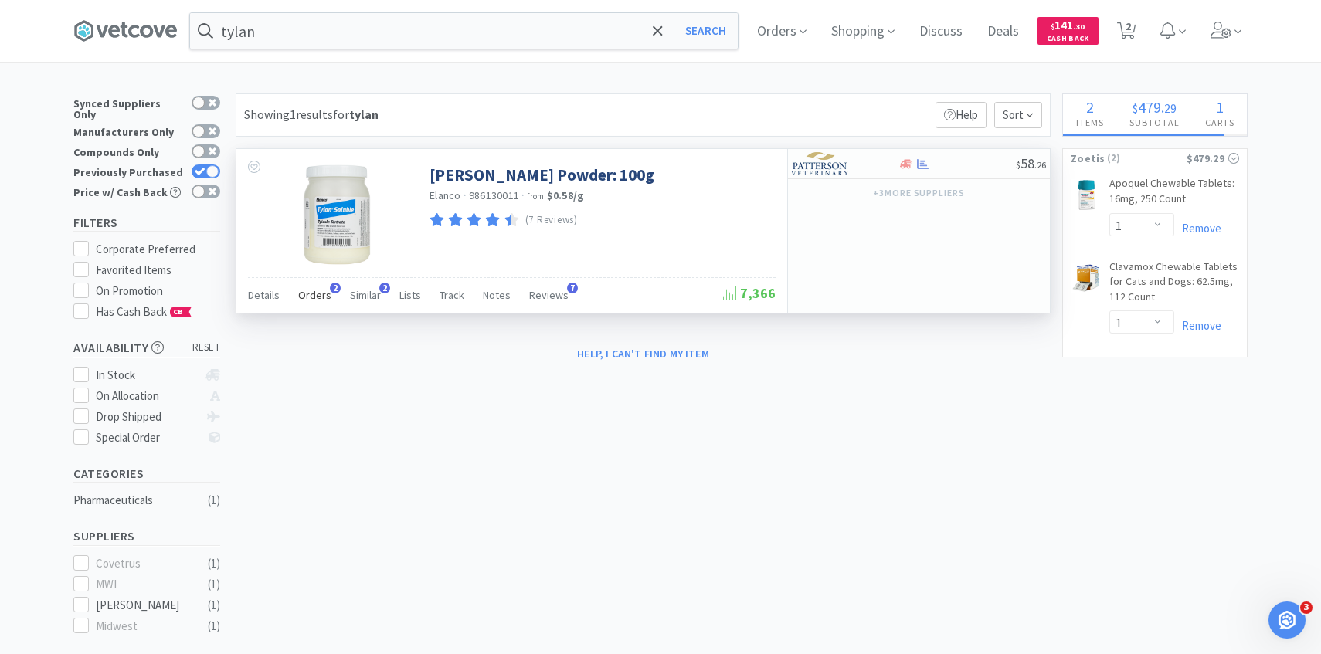
click at [318, 285] on div "Orders 2" at bounding box center [314, 297] width 33 height 29
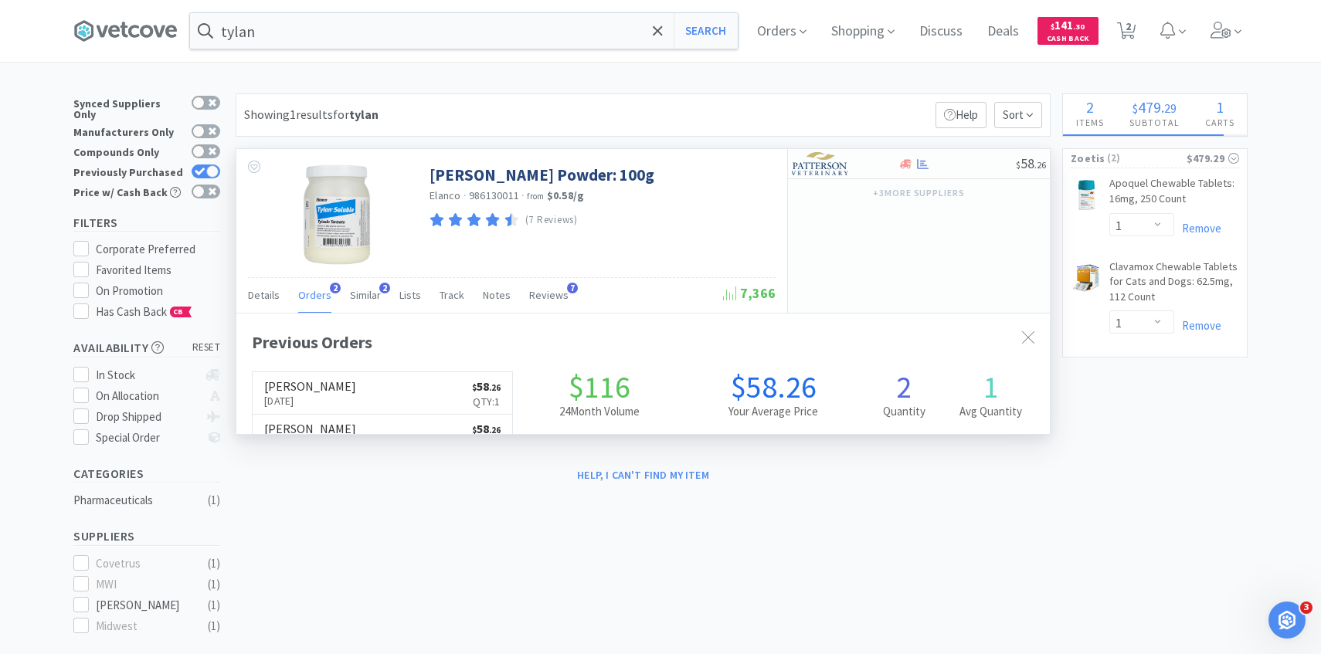
scroll to position [400, 813]
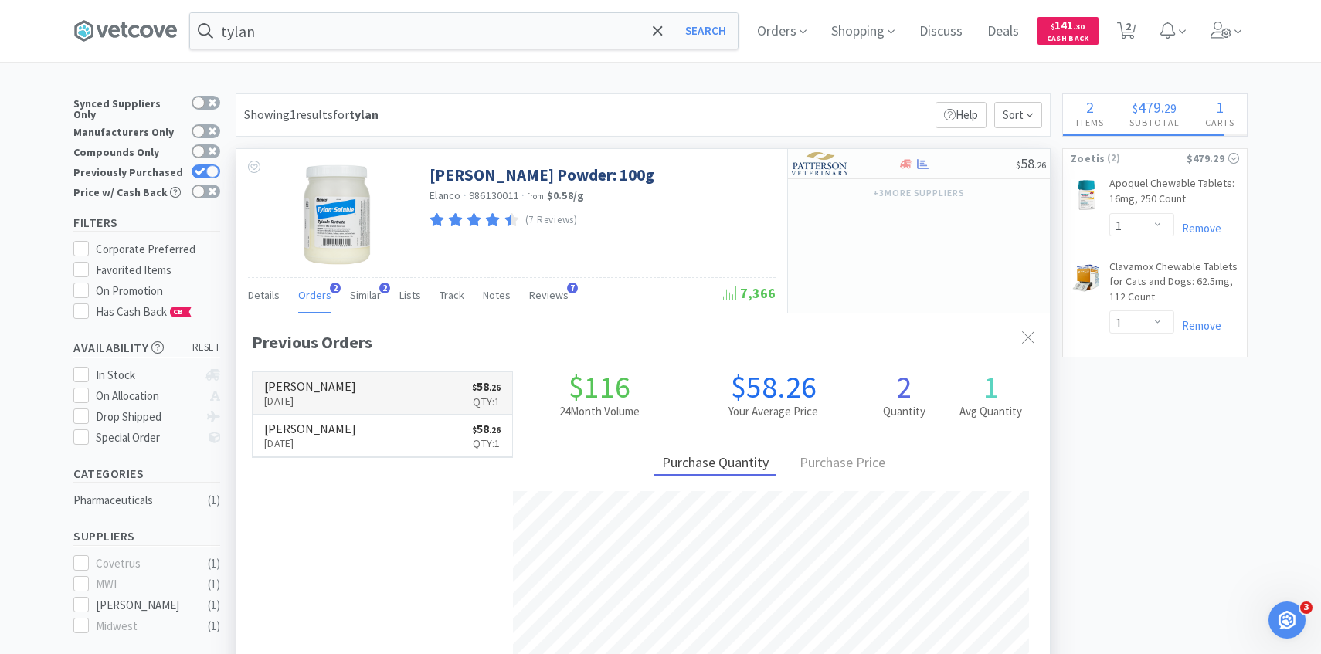
click at [354, 385] on link "Patterson Sep 15th, 2025 $ 58 . 26 Qty: 1" at bounding box center [382, 393] width 259 height 42
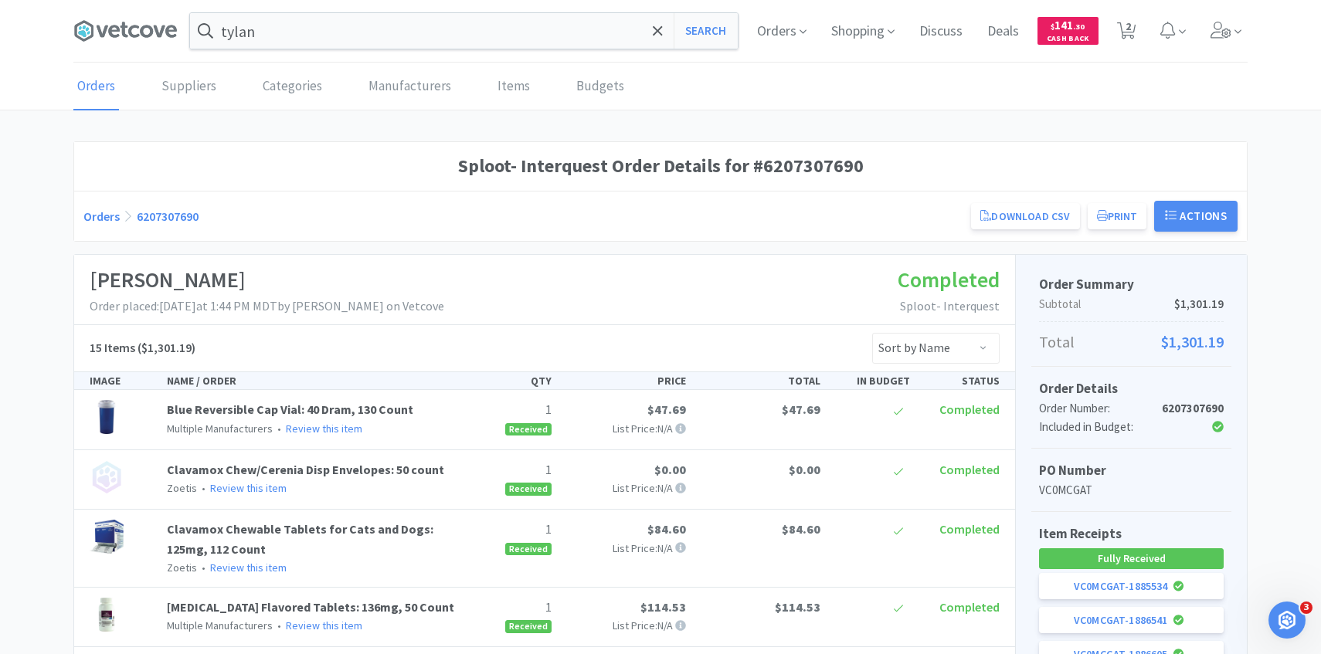
click at [1192, 20] on div "Orders Shopping Discuss Discuss Deals Deals $ 141 . 30 Cash Back 2 2" at bounding box center [995, 31] width 503 height 62
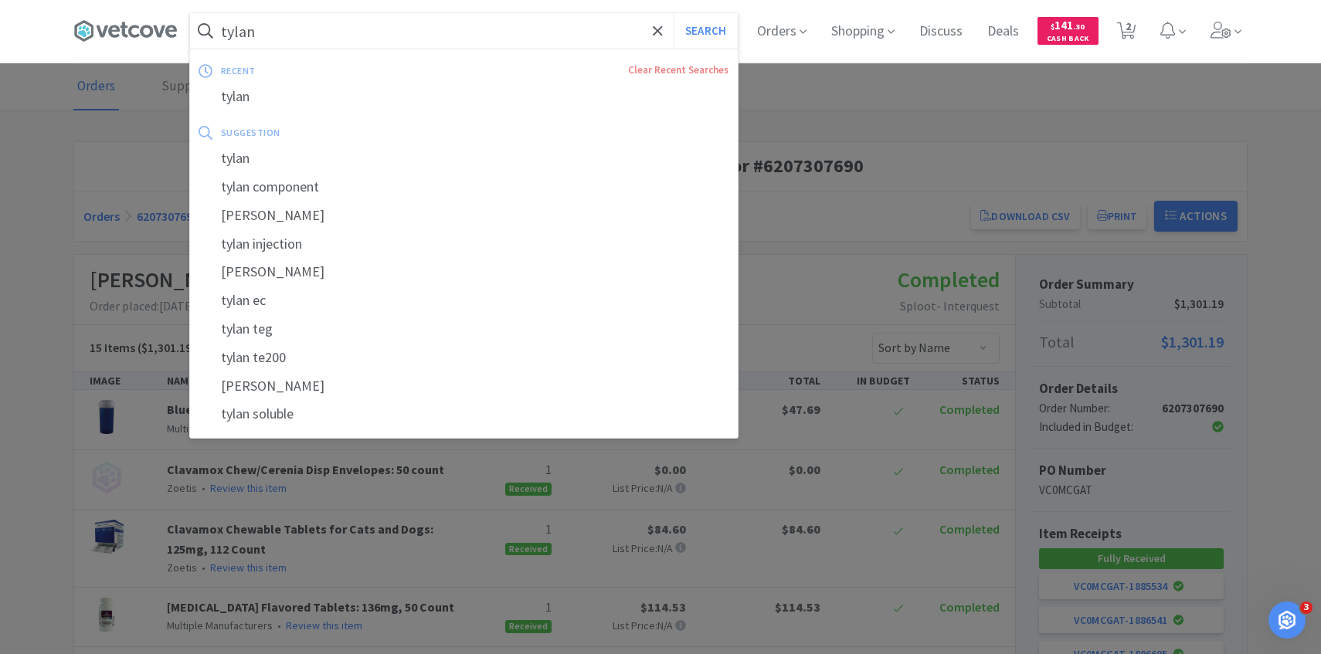
click at [612, 36] on input "tylan" at bounding box center [464, 31] width 548 height 36
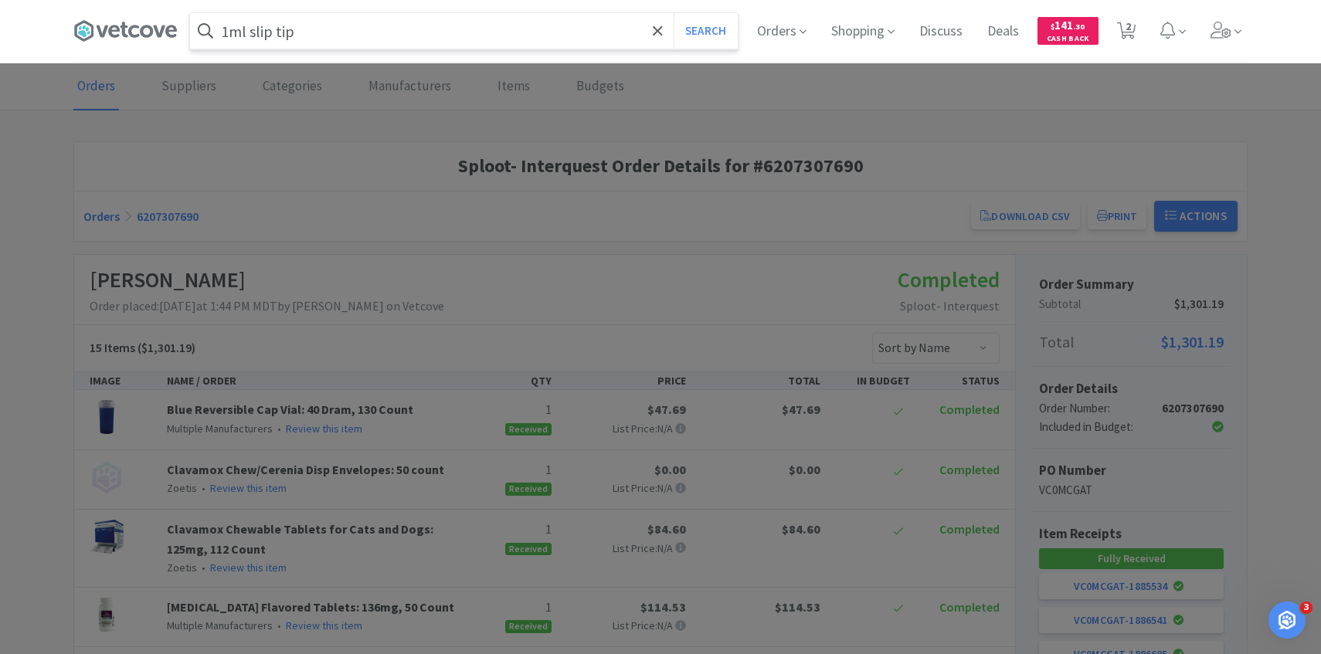
type input "1ml slip tip"
click at [673, 13] on button "Search" at bounding box center [705, 31] width 64 height 36
select select "1"
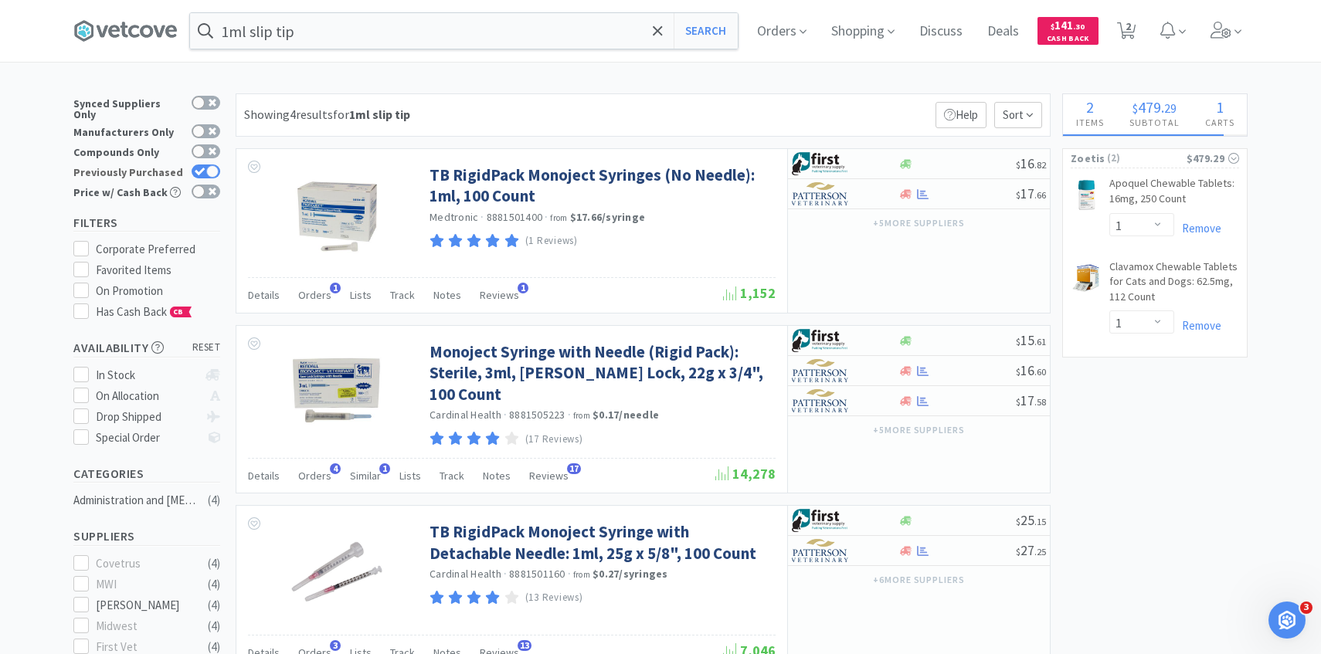
click at [201, 168] on icon at bounding box center [200, 172] width 10 height 8
checkbox input "false"
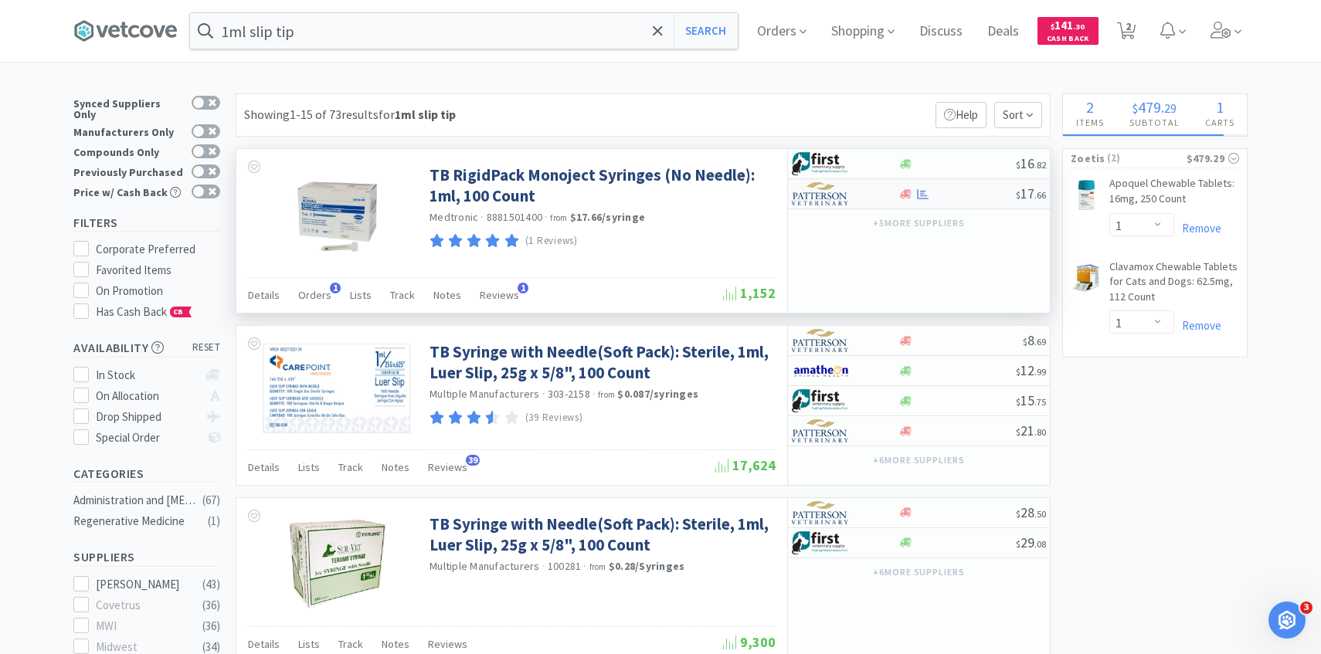
click at [821, 198] on img at bounding box center [821, 193] width 58 height 23
select select "1"
click at [202, 165] on div at bounding box center [198, 171] width 12 height 12
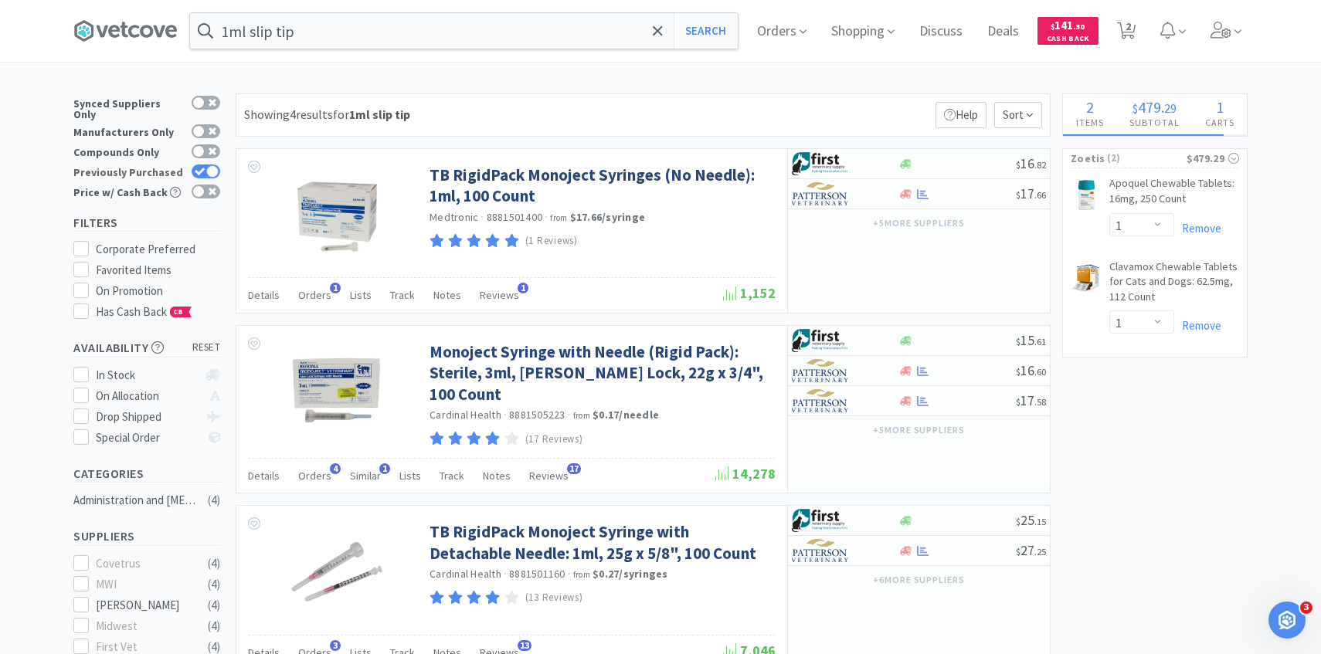
click at [212, 165] on div at bounding box center [212, 171] width 12 height 12
checkbox input "false"
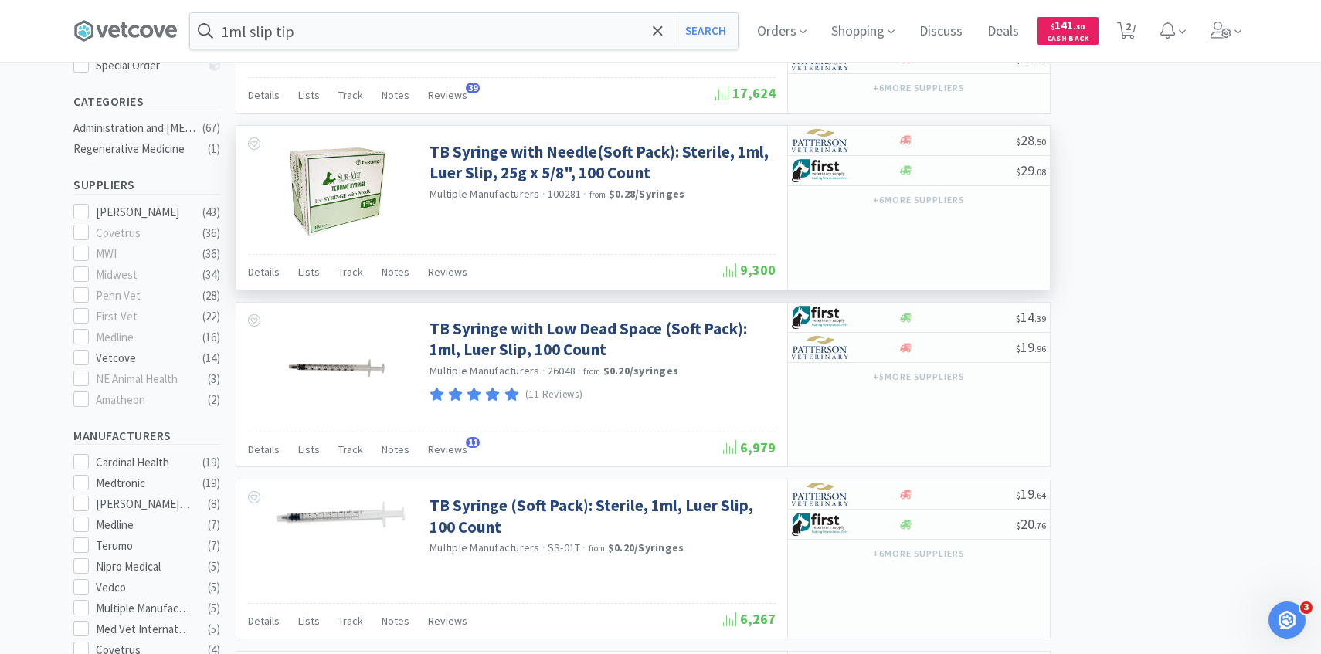
scroll to position [373, 0]
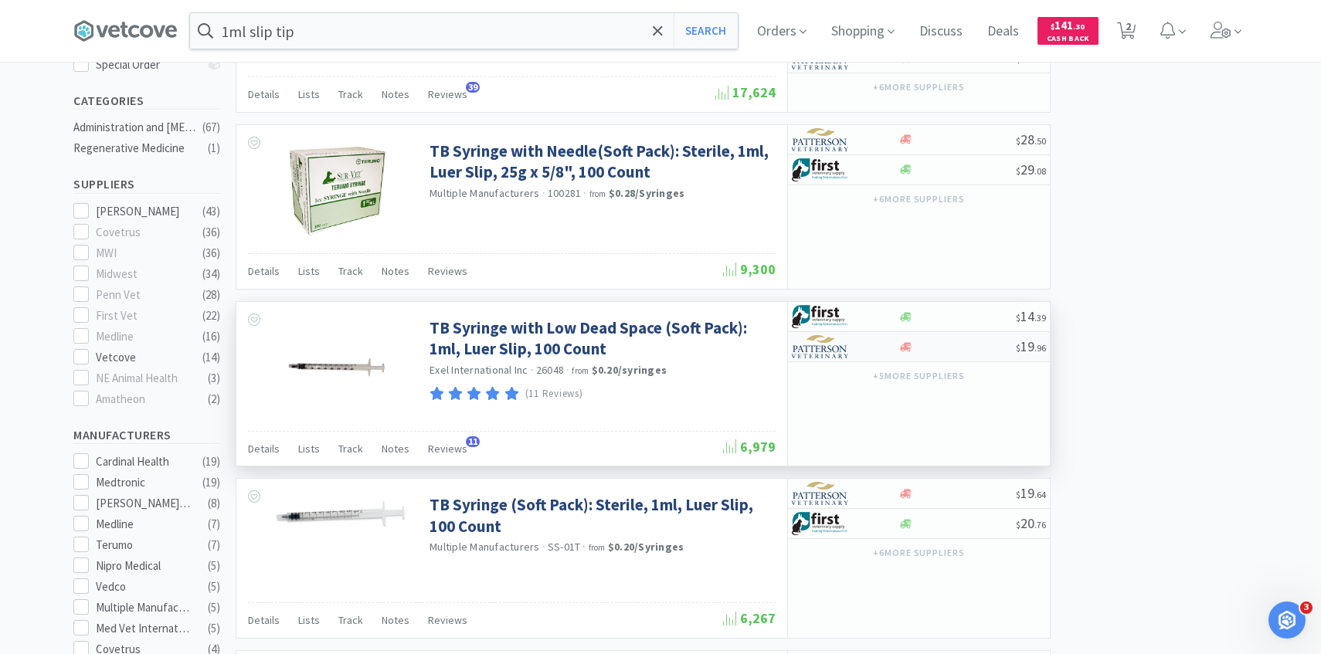
click at [845, 348] on img at bounding box center [821, 346] width 58 height 23
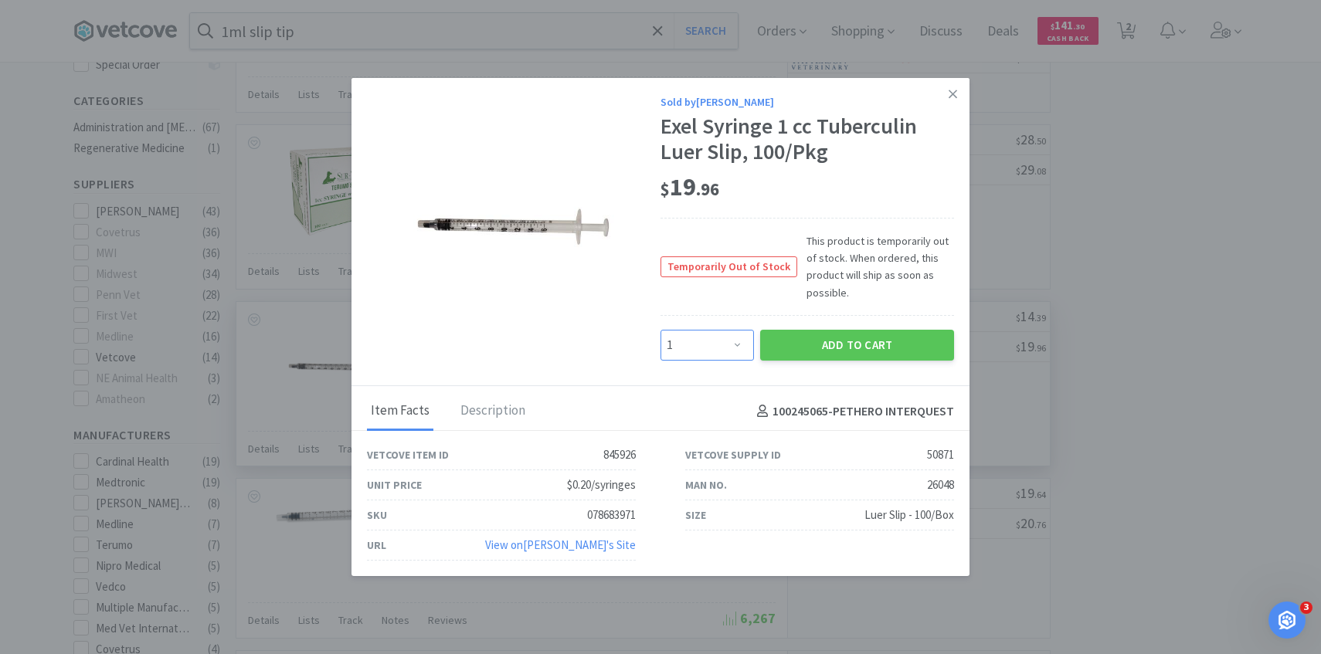
click at [738, 341] on select "Enter Quantity 1 2 3 4 5 6 7 8 9 10 11 12 13 14 15 16 17 18 19 20 Enter Quantity" at bounding box center [706, 345] width 93 height 31
select select "2"
click at [660, 330] on select "Enter Quantity 1 2 3 4 5 6 7 8 9 10 11 12 13 14 15 16 17 18 19 20 Enter Quantity" at bounding box center [706, 345] width 93 height 31
click at [812, 338] on button "Add to Cart" at bounding box center [857, 345] width 194 height 31
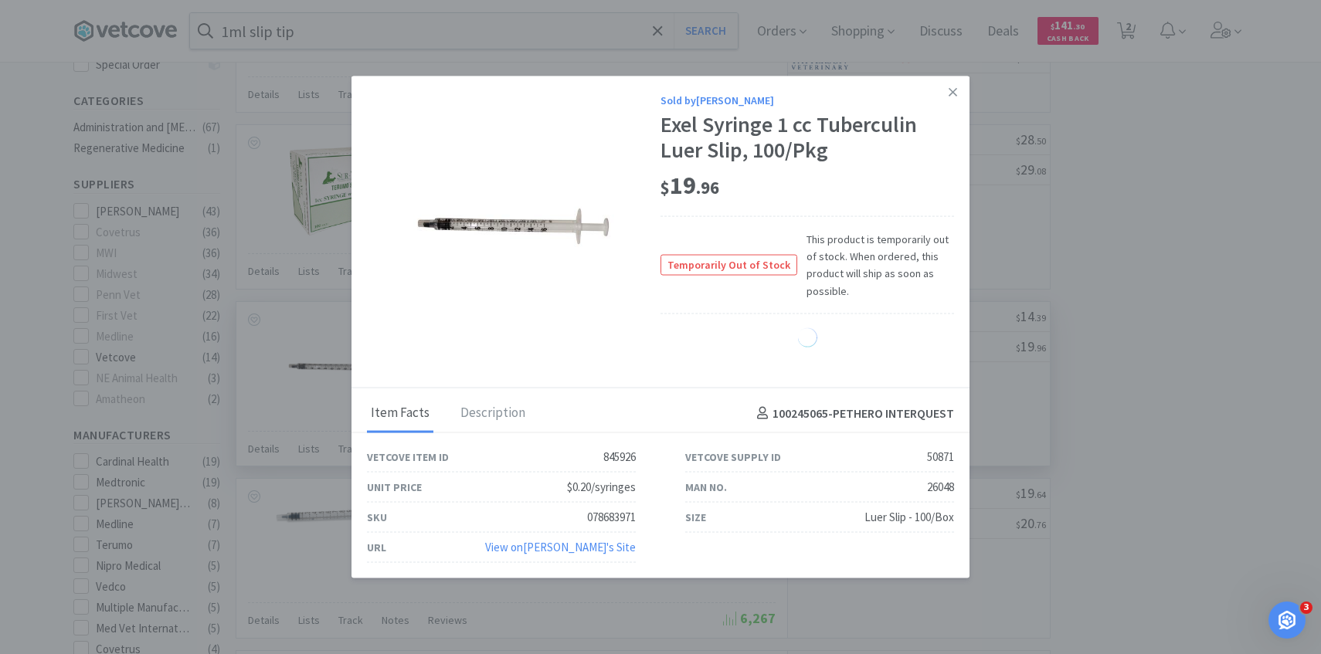
select select "2"
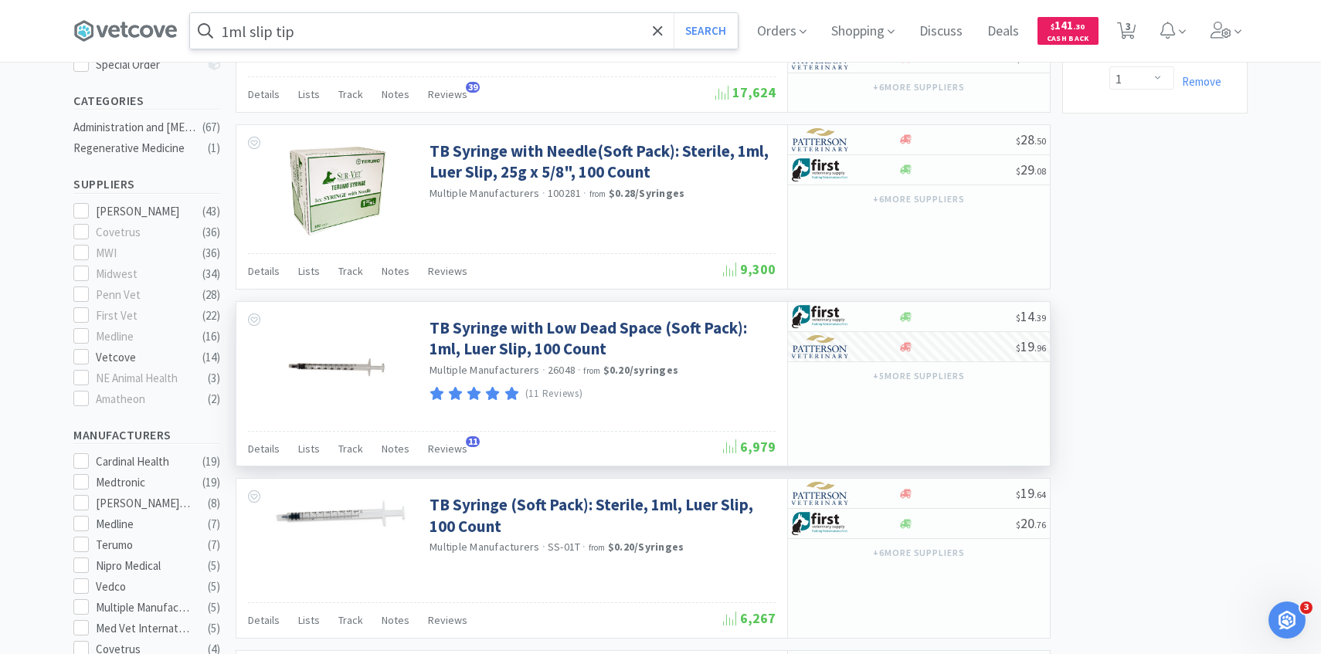
click at [439, 31] on input "1ml slip tip" at bounding box center [464, 31] width 548 height 36
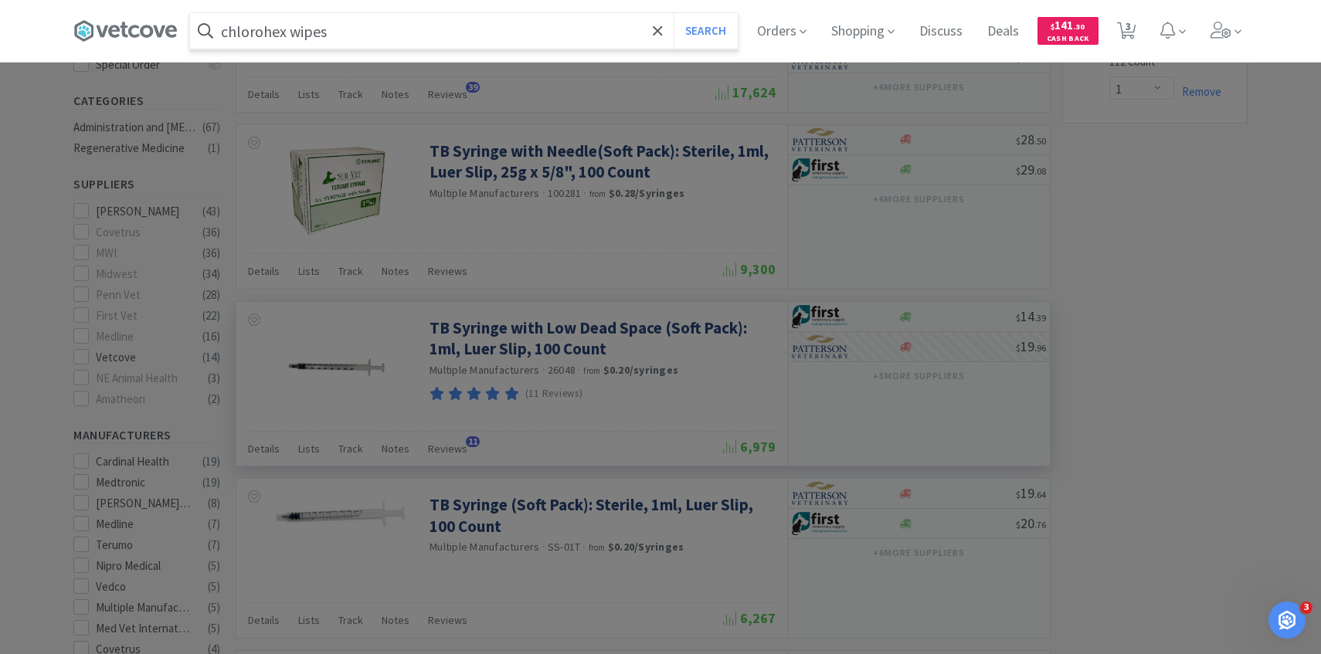
click at [673, 13] on button "Search" at bounding box center [705, 31] width 64 height 36
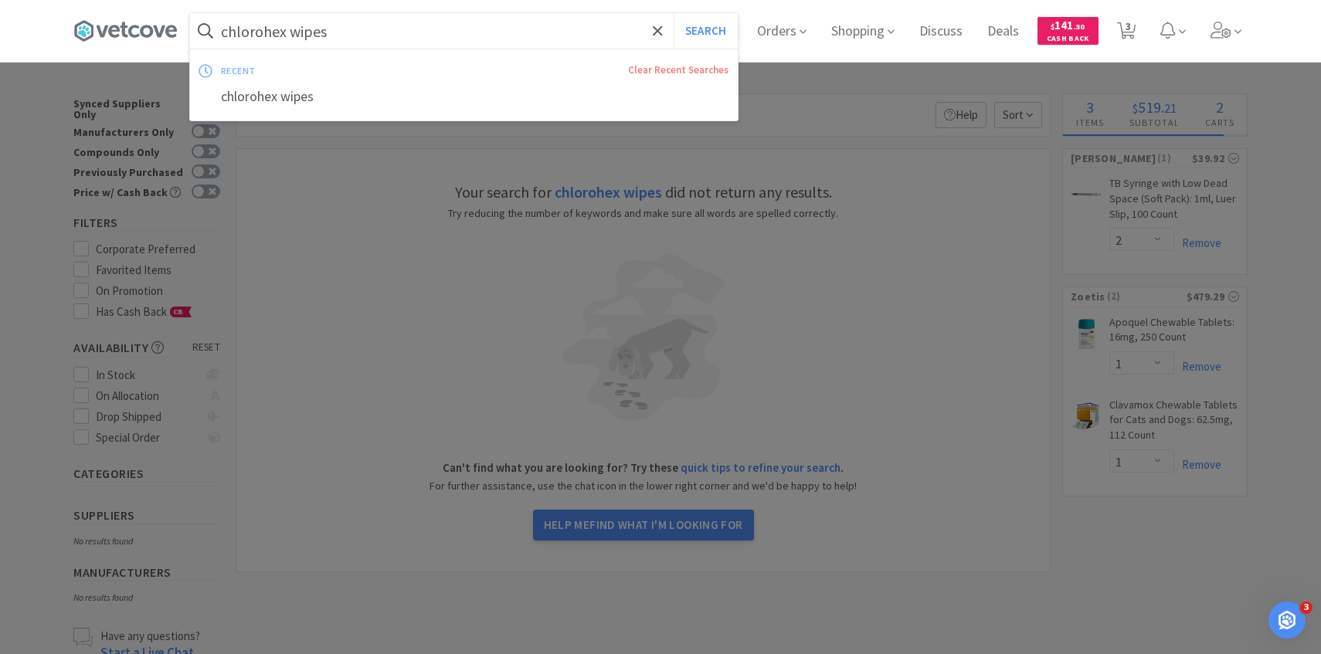
click at [365, 22] on input "chlorohex wipes" at bounding box center [464, 31] width 548 height 36
paste input "Chlor"
click at [673, 13] on button "Search" at bounding box center [705, 31] width 64 height 36
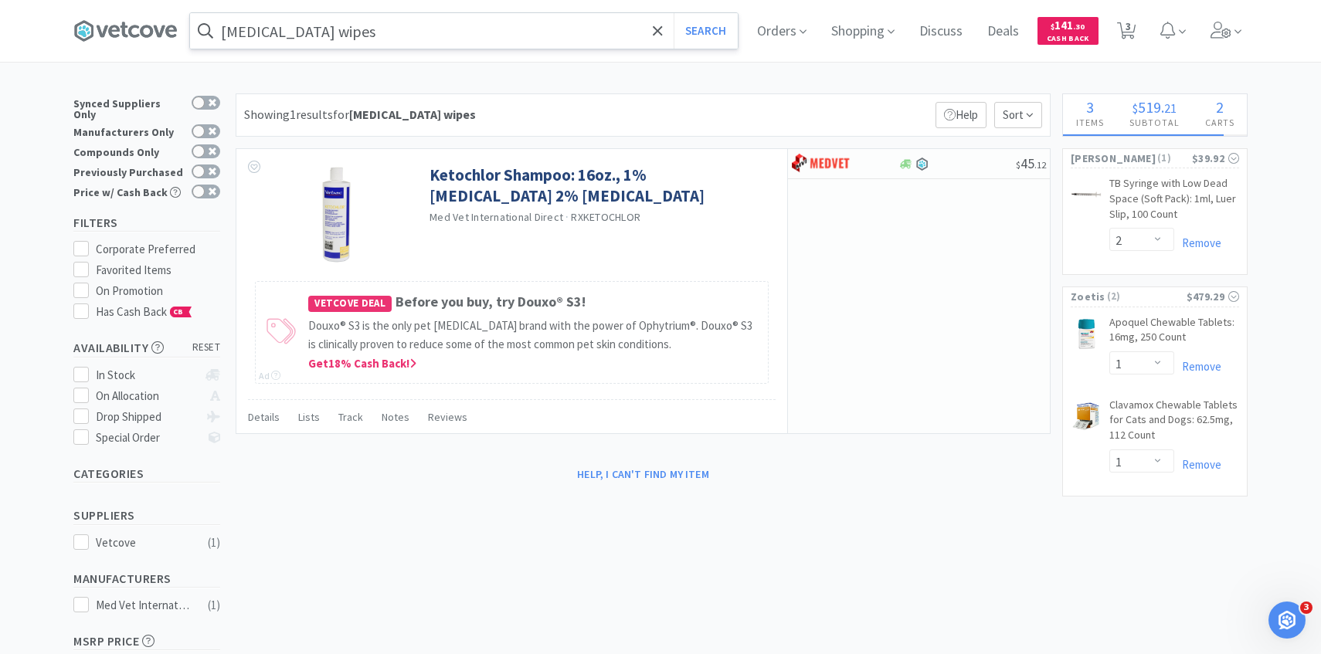
click at [388, 24] on input "Chlorex wipes" at bounding box center [464, 31] width 548 height 36
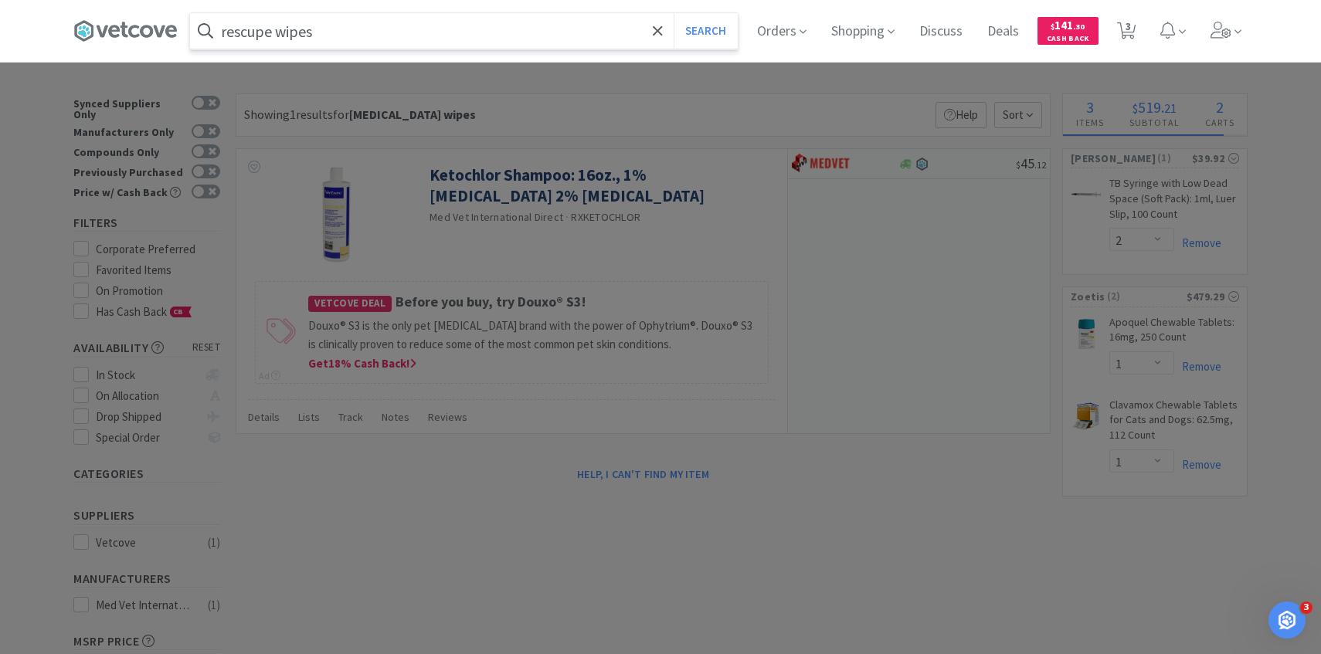
type input "rescupe wipes"
click at [673, 13] on button "Search" at bounding box center [705, 31] width 64 height 36
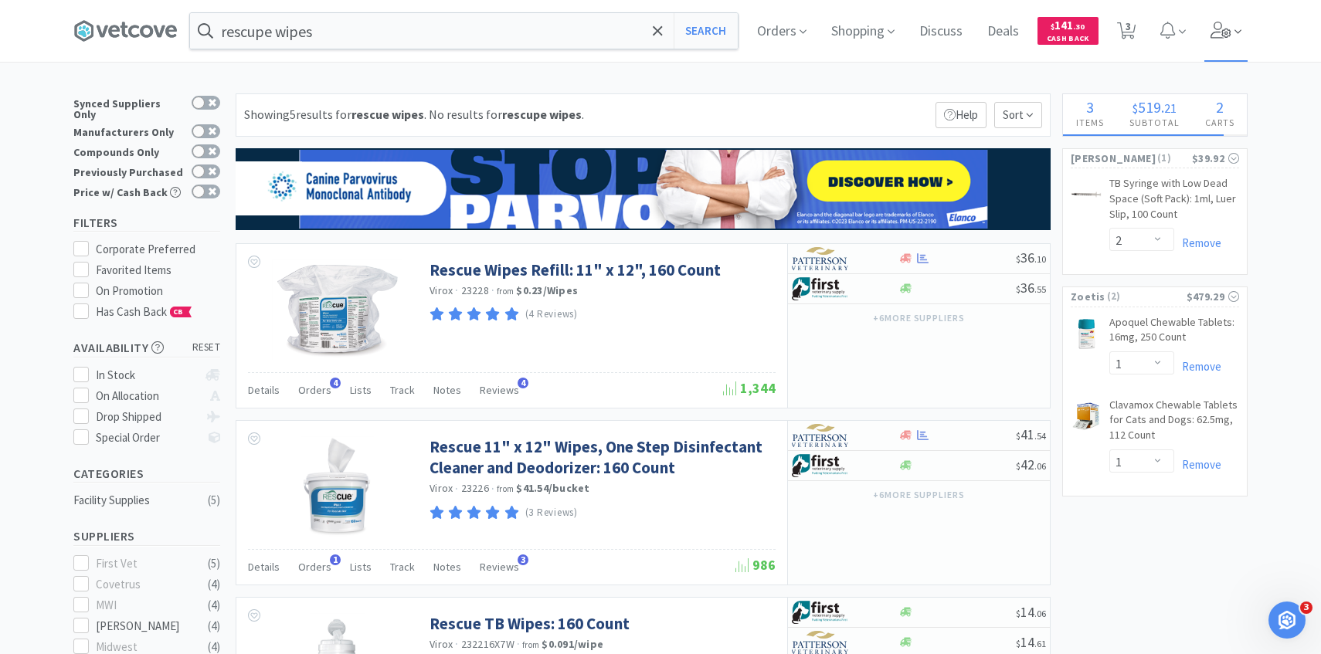
click at [1212, 29] on icon at bounding box center [1221, 30] width 22 height 17
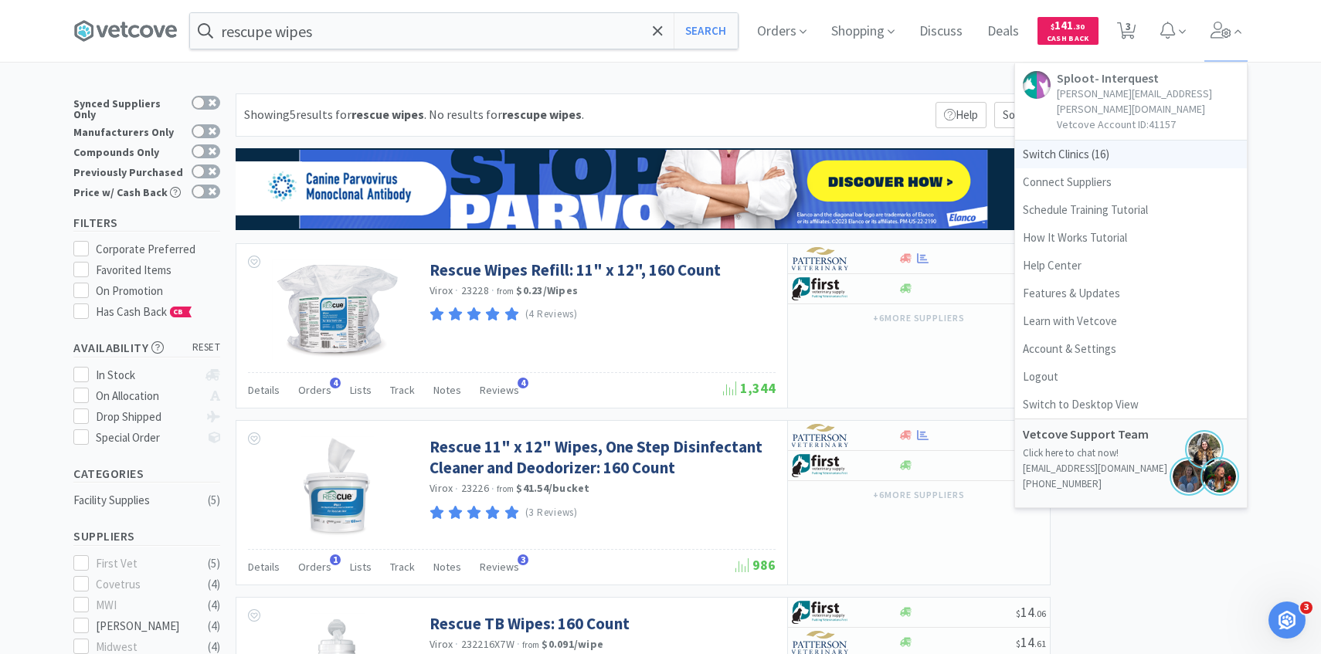
click at [1147, 145] on span "Switch Clinics ( 16 )" at bounding box center [1131, 155] width 232 height 28
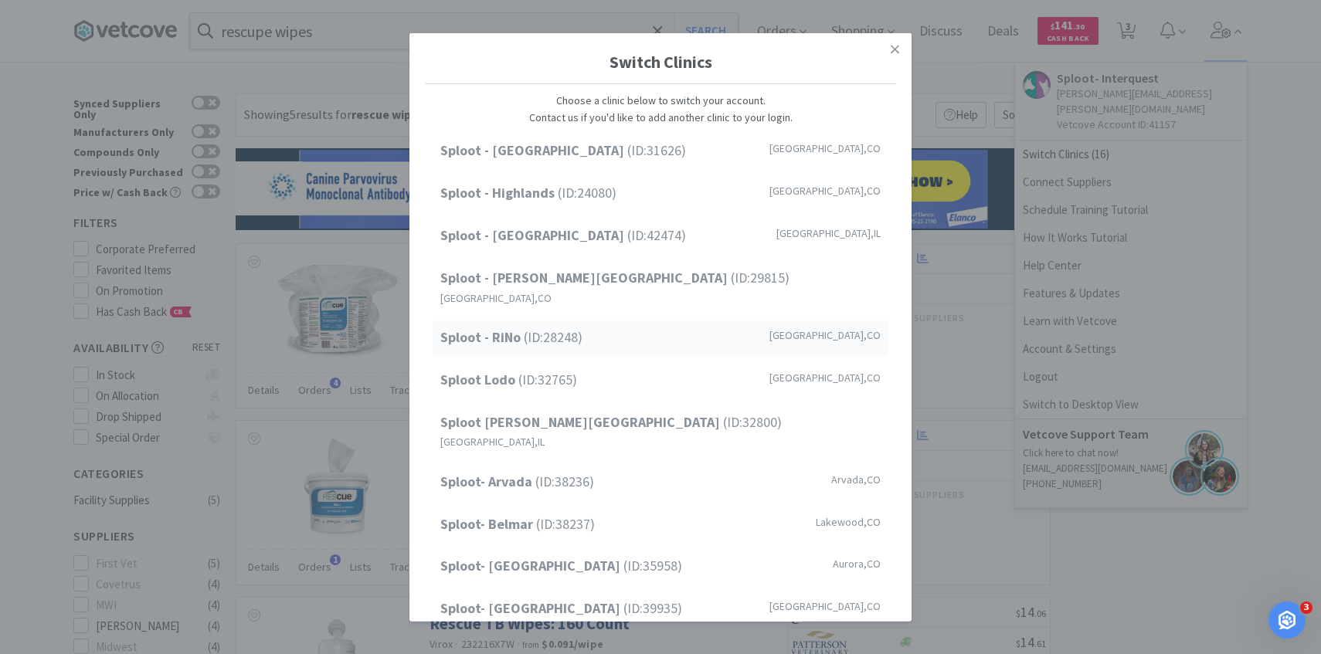
click at [582, 327] on span "Sploot - RiNo (ID: 28248 )" at bounding box center [511, 338] width 142 height 22
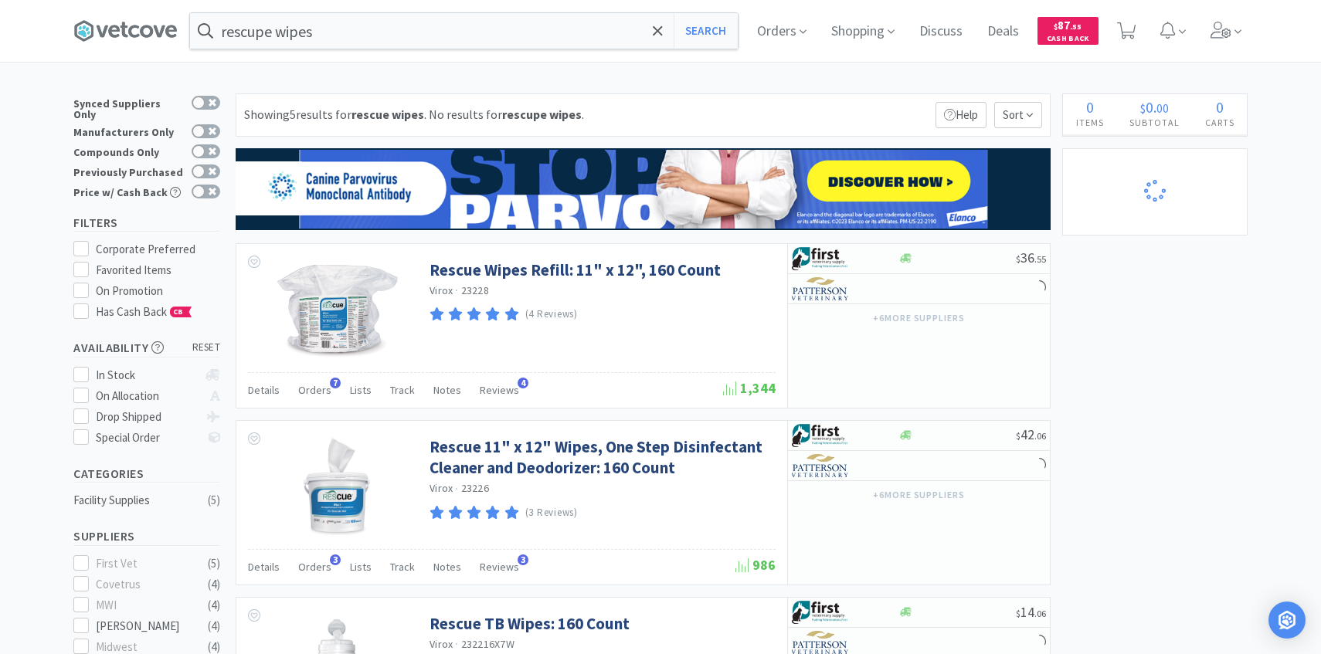
select select "3"
select select "1"
select select "3"
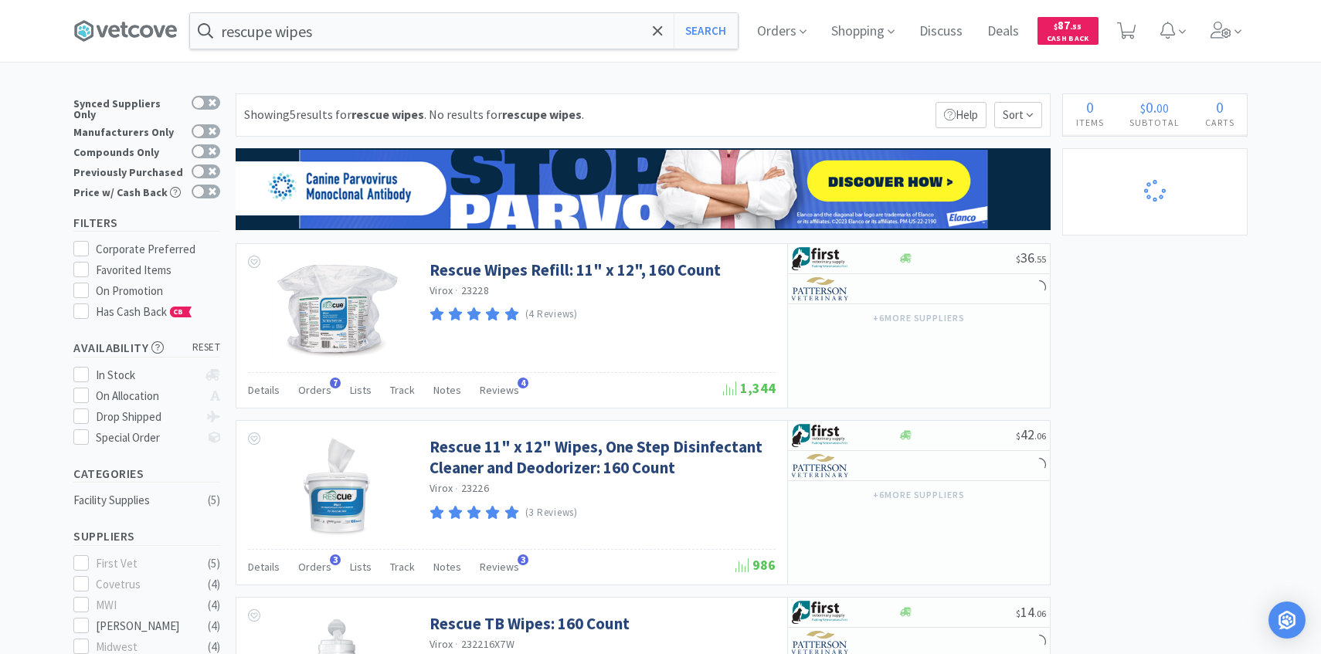
select select "1"
select select "4"
select select "6"
select select "1"
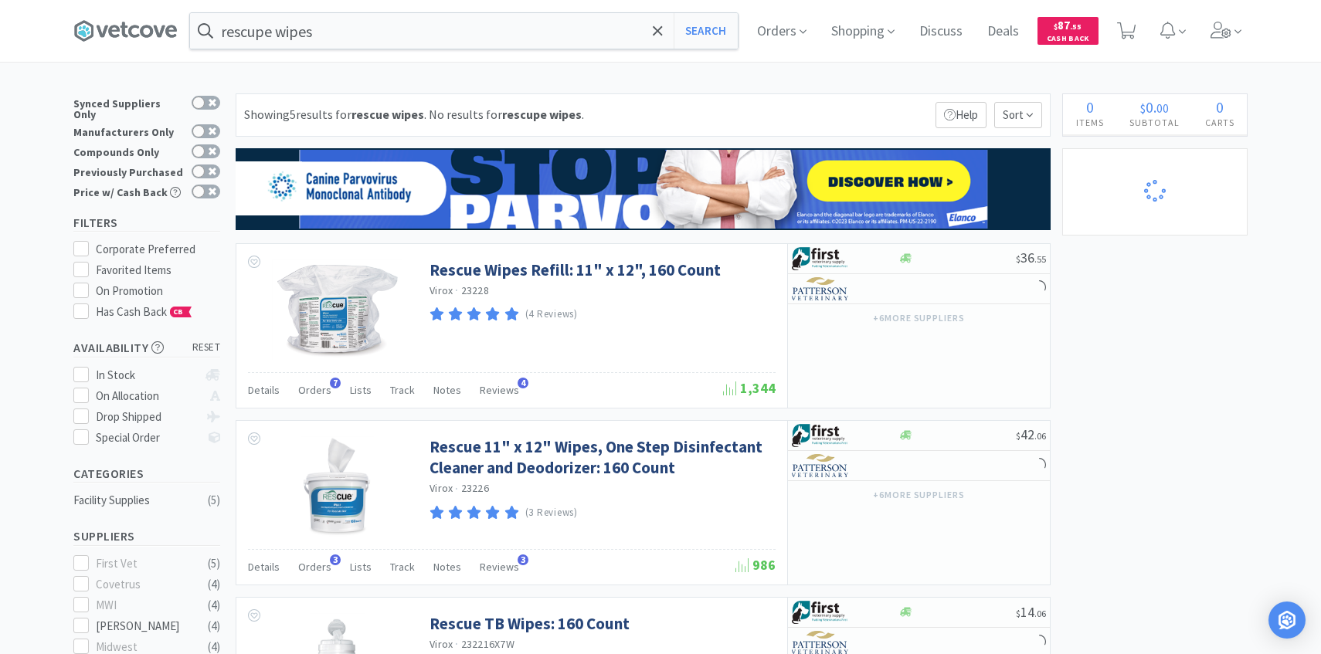
select select "50"
select select "1"
select select "6"
select select "1"
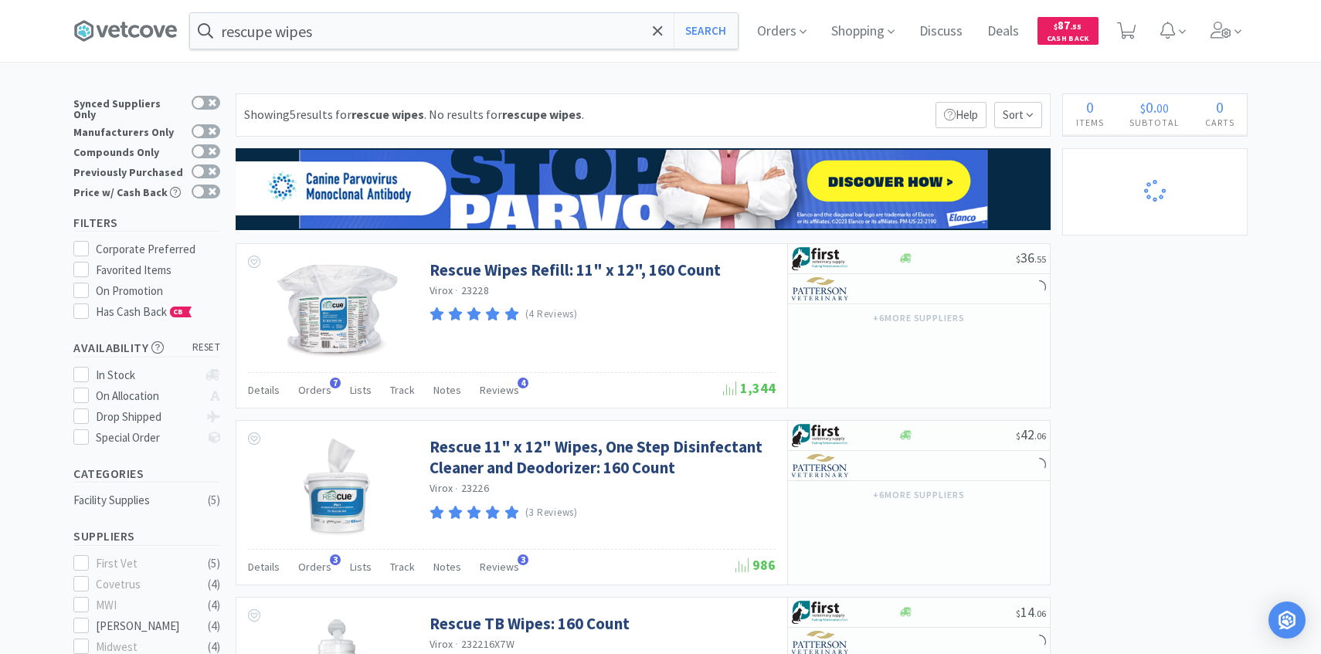
select select "3"
select select "1"
select select "2"
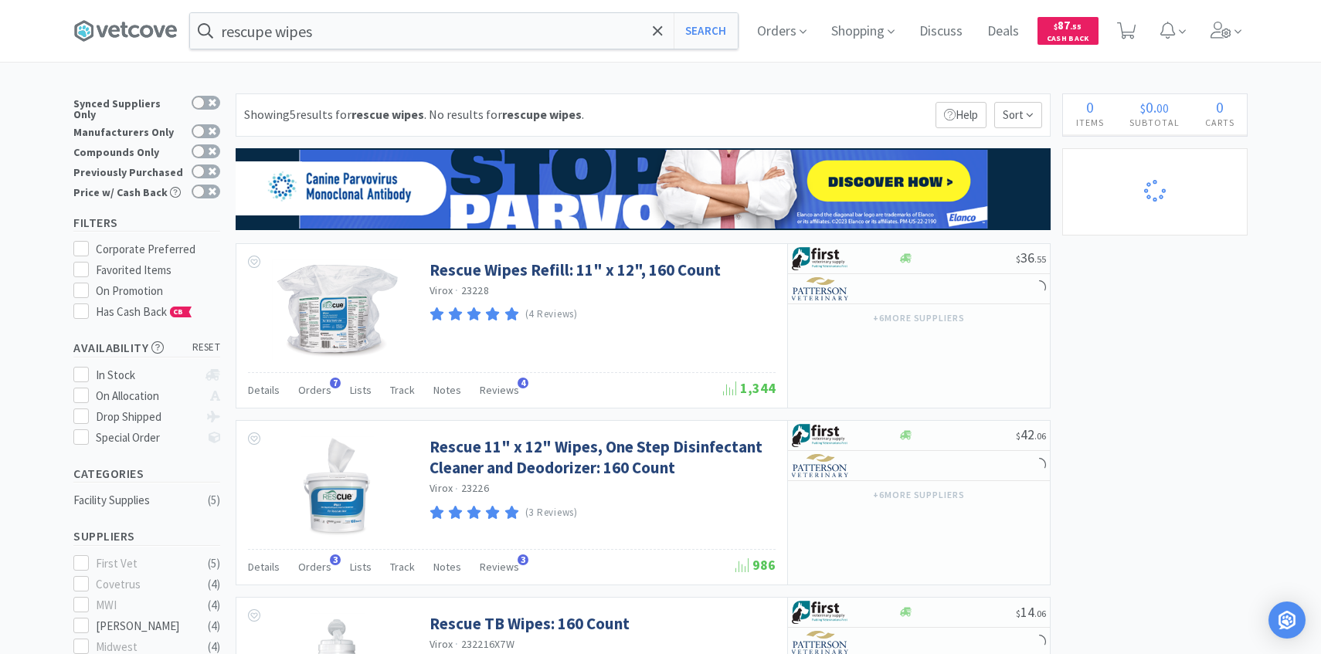
select select "4"
select select "1"
select select "6"
select select "4"
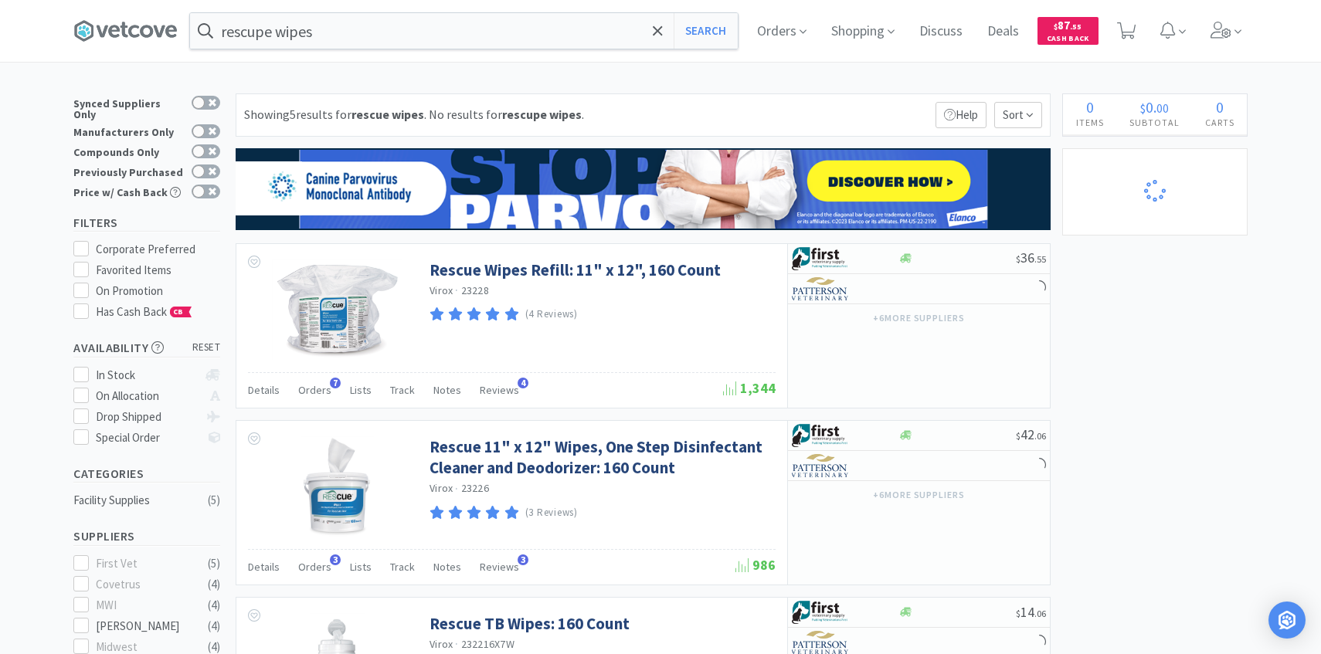
select select "4"
select select "1"
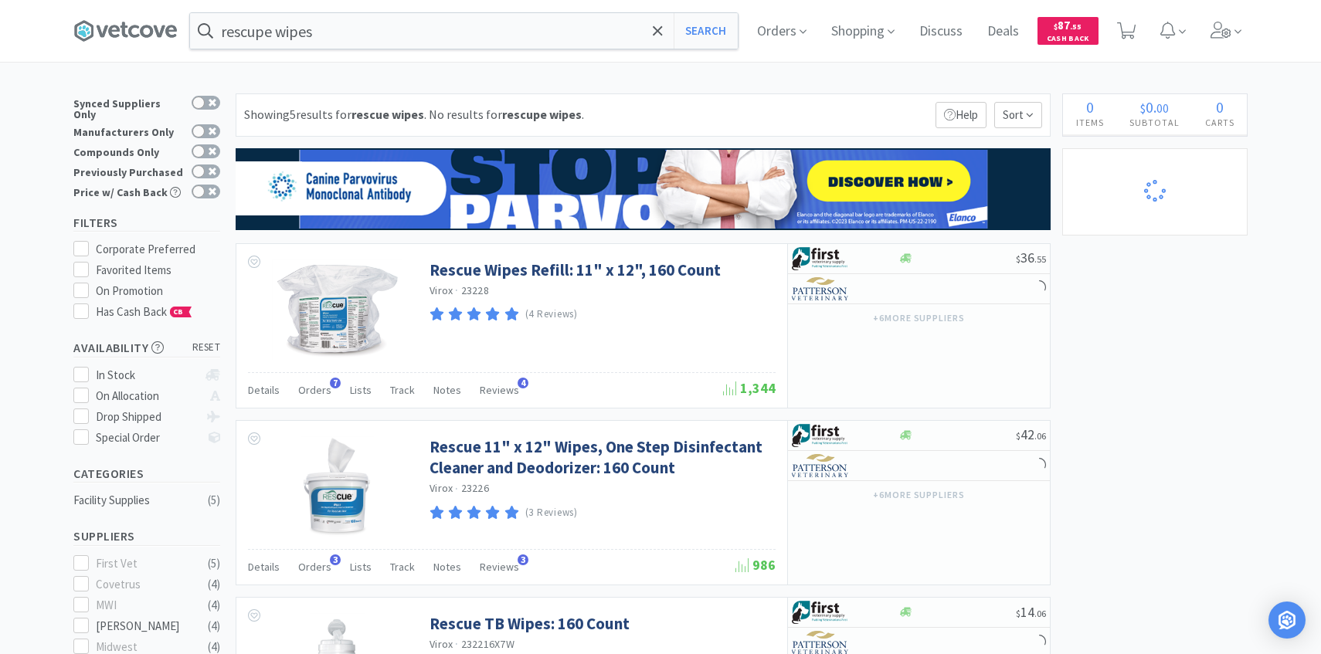
select select "2"
select select "1"
select select "3"
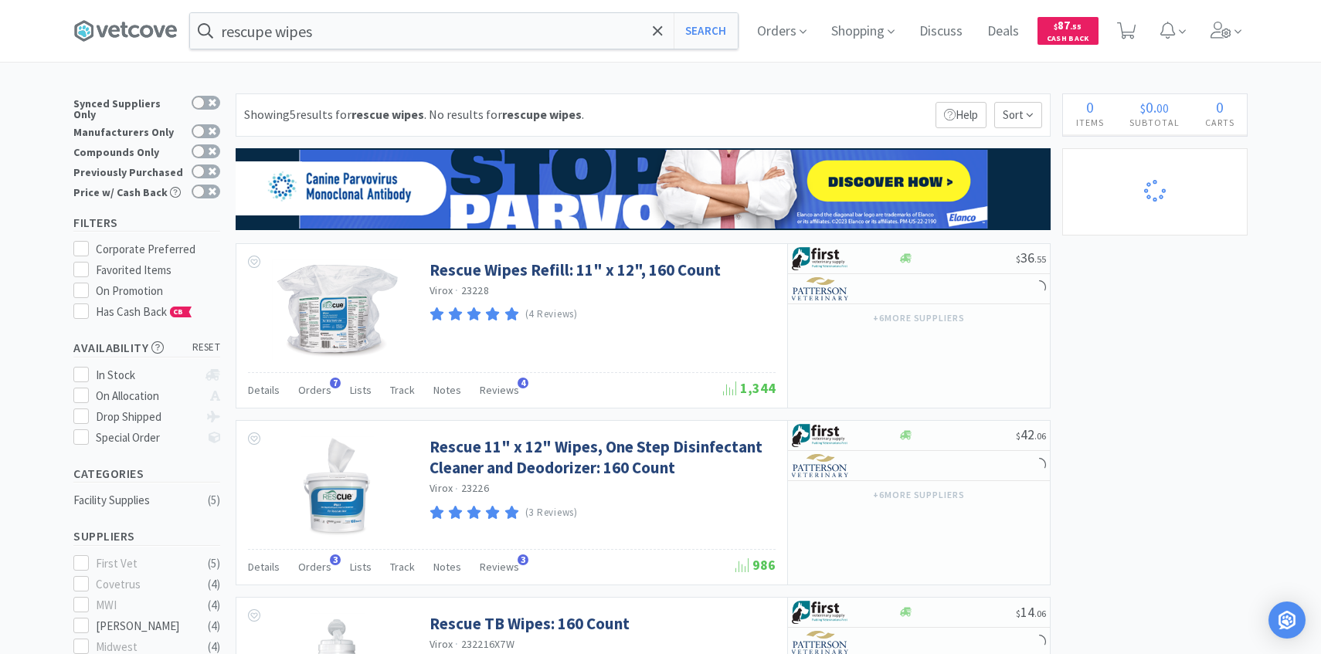
select select "1"
select select "2"
select select "4"
select select "50"
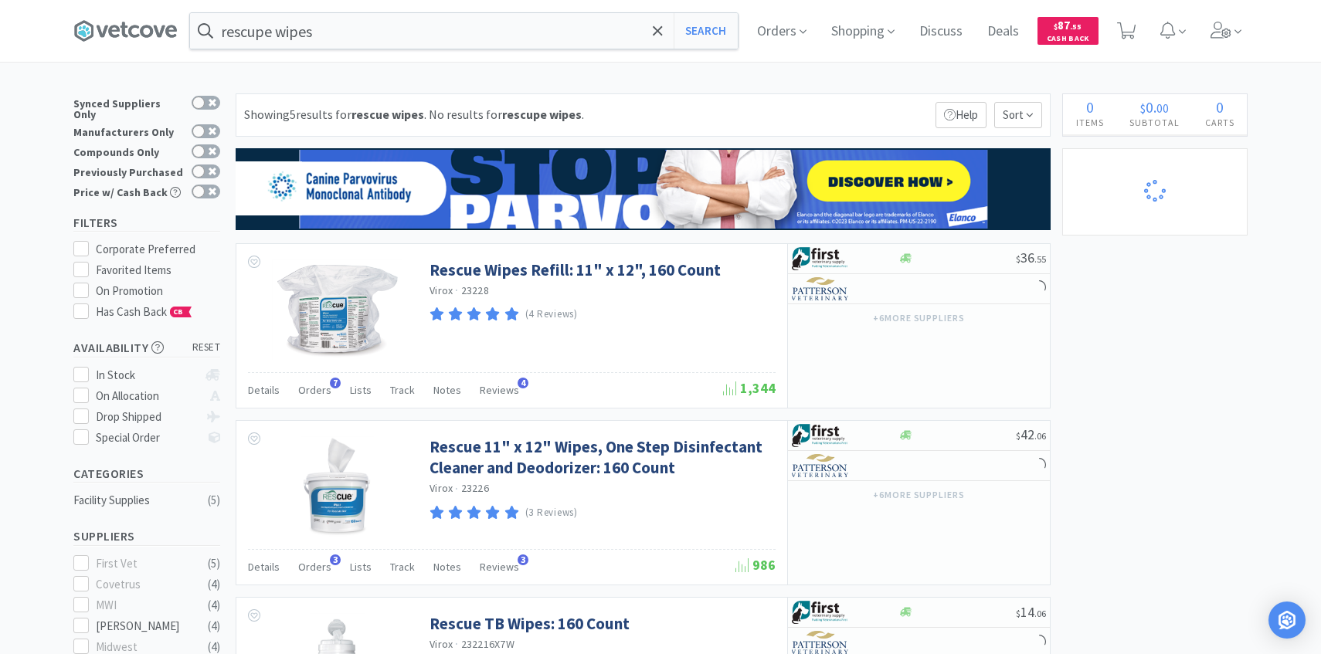
select select "50"
select select "3"
select select "1"
select select "2"
select select "20"
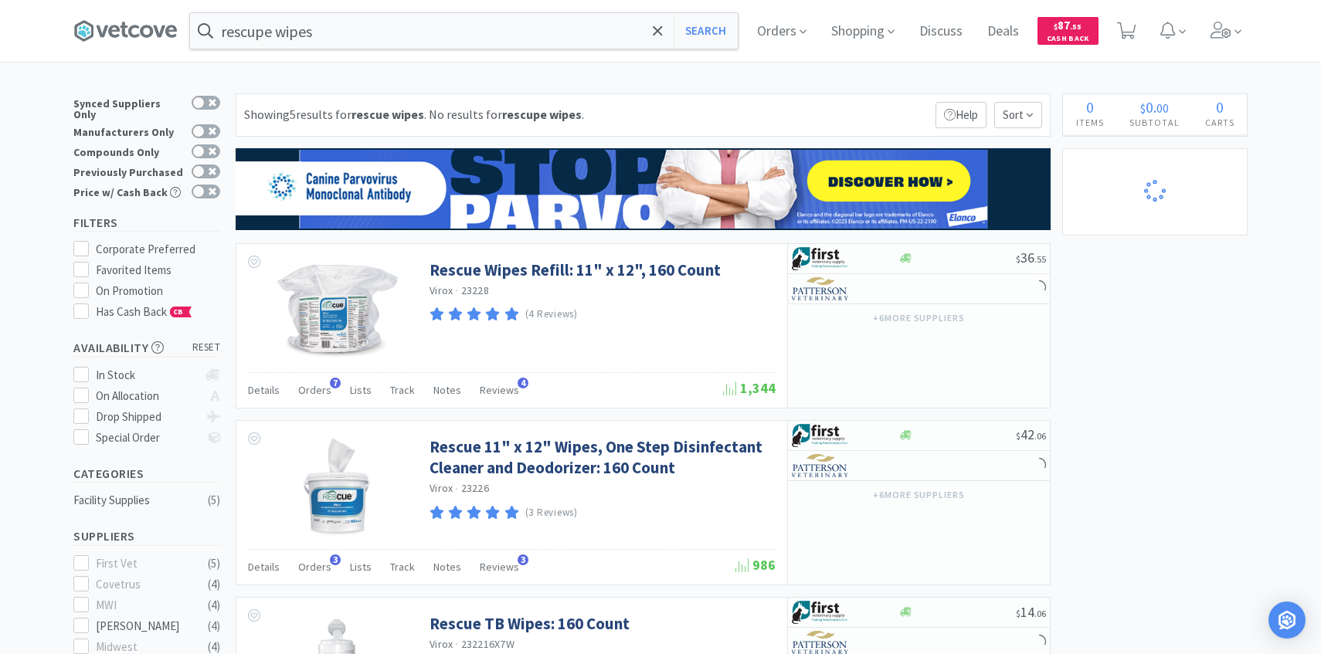
select select "1"
select select "50"
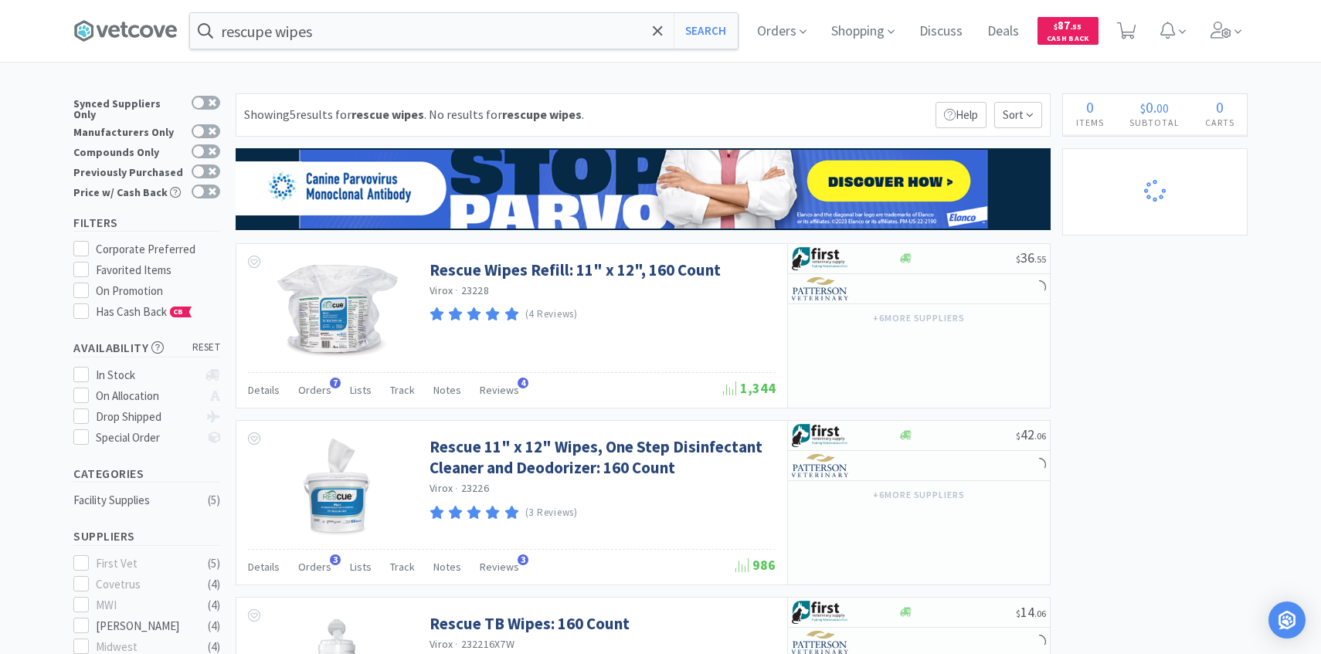
select select "2"
select select "100"
select select "1"
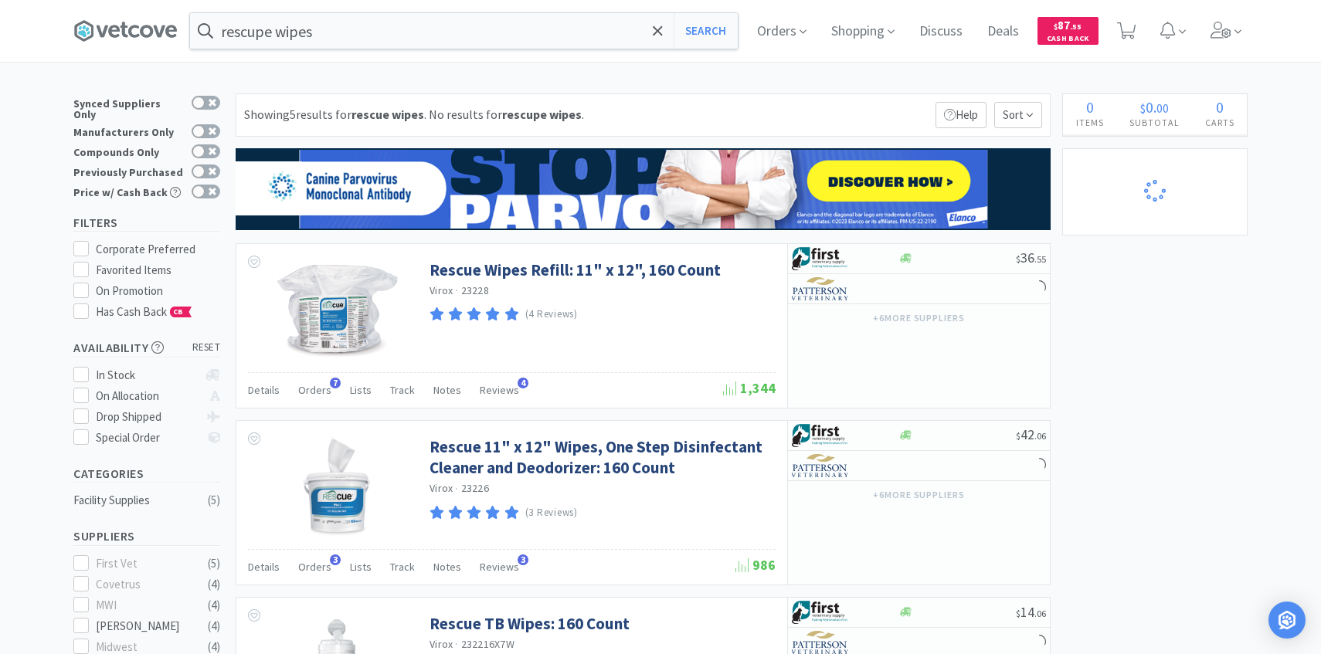
select select "1"
select select "6"
select select "10"
select select "2"
select select "10"
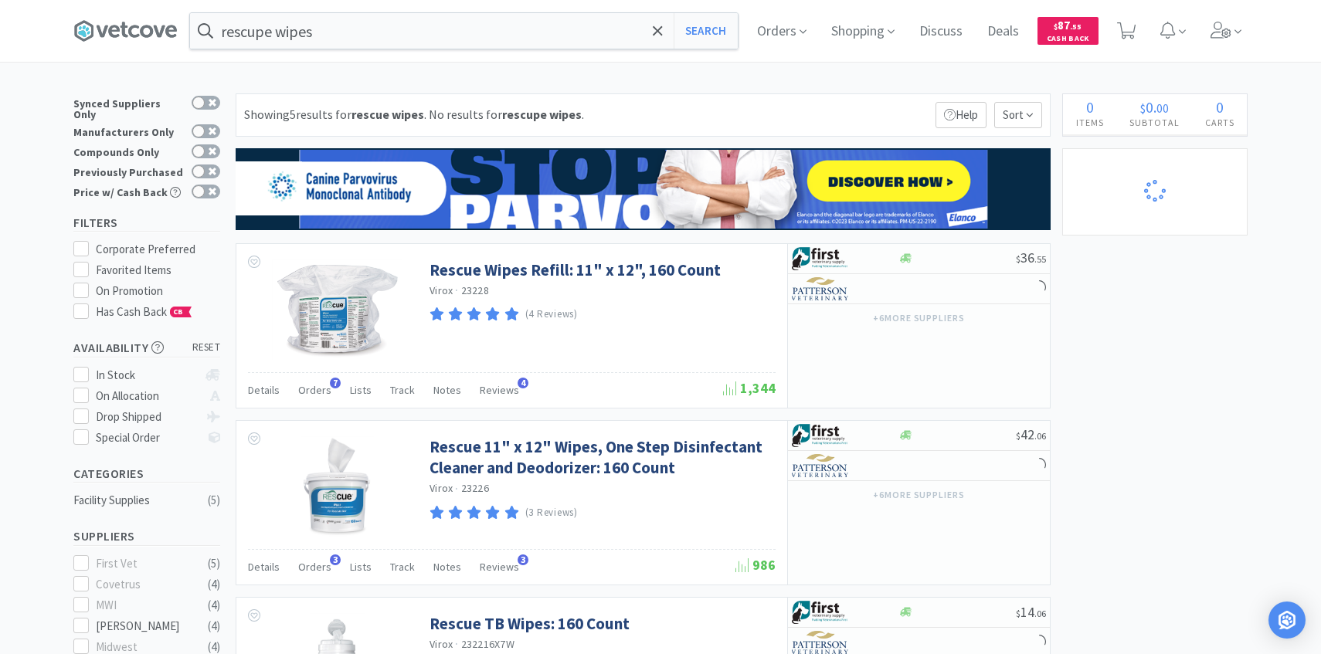
select select "1"
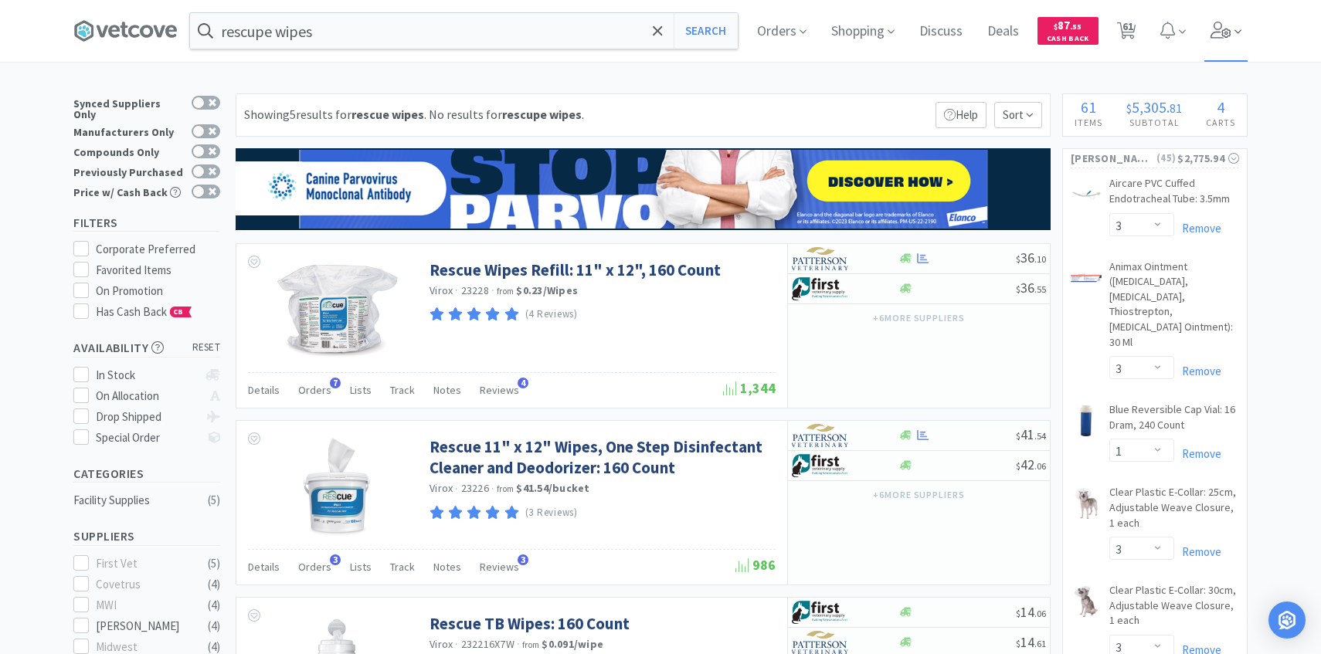
click at [1232, 46] on span at bounding box center [1226, 31] width 44 height 62
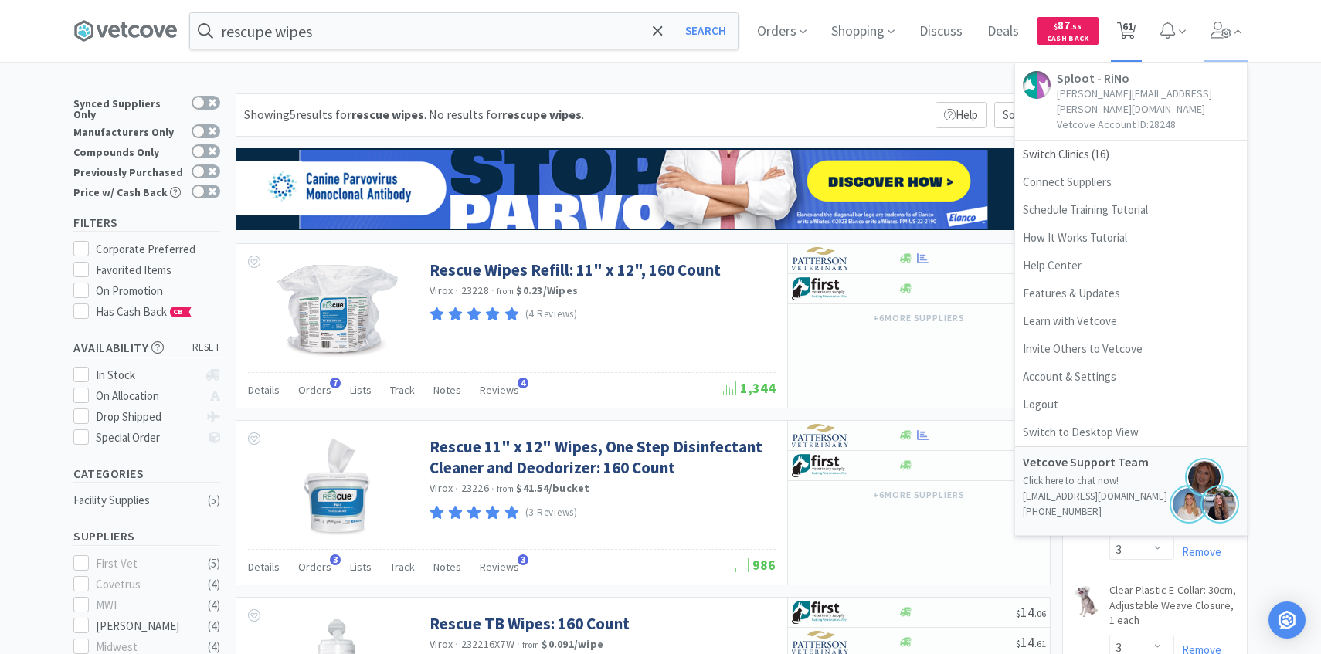
click at [1134, 39] on span "61" at bounding box center [1126, 31] width 19 height 22
select select "1"
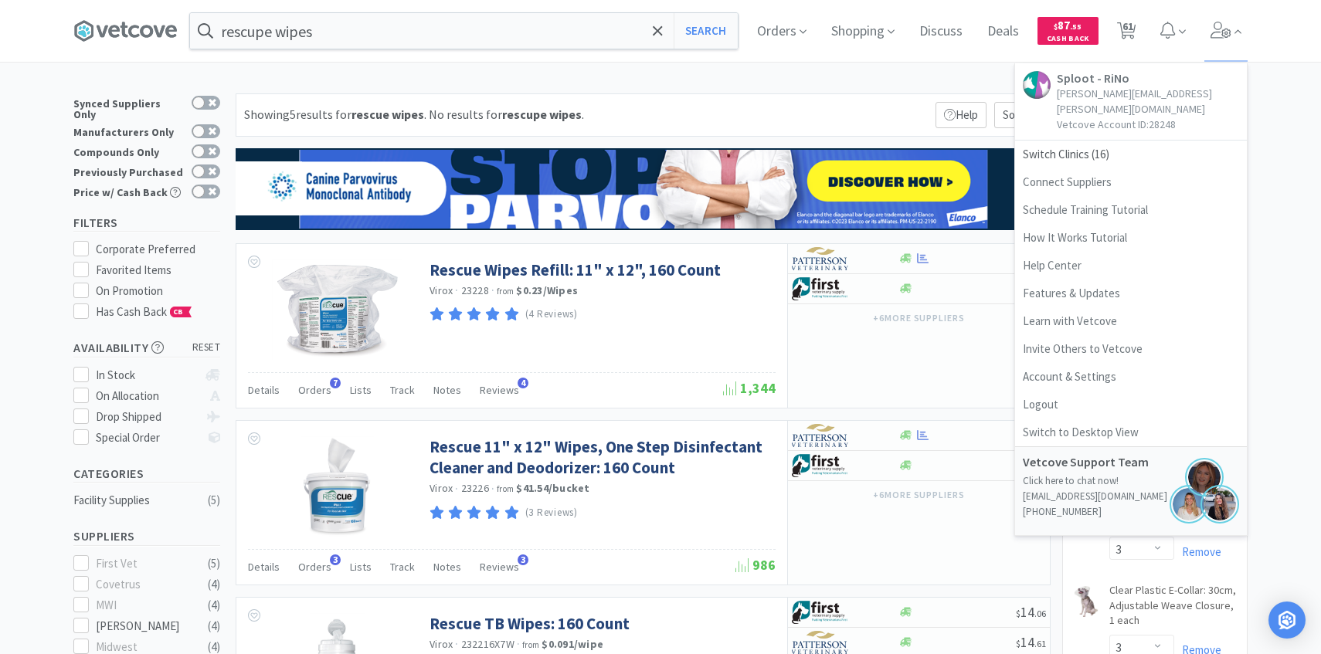
select select "50"
select select "2"
select select "100"
select select "1"
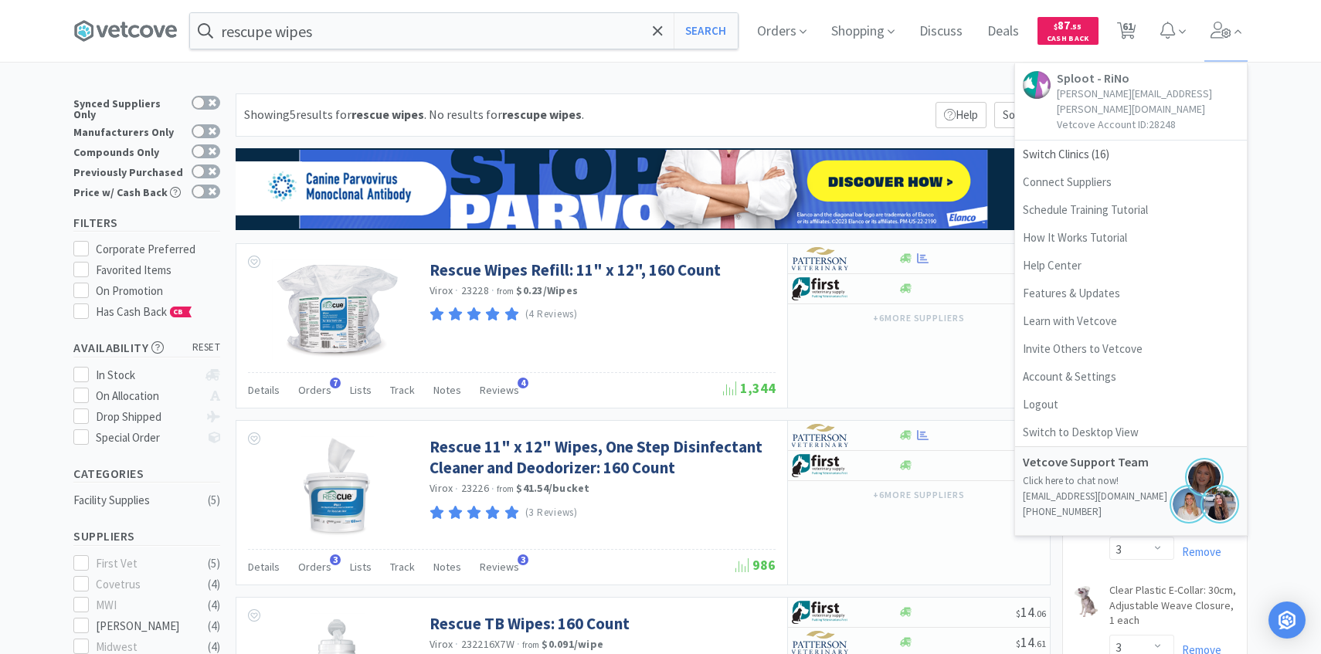
select select "1"
select select "6"
select select "10"
select select "3"
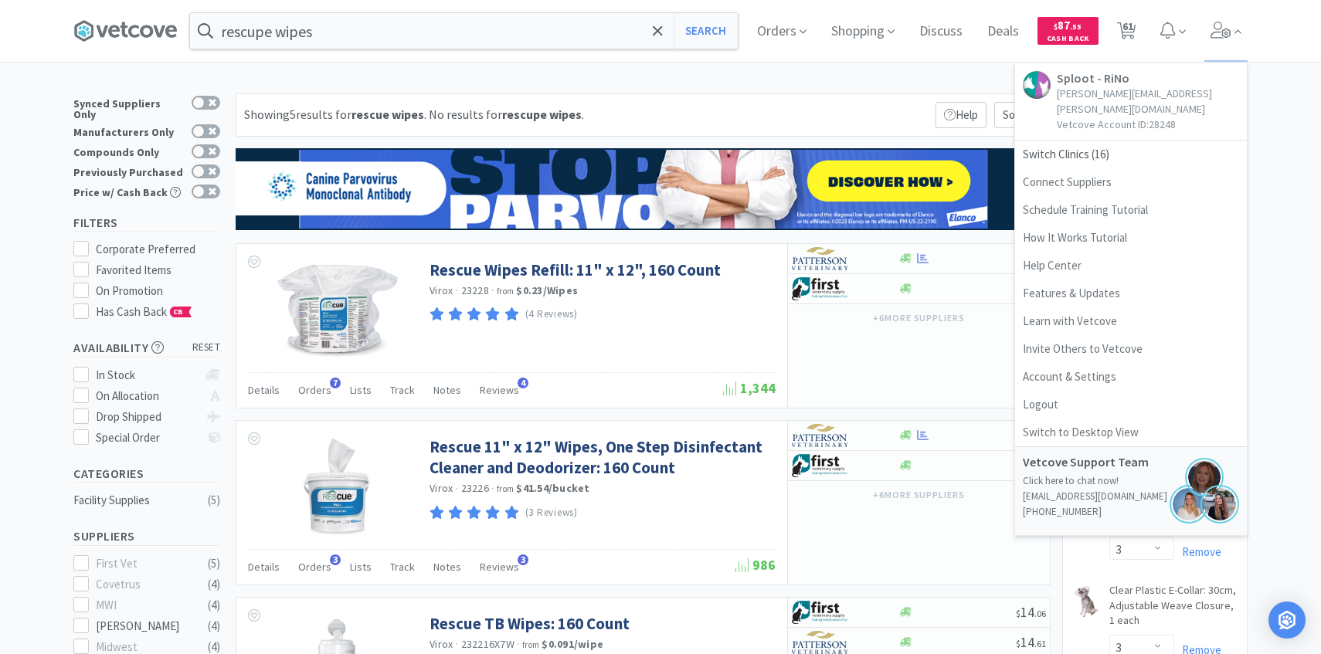
select select "3"
select select "1"
select select "3"
select select "1"
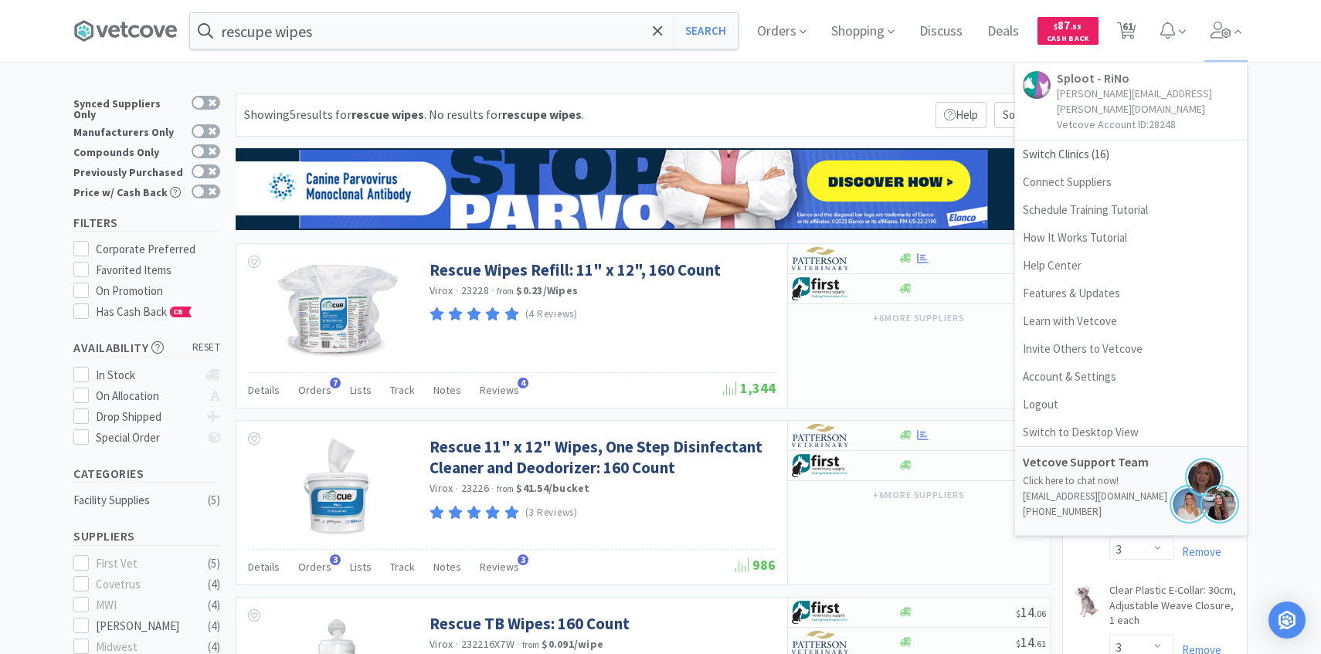
select select "4"
select select "6"
select select "1"
select select "50"
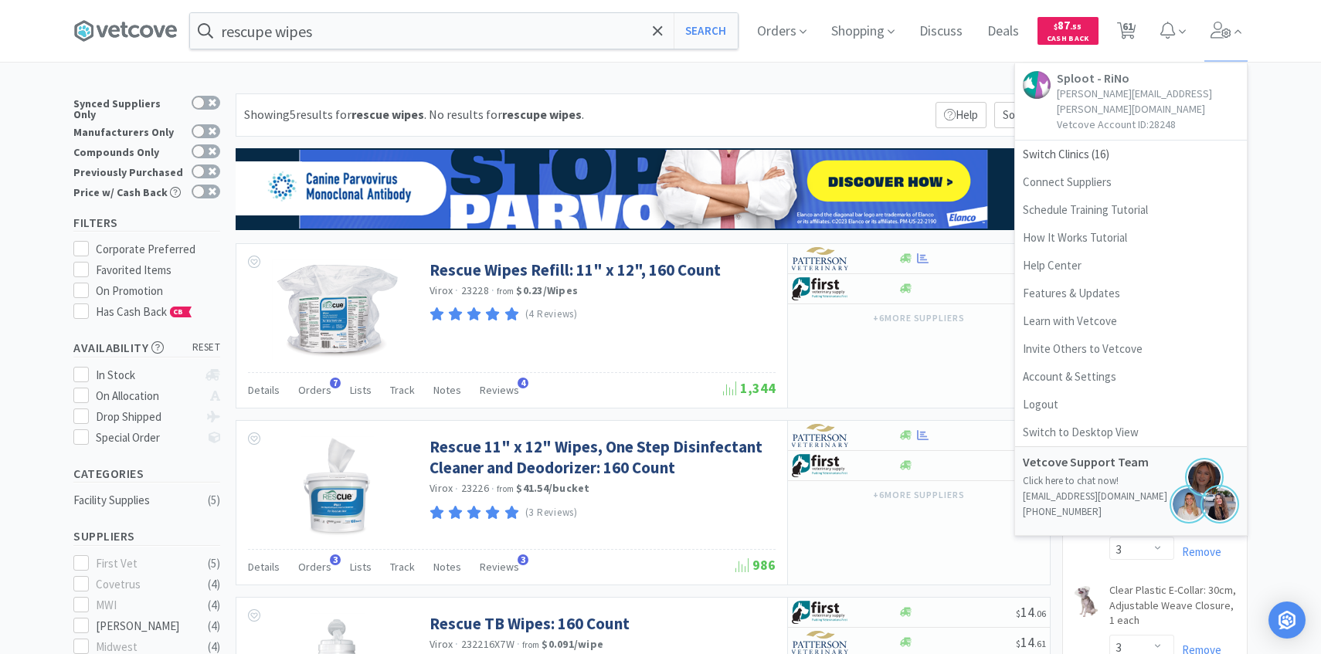
select select "1"
select select "6"
select select "1"
select select "3"
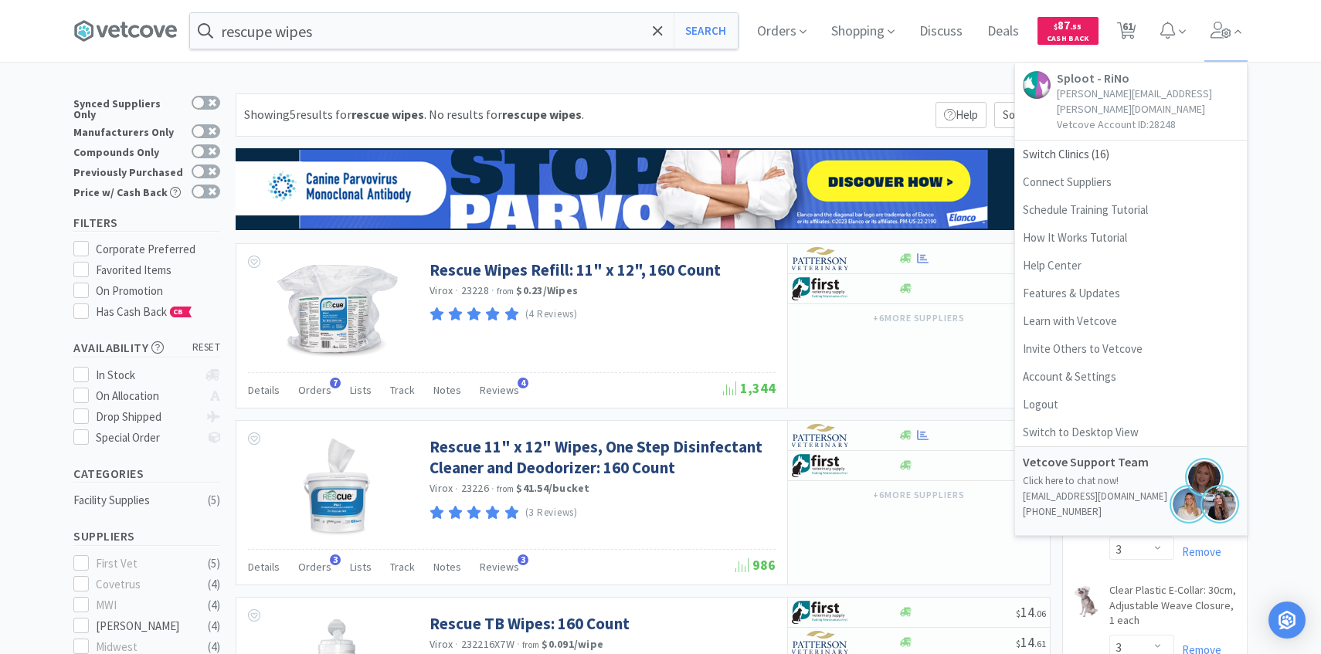
select select "1"
select select "2"
select select "4"
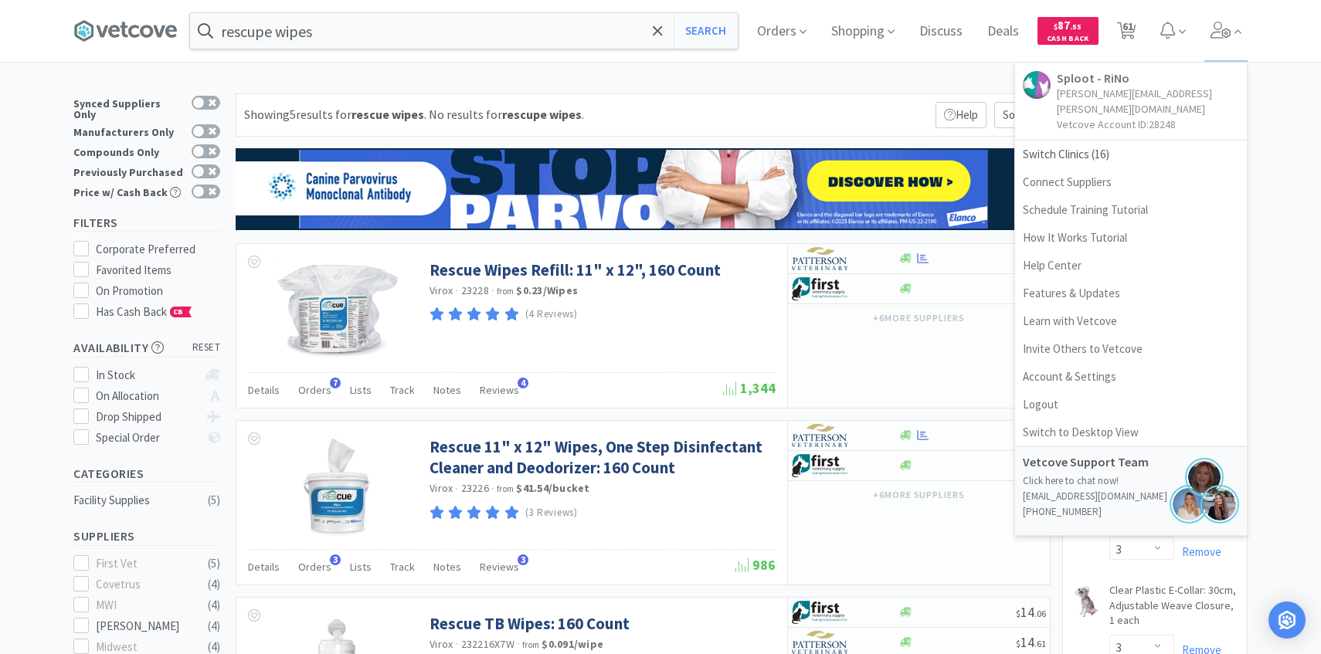
select select "1"
select select "6"
select select "4"
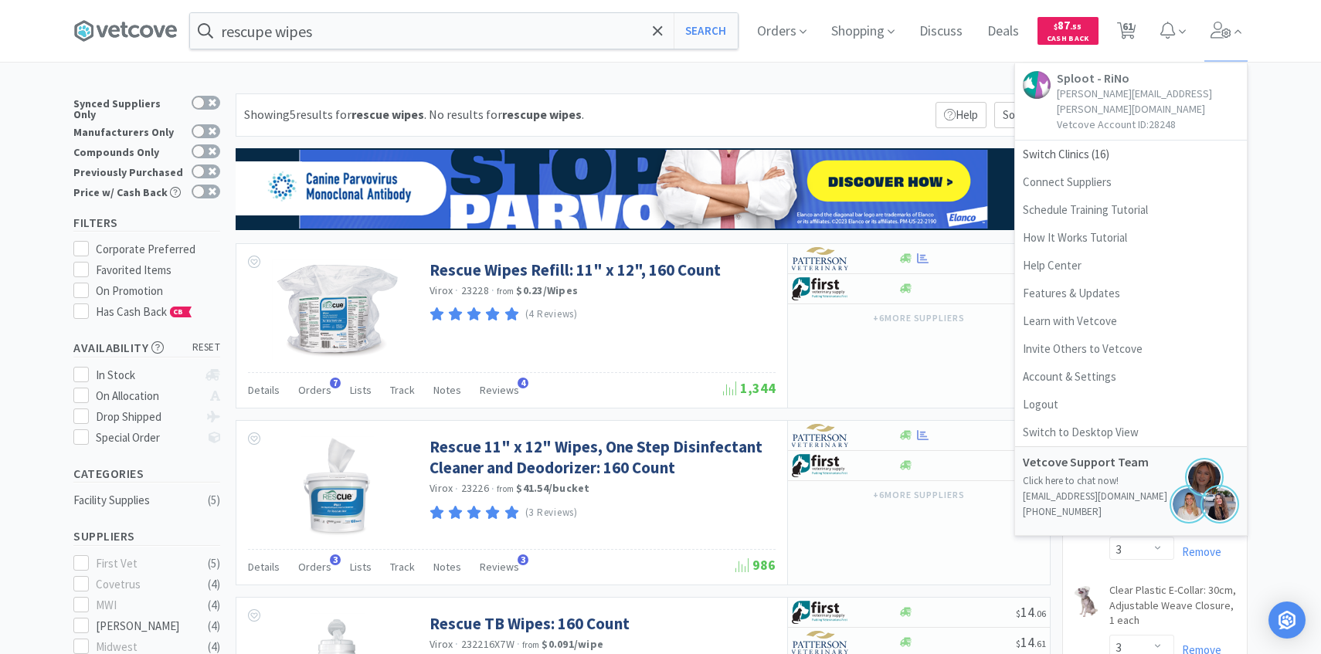
select select "1"
select select "2"
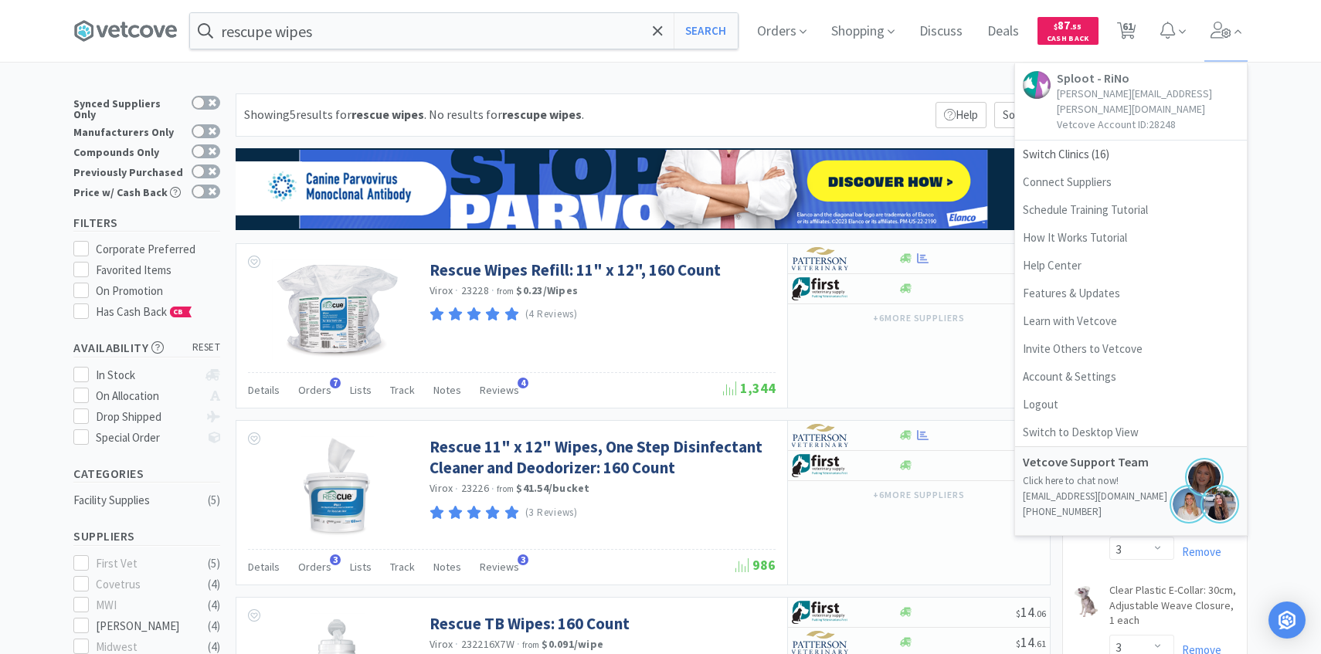
select select "2"
select select "1"
select select "3"
select select "1"
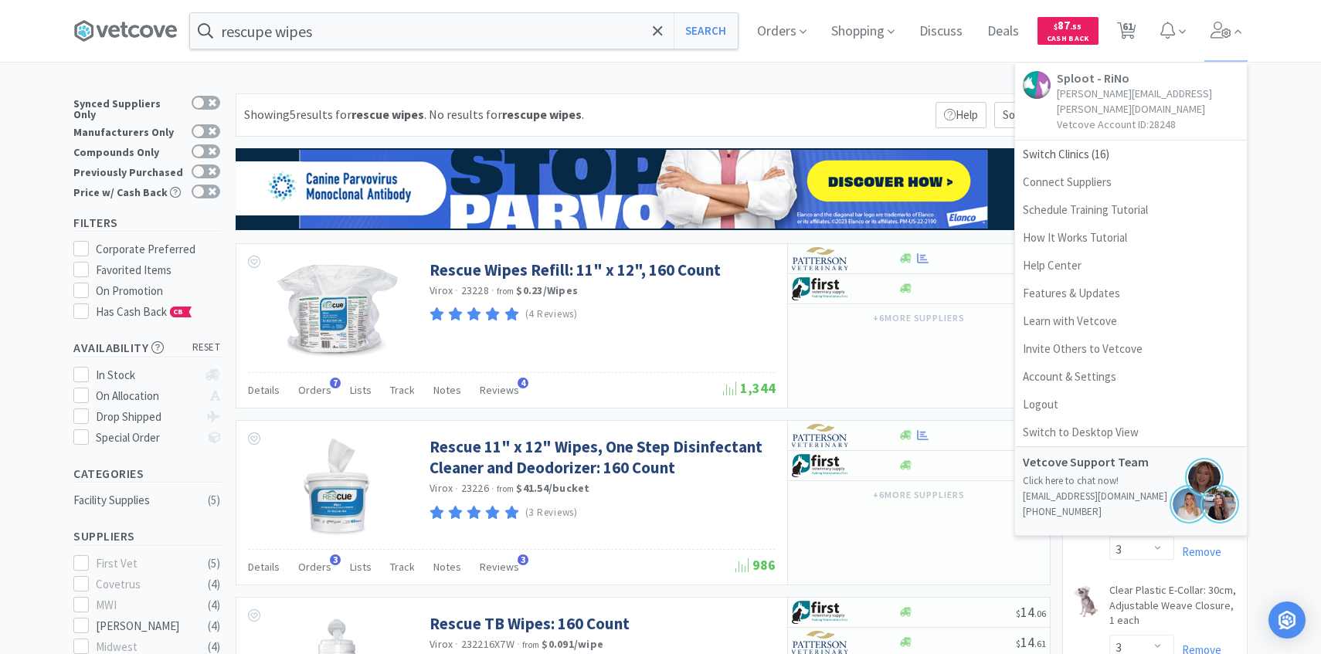
select select "2"
select select "4"
select select "50"
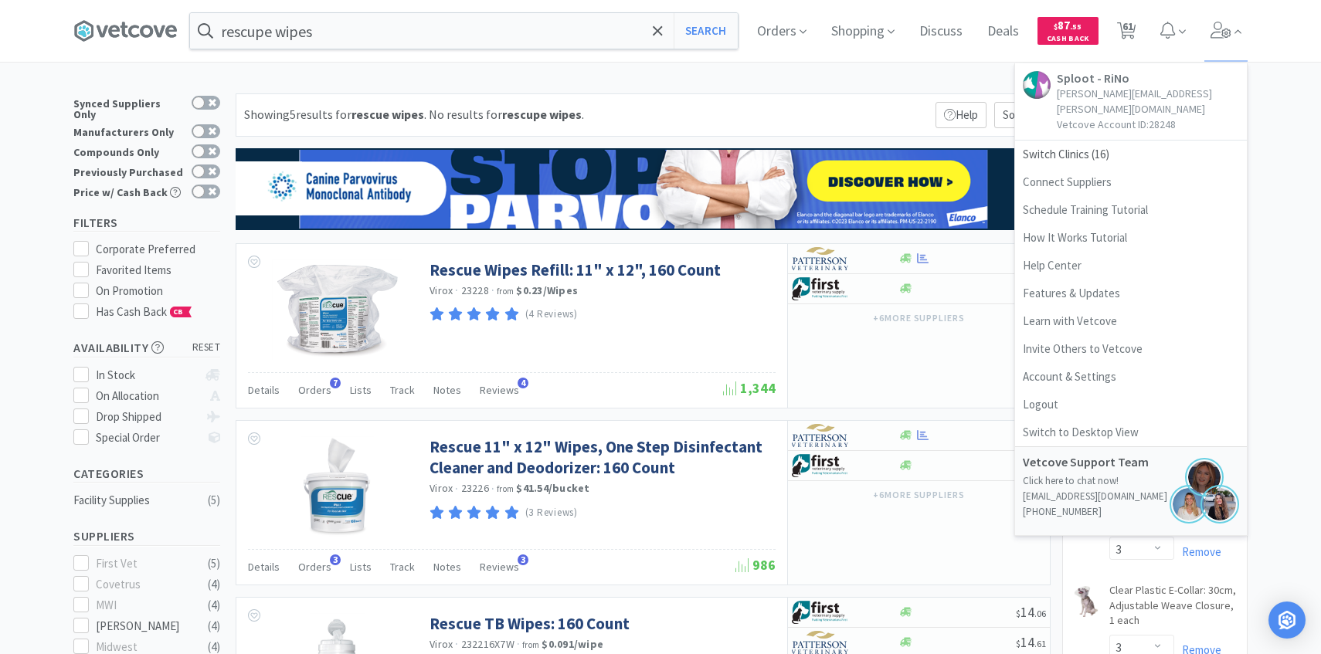
select select "3"
select select "1"
select select "2"
select select "20"
select select "1"
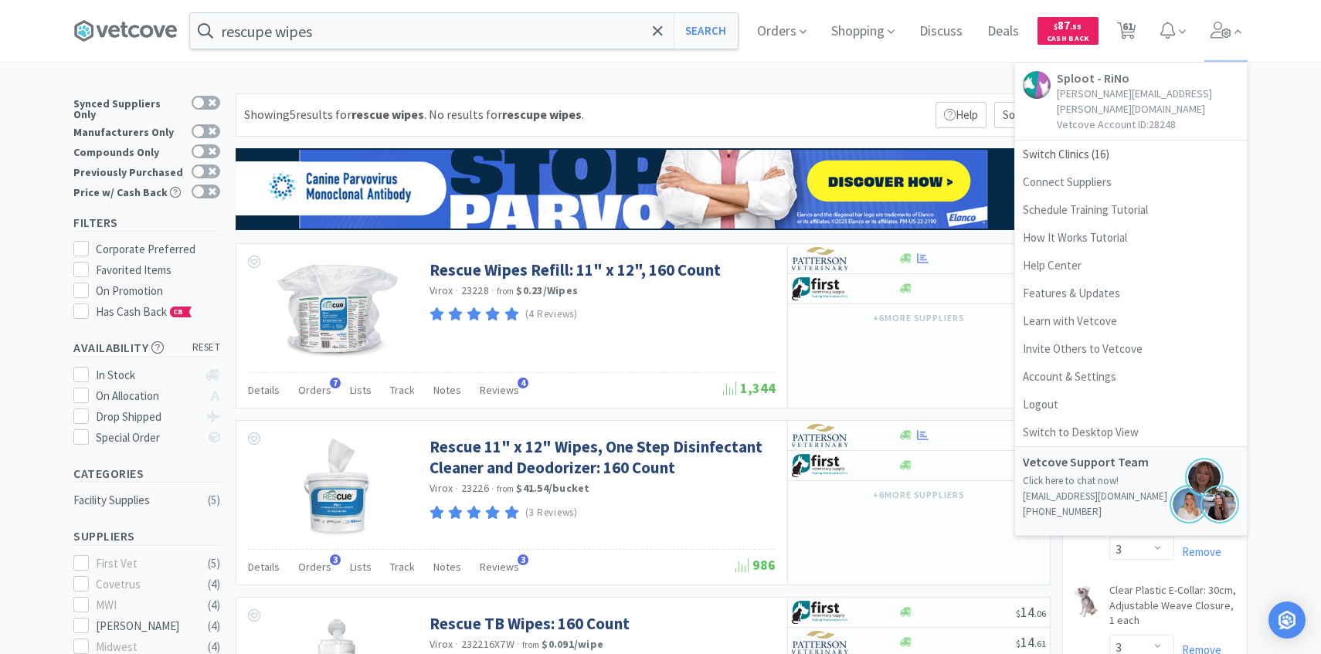
select select "2"
select select "10"
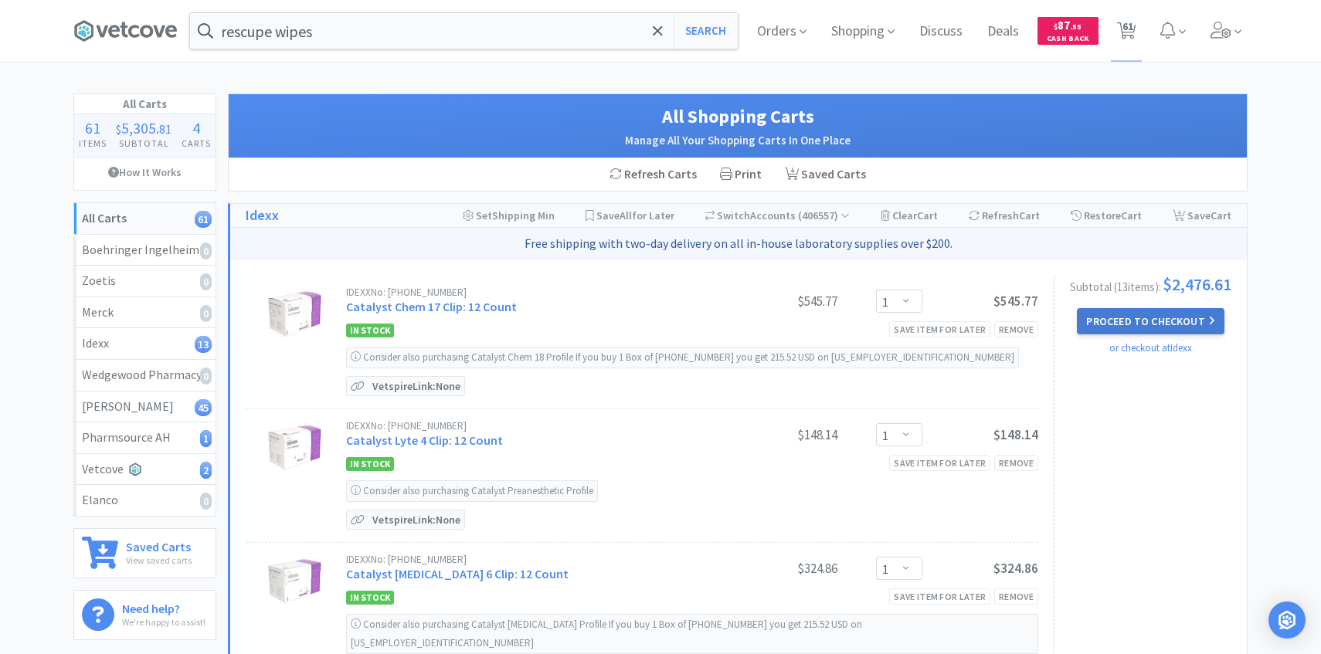
click at [1104, 317] on button "Proceed to Checkout" at bounding box center [1150, 321] width 147 height 26
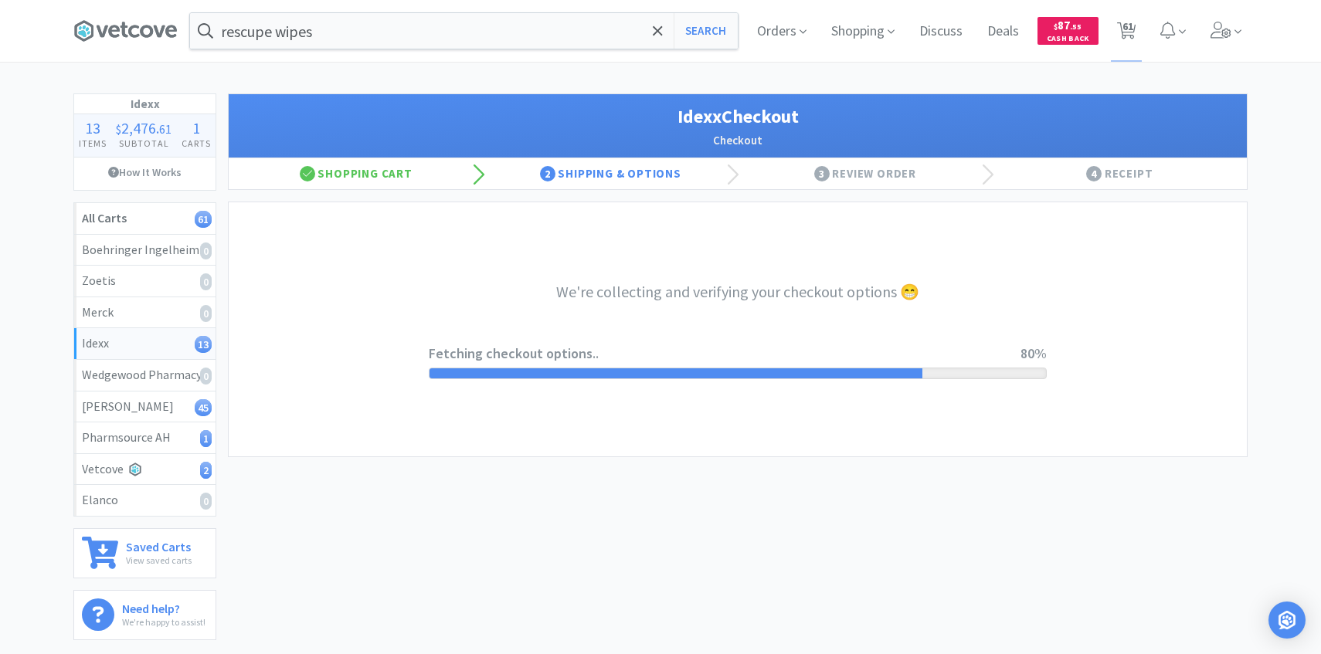
select select "904"
select select "003"
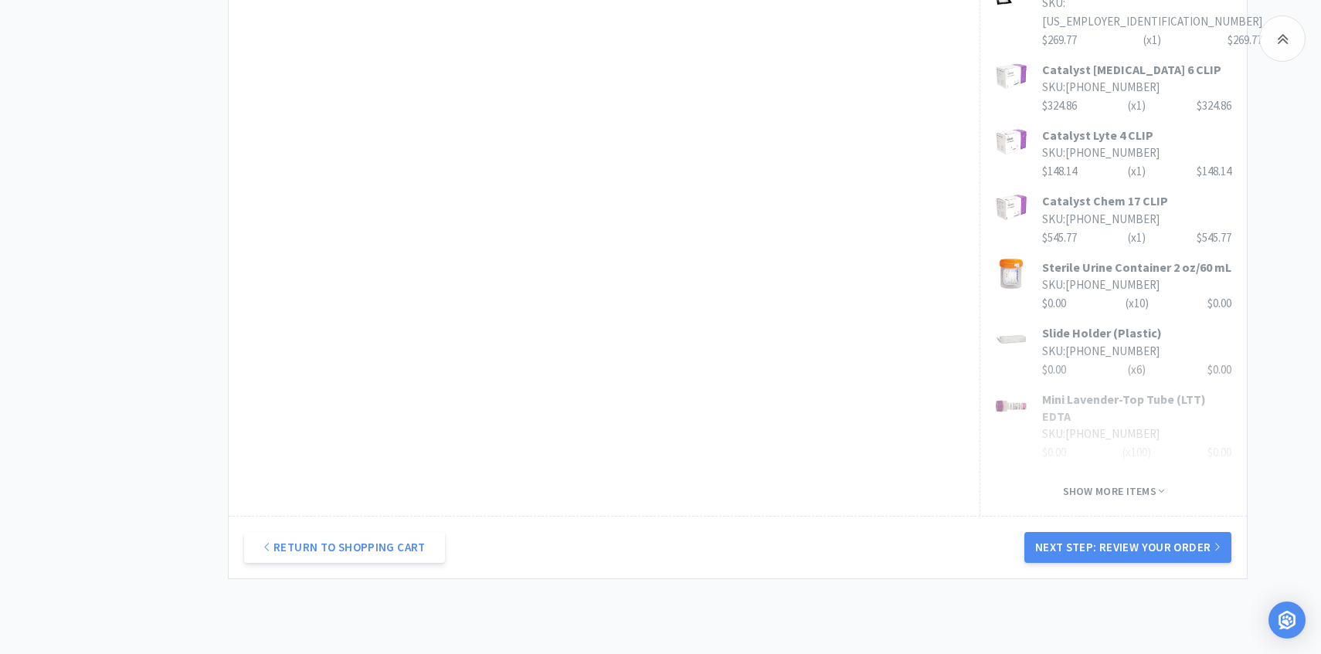
click at [1058, 532] on button "Next Step: Review Your Order" at bounding box center [1127, 547] width 207 height 31
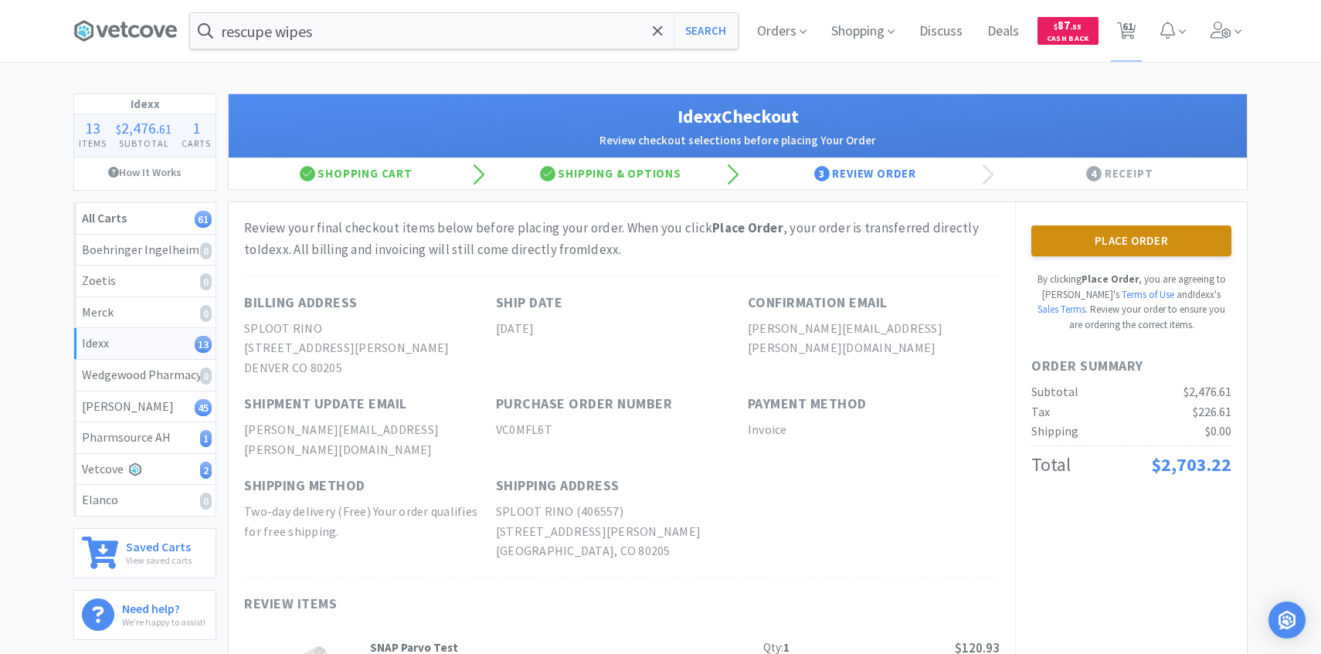
click at [1138, 247] on button "Place Order" at bounding box center [1131, 241] width 200 height 31
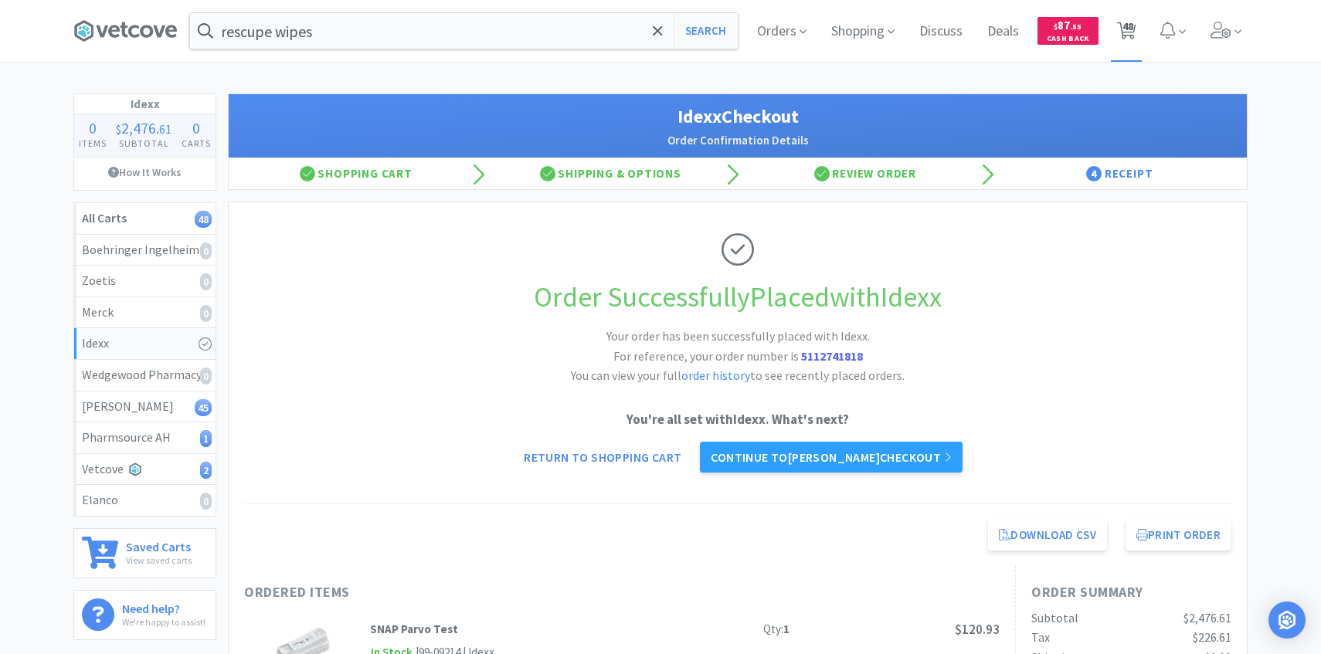
click at [1141, 7] on span "48" at bounding box center [1127, 31] width 32 height 62
select select "3"
select select "1"
select select "3"
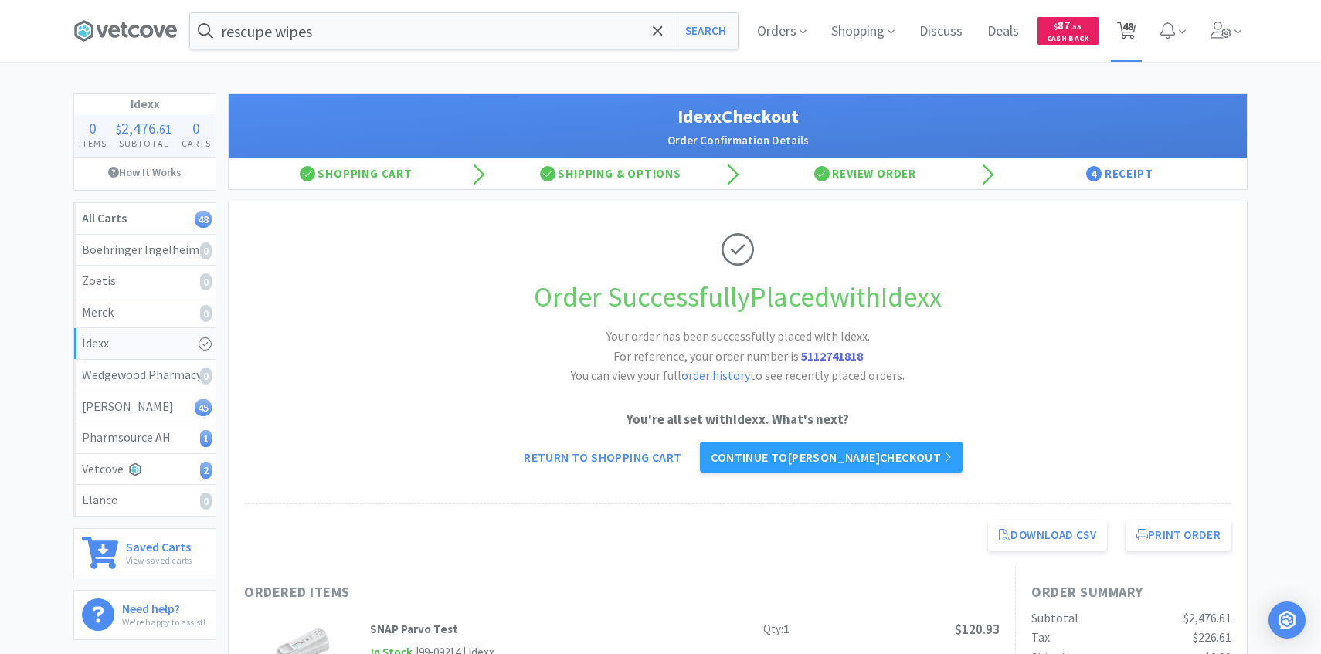
select select "3"
select select "1"
select select "4"
select select "6"
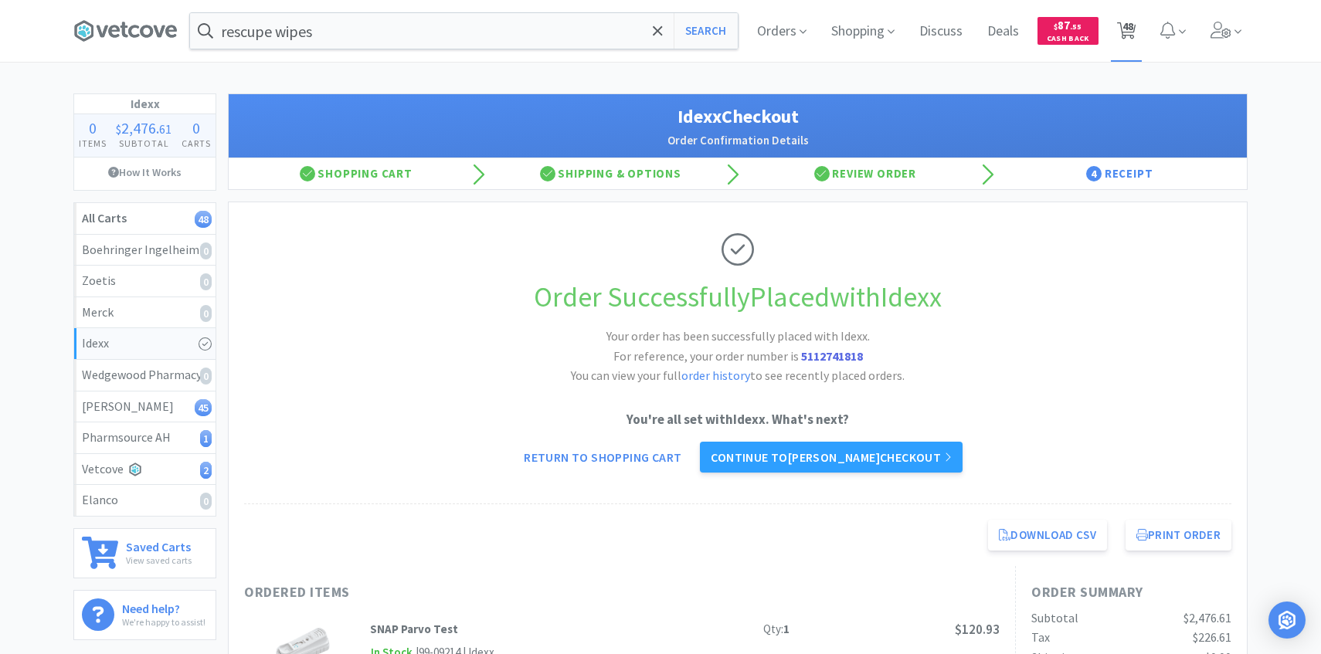
select select "1"
select select "50"
select select "1"
select select "6"
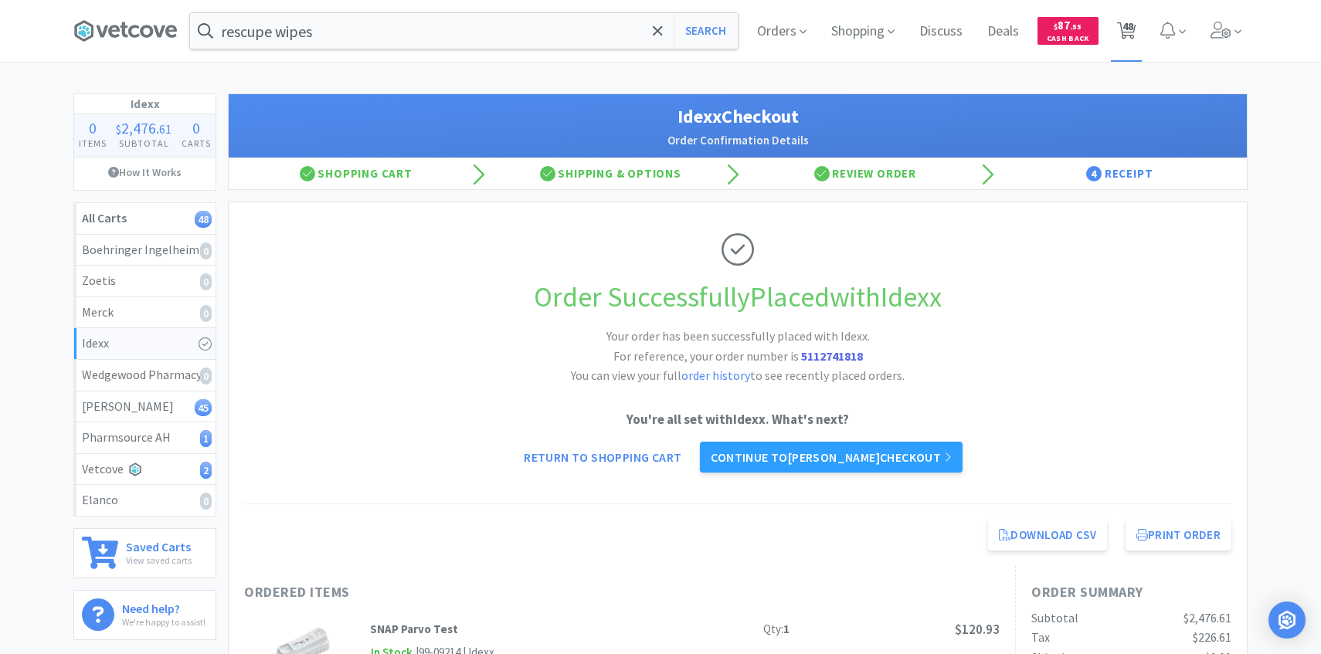
select select "1"
select select "3"
select select "1"
select select "2"
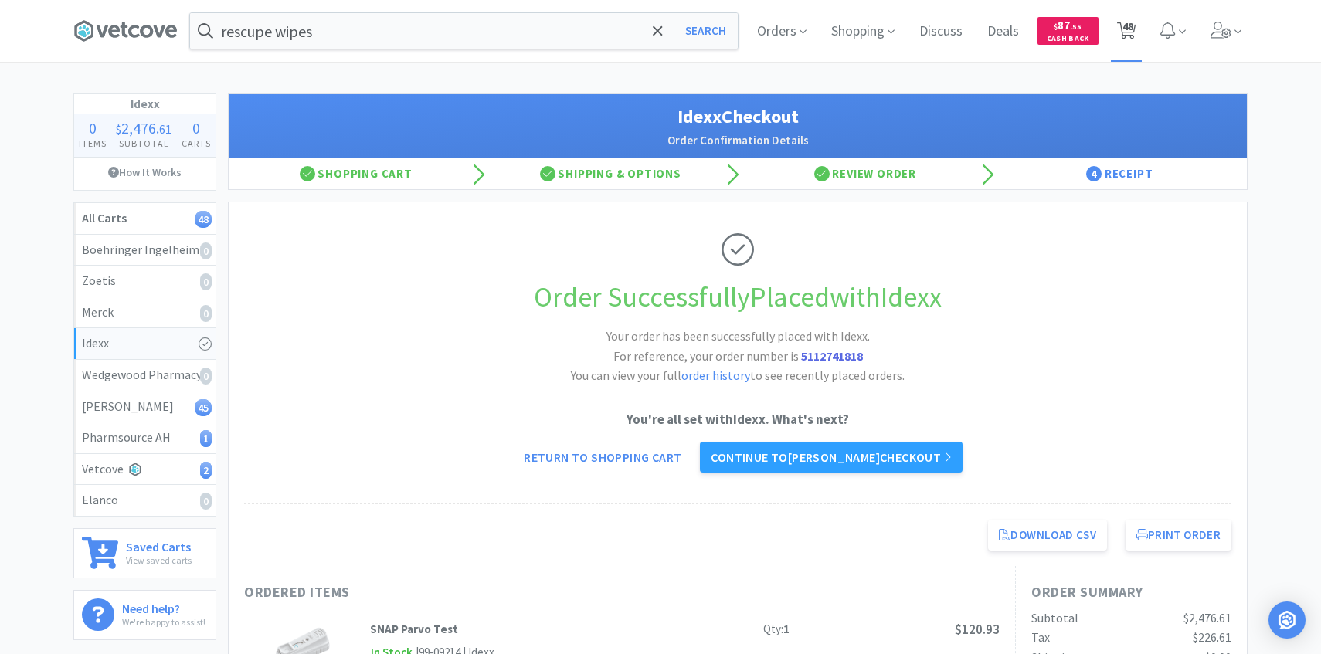
select select "2"
select select "4"
select select "1"
select select "6"
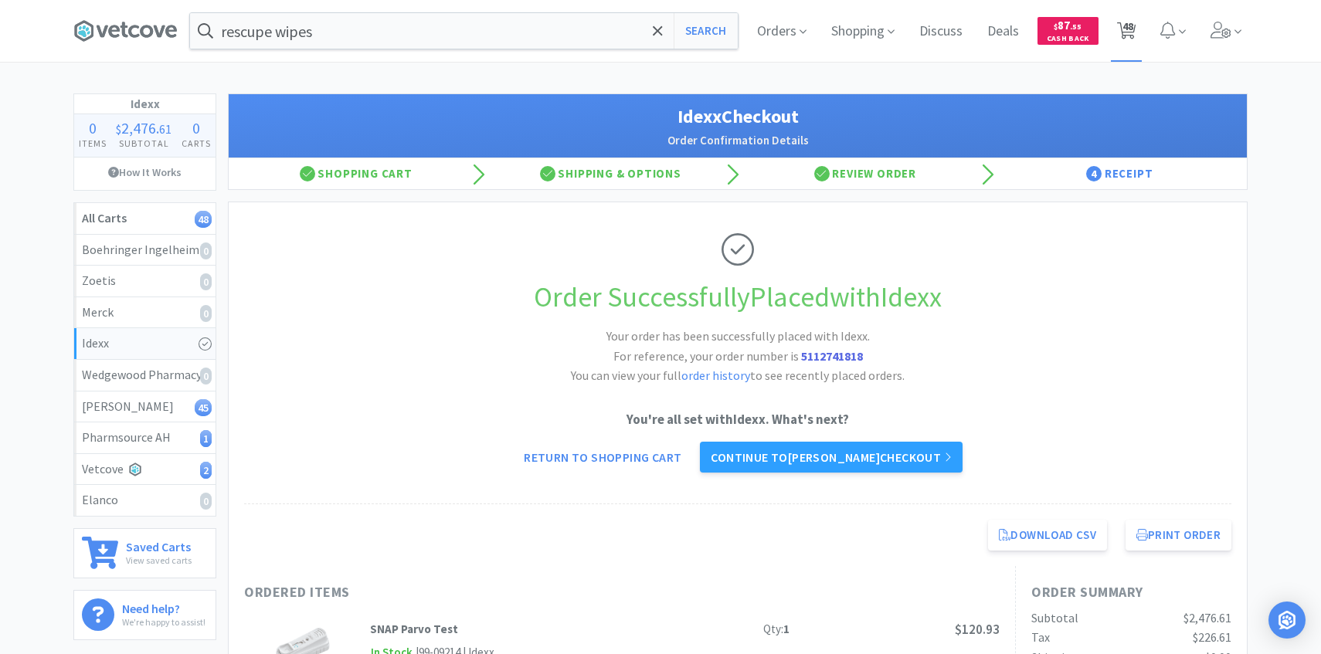
select select "4"
select select "1"
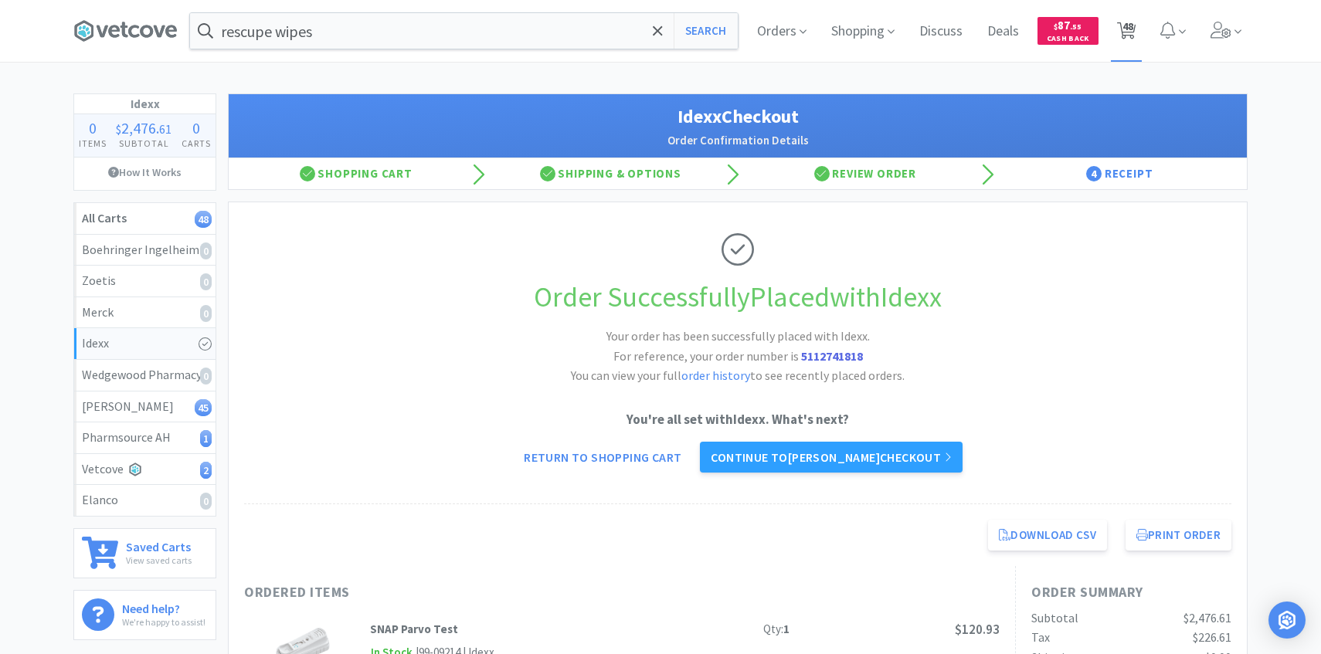
select select "1"
select select "2"
select select "1"
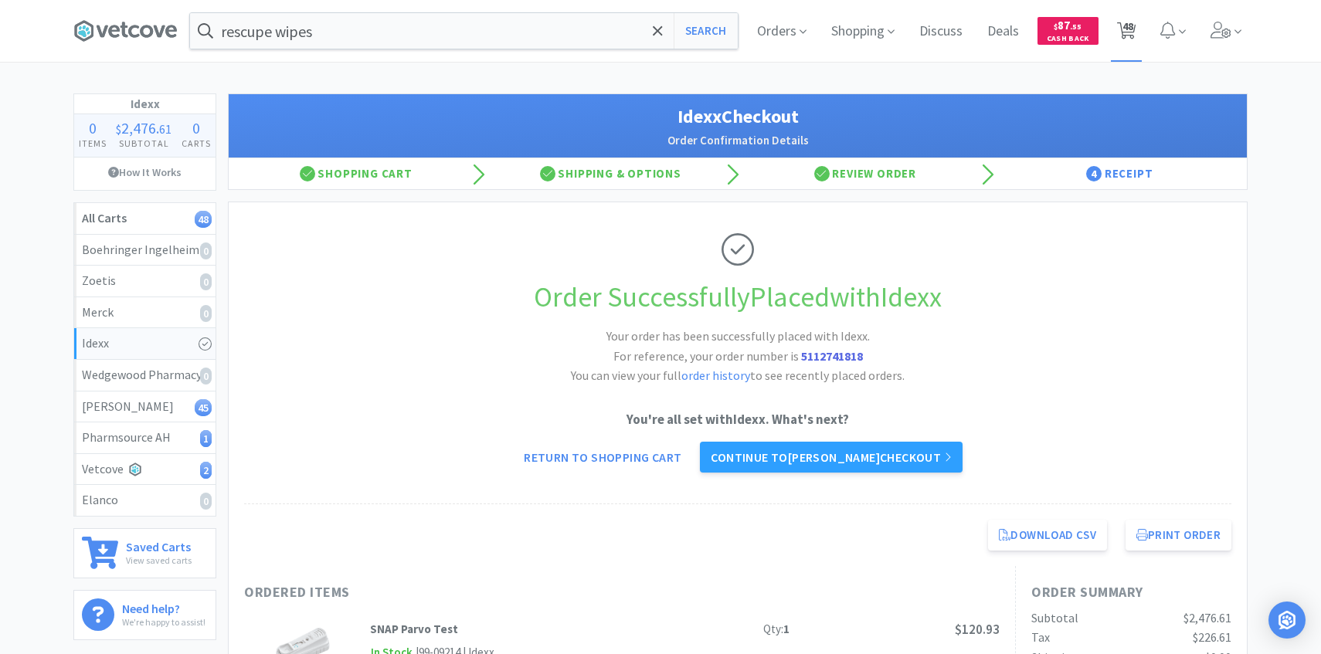
select select "3"
select select "1"
select select "2"
select select "4"
select select "50"
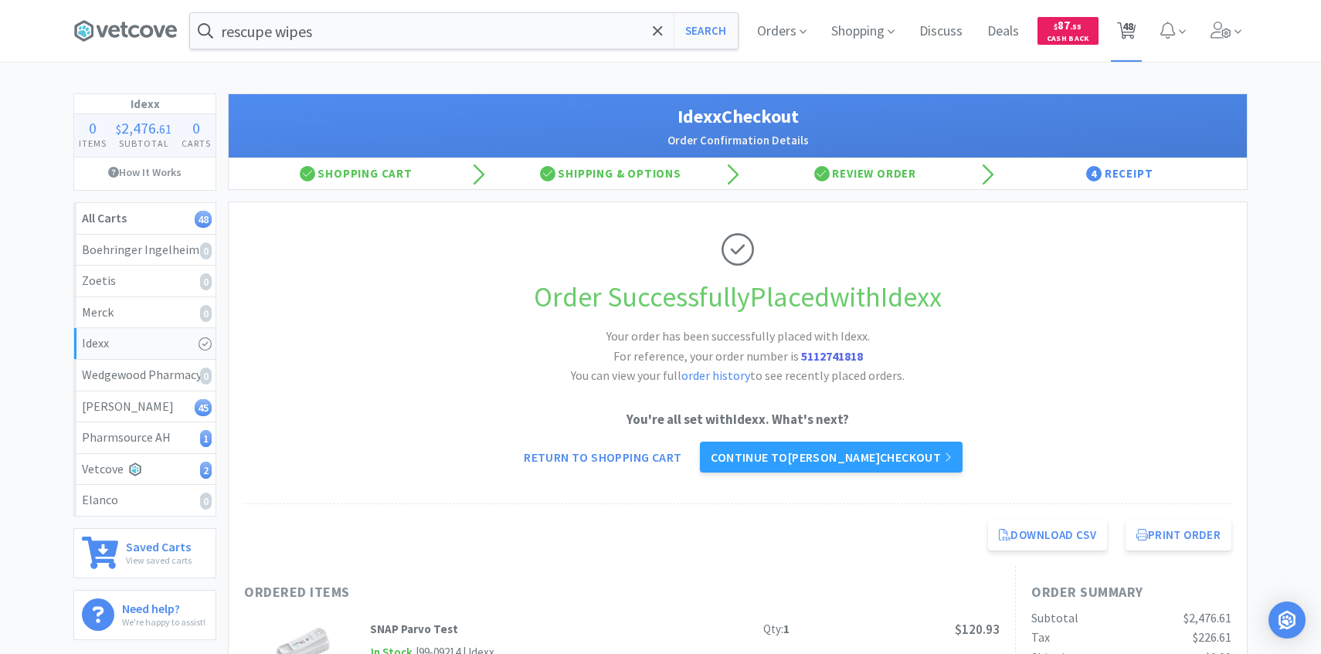
select select "50"
select select "3"
select select "1"
select select "2"
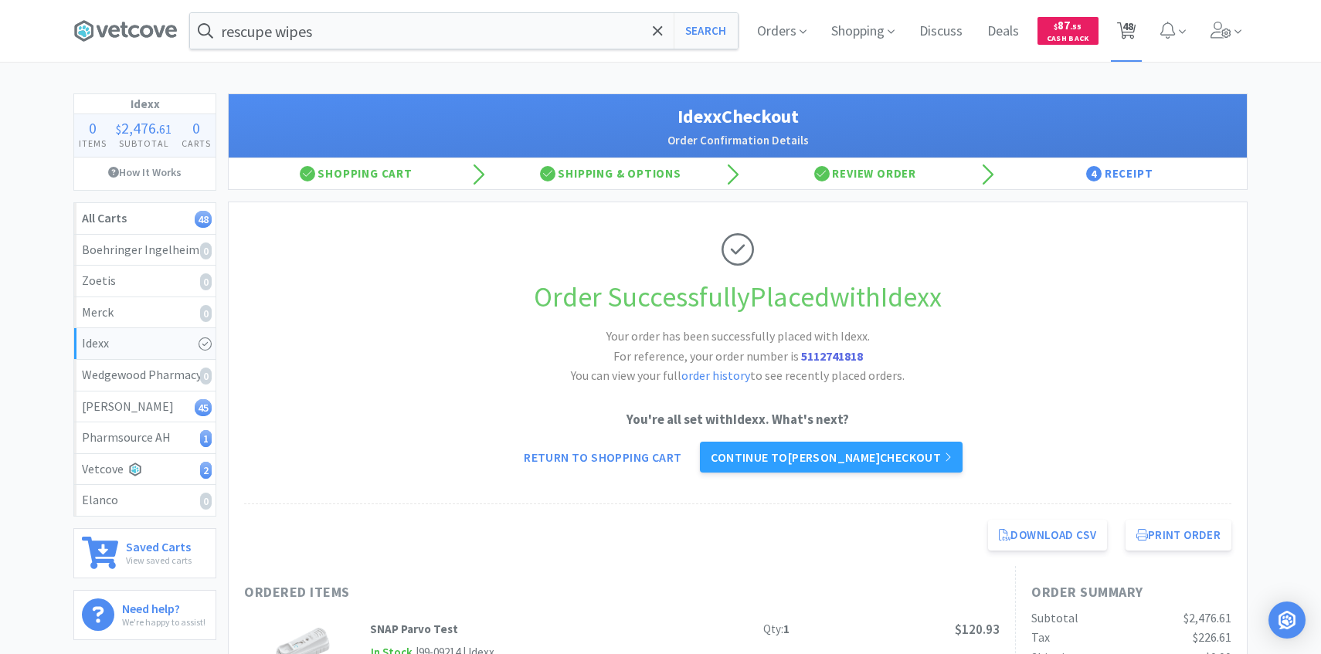
select select "20"
select select "1"
select select "2"
select select "10"
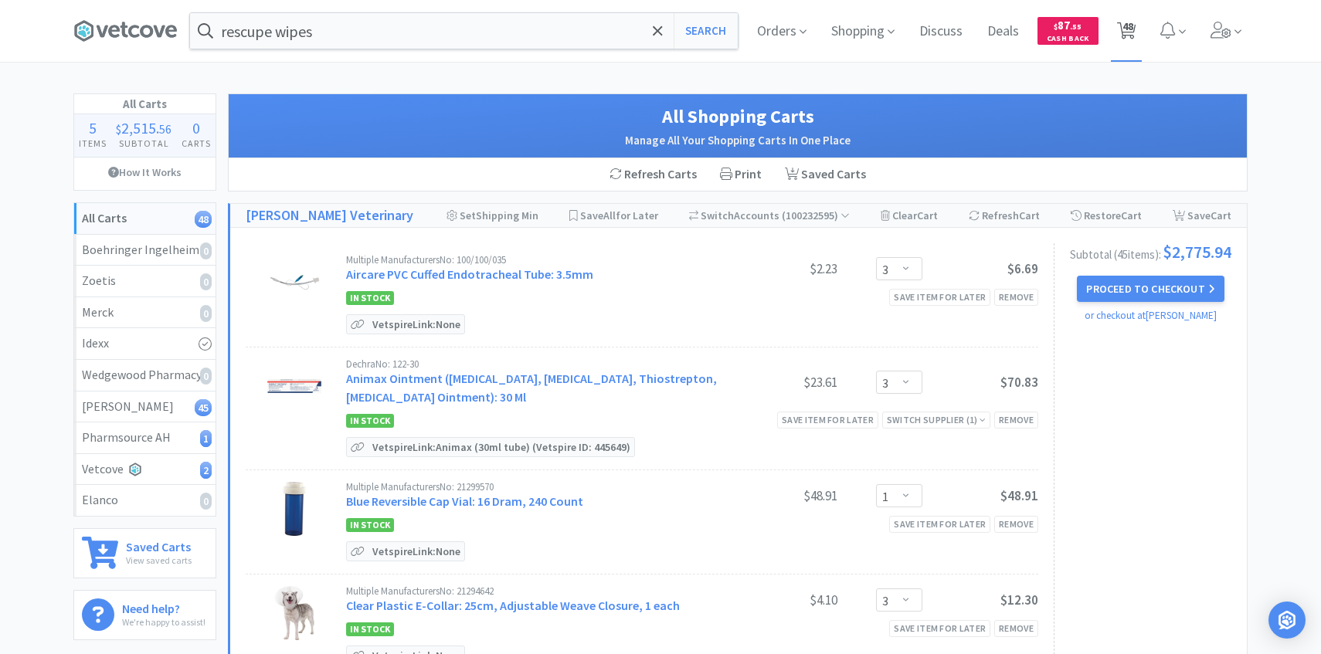
click at [1138, 15] on span "48" at bounding box center [1127, 31] width 32 height 62
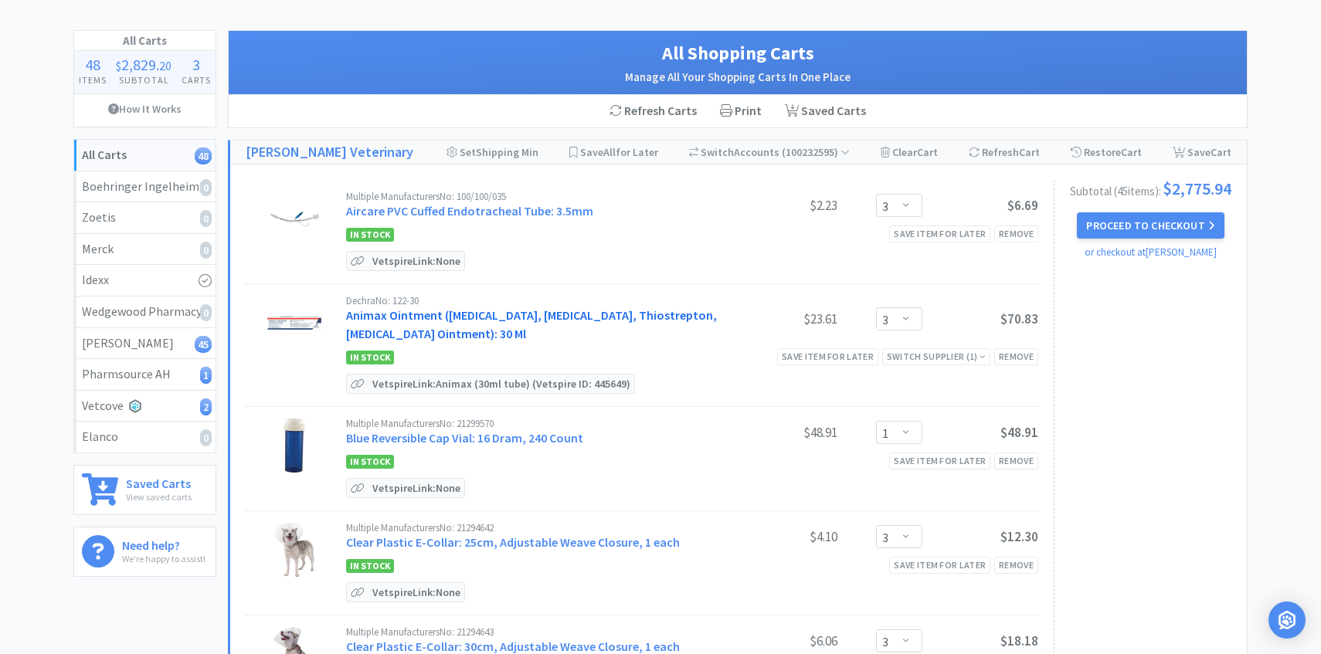
click at [544, 313] on link "Animax Ointment ([MEDICAL_DATA], [MEDICAL_DATA], Thiostrepton, [MEDICAL_DATA] O…" at bounding box center [531, 324] width 371 height 34
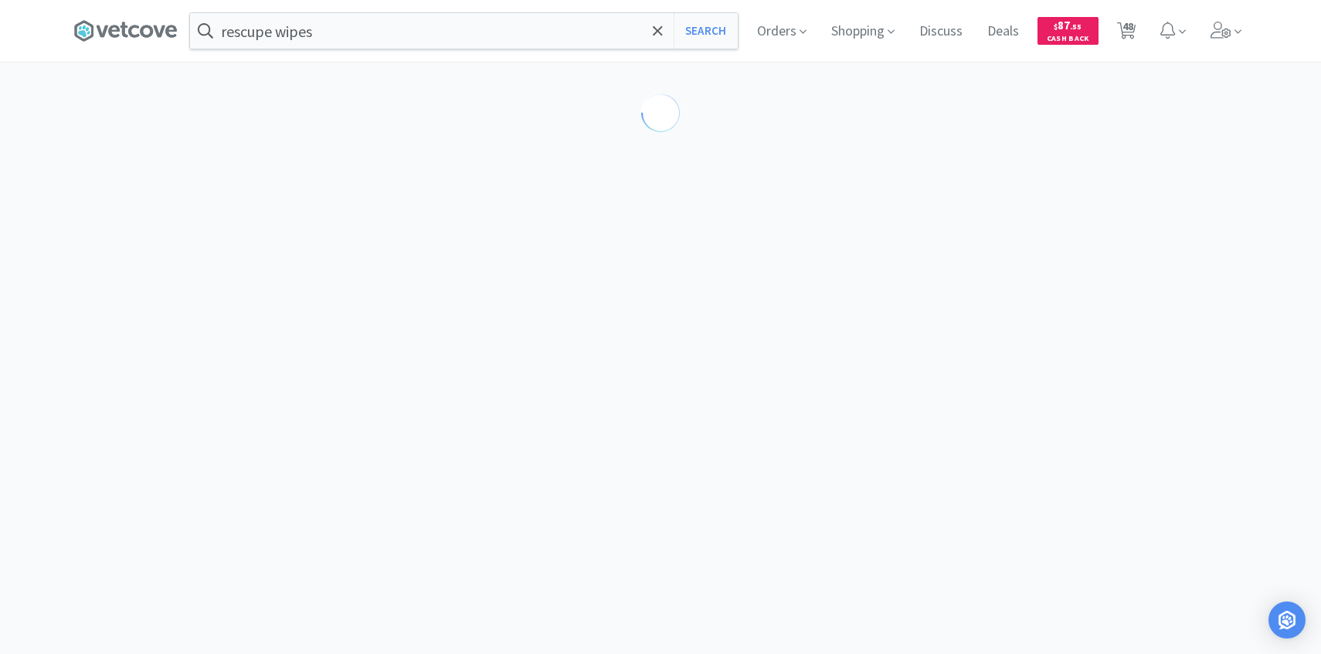
select select "194094"
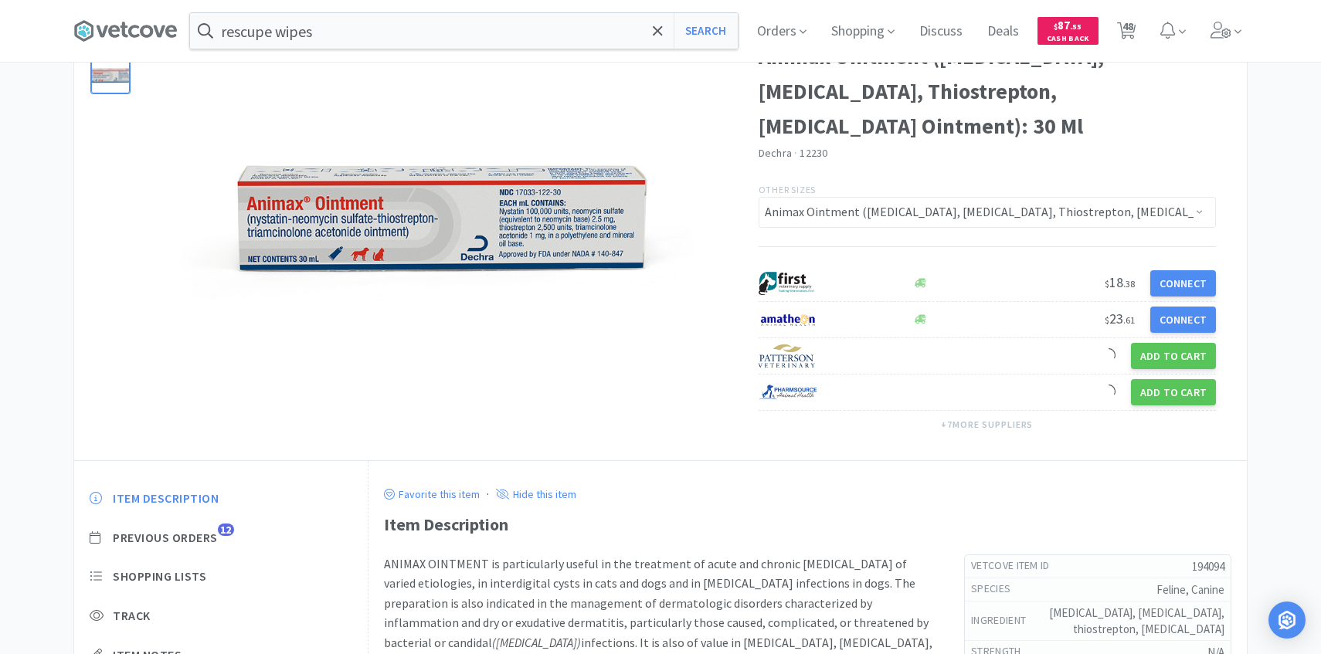
scroll to position [195, 0]
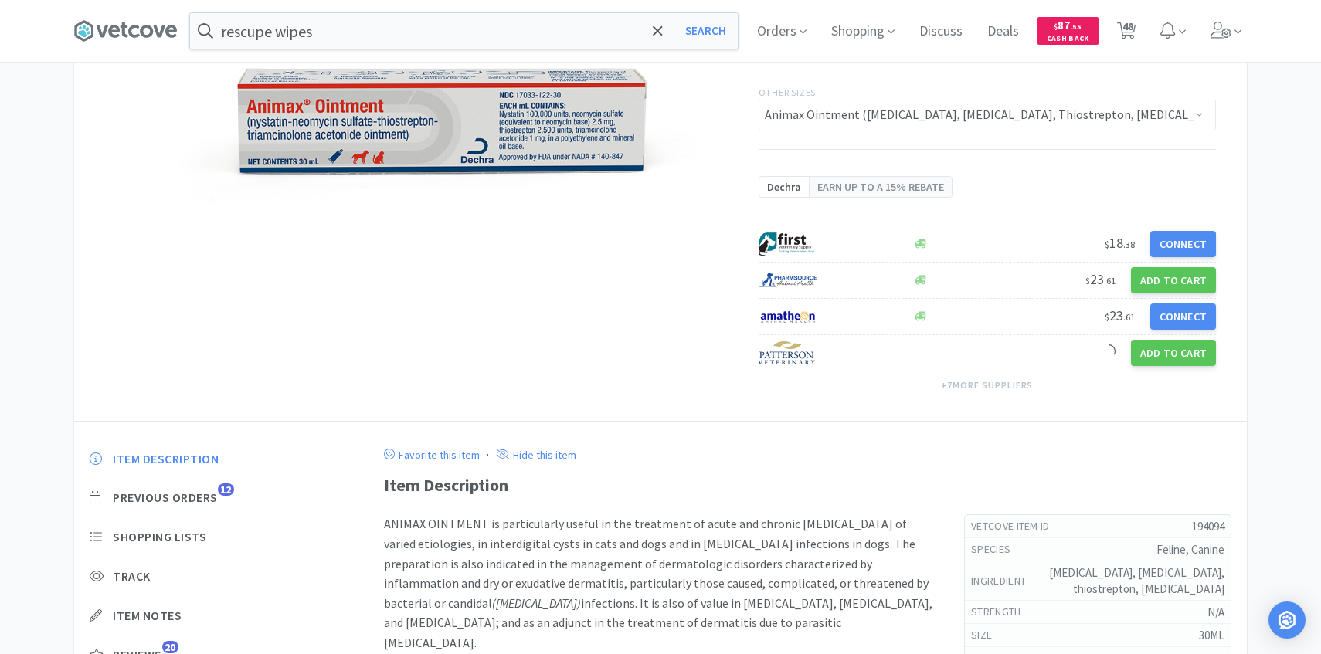
click at [216, 437] on div "Item Description Previous Orders 12 Shopping Lists Track Item Notes Reviews 20" at bounding box center [220, 569] width 293 height 266
click at [205, 503] on span "Previous Orders" at bounding box center [165, 498] width 105 height 16
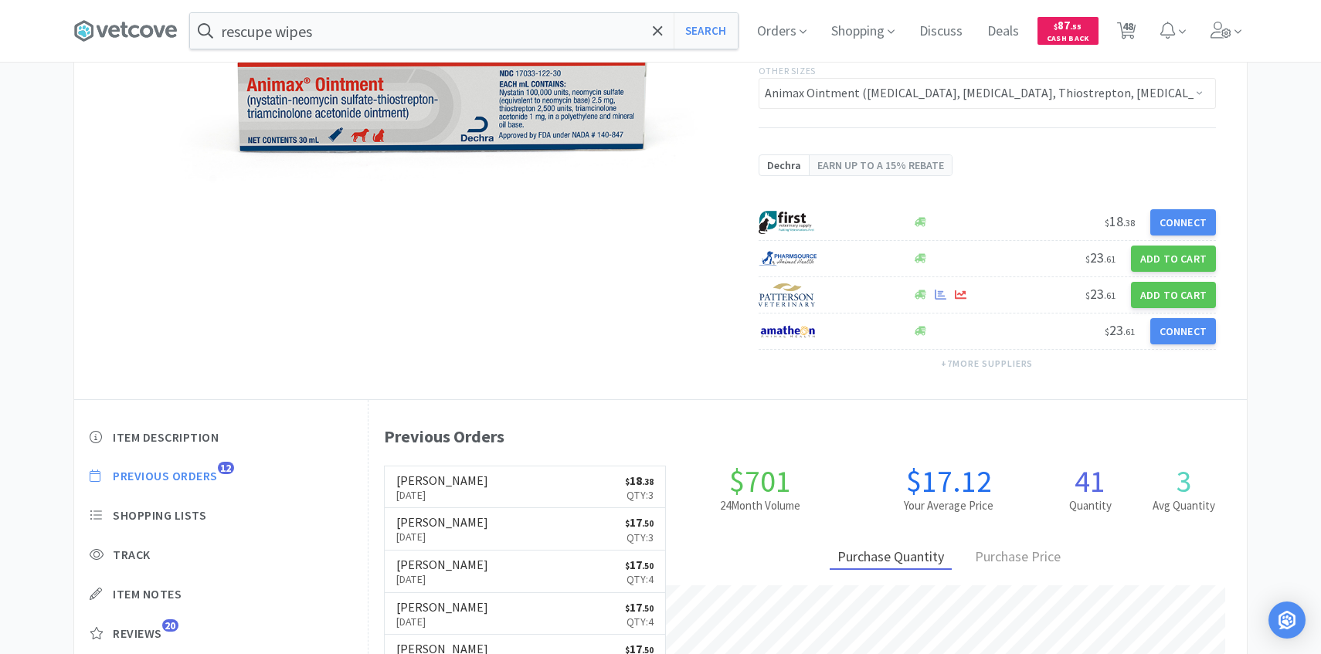
scroll to position [223, 0]
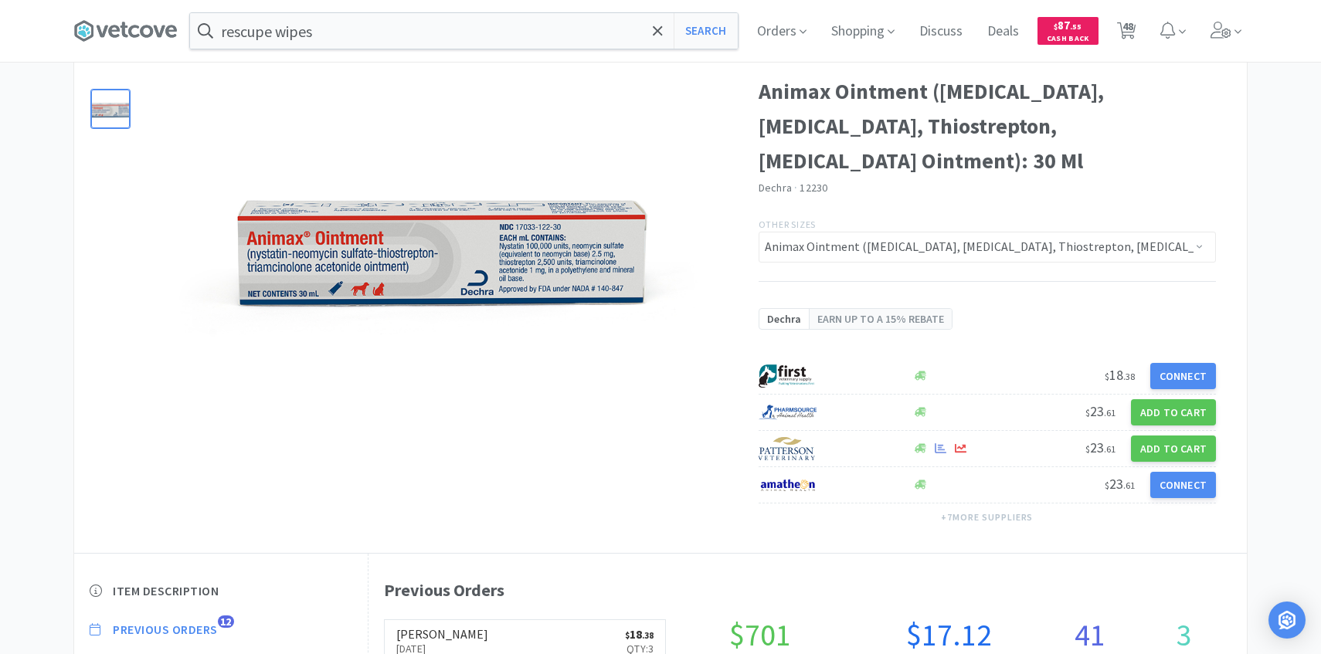
select select "3"
select select "1"
select select "3"
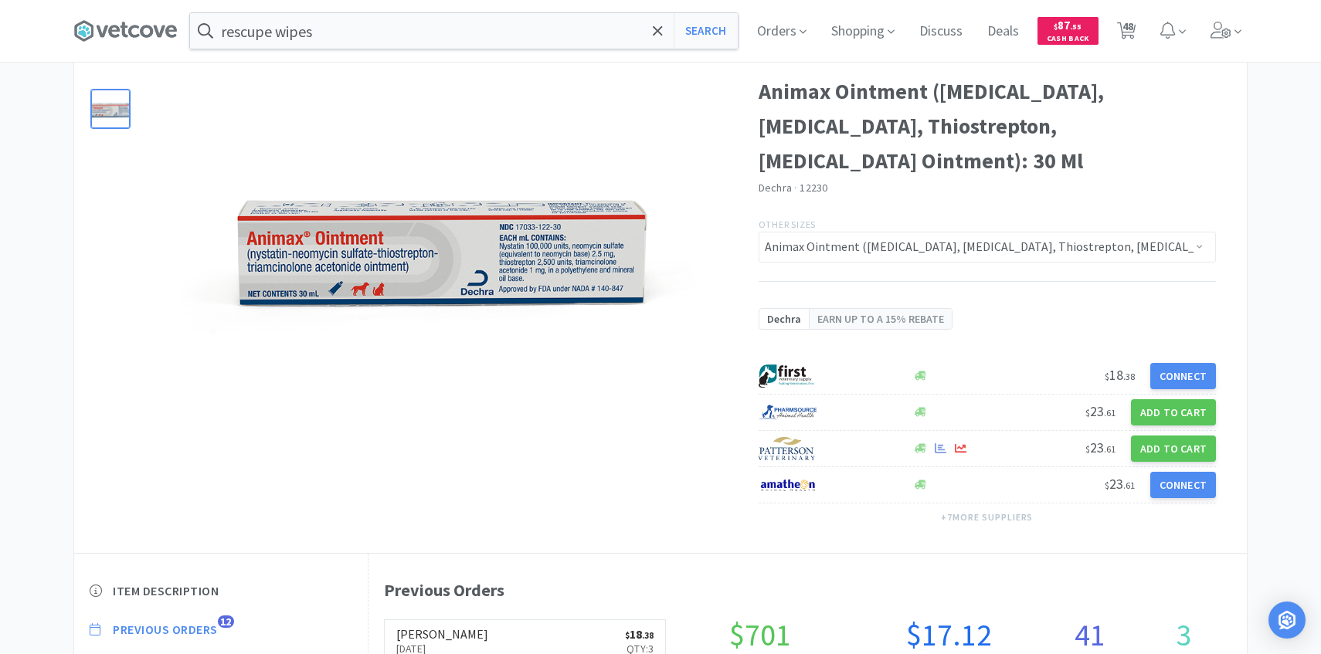
select select "1"
select select "4"
select select "6"
select select "1"
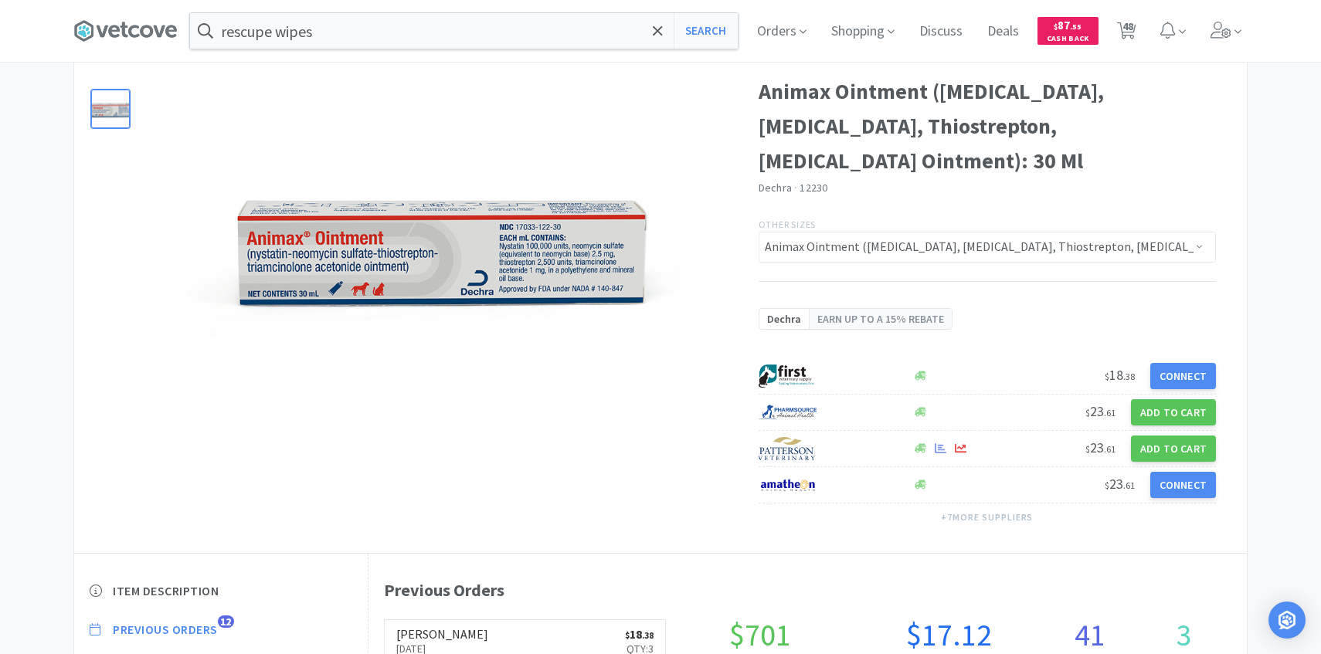
select select "50"
select select "1"
select select "6"
select select "1"
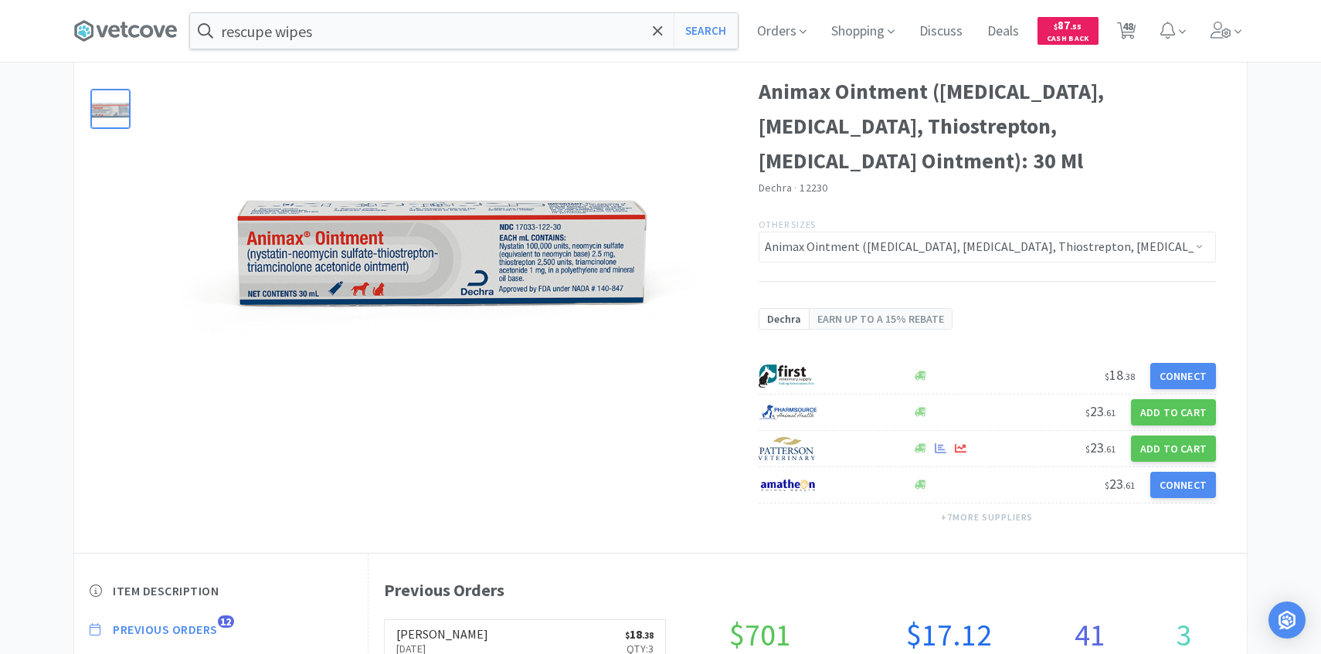
select select "3"
select select "1"
select select "2"
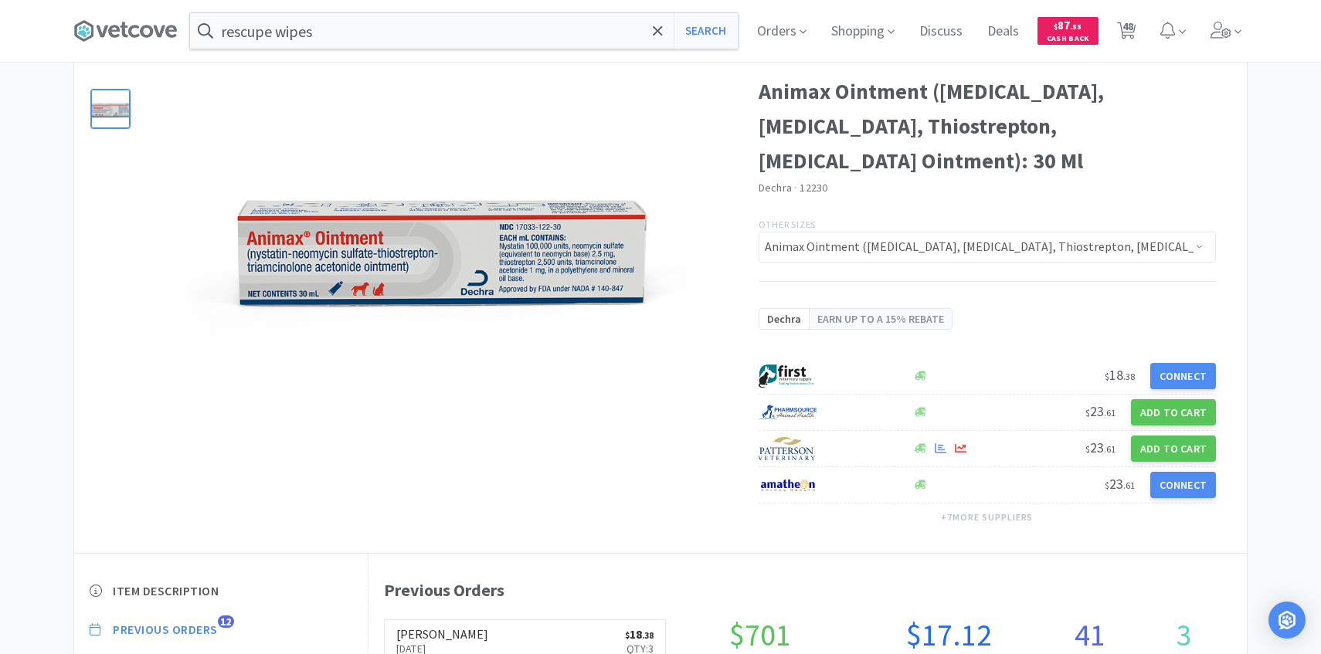
select select "4"
select select "1"
select select "6"
select select "4"
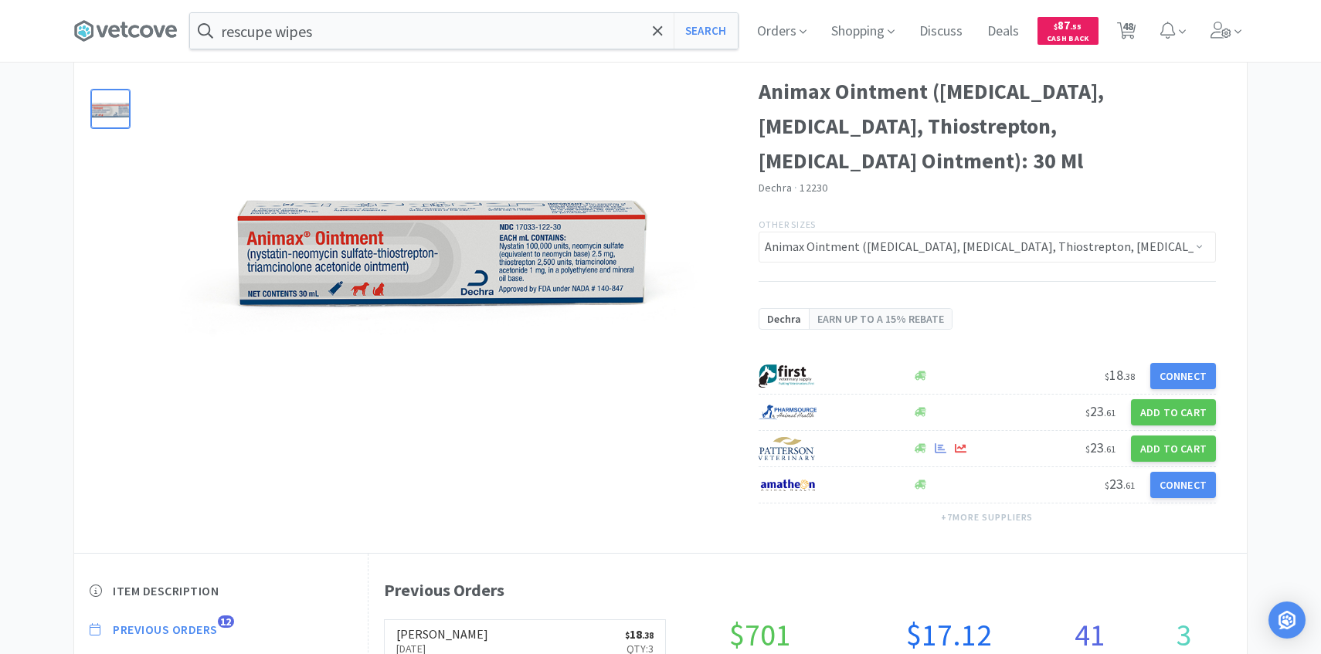
select select "4"
select select "1"
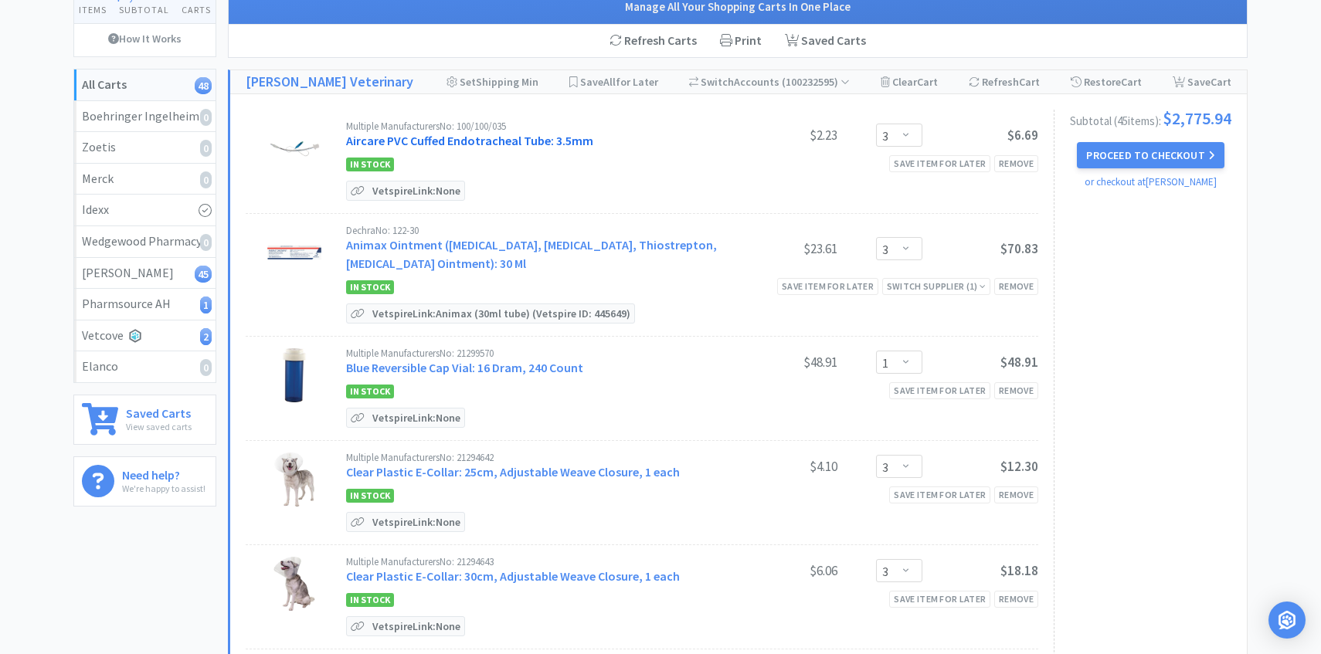
scroll to position [137, 0]
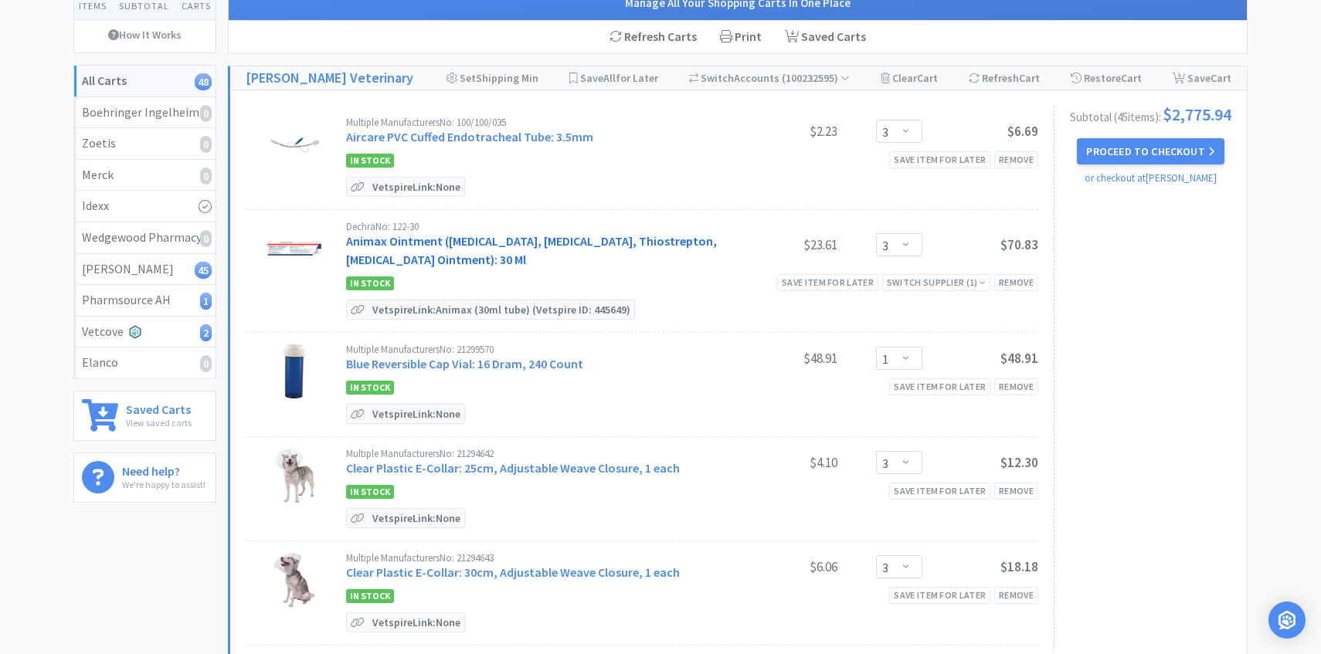
click at [492, 240] on link "Animax Ointment ([MEDICAL_DATA], [MEDICAL_DATA], Thiostrepton, [MEDICAL_DATA] O…" at bounding box center [531, 250] width 371 height 34
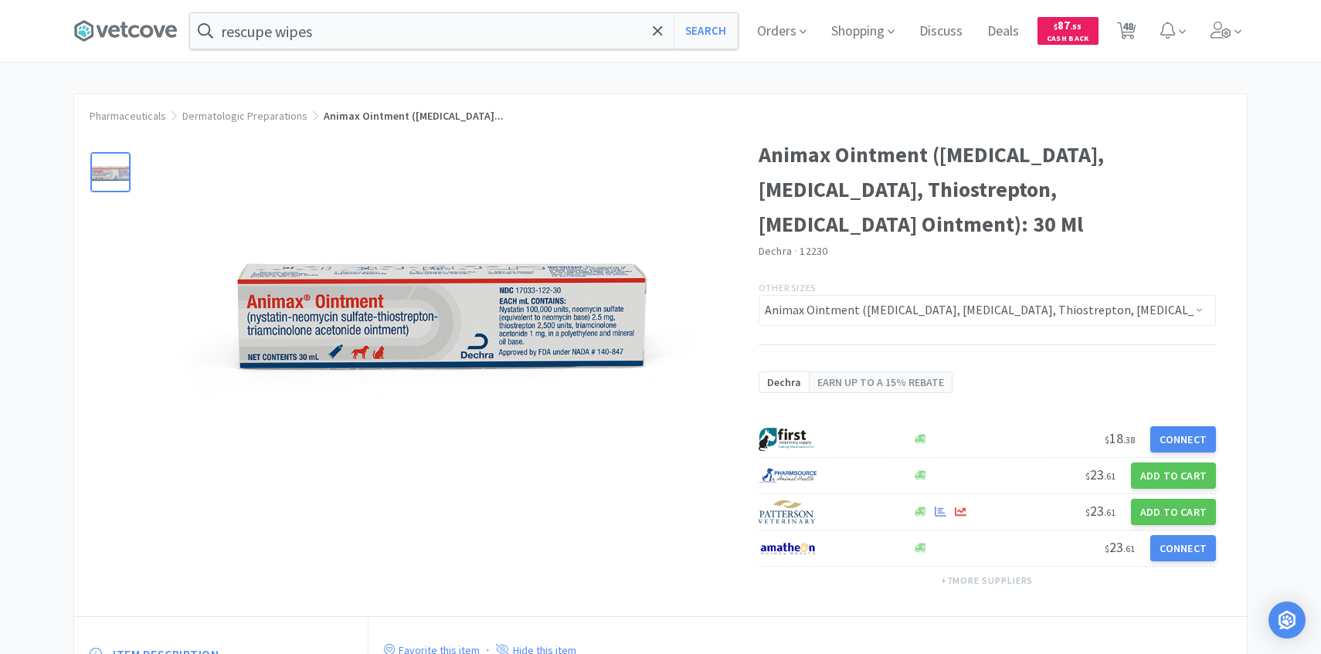
scroll to position [194, 0]
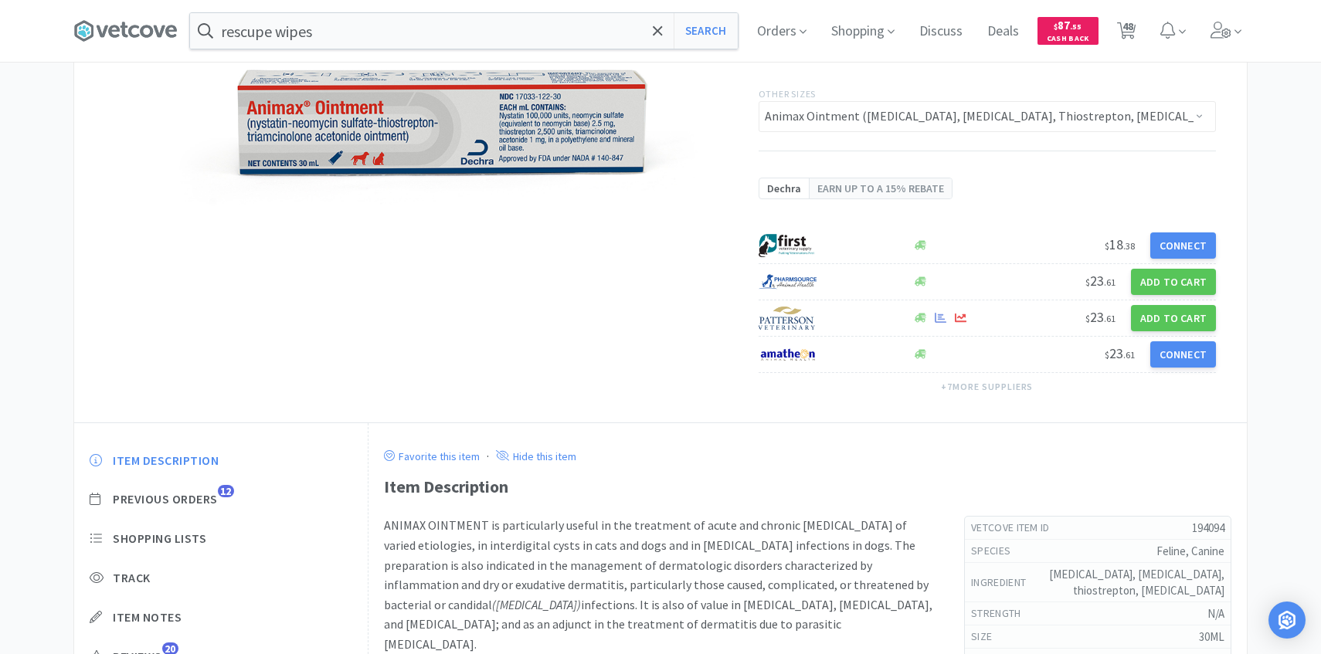
click at [208, 490] on div "Item Description Previous Orders 12 Shopping Lists Track Item Notes Reviews 20" at bounding box center [220, 570] width 293 height 266
click at [207, 491] on span "Previous Orders" at bounding box center [165, 499] width 105 height 16
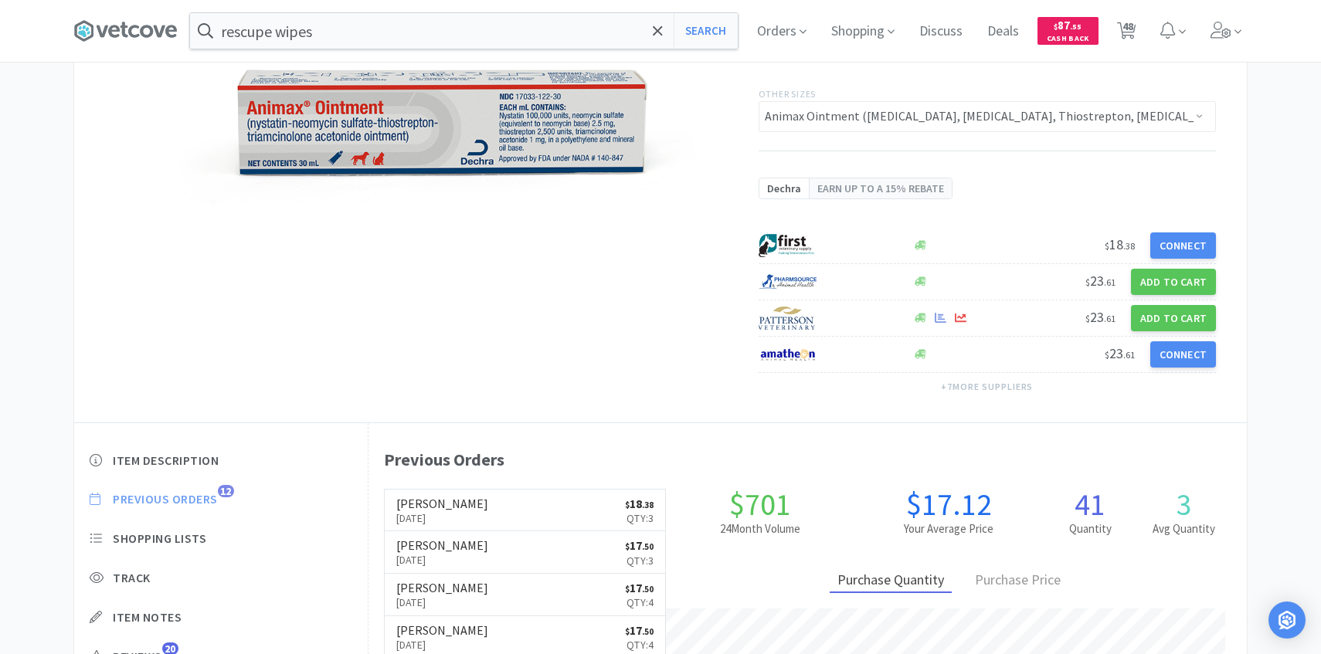
click at [207, 500] on span "Previous Orders" at bounding box center [165, 499] width 105 height 16
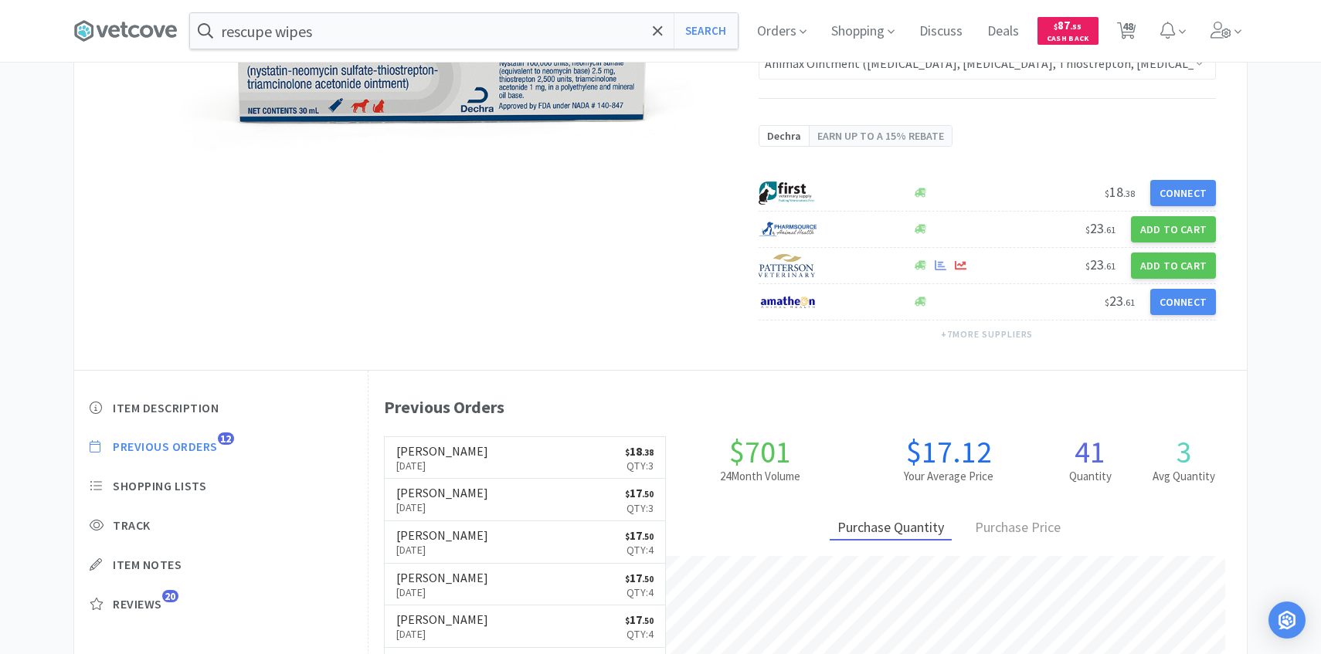
scroll to position [309, 0]
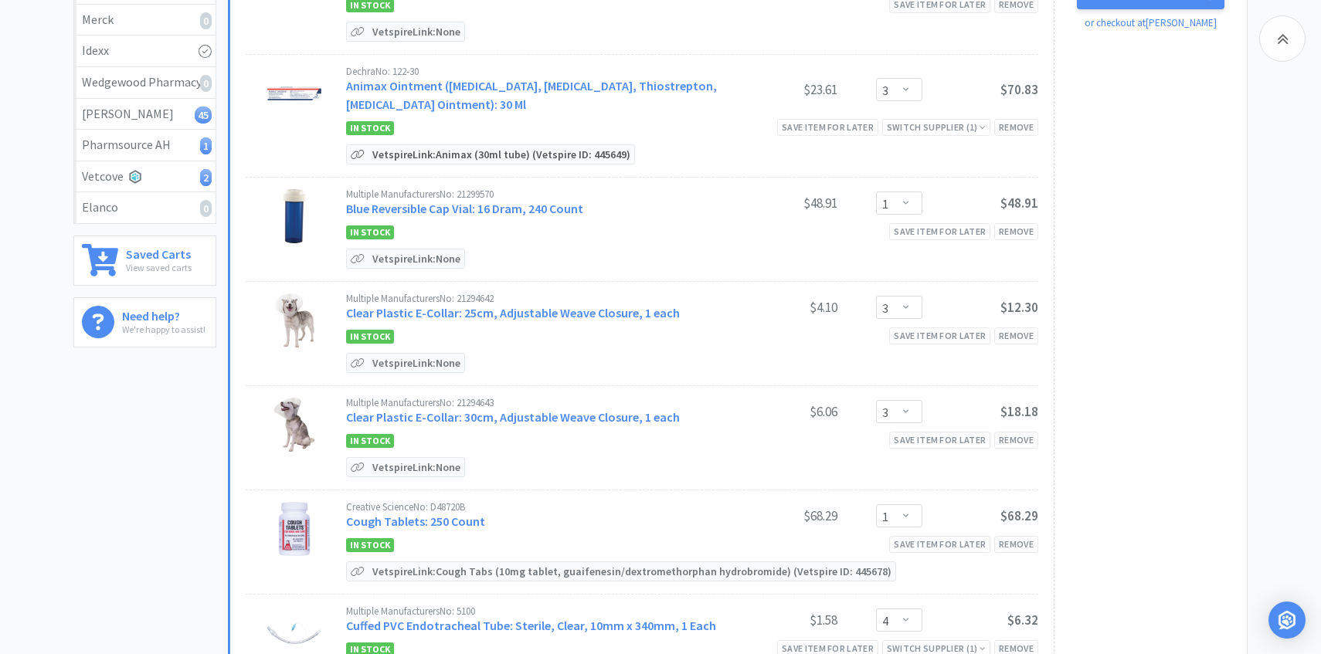
scroll to position [354, 0]
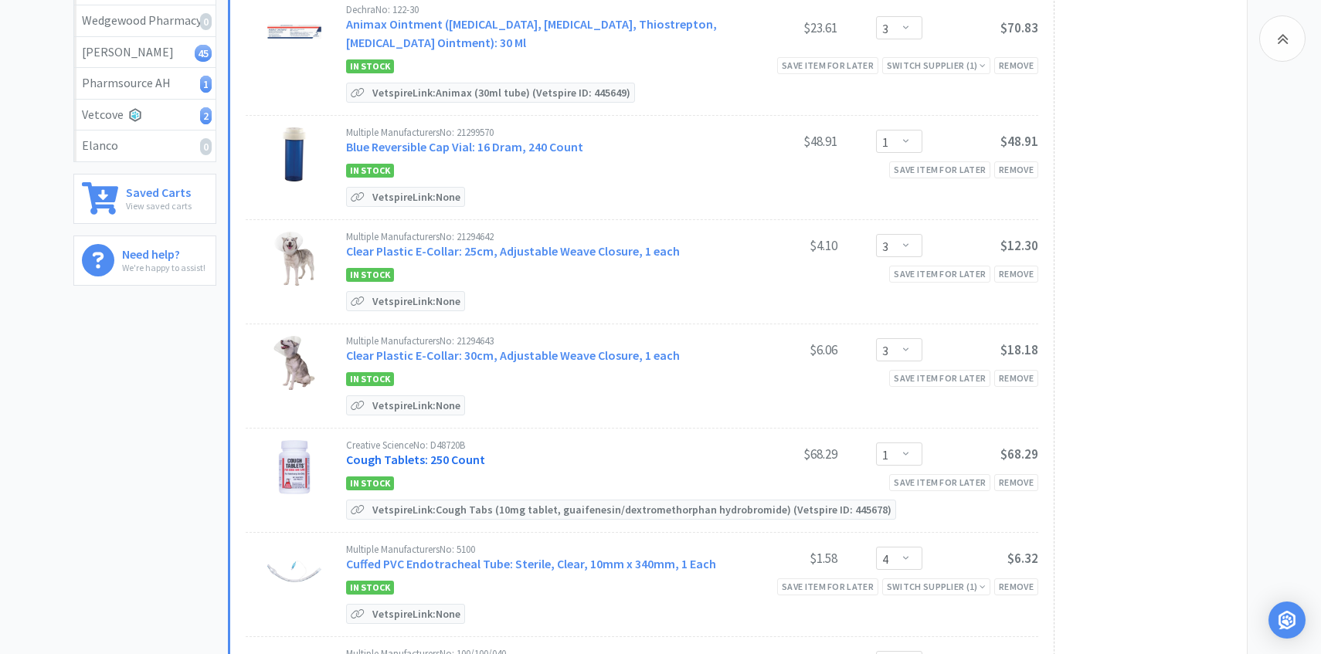
click at [434, 454] on link "Cough Tablets: 250 Count" at bounding box center [415, 459] width 139 height 15
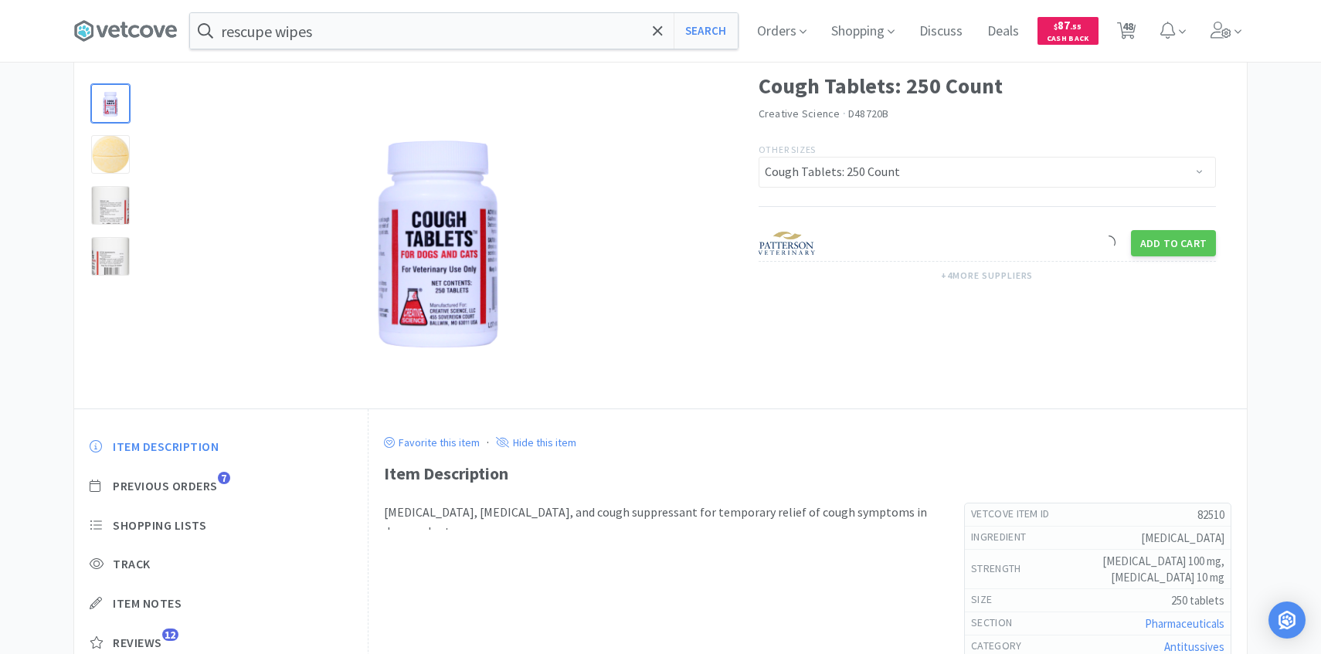
scroll to position [151, 0]
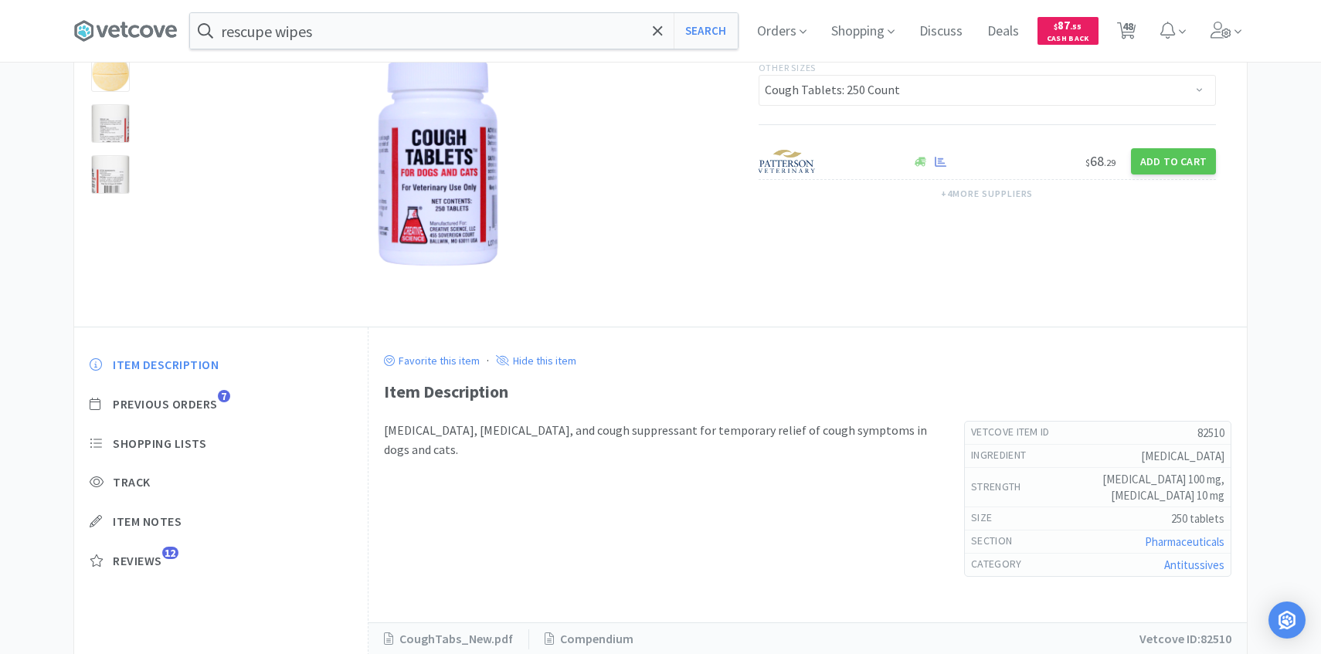
click at [199, 393] on div "Item Description Previous Orders 7 Shopping Lists Track Item Notes Reviews 12" at bounding box center [220, 474] width 293 height 266
click at [199, 408] on span "Previous Orders" at bounding box center [165, 404] width 105 height 16
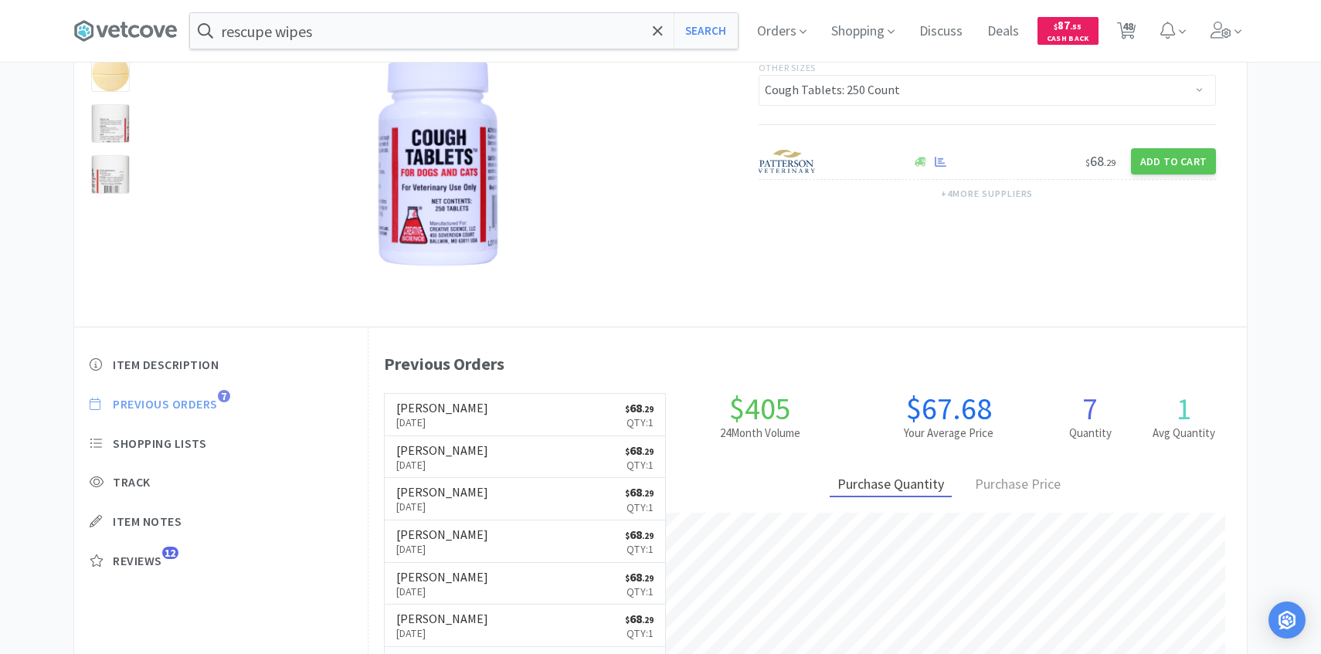
scroll to position [424, 878]
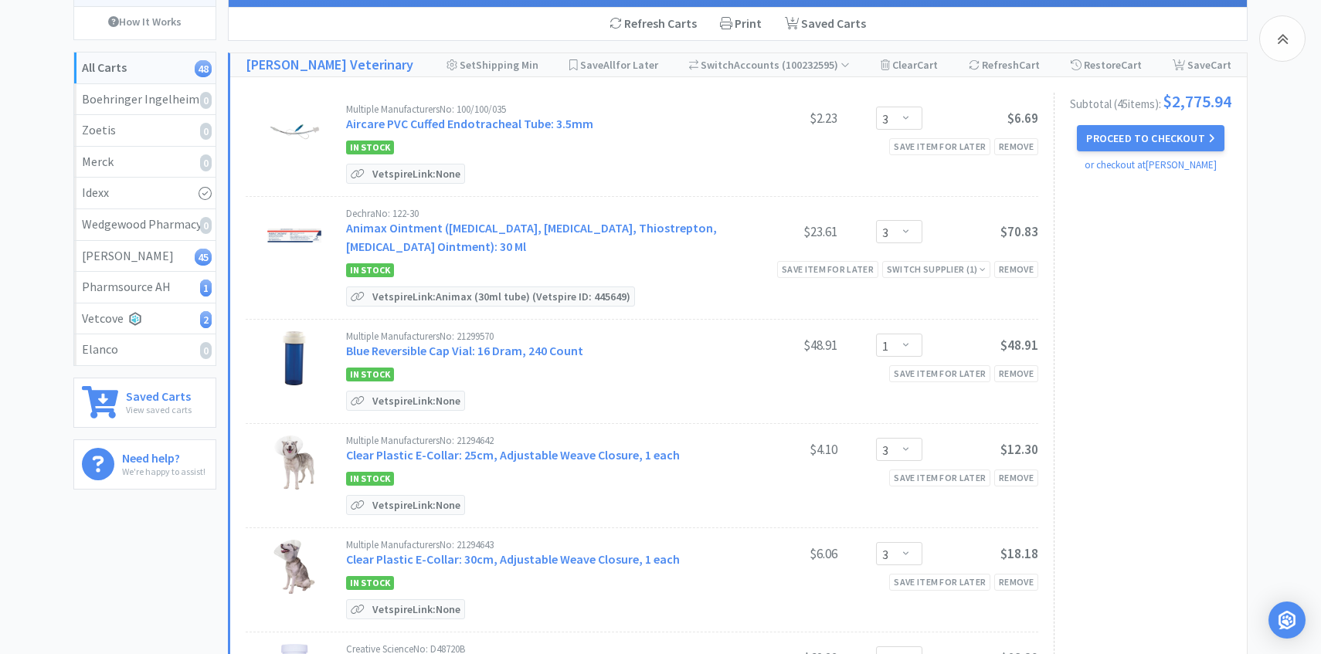
scroll to position [354, 0]
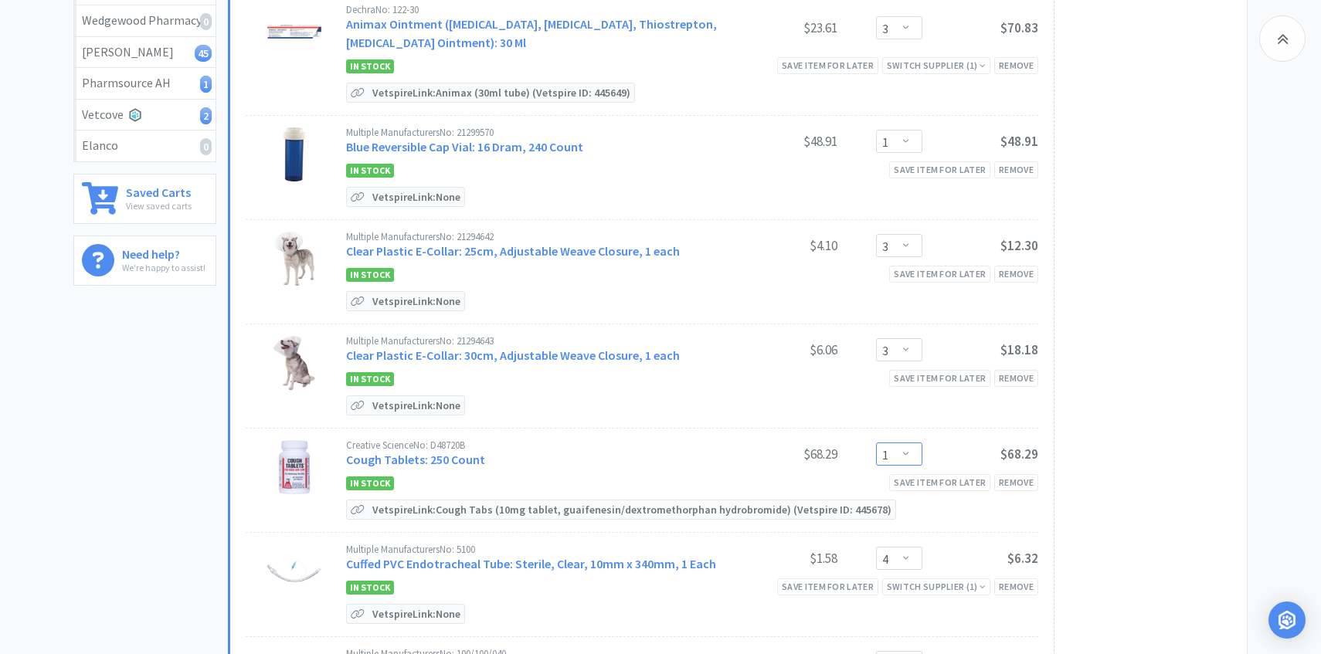
click at [902, 457] on select "Enter Quantity 1 2 3 4 5 6 7 8 9 10 11 12 13 14 15 16 17 18 19 20 Enter Quantity" at bounding box center [899, 454] width 46 height 23
click at [876, 443] on select "Enter Quantity 1 2 3 4 5 6 7 8 9 10 11 12 13 14 15 16 17 18 19 20 Enter Quantity" at bounding box center [899, 454] width 46 height 23
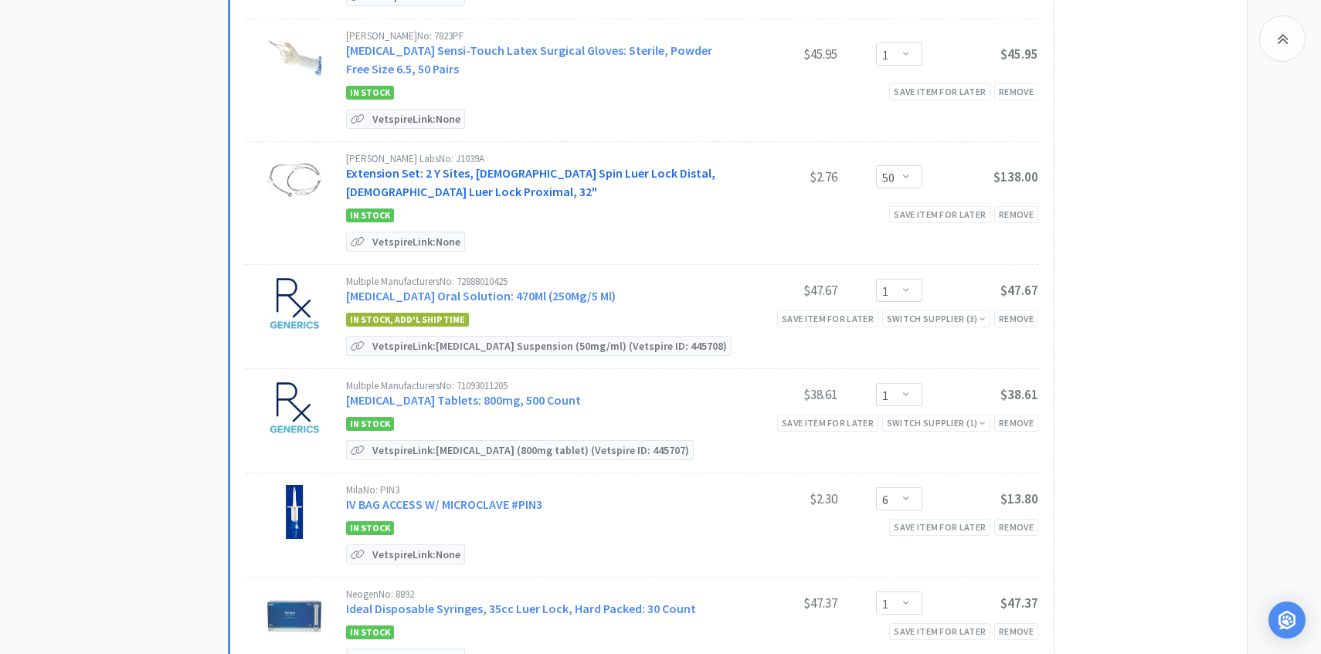
scroll to position [1185, 0]
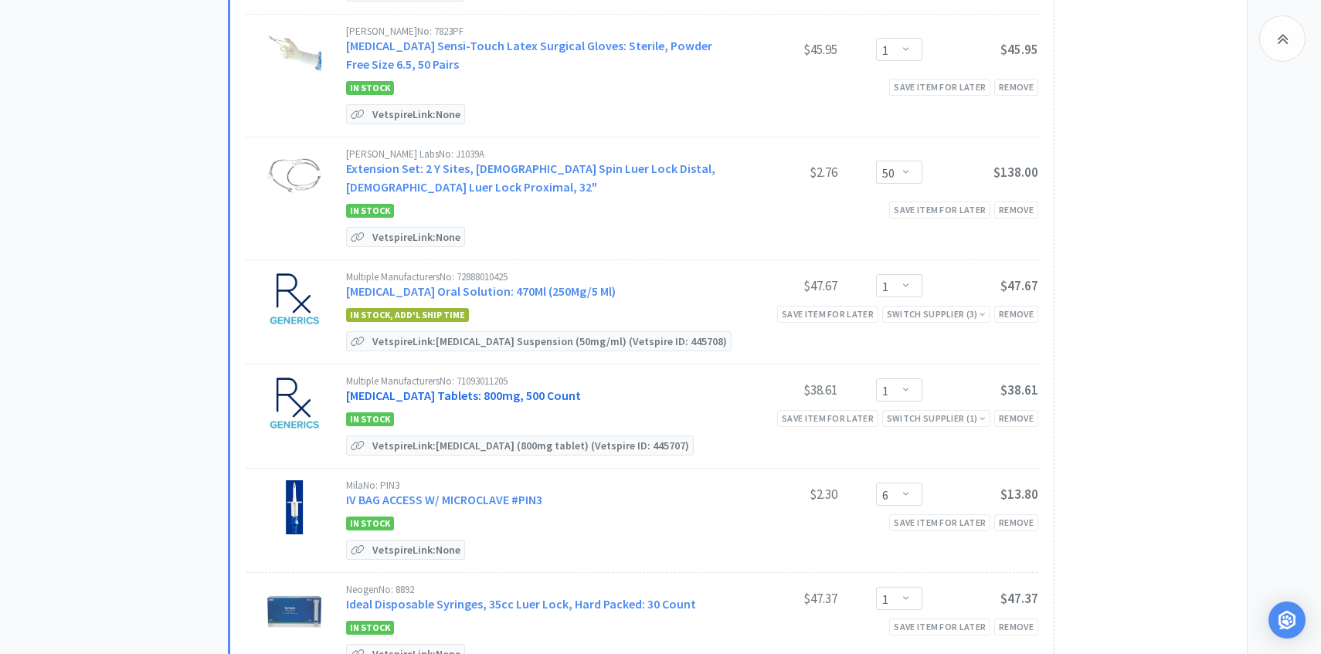
click at [498, 388] on link "[MEDICAL_DATA] Tablets: 800mg, 500 Count" at bounding box center [463, 395] width 235 height 15
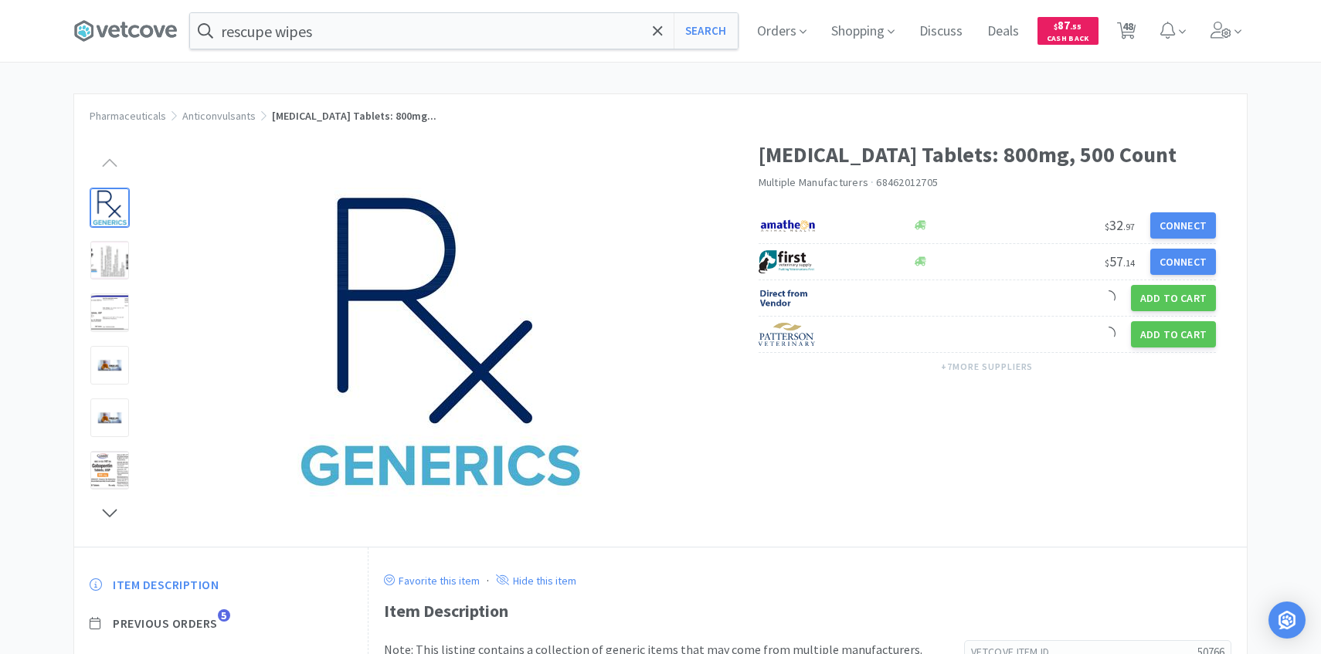
scroll to position [81, 0]
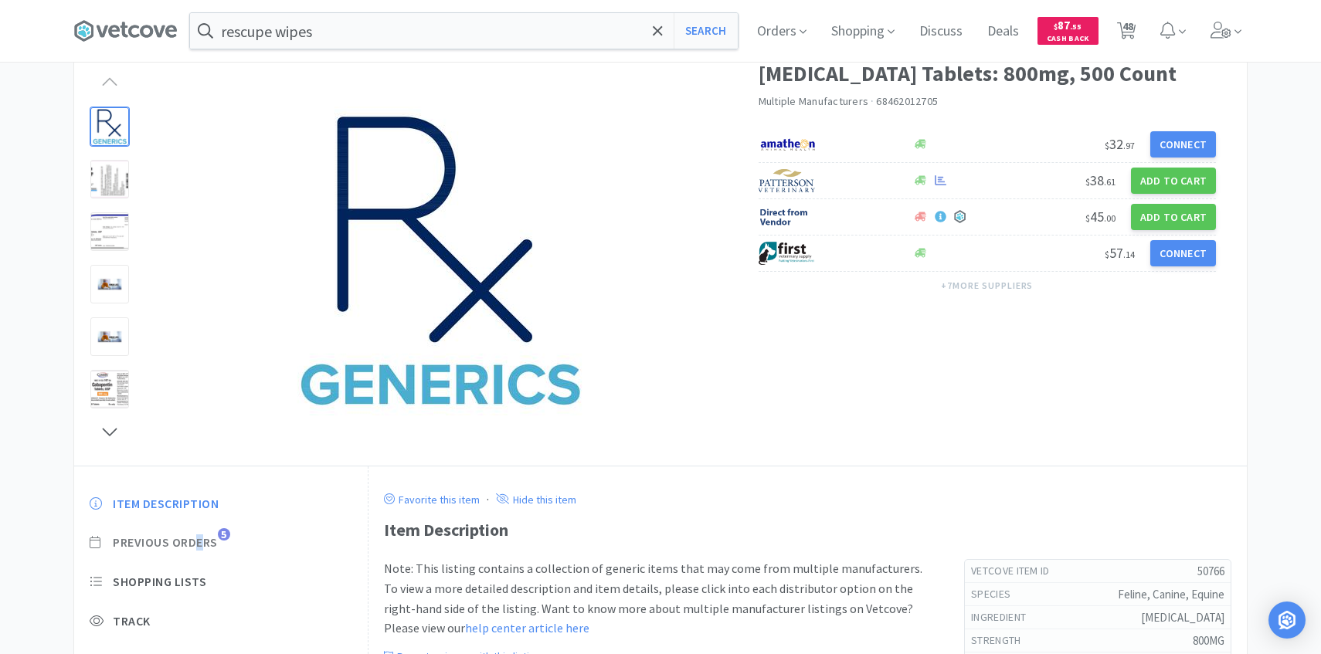
click at [201, 550] on span "Previous Orders" at bounding box center [165, 542] width 105 height 16
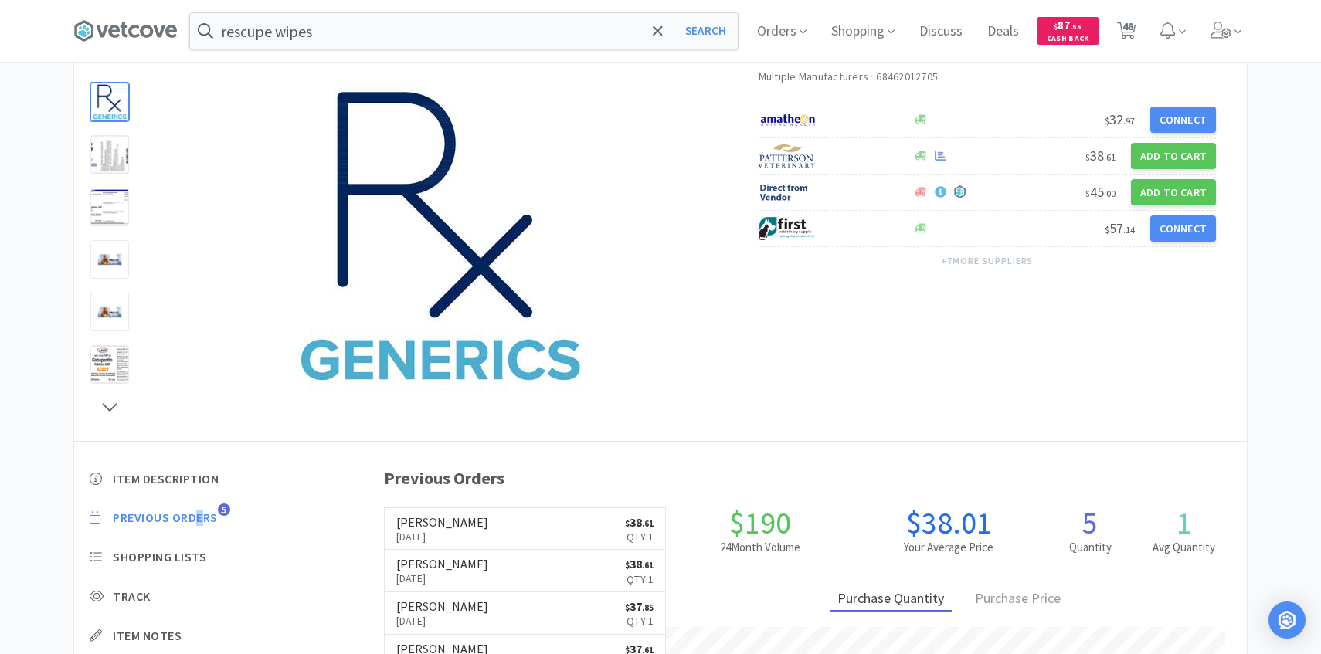
scroll to position [114, 0]
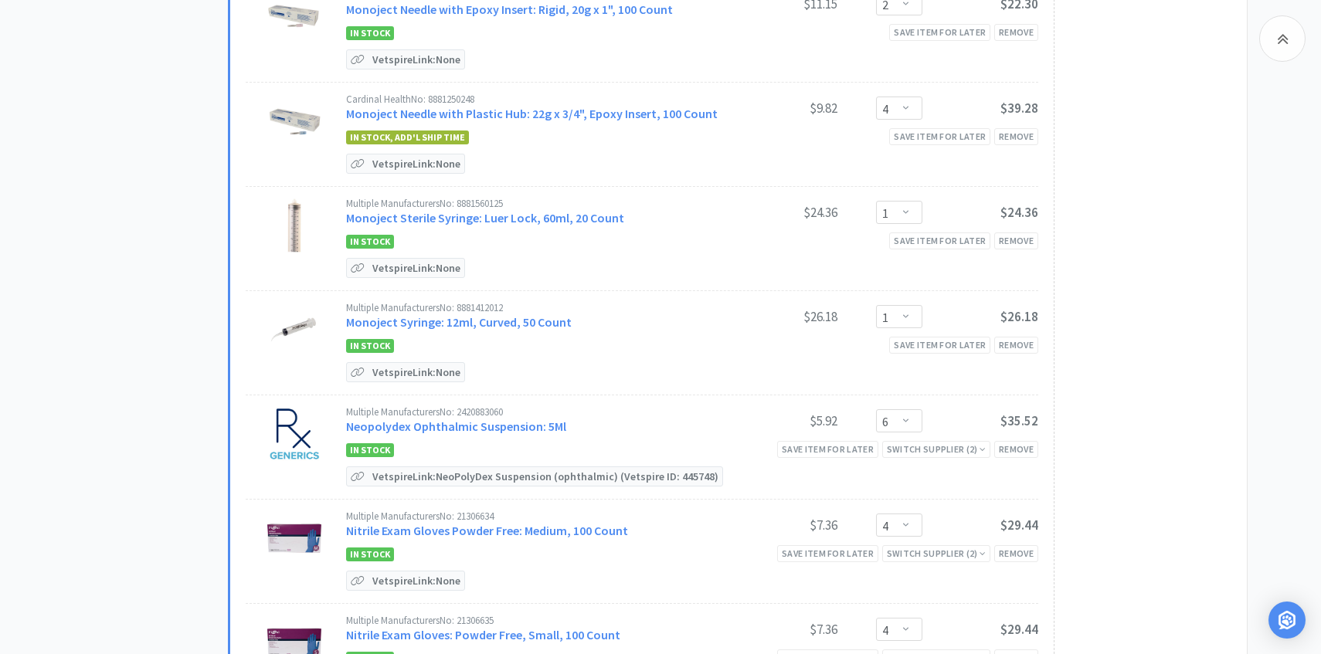
scroll to position [2488, 0]
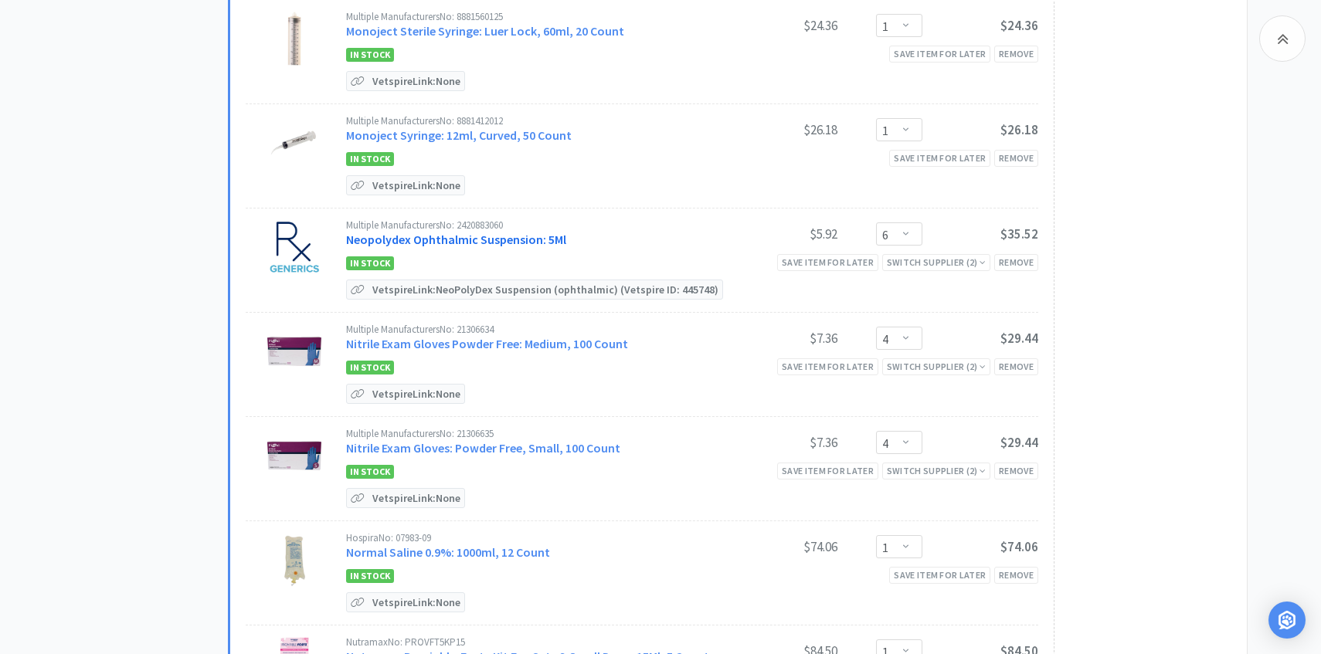
click at [504, 235] on link "Neopolydex Ophthalmic Suspension: 5Ml" at bounding box center [456, 239] width 220 height 15
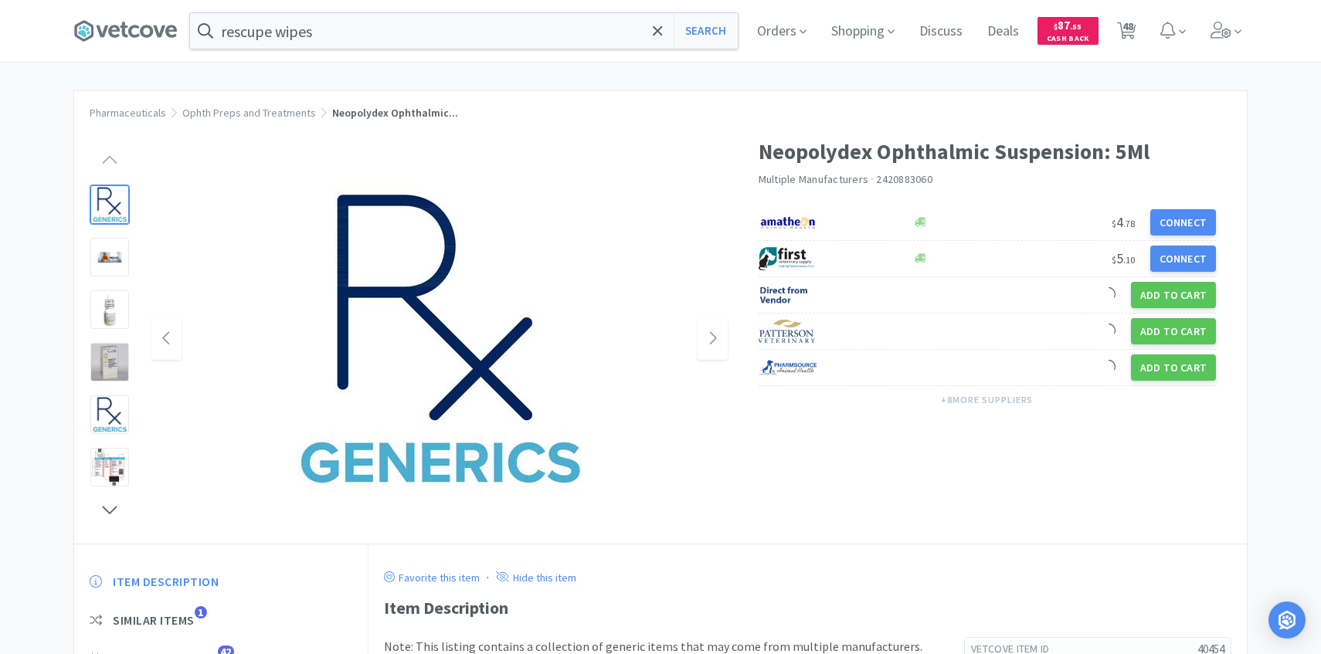
scroll to position [129, 0]
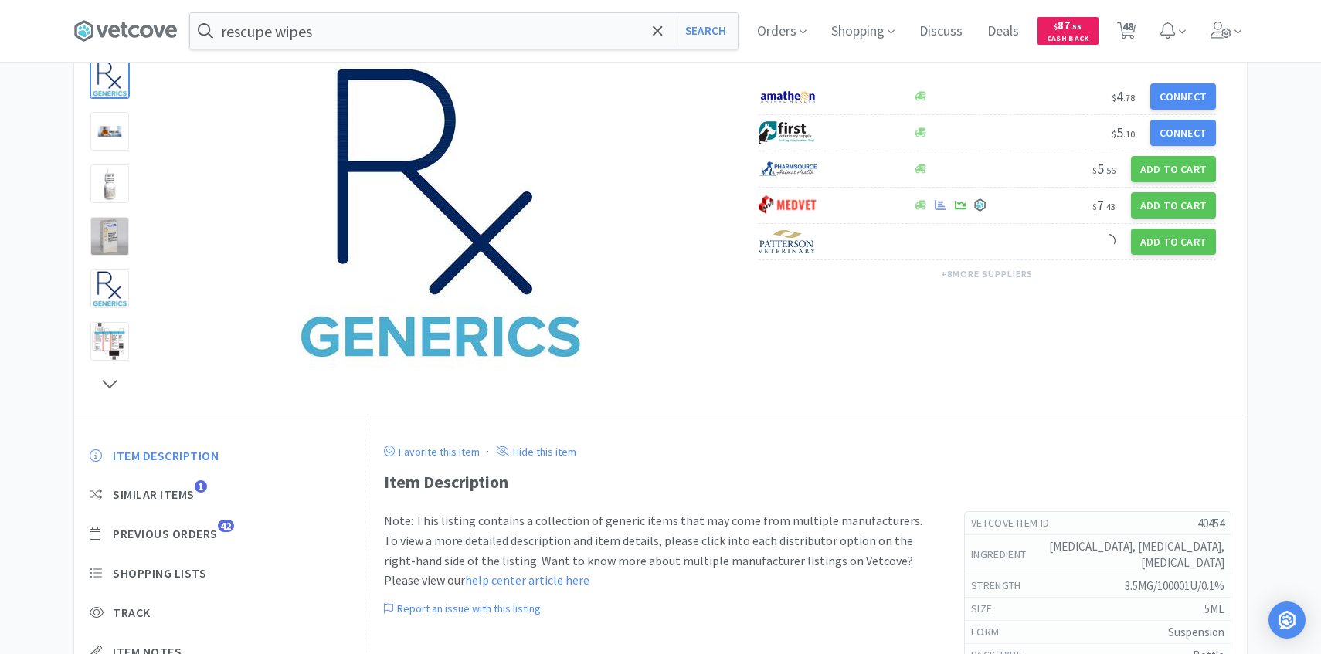
click at [209, 524] on div "Item Description Similar Items 1 Previous Orders 42 Shopping Lists Track Item N…" at bounding box center [220, 585] width 293 height 306
click at [208, 543] on div "Item Description Similar Items 1 Previous Orders 42 Shopping Lists Track Item N…" at bounding box center [220, 585] width 293 height 306
click at [209, 535] on span "Previous Orders" at bounding box center [165, 534] width 105 height 16
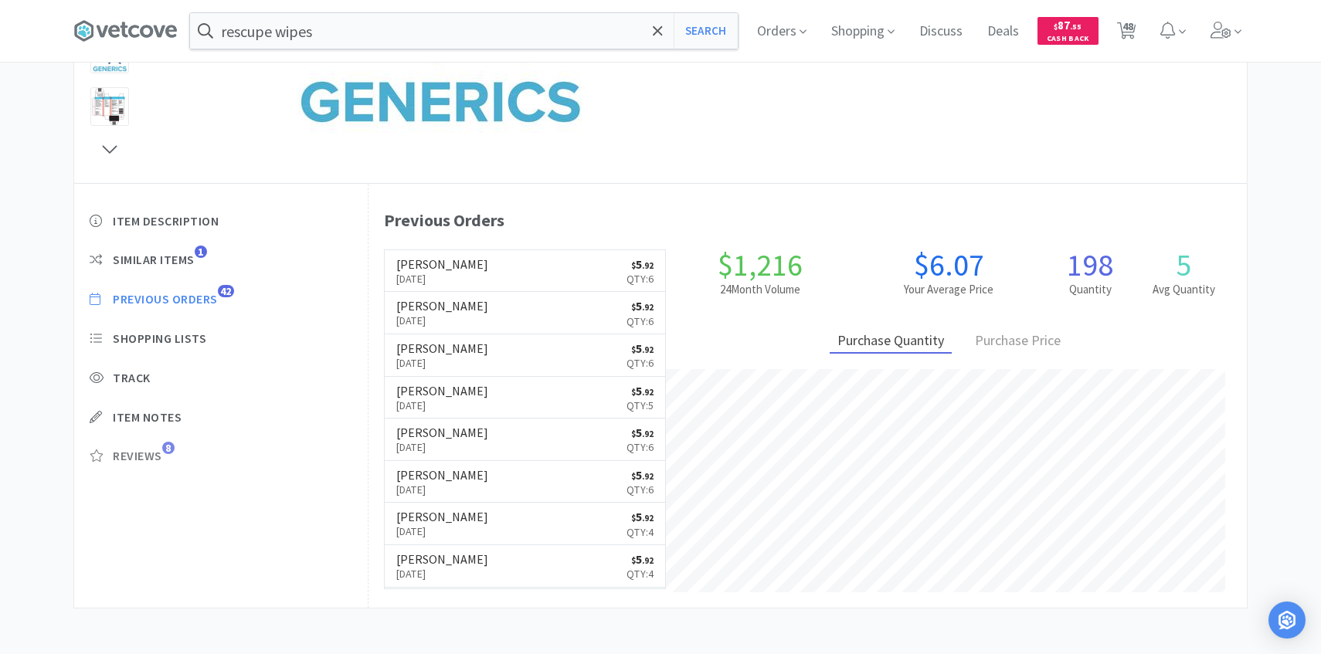
scroll to position [424, 878]
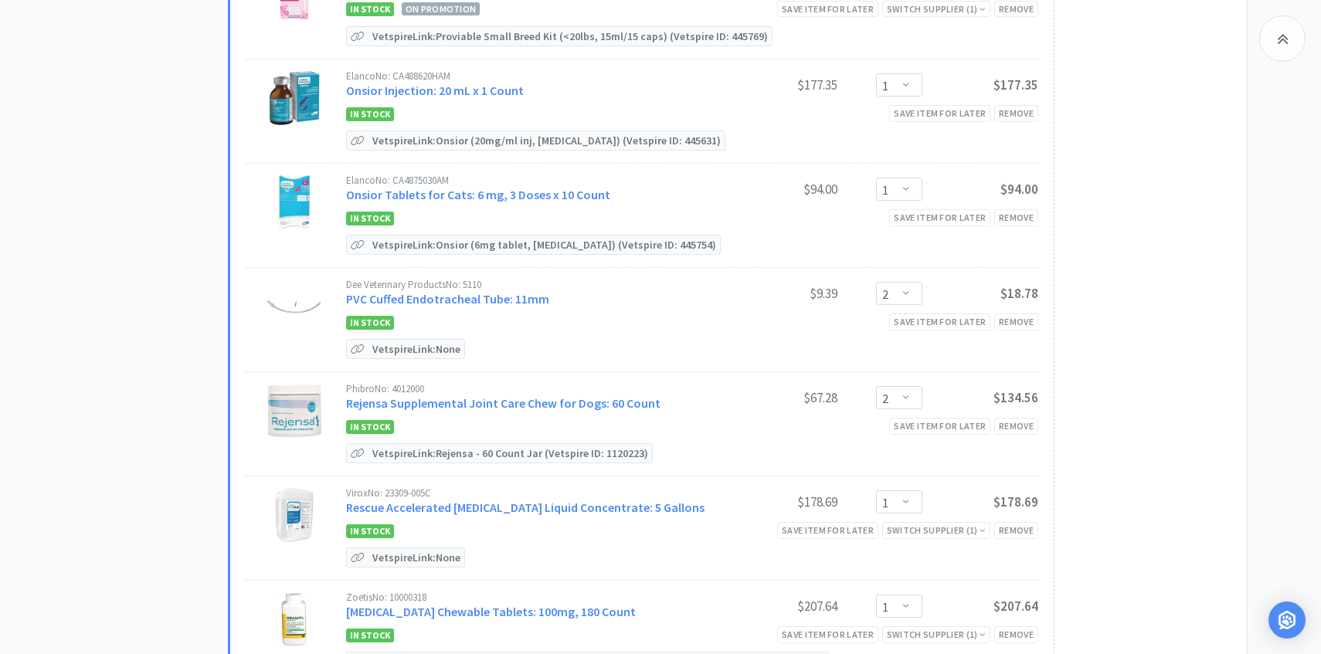
scroll to position [3165, 0]
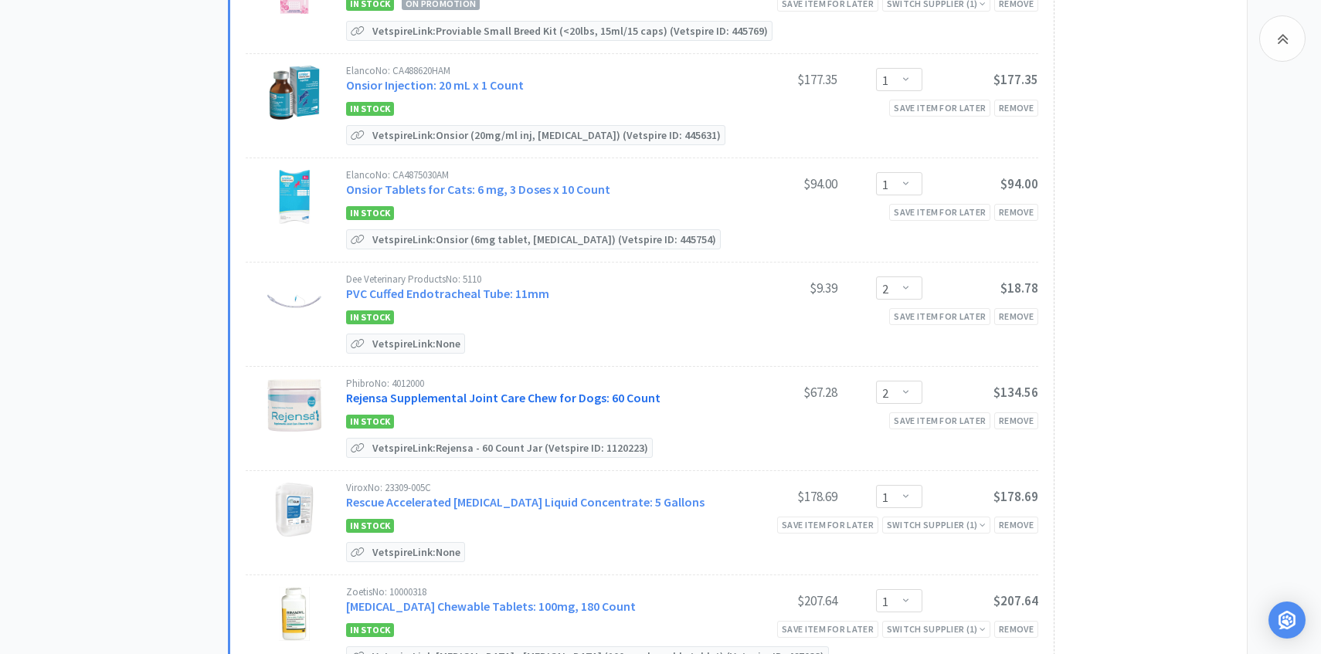
click at [504, 390] on link "Rejensa Supplemental Joint Care Chew for Dogs: 60 Count" at bounding box center [503, 397] width 314 height 15
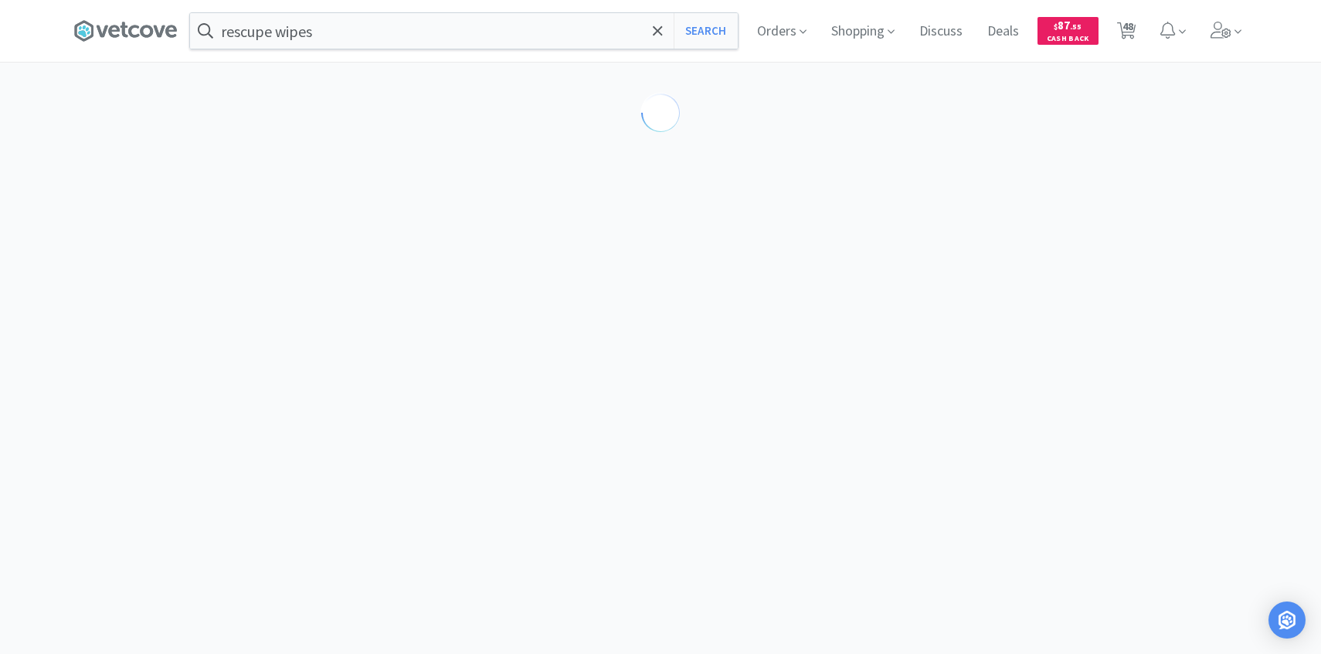
scroll to position [51, 0]
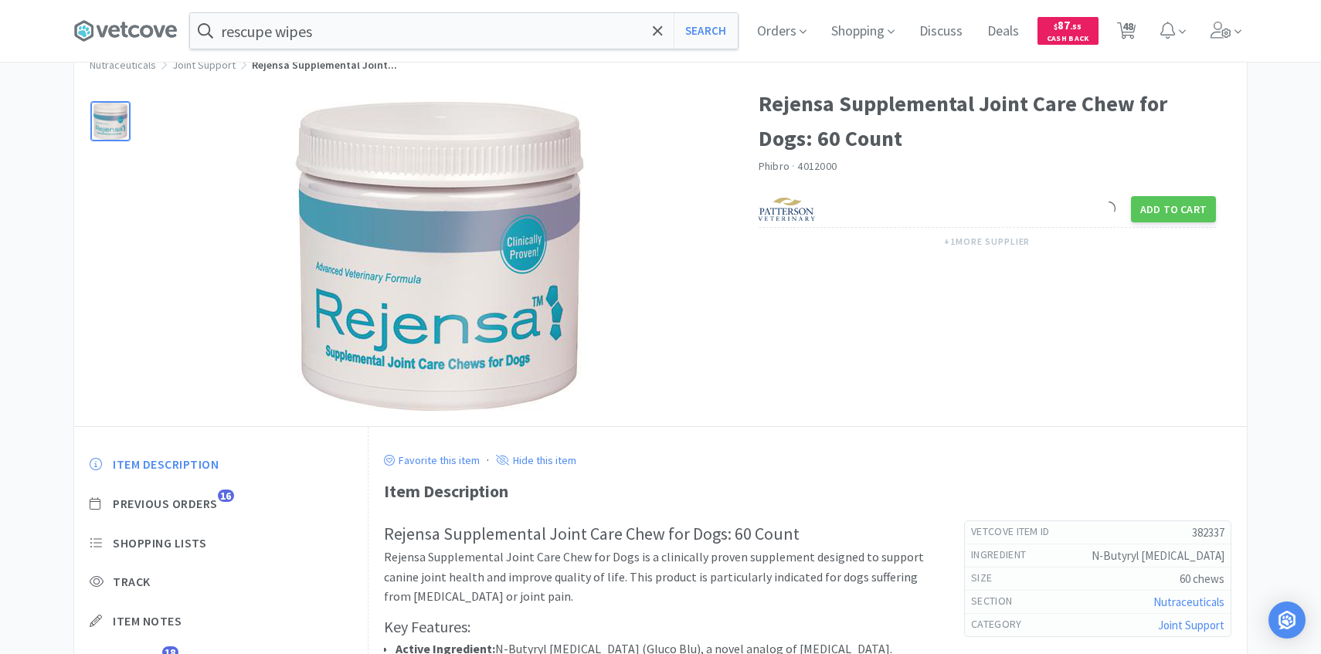
click at [219, 489] on div "Item Description Previous Orders 16 Shopping Lists Track Item Notes Reviews 18" at bounding box center [220, 574] width 293 height 266
click at [218, 498] on span "Previous Orders" at bounding box center [165, 504] width 105 height 16
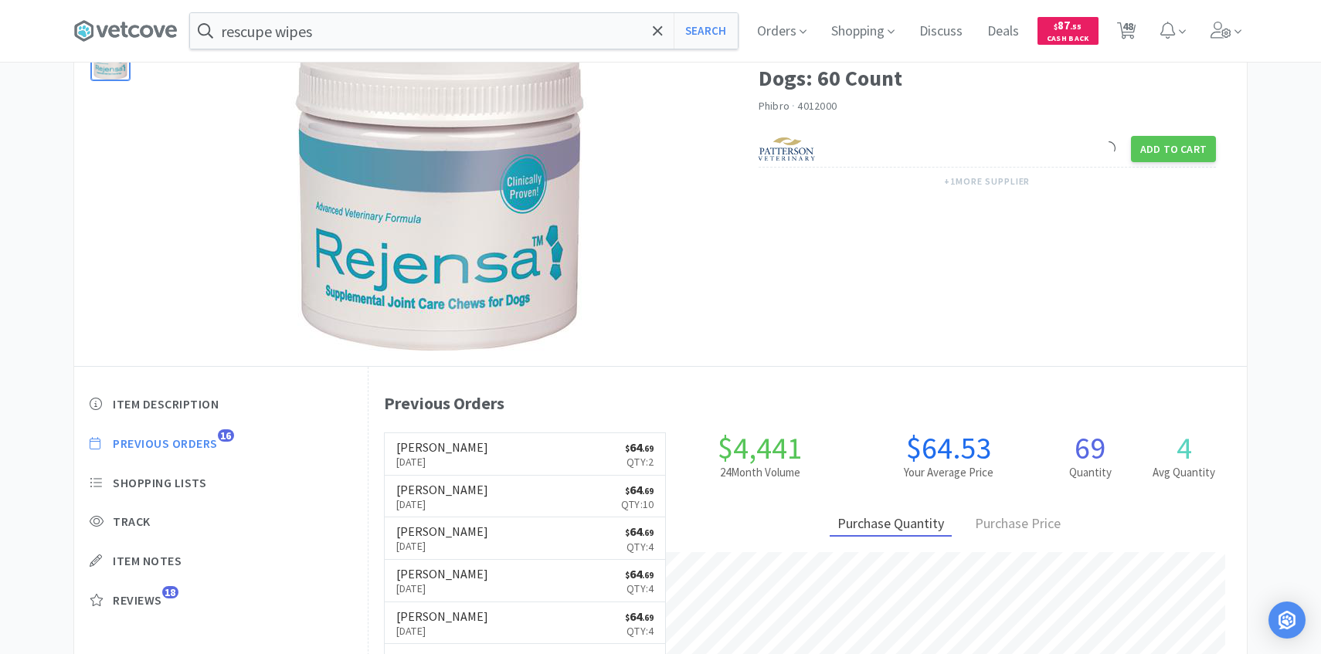
scroll to position [113, 0]
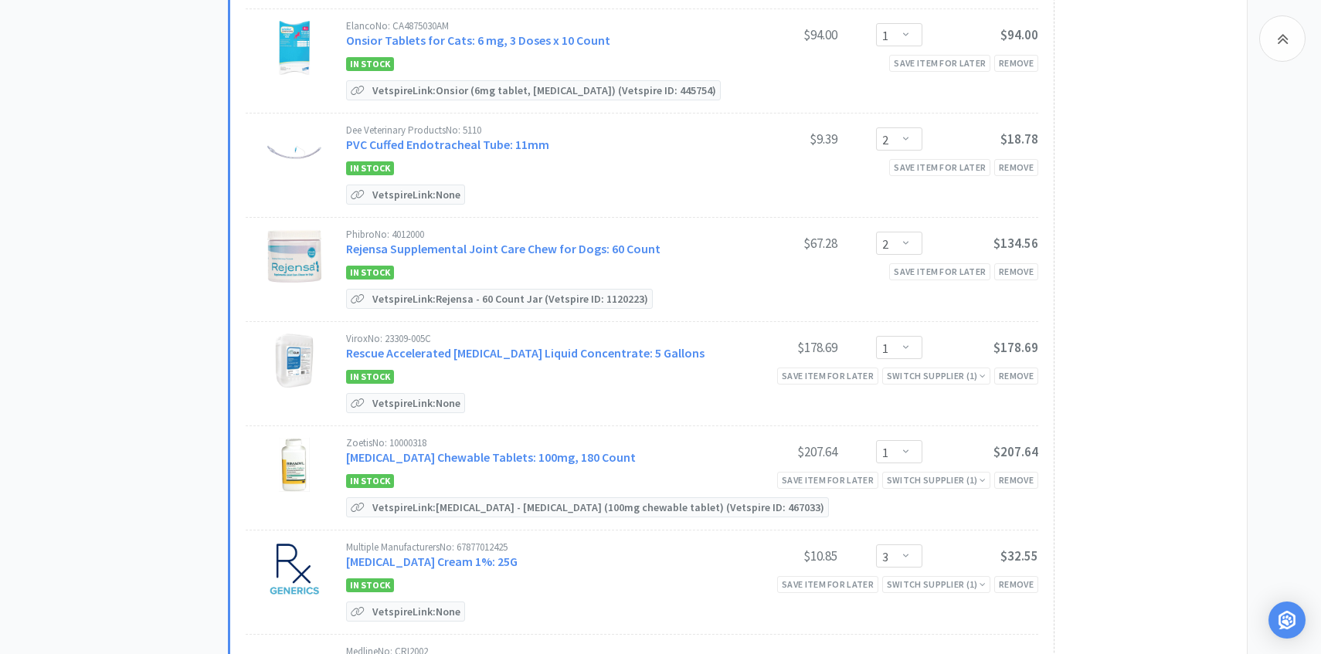
scroll to position [3459, 0]
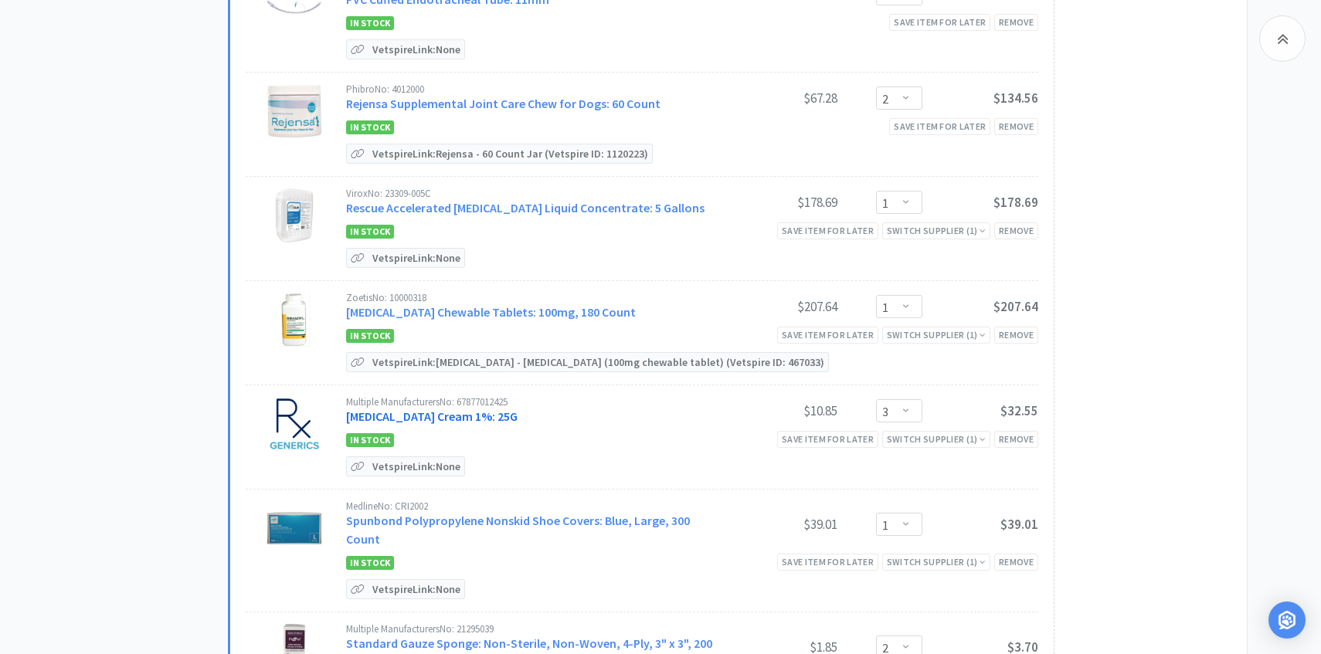
click at [490, 409] on link "[MEDICAL_DATA] Cream 1%: 25G" at bounding box center [431, 416] width 171 height 15
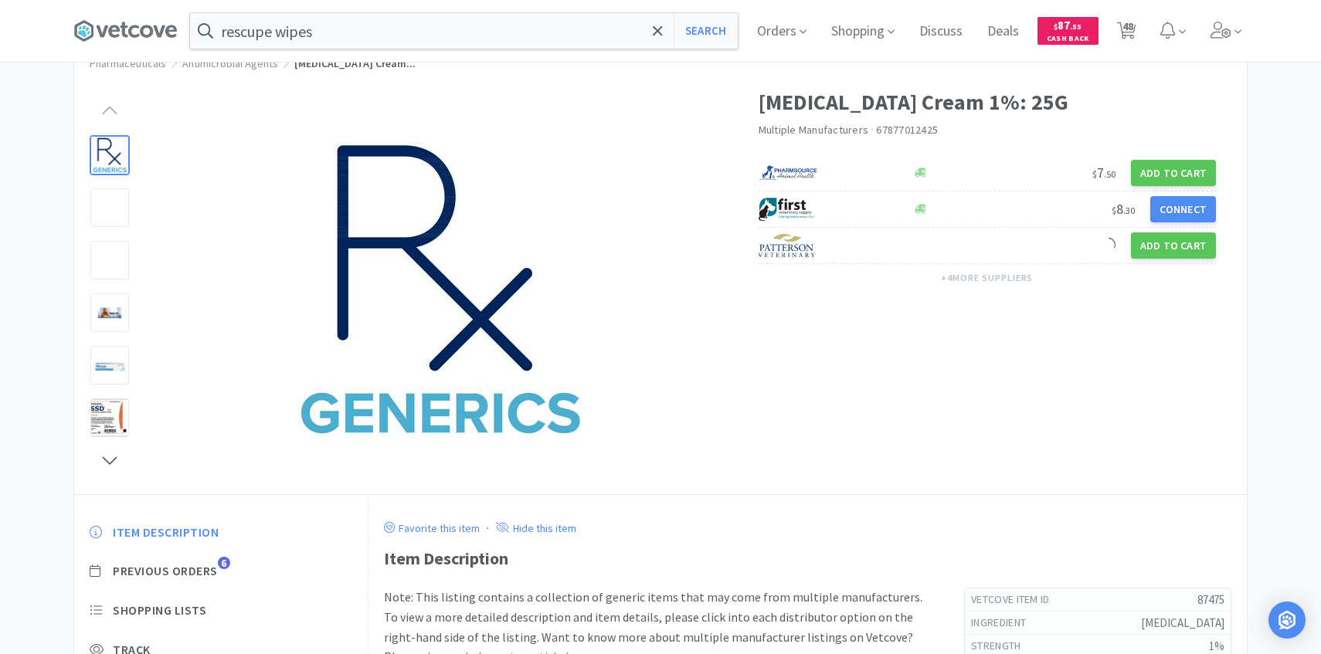
scroll to position [110, 0]
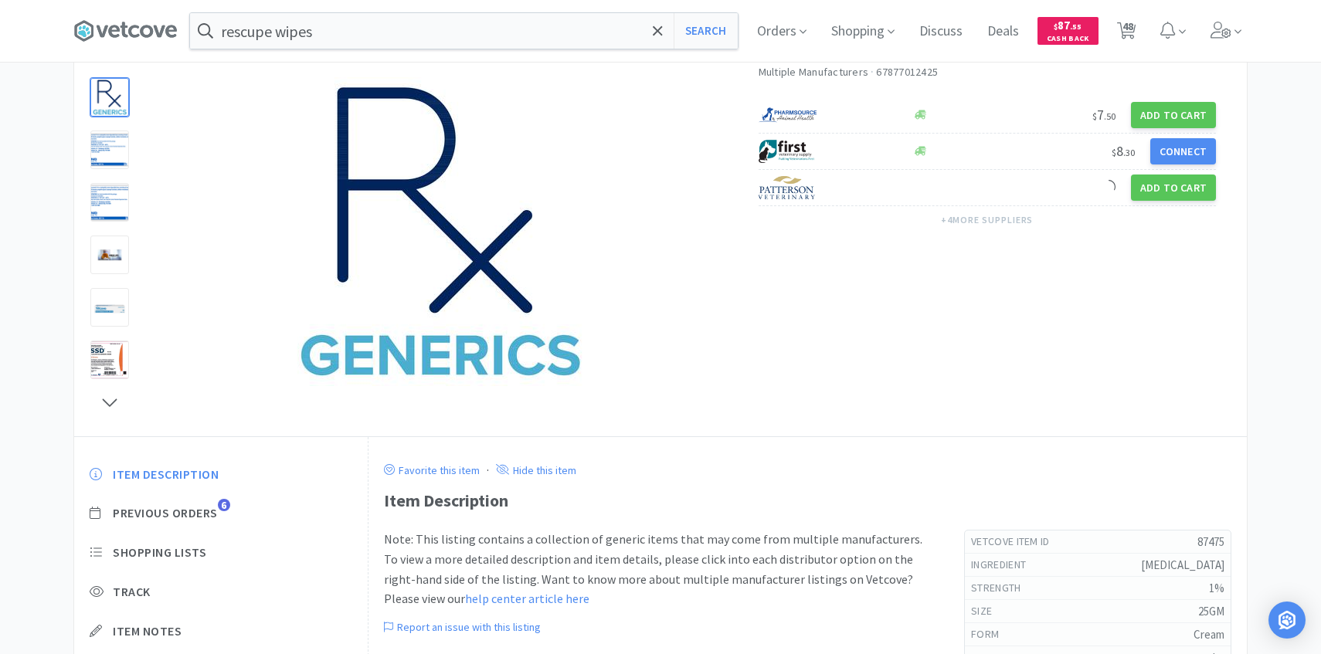
click at [205, 524] on div "Item Description Previous Orders 6 Shopping Lists Track Item Notes Reviews 7" at bounding box center [220, 584] width 293 height 266
click at [204, 517] on span "Previous Orders" at bounding box center [165, 513] width 105 height 16
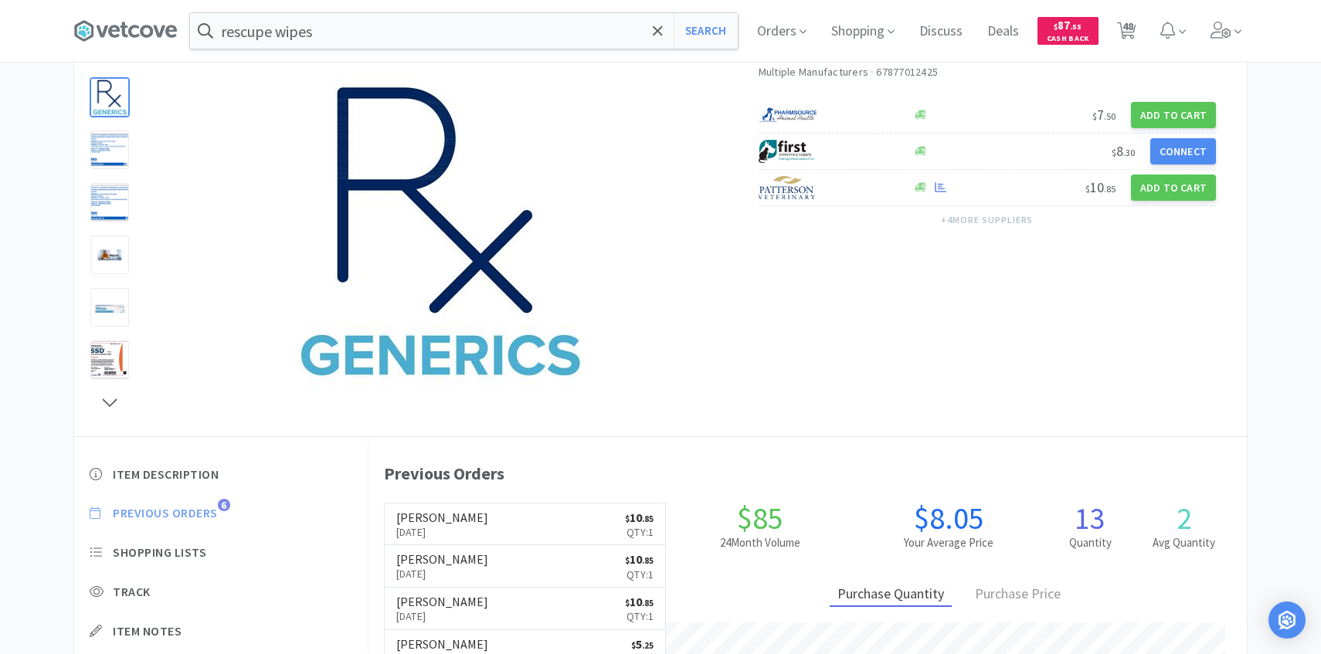
scroll to position [424, 878]
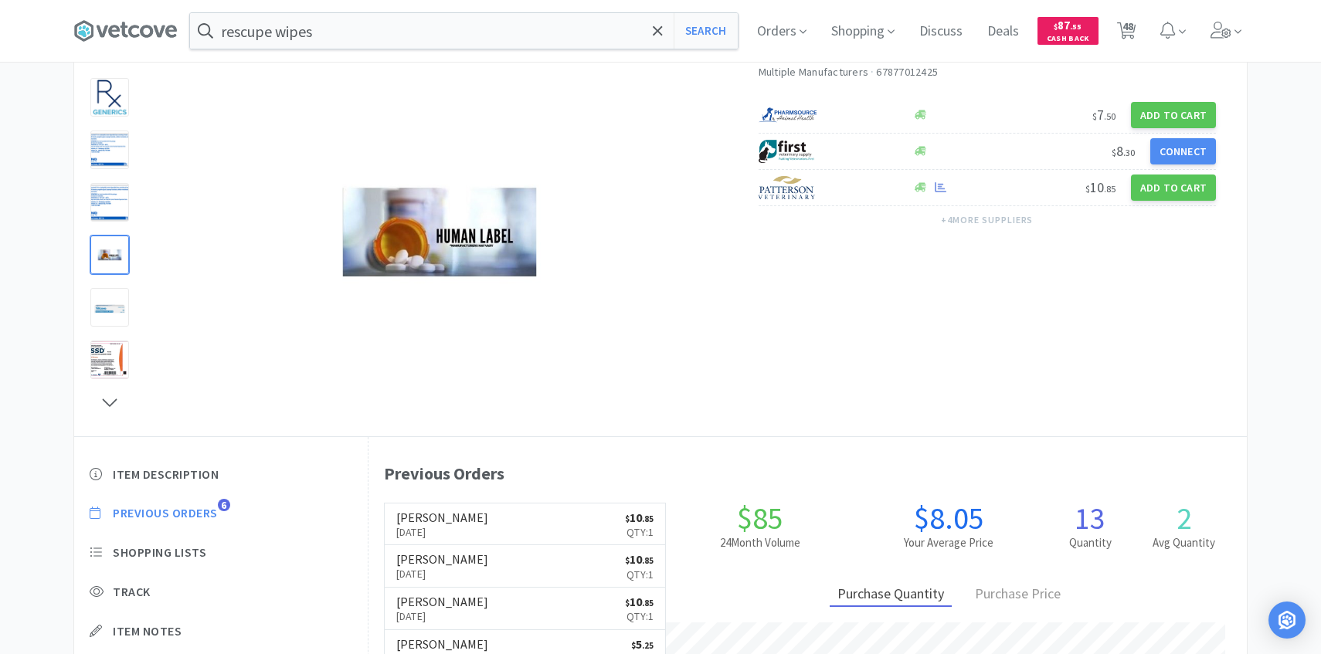
scroll to position [3459, 0]
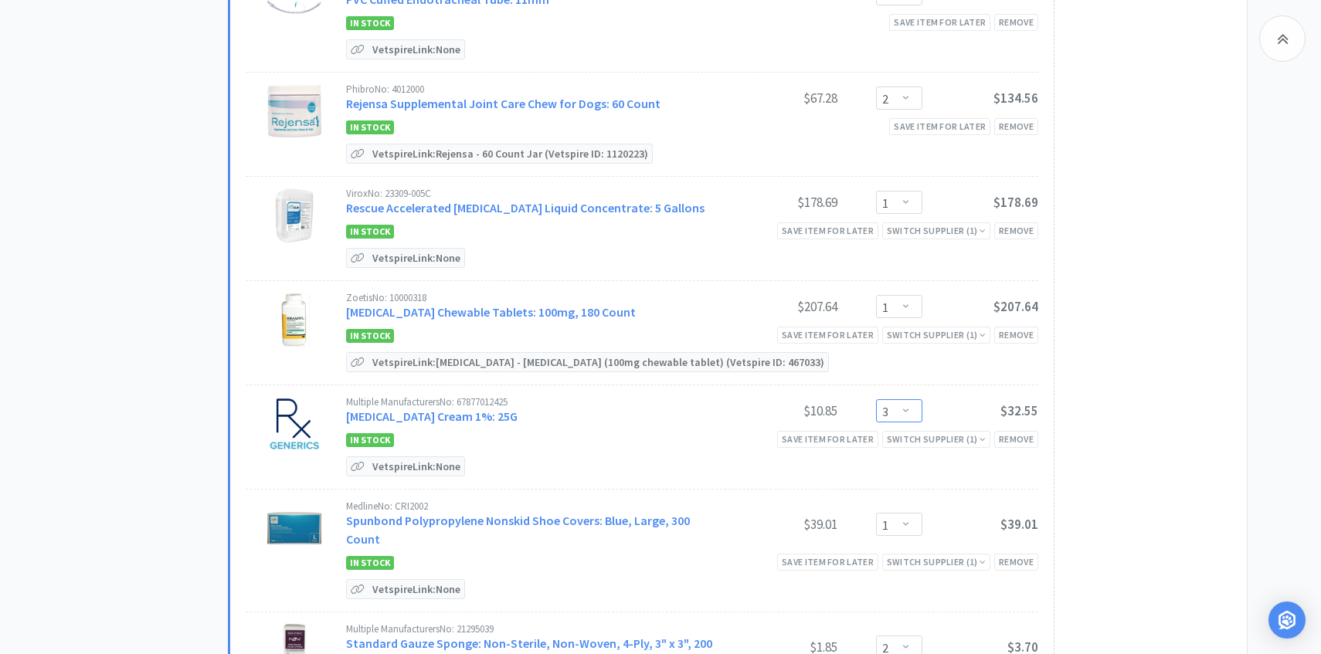
click at [893, 403] on select "Enter Quantity 1 2 3 4 5 6 7 8 9 10 11 12 13 14 15 16 17 18 19 20 Enter Quantity" at bounding box center [899, 410] width 46 height 23
click at [876, 399] on select "Enter Quantity 1 2 3 4 5 6 7 8 9 10 11 12 13 14 15 16 17 18 19 20 Enter Quantity" at bounding box center [899, 410] width 46 height 23
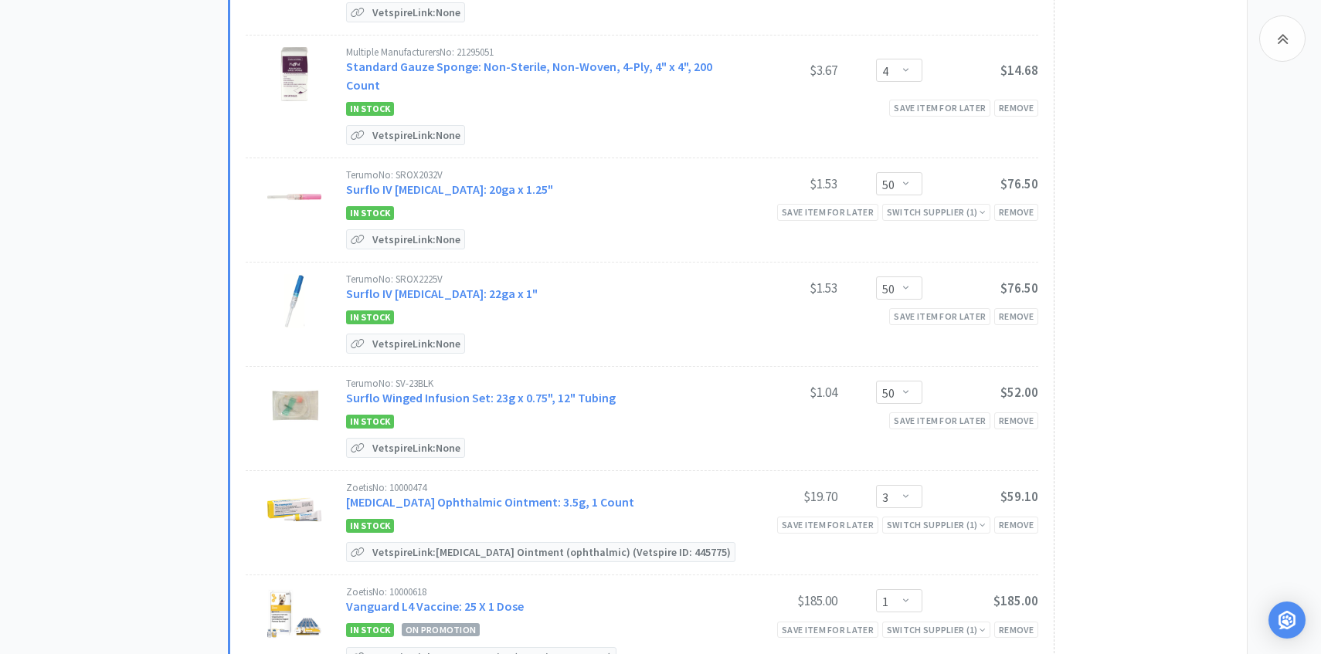
scroll to position [4202, 0]
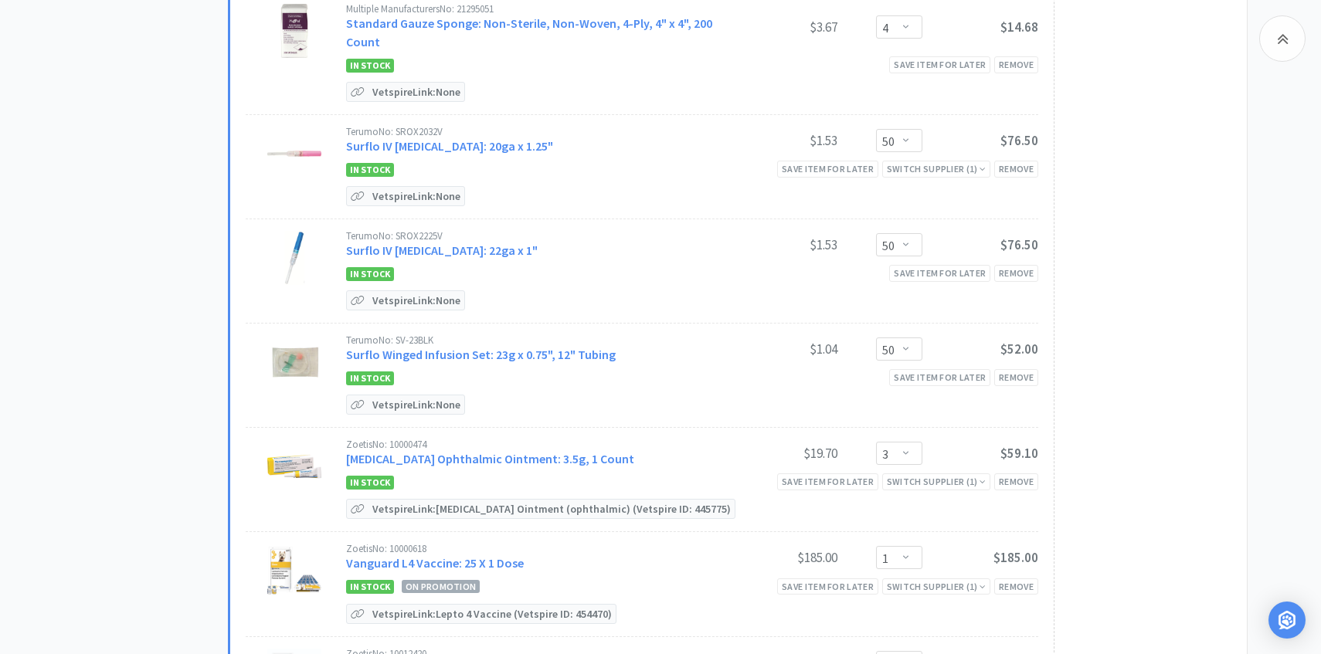
click at [489, 439] on div "Zoetis No: 10000474 [MEDICAL_DATA] Ophthalmic Ointment: 3.5g, 1 Count" at bounding box center [533, 453] width 375 height 29
click at [489, 451] on link "[MEDICAL_DATA] Ophthalmic Ointment: 3.5g, 1 Count" at bounding box center [490, 458] width 288 height 15
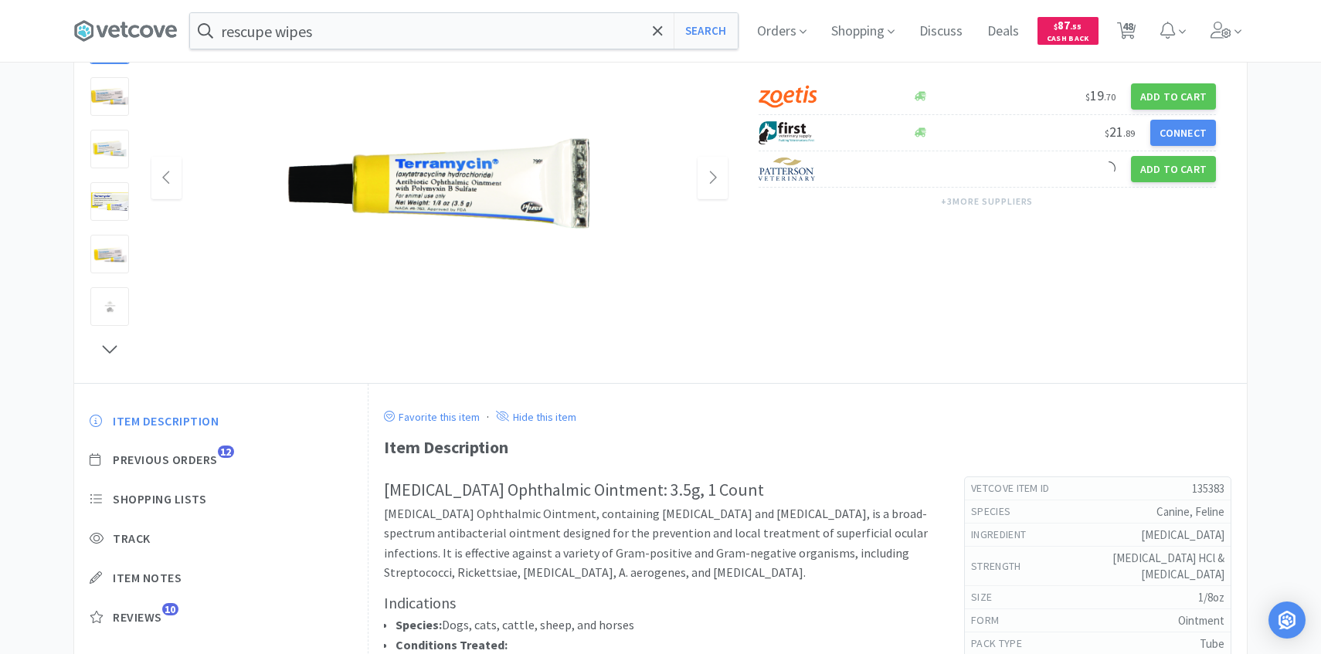
scroll to position [209, 0]
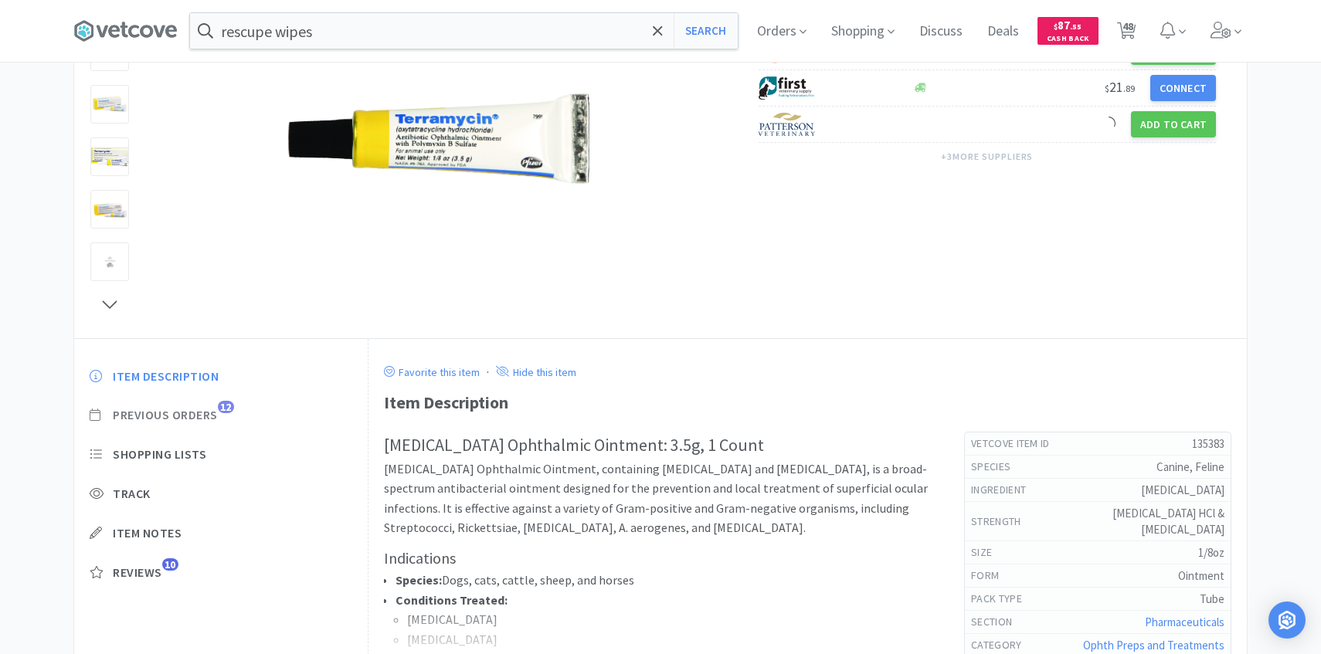
click at [209, 415] on span "Previous Orders" at bounding box center [165, 415] width 105 height 16
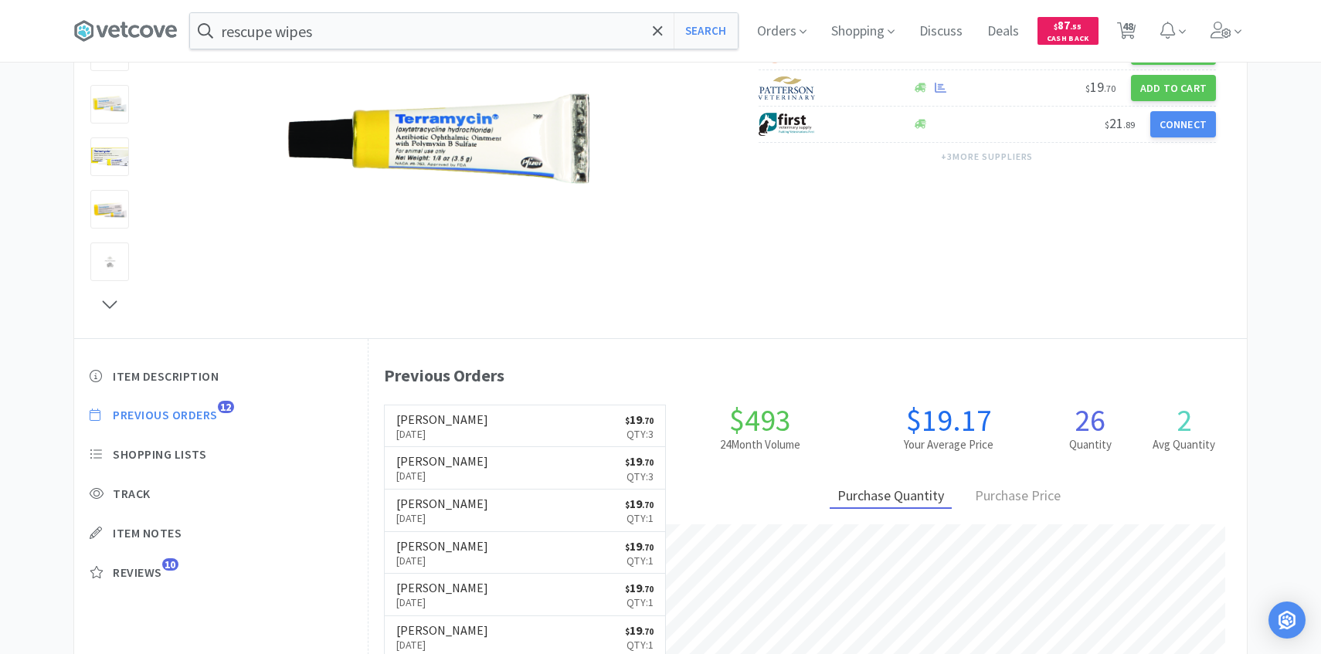
scroll to position [424, 878]
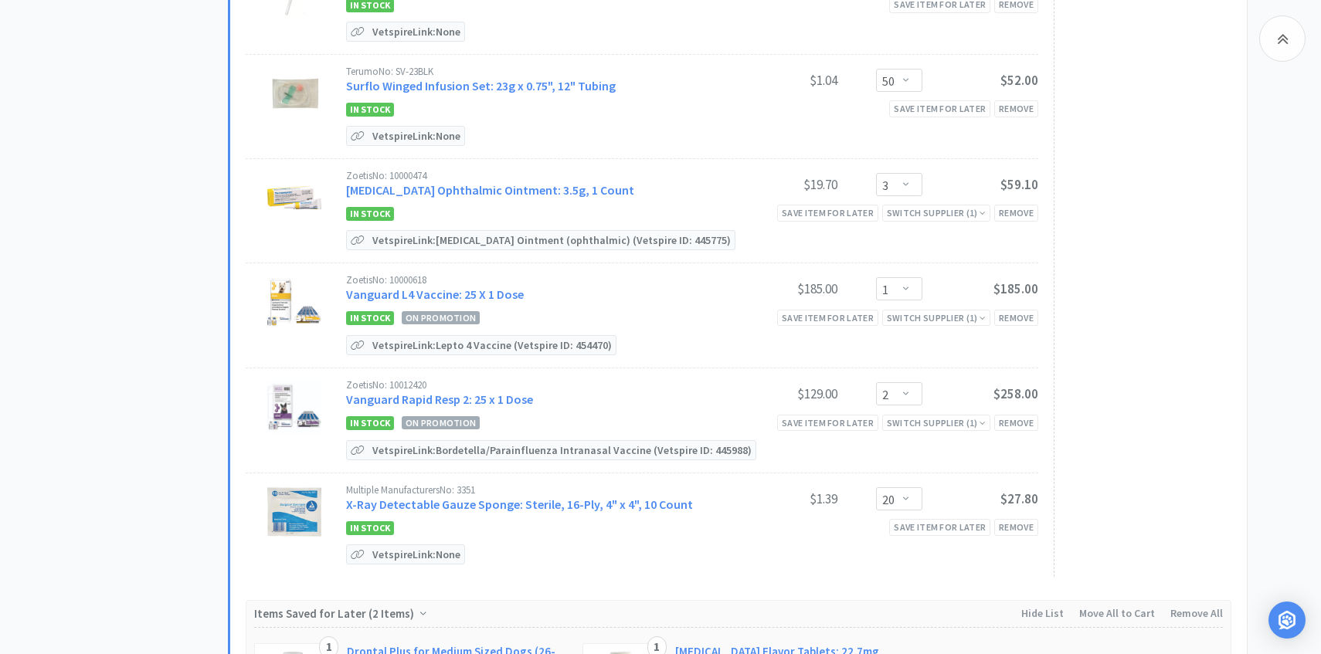
scroll to position [4474, 0]
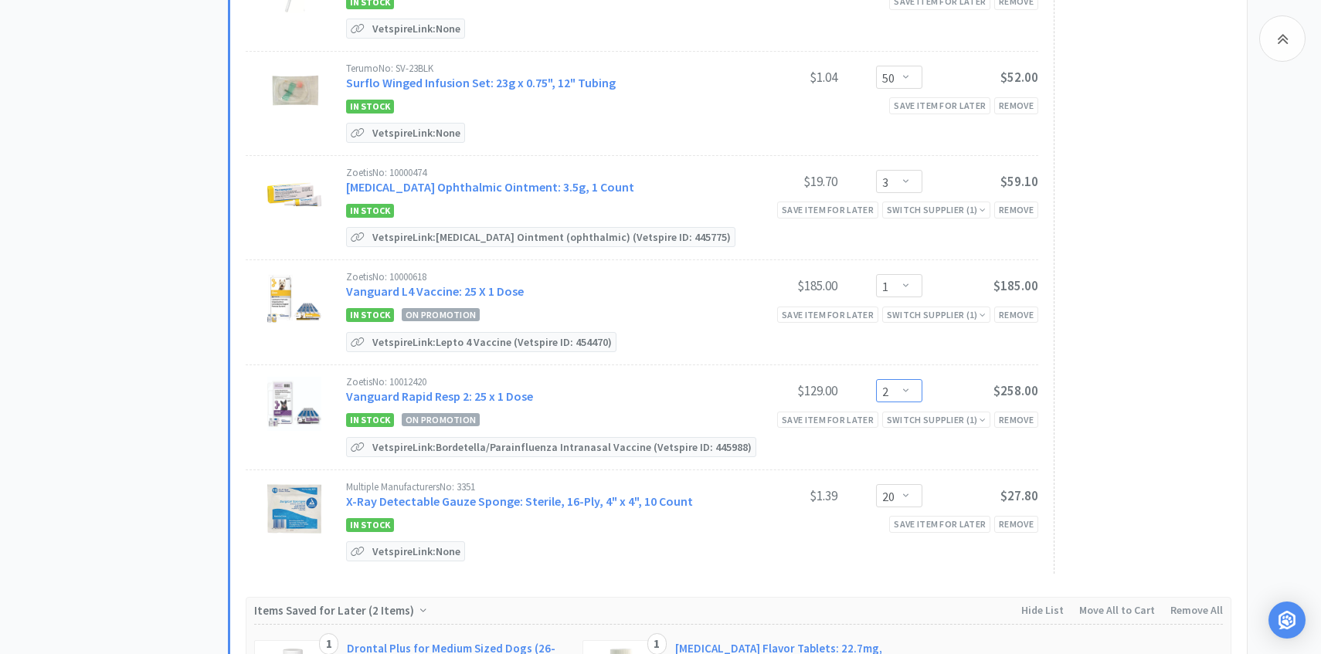
click at [916, 379] on select "Enter Quantity 1 2 3 4 5 6 7 8 9 10 11 12 13 14 15 16 17 18 19 20 Enter Quantity" at bounding box center [899, 390] width 46 height 23
click at [876, 379] on select "Enter Quantity 1 2 3 4 5 6 7 8 9 10 11 12 13 14 15 16 17 18 19 20 Enter Quantity" at bounding box center [899, 390] width 46 height 23
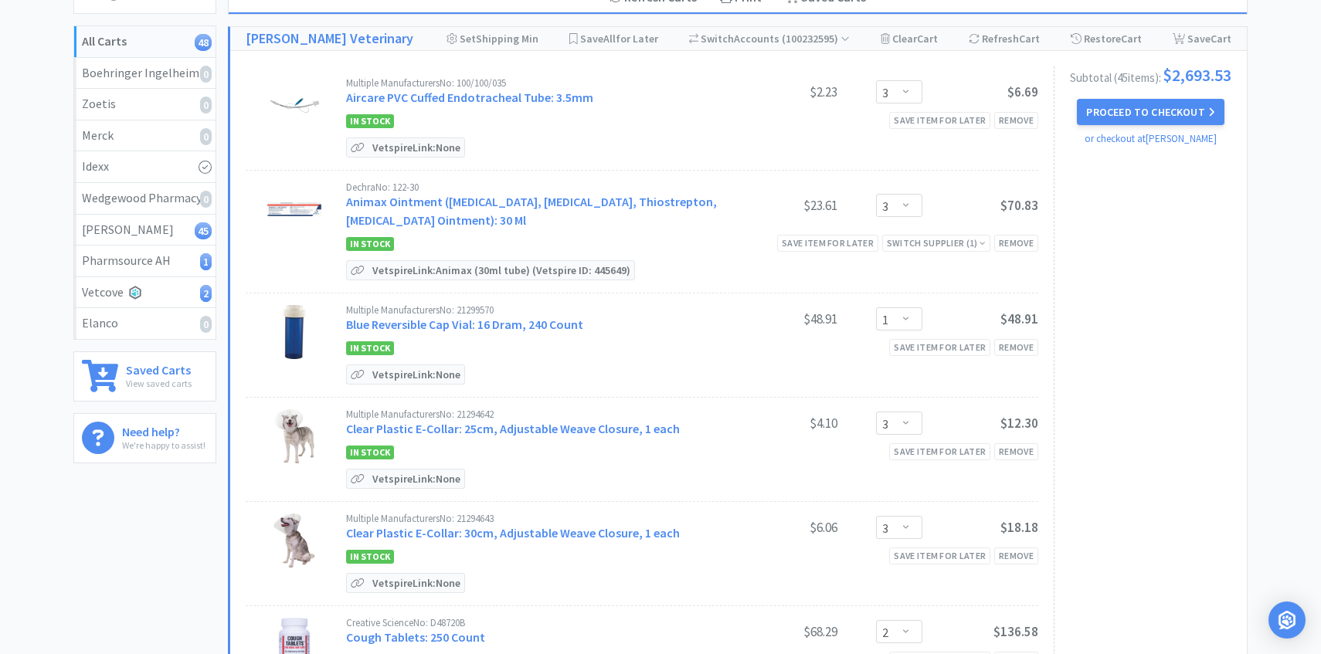
scroll to position [0, 0]
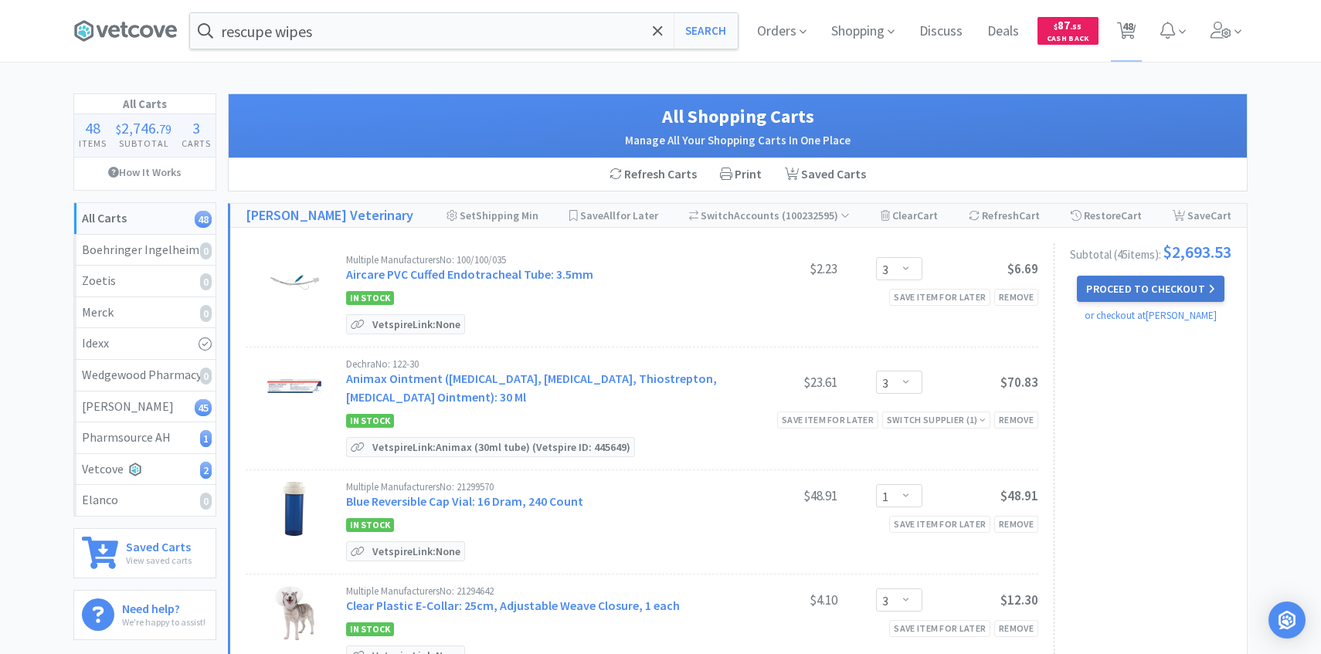
click at [1213, 294] on icon at bounding box center [1211, 288] width 7 height 11
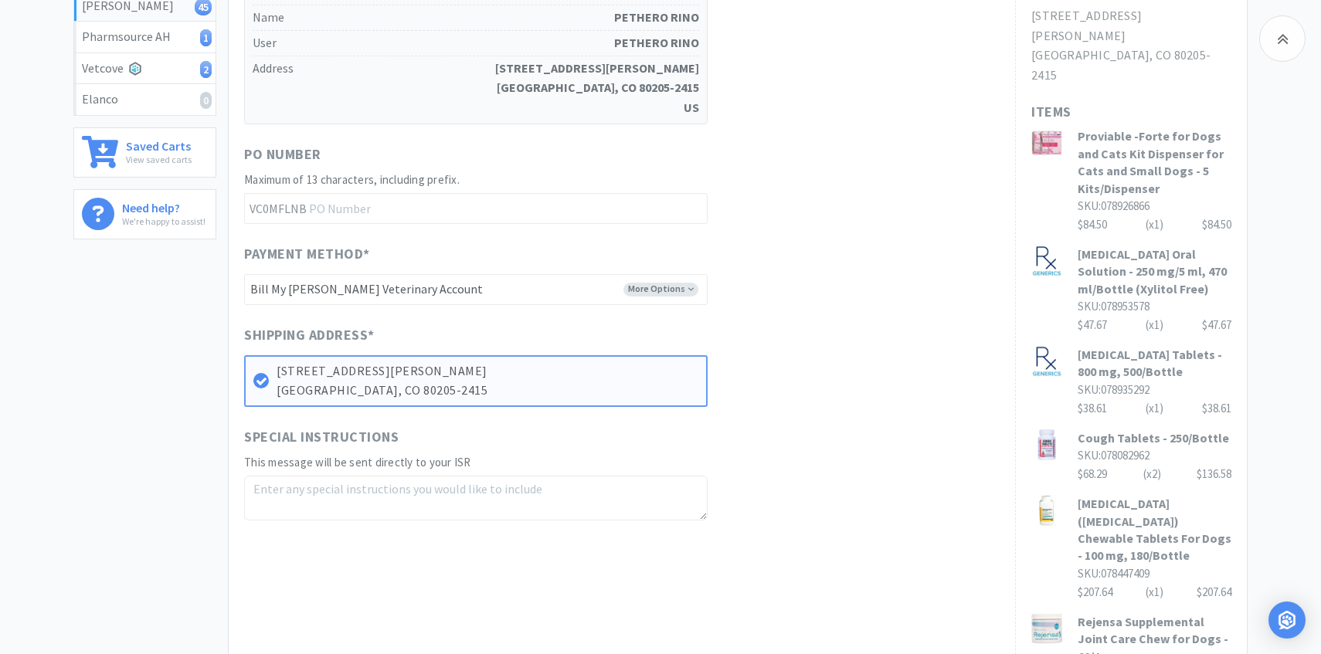
scroll to position [965, 0]
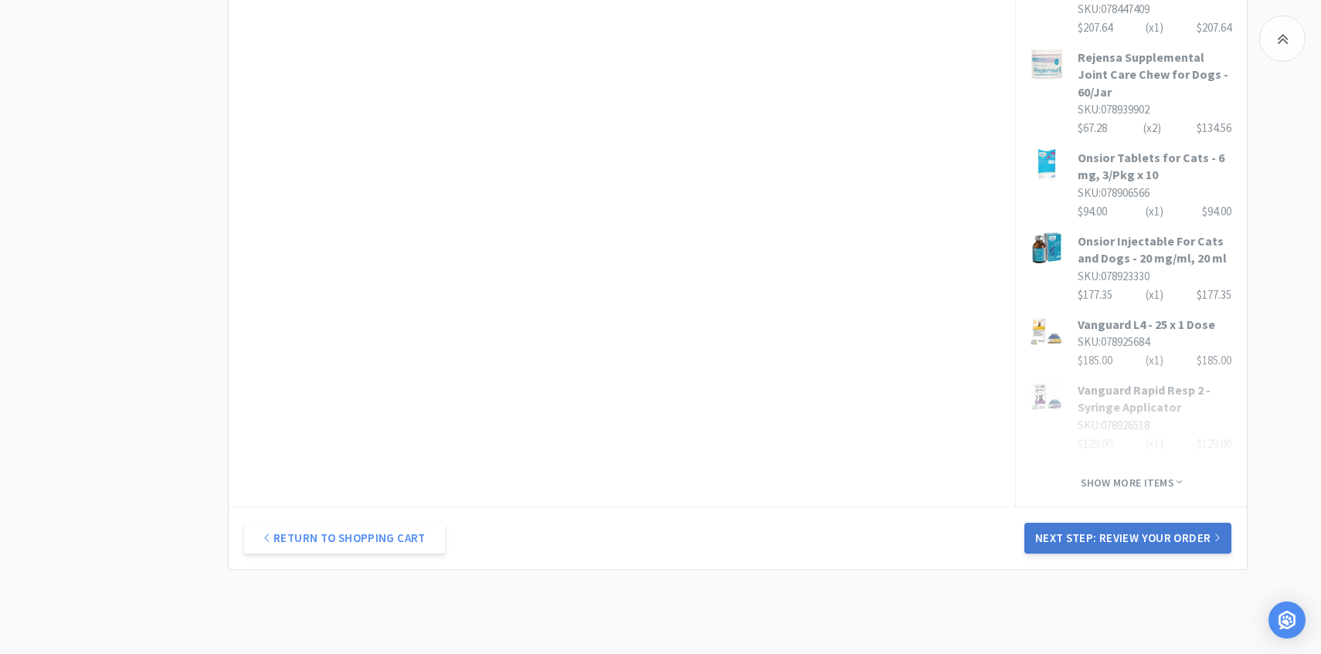
click at [1039, 523] on button "Next Step: Review Your Order" at bounding box center [1127, 538] width 207 height 31
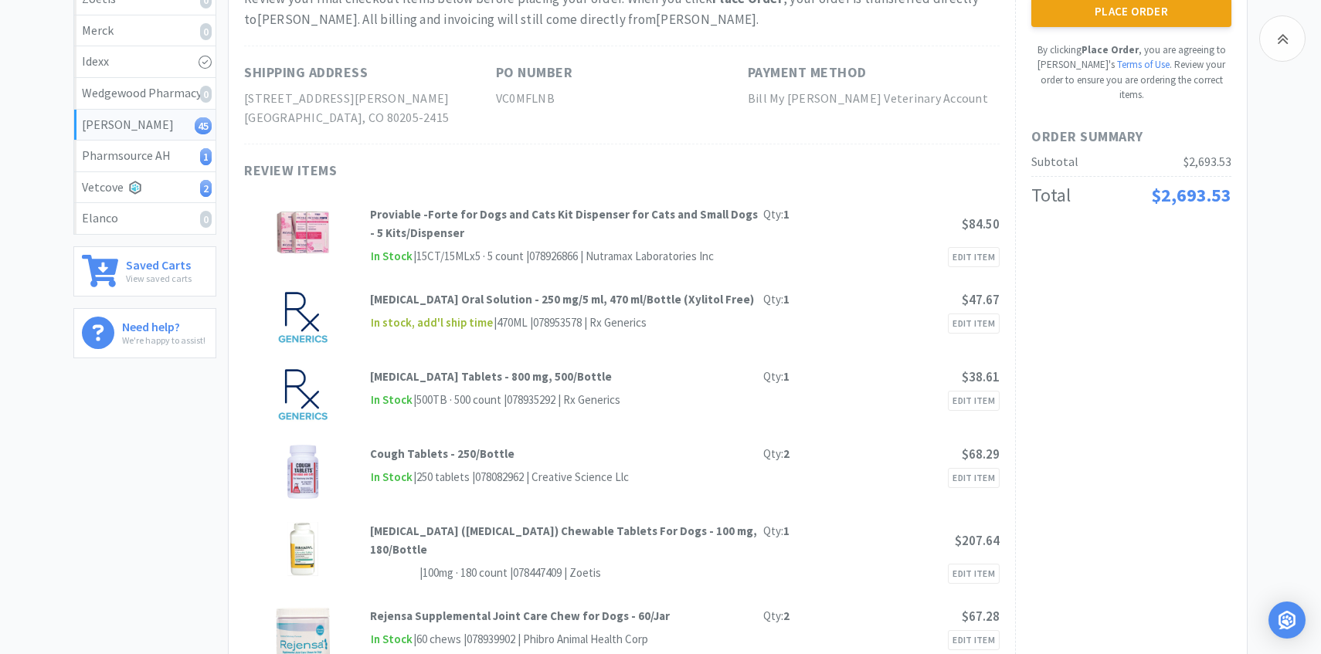
scroll to position [0, 0]
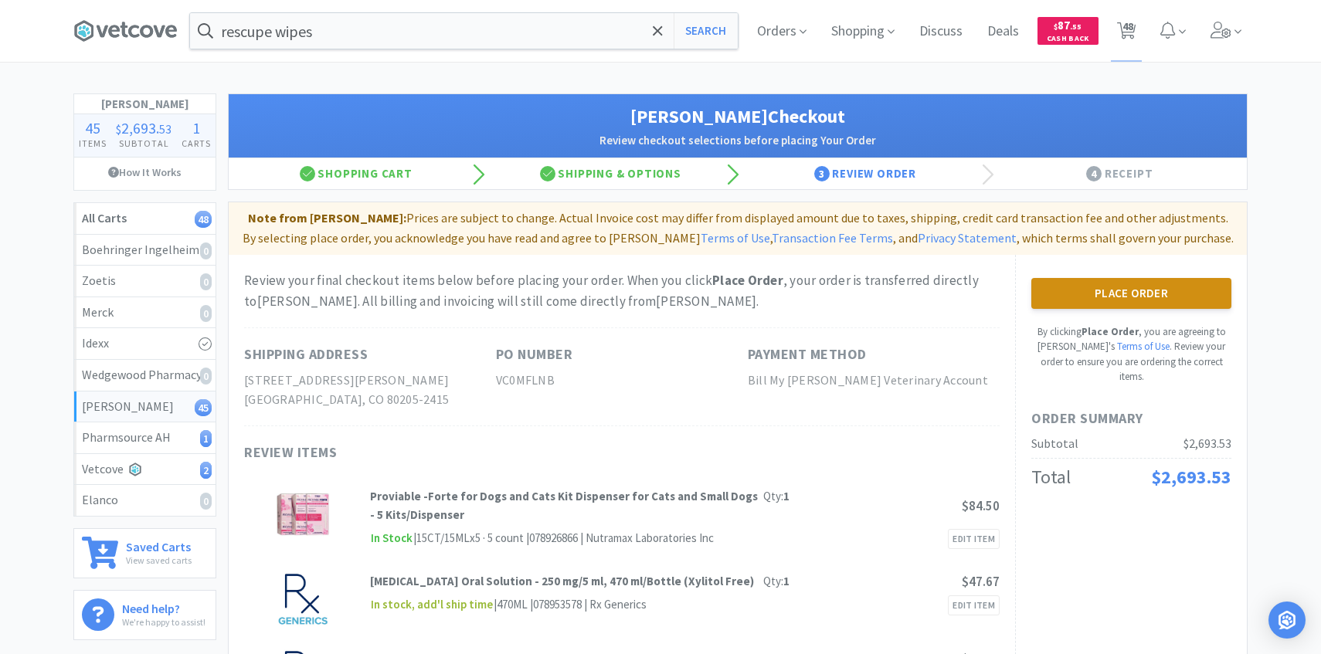
click at [1115, 298] on button "Place Order" at bounding box center [1131, 293] width 200 height 31
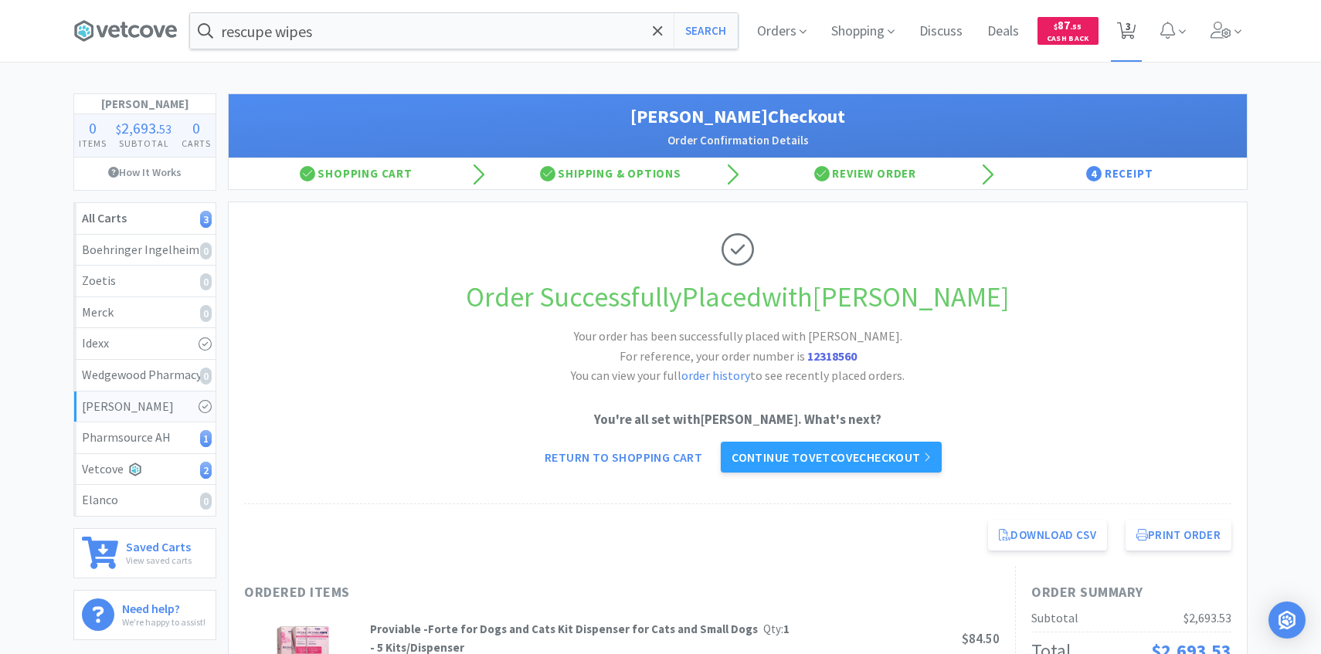
click at [1128, 34] on span "3" at bounding box center [1127, 26] width 5 height 62
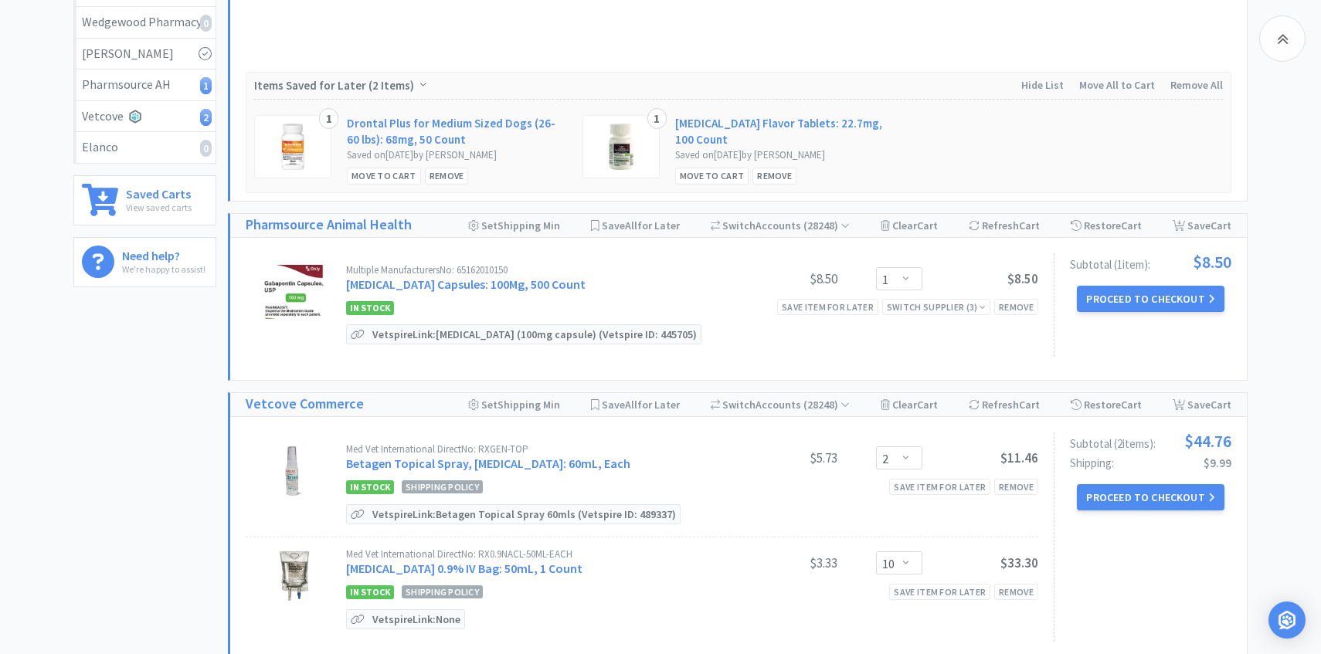
scroll to position [369, 0]
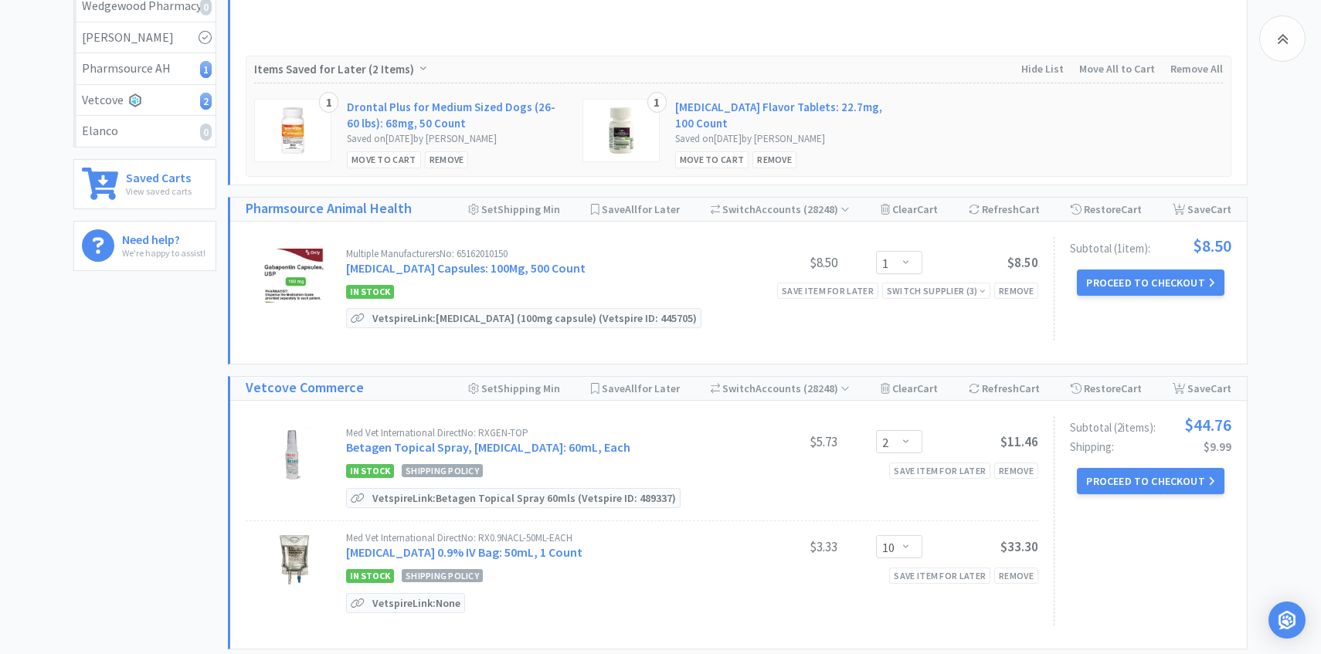
click at [513, 259] on div "Multiple Manufacturers No: 65162010150 [MEDICAL_DATA] Capsules: 100Mg, 500 Count" at bounding box center [533, 263] width 375 height 29
click at [476, 264] on link "[MEDICAL_DATA] Capsules: 100Mg, 500 Count" at bounding box center [465, 267] width 239 height 15
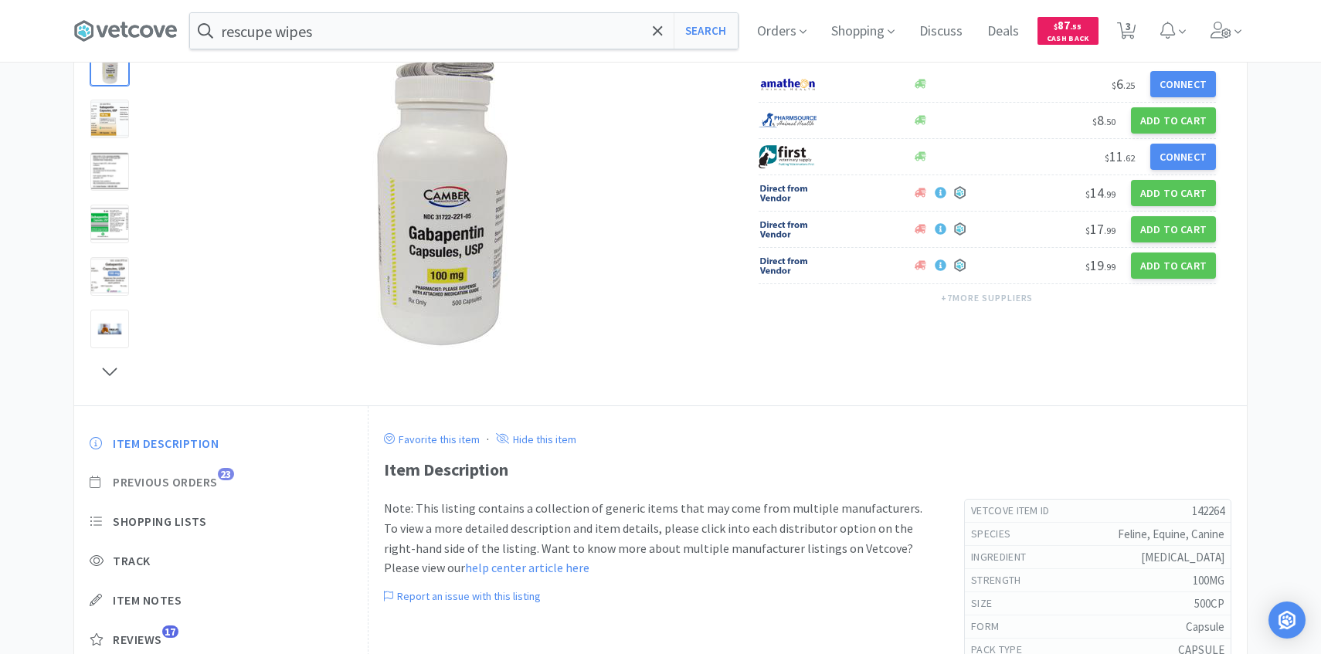
click at [201, 478] on span "Previous Orders" at bounding box center [165, 482] width 105 height 16
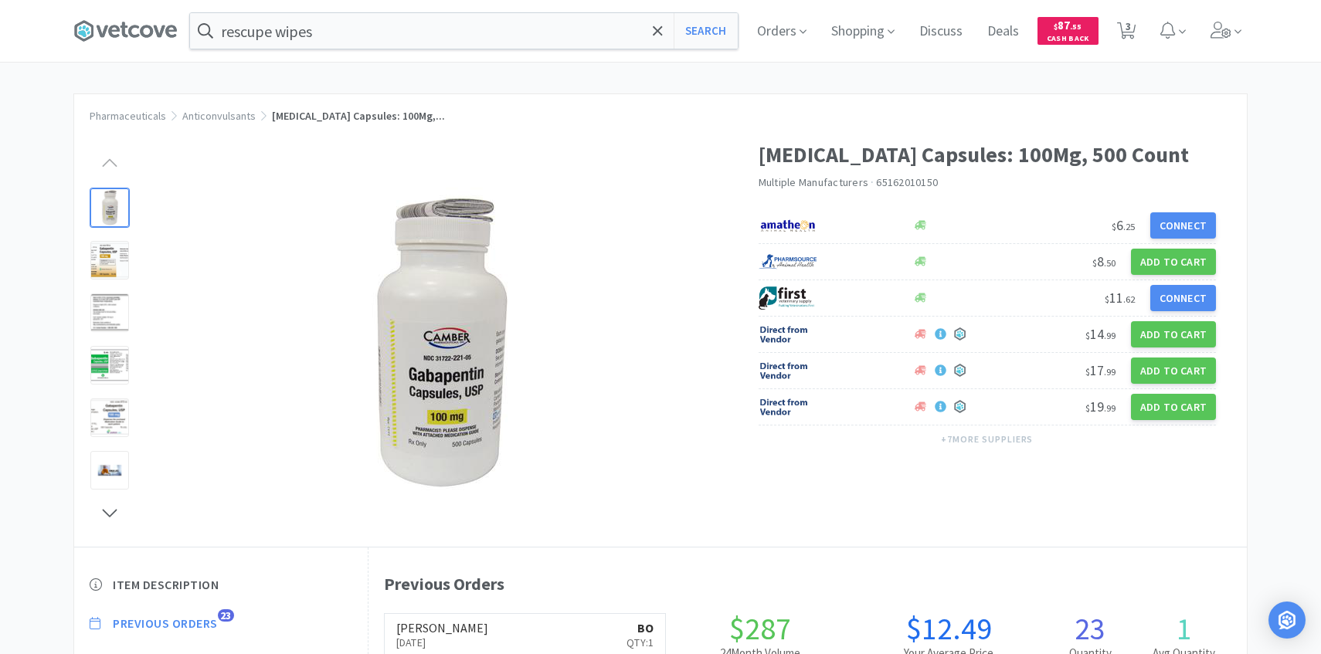
scroll to position [369, 0]
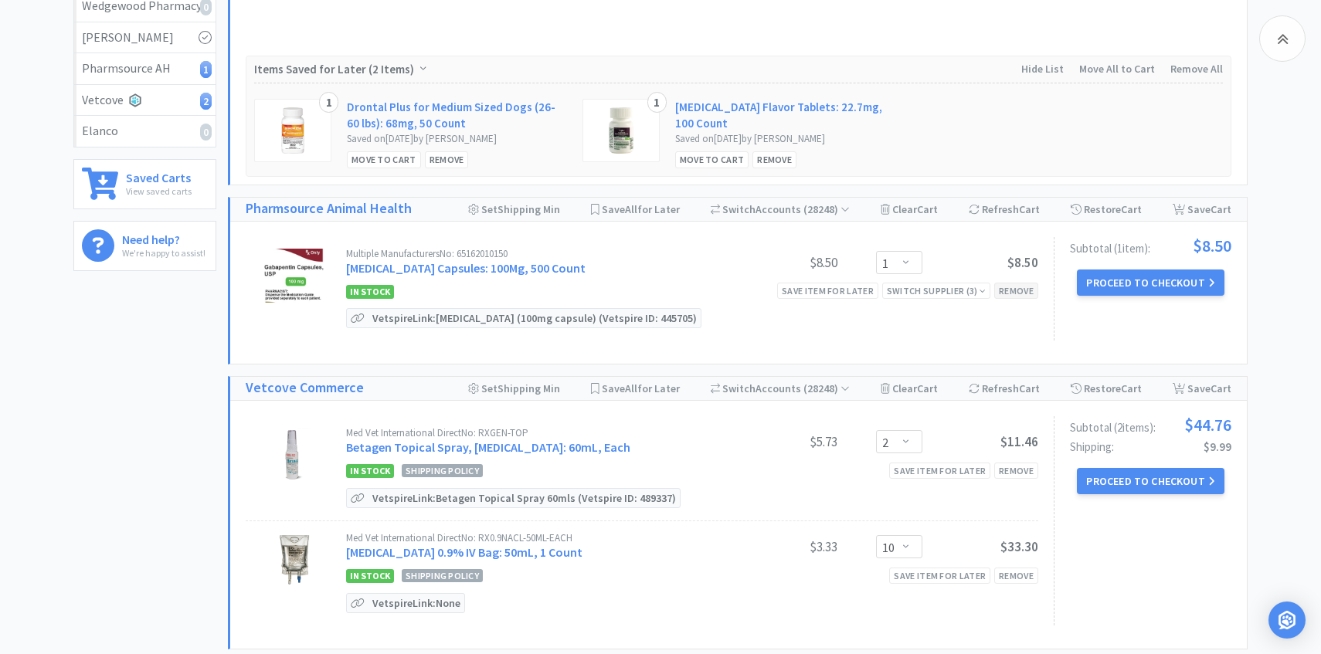
click at [1009, 288] on div "Remove" at bounding box center [1016, 291] width 44 height 16
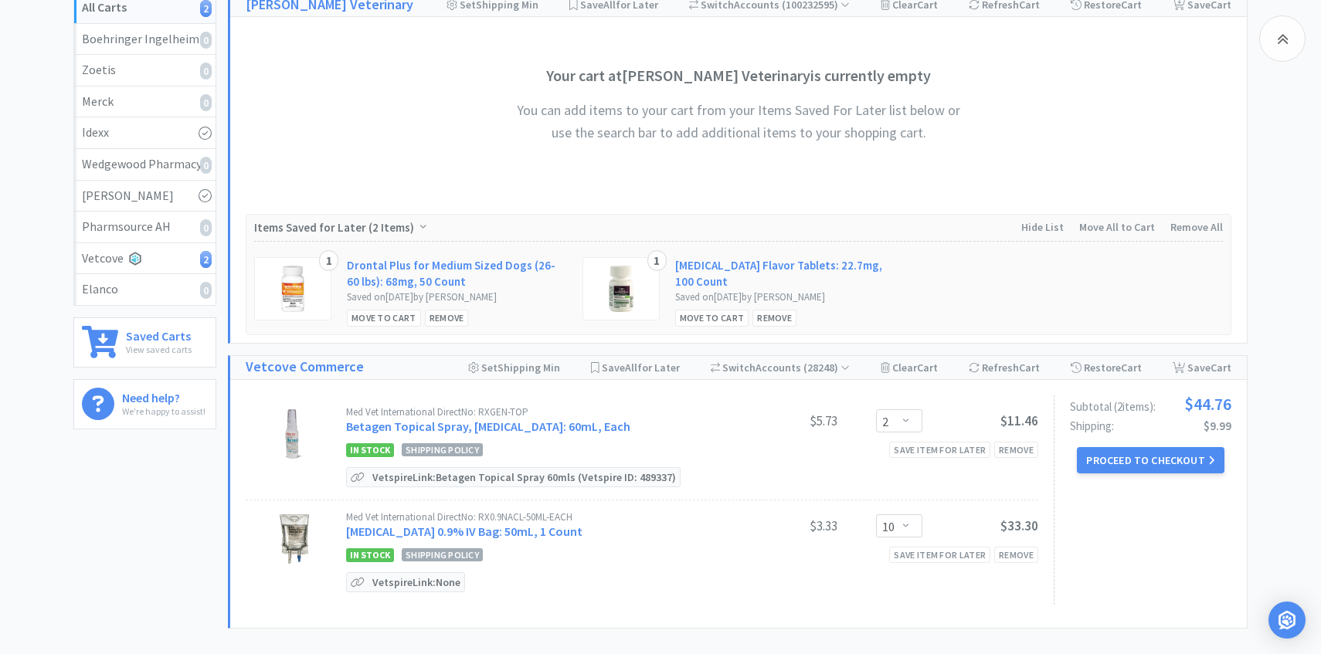
scroll to position [225, 0]
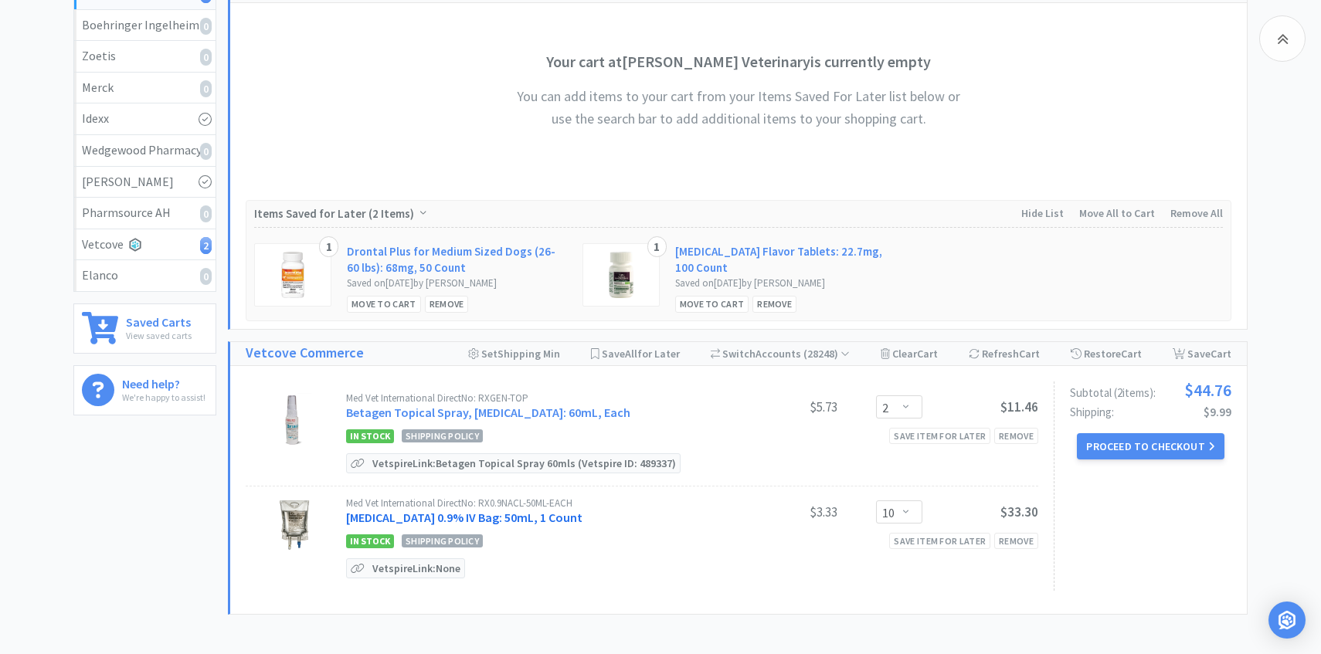
click at [539, 517] on link "[MEDICAL_DATA] 0.9% IV Bag: 50mL, 1 Count" at bounding box center [464, 517] width 236 height 15
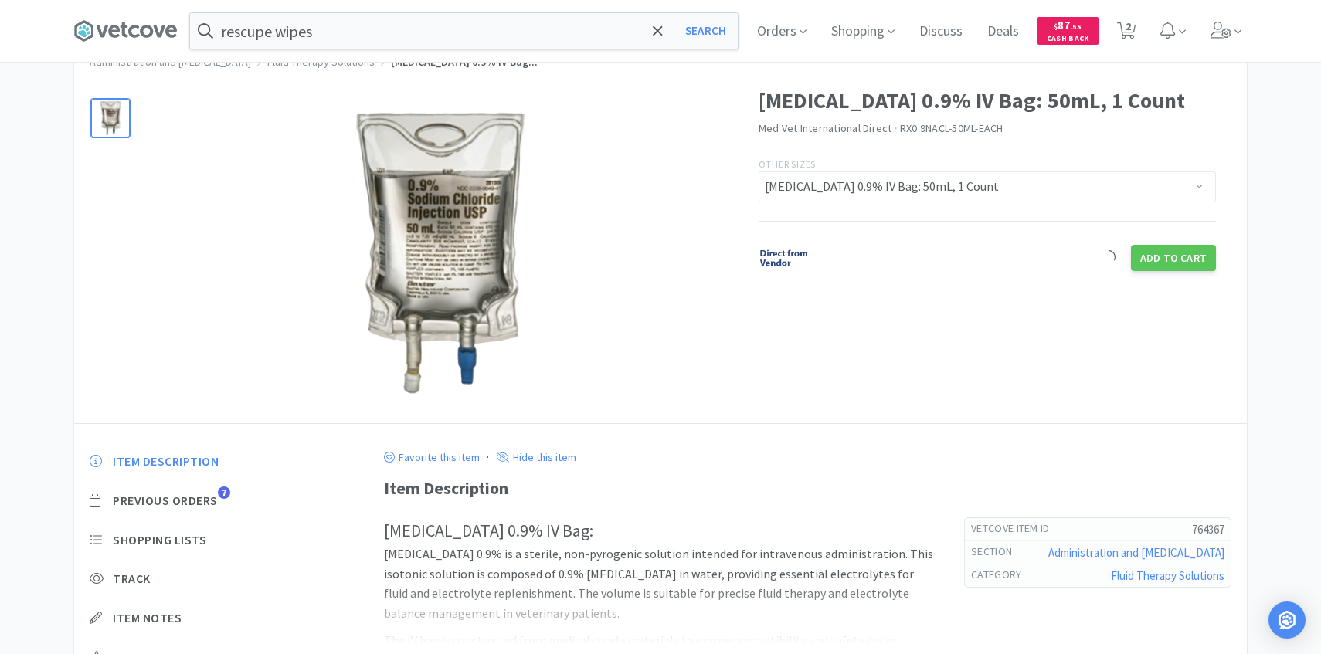
scroll to position [135, 0]
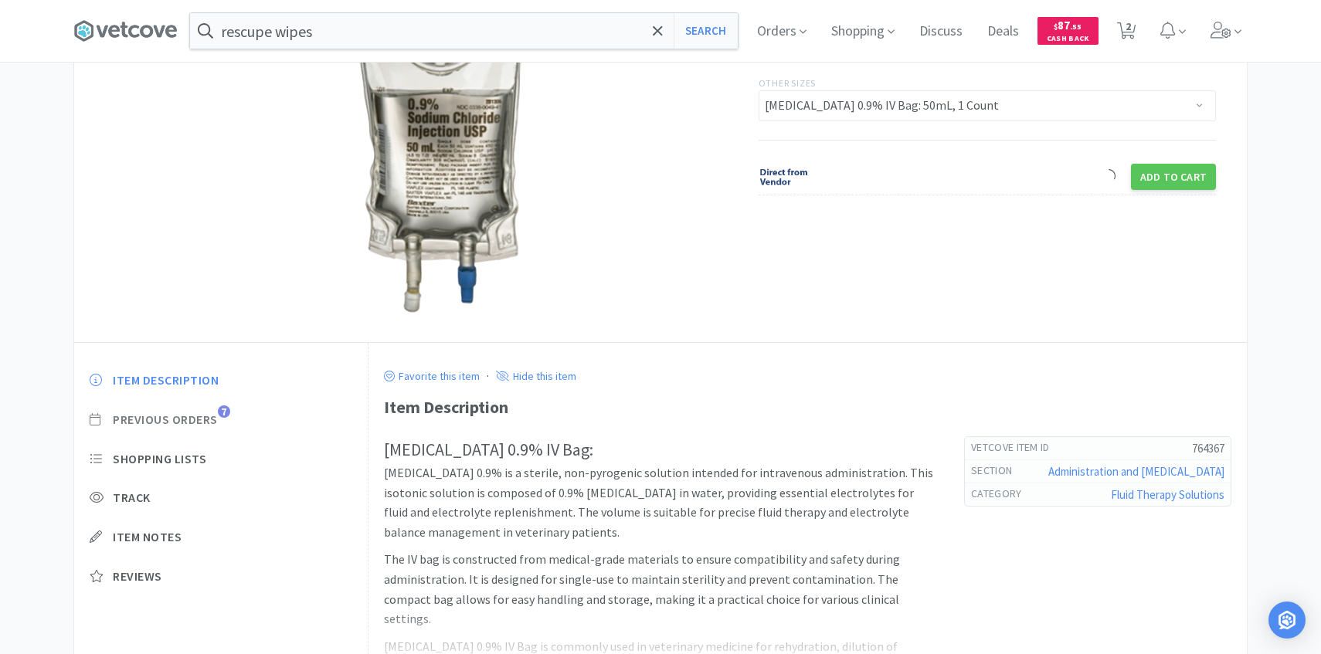
click at [195, 418] on span "Previous Orders" at bounding box center [165, 420] width 105 height 16
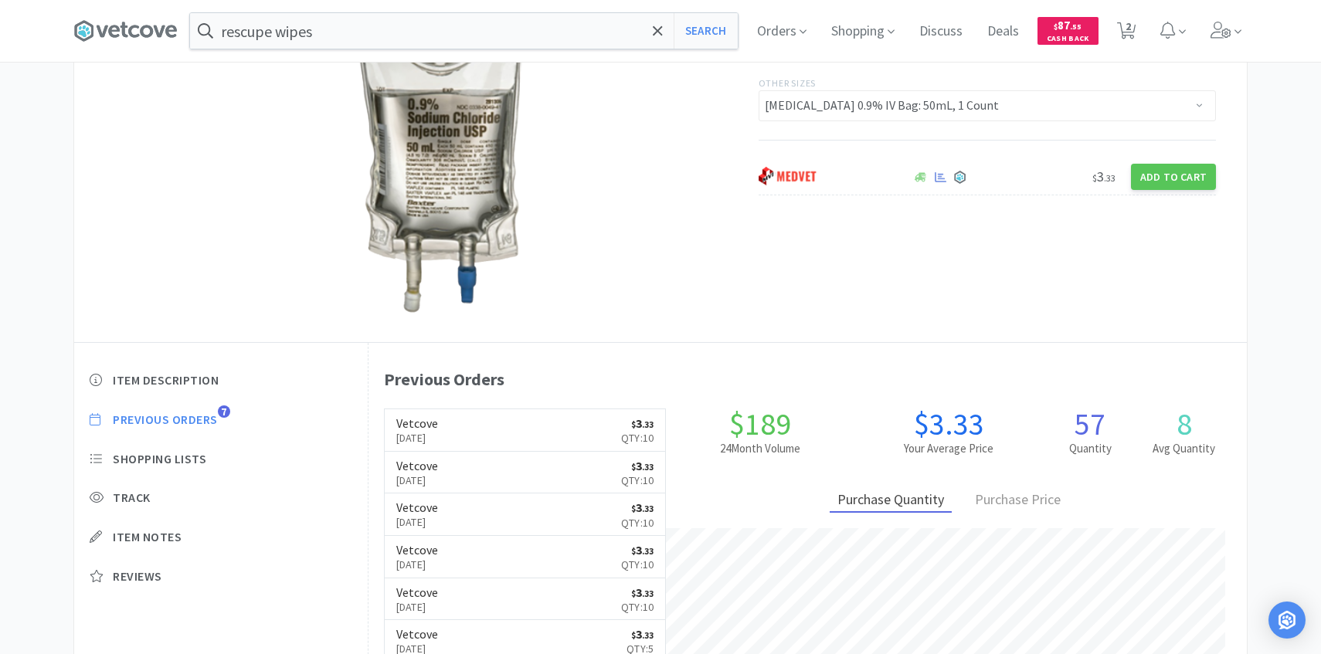
scroll to position [0, 0]
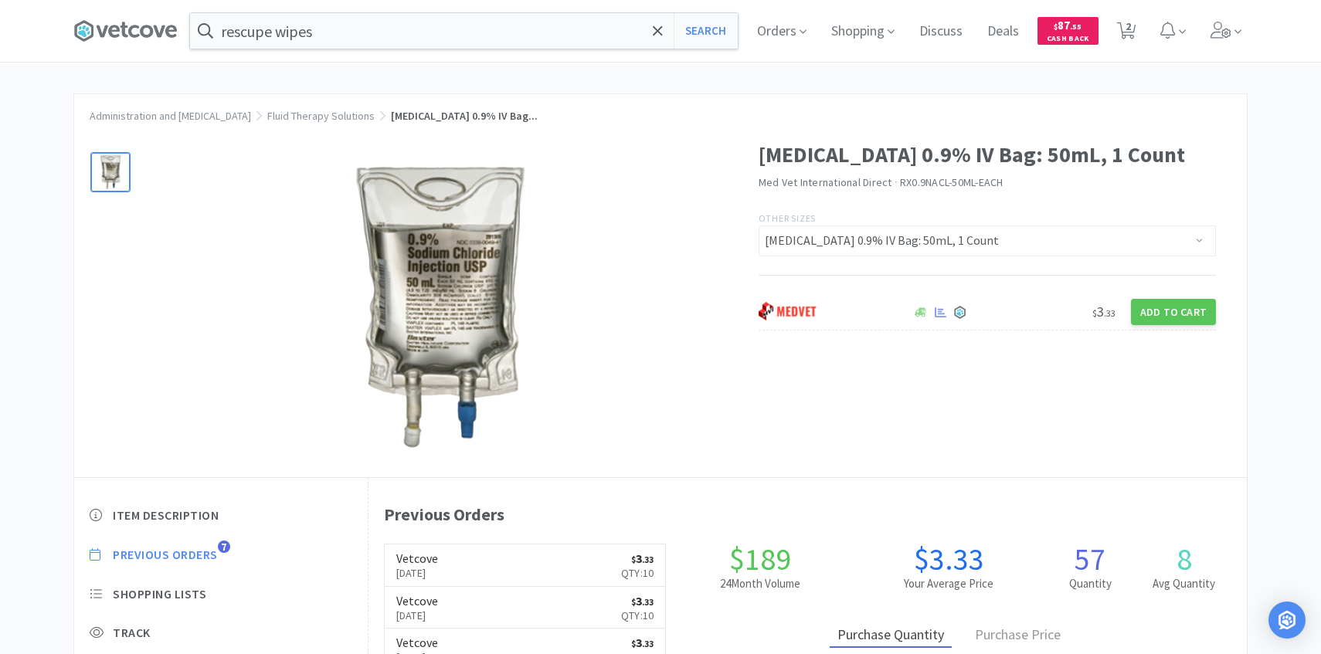
scroll to position [225, 0]
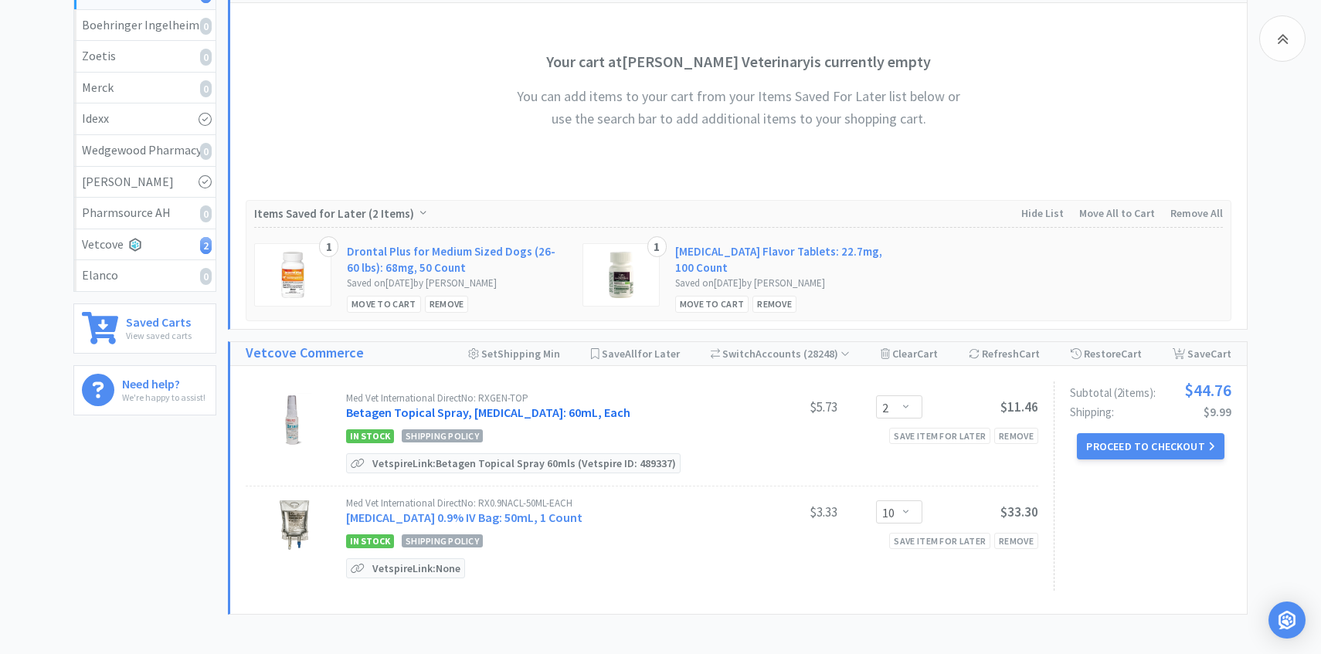
click at [564, 411] on link "Betagen Topical Spray, [MEDICAL_DATA]: 60mL, Each" at bounding box center [488, 412] width 284 height 15
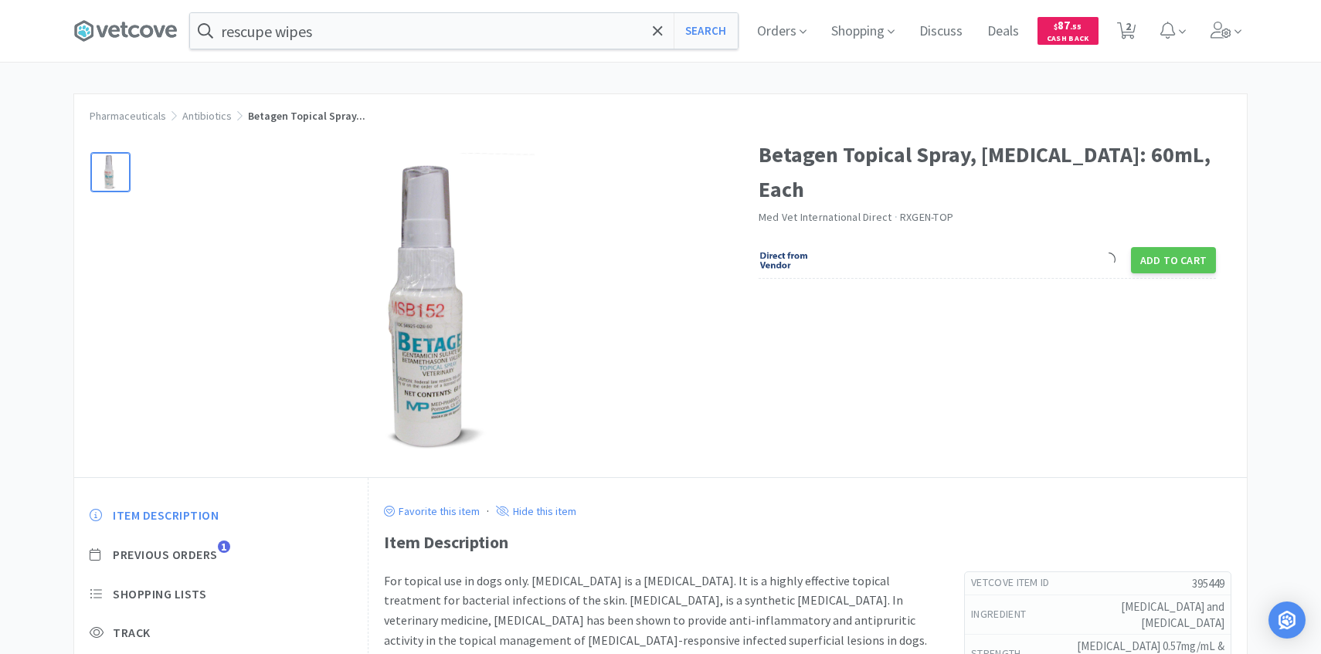
scroll to position [98, 0]
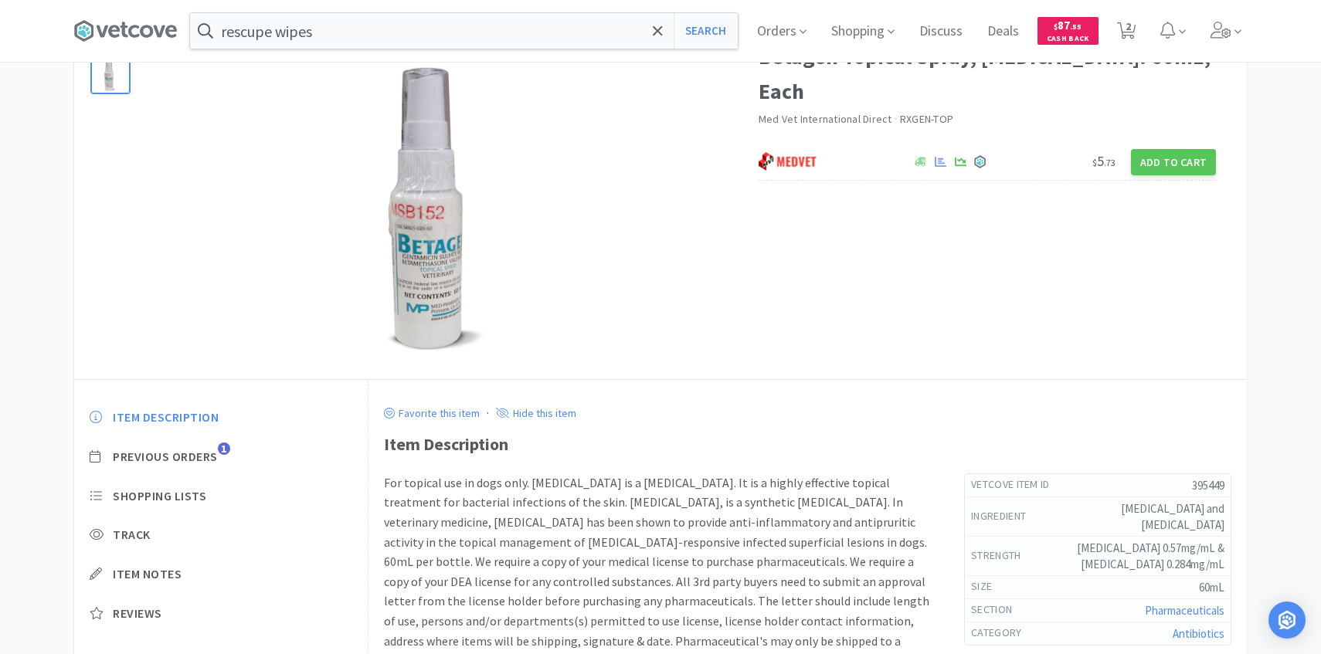
click at [202, 445] on div "Item Description Previous Orders 1 Shopping Lists Track Item Notes Reviews" at bounding box center [220, 527] width 293 height 266
click at [202, 449] on span "Previous Orders" at bounding box center [165, 457] width 105 height 16
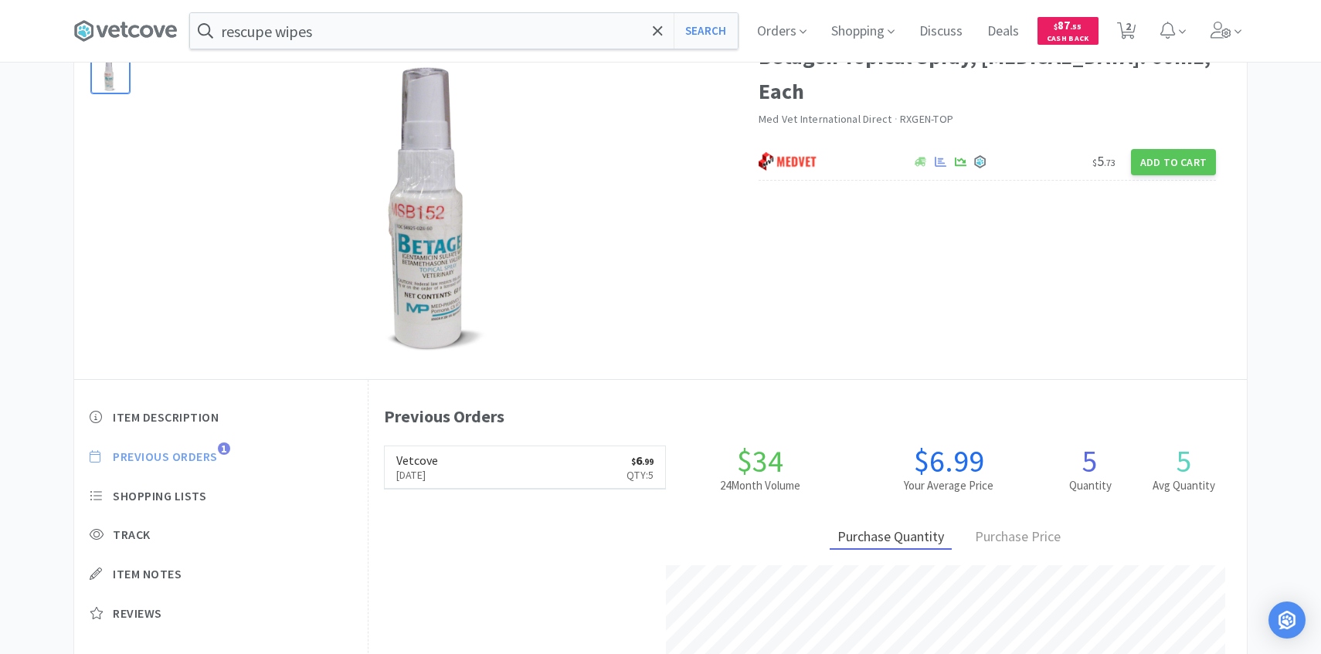
scroll to position [424, 878]
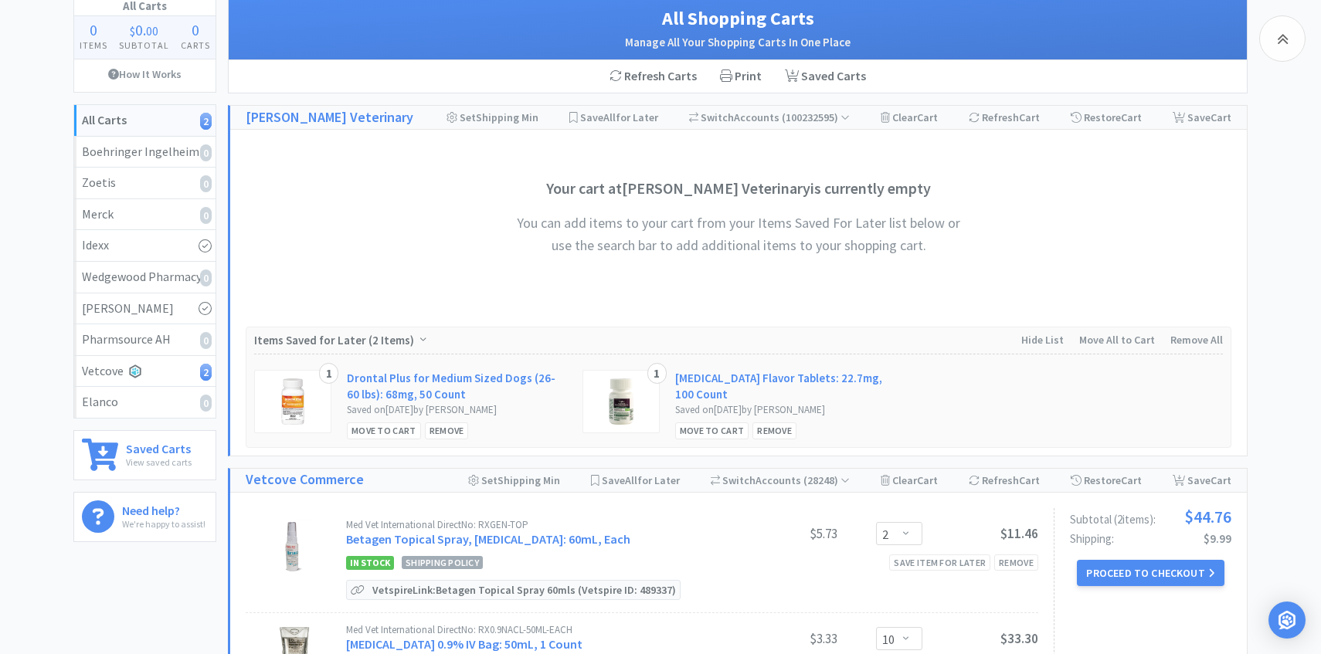
scroll to position [225, 0]
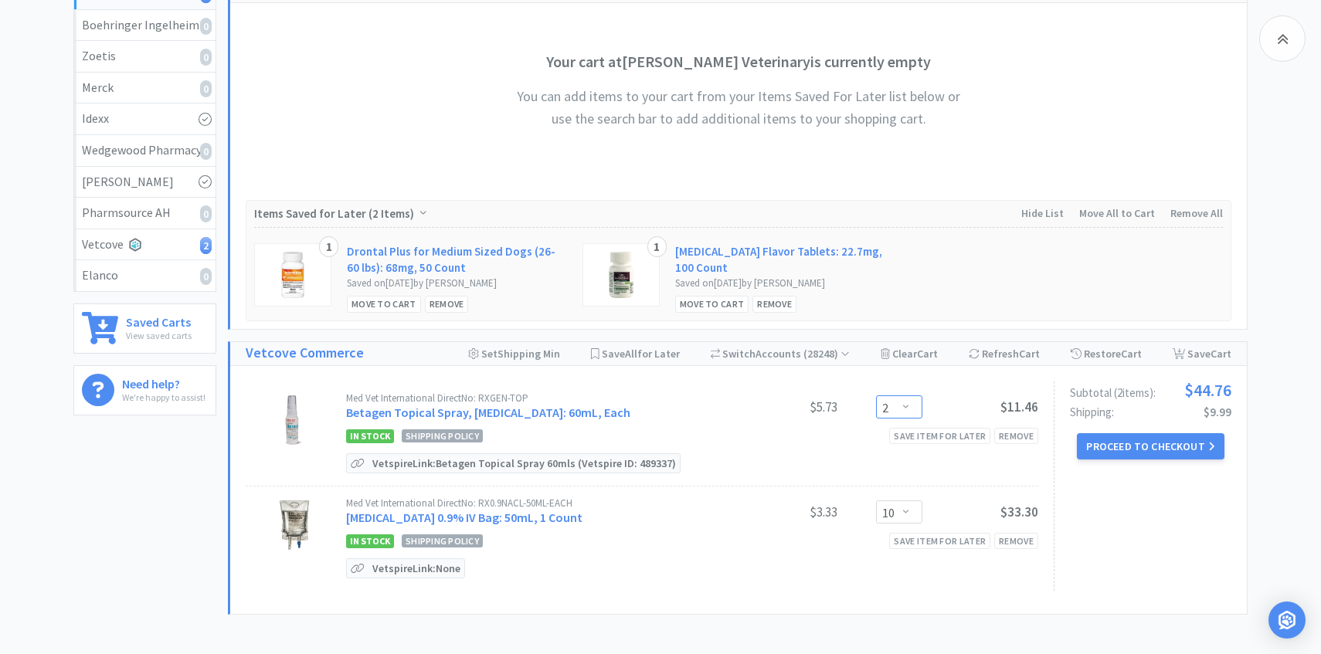
click at [904, 404] on select "Enter Quantity 1 2 3 4 5 6 7 8 9 10 11 12 13 14 15 16 17 18 19 20 Enter Quantity" at bounding box center [899, 406] width 46 height 23
click at [876, 395] on select "Enter Quantity 1 2 3 4 5 6 7 8 9 10 11 12 13 14 15 16 17 18 19 20 Enter Quantity" at bounding box center [899, 406] width 46 height 23
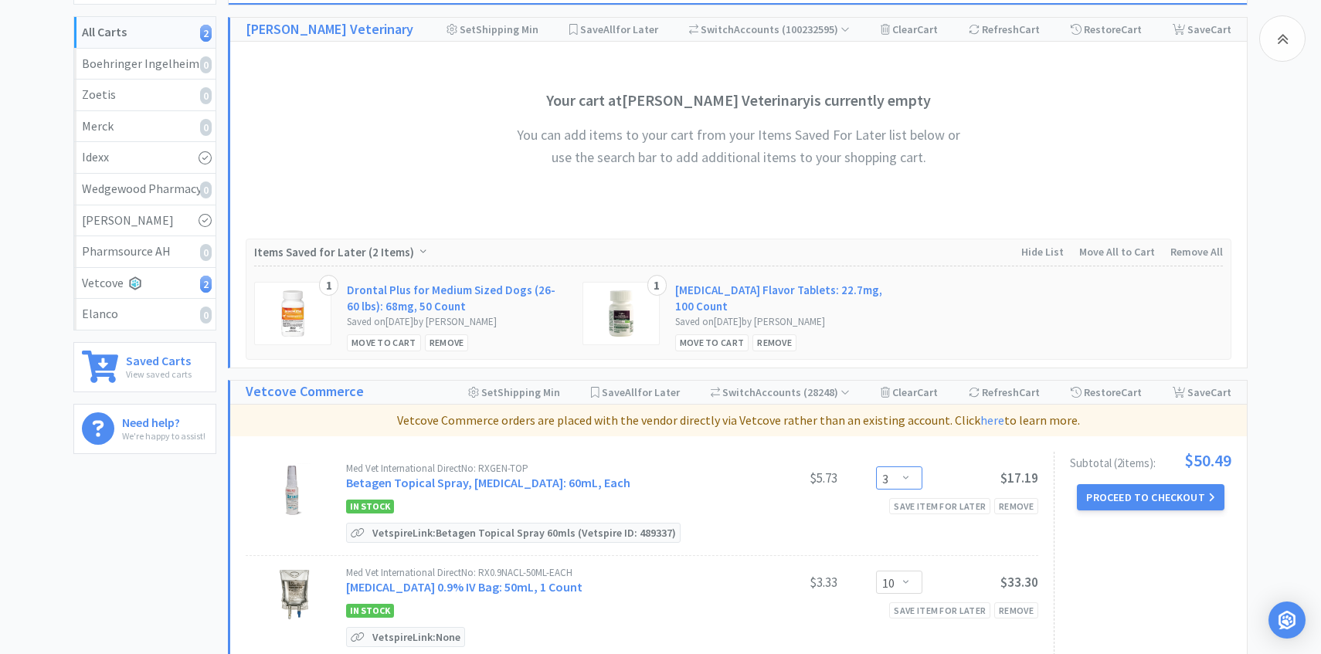
scroll to position [373, 0]
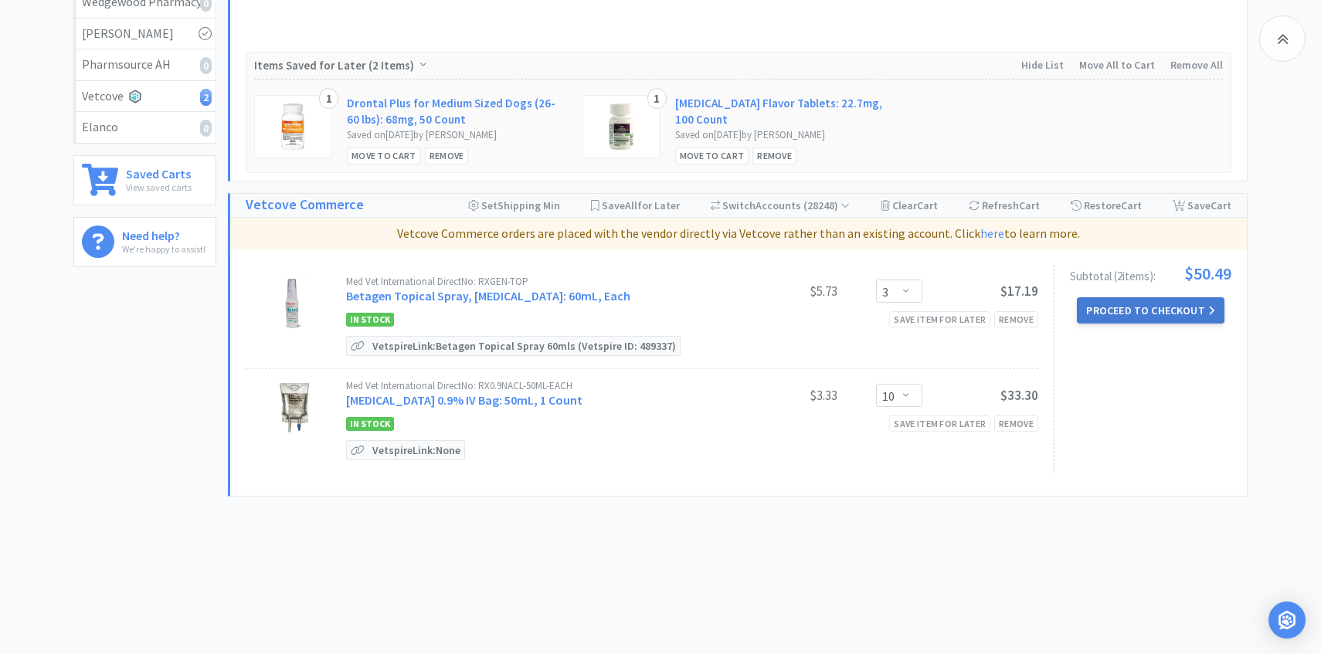
click at [1099, 314] on button "Proceed to Checkout" at bounding box center [1150, 310] width 147 height 26
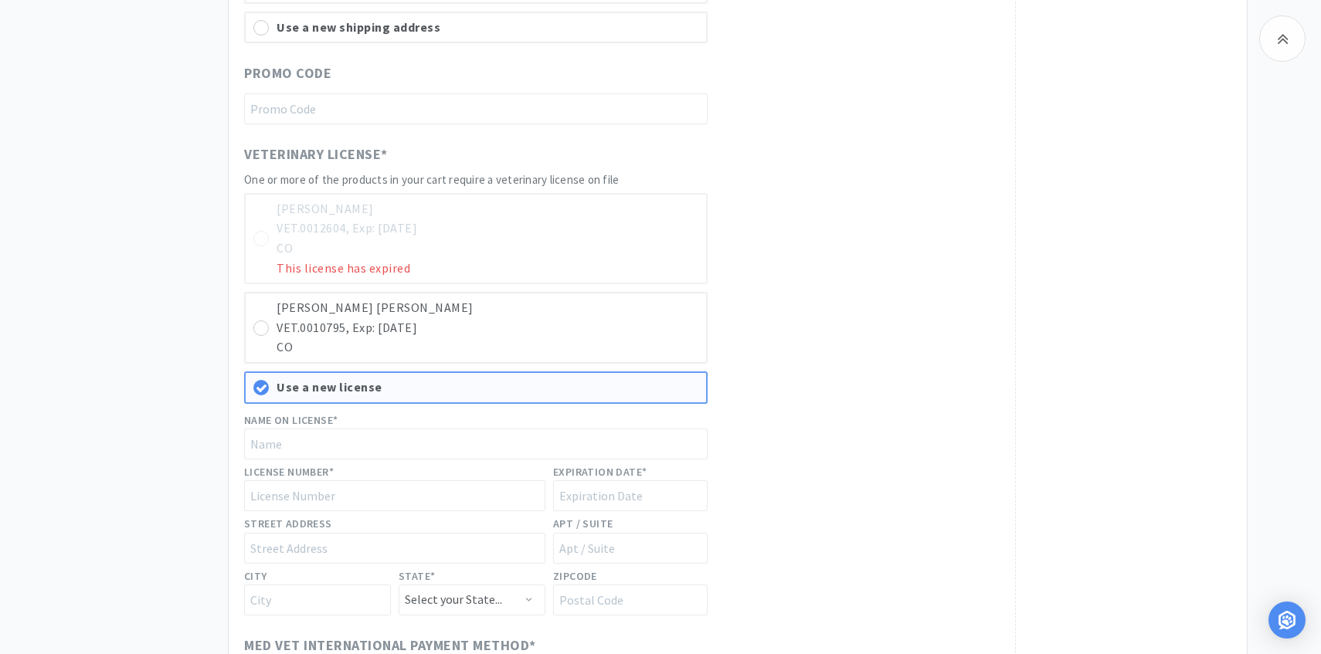
scroll to position [812, 0]
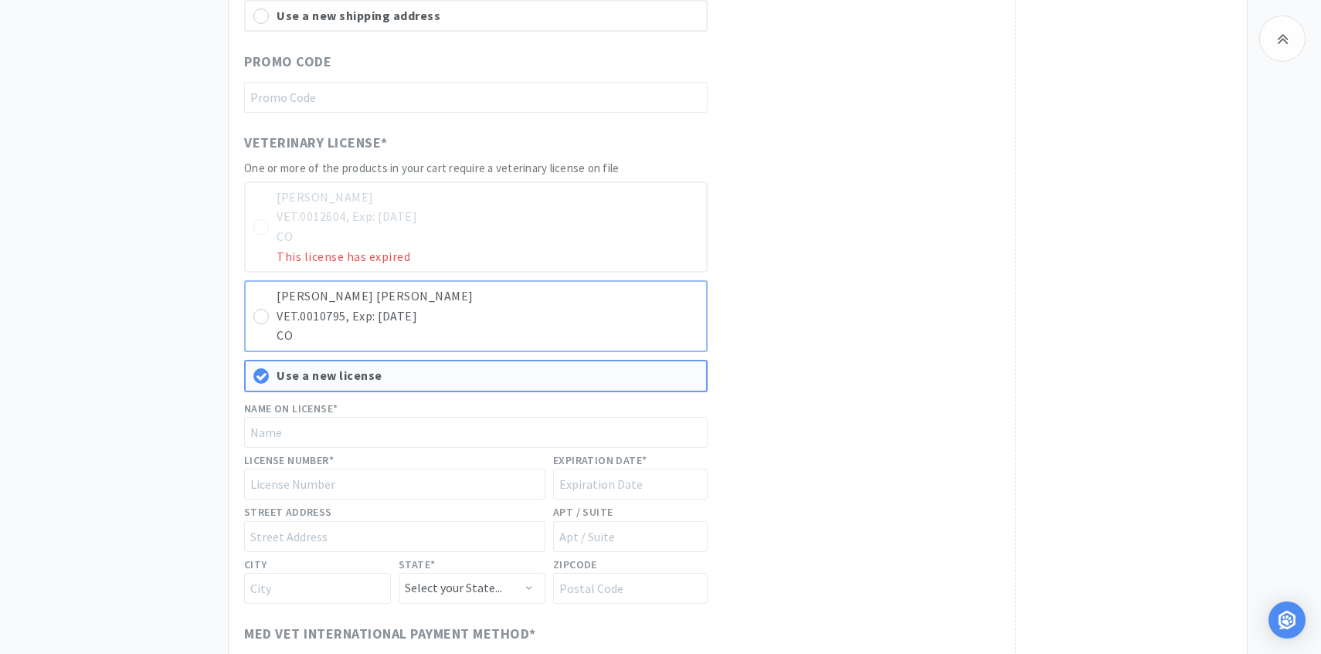
click at [645, 329] on p "CO" at bounding box center [487, 336] width 422 height 20
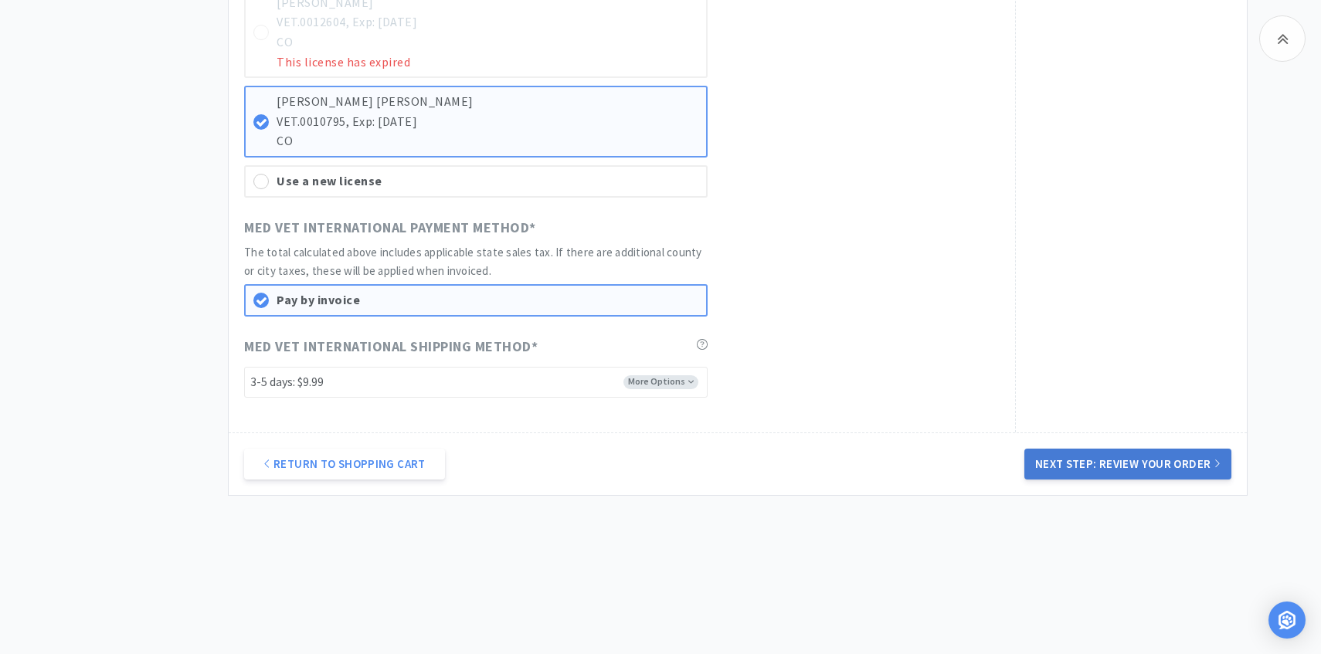
click at [1124, 471] on button "Next Step: Review Your Order" at bounding box center [1127, 464] width 207 height 31
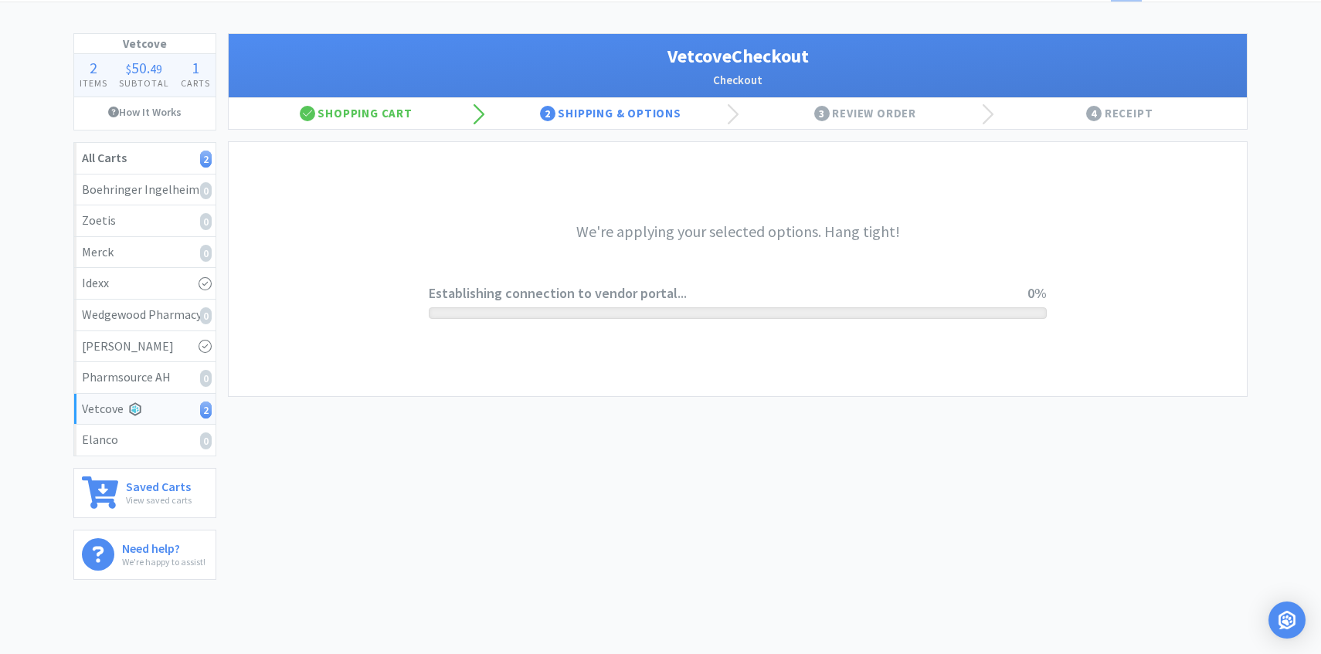
scroll to position [0, 0]
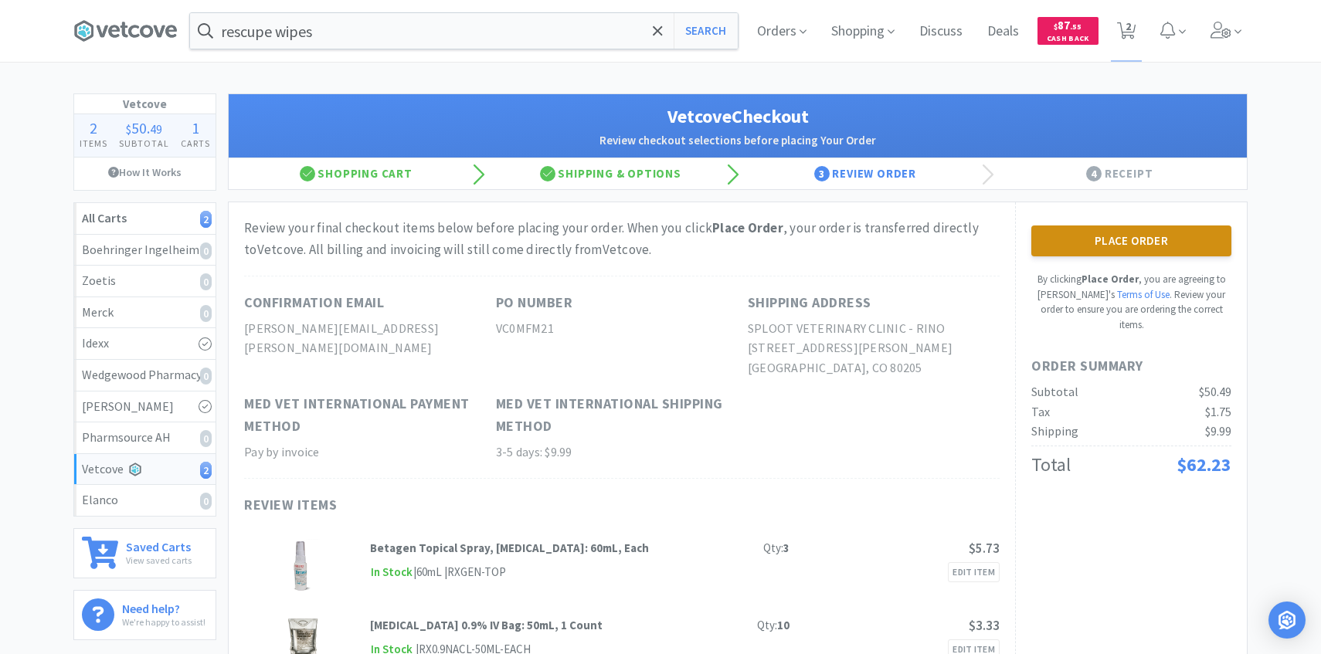
click at [1067, 240] on button "Place Order" at bounding box center [1131, 241] width 200 height 31
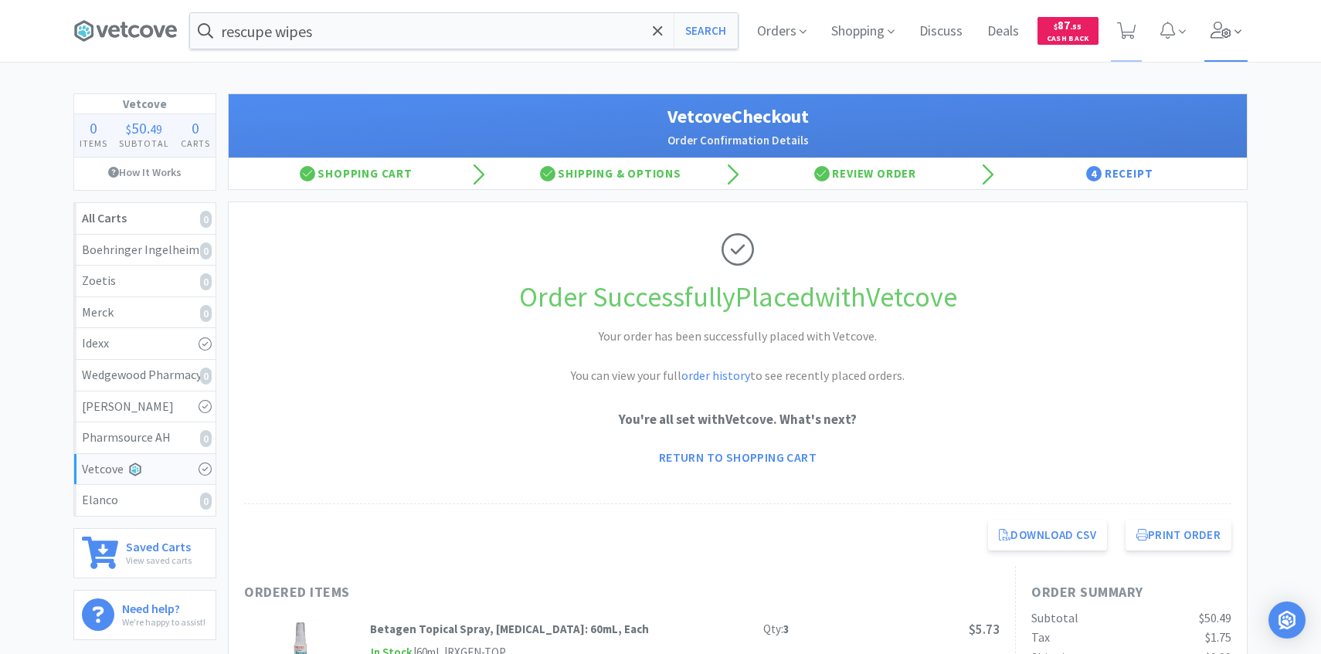
click at [1225, 33] on icon at bounding box center [1221, 30] width 22 height 17
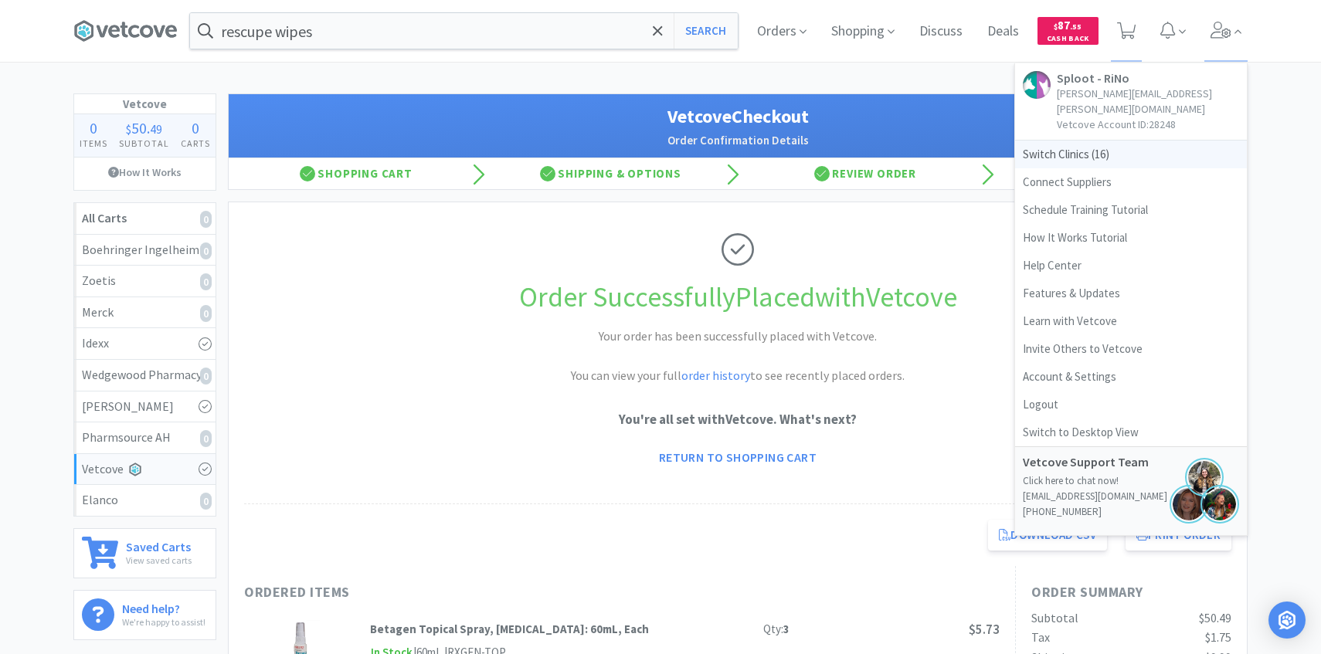
click at [1115, 141] on span "Switch Clinics ( 16 )" at bounding box center [1131, 155] width 232 height 28
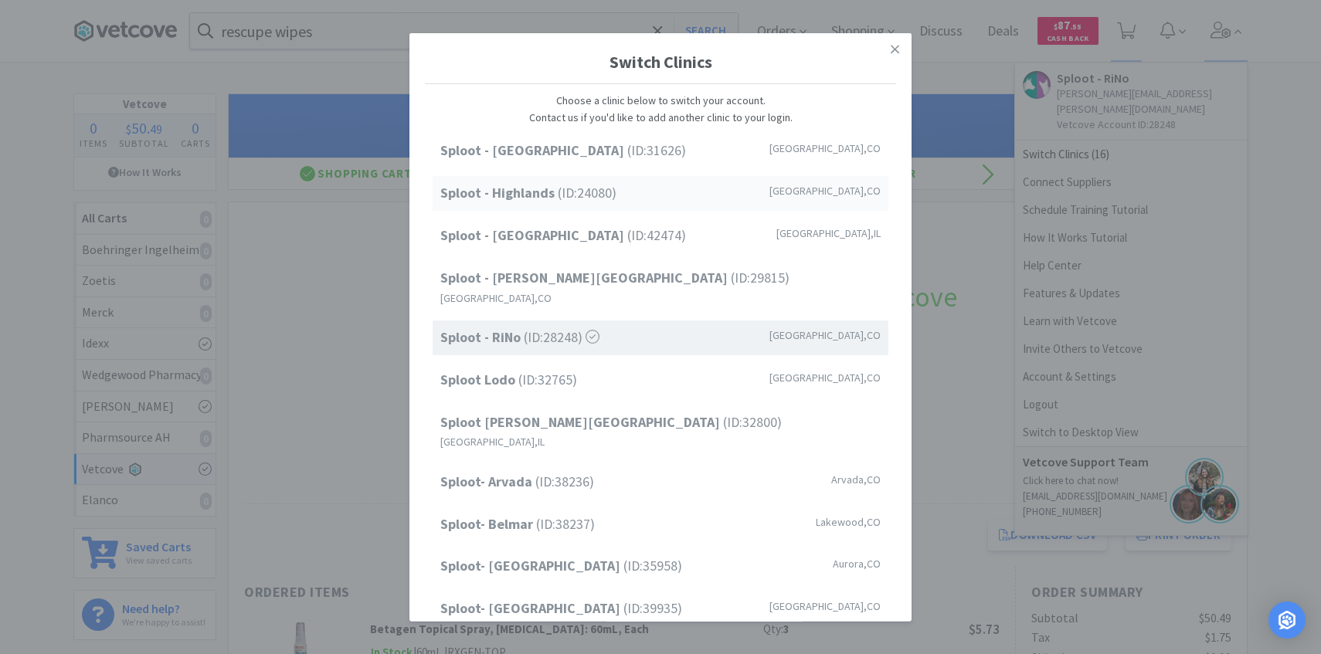
click at [588, 192] on span "Sploot - Highlands (ID: 24080 )" at bounding box center [528, 193] width 176 height 22
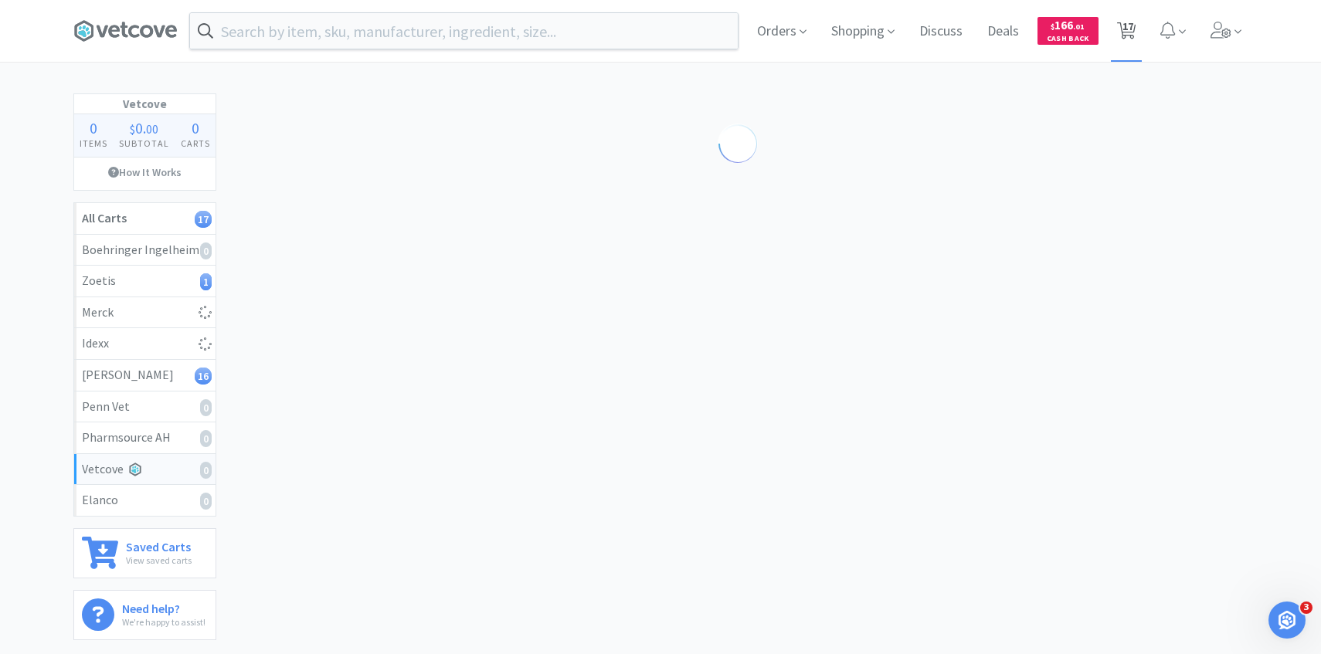
click at [1123, 43] on span "17" at bounding box center [1127, 26] width 11 height 62
select select "10"
select select "1"
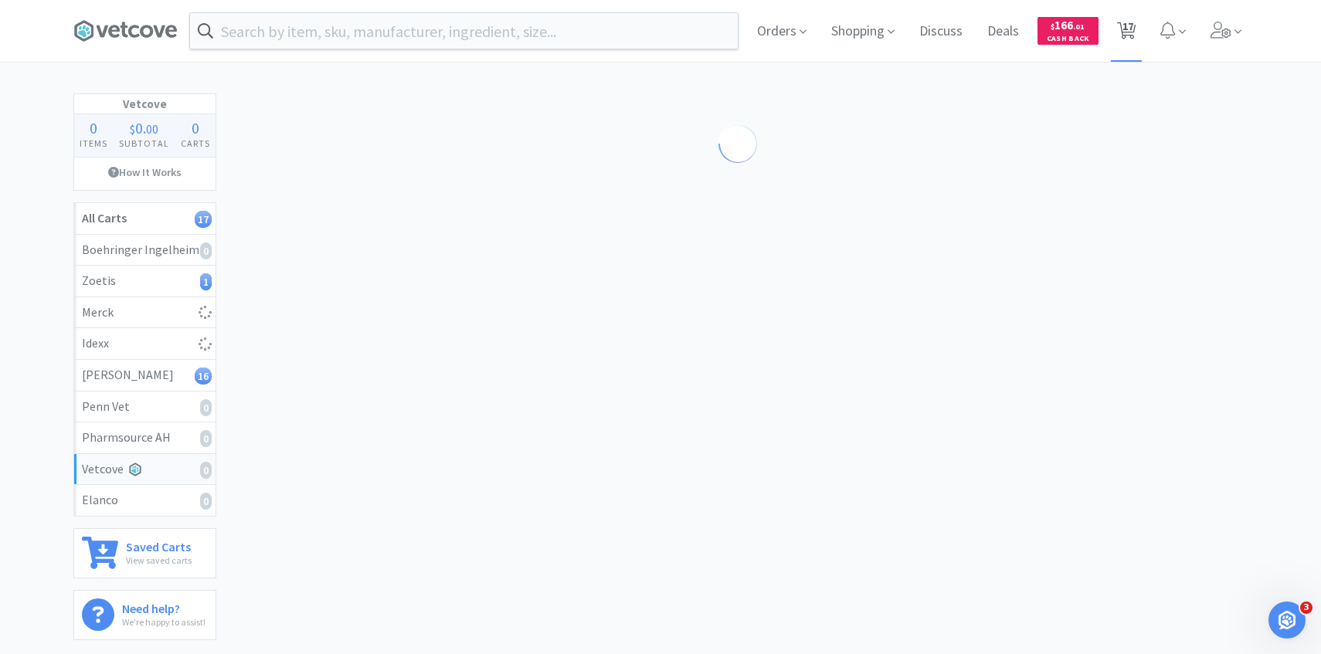
select select "1"
select select "5"
select select "1"
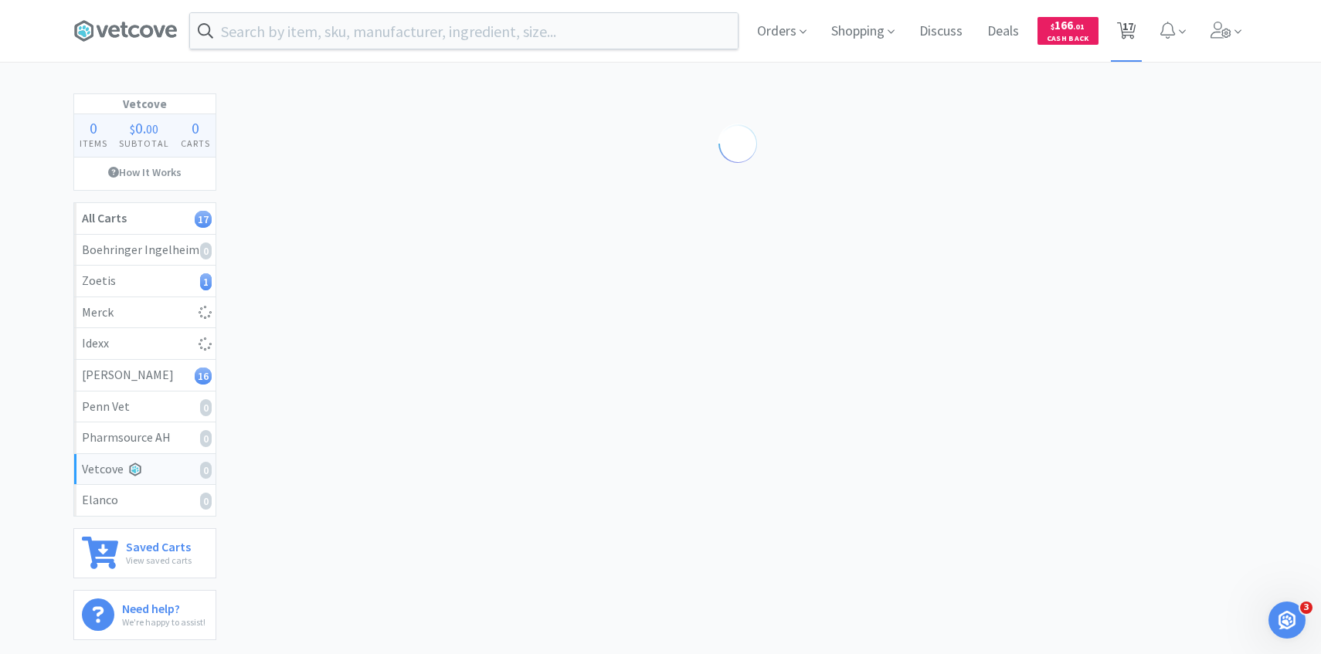
select select "1"
select select "2"
select select "1"
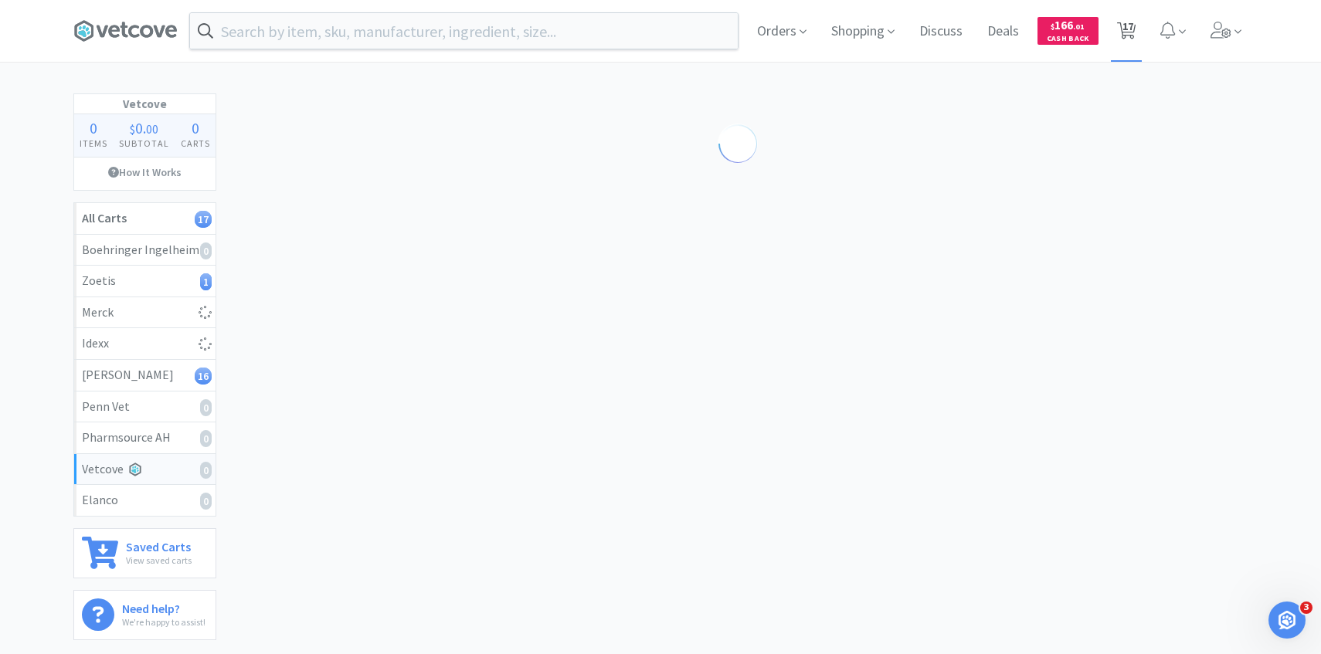
select select "1"
select select "2"
select select "3"
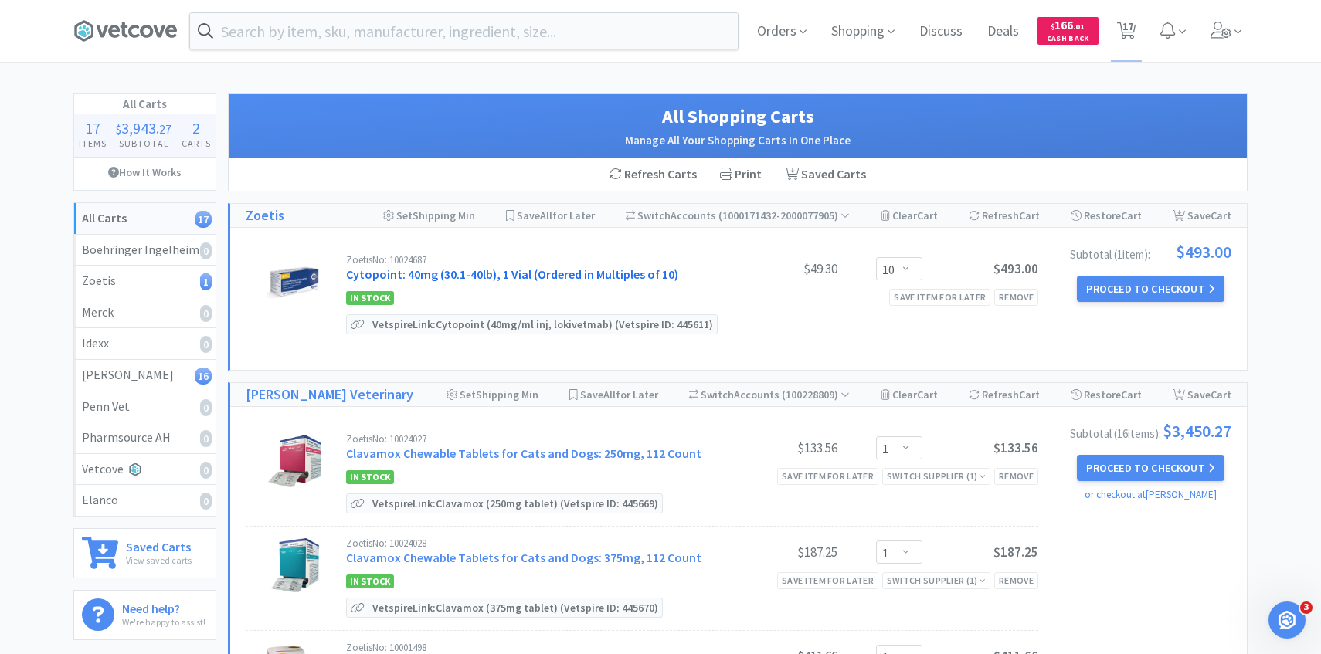
click at [612, 272] on link "Cytopoint: 40mg (30.1-40lb), 1 Vial (Ordered in Multiples of 10)" at bounding box center [512, 273] width 332 height 15
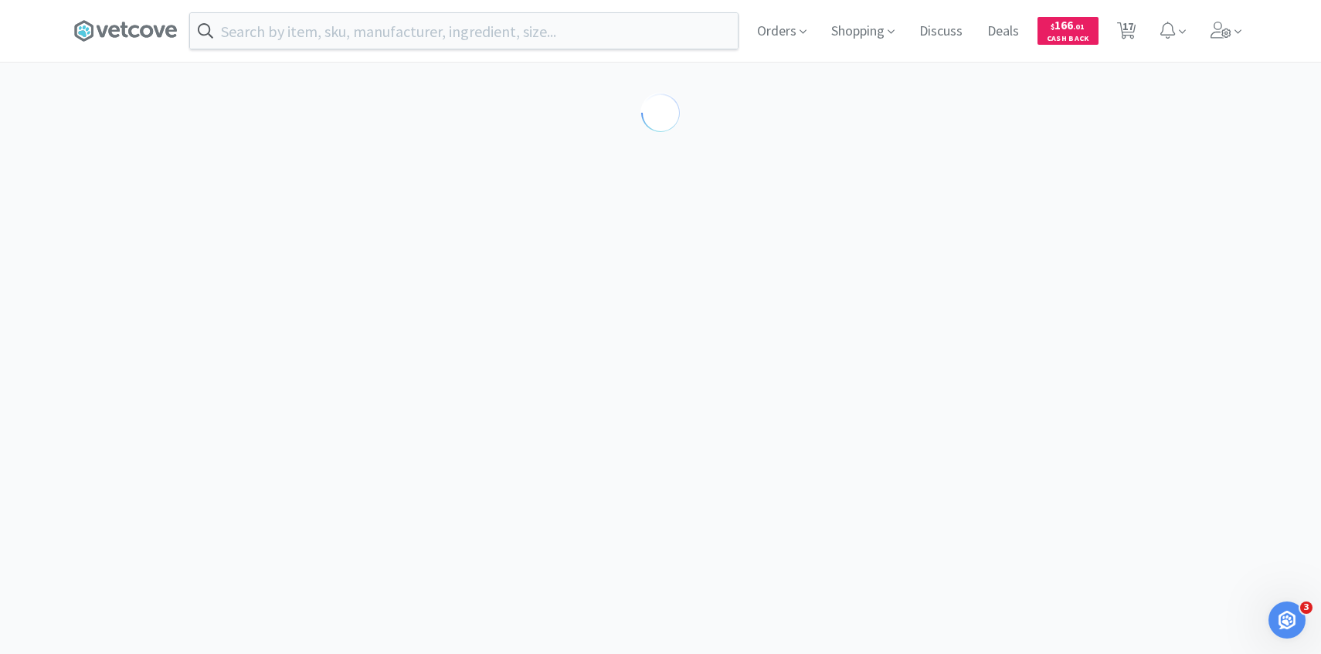
select select "298817"
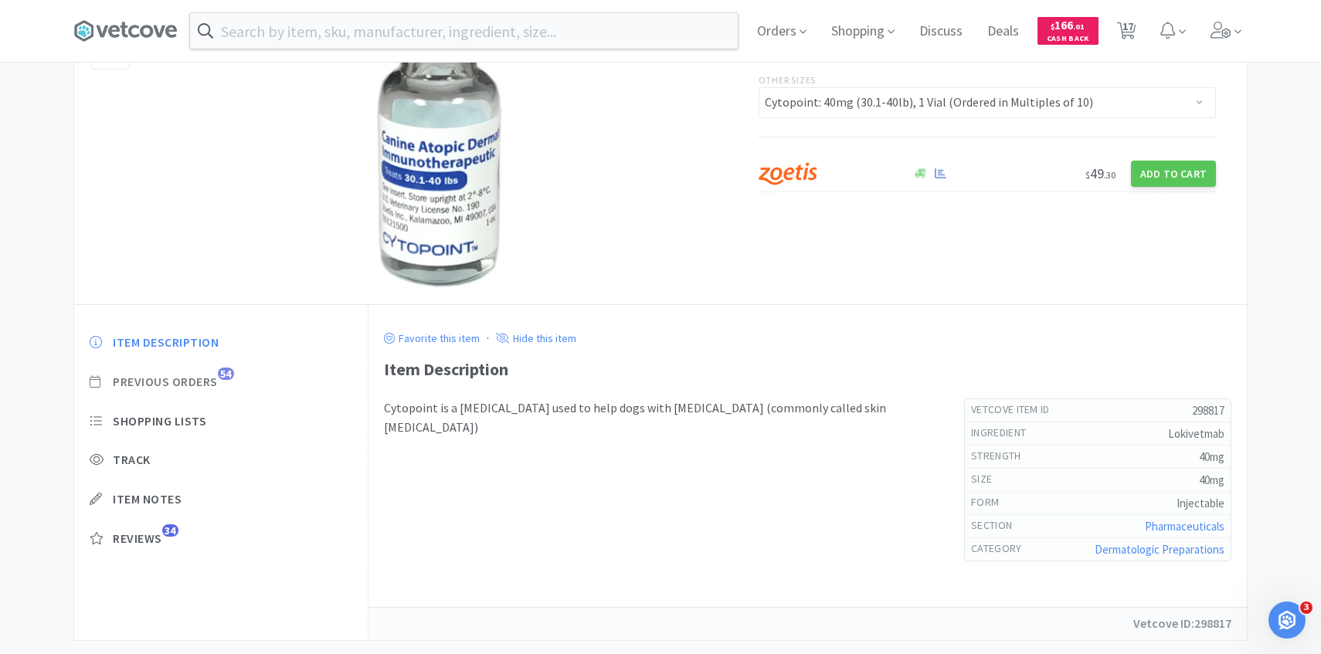
click at [208, 378] on span "Previous Orders" at bounding box center [165, 382] width 105 height 16
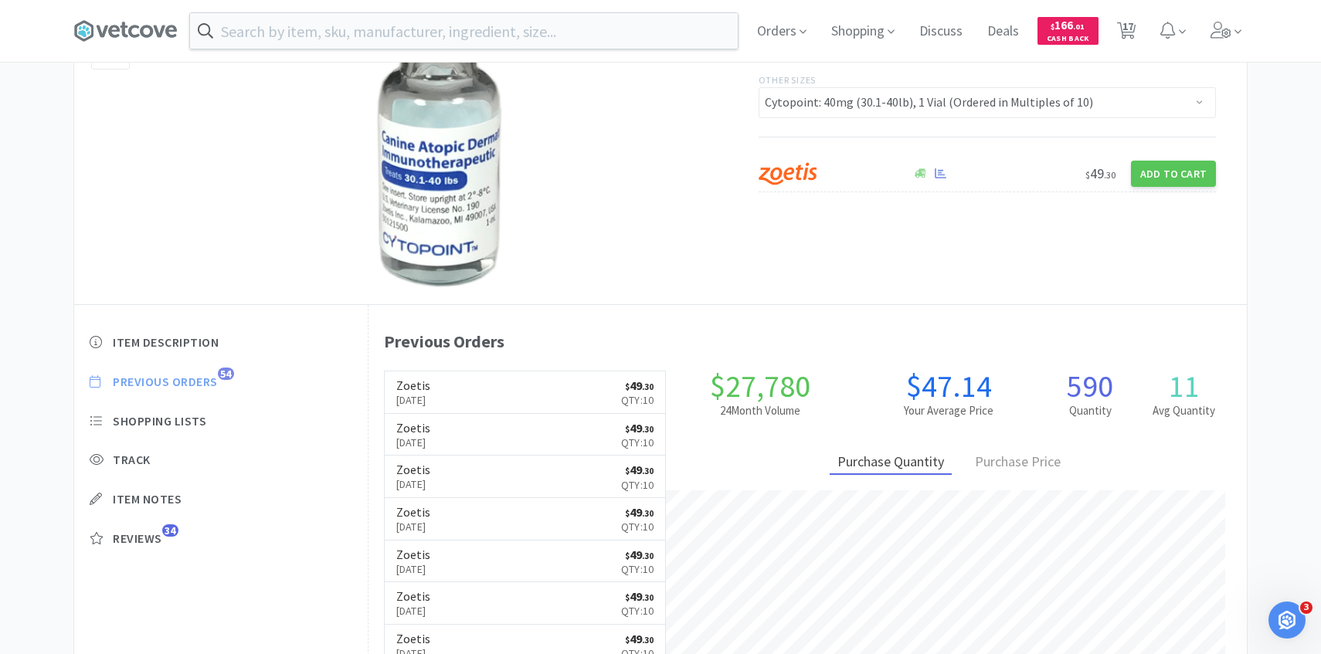
scroll to position [424, 878]
select select "10"
select select "1"
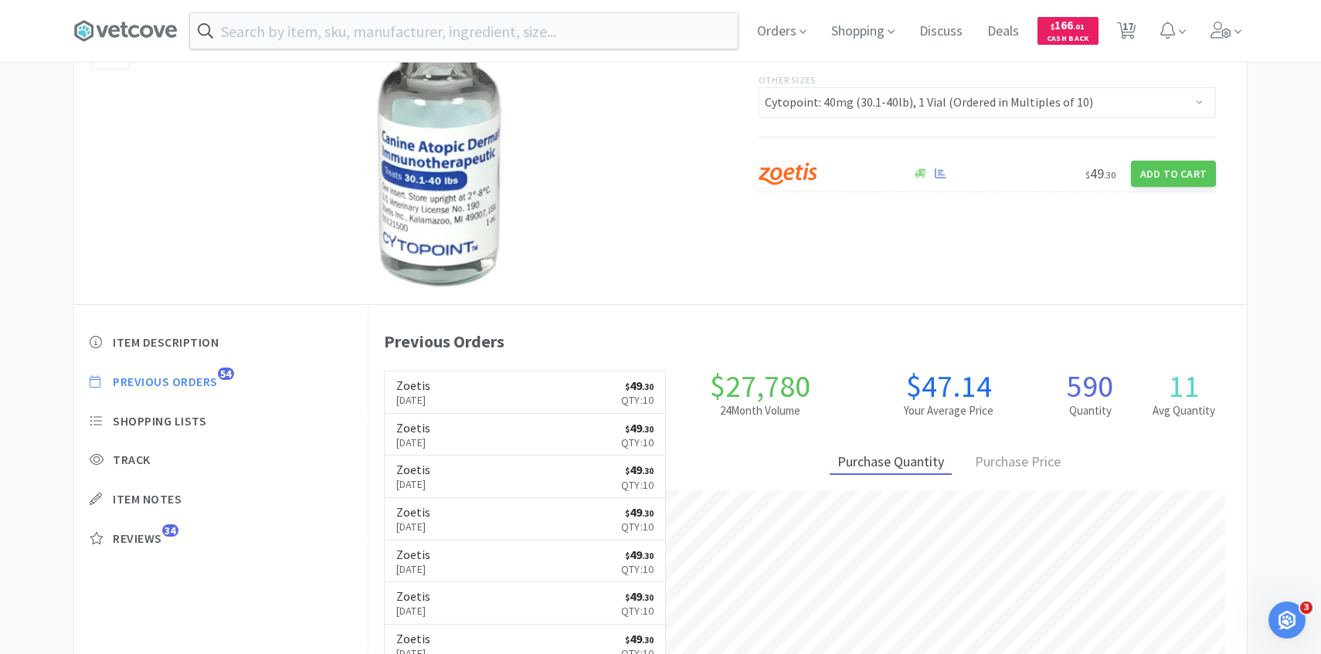
select select "1"
select select "5"
select select "1"
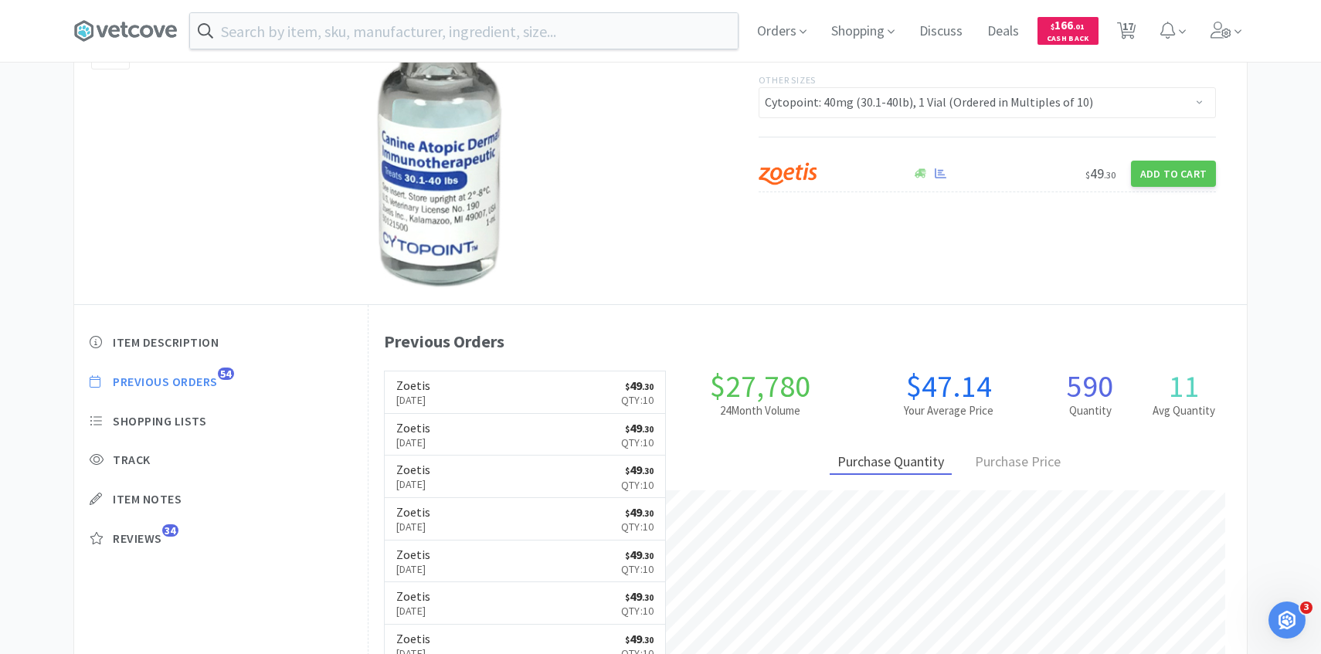
select select "1"
select select "2"
select select "1"
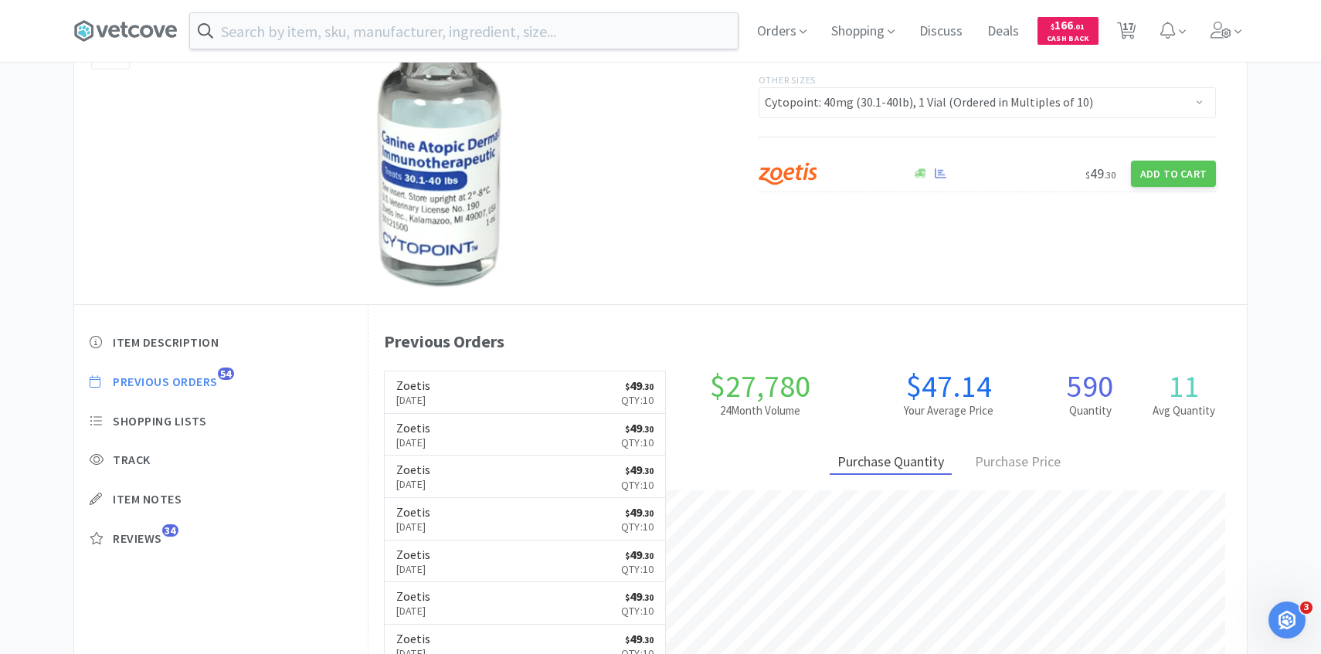
select select "1"
select select "2"
select select "3"
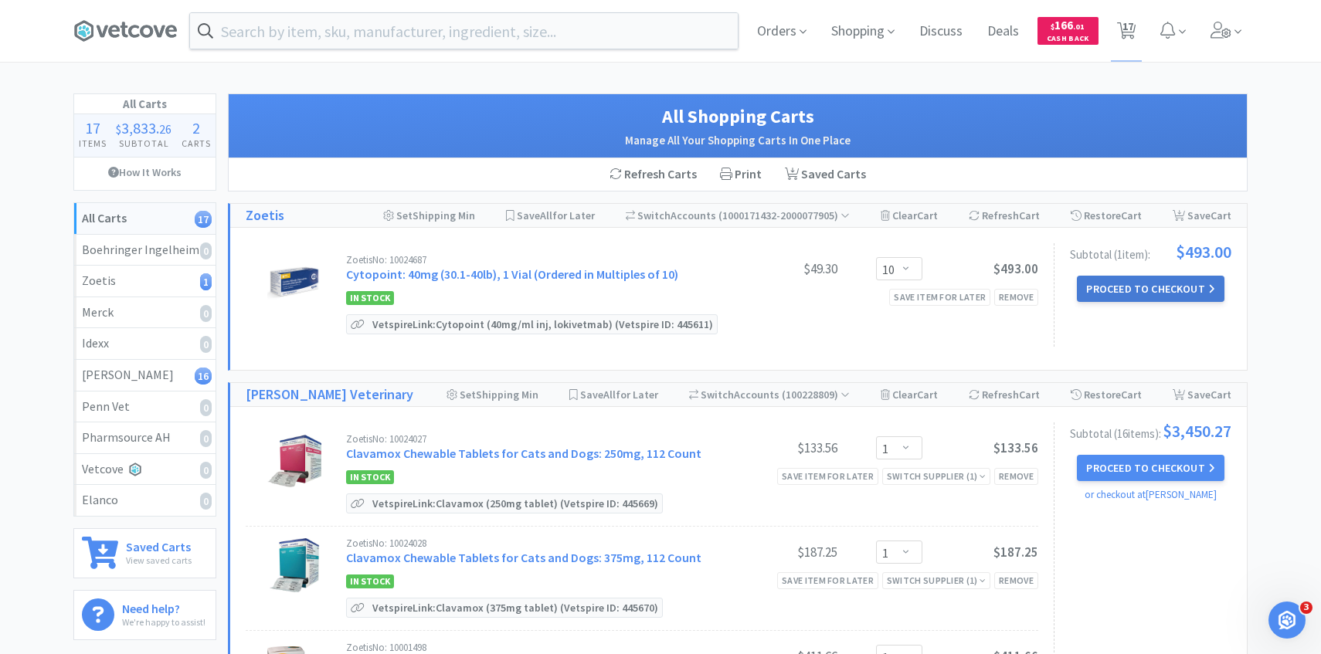
click at [1127, 293] on button "Proceed to Checkout" at bounding box center [1150, 289] width 147 height 26
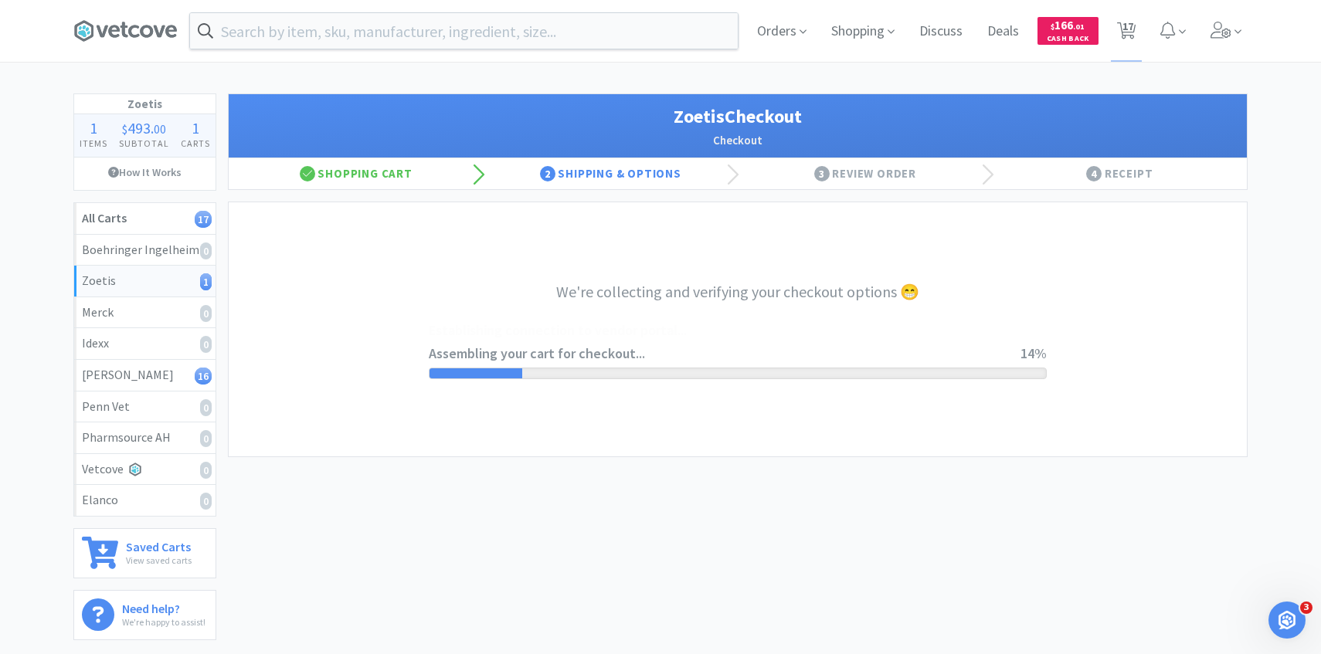
select select "invoice"
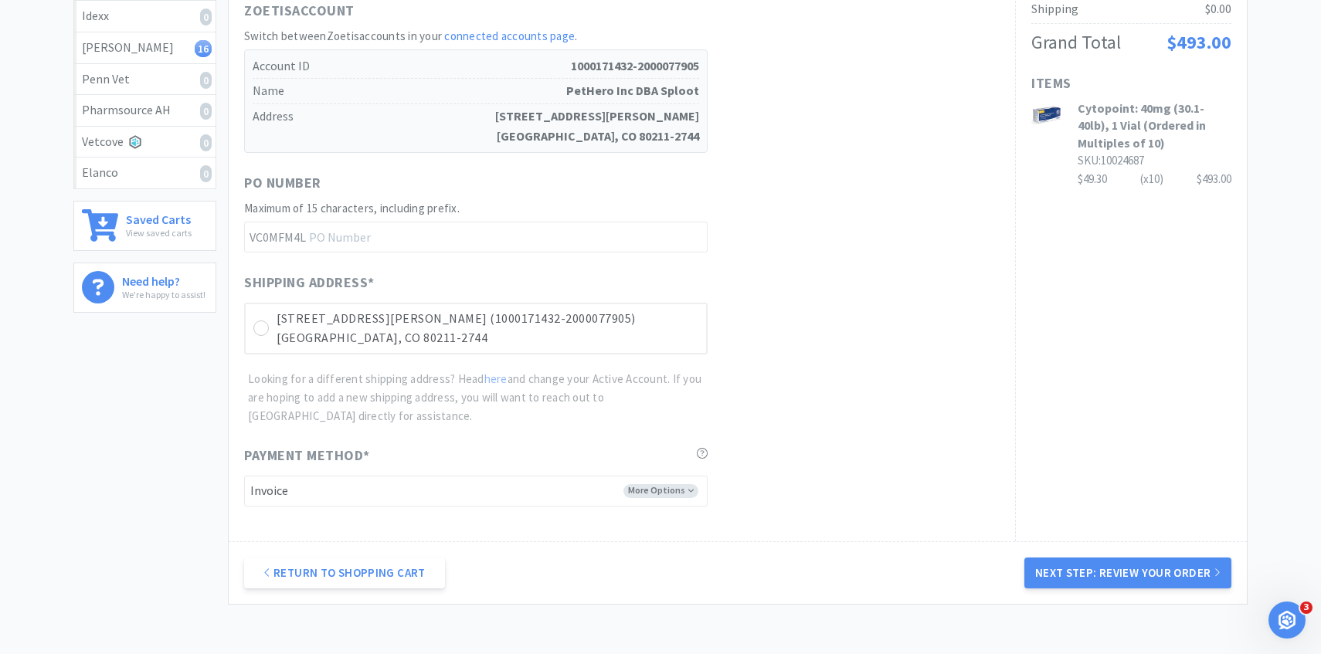
scroll to position [436, 0]
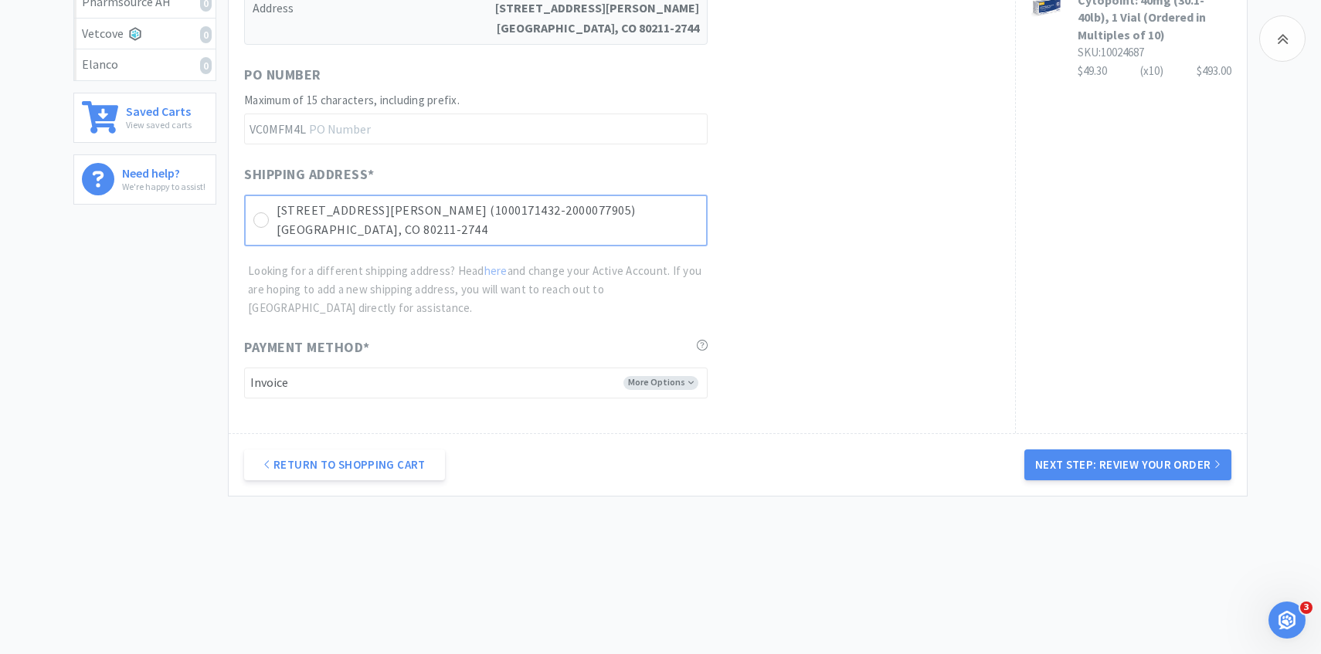
click at [527, 213] on p "[STREET_ADDRESS][PERSON_NAME] (1000171432-2000077905)" at bounding box center [487, 211] width 422 height 20
click at [1055, 452] on button "Next Step: Review Your Order" at bounding box center [1127, 464] width 207 height 31
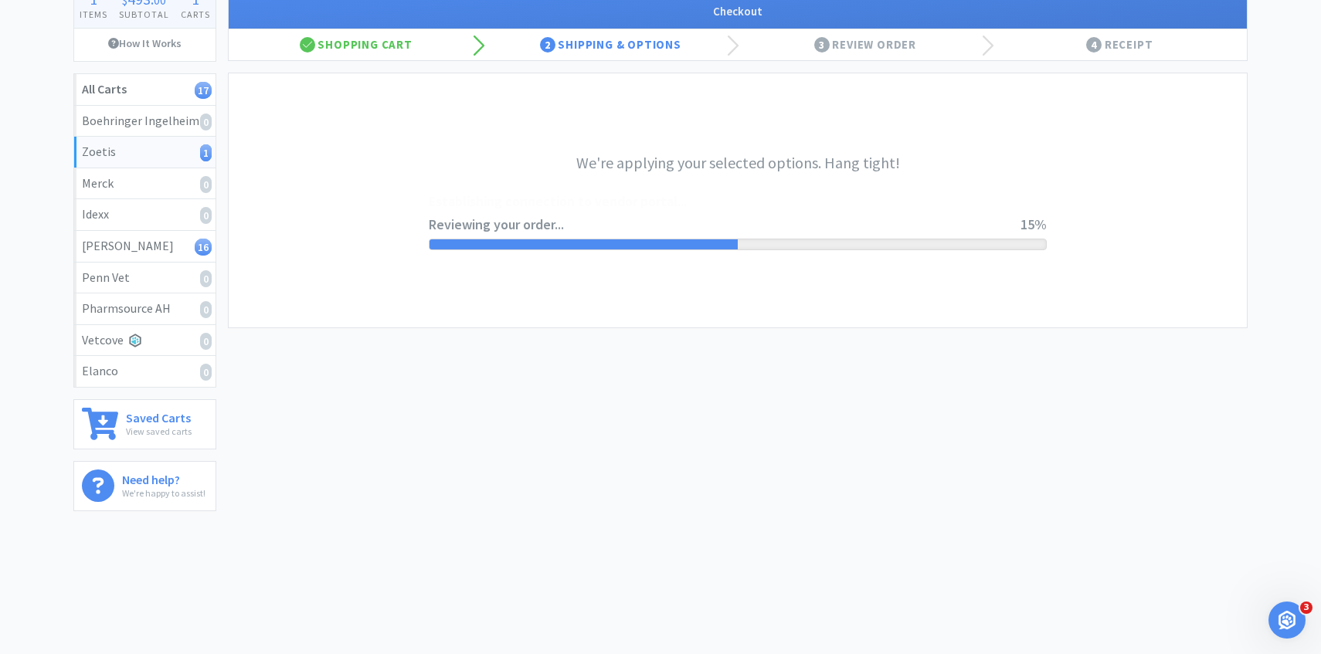
scroll to position [0, 0]
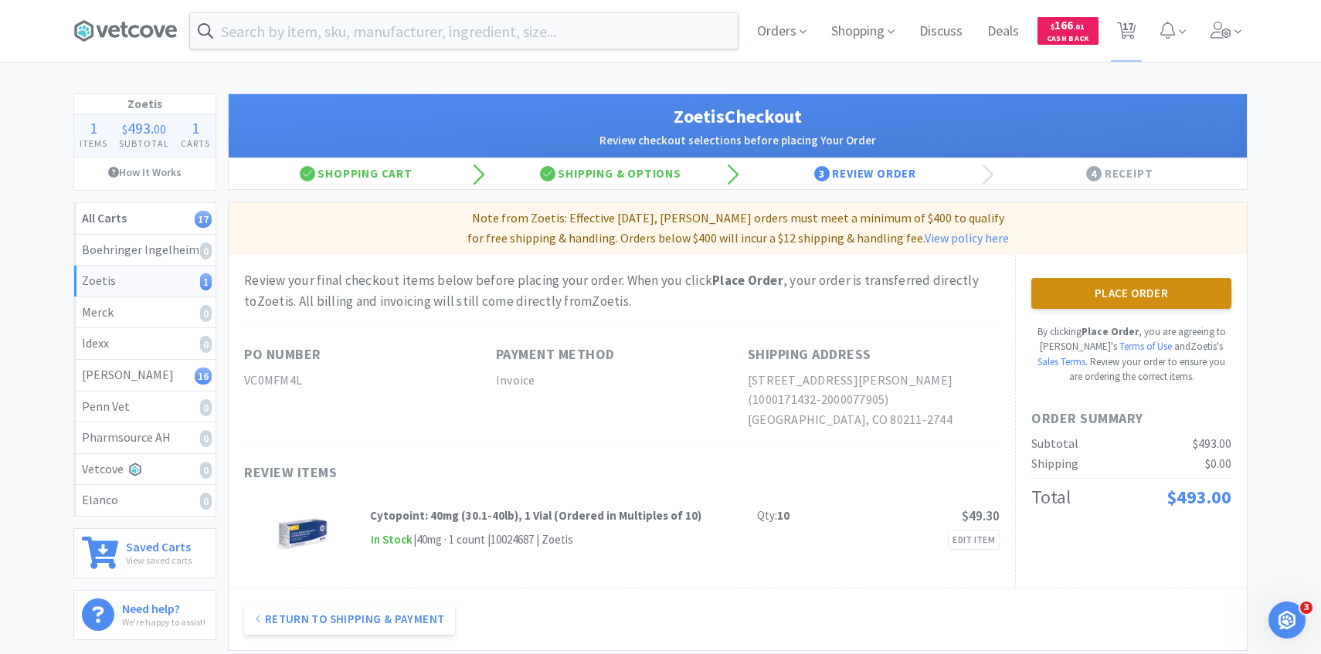
click at [1111, 300] on button "Place Order" at bounding box center [1131, 293] width 200 height 31
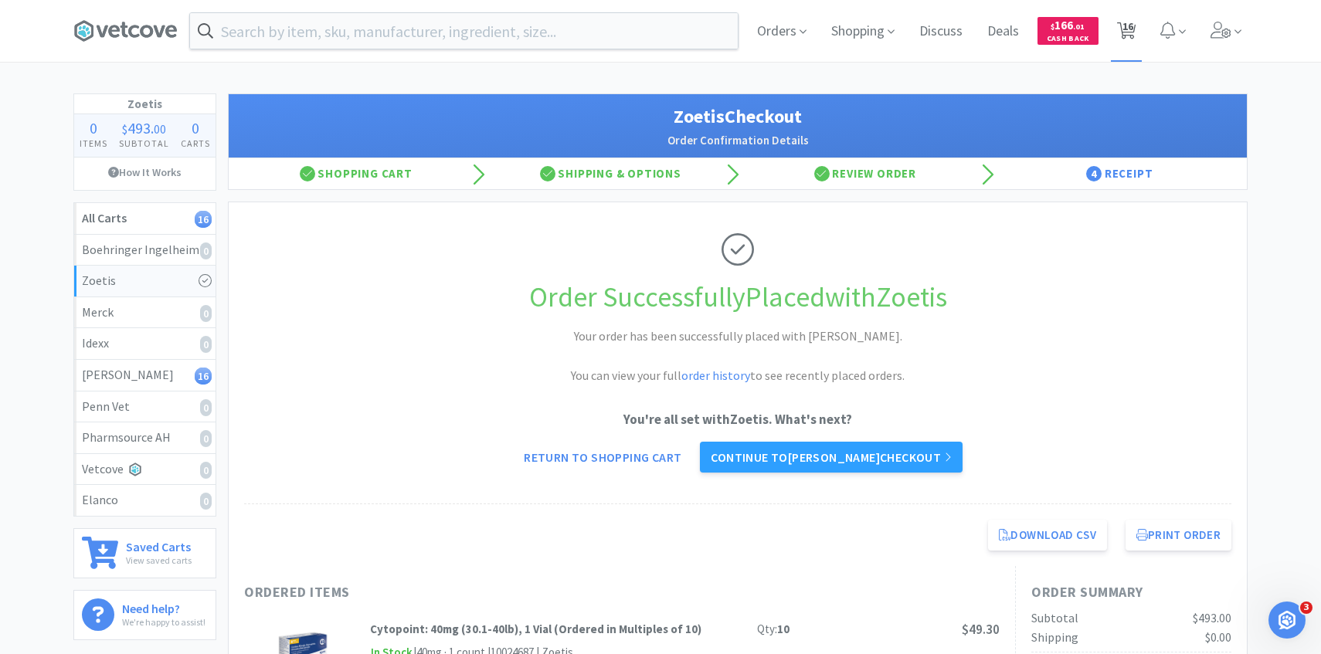
click at [1124, 45] on span "16" at bounding box center [1127, 26] width 11 height 62
select select "1"
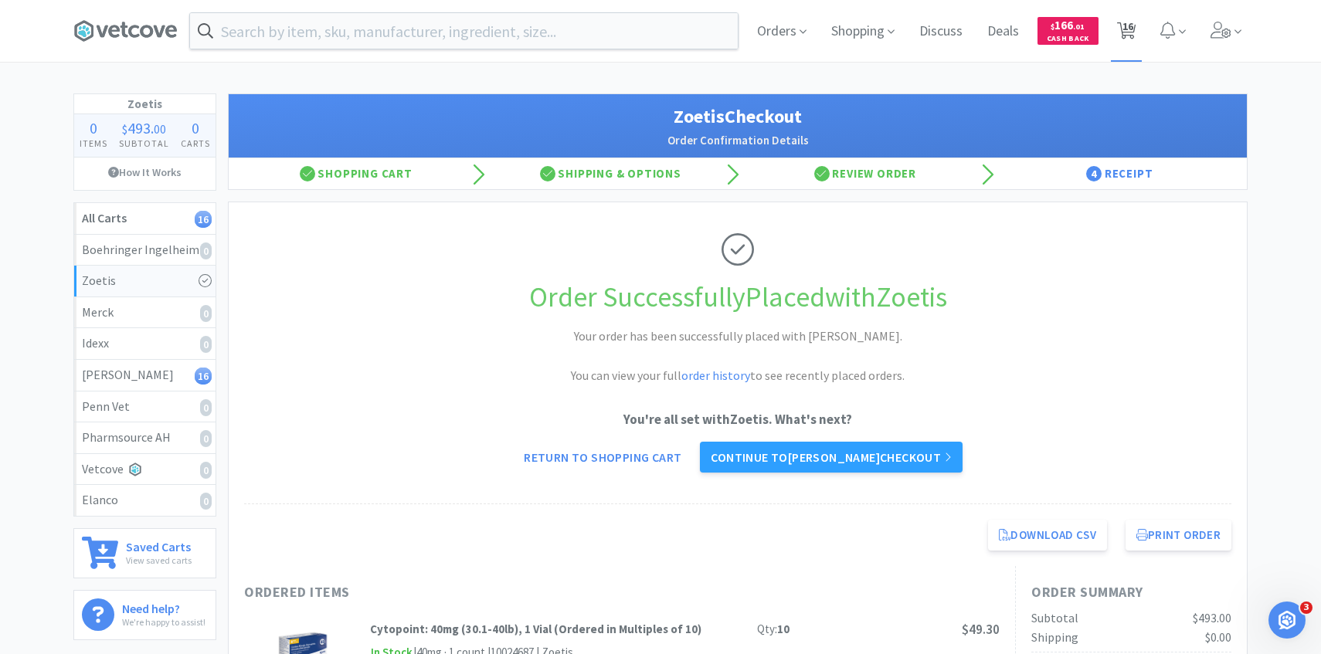
select select "1"
select select "5"
select select "1"
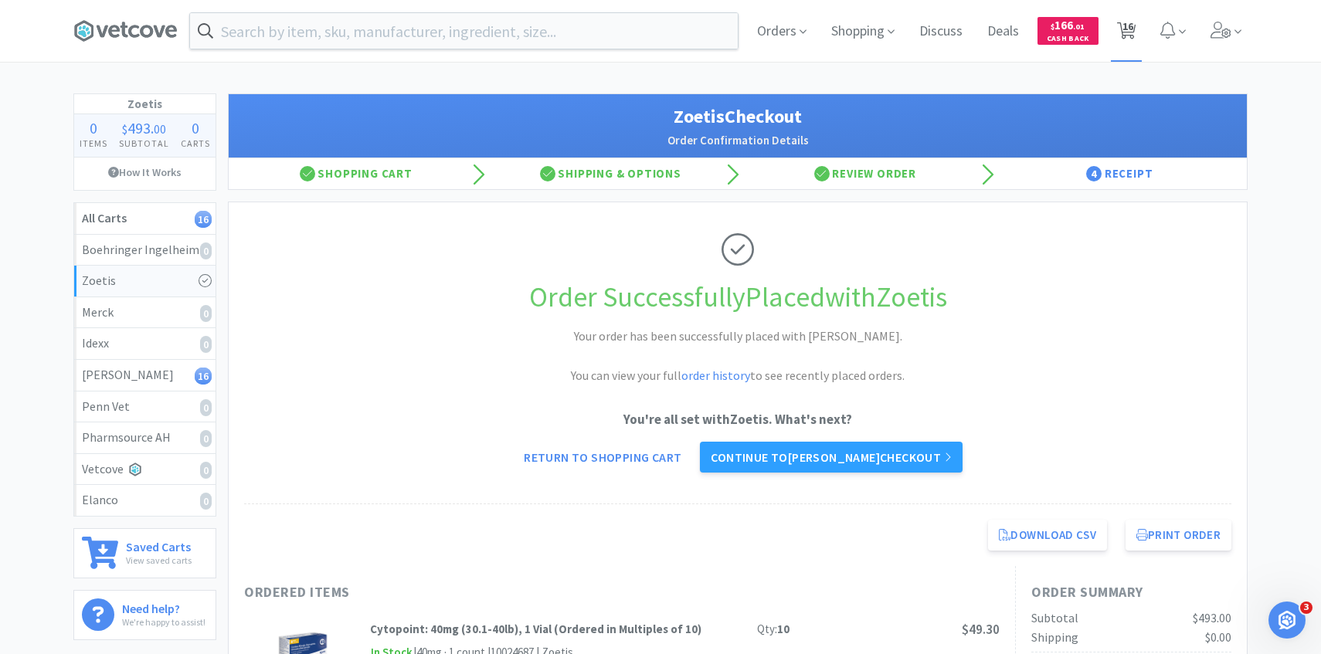
select select "1"
select select "2"
select select "1"
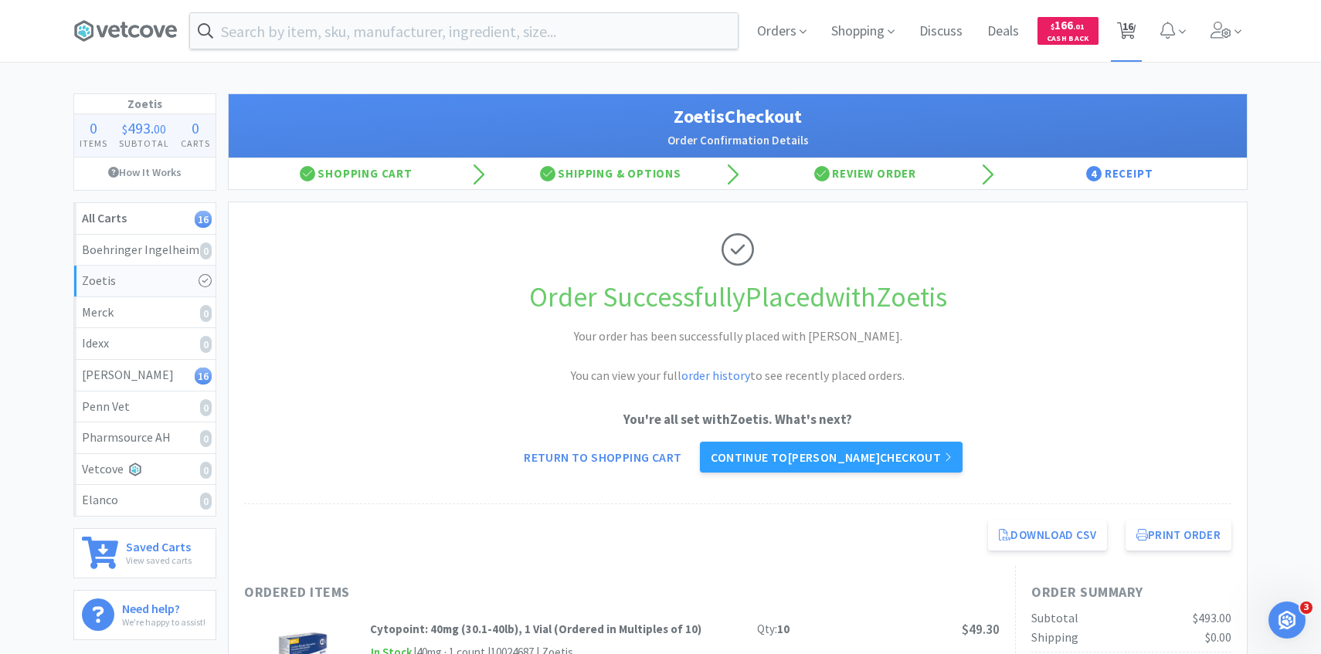
select select "2"
select select "3"
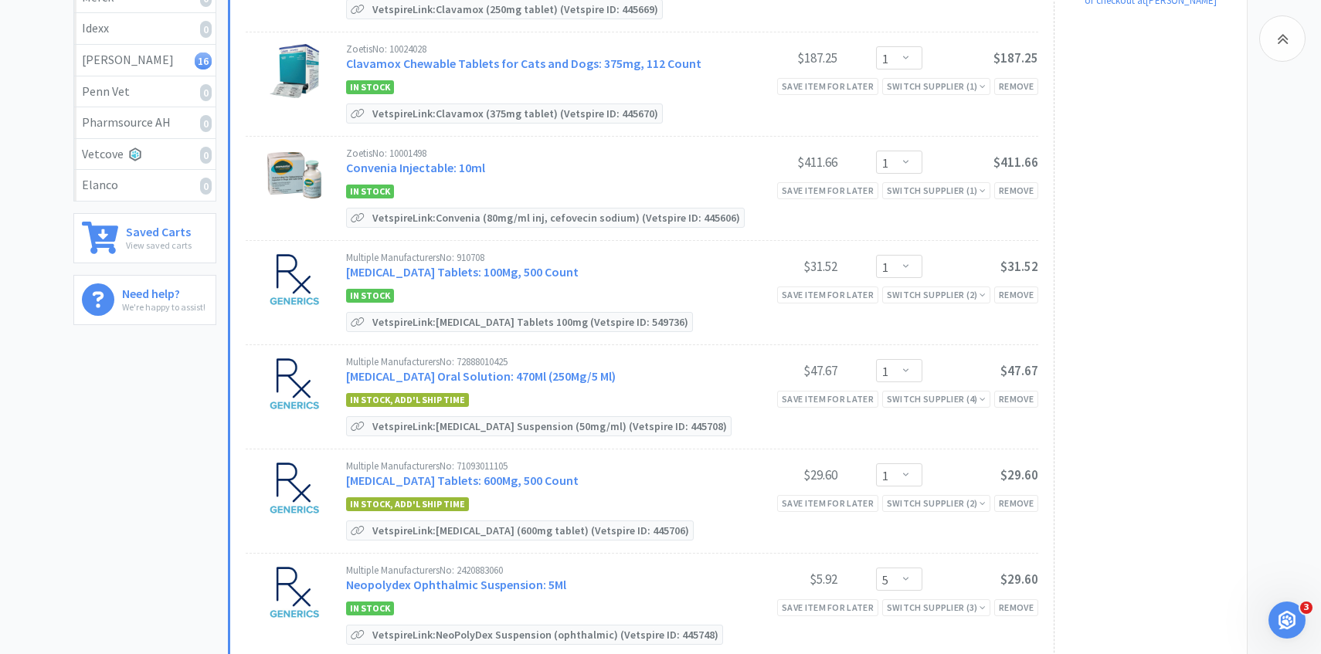
scroll to position [316, 0]
click at [505, 278] on div "Multiple Manufacturers No: 910708 [MEDICAL_DATA] Tablets: 100Mg, 500 Count" at bounding box center [533, 266] width 375 height 29
click at [505, 275] on link "[MEDICAL_DATA] Tablets: 100Mg, 500 Count" at bounding box center [462, 270] width 232 height 15
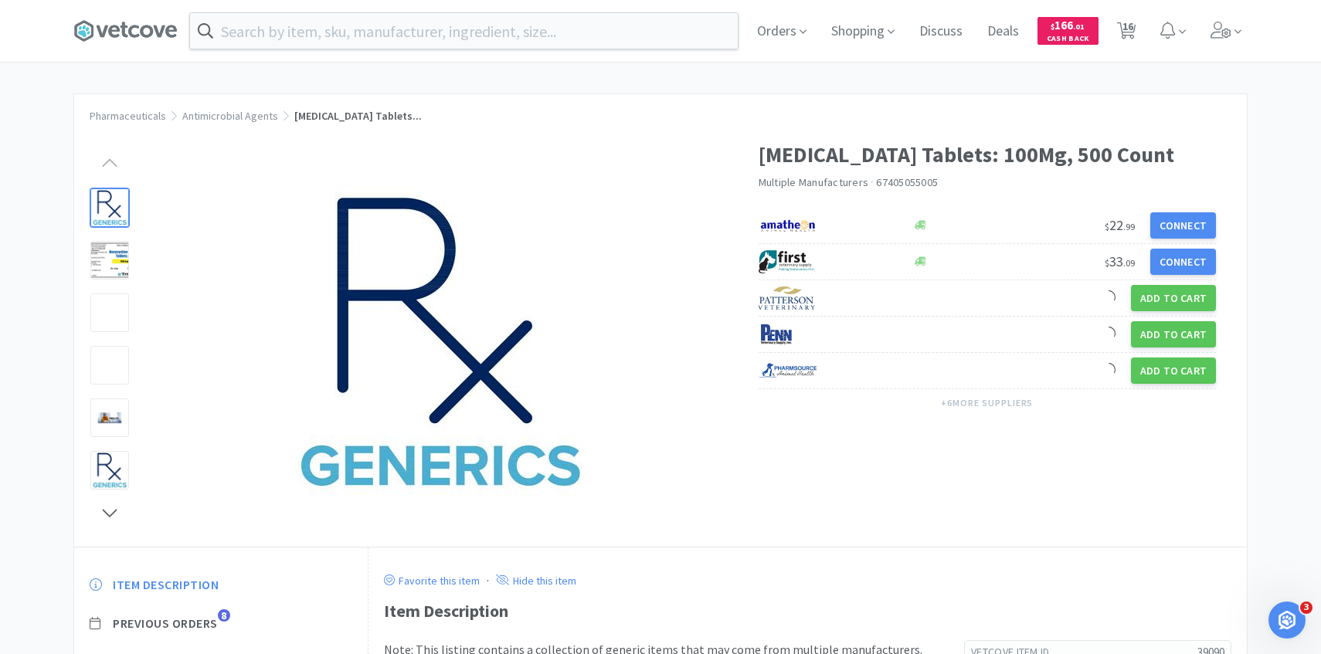
scroll to position [53, 0]
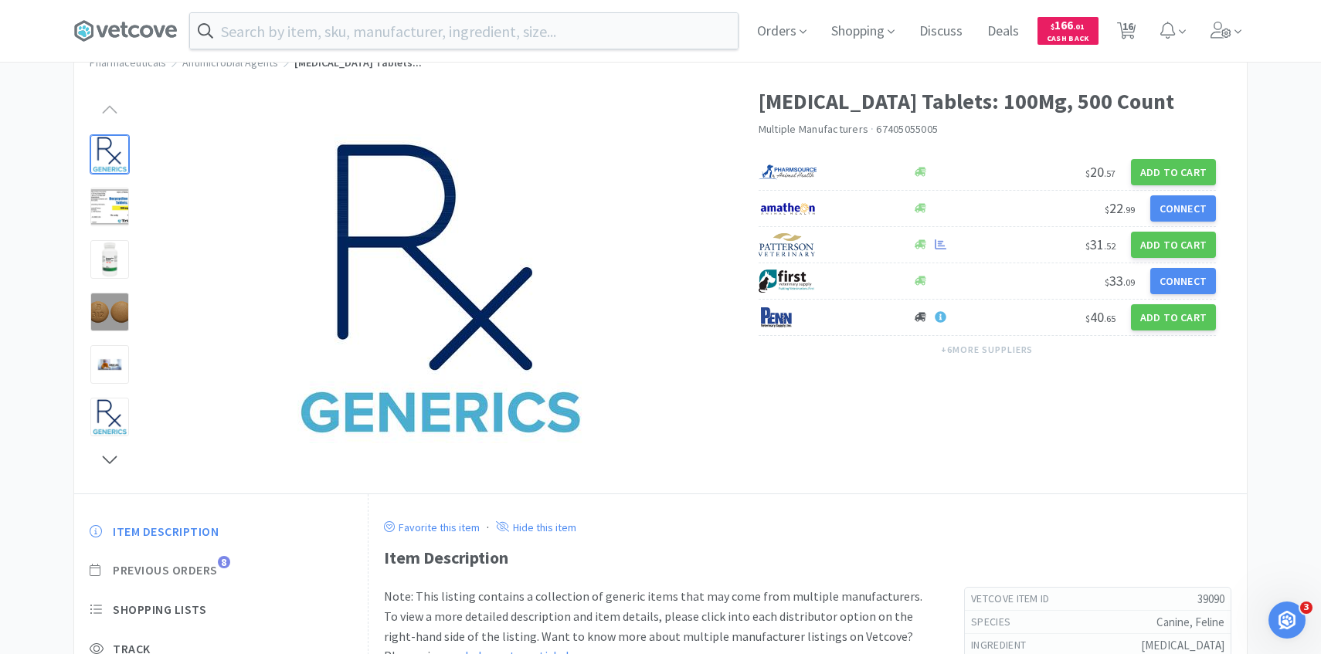
click at [208, 565] on span "Previous Orders" at bounding box center [165, 570] width 105 height 16
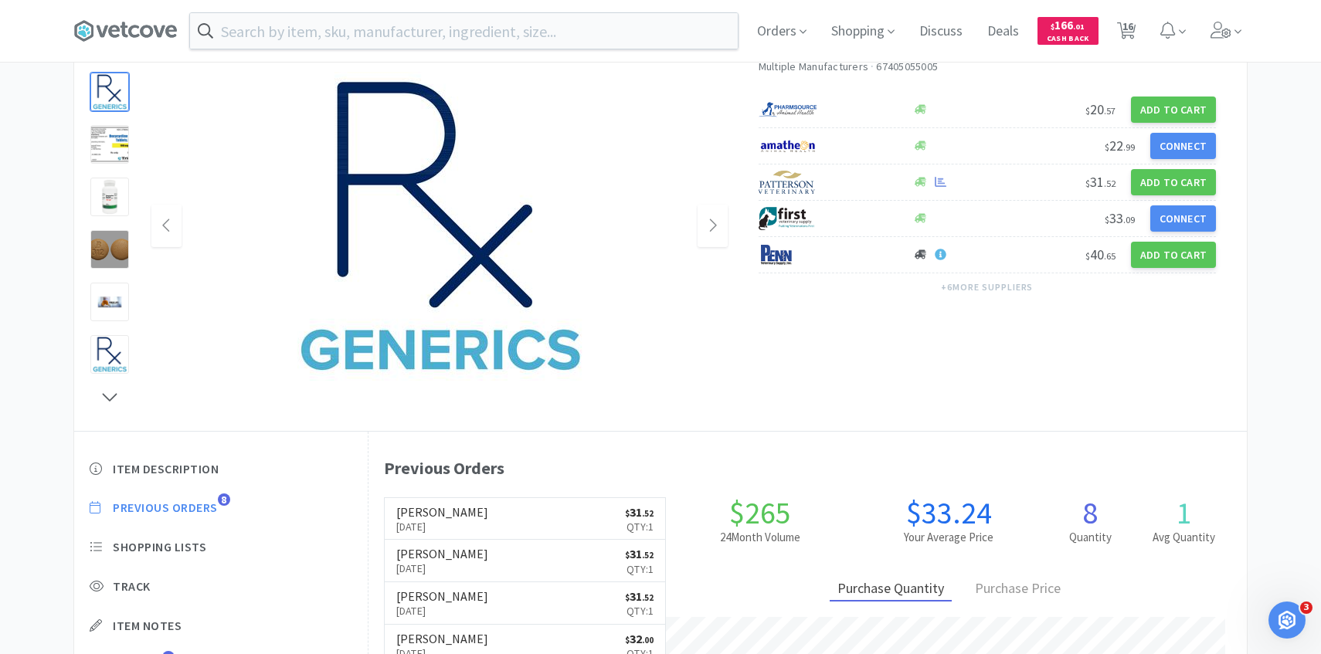
scroll to position [117, 0]
select select "1"
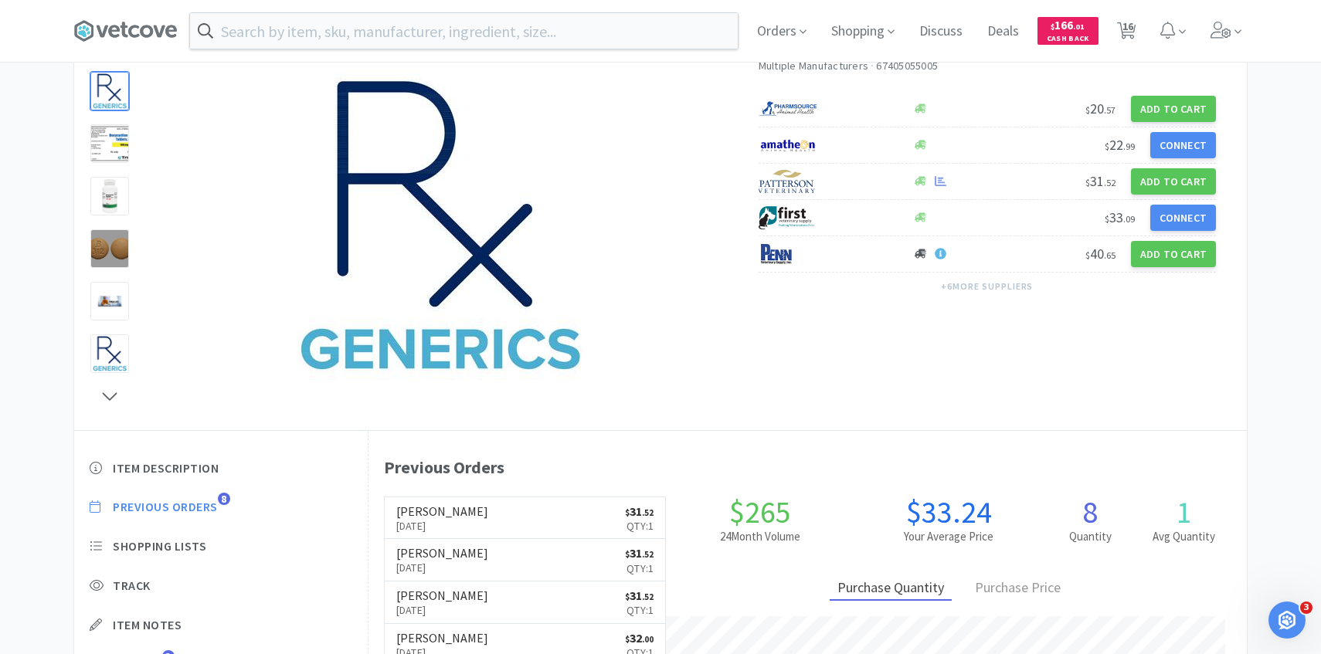
select select "1"
select select "5"
select select "1"
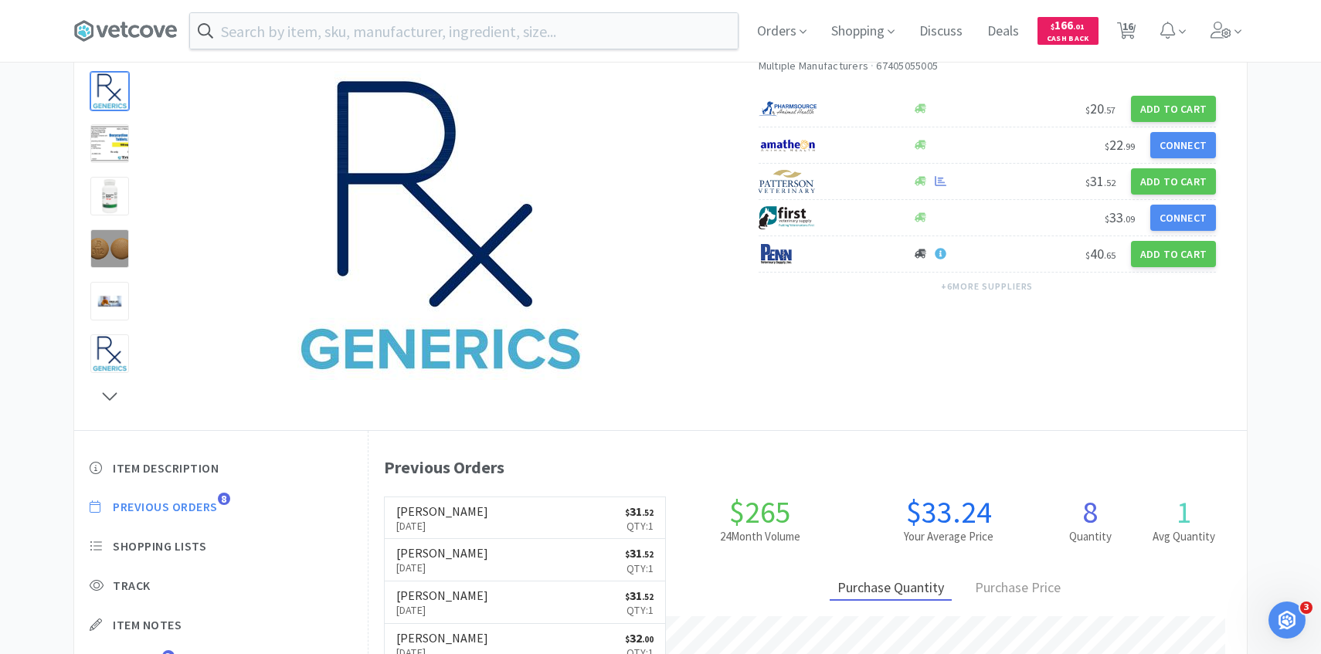
select select "1"
select select "2"
select select "1"
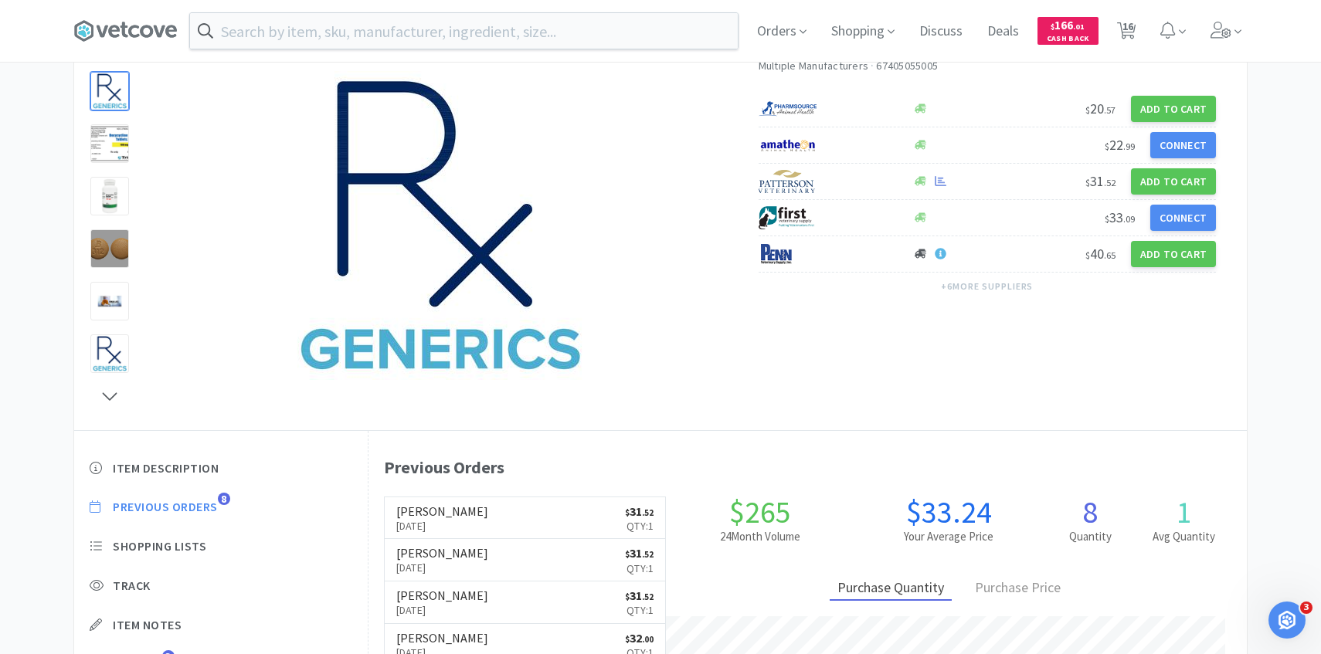
select select "2"
select select "3"
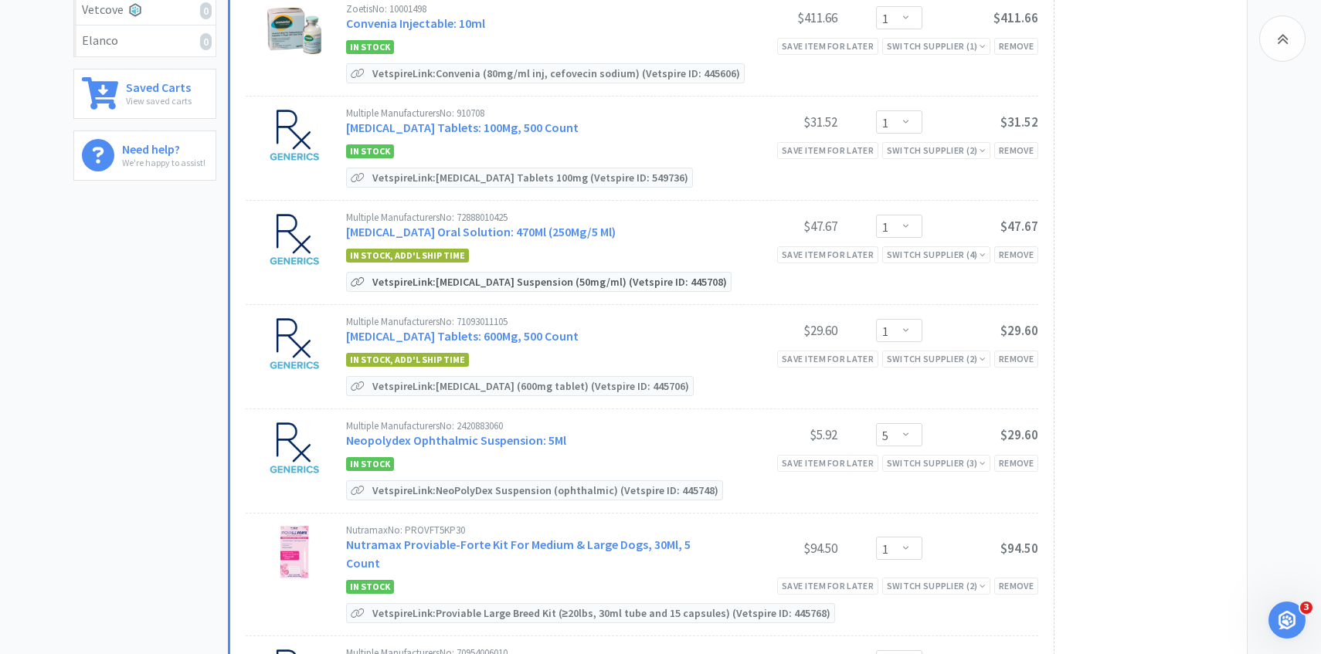
scroll to position [463, 0]
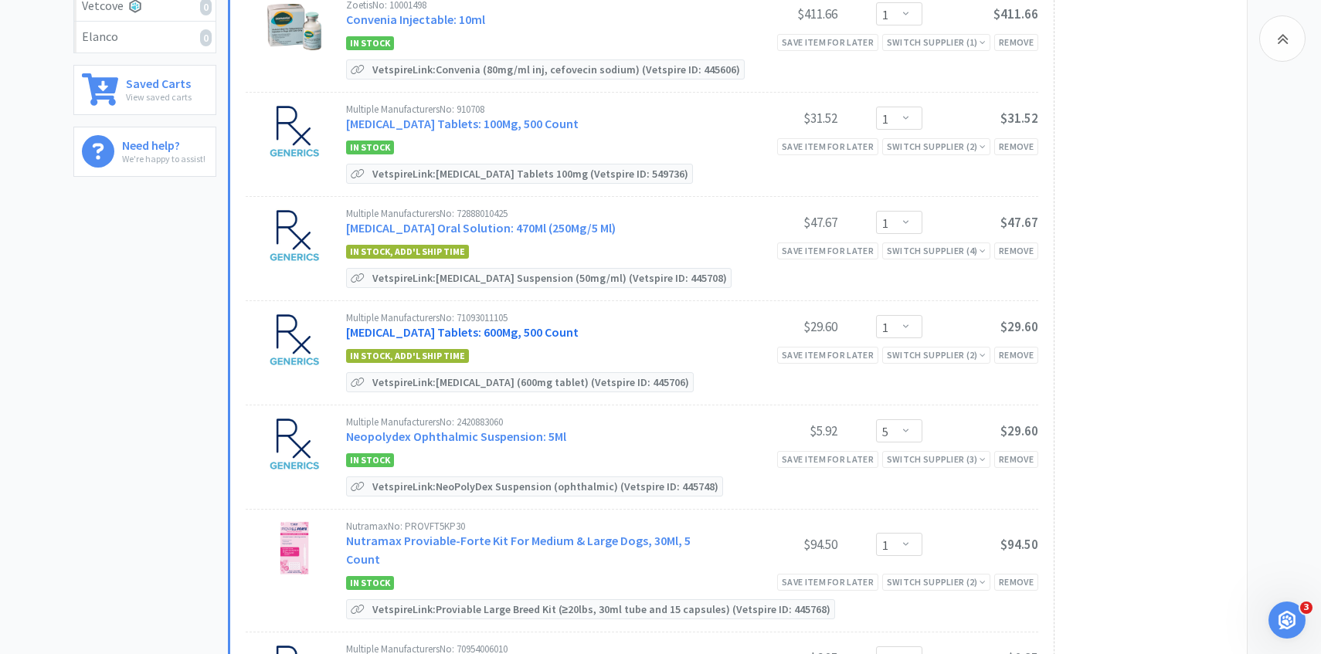
click at [482, 330] on link "[MEDICAL_DATA] Tablets: 600Mg, 500 Count" at bounding box center [462, 331] width 232 height 15
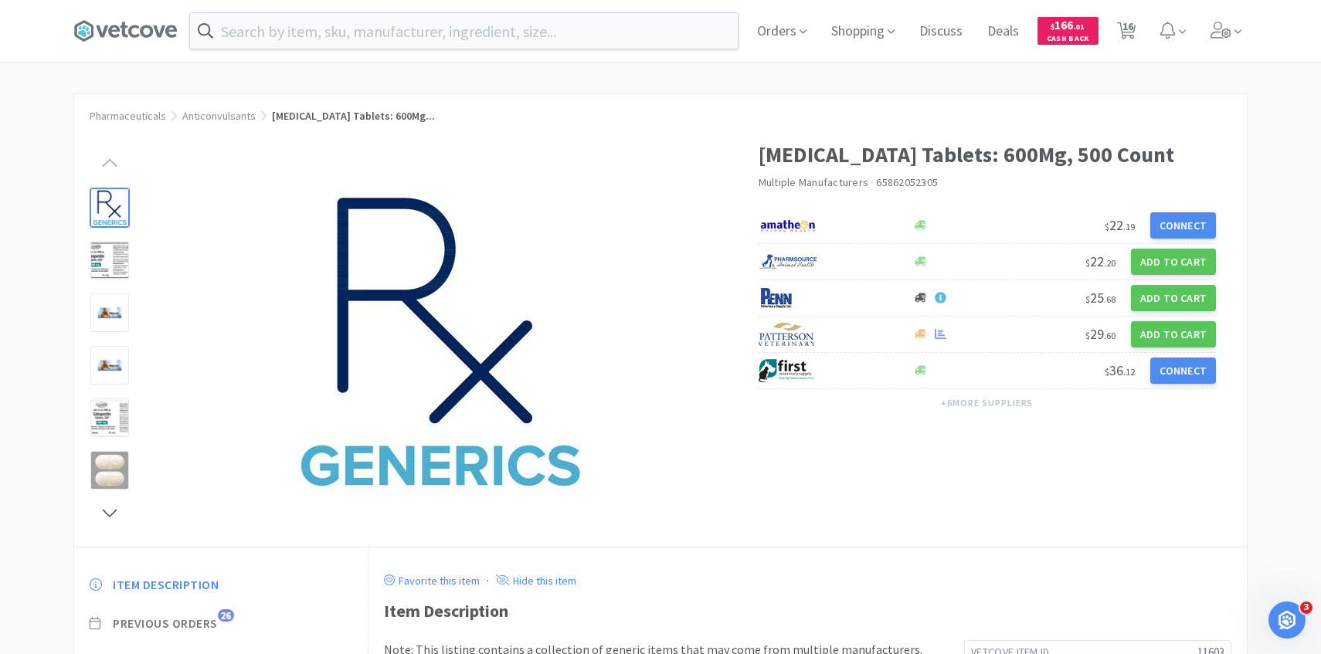
click at [192, 630] on span "Previous Orders" at bounding box center [165, 624] width 105 height 16
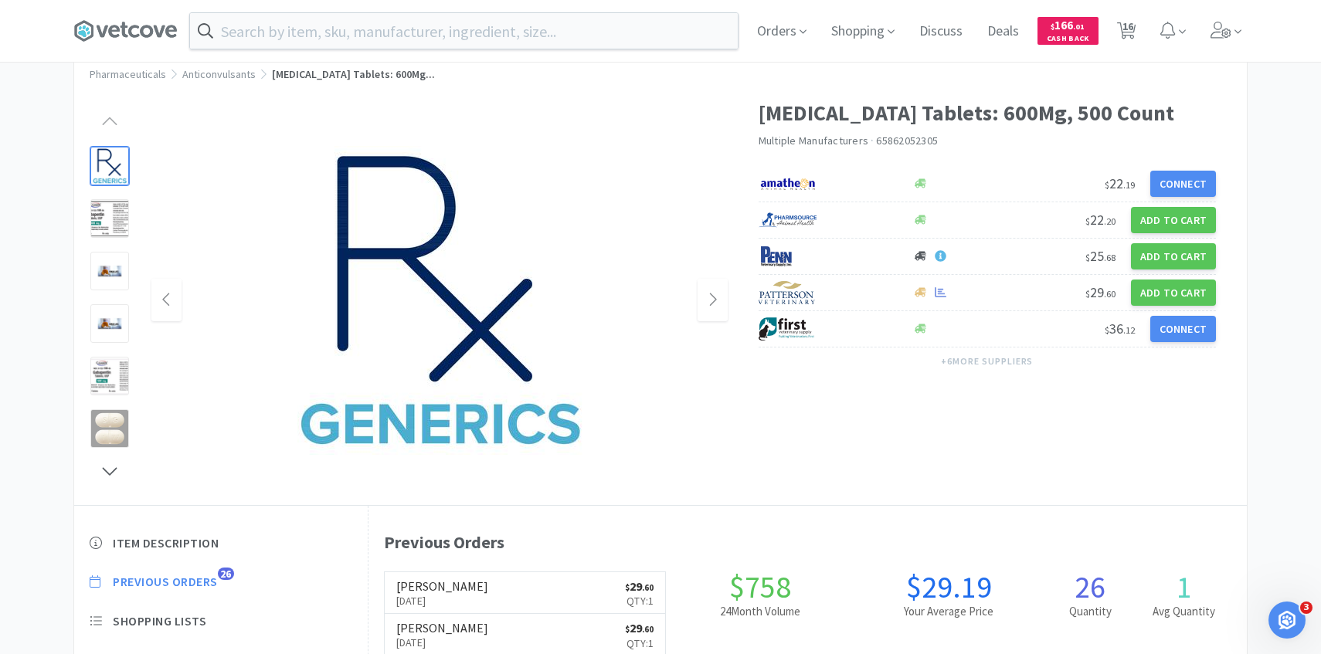
scroll to position [44, 0]
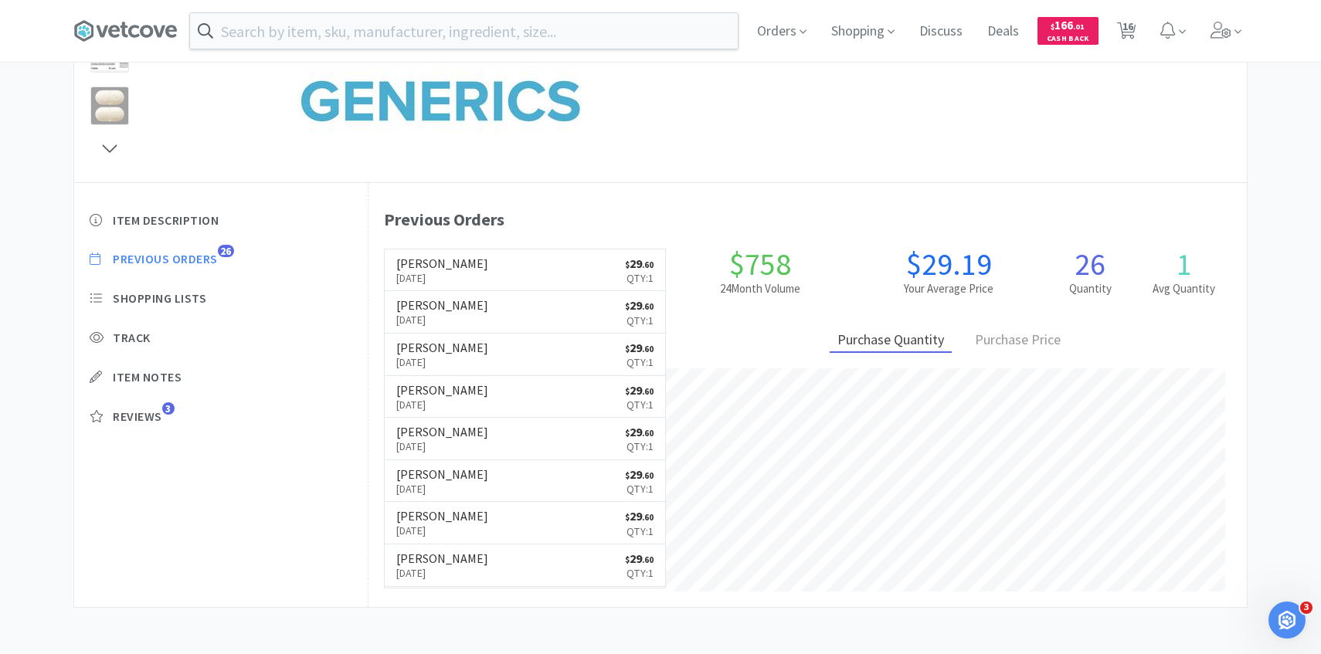
select select "1"
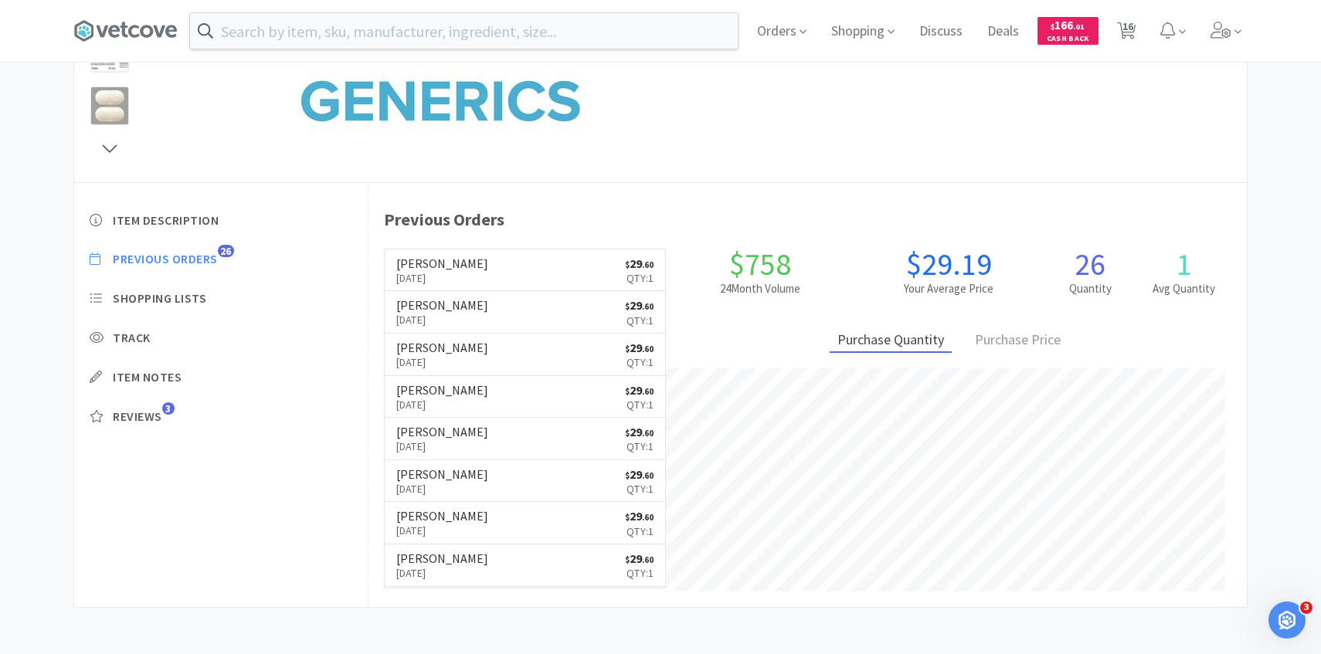
select select "1"
select select "5"
select select "1"
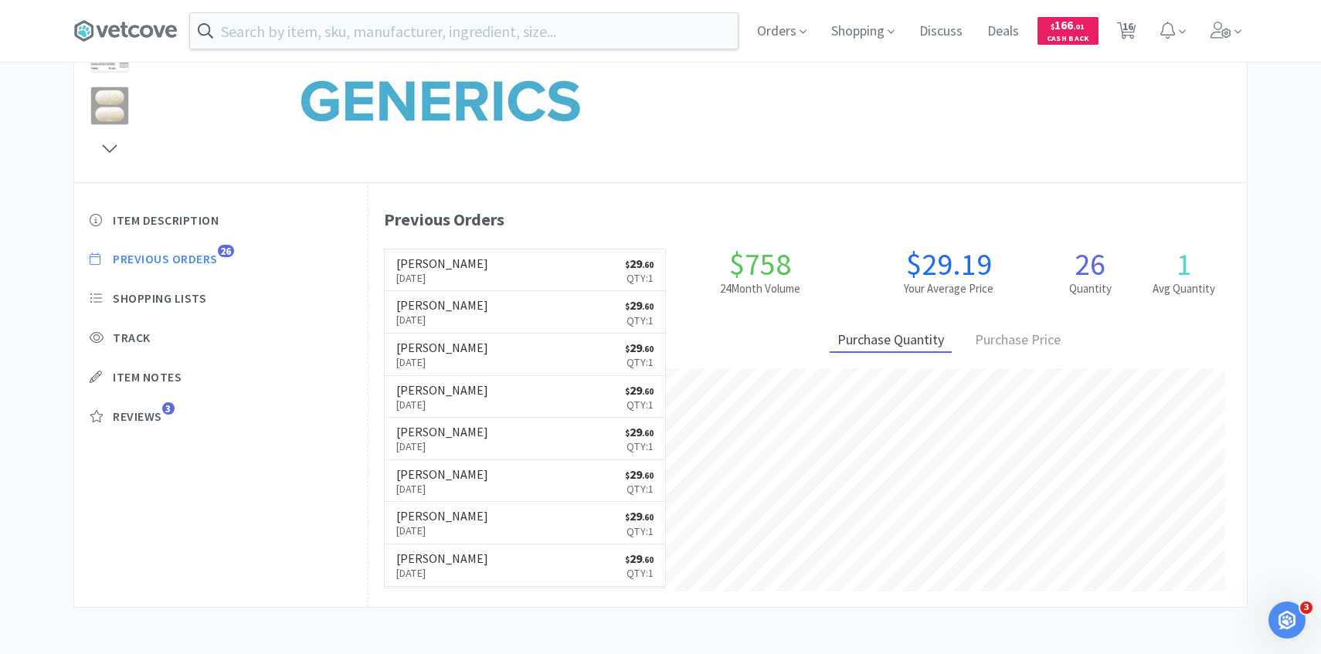
select select "1"
select select "2"
select select "1"
select select "2"
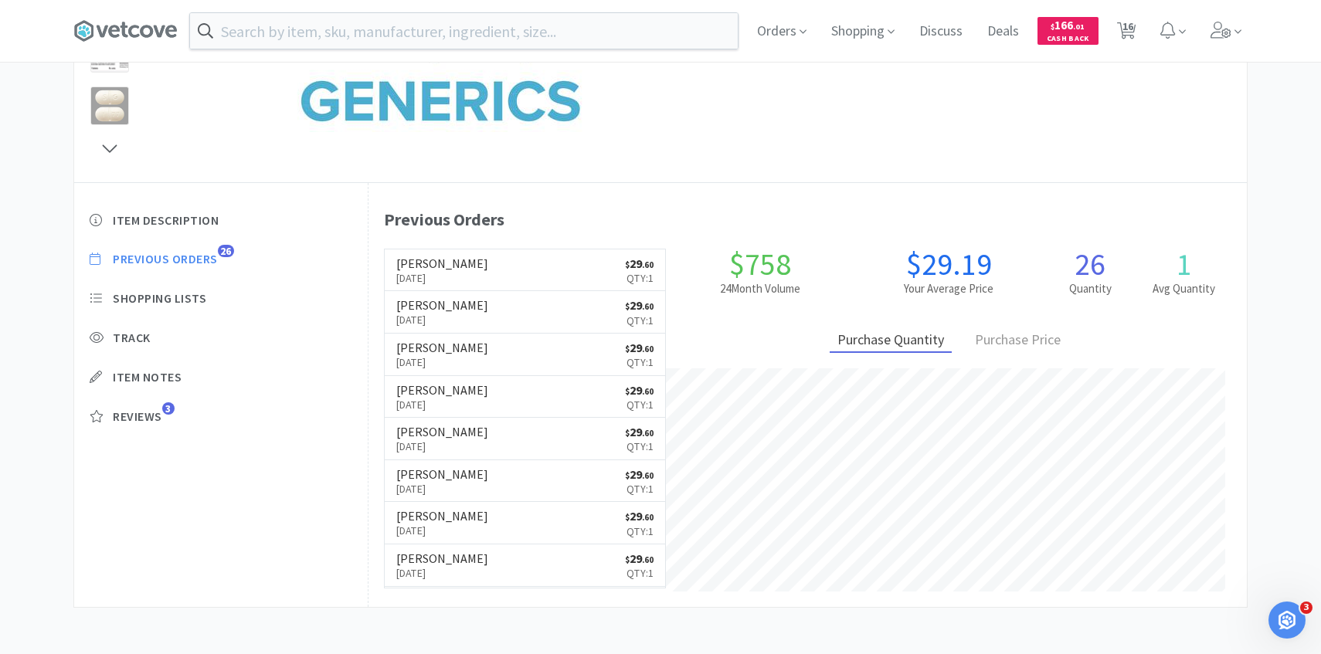
select select "3"
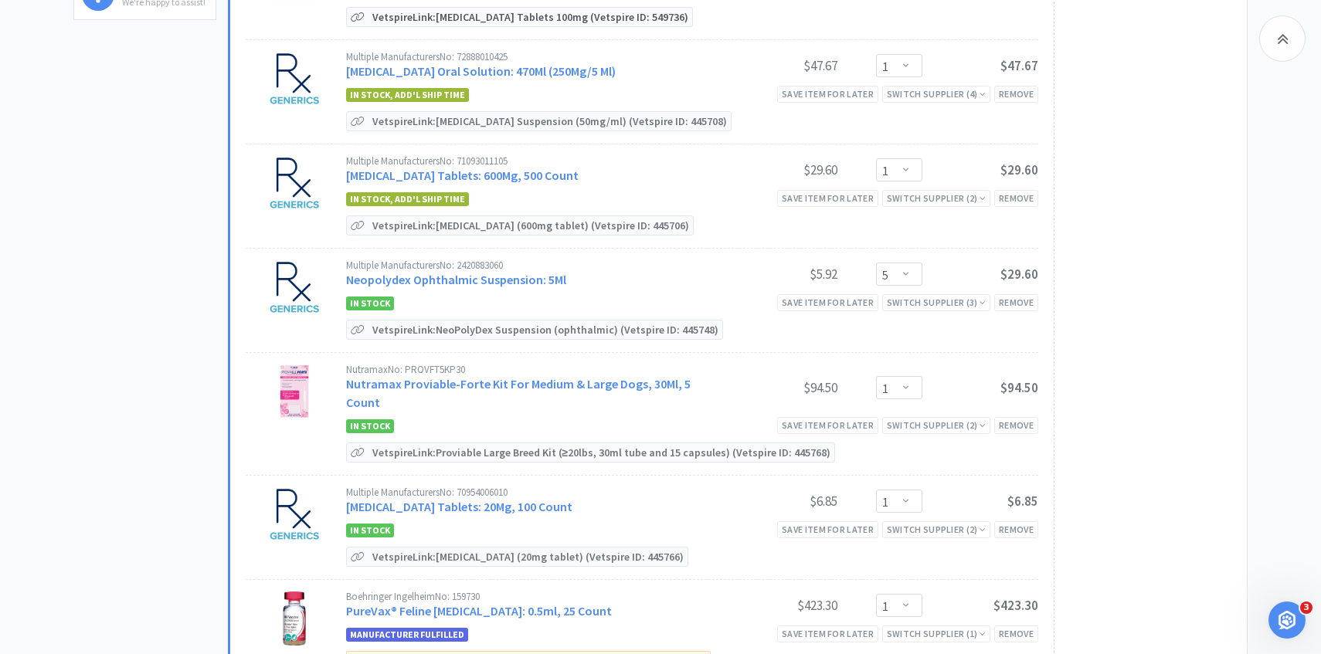
scroll to position [626, 0]
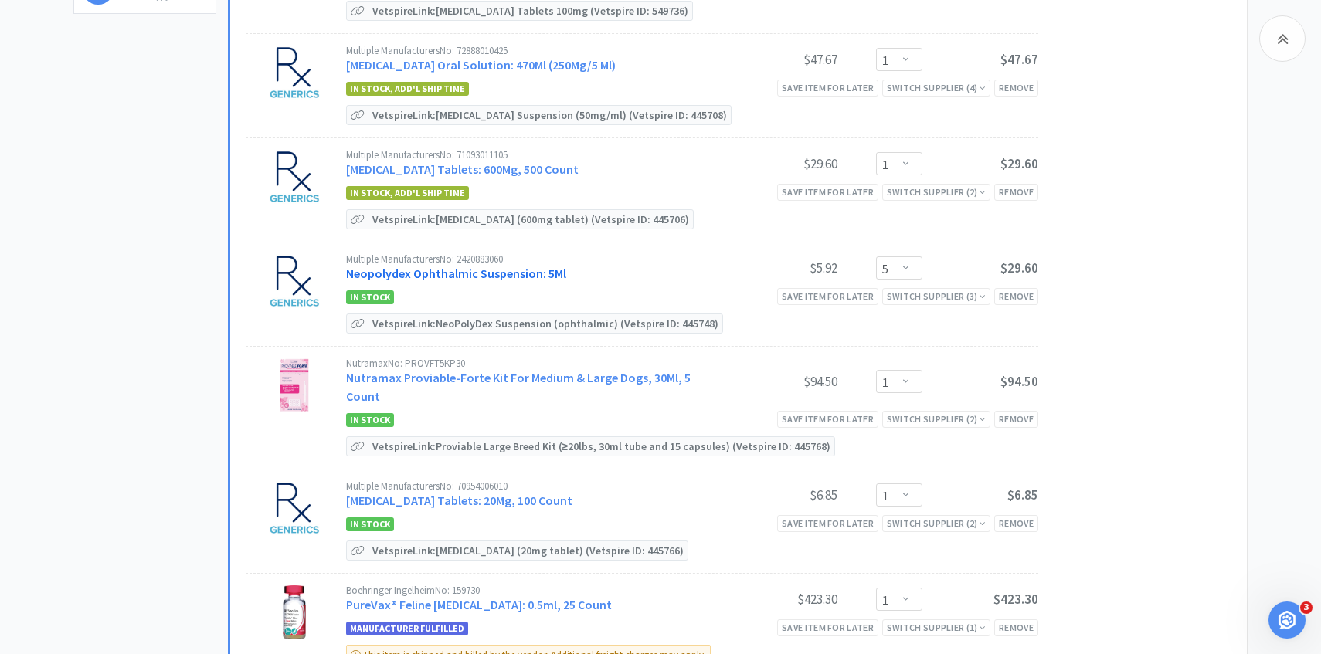
click at [506, 273] on link "Neopolydex Ophthalmic Suspension: 5Ml" at bounding box center [456, 273] width 220 height 15
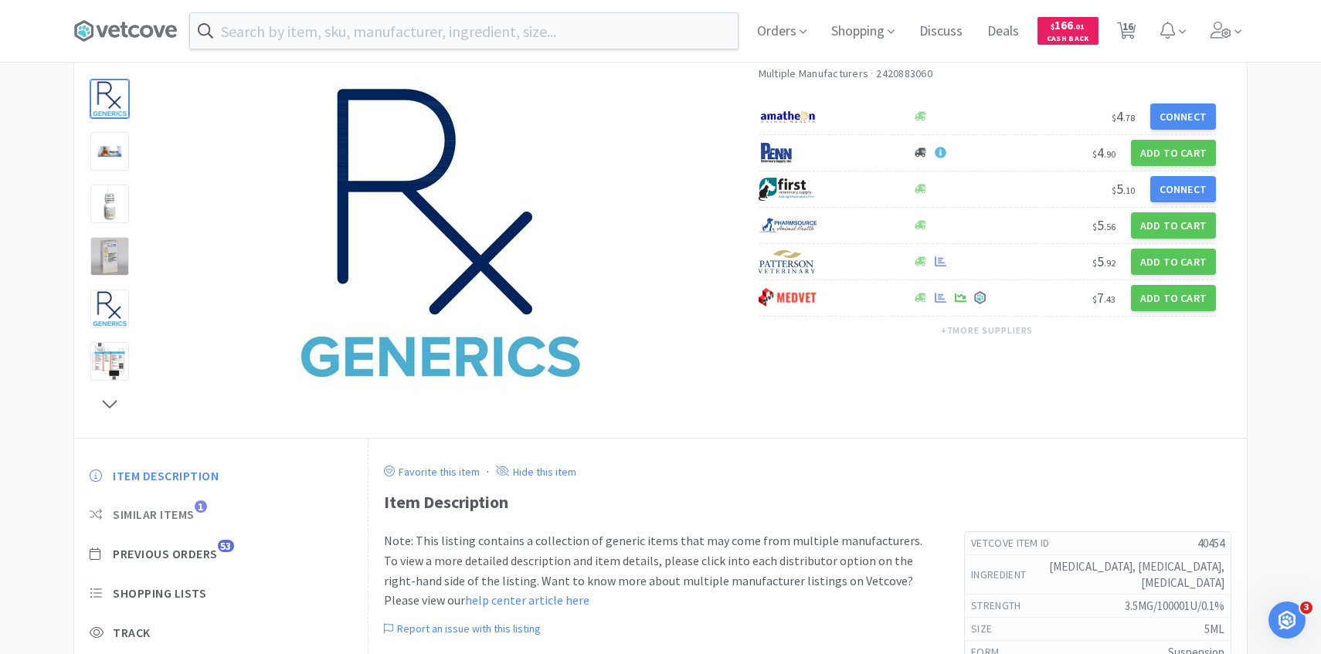
scroll to position [110, 0]
click at [181, 554] on span "Previous Orders" at bounding box center [165, 553] width 105 height 16
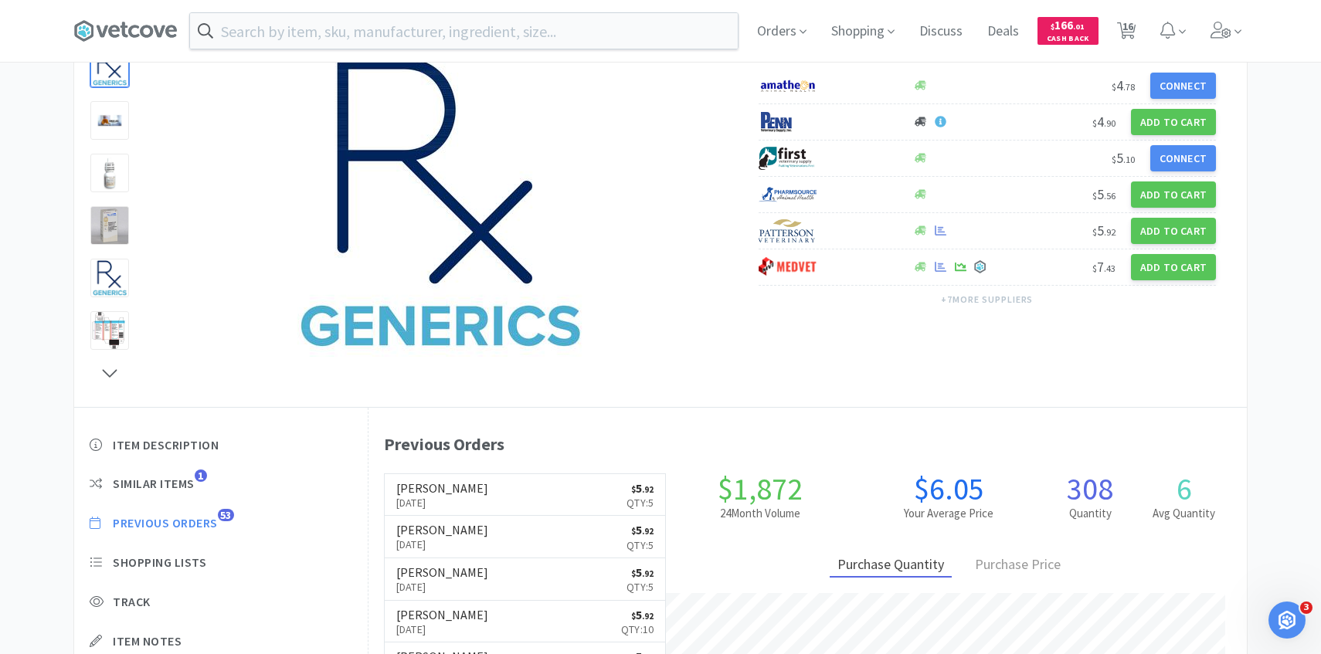
scroll to position [148, 0]
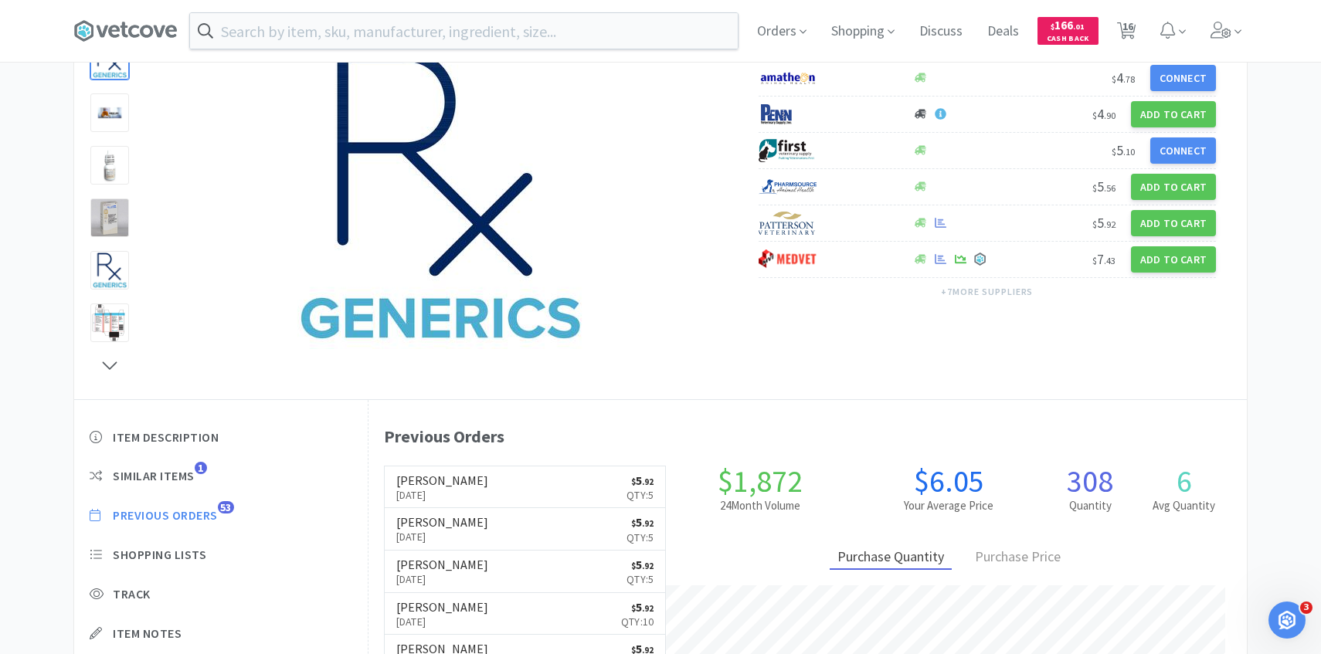
select select "1"
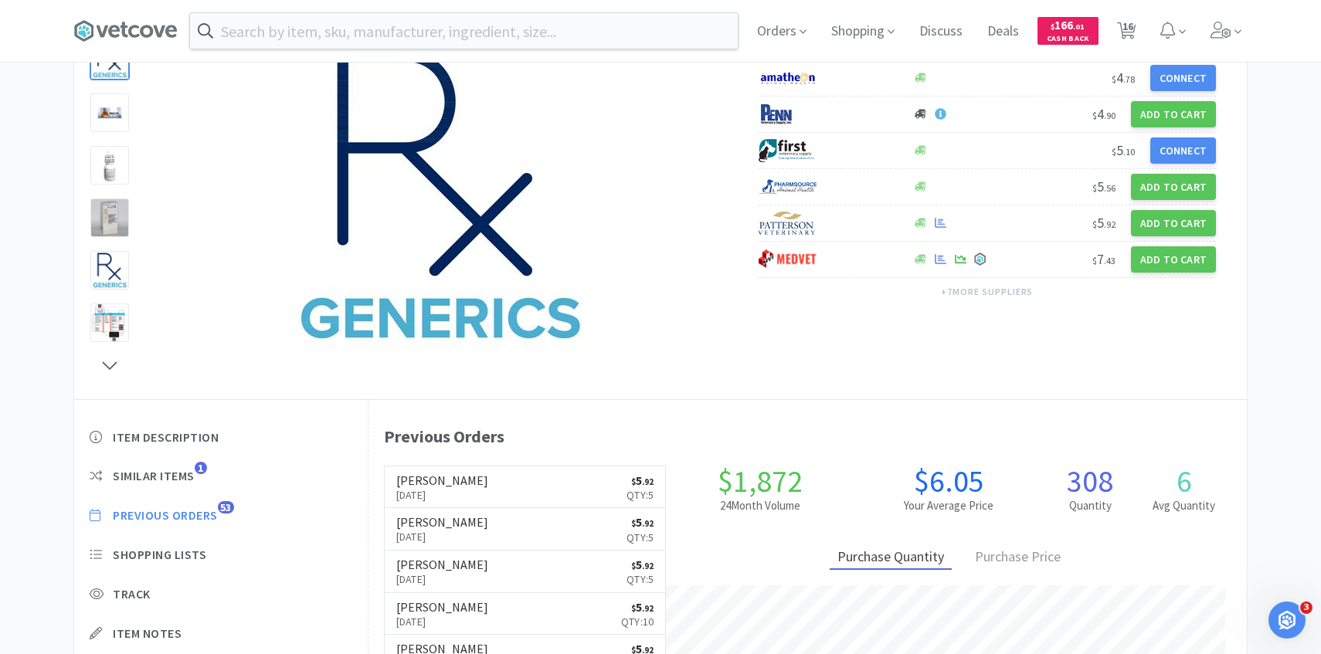
select select "1"
select select "5"
select select "1"
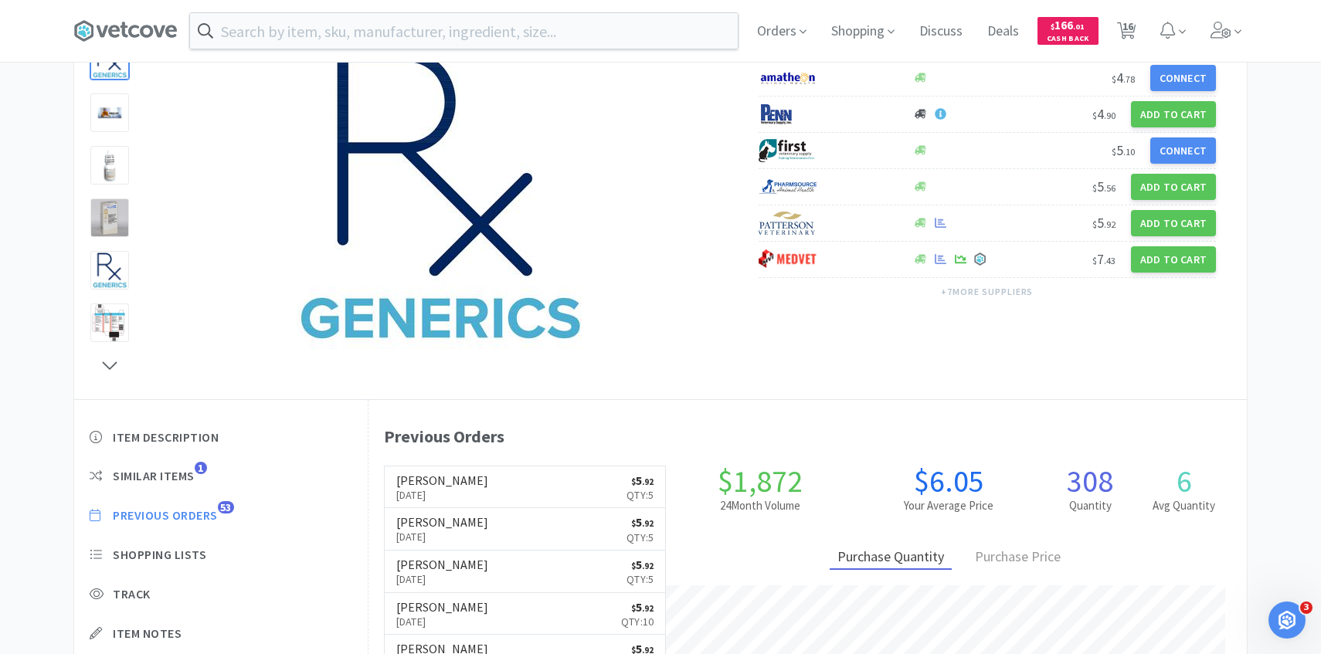
select select "1"
select select "2"
select select "1"
select select "2"
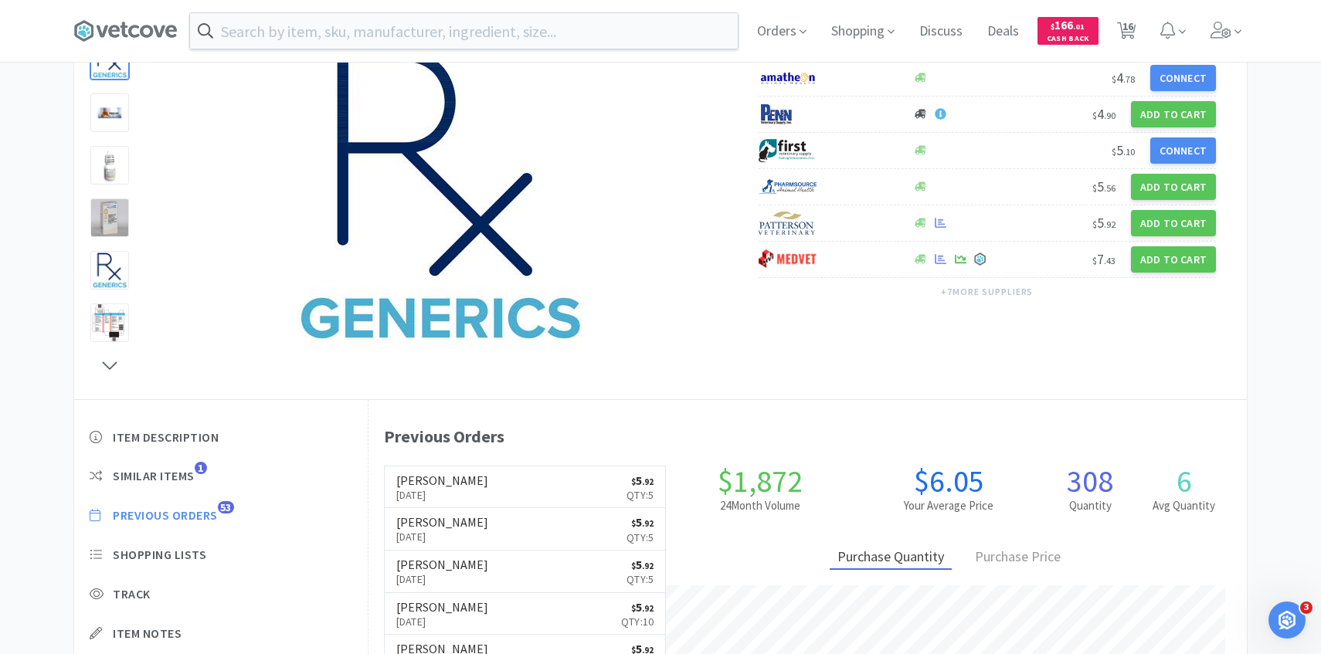
select select "3"
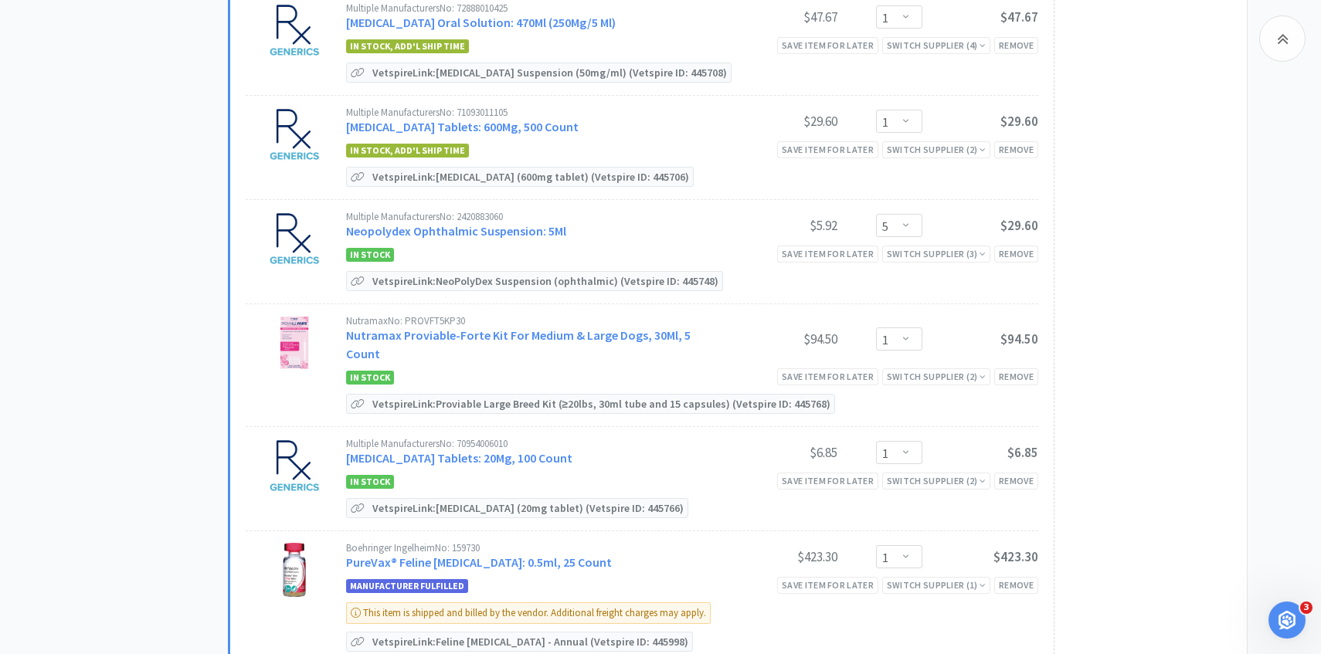
scroll to position [674, 0]
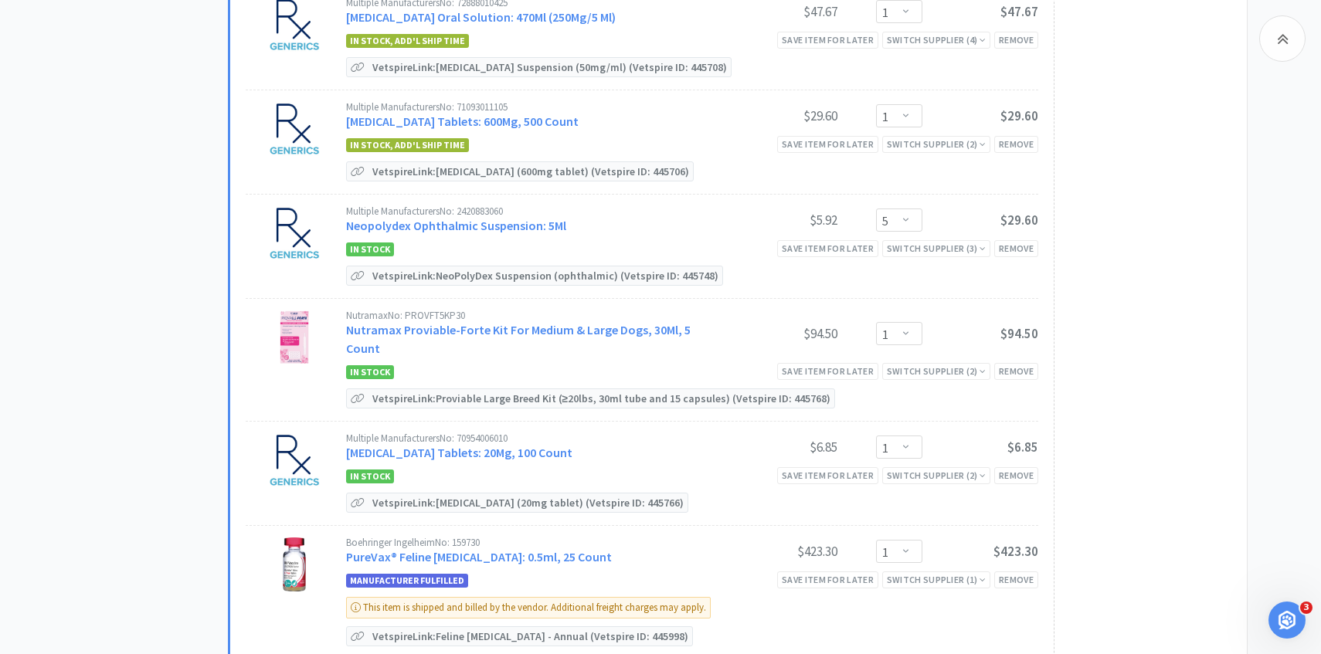
click at [476, 433] on div "Multiple Manufacturers No: 70954006010 [MEDICAL_DATA] Tablets: 20Mg, 100 Count" at bounding box center [533, 447] width 375 height 29
click at [476, 445] on link "[MEDICAL_DATA] Tablets: 20Mg, 100 Count" at bounding box center [459, 452] width 226 height 15
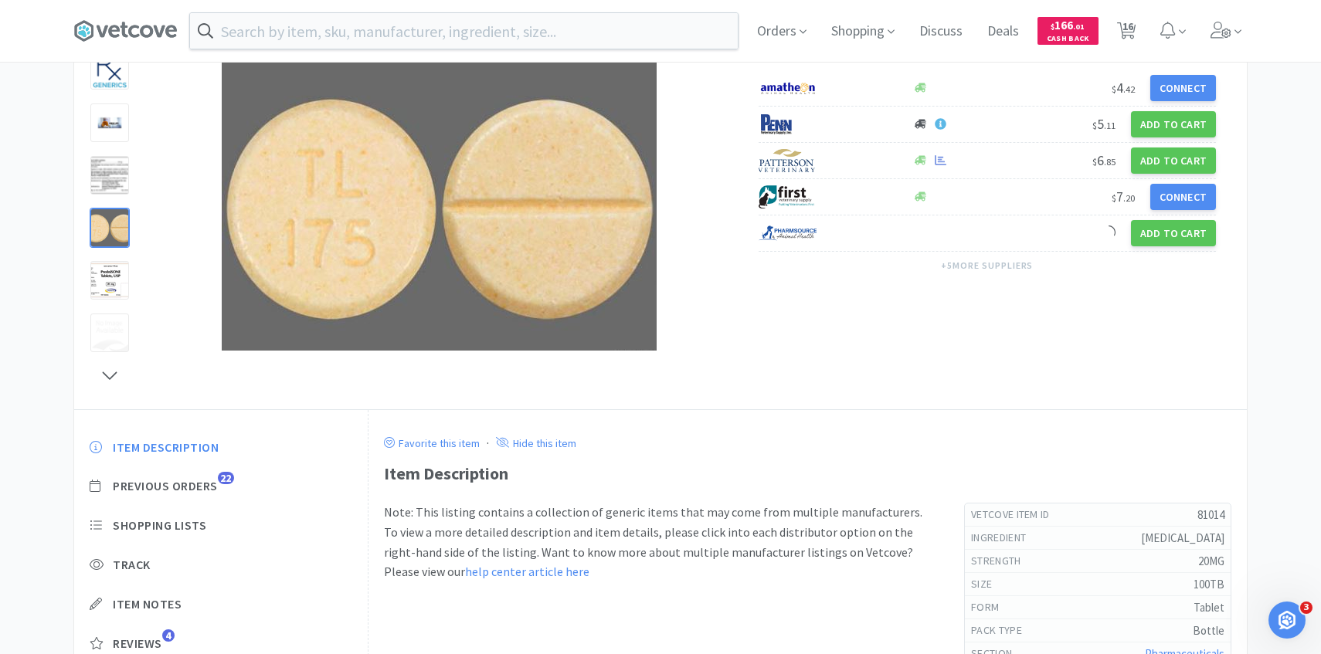
scroll to position [171, 0]
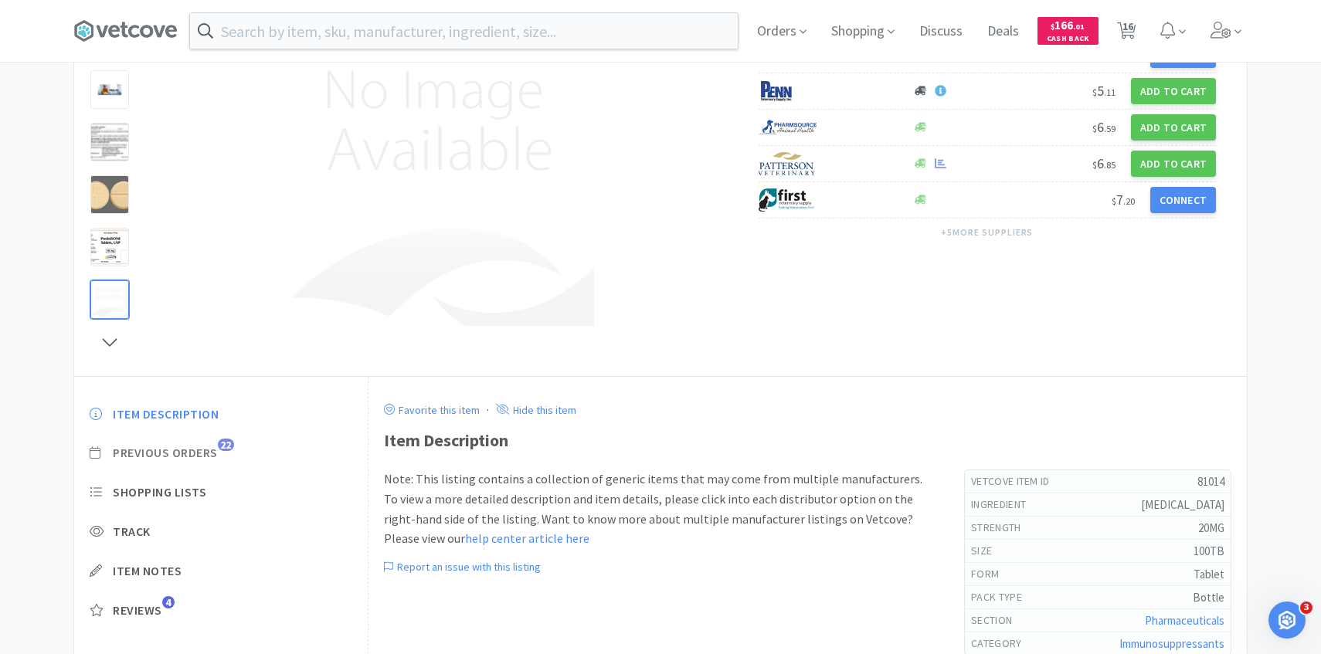
click at [201, 449] on span "Previous Orders" at bounding box center [165, 453] width 105 height 16
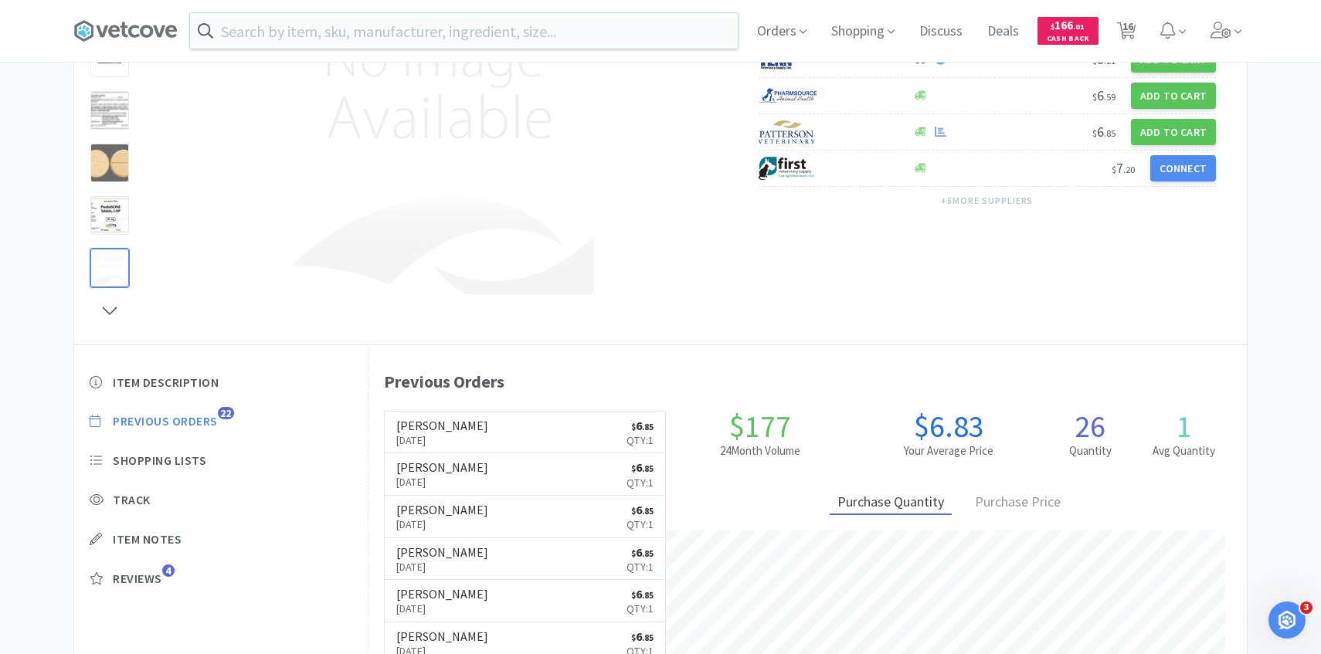
scroll to position [206, 0]
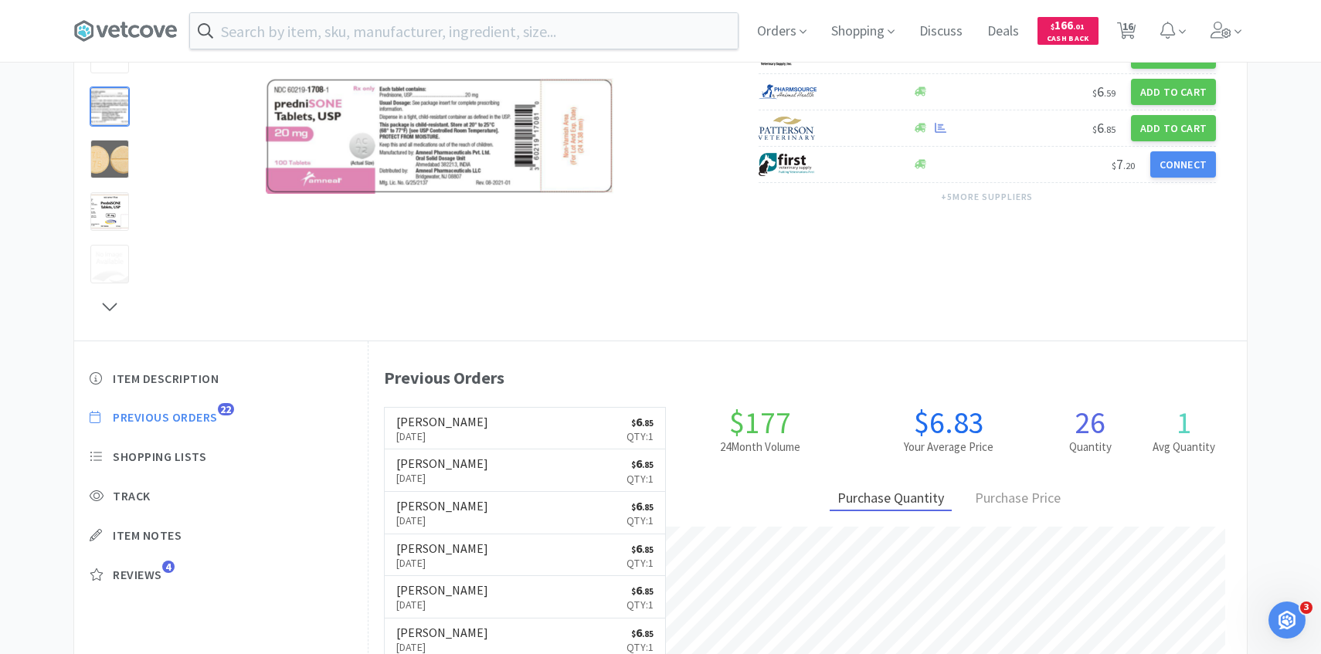
select select "1"
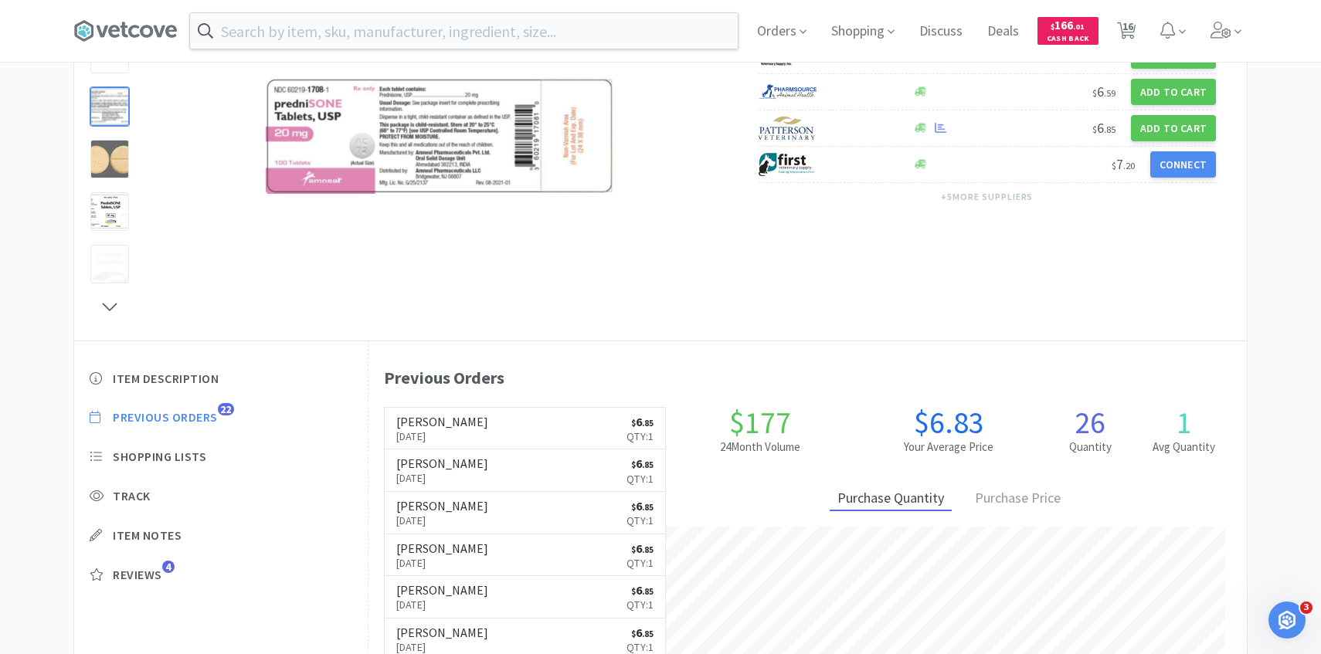
select select "1"
select select "5"
select select "1"
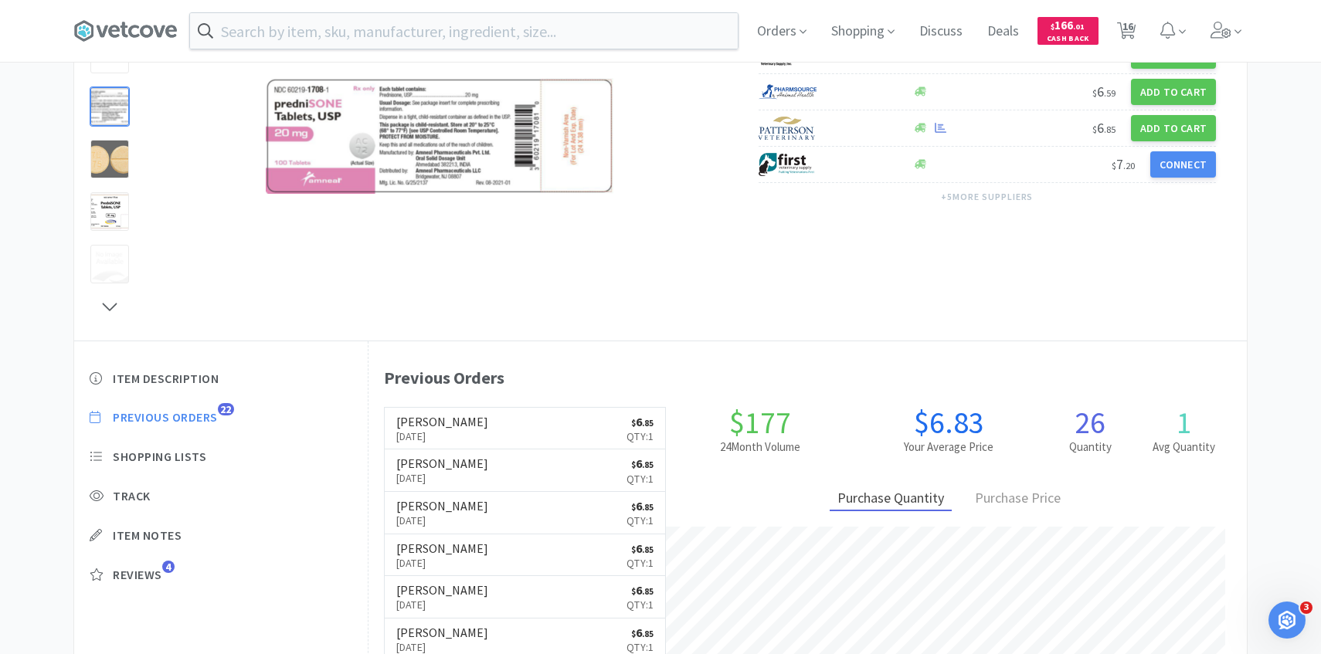
select select "1"
select select "2"
select select "1"
select select "2"
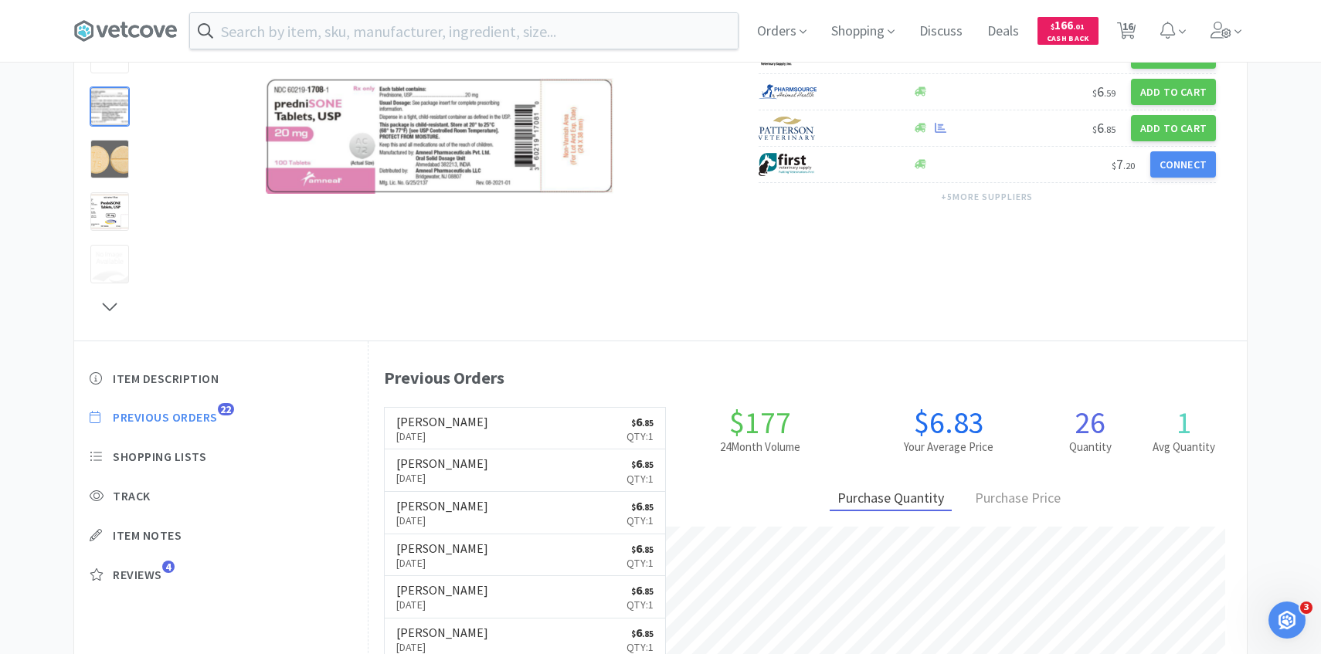
select select "3"
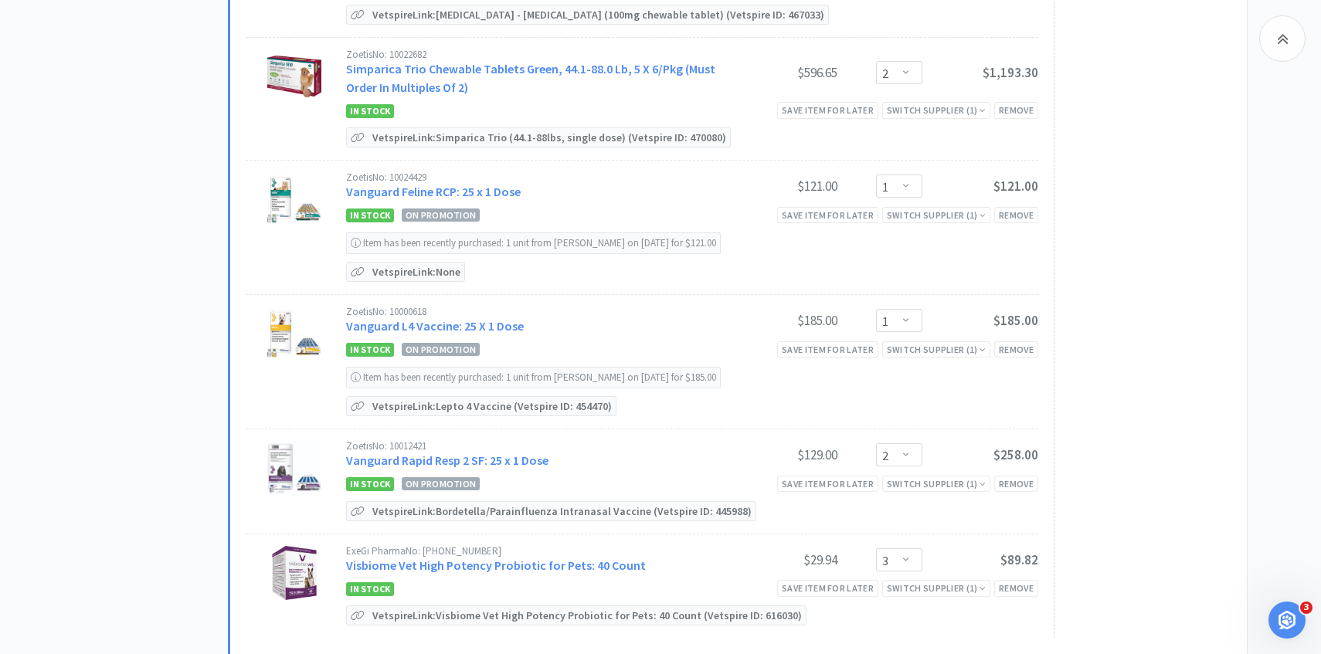
scroll to position [1479, 0]
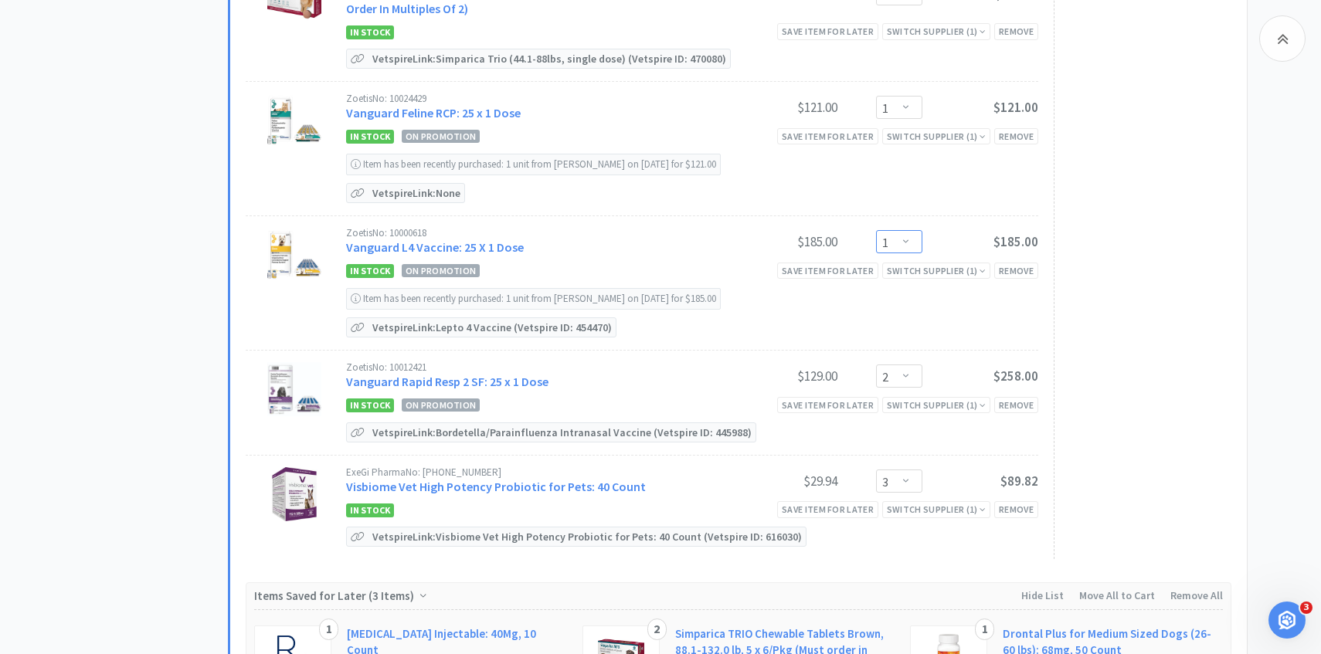
click at [895, 230] on select "Enter Quantity 1 2 3 4 5 6 7 8 9 10 11 12 13 14 15 16 17 18 19 20 Enter Quantity" at bounding box center [899, 241] width 46 height 23
click at [876, 230] on select "Enter Quantity 1 2 3 4 5 6 7 8 9 10 11 12 13 14 15 16 17 18 19 20 Enter Quantity" at bounding box center [899, 241] width 46 height 23
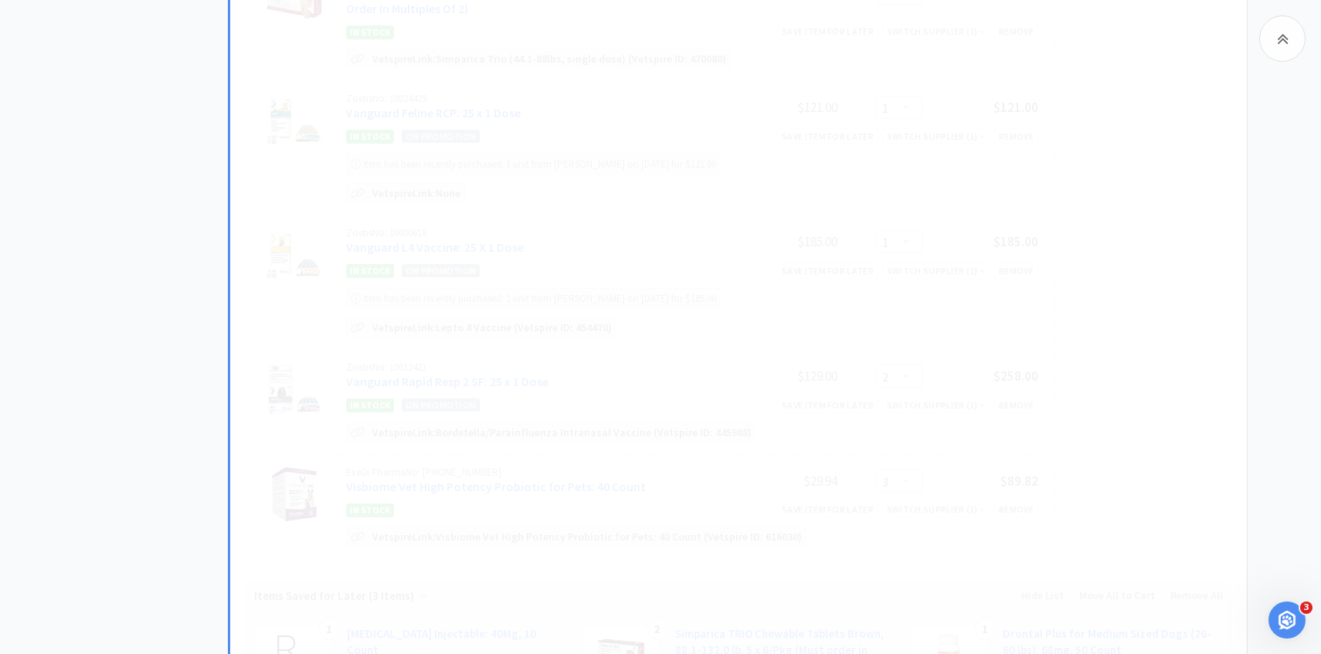
select select "2"
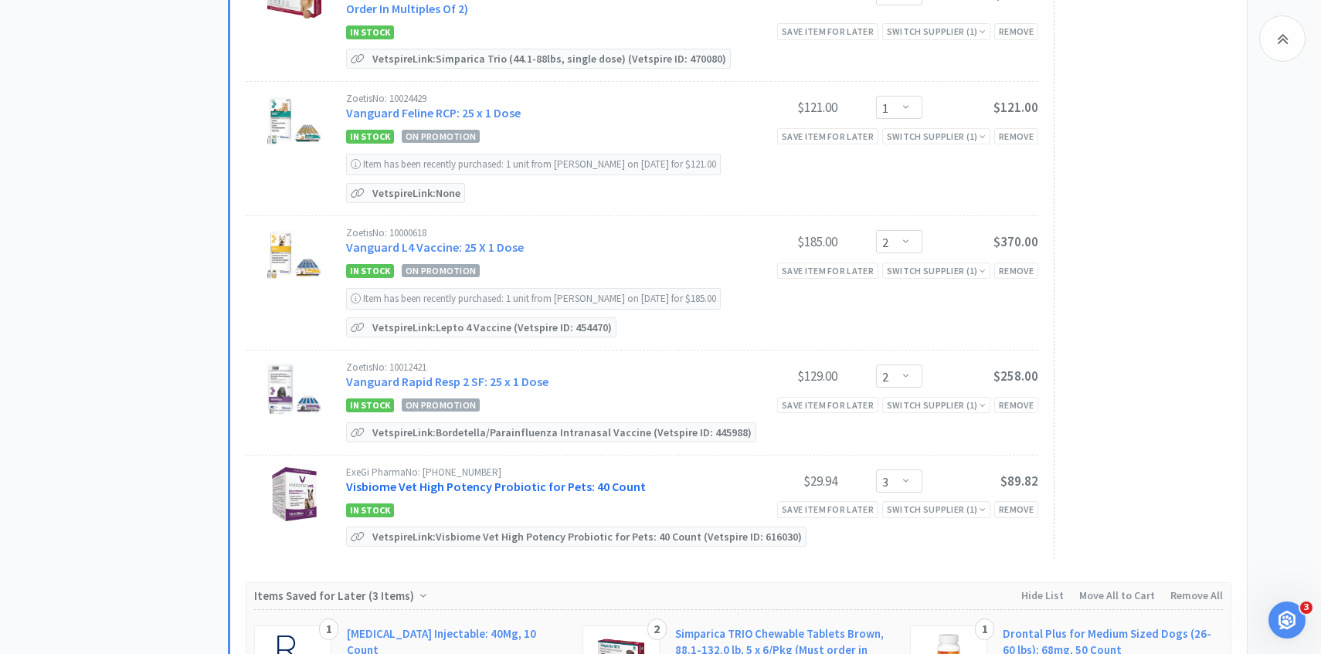
click at [489, 479] on link "Visbiome Vet High Potency Probiotic for Pets: 40 Count" at bounding box center [496, 486] width 300 height 15
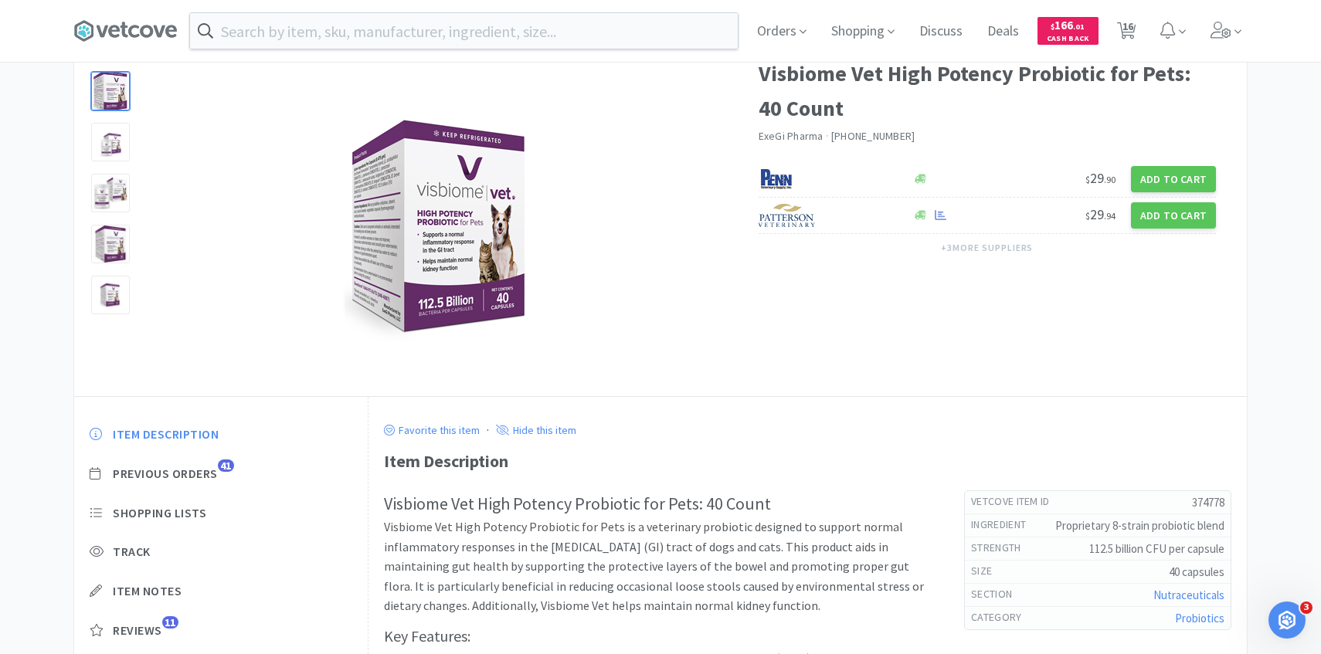
scroll to position [131, 0]
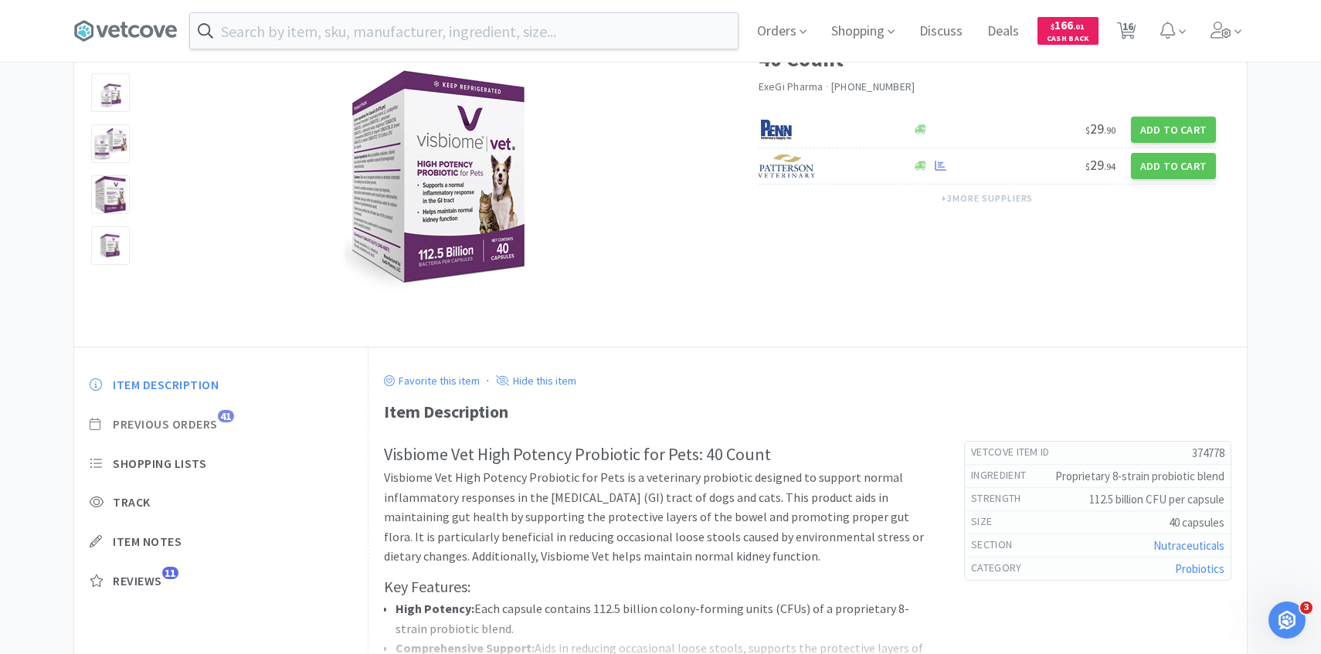
click at [194, 428] on span "Previous Orders" at bounding box center [165, 424] width 105 height 16
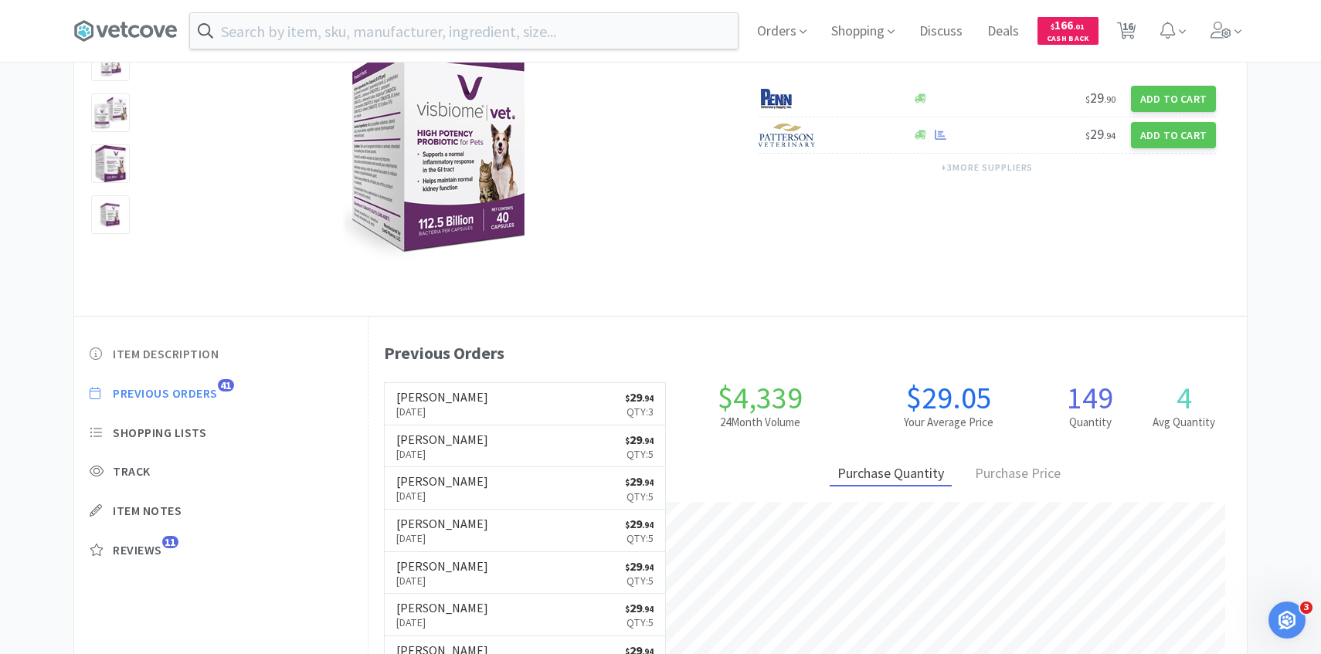
scroll to position [424, 878]
select select "1"
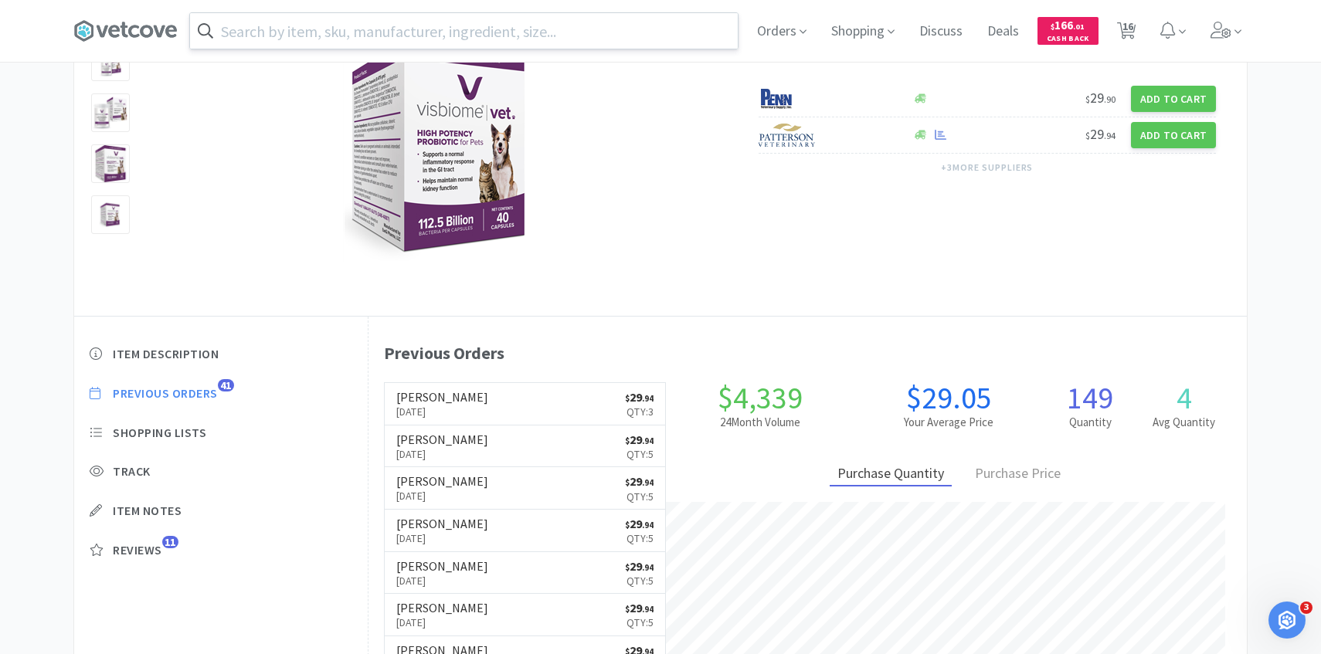
select select "1"
select select "5"
select select "1"
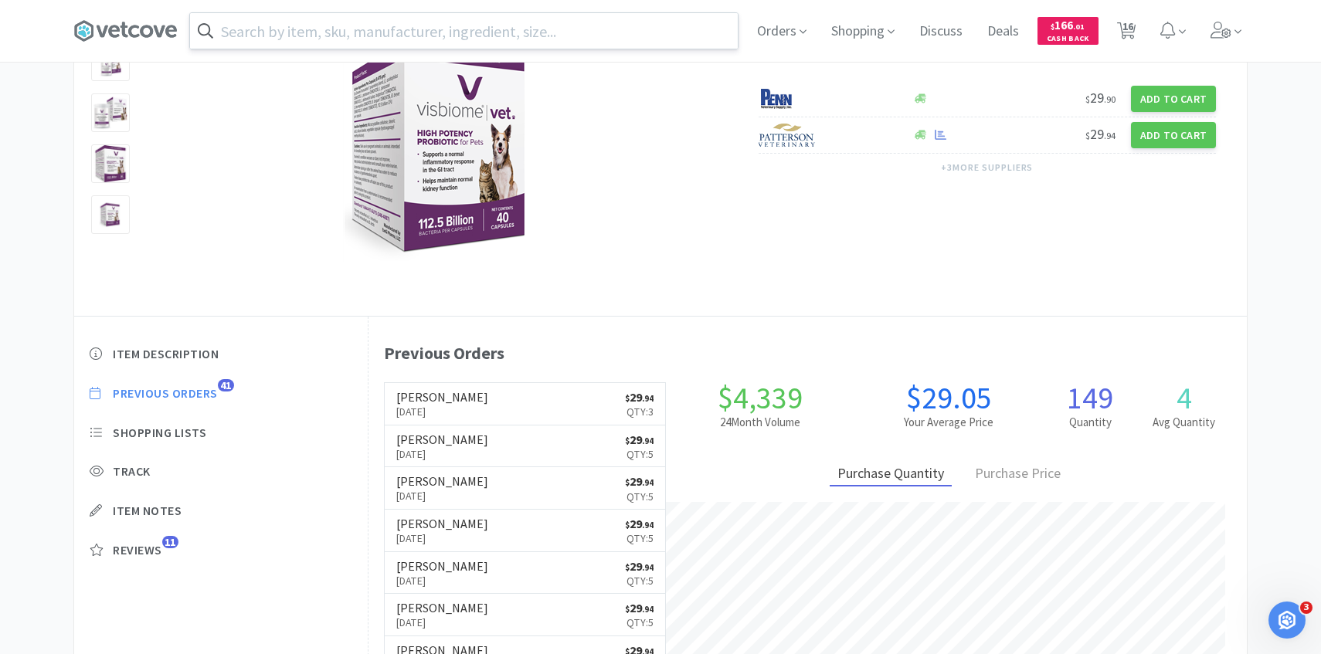
select select "1"
select select "2"
select select "1"
select select "2"
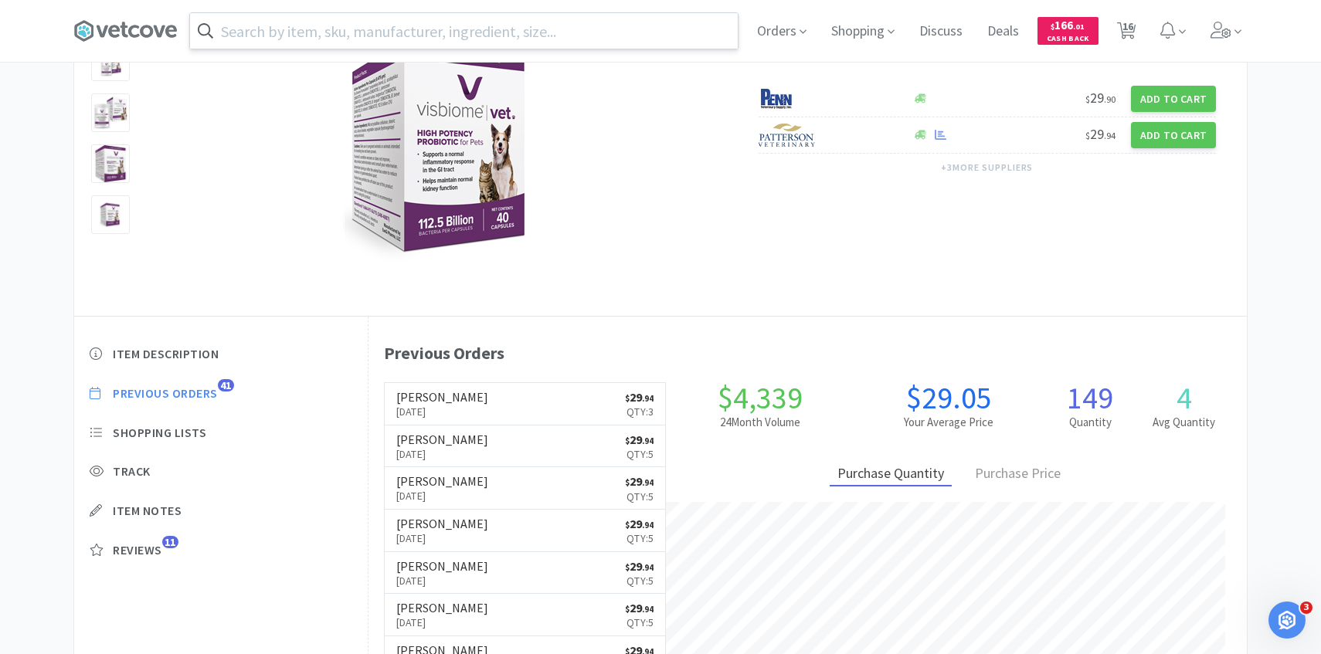
select select "2"
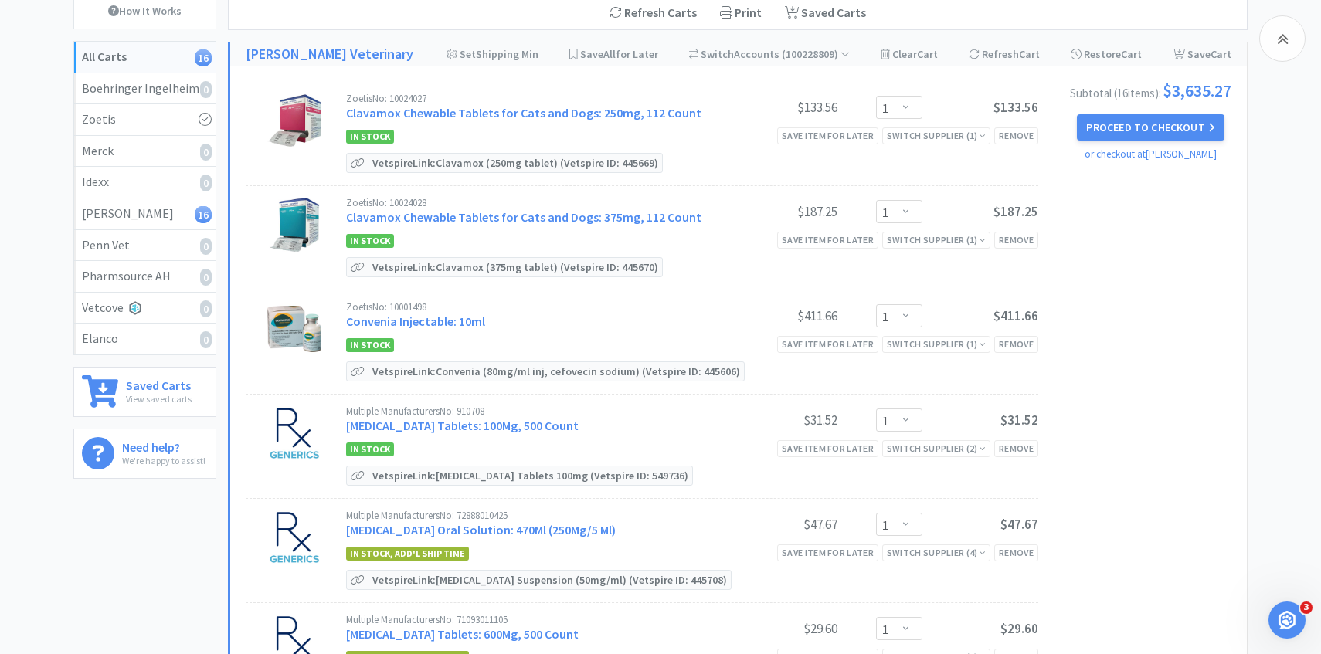
scroll to position [1479, 0]
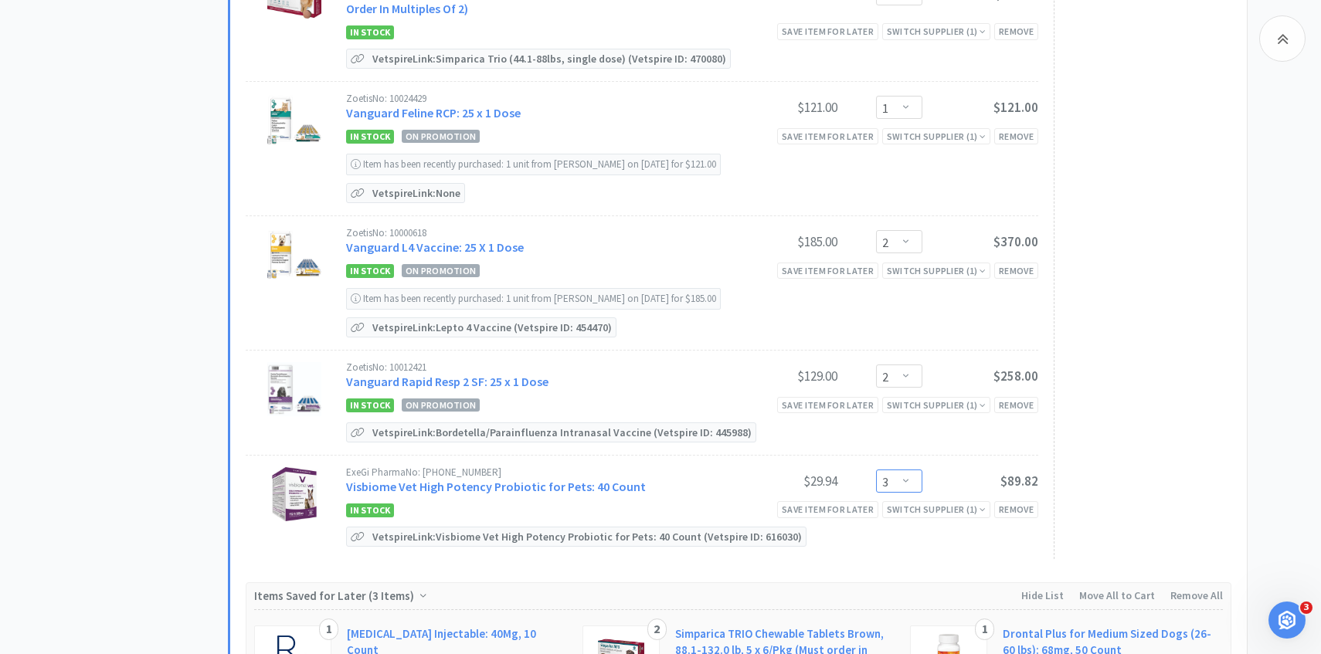
click at [887, 470] on select "Enter Quantity 1 2 3 4 5 6 7 8 9 10 11 12 13 14 15 16 17 18 19 20 Enter Quantity" at bounding box center [899, 481] width 46 height 23
click at [876, 470] on select "Enter Quantity 1 2 3 4 5 6 7 8 9 10 11 12 13 14 15 16 17 18 19 20 Enter Quantity" at bounding box center [899, 481] width 46 height 23
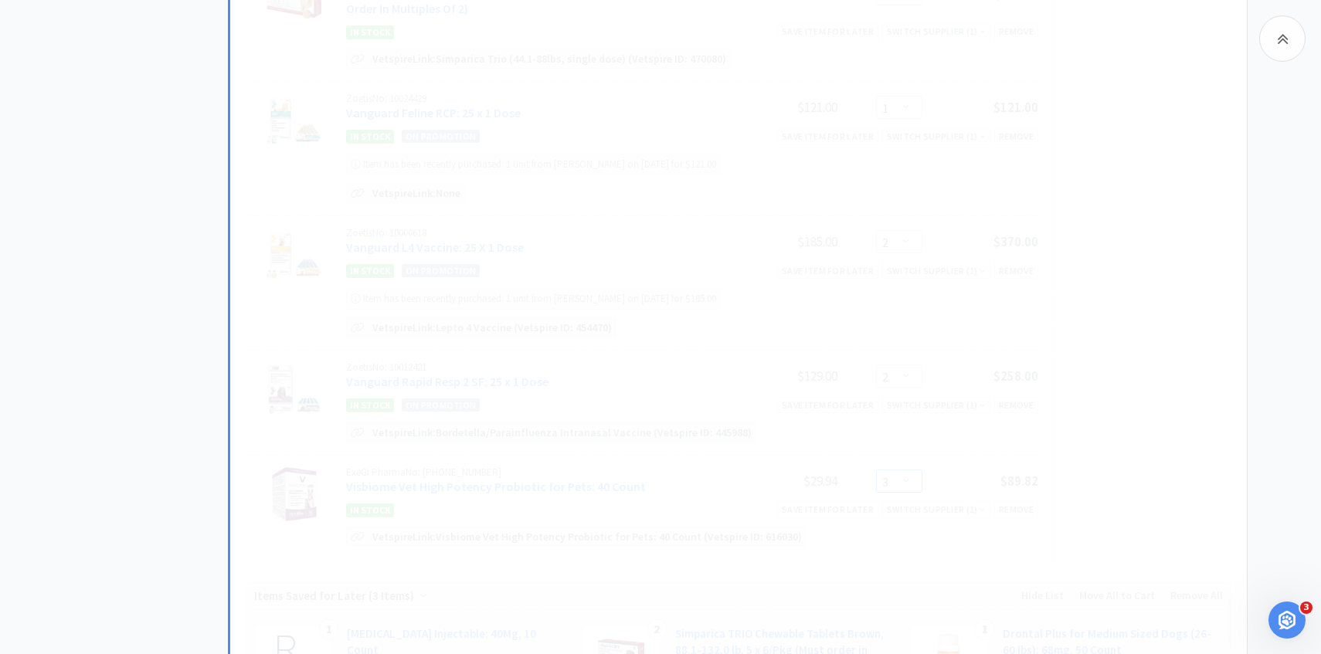
scroll to position [1688, 0]
select select "4"
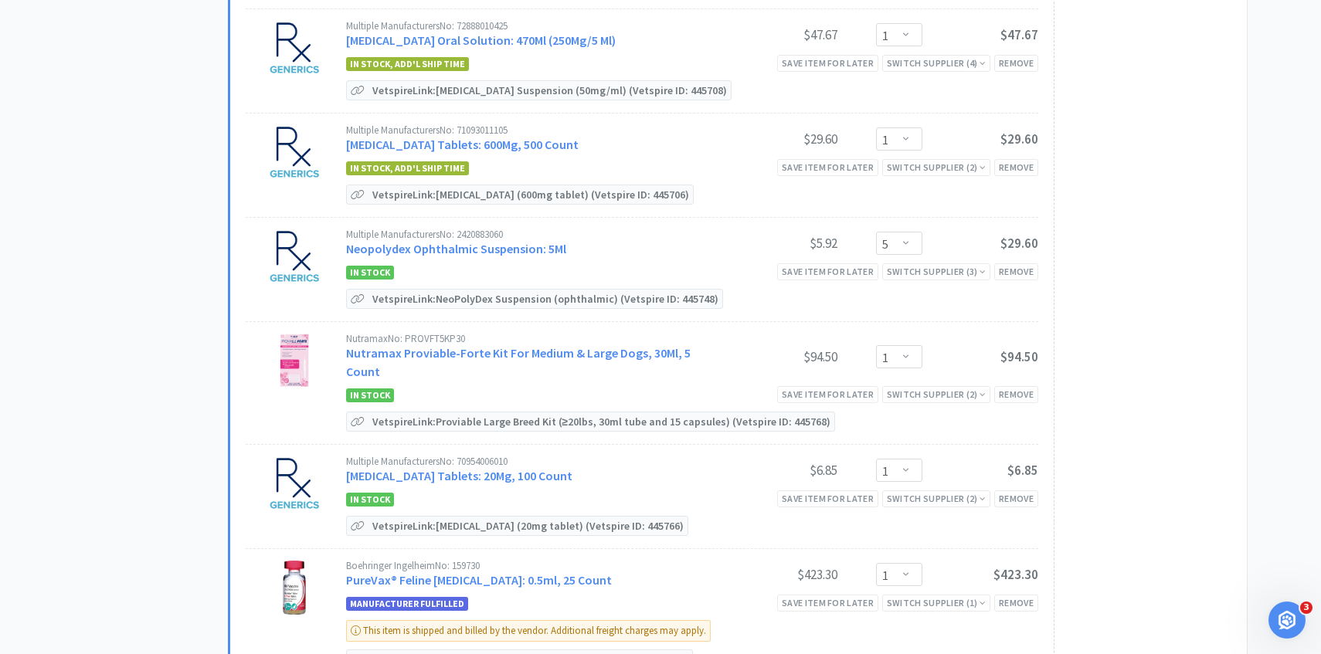
scroll to position [0, 0]
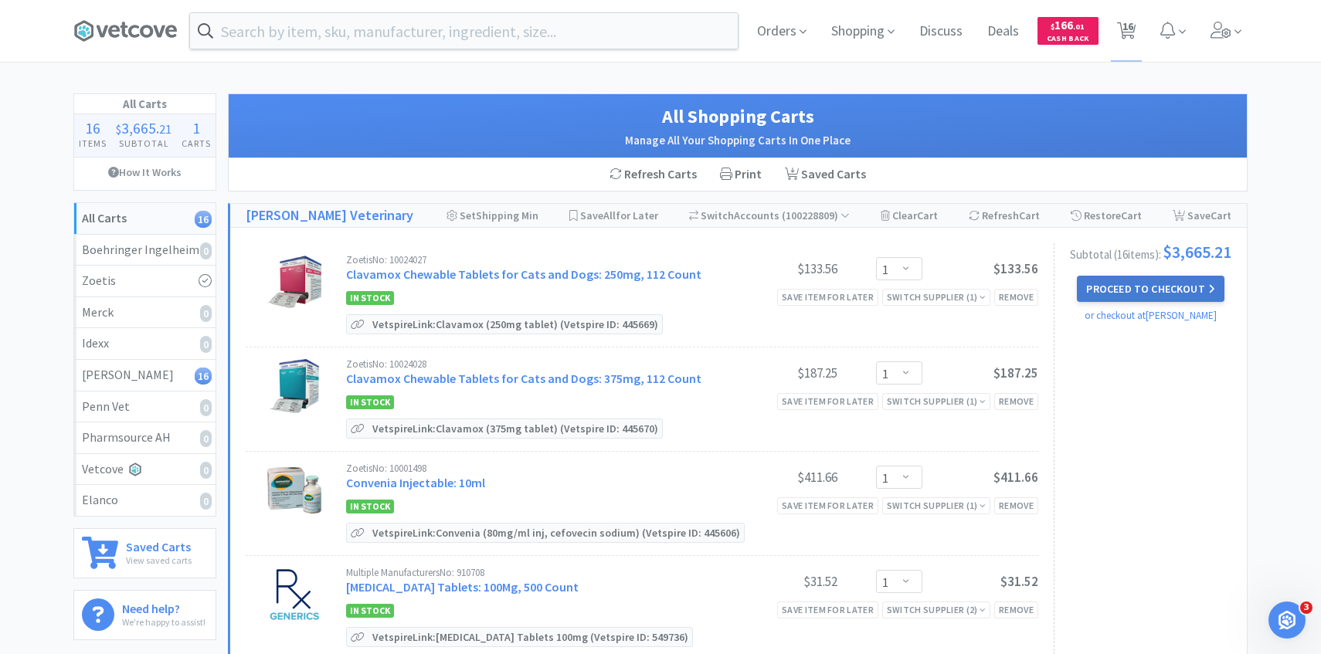
click at [1146, 289] on button "Proceed to Checkout" at bounding box center [1150, 289] width 147 height 26
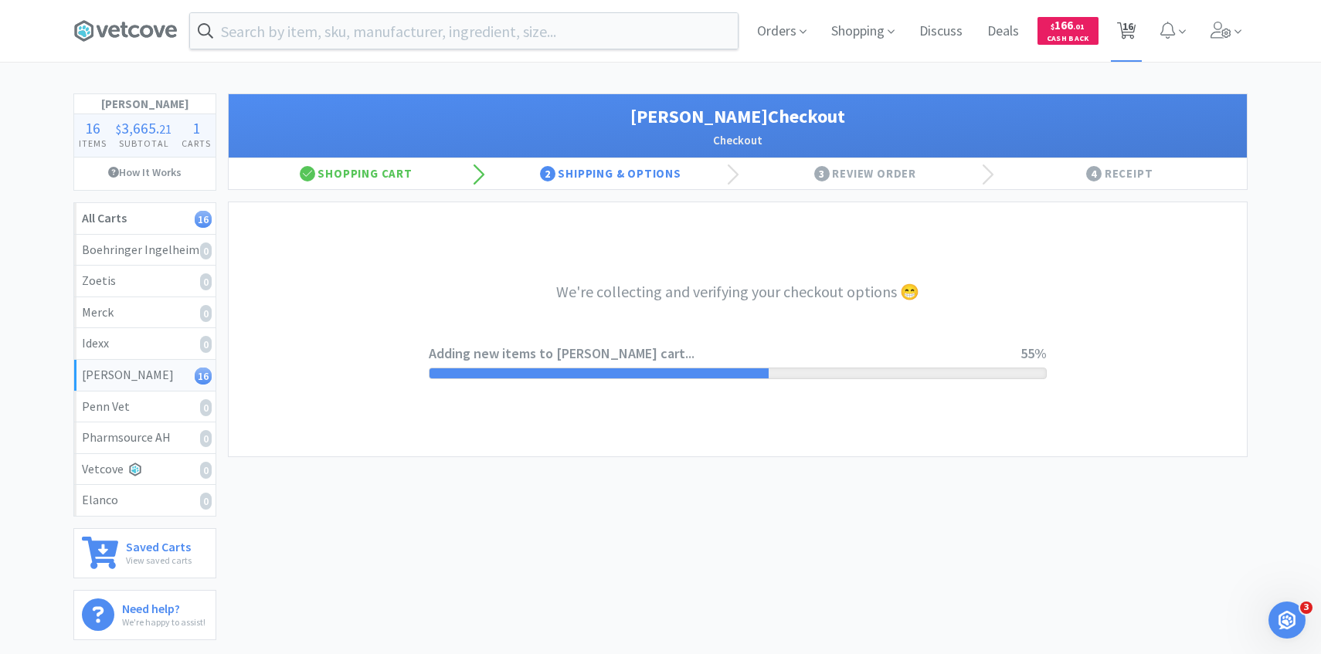
click at [1128, 18] on span "16" at bounding box center [1127, 26] width 11 height 62
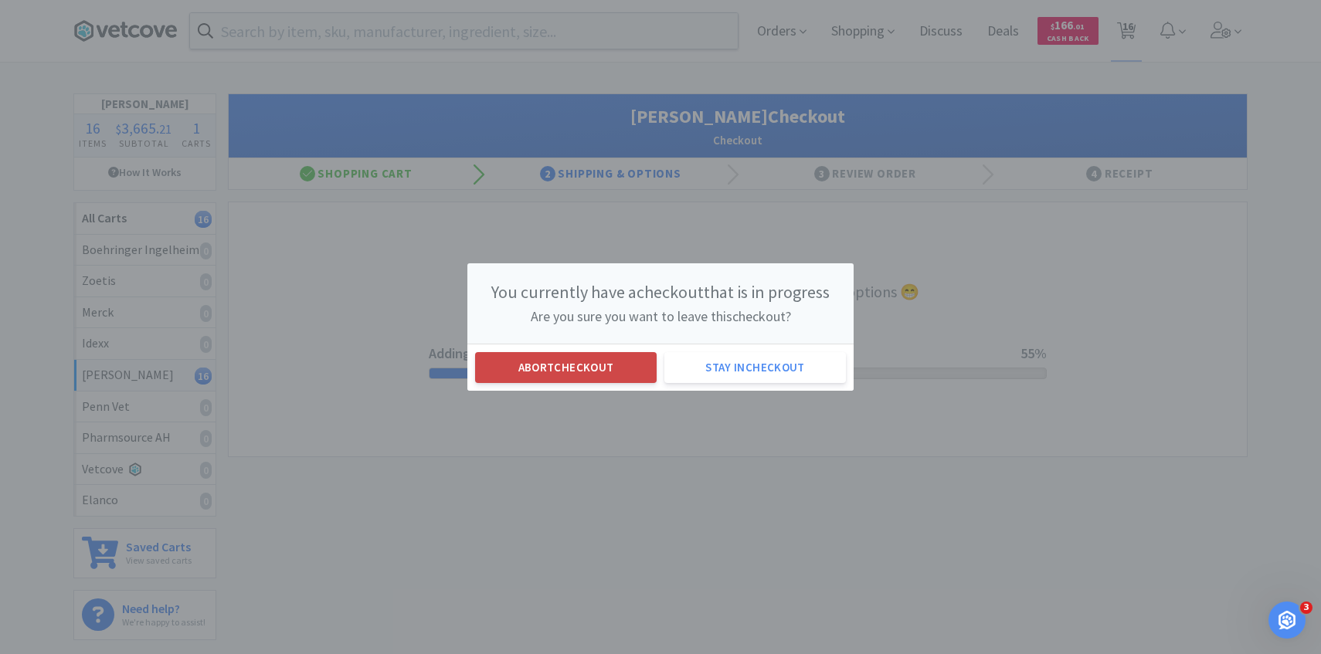
click at [566, 364] on button "Abort checkout" at bounding box center [565, 367] width 181 height 31
select select "1"
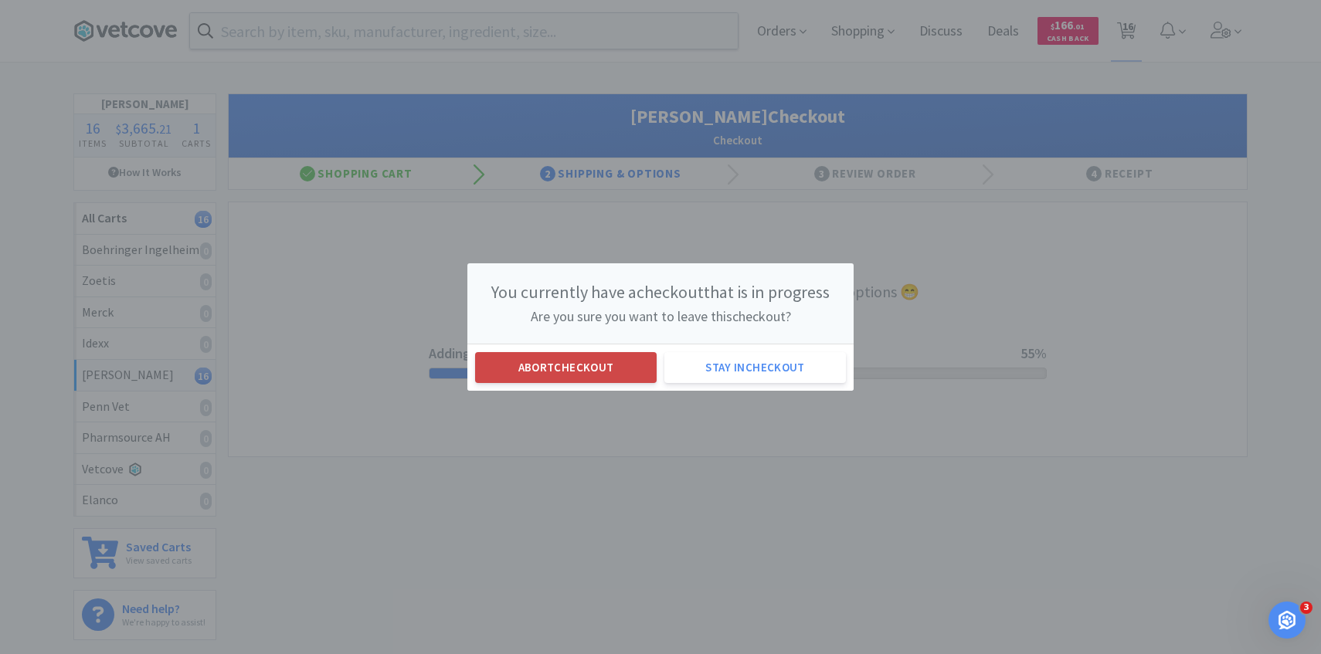
select select "1"
select select "5"
select select "1"
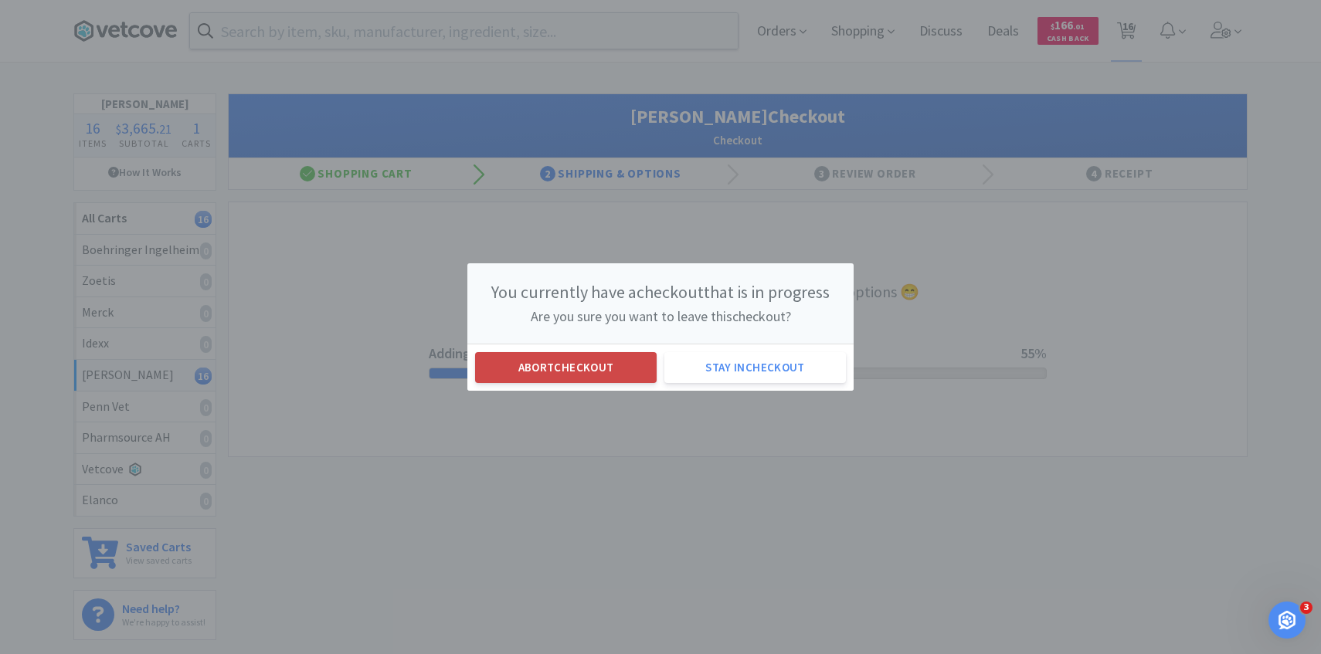
select select "1"
select select "2"
select select "1"
select select "2"
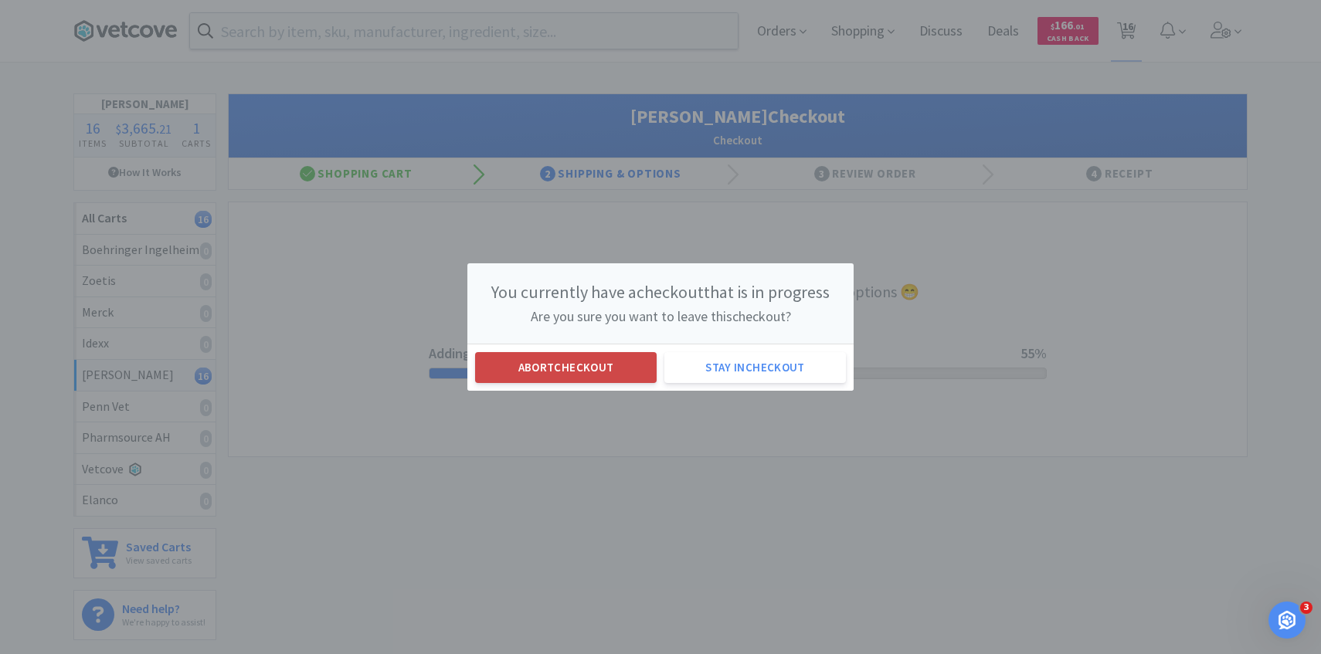
select select "2"
select select "4"
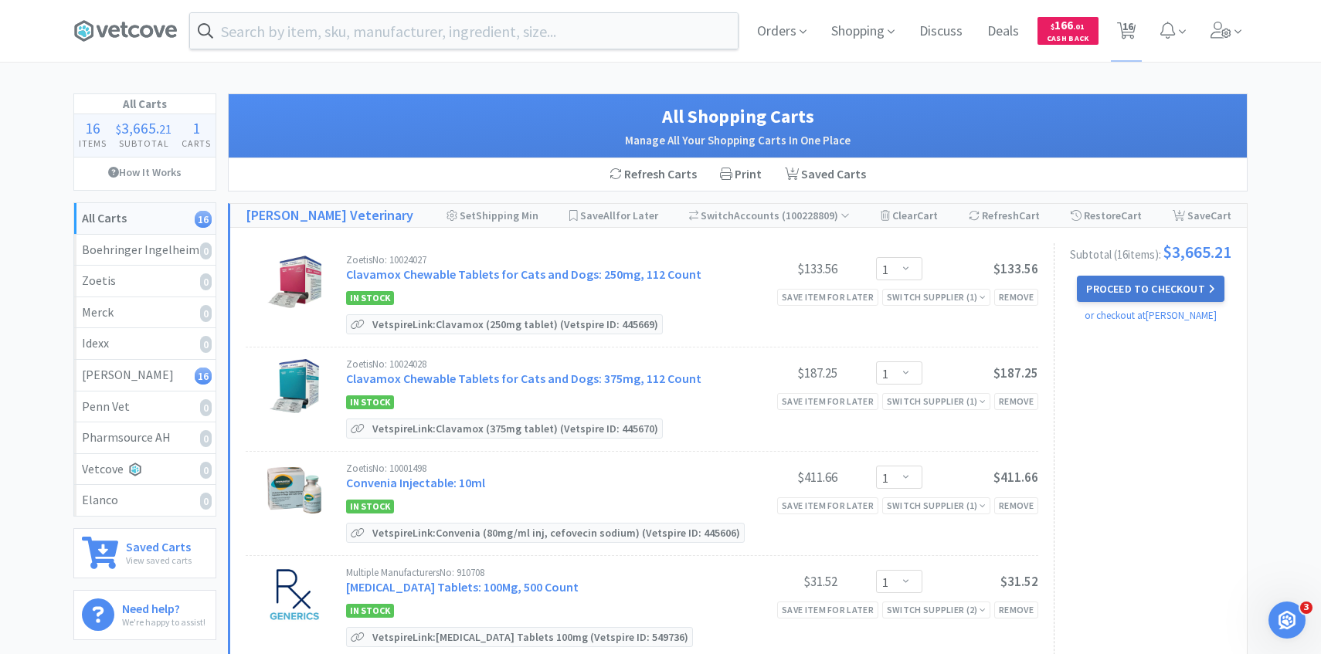
click at [1144, 290] on button "Proceed to Checkout" at bounding box center [1150, 289] width 147 height 26
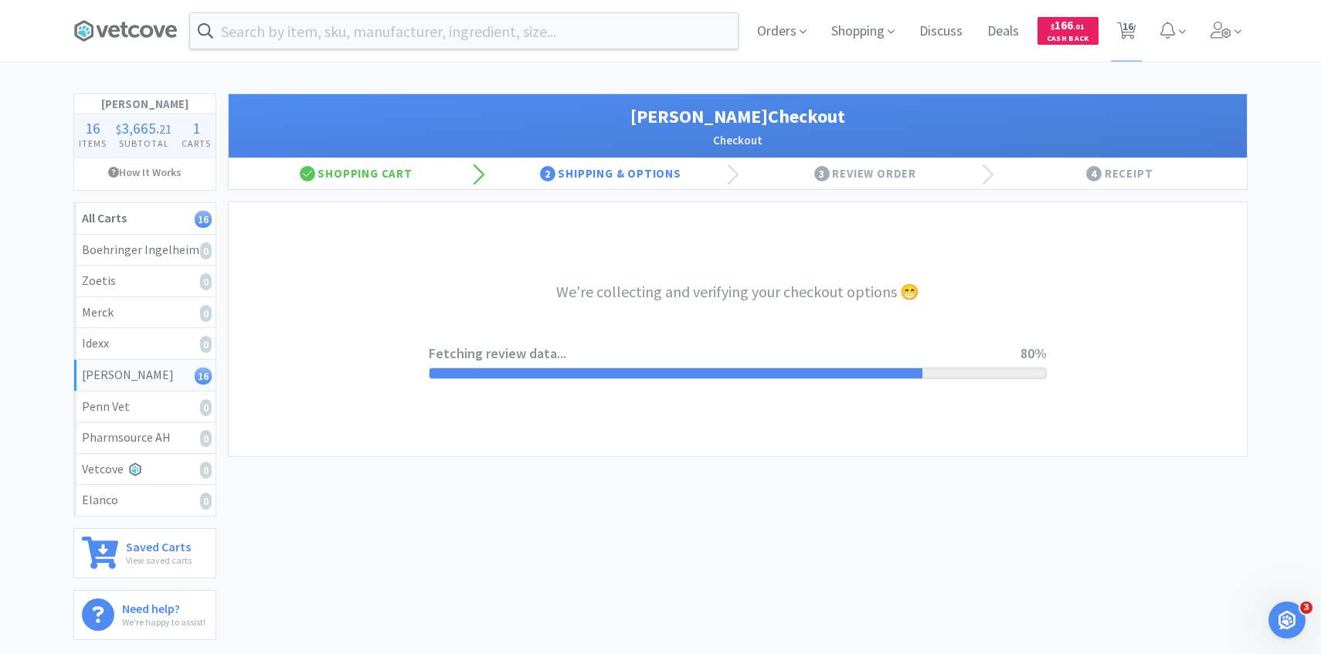
select select "1"
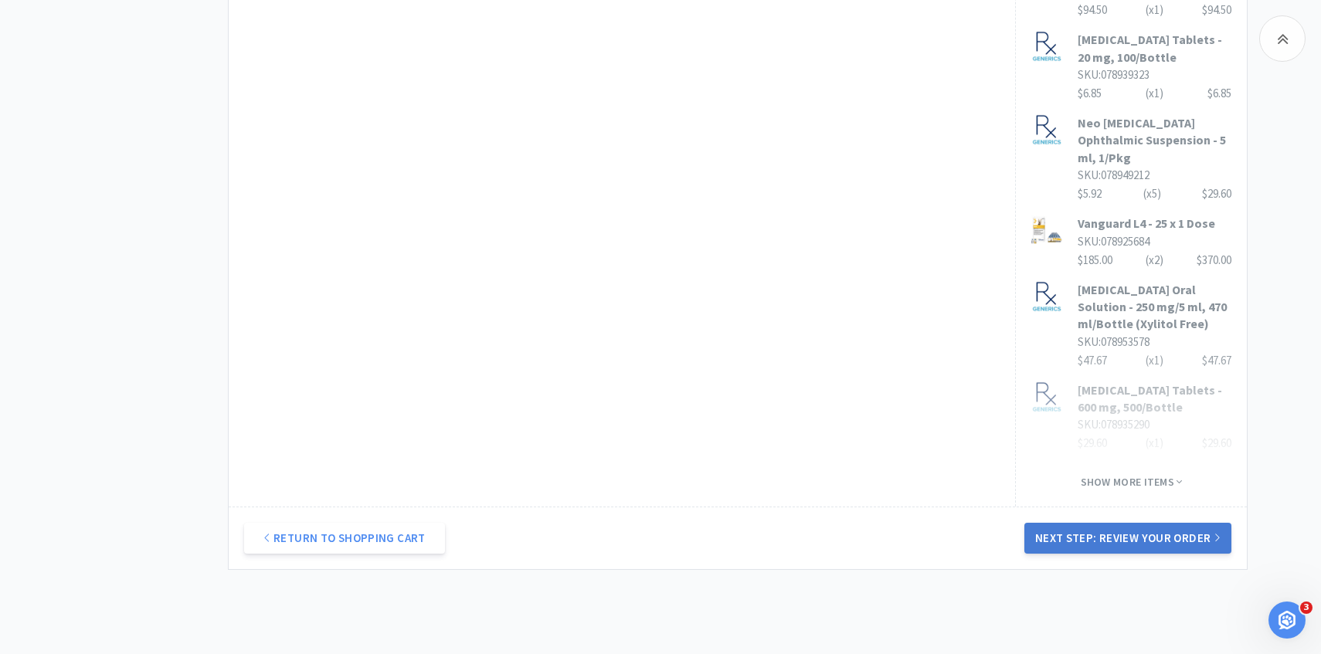
click at [1046, 523] on button "Next Step: Review Your Order" at bounding box center [1127, 538] width 207 height 31
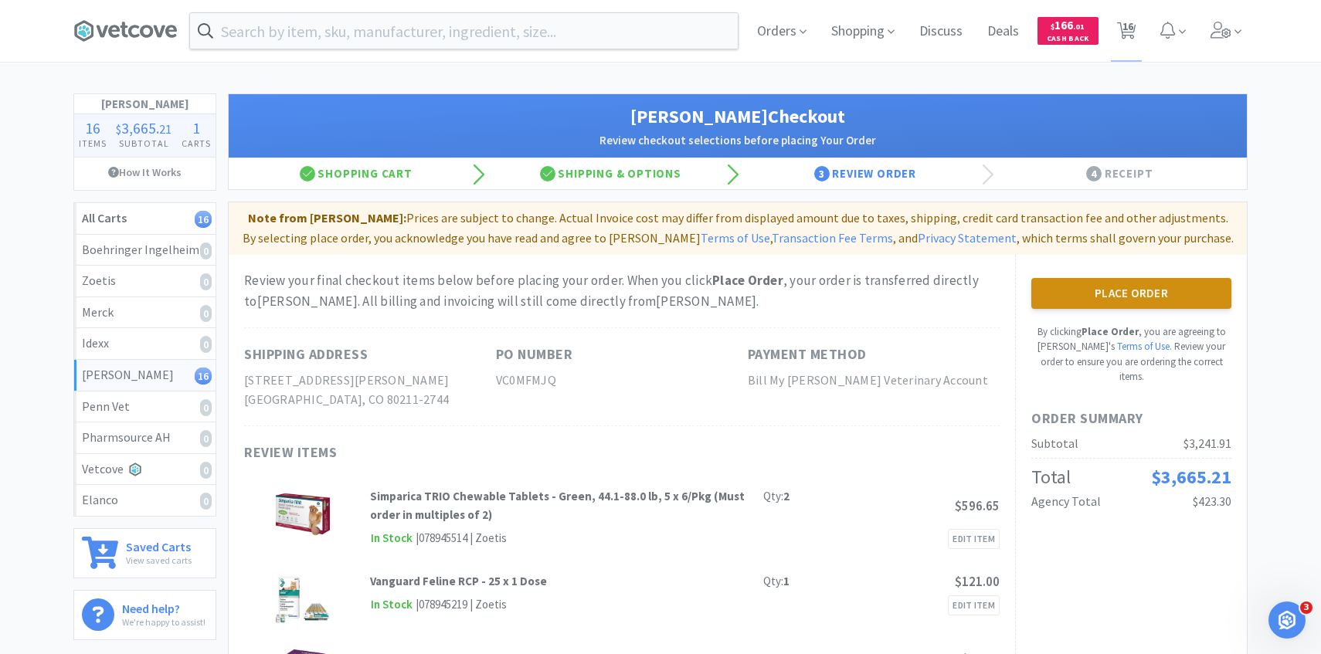
click at [1182, 300] on button "Place Order" at bounding box center [1131, 293] width 200 height 31
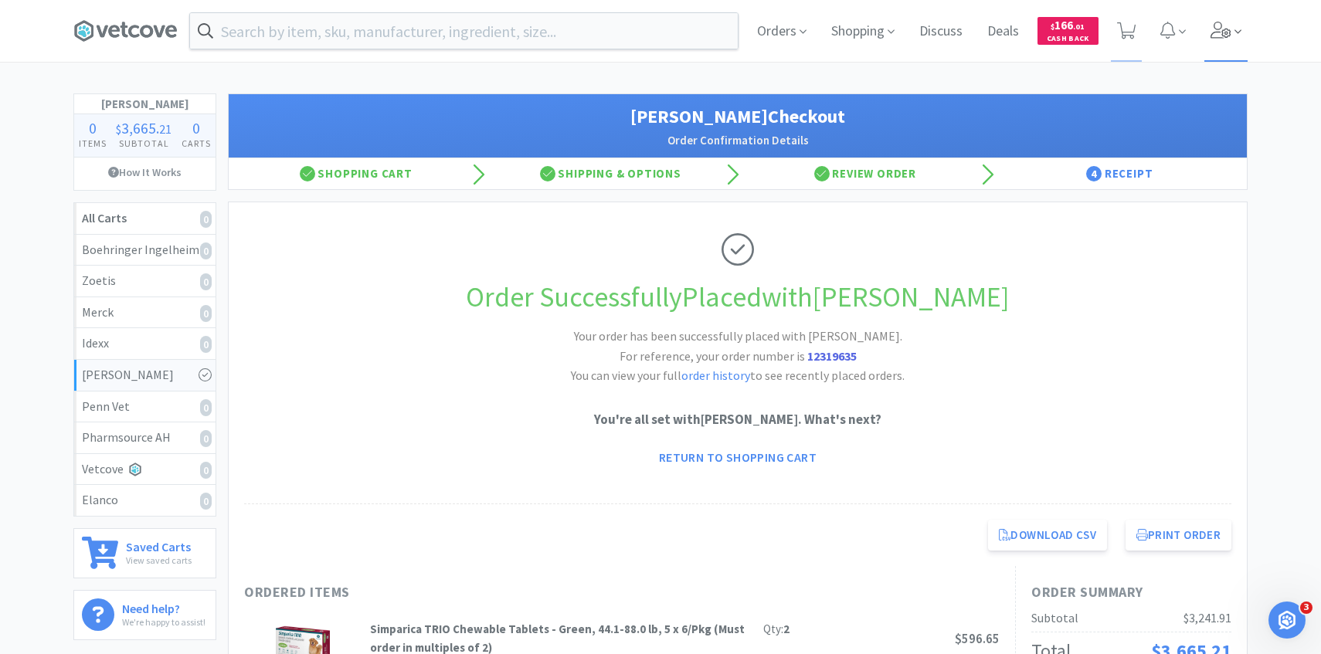
click at [1215, 35] on icon at bounding box center [1221, 30] width 22 height 17
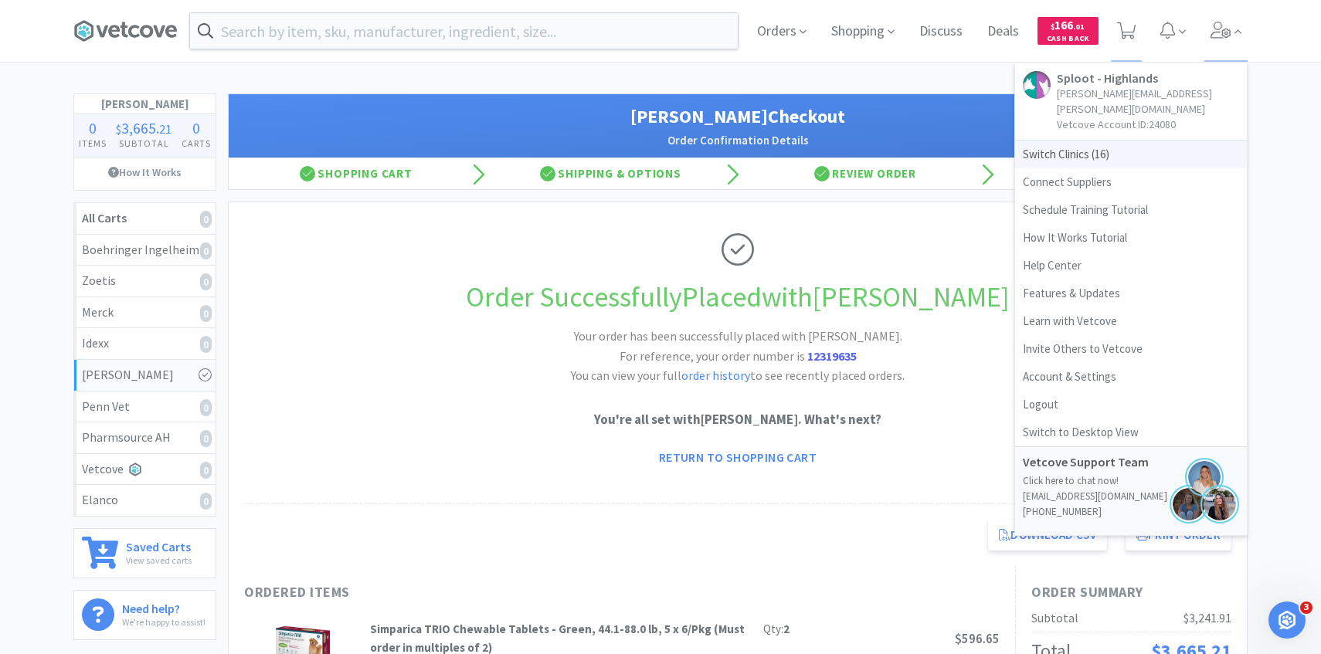
click at [1105, 144] on span "Switch Clinics ( 16 )" at bounding box center [1131, 155] width 232 height 28
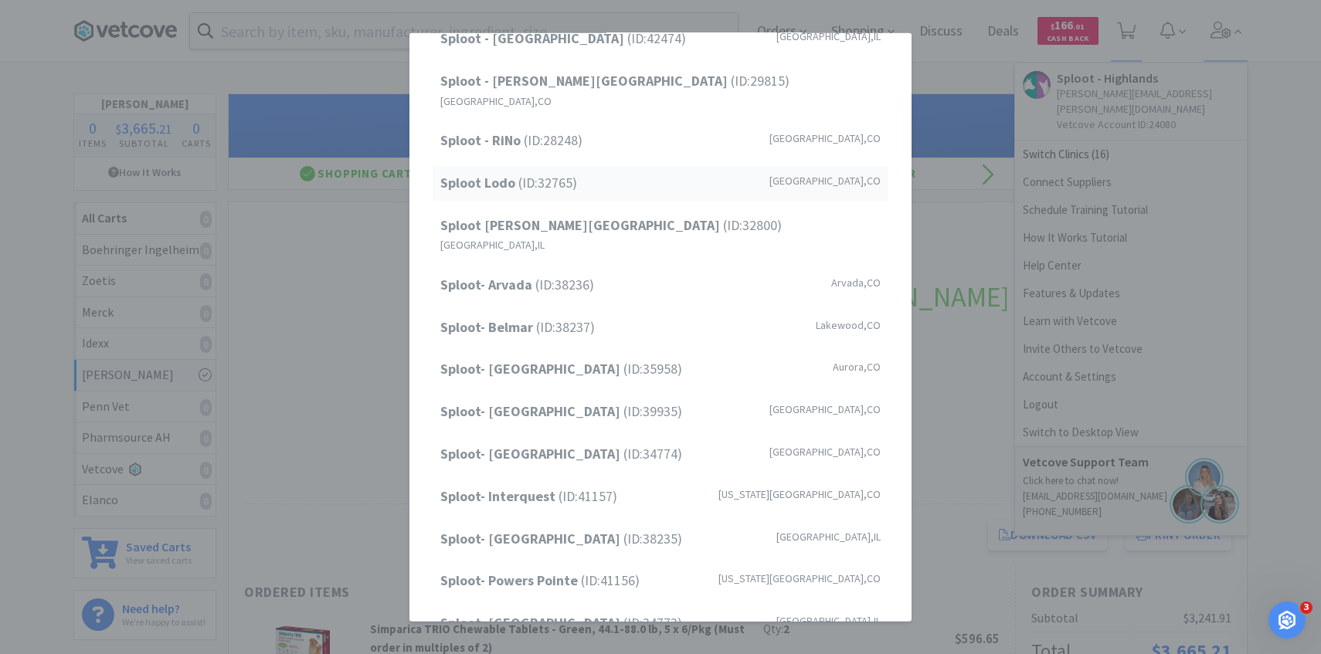
scroll to position [171, 0]
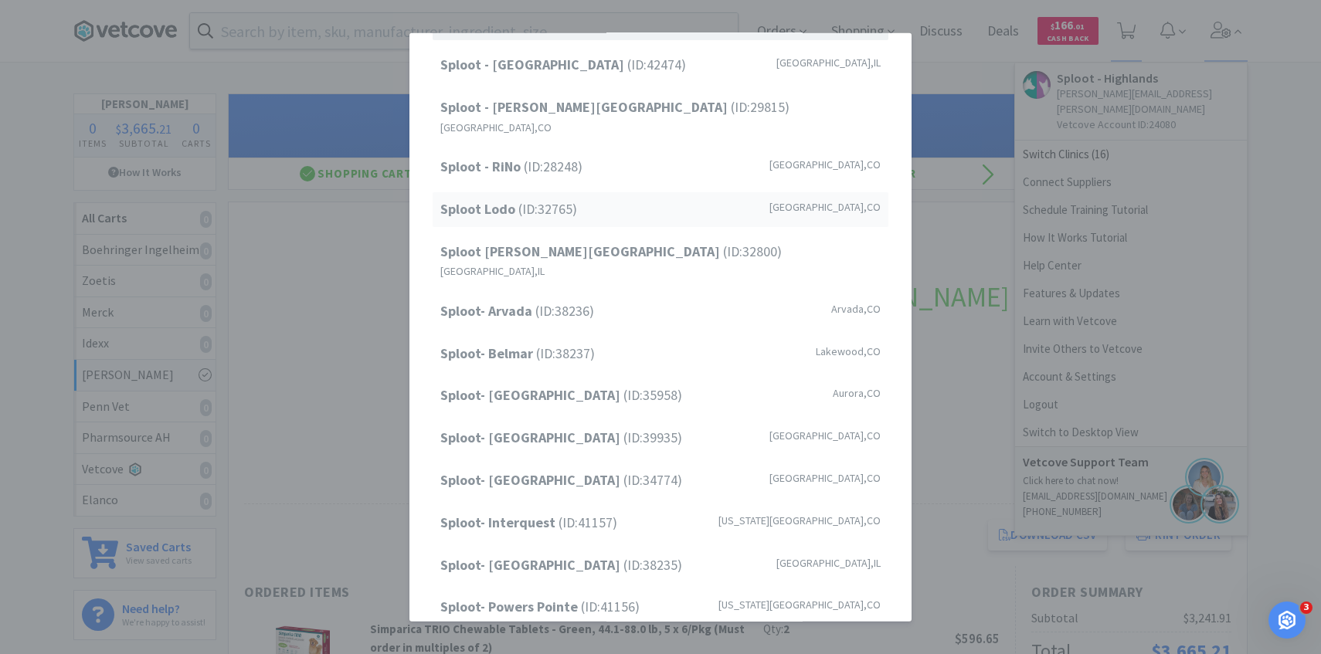
click at [620, 192] on div "Sploot Lodo (ID: 32765 ) [GEOGRAPHIC_DATA] , [GEOGRAPHIC_DATA]" at bounding box center [660, 209] width 456 height 35
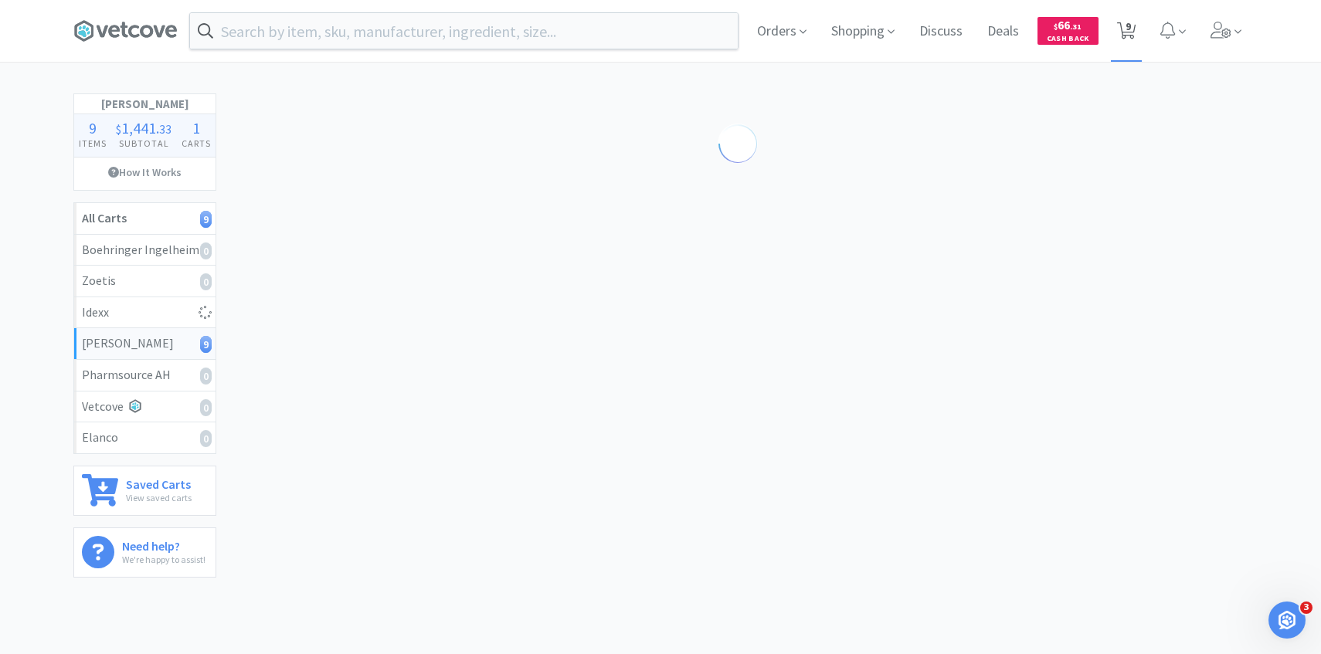
click at [1134, 23] on icon at bounding box center [1126, 30] width 19 height 17
select select "1"
select select "3"
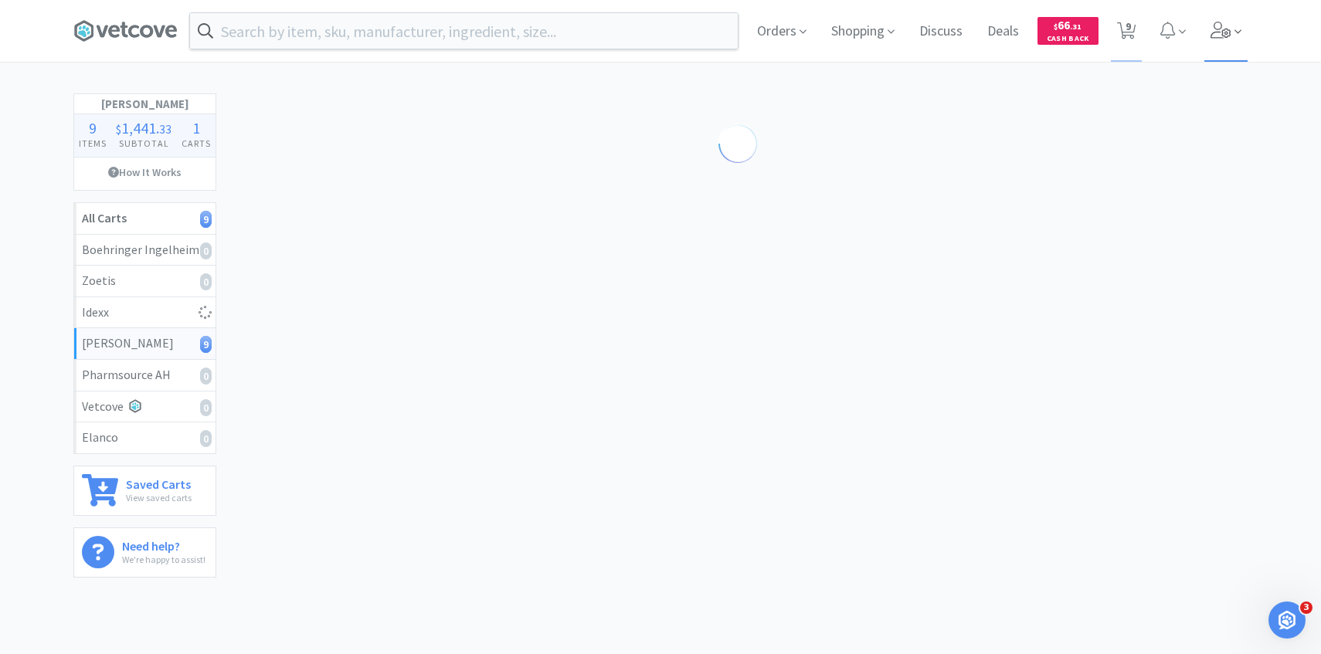
select select "5"
select select "2"
select select "1"
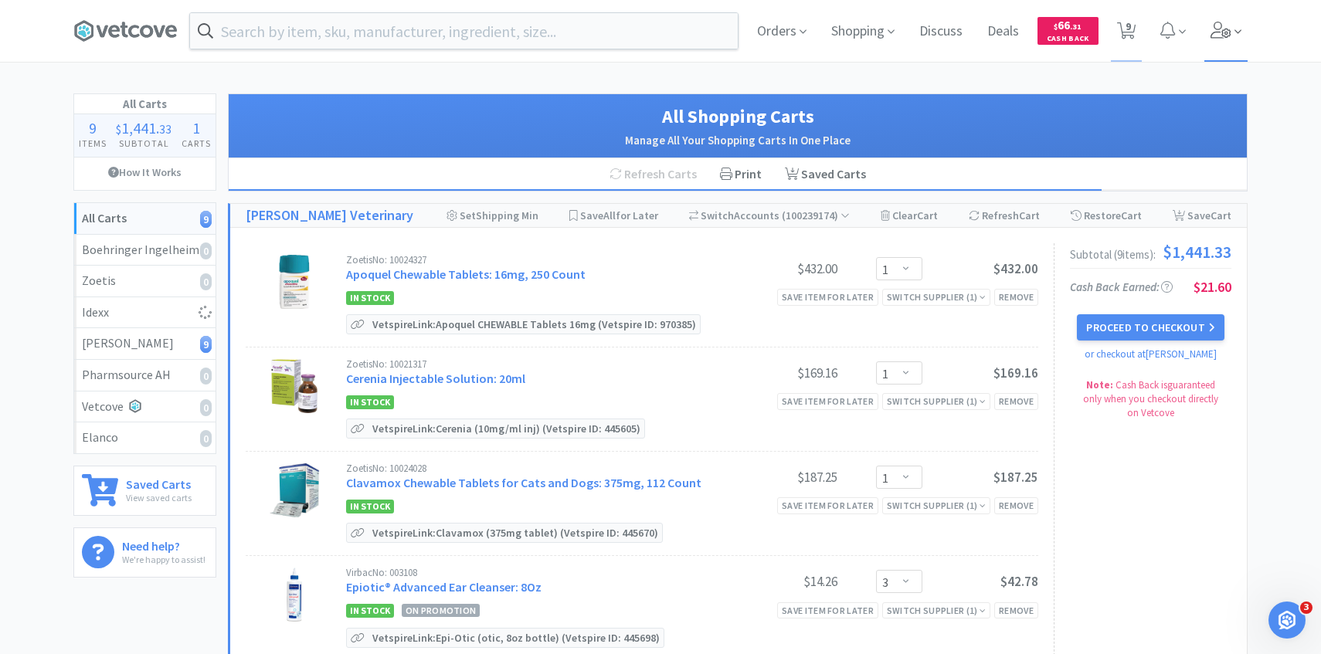
click at [1234, 39] on icon at bounding box center [1237, 32] width 7 height 14
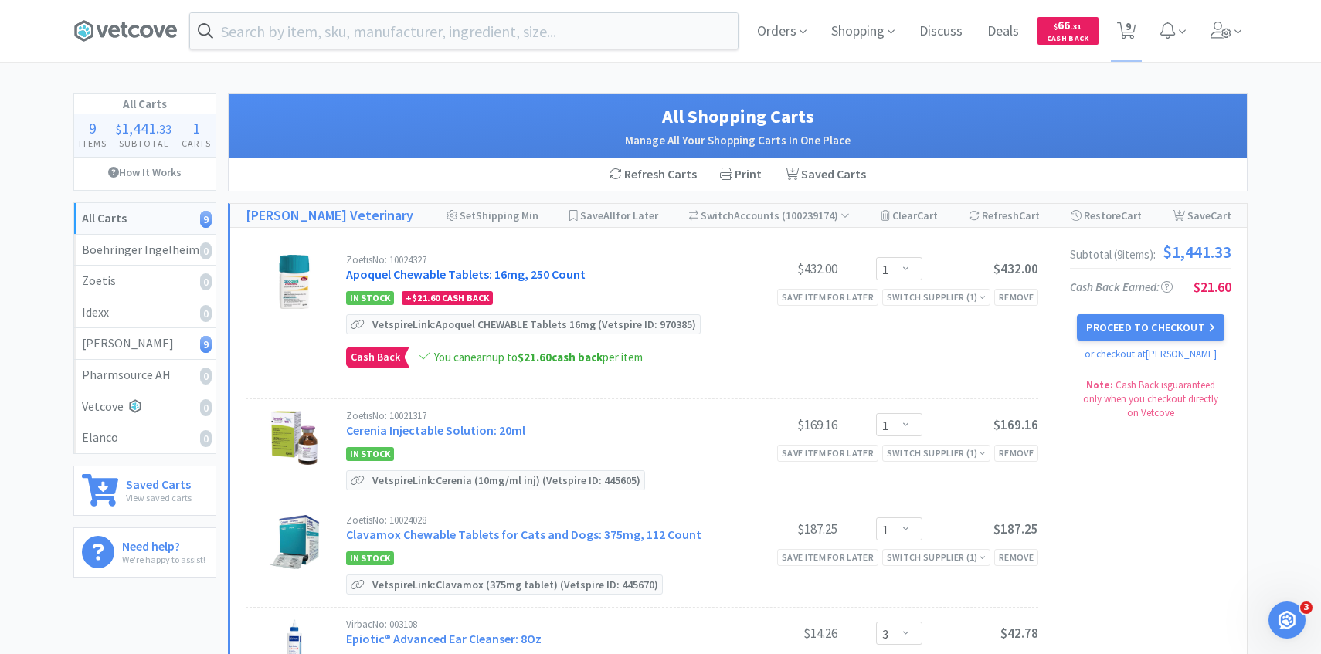
click at [561, 276] on link "Apoquel Chewable Tablets: 16mg, 250 Count" at bounding box center [465, 273] width 239 height 15
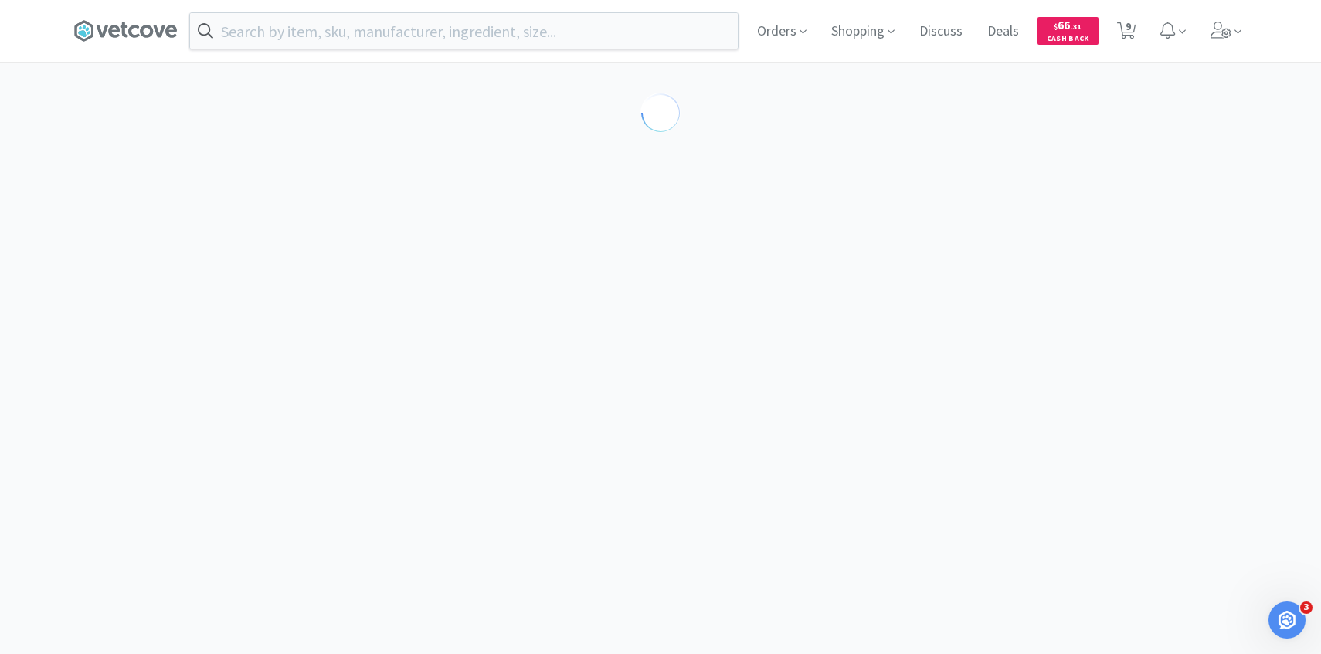
select select "610233"
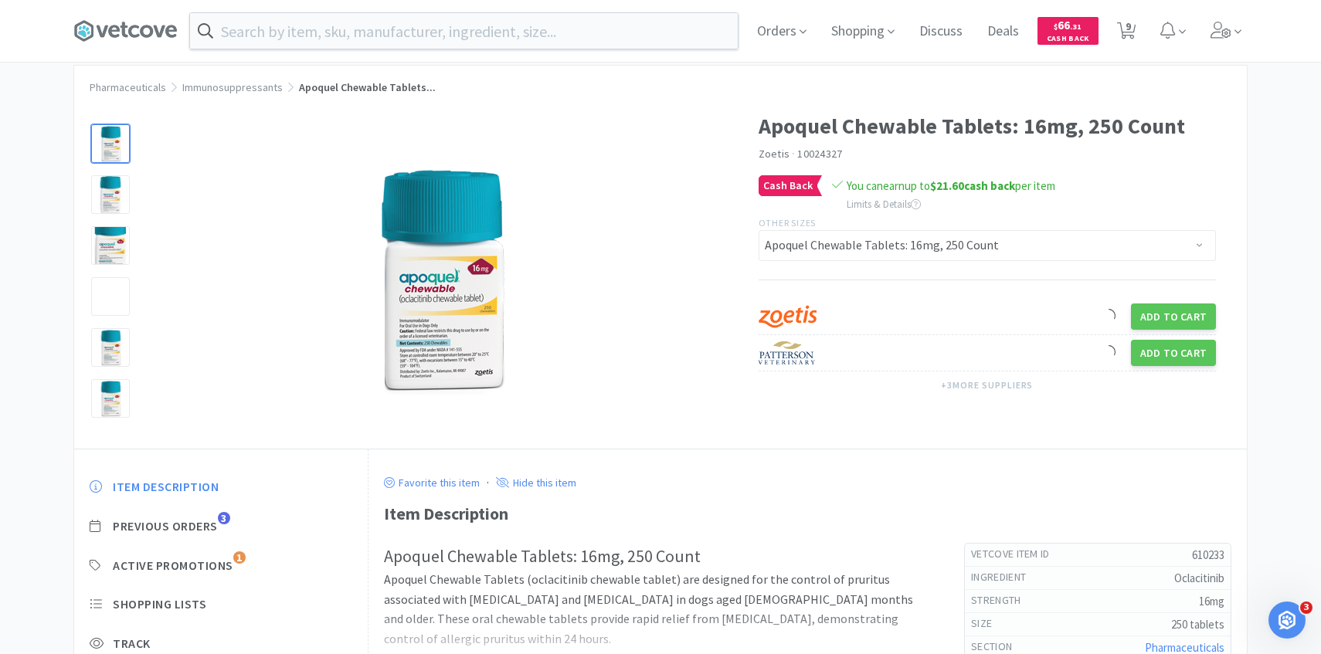
scroll to position [60, 0]
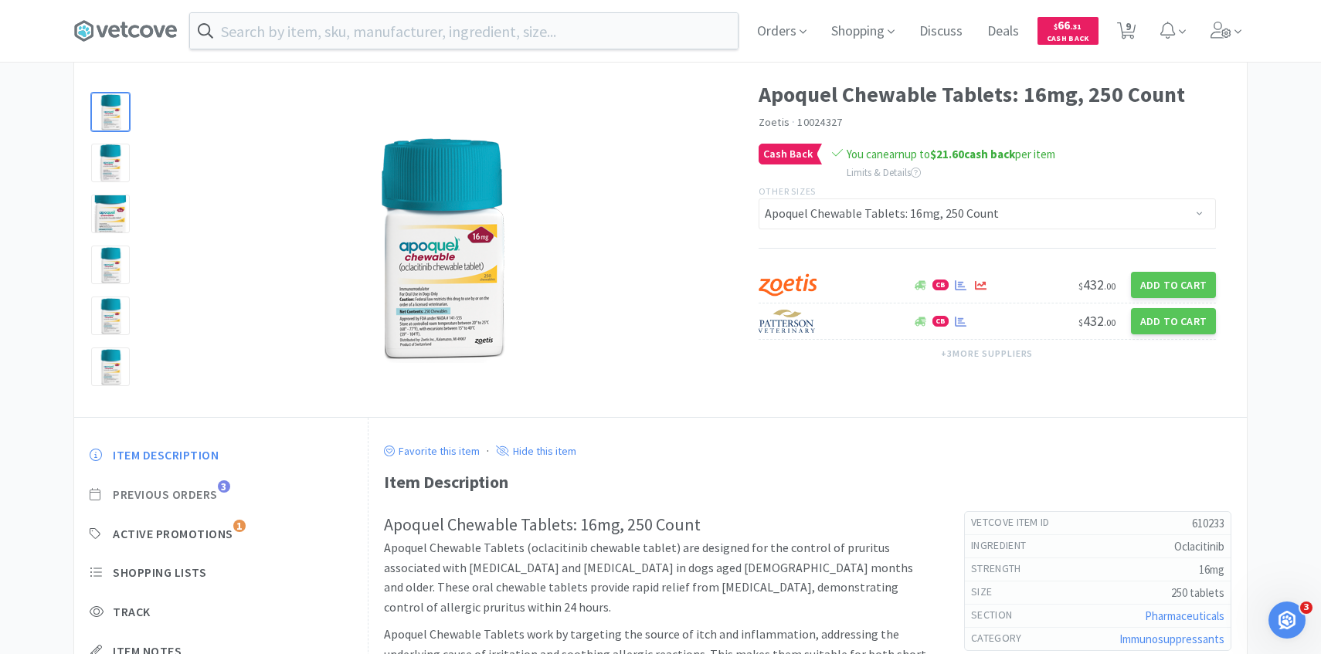
click at [212, 493] on span "Previous Orders" at bounding box center [165, 495] width 105 height 16
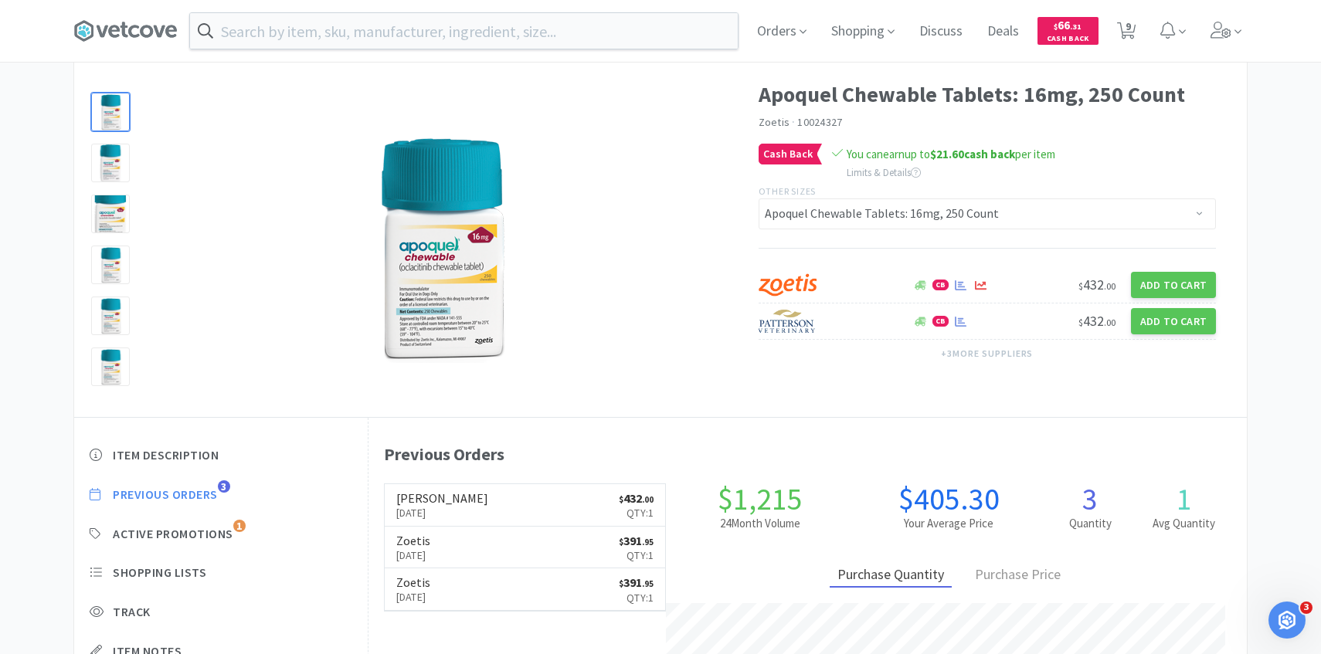
scroll to position [424, 878]
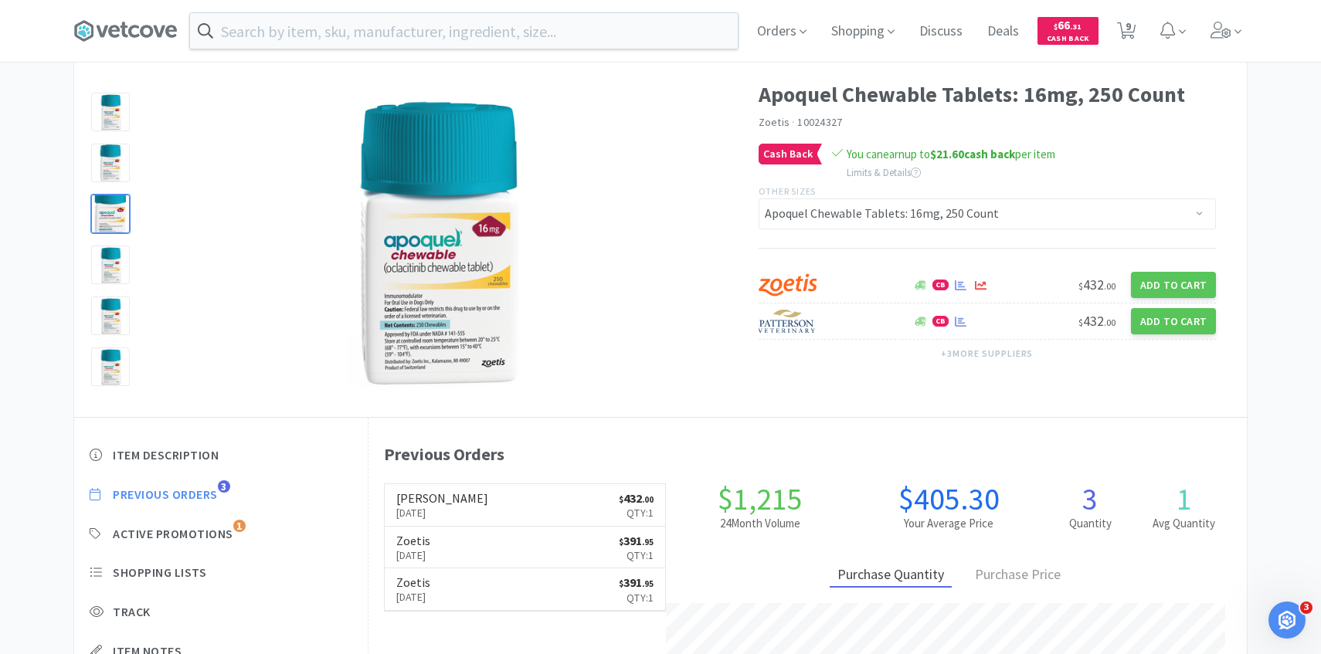
select select "1"
select select "3"
select select "5"
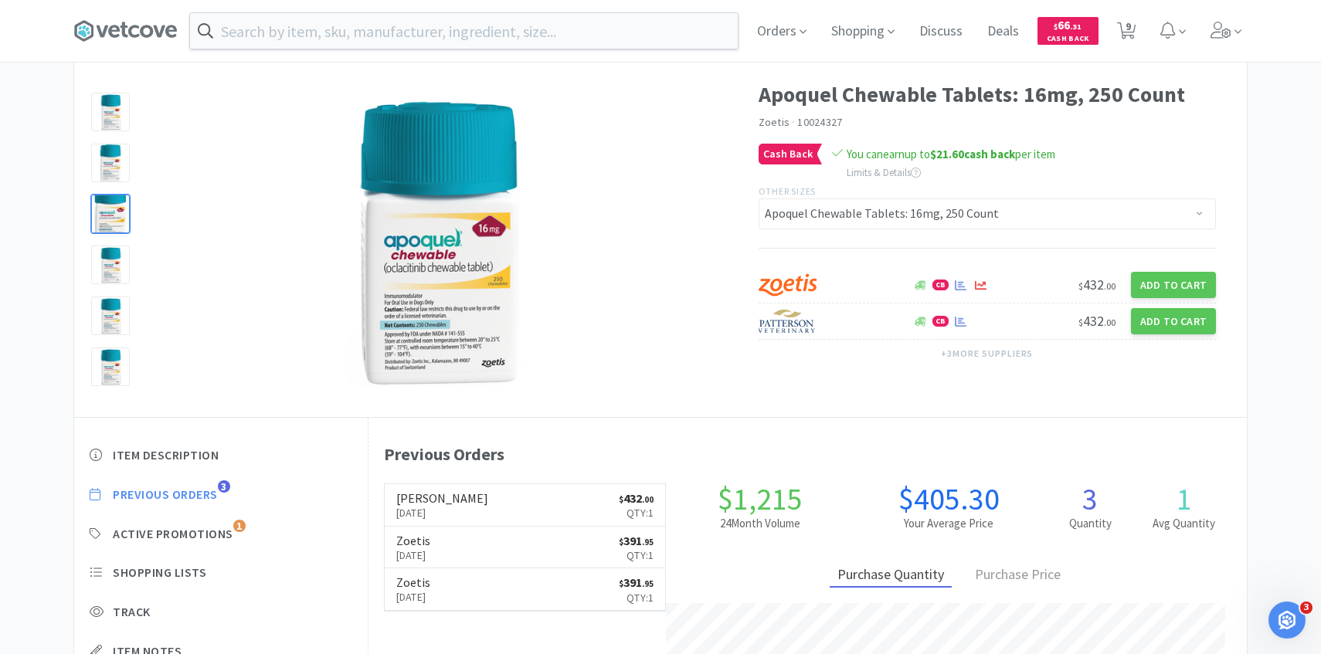
select select "2"
select select "1"
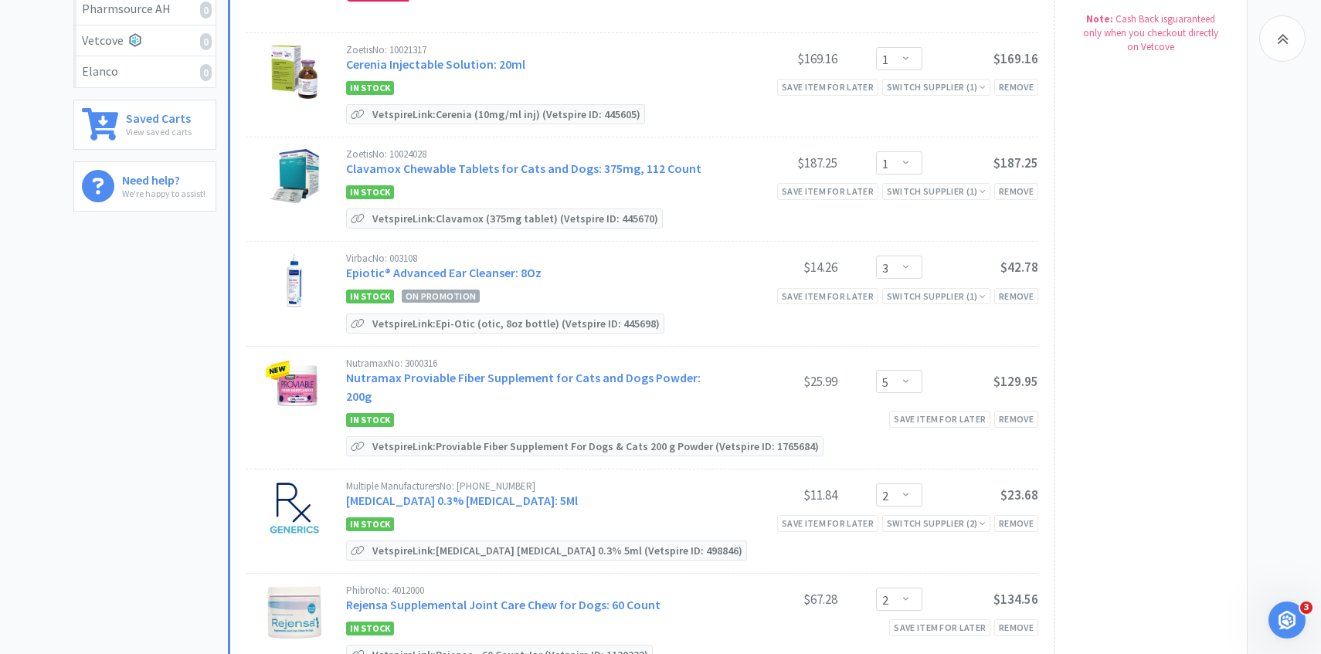
scroll to position [370, 0]
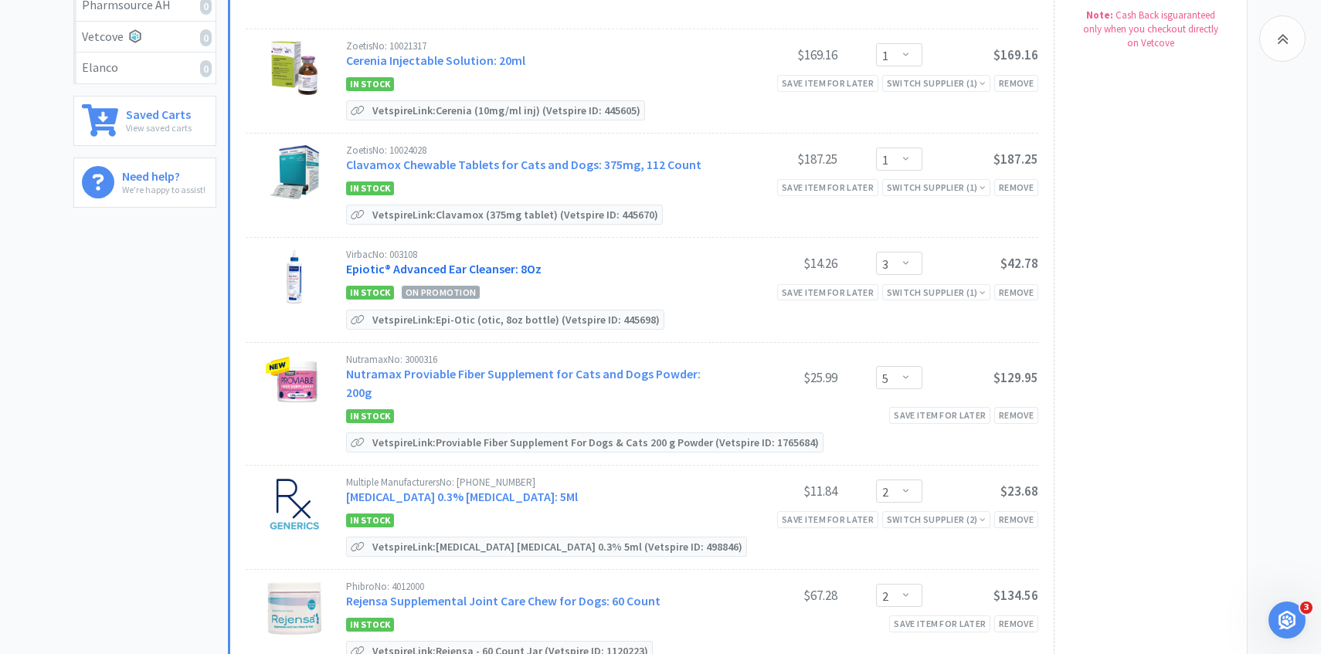
click at [455, 267] on link "Epiotic® Advanced Ear Cleanser: 8Oz" at bounding box center [443, 268] width 195 height 15
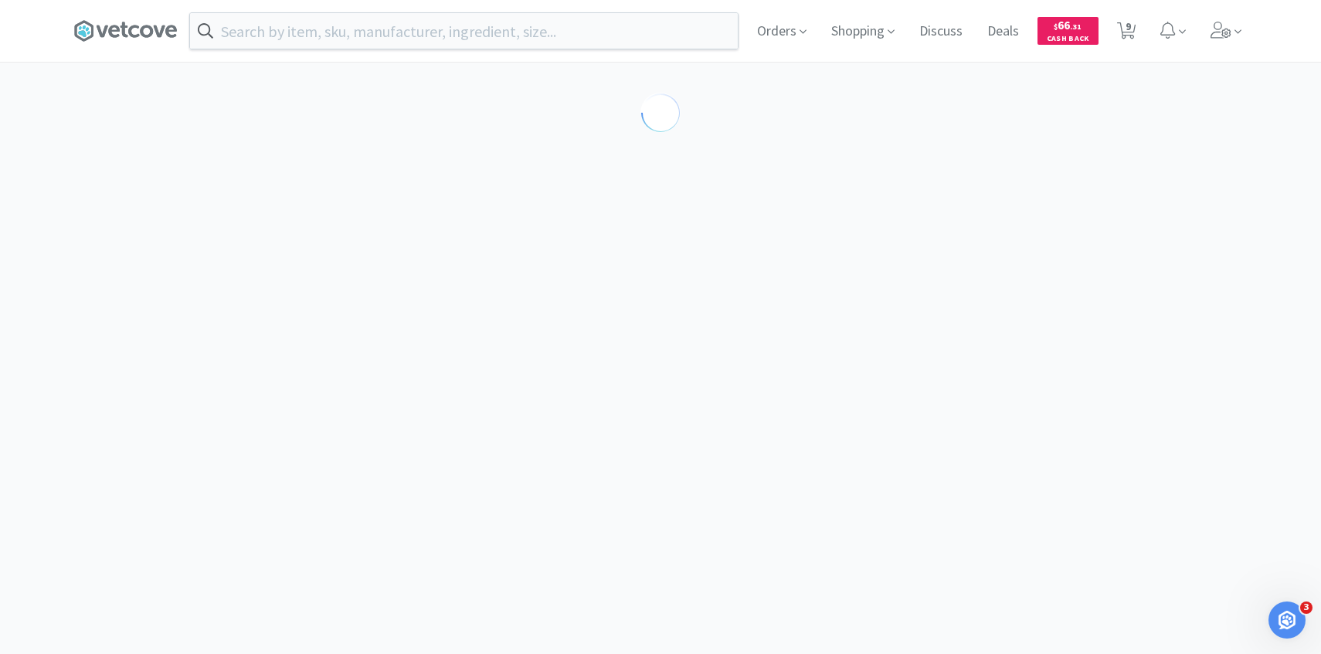
select select "189581"
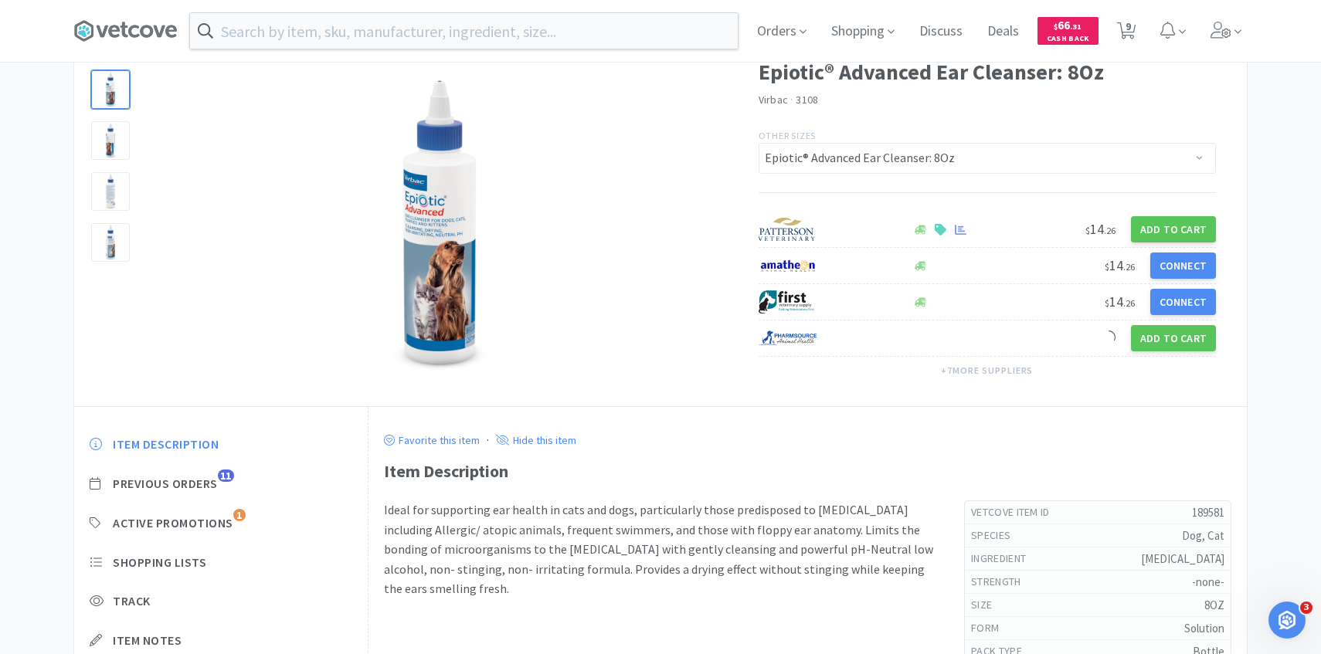
scroll to position [101, 0]
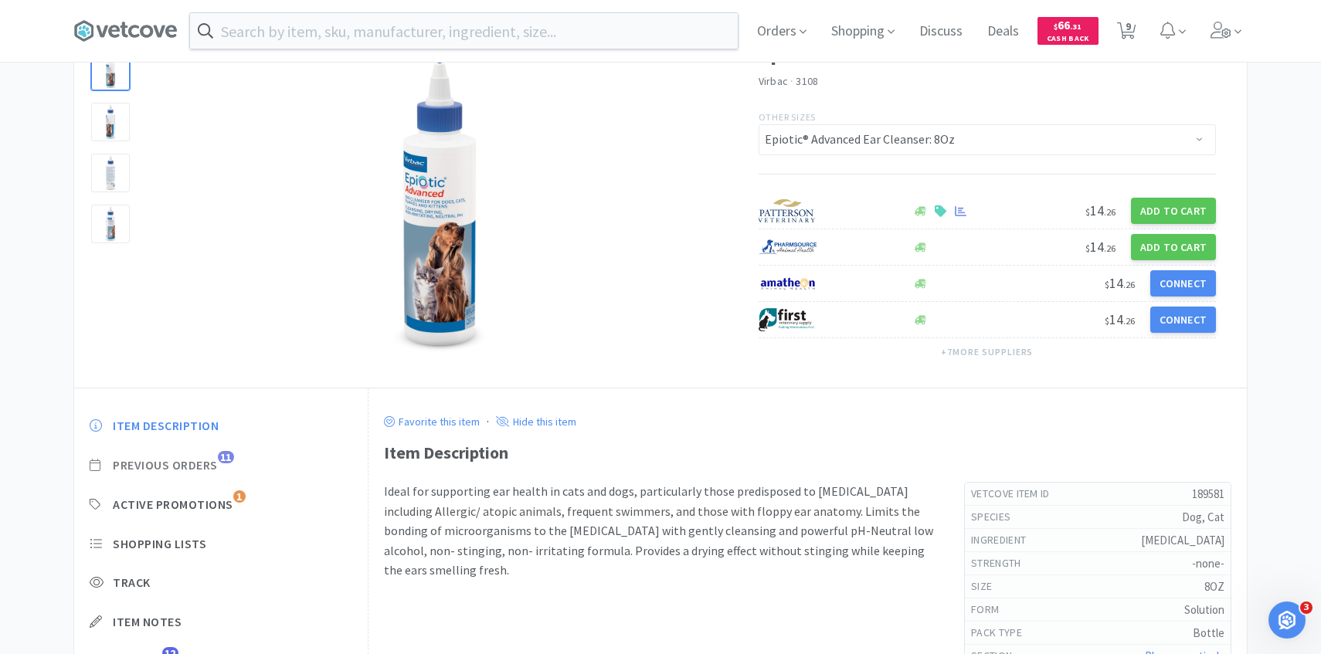
click at [203, 462] on span "Previous Orders" at bounding box center [165, 465] width 105 height 16
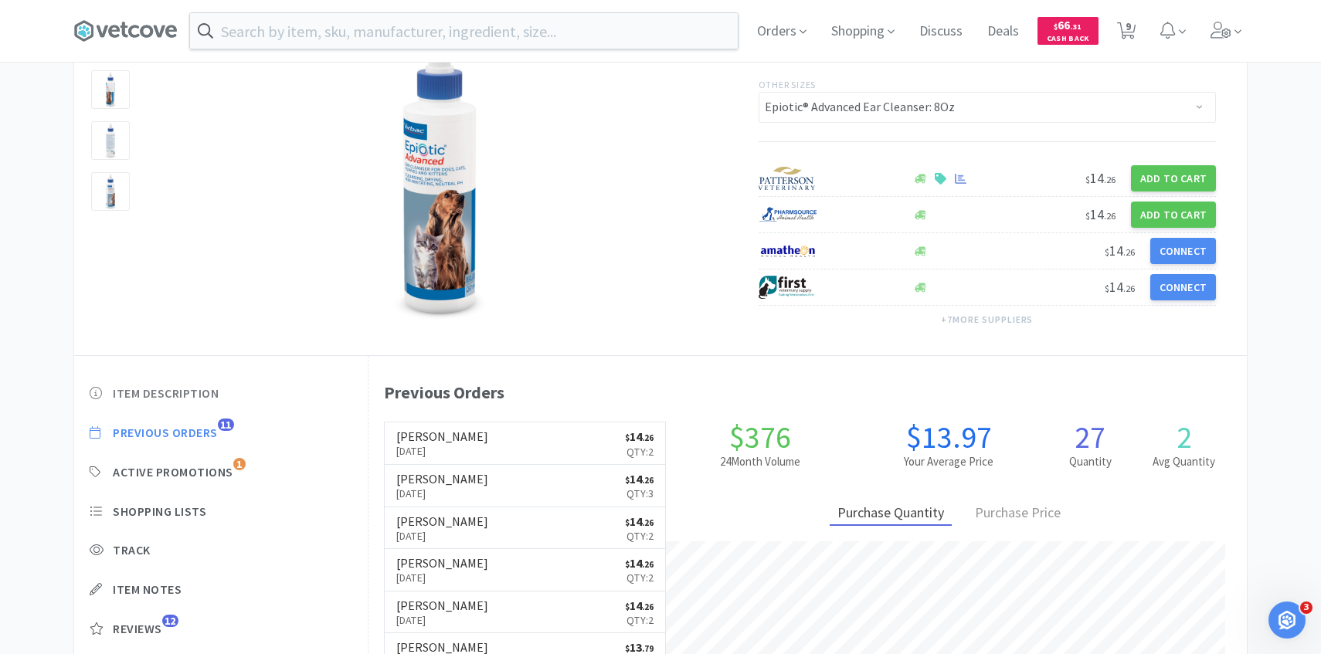
scroll to position [135, 0]
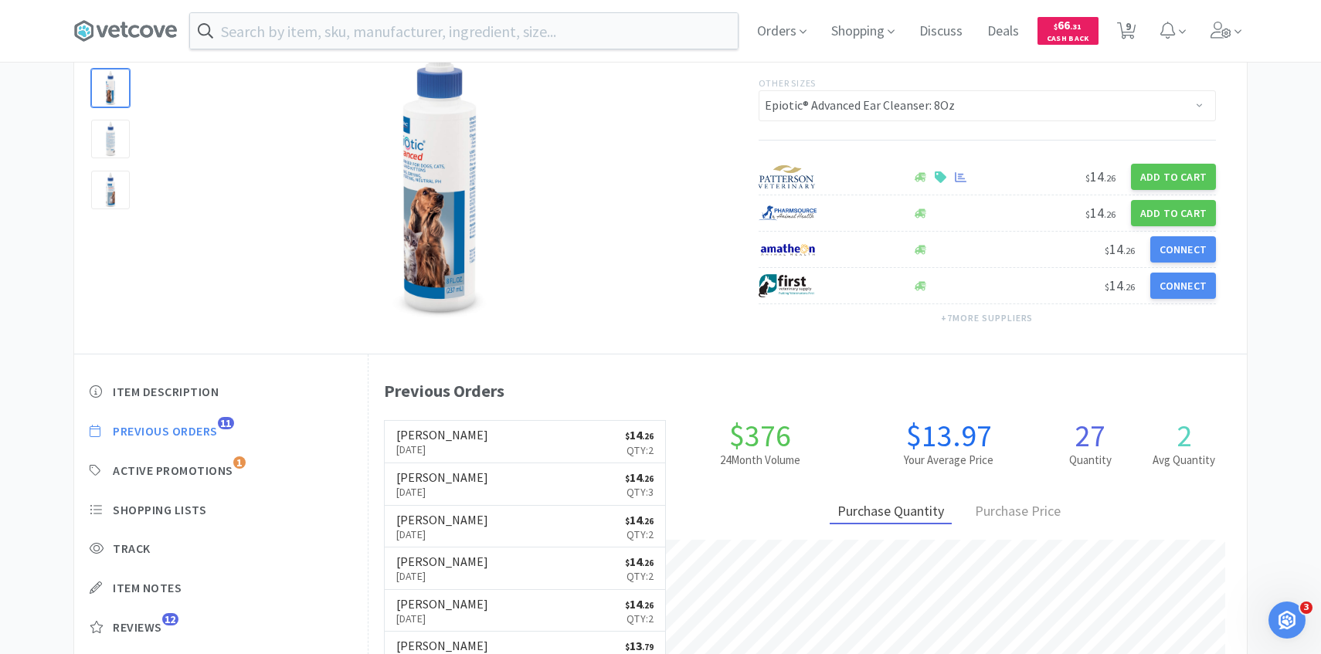
select select "1"
select select "3"
select select "5"
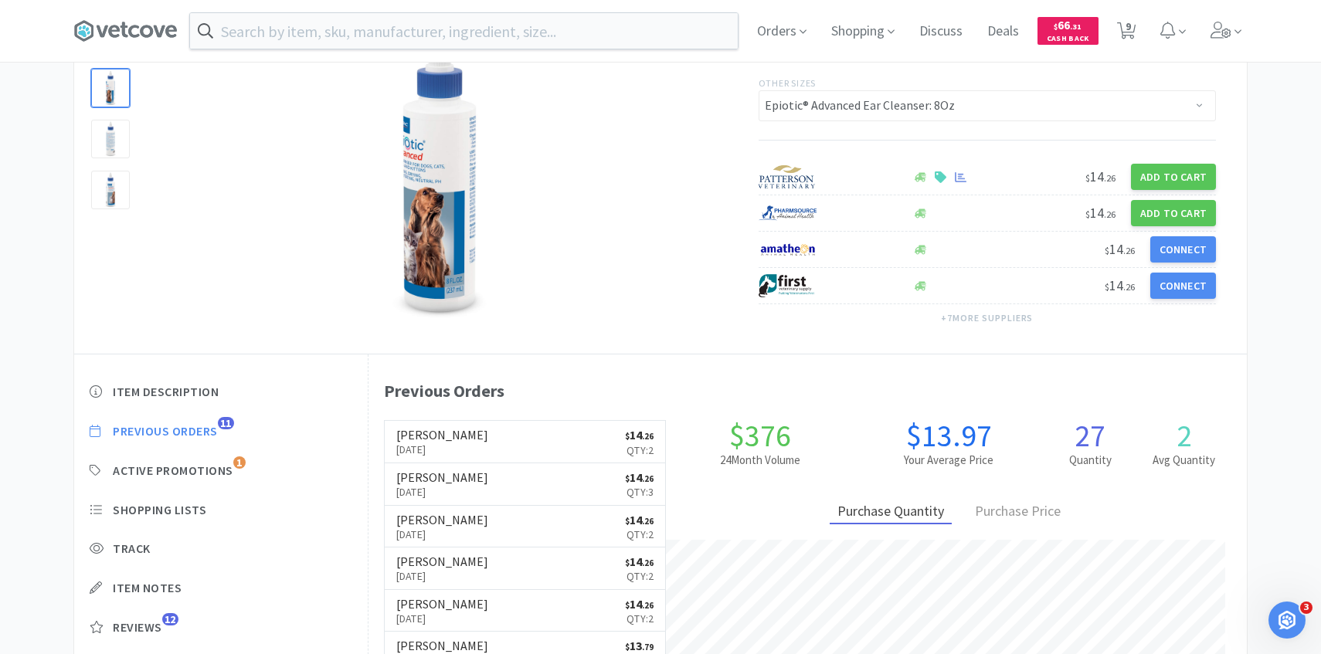
select select "2"
select select "1"
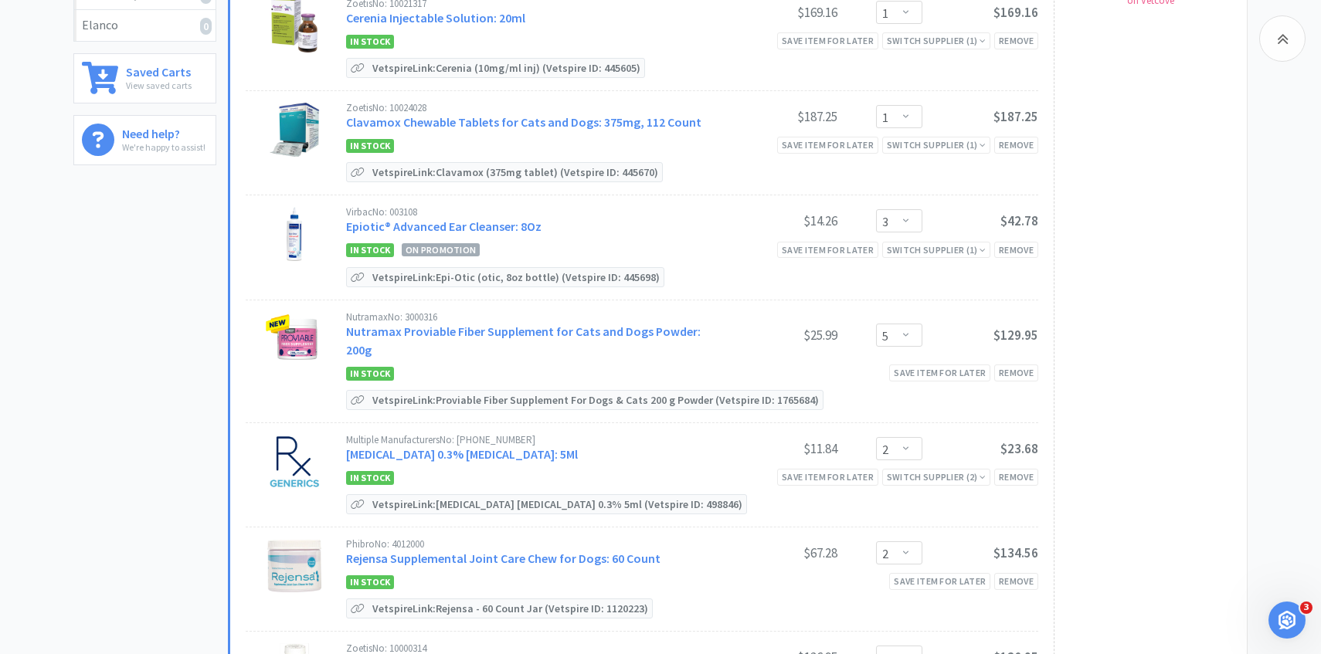
scroll to position [429, 0]
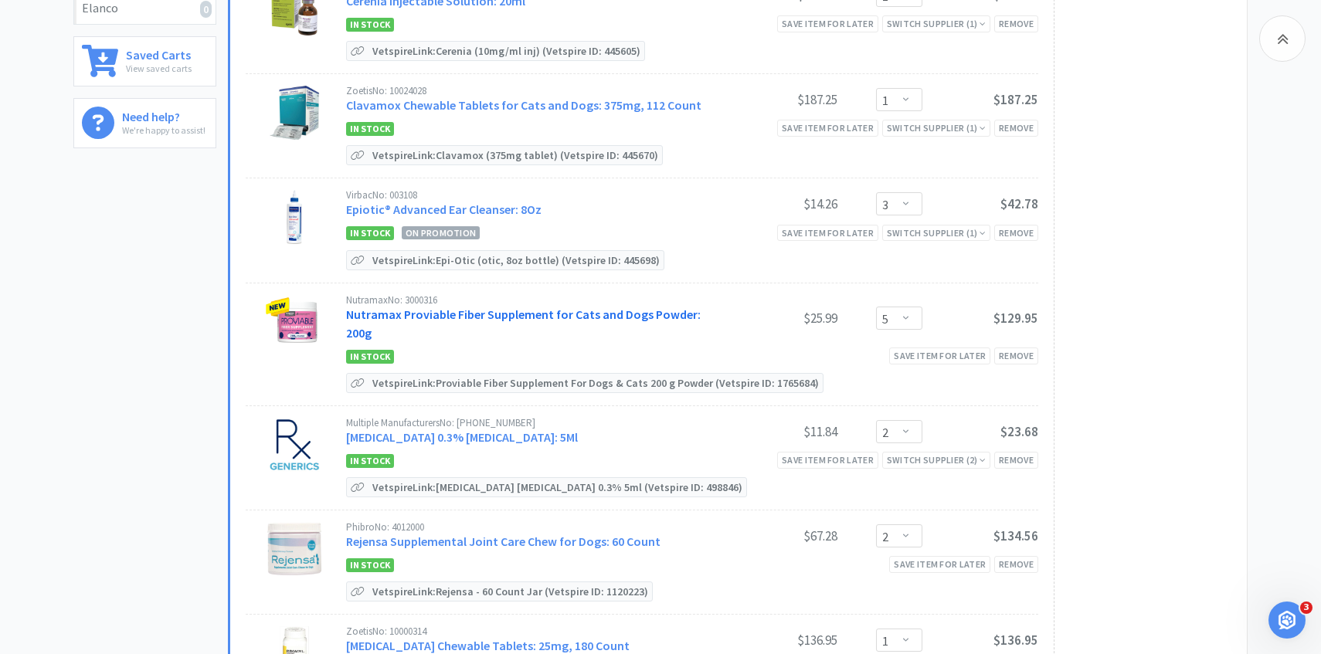
click at [501, 307] on link "Nutramax Proviable Fiber Supplement for Cats and Dogs Powder: 200g" at bounding box center [523, 324] width 354 height 34
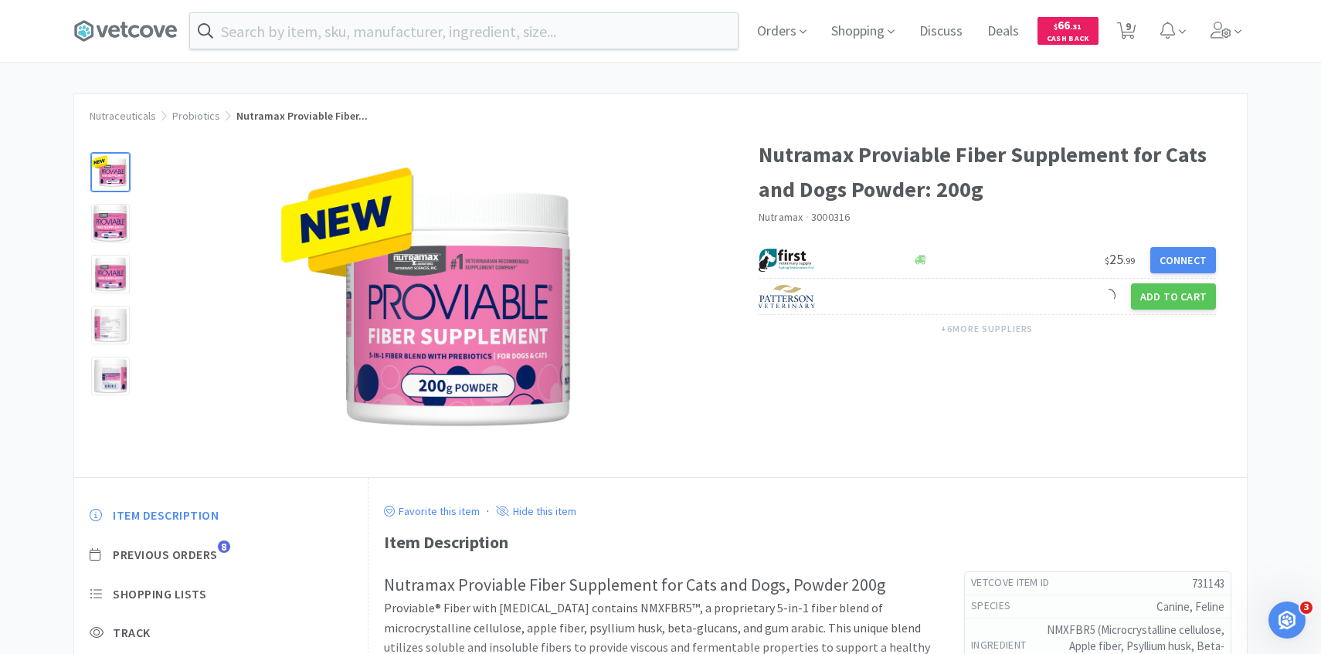
scroll to position [83, 0]
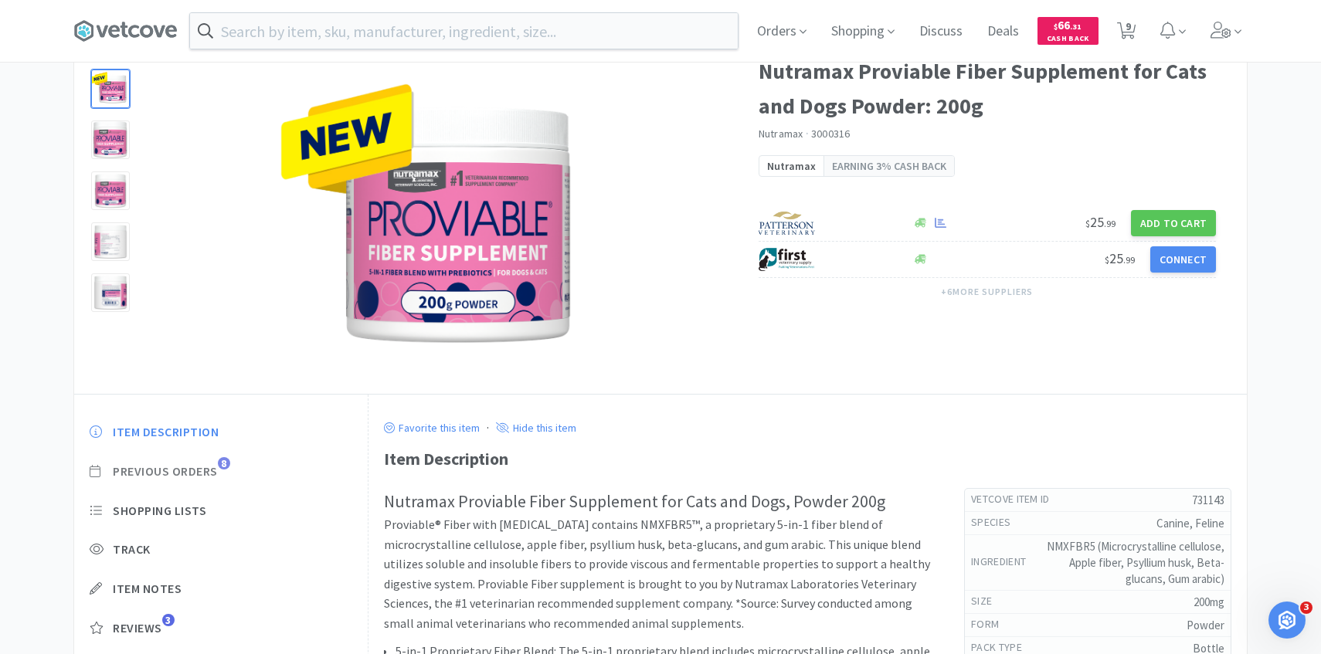
click at [215, 464] on span "Previous Orders" at bounding box center [165, 471] width 105 height 16
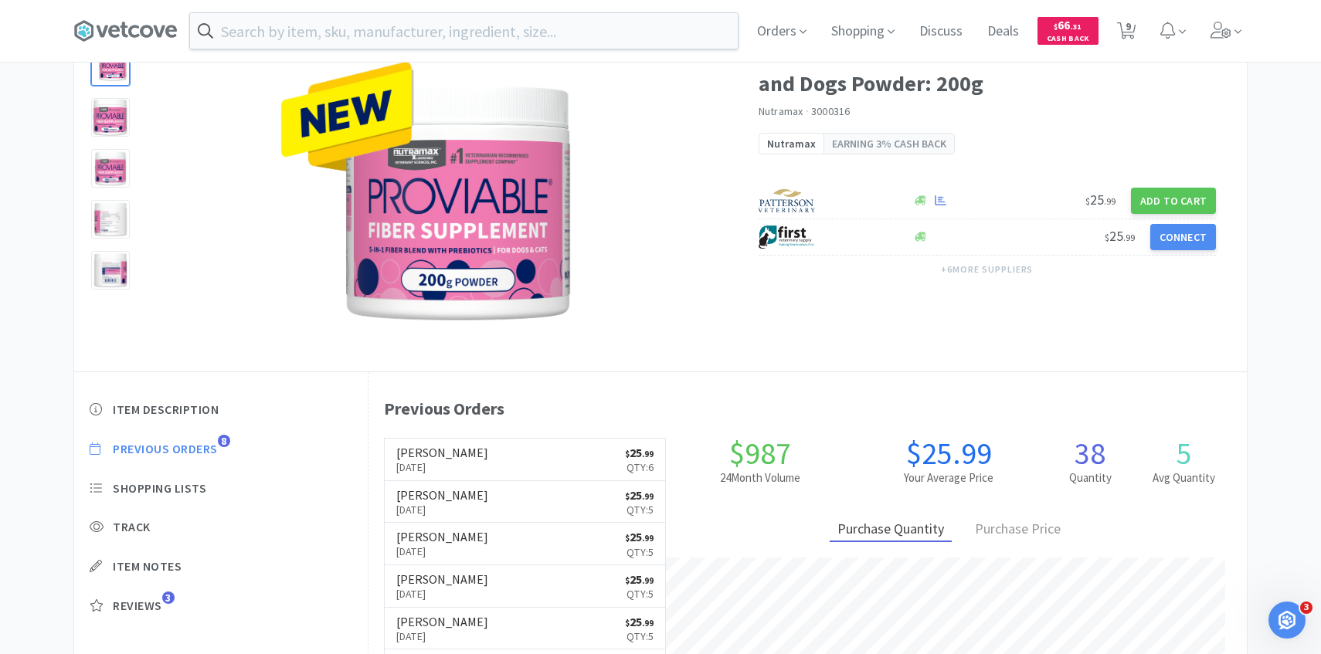
scroll to position [110, 0]
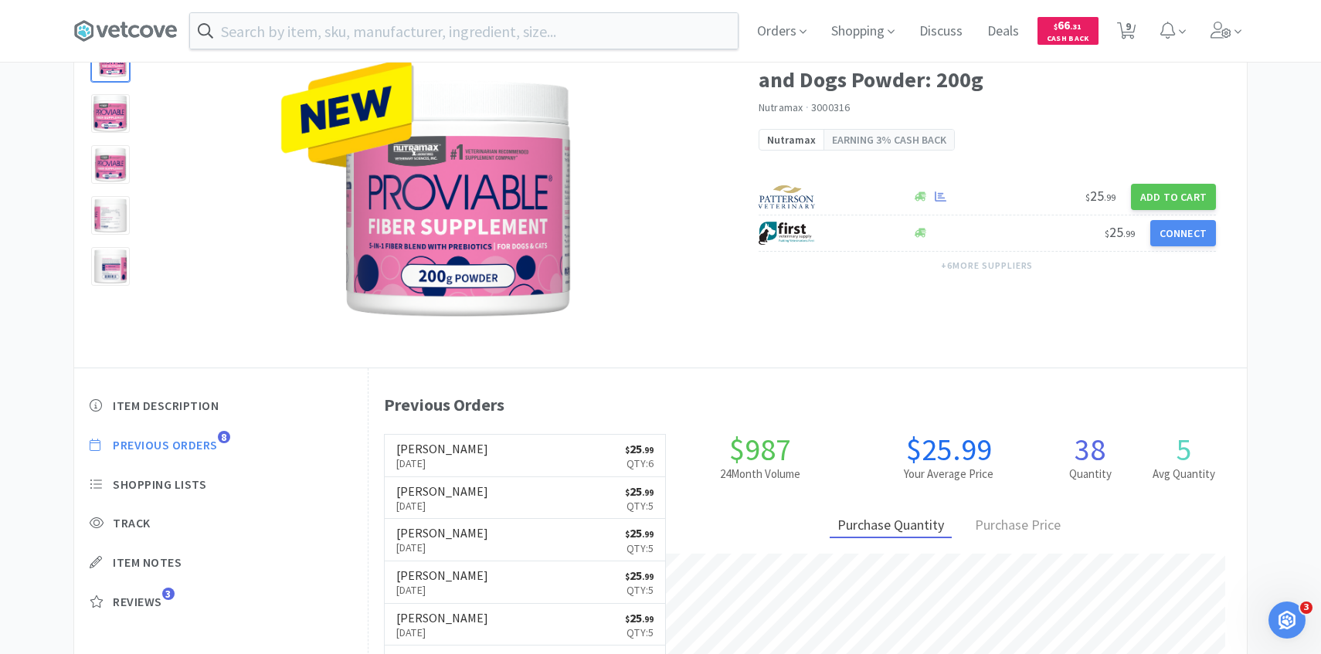
select select "1"
select select "3"
select select "5"
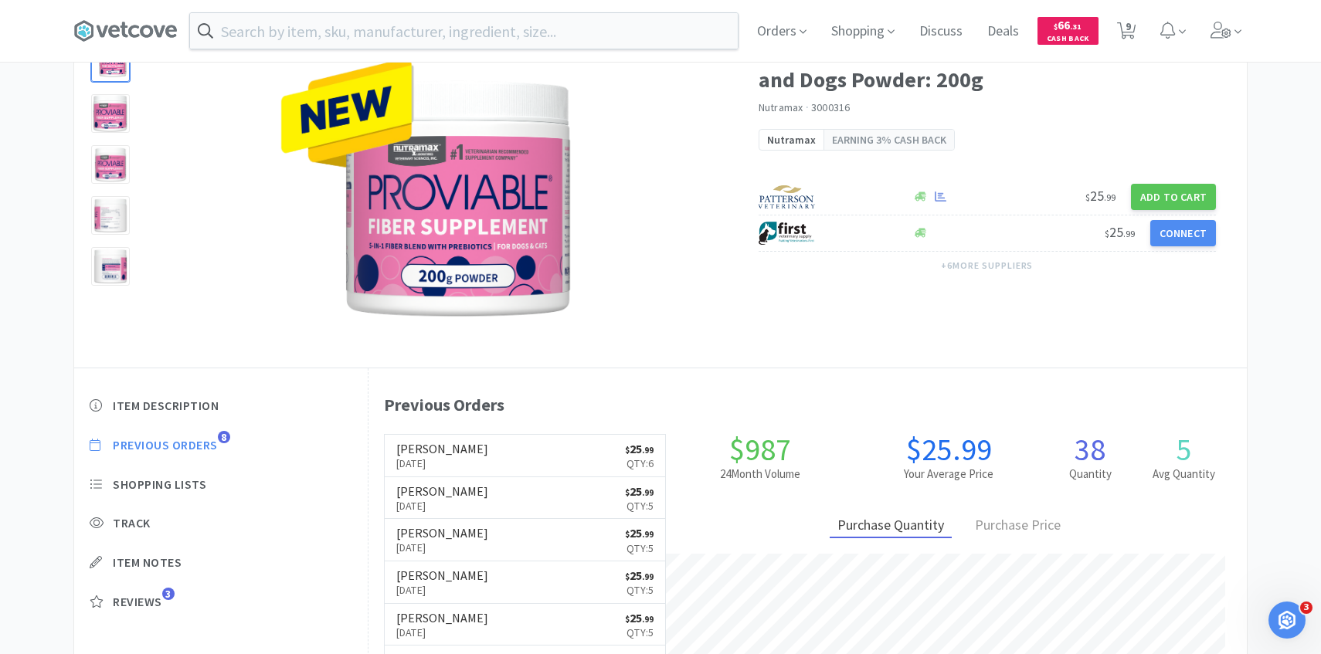
select select "2"
select select "1"
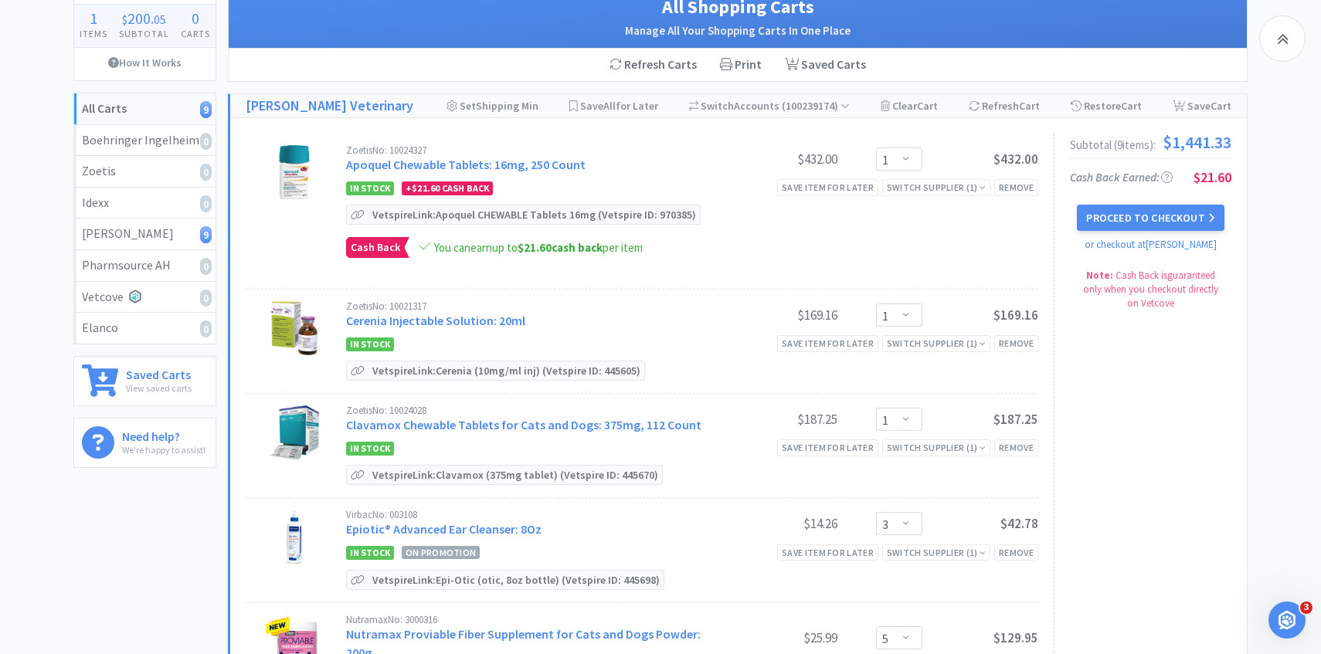
scroll to position [429, 0]
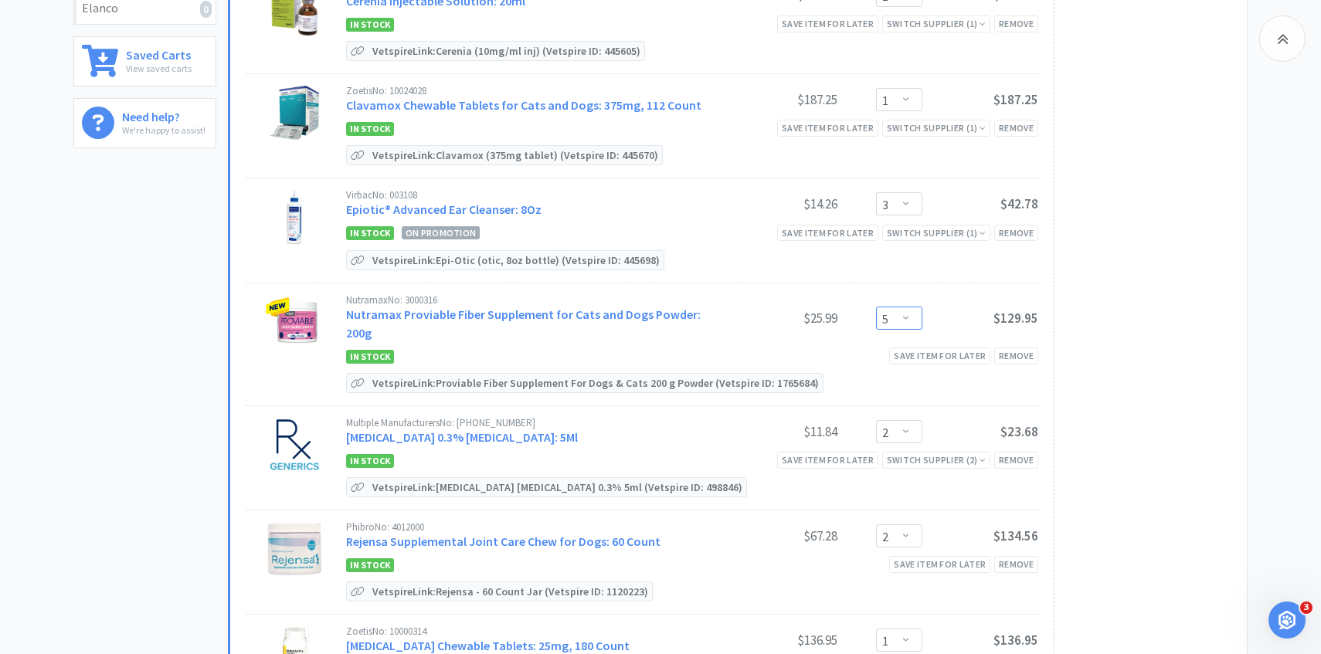
click at [907, 314] on select "Enter Quantity 1 2 3 4 5 6 7 8 9 10 11 12 13 14 15 16 17 18 19 20 Enter Quantity" at bounding box center [899, 318] width 46 height 23
click at [876, 307] on select "Enter Quantity 1 2 3 4 5 6 7 8 9 10 11 12 13 14 15 16 17 18 19 20 Enter Quantity" at bounding box center [899, 318] width 46 height 23
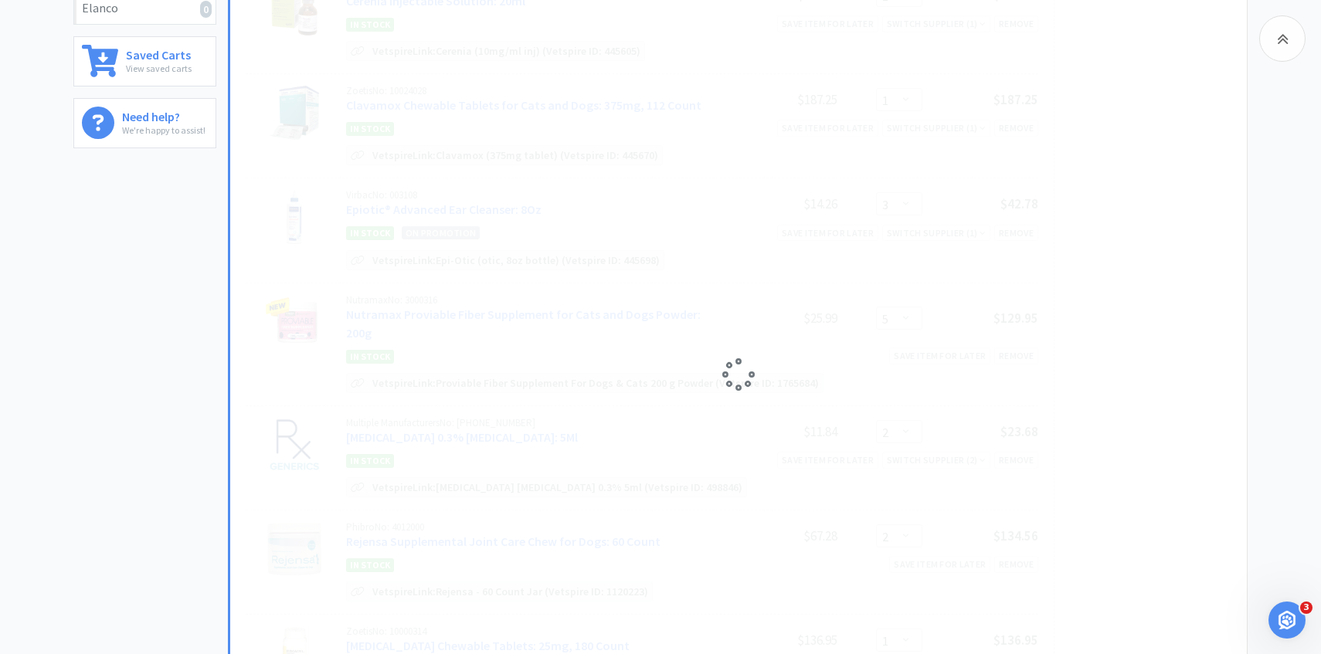
select select "6"
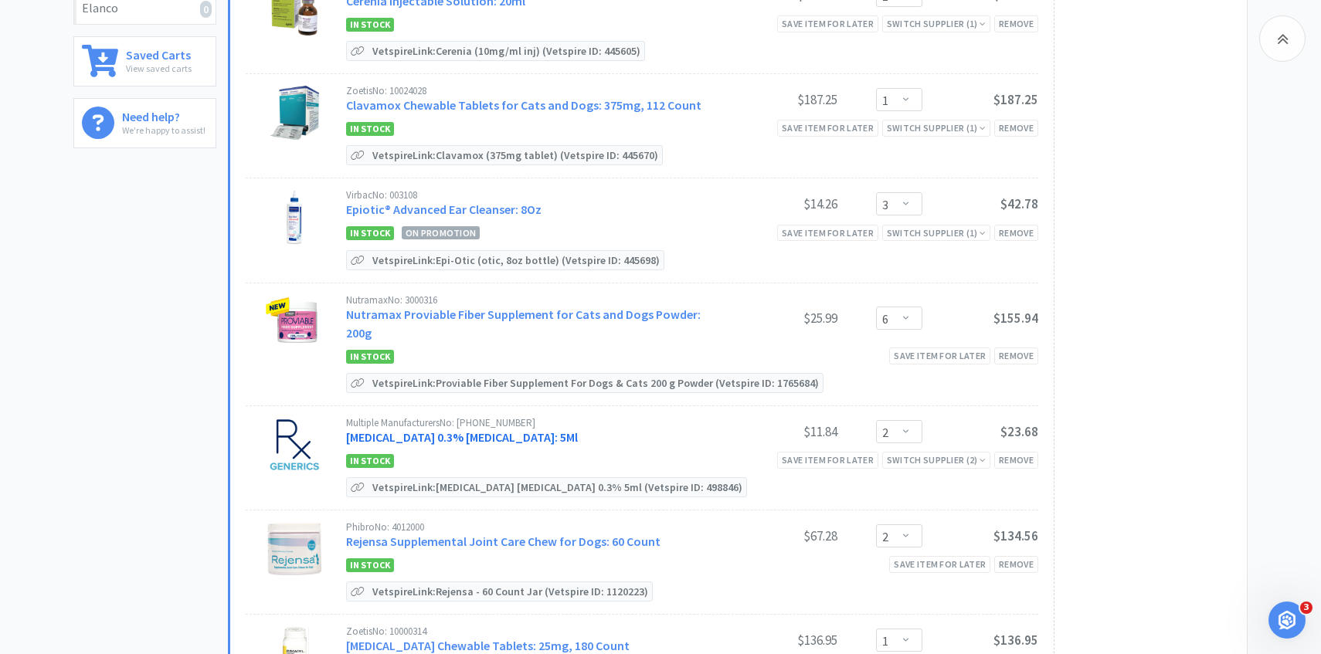
click at [468, 429] on link "[MEDICAL_DATA] 0.3% [MEDICAL_DATA]: 5Ml" at bounding box center [462, 436] width 232 height 15
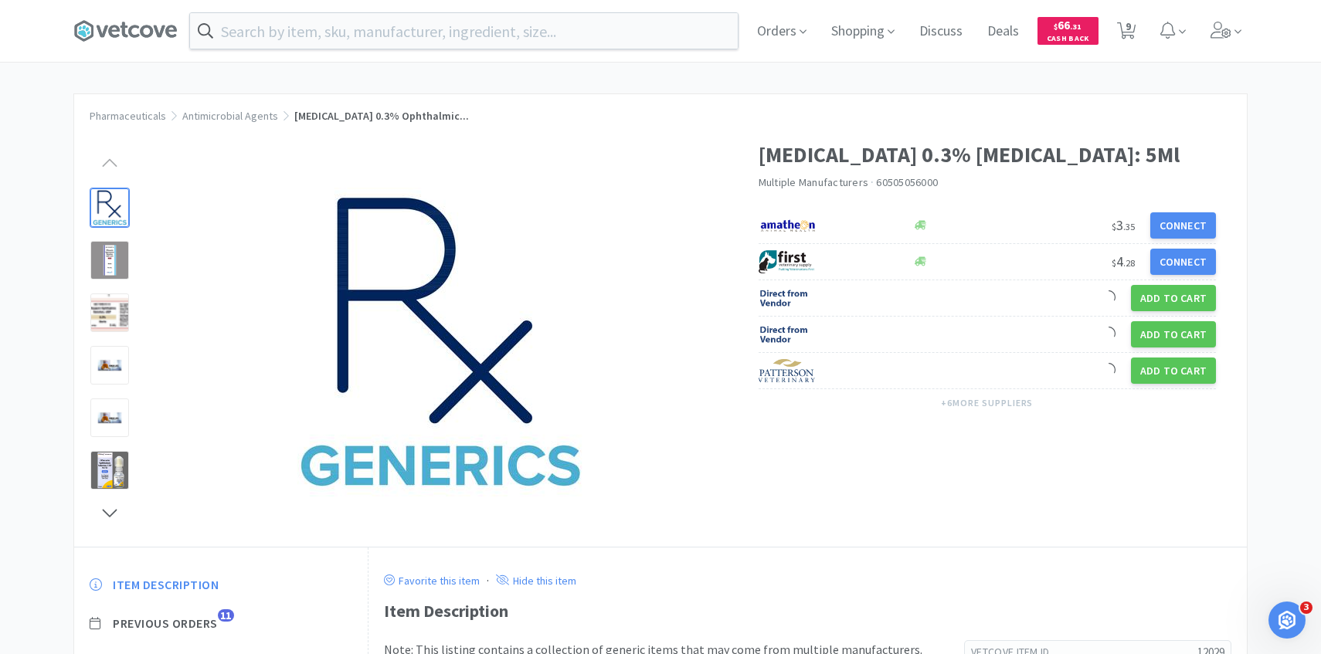
scroll to position [80, 0]
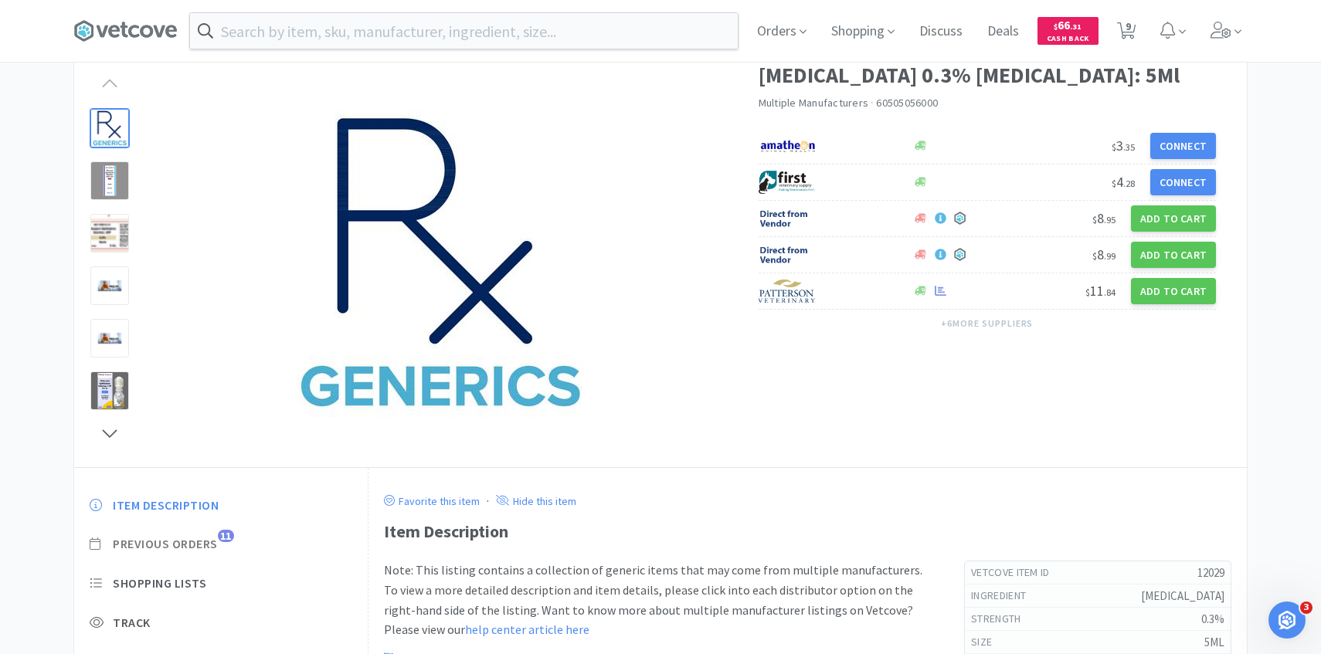
click at [205, 540] on span "Previous Orders" at bounding box center [165, 544] width 105 height 16
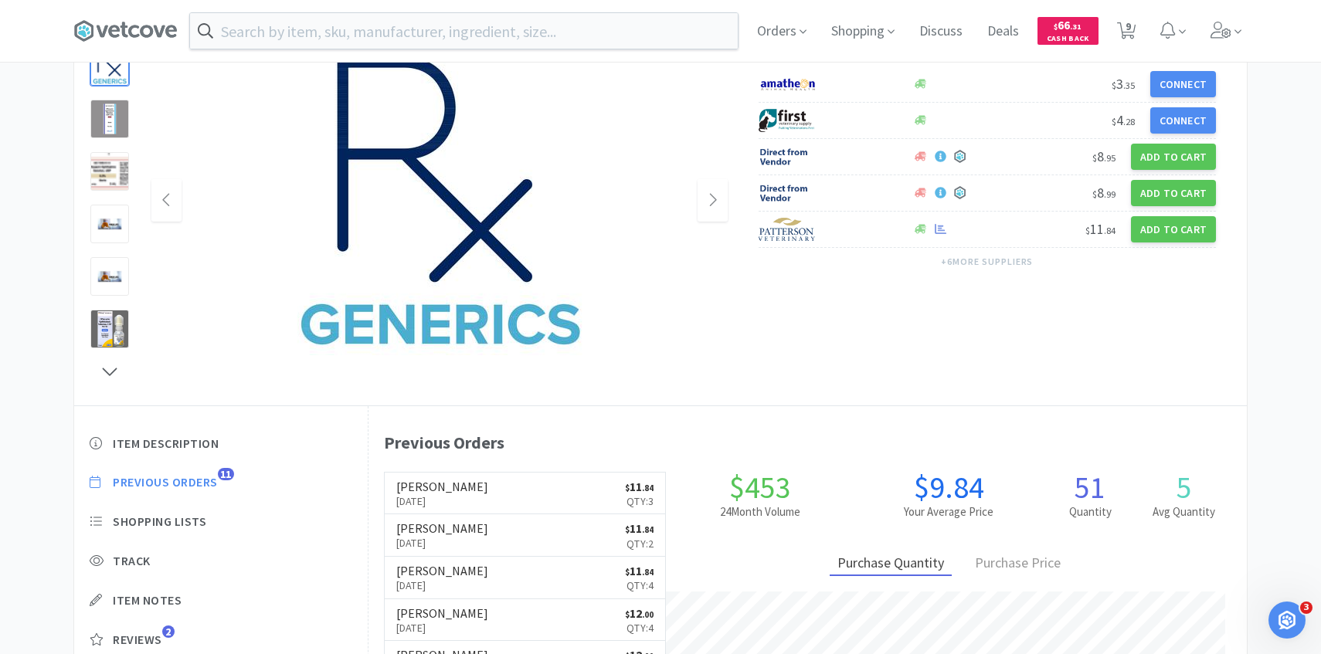
scroll to position [142, 0]
select select "1"
select select "3"
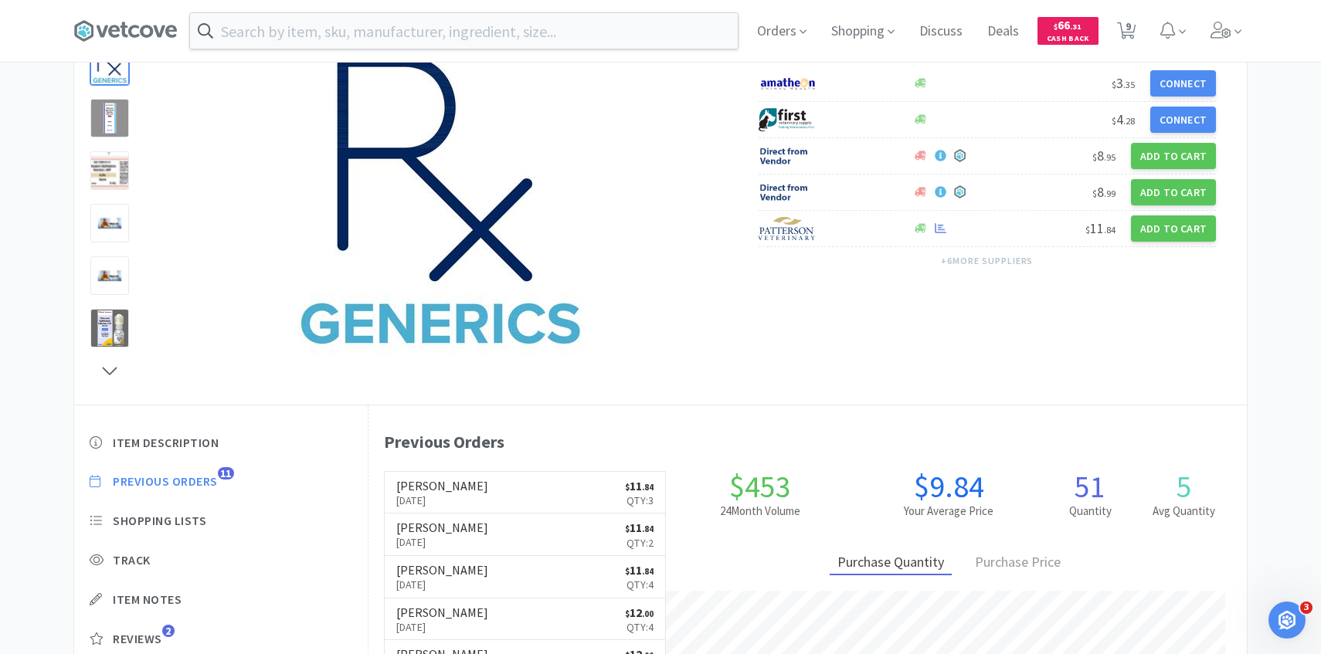
select select "6"
select select "2"
select select "1"
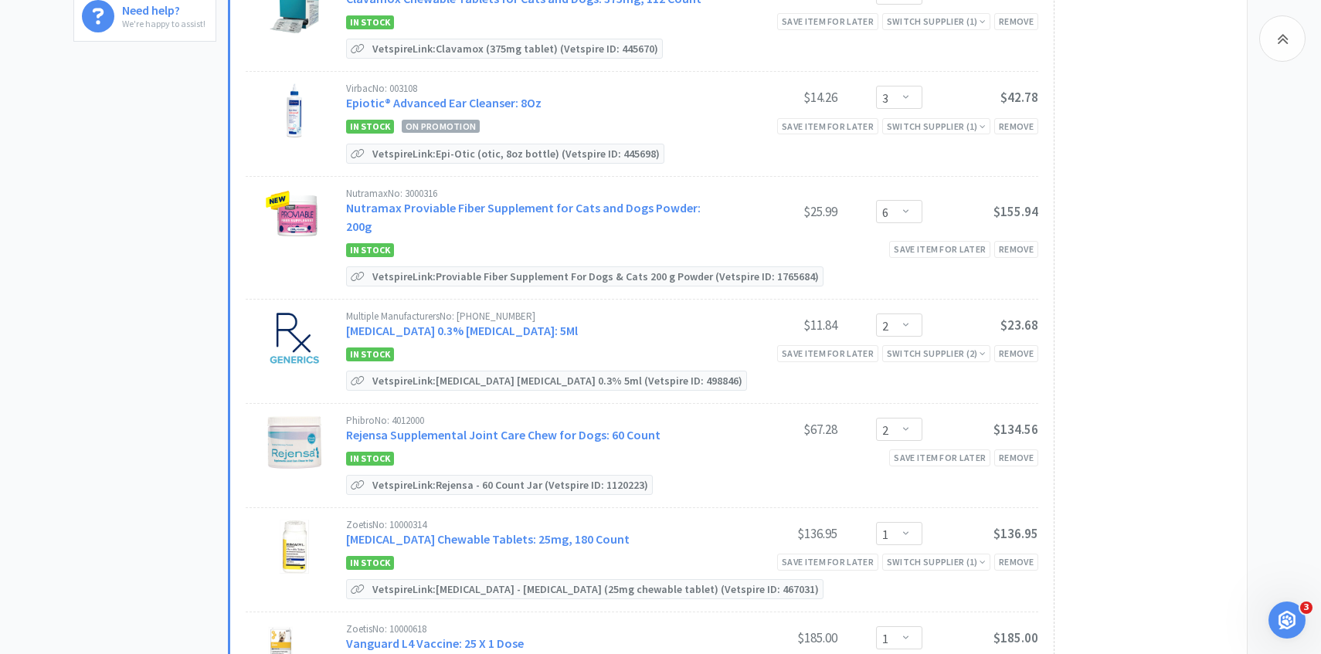
scroll to position [545, 0]
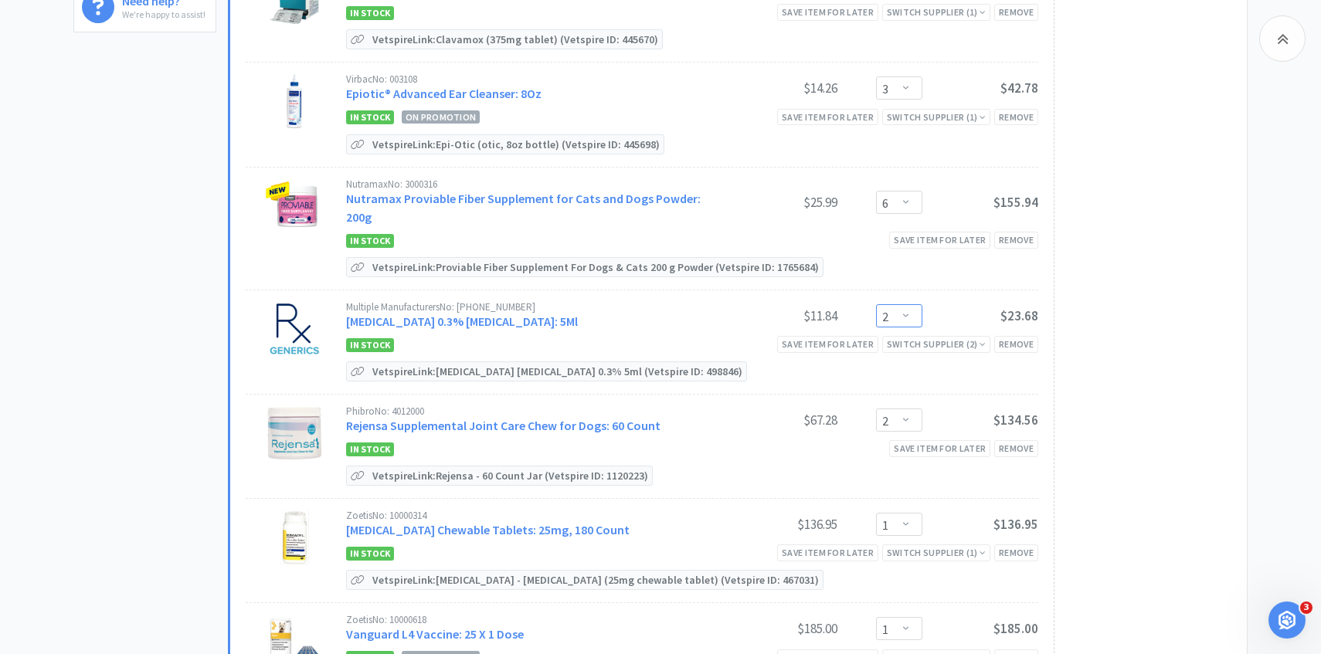
click at [894, 307] on select "Enter Quantity 1 2 3 4 5 6 7 8 9 10 11 12 13 14 15 16 17 18 19 20 Enter Quantity" at bounding box center [899, 315] width 46 height 23
click at [876, 304] on select "Enter Quantity 1 2 3 4 5 6 7 8 9 10 11 12 13 14 15 16 17 18 19 20 Enter Quantity" at bounding box center [899, 315] width 46 height 23
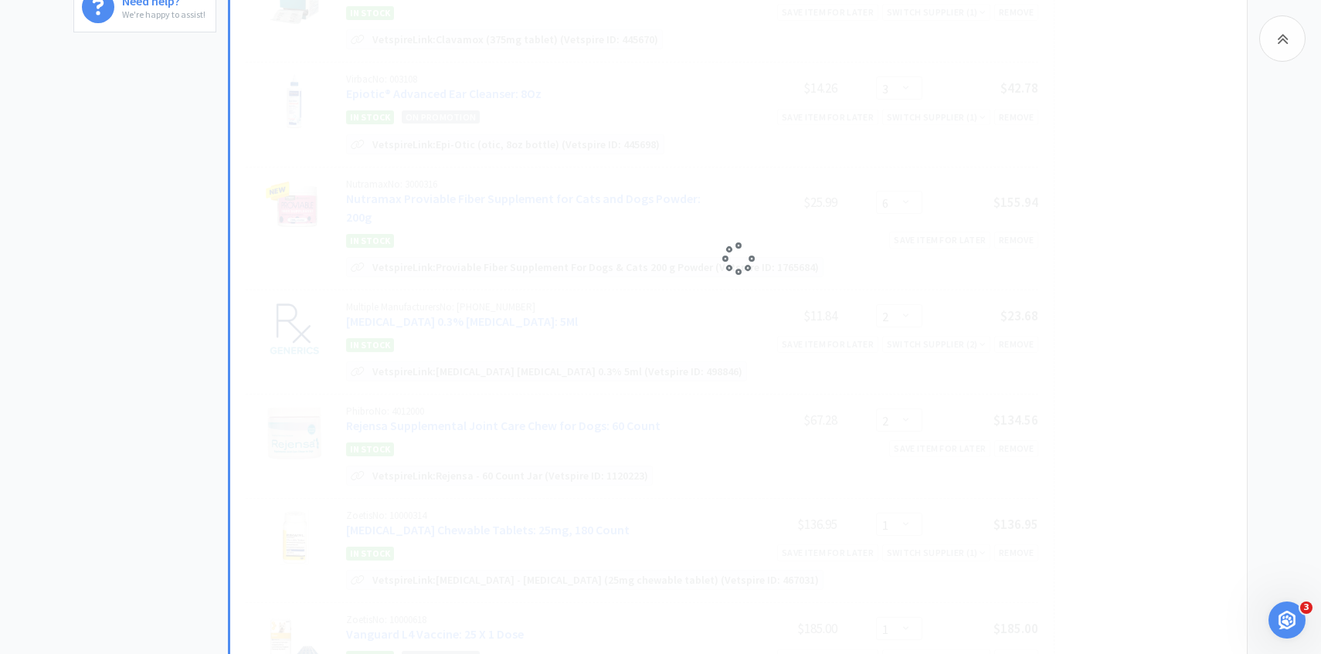
select select "3"
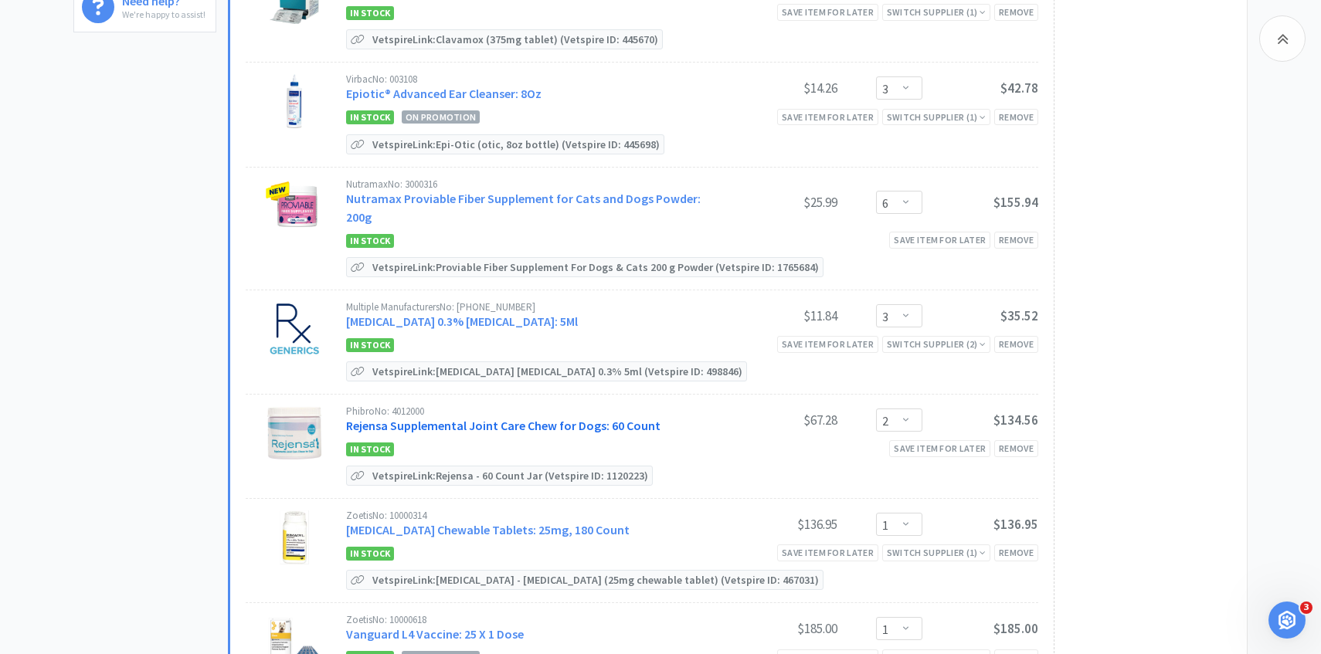
click at [484, 418] on link "Rejensa Supplemental Joint Care Chew for Dogs: 60 Count" at bounding box center [503, 425] width 314 height 15
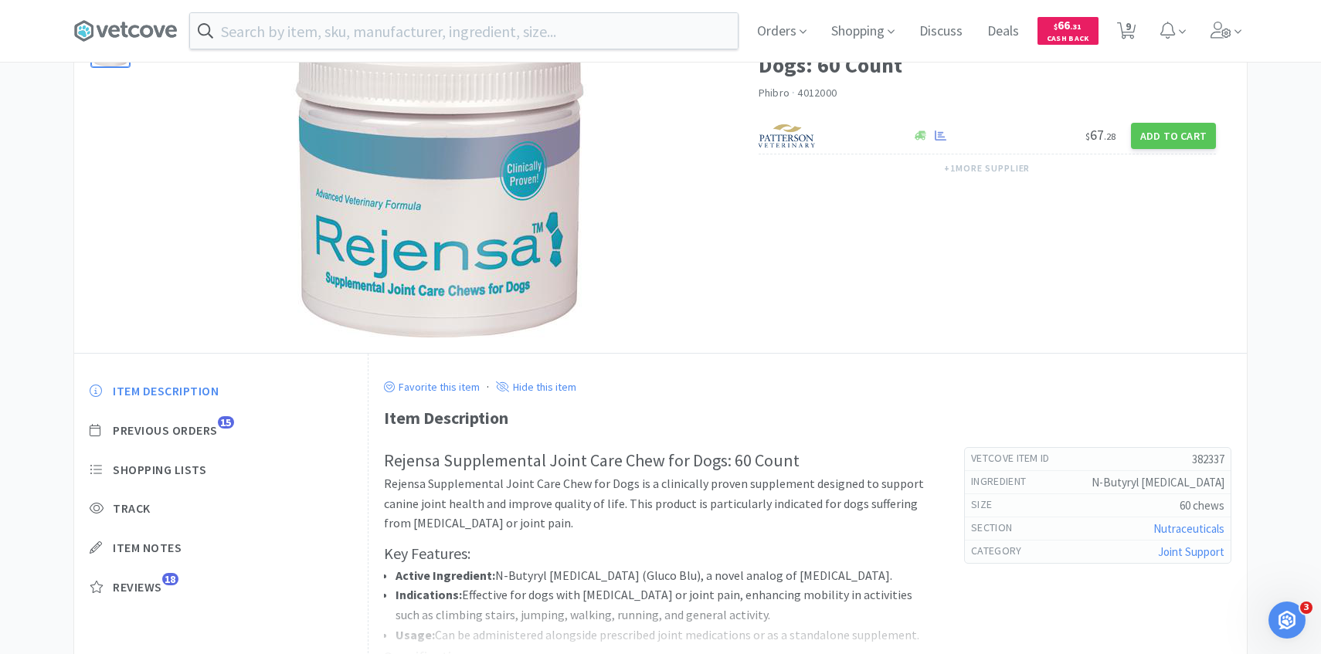
scroll to position [137, 0]
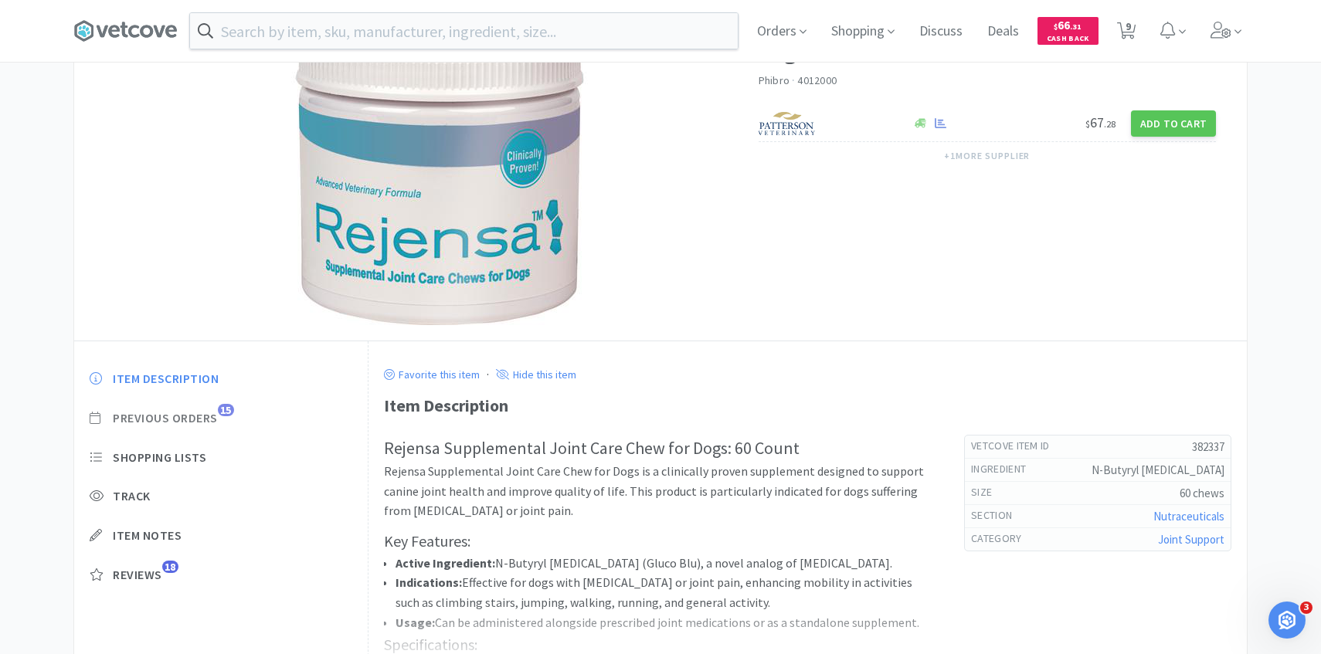
click at [201, 416] on span "Previous Orders" at bounding box center [165, 418] width 105 height 16
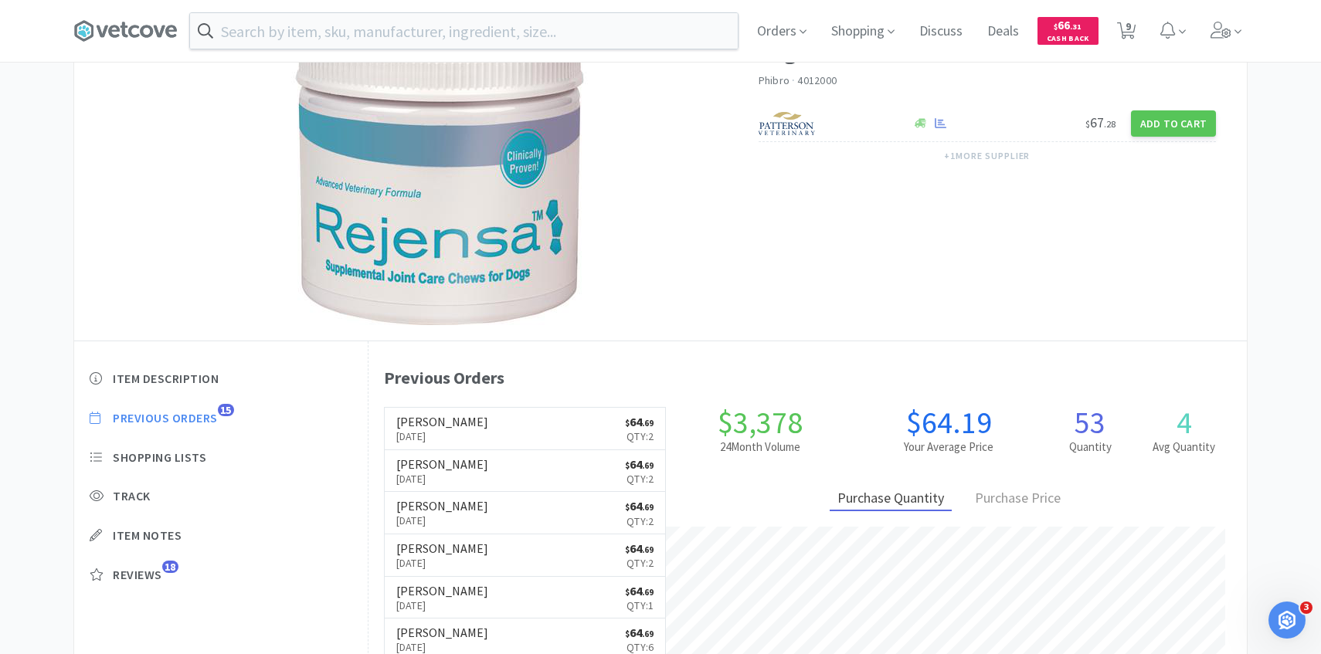
scroll to position [424, 878]
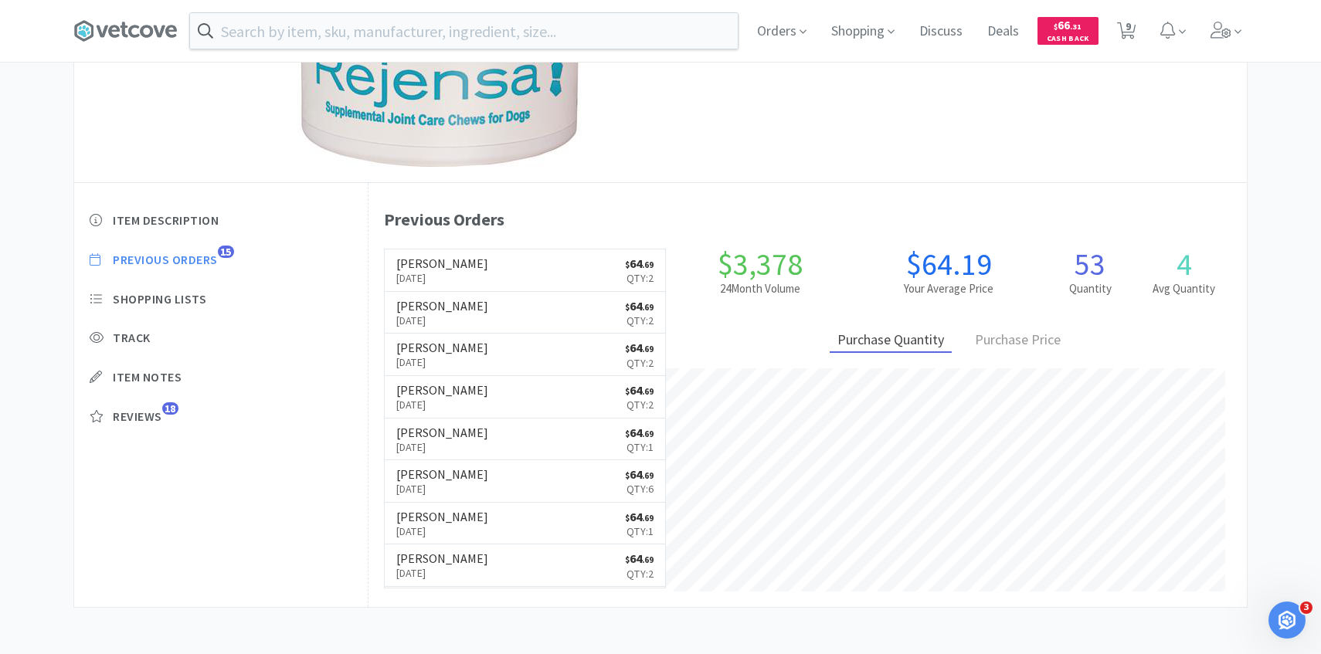
select select "1"
select select "3"
select select "6"
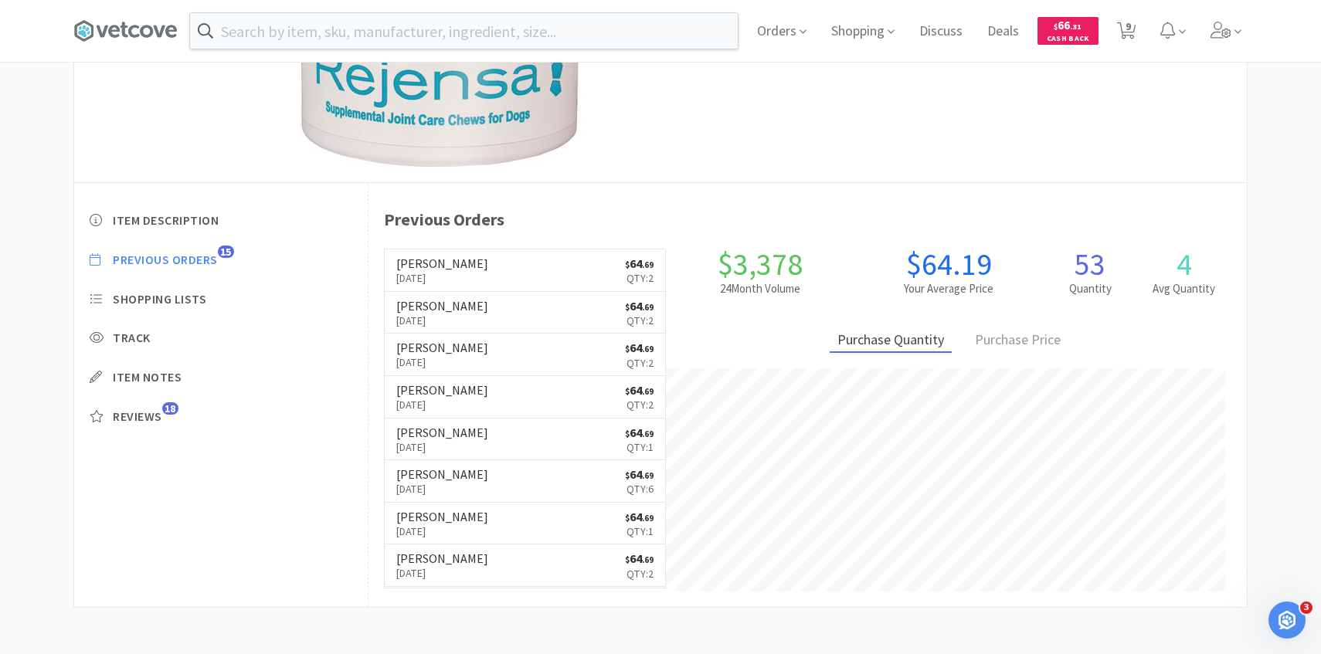
select select "3"
select select "2"
select select "1"
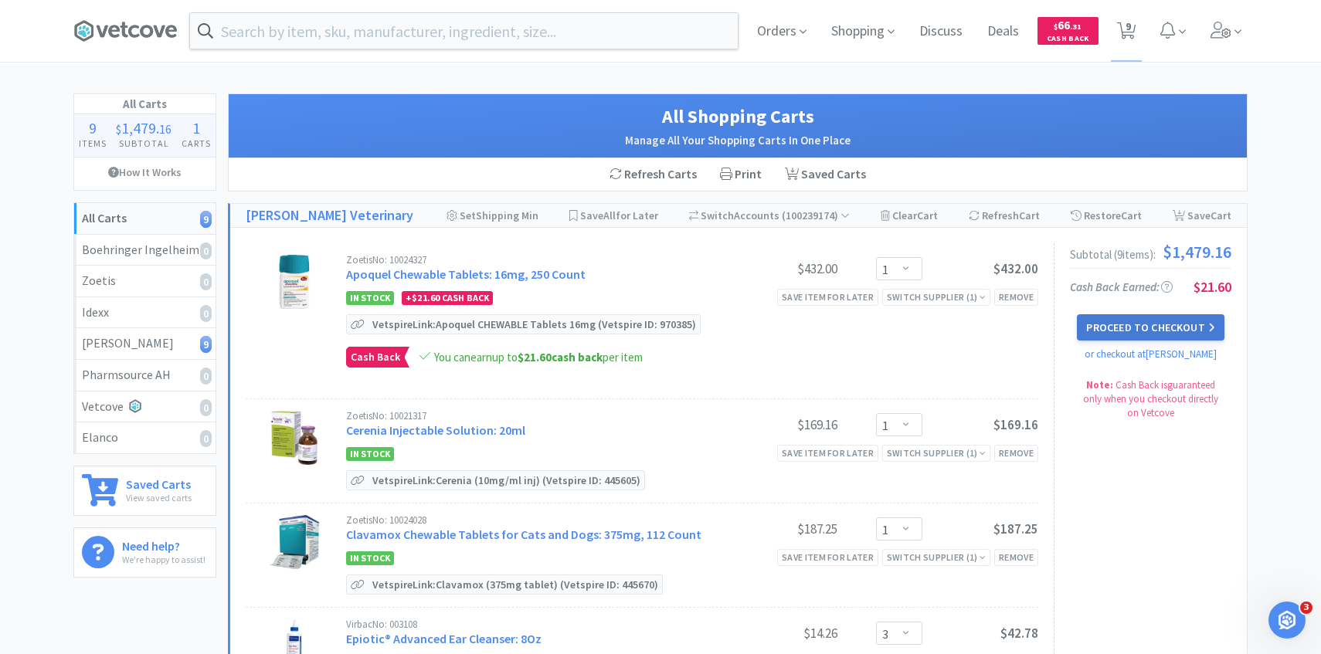
click at [1209, 330] on icon at bounding box center [1211, 327] width 5 height 8
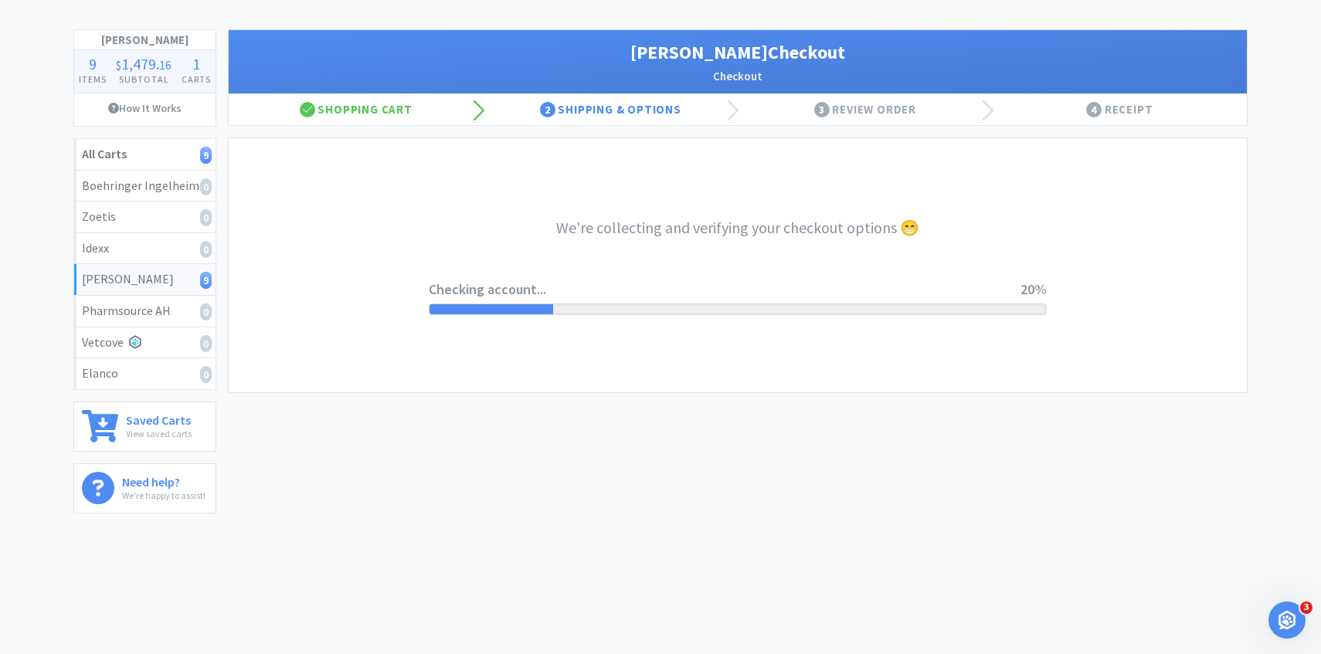
scroll to position [66, 0]
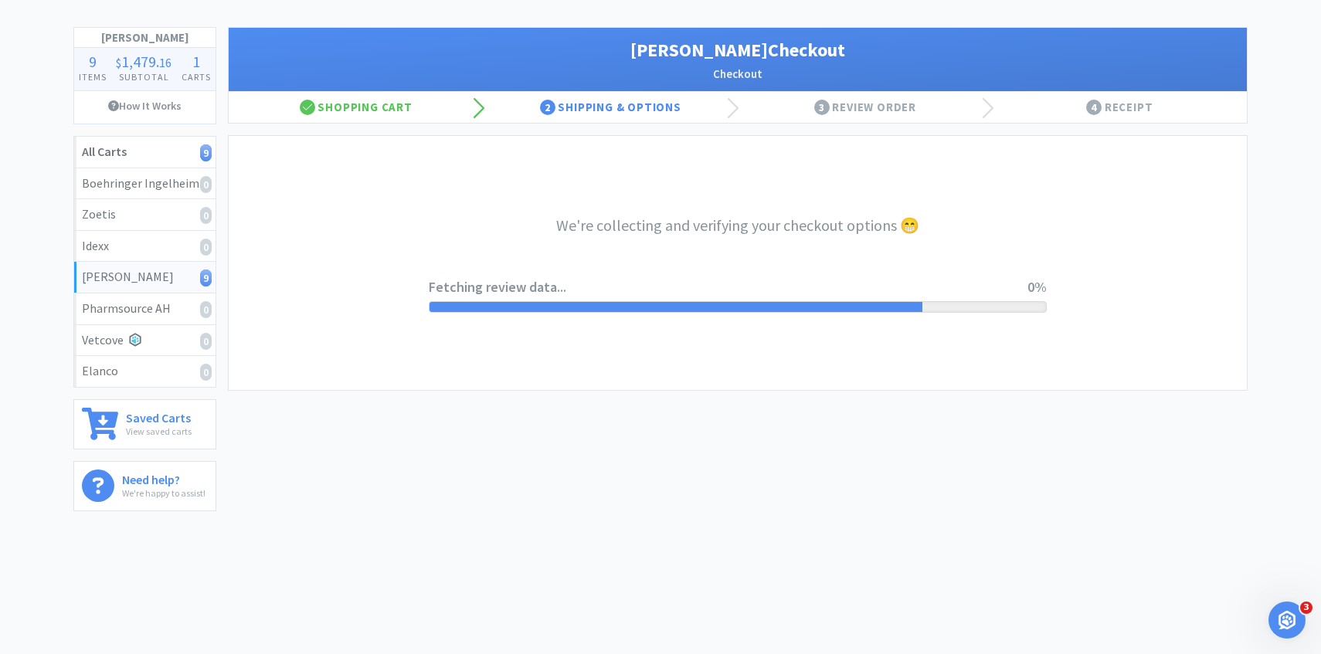
select select "1"
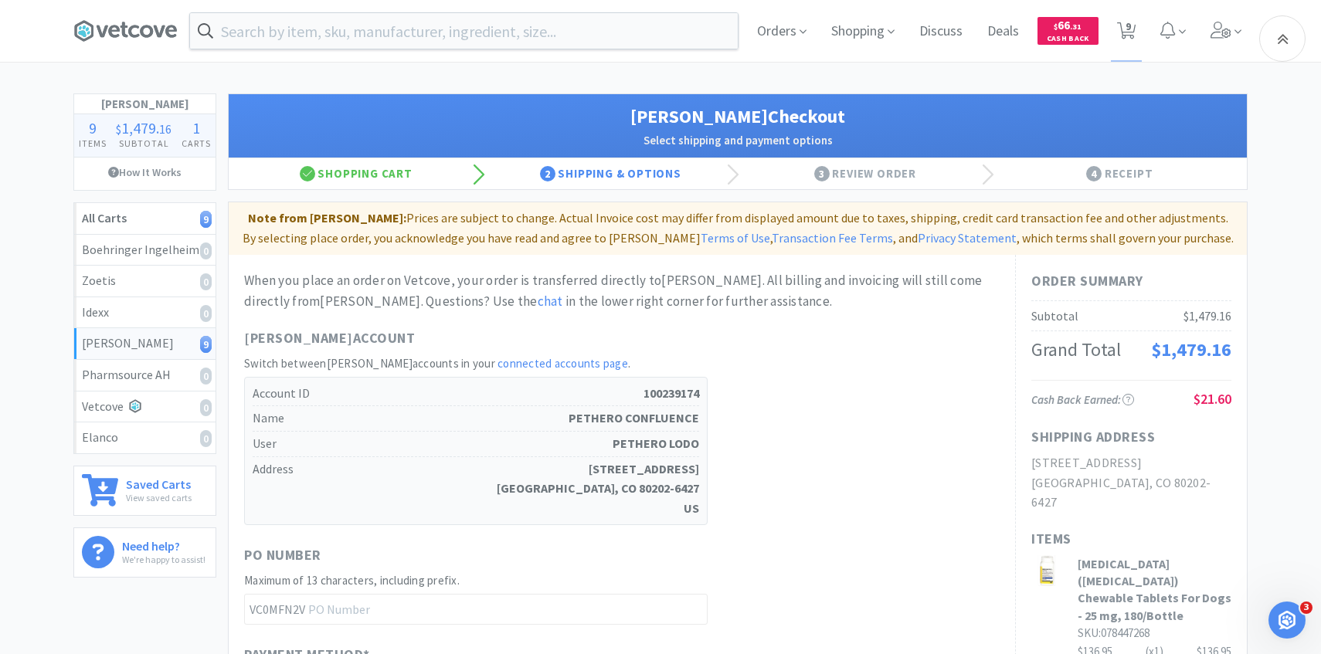
scroll to position [942, 0]
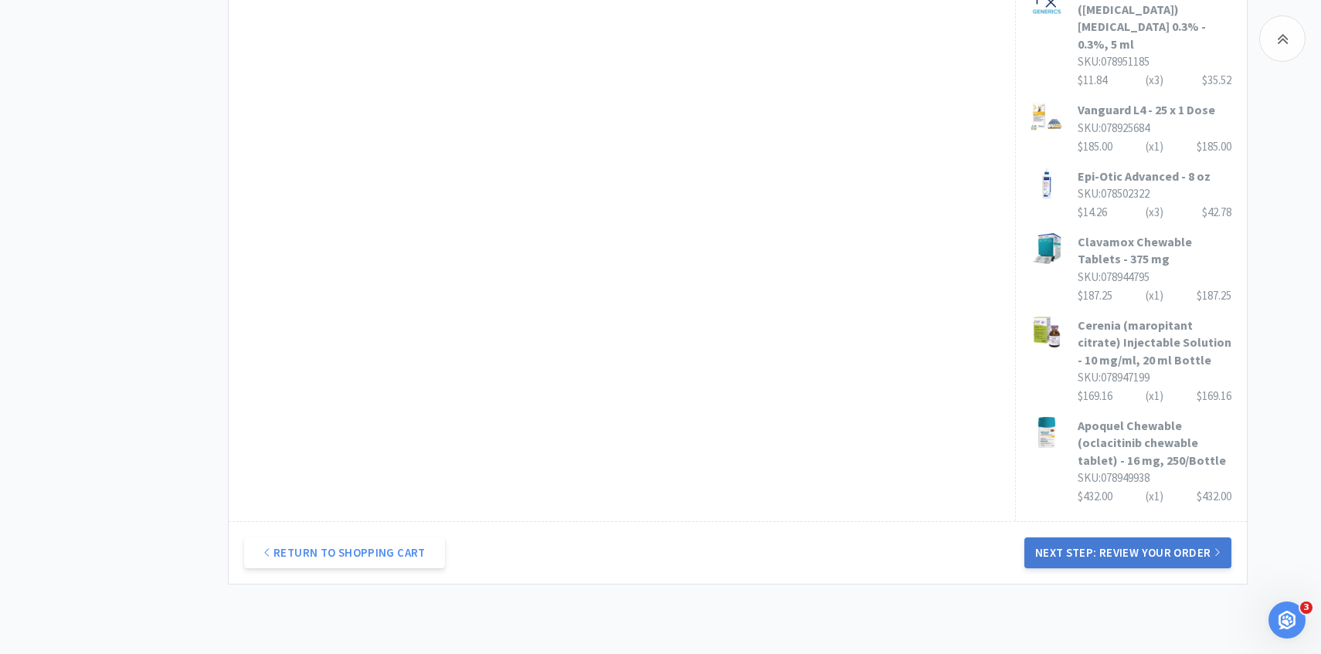
click at [1173, 538] on button "Next Step: Review Your Order" at bounding box center [1127, 553] width 207 height 31
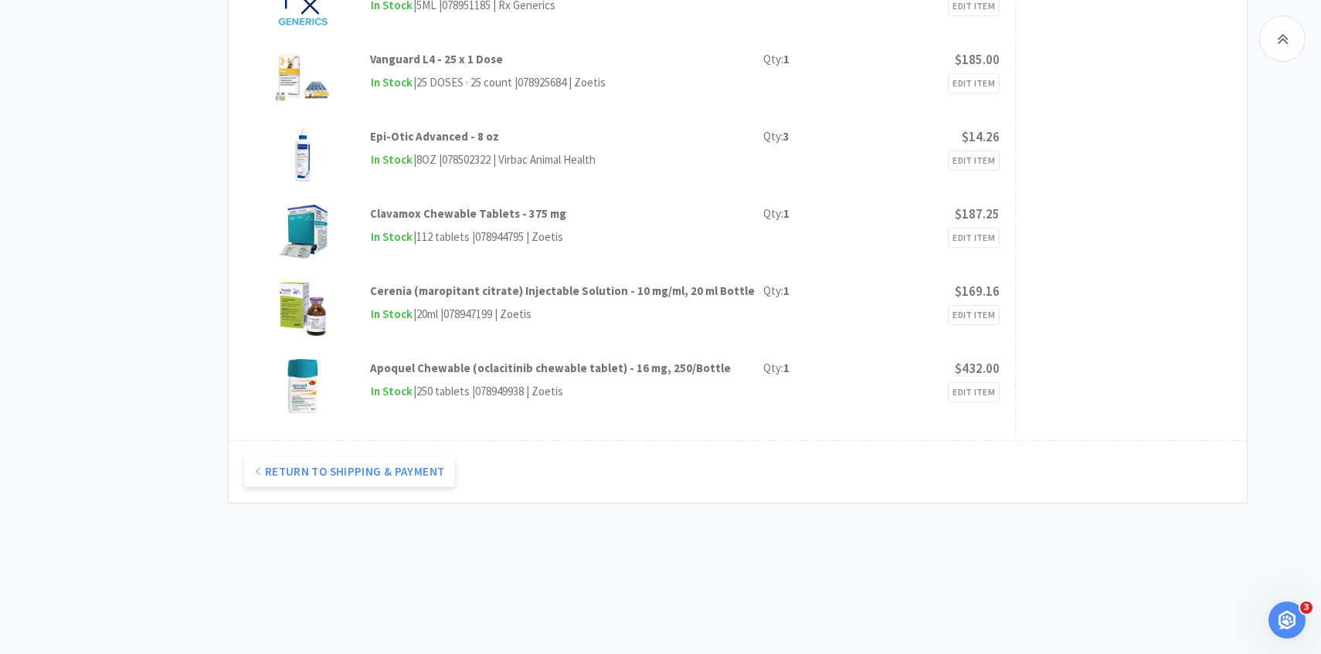
scroll to position [0, 0]
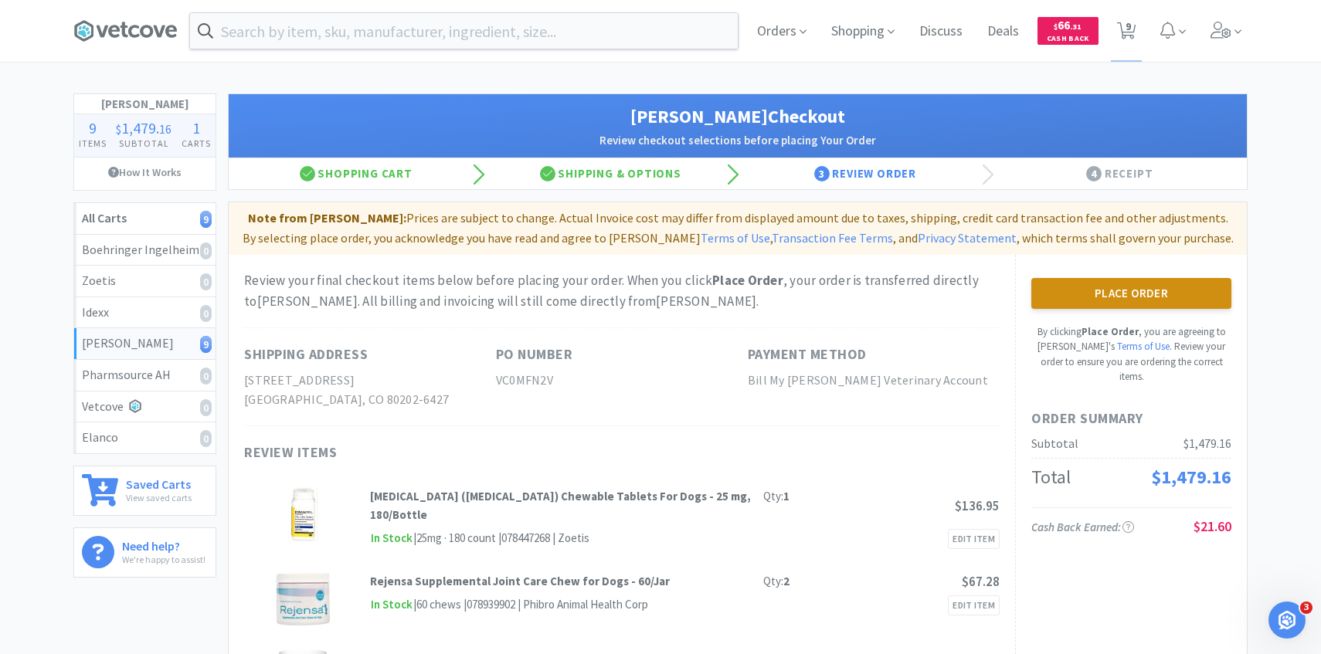
click at [1069, 307] on button "Place Order" at bounding box center [1131, 293] width 200 height 31
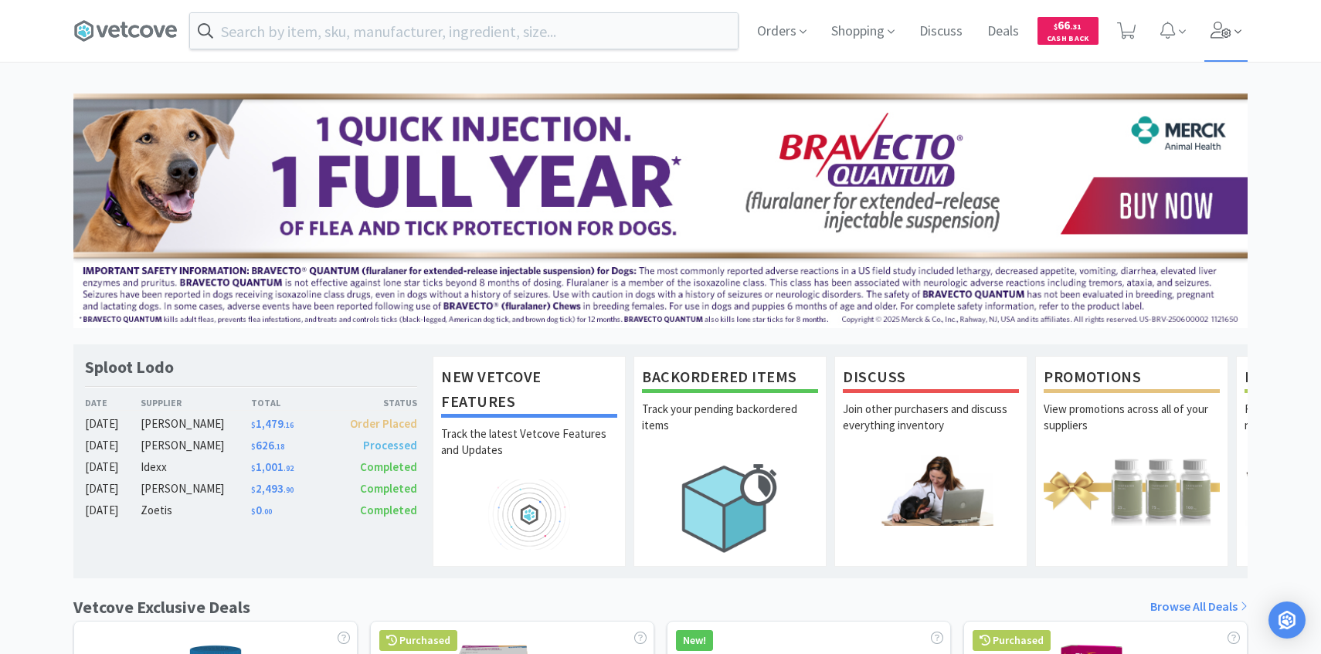
click at [1215, 40] on span at bounding box center [1226, 31] width 44 height 62
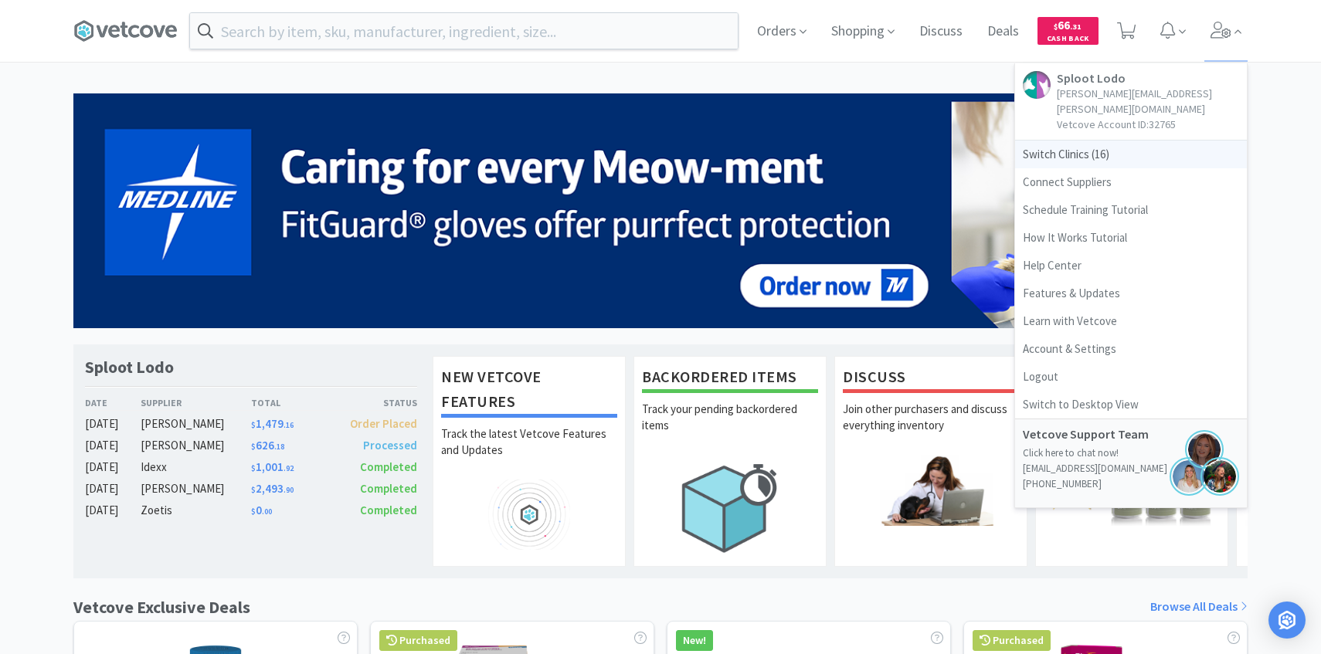
click at [1083, 141] on span "Switch Clinics ( 16 )" at bounding box center [1131, 155] width 232 height 28
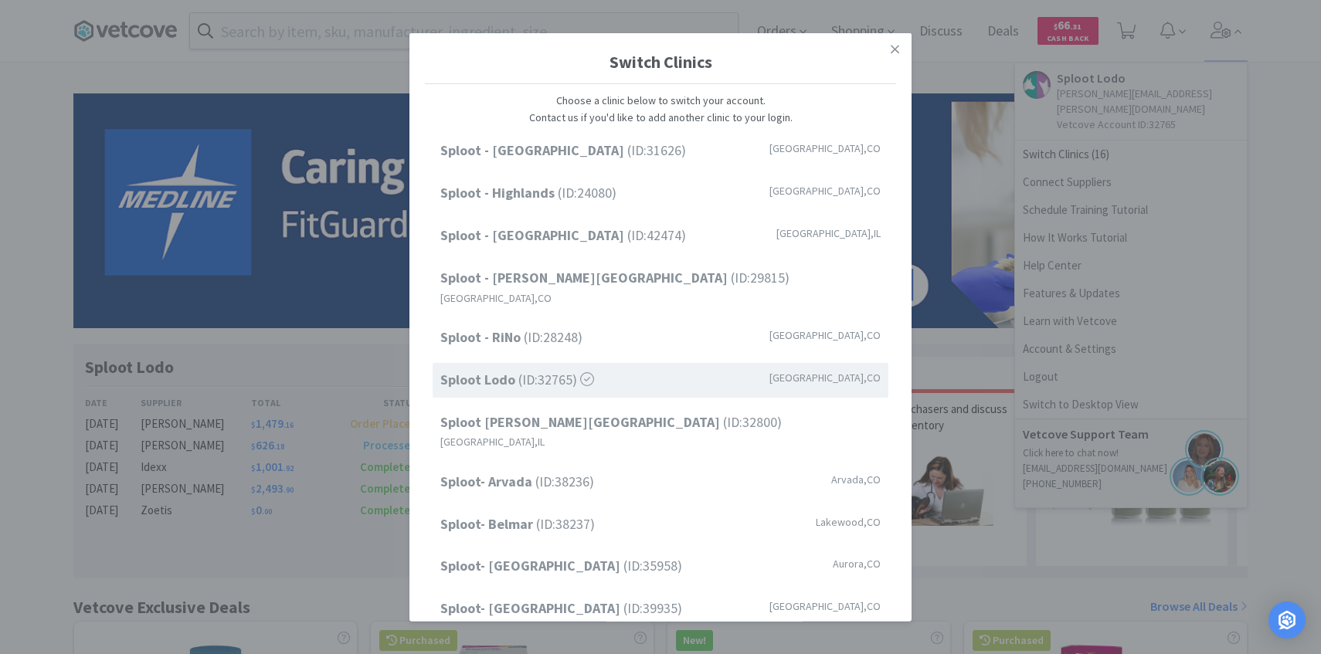
scroll to position [197, 0]
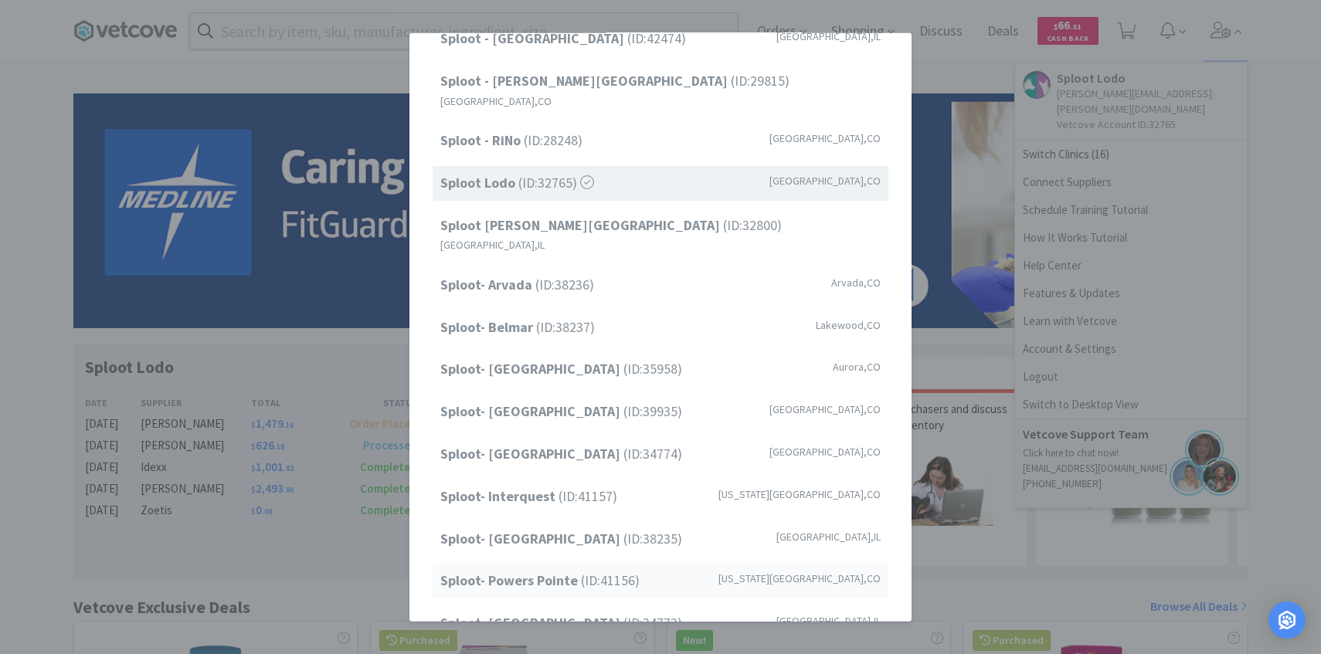
click at [571, 571] on strong "Sploot- Powers Pointe" at bounding box center [510, 580] width 141 height 18
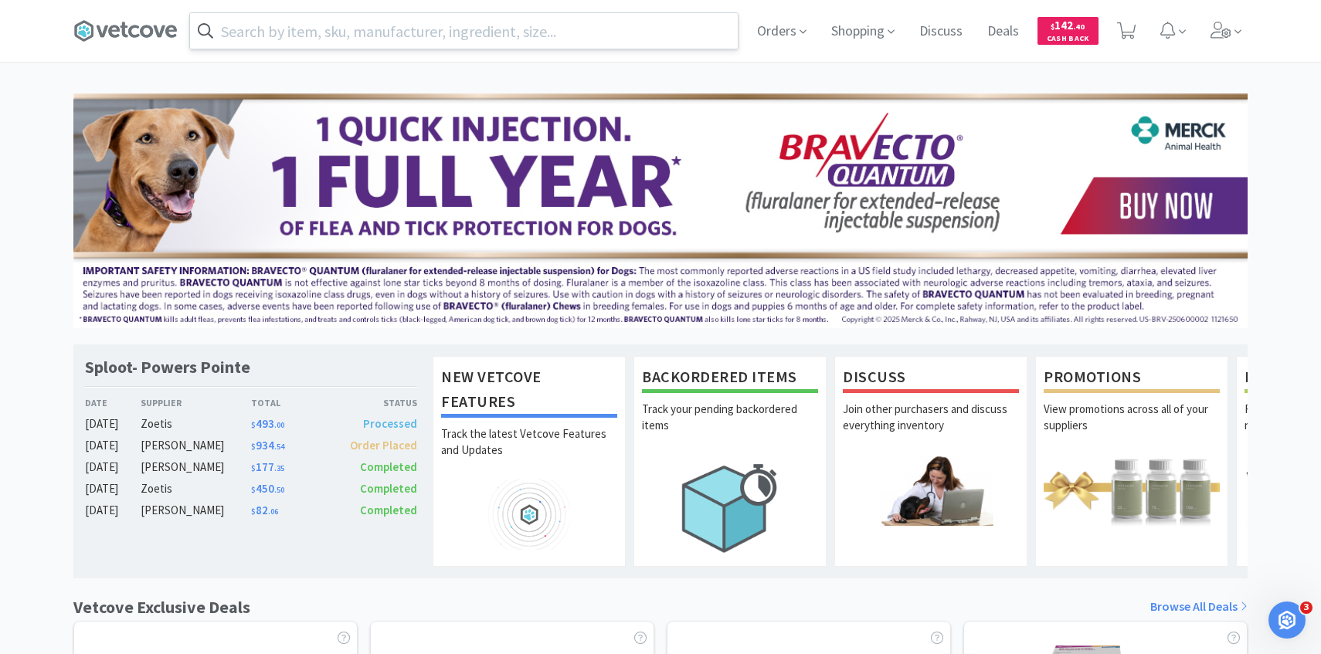
click at [490, 37] on input "text" at bounding box center [464, 31] width 548 height 36
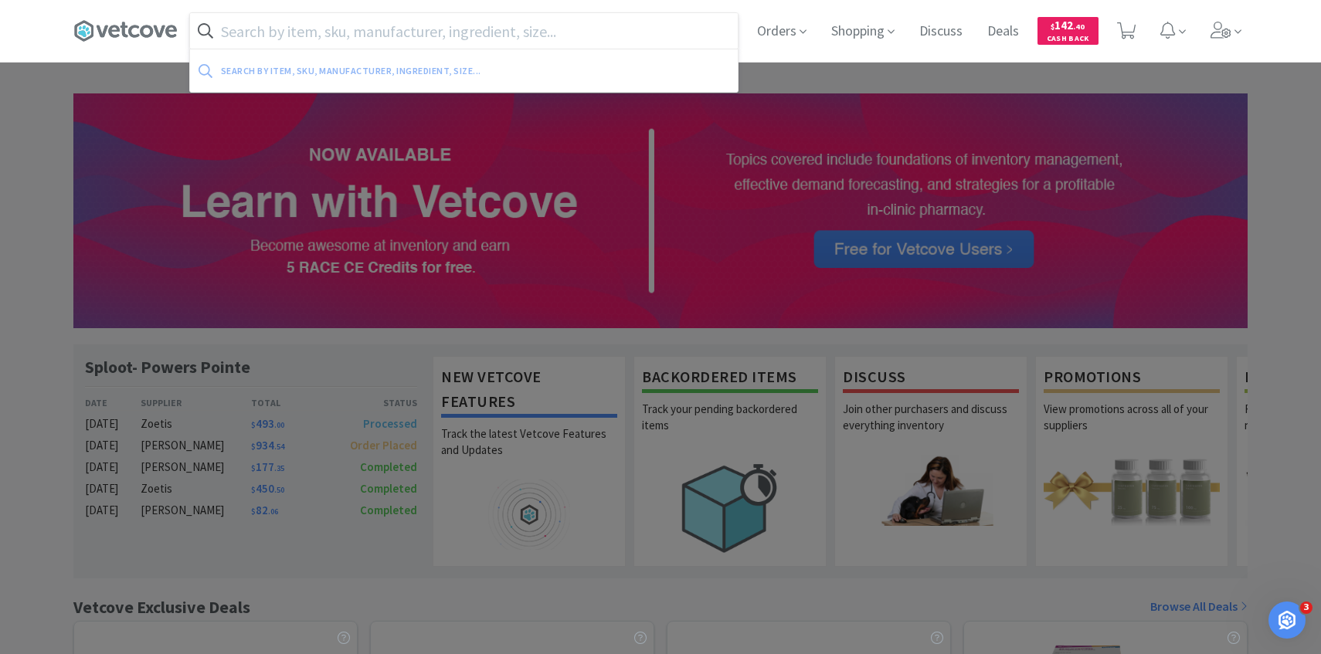
paste input "1ml leur slip w/ 25g ⅝" needle"
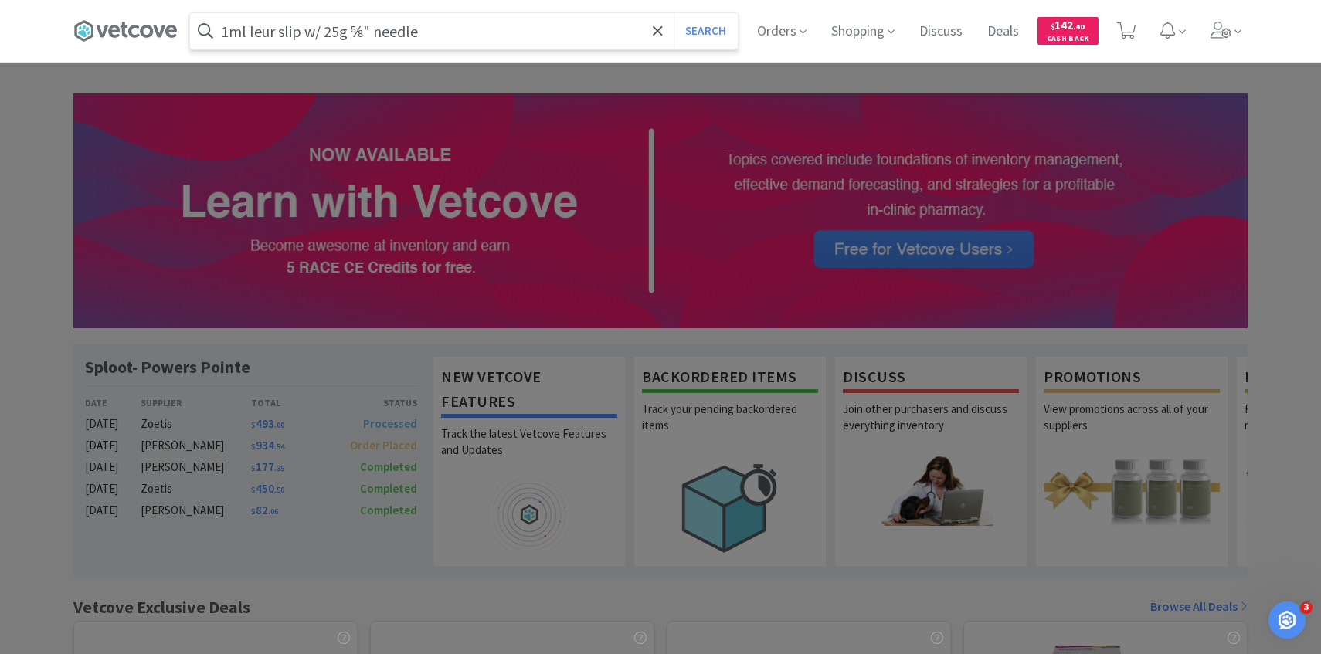
click at [318, 26] on input "1ml leur slip w/ 25g ⅝" needle" at bounding box center [464, 31] width 548 height 36
type input "1ml leur slip 25g ⅝" needle"
click at [673, 13] on button "Search" at bounding box center [705, 31] width 64 height 36
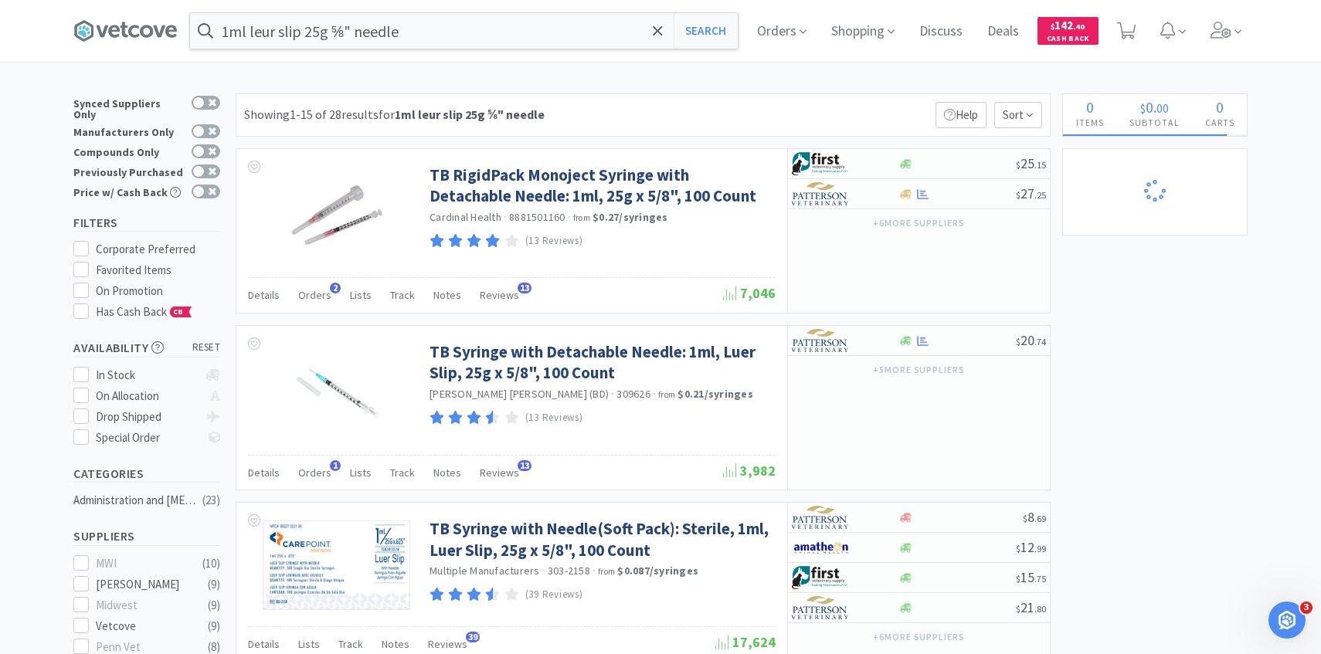
click at [222, 161] on div "Synced Suppliers Only Manufacturers Only Compounds Only Previously Purchased Pr…" at bounding box center [150, 149] width 154 height 113
click at [203, 165] on div at bounding box center [198, 171] width 12 height 12
checkbox input "true"
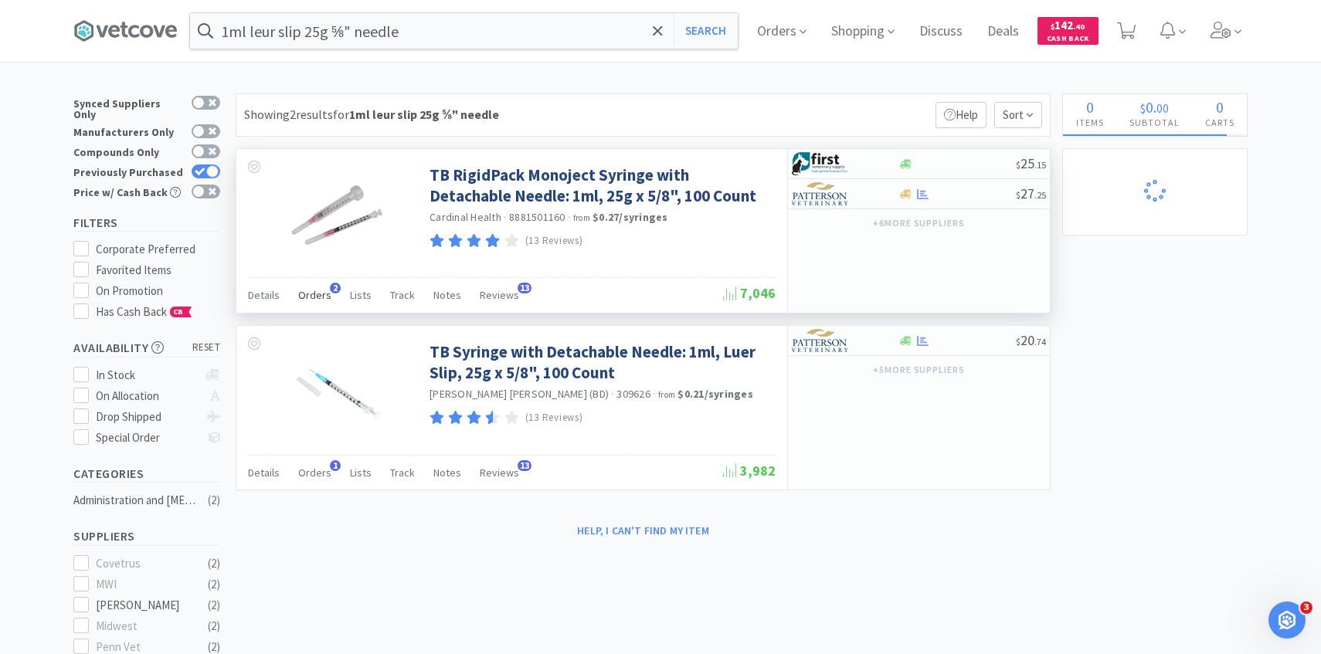
click at [310, 293] on span "Orders" at bounding box center [314, 295] width 33 height 14
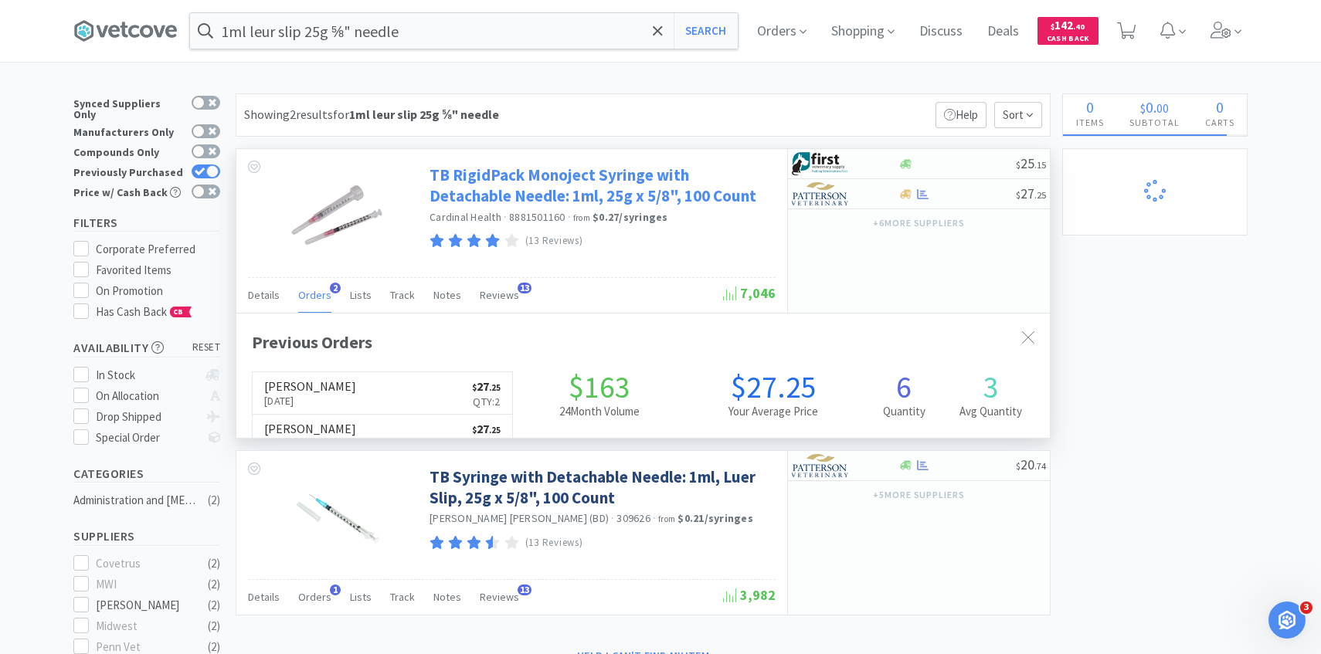
scroll to position [400, 813]
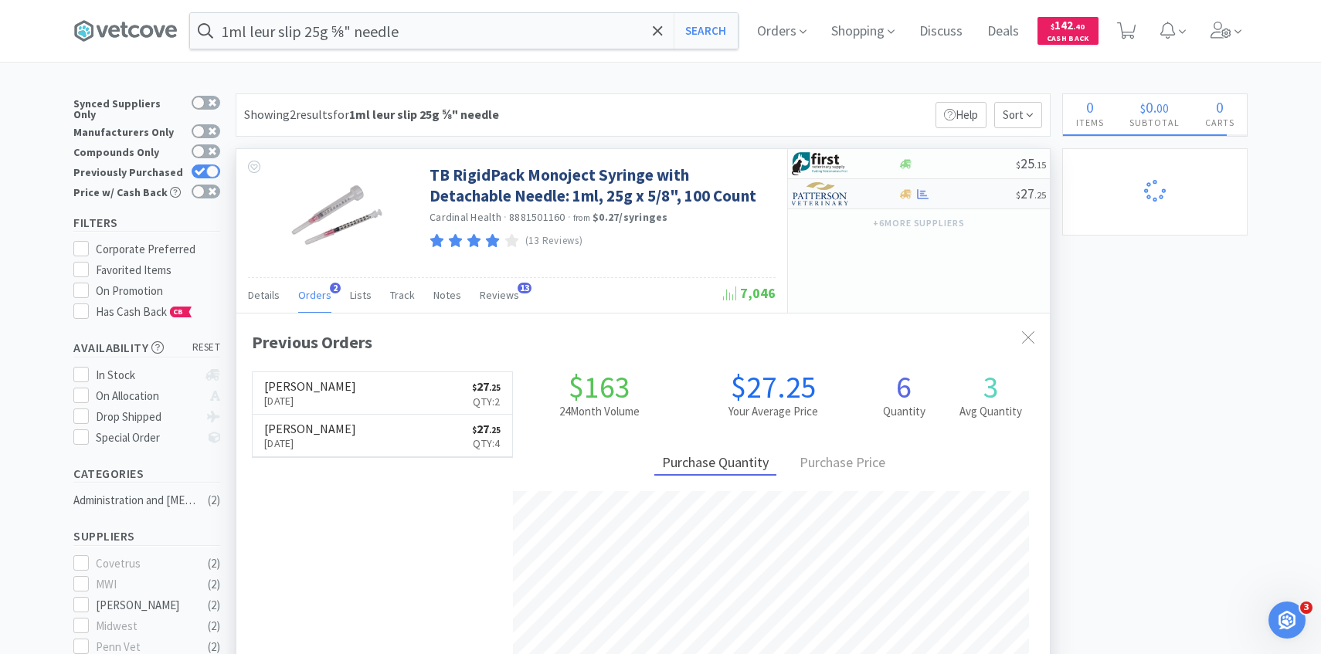
click at [828, 190] on img at bounding box center [821, 193] width 58 height 23
select select "1"
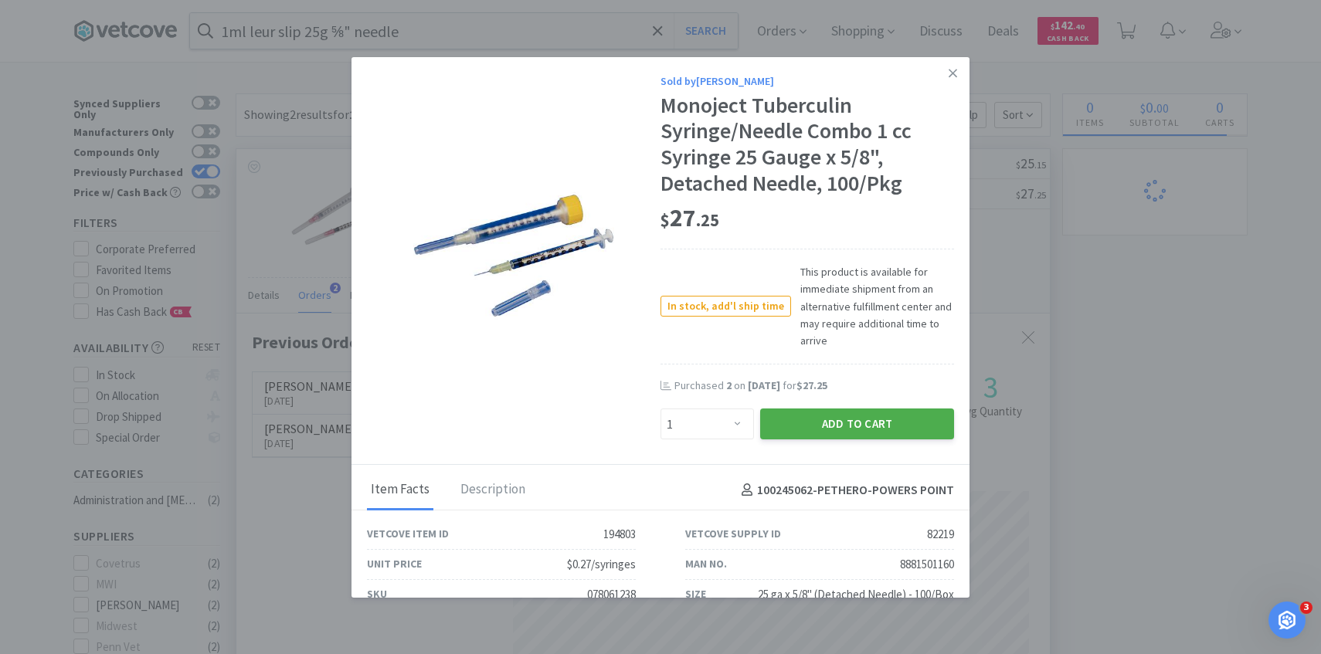
click at [818, 427] on button "Add to Cart" at bounding box center [857, 424] width 194 height 31
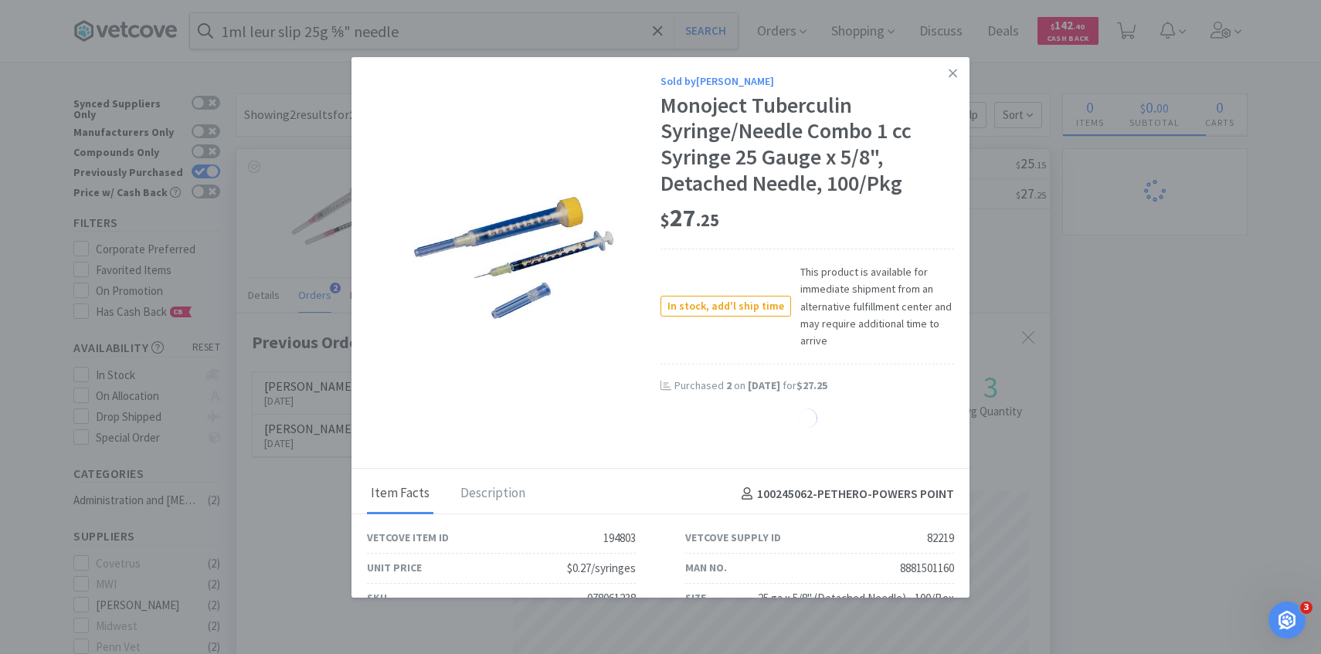
select select "1"
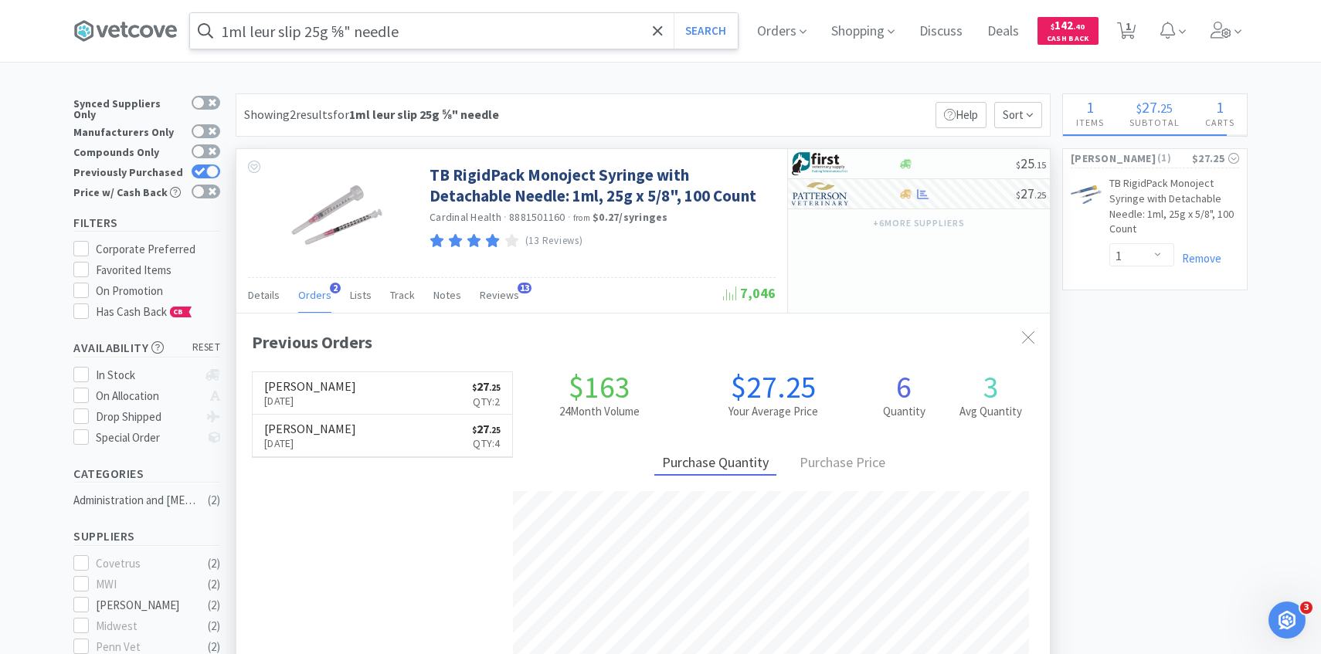
click at [478, 36] on input "1ml leur slip 25g ⅝" needle" at bounding box center [464, 31] width 548 height 36
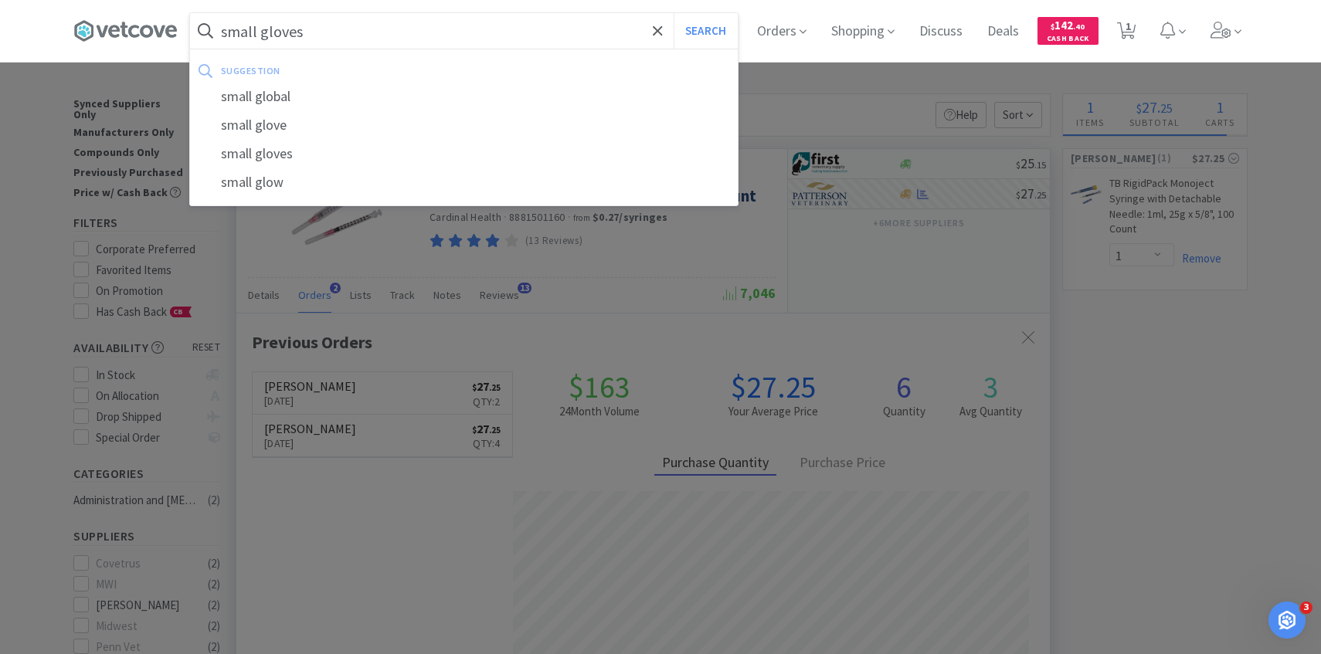
type input "small gloves"
click at [673, 13] on button "Search" at bounding box center [705, 31] width 64 height 36
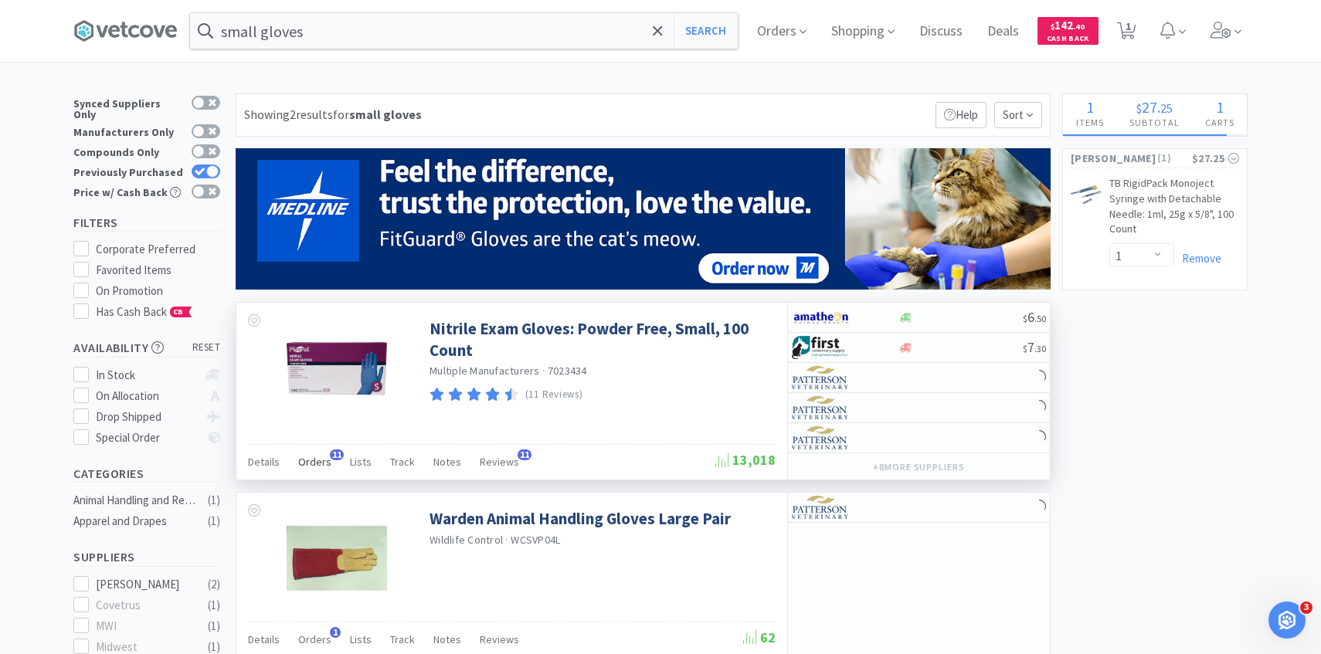
click at [324, 457] on span "Orders" at bounding box center [314, 462] width 33 height 14
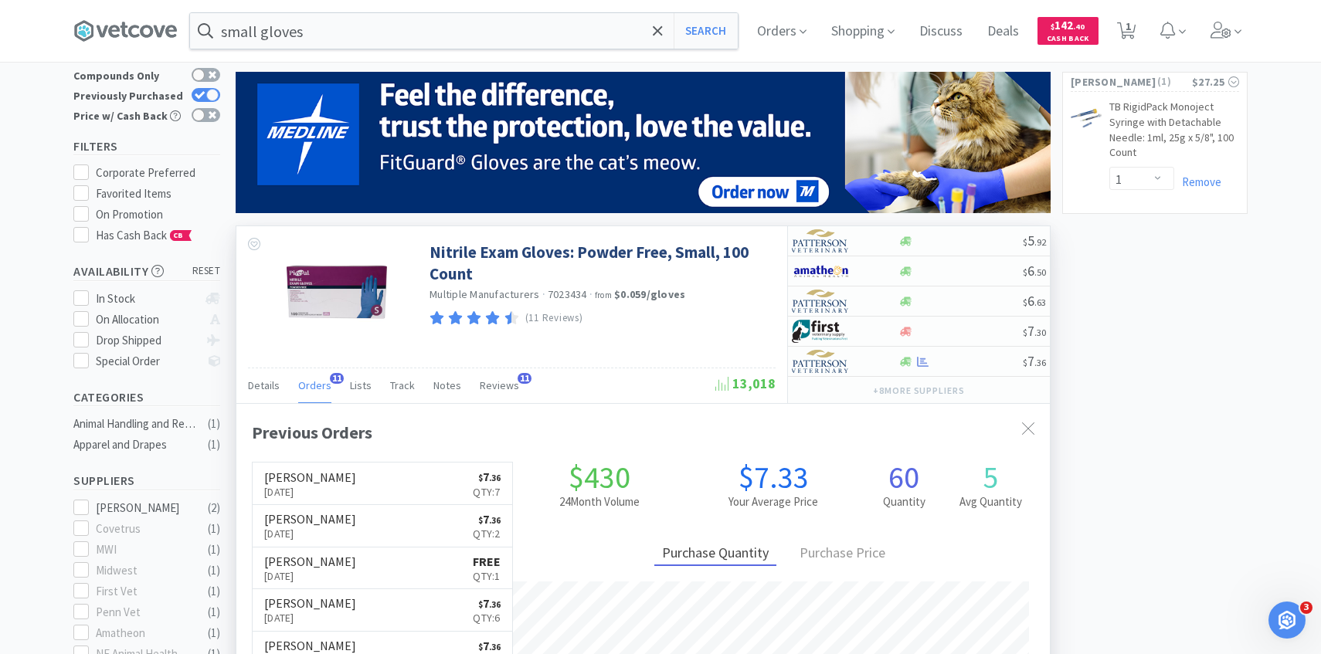
scroll to position [414, 813]
click at [834, 363] on img at bounding box center [821, 361] width 58 height 23
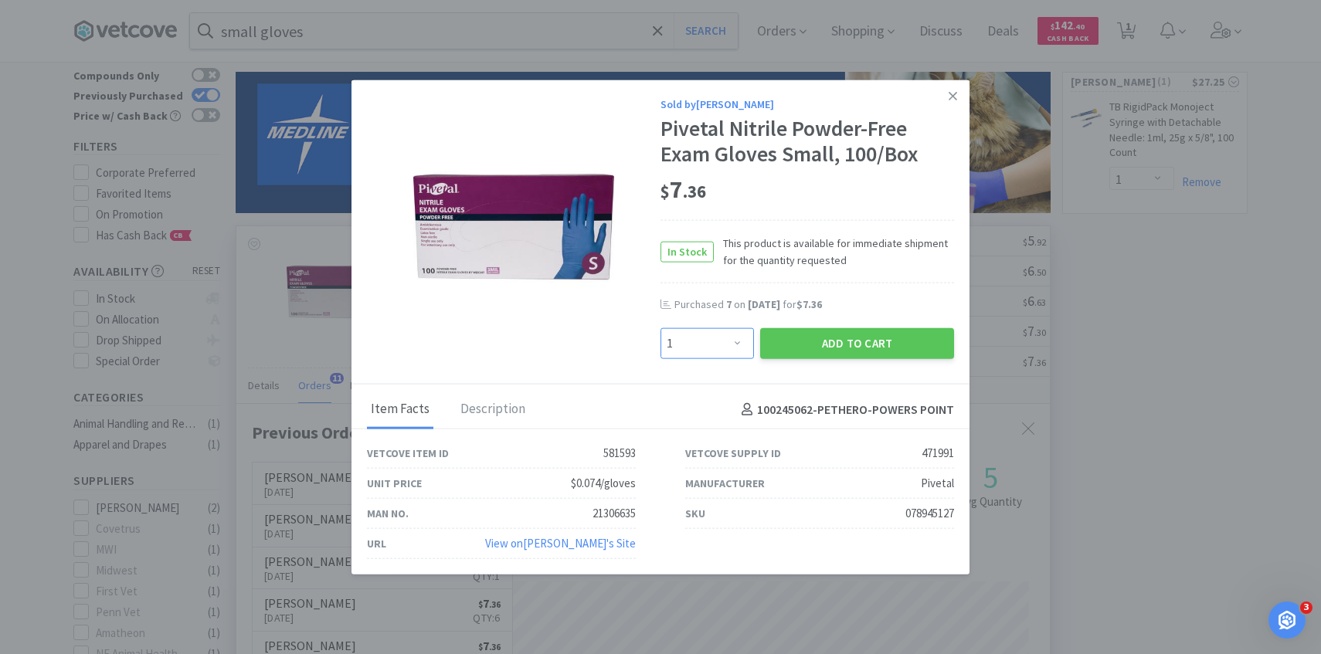
click at [707, 343] on select "Enter Quantity 1 2 3 4 5 6 7 8 9 10 11 12 13 14 15 16 17 18 19 20 Enter Quantity" at bounding box center [706, 343] width 93 height 31
select select "5"
click at [660, 328] on select "Enter Quantity 1 2 3 4 5 6 7 8 9 10 11 12 13 14 15 16 17 18 19 20 Enter Quantity" at bounding box center [706, 343] width 93 height 31
click at [819, 362] on div "Sold by Patterson Pivetal Nitrile Powder-Free Exam Gloves Small, 100/Box $ 7 . …" at bounding box center [660, 232] width 618 height 305
click at [819, 354] on button "Add to Cart" at bounding box center [857, 343] width 194 height 31
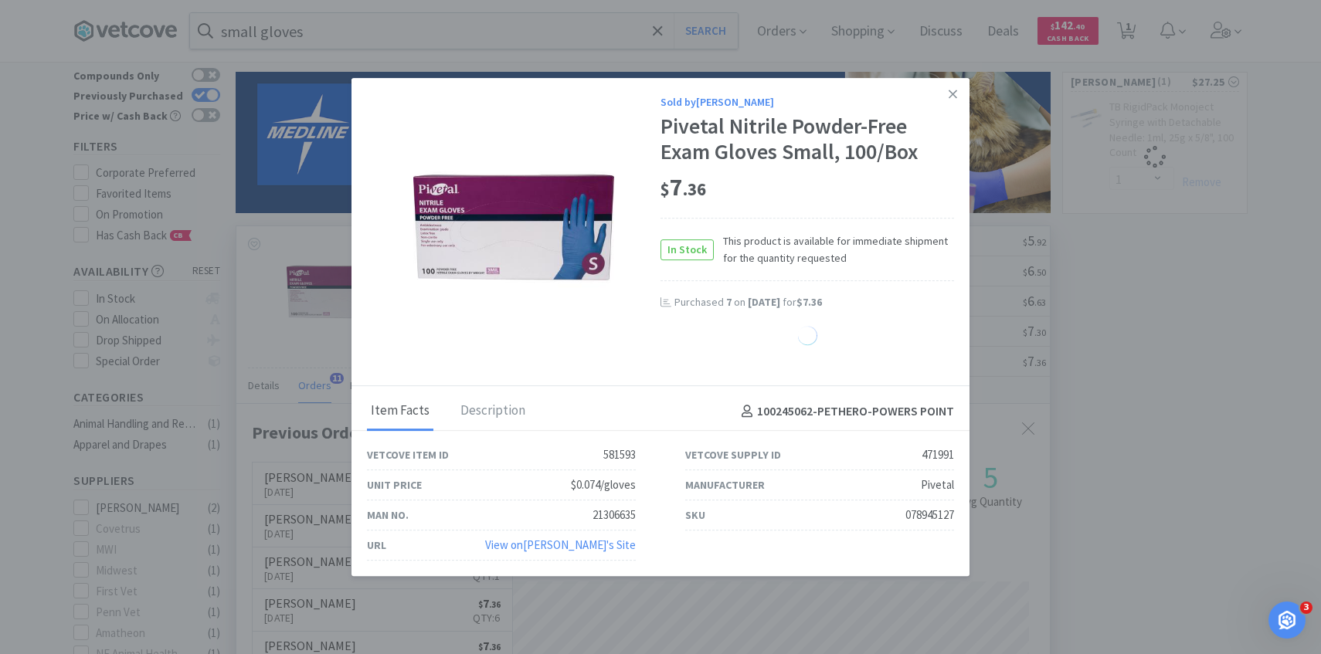
select select "1"
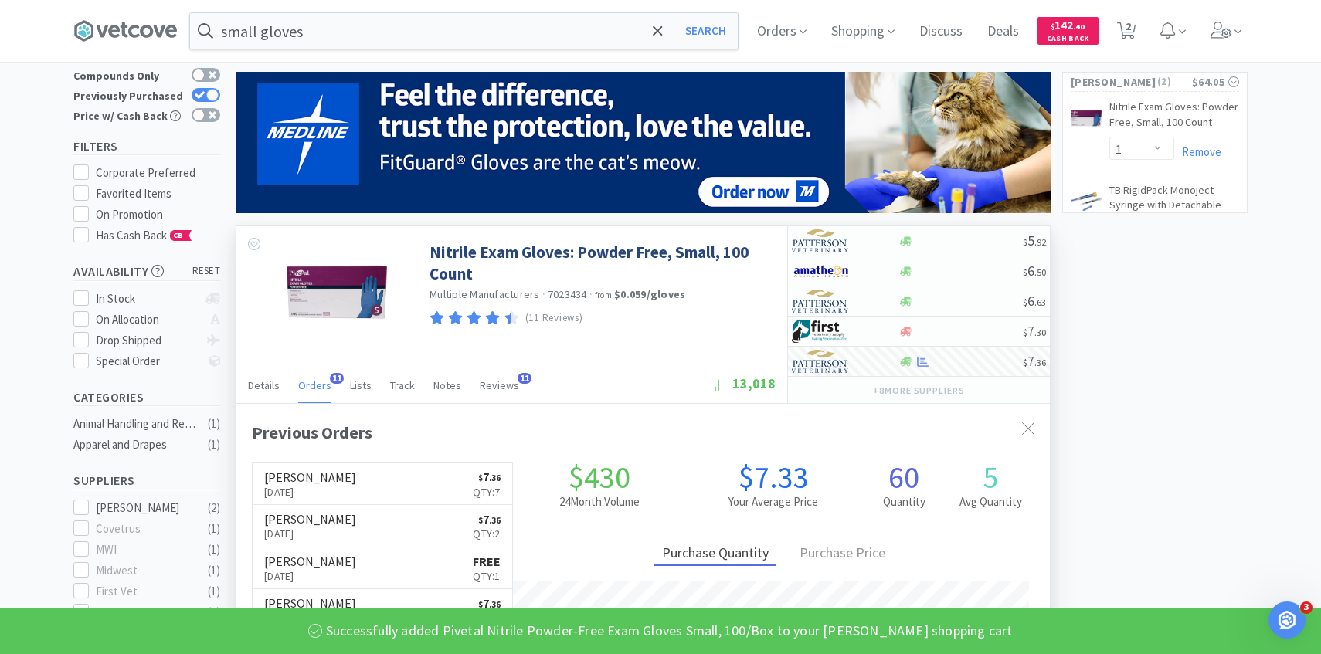
select select "5"
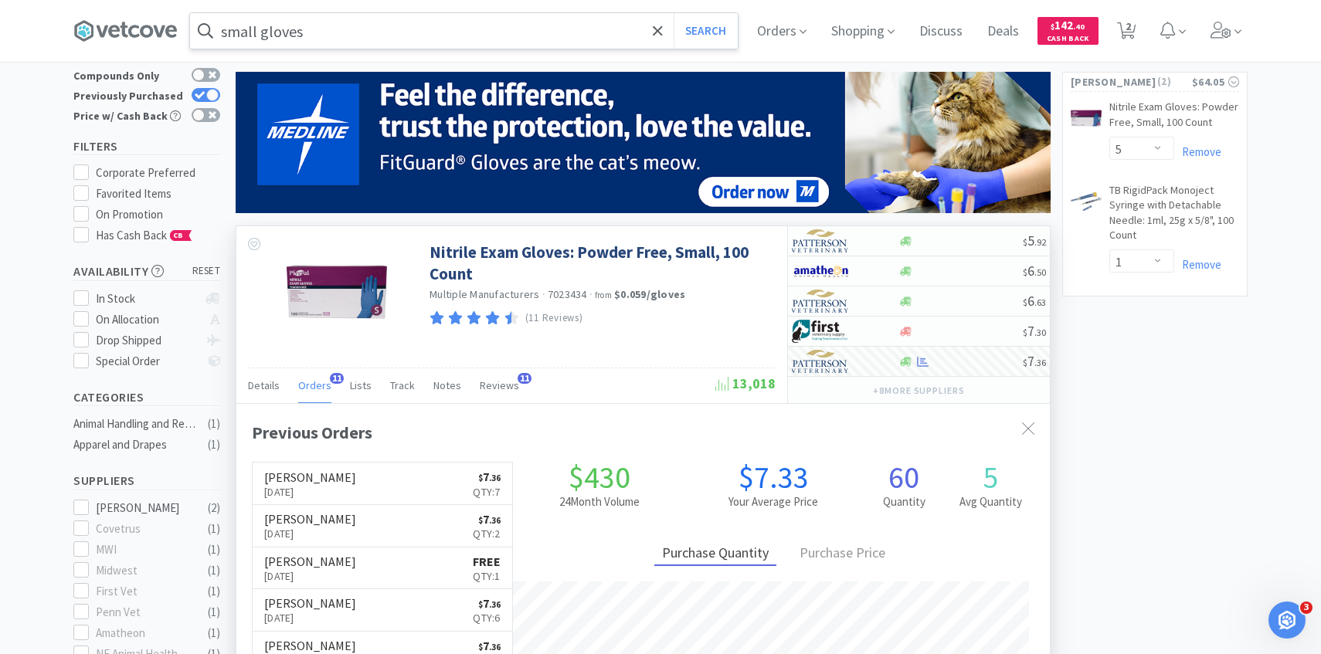
click at [430, 33] on input "small gloves" at bounding box center [464, 31] width 548 height 36
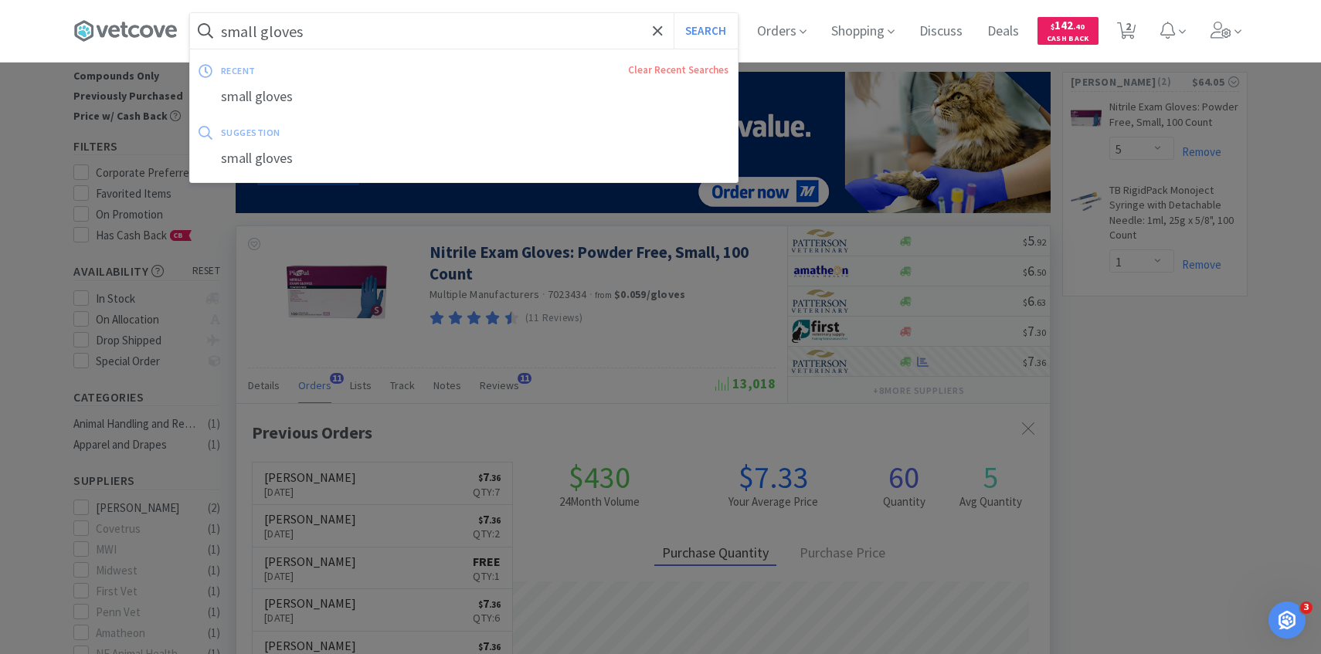
paste input "Pivetal non-woven gauze sponge 3" x 3""
type input "Pivetal non-woven gauze sponge 3" x 3""
click at [673, 13] on button "Search" at bounding box center [705, 31] width 64 height 36
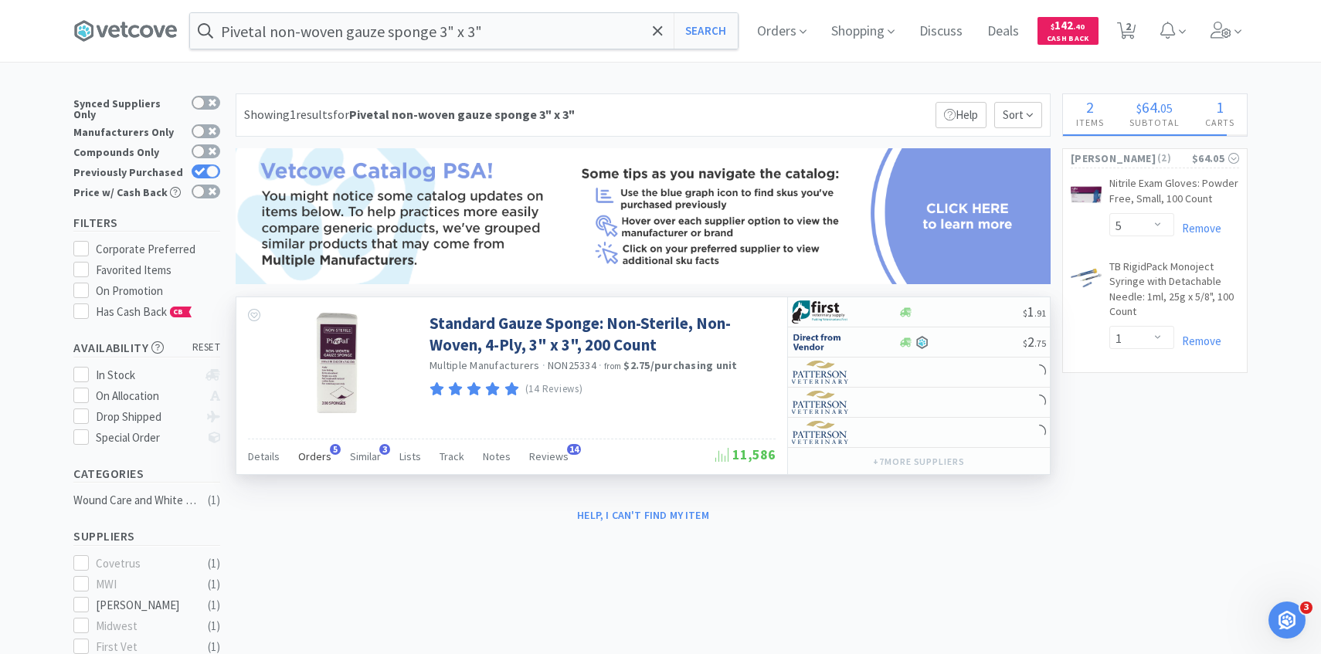
click at [320, 451] on span "Orders" at bounding box center [314, 456] width 33 height 14
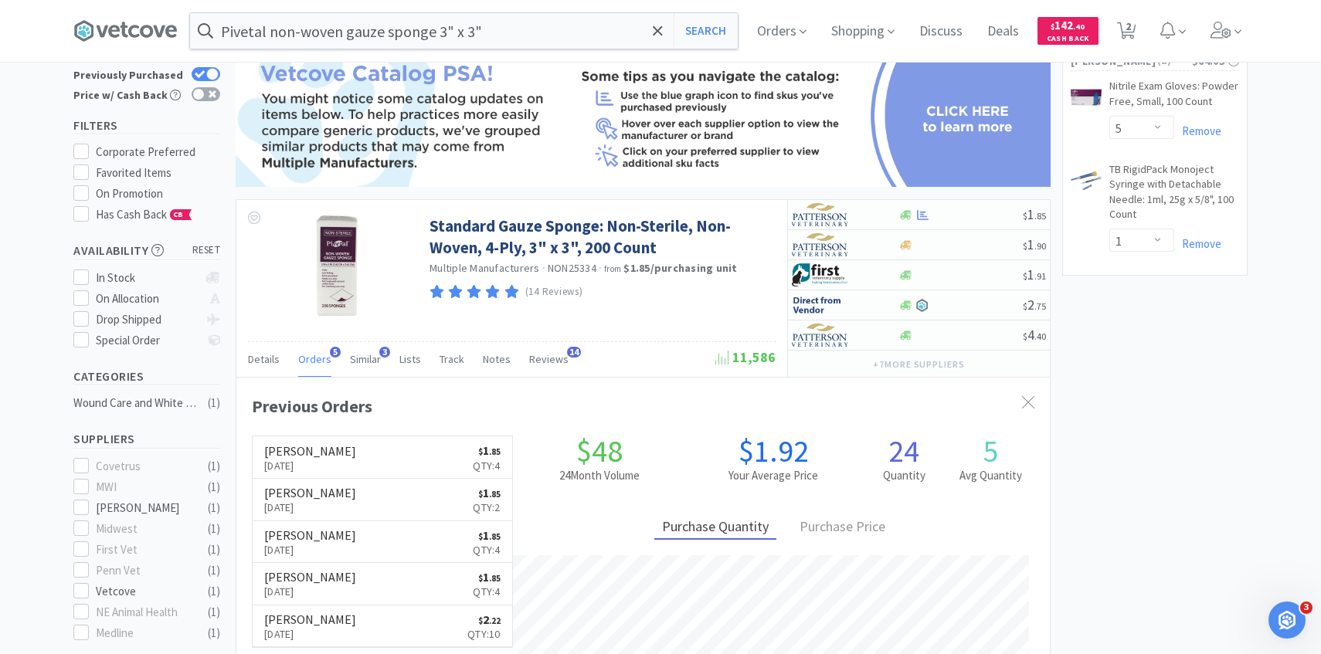
scroll to position [99, 0]
click at [843, 217] on img at bounding box center [821, 213] width 58 height 23
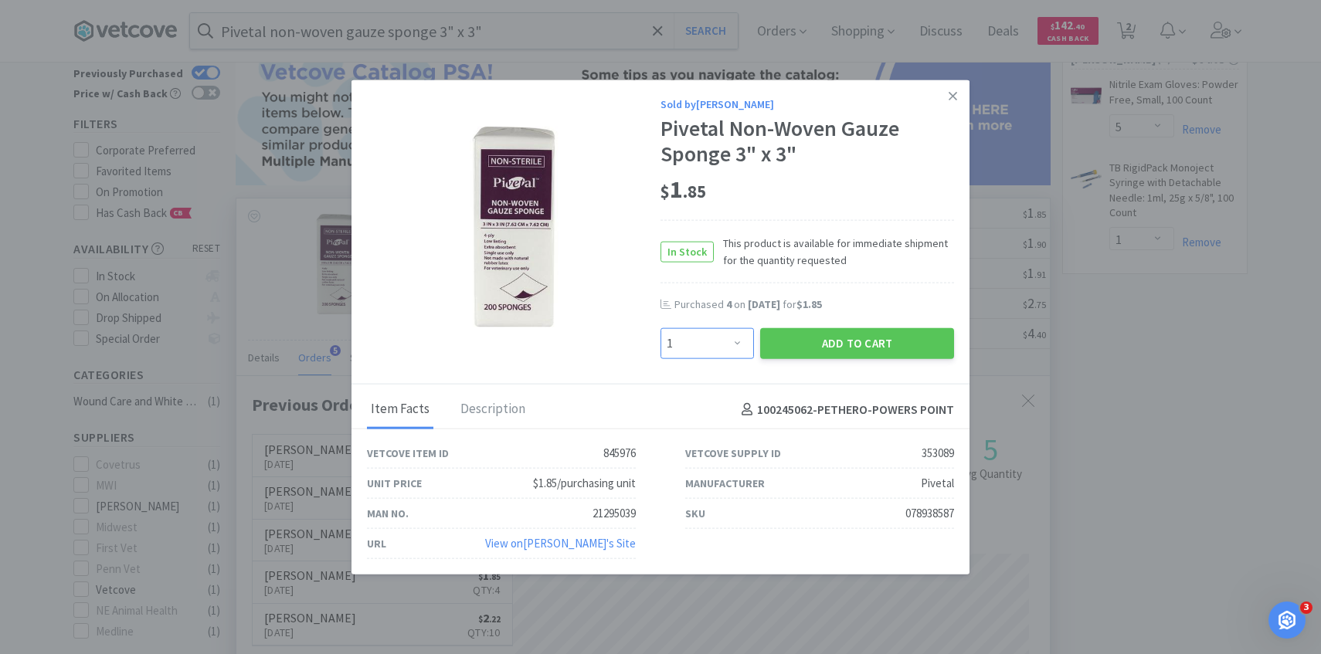
click at [722, 344] on select "Enter Quantity 1 2 3 4 5 6 7 8 9 10 11 12 13 14 15 16 17 18 19 20 Enter Quantity" at bounding box center [706, 343] width 93 height 31
select select "4"
click at [660, 328] on select "Enter Quantity 1 2 3 4 5 6 7 8 9 10 11 12 13 14 15 16 17 18 19 20 Enter Quantity" at bounding box center [706, 343] width 93 height 31
click at [816, 343] on button "Add to Cart" at bounding box center [857, 343] width 194 height 31
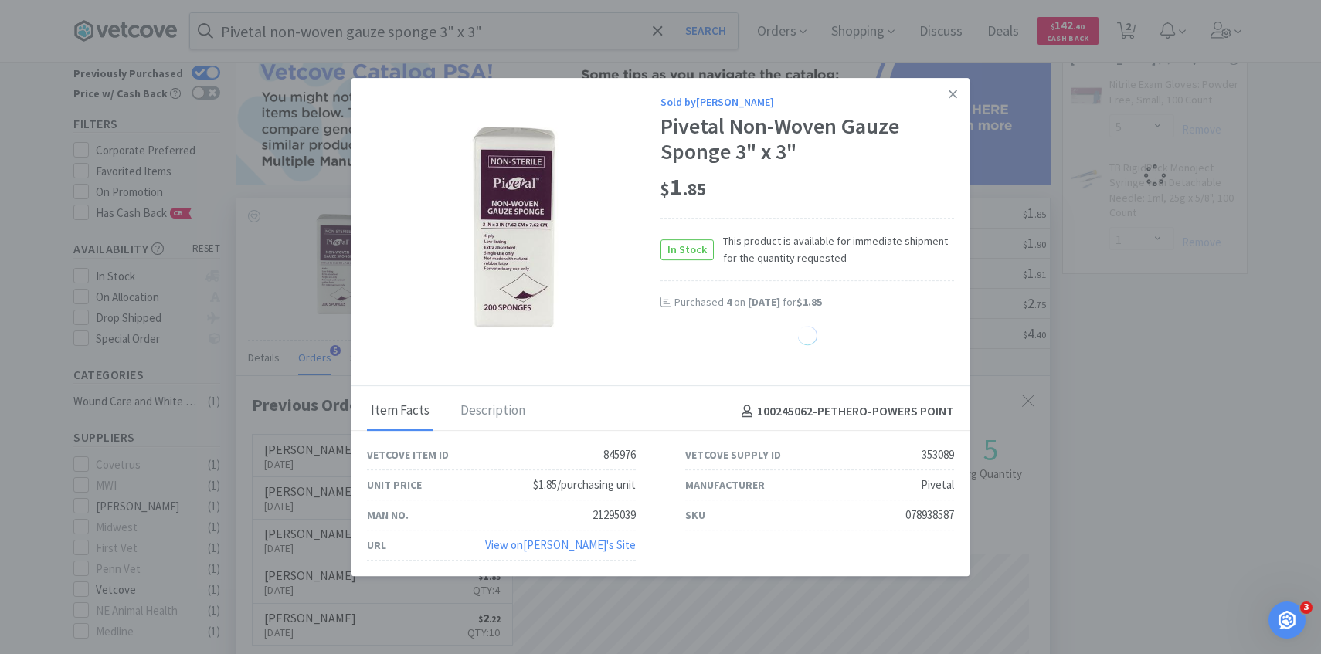
select select "4"
select select "1"
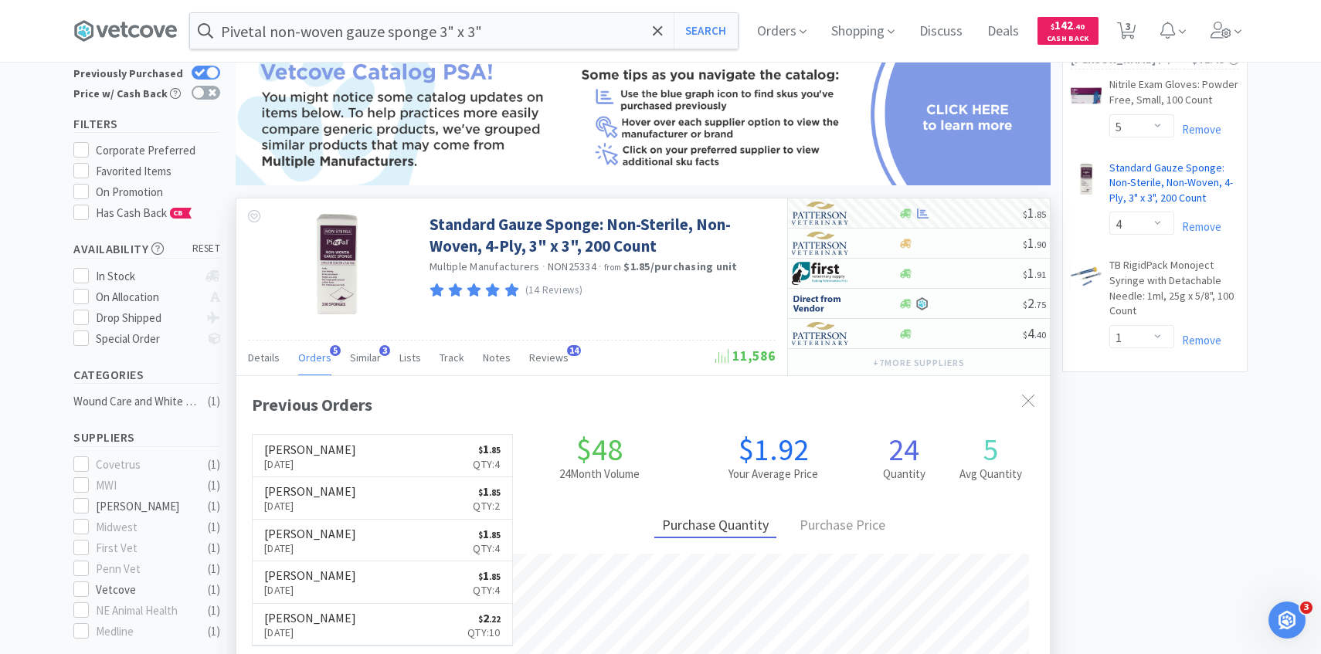
scroll to position [0, 0]
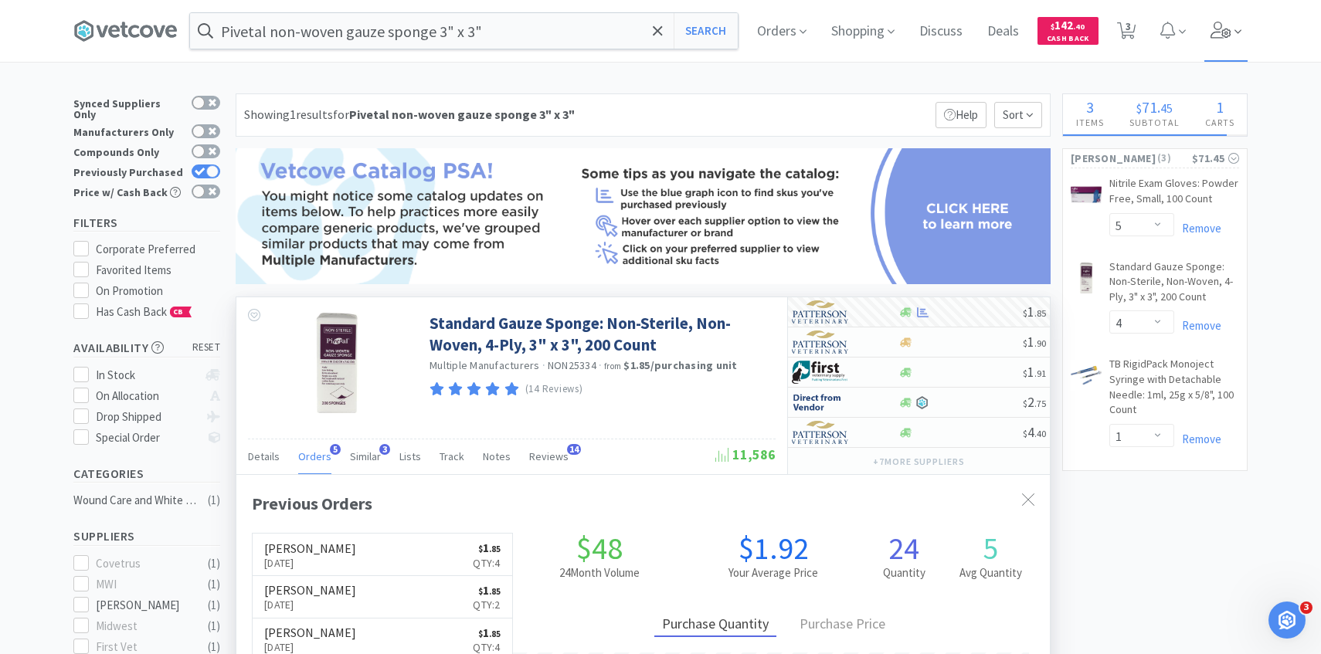
click at [1233, 40] on span at bounding box center [1226, 31] width 44 height 62
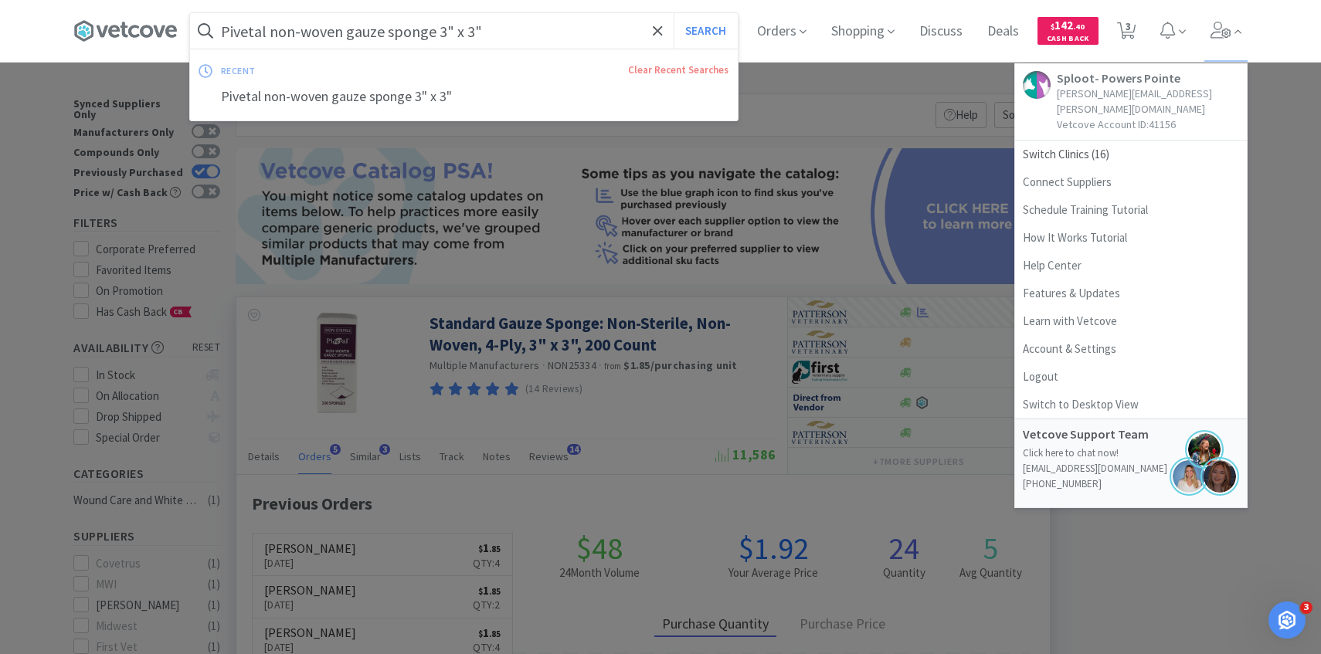
click at [443, 24] on input "Pivetal non-woven gauze sponge 3" x 3"" at bounding box center [464, 31] width 548 height 36
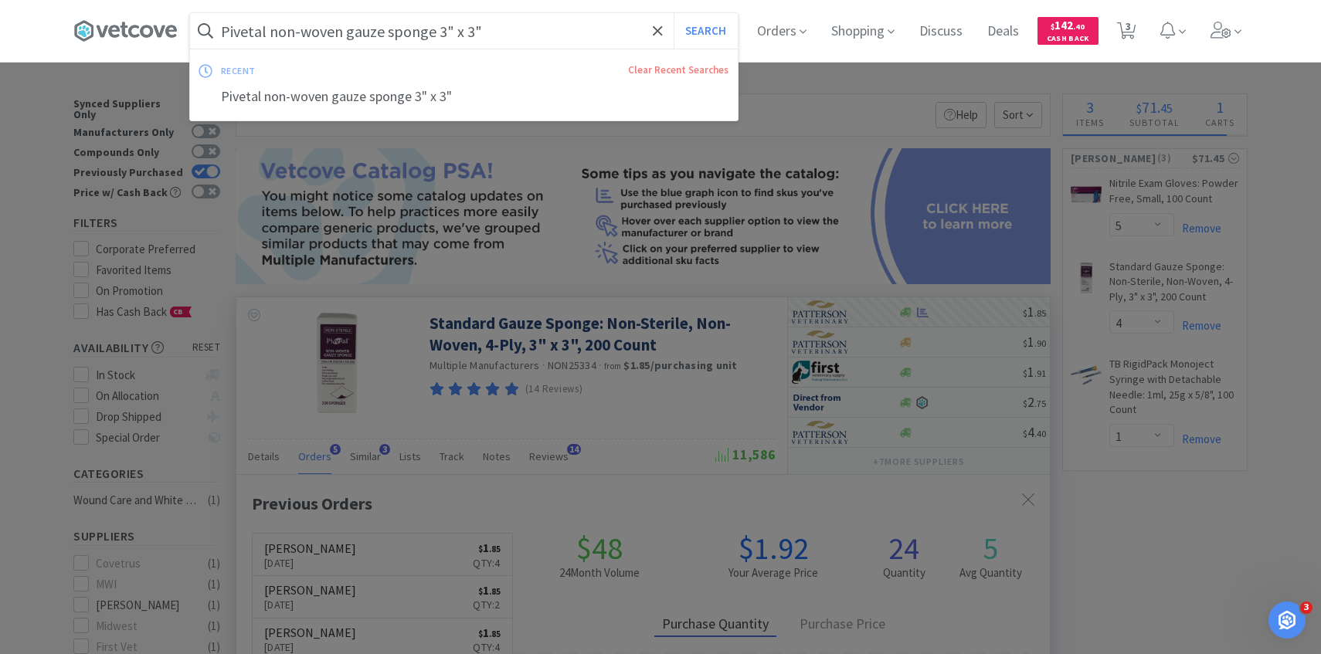
click at [443, 24] on input "Pivetal non-woven gauze sponge 3" x 3"" at bounding box center [464, 31] width 548 height 36
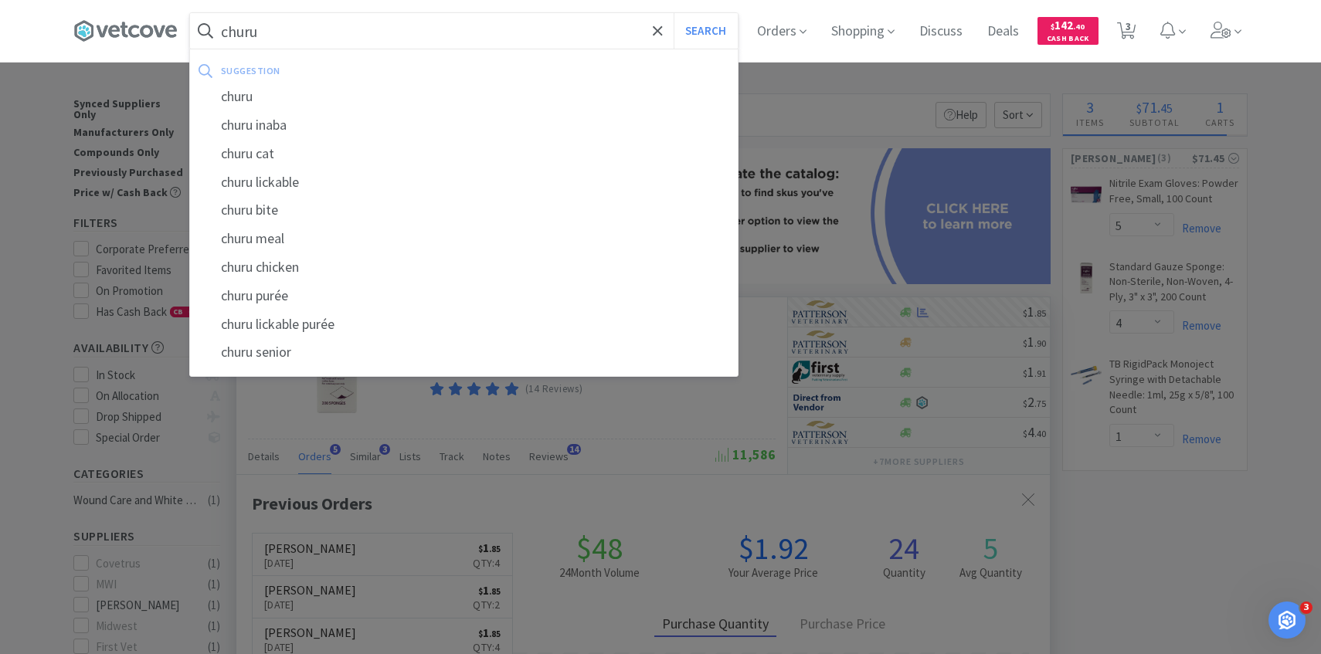
click at [673, 13] on button "Search" at bounding box center [705, 31] width 64 height 36
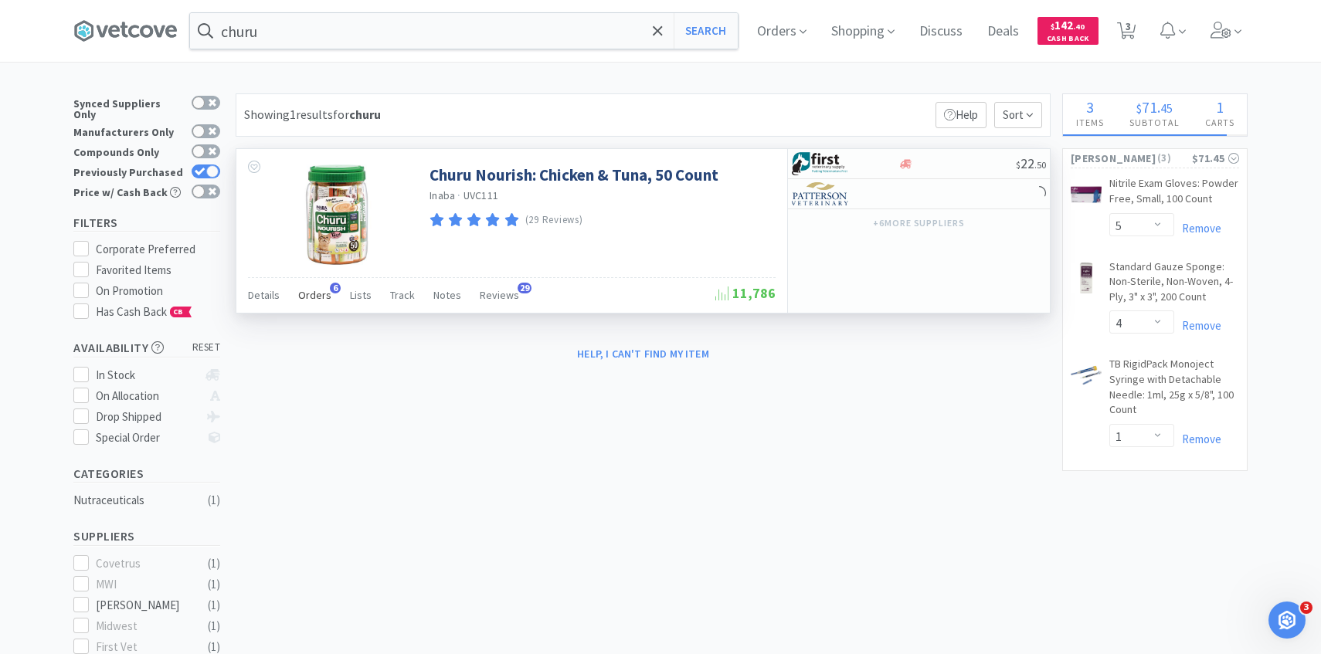
click at [320, 297] on span "Orders" at bounding box center [314, 295] width 33 height 14
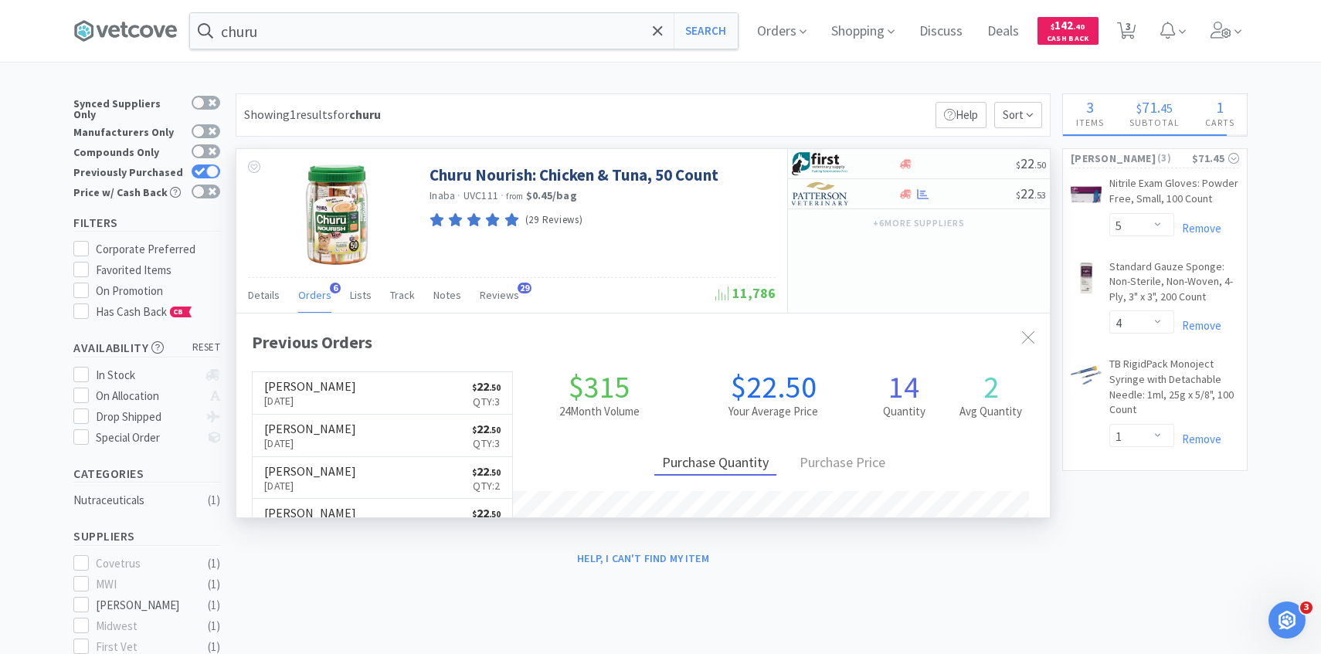
scroll to position [400, 813]
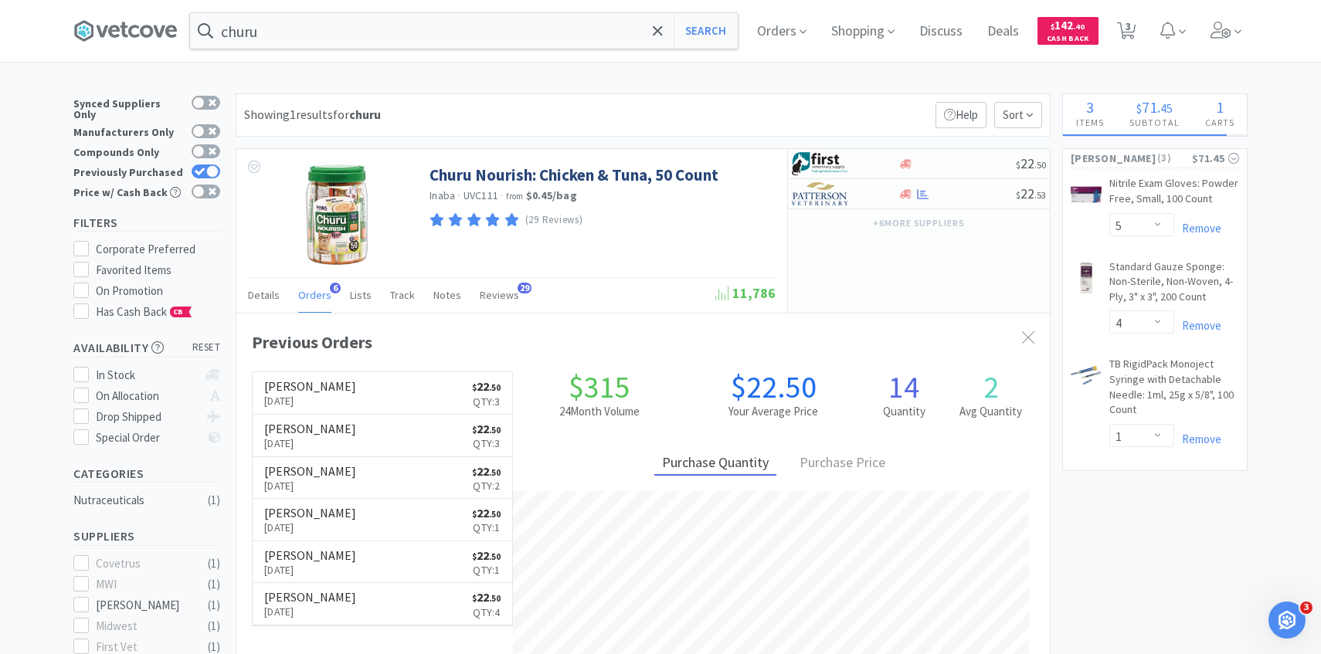
drag, startPoint x: 422, startPoint y: 38, endPoint x: 341, endPoint y: 5, distance: 86.6
click at [422, 37] on input "churu" at bounding box center [464, 31] width 548 height 36
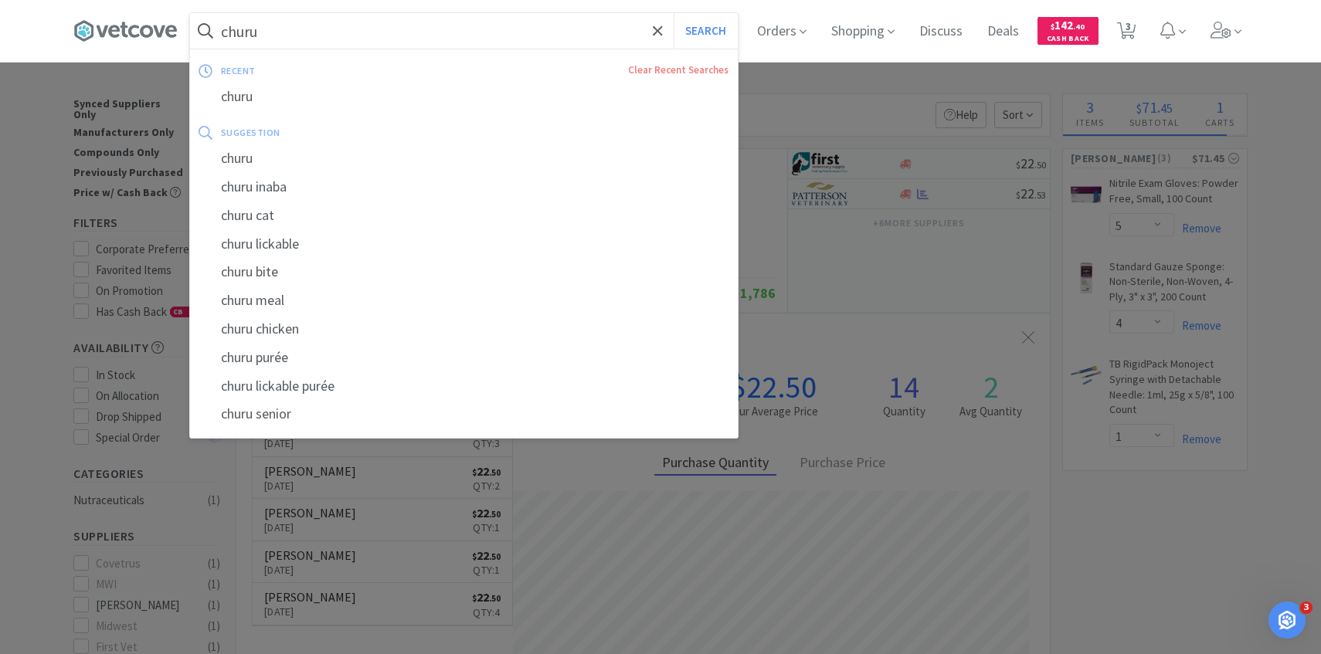
paste input "C9110"
type input "C9110"
click at [673, 13] on button "Search" at bounding box center [705, 31] width 64 height 36
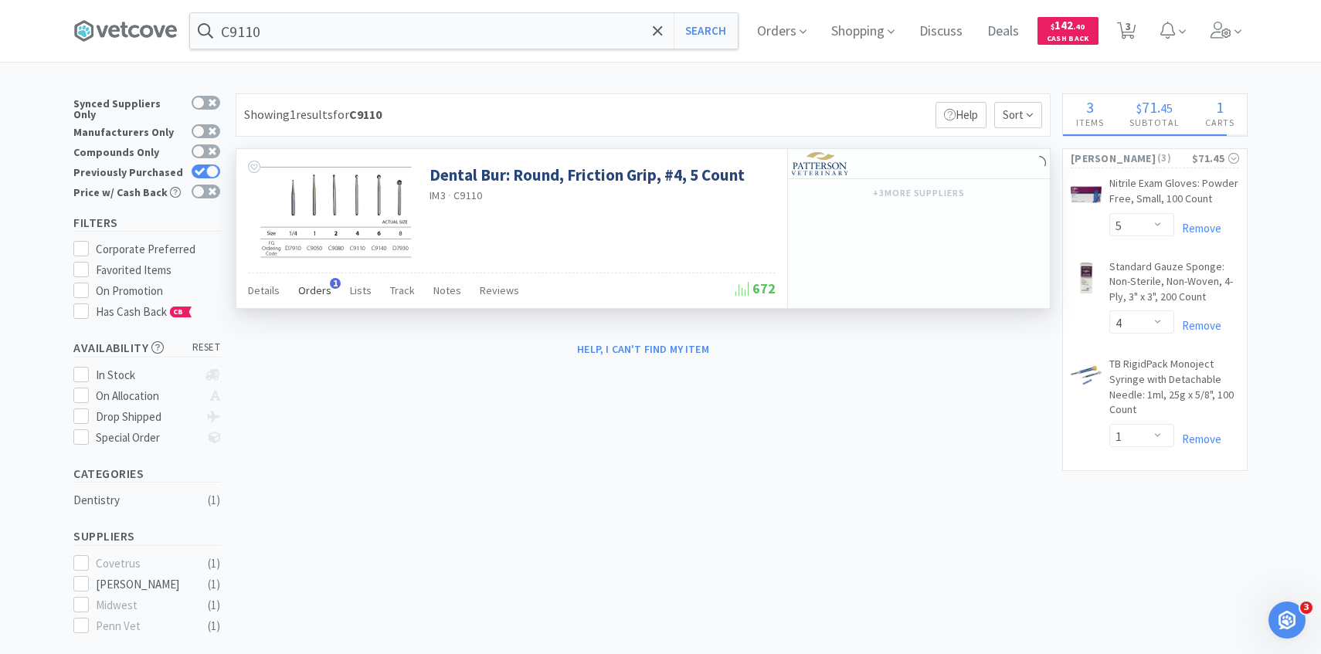
click at [311, 297] on div "Orders 1" at bounding box center [314, 292] width 33 height 29
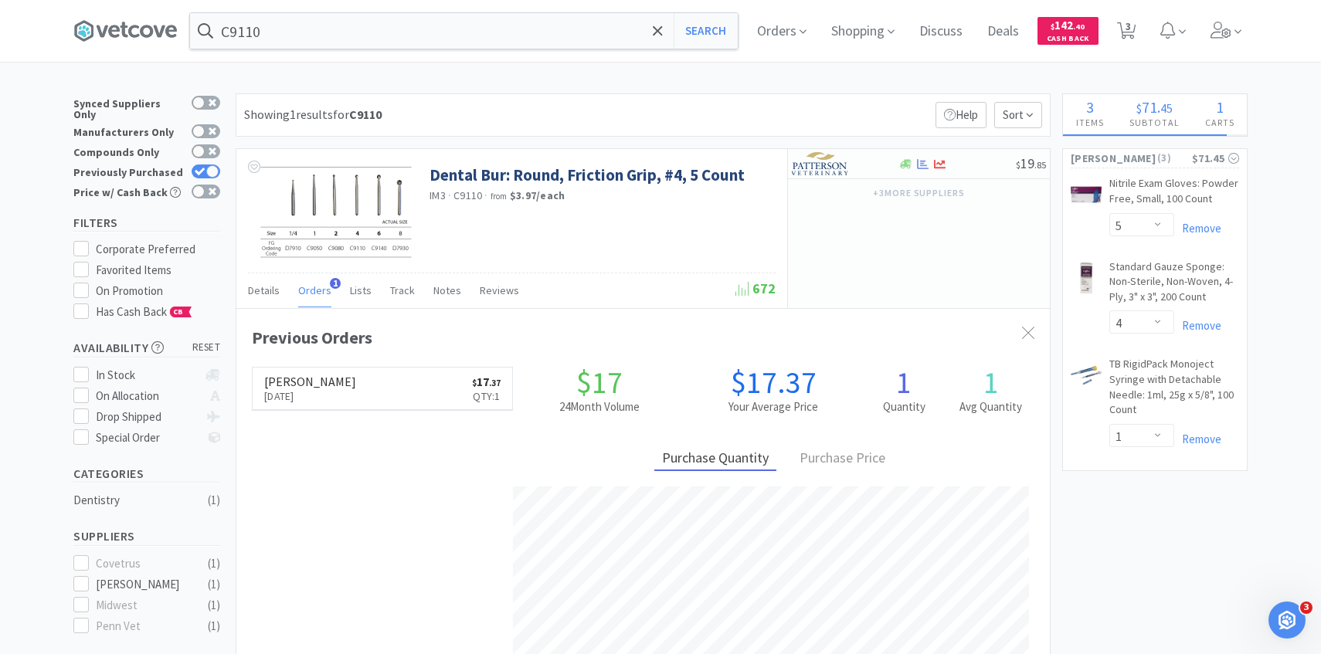
scroll to position [400, 813]
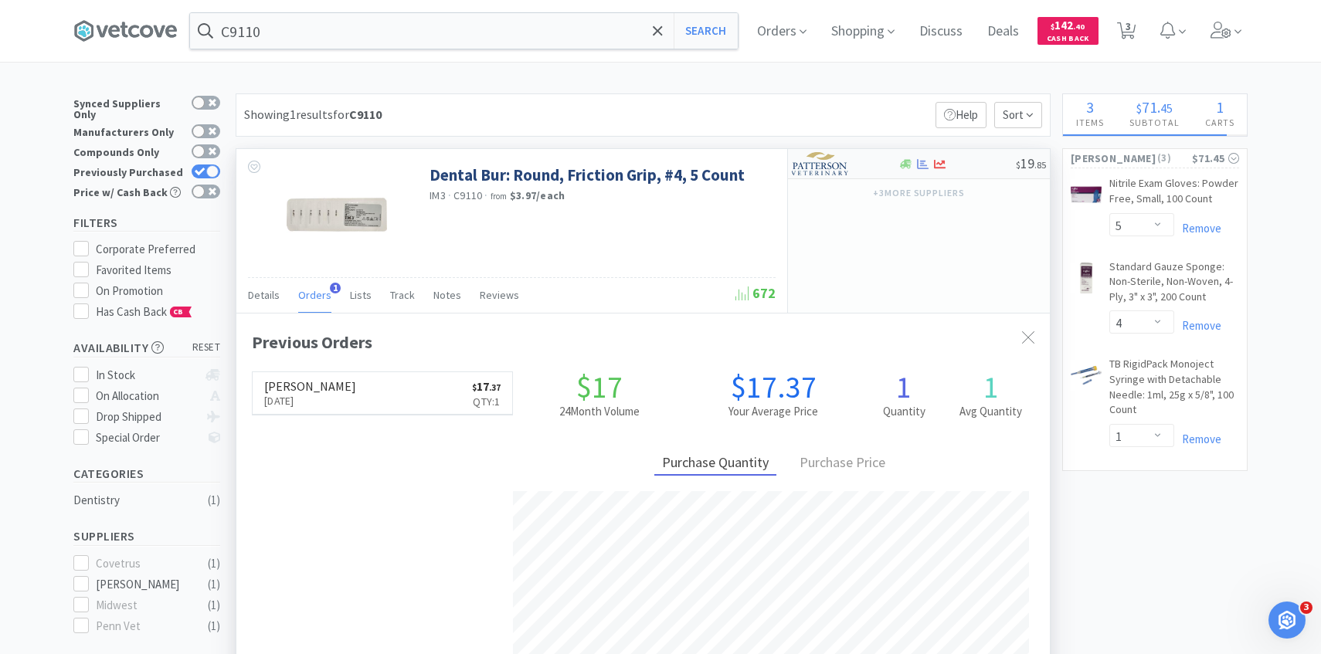
click at [853, 170] on div at bounding box center [834, 164] width 85 height 26
select select "1"
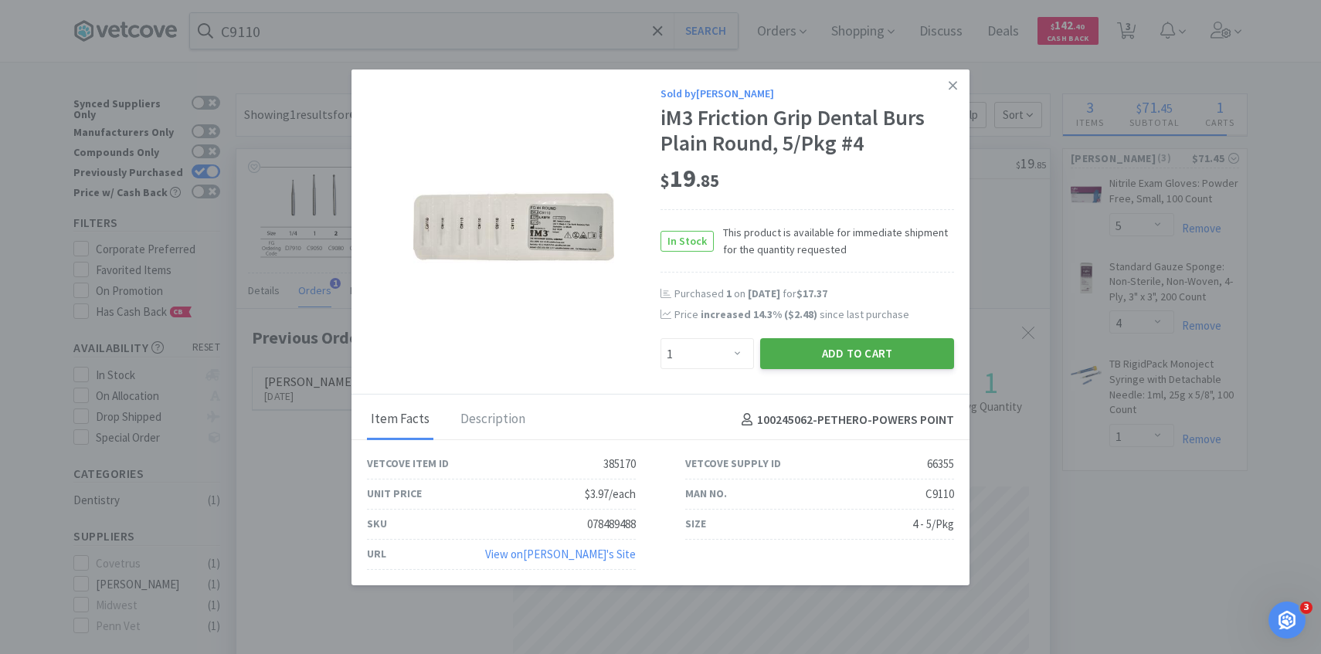
click at [840, 354] on button "Add to Cart" at bounding box center [857, 353] width 194 height 31
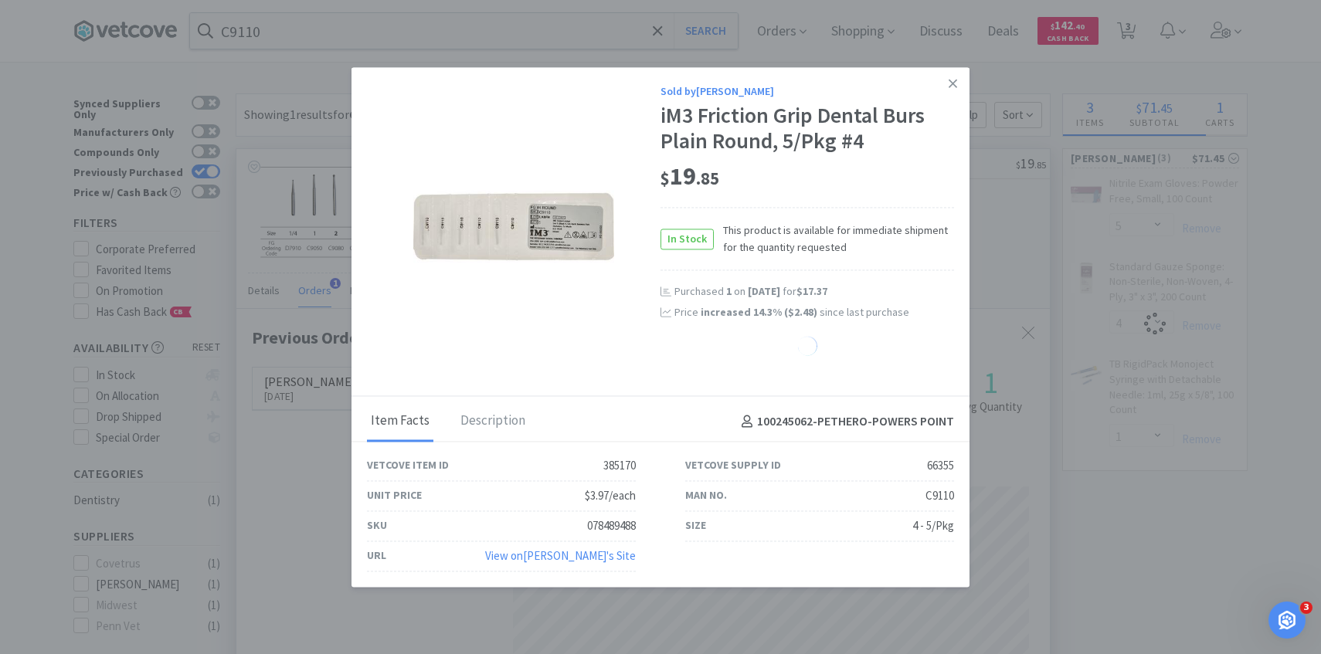
select select "1"
select select "5"
select select "4"
select select "1"
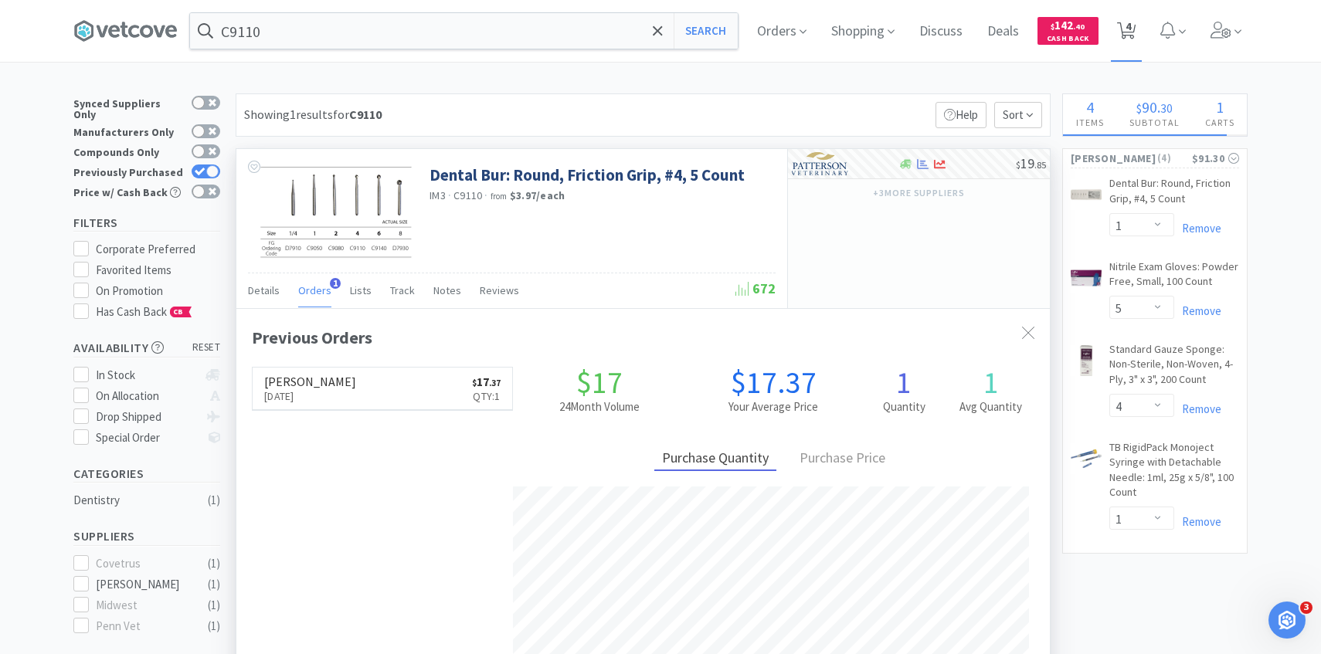
click at [1135, 39] on span "4" at bounding box center [1127, 31] width 32 height 62
select select "1"
select select "5"
select select "4"
select select "1"
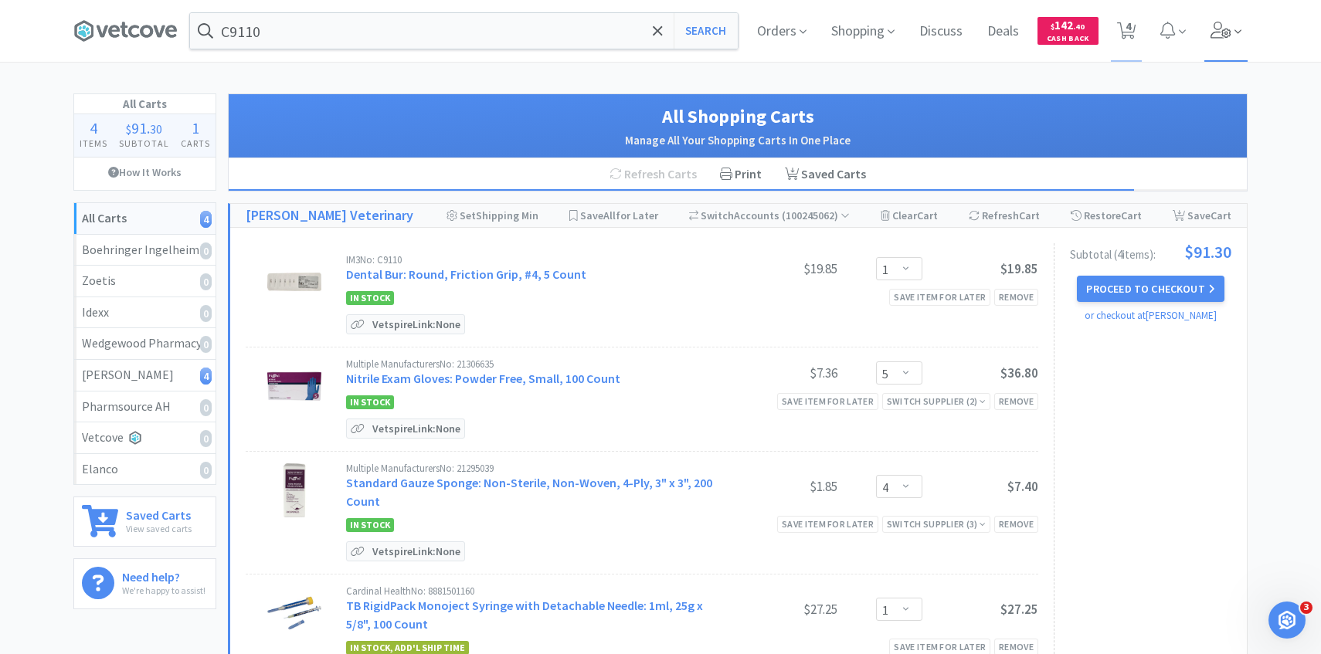
click at [1213, 49] on span at bounding box center [1226, 31] width 44 height 62
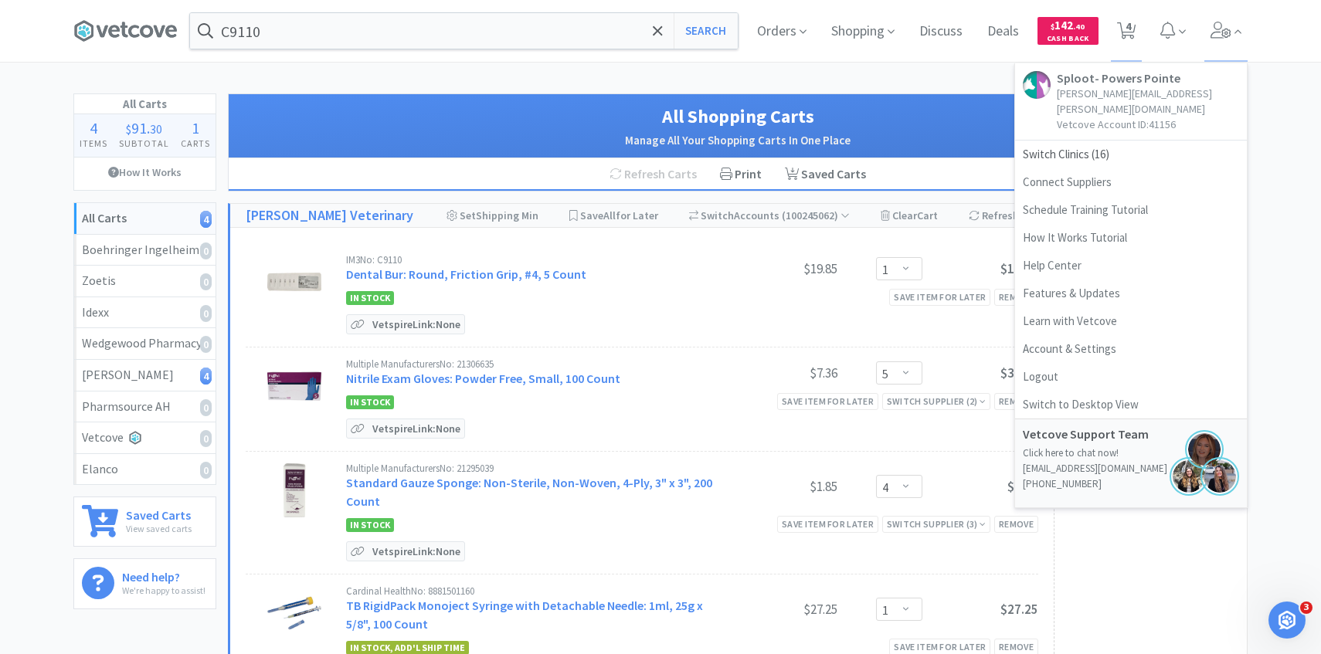
click at [704, 66] on div "C9110 Search Orders Shopping Discuss Discuss Deals Deals $ 142 . 40 Cash Back 4…" at bounding box center [660, 604] width 1321 height 1208
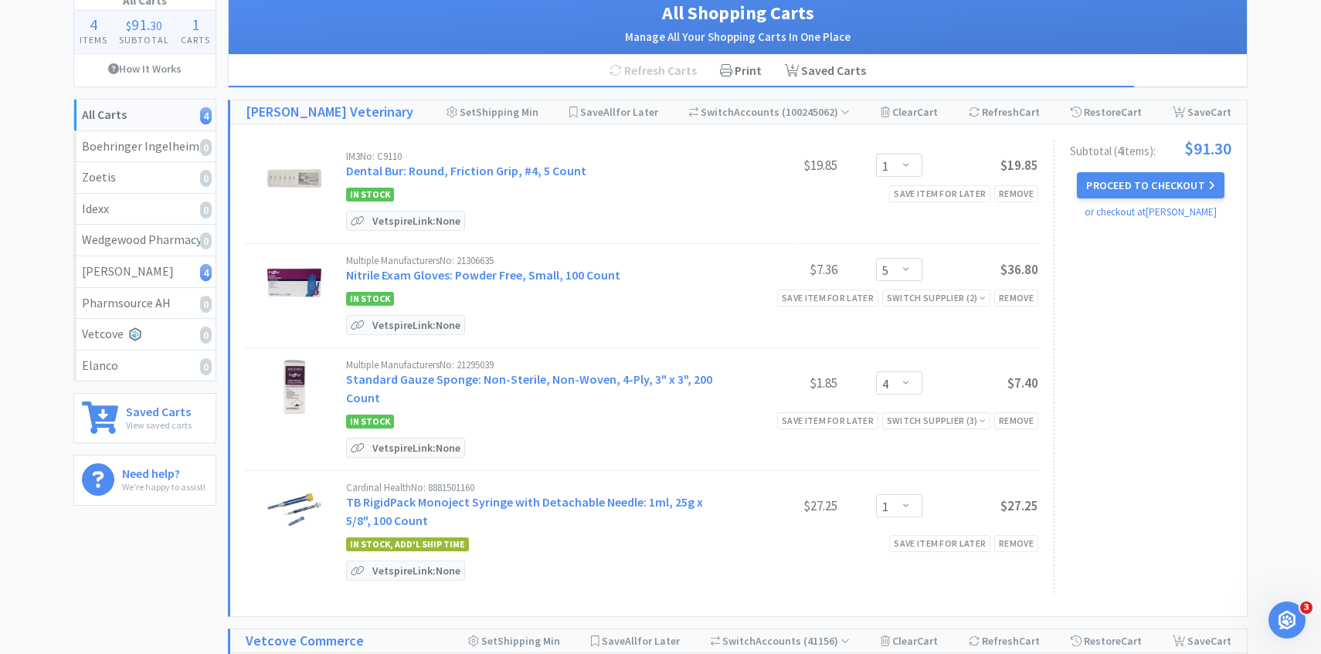
scroll to position [5, 0]
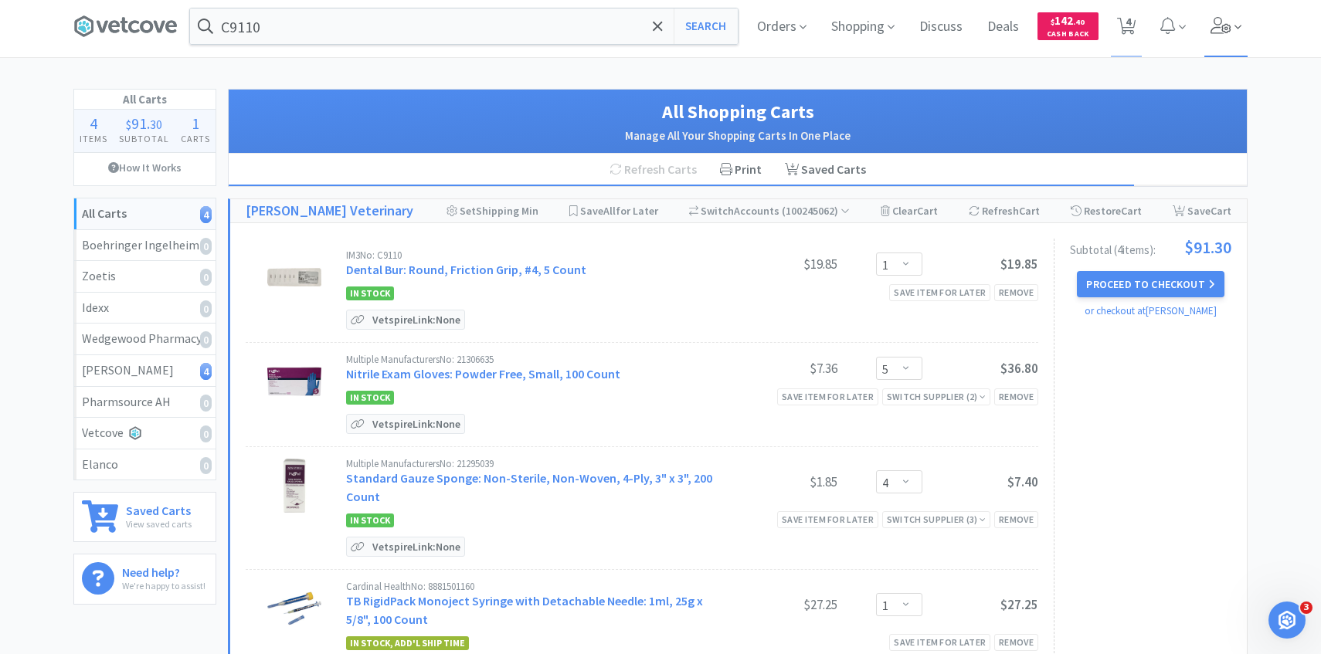
click at [1222, 15] on span at bounding box center [1226, 26] width 44 height 62
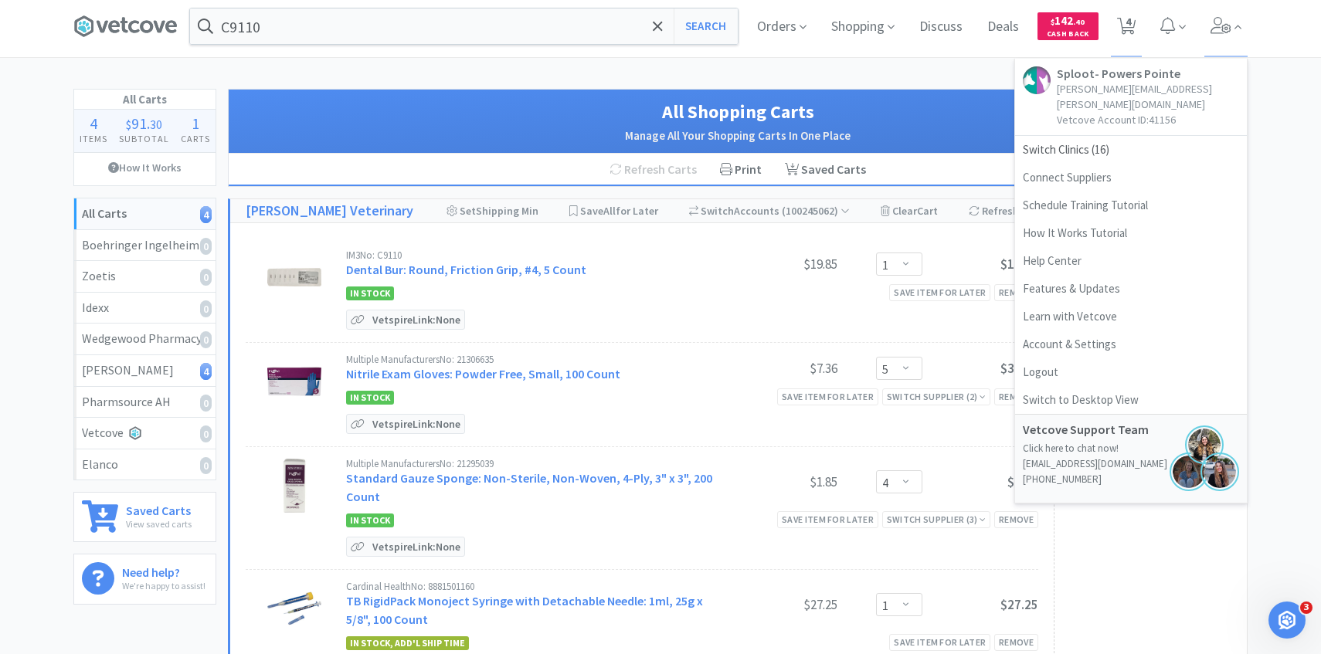
click at [926, 80] on div "C9110 Search Orders Shopping Discuss Discuss Deals Deals $ 142 . 40 Cash Back 4…" at bounding box center [660, 599] width 1321 height 1208
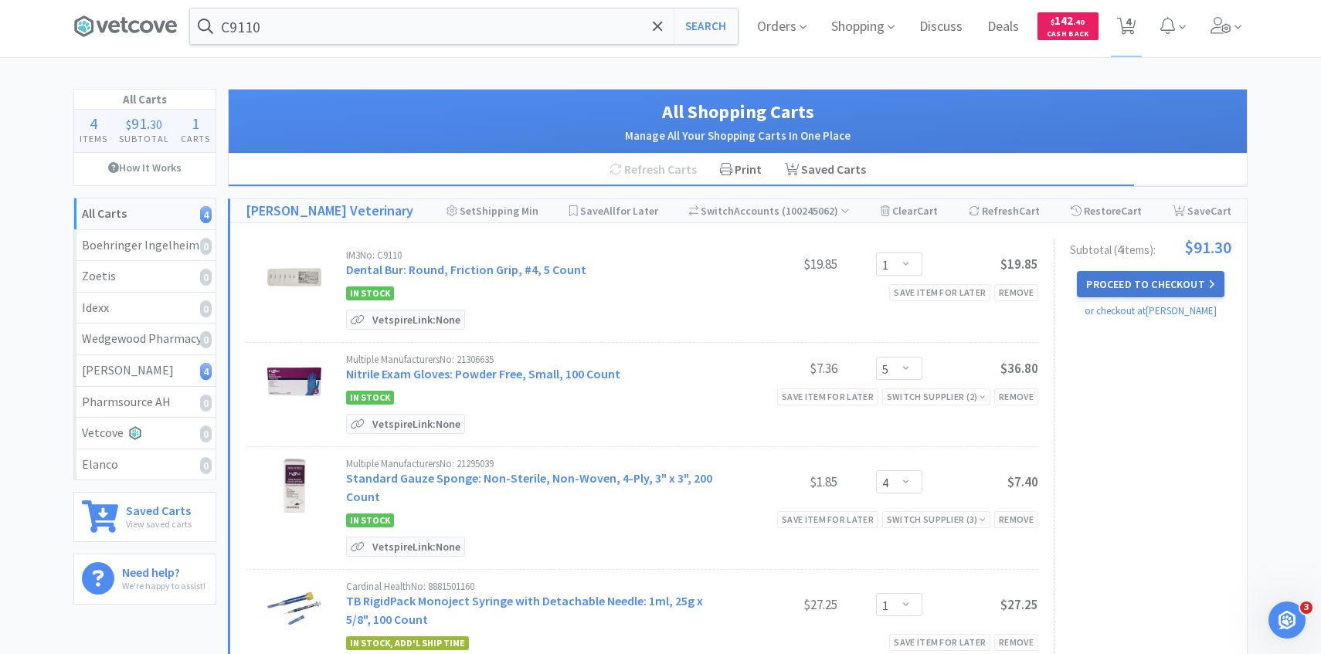
click at [1145, 289] on button "Proceed to Checkout" at bounding box center [1150, 284] width 147 height 26
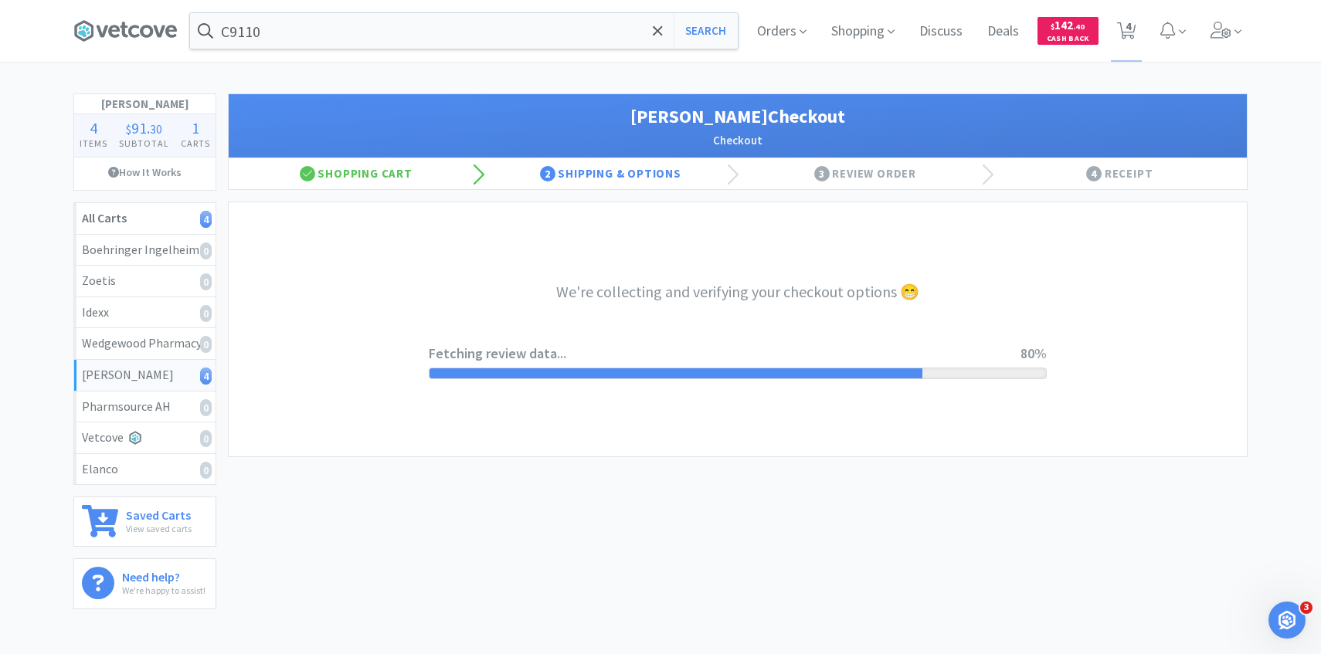
select select "1"
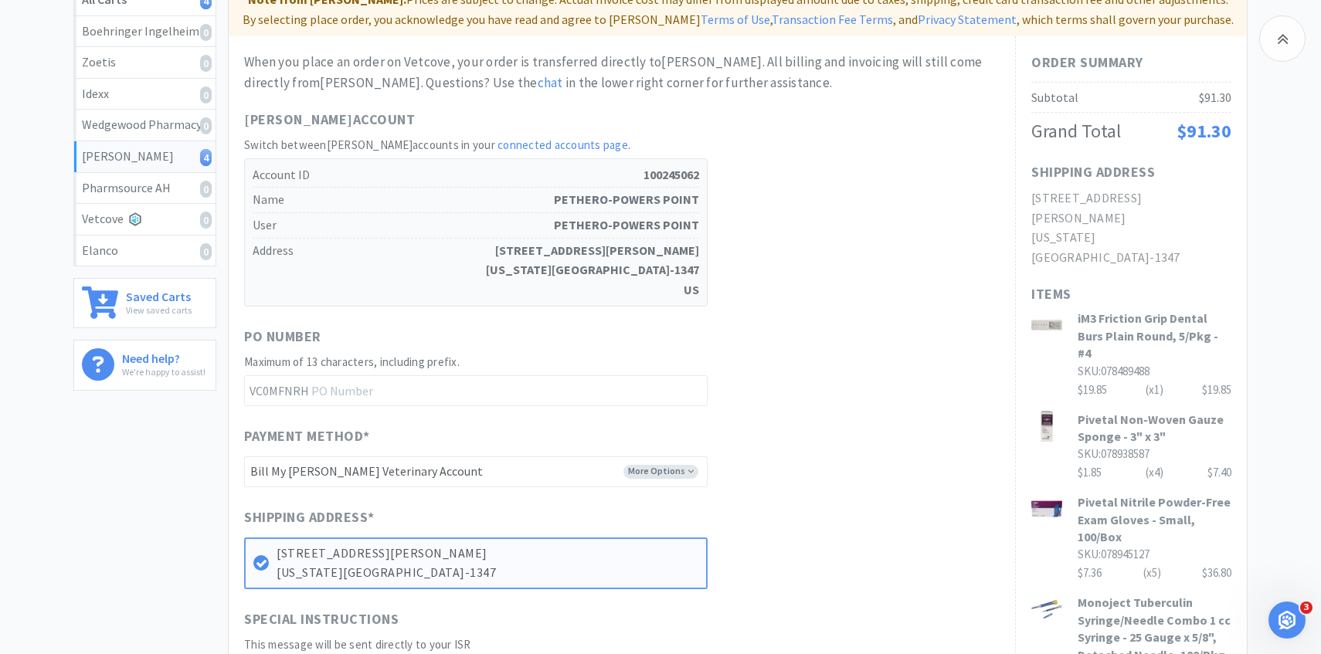
scroll to position [523, 0]
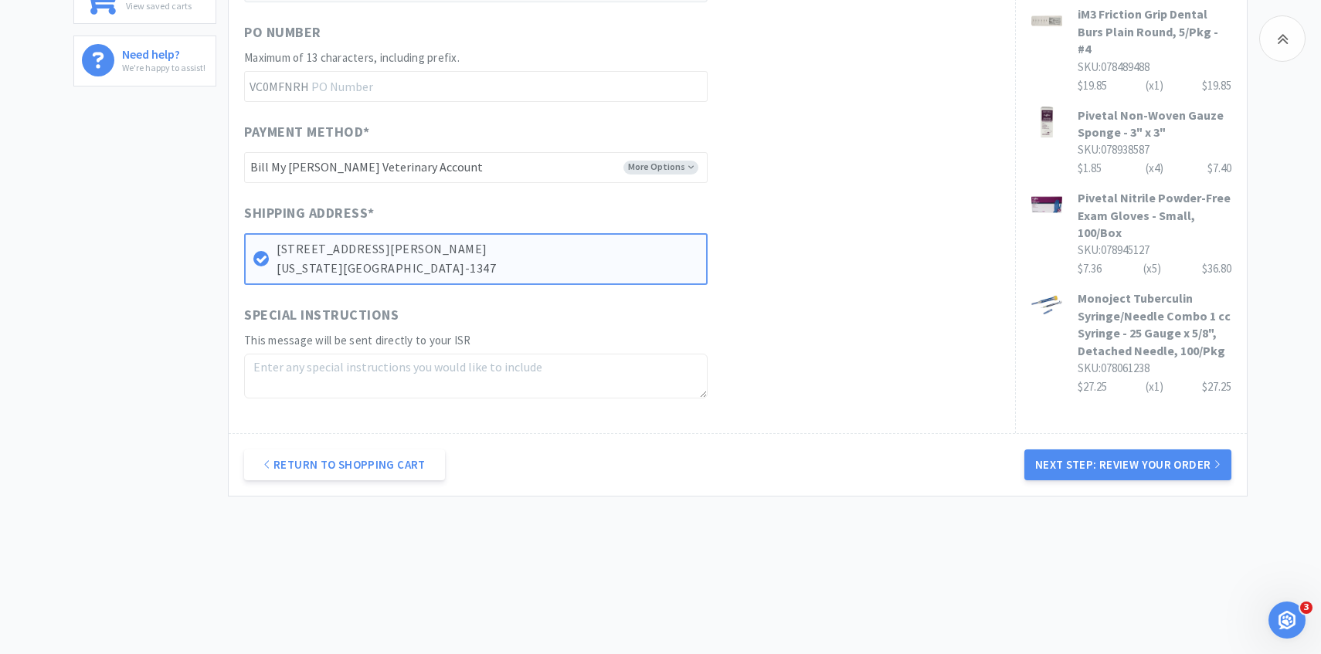
click at [1030, 444] on div "Return to Shopping Cart Next Step: Review Your Order" at bounding box center [738, 464] width 1018 height 63
click at [1046, 455] on button "Next Step: Review Your Order" at bounding box center [1127, 464] width 207 height 31
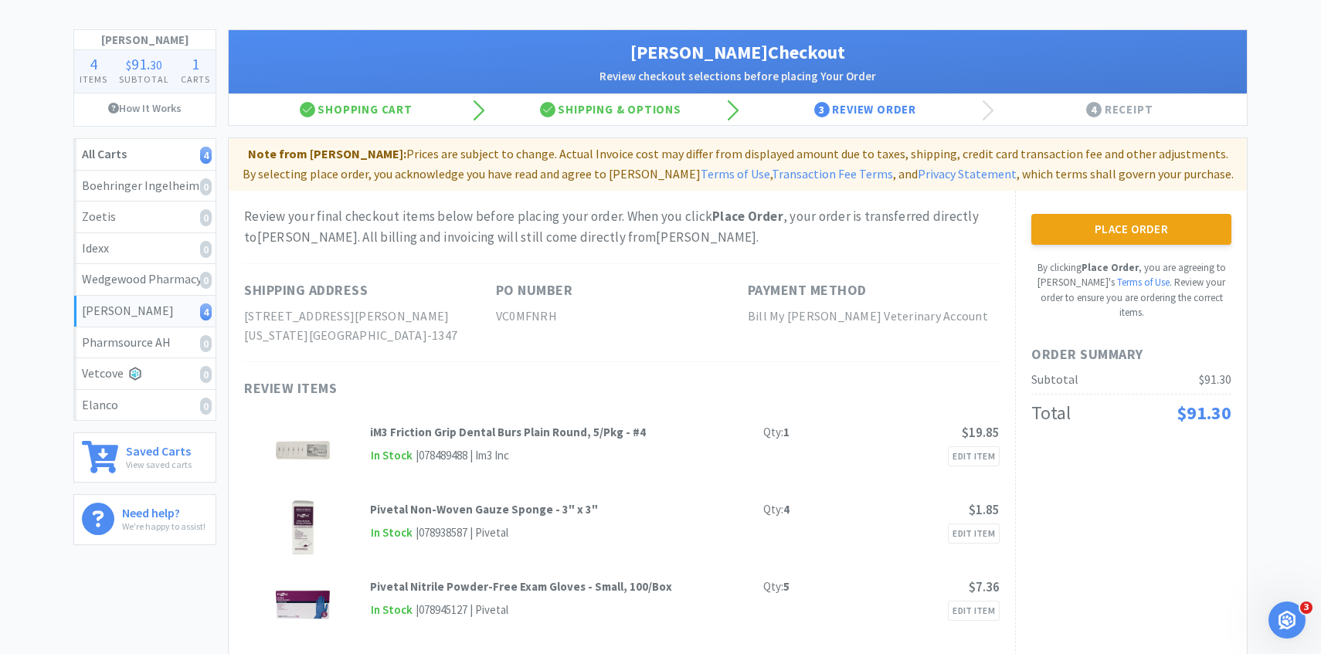
scroll to position [0, 0]
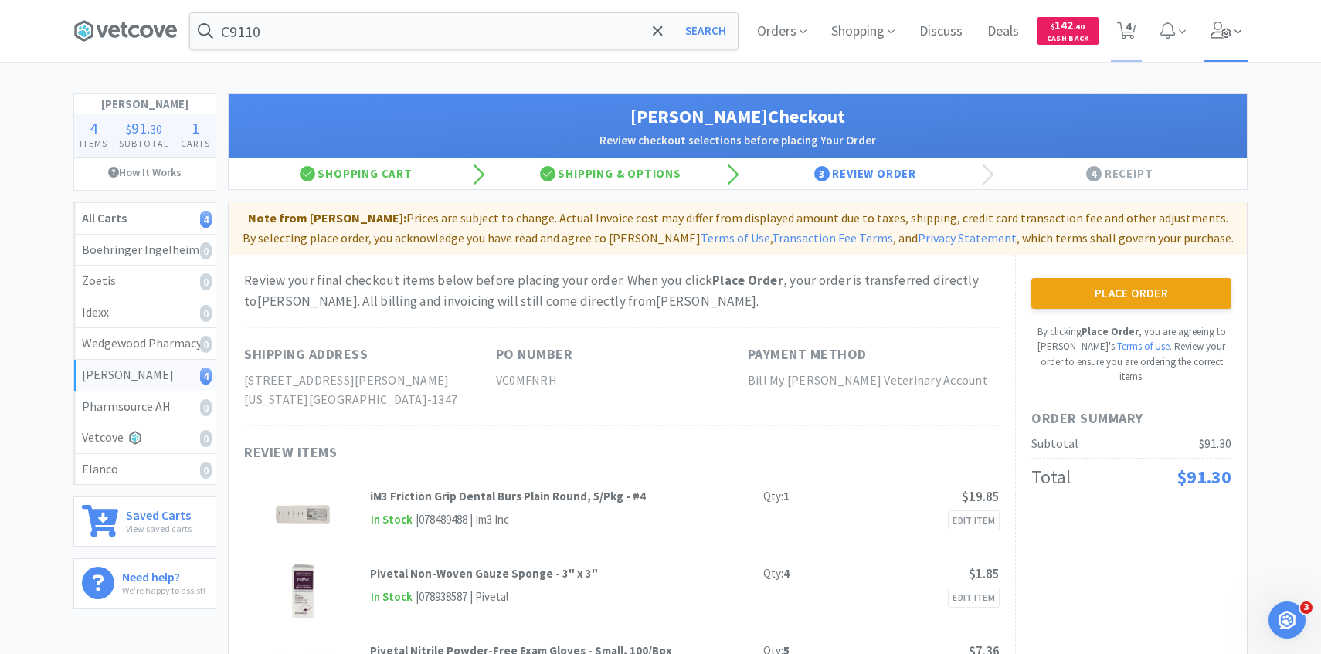
click at [1229, 39] on span at bounding box center [1226, 31] width 44 height 62
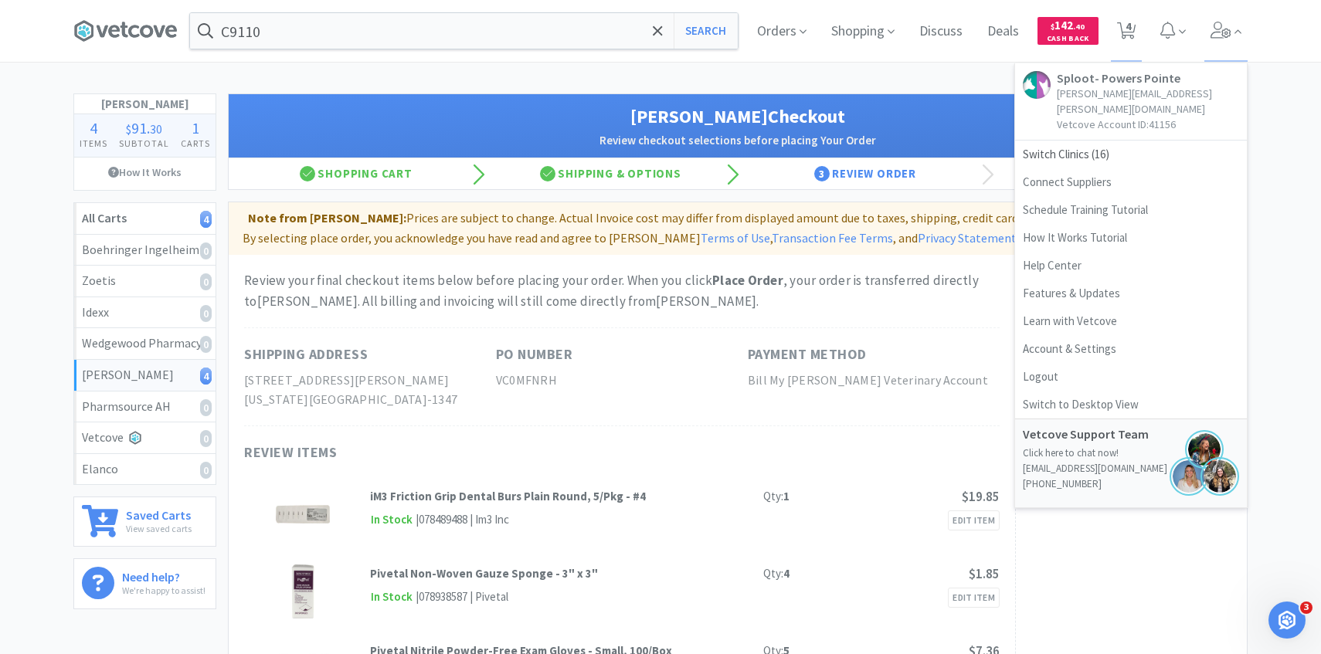
click at [974, 90] on div "C9110 Search Orders Shopping Discuss Discuss Deals Deals $ 142 . 40 Cash Back 4…" at bounding box center [660, 449] width 1321 height 898
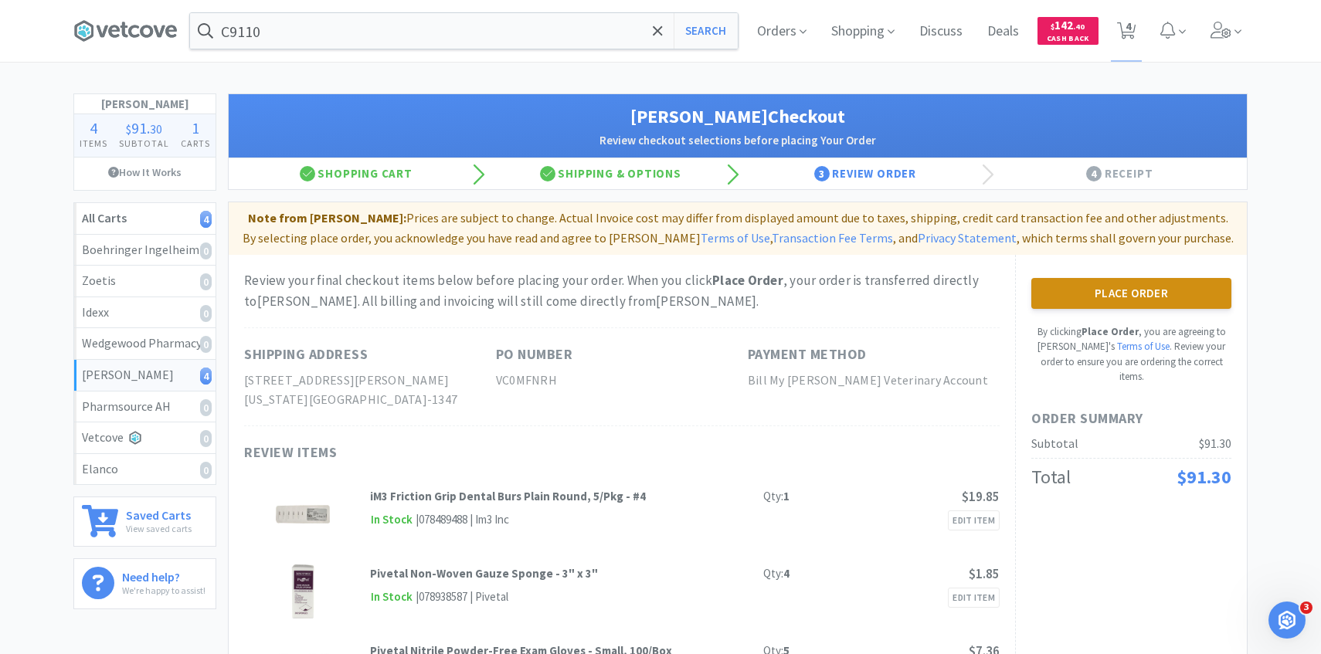
click at [1101, 294] on button "Place Order" at bounding box center [1131, 293] width 200 height 31
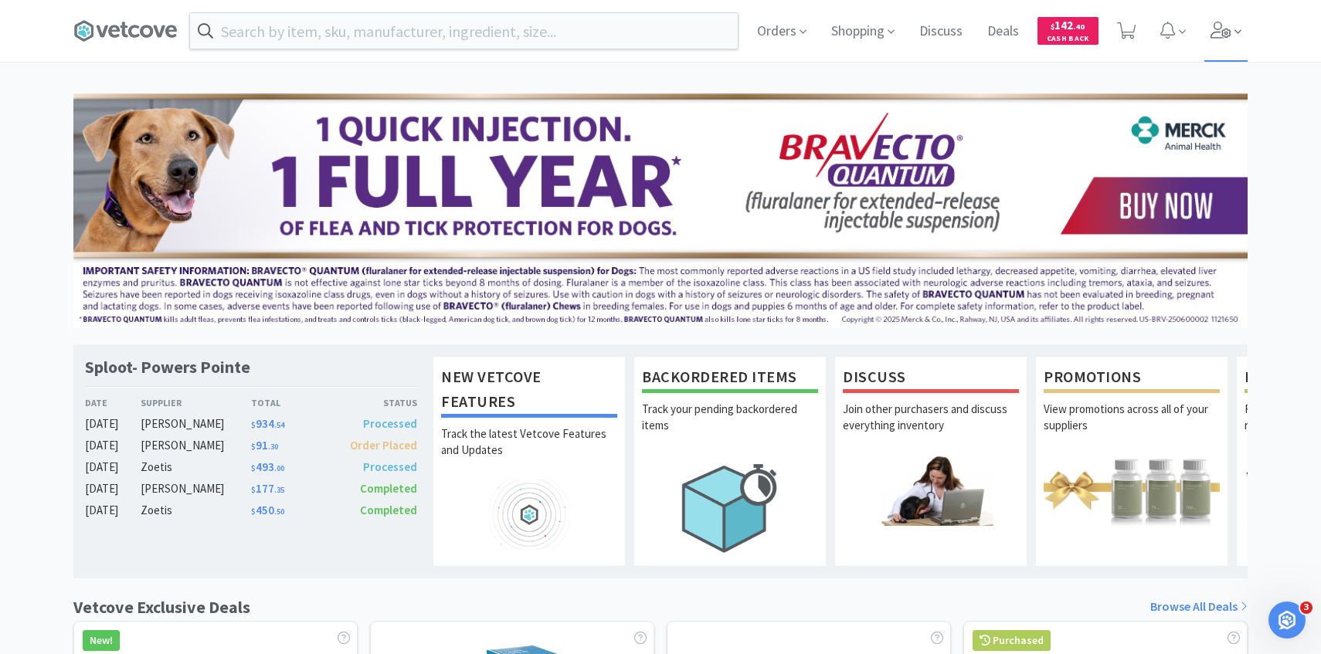
click at [1243, 36] on span at bounding box center [1226, 31] width 44 height 62
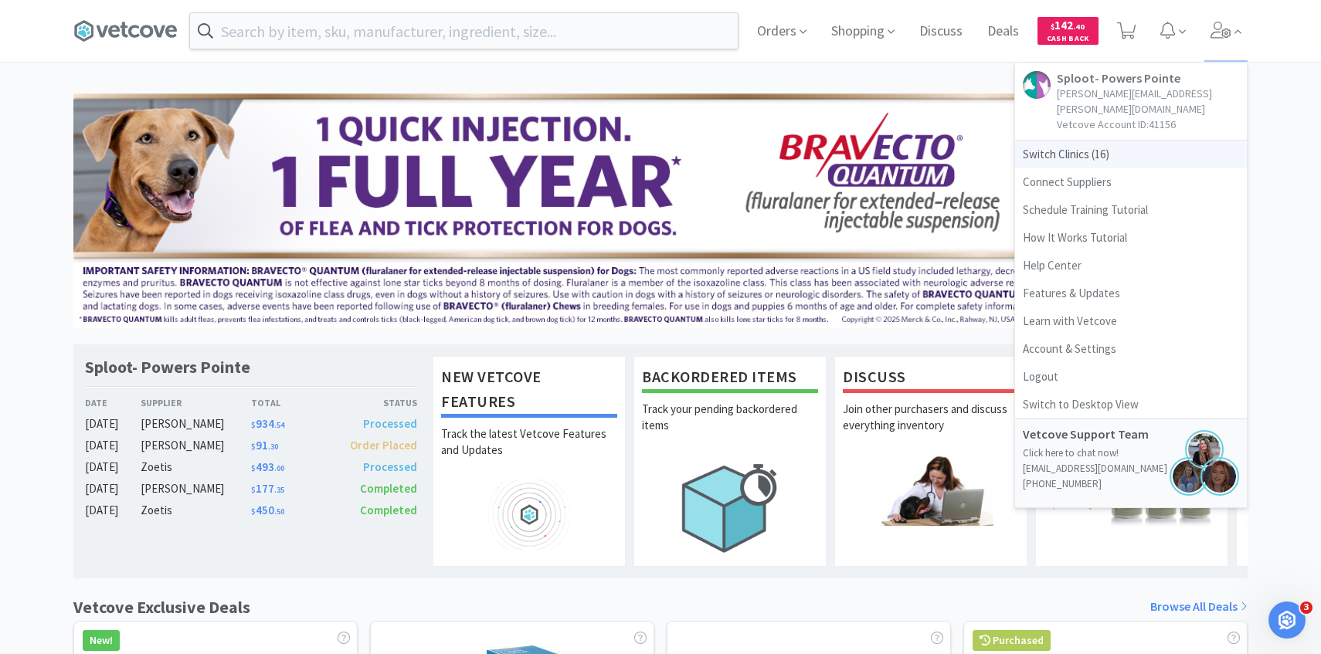
click at [1056, 141] on span "Switch Clinics ( 16 )" at bounding box center [1131, 155] width 232 height 28
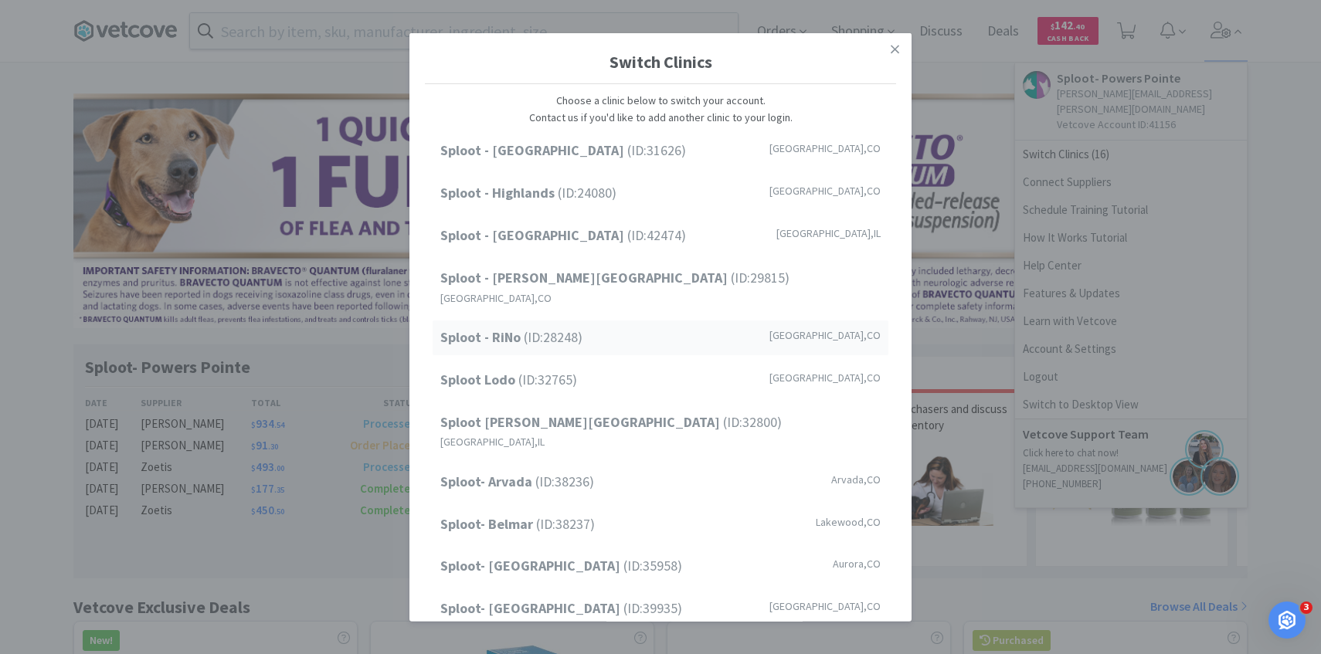
scroll to position [197, 0]
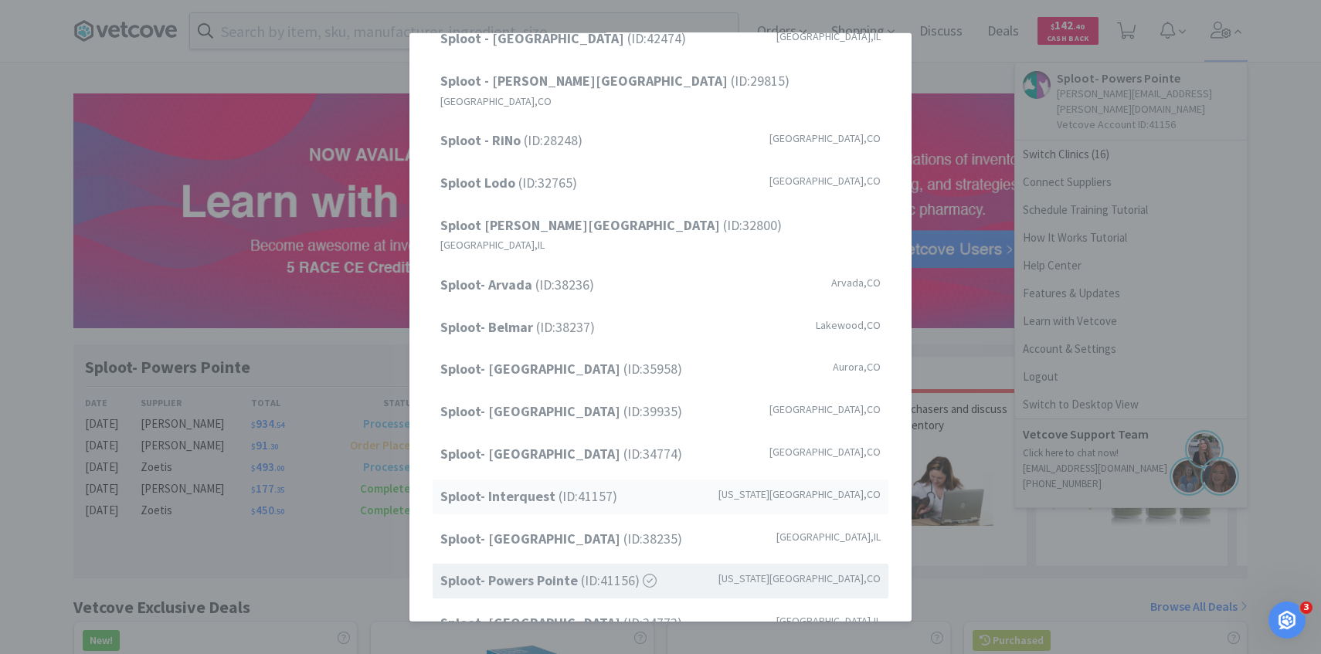
click at [569, 486] on span "Sploot- Interquest (ID: 41157 )" at bounding box center [528, 497] width 177 height 22
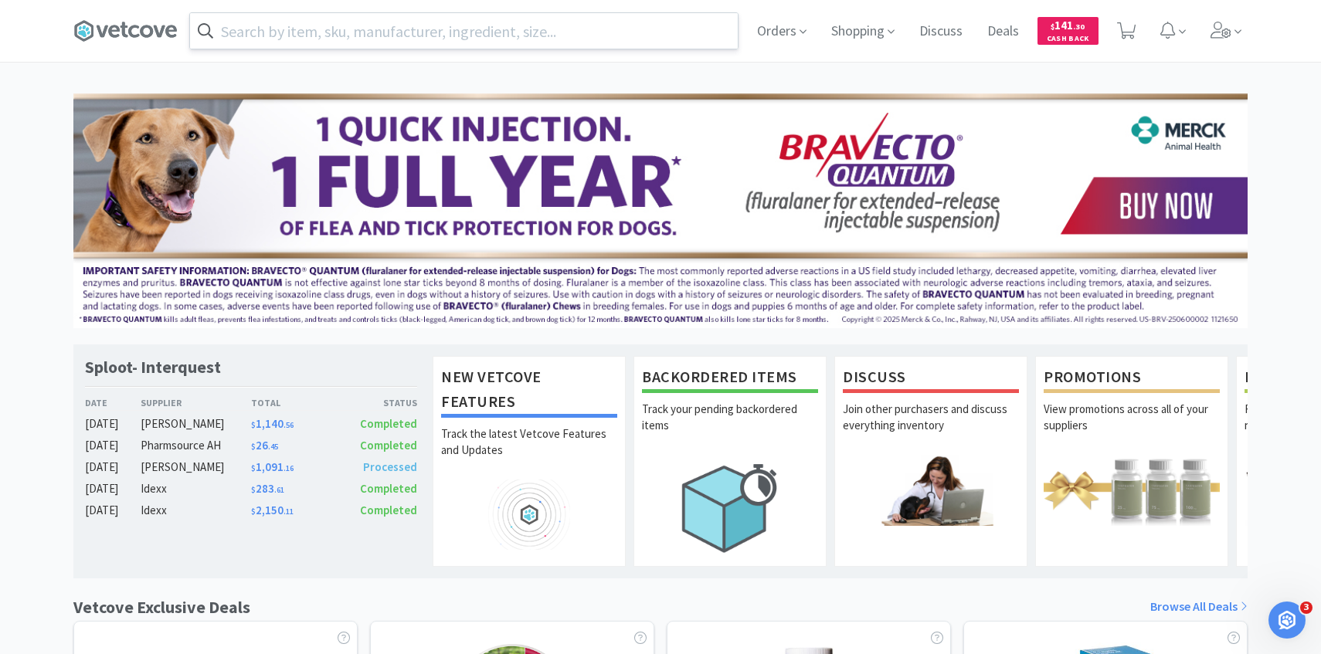
click at [440, 26] on input "text" at bounding box center [464, 31] width 548 height 36
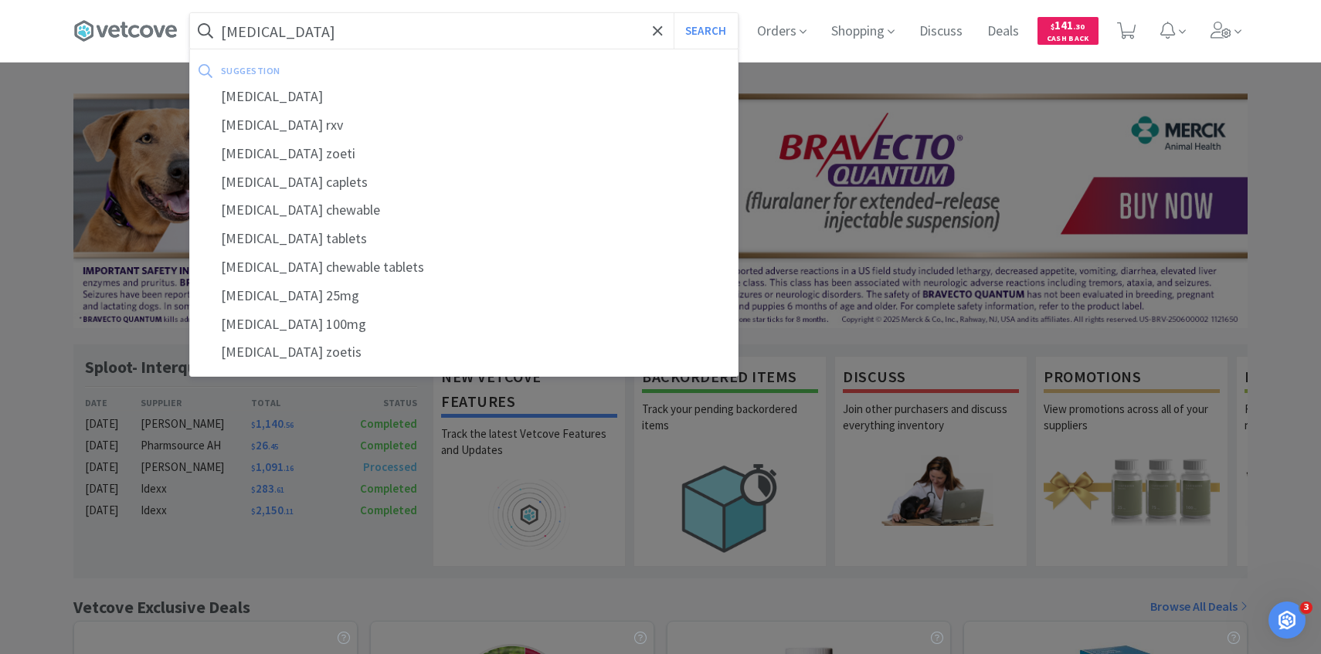
type input "[MEDICAL_DATA]"
click at [673, 13] on button "Search" at bounding box center [705, 31] width 64 height 36
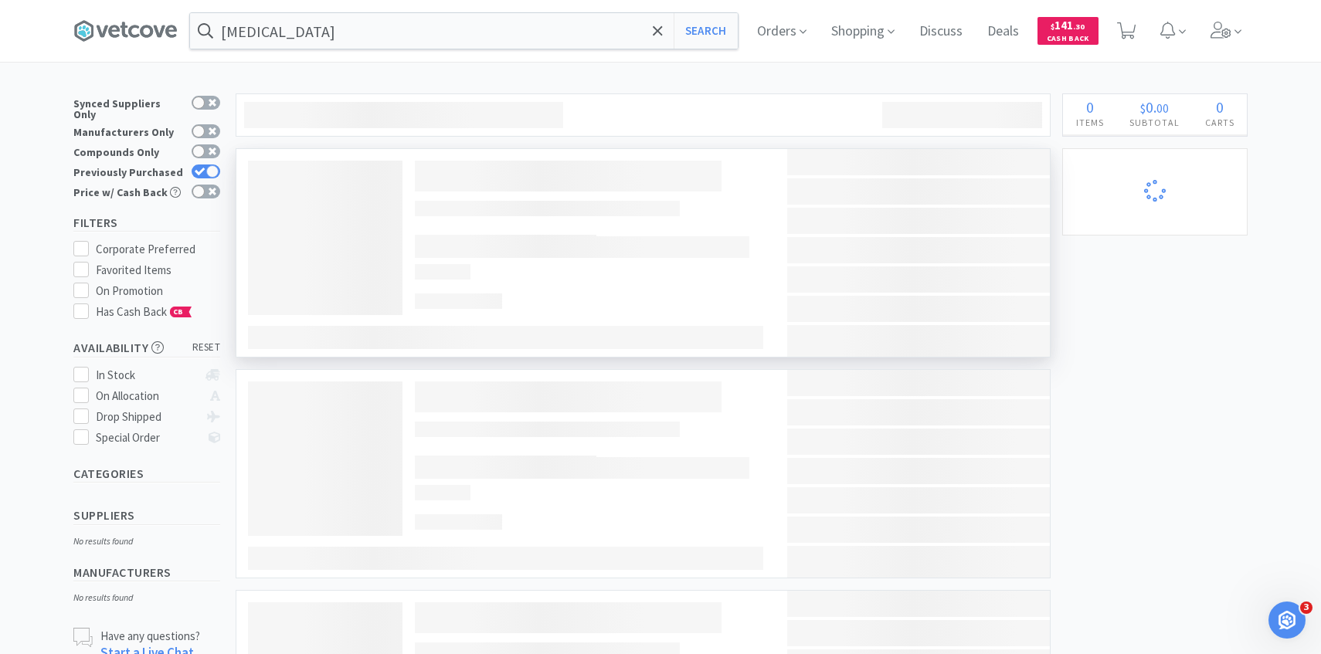
select select "1"
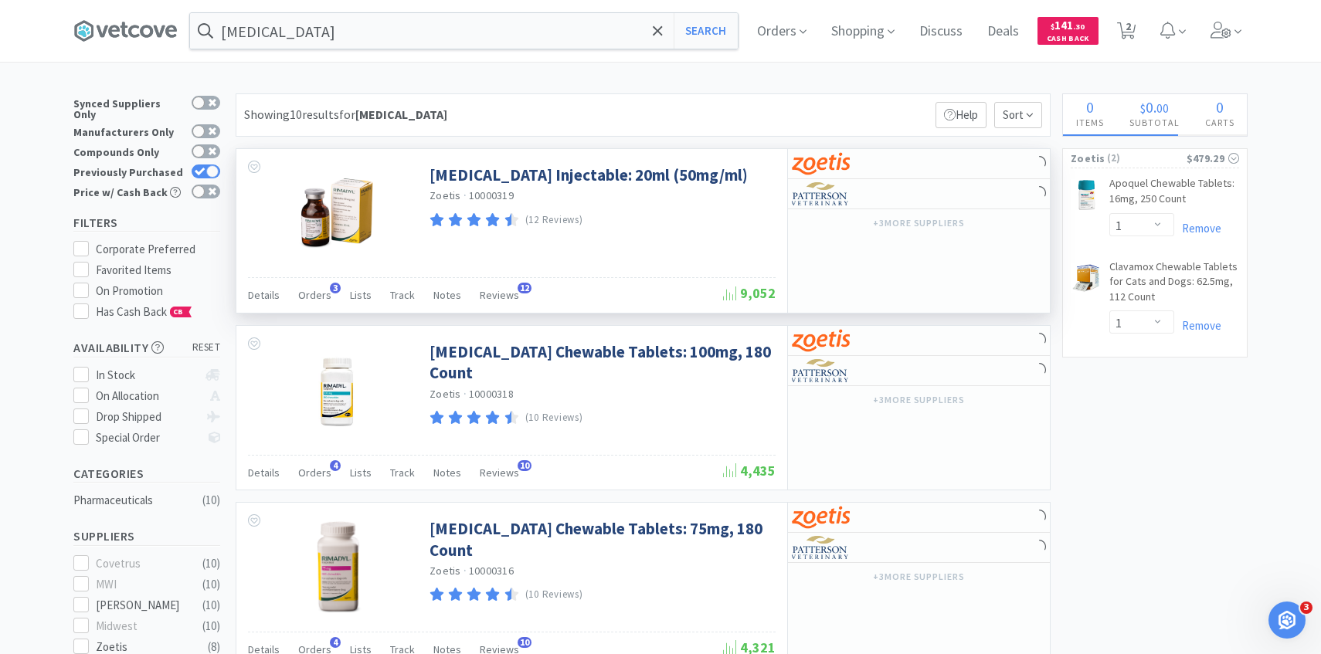
select select "2"
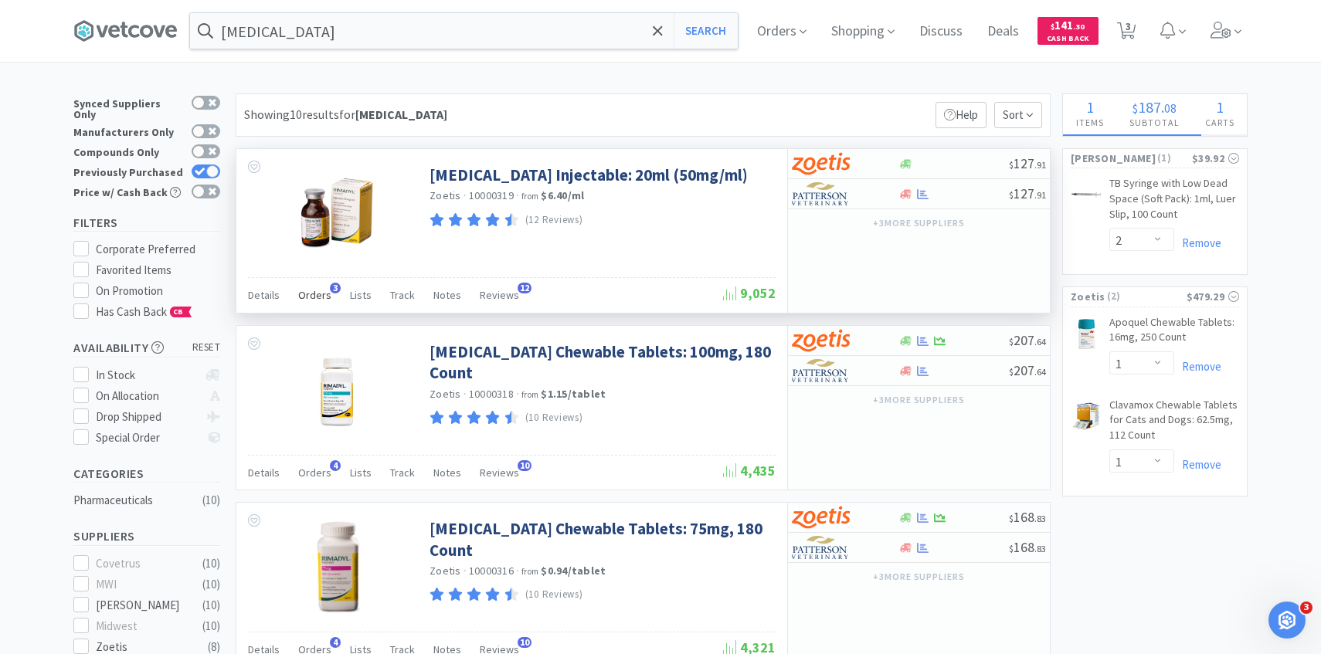
click at [320, 289] on span "Orders" at bounding box center [314, 295] width 33 height 14
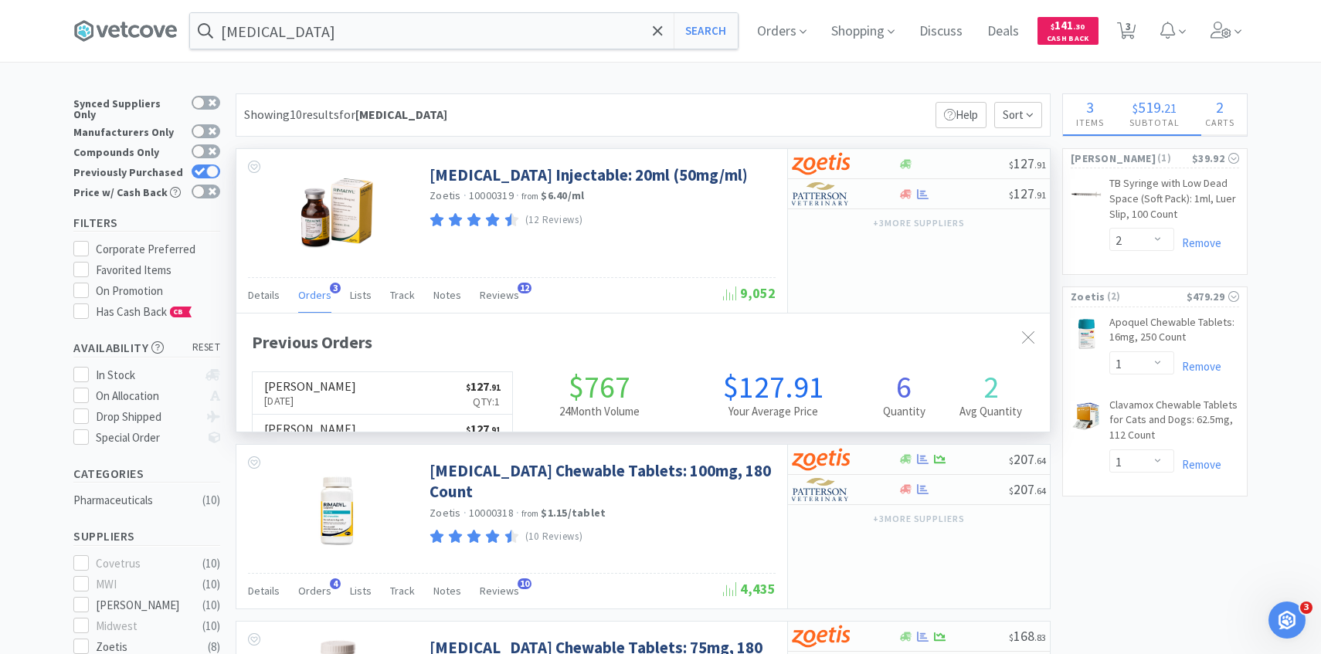
scroll to position [400, 813]
